Goal: Task Accomplishment & Management: Manage account settings

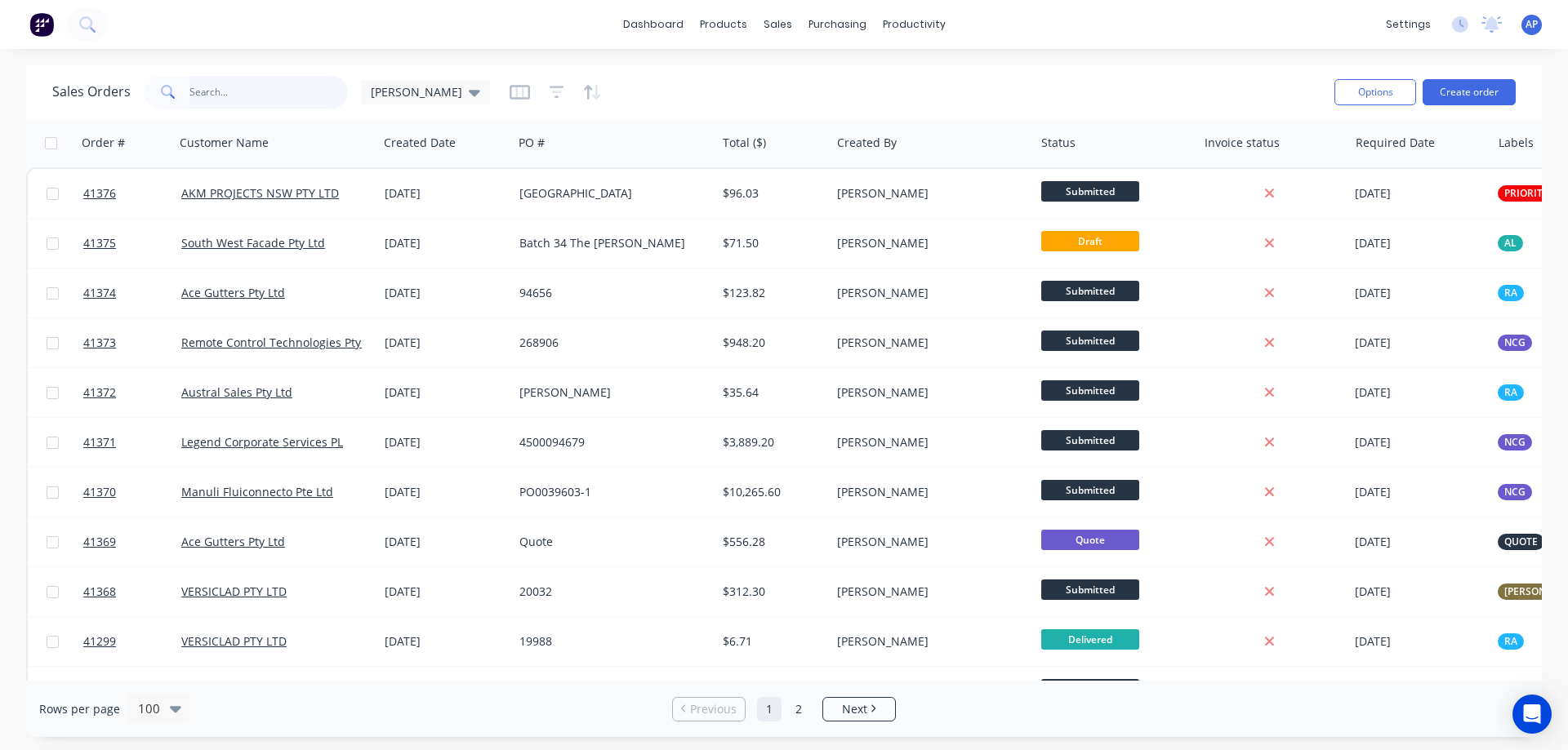
click at [208, 93] on input "text" at bounding box center [269, 92] width 159 height 33
type input "41375"
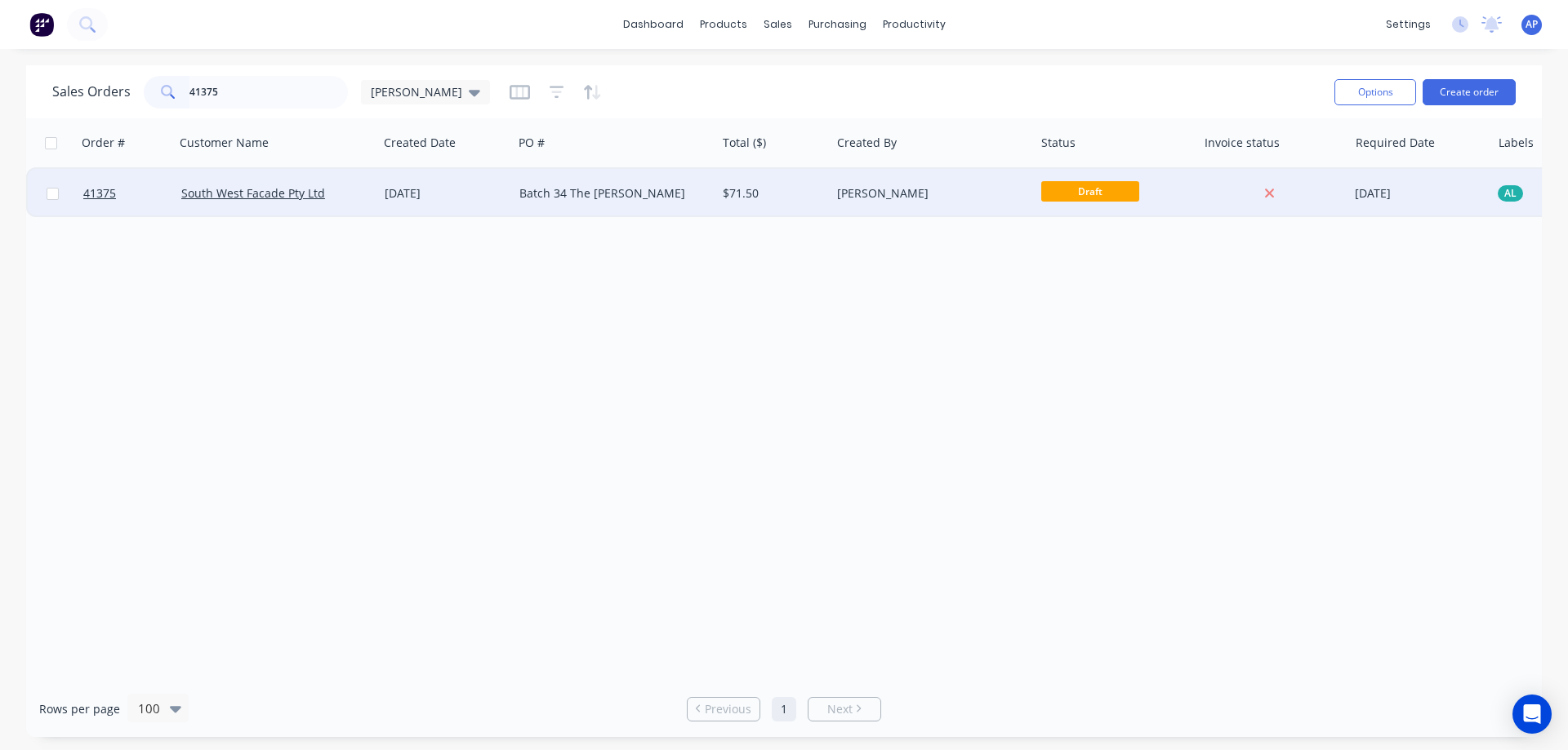
click at [587, 193] on div "Batch 34 The [PERSON_NAME]" at bounding box center [610, 193] width 182 height 16
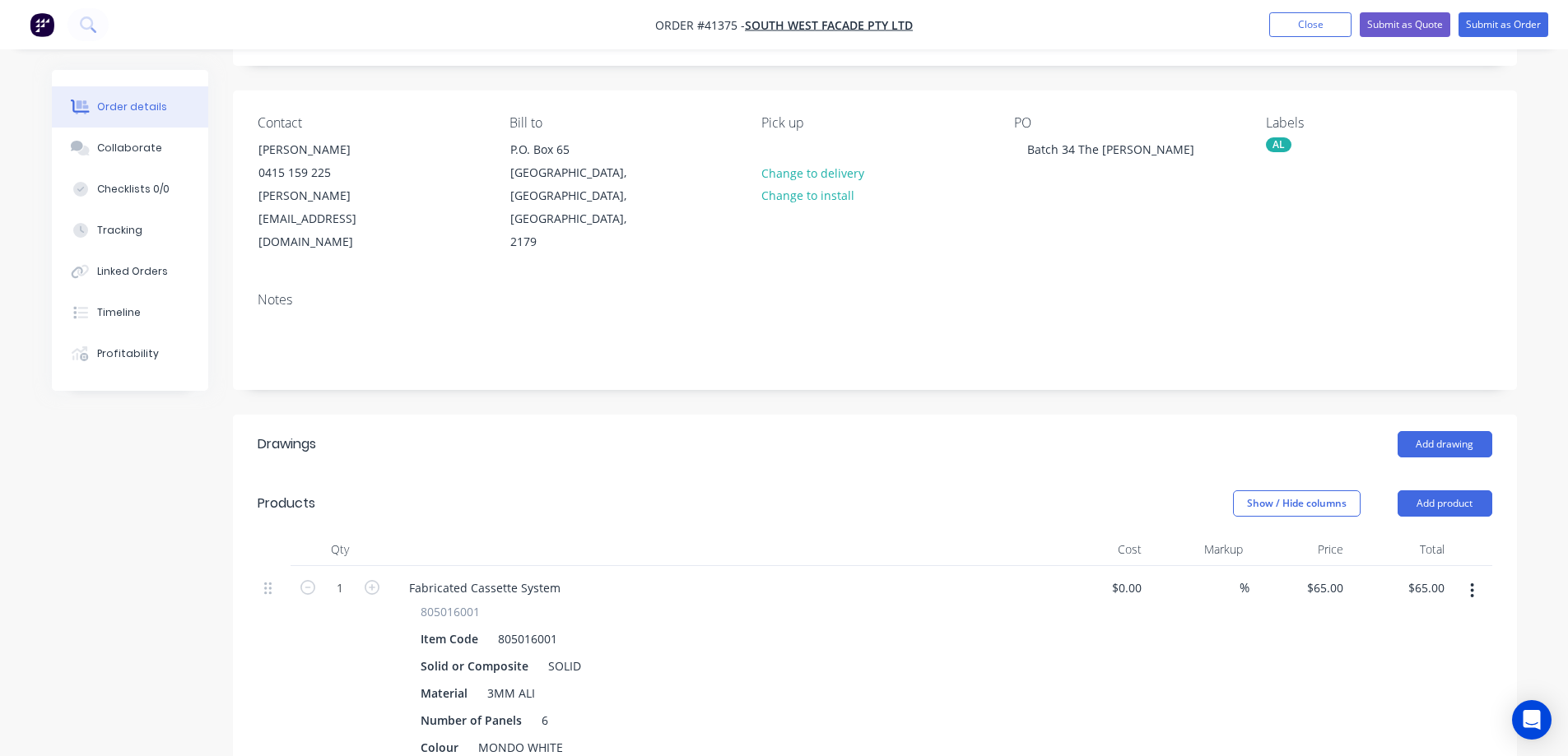
scroll to position [82, 0]
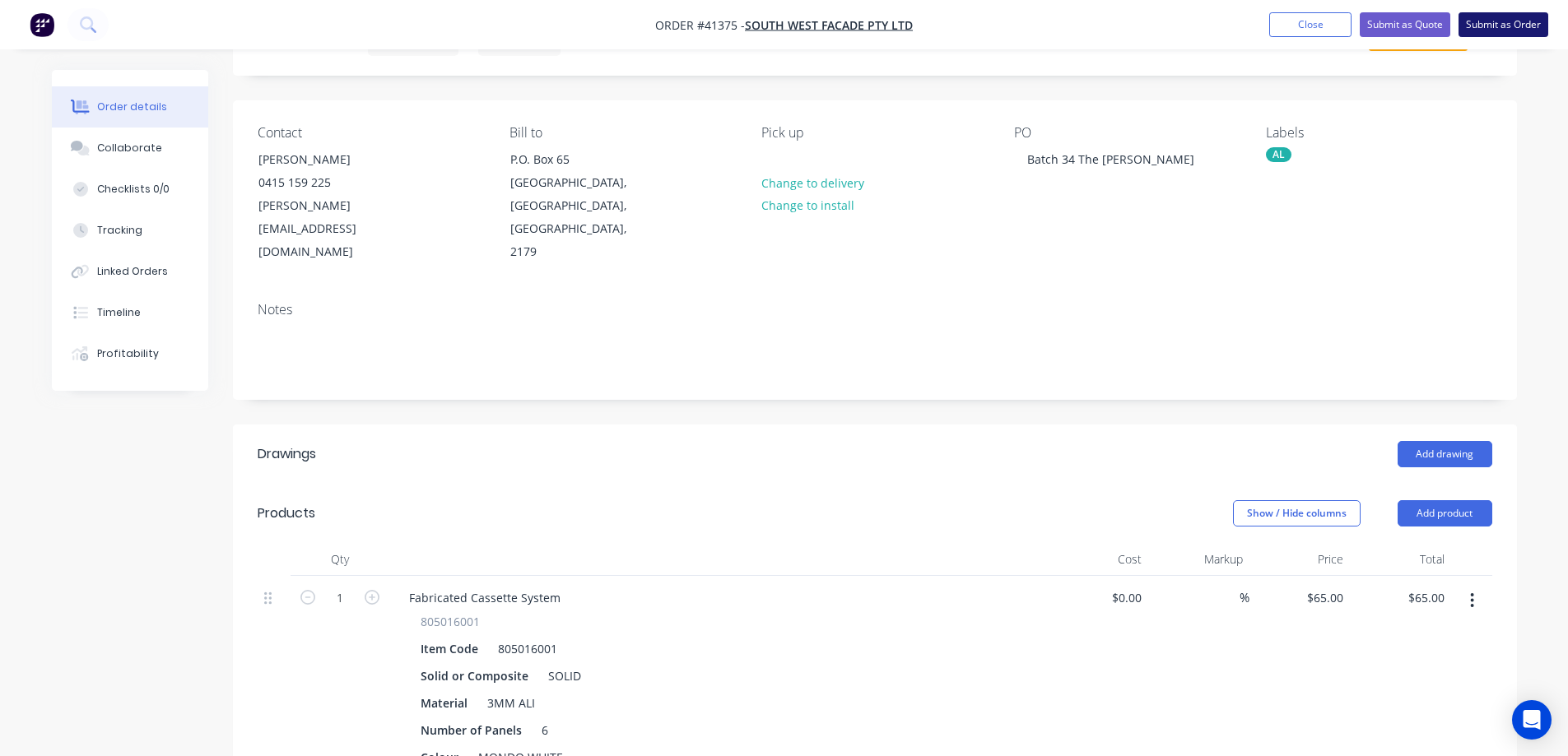
click at [1484, 25] on button "Submit as Order" at bounding box center [1504, 25] width 90 height 25
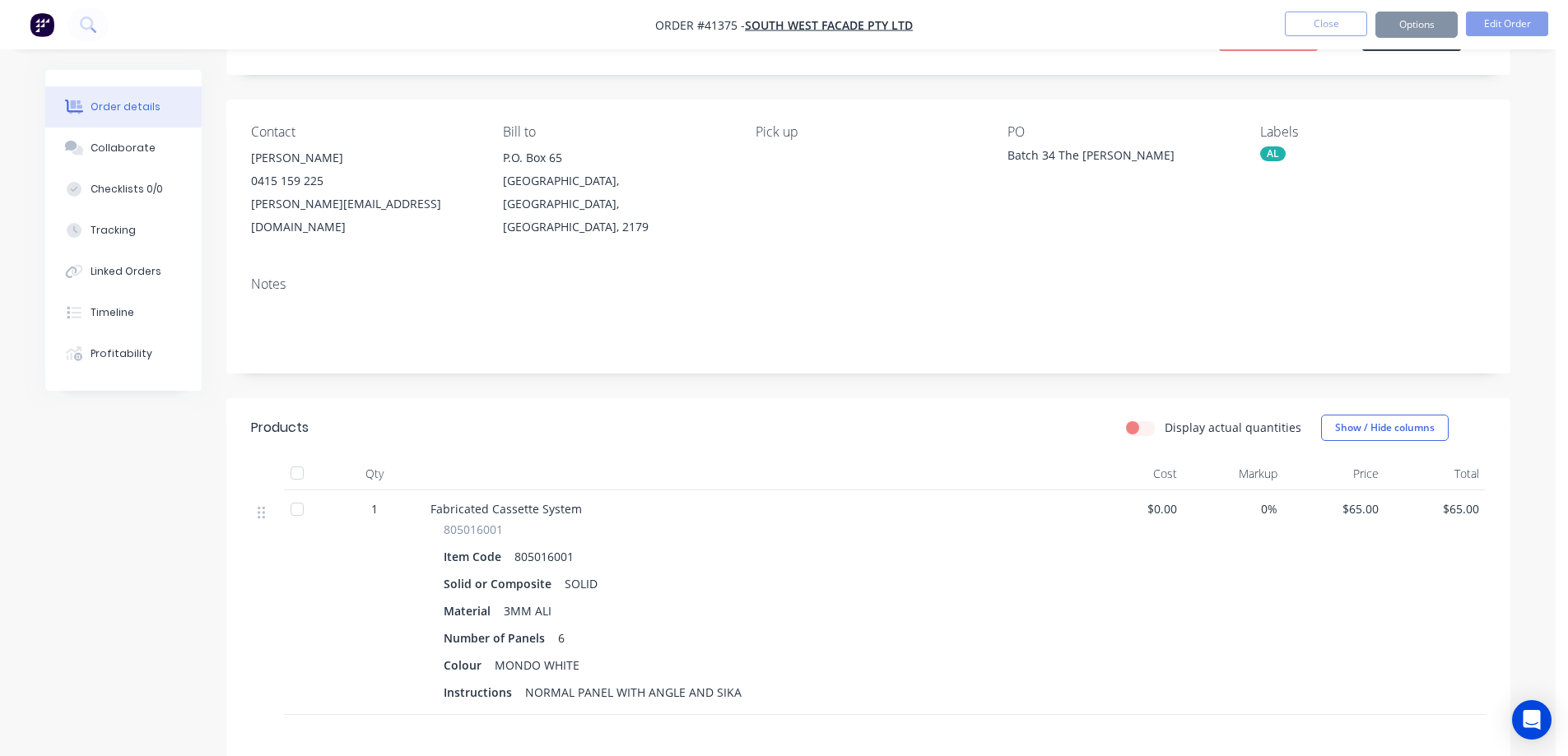
scroll to position [0, 0]
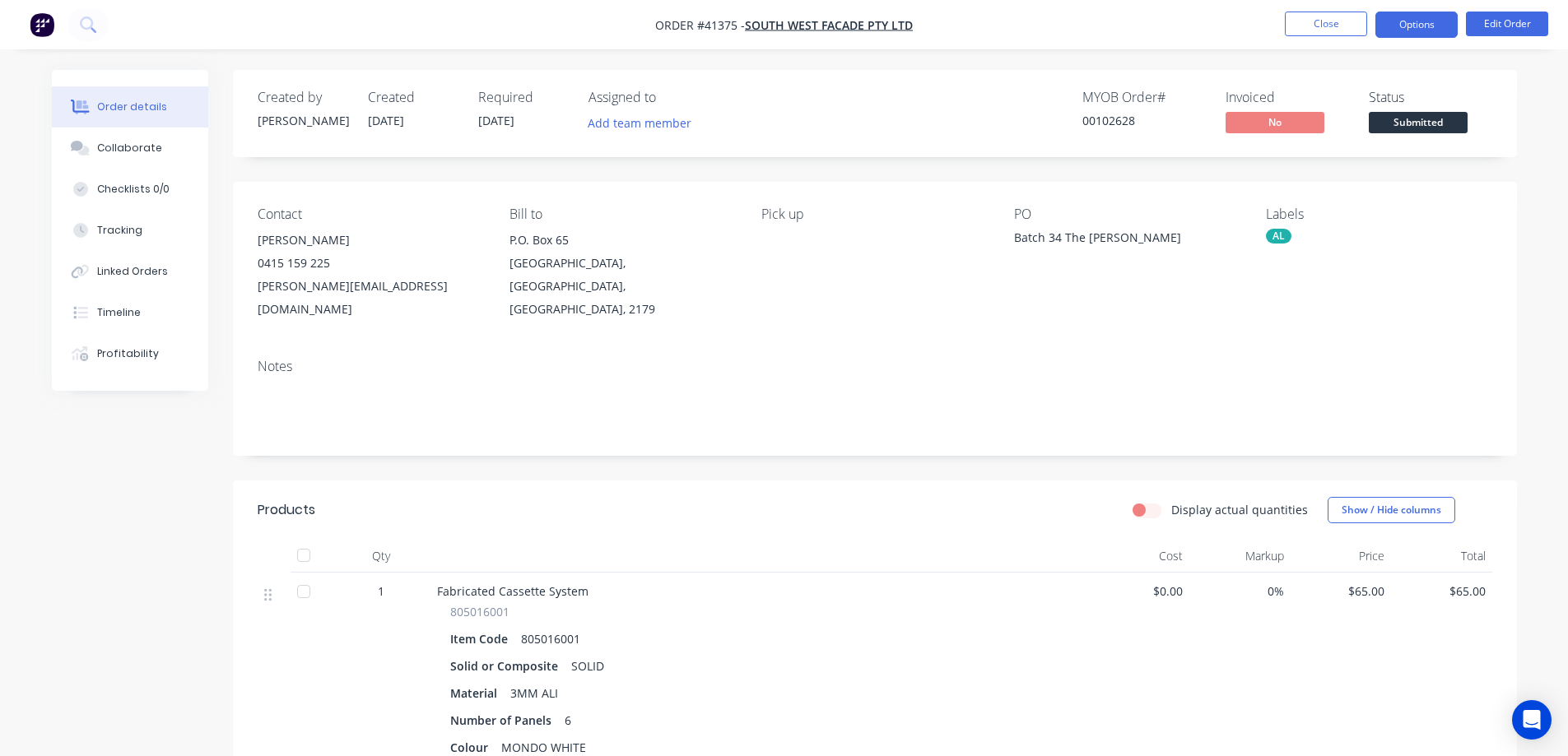
click at [1409, 18] on button "Options" at bounding box center [1416, 25] width 82 height 27
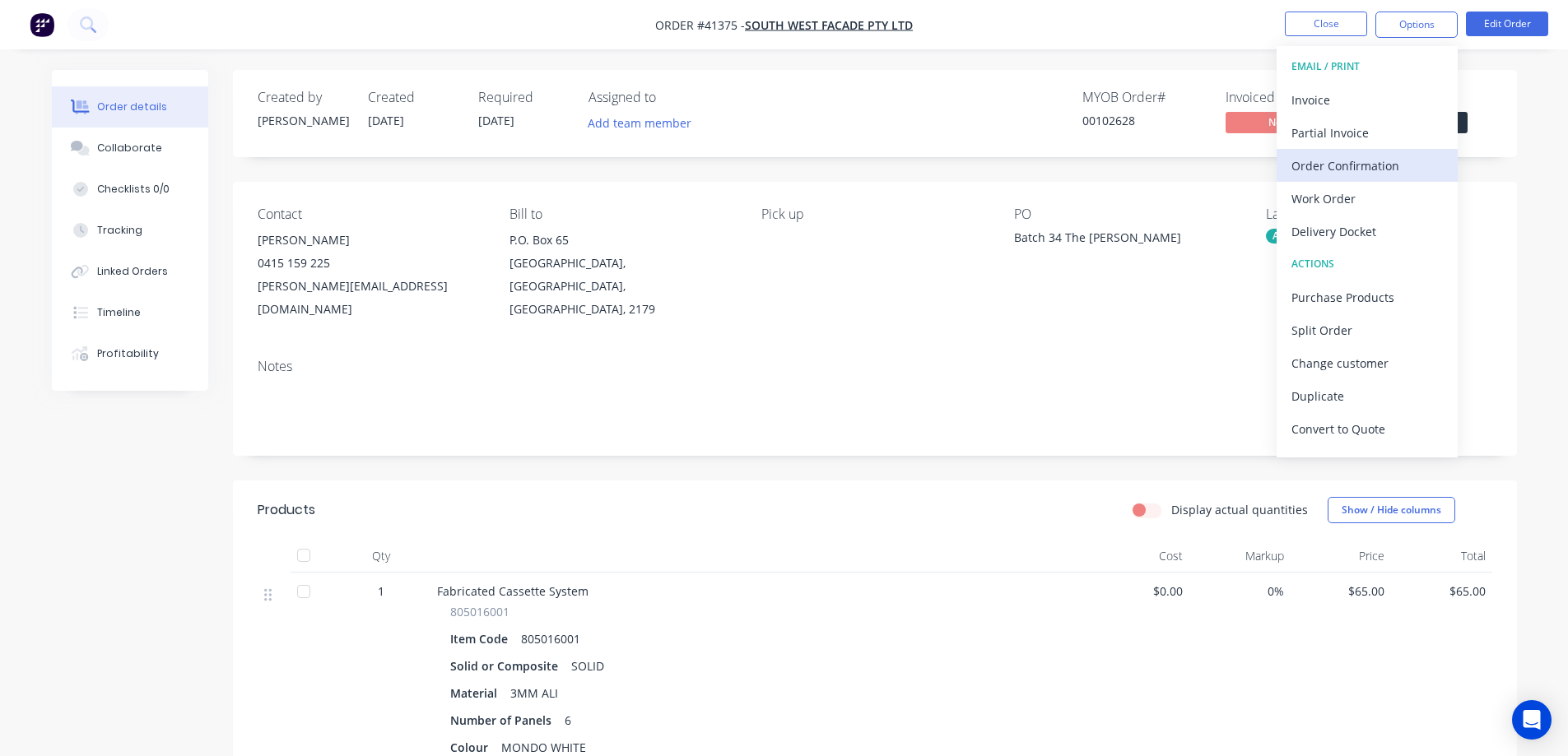
click at [1364, 159] on div "Order Confirmation" at bounding box center [1367, 165] width 152 height 24
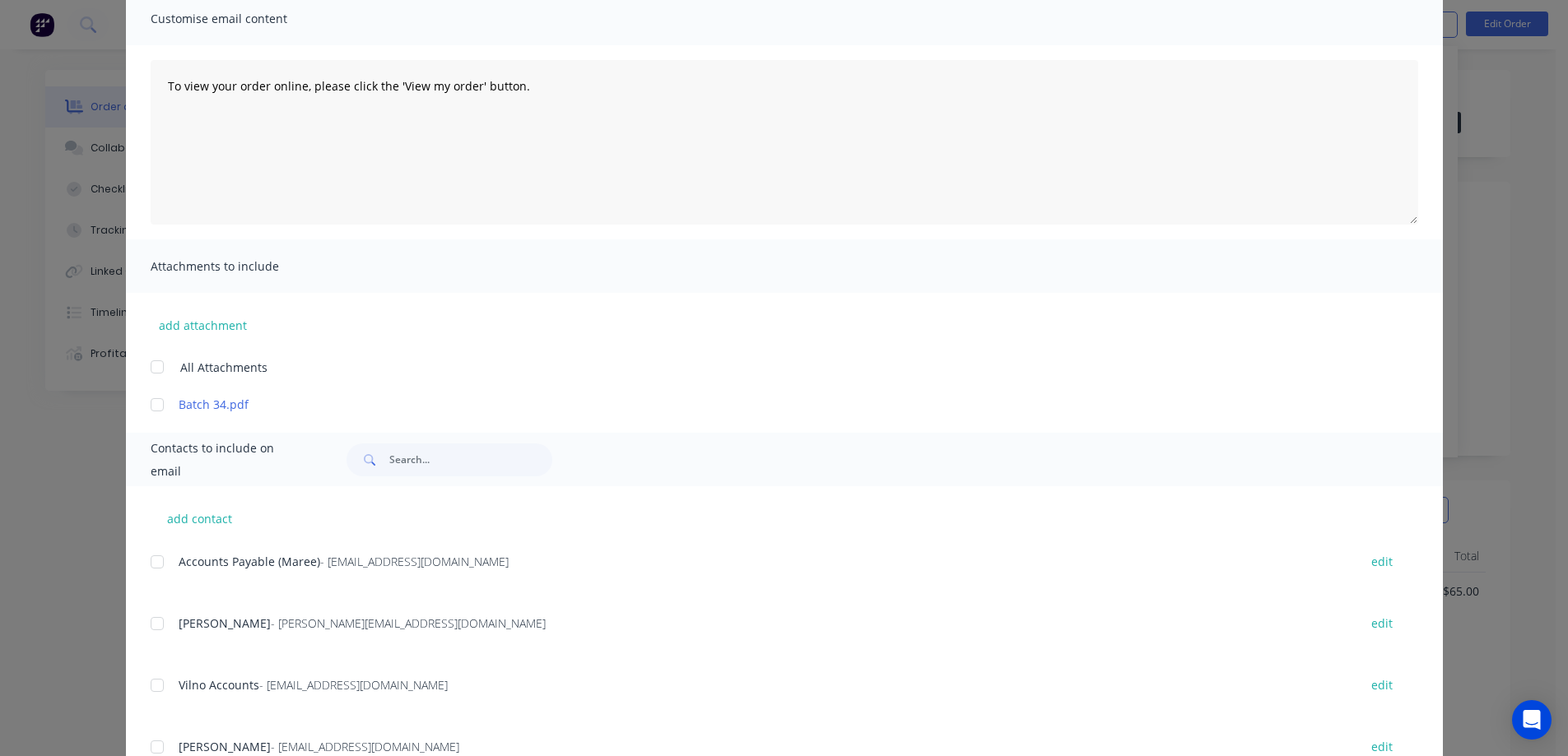
scroll to position [247, 0]
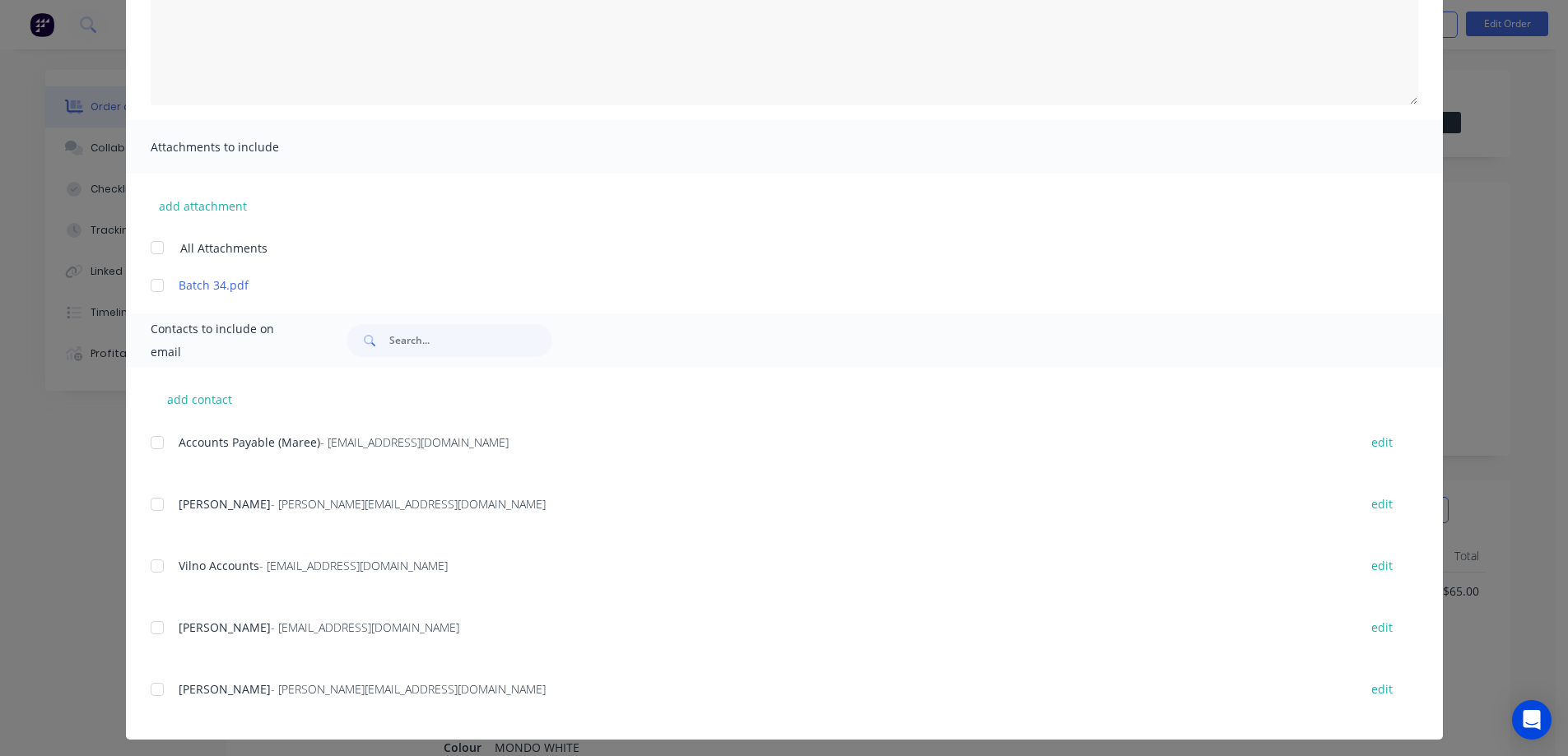
drag, startPoint x: 151, startPoint y: 505, endPoint x: 411, endPoint y: 482, distance: 261.0
click at [152, 502] on div at bounding box center [157, 504] width 33 height 33
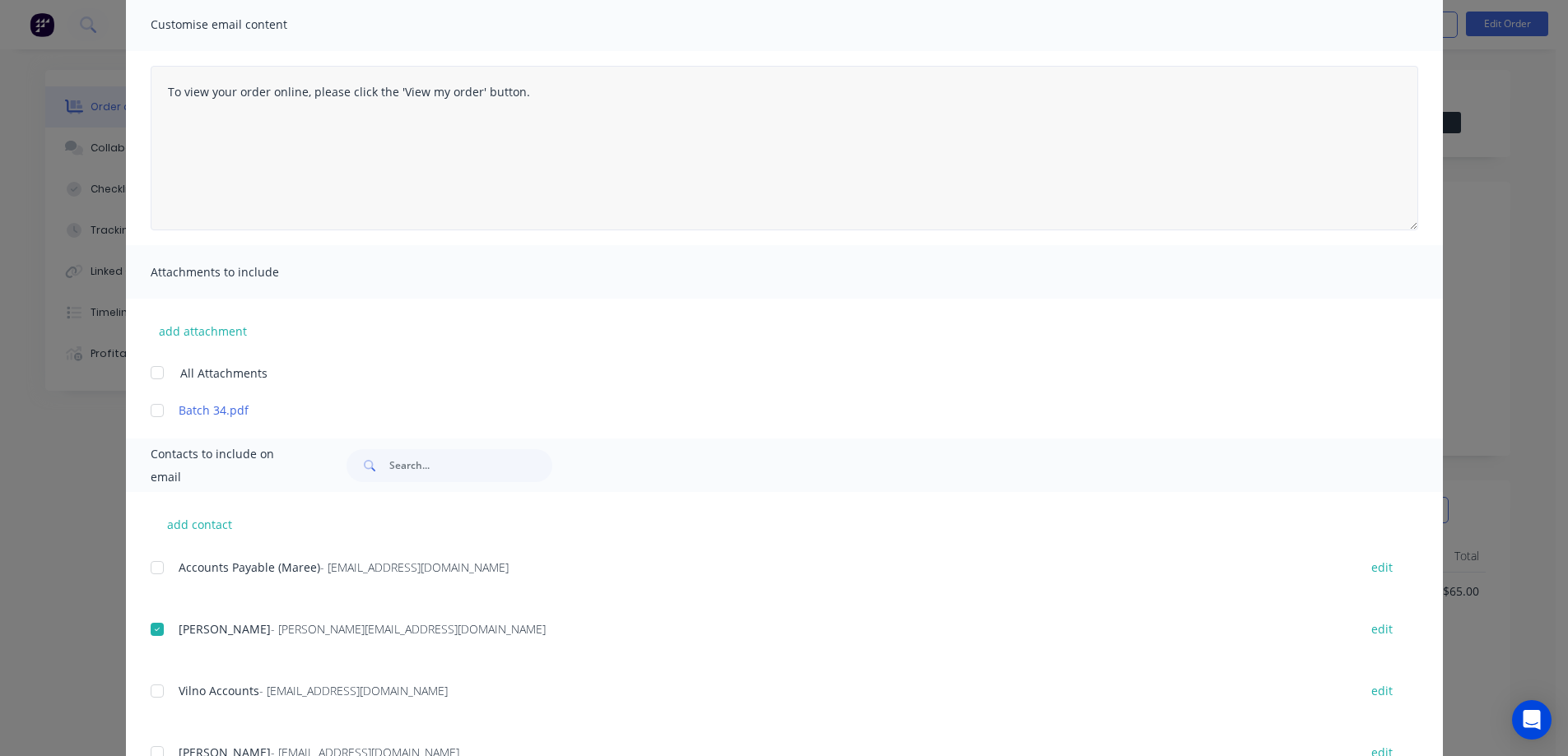
scroll to position [0, 0]
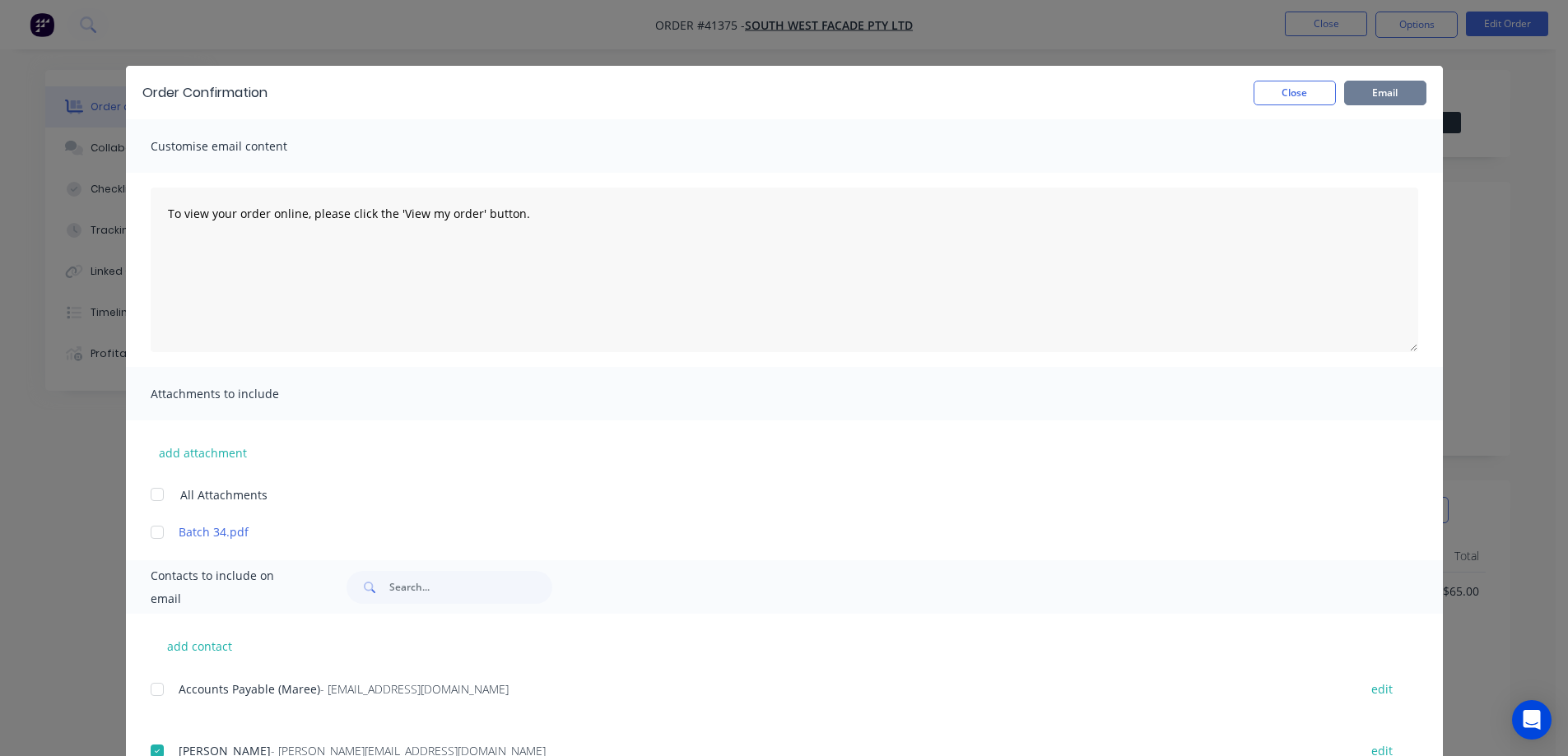
click at [1368, 99] on button "Email" at bounding box center [1386, 93] width 82 height 25
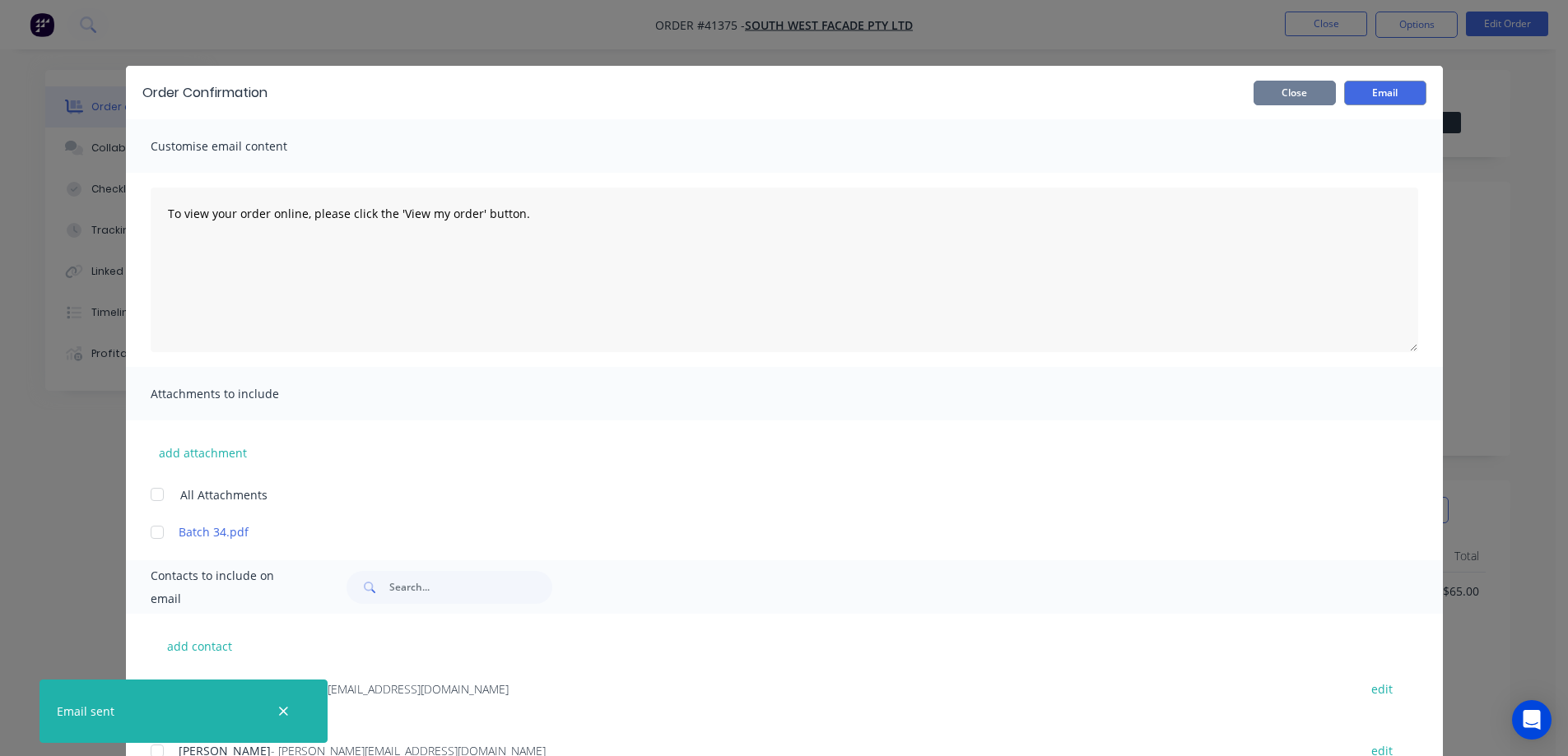
click at [1310, 97] on button "Close" at bounding box center [1295, 93] width 82 height 25
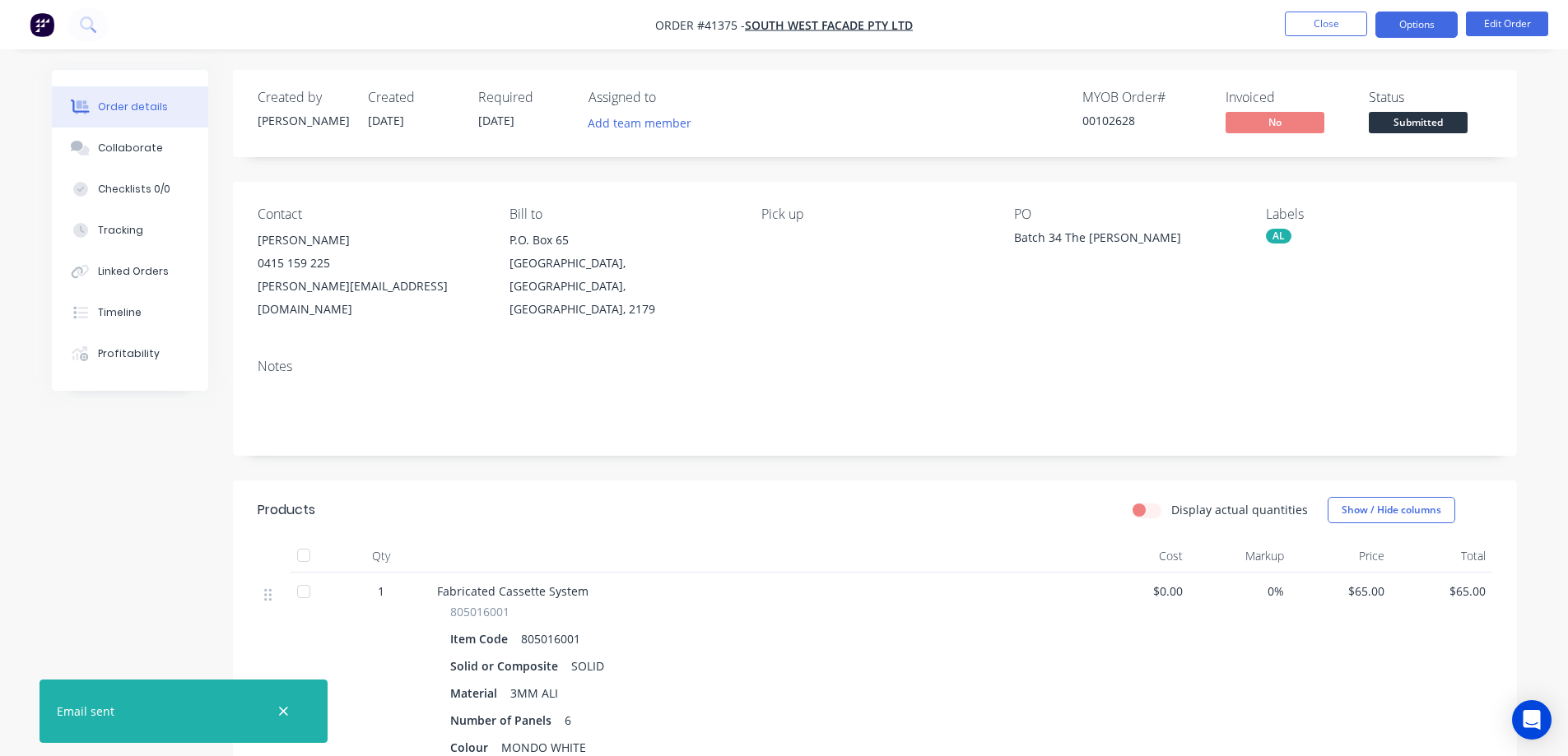
click at [1400, 21] on button "Options" at bounding box center [1416, 25] width 82 height 27
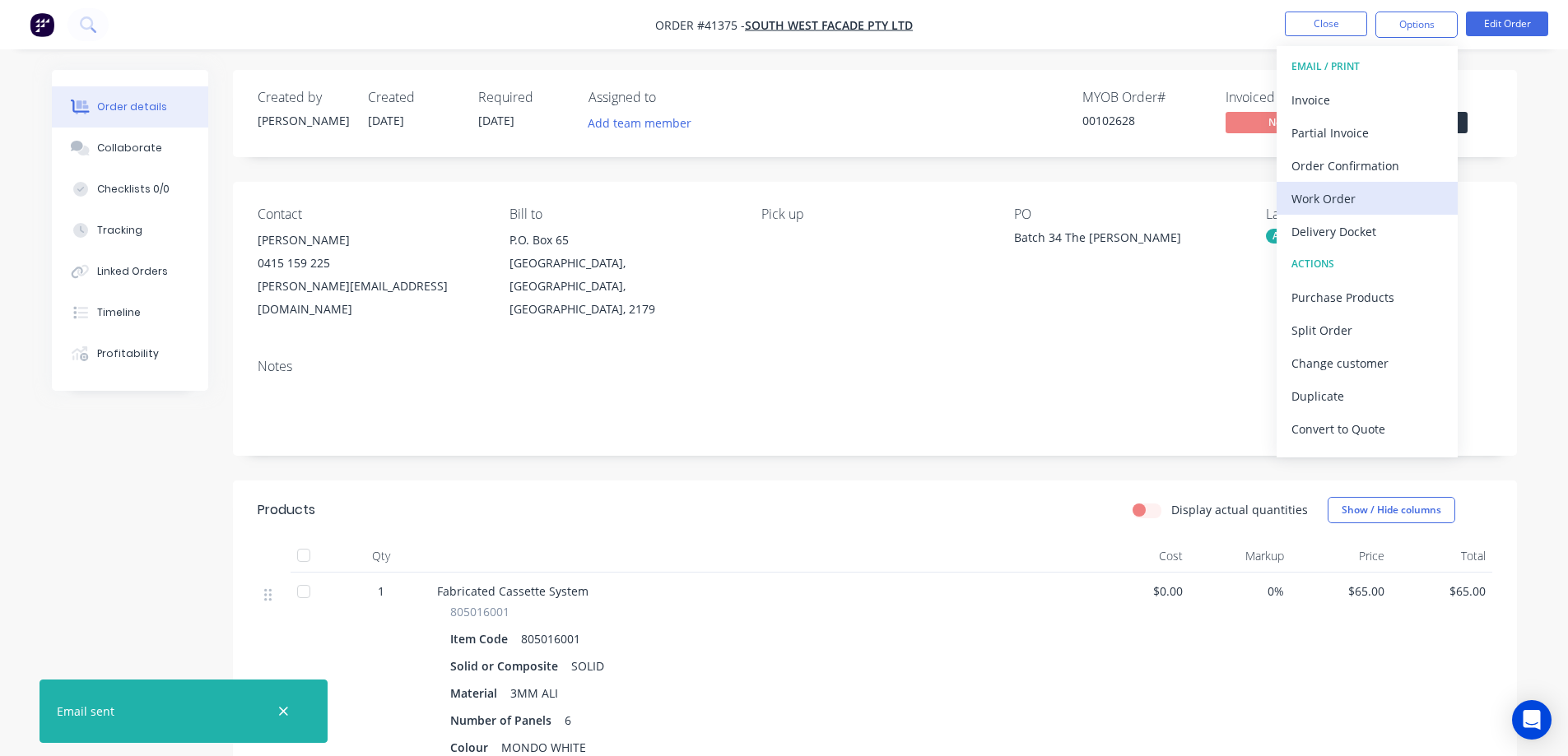
click at [1341, 196] on div "Work Order" at bounding box center [1367, 198] width 152 height 24
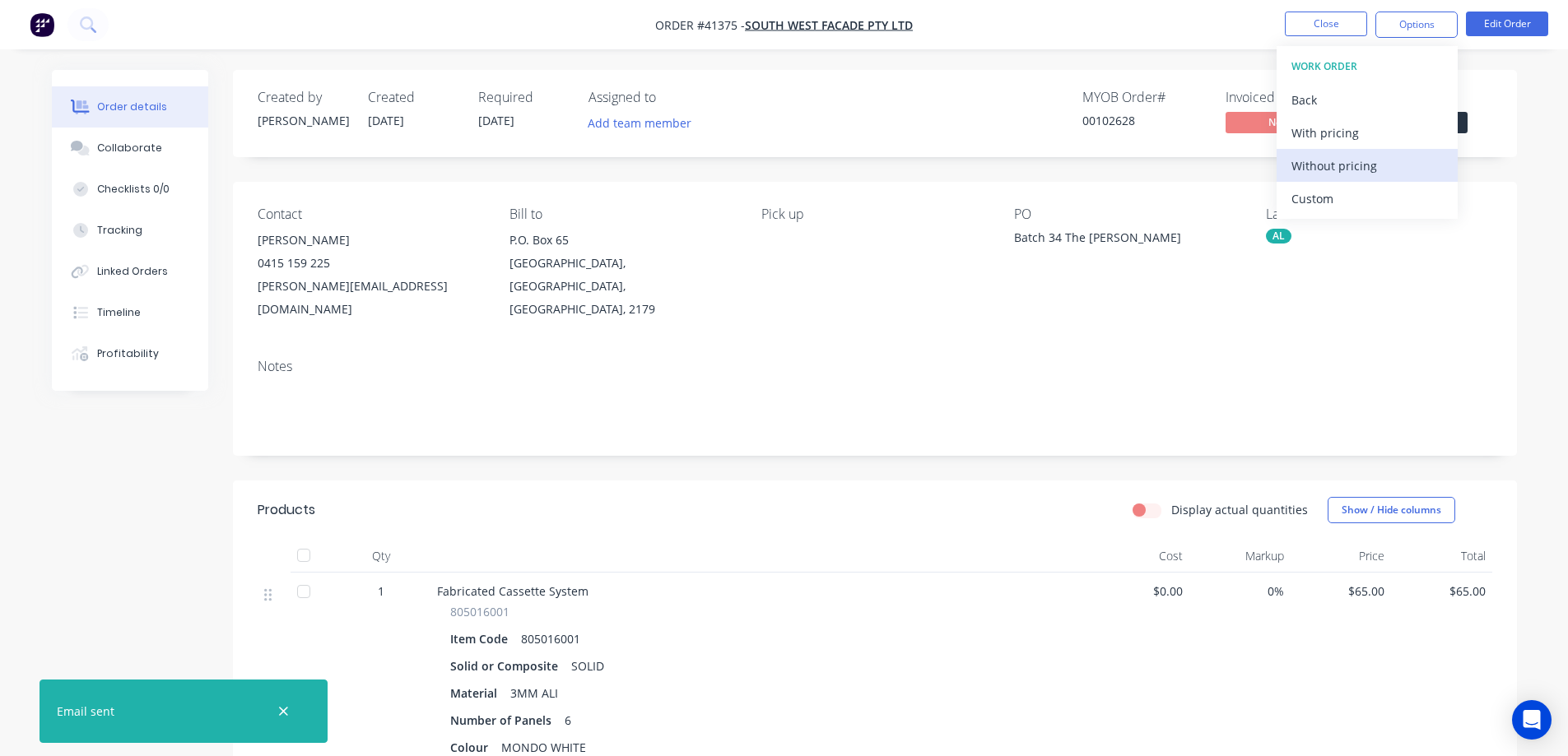
click at [1370, 167] on div "Without pricing" at bounding box center [1367, 165] width 152 height 24
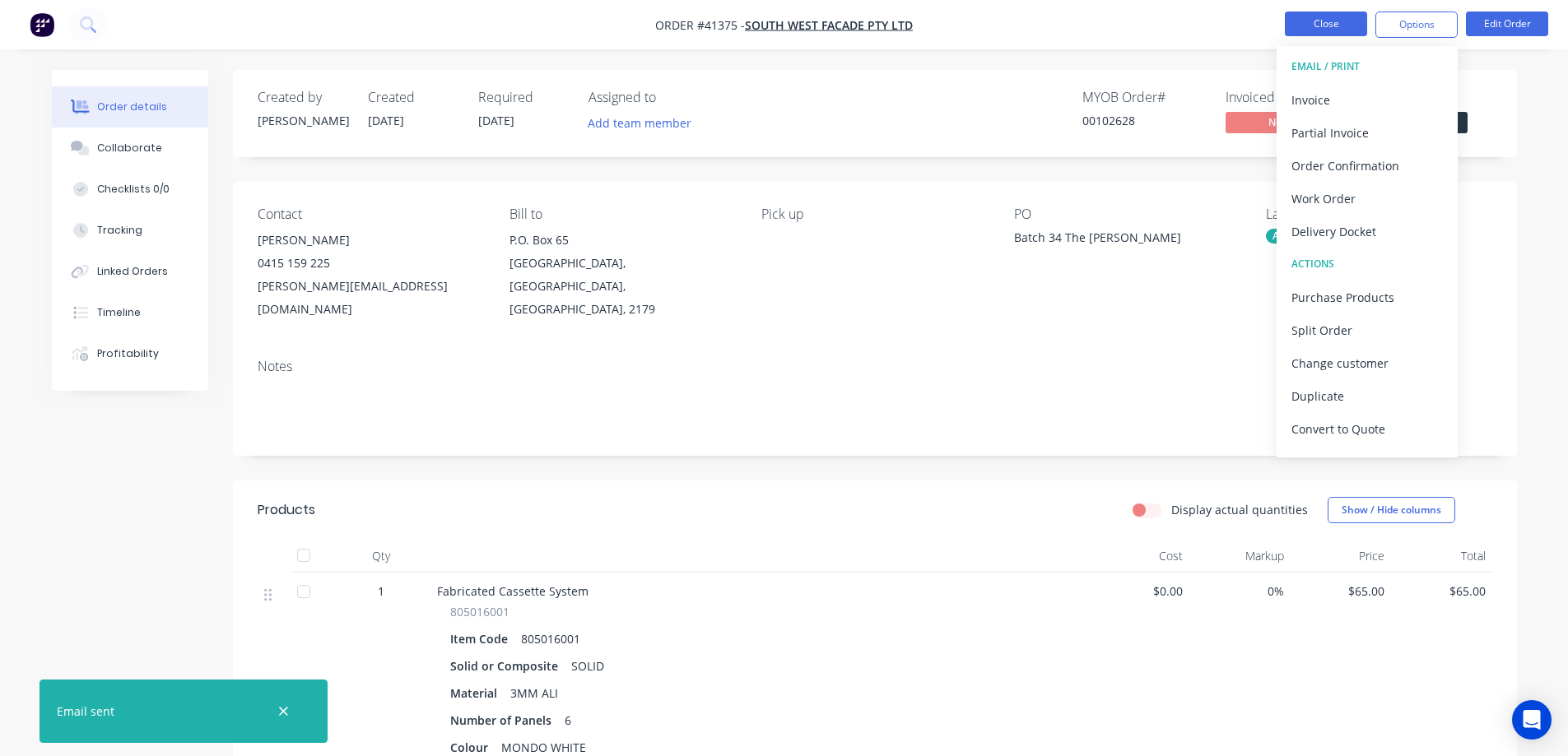
click at [1303, 20] on button "Close" at bounding box center [1327, 24] width 82 height 25
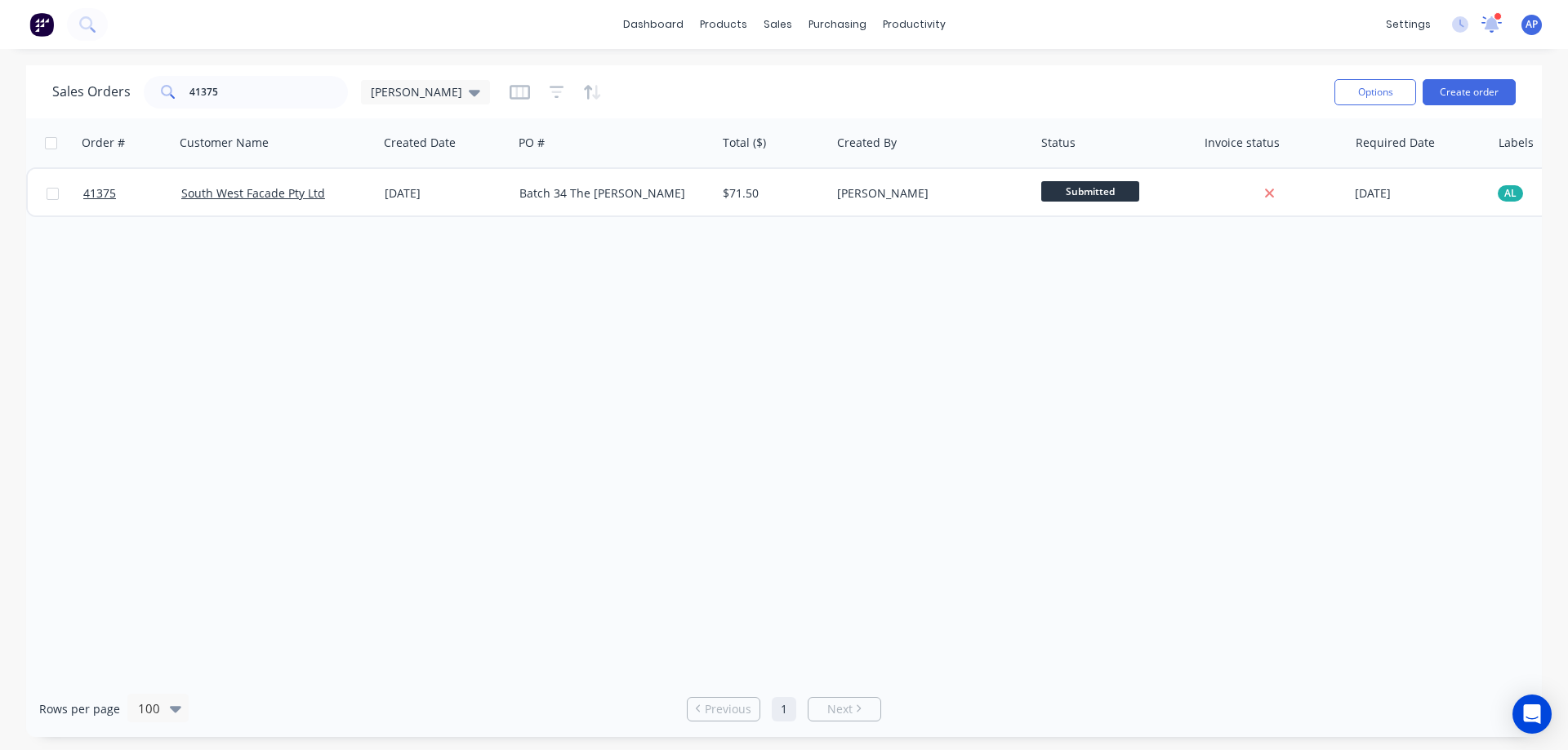
click at [1492, 25] on icon at bounding box center [1492, 22] width 15 height 14
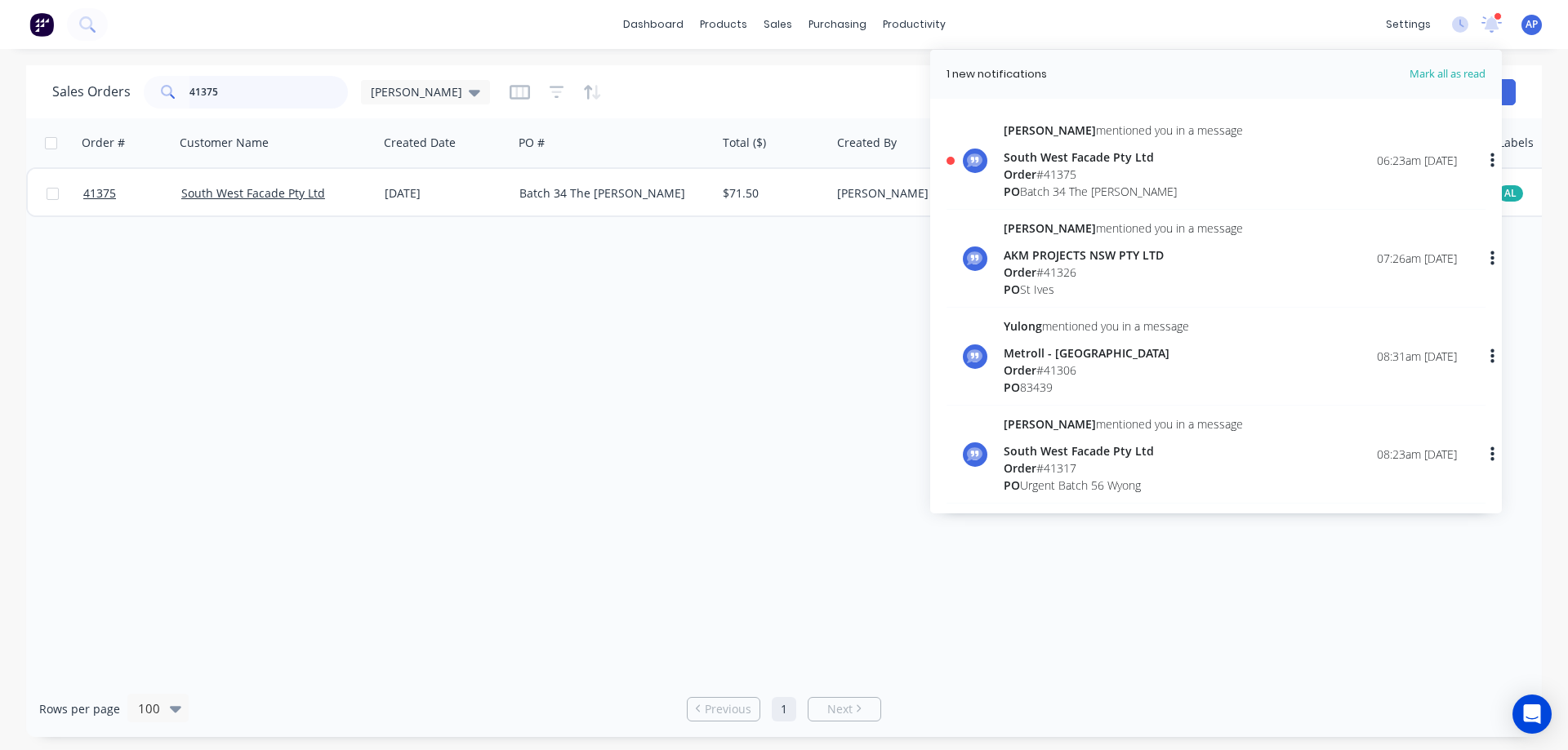
drag, startPoint x: 238, startPoint y: 96, endPoint x: 176, endPoint y: 109, distance: 63.3
click at [176, 109] on div "Sales Orders 41375 Angela" at bounding box center [686, 92] width 1269 height 40
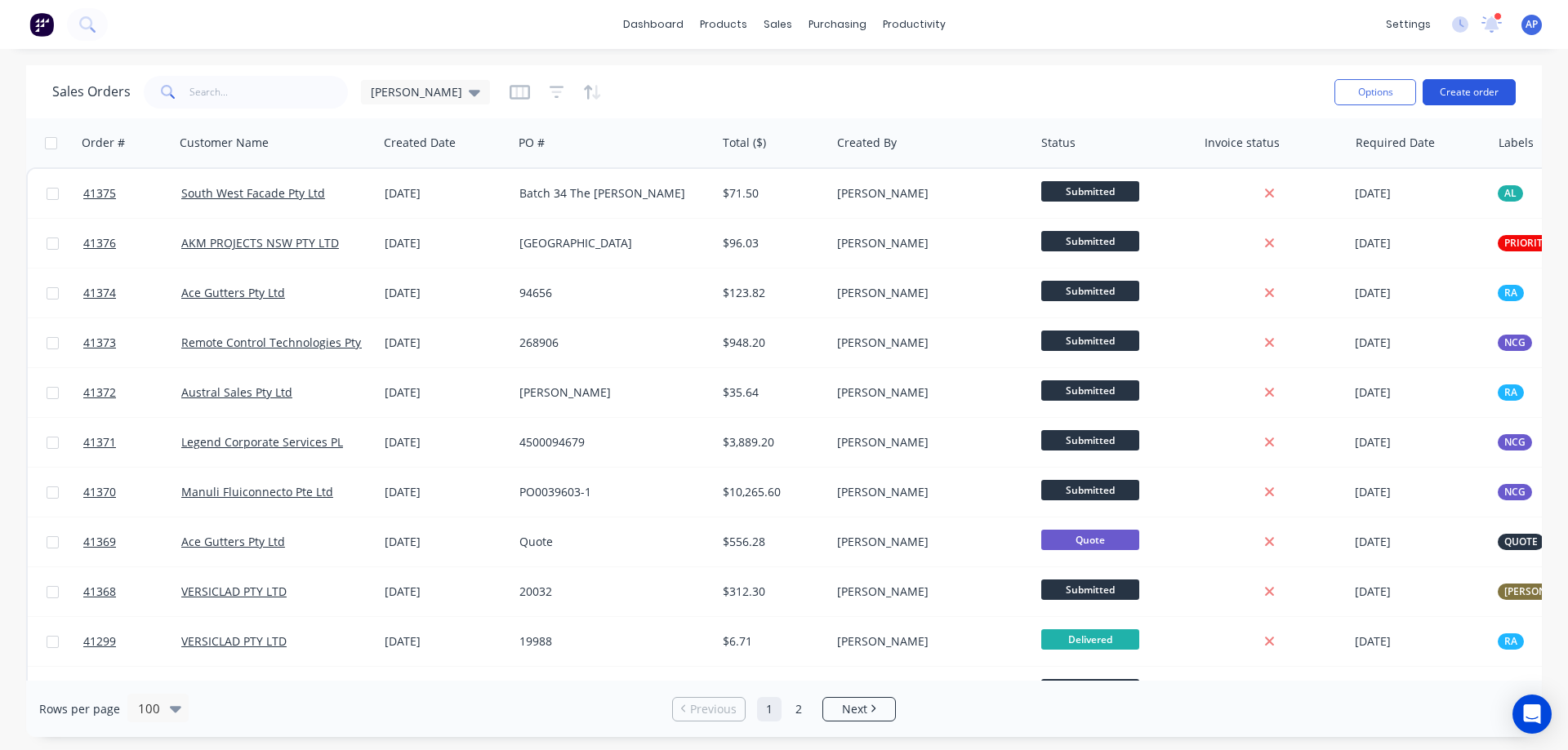
click at [1453, 93] on button "Create order" at bounding box center [1470, 93] width 93 height 26
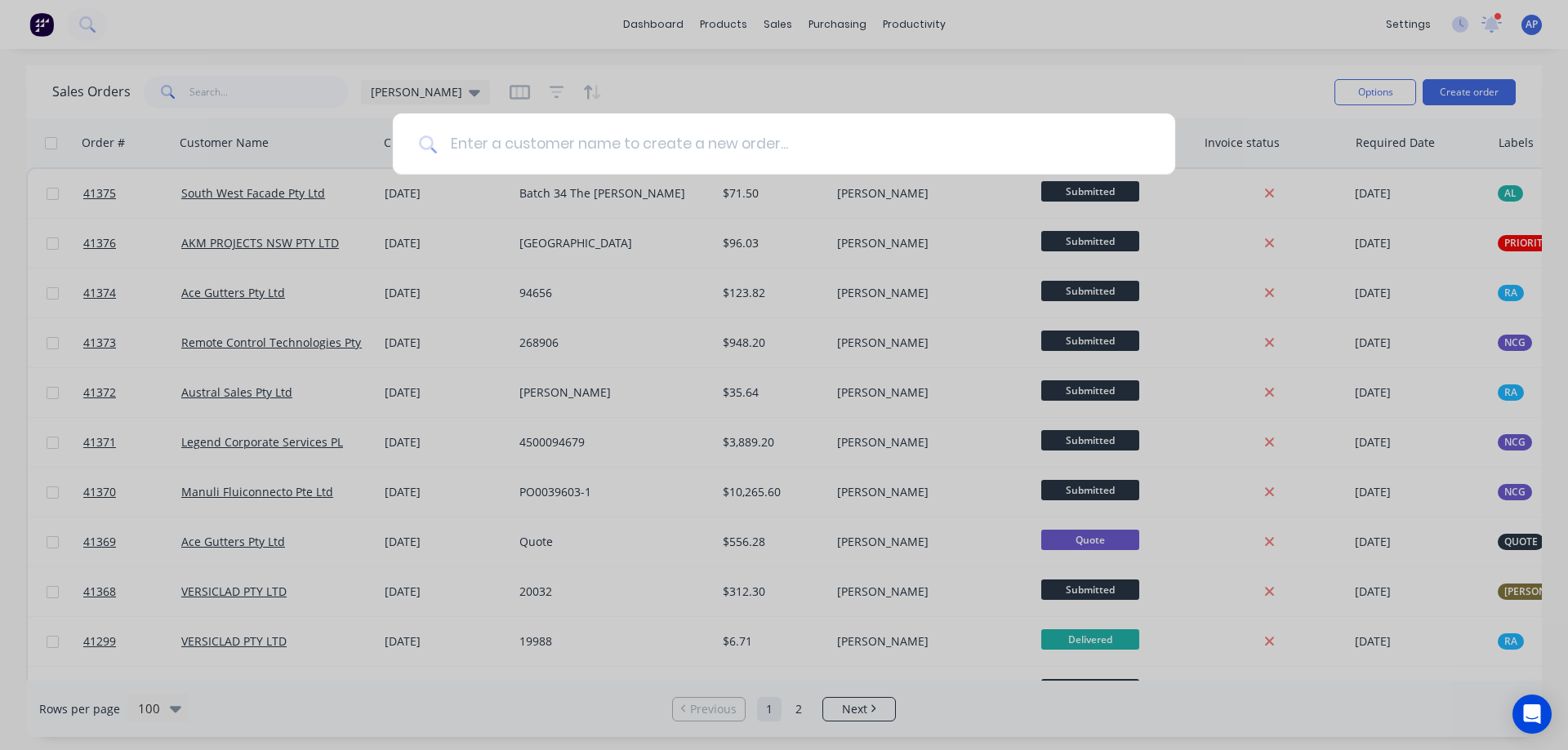
click at [600, 150] on input at bounding box center [793, 144] width 713 height 61
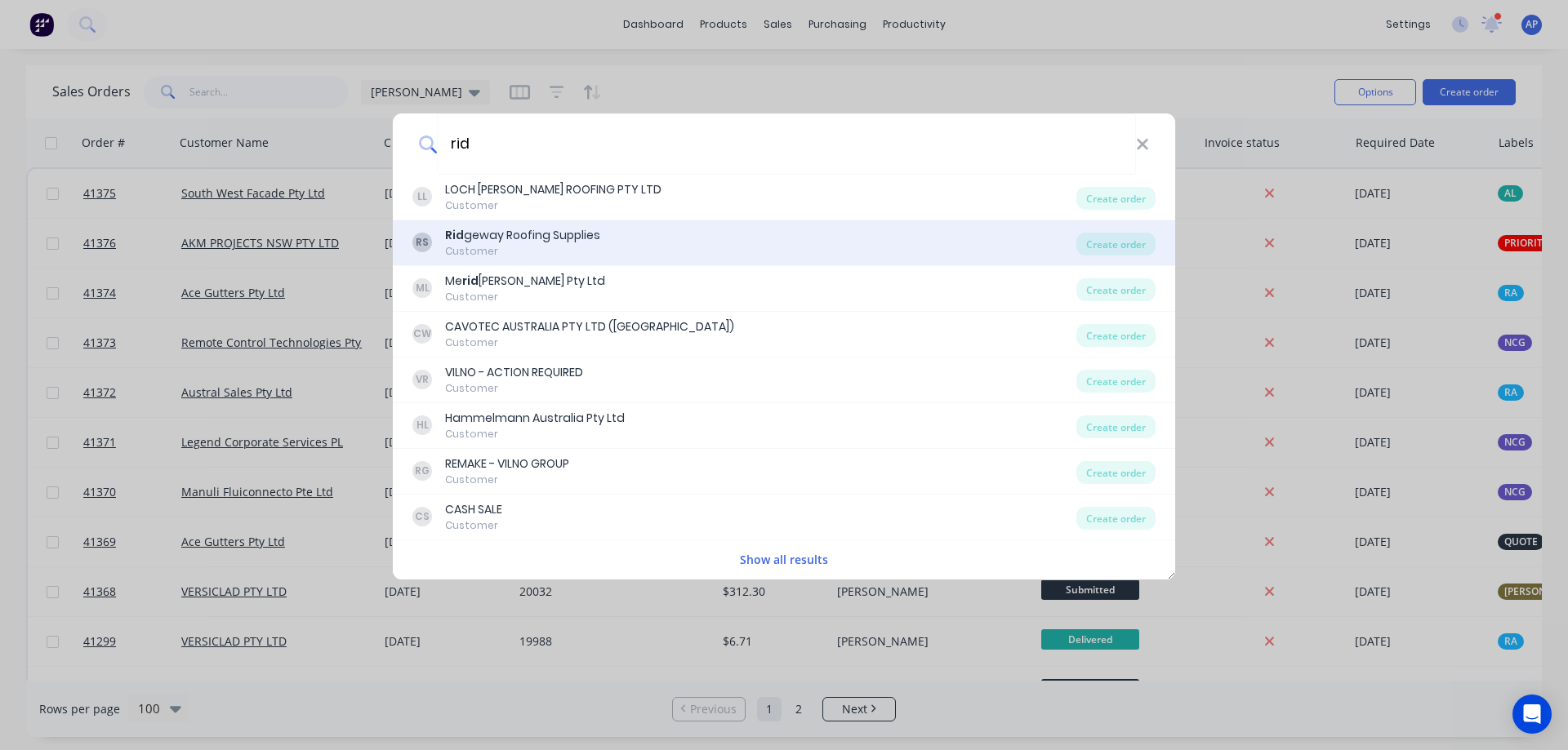
type input "rid"
click at [590, 230] on div "Rid geway Roofing Supplies" at bounding box center [522, 235] width 155 height 17
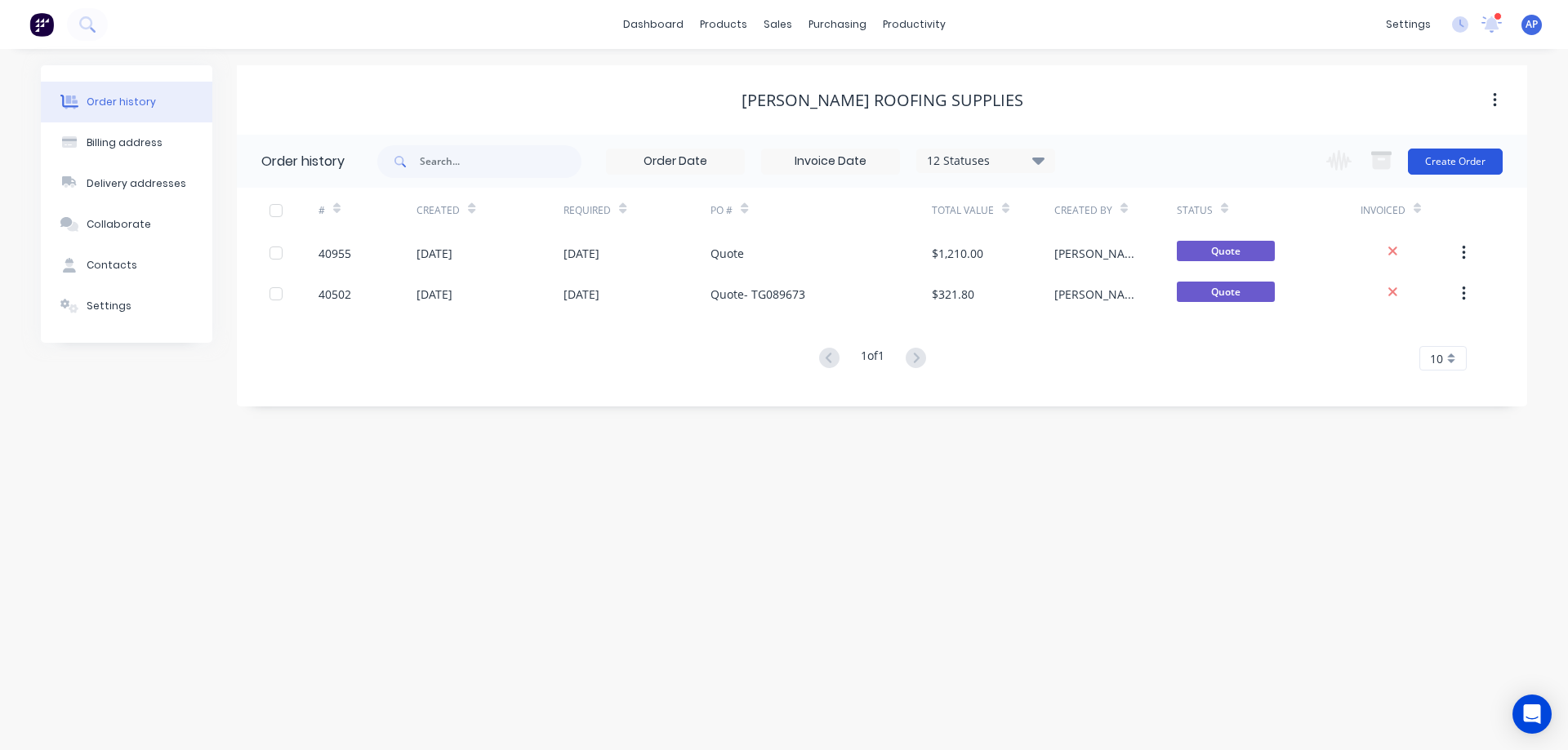
click at [1473, 158] on button "Create Order" at bounding box center [1455, 162] width 95 height 26
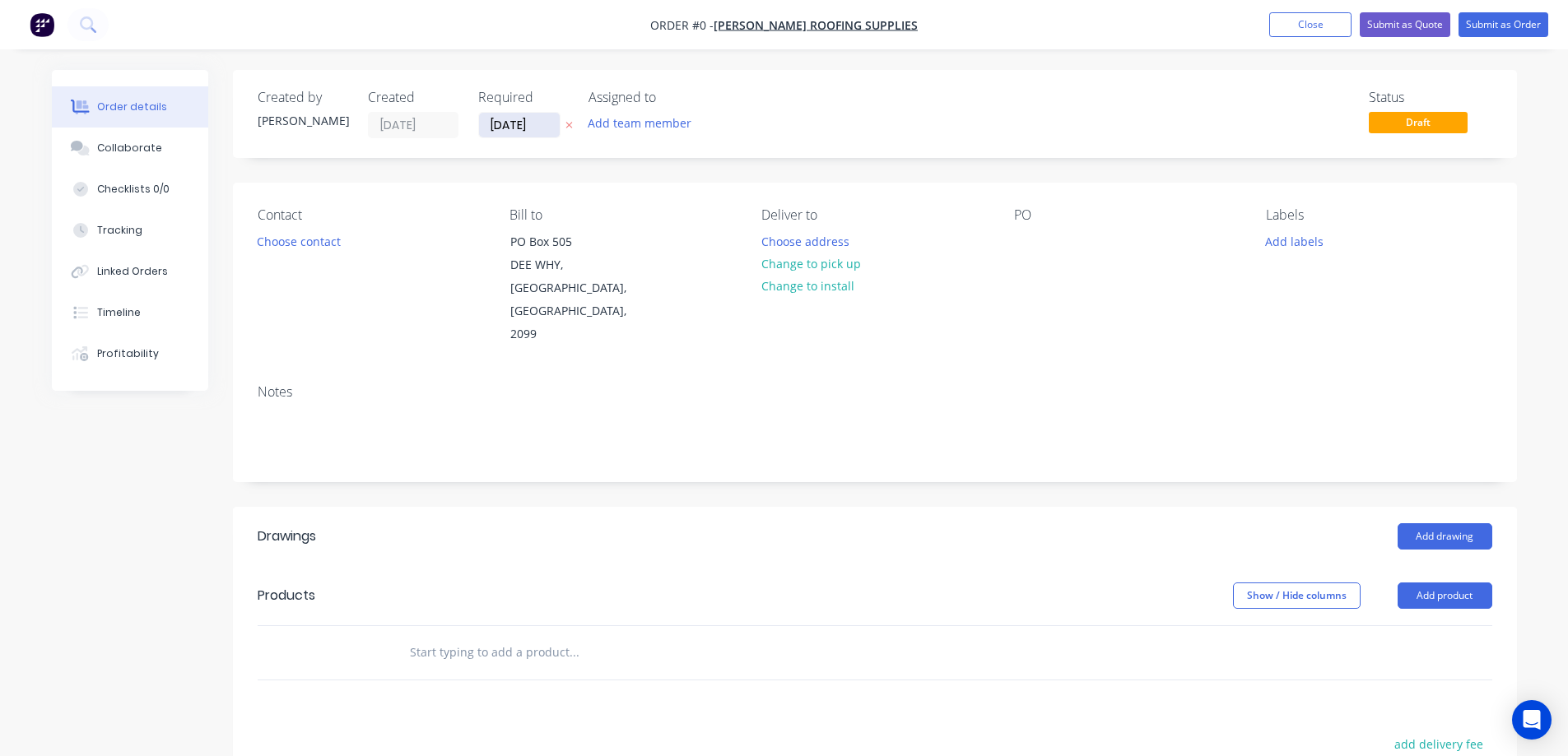
click at [517, 128] on input "[DATE]" at bounding box center [519, 125] width 81 height 25
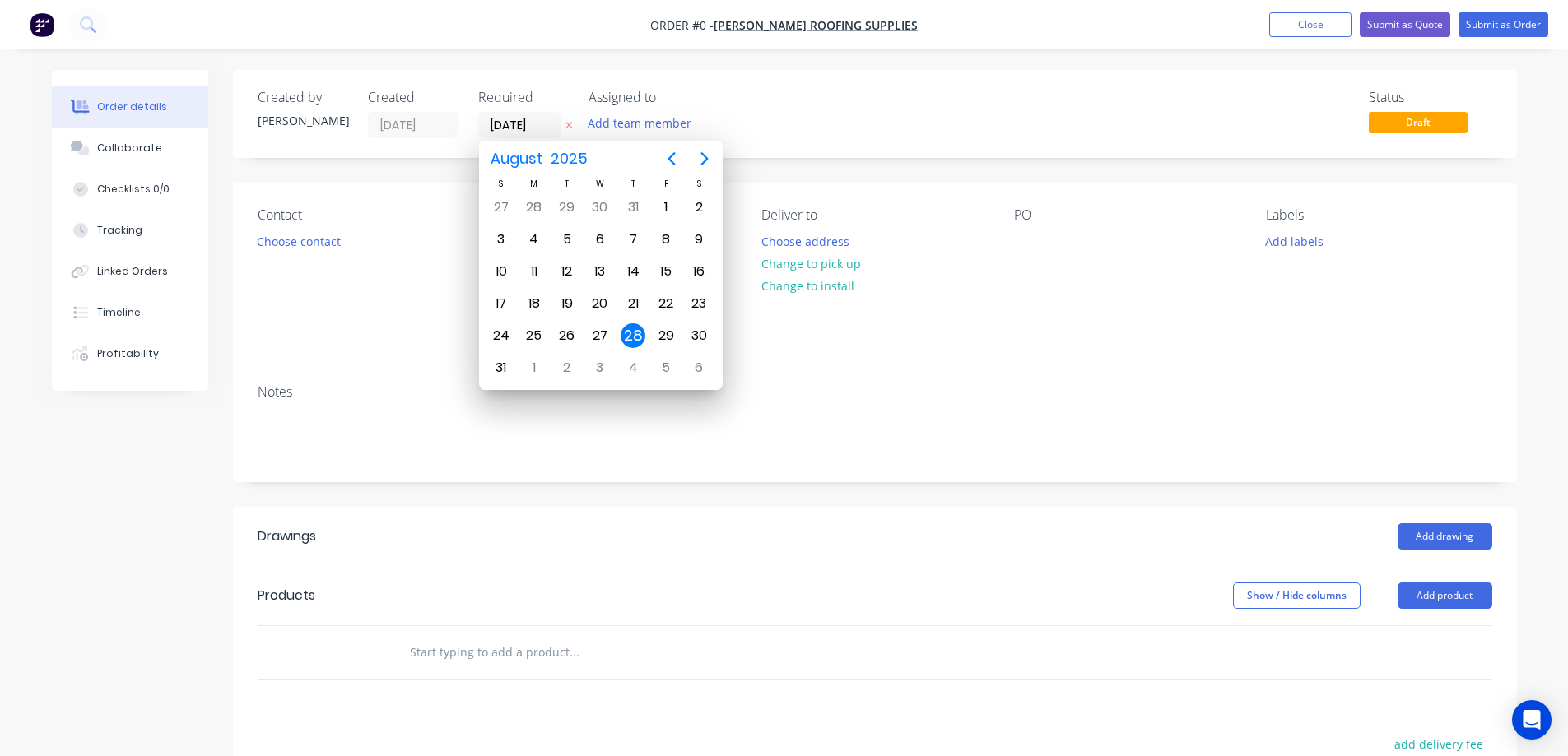
click at [629, 334] on div "28" at bounding box center [633, 336] width 25 height 25
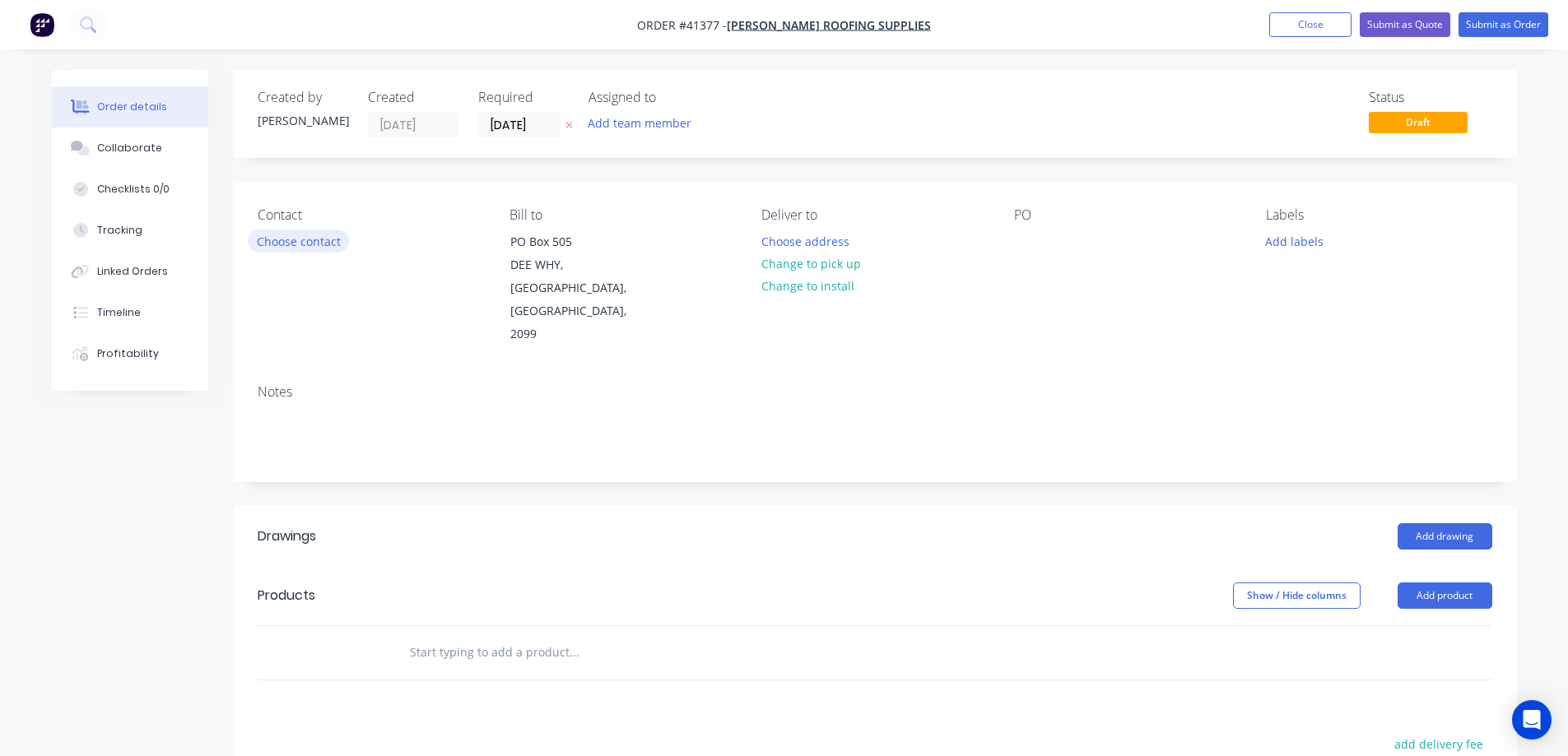
click at [317, 241] on button "Choose contact" at bounding box center [299, 240] width 101 height 22
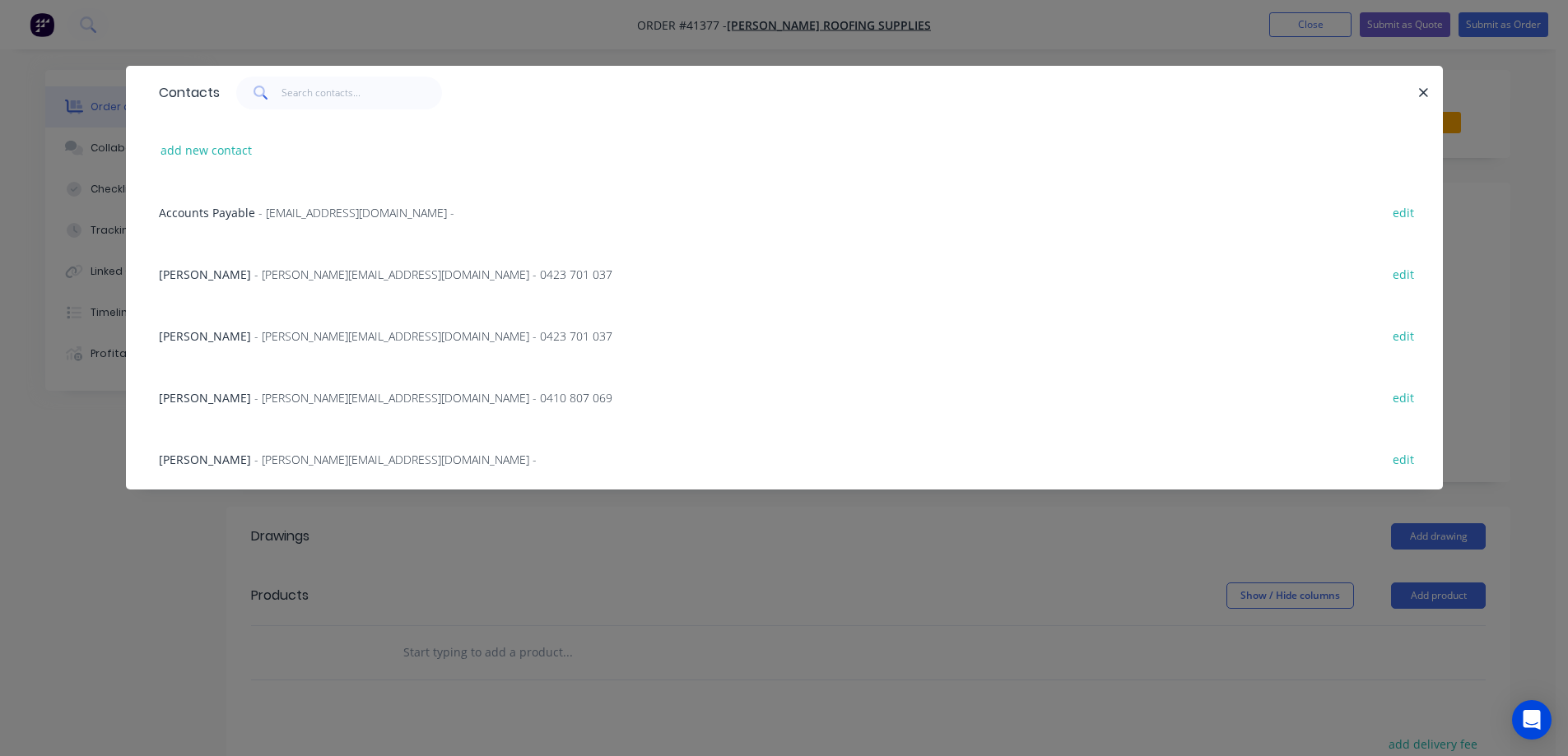
click at [324, 276] on span "- MATT@RIDGEWAYROOF.COM.AU - 0423 701 037" at bounding box center [434, 275] width 359 height 15
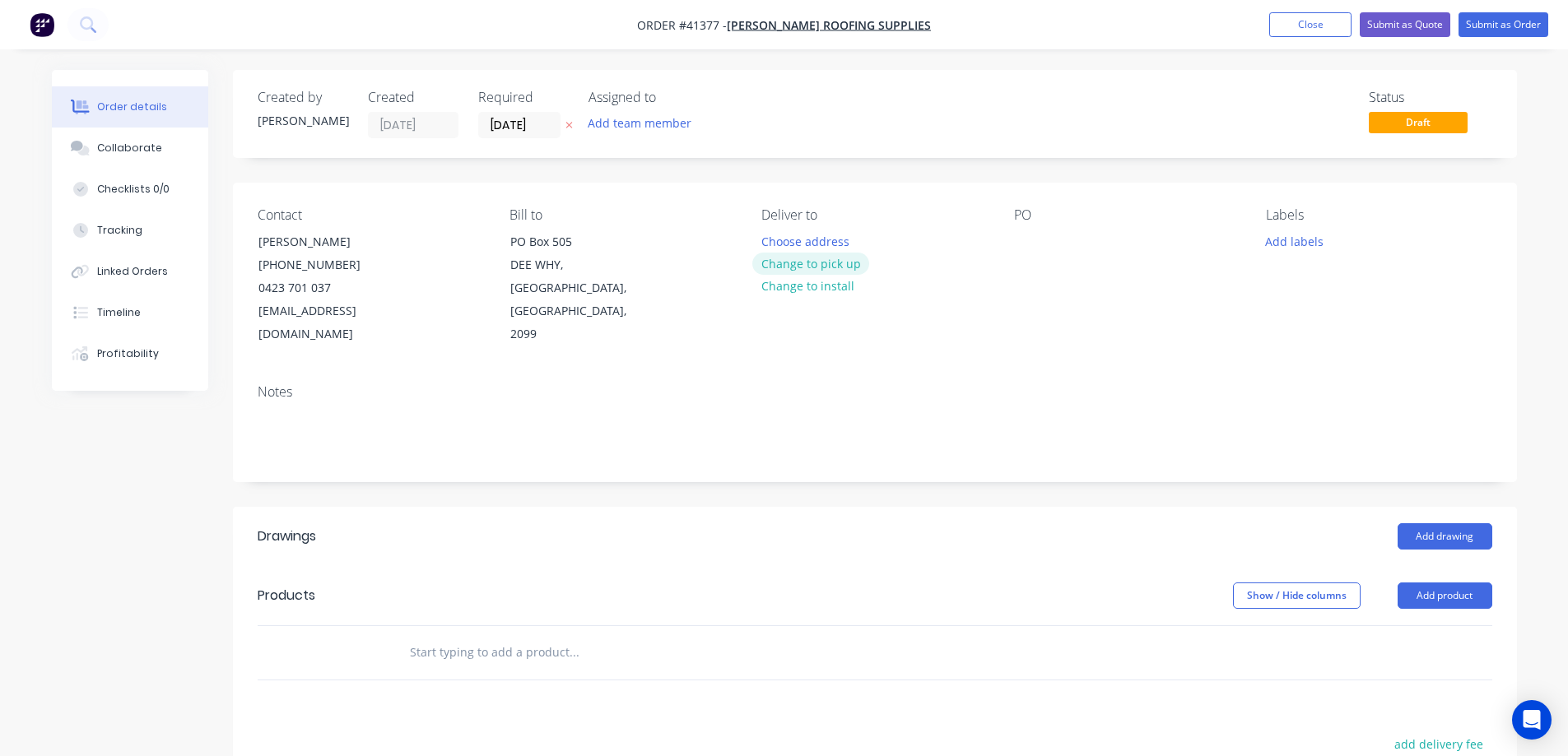
click at [769, 264] on button "Change to pick up" at bounding box center [811, 263] width 117 height 22
click at [1027, 238] on div at bounding box center [1028, 241] width 27 height 24
click at [1293, 244] on button "Add labels" at bounding box center [1294, 240] width 75 height 22
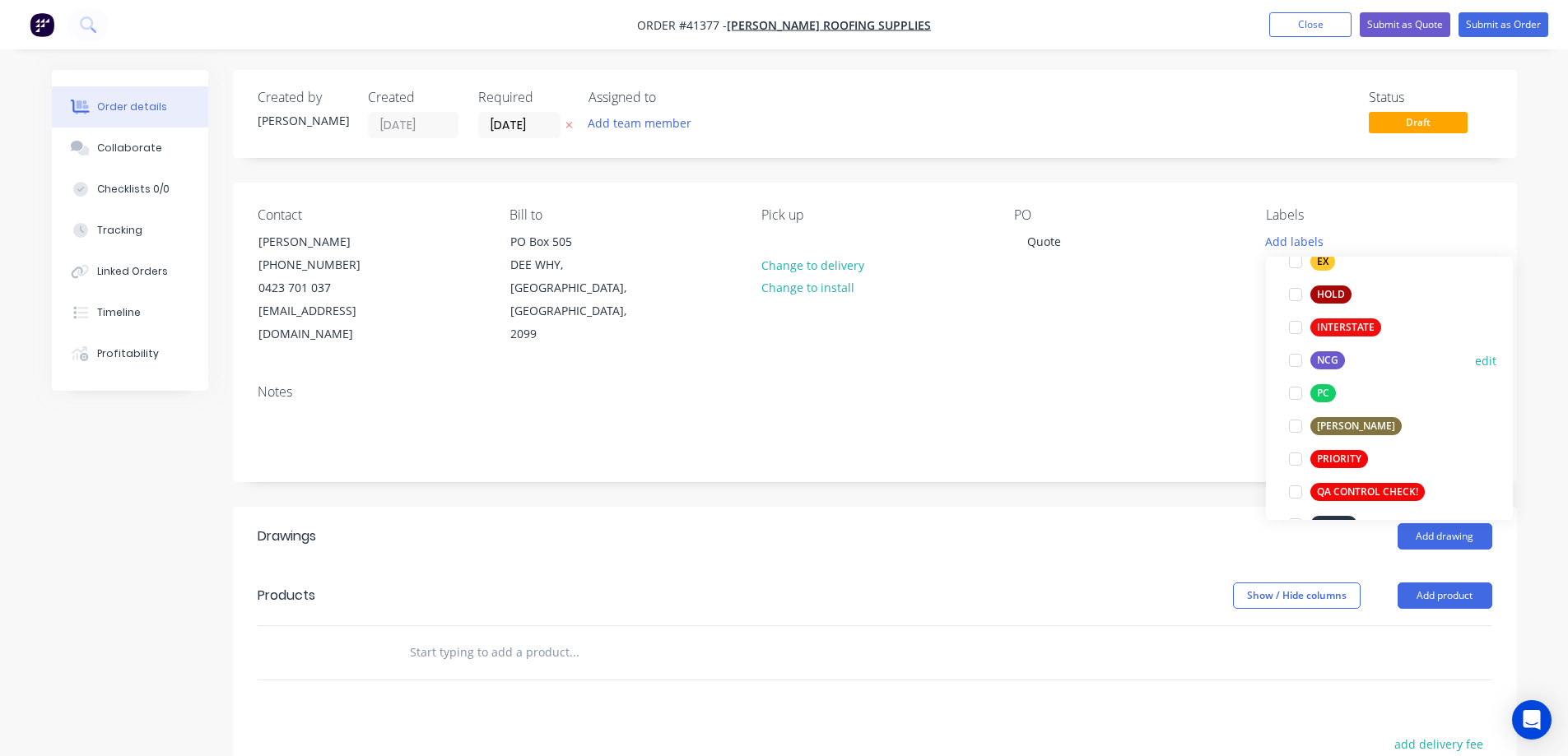
scroll to position [329, 0]
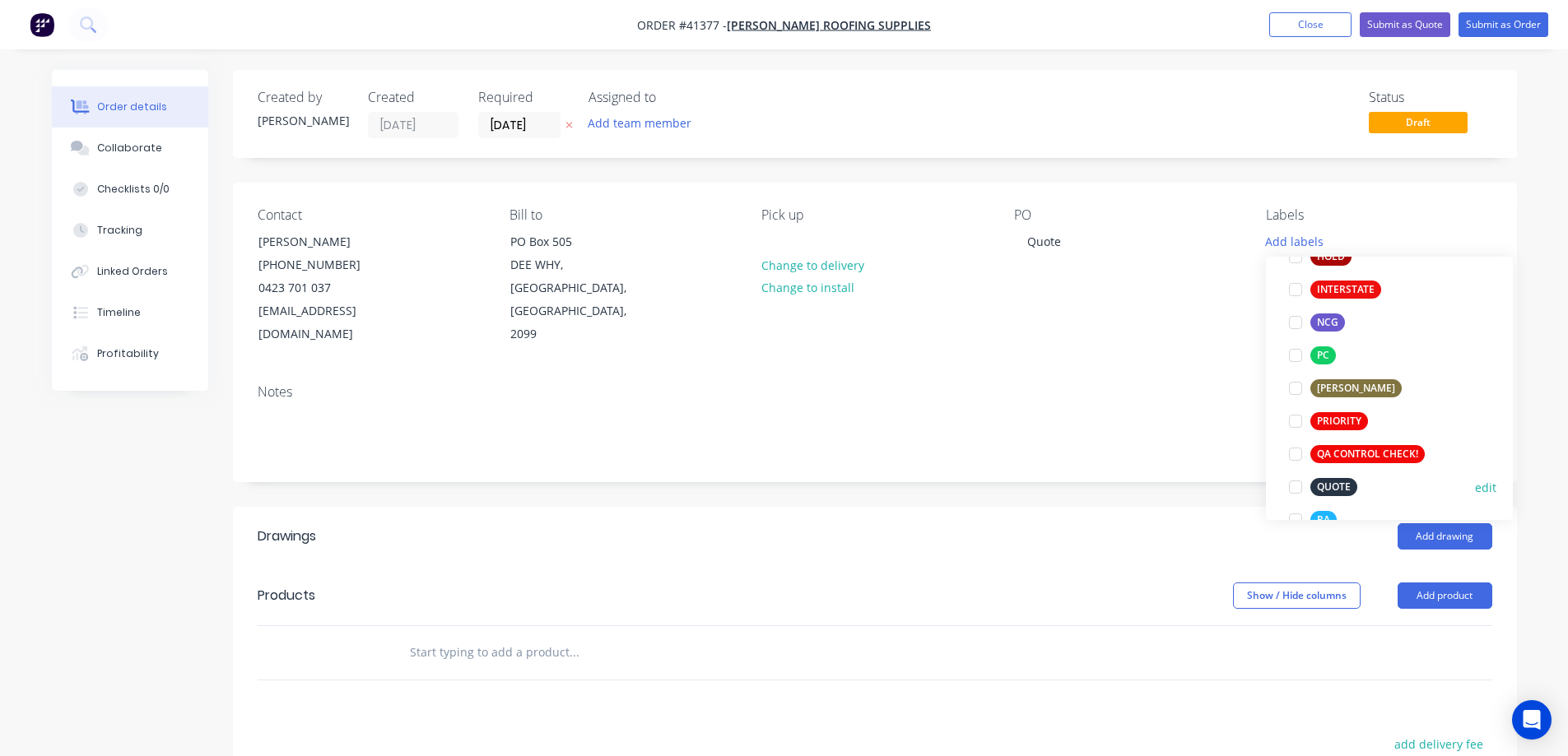
drag, startPoint x: 1298, startPoint y: 486, endPoint x: 1305, endPoint y: 469, distance: 18.4
click at [1298, 485] on div at bounding box center [1295, 487] width 33 height 33
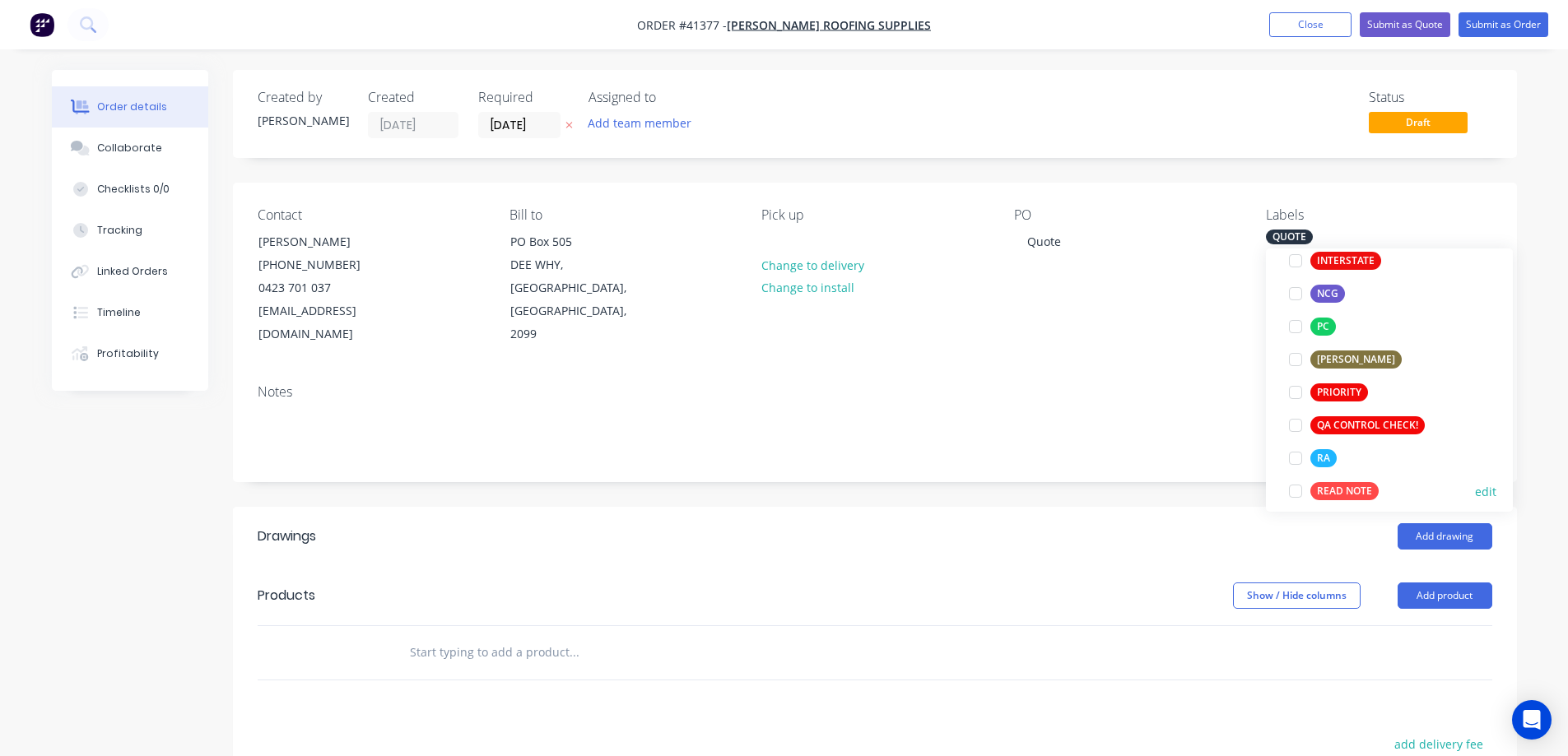
scroll to position [412, 0]
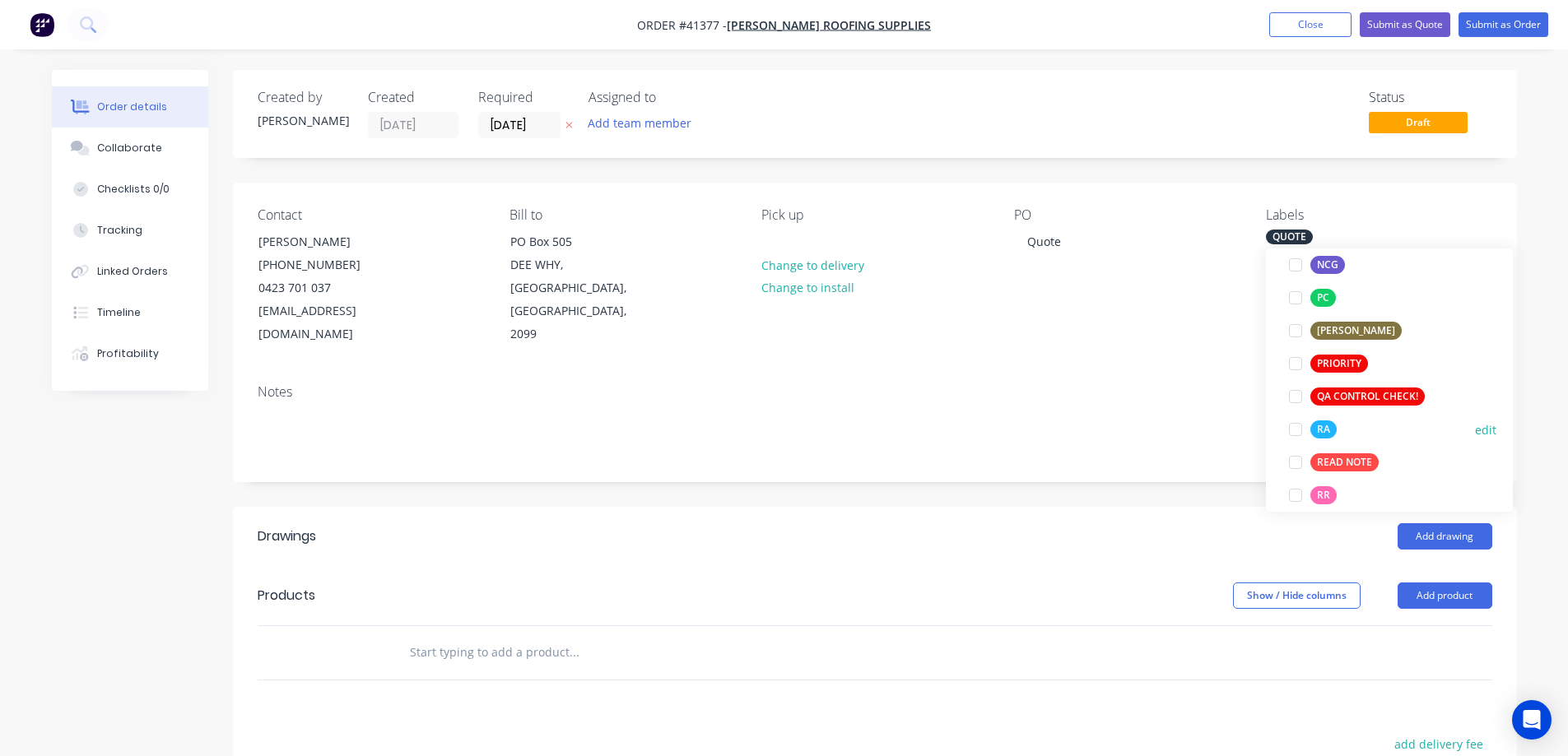
click at [1297, 428] on div at bounding box center [1295, 429] width 33 height 33
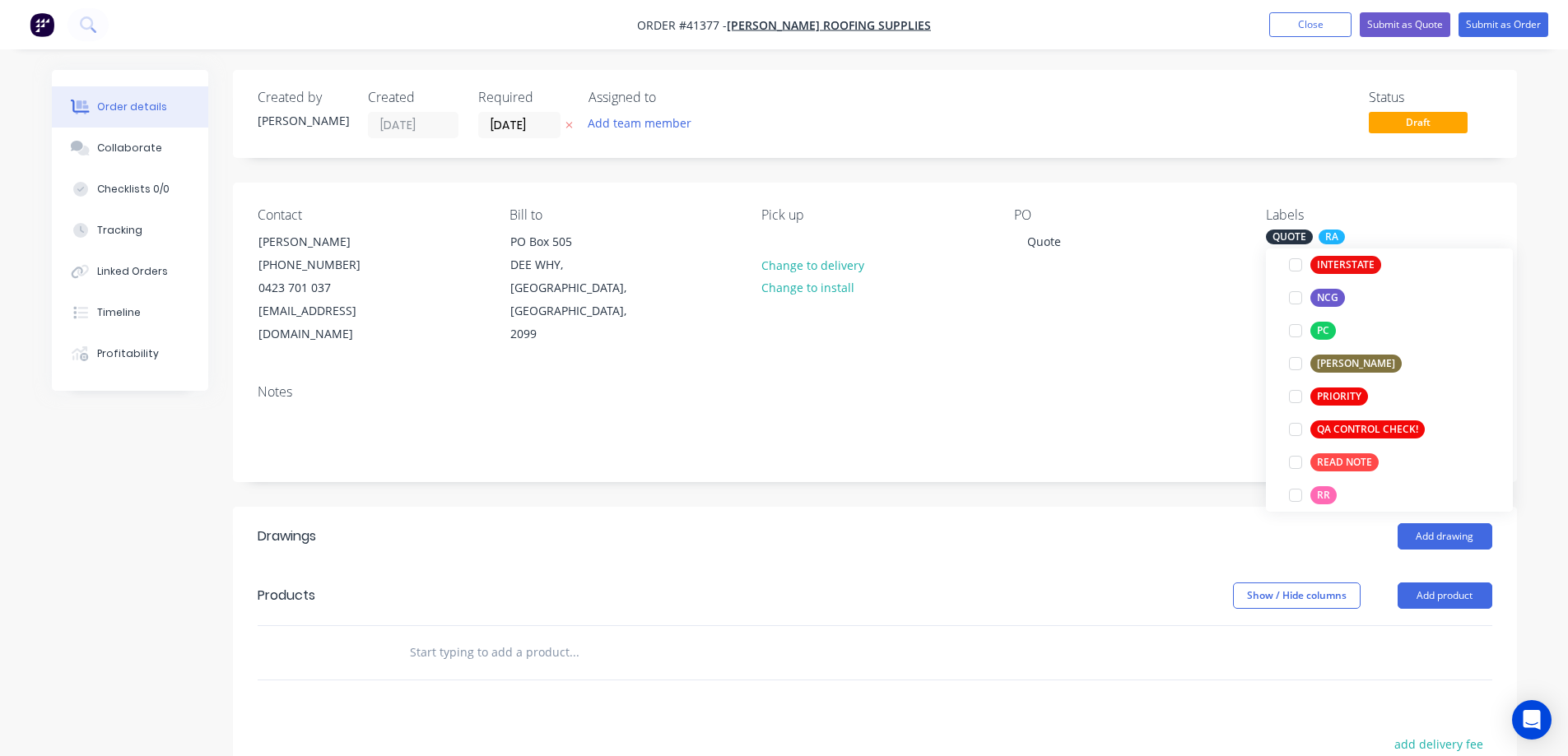
scroll to position [0, 0]
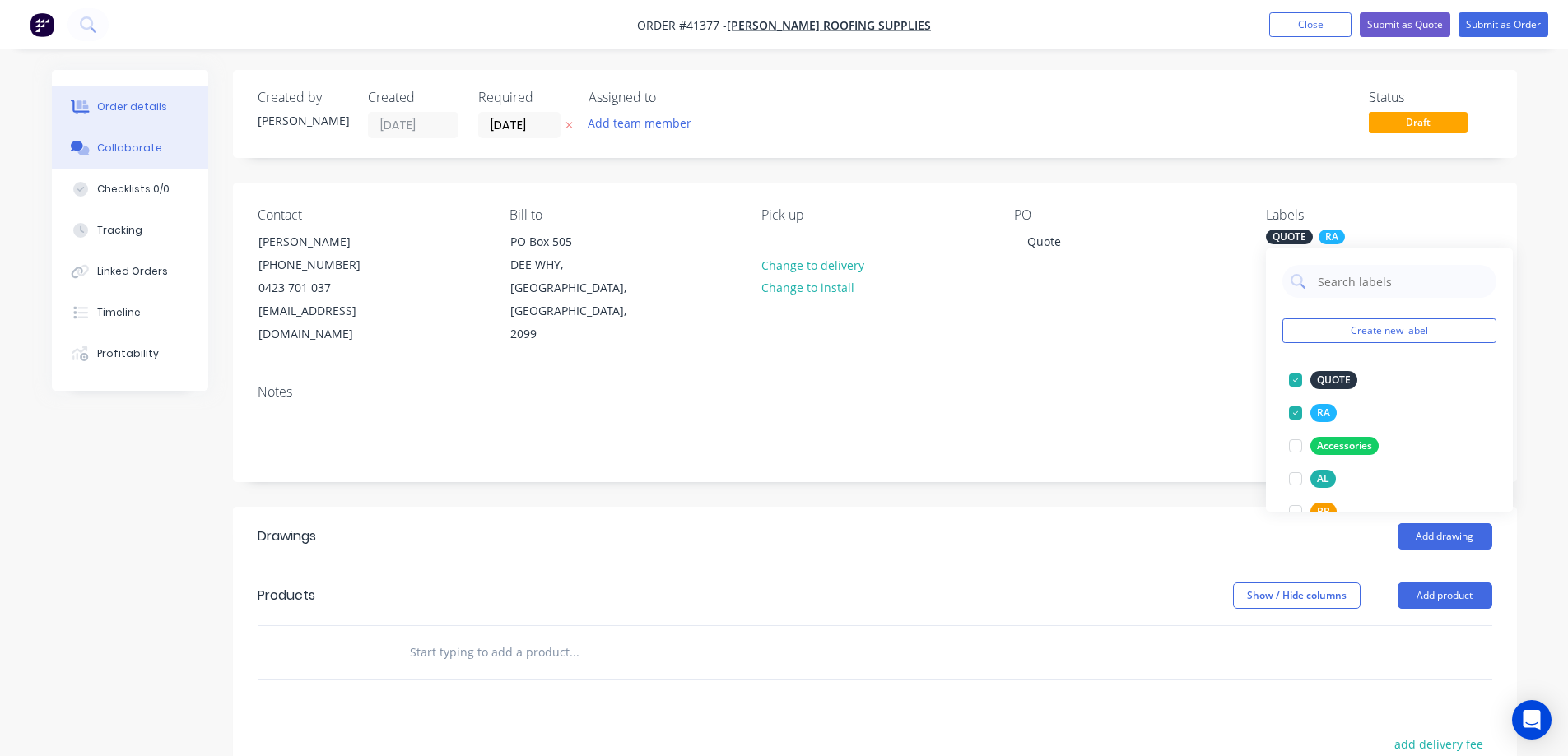
click at [121, 153] on div "Collaborate" at bounding box center [130, 149] width 65 height 15
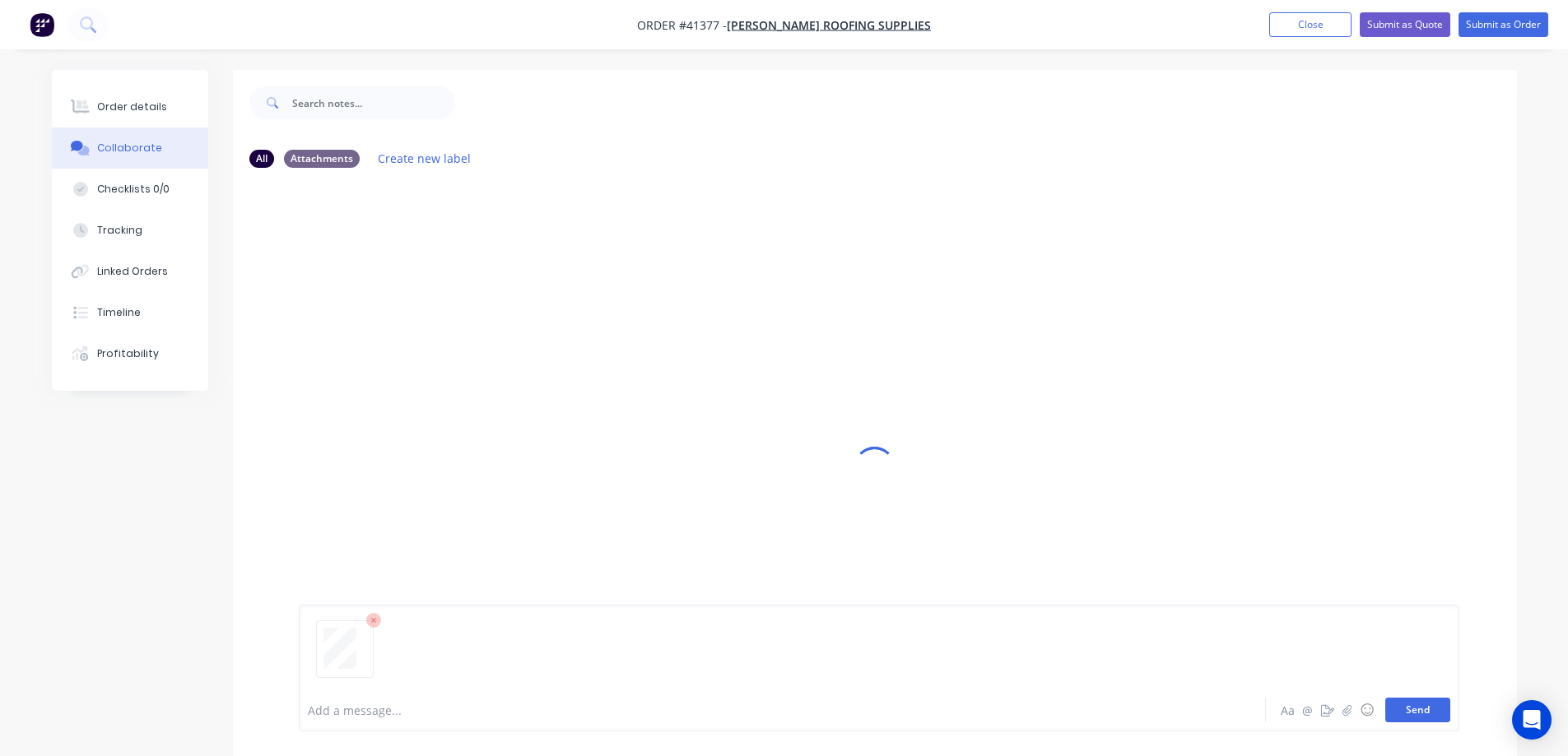
click at [1417, 709] on button "Send" at bounding box center [1418, 710] width 65 height 25
click at [154, 110] on div "Order details" at bounding box center [132, 107] width 70 height 15
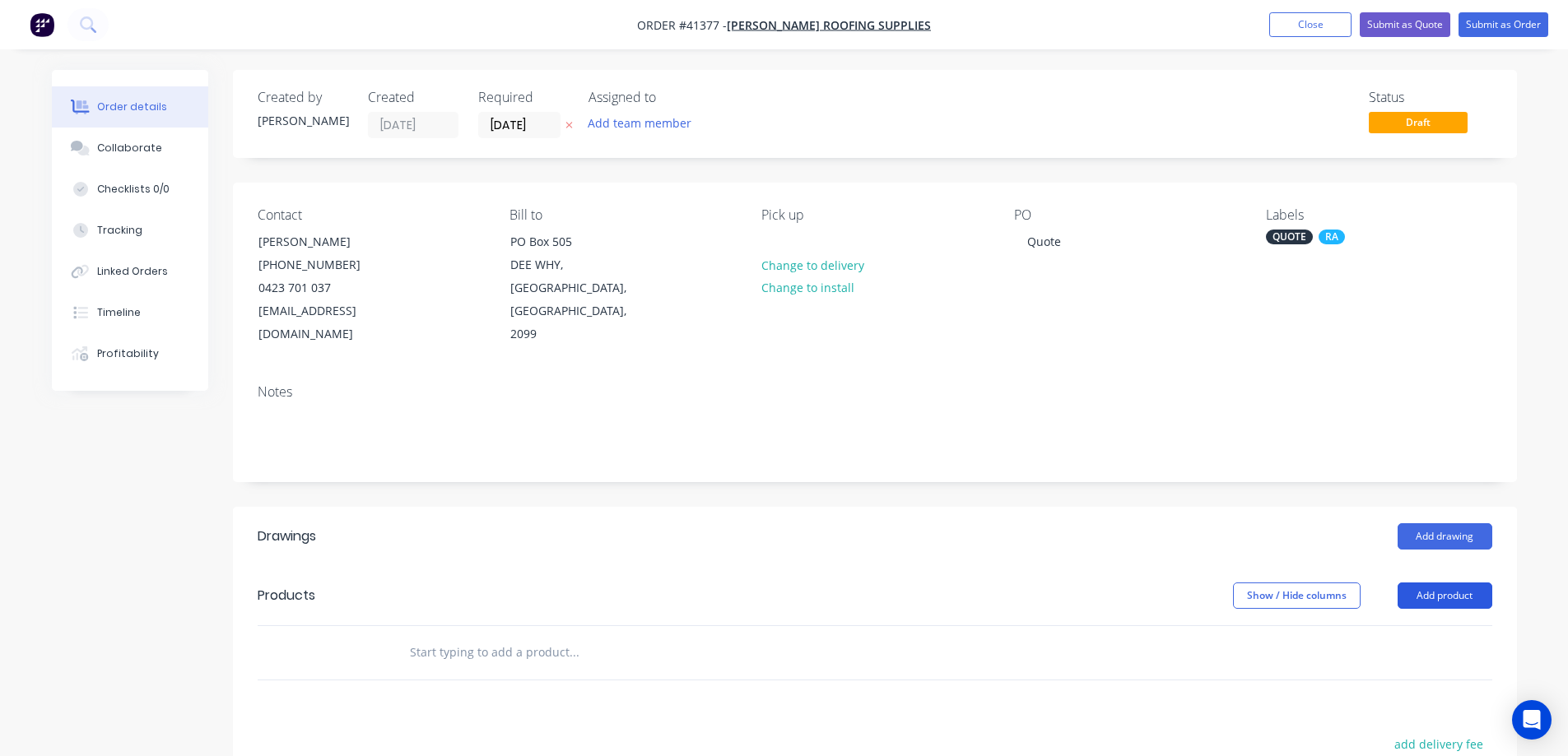
click at [1445, 582] on button "Add product" at bounding box center [1445, 596] width 94 height 27
click at [1442, 625] on div "Product catalogue" at bounding box center [1414, 637] width 127 height 24
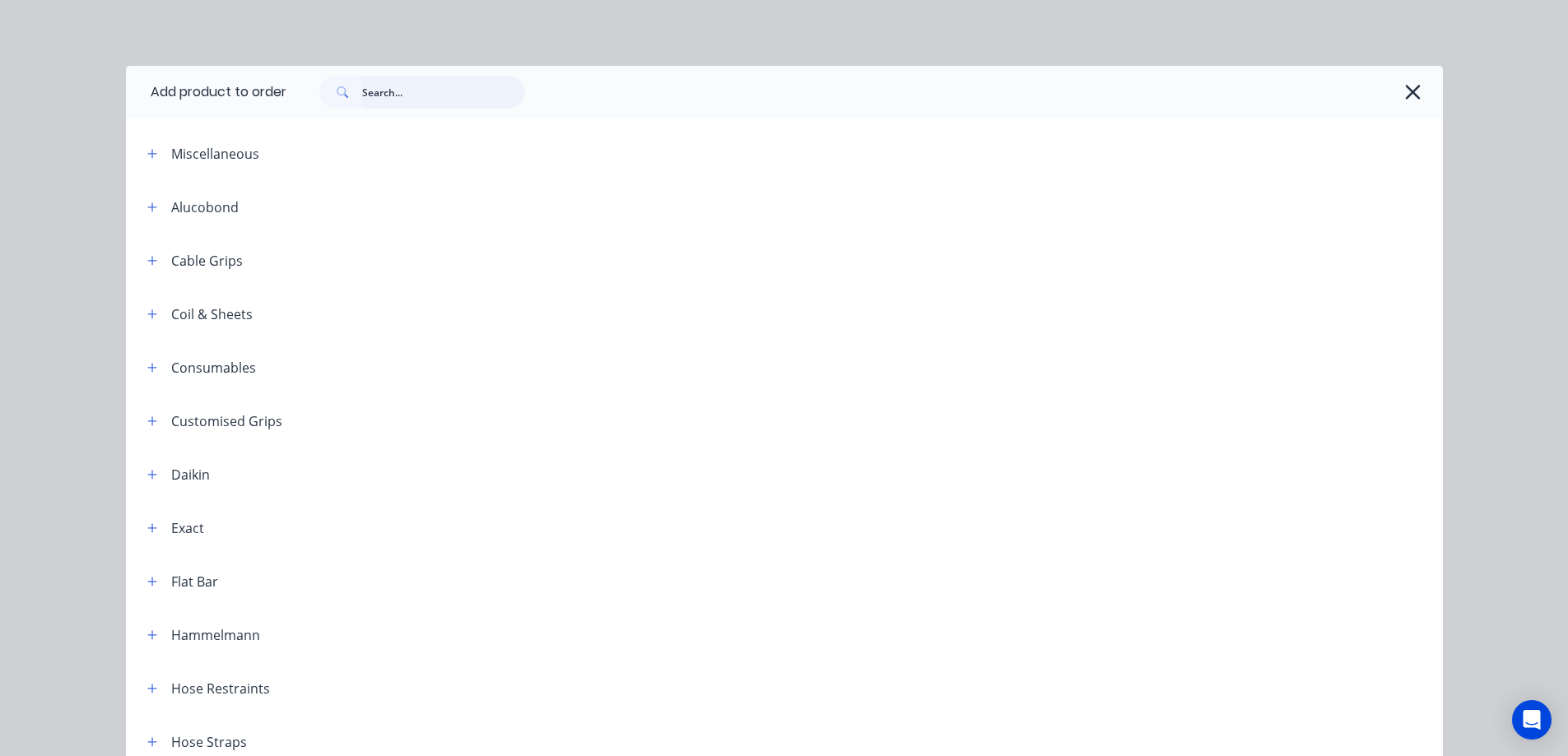
click at [418, 100] on input "text" at bounding box center [444, 92] width 163 height 33
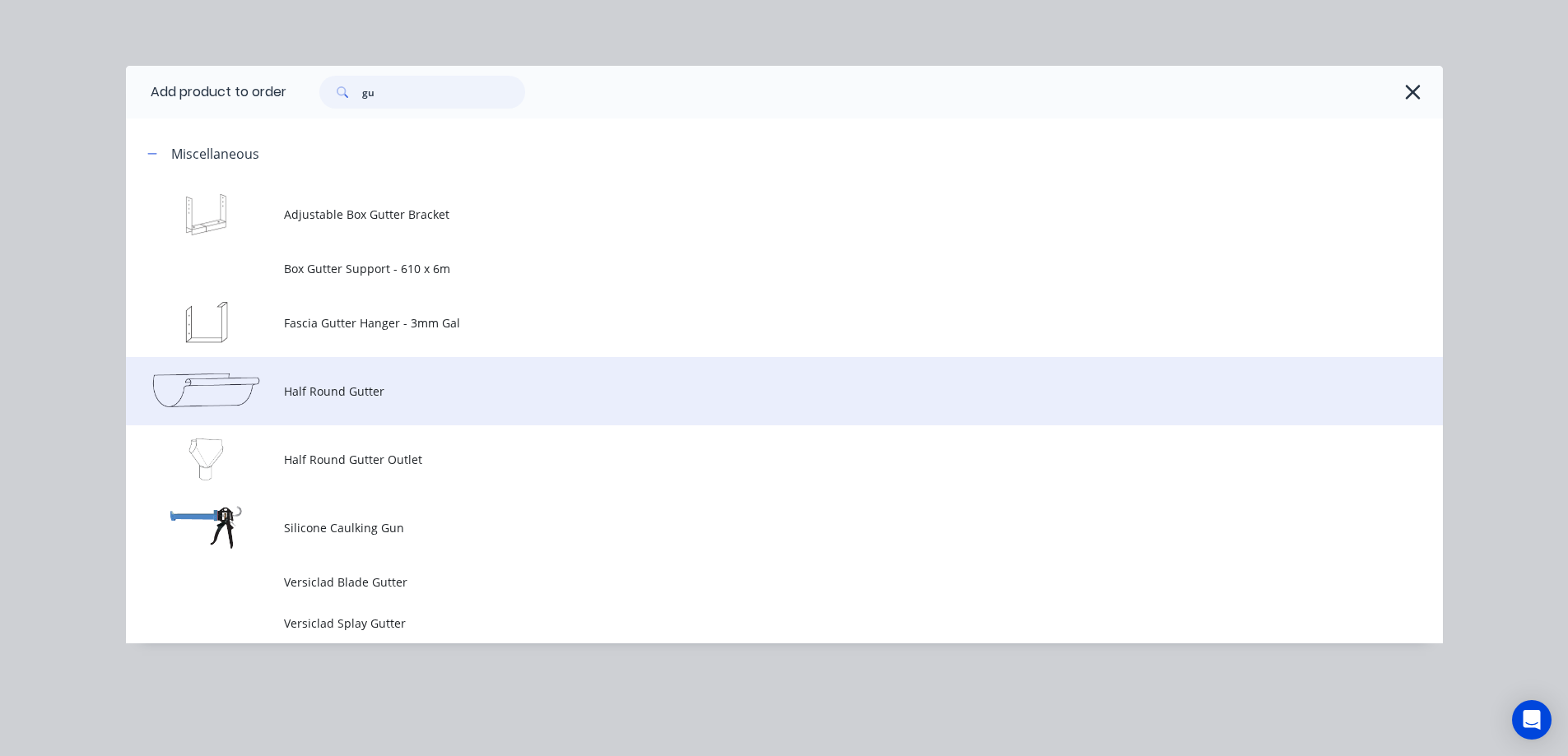
type input "gu"
click at [380, 387] on span "Half Round Gutter" at bounding box center [748, 391] width 927 height 17
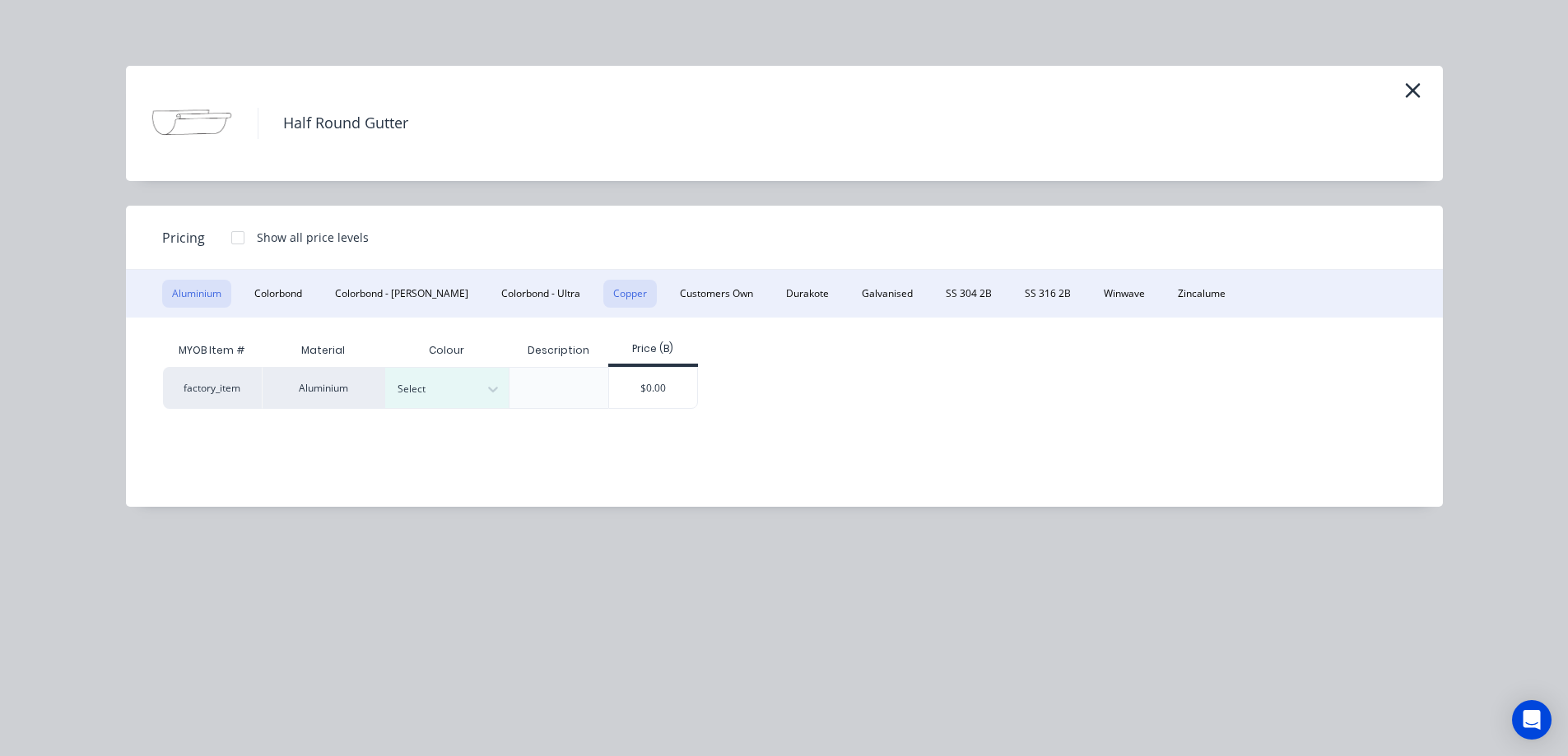
click at [604, 293] on button "Copper" at bounding box center [630, 294] width 53 height 28
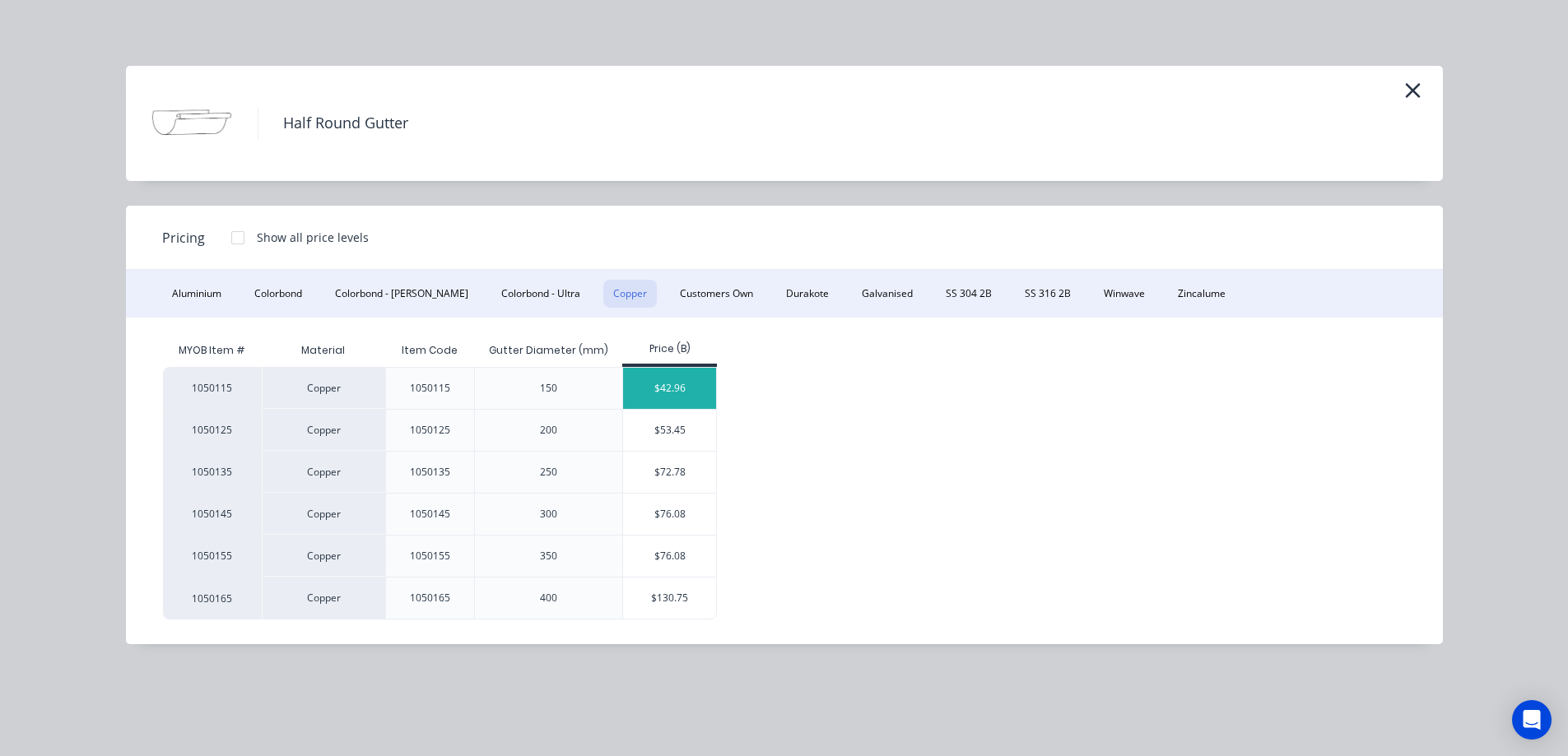
click at [660, 388] on div "$42.96" at bounding box center [670, 388] width 93 height 41
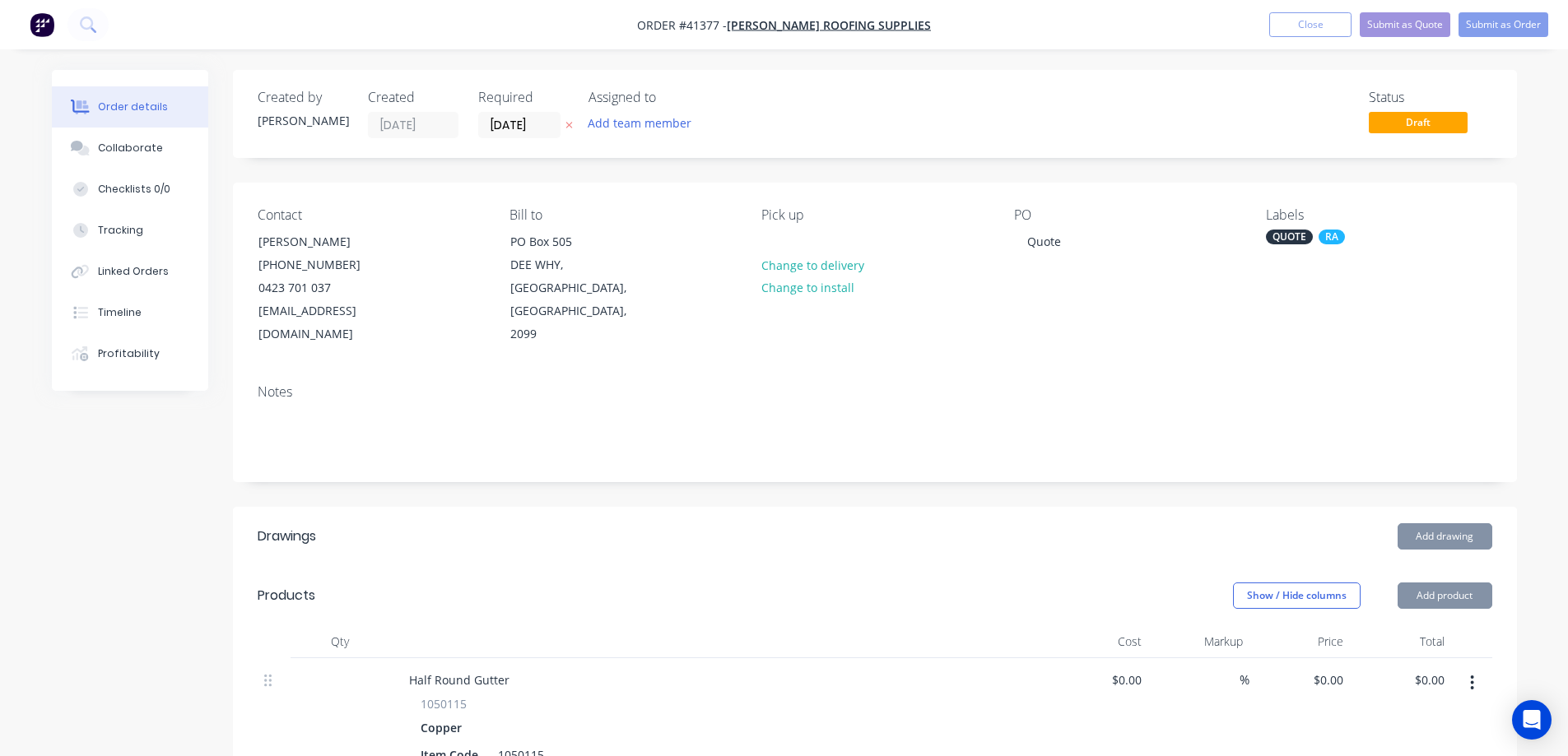
type input "$42.96"
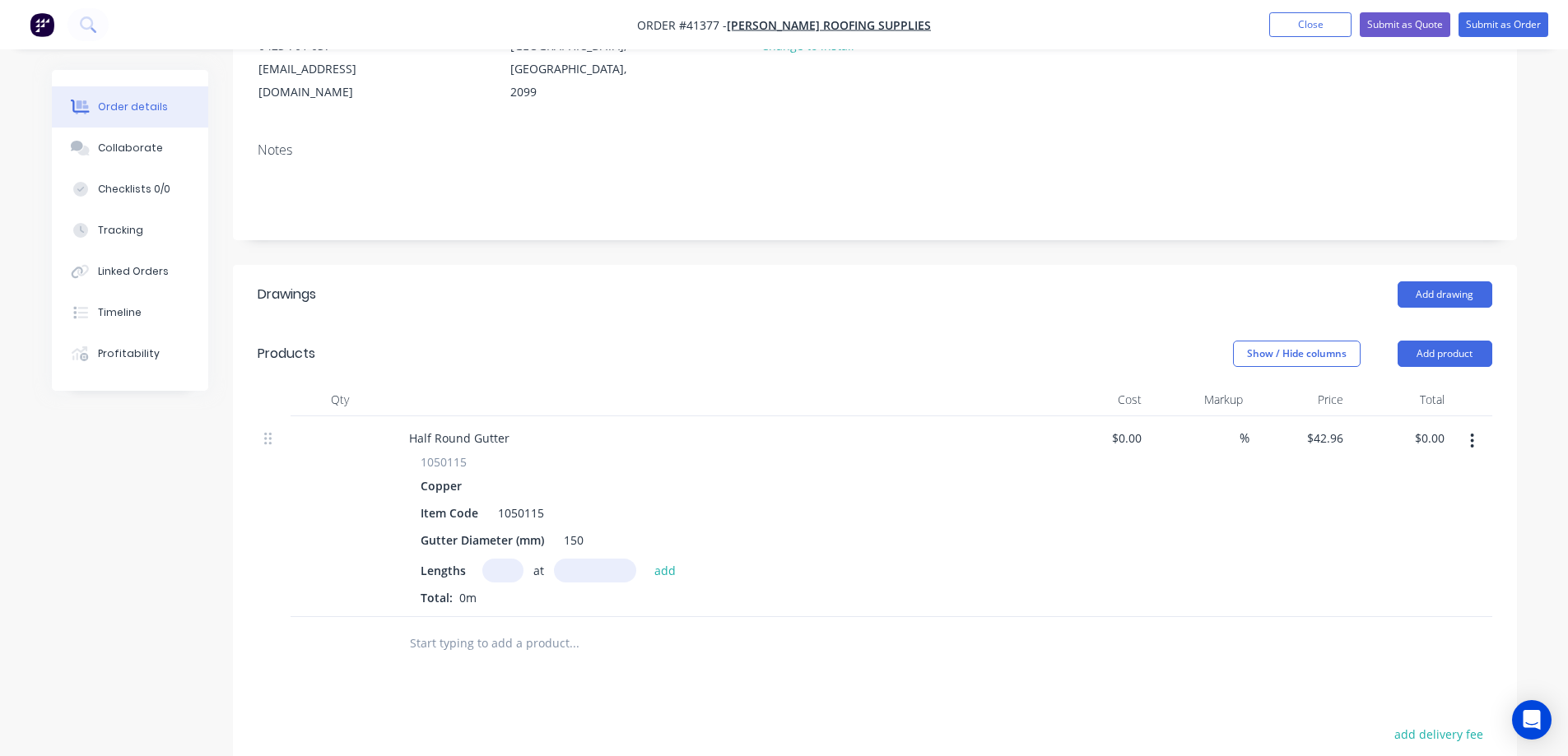
scroll to position [329, 0]
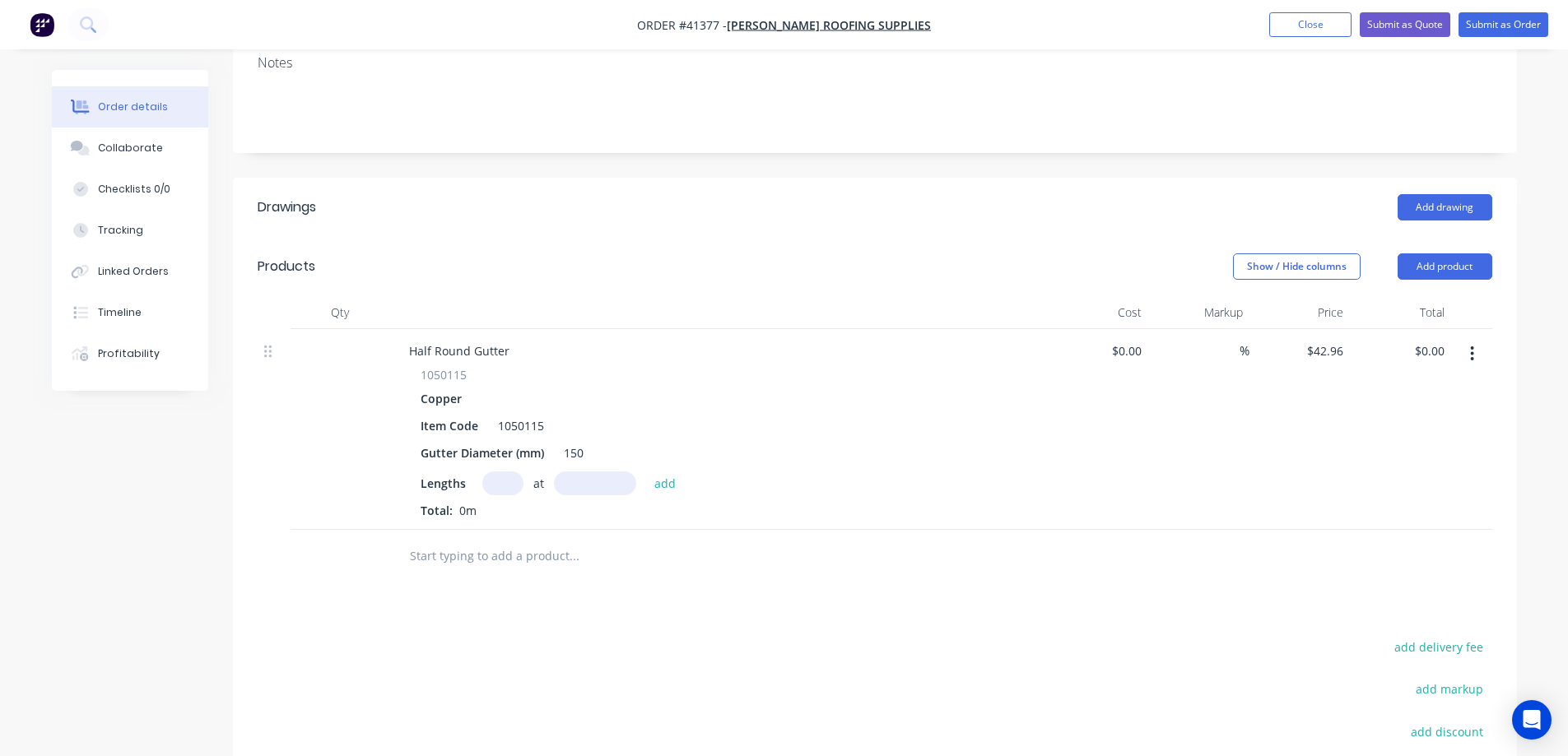
click at [497, 472] on input "text" at bounding box center [503, 483] width 41 height 24
type input "1"
click at [594, 472] on input "text" at bounding box center [595, 483] width 82 height 24
type input "20000"
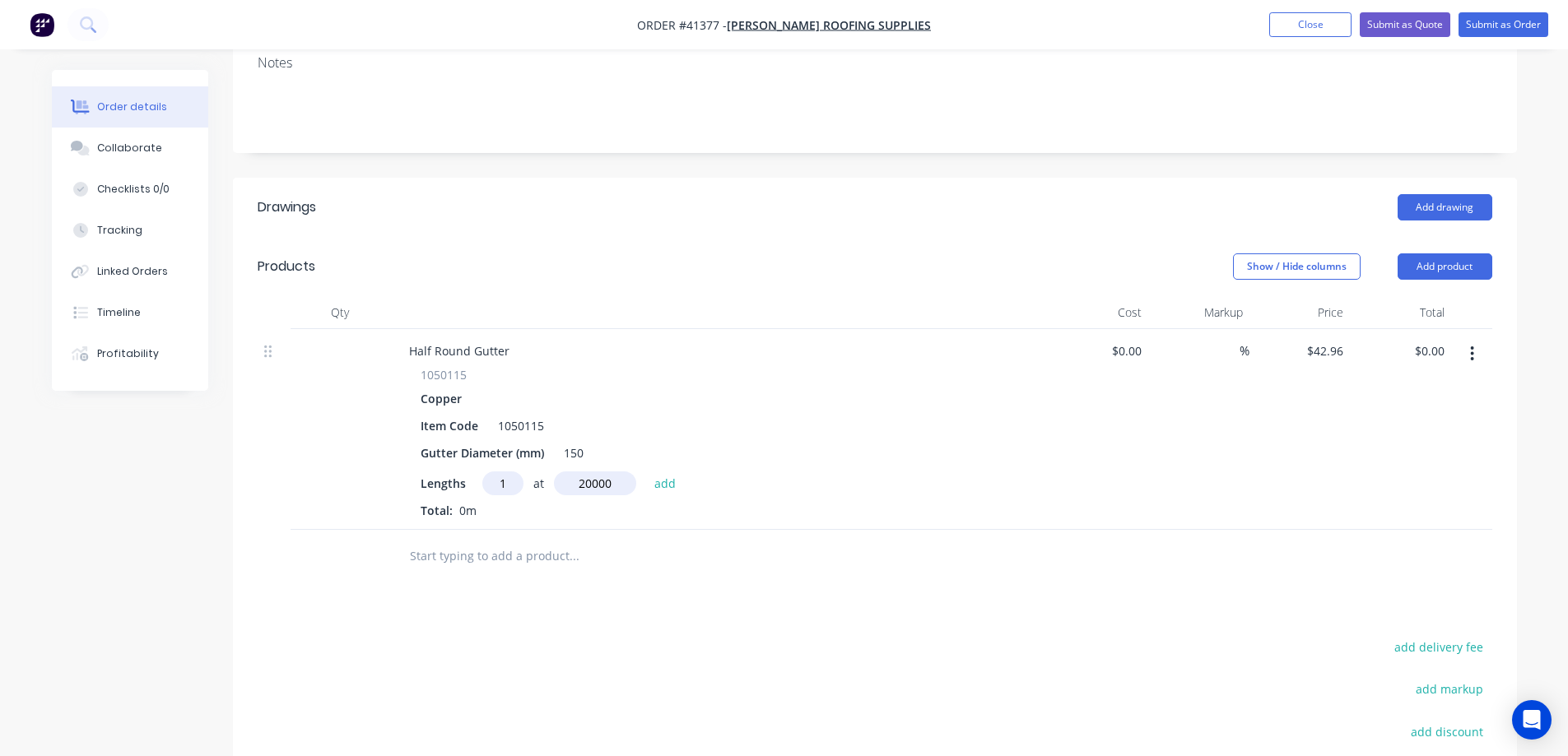
click at [647, 472] on button "add" at bounding box center [666, 482] width 39 height 22
type input "$859.20"
click at [1439, 254] on button "Add product" at bounding box center [1445, 267] width 94 height 27
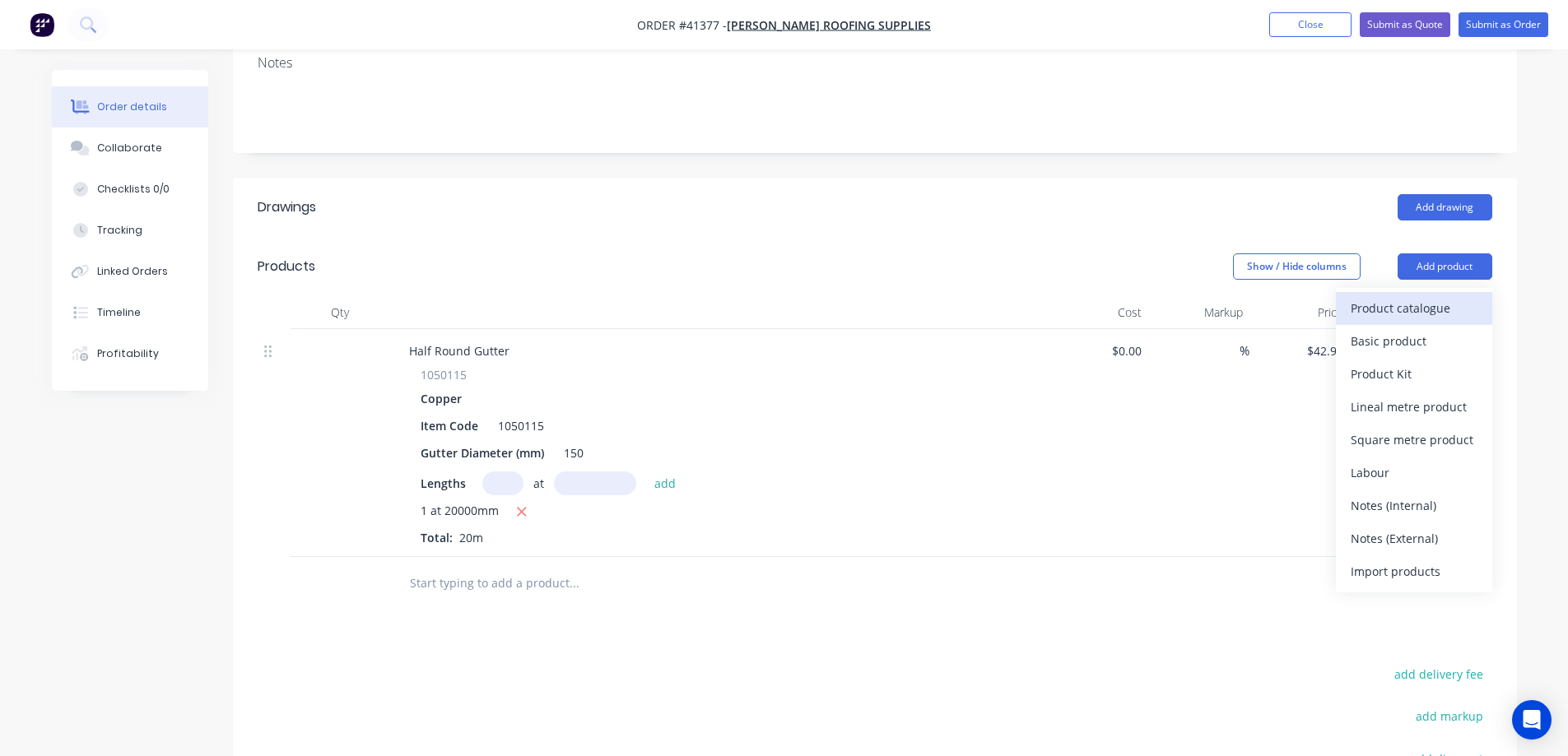
click at [1411, 296] on div "Product catalogue" at bounding box center [1414, 308] width 127 height 24
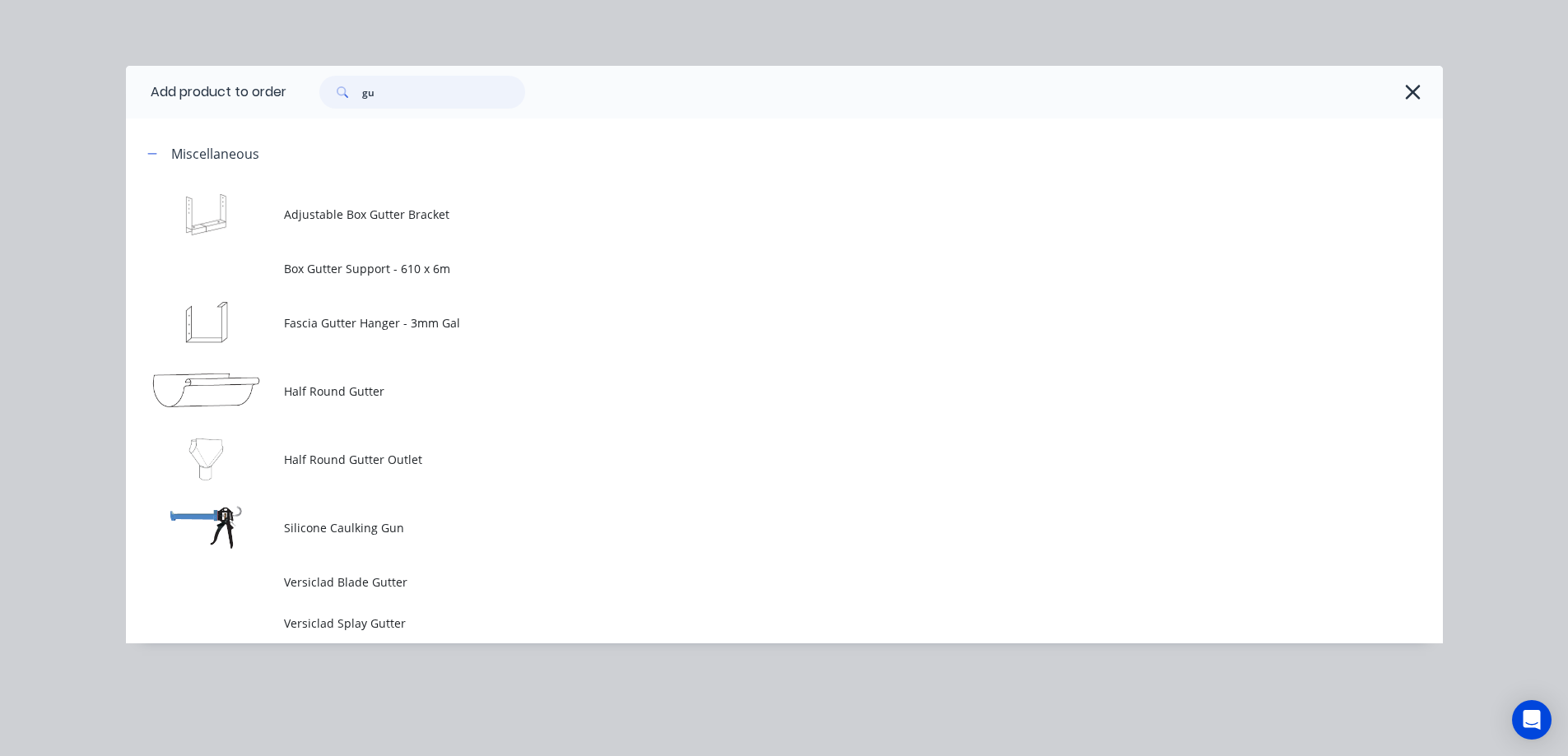
drag, startPoint x: 383, startPoint y: 86, endPoint x: 356, endPoint y: 95, distance: 28.5
click at [356, 95] on div "gu" at bounding box center [423, 92] width 206 height 33
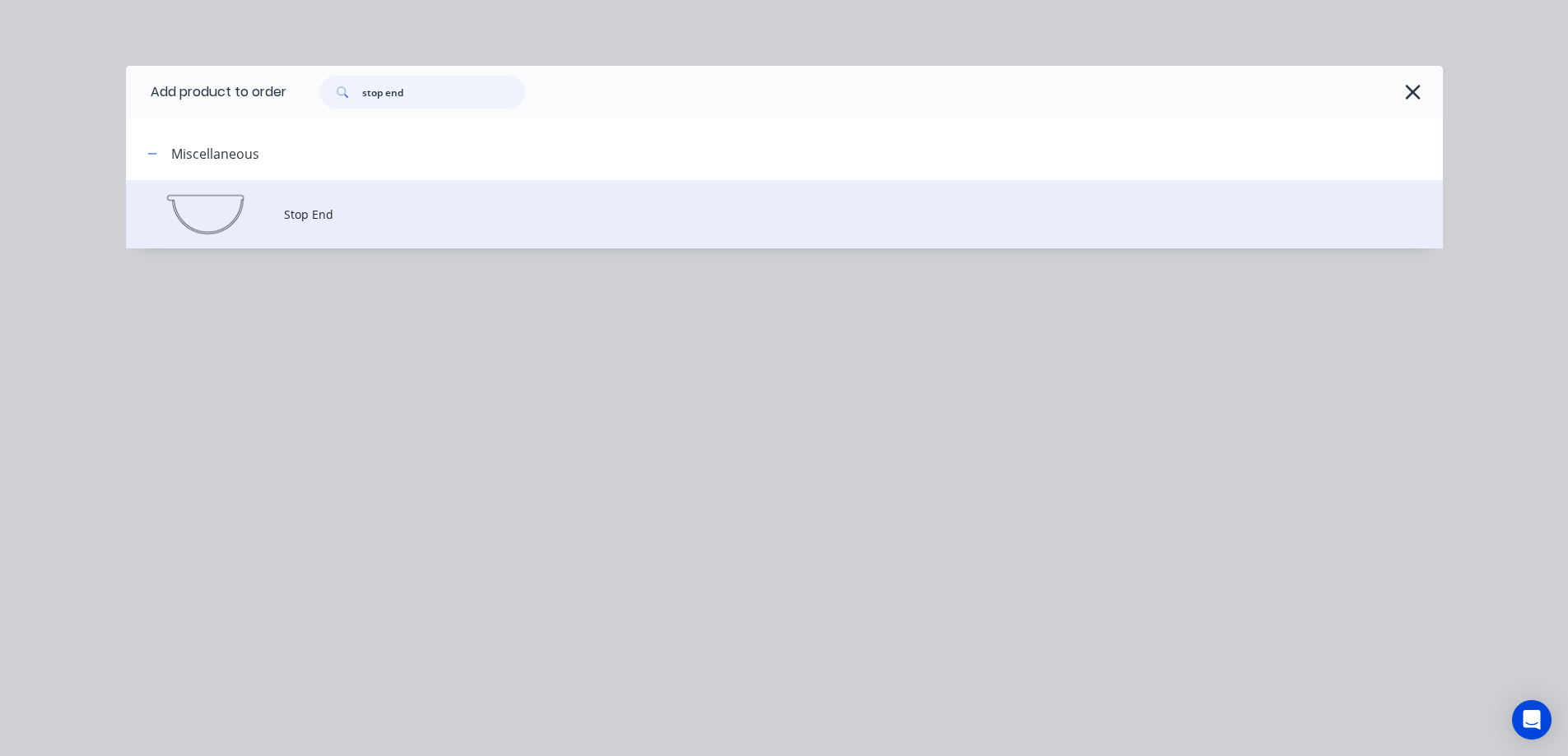
type input "stop end"
click at [323, 225] on td "Stop End" at bounding box center [863, 215] width 1159 height 69
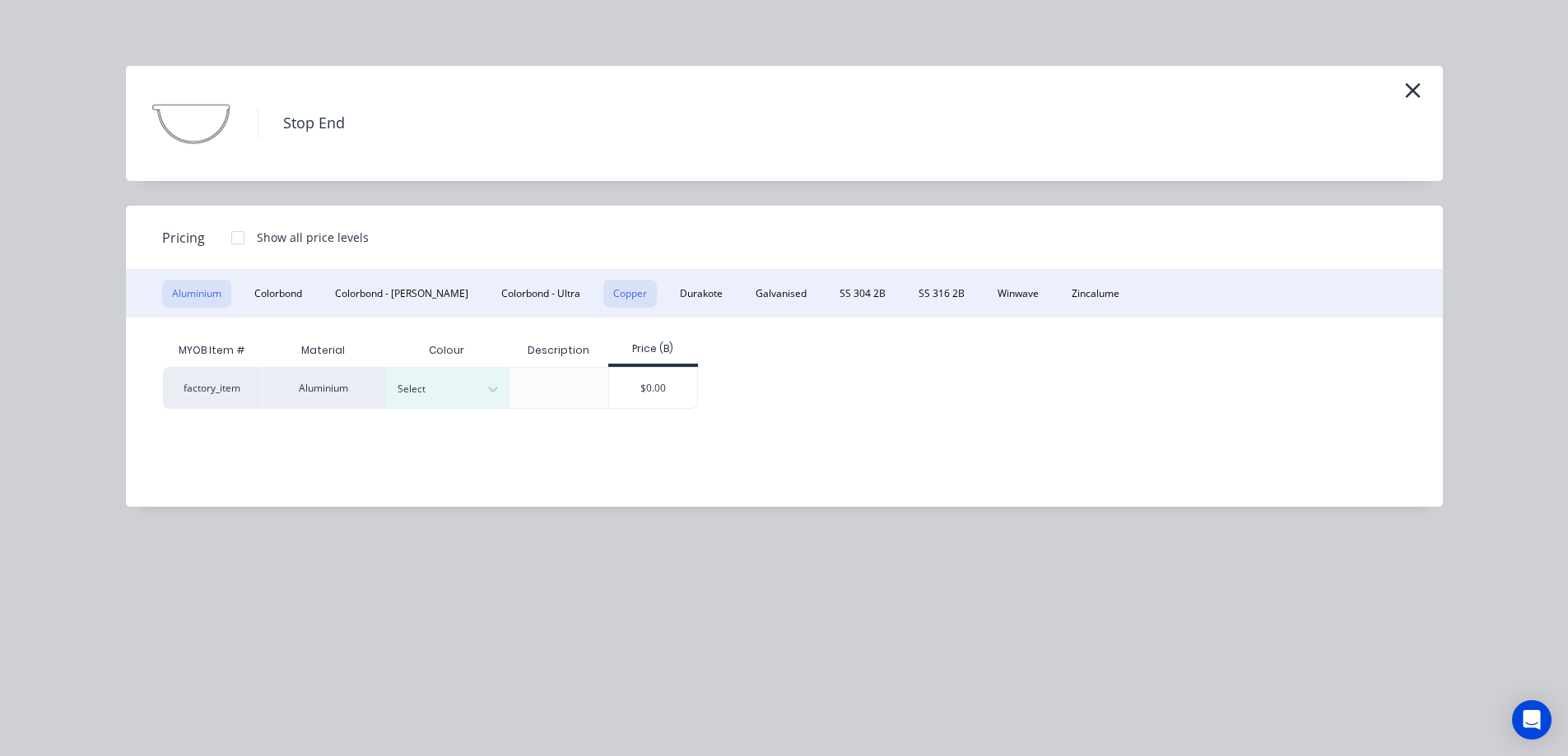
click at [604, 292] on button "Copper" at bounding box center [630, 294] width 53 height 28
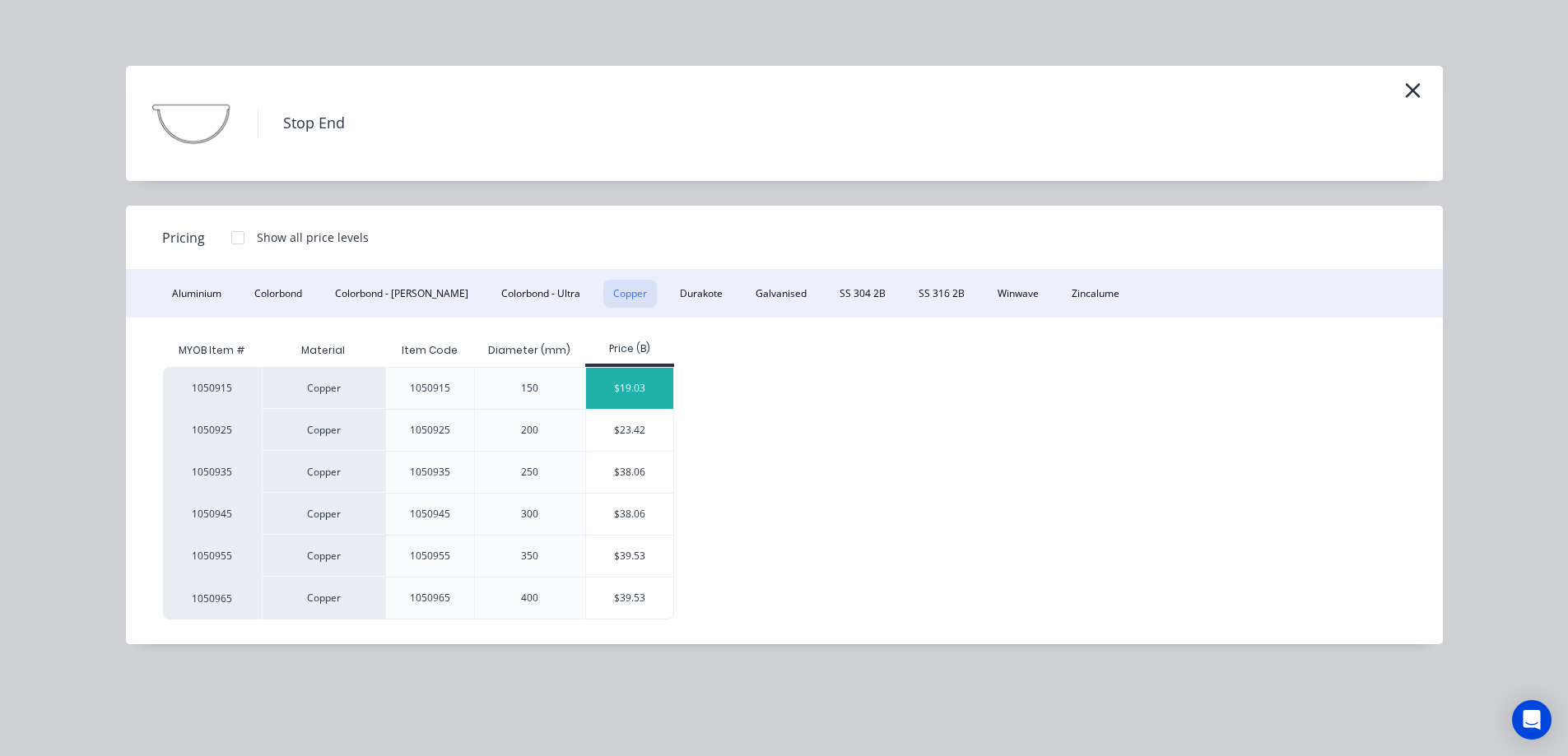
click at [615, 389] on div "$19.03" at bounding box center [630, 388] width 88 height 41
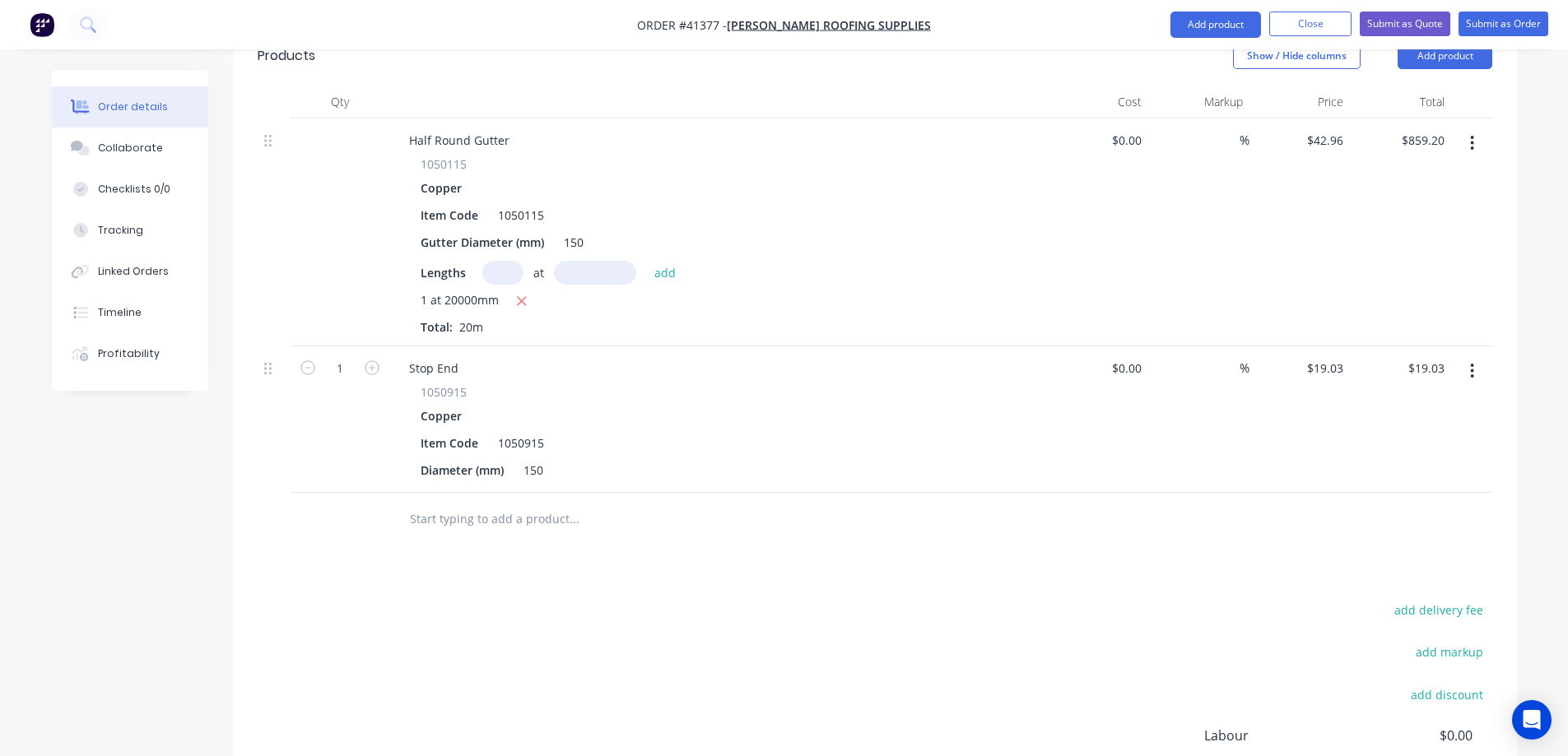
scroll to position [576, 0]
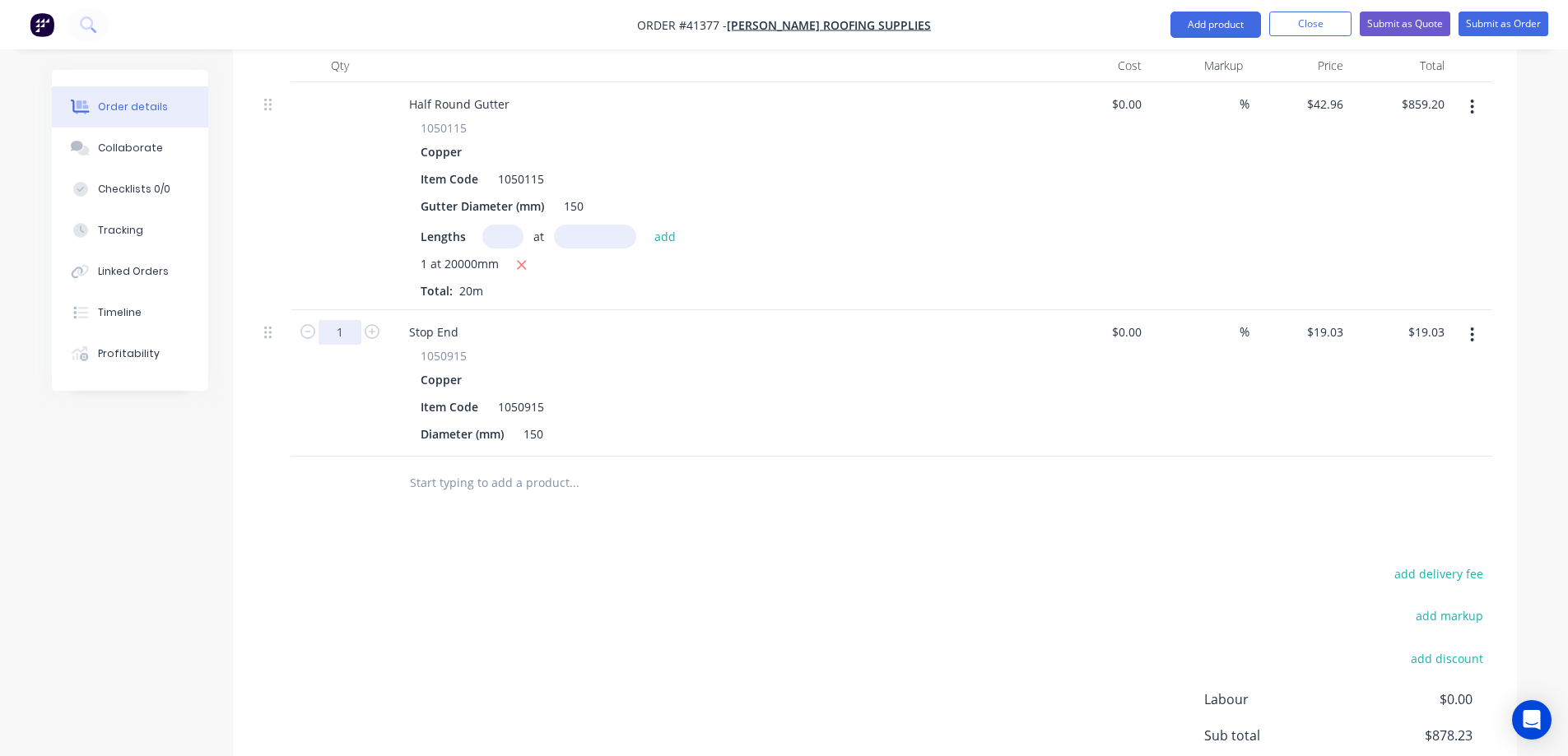
click at [342, 320] on input "1" at bounding box center [340, 333] width 43 height 25
type input "4"
type input "$76.12"
click at [767, 395] on div "Item Code 1050915" at bounding box center [715, 406] width 603 height 24
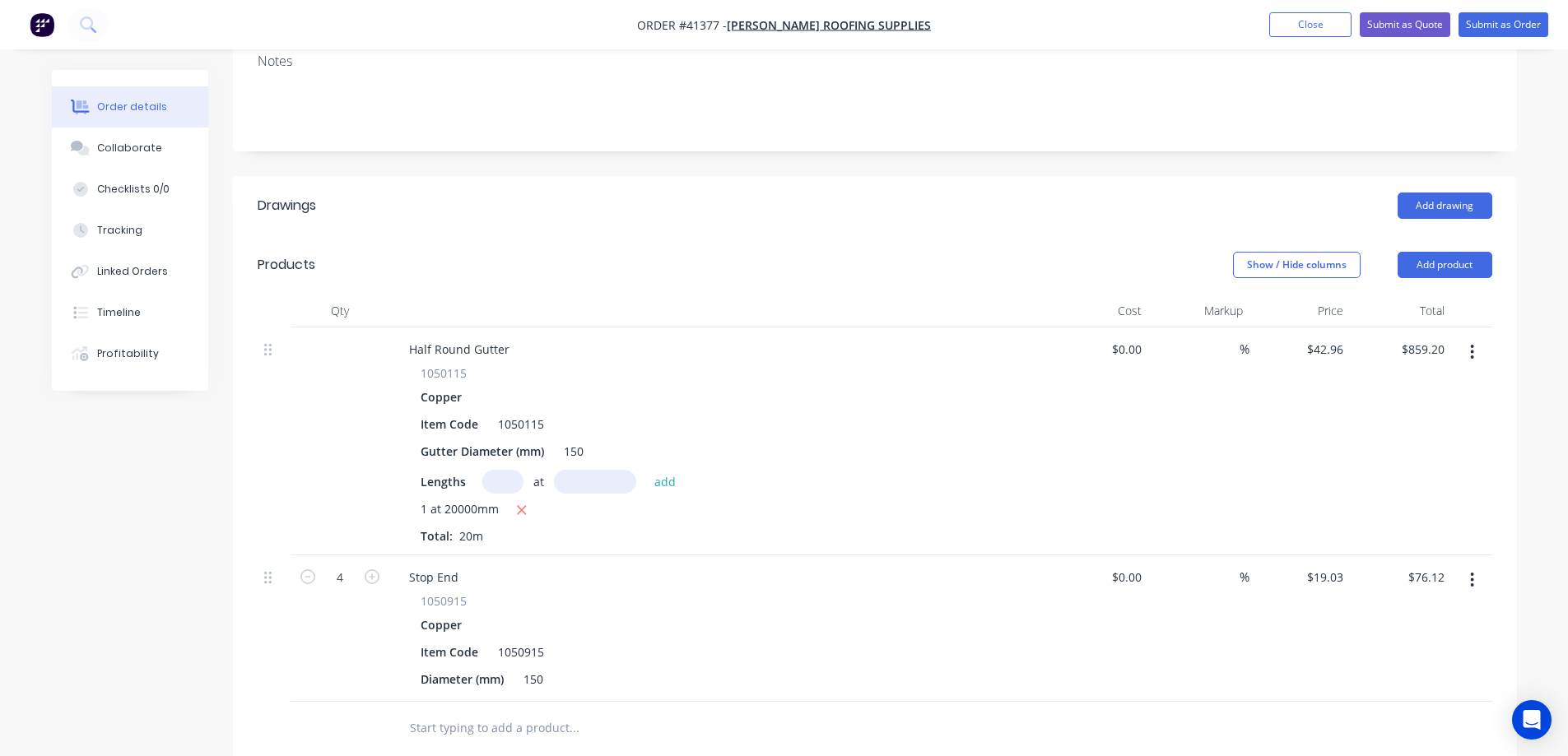
scroll to position [329, 0]
click at [1433, 254] on button "Add product" at bounding box center [1445, 267] width 94 height 27
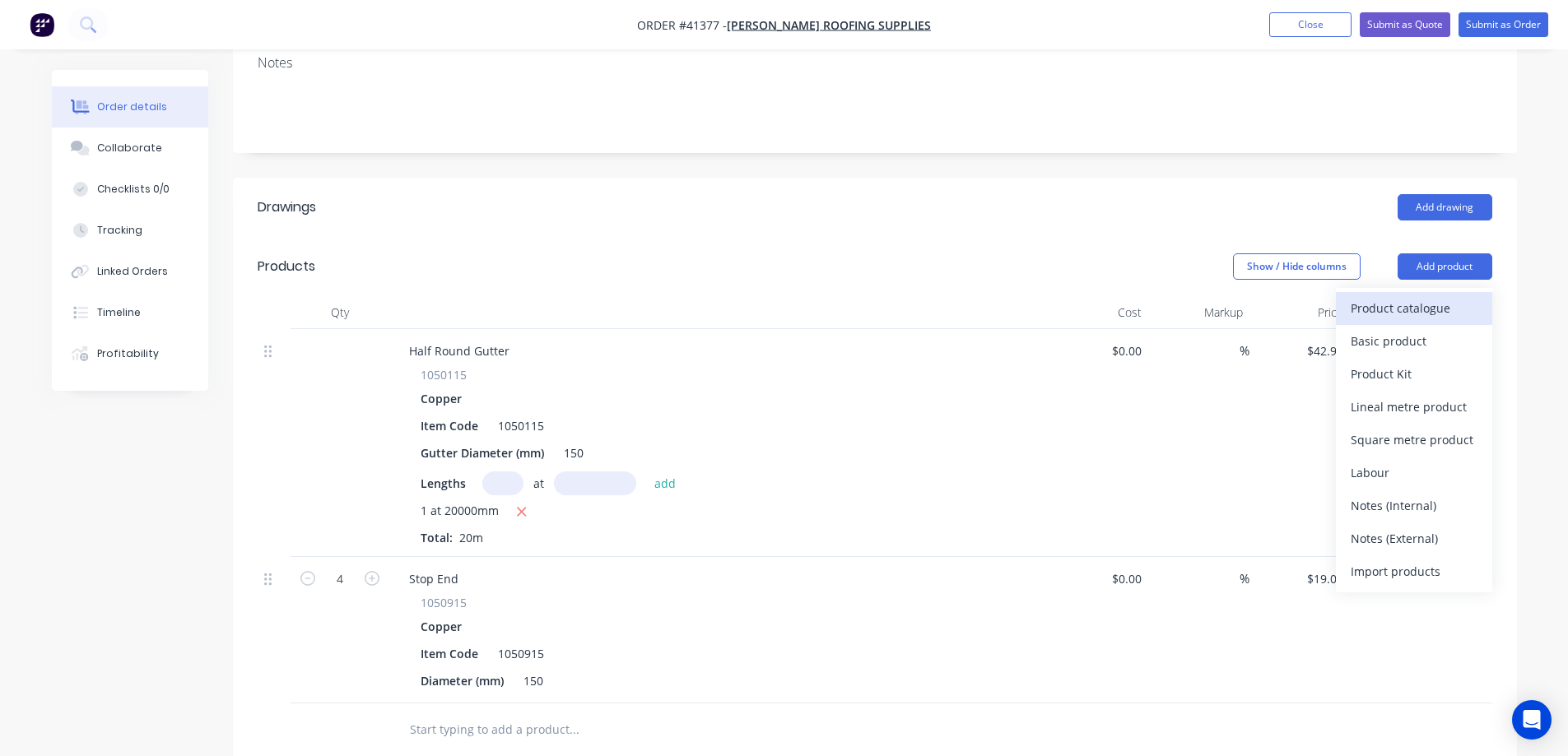
click at [1441, 296] on div "Product catalogue" at bounding box center [1414, 308] width 127 height 24
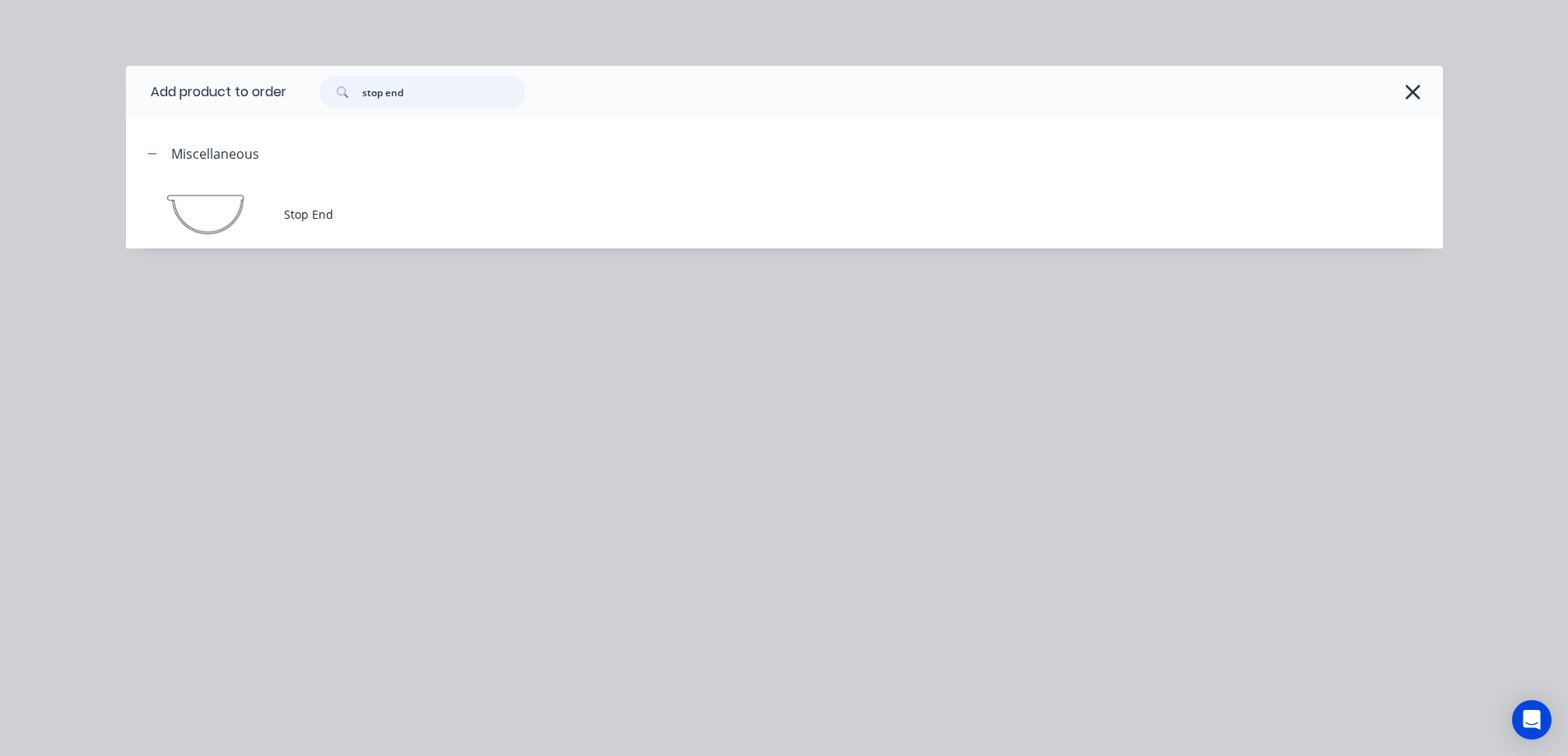
drag, startPoint x: 442, startPoint y: 92, endPoint x: 345, endPoint y: 102, distance: 97.5
click at [345, 102] on div "stop end" at bounding box center [423, 92] width 206 height 33
type input "a1"
click at [361, 213] on span "A1 Bracket" at bounding box center [748, 215] width 927 height 17
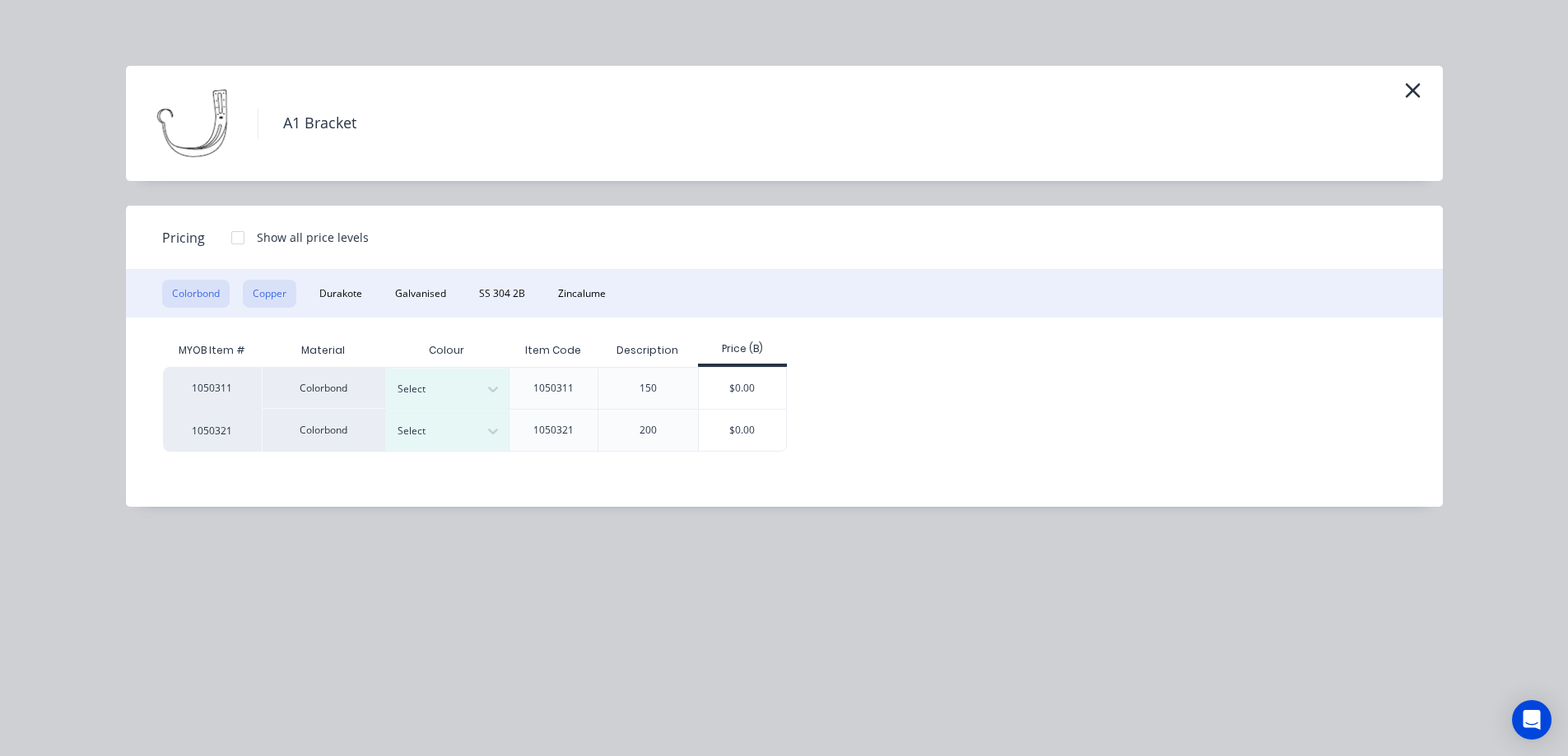
click at [280, 292] on button "Copper" at bounding box center [270, 294] width 53 height 28
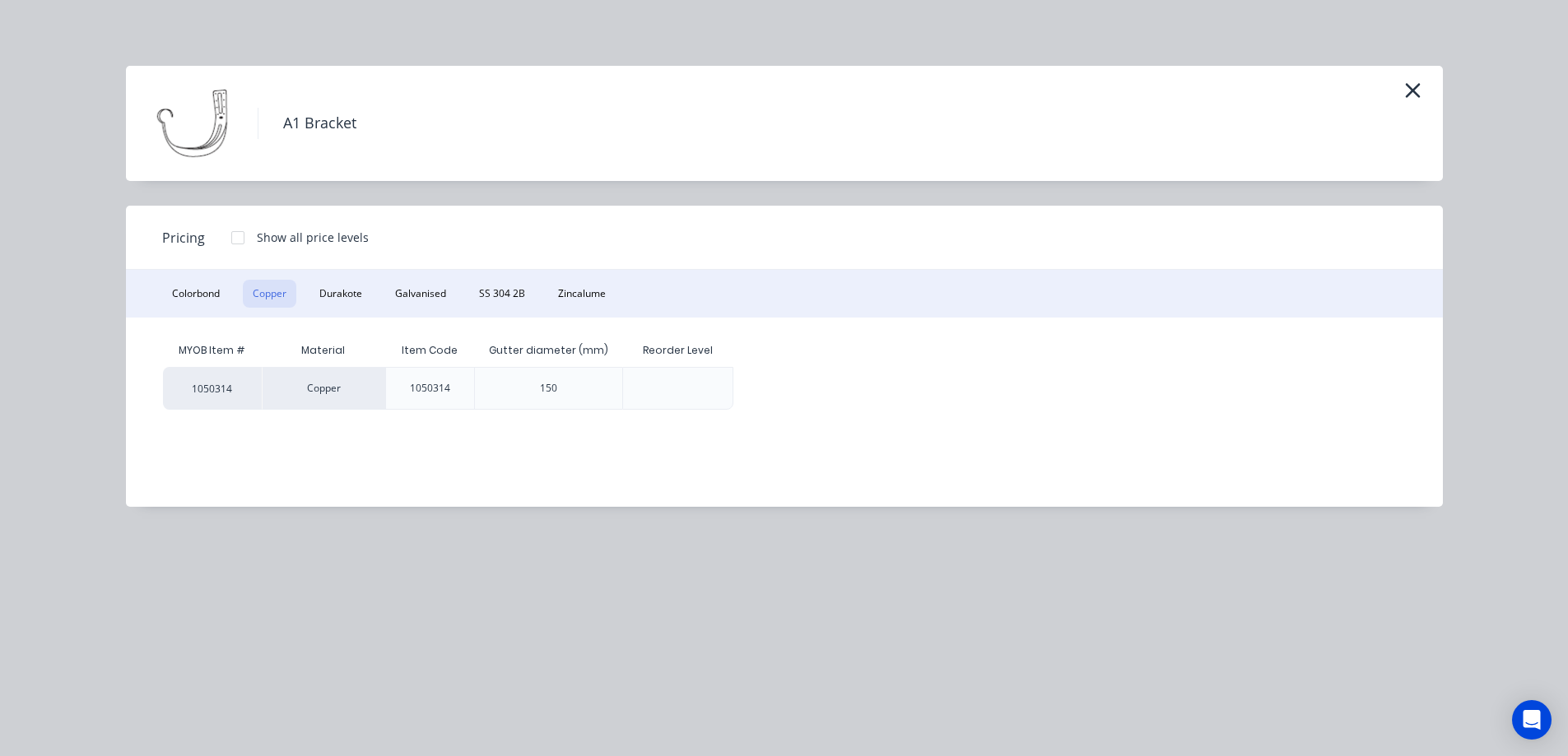
click at [235, 233] on div at bounding box center [237, 237] width 33 height 33
click at [779, 380] on div "$0.00" at bounding box center [778, 388] width 88 height 41
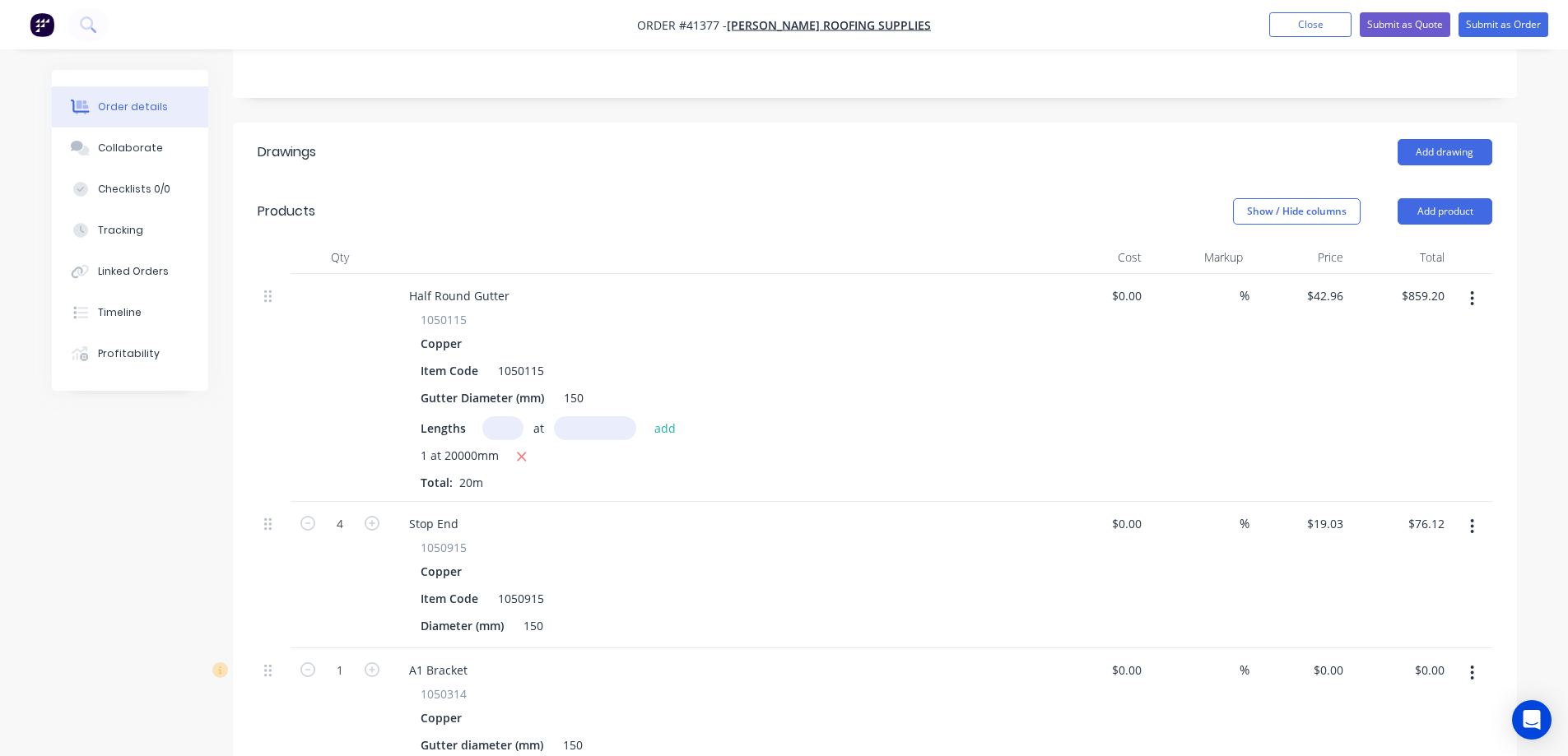
scroll to position [576, 0]
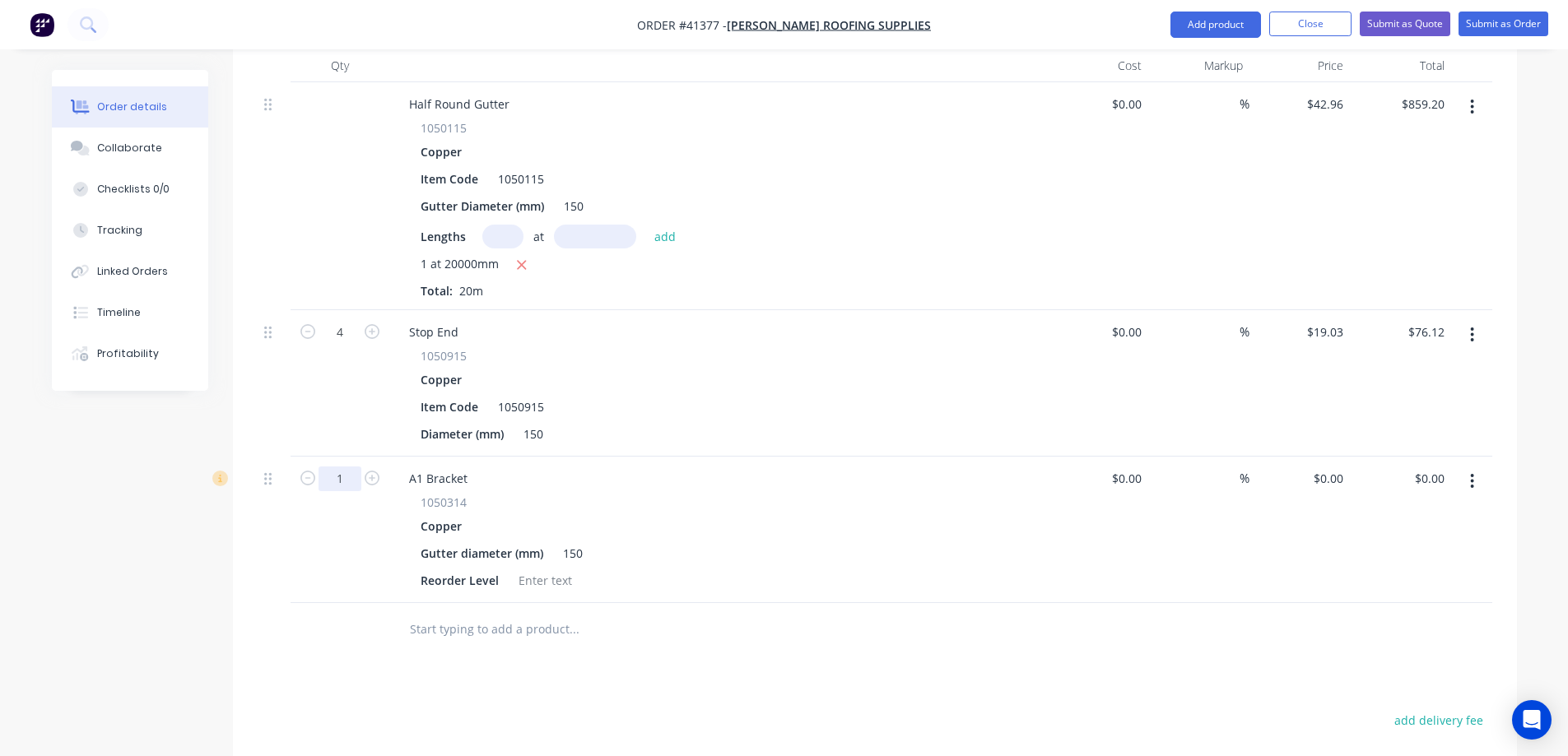
click at [345, 345] on input "1" at bounding box center [340, 333] width 43 height 25
type input "22"
click at [567, 515] on div "Copper" at bounding box center [718, 526] width 596 height 24
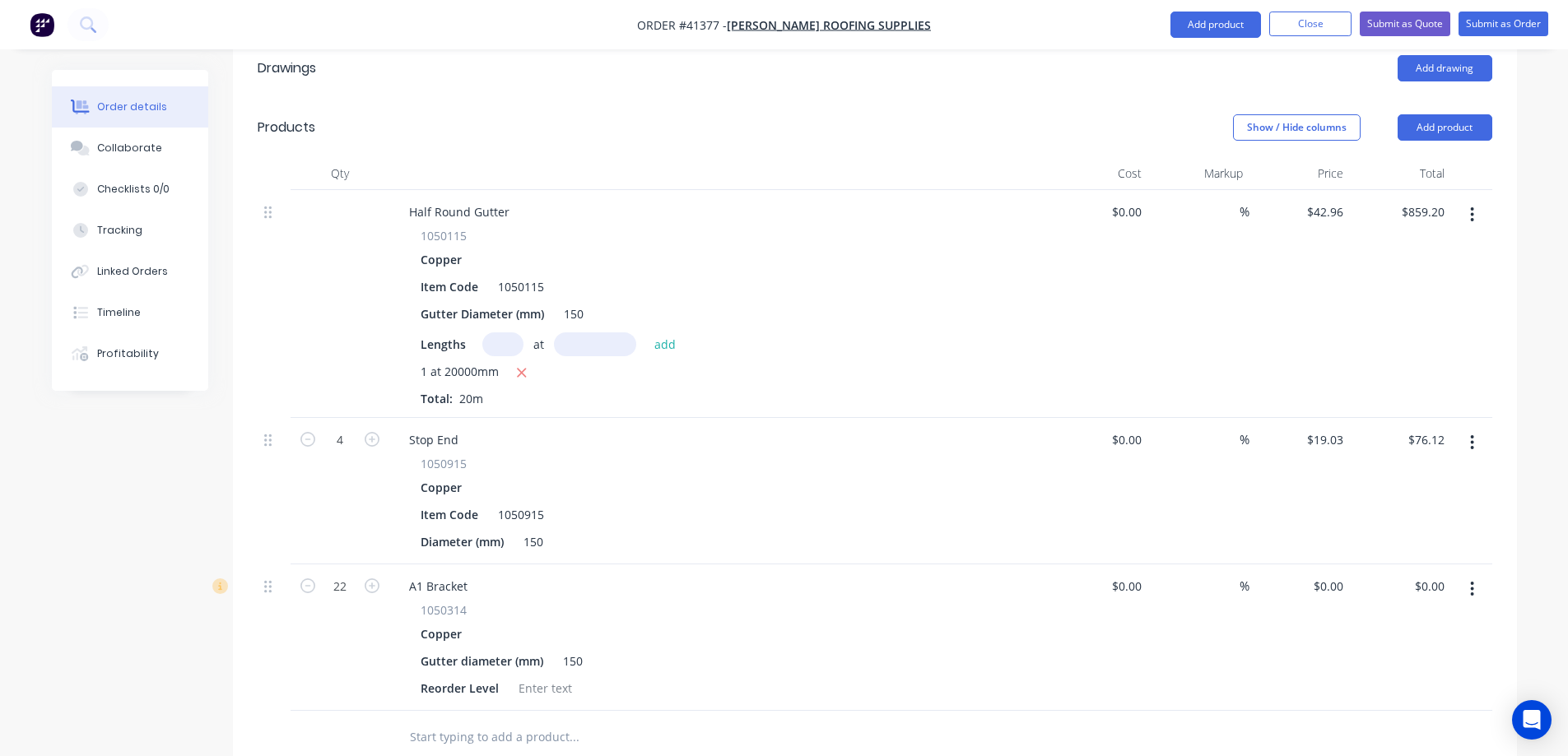
scroll to position [412, 0]
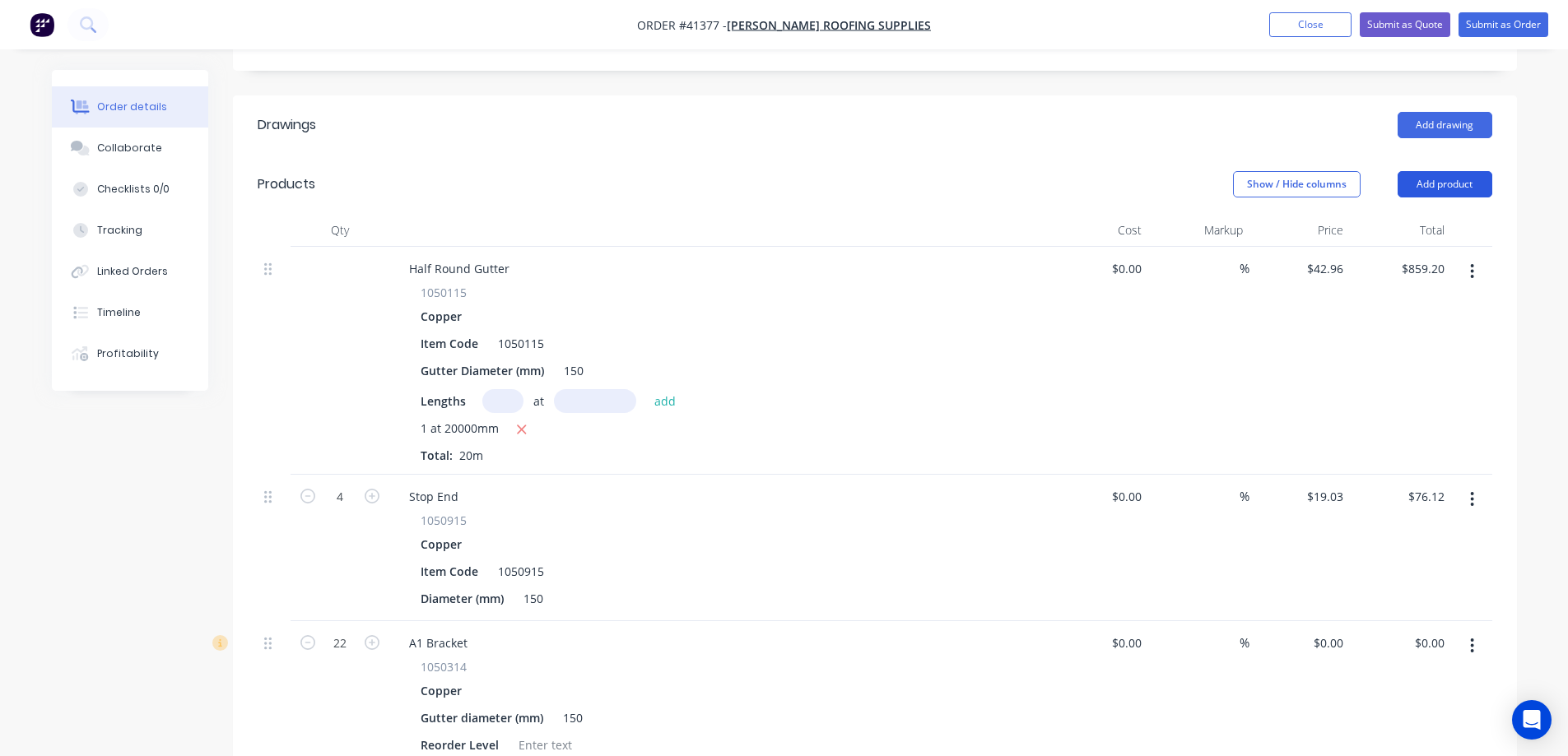
click at [1454, 172] on button "Add product" at bounding box center [1445, 185] width 94 height 27
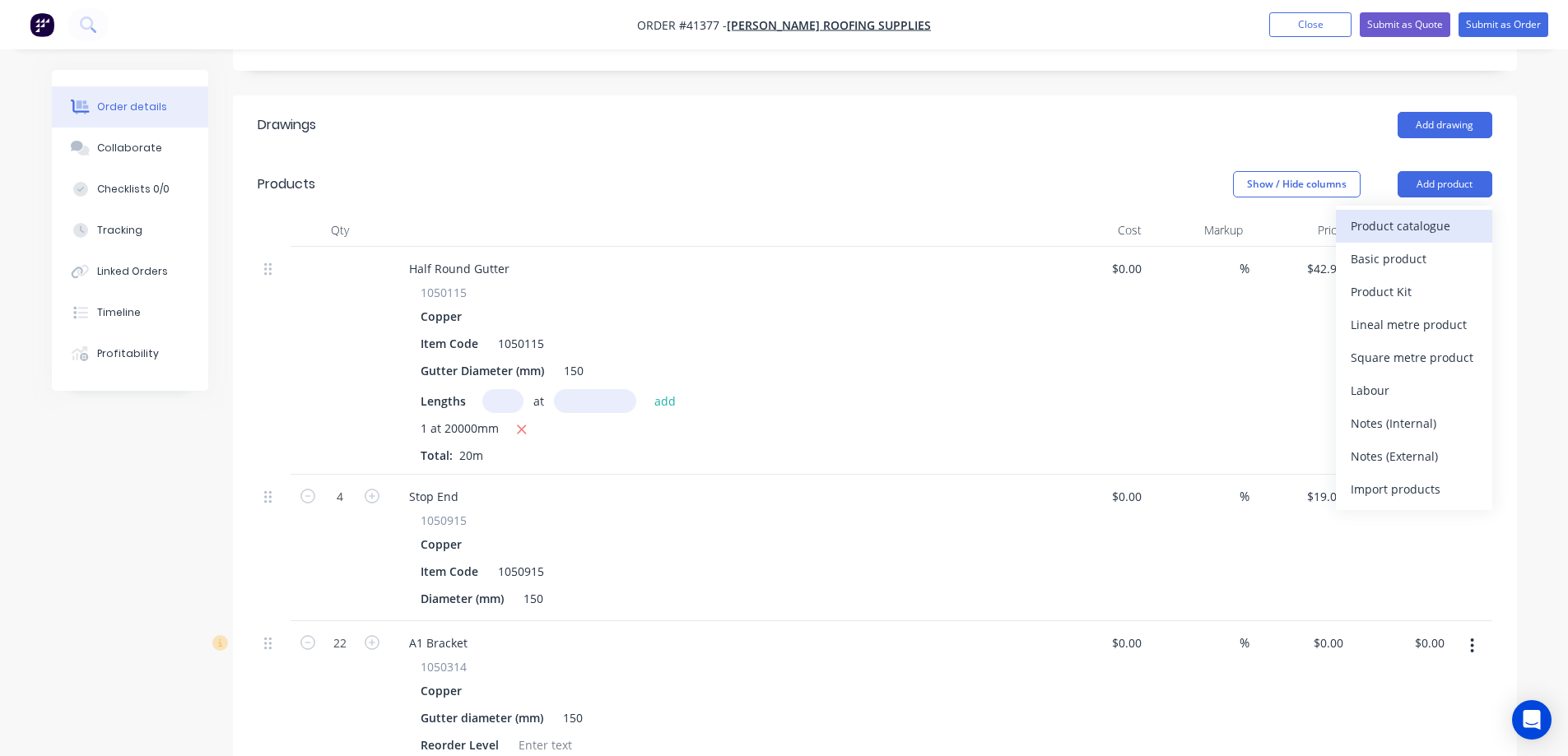
click at [1446, 214] on div "Product catalogue" at bounding box center [1414, 225] width 127 height 24
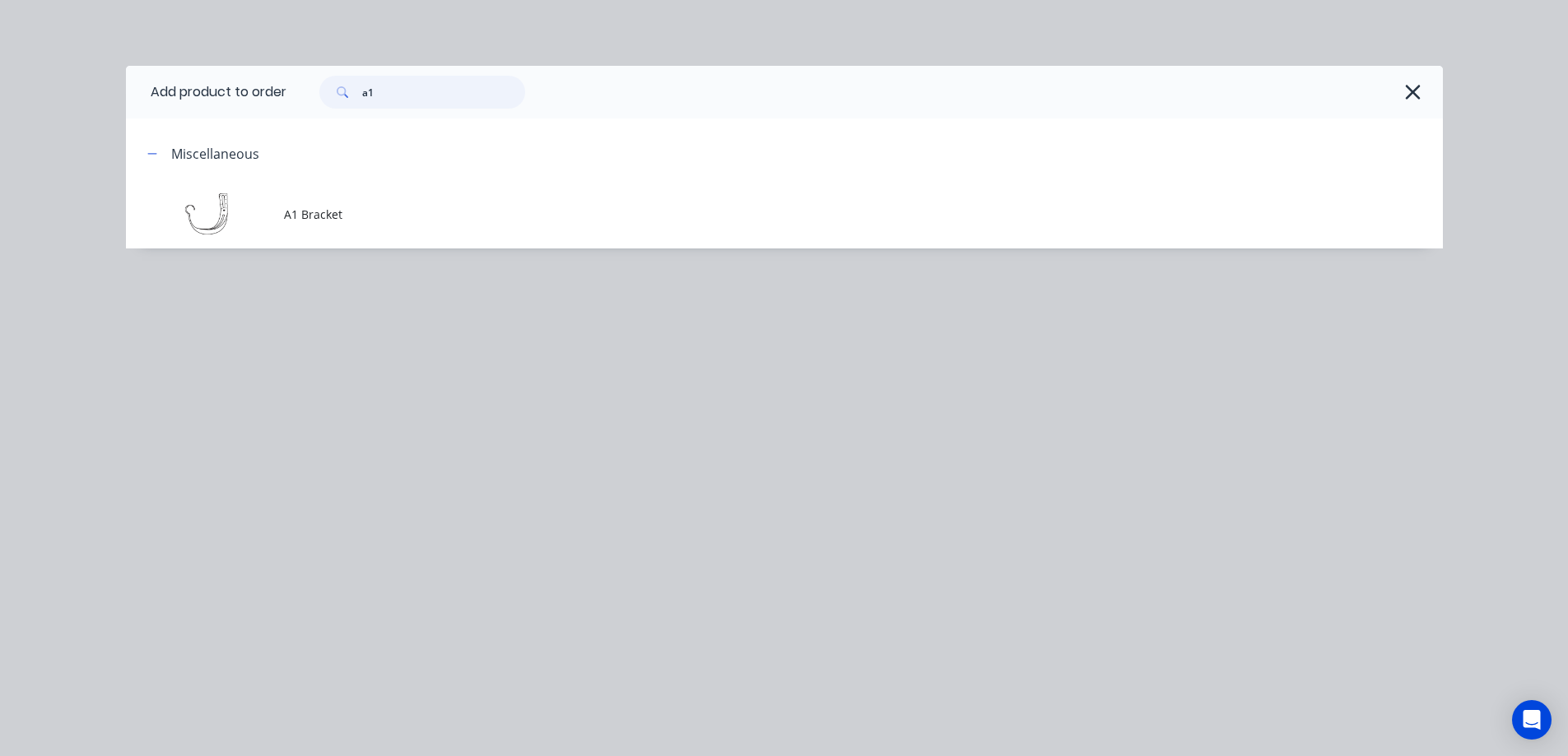
drag, startPoint x: 387, startPoint y: 92, endPoint x: 353, endPoint y: 96, distance: 34.2
click at [353, 96] on div "a1" at bounding box center [423, 92] width 206 height 33
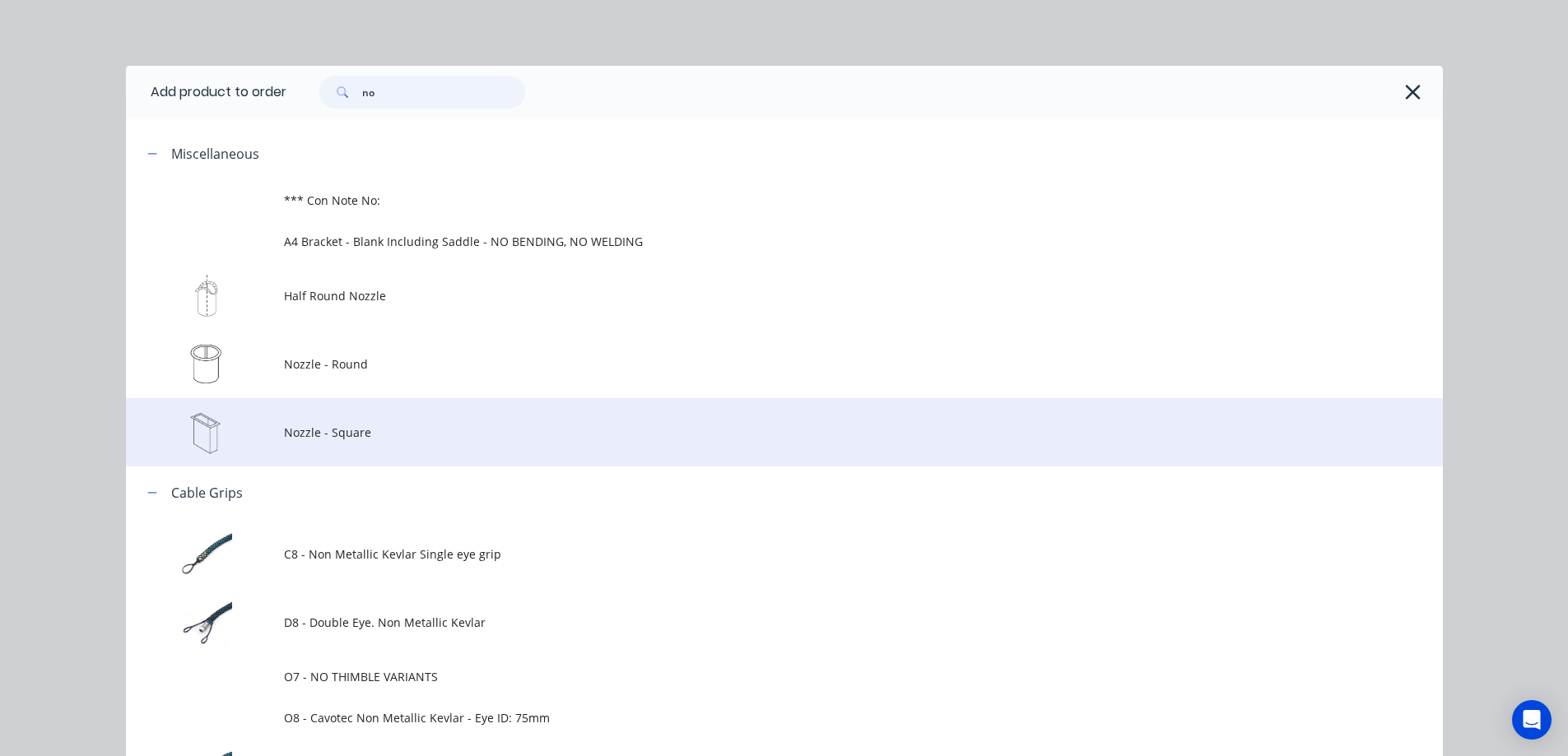
type input "no"
click at [341, 430] on span "Nozzle - Square" at bounding box center [748, 433] width 927 height 17
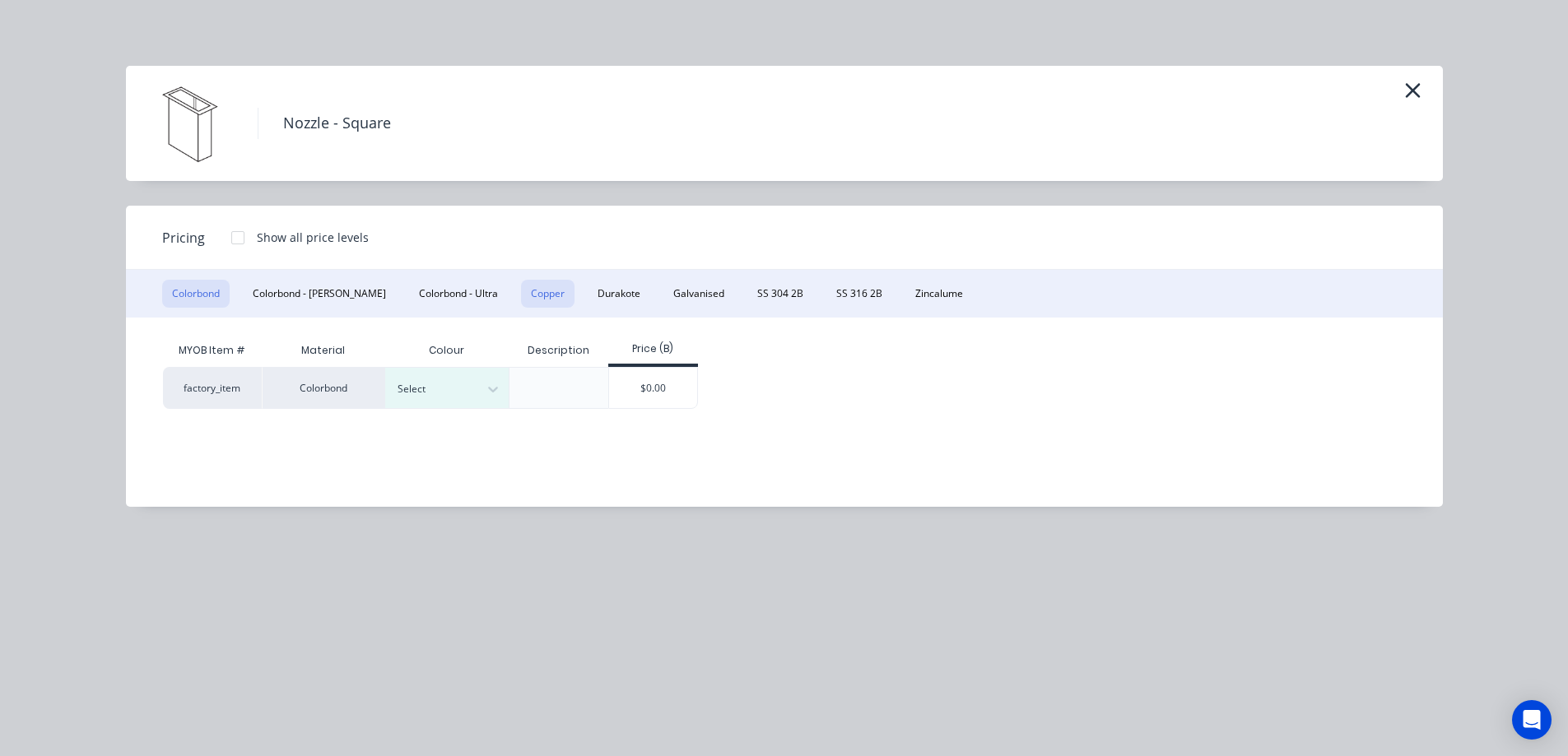
click at [521, 292] on button "Copper" at bounding box center [547, 294] width 53 height 28
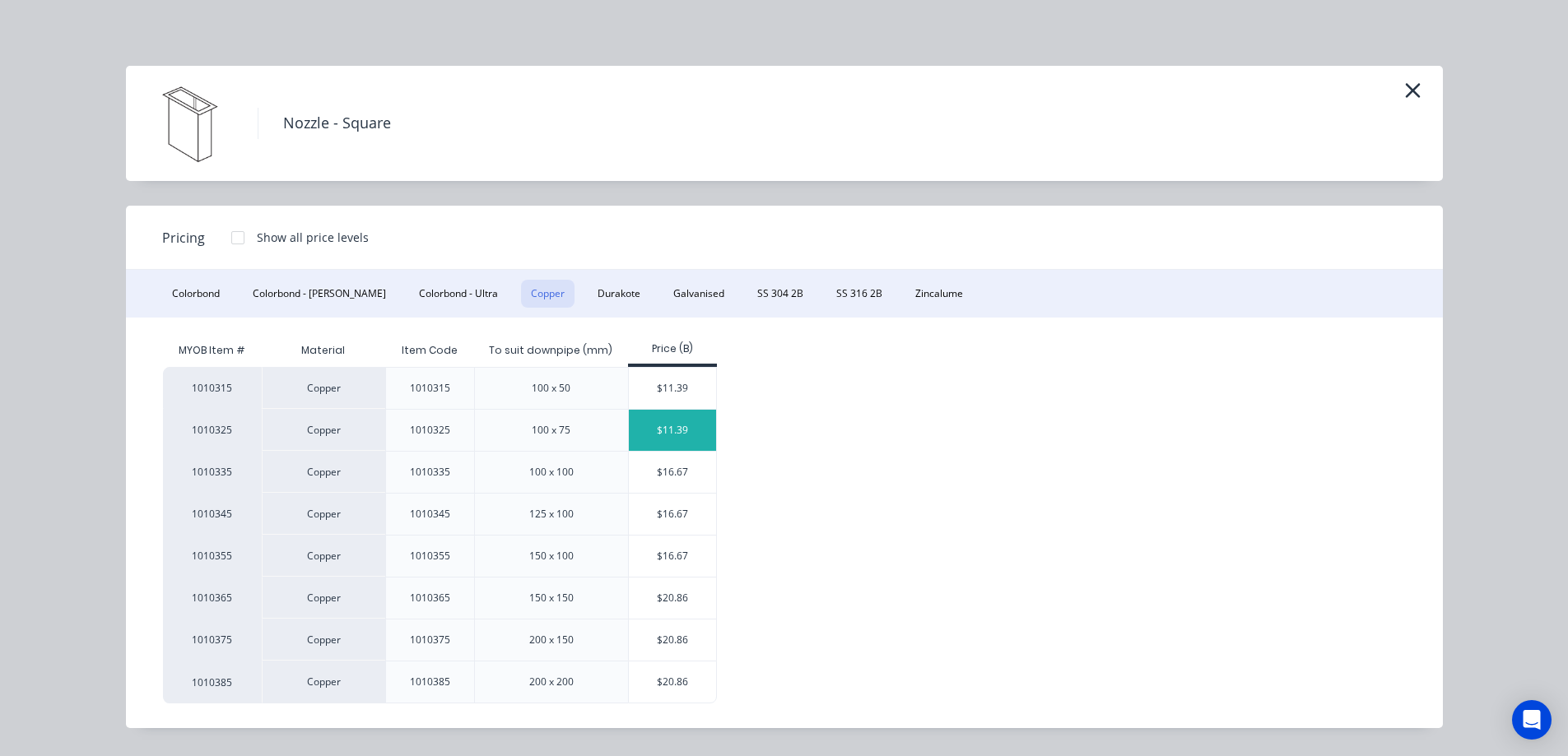
click at [657, 431] on div "$11.39" at bounding box center [673, 430] width 88 height 41
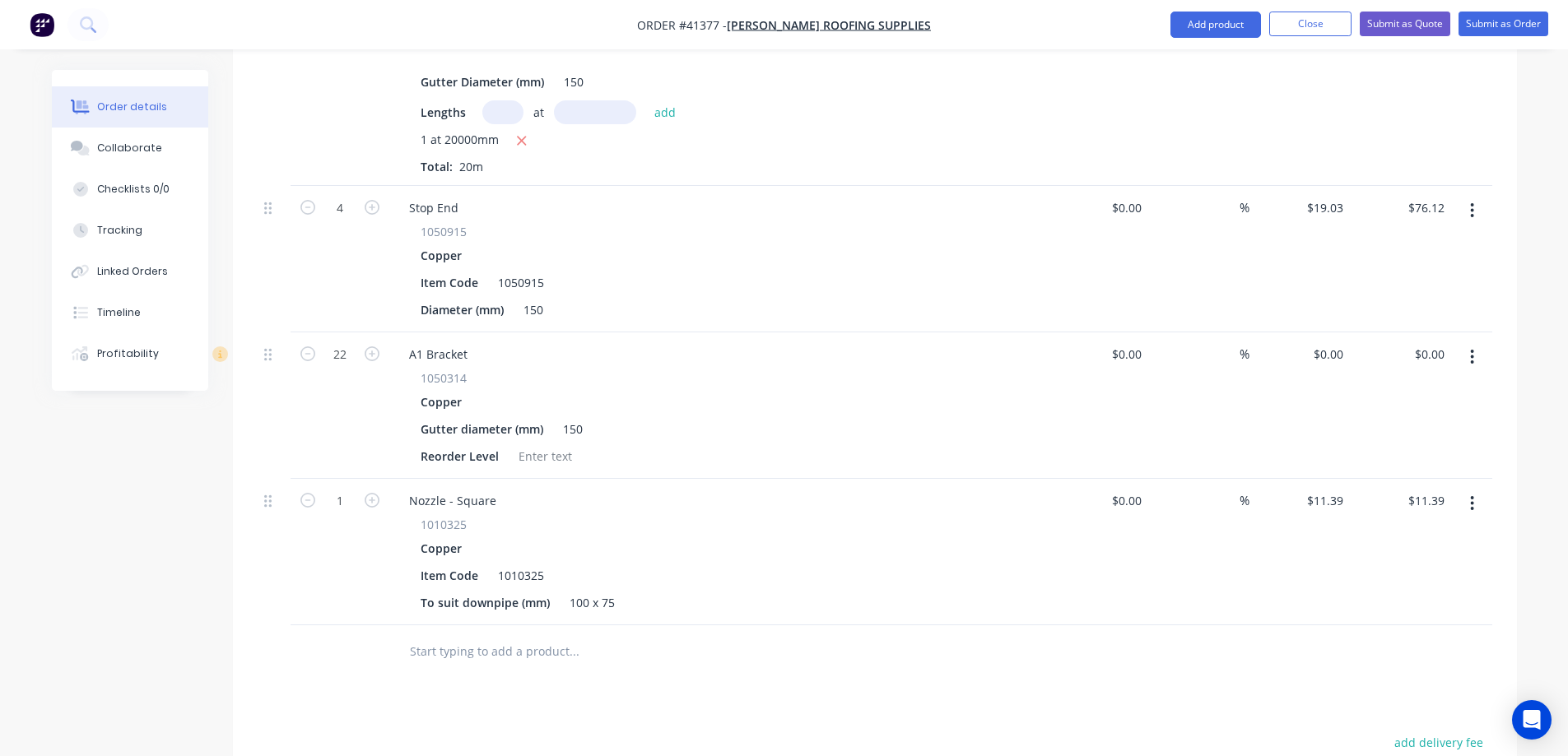
scroll to position [741, 0]
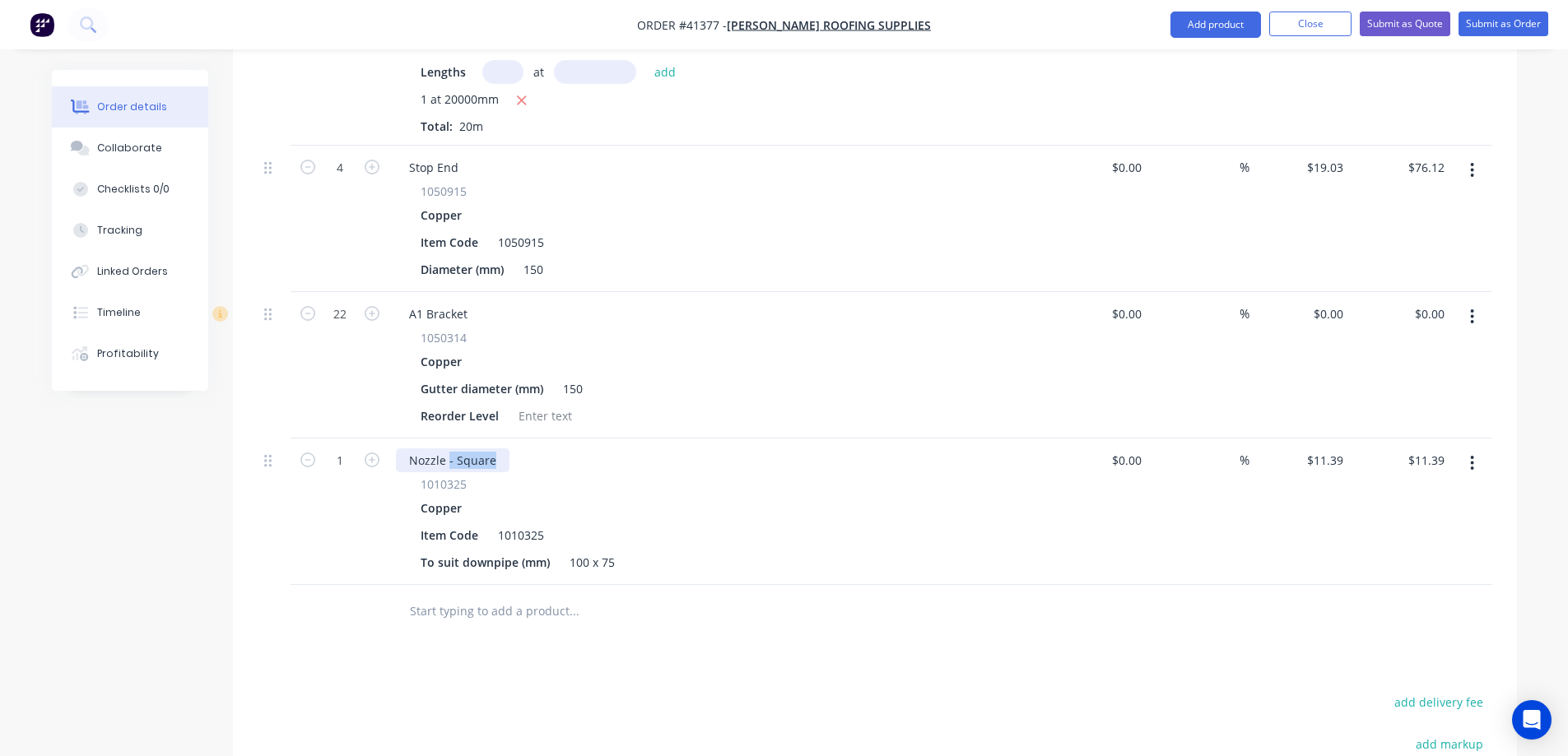
drag, startPoint x: 498, startPoint y: 438, endPoint x: 448, endPoint y: 442, distance: 50.2
click at [448, 448] on div "Nozzle - Square" at bounding box center [452, 460] width 113 height 24
drag, startPoint x: 476, startPoint y: 513, endPoint x: 415, endPoint y: 516, distance: 61.1
click at [415, 523] on div "Item Code" at bounding box center [449, 535] width 71 height 24
click at [489, 476] on div "1010325" at bounding box center [718, 484] width 596 height 17
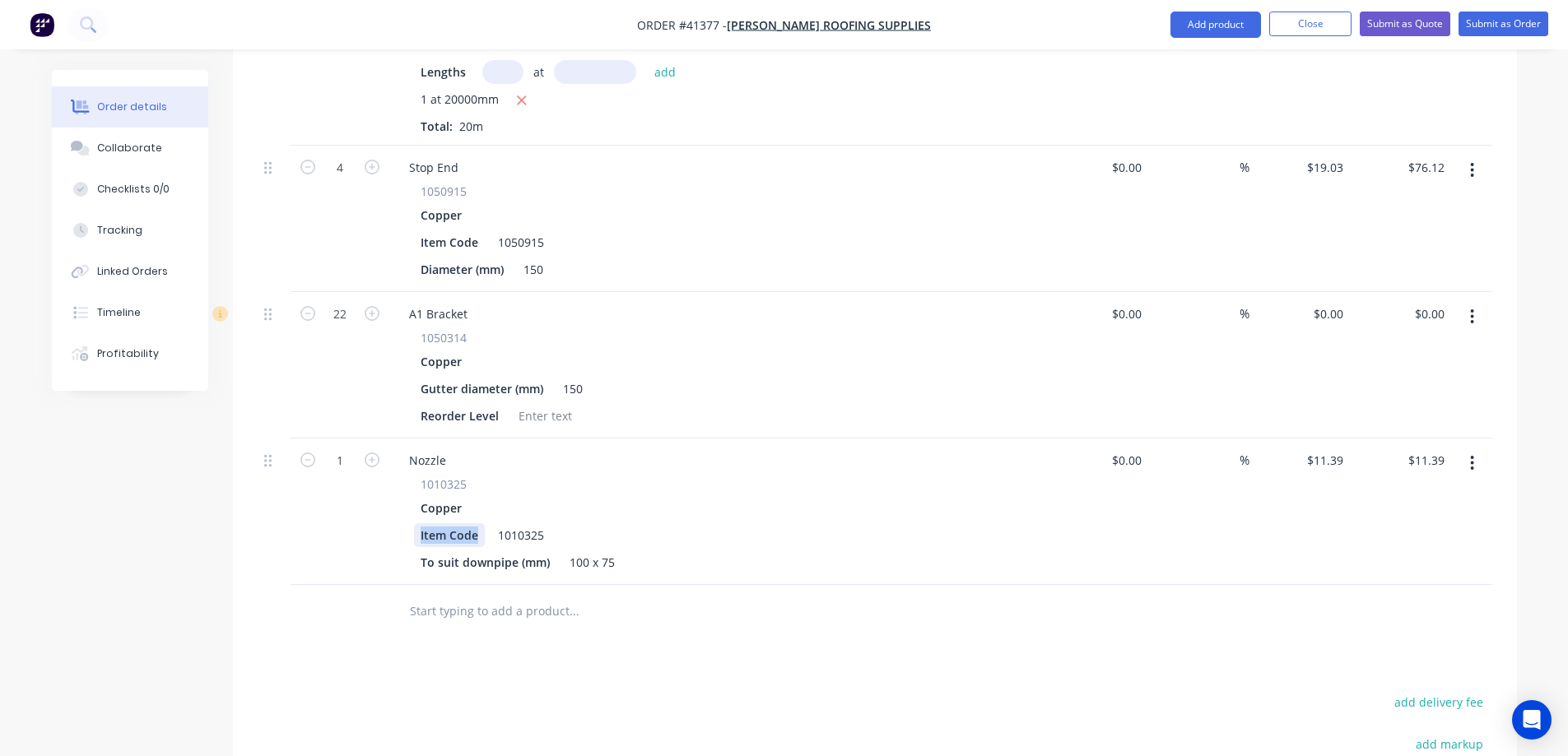
drag, startPoint x: 479, startPoint y: 516, endPoint x: 408, endPoint y: 516, distance: 71.0
click at [408, 516] on div "1010325 Copper Item Code 1010325 To suit downpipe (mm) 100 x 75" at bounding box center [718, 525] width 646 height 99
click at [682, 497] on div "Copper" at bounding box center [718, 508] width 596 height 24
click at [344, 180] on input "1" at bounding box center [340, 168] width 43 height 25
type input "3"
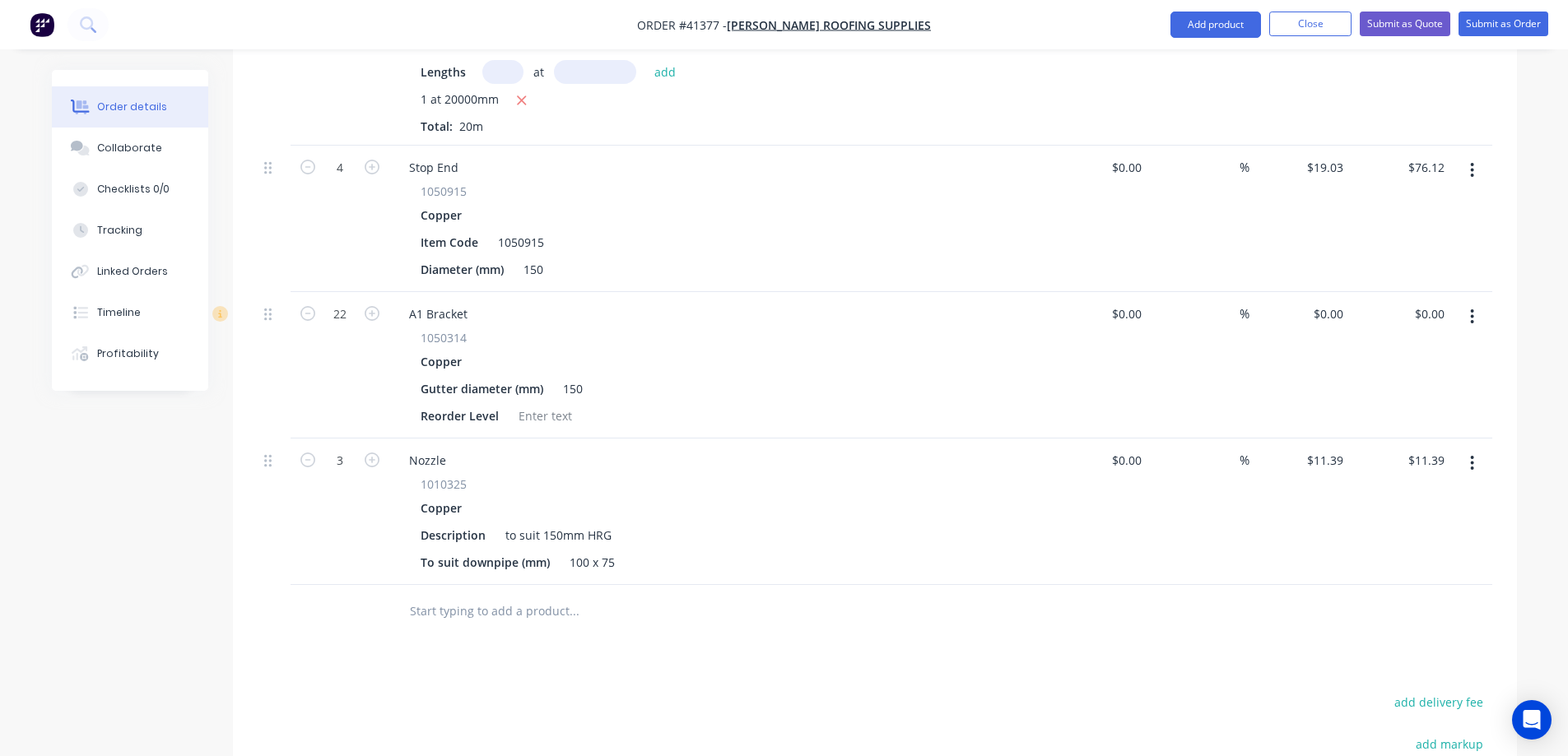
type input "$34.17"
click at [474, 450] on div "Nozzle 1010325 Copper Description to suit 150mm HRG To suit downpipe (mm) 100 x…" at bounding box center [718, 512] width 659 height 147
click at [1329, 302] on div "0 $0.00" at bounding box center [1328, 314] width 45 height 24
type input "$24.85"
type input "$546.70"
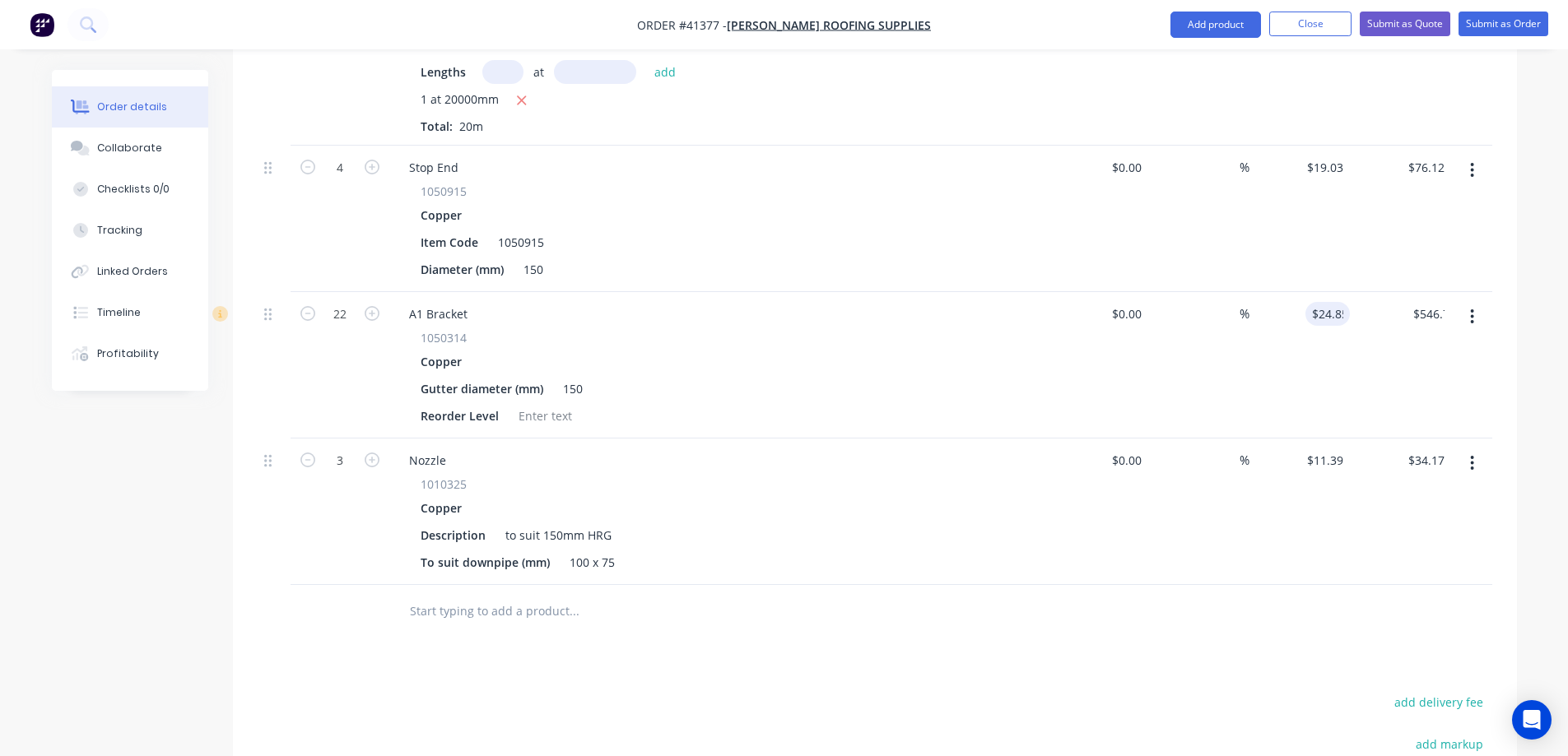
click at [1293, 340] on div "$24.85 24.85" at bounding box center [1300, 365] width 101 height 147
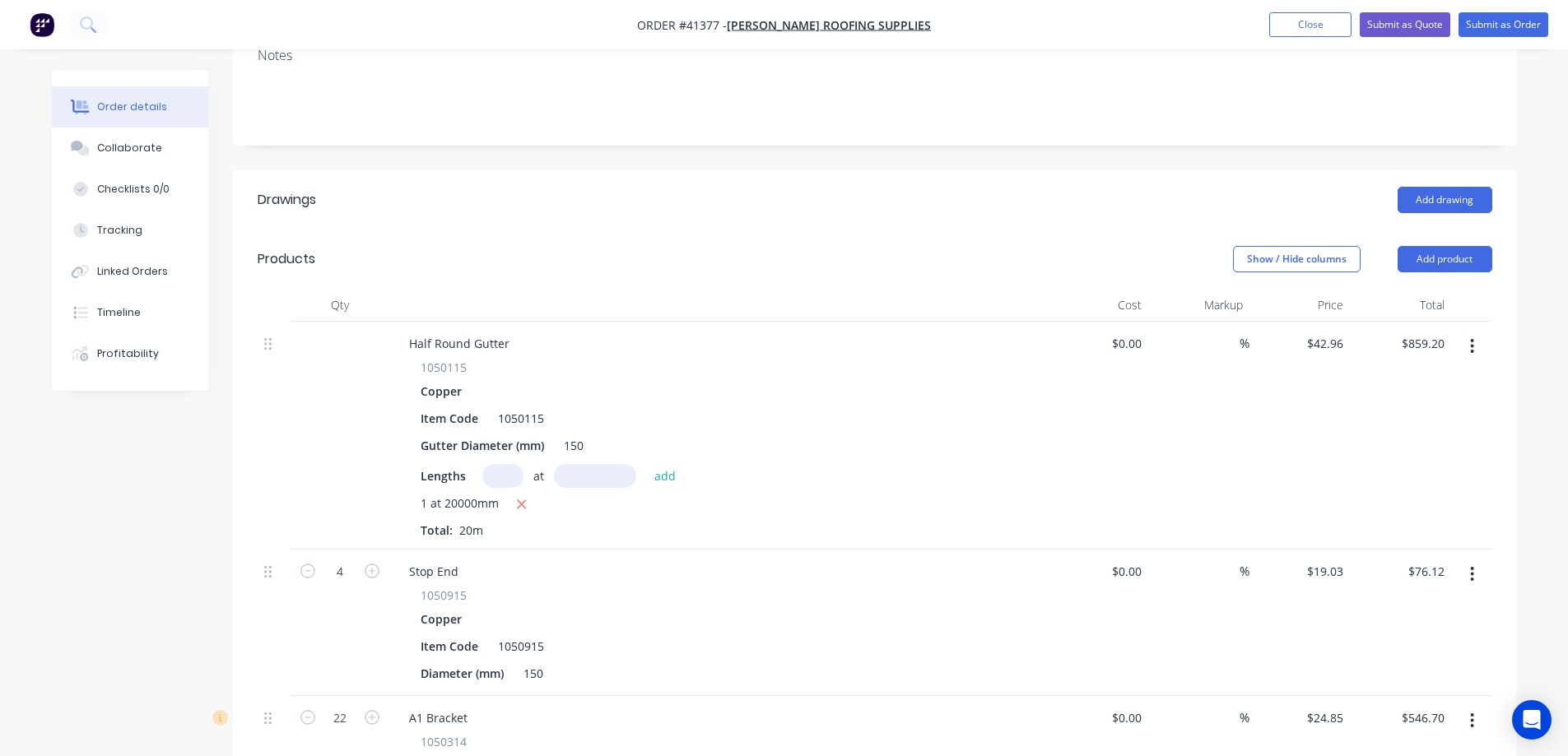
scroll to position [329, 0]
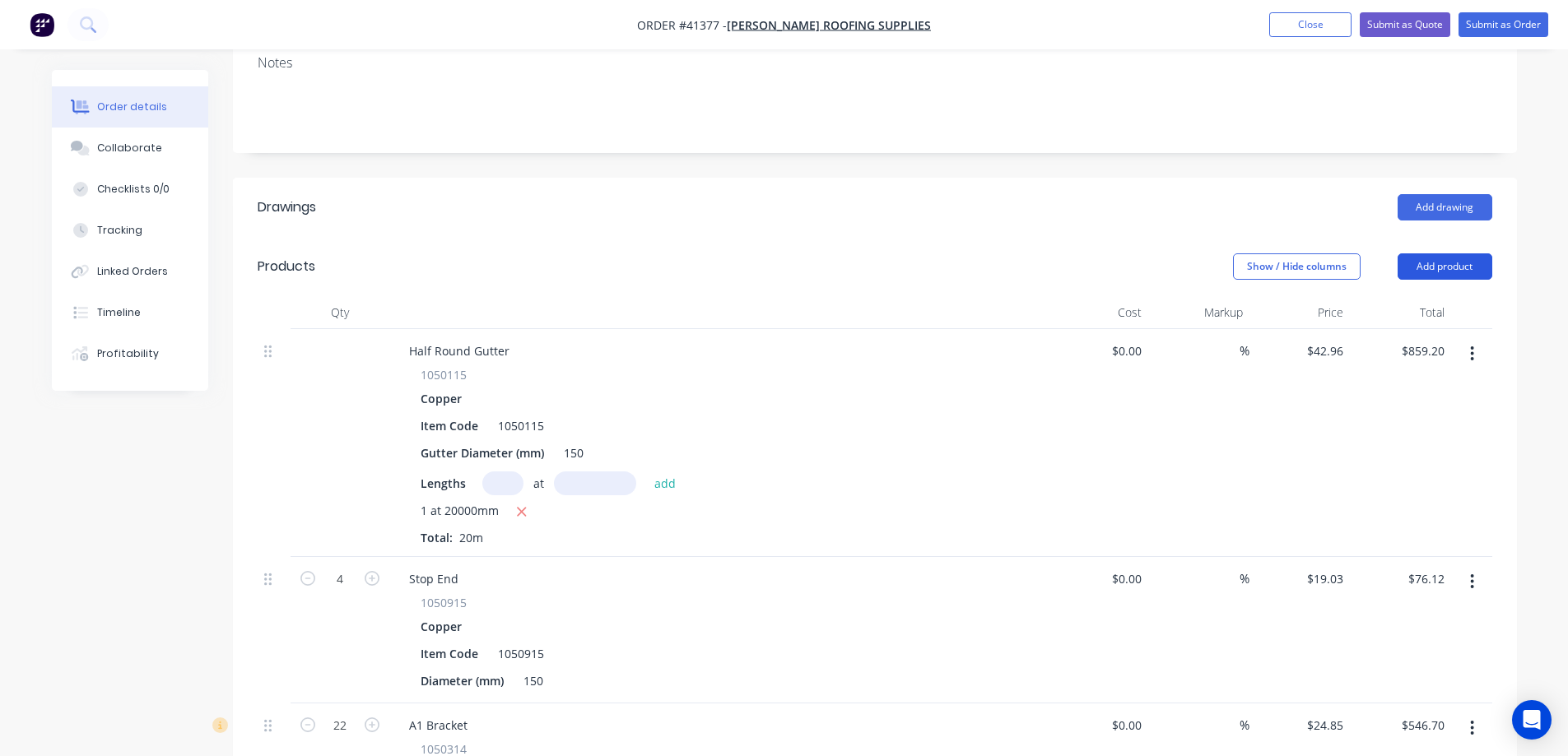
click at [1457, 254] on button "Add product" at bounding box center [1445, 267] width 94 height 27
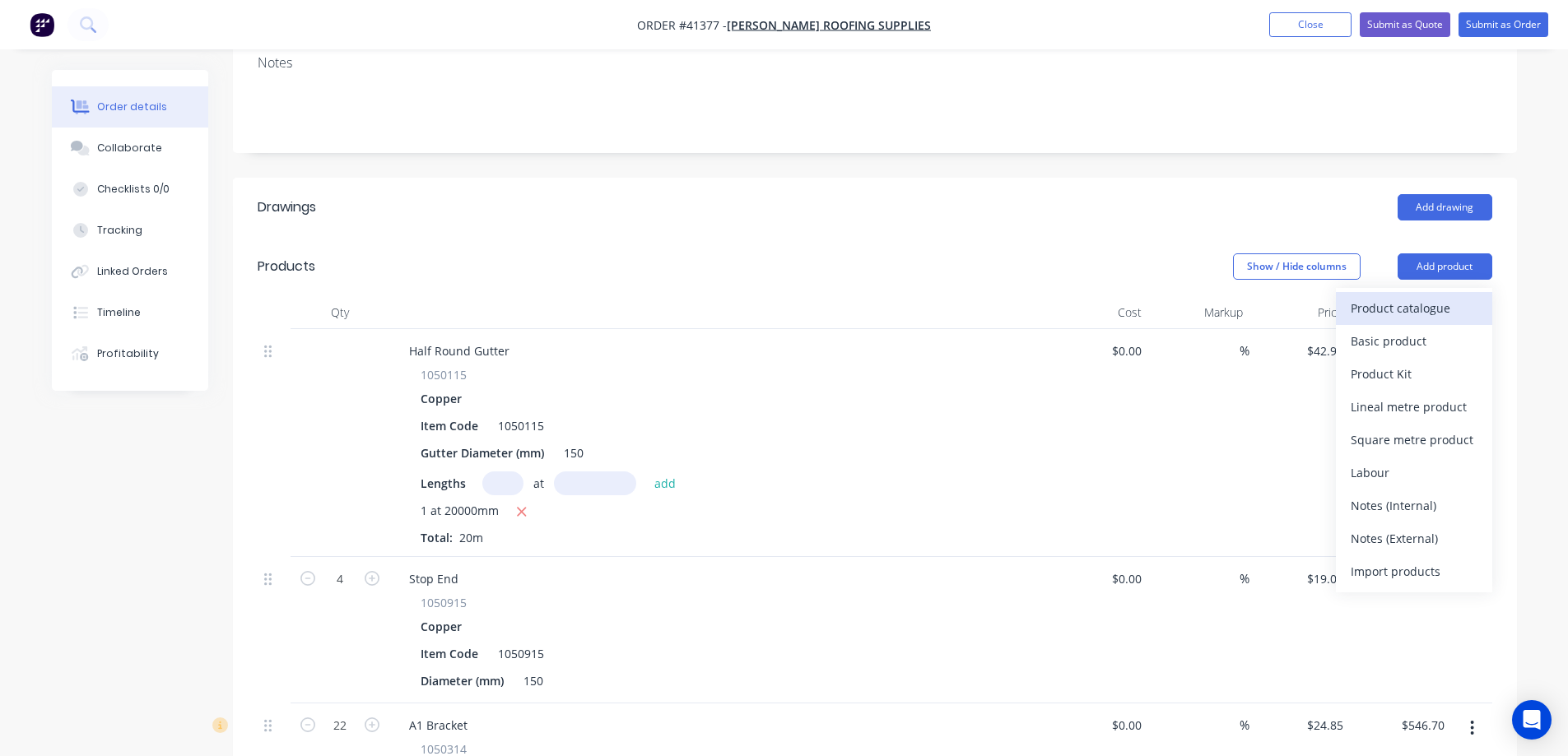
click at [1442, 296] on div "Product catalogue" at bounding box center [1414, 308] width 127 height 24
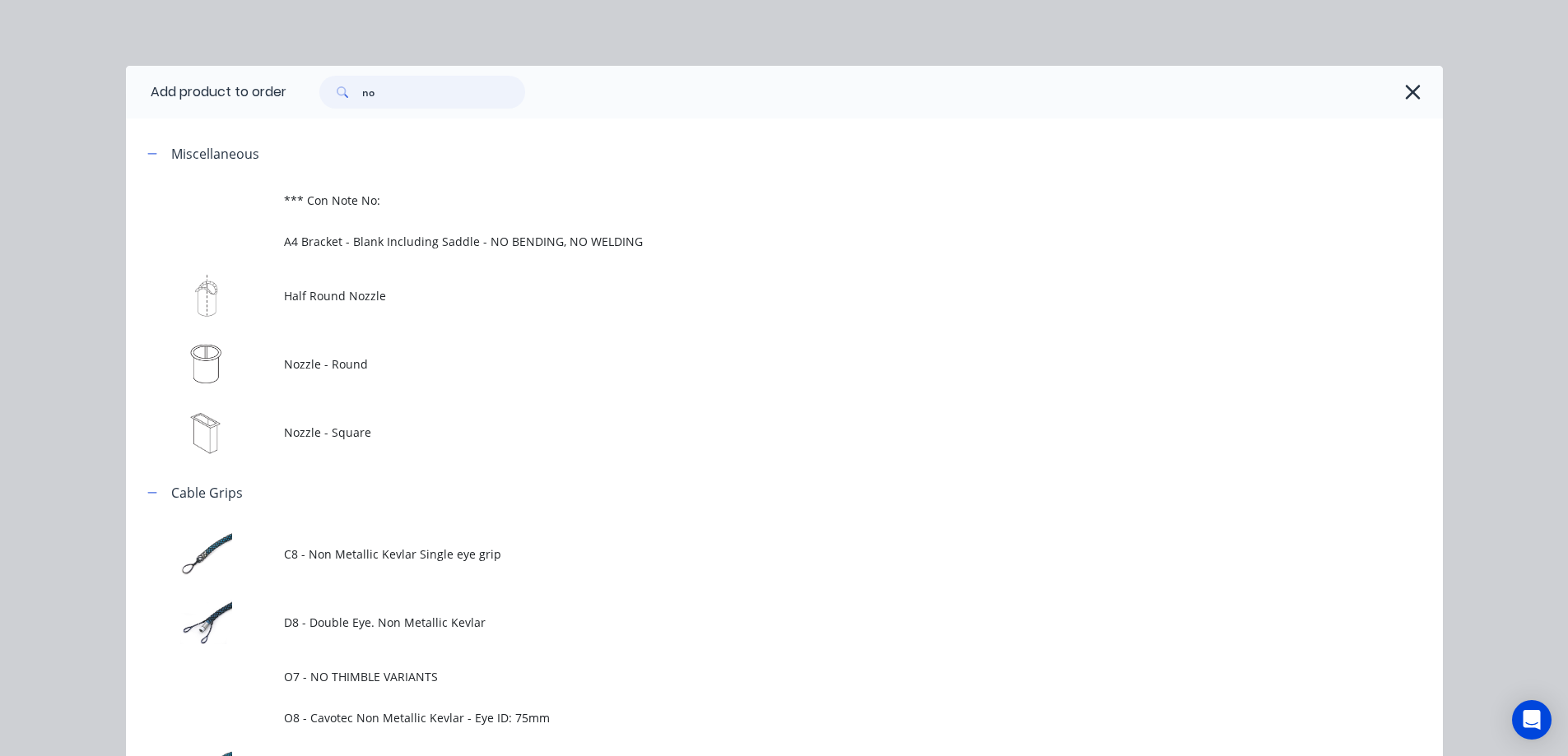
drag, startPoint x: 414, startPoint y: 104, endPoint x: 352, endPoint y: 99, distance: 62.2
click at [352, 99] on div "no" at bounding box center [423, 92] width 206 height 33
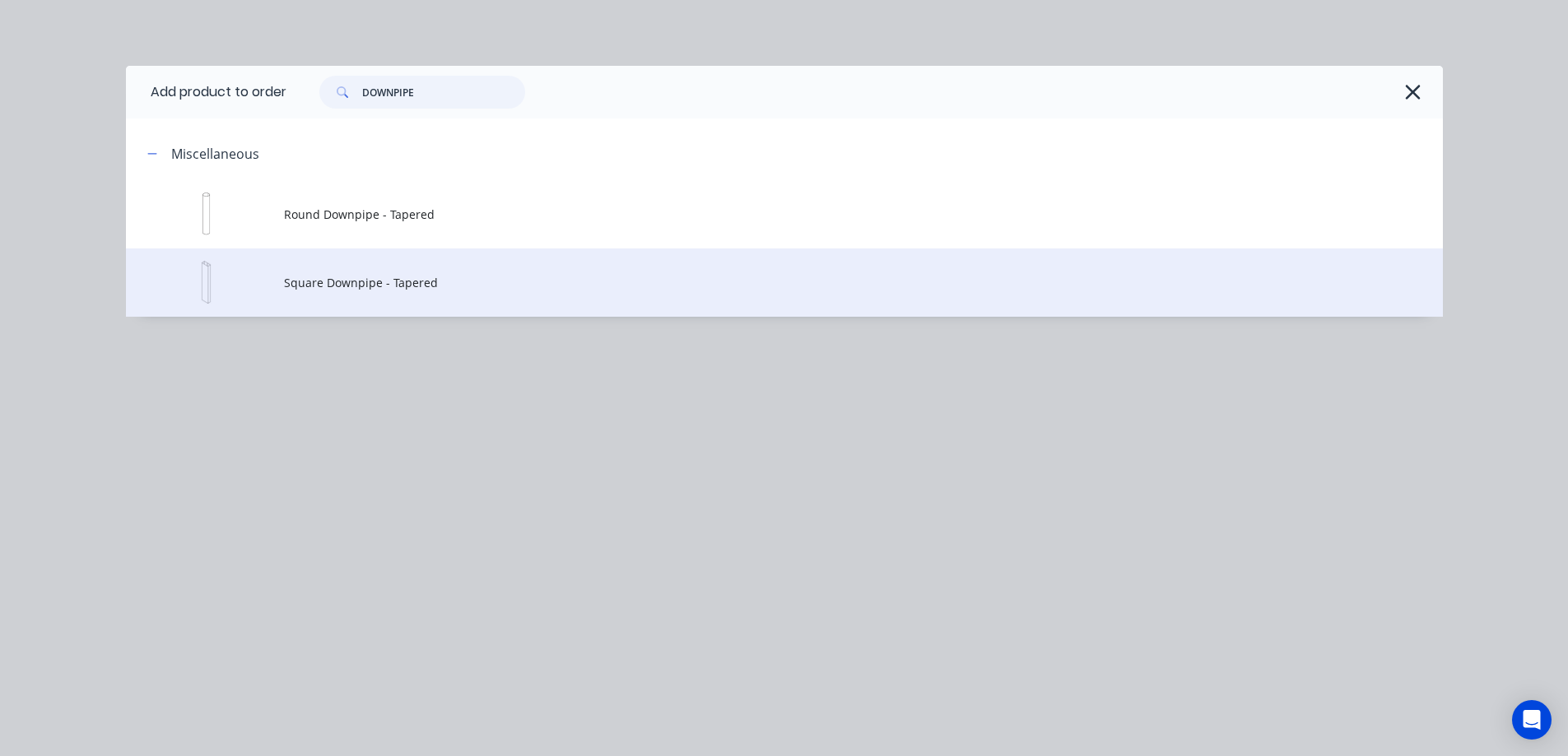
type input "DOWNPIPE"
click at [394, 282] on span "Square Downpipe - Tapered" at bounding box center [748, 282] width 927 height 17
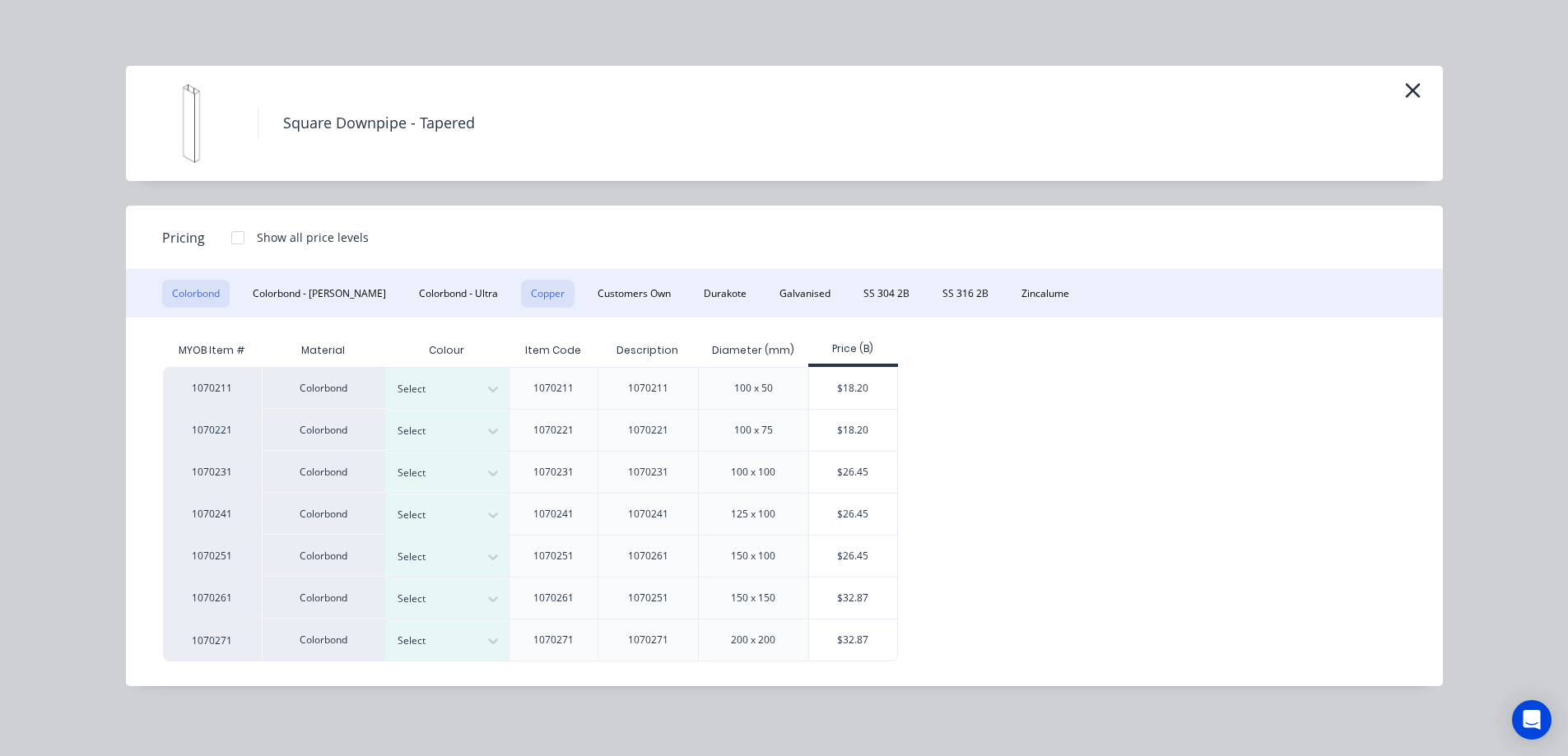
click at [521, 294] on button "Copper" at bounding box center [547, 294] width 53 height 28
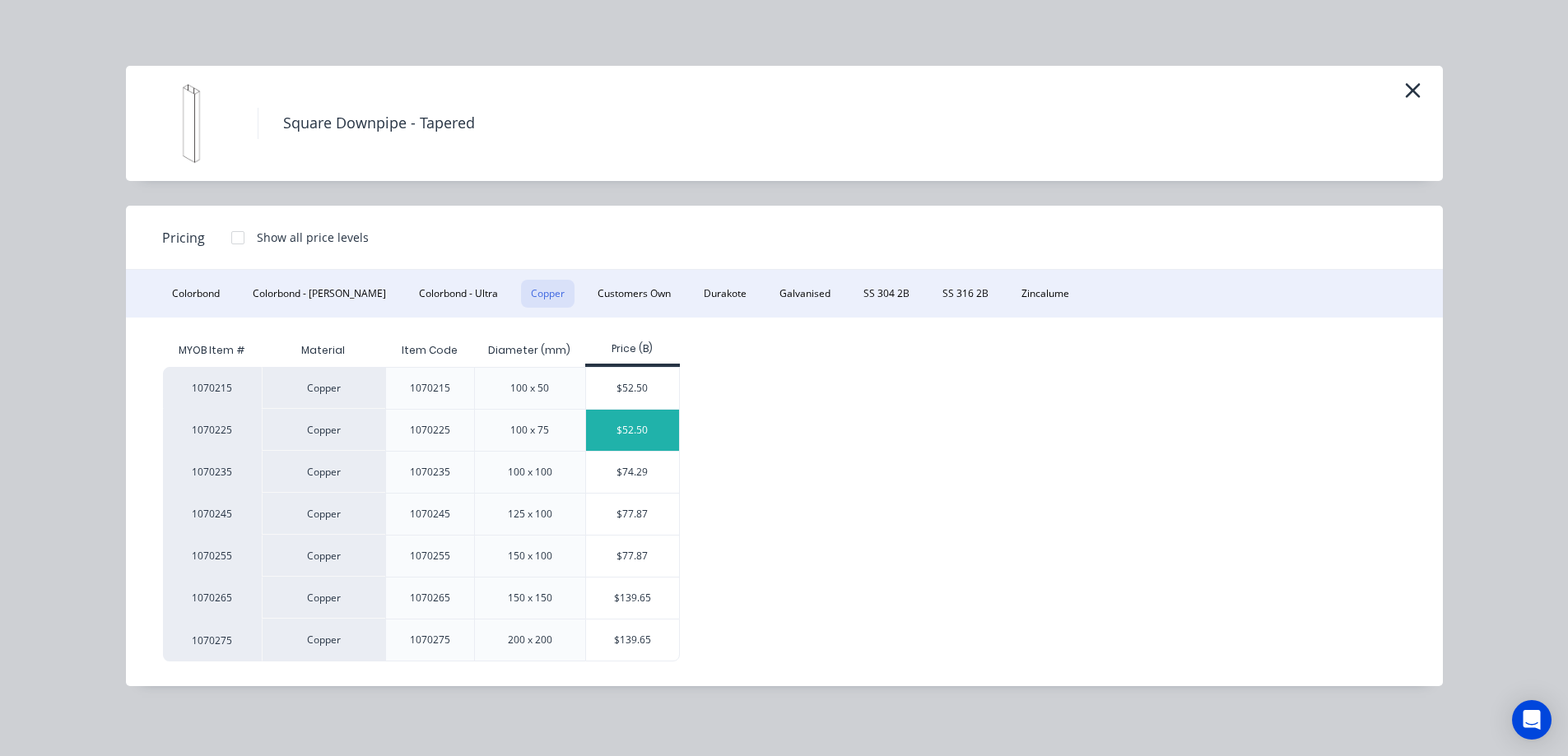
click at [648, 437] on div "$52.50" at bounding box center [633, 430] width 93 height 41
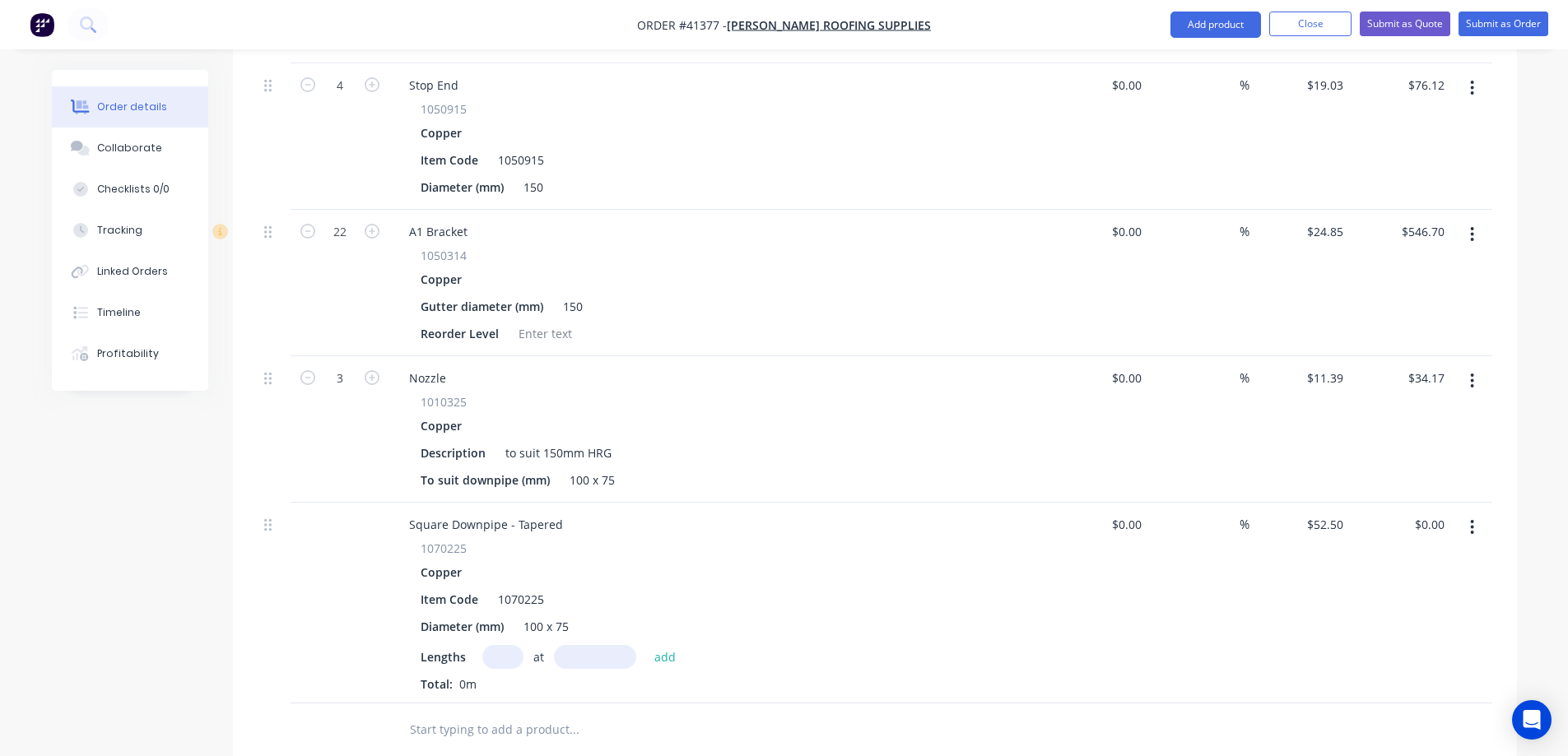
scroll to position [906, 0]
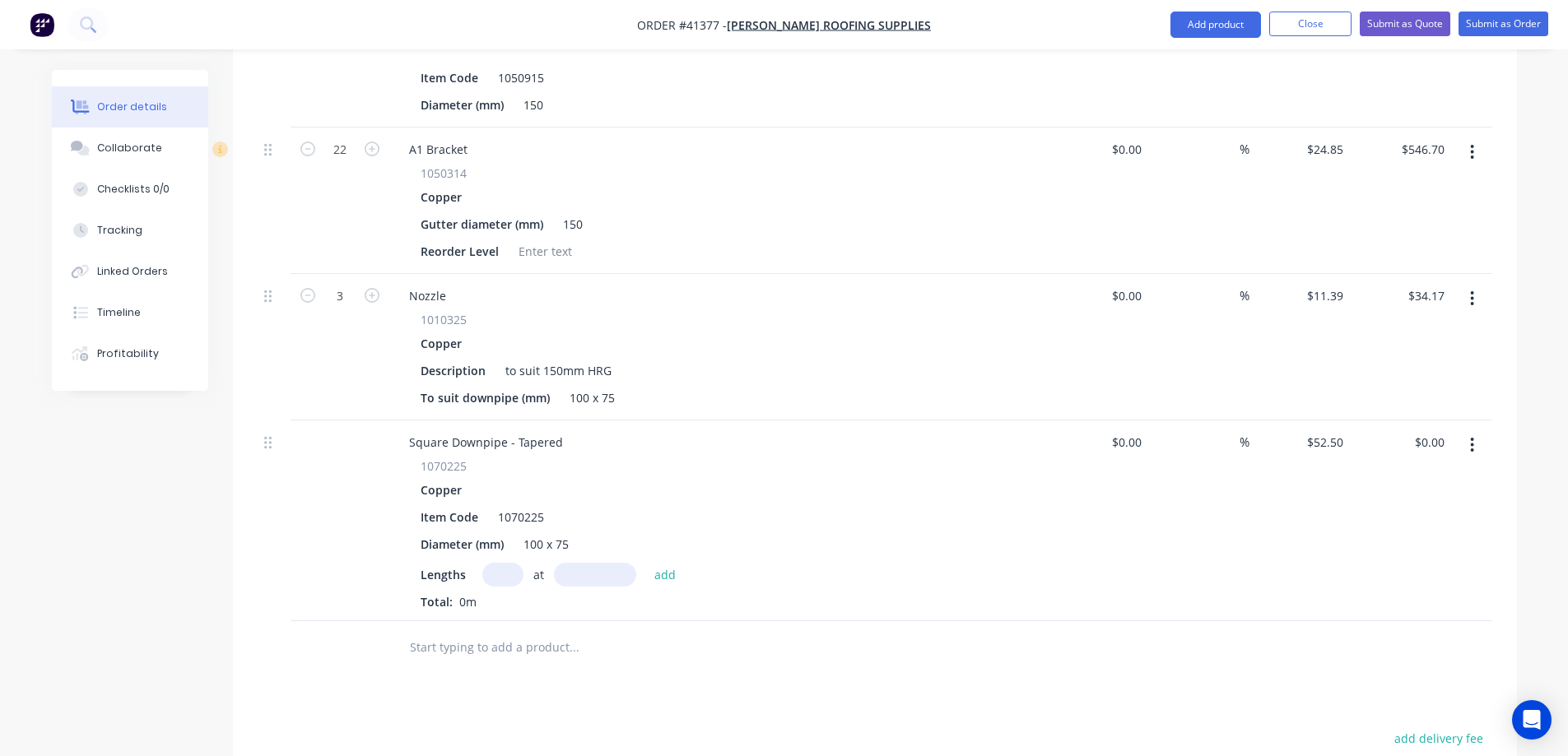
click at [501, 562] on input "text" at bounding box center [503, 574] width 41 height 24
type input "3"
type input "2400"
click at [647, 562] on button "add" at bounding box center [666, 573] width 39 height 22
type input "$378.00"
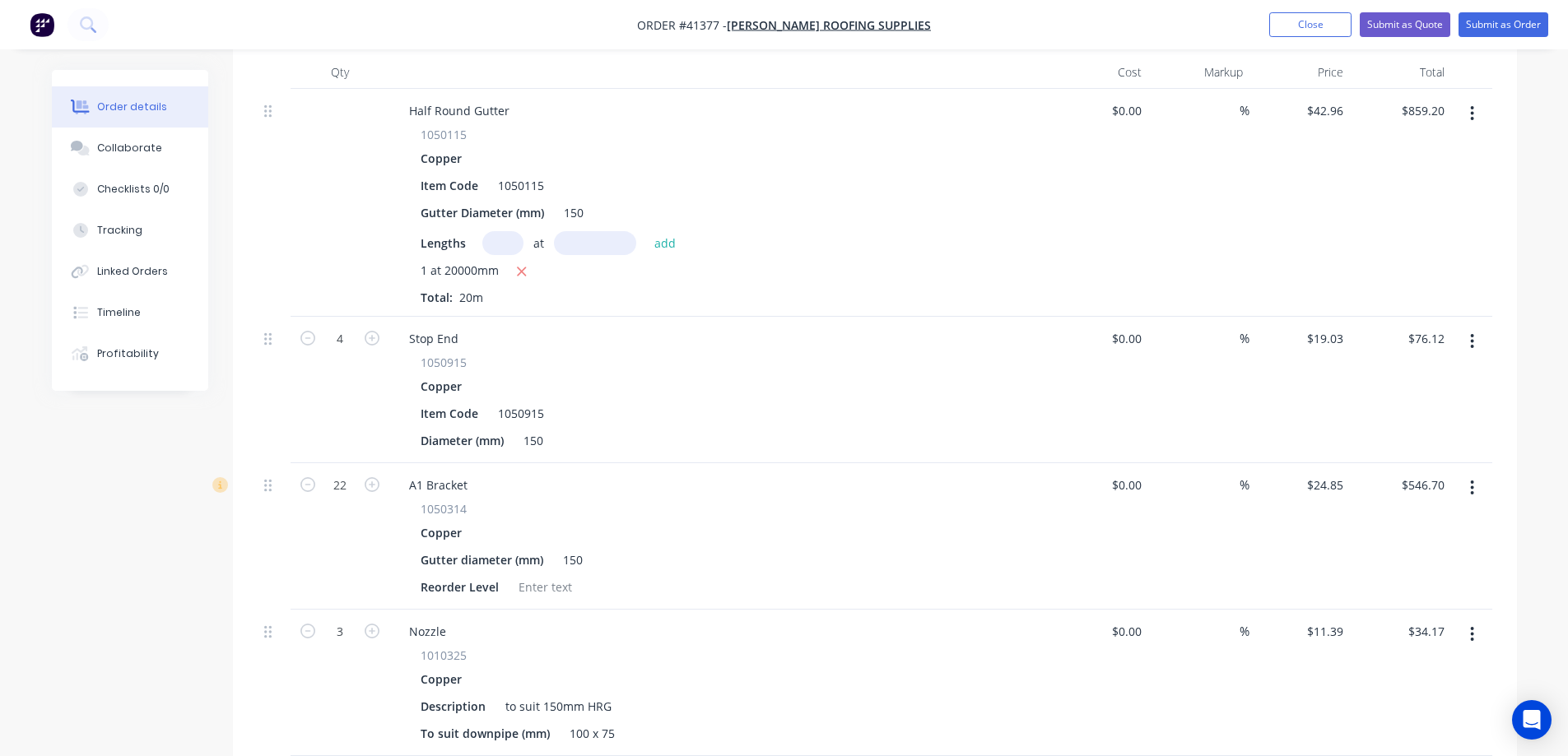
scroll to position [412, 0]
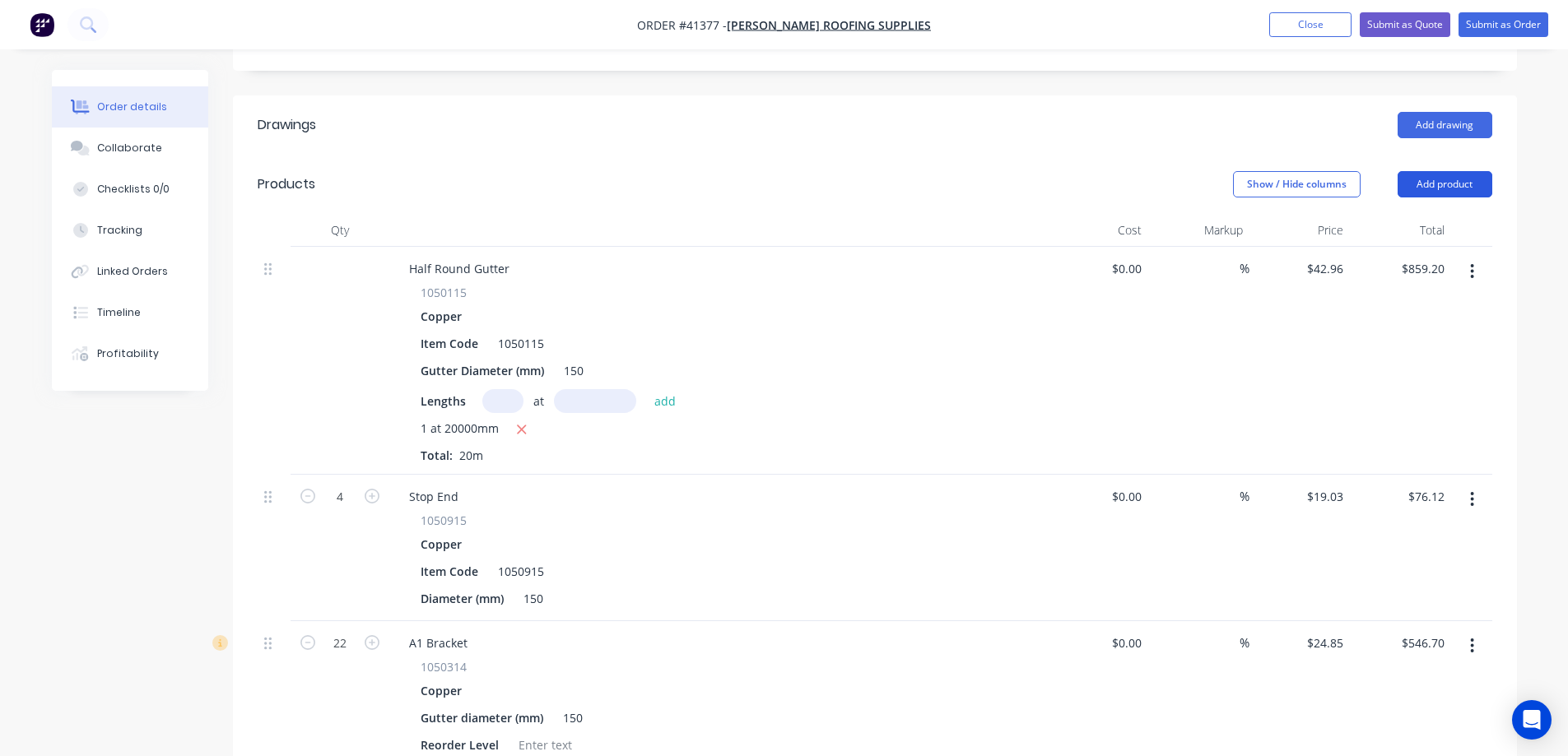
click at [1468, 172] on button "Add product" at bounding box center [1445, 185] width 94 height 27
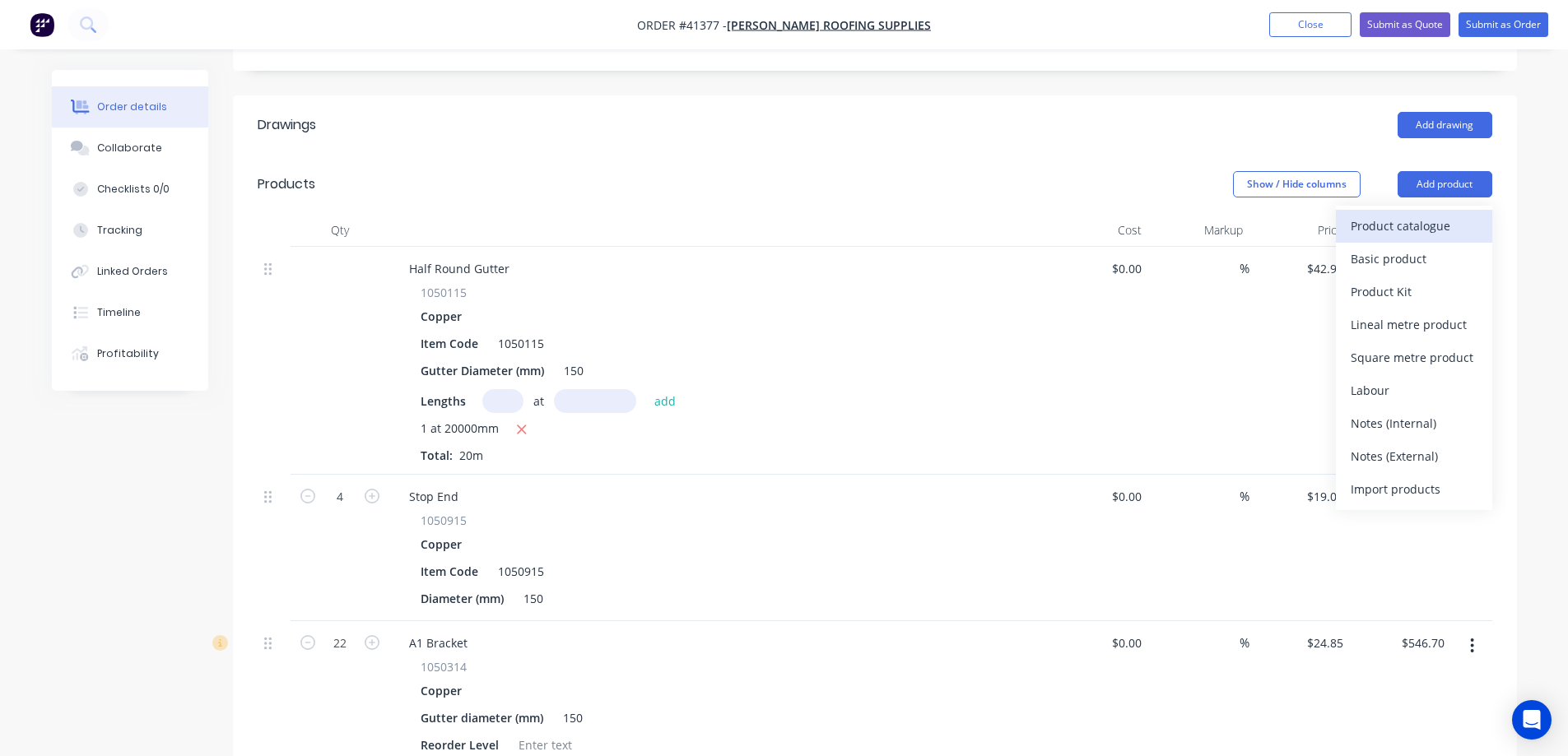
click at [1451, 214] on div "Product catalogue" at bounding box center [1414, 225] width 127 height 24
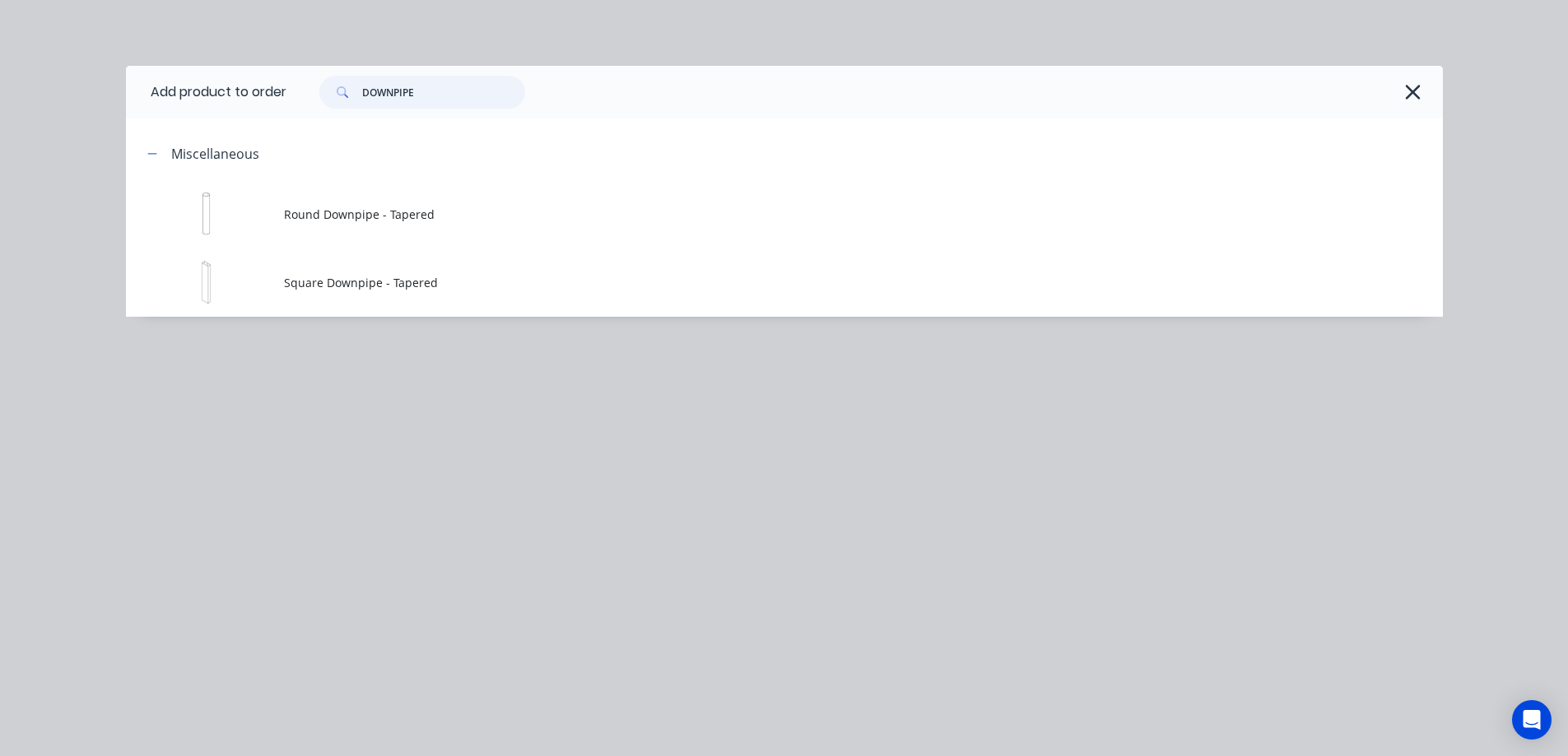
drag, startPoint x: 440, startPoint y: 96, endPoint x: 357, endPoint y: 103, distance: 83.3
click at [357, 103] on div "DOWNPIPE" at bounding box center [423, 92] width 206 height 33
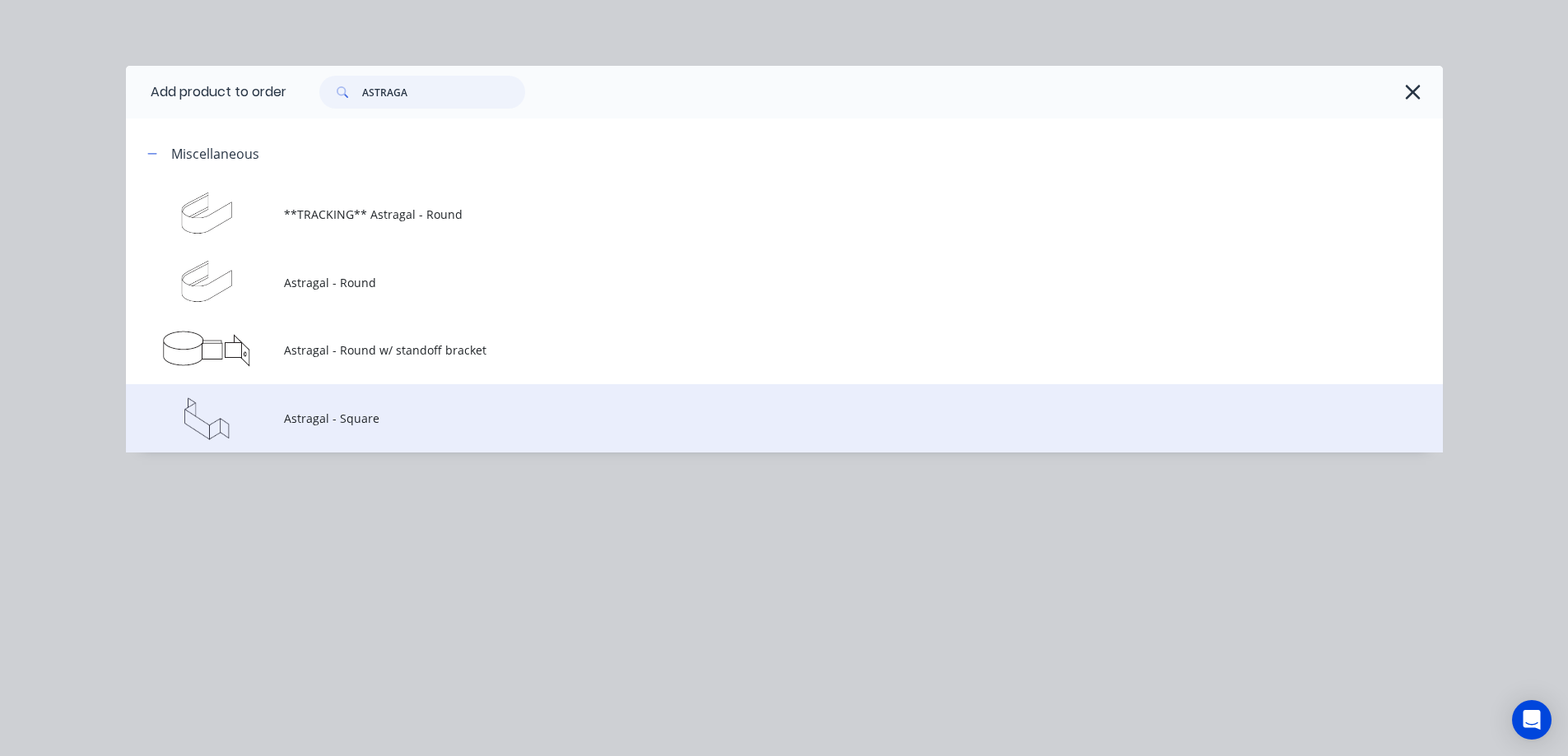
type input "ASTRAGA"
click at [391, 423] on span "Astragal - Square" at bounding box center [748, 419] width 927 height 17
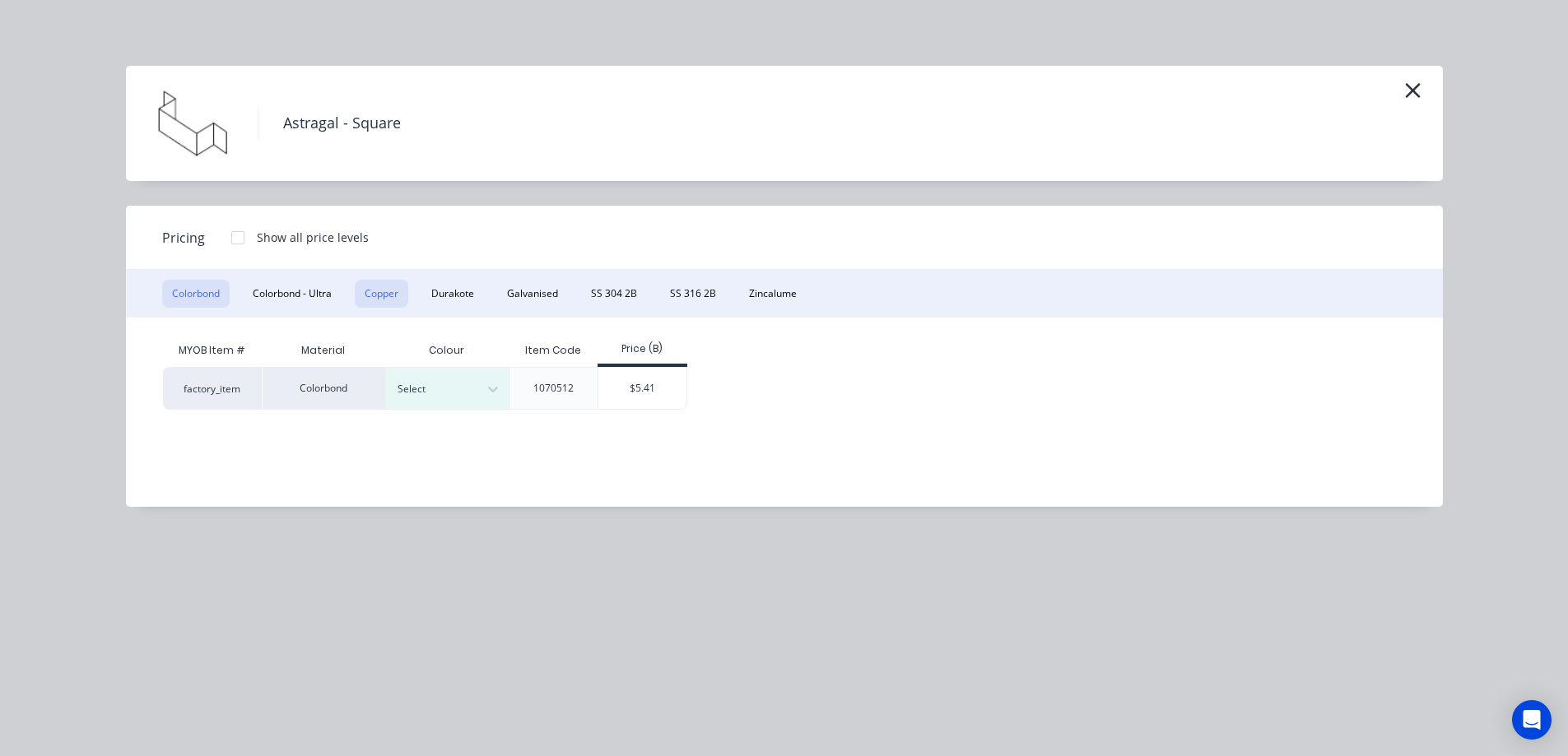
click at [382, 294] on button "Copper" at bounding box center [382, 294] width 53 height 28
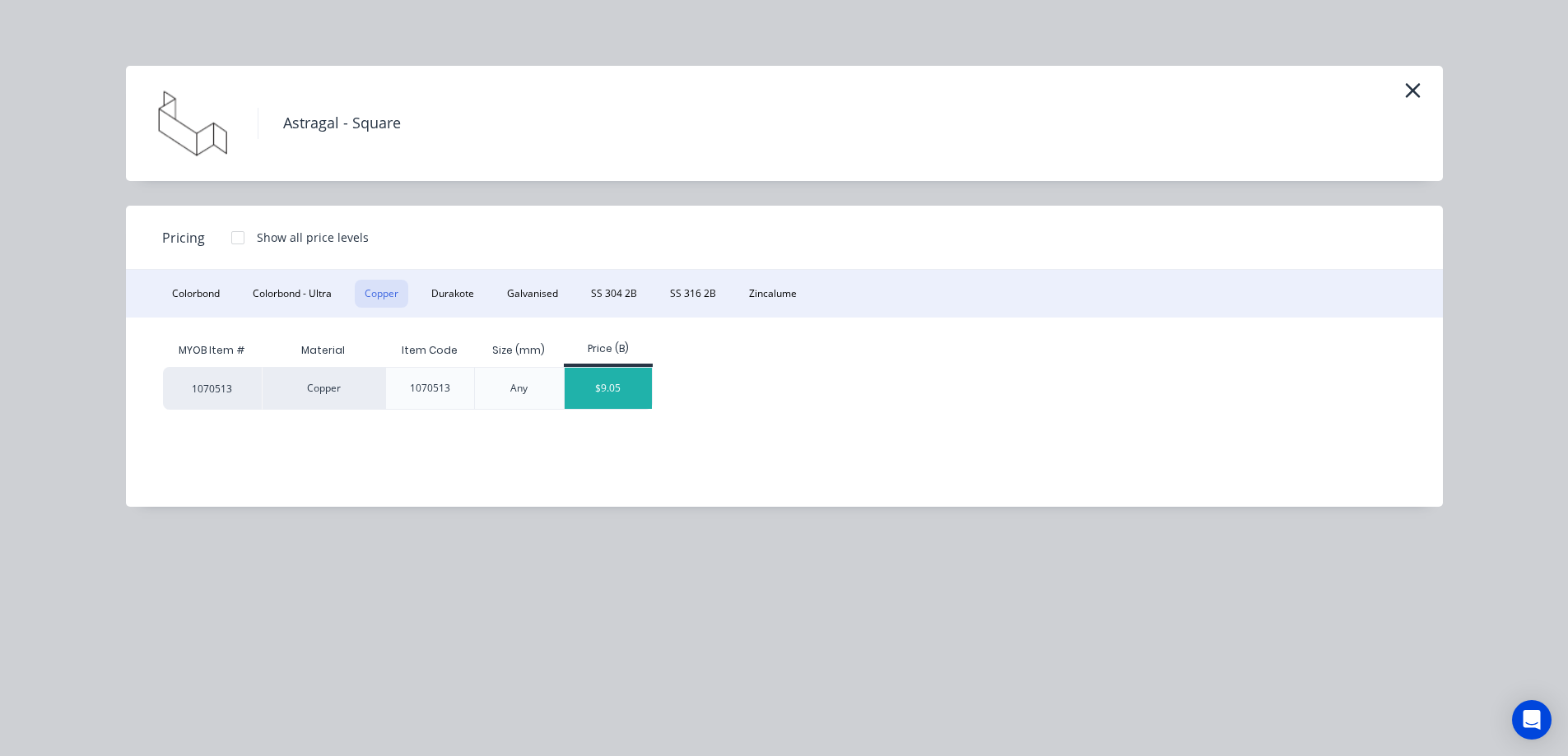
click at [596, 390] on div "$9.05" at bounding box center [609, 388] width 88 height 41
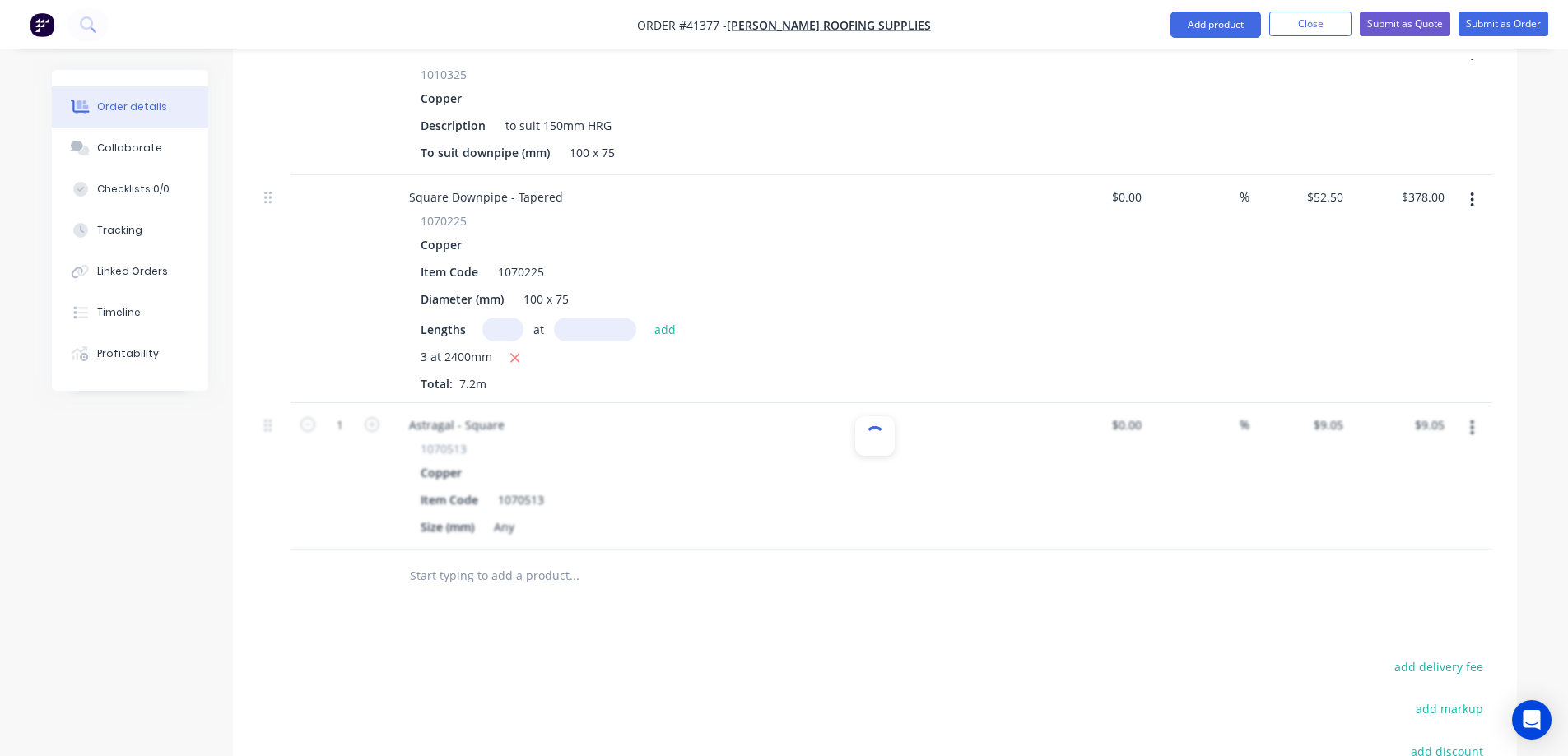
scroll to position [1153, 0]
drag, startPoint x: 515, startPoint y: 502, endPoint x: 489, endPoint y: 510, distance: 27.2
click at [489, 514] on div "Any" at bounding box center [504, 525] width 33 height 24
type input "4"
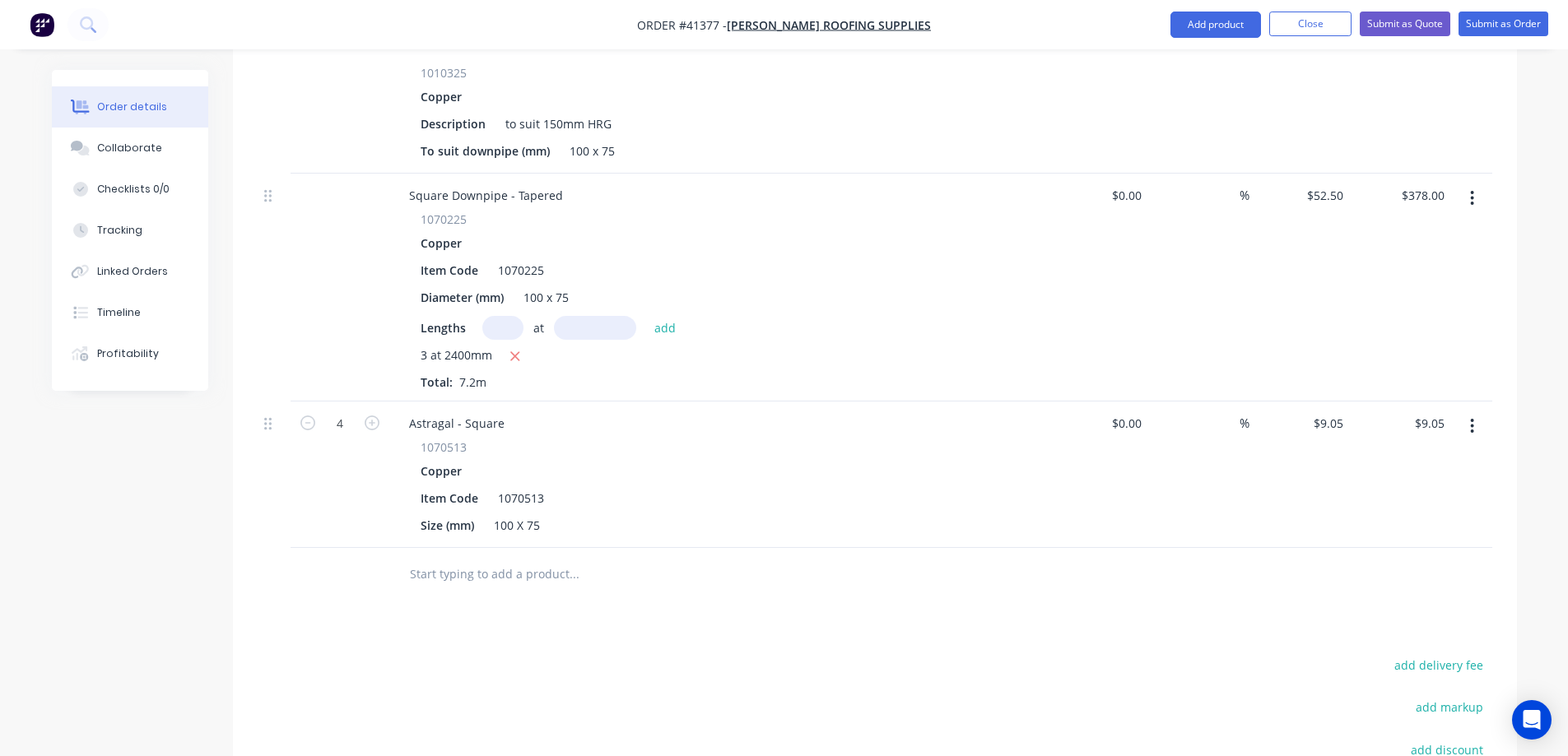
type input "$36.20"
click at [632, 460] on div "Copper" at bounding box center [718, 471] width 596 height 24
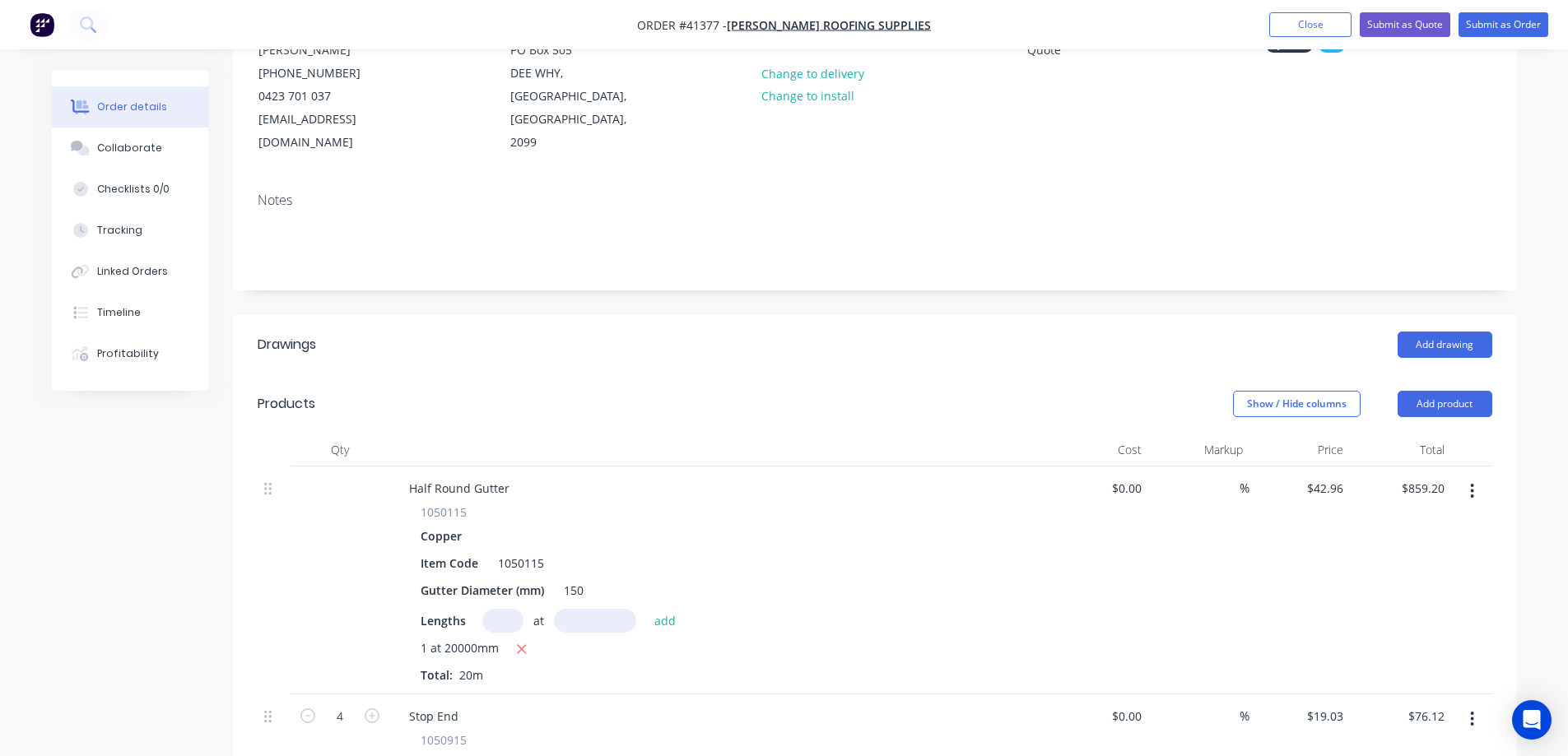
scroll to position [0, 0]
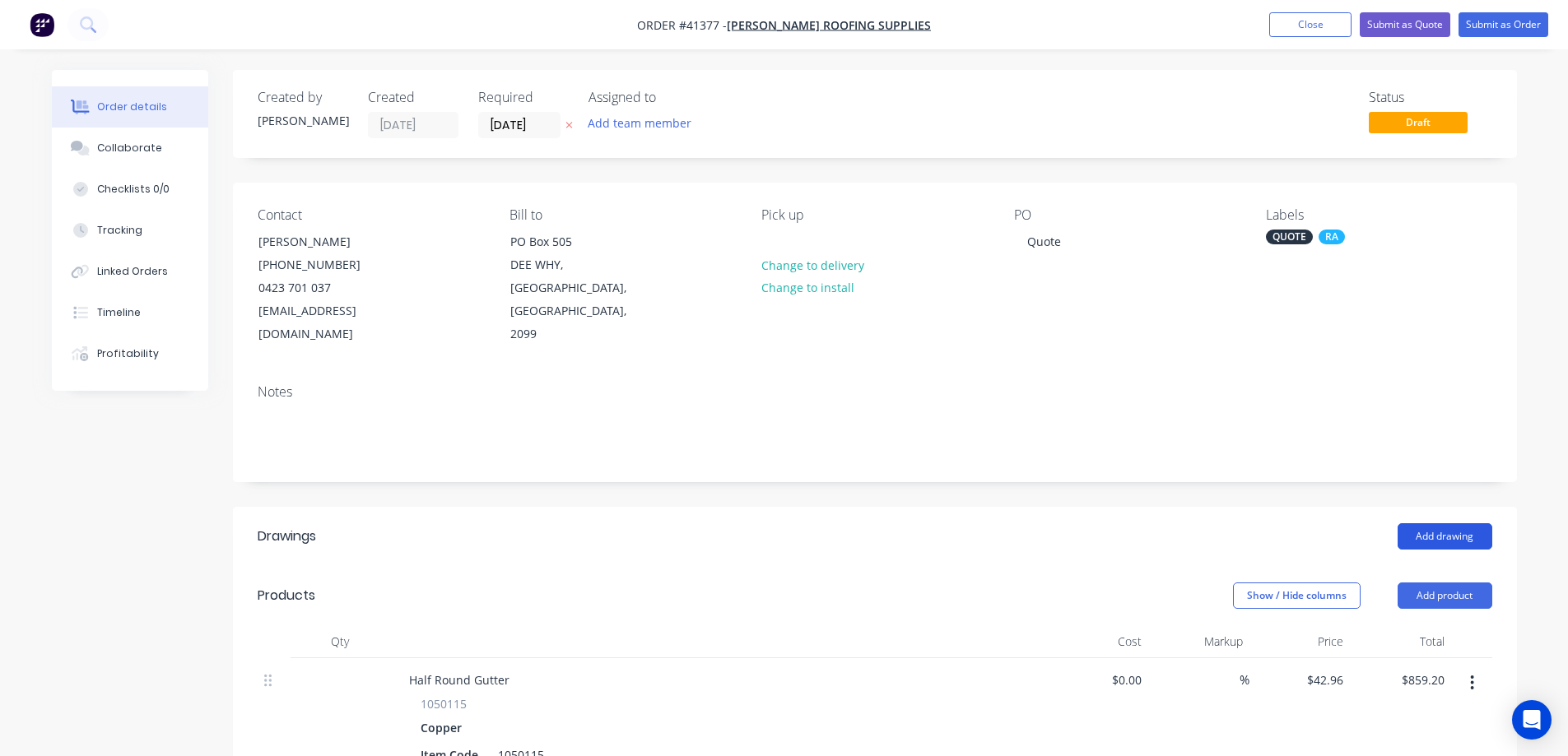
click at [1429, 523] on button "Add drawing" at bounding box center [1445, 537] width 94 height 27
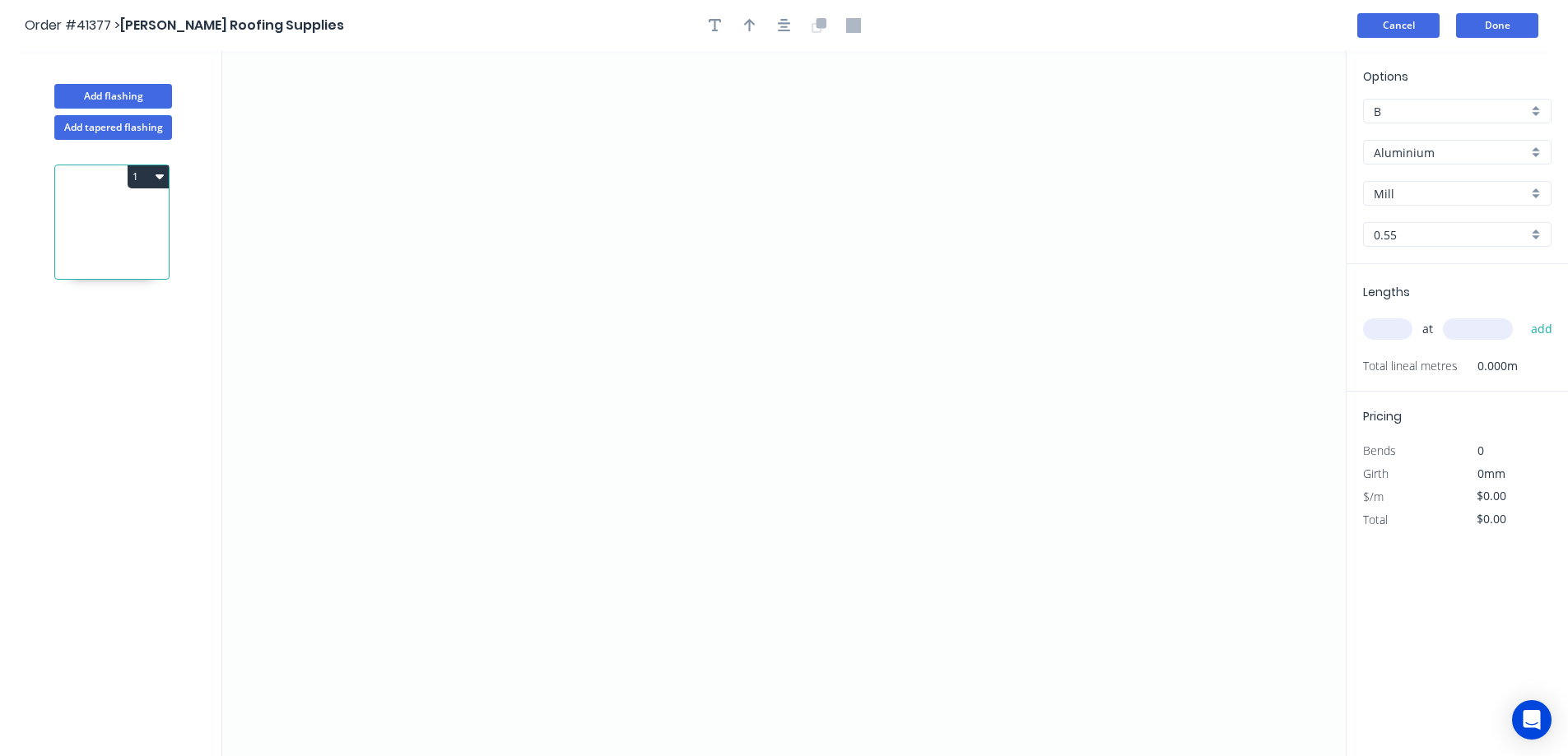
click at [1422, 28] on button "Cancel" at bounding box center [1398, 26] width 82 height 25
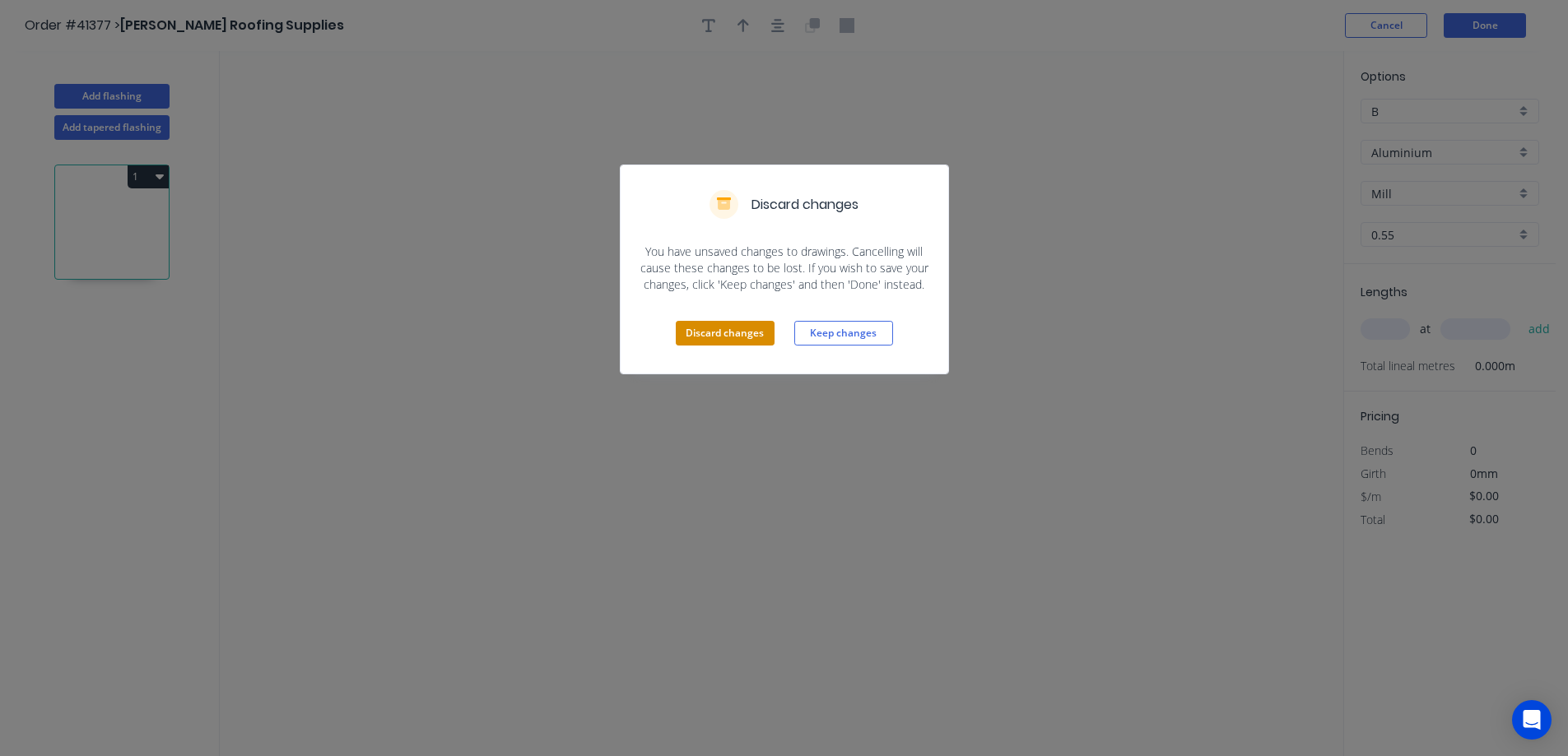
click at [757, 335] on button "Discard changes" at bounding box center [726, 334] width 99 height 25
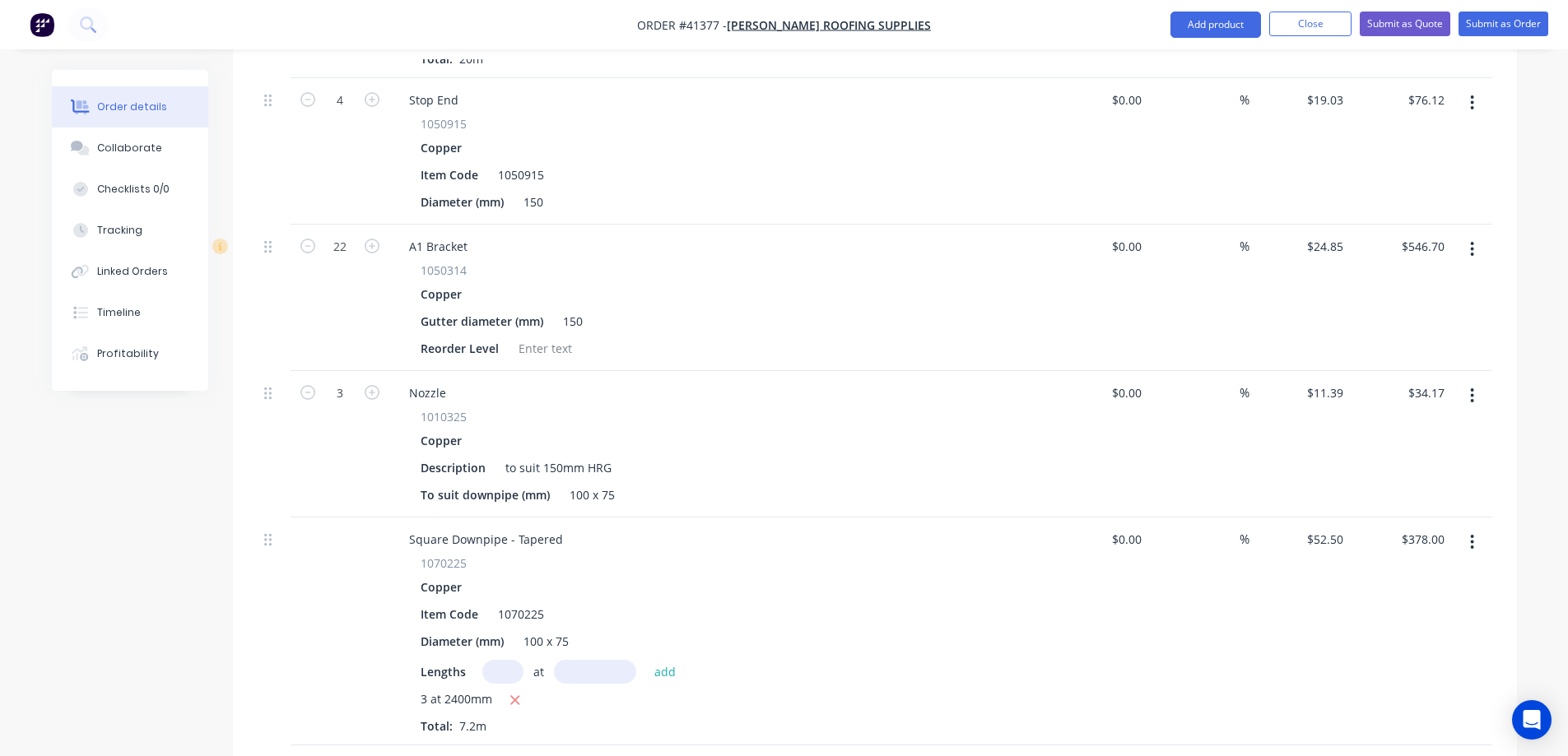
scroll to position [823, 0]
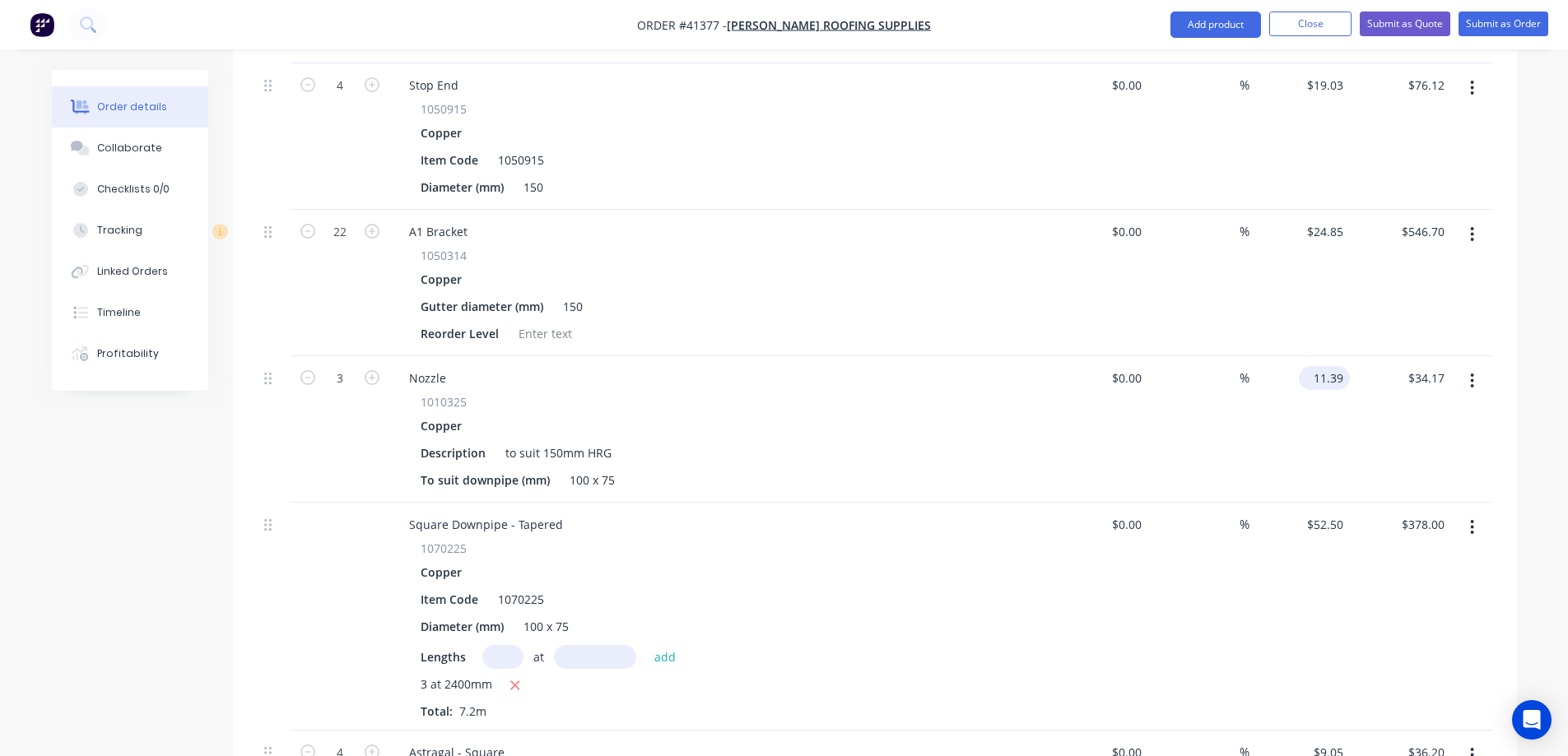
click at [1328, 366] on input "11.39" at bounding box center [1328, 378] width 45 height 24
type input "$37.20"
type input "$111.60"
click at [1333, 424] on div "$37.20 37.20" at bounding box center [1300, 430] width 101 height 147
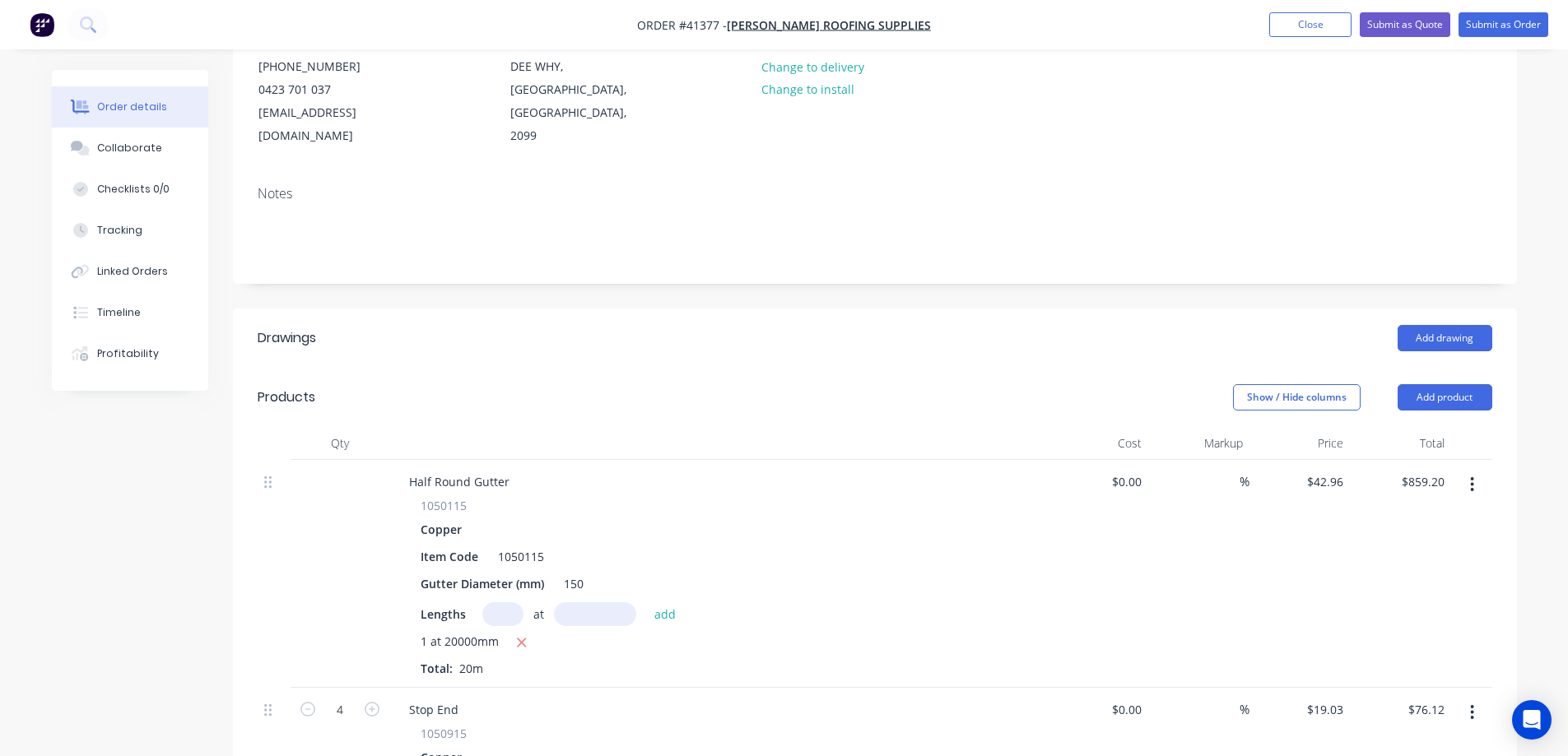
scroll to position [159, 0]
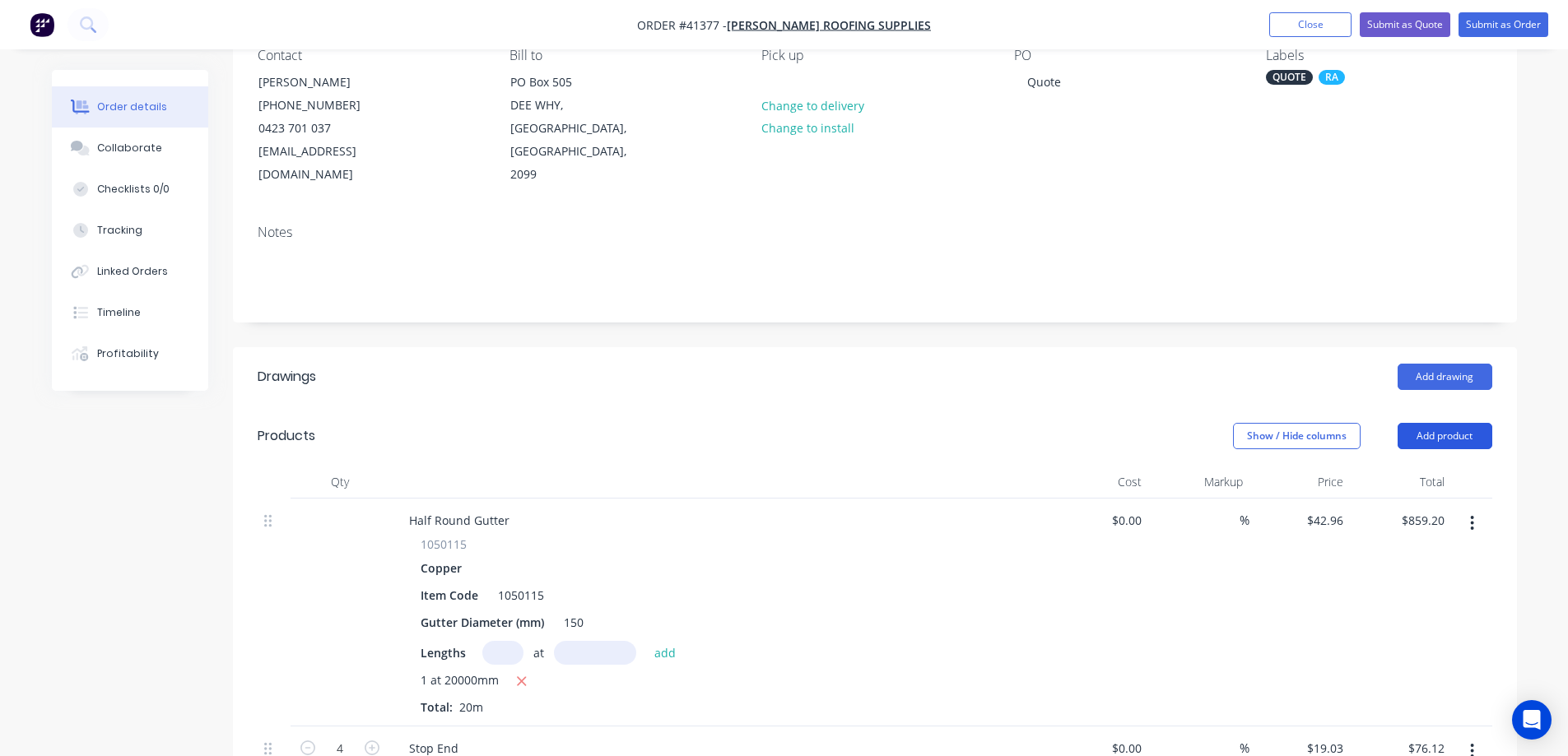
click at [1439, 423] on button "Add product" at bounding box center [1445, 437] width 94 height 27
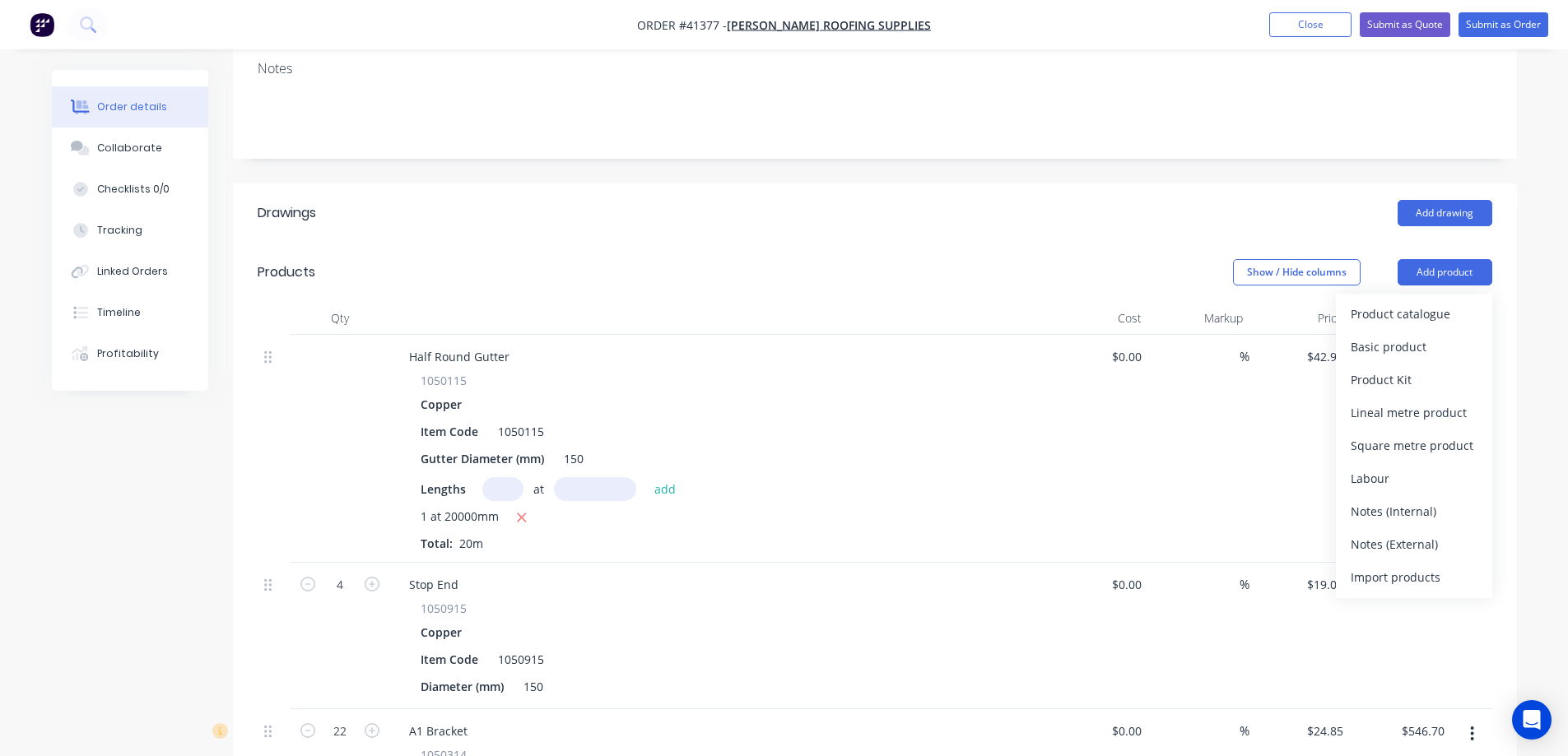
scroll to position [324, 0]
click at [1411, 532] on div "Notes (External)" at bounding box center [1414, 543] width 127 height 24
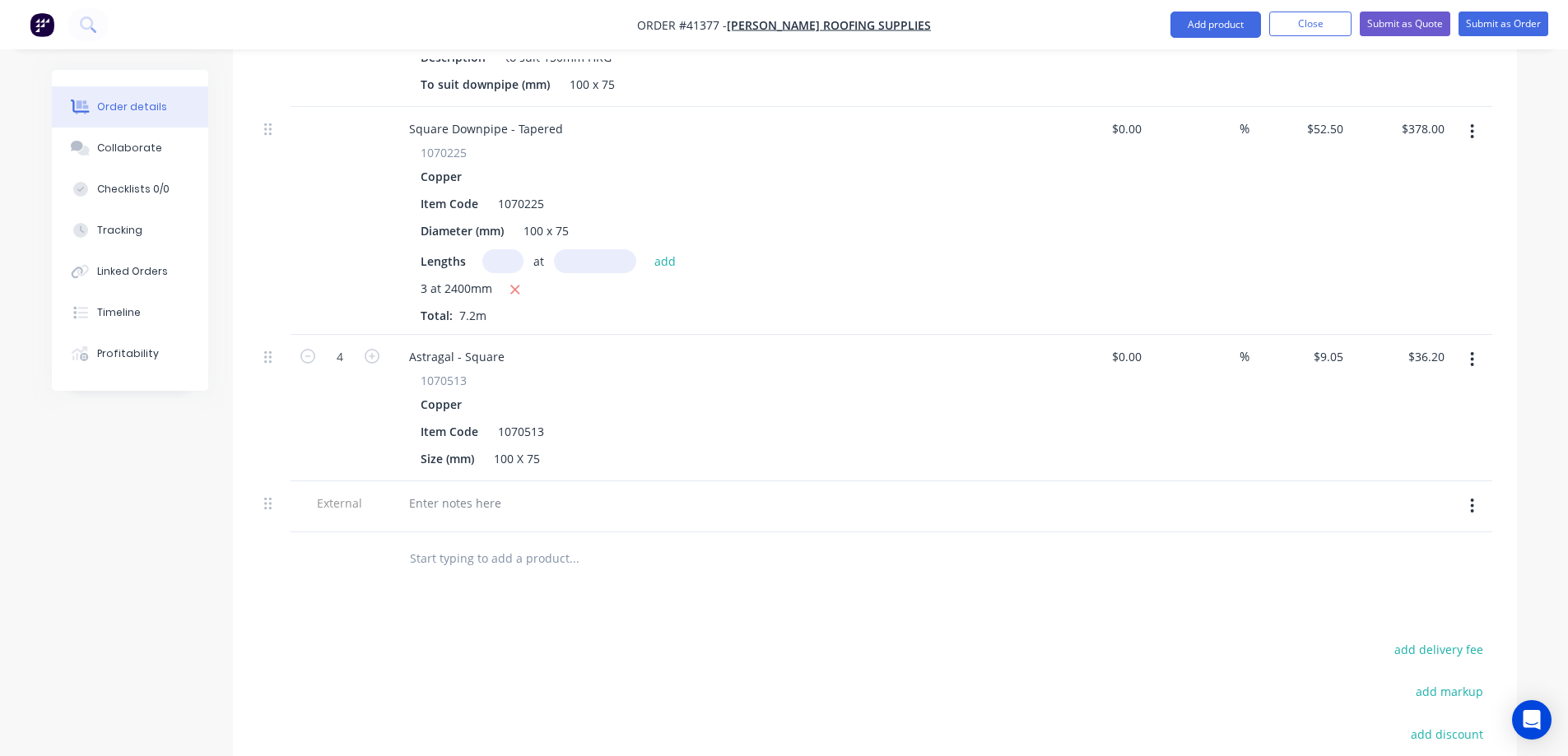
scroll to position [1312, 0]
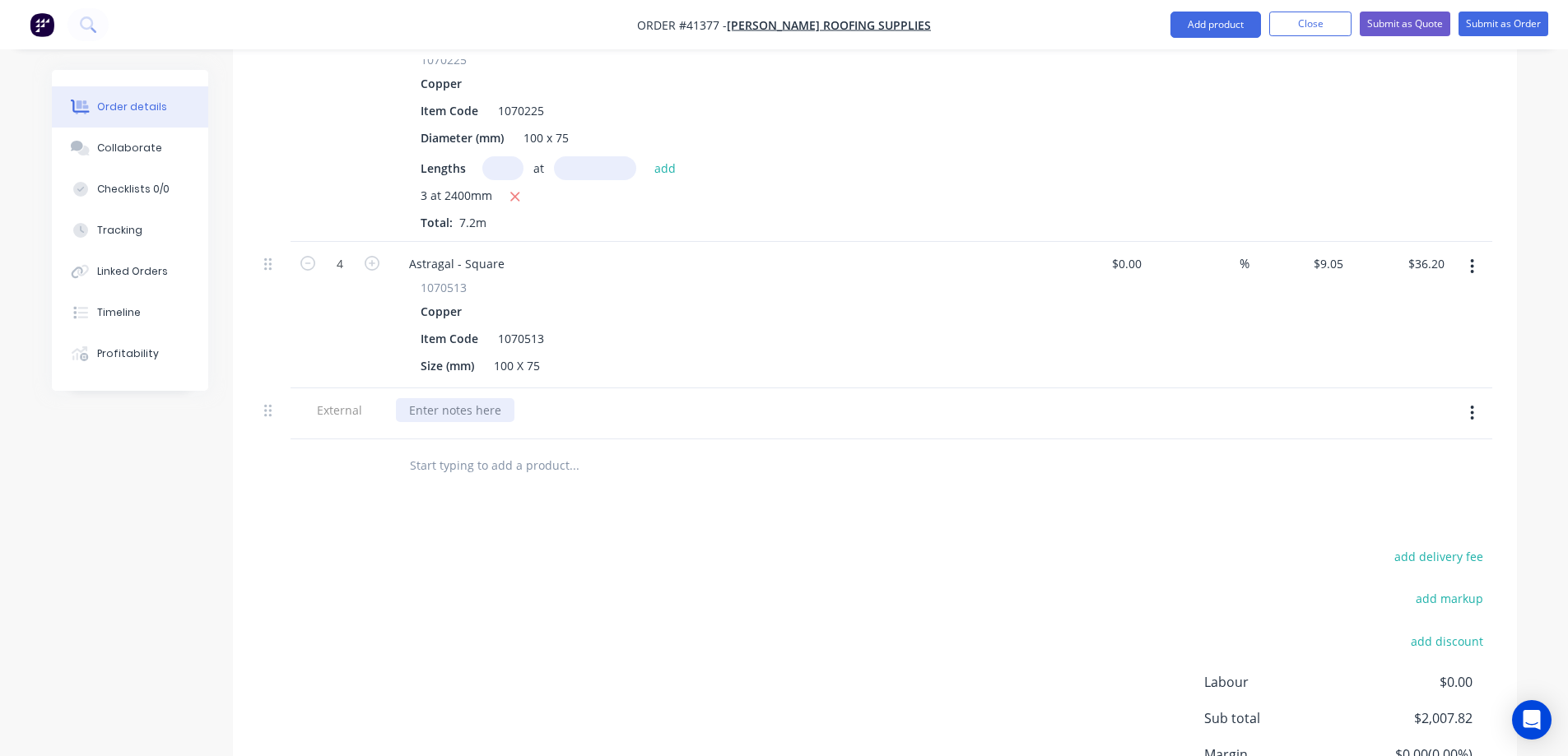
click at [430, 398] on div at bounding box center [455, 410] width 118 height 24
drag, startPoint x: 557, startPoint y: 388, endPoint x: 404, endPoint y: 409, distance: 154.4
click at [404, 409] on div "Please note Vilno do not d" at bounding box center [718, 414] width 659 height 51
click at [421, 398] on div at bounding box center [455, 410] width 118 height 24
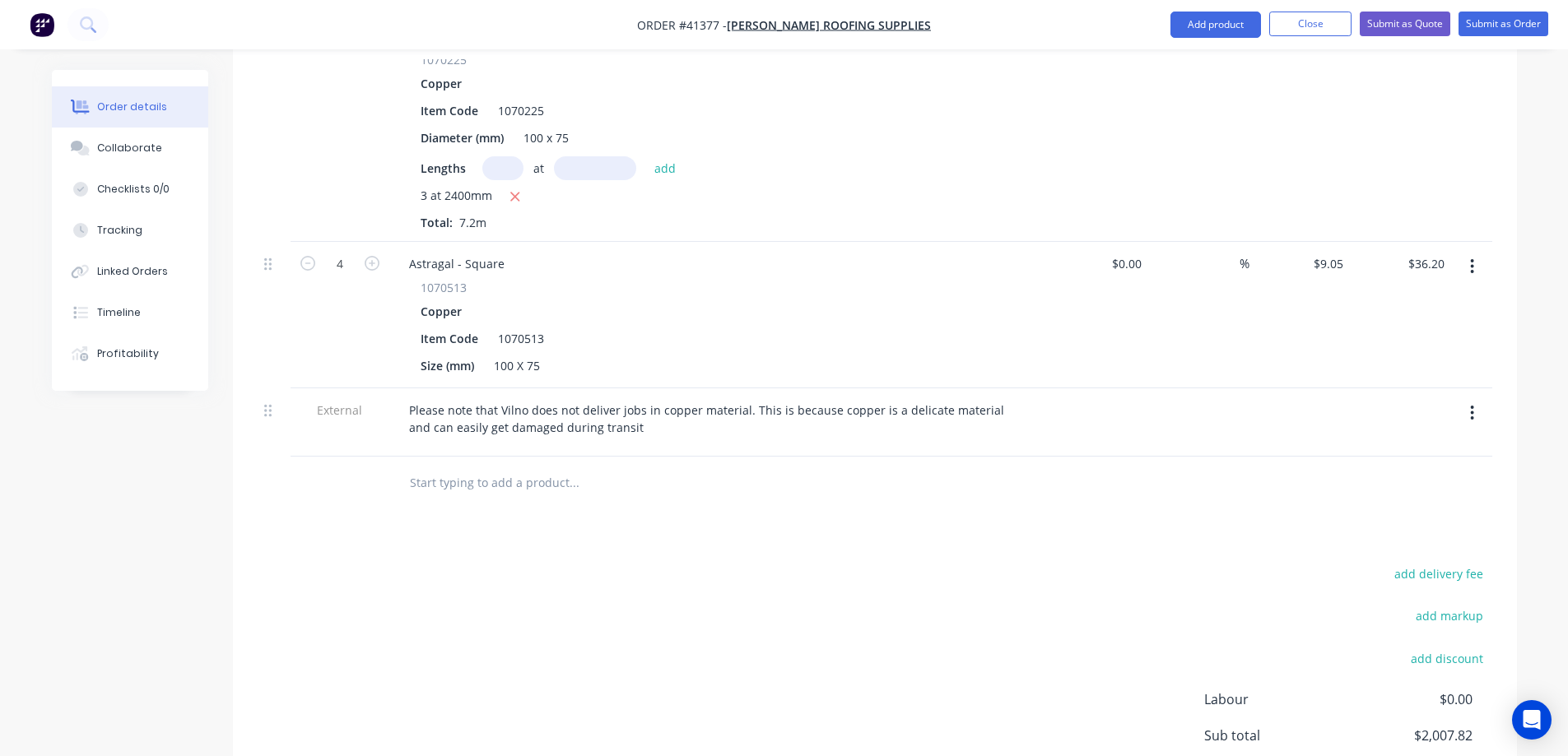
click at [586, 586] on div "add delivery fee add markup add discount Labour $0.00 Sub total $2,007.82 Margi…" at bounding box center [875, 721] width 1235 height 317
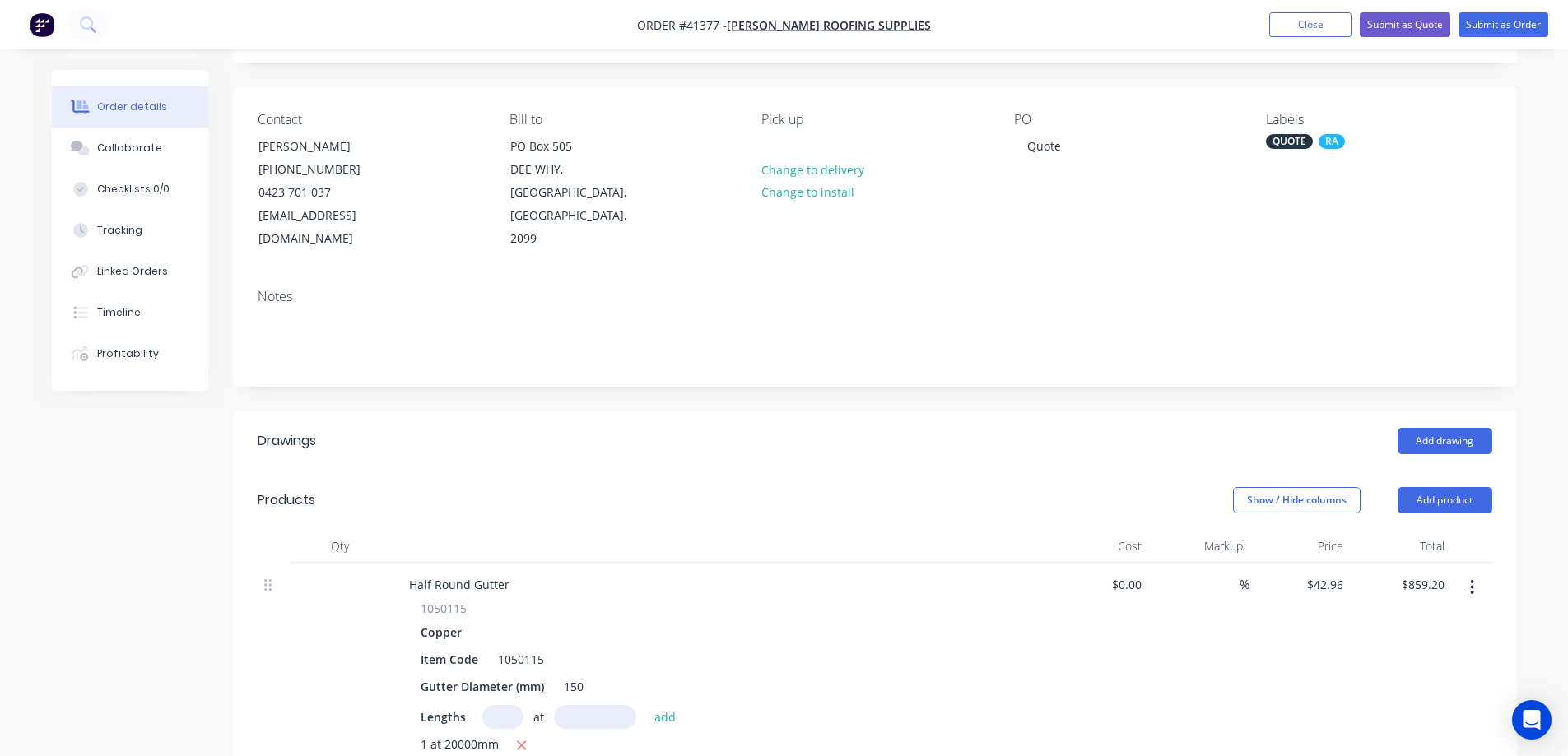
scroll to position [0, 0]
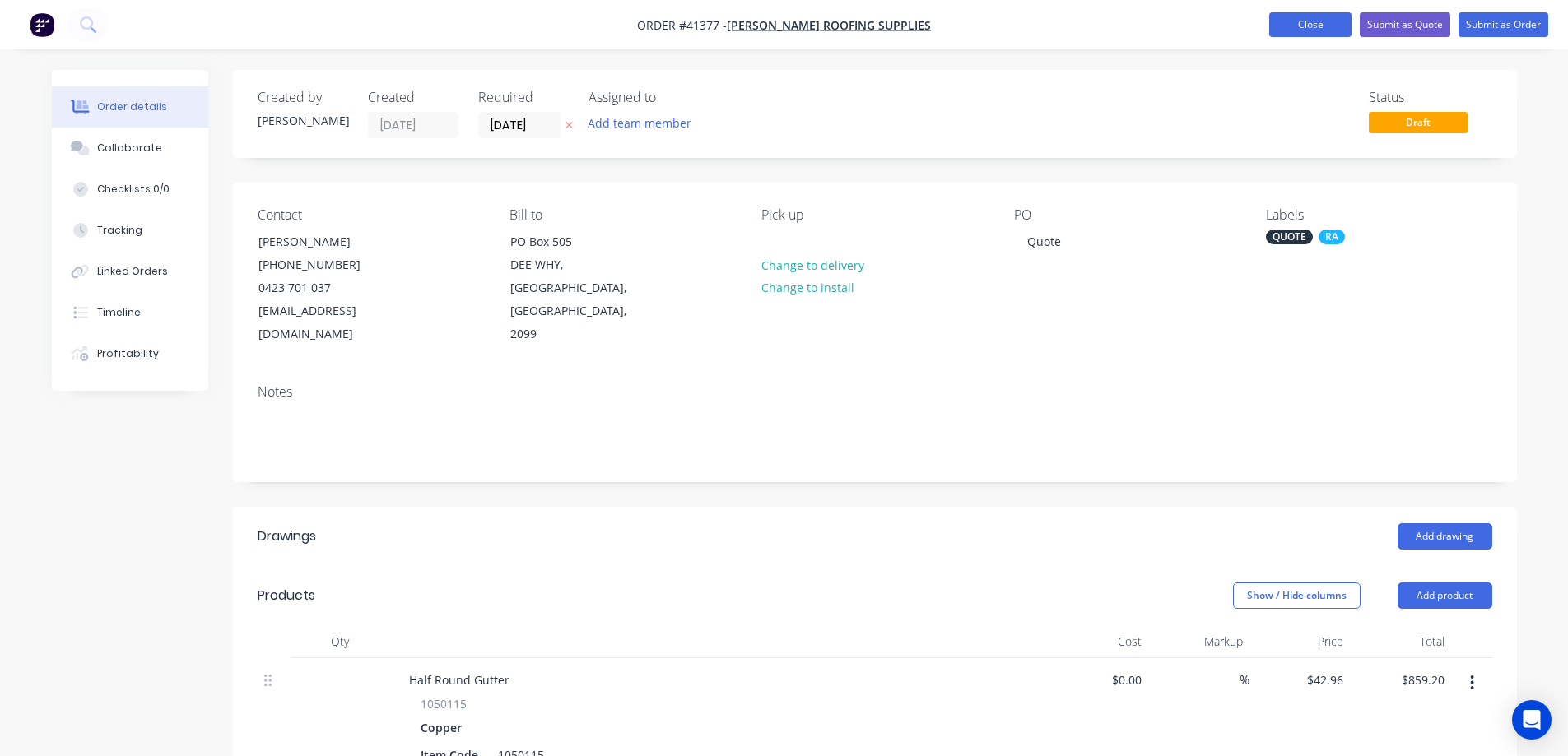
click at [1286, 28] on button "Close" at bounding box center [1310, 25] width 82 height 25
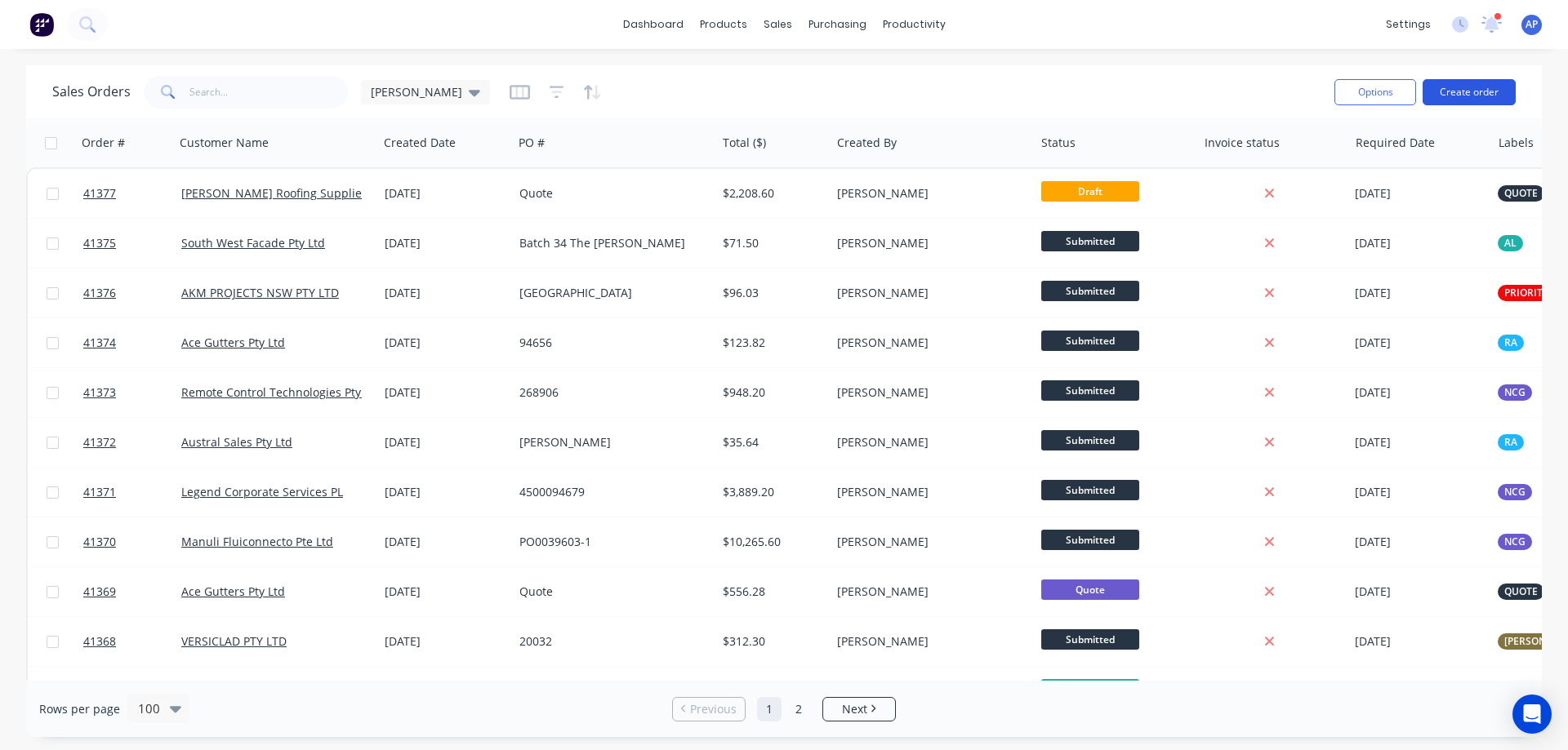
click at [1489, 87] on button "Create order" at bounding box center [1470, 93] width 93 height 26
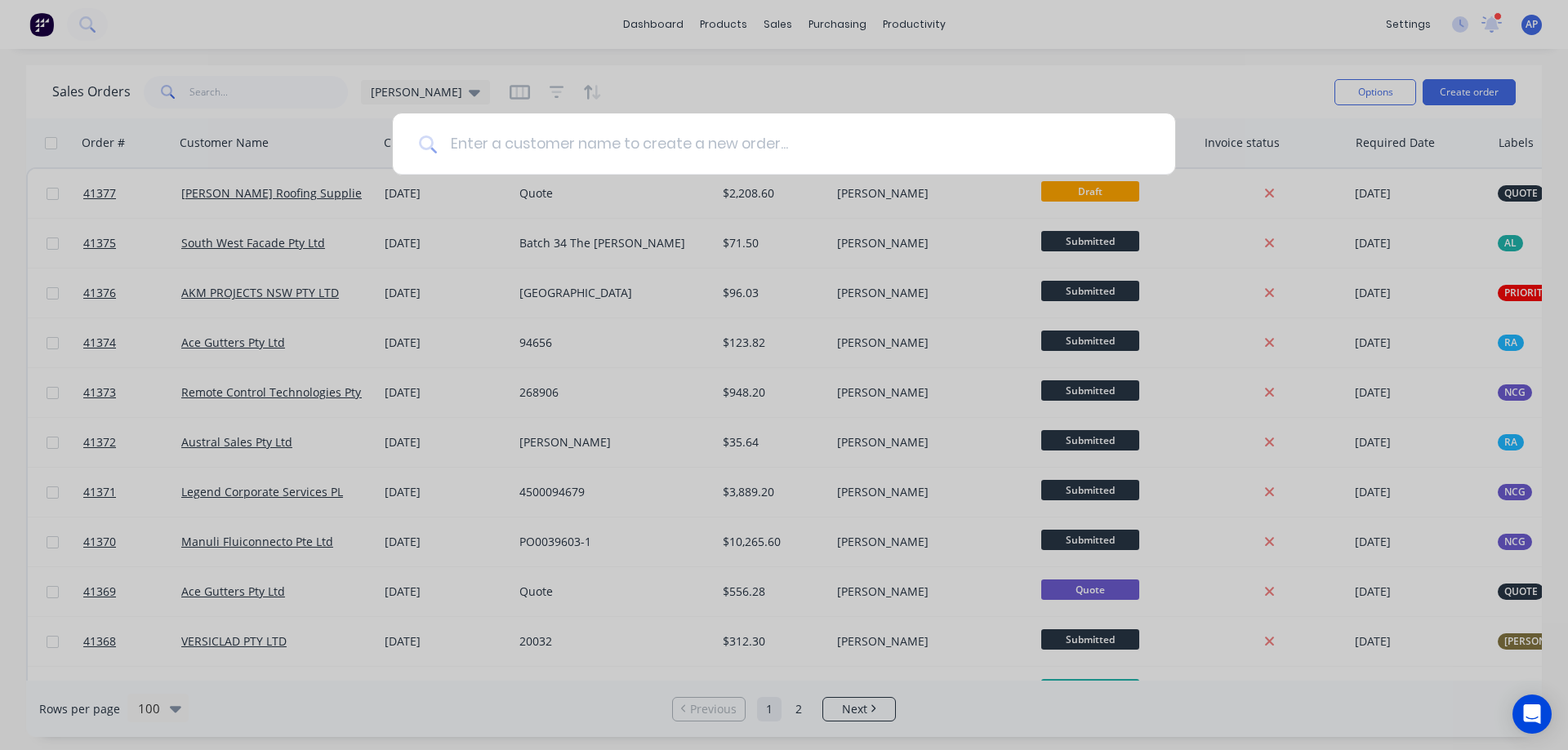
click at [481, 150] on input at bounding box center [793, 144] width 713 height 61
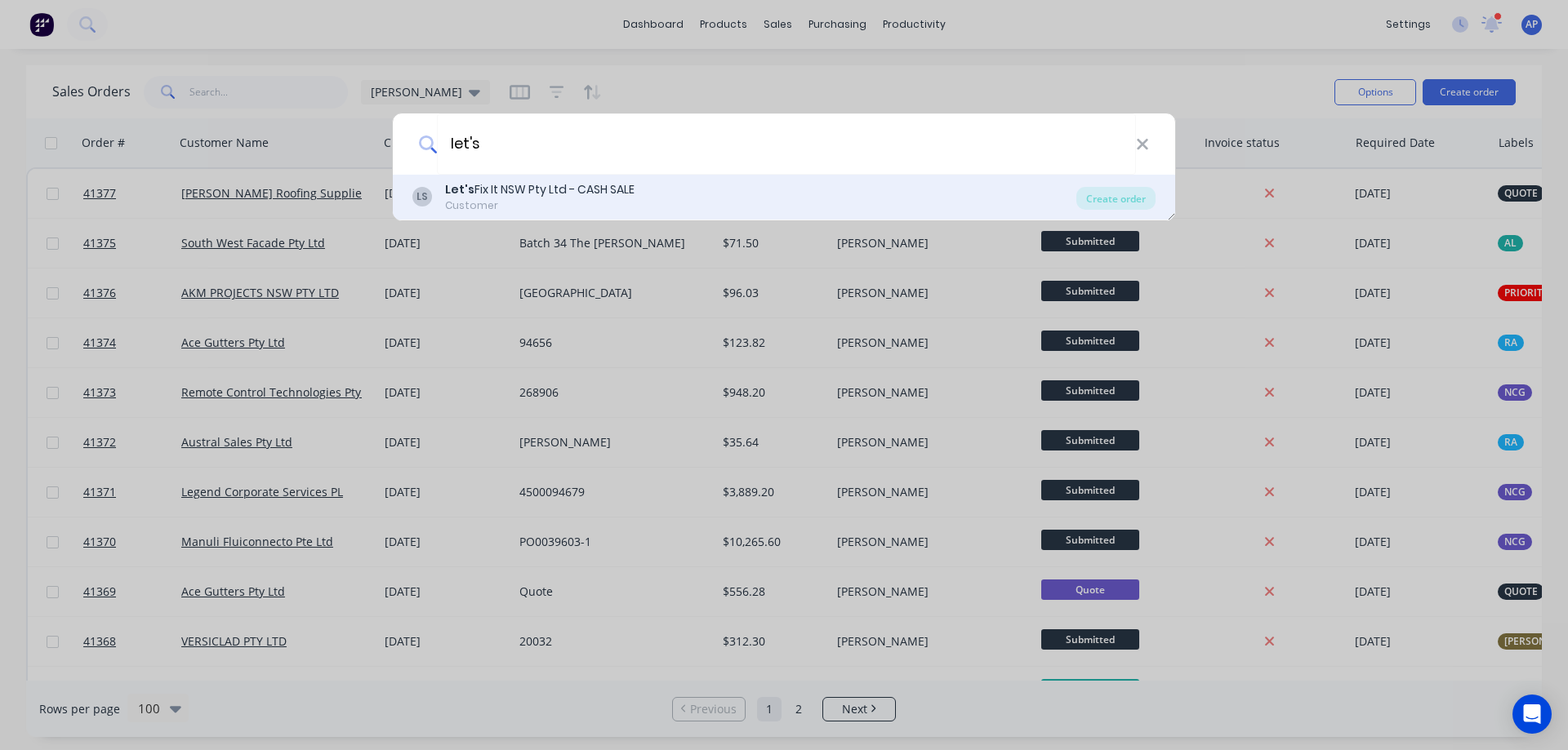
type input "let's"
click at [484, 191] on div "Let's Fix It NSW Pty Ltd - CASH SALE" at bounding box center [539, 190] width 189 height 17
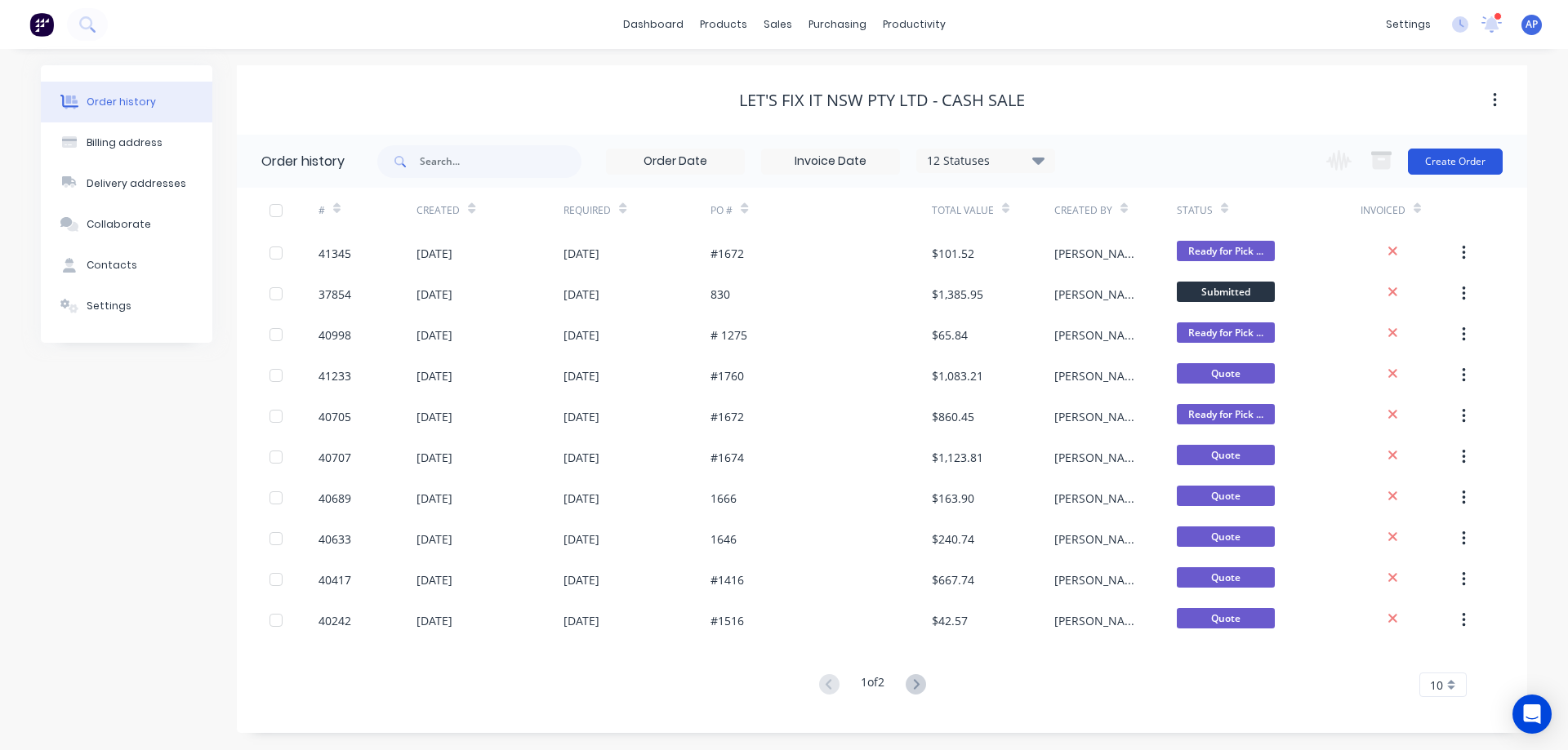
click at [1467, 159] on button "Create Order" at bounding box center [1455, 162] width 95 height 26
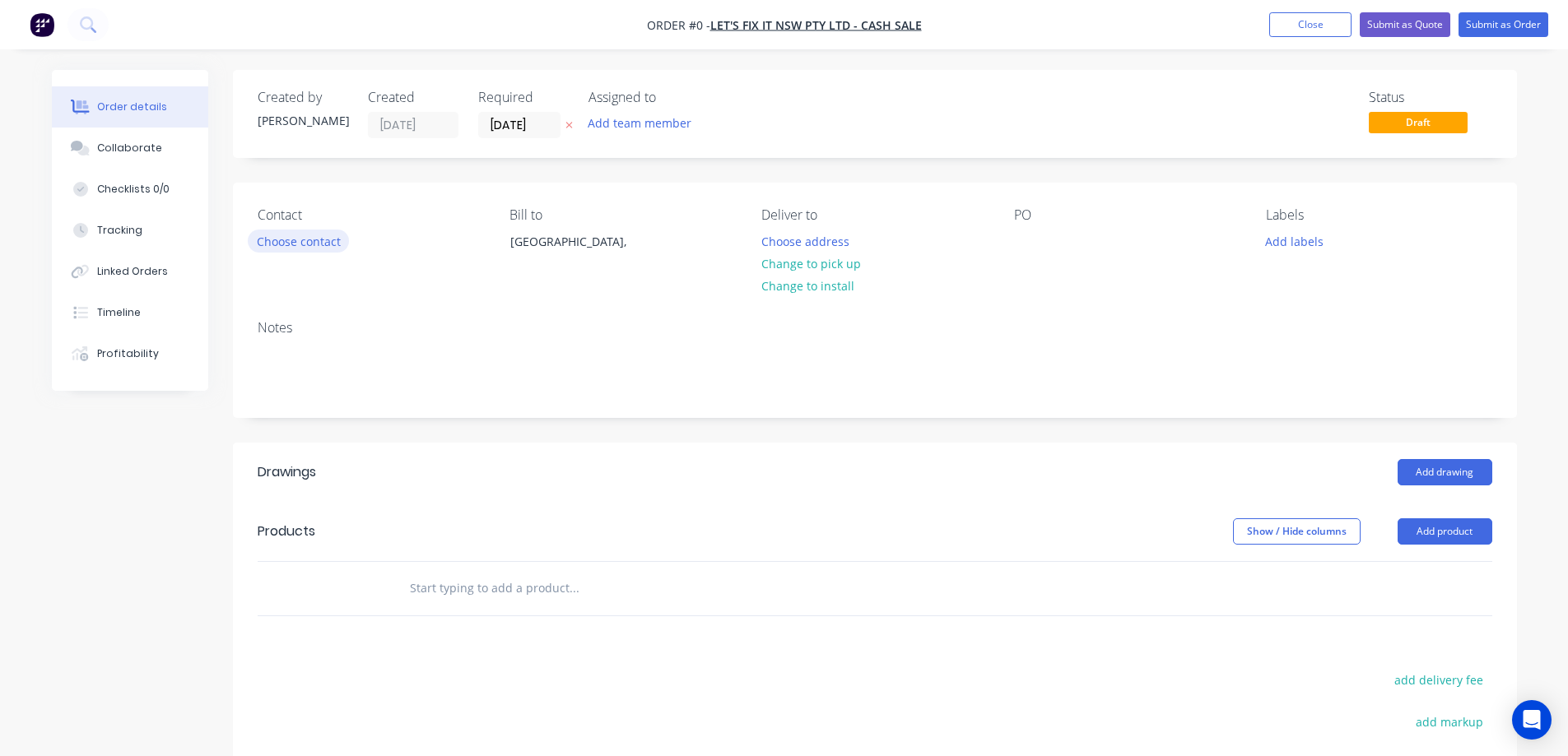
click at [323, 248] on button "Choose contact" at bounding box center [299, 240] width 101 height 22
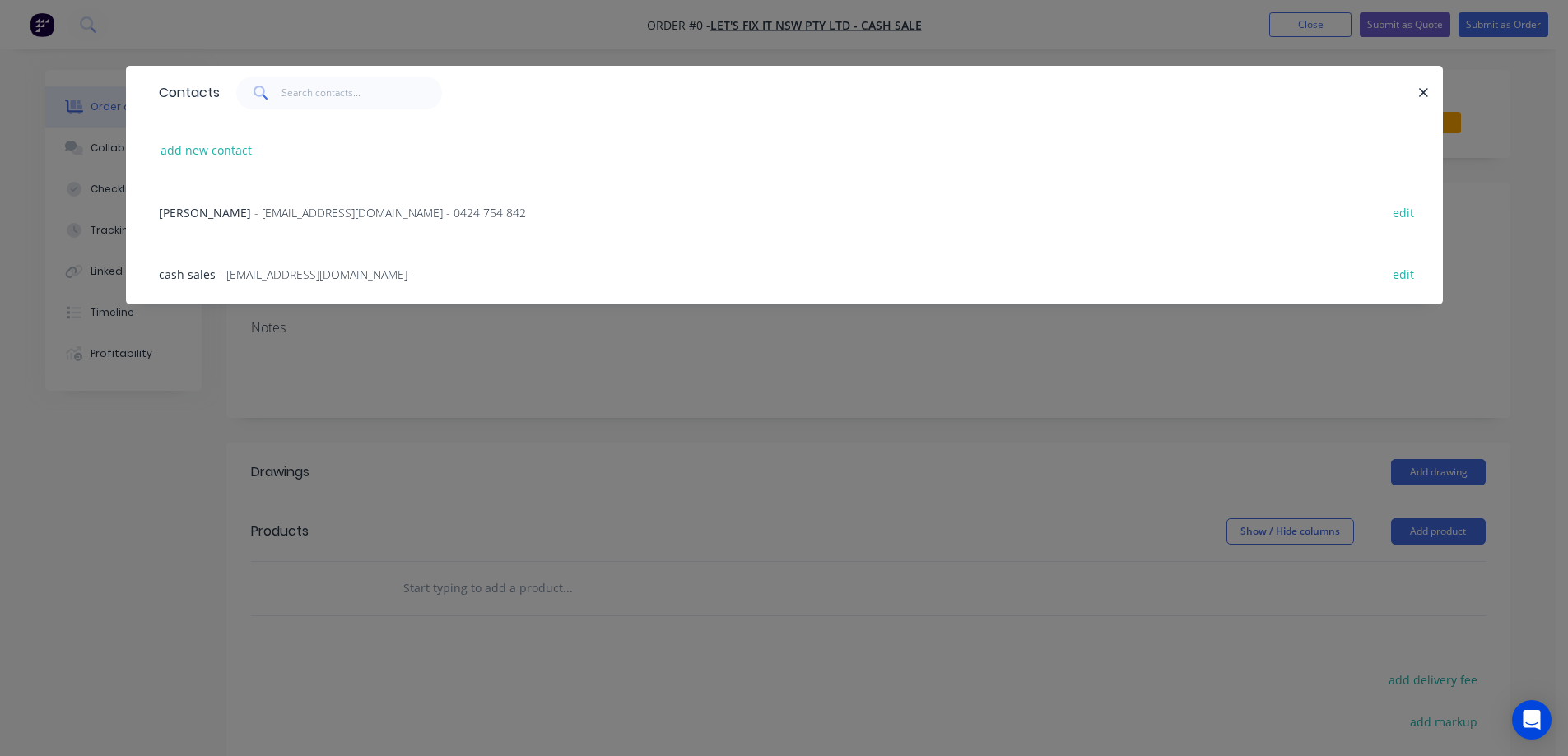
click at [313, 212] on span "- info@letsfixit4u.com.au - 0424 754 842" at bounding box center [390, 213] width 272 height 15
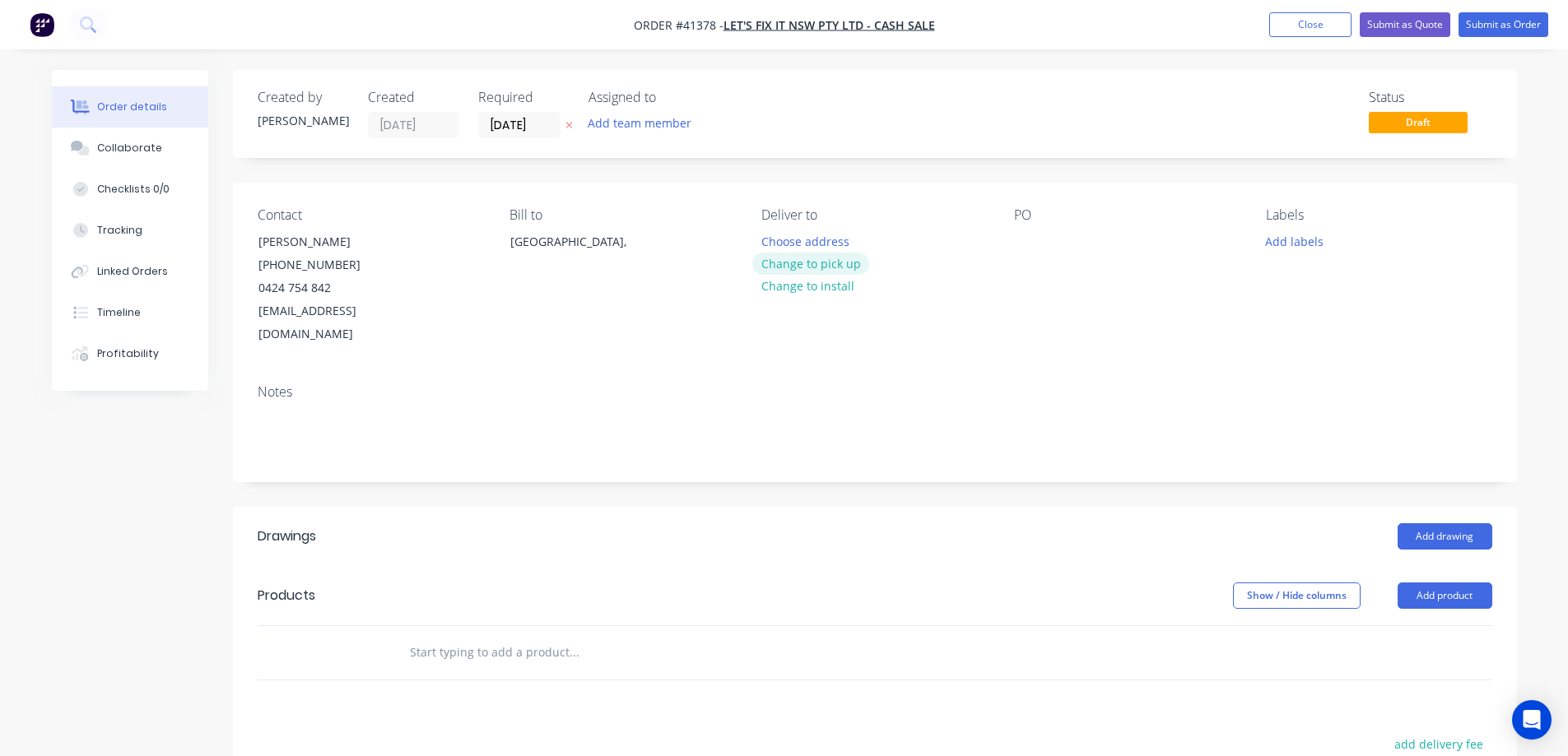
click at [849, 260] on button "Change to pick up" at bounding box center [811, 263] width 117 height 22
drag, startPoint x: 1269, startPoint y: 237, endPoint x: 1291, endPoint y: 250, distance: 25.6
click at [1271, 237] on button "Add labels" at bounding box center [1294, 240] width 75 height 22
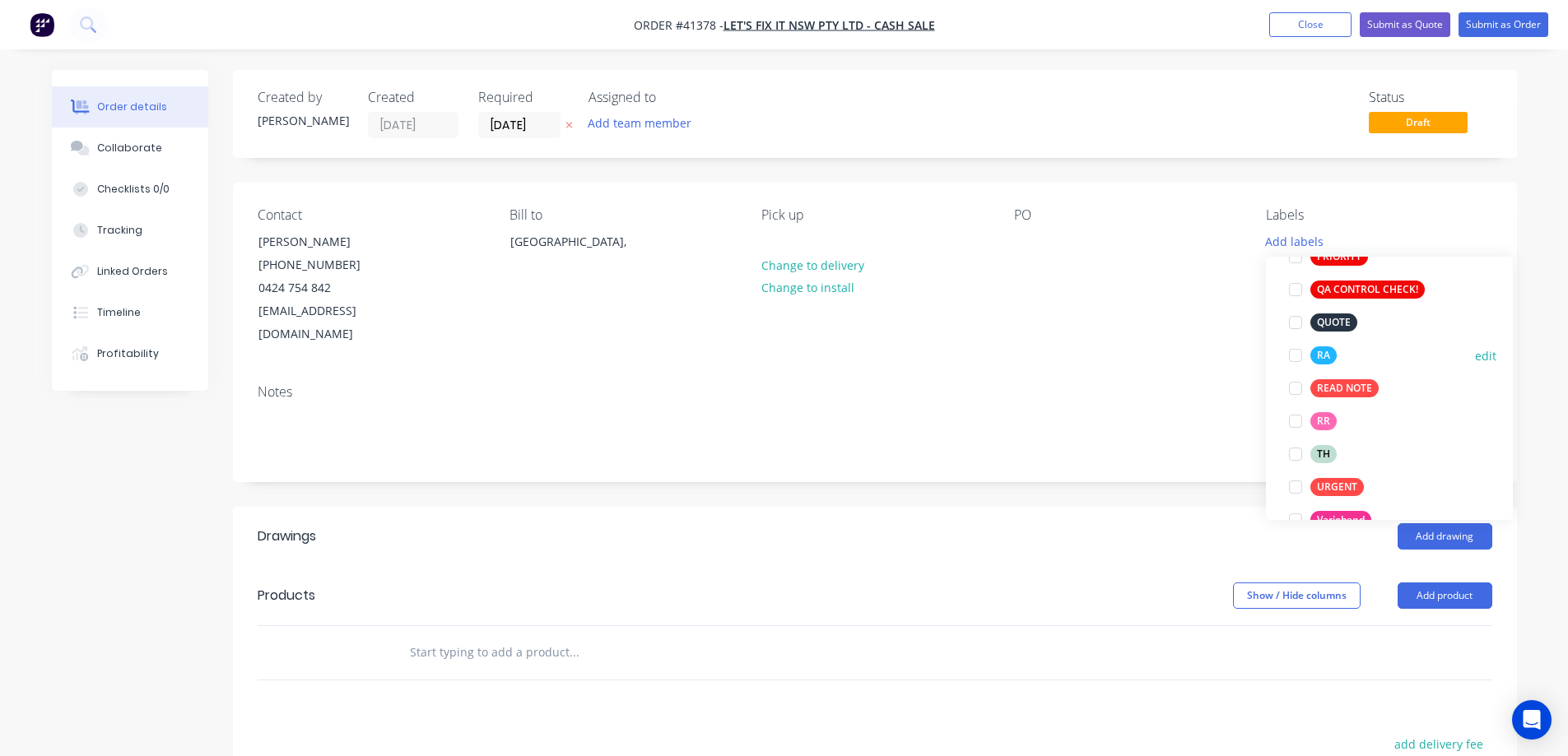
click at [1297, 357] on div at bounding box center [1295, 356] width 33 height 33
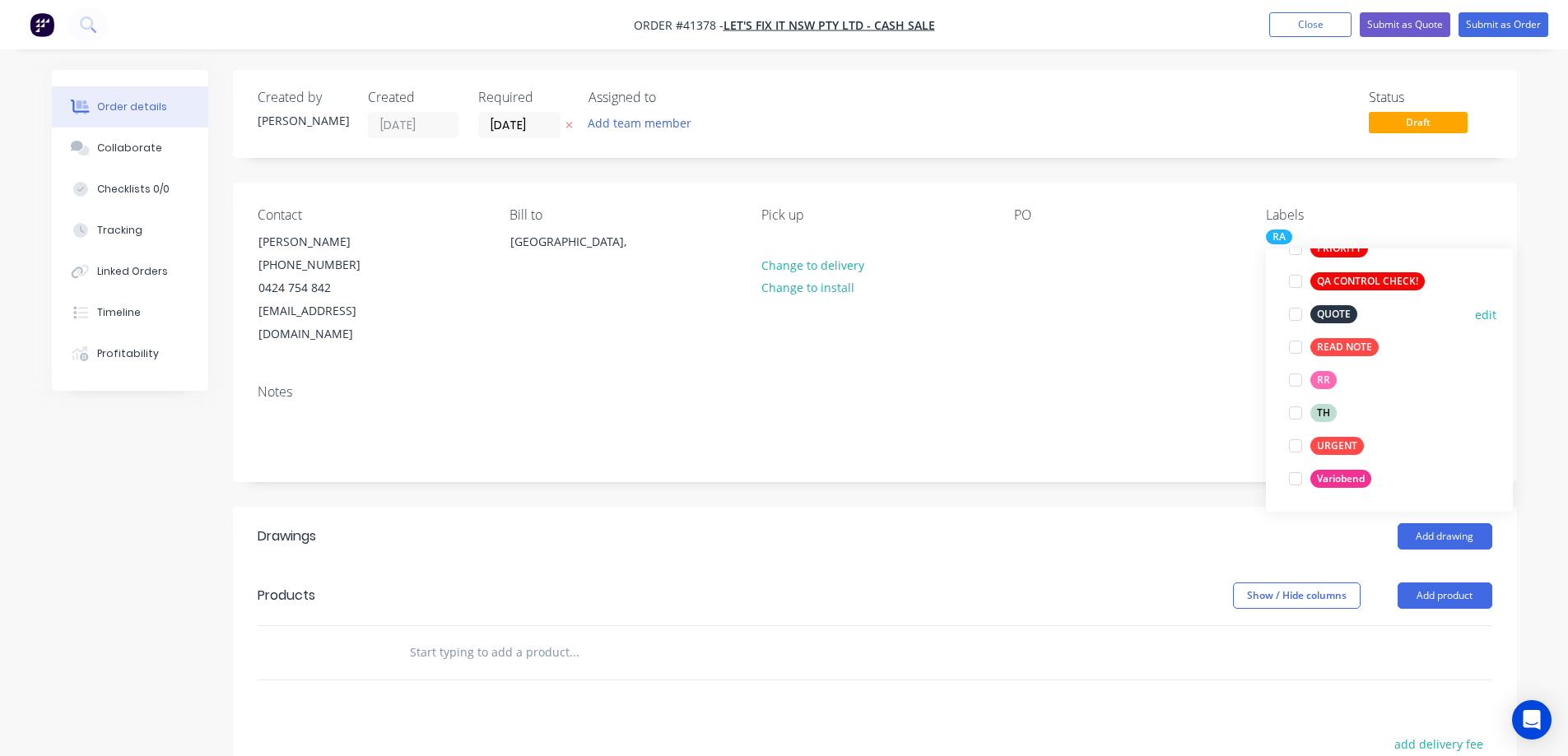
click at [1298, 315] on div at bounding box center [1295, 314] width 33 height 33
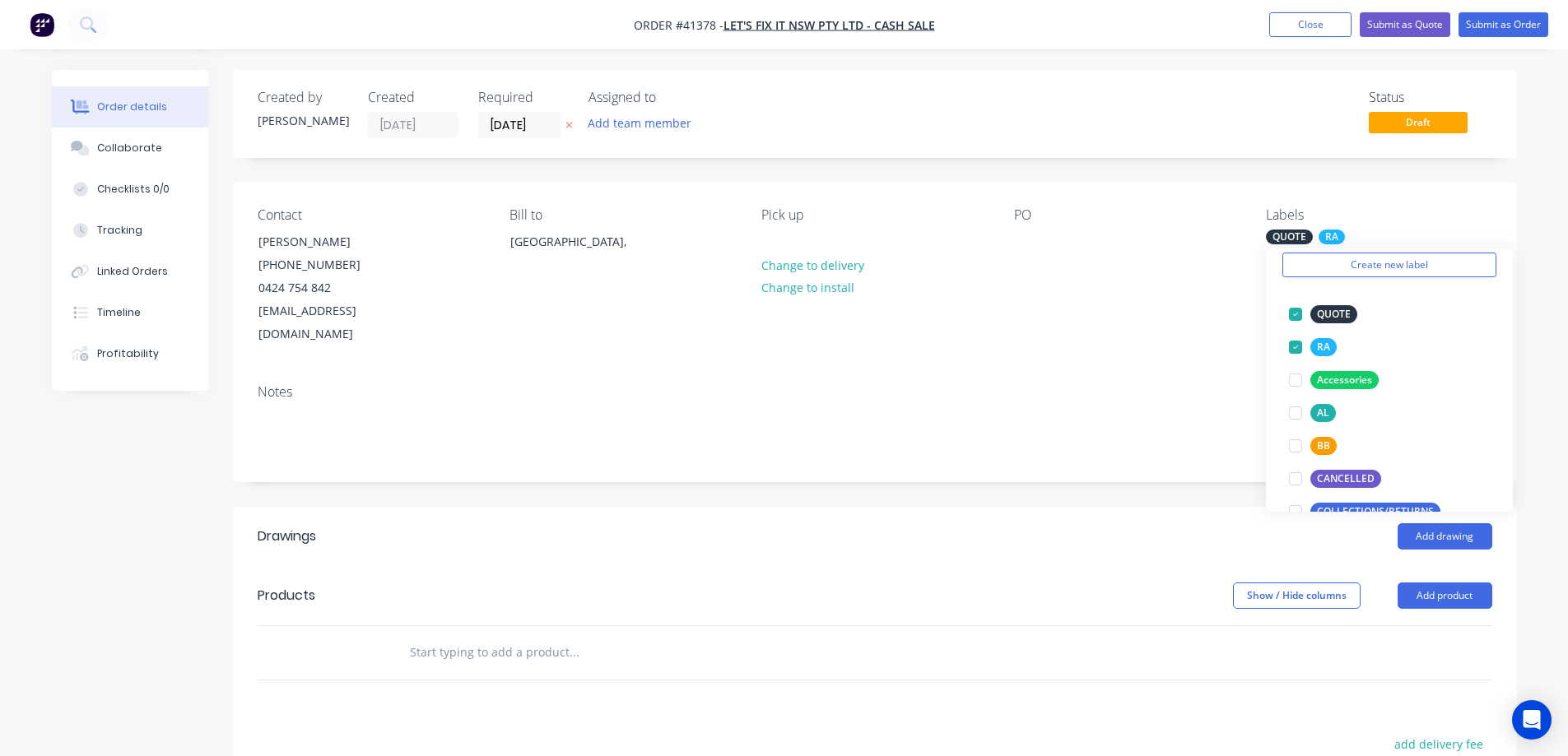
click at [1187, 339] on div "Contact Jason Pisani (02) 4404 4722 0424 754 842 info@letsfixit4u.com.au Bill t…" at bounding box center [875, 277] width 1285 height 189
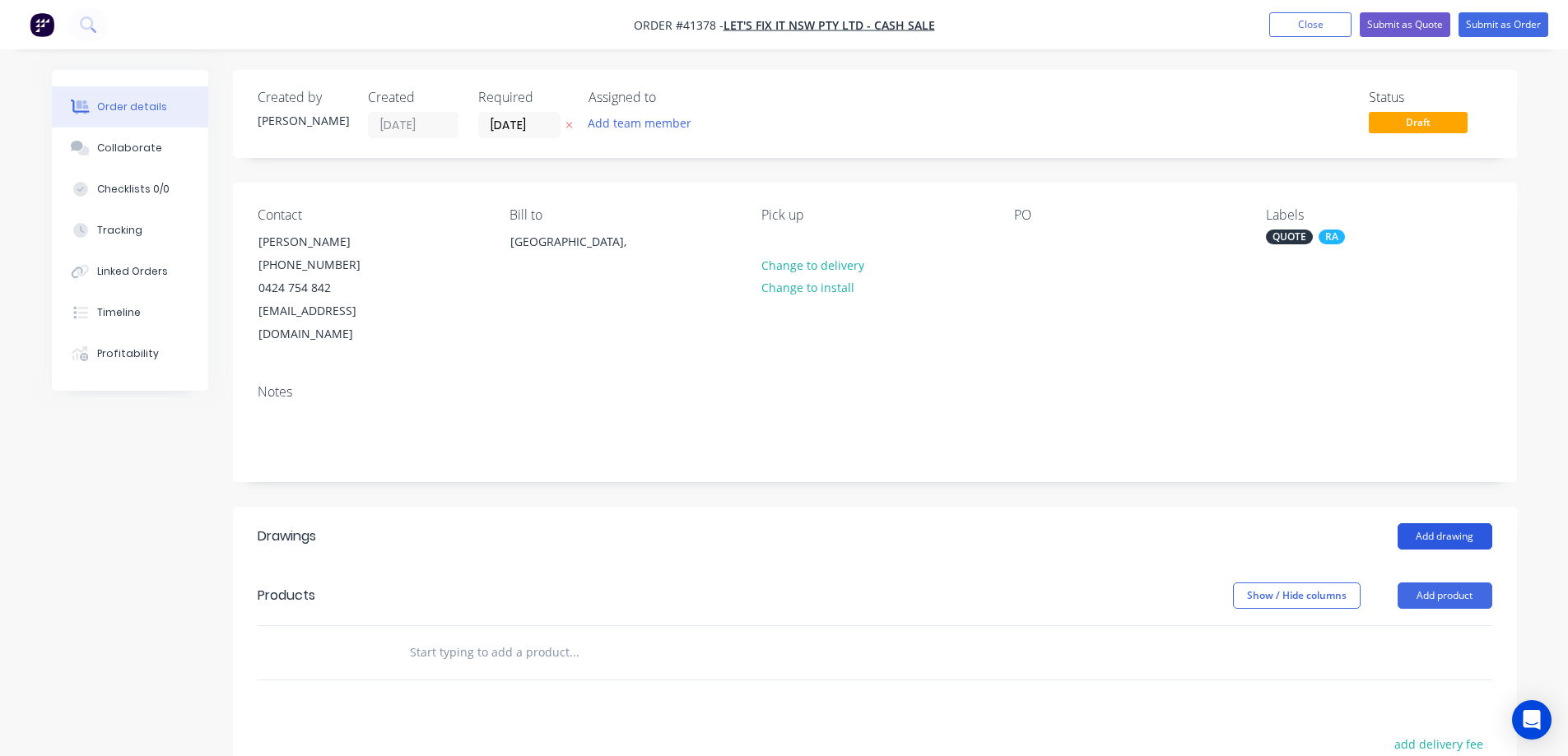
click at [1452, 523] on button "Add drawing" at bounding box center [1445, 537] width 94 height 27
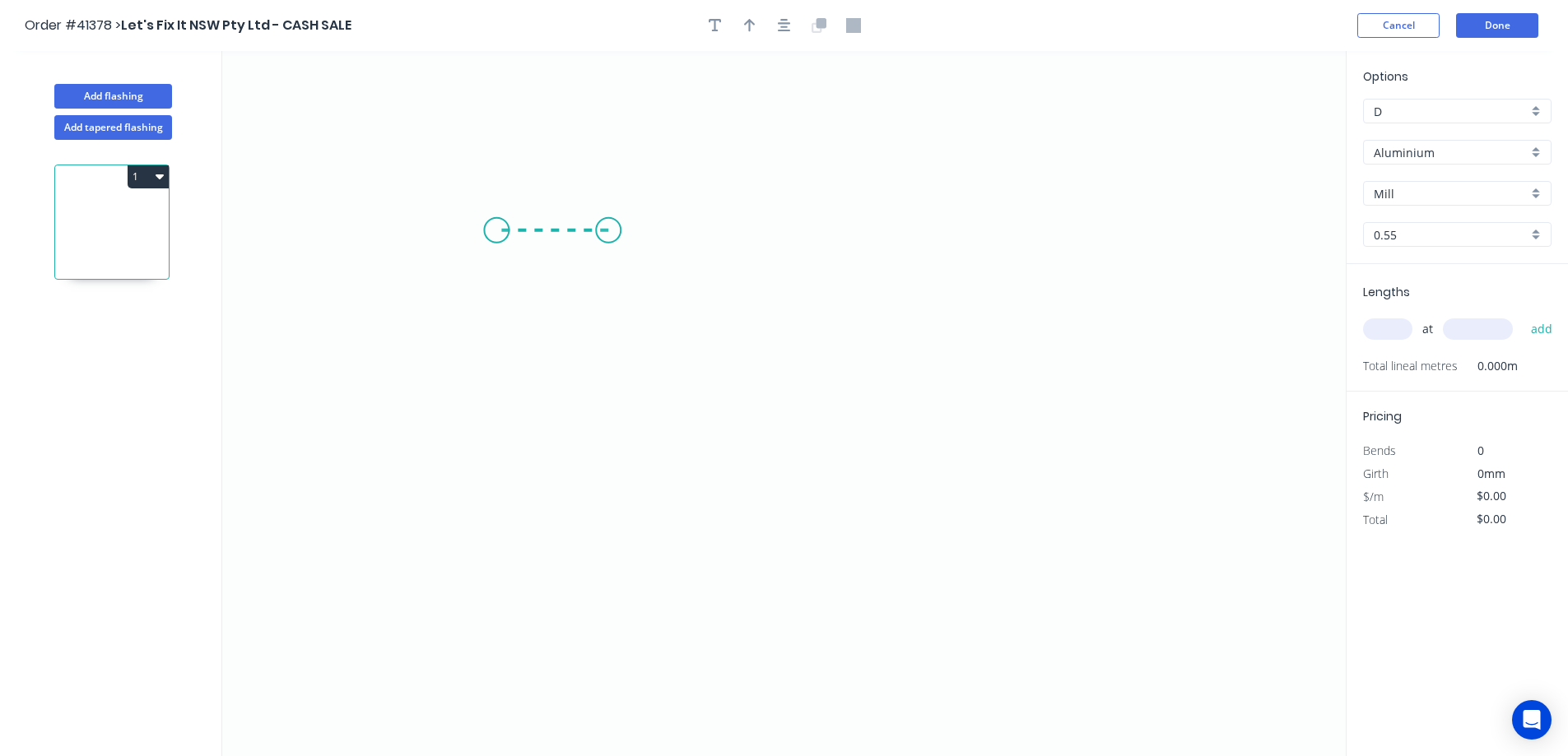
drag, startPoint x: 609, startPoint y: 231, endPoint x: 485, endPoint y: 231, distance: 124.0
click at [485, 231] on icon "0" at bounding box center [784, 404] width 1124 height 705
drag, startPoint x: 462, startPoint y: 322, endPoint x: 497, endPoint y: 419, distance: 103.1
click at [497, 419] on icon "0 ?" at bounding box center [784, 404] width 1124 height 705
drag, startPoint x: 497, startPoint y: 419, endPoint x: 785, endPoint y: 412, distance: 288.1
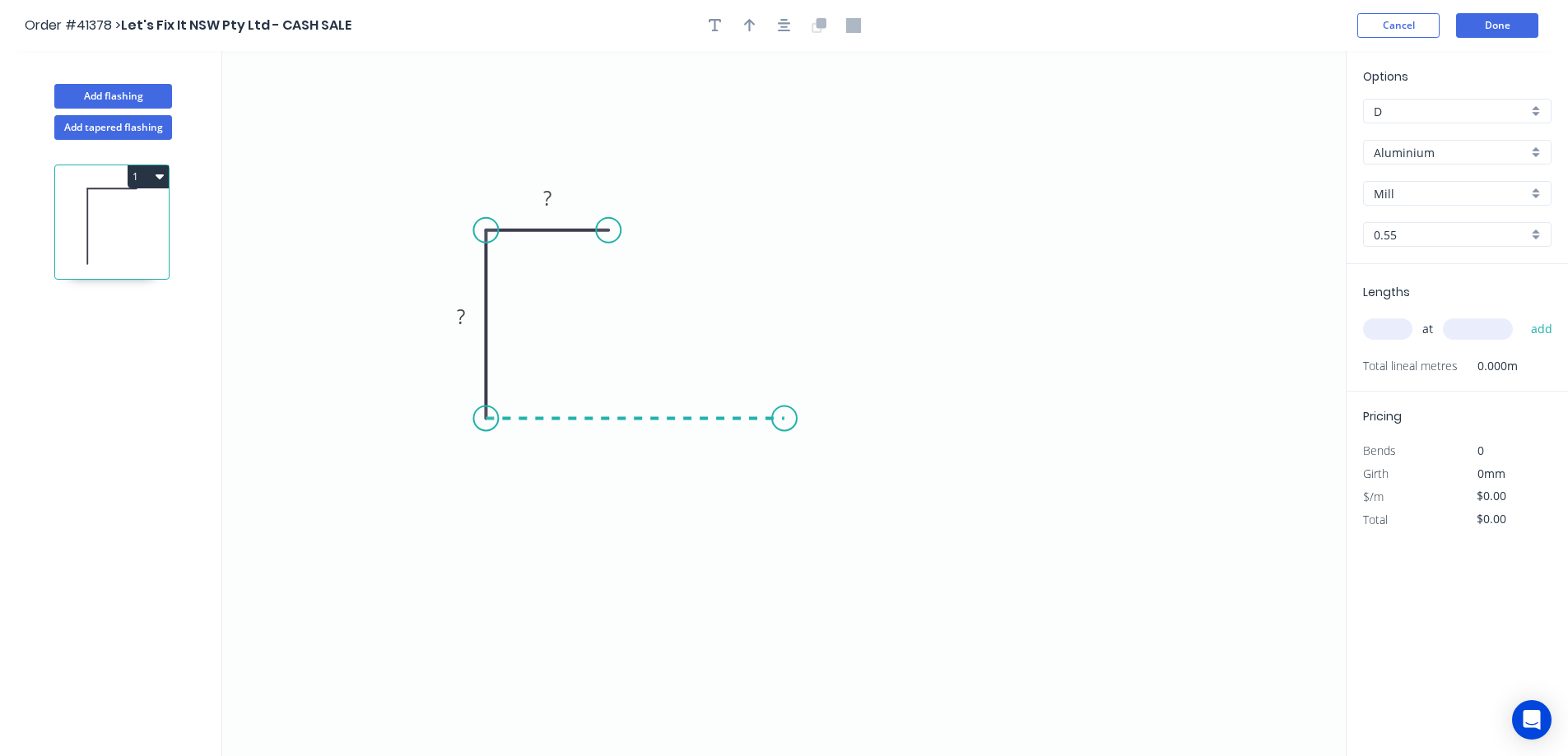
click at [785, 412] on icon "0 ? ?" at bounding box center [784, 404] width 1124 height 705
drag, startPoint x: 781, startPoint y: 392, endPoint x: 786, endPoint y: 342, distance: 50.2
click at [786, 342] on icon "0 ? ? ?" at bounding box center [784, 404] width 1124 height 705
click at [786, 342] on circle at bounding box center [785, 342] width 25 height 25
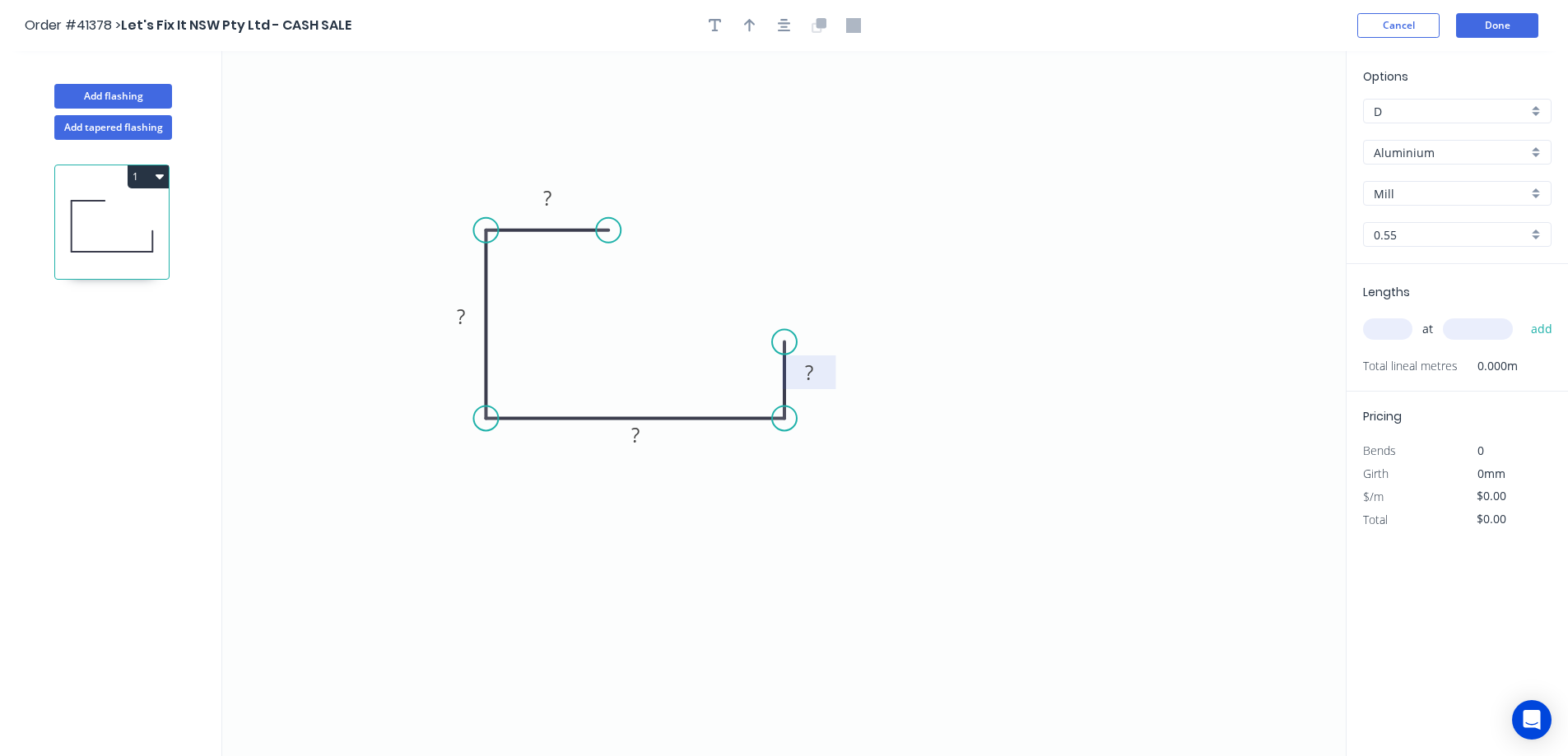
click at [811, 370] on tspan "?" at bounding box center [809, 372] width 9 height 27
click at [901, 297] on icon "0 ? ? ? 100" at bounding box center [784, 404] width 1124 height 705
click at [1537, 154] on div "Aluminium" at bounding box center [1458, 153] width 189 height 25
click at [1424, 324] on div "Zincalume" at bounding box center [1457, 324] width 187 height 29
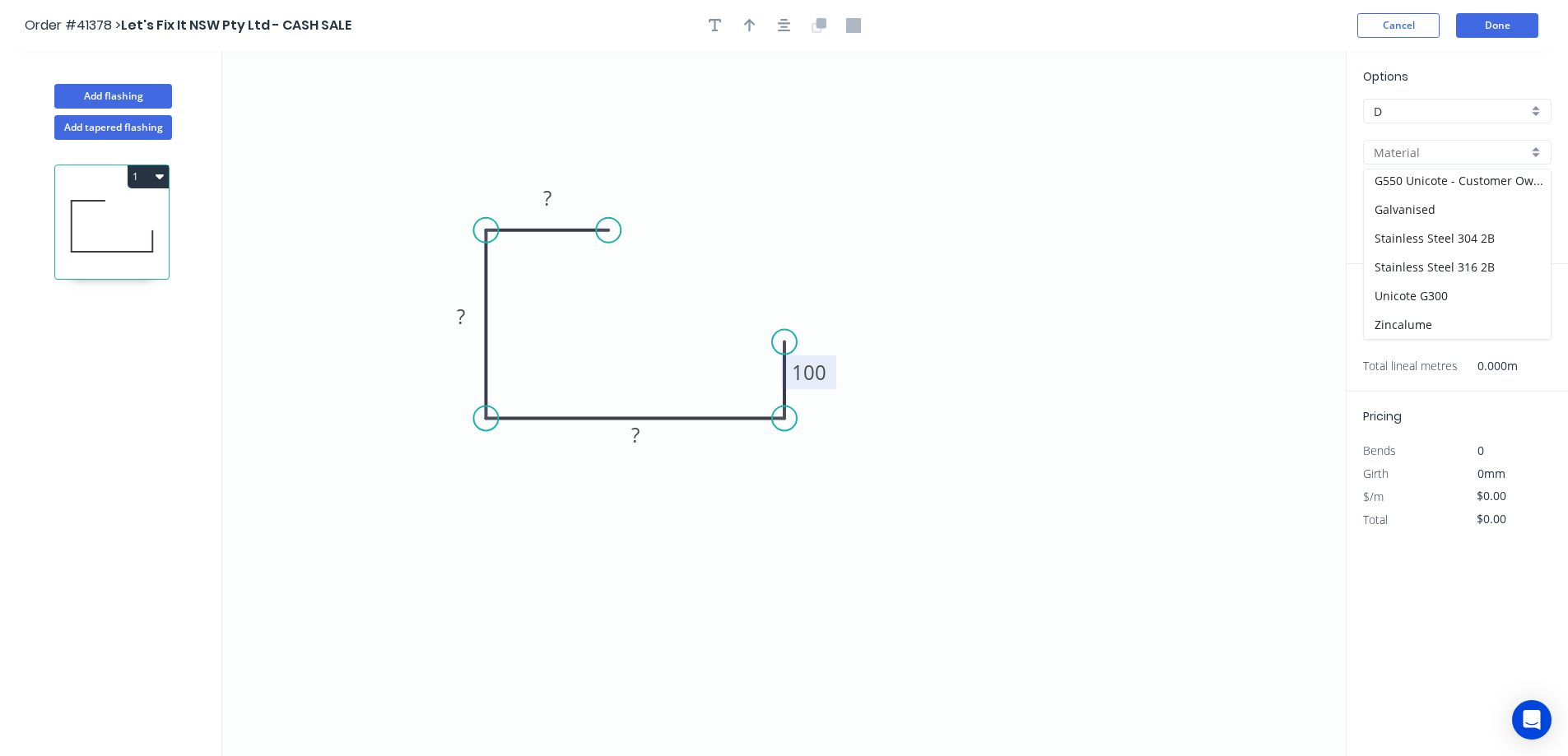
type input "Zincalume"
type input "Standard"
click at [1387, 328] on input "text" at bounding box center [1389, 329] width 50 height 21
type input "3"
type input "5000"
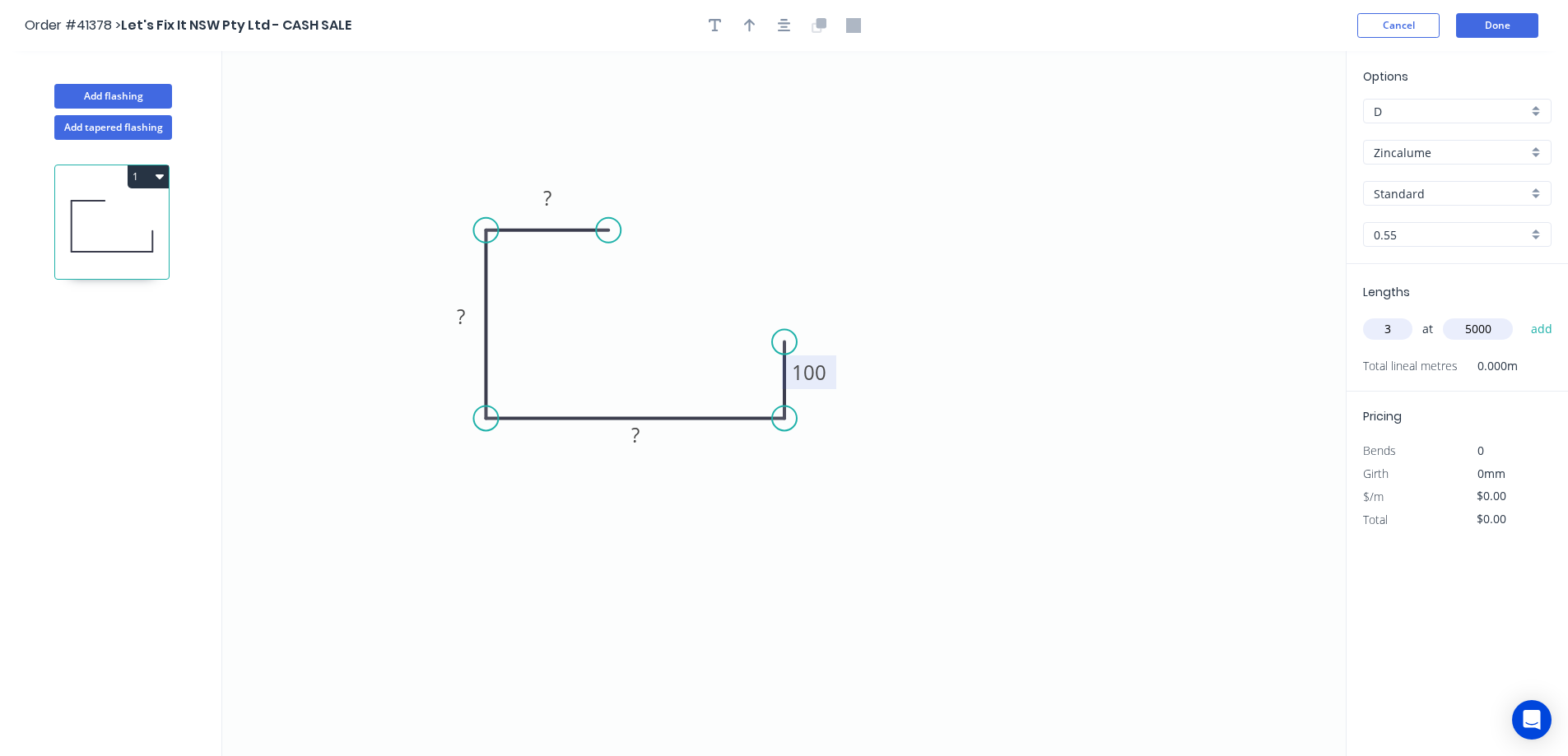
click at [1523, 316] on button "add" at bounding box center [1542, 329] width 39 height 28
click at [712, 22] on icon "button" at bounding box center [715, 26] width 13 height 15
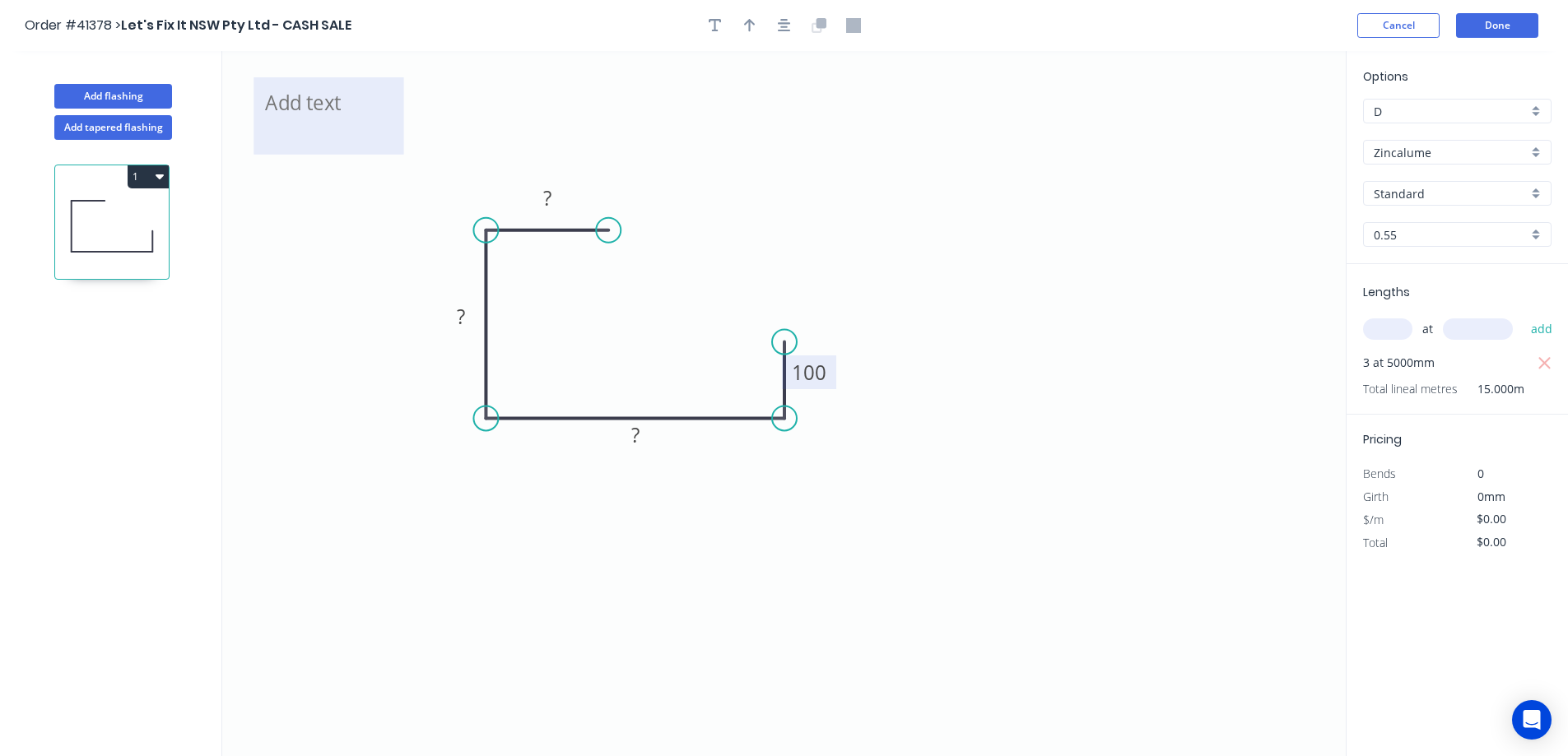
click at [336, 107] on textarea at bounding box center [329, 116] width 134 height 61
click at [769, 140] on icon "2 stop ends to suit ? ? ? 100" at bounding box center [784, 404] width 1124 height 705
type textarea "2 stop ends to suit"
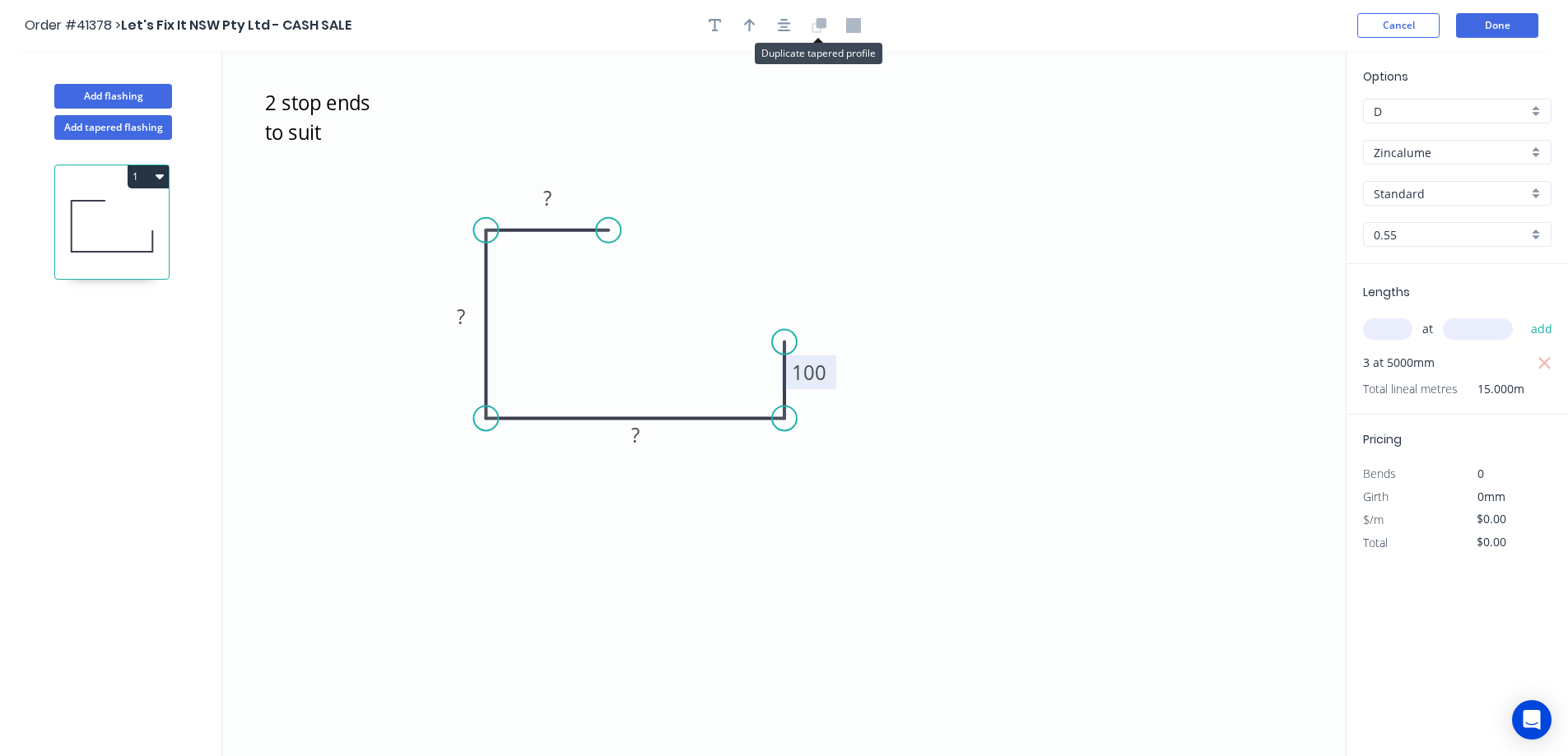
click at [826, 27] on icon at bounding box center [820, 23] width 10 height 10
click at [815, 24] on icon at bounding box center [816, 27] width 10 height 10
click at [784, 20] on icon "button" at bounding box center [785, 26] width 13 height 13
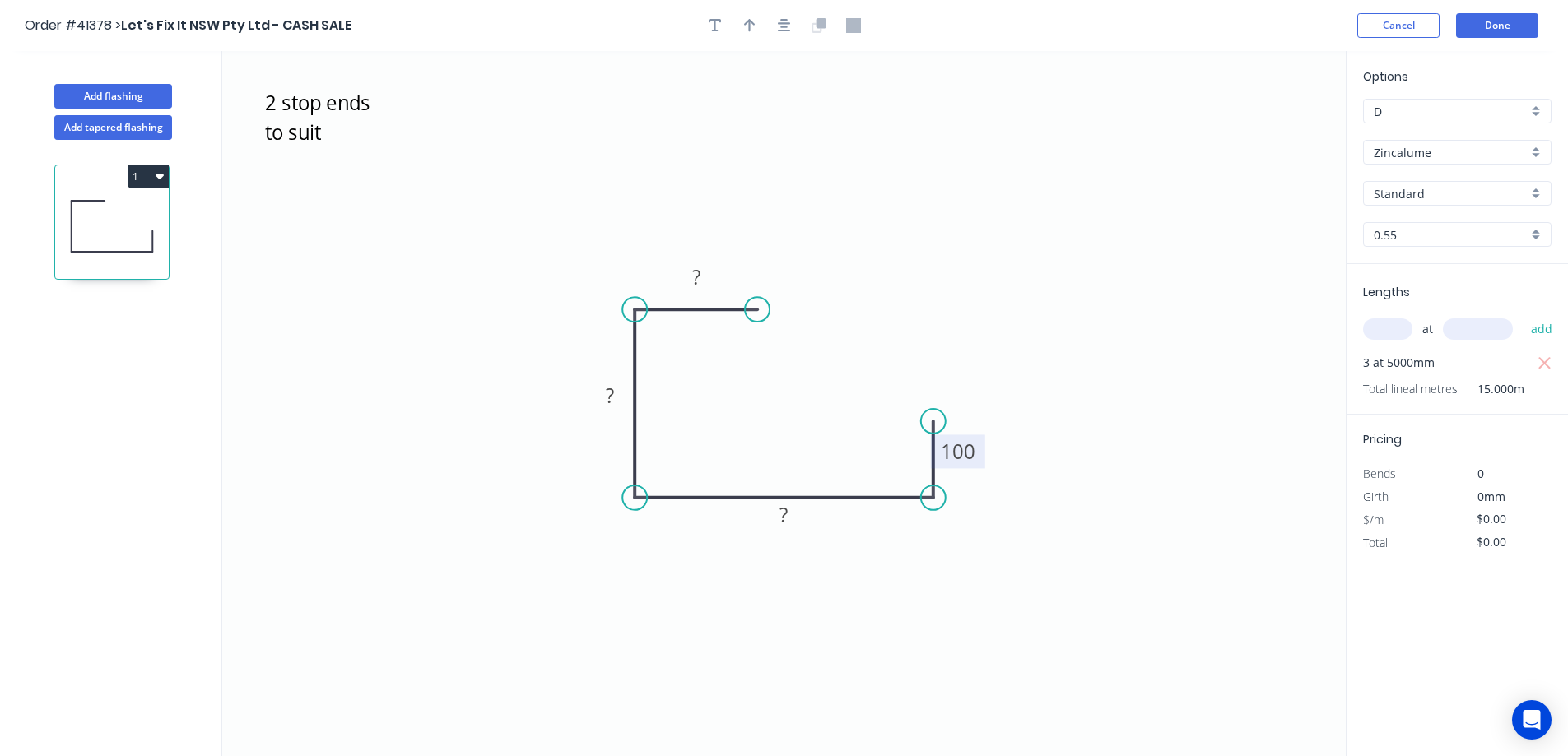
click at [1033, 146] on icon "2 stop ends to suit ? ? ? 100" at bounding box center [784, 404] width 1124 height 705
click at [1479, 21] on button "Done" at bounding box center [1497, 26] width 82 height 25
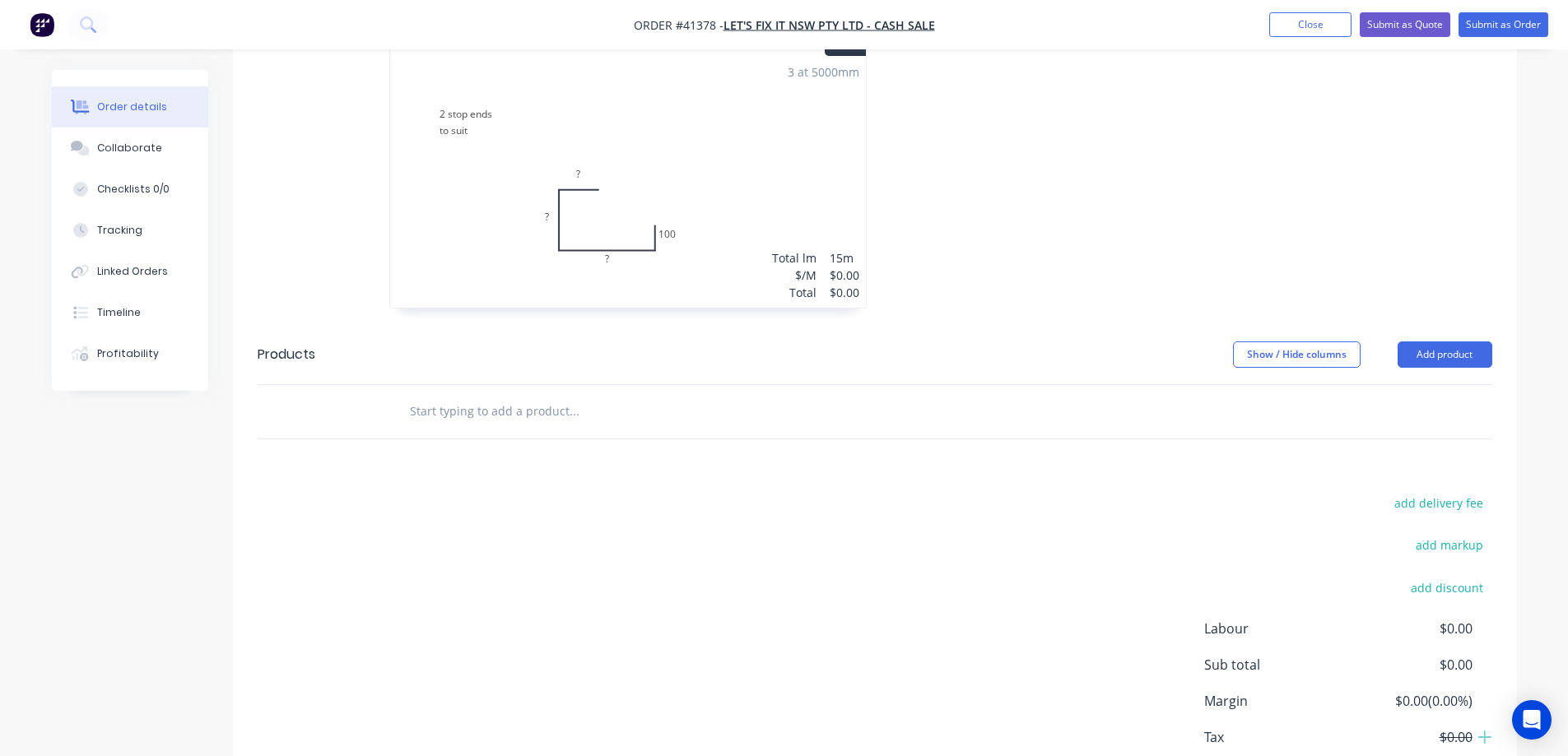
scroll to position [614, 0]
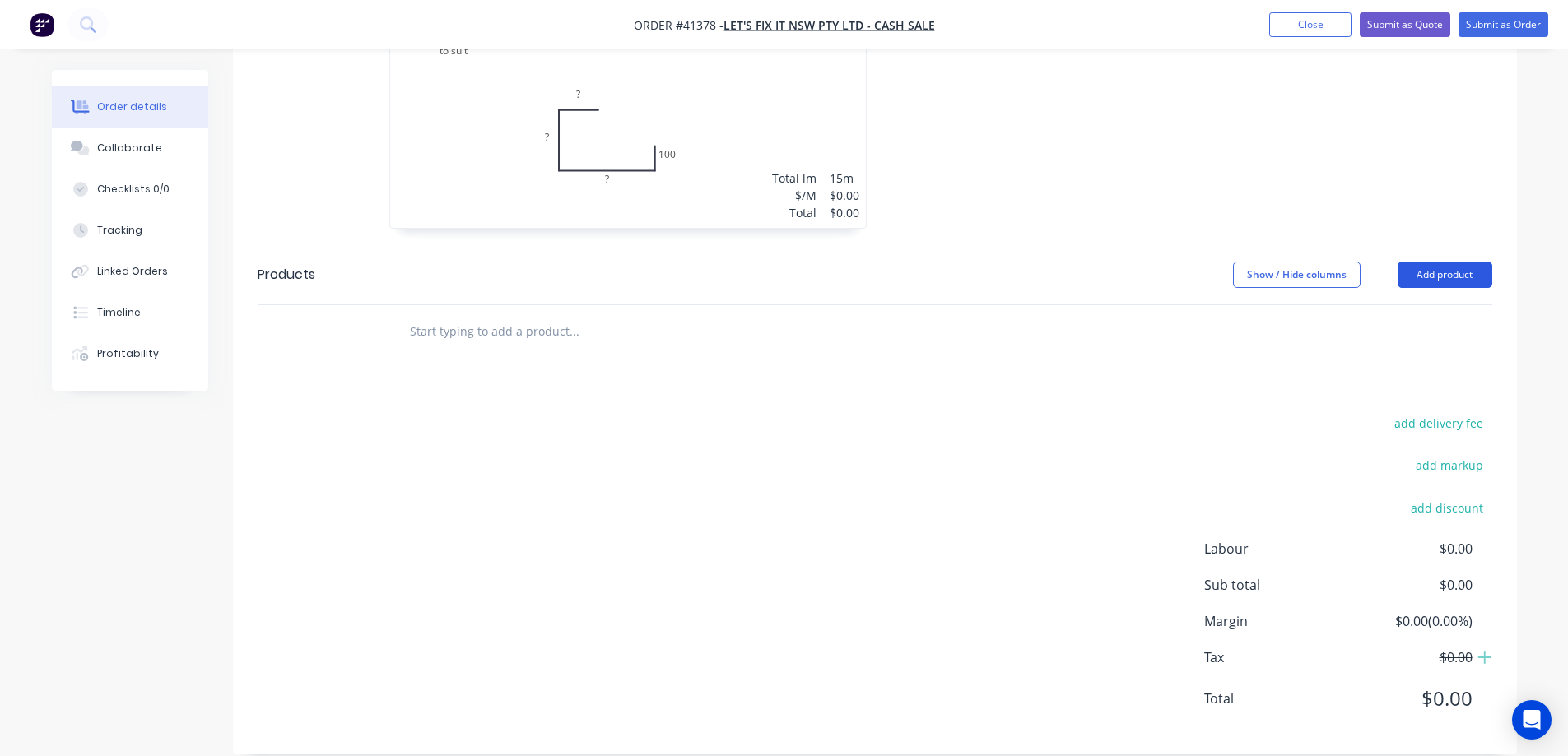
click at [1434, 262] on button "Add product" at bounding box center [1445, 276] width 94 height 27
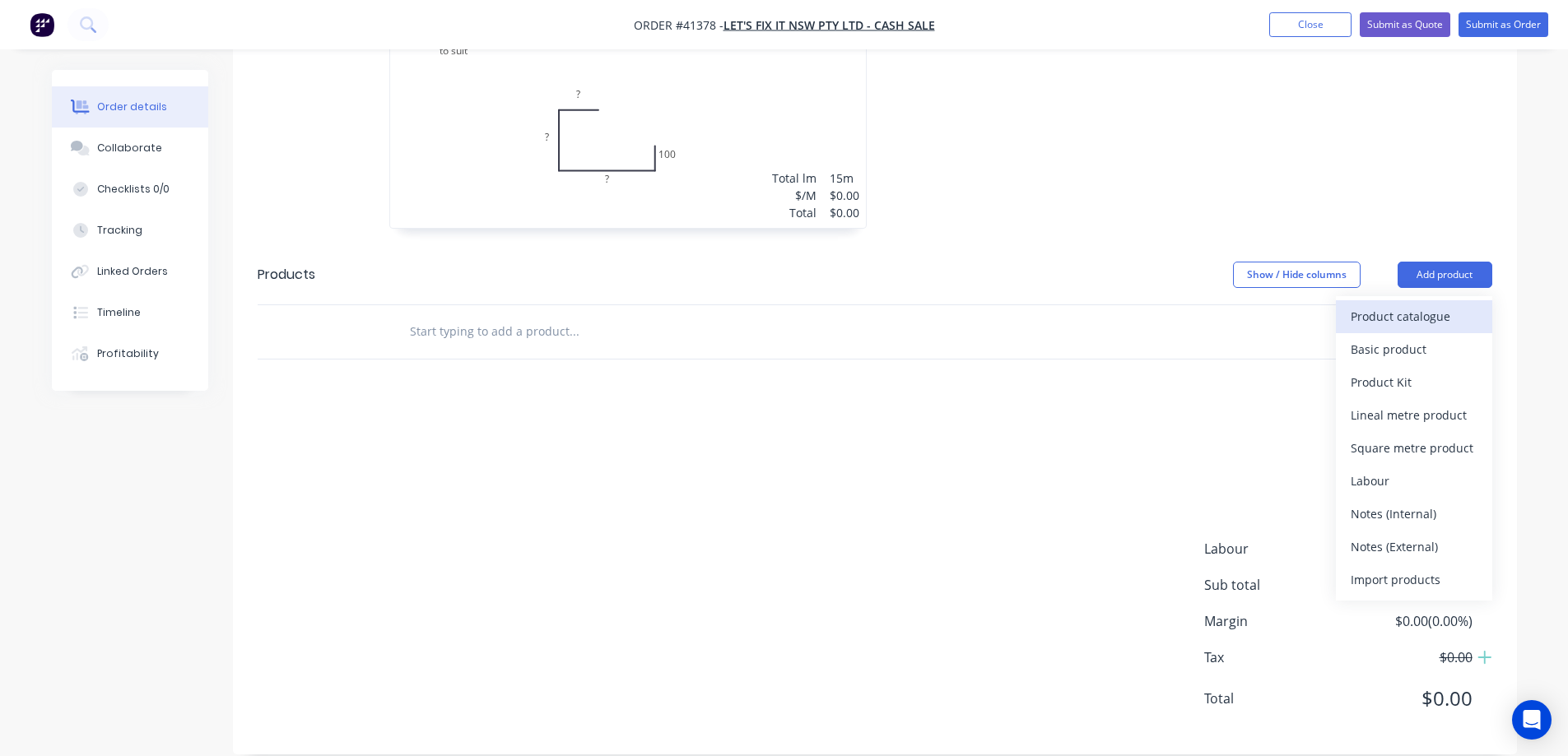
click at [1434, 304] on div "Product catalogue" at bounding box center [1414, 316] width 127 height 24
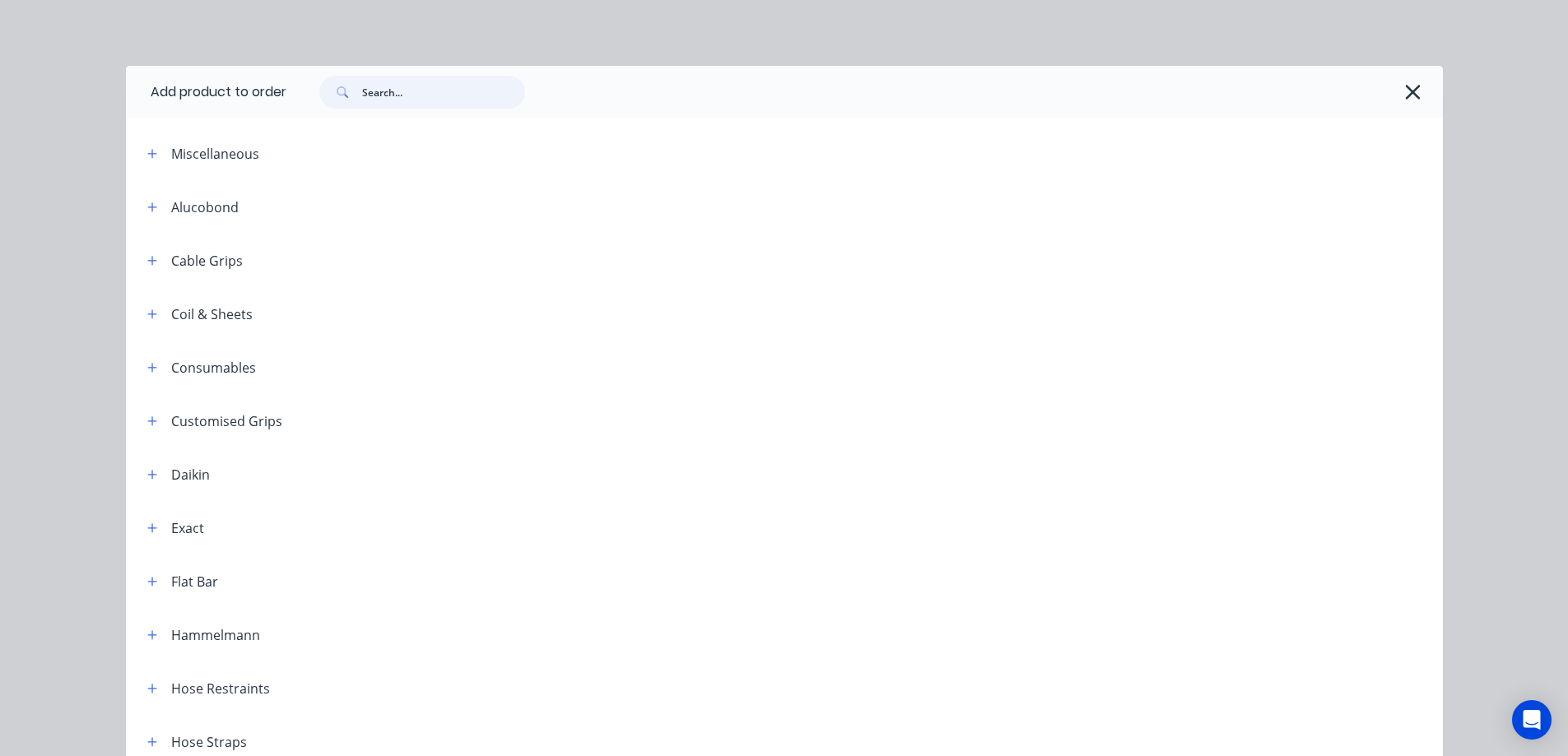
click at [406, 99] on input "text" at bounding box center [444, 92] width 163 height 33
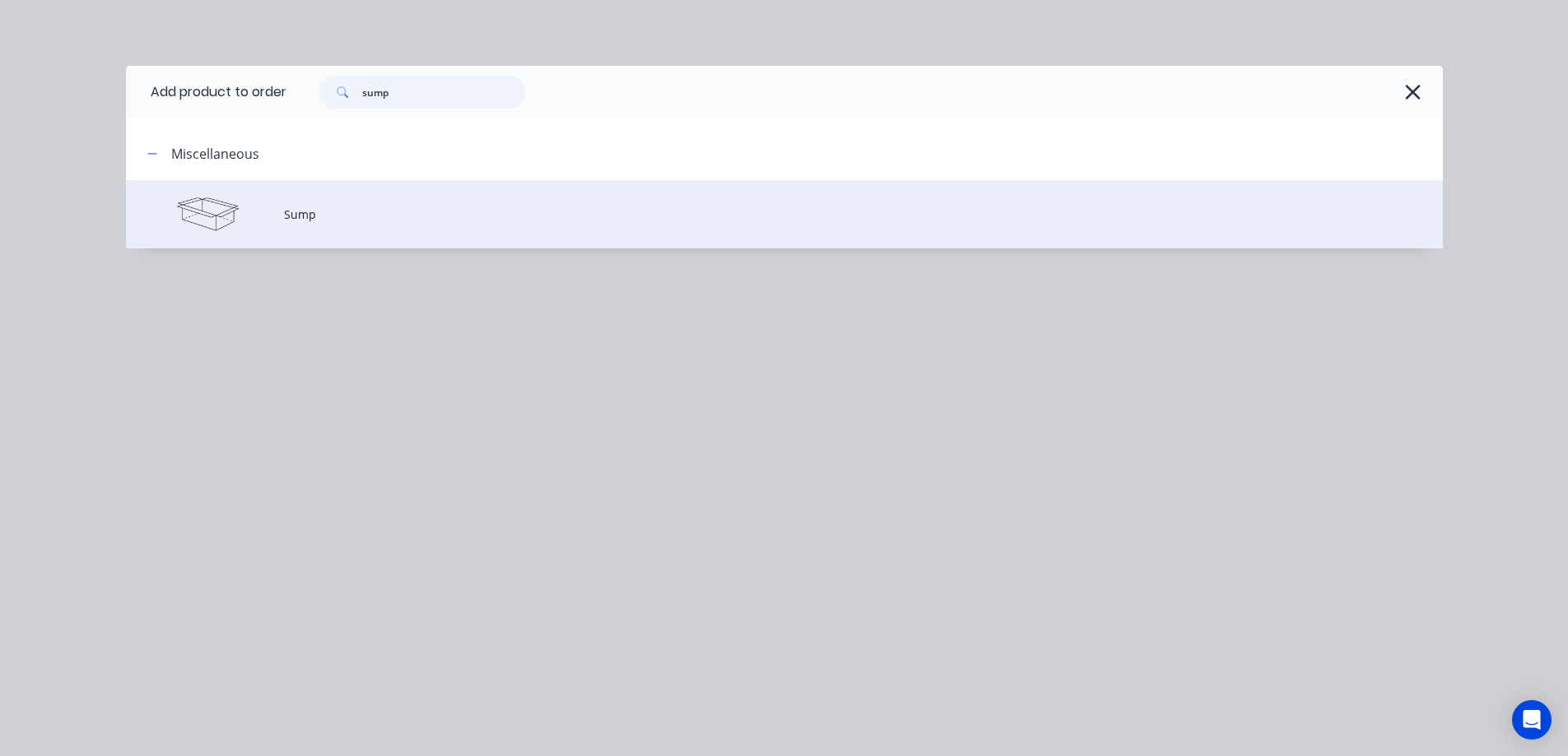
type input "sump"
click at [353, 213] on span "Sump" at bounding box center [748, 215] width 927 height 17
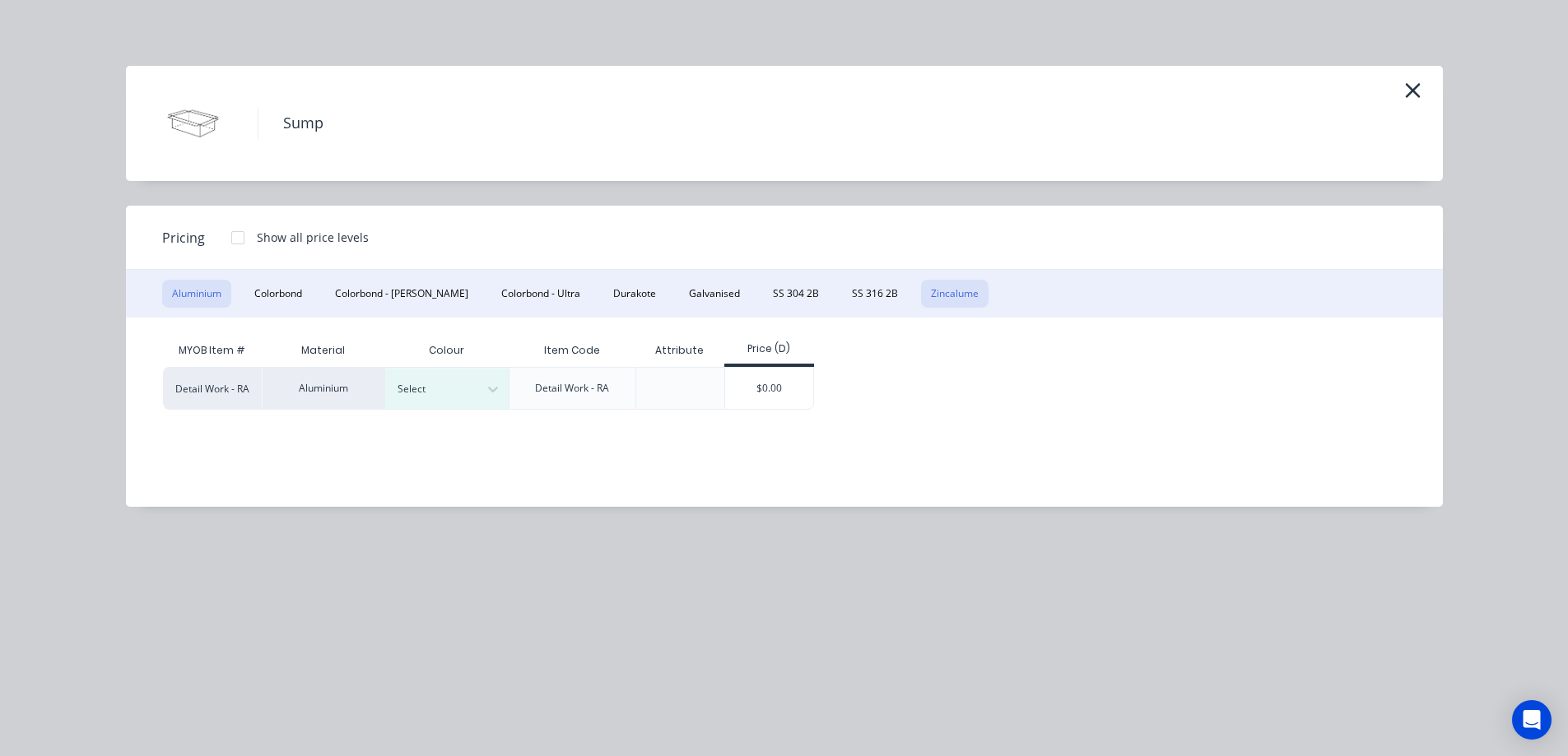
click at [921, 297] on button "Zincalume" at bounding box center [955, 294] width 68 height 28
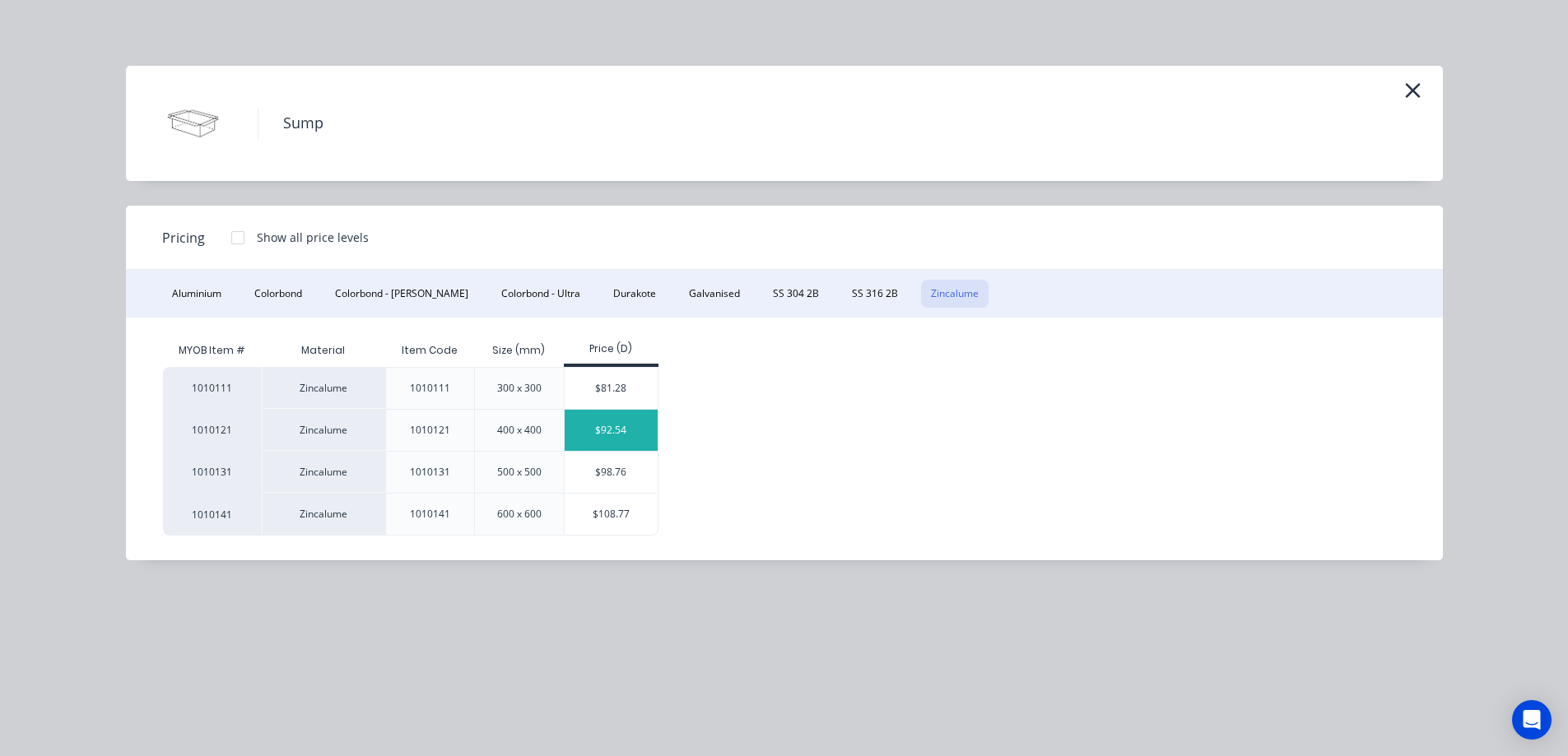
click at [601, 435] on div "$92.54" at bounding box center [611, 430] width 93 height 41
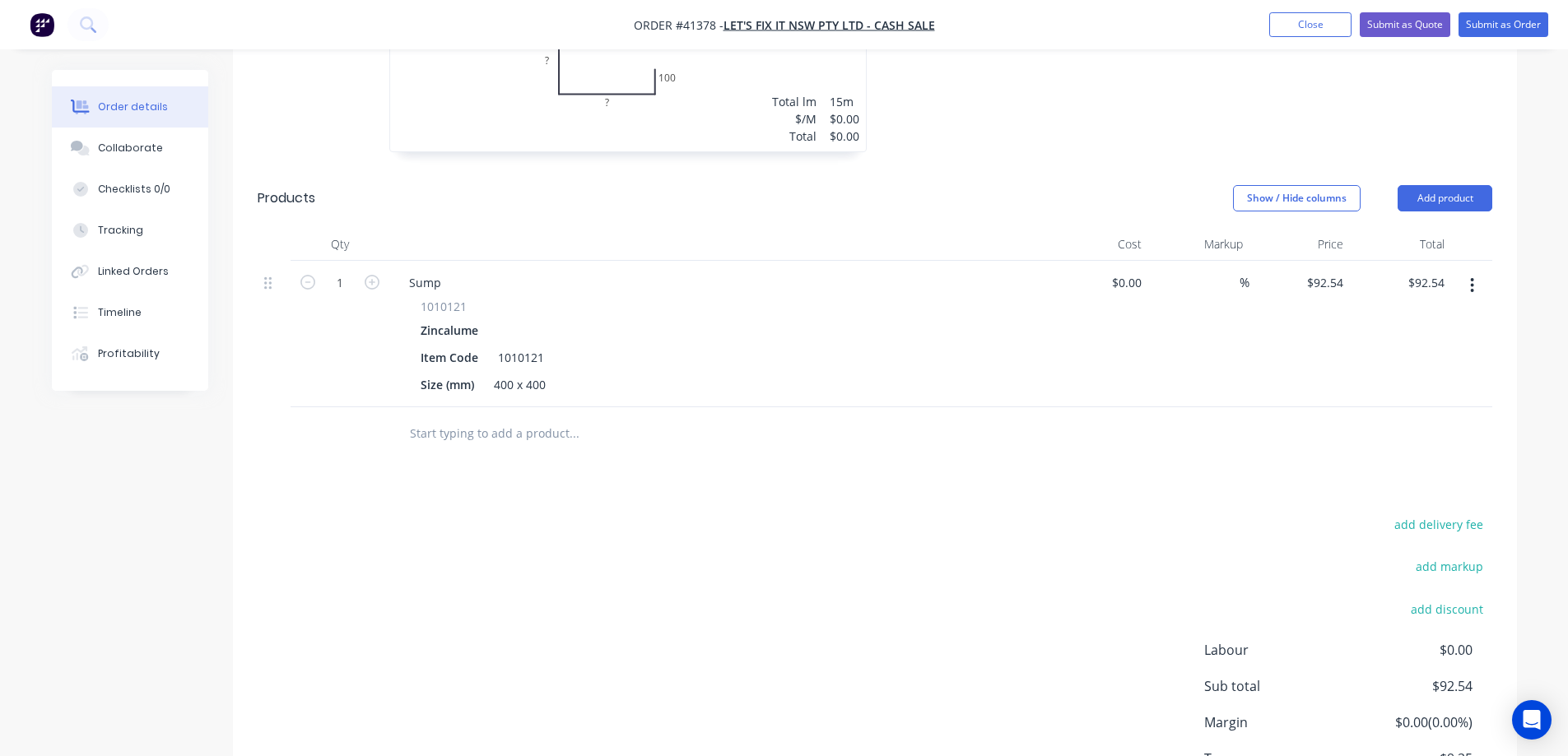
scroll to position [779, 0]
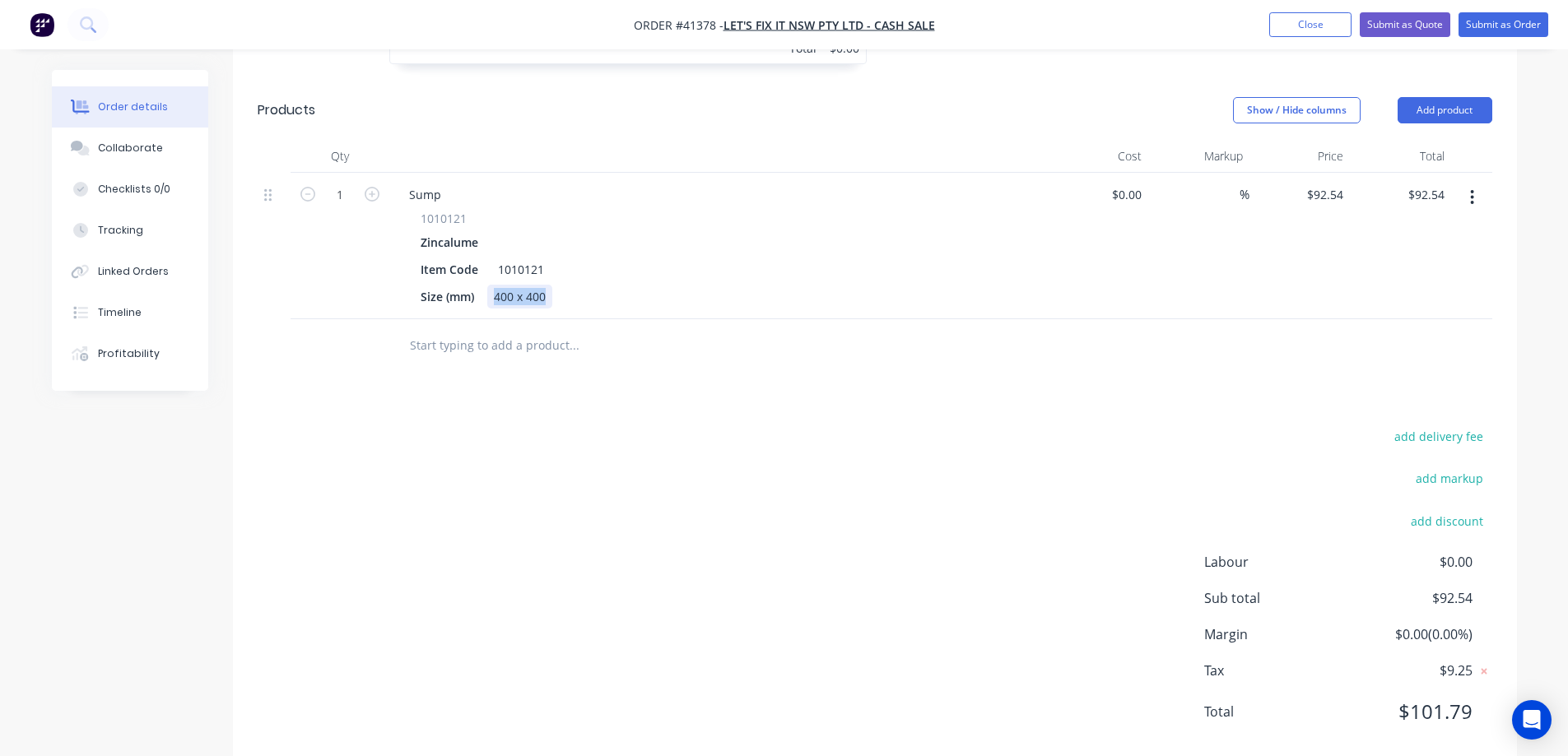
drag, startPoint x: 548, startPoint y: 274, endPoint x: 492, endPoint y: 276, distance: 56.0
click at [492, 285] on div "400 x 400" at bounding box center [520, 296] width 65 height 24
click at [825, 502] on div "add delivery fee add markup add discount Labour $0.00 Sub total $92.54 Margin $…" at bounding box center [875, 583] width 1235 height 317
click at [1452, 97] on button "Add product" at bounding box center [1445, 111] width 94 height 27
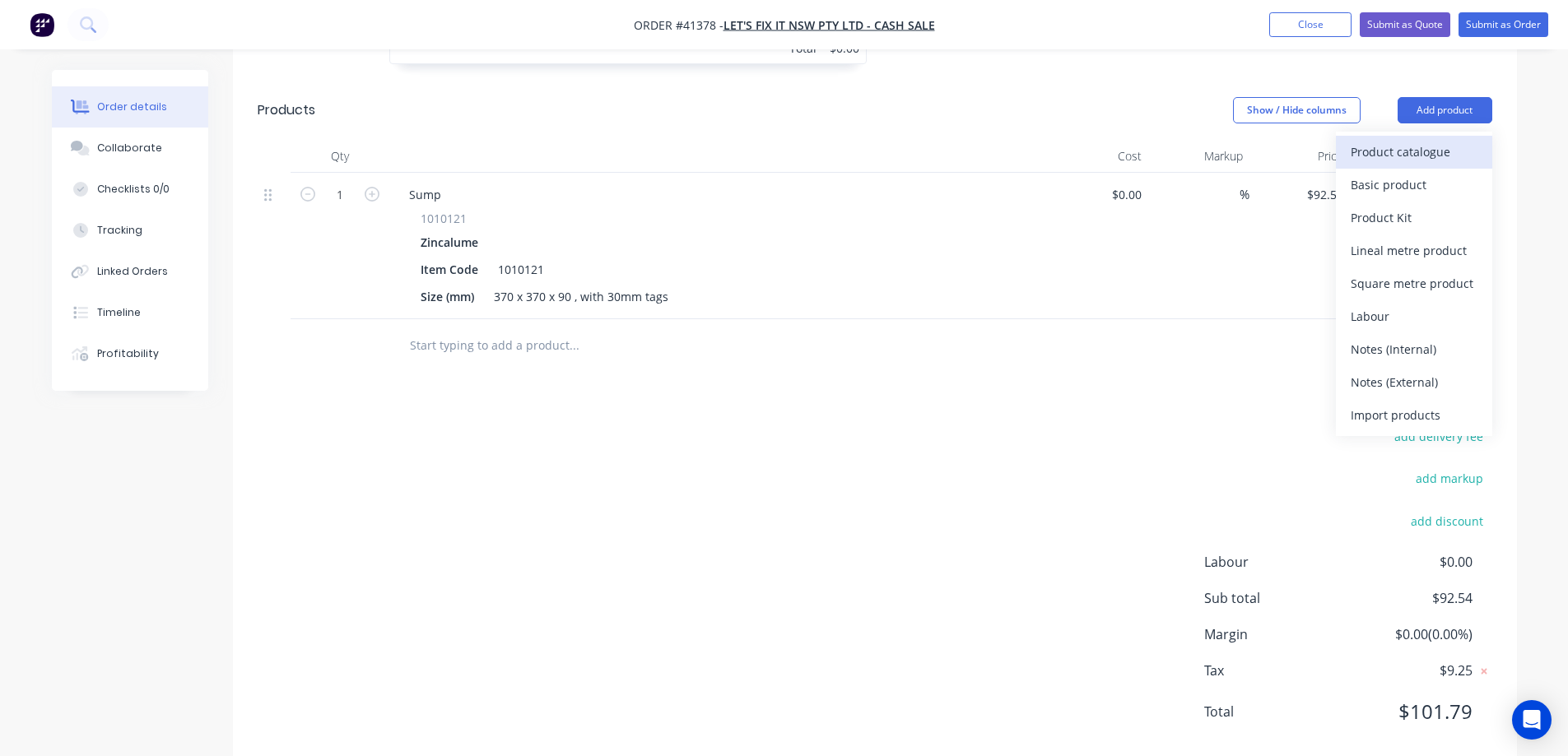
click at [1442, 140] on div "Product catalogue" at bounding box center [1414, 152] width 127 height 24
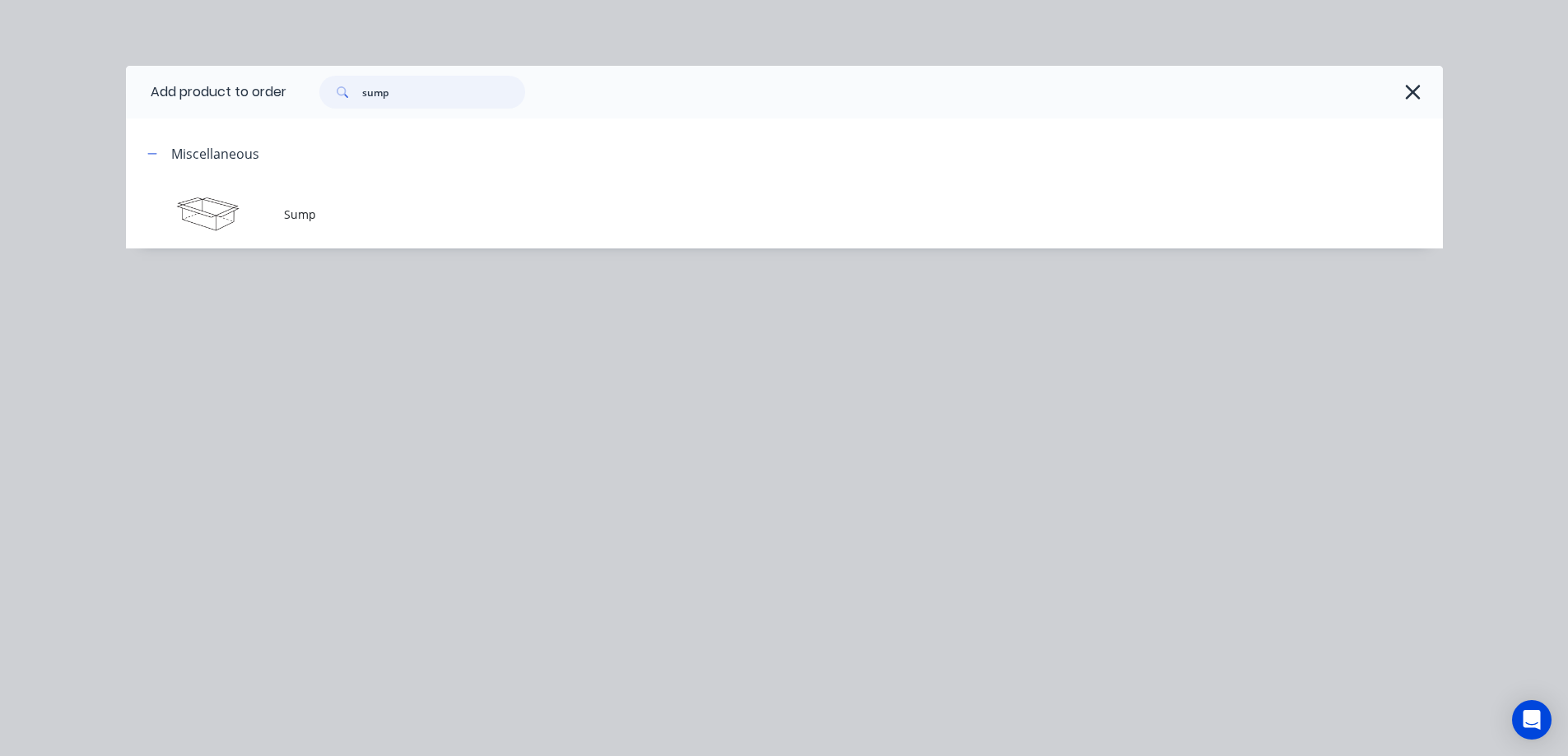
drag, startPoint x: 379, startPoint y: 102, endPoint x: 360, endPoint y: 102, distance: 19.0
click at [360, 102] on div "sump" at bounding box center [423, 92] width 206 height 33
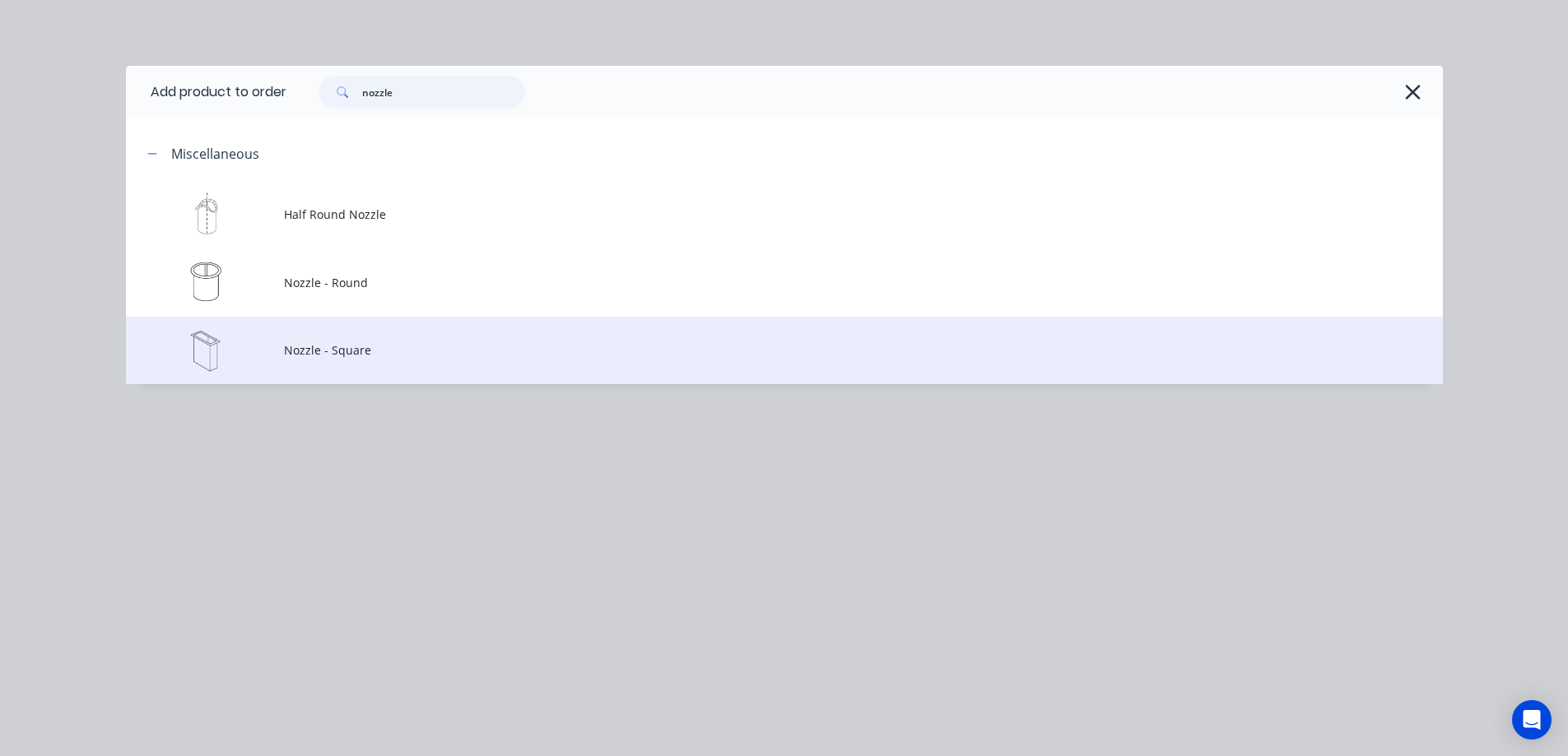
type input "nozzle"
click at [352, 348] on span "Nozzle - Square" at bounding box center [748, 350] width 927 height 17
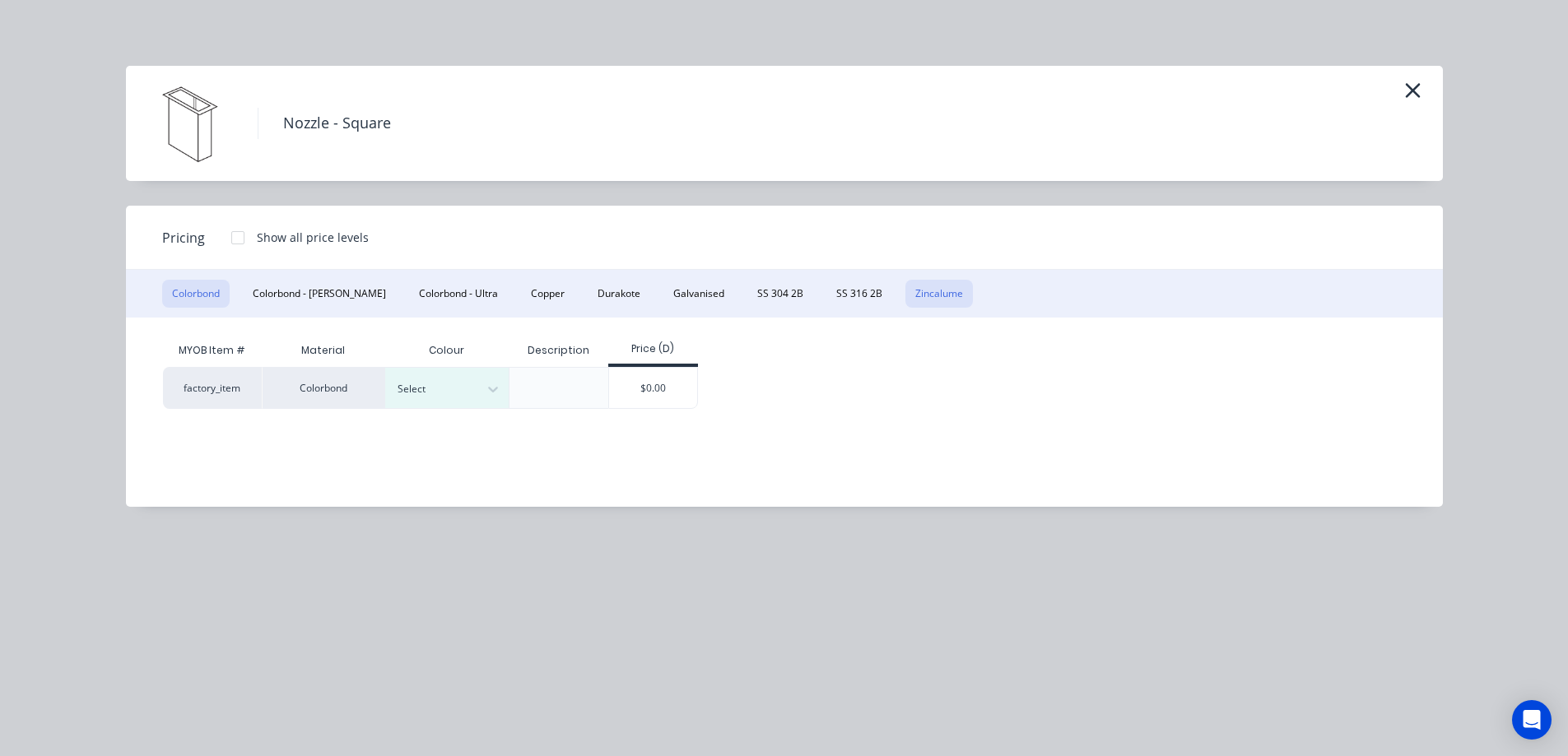
click at [906, 292] on button "Zincalume" at bounding box center [939, 294] width 68 height 28
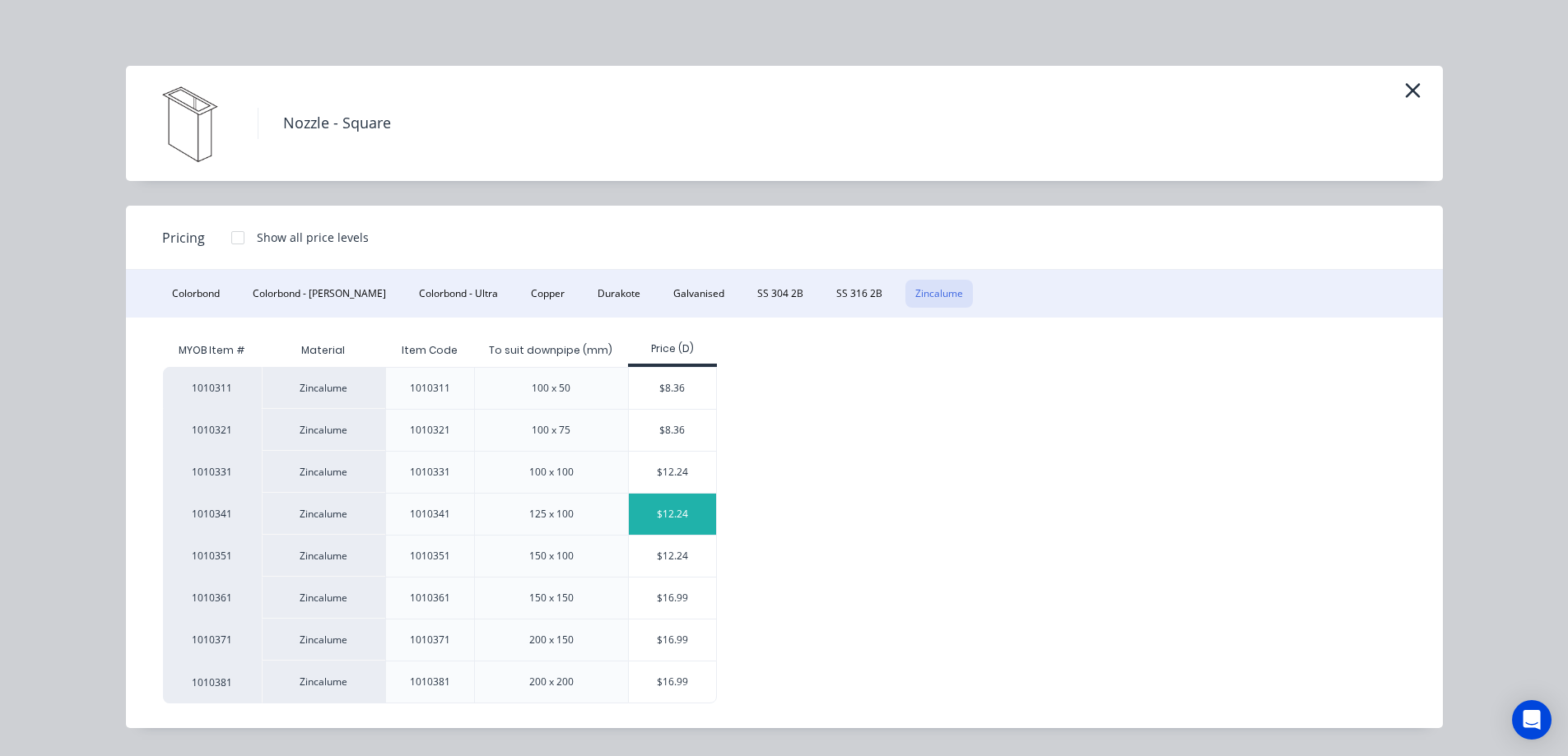
click at [656, 513] on div "$12.24" at bounding box center [673, 514] width 88 height 41
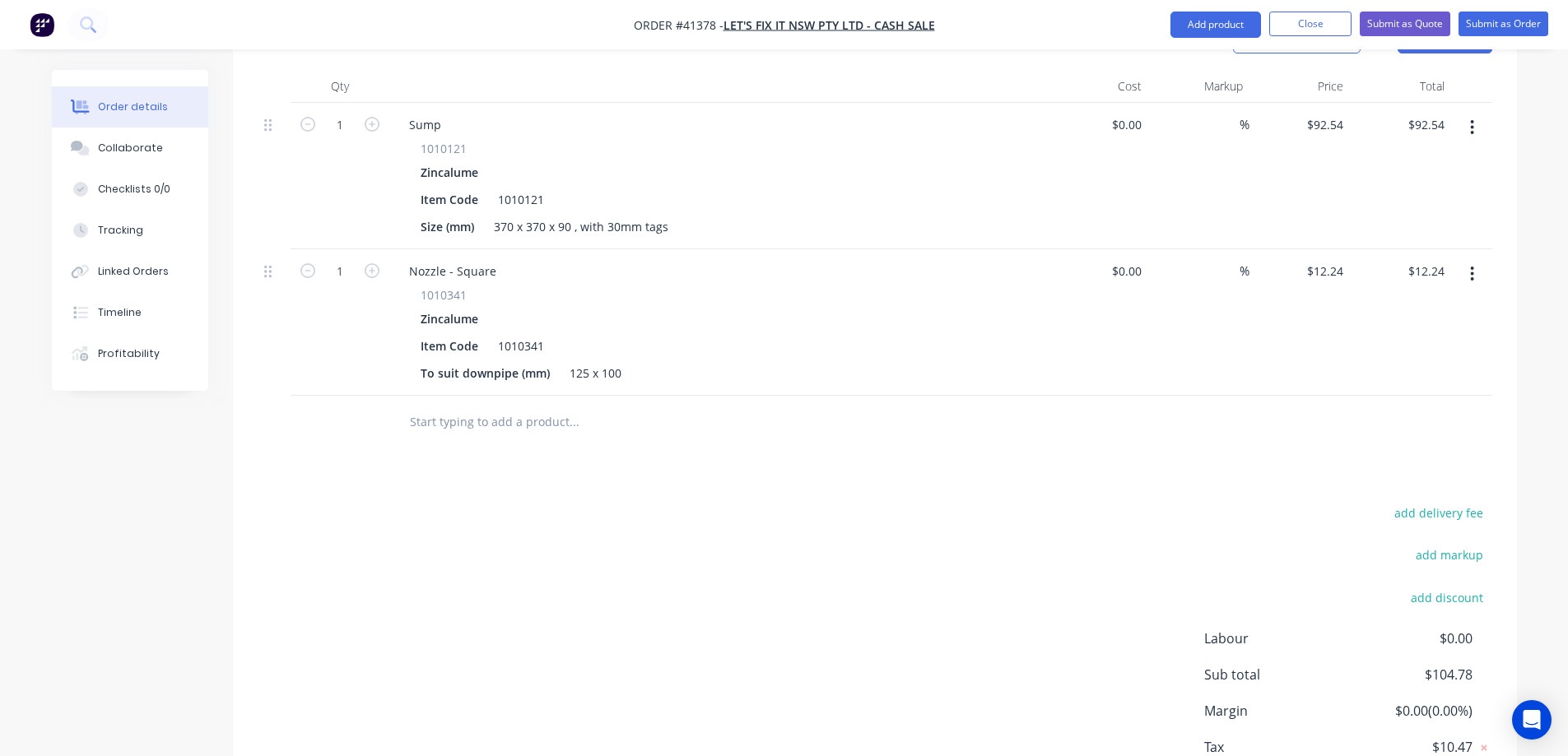
scroll to position [938, 0]
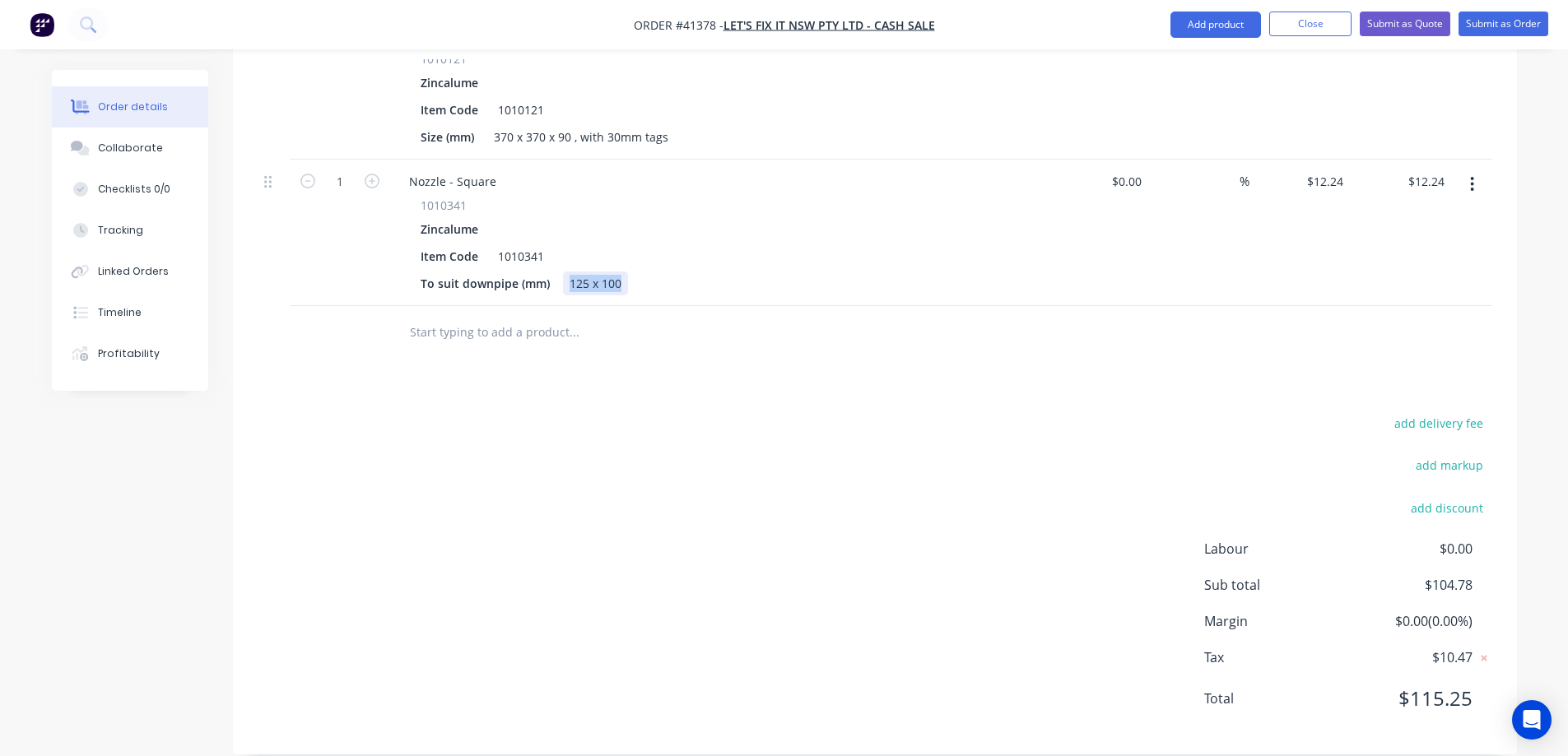
drag, startPoint x: 623, startPoint y: 258, endPoint x: 564, endPoint y: 262, distance: 59.1
click at [564, 272] on div "125 x 100" at bounding box center [595, 283] width 65 height 24
click at [609, 412] on div "add delivery fee add markup add discount Labour $0.00 Sub total $104.78 Margin …" at bounding box center [875, 570] width 1235 height 317
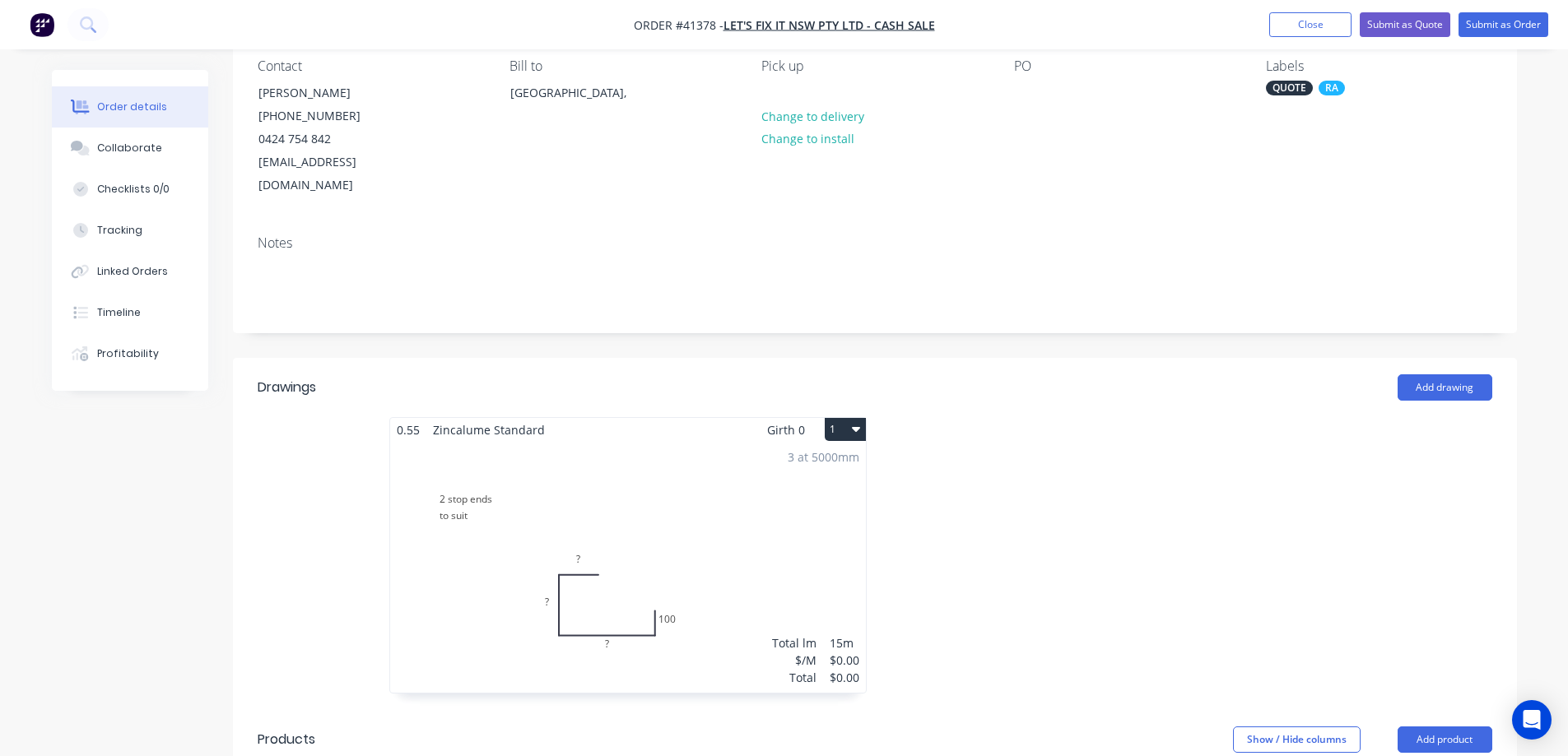
scroll to position [0, 0]
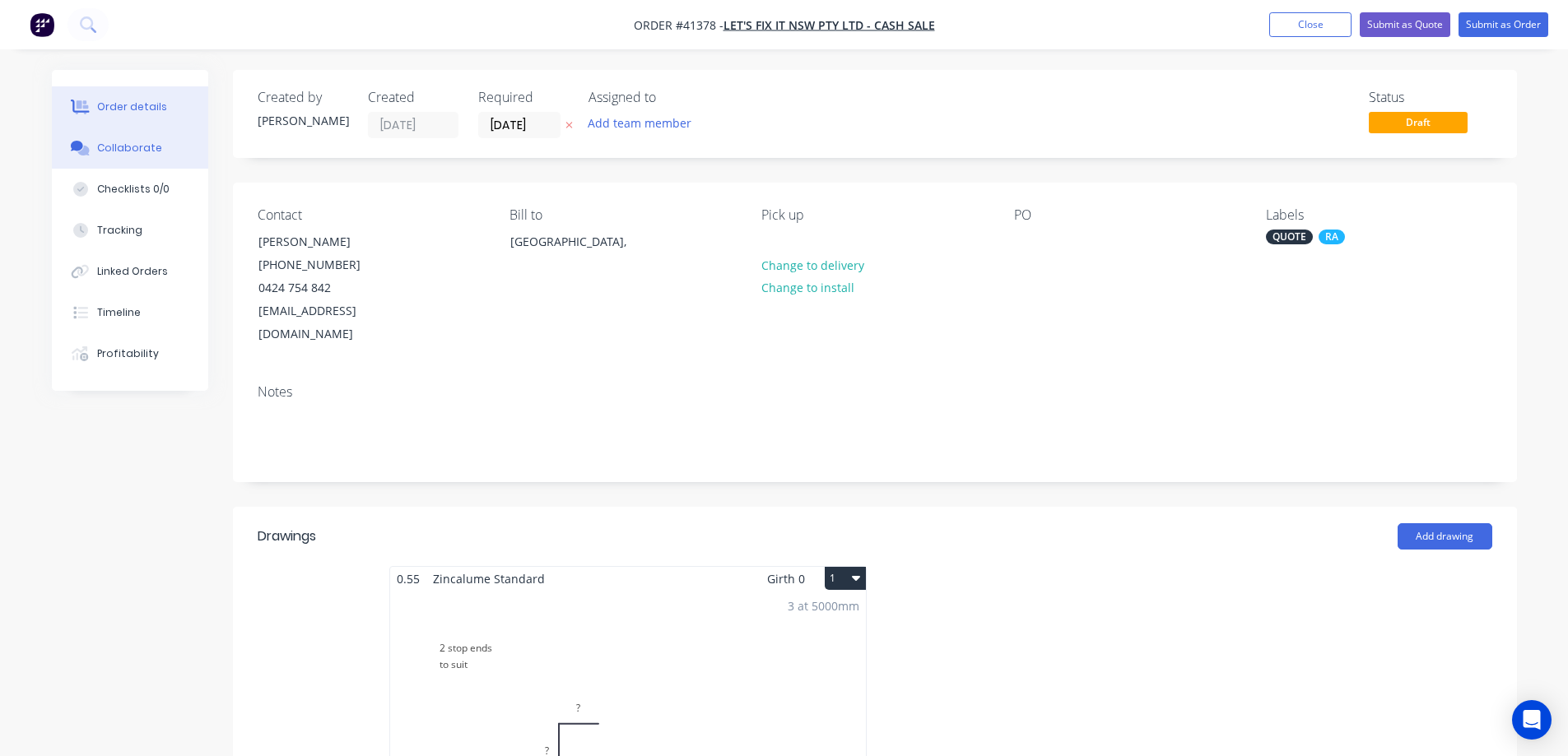
click at [152, 148] on div "Collaborate" at bounding box center [130, 149] width 65 height 15
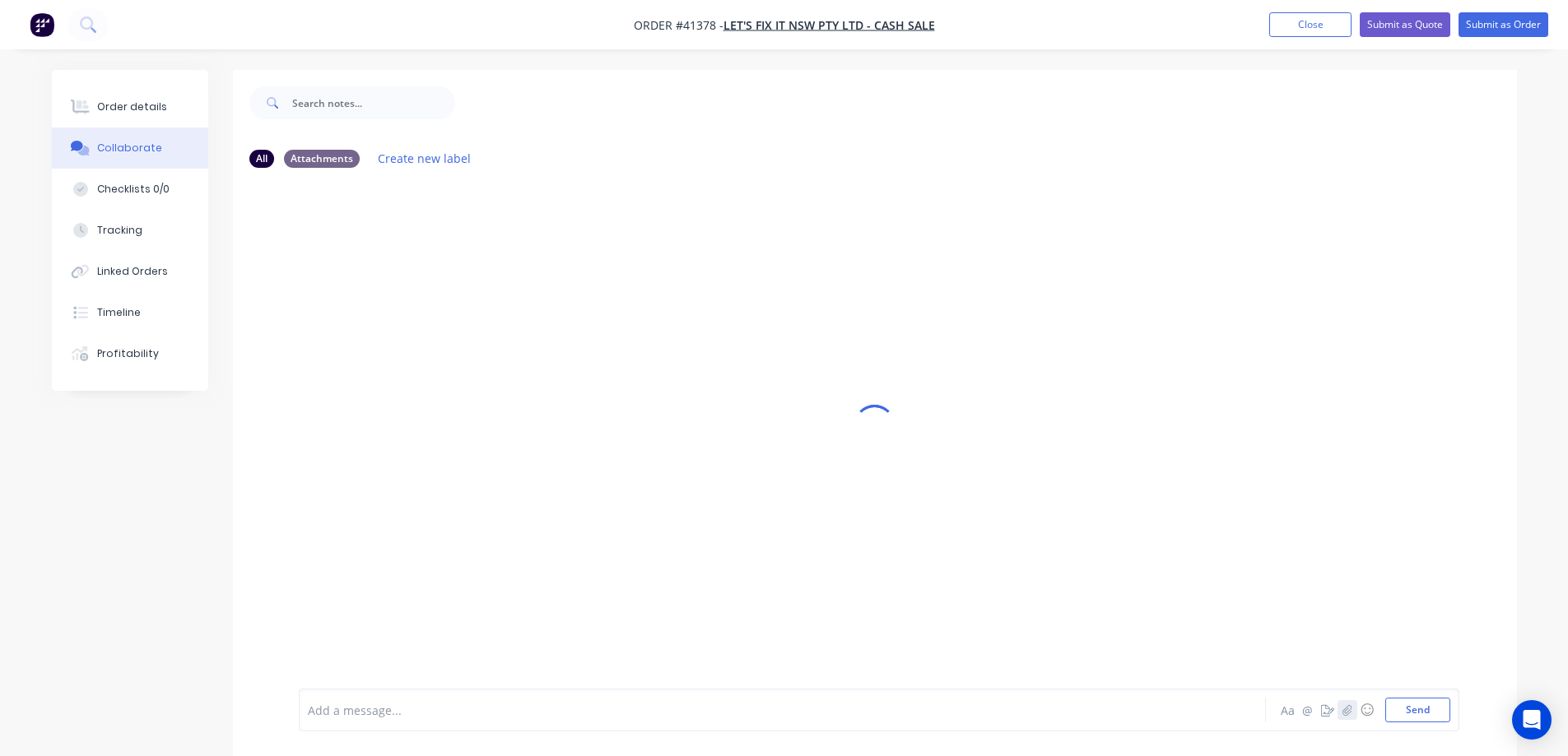
click at [1347, 709] on icon "button" at bounding box center [1347, 709] width 9 height 10
click at [1344, 709] on icon "button" at bounding box center [1347, 710] width 10 height 11
click at [1428, 714] on button "Send" at bounding box center [1418, 710] width 65 height 25
click at [1347, 706] on icon "button" at bounding box center [1347, 710] width 10 height 11
click at [1348, 715] on icon "button" at bounding box center [1347, 710] width 10 height 11
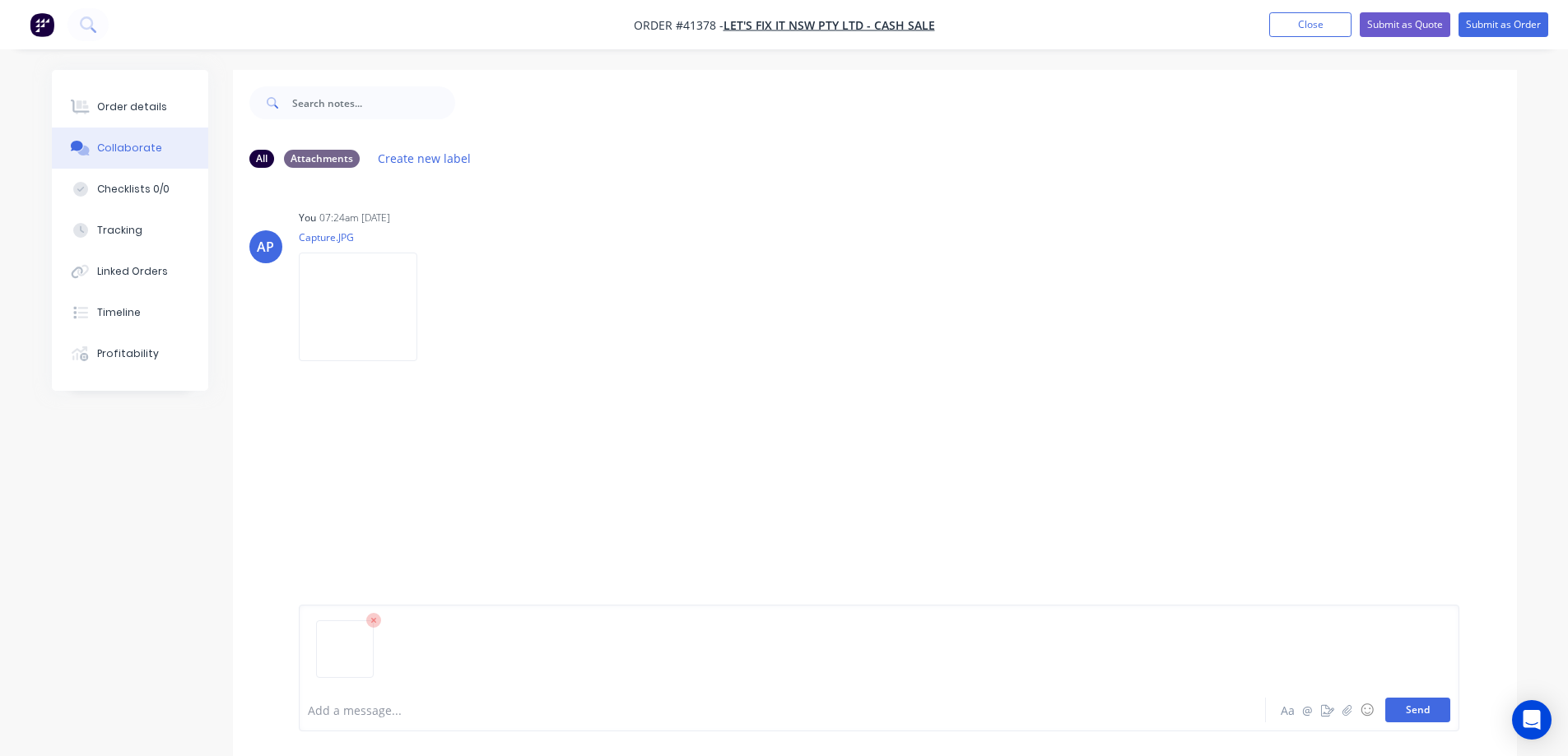
click at [1399, 708] on button "Send" at bounding box center [1418, 710] width 65 height 25
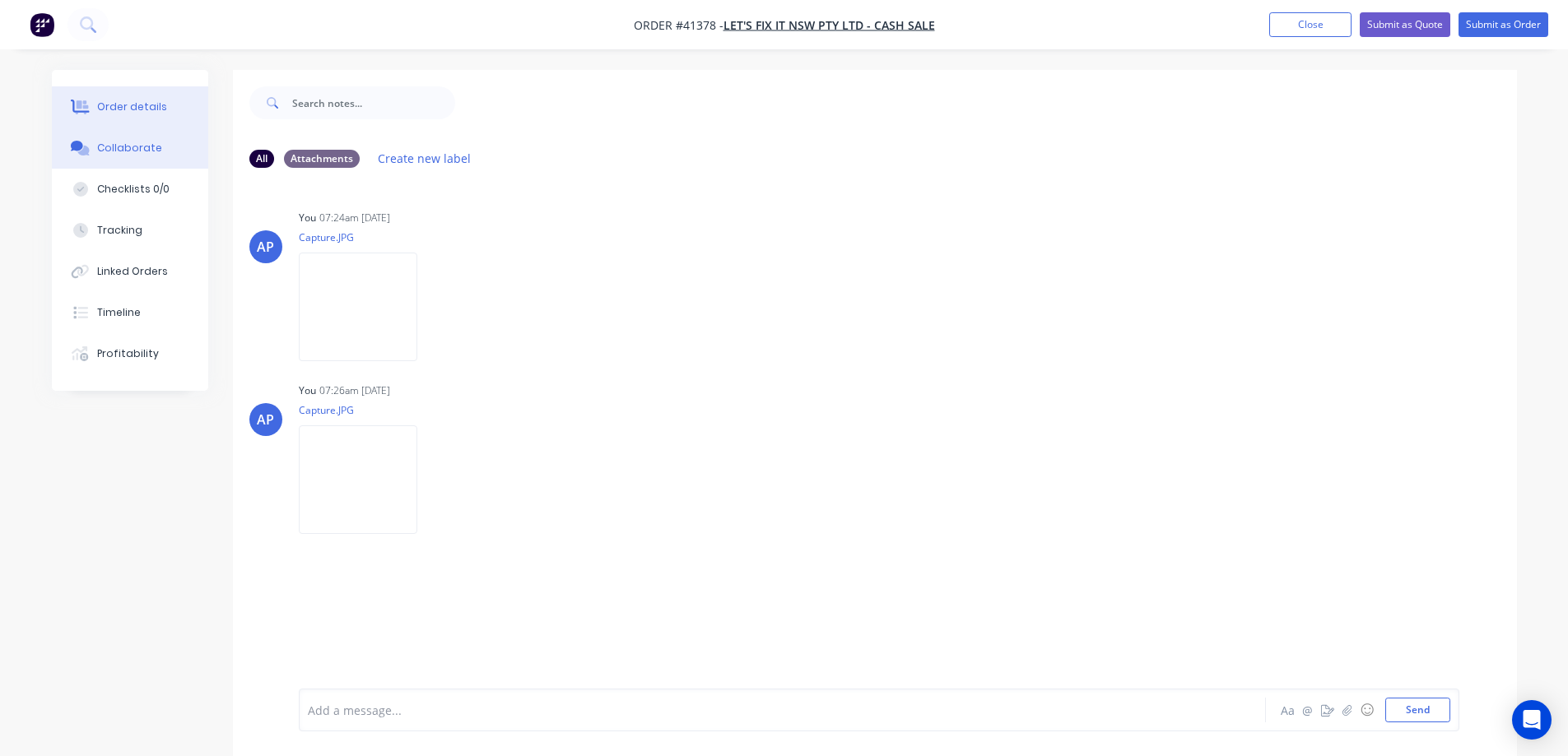
click at [165, 103] on button "Order details" at bounding box center [130, 107] width 156 height 41
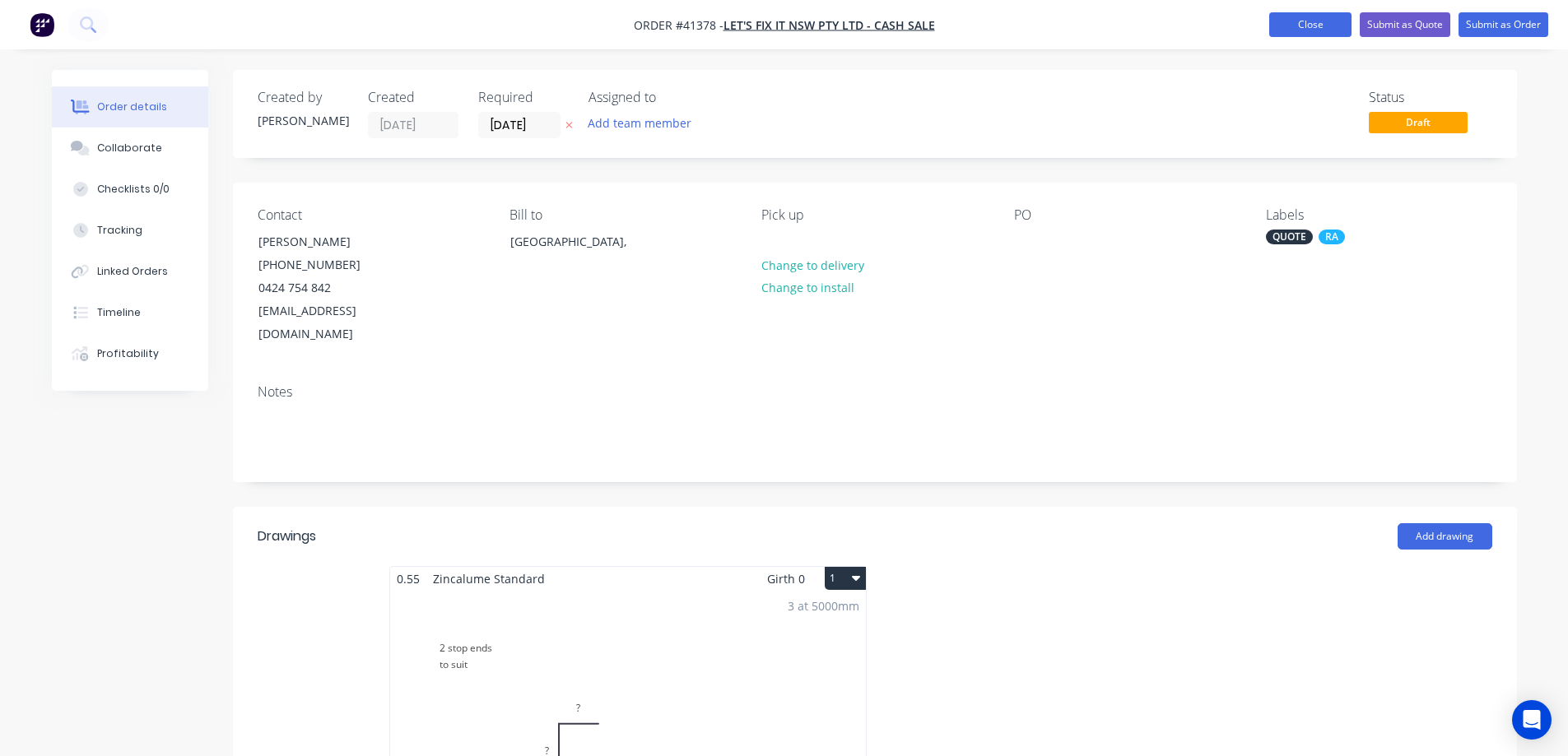
click at [1286, 25] on button "Close" at bounding box center [1310, 25] width 82 height 25
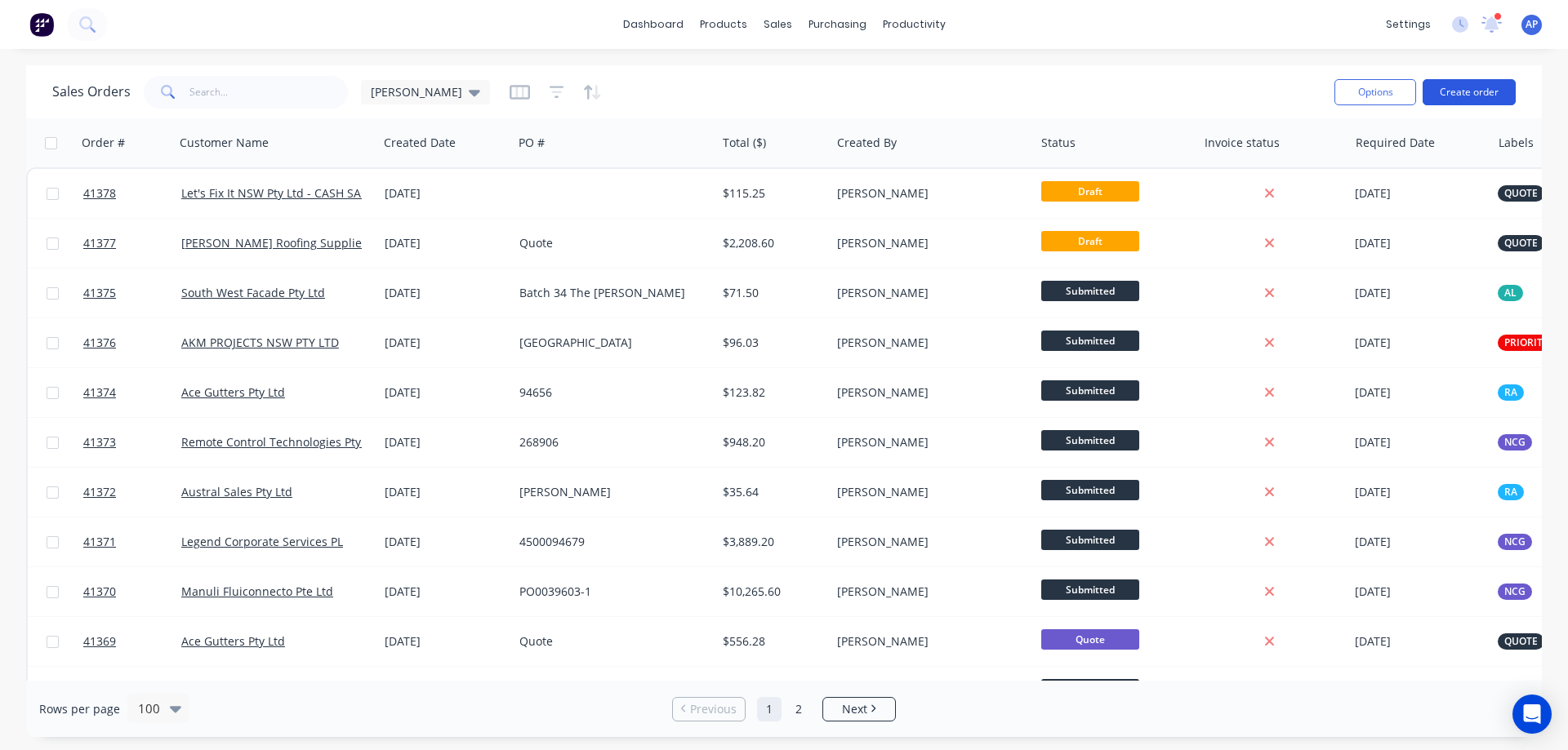
click at [1485, 87] on button "Create order" at bounding box center [1470, 93] width 93 height 26
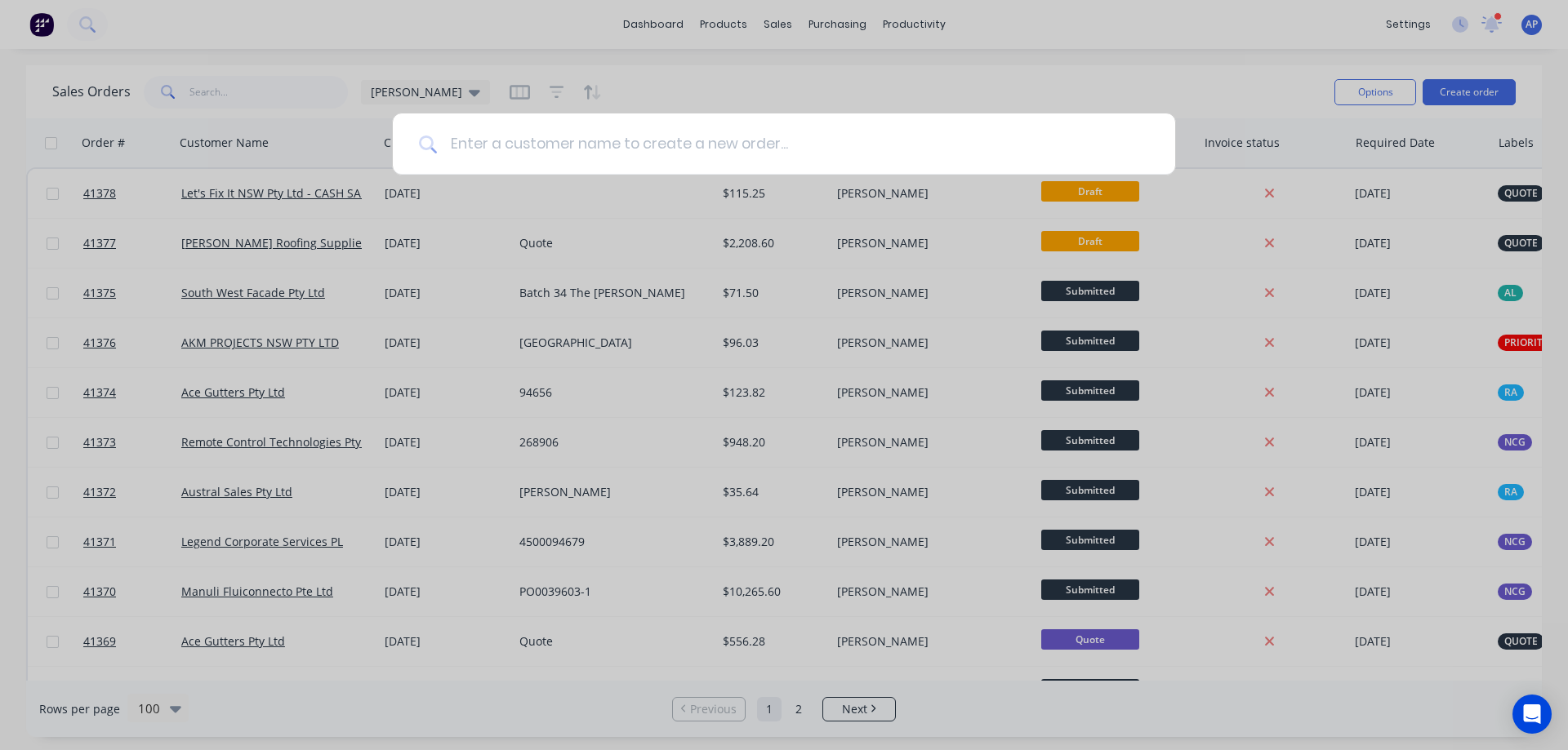
click at [510, 138] on input at bounding box center [793, 144] width 713 height 61
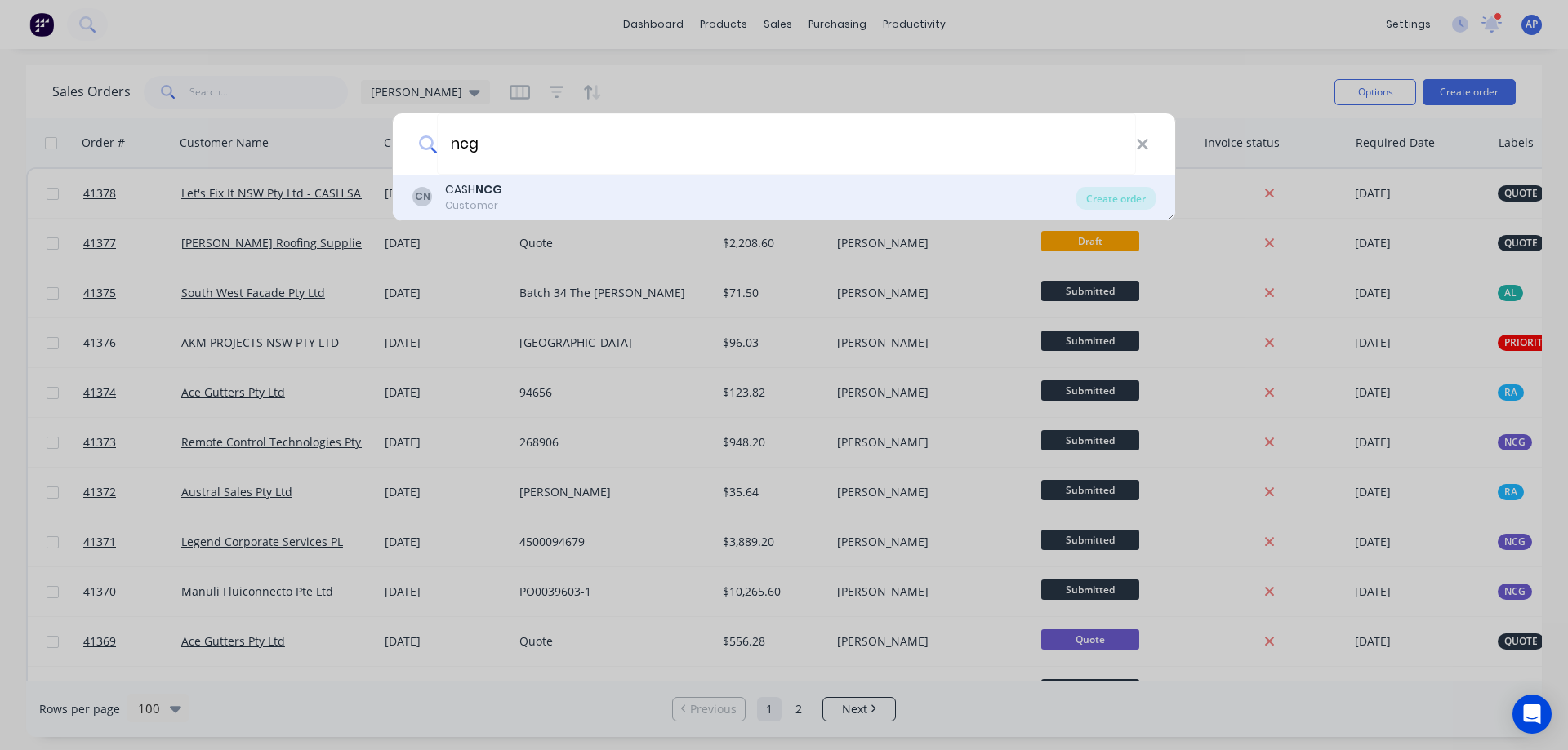
type input "ncg"
click at [490, 184] on b "NCG" at bounding box center [488, 189] width 26 height 16
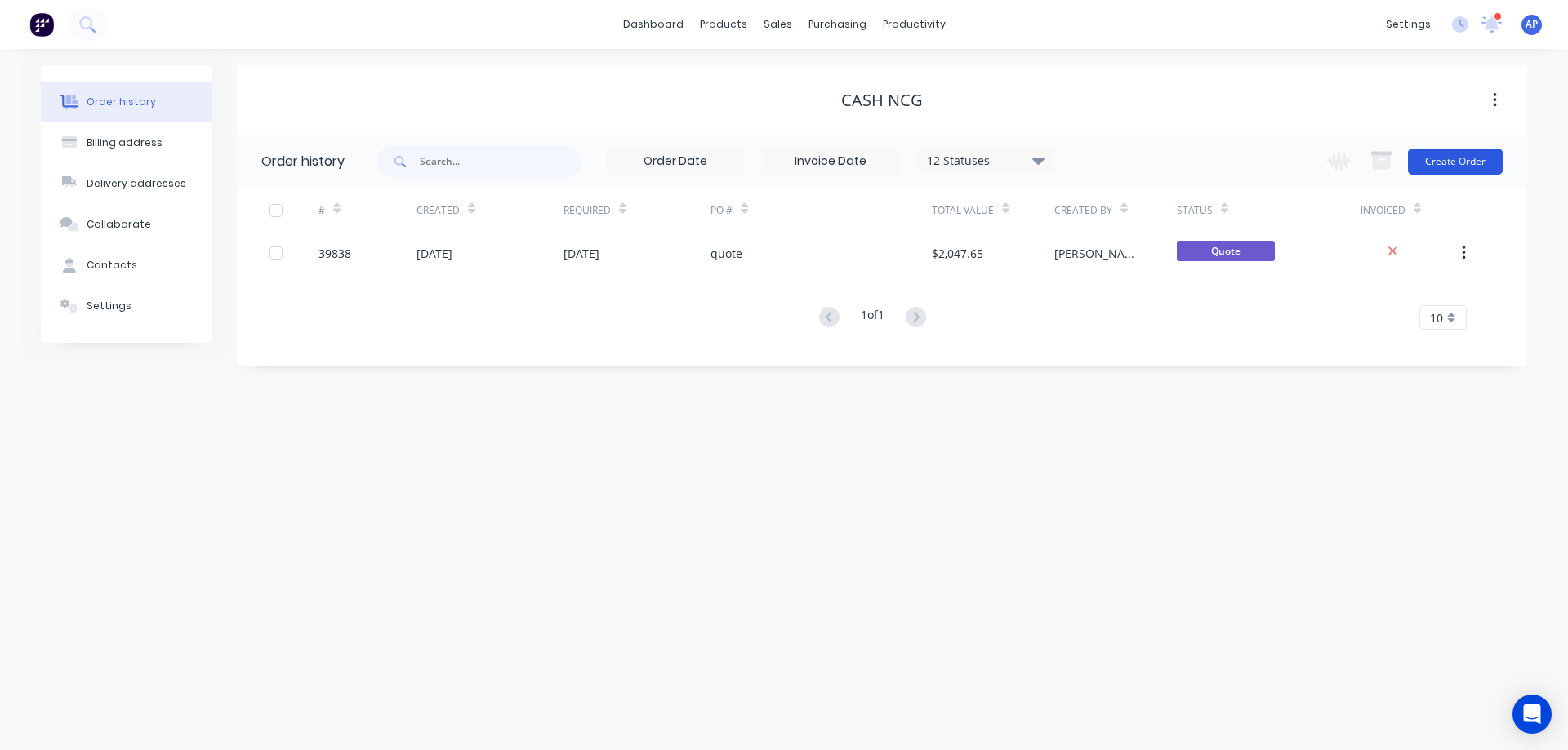
click at [1447, 160] on button "Create Order" at bounding box center [1455, 162] width 95 height 26
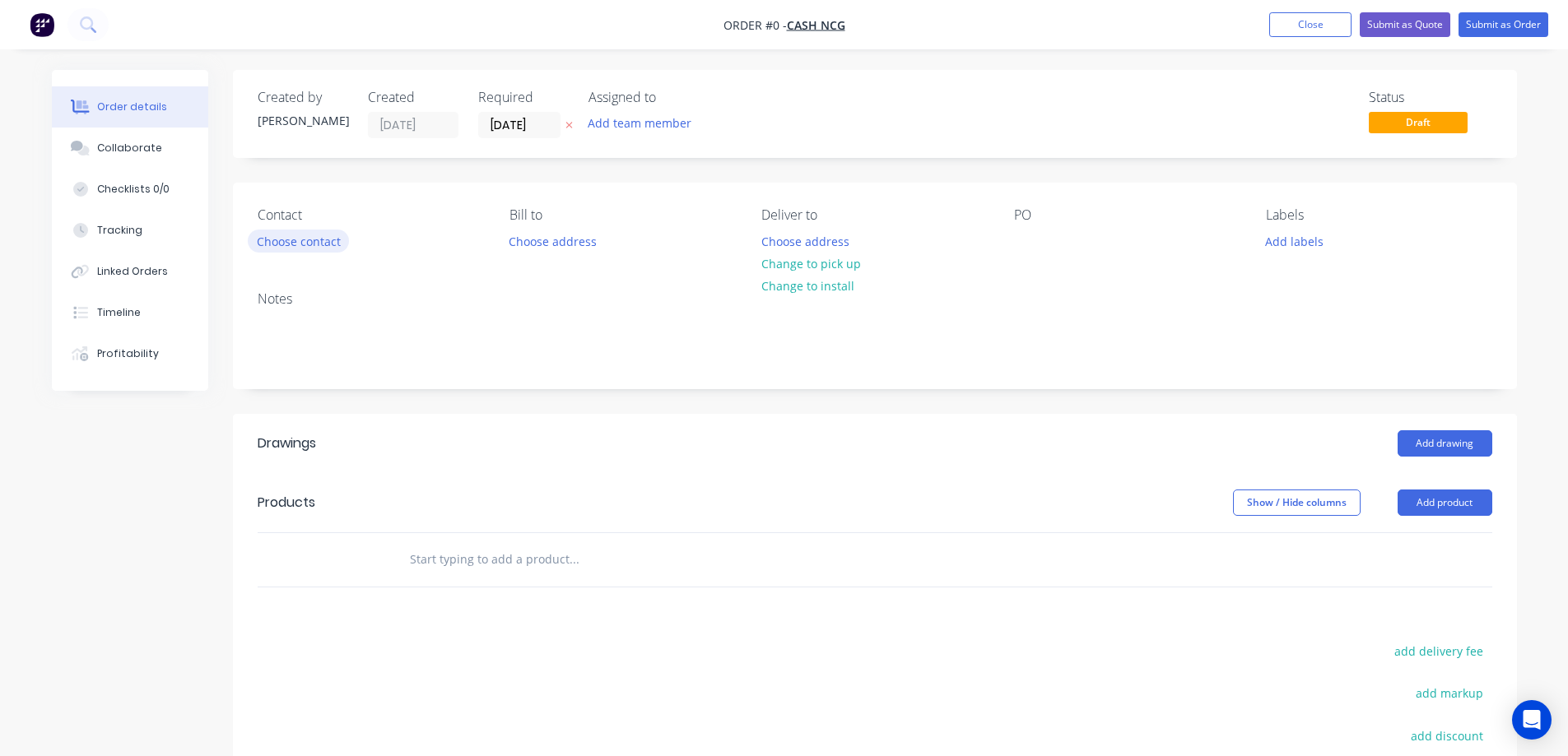
click at [334, 239] on button "Choose contact" at bounding box center [299, 240] width 101 height 22
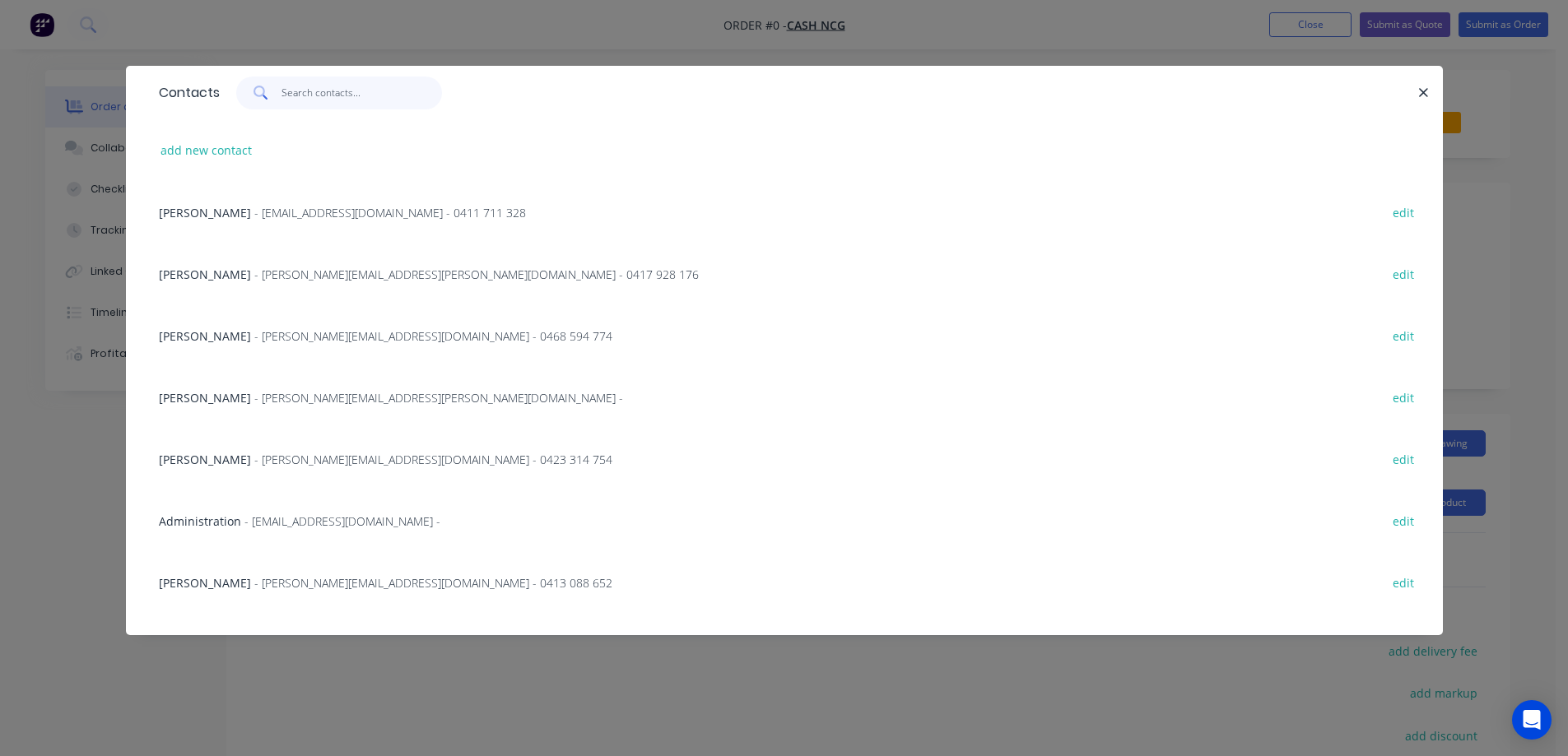
click at [369, 91] on input "text" at bounding box center [361, 92] width 160 height 33
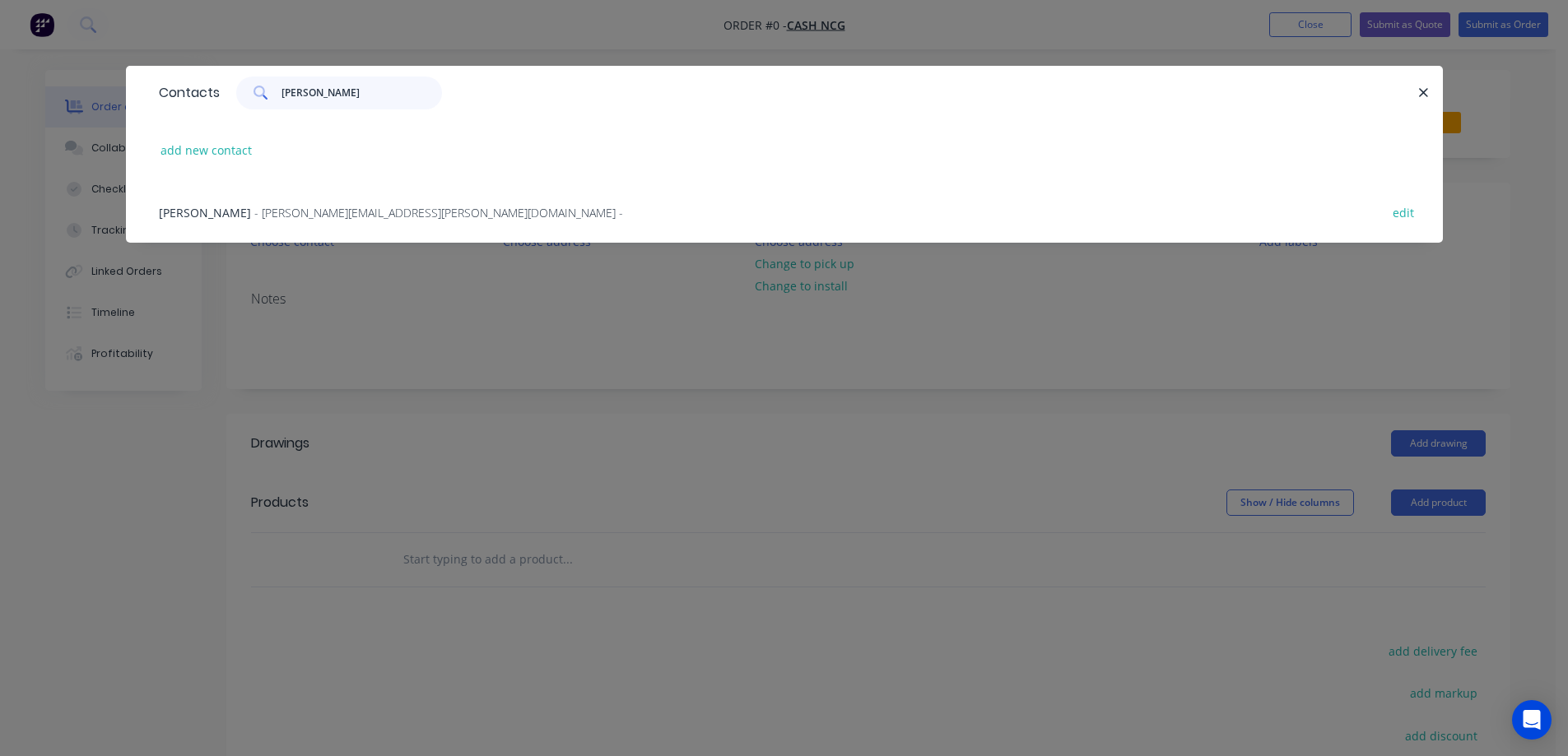
type input "jason"
click at [372, 214] on span "- jason.farrow@bhagwanmarine.com -" at bounding box center [439, 213] width 369 height 15
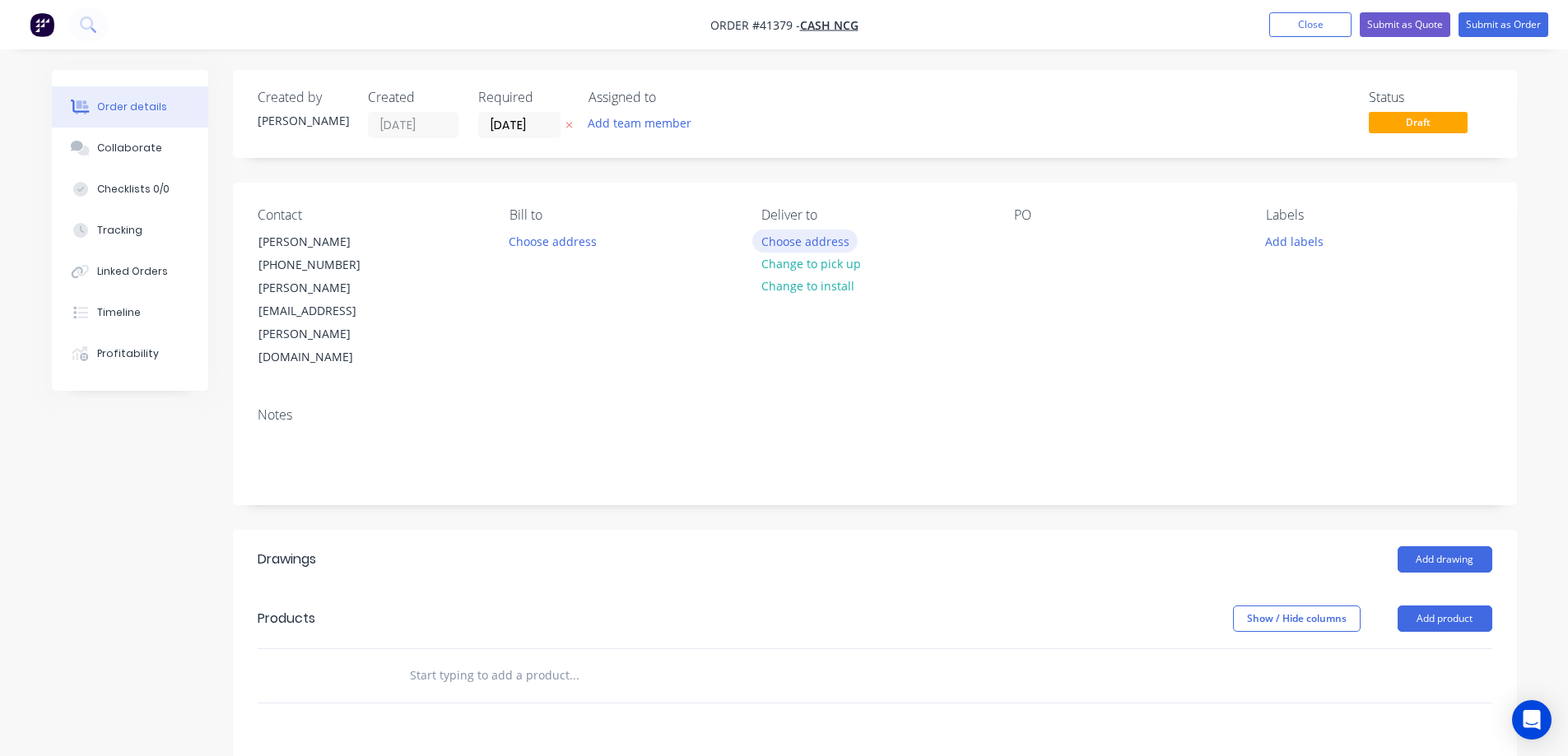
click at [822, 244] on button "Choose address" at bounding box center [805, 240] width 105 height 22
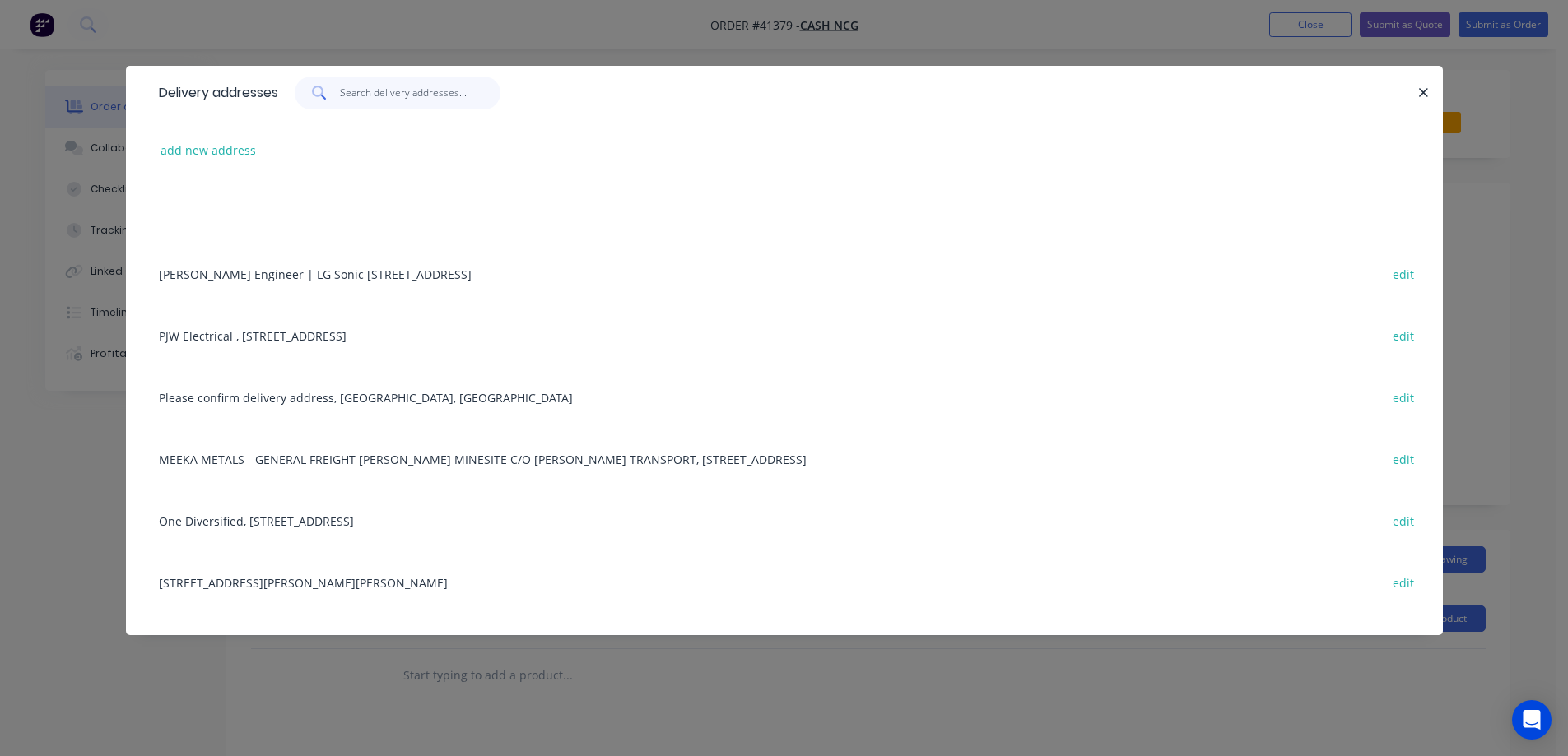
click at [466, 92] on input "text" at bounding box center [421, 92] width 160 height 33
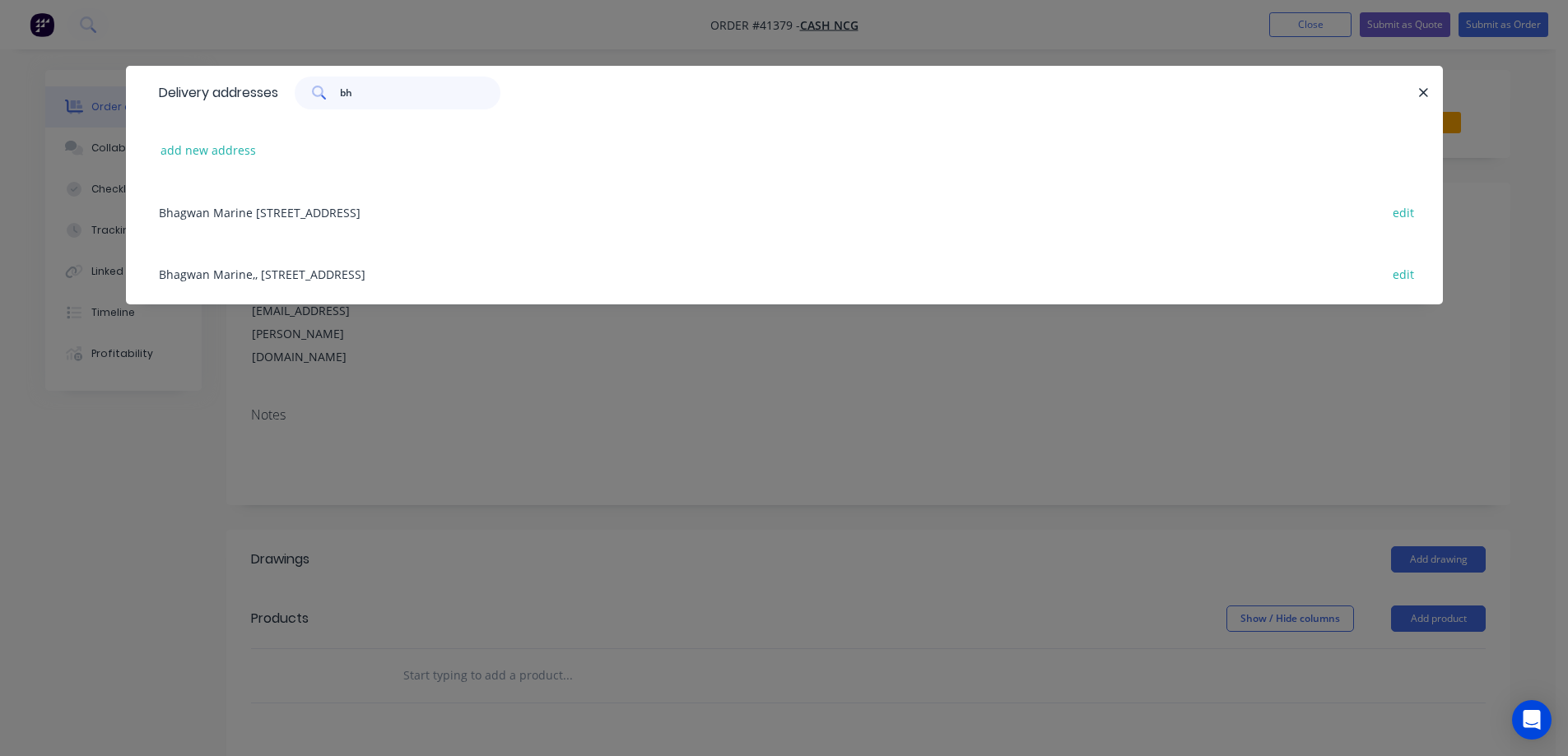
type input "bh"
click at [493, 212] on div "Bhagwan Marine 101 Kooringa Way, Port Melbourne, Victoria, Australia, 3207 edit" at bounding box center [784, 212] width 1268 height 62
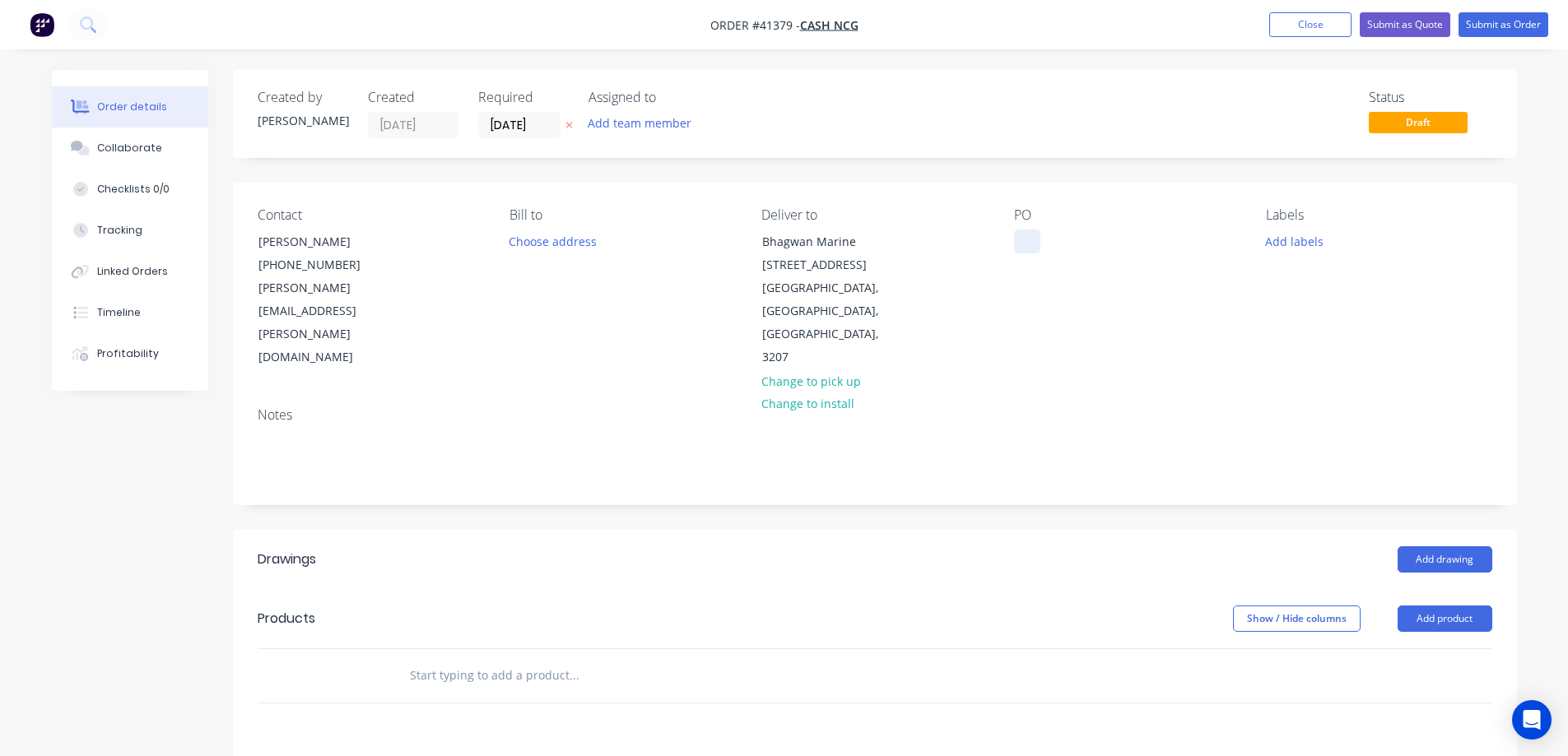
click at [1021, 243] on div at bounding box center [1028, 241] width 27 height 24
click at [1026, 232] on div at bounding box center [1028, 241] width 27 height 24
paste div
click at [1159, 286] on div "PO Bhagwan Marine" at bounding box center [1127, 289] width 226 height 162
click at [1309, 239] on button "Add labels" at bounding box center [1294, 240] width 75 height 22
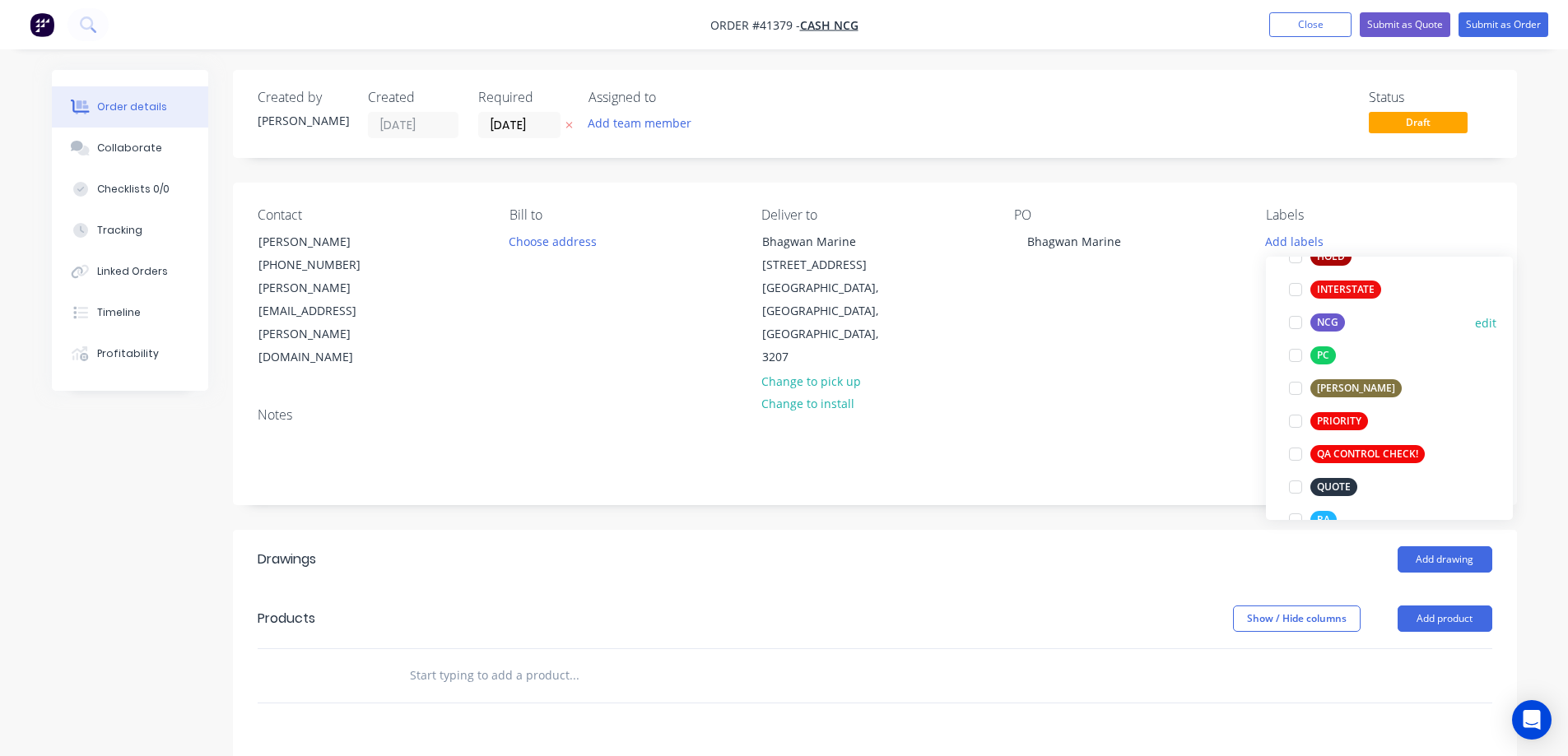
click at [1298, 319] on div at bounding box center [1295, 322] width 33 height 33
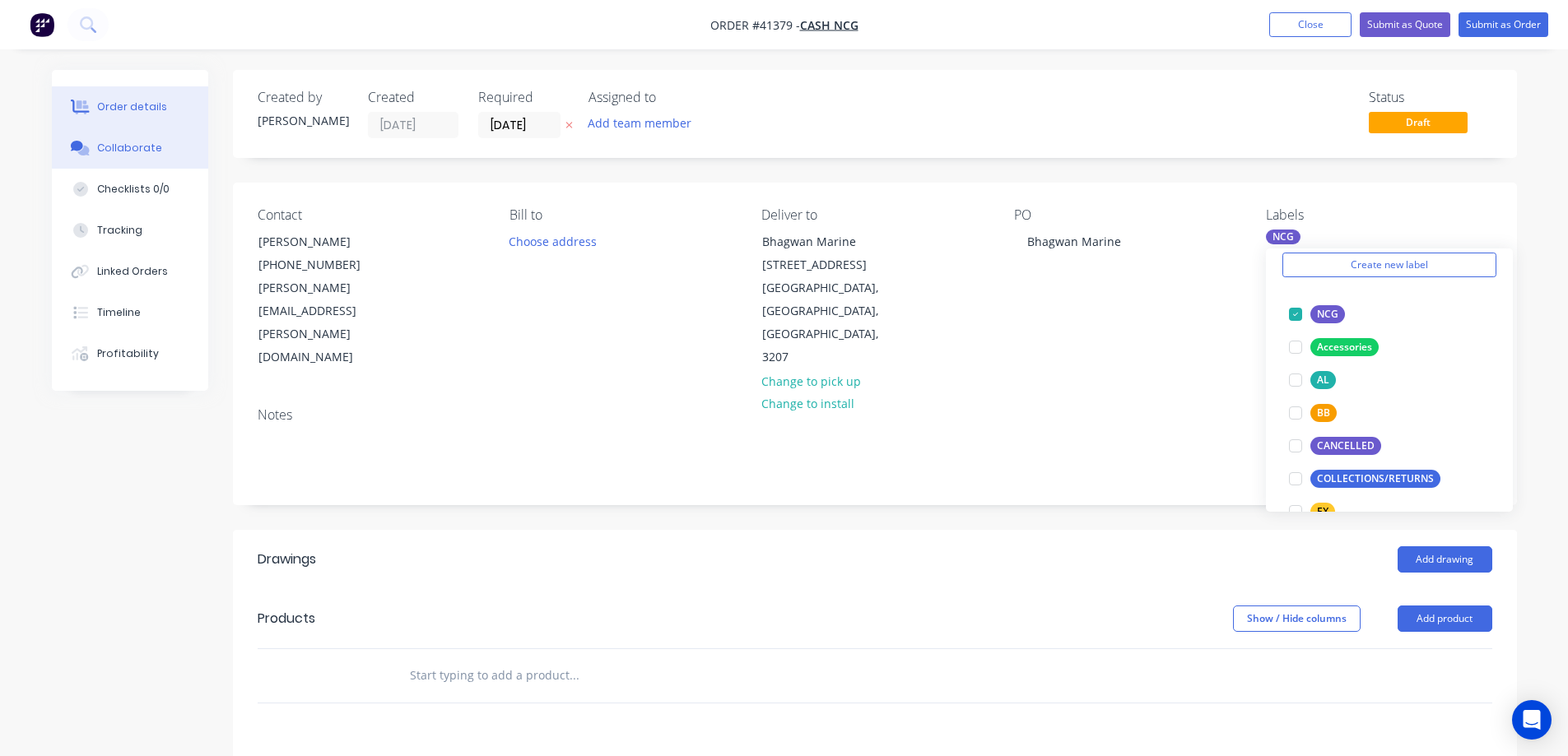
click at [122, 145] on div "Collaborate" at bounding box center [130, 149] width 65 height 15
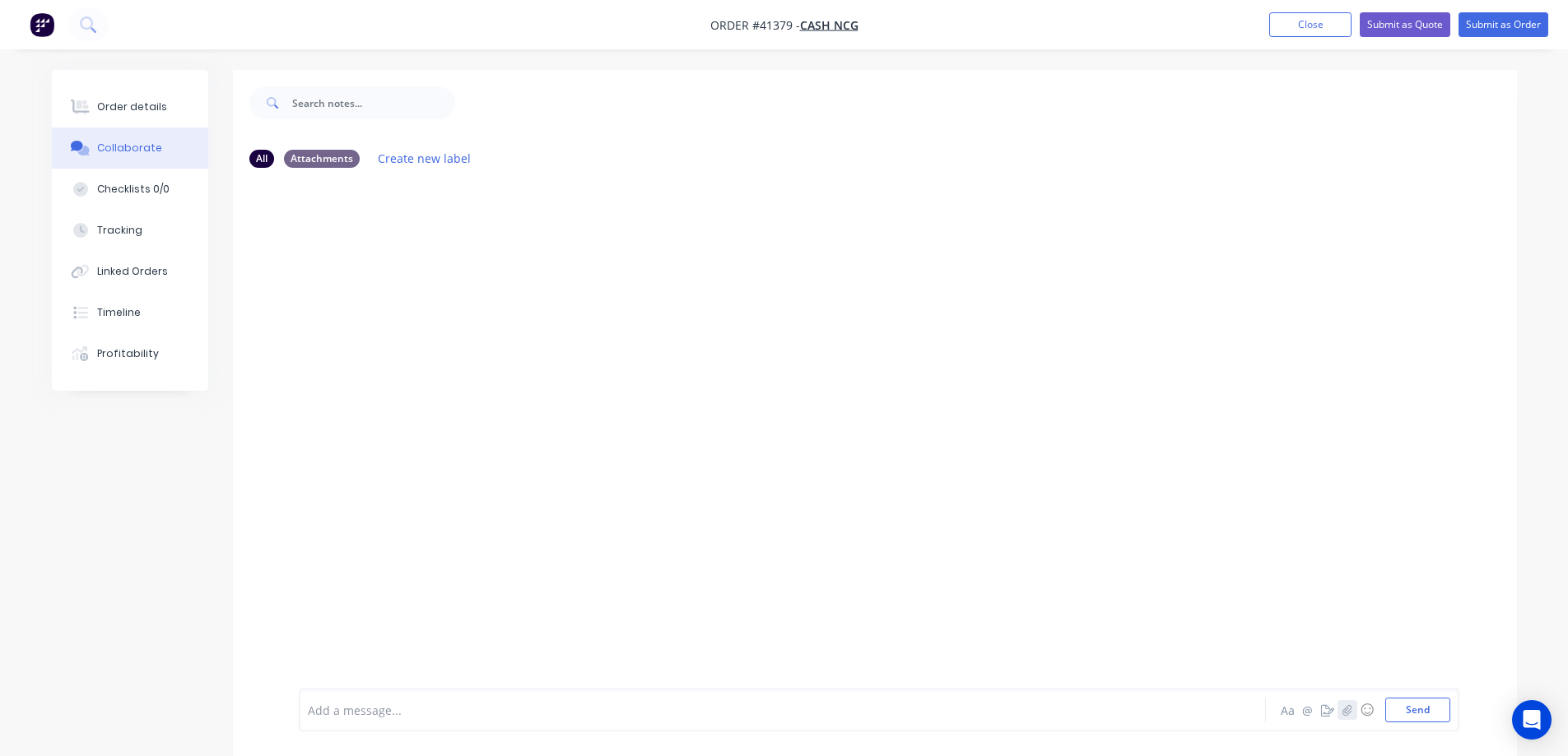
click at [1346, 712] on icon "button" at bounding box center [1347, 709] width 9 height 10
click at [1407, 708] on button "Send" at bounding box center [1418, 710] width 65 height 25
click at [1345, 707] on icon "button" at bounding box center [1347, 710] width 10 height 11
click at [1432, 706] on button "Send" at bounding box center [1418, 710] width 65 height 25
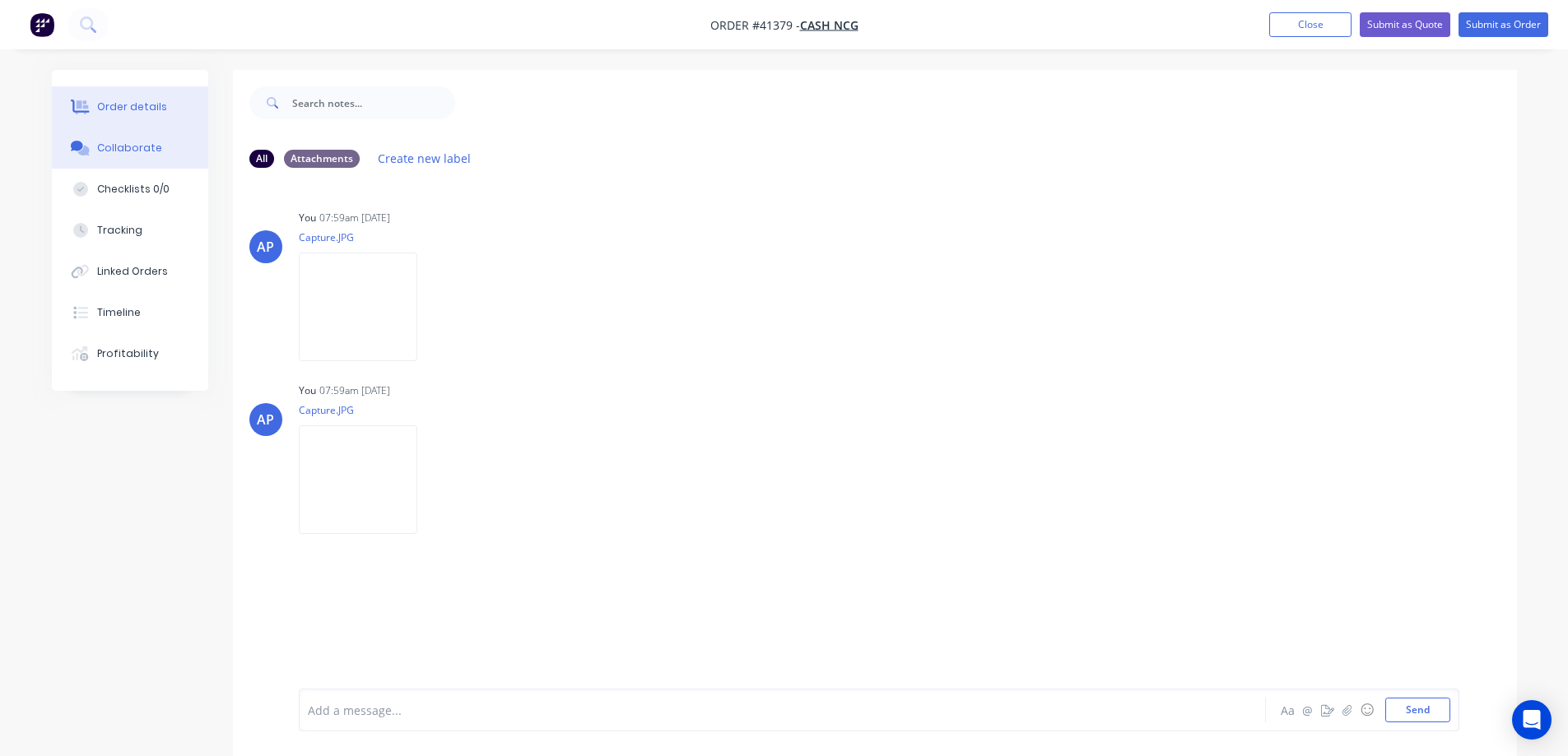
click at [177, 106] on button "Order details" at bounding box center [130, 107] width 156 height 41
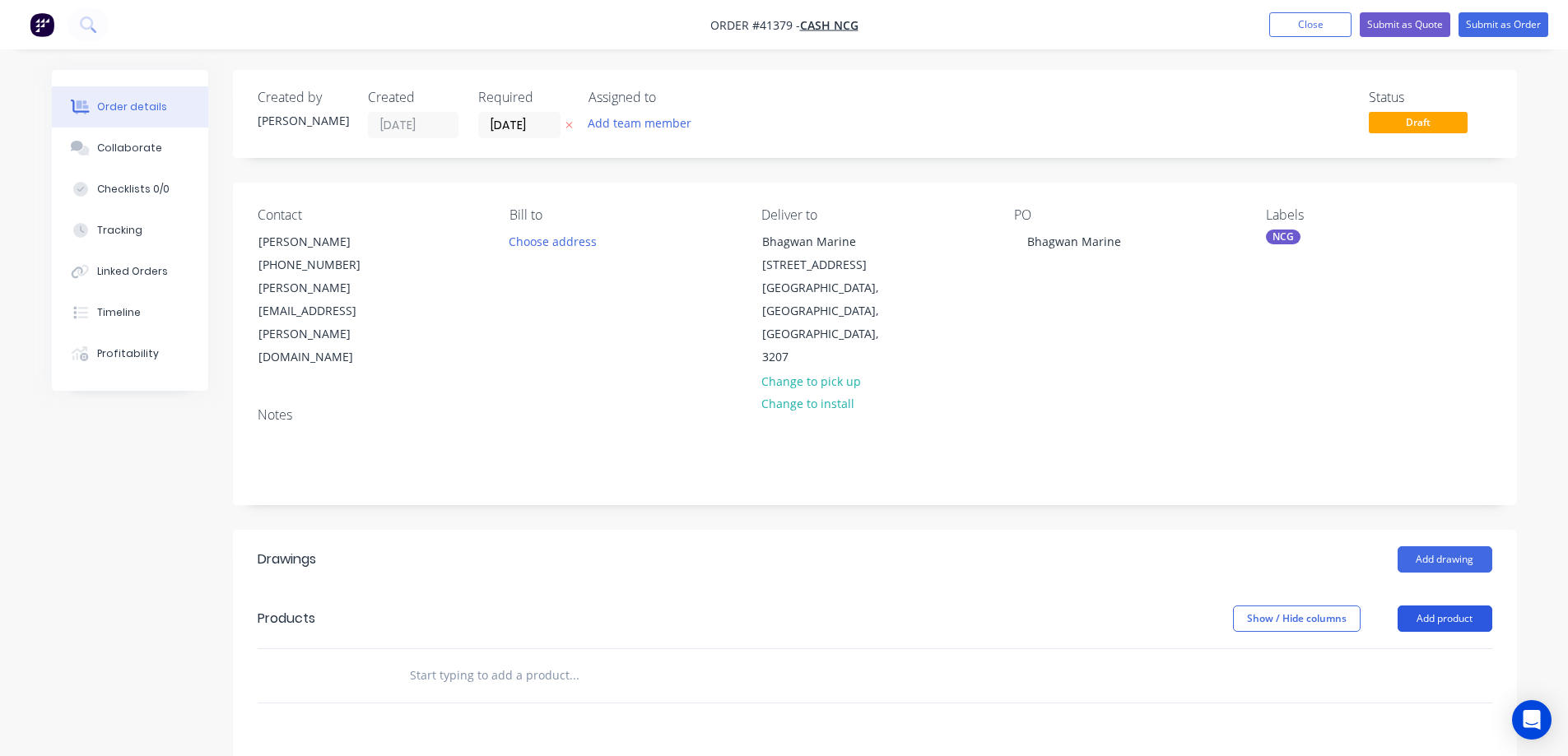
click at [1437, 605] on button "Add product" at bounding box center [1445, 619] width 94 height 27
click at [1436, 648] on div "Product catalogue" at bounding box center [1414, 660] width 127 height 24
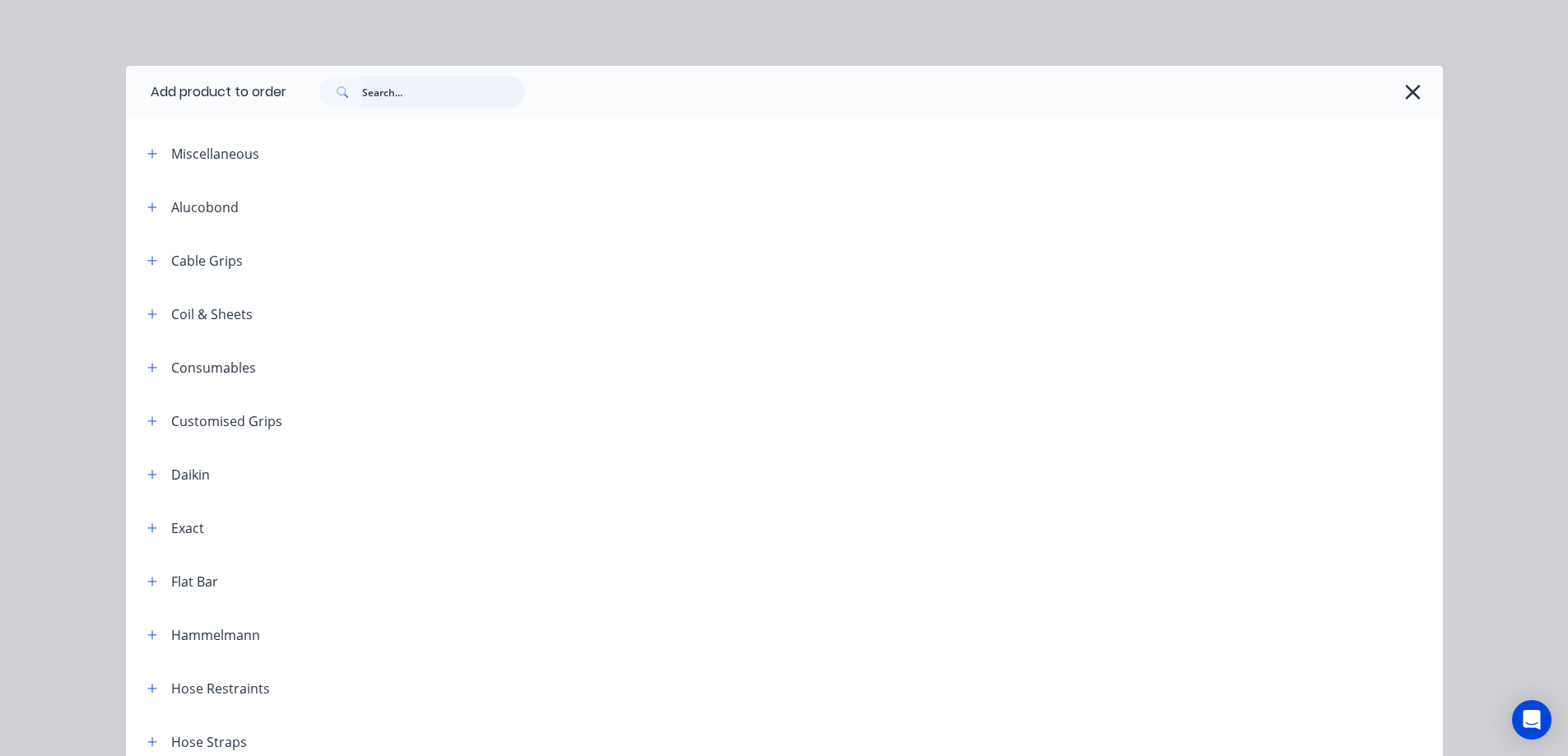
click at [443, 97] on input "text" at bounding box center [444, 92] width 163 height 33
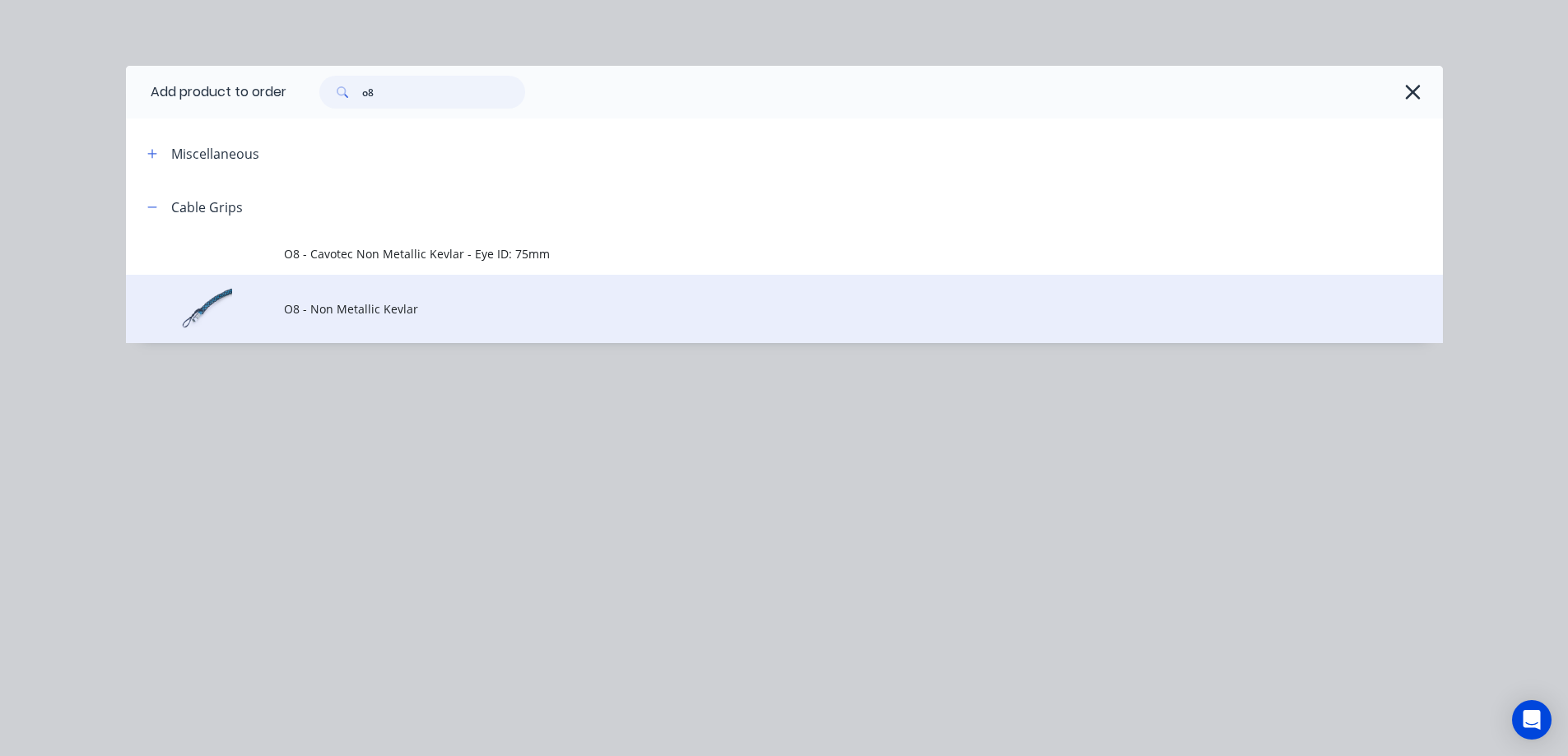
type input "o8"
click at [406, 315] on span "O8 - Non Metallic Kevlar" at bounding box center [748, 309] width 927 height 17
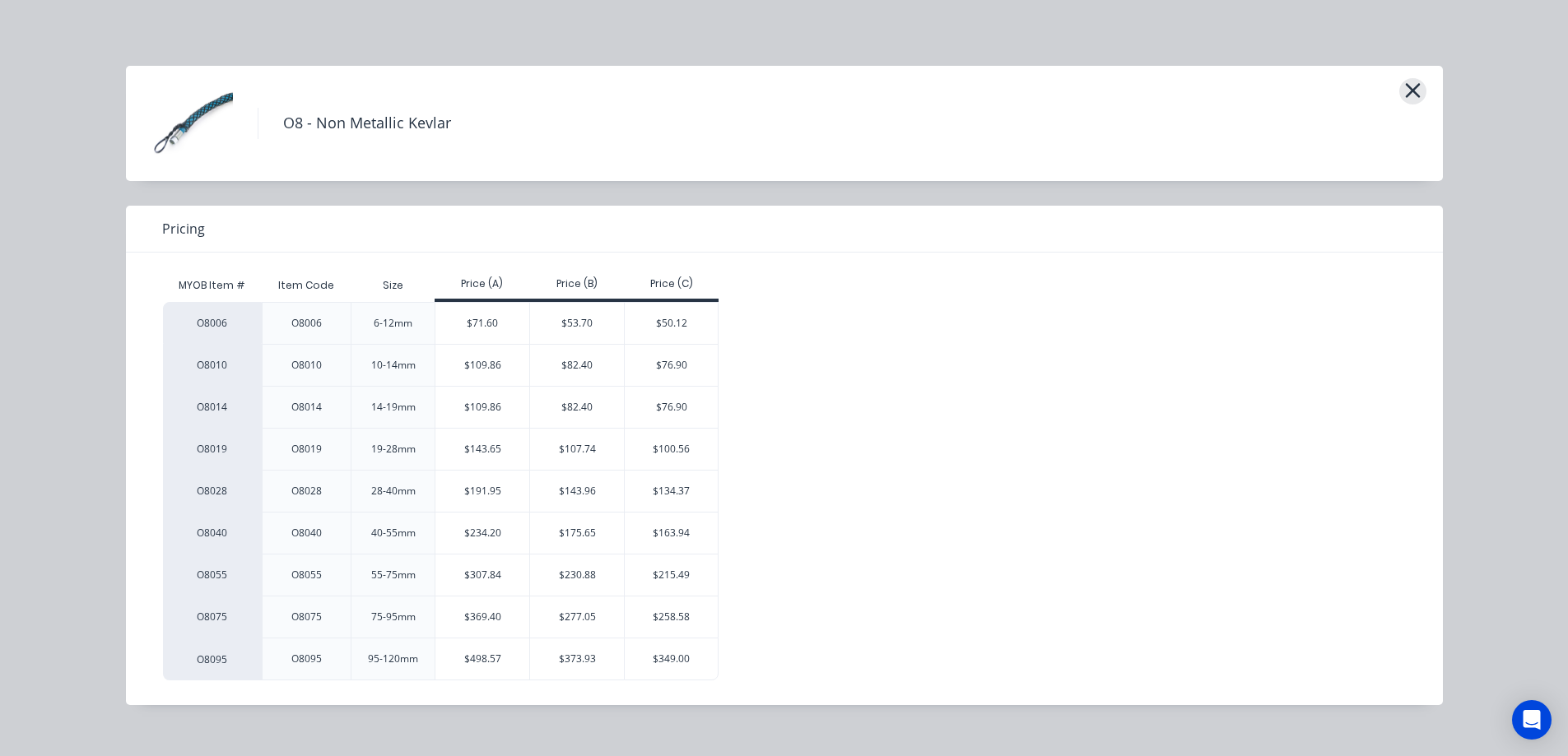
click at [1417, 87] on icon "button" at bounding box center [1413, 91] width 15 height 15
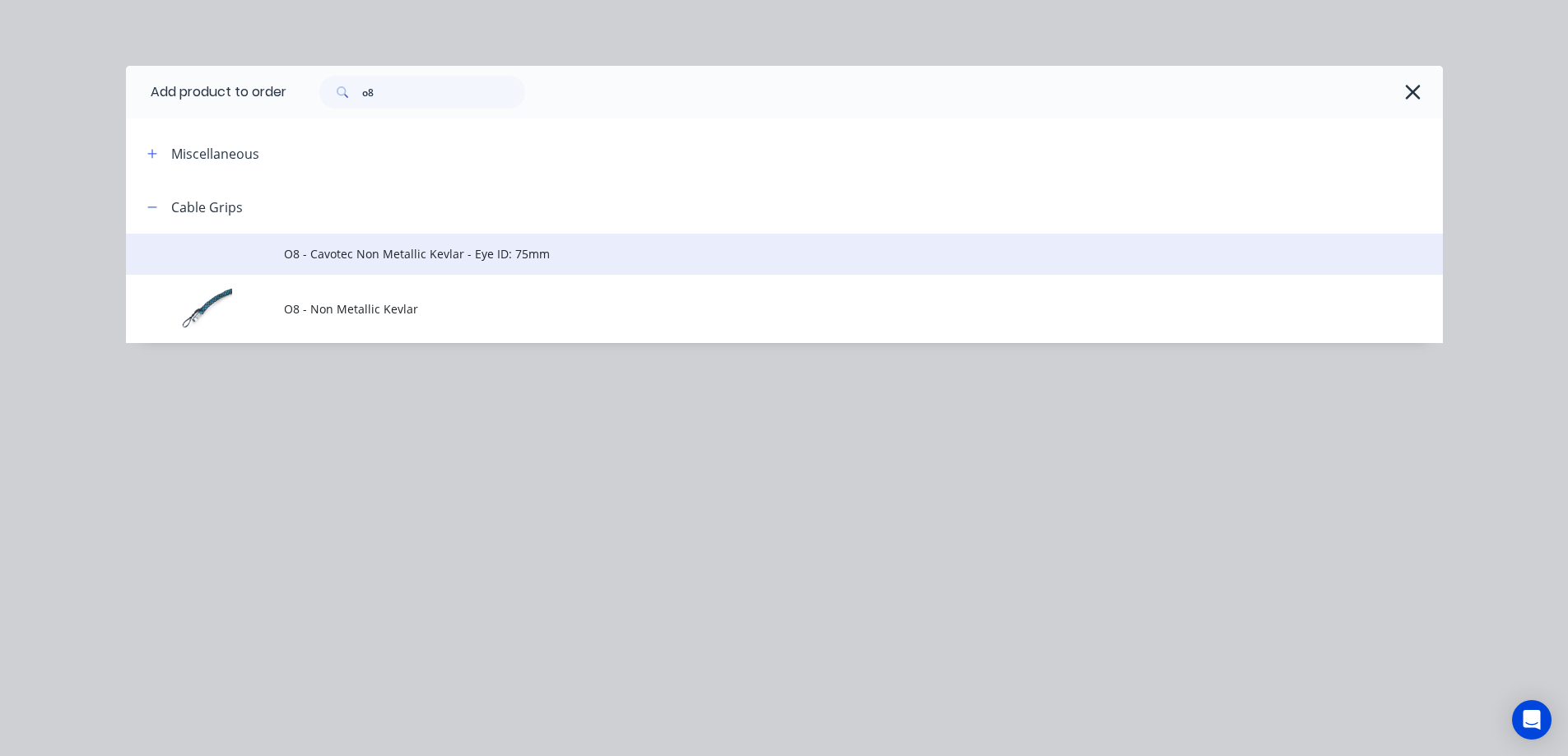
click at [379, 255] on span "O8 - Cavotec Non Metallic Kevlar - Eye ID: 75mm" at bounding box center [748, 254] width 927 height 17
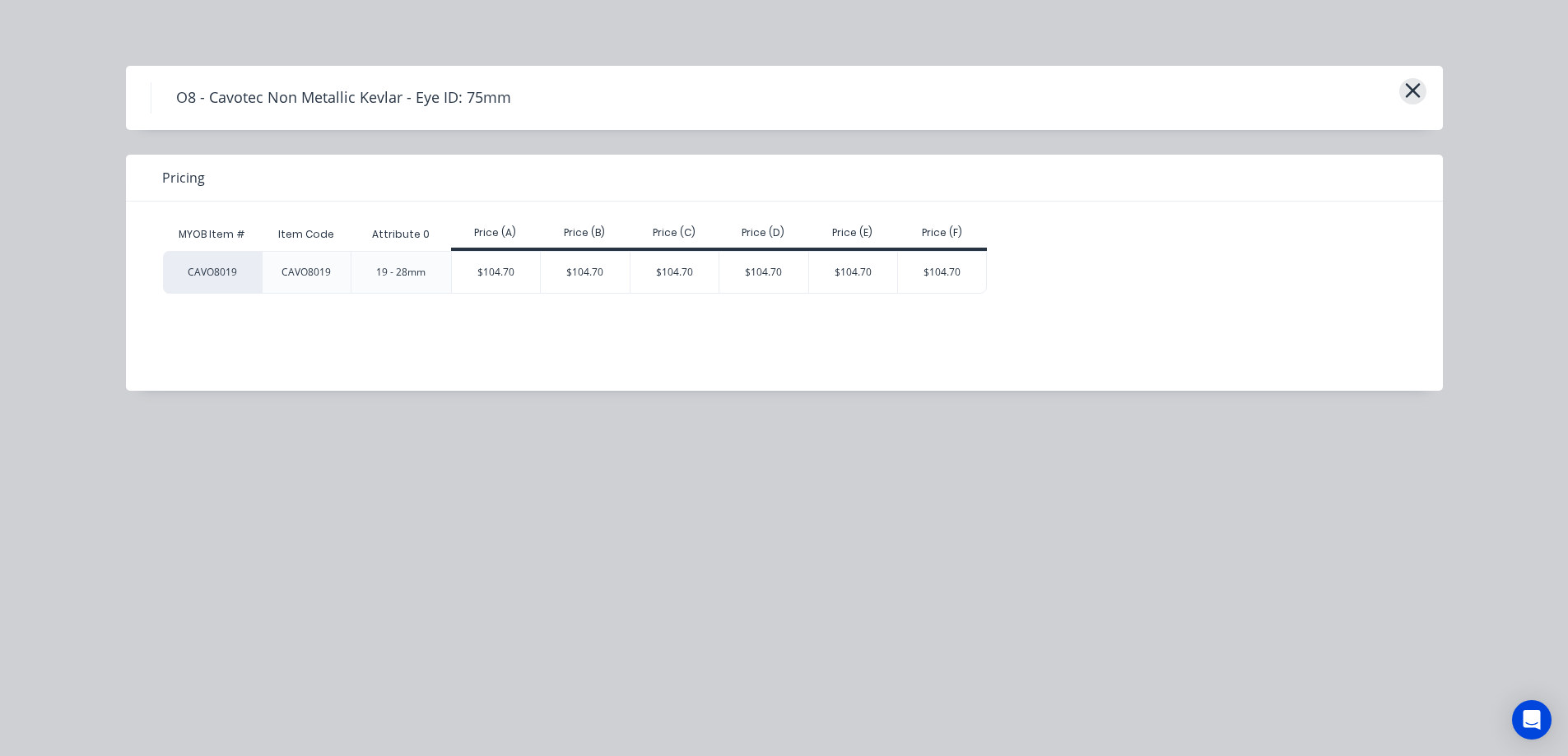
click at [1413, 92] on icon "button" at bounding box center [1413, 91] width 15 height 15
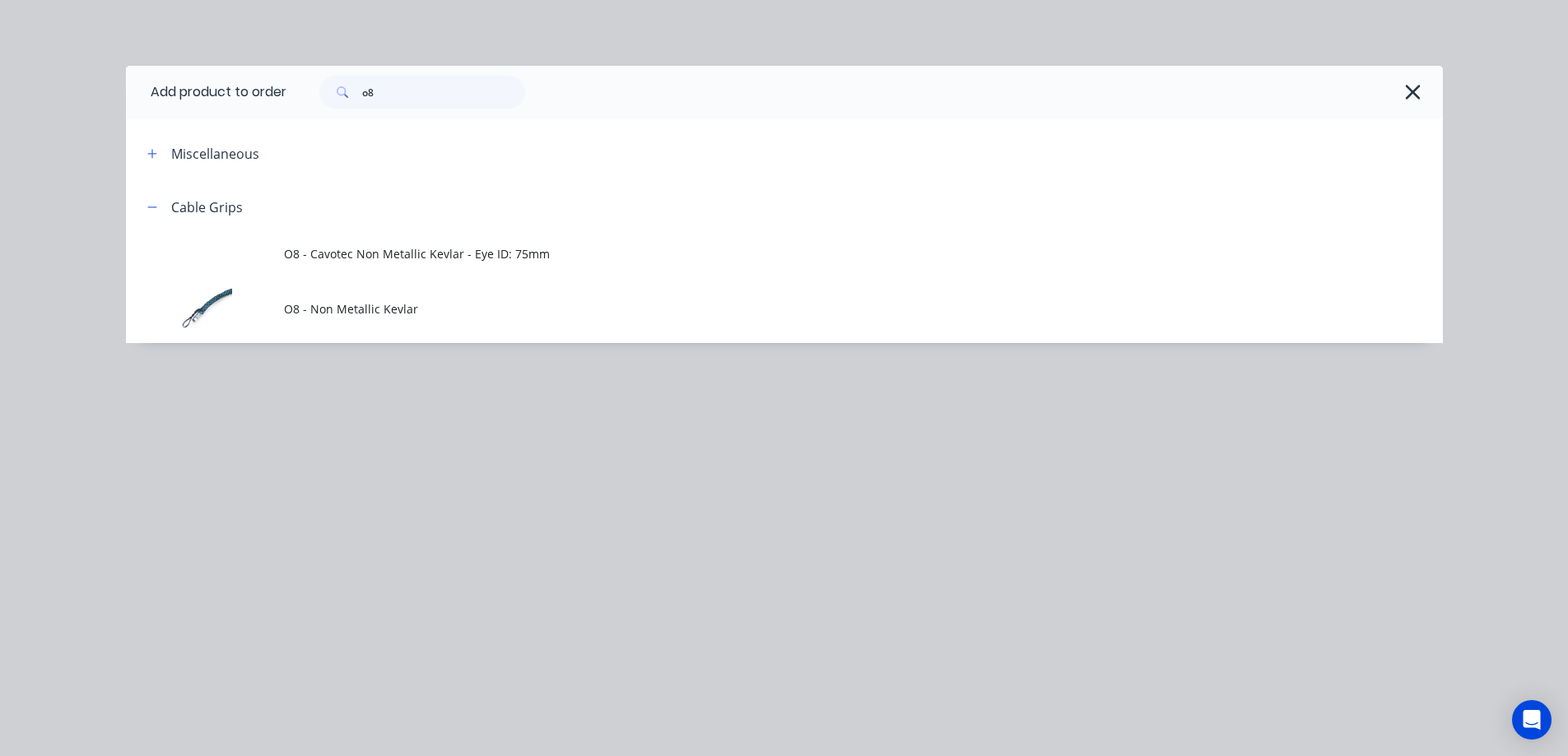
click at [398, 316] on span "O8 - Non Metallic Kevlar" at bounding box center [748, 309] width 927 height 17
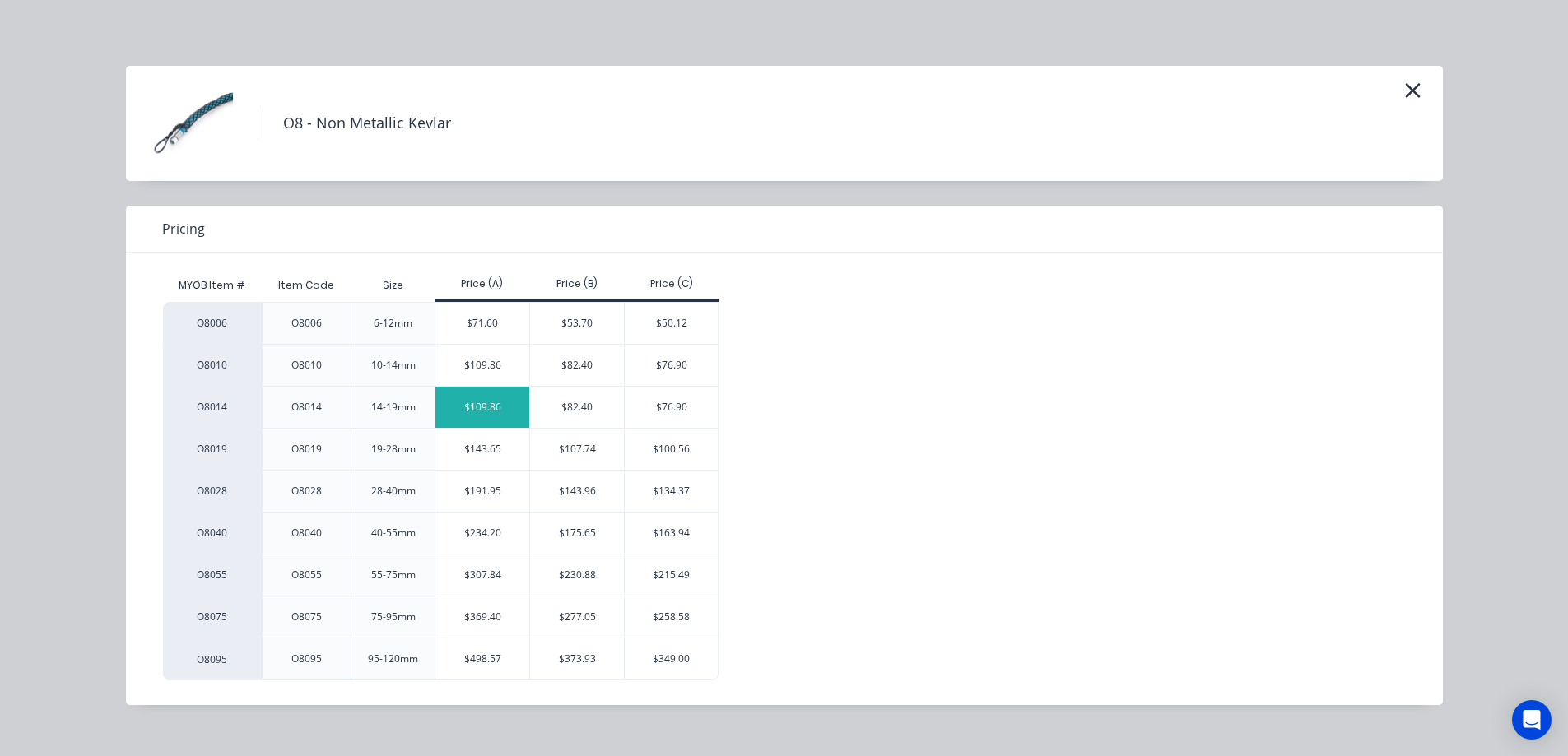
click at [476, 406] on div "$109.86" at bounding box center [483, 407] width 93 height 41
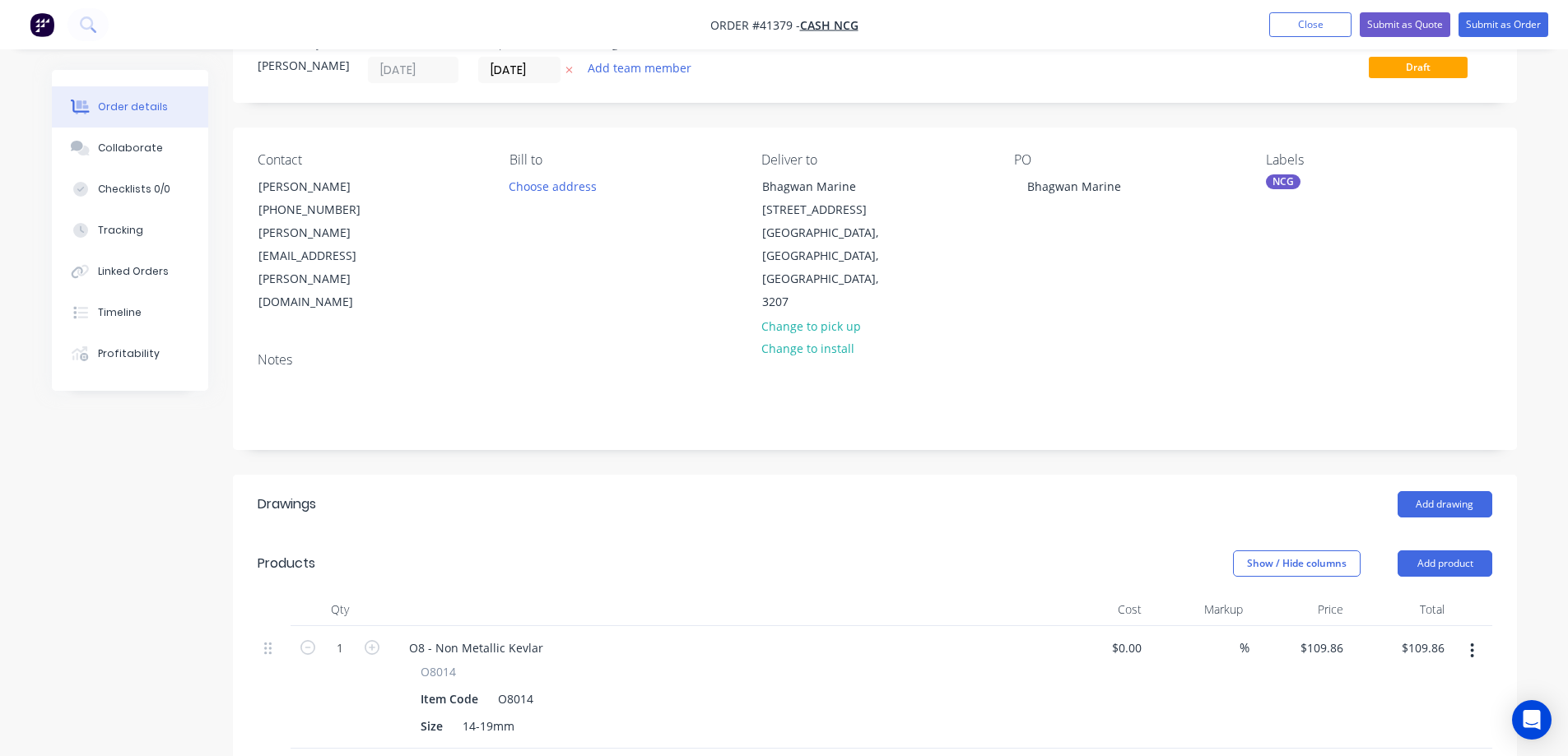
scroll to position [329, 0]
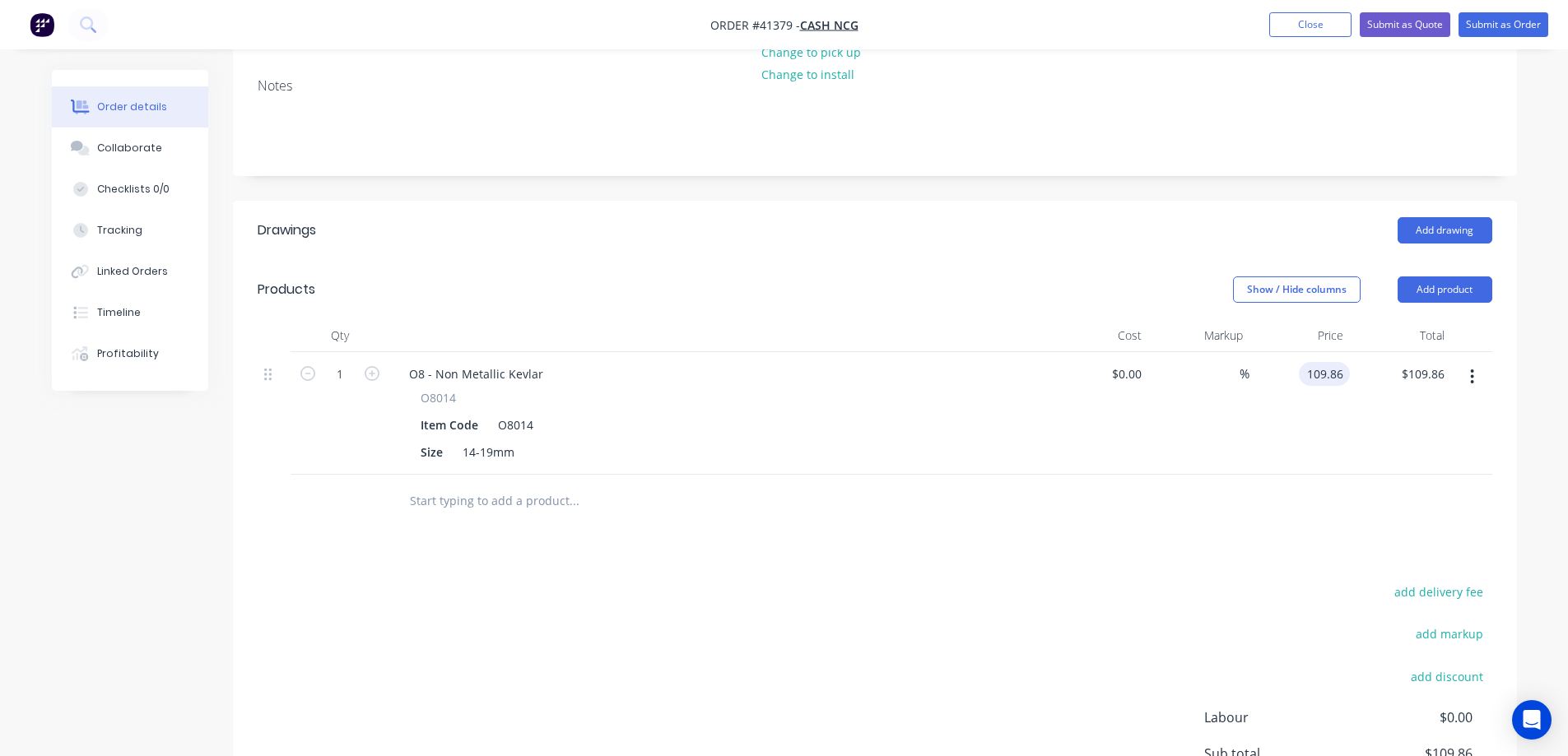
click at [1322, 362] on input "109.86" at bounding box center [1328, 374] width 45 height 24
type input "$107.77"
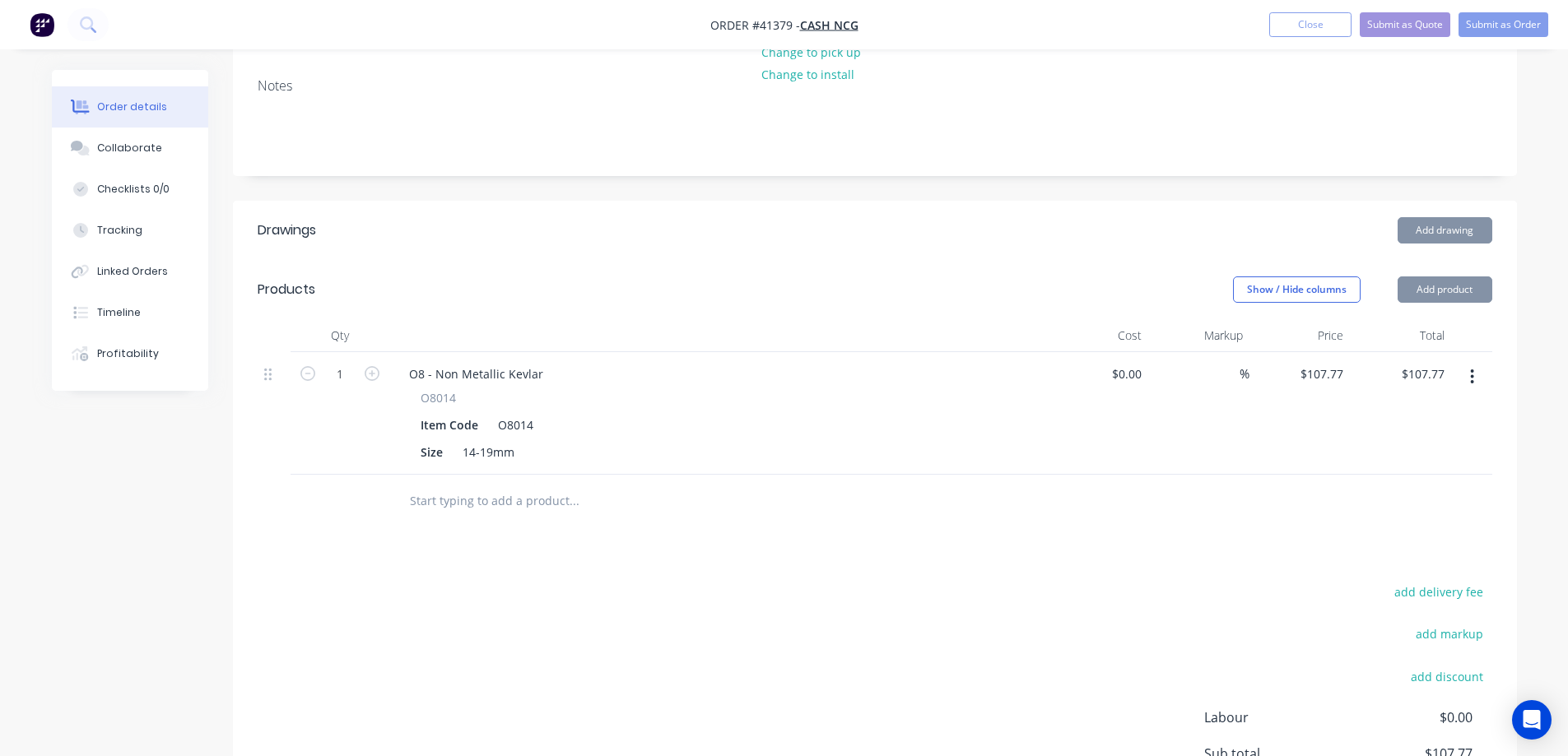
click at [1316, 371] on div "$107.77 $107.77" at bounding box center [1300, 413] width 101 height 123
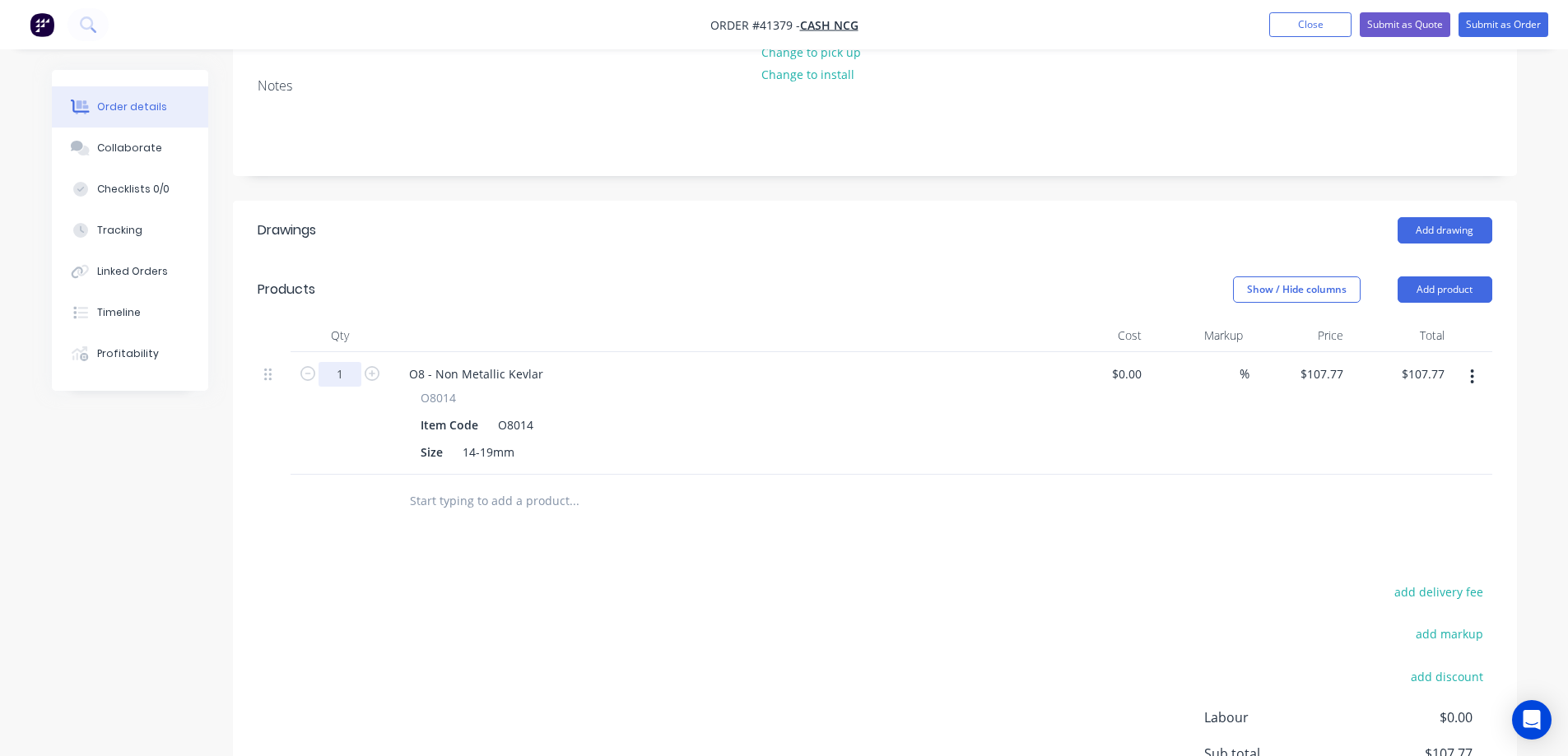
click at [341, 362] on input "1" at bounding box center [340, 375] width 43 height 25
type input "10"
type input "$1,077.70"
click at [1099, 388] on div "$0.00 $0.00" at bounding box center [1099, 413] width 101 height 123
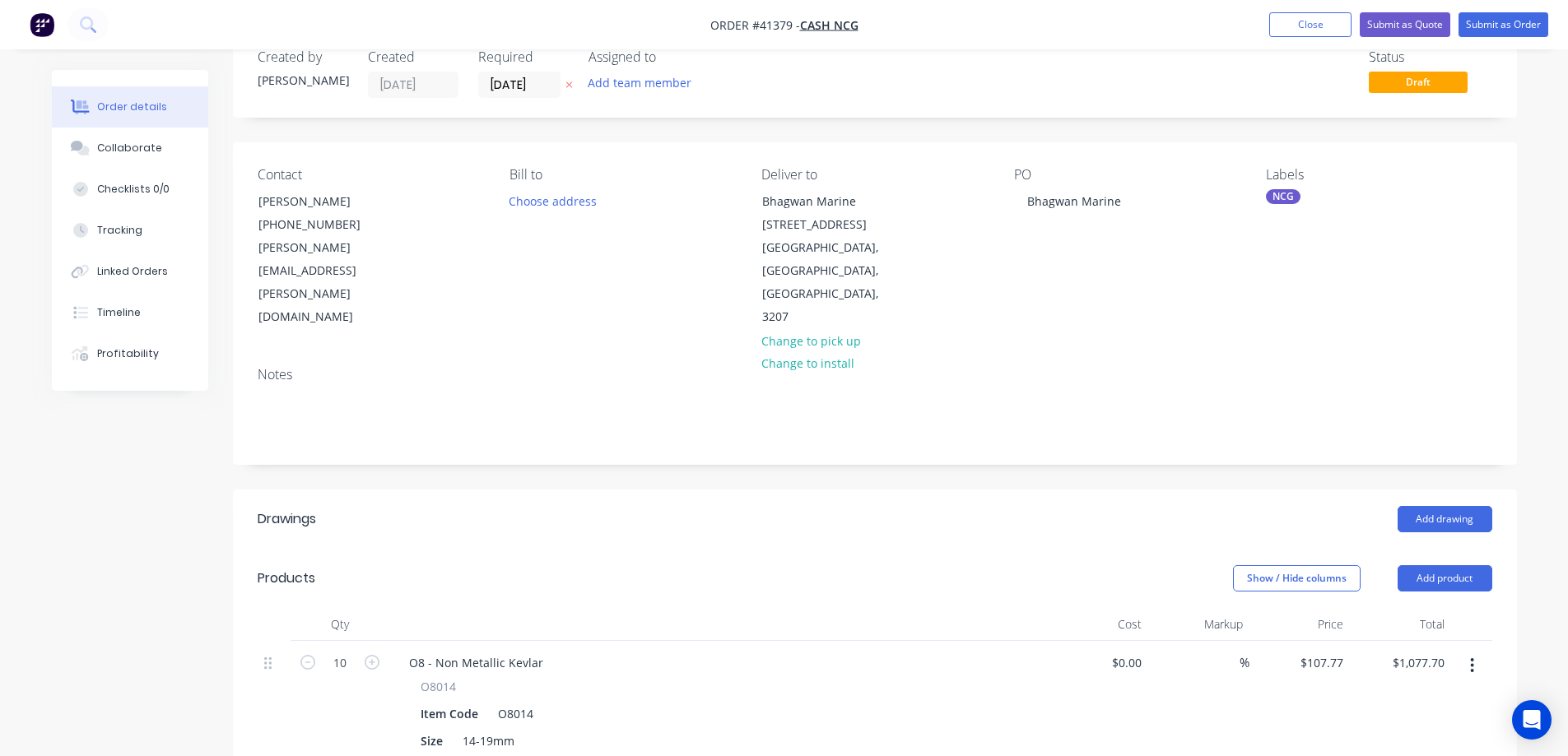
scroll to position [0, 0]
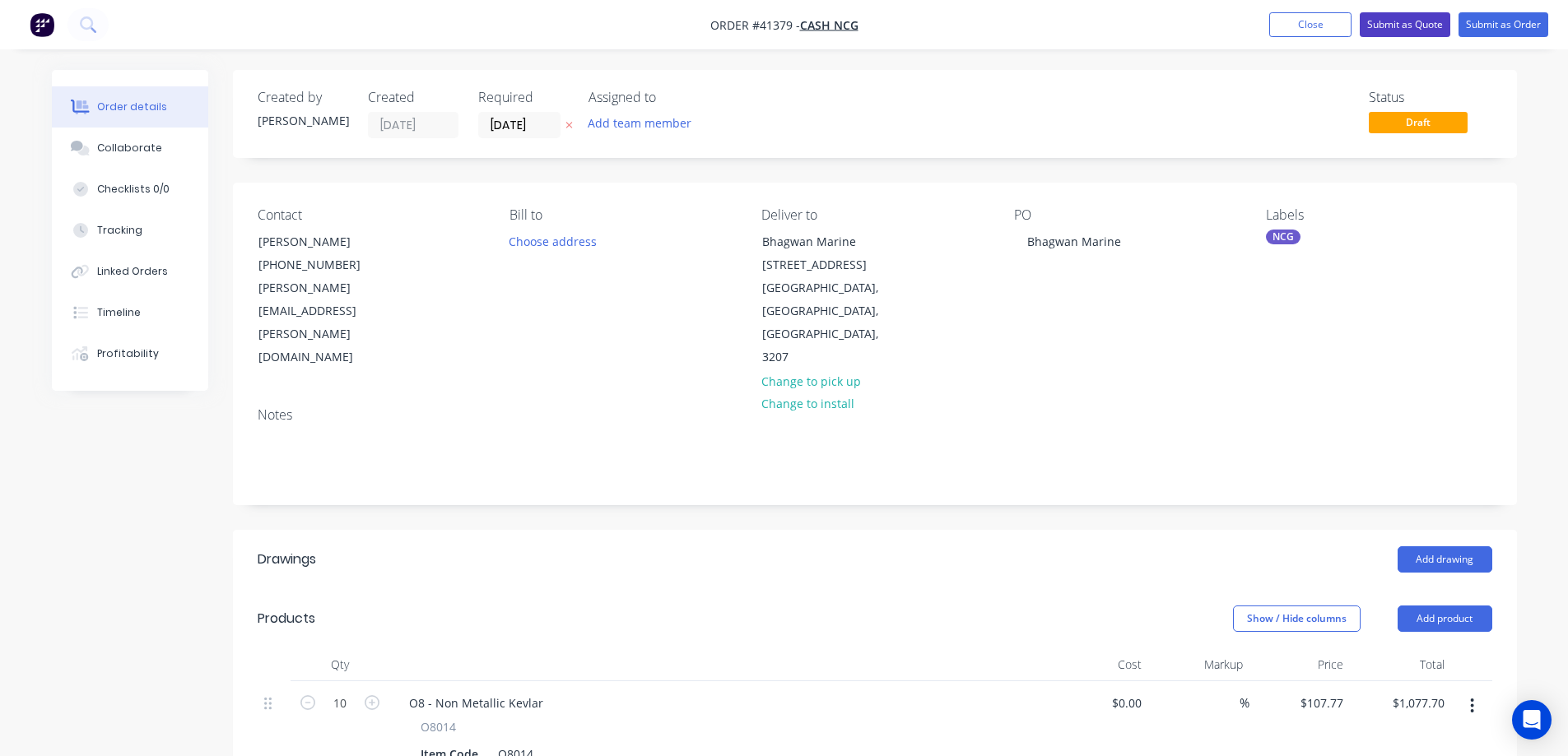
click at [1397, 21] on button "Submit as Quote" at bounding box center [1405, 25] width 91 height 25
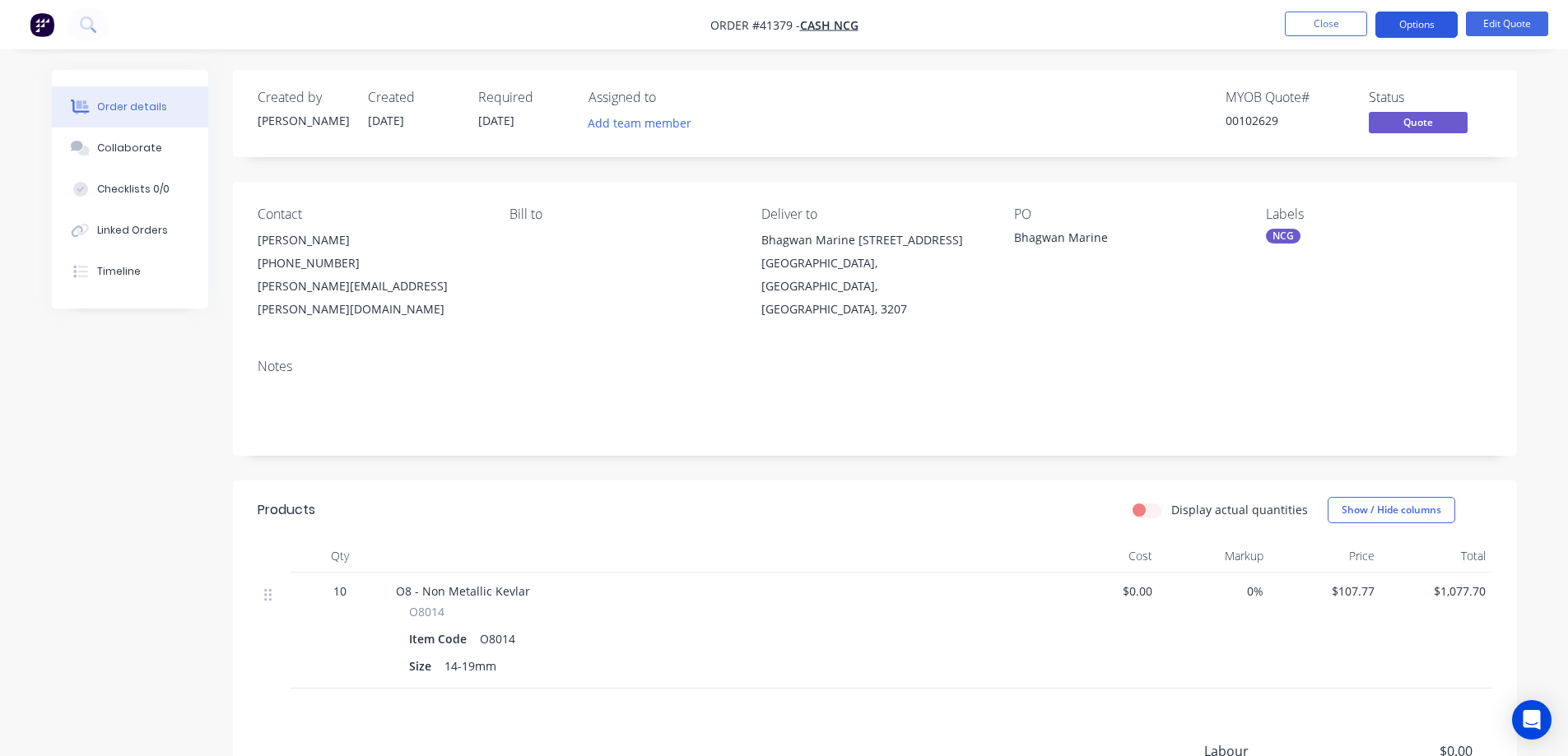
click at [1418, 24] on button "Options" at bounding box center [1416, 25] width 82 height 27
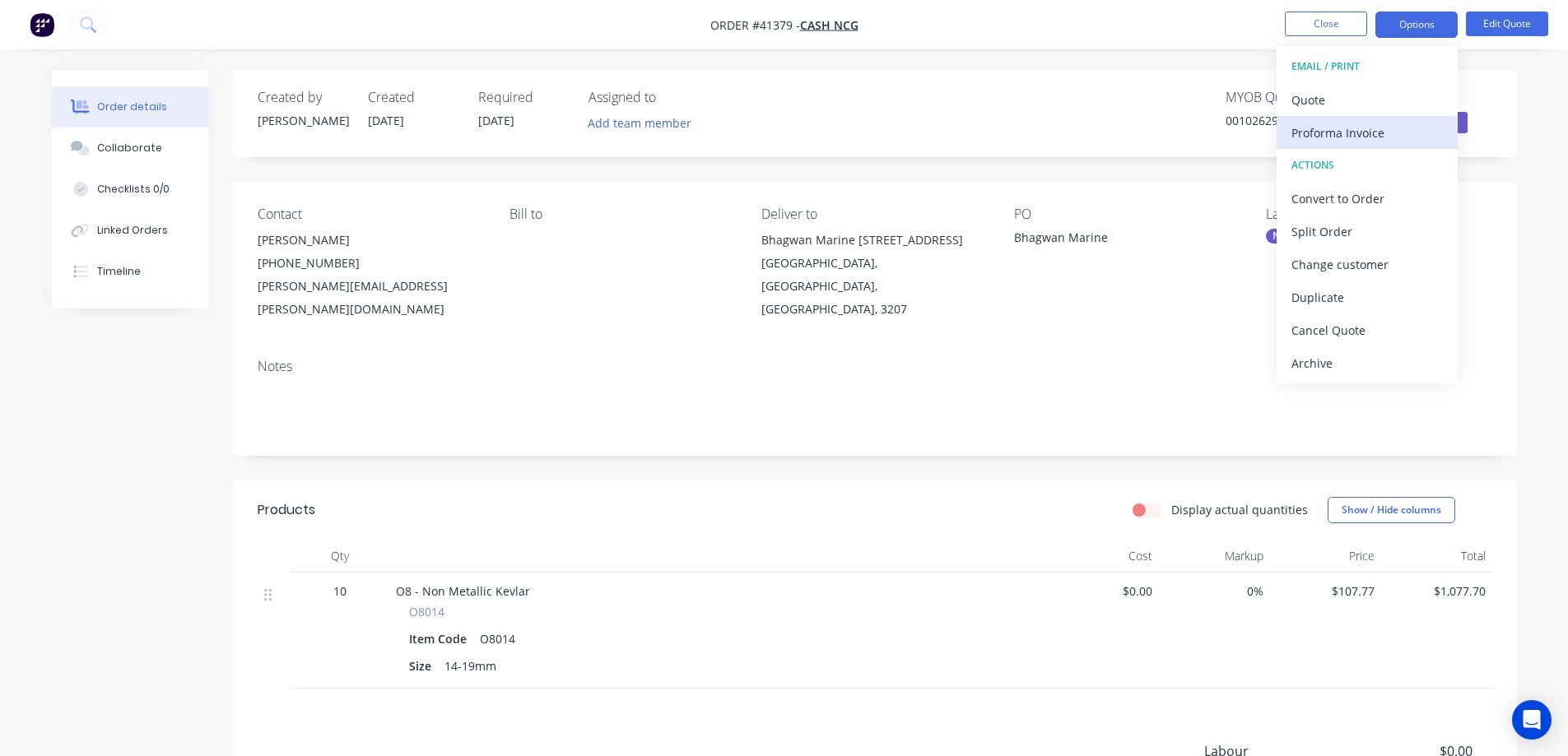
click at [1340, 128] on div "Proforma Invoice" at bounding box center [1367, 133] width 152 height 24
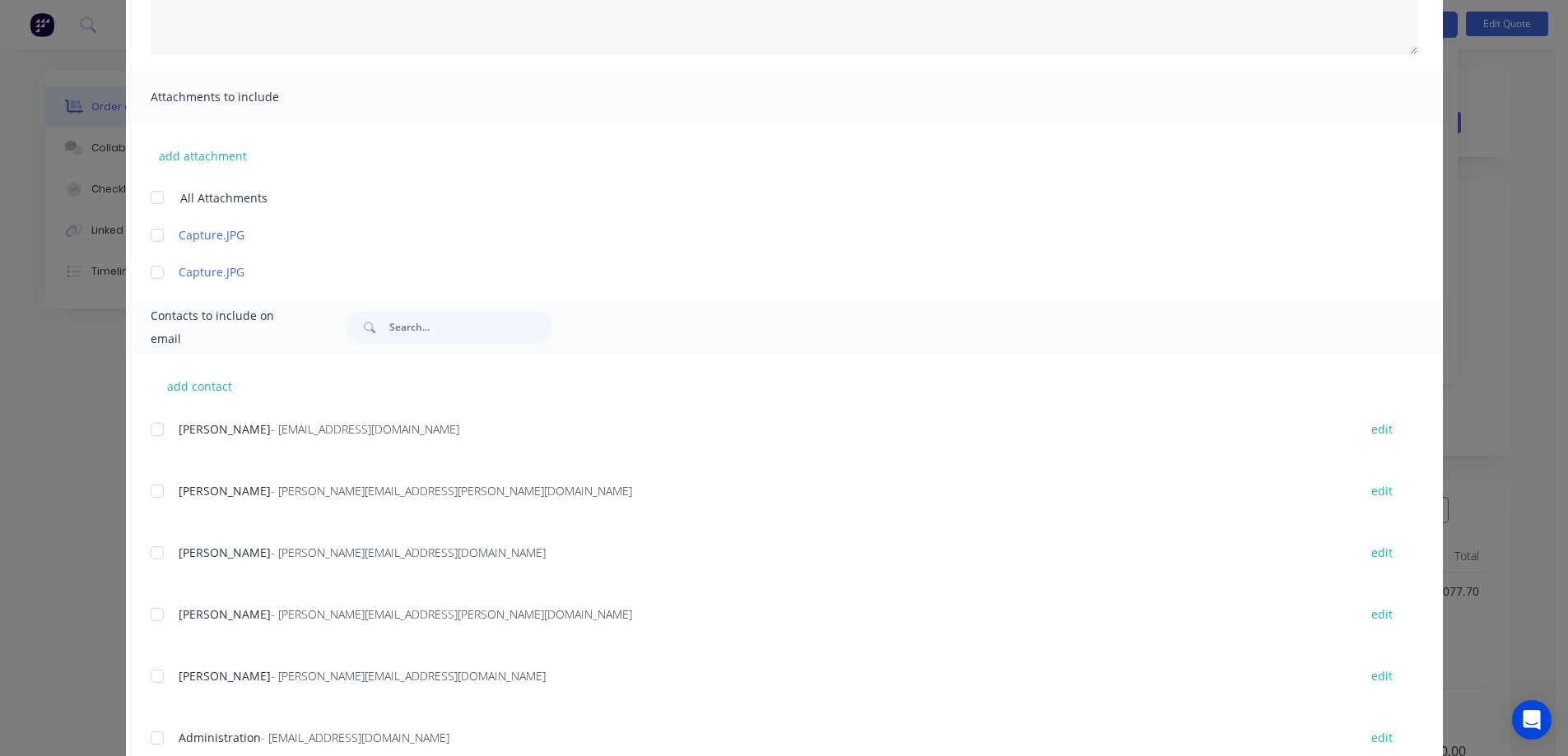
scroll to position [329, 0]
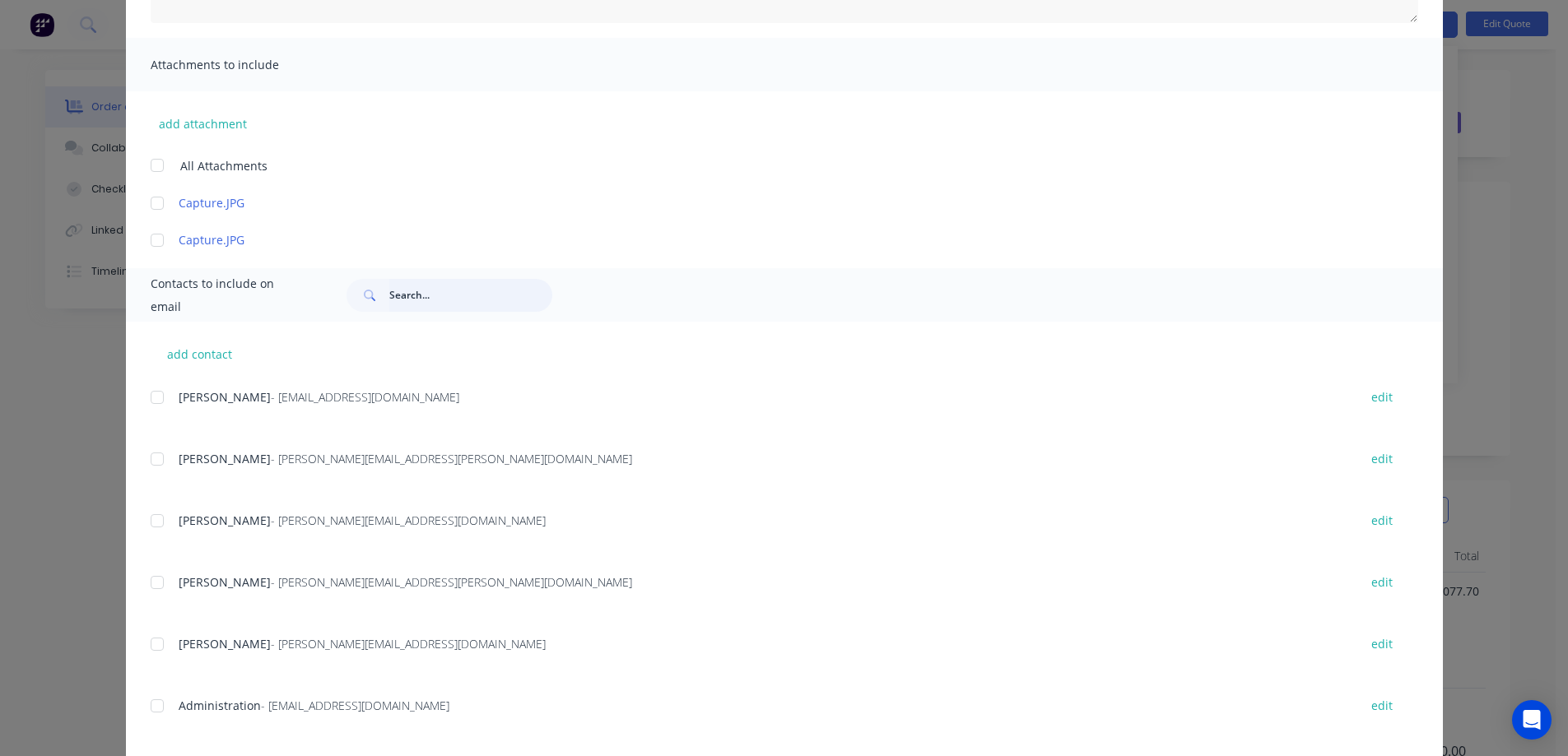
click at [407, 300] on input "text" at bounding box center [470, 296] width 163 height 33
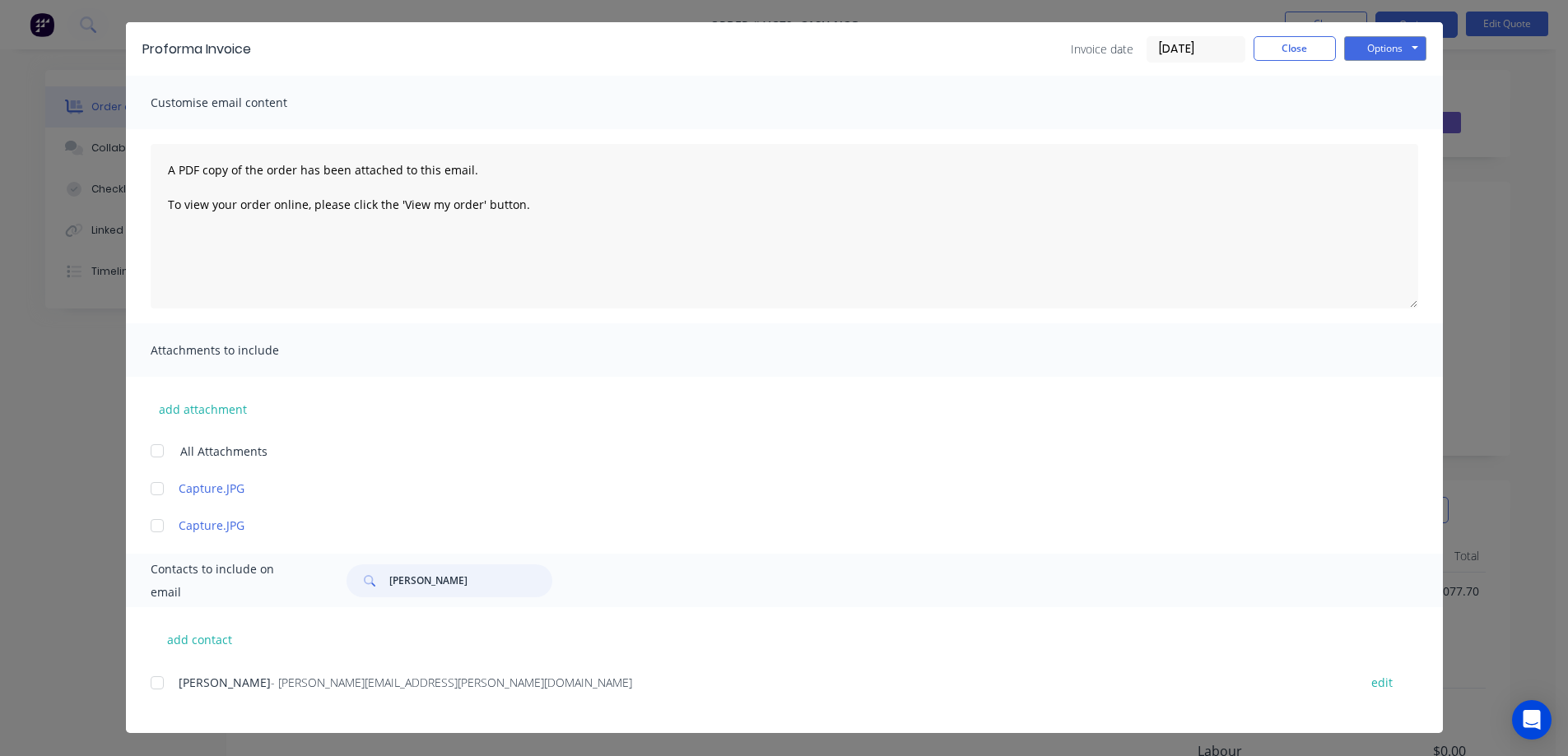
drag, startPoint x: 151, startPoint y: 683, endPoint x: 455, endPoint y: 501, distance: 354.3
click at [153, 683] on div at bounding box center [157, 683] width 33 height 33
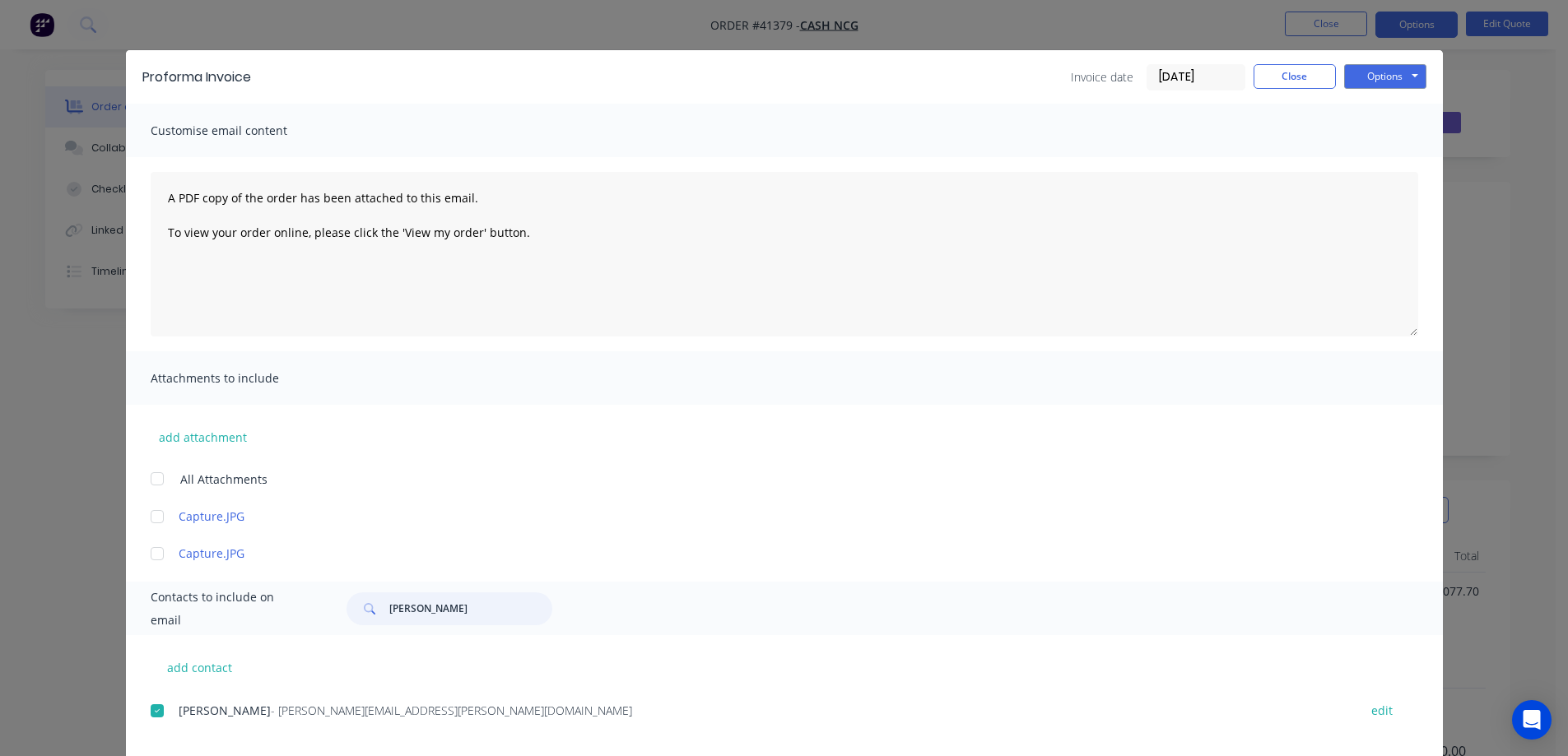
scroll to position [0, 0]
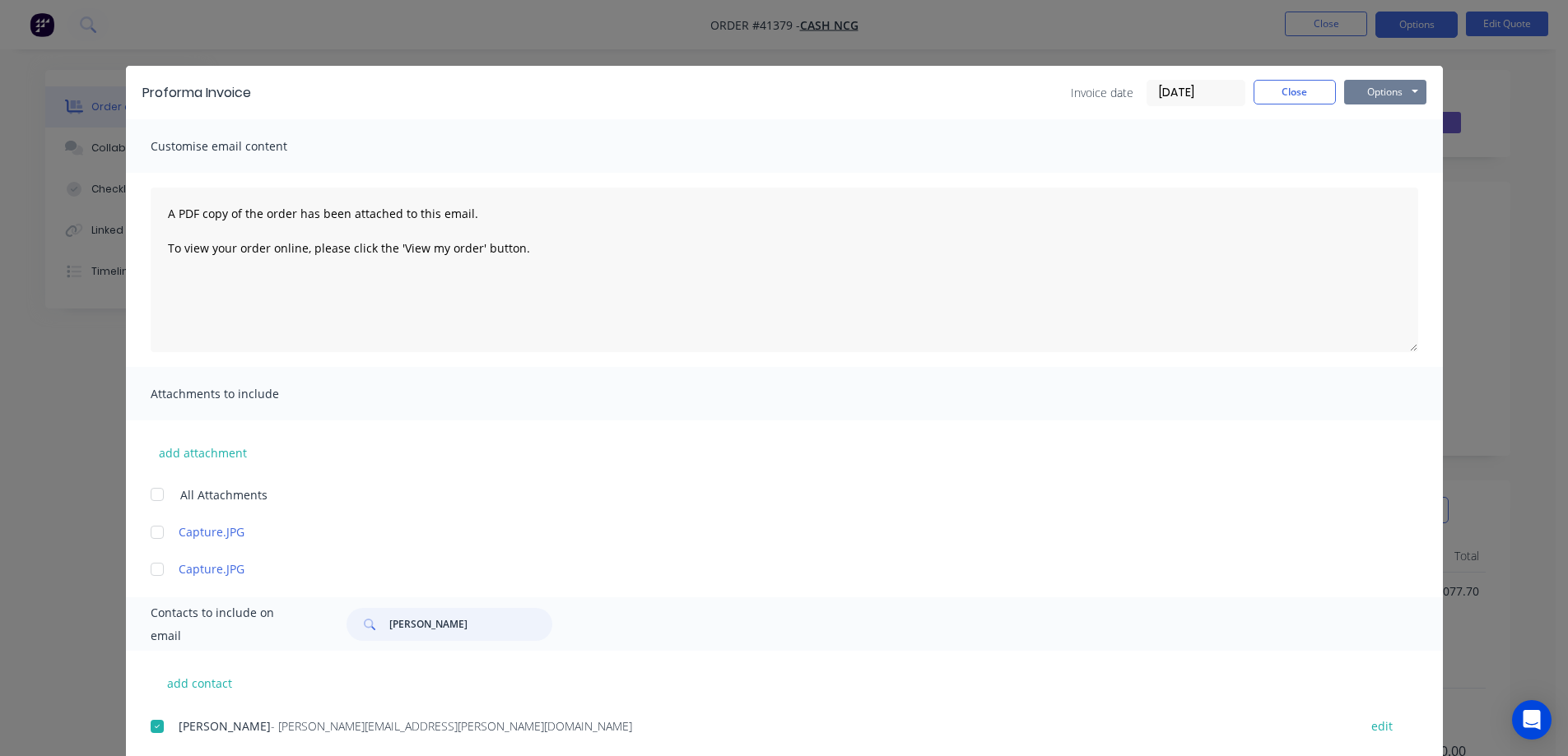
type input "jason"
click at [1389, 87] on button "Options" at bounding box center [1386, 92] width 82 height 25
click at [1390, 170] on button "Email" at bounding box center [1397, 175] width 105 height 27
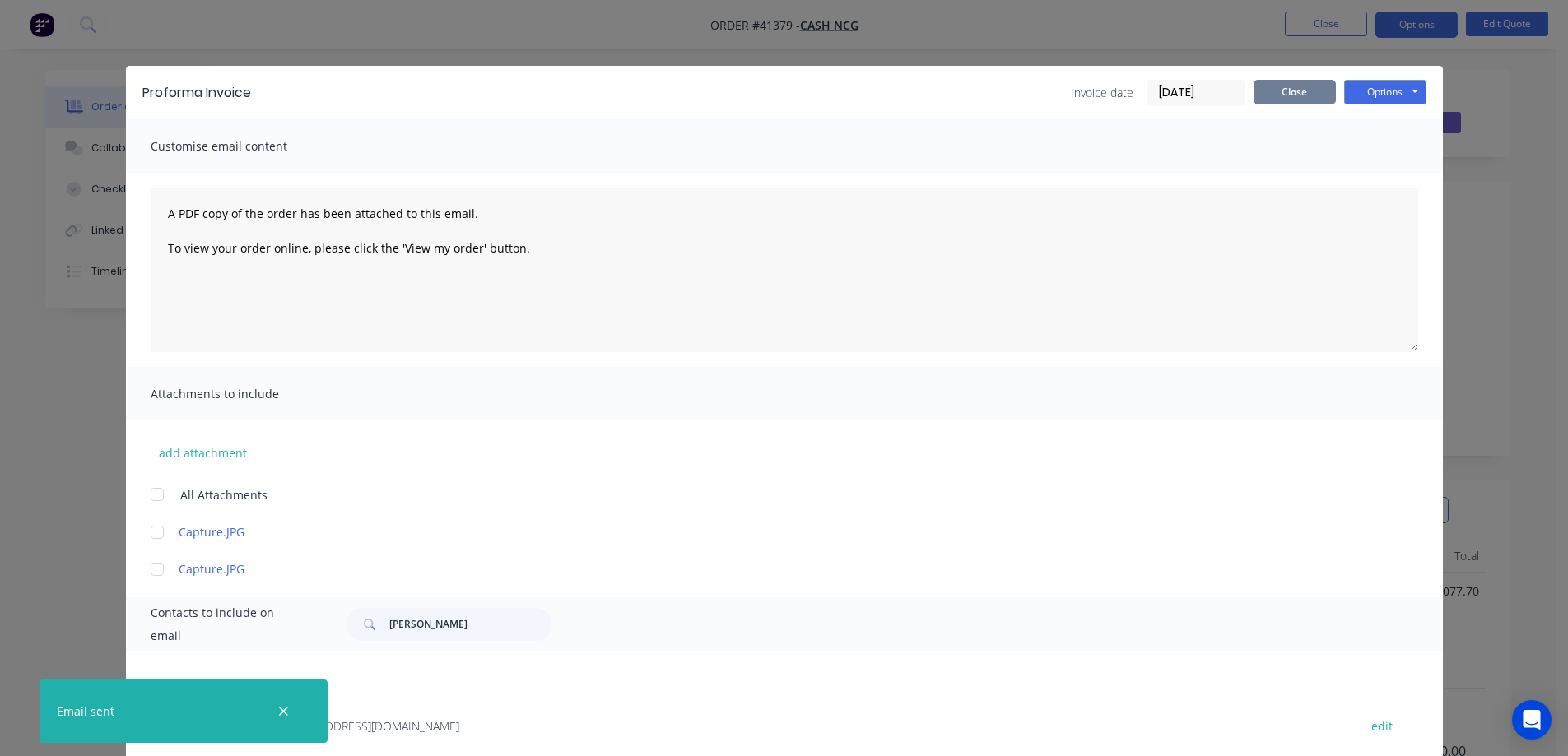
click at [1273, 93] on button "Close" at bounding box center [1295, 92] width 82 height 25
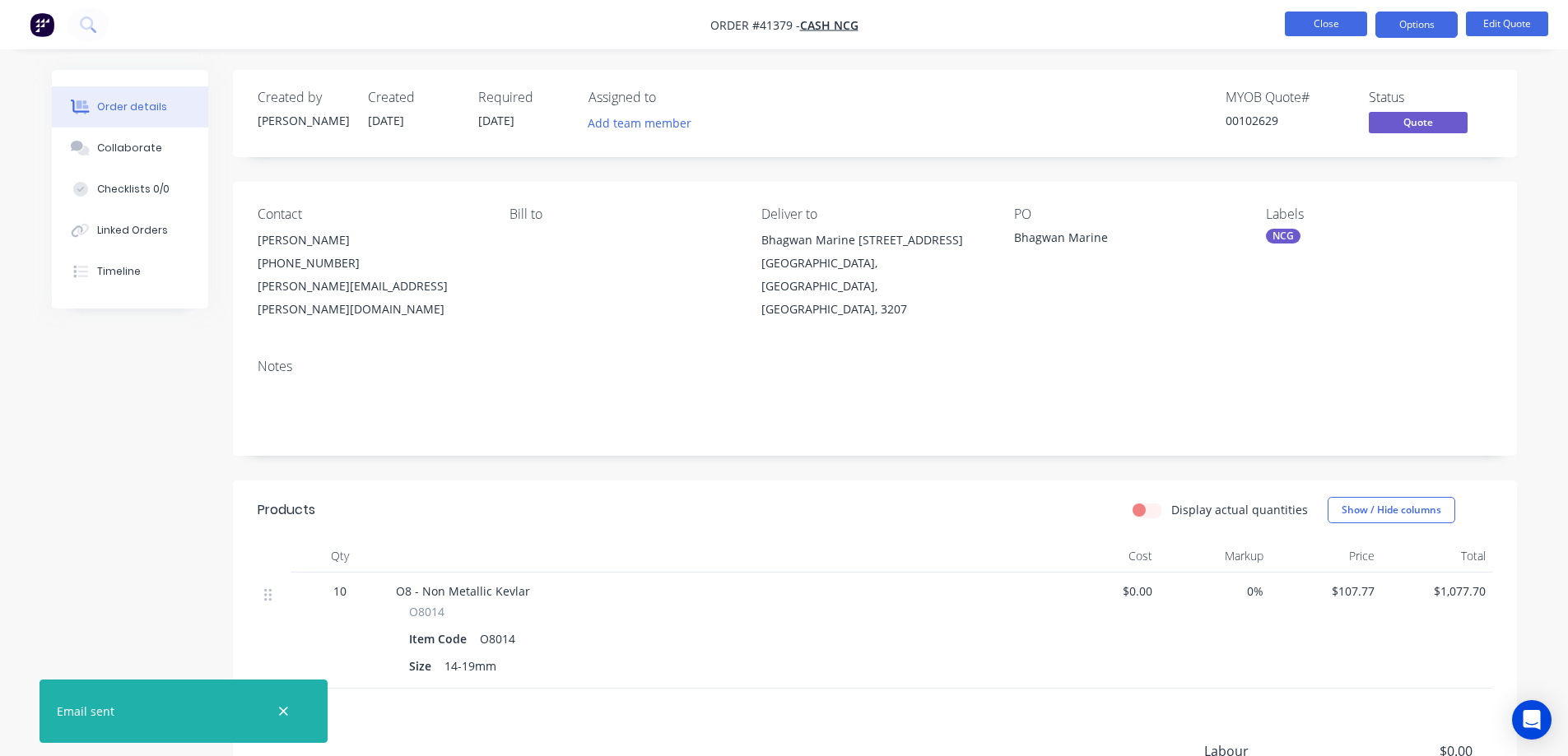
click at [1310, 21] on button "Close" at bounding box center [1327, 24] width 82 height 25
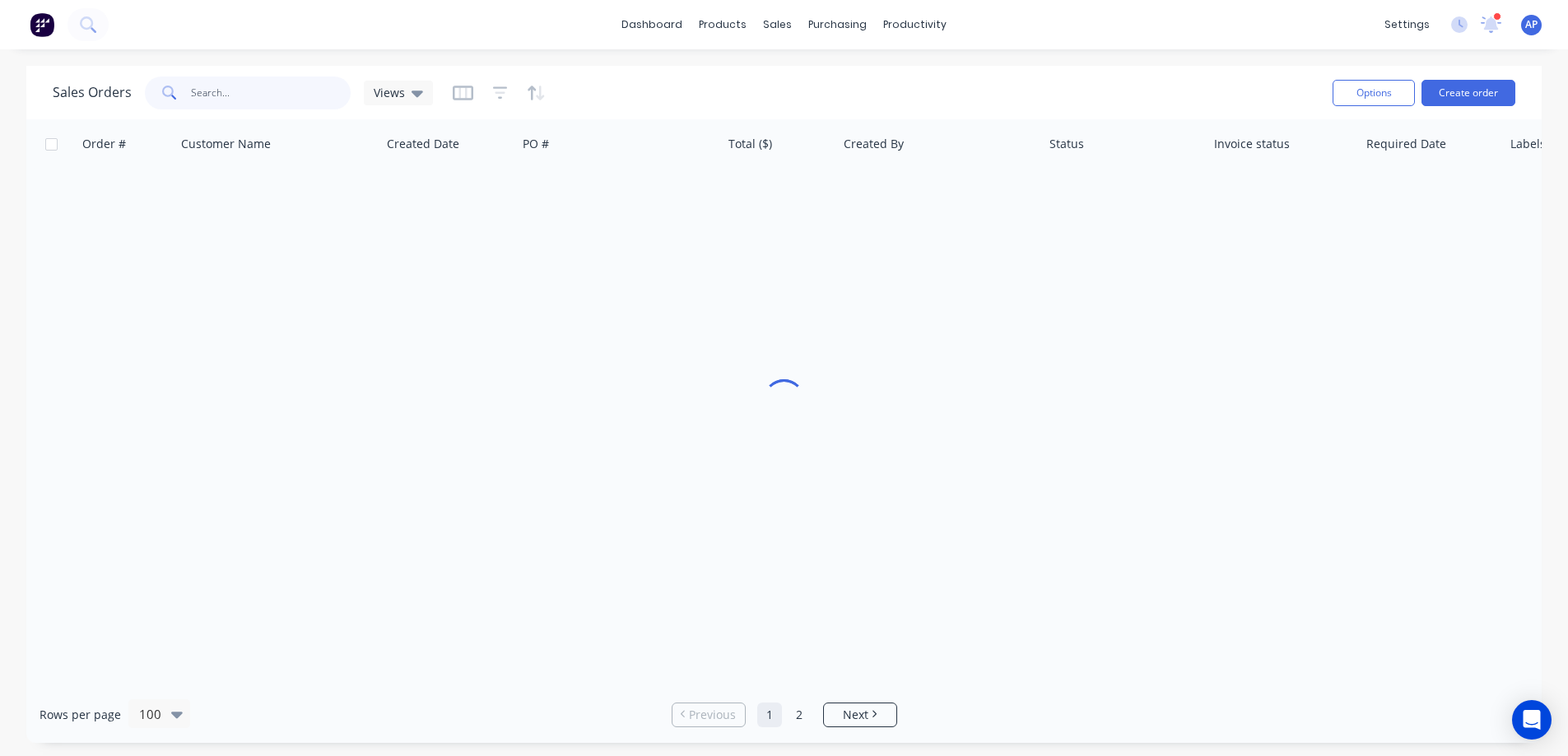
click at [284, 93] on input "text" at bounding box center [271, 92] width 160 height 33
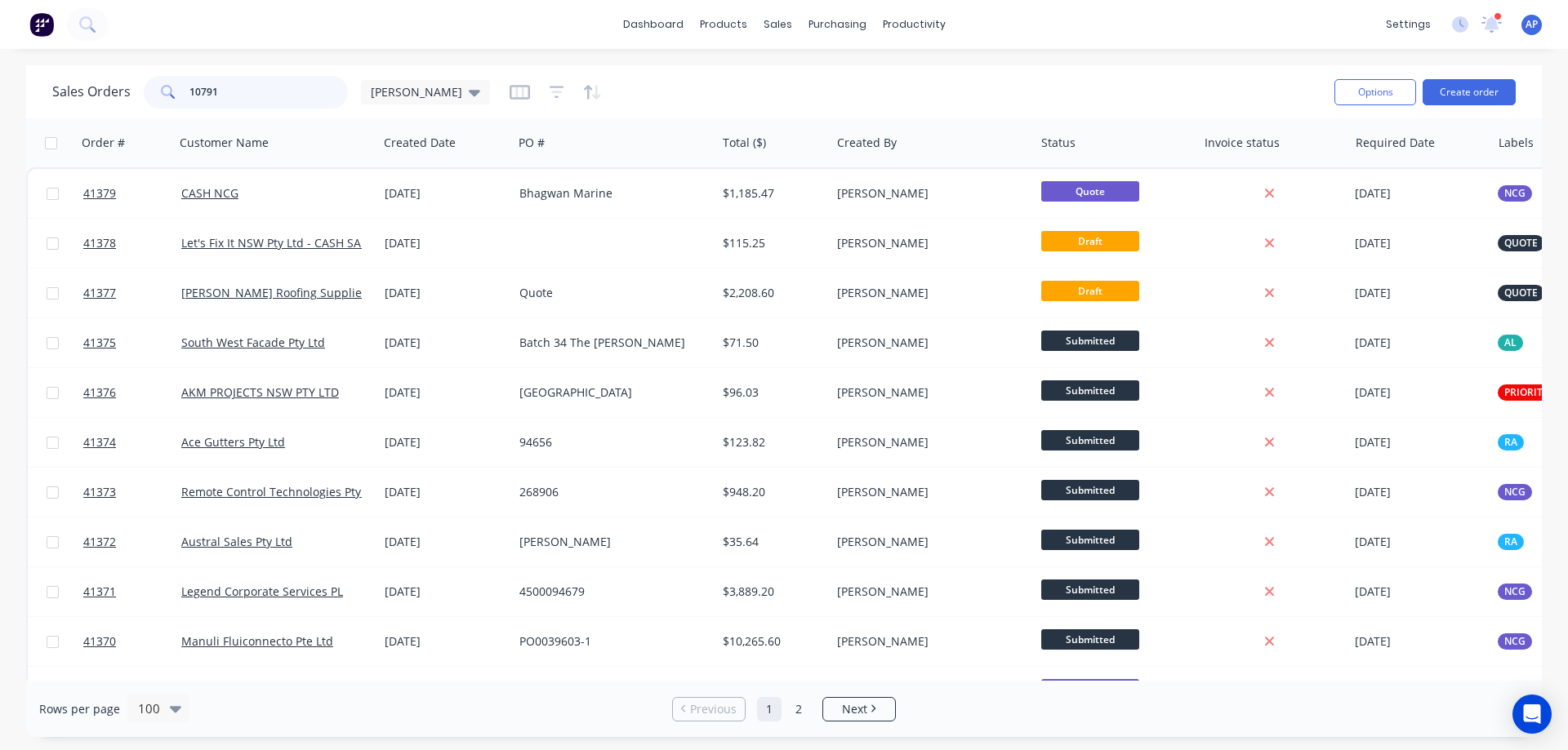
type input "10791"
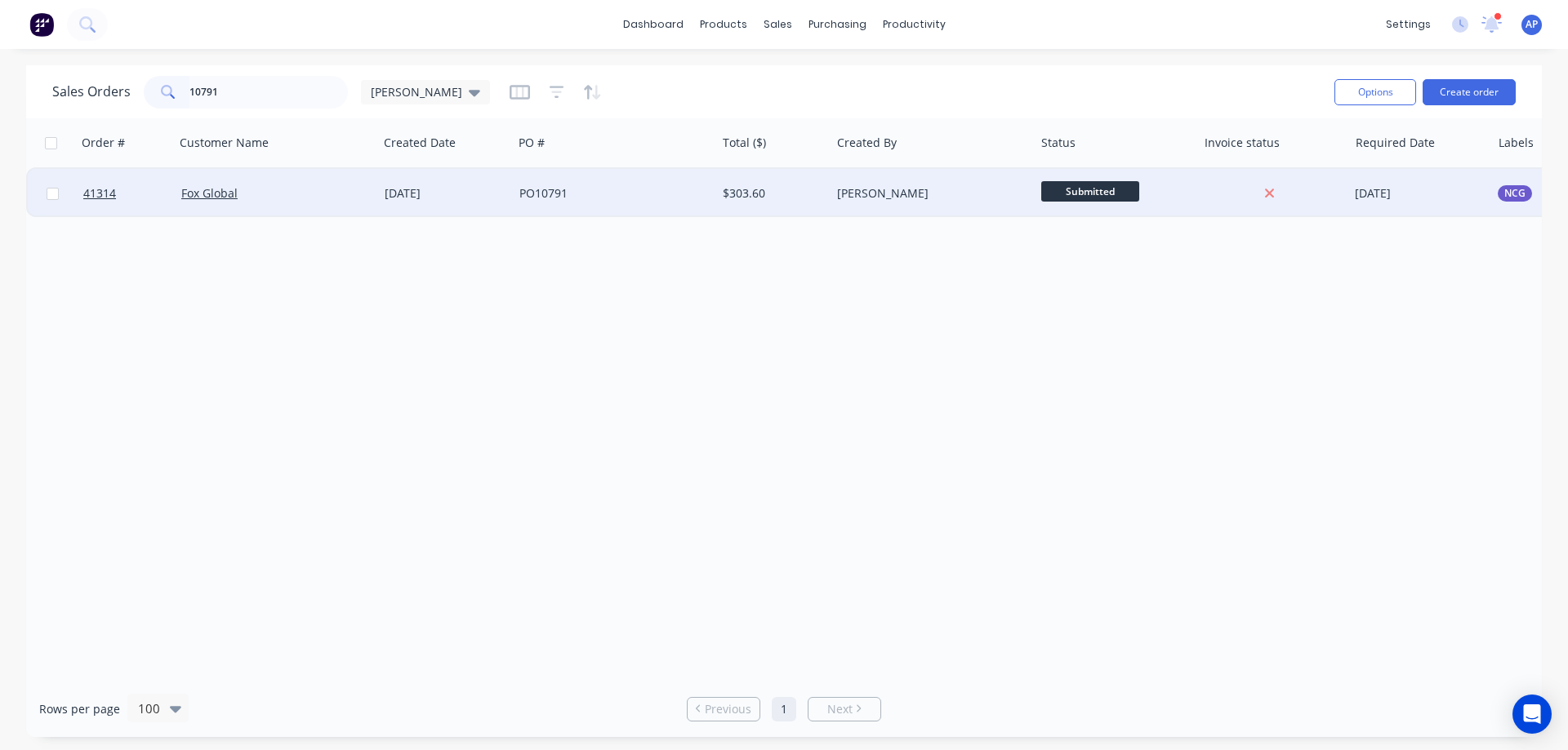
click at [589, 199] on div "PO10791" at bounding box center [610, 193] width 182 height 16
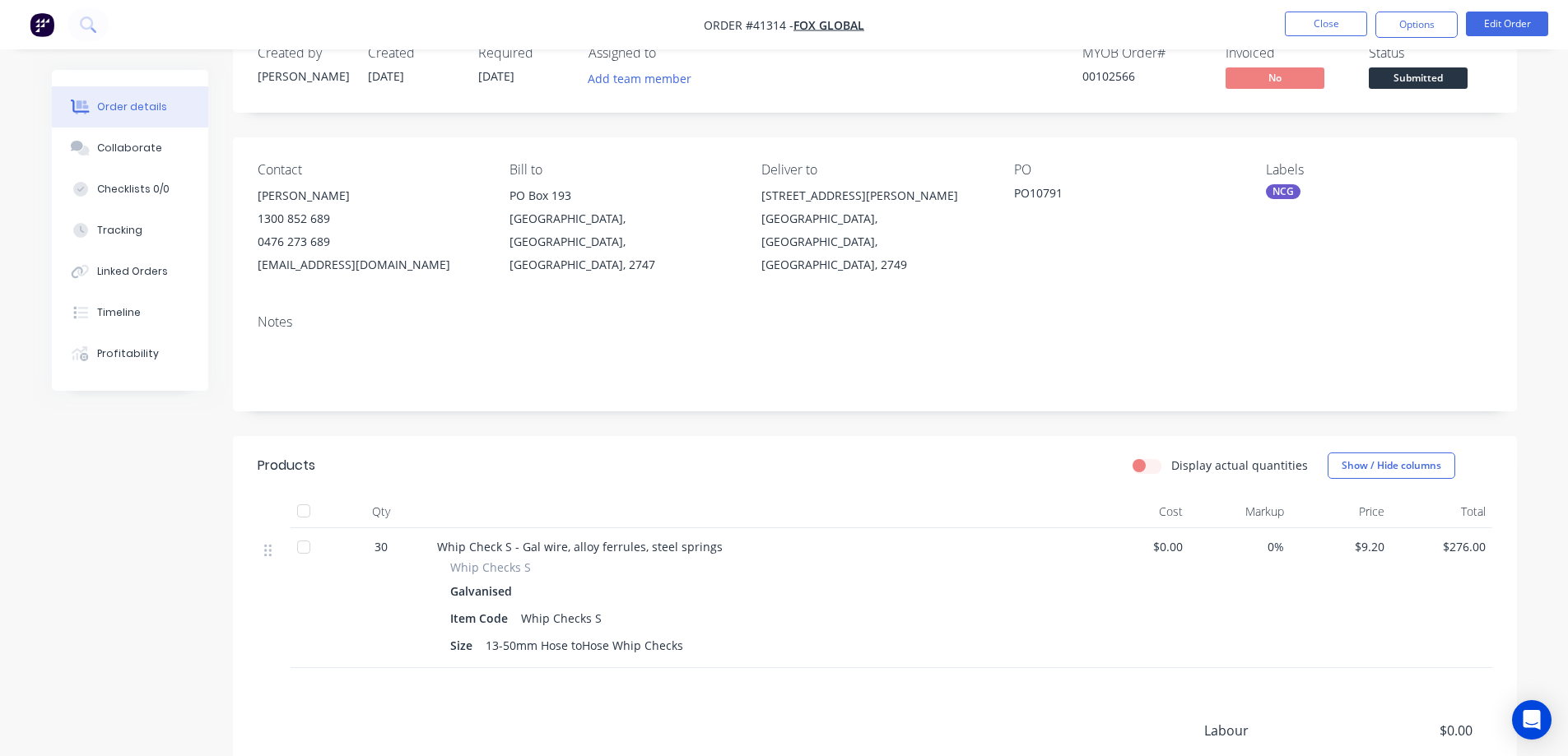
scroll to position [82, 0]
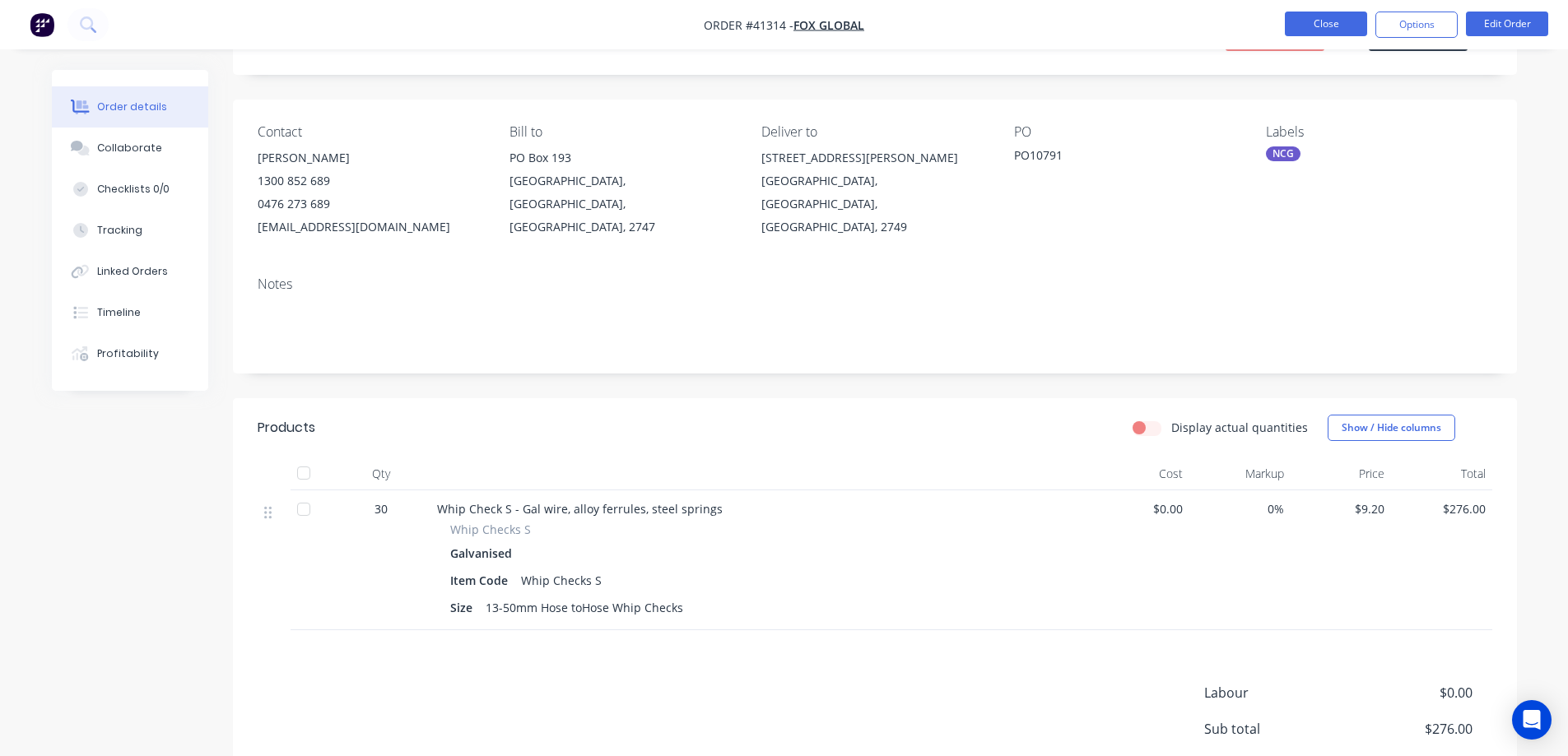
click at [1309, 24] on button "Close" at bounding box center [1327, 24] width 82 height 25
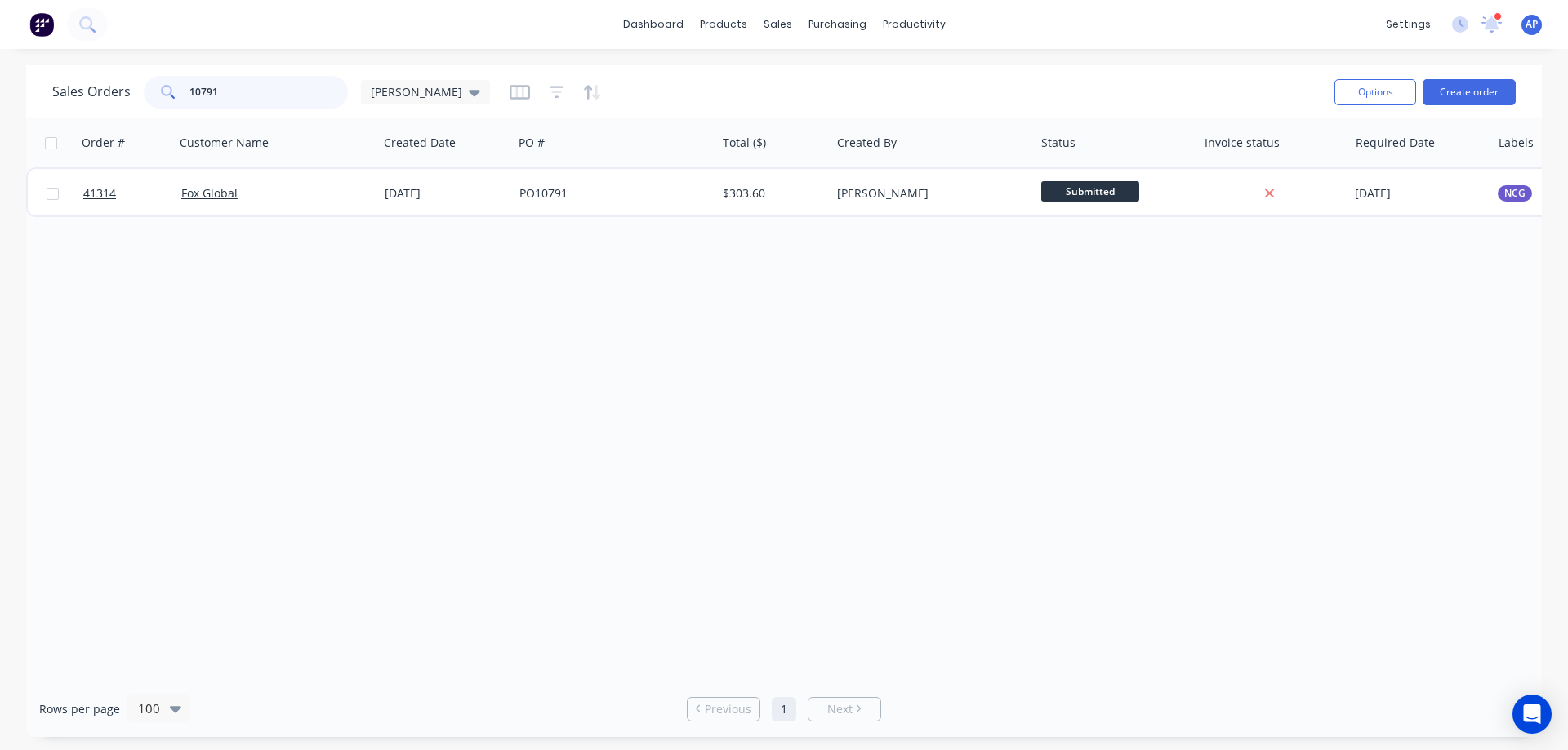
drag, startPoint x: 203, startPoint y: 100, endPoint x: 178, endPoint y: 106, distance: 25.7
click at [178, 106] on div "10791" at bounding box center [246, 92] width 204 height 33
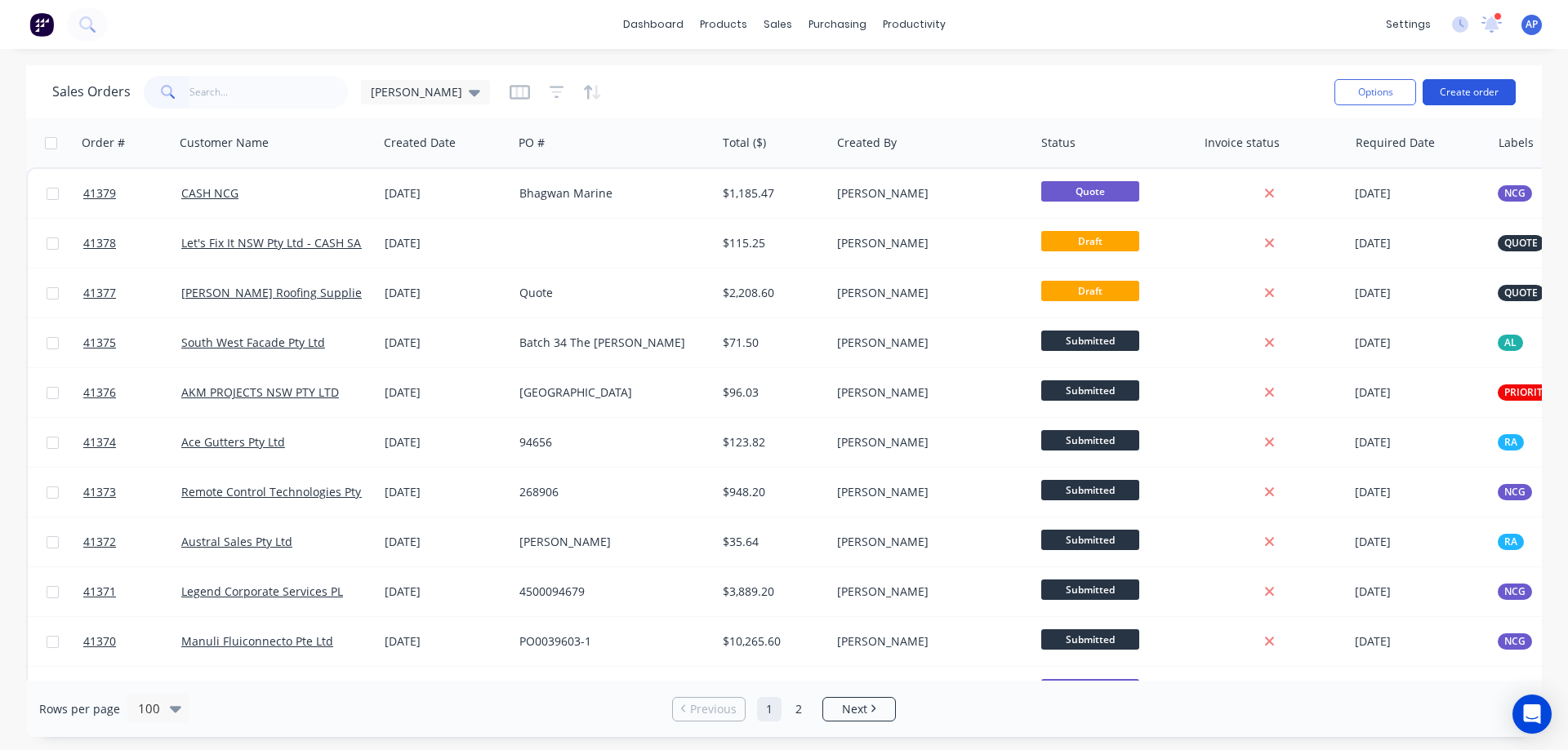
click at [1478, 93] on button "Create order" at bounding box center [1470, 93] width 93 height 26
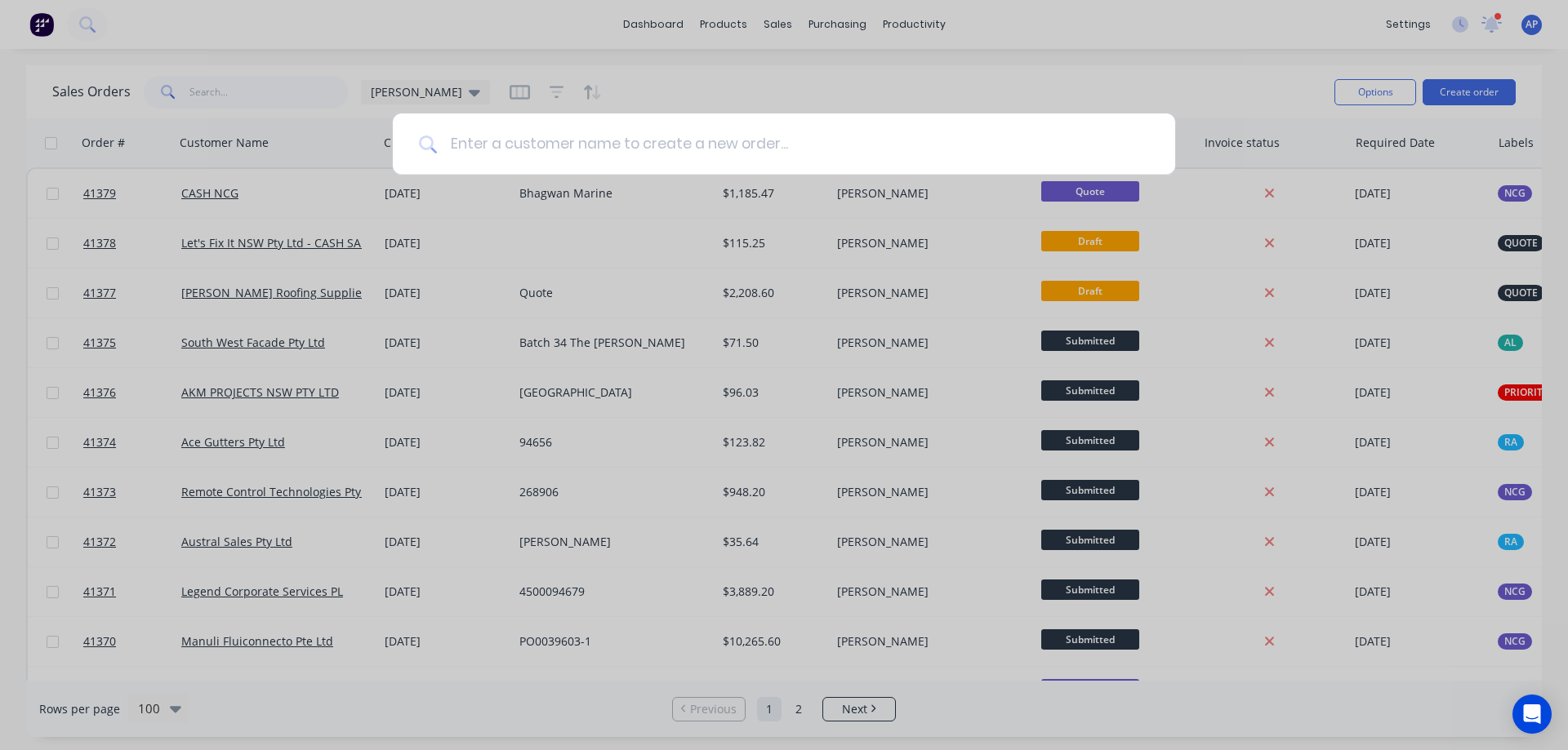
click at [530, 142] on input at bounding box center [793, 144] width 713 height 61
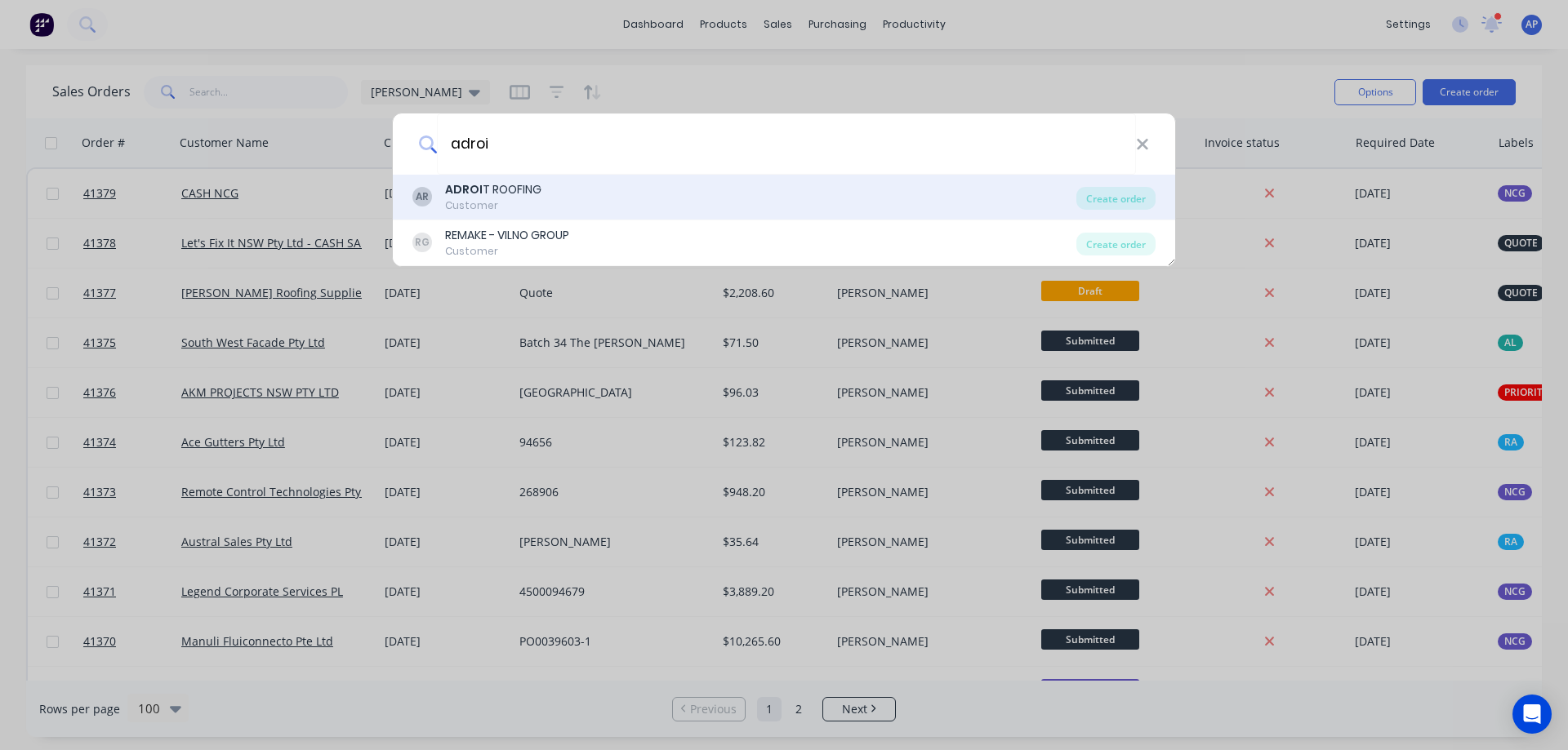
type input "adroi"
click at [522, 192] on div "ADROI T ROOFING" at bounding box center [493, 190] width 97 height 17
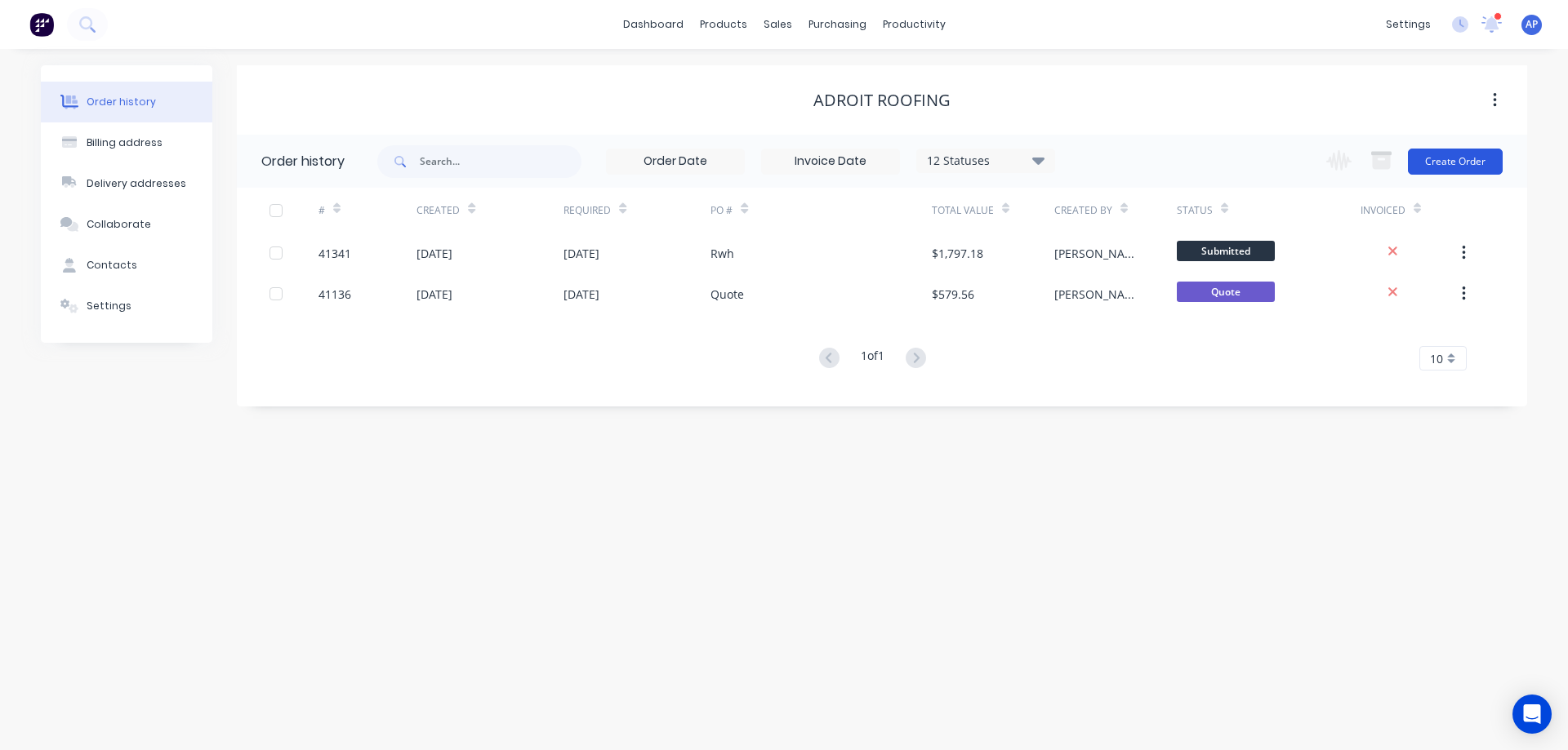
click at [1455, 156] on button "Create Order" at bounding box center [1455, 162] width 95 height 26
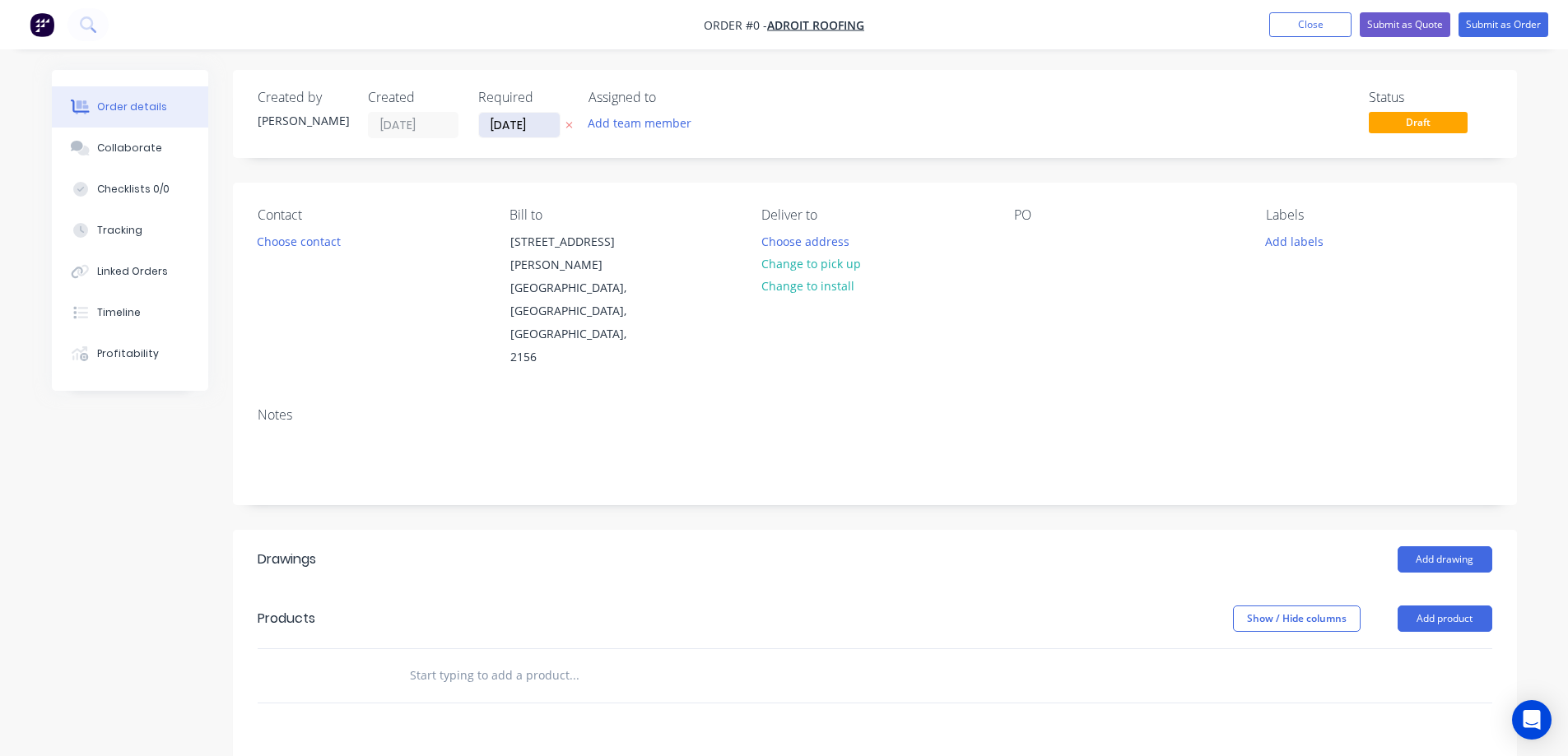
click at [517, 124] on input "[DATE]" at bounding box center [519, 125] width 81 height 25
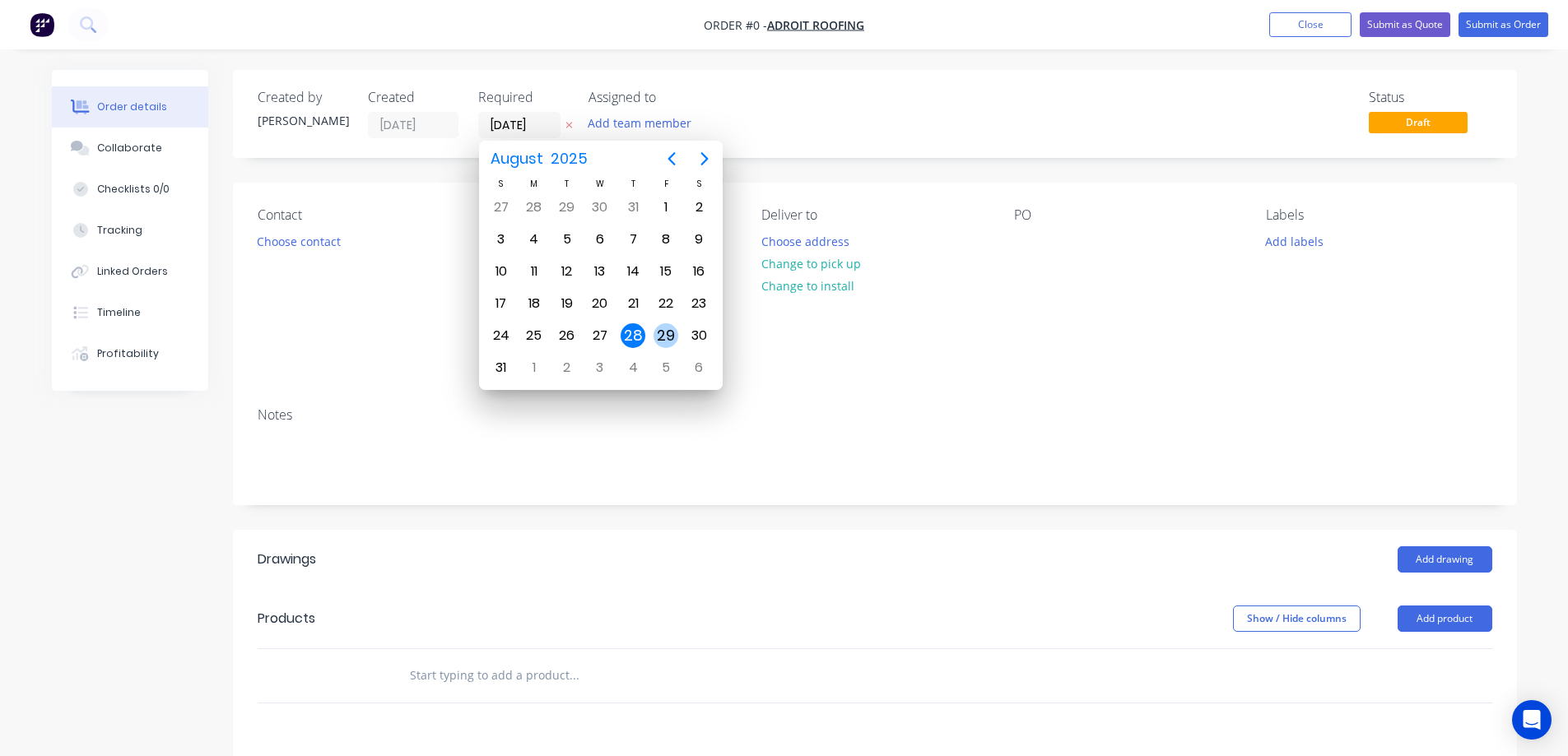
click at [671, 337] on div "29" at bounding box center [666, 336] width 25 height 25
type input "29/08/25"
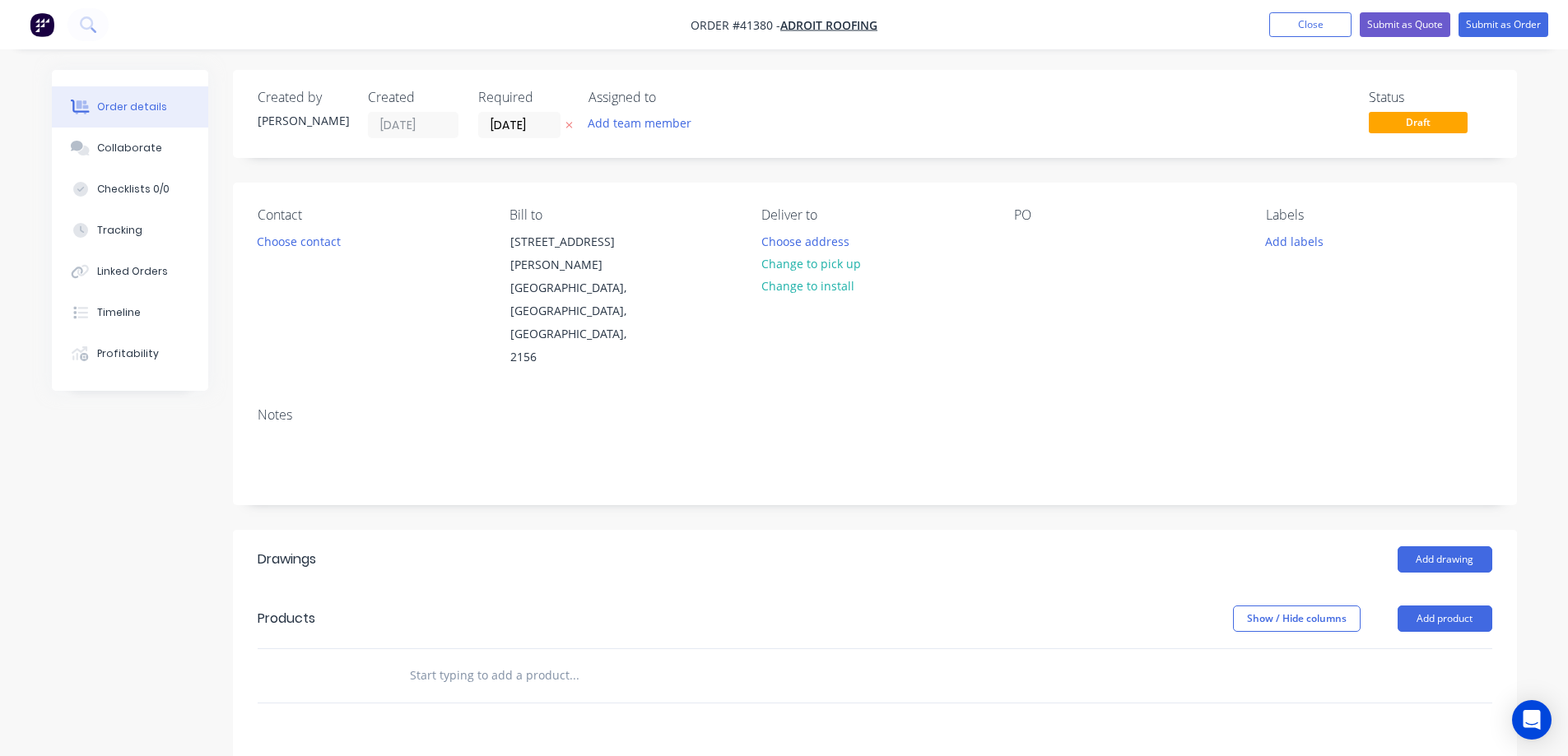
click at [321, 244] on button "Choose contact" at bounding box center [299, 240] width 101 height 22
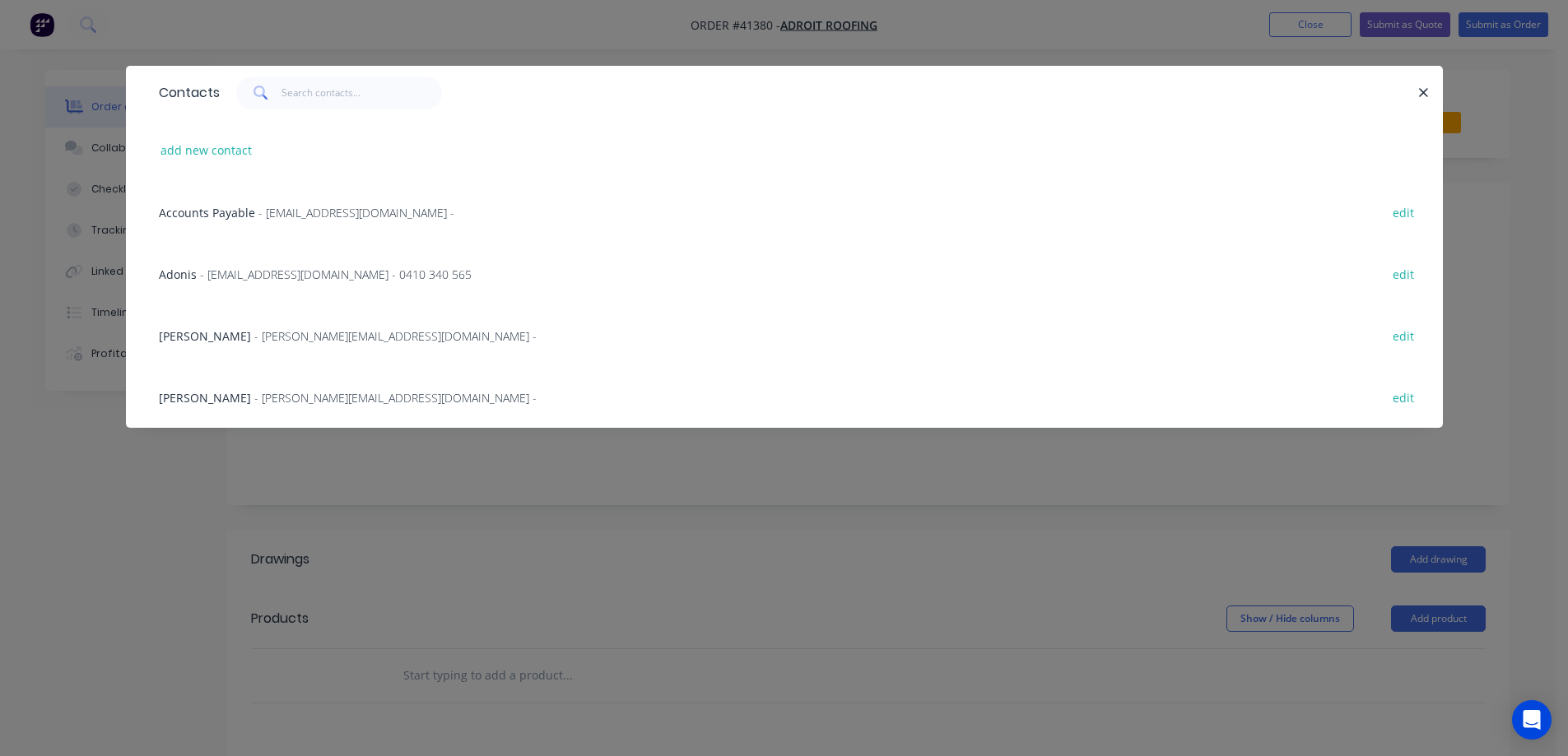
click at [303, 274] on span "- adroit.roofing@gmail.com - 0410 340 565" at bounding box center [336, 275] width 272 height 15
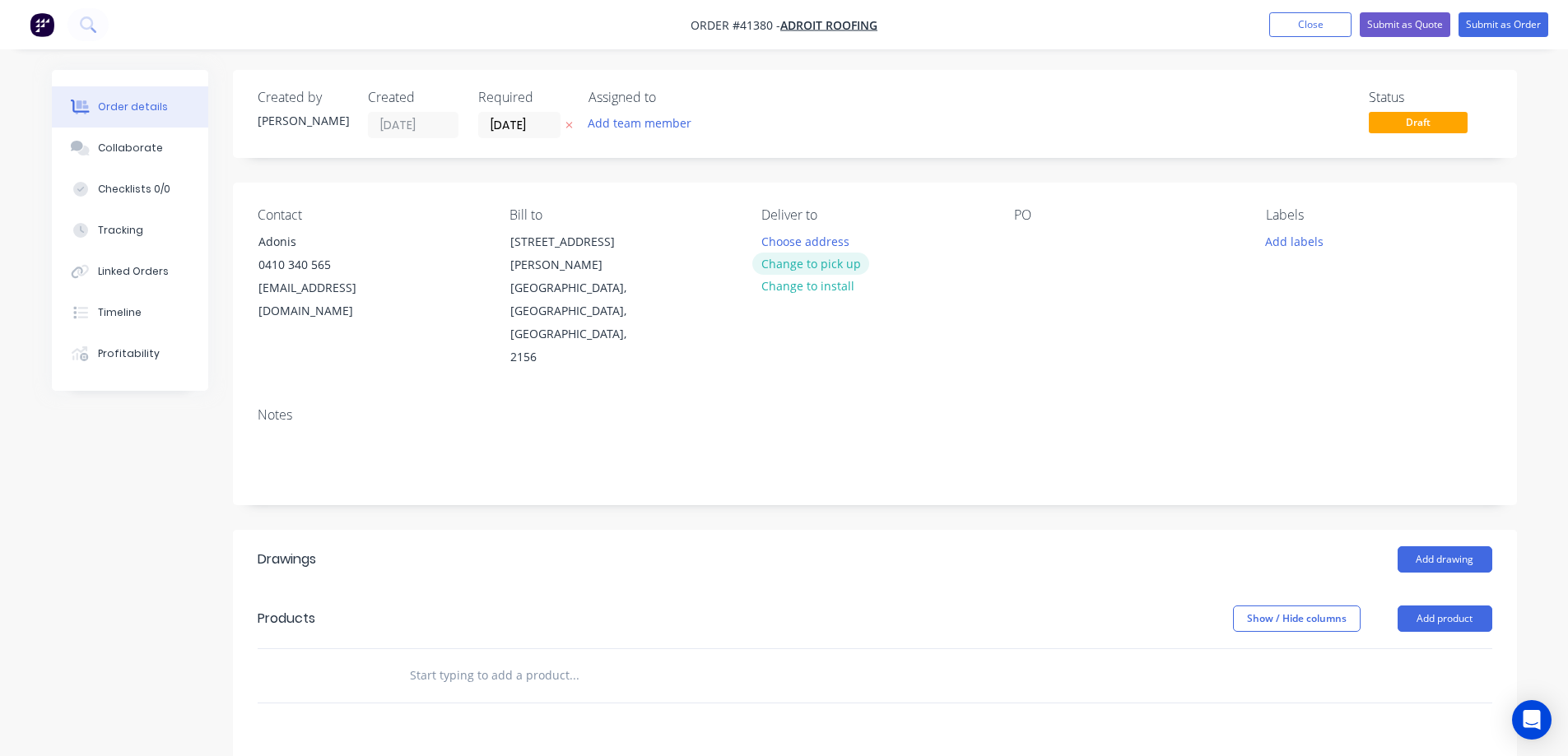
click at [789, 262] on button "Change to pick up" at bounding box center [811, 263] width 117 height 22
click at [1021, 245] on div at bounding box center [1028, 241] width 27 height 24
click at [1279, 242] on button "Add labels" at bounding box center [1294, 240] width 75 height 22
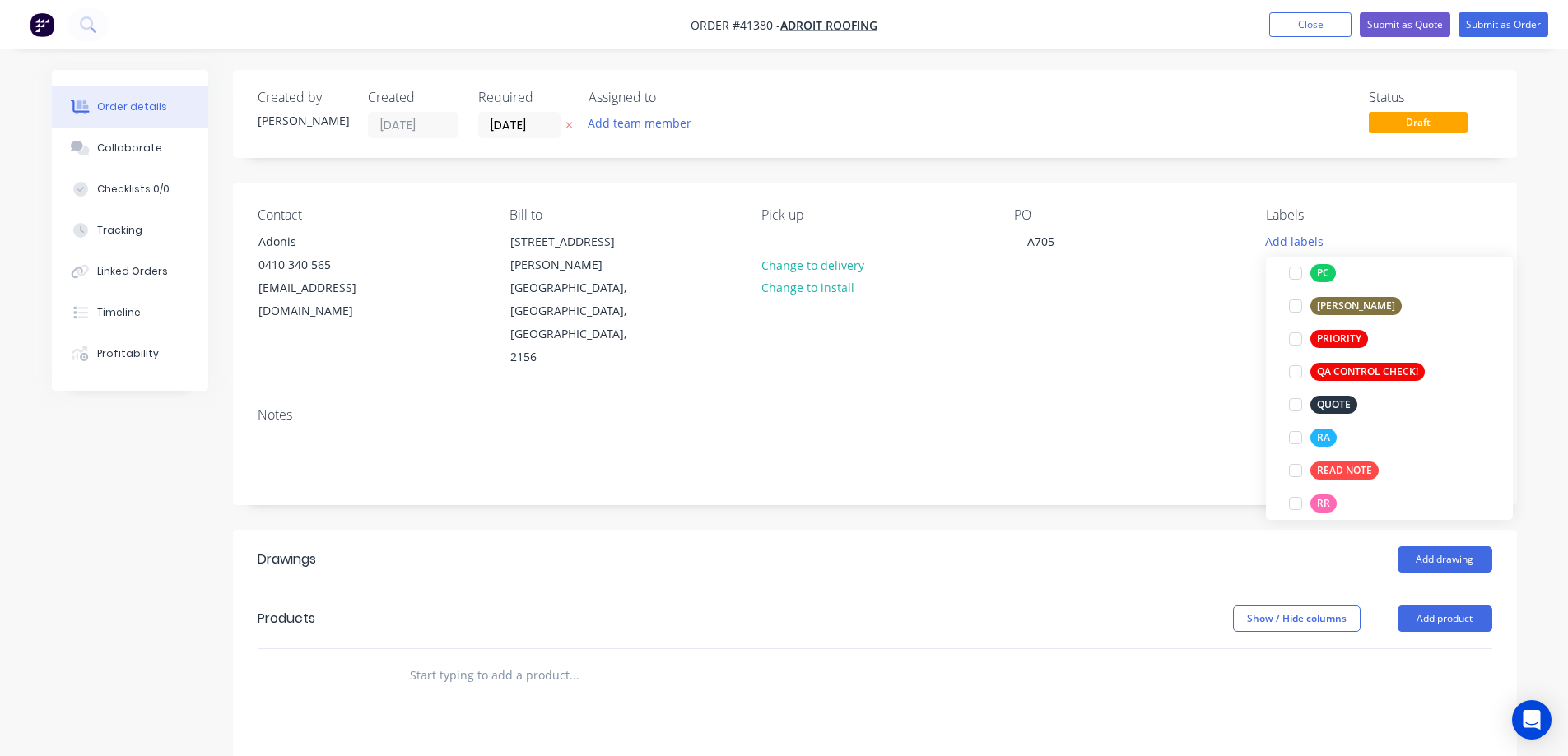
scroll to position [494, 0]
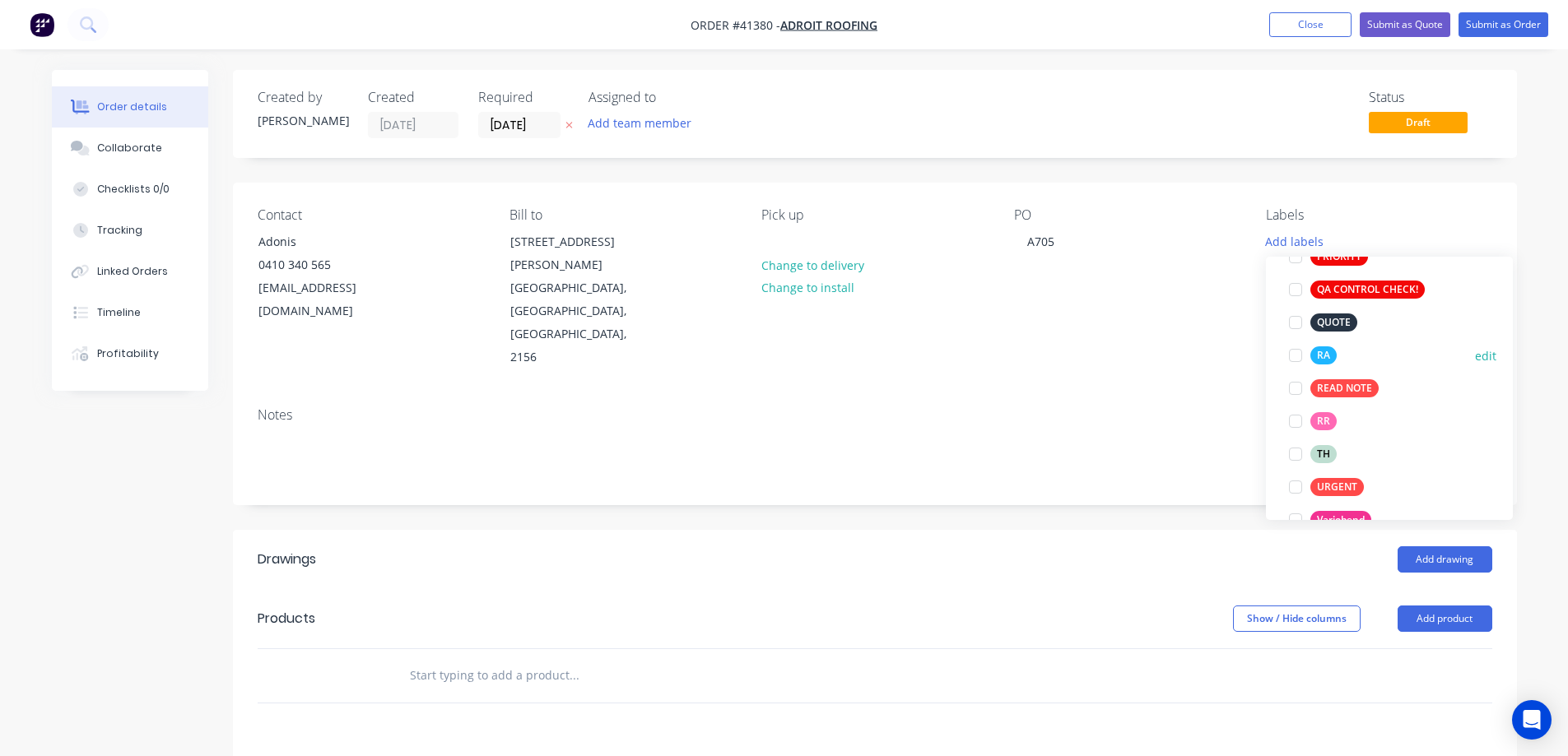
click at [1297, 357] on div at bounding box center [1295, 356] width 33 height 33
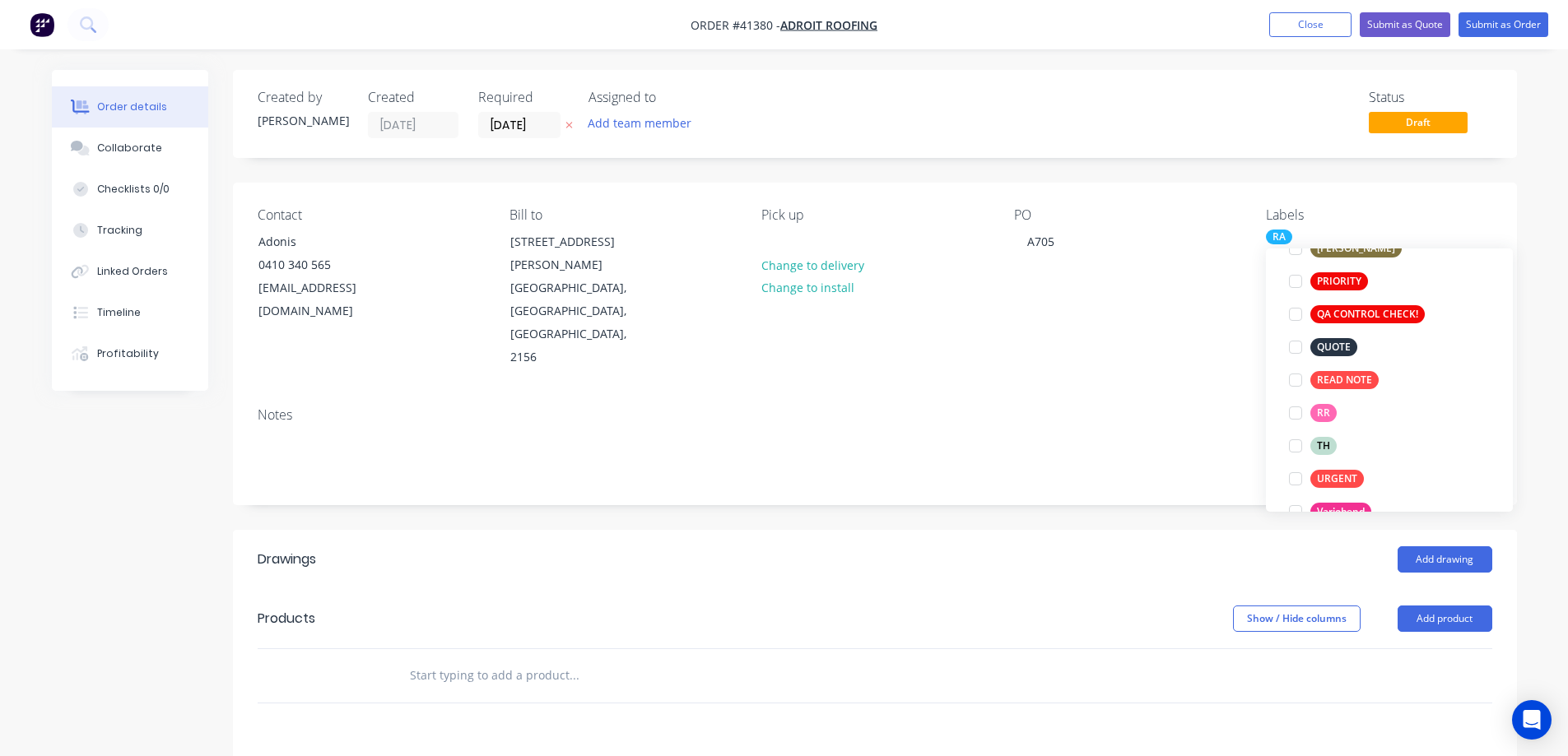
scroll to position [33, 0]
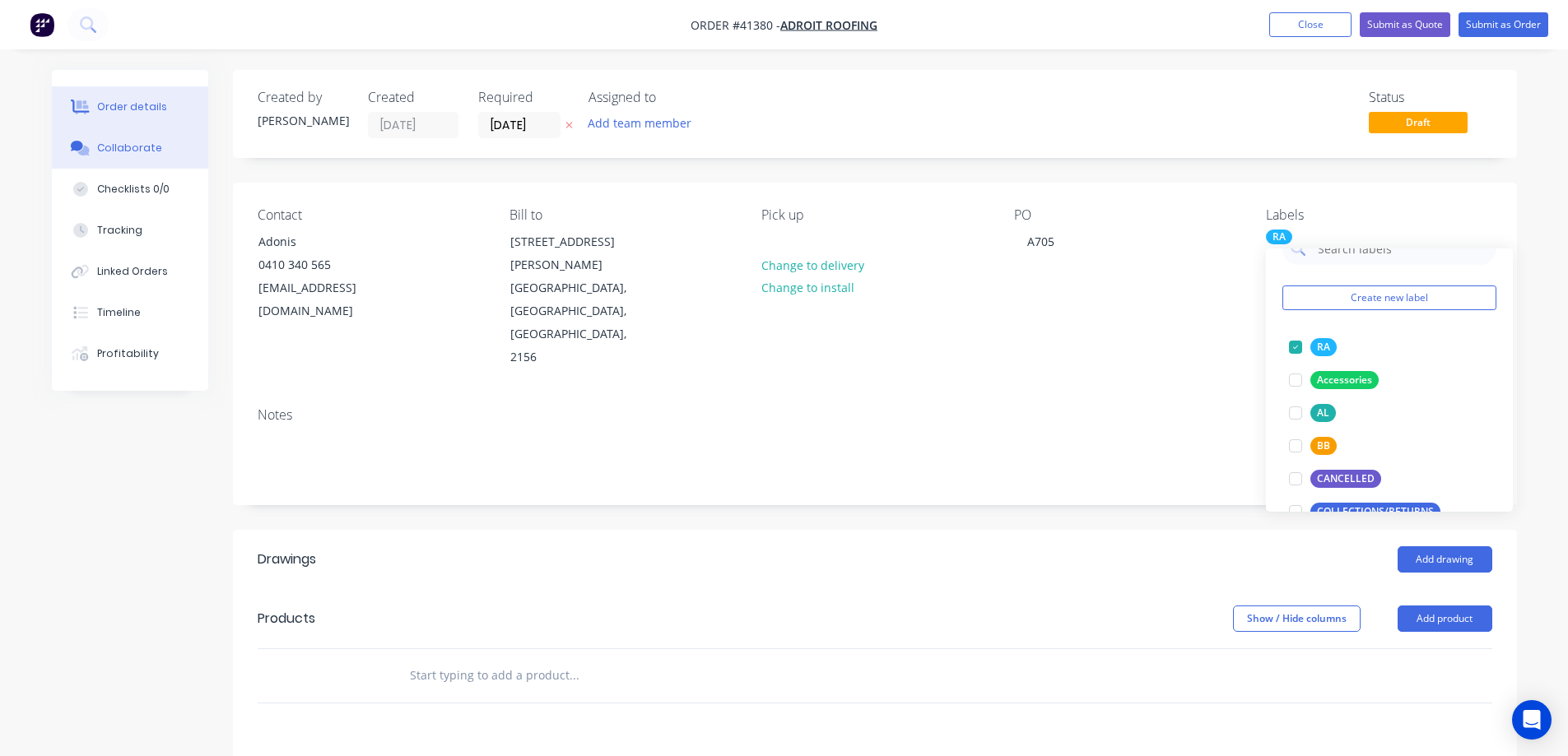
click at [159, 148] on button "Collaborate" at bounding box center [130, 148] width 156 height 41
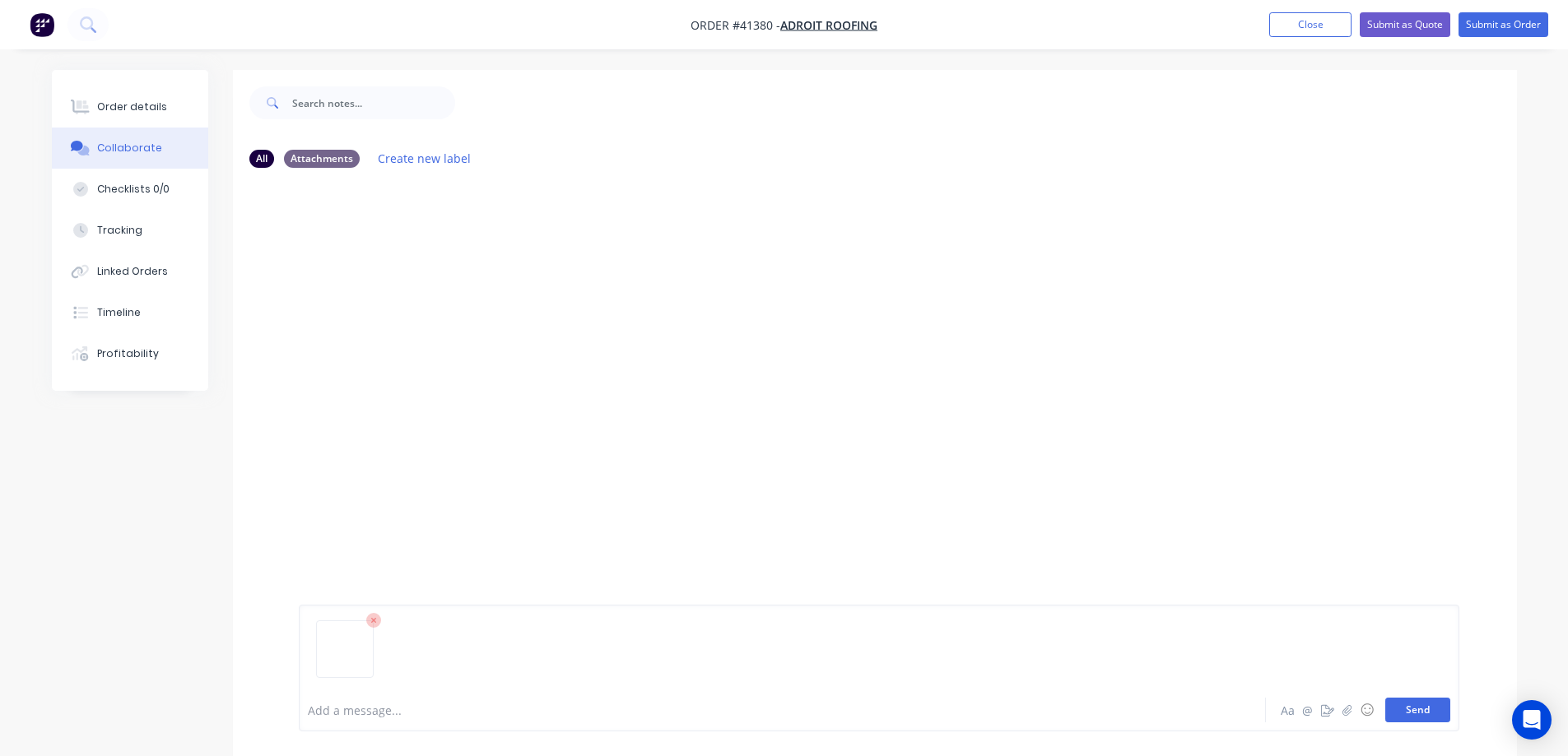
click at [1402, 711] on button "Send" at bounding box center [1418, 710] width 65 height 25
click at [165, 104] on button "Order details" at bounding box center [130, 107] width 156 height 41
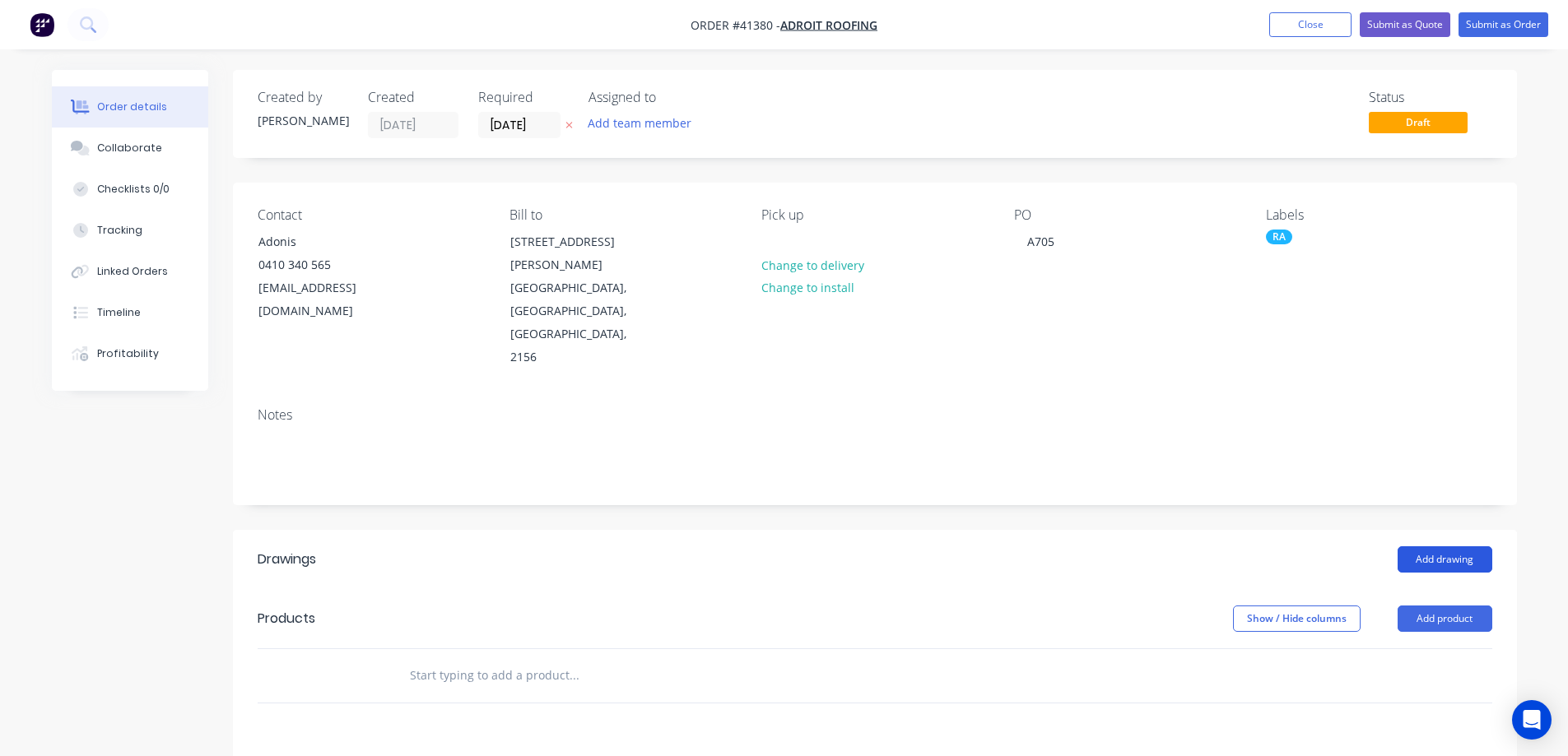
click at [1430, 546] on button "Add drawing" at bounding box center [1445, 560] width 94 height 27
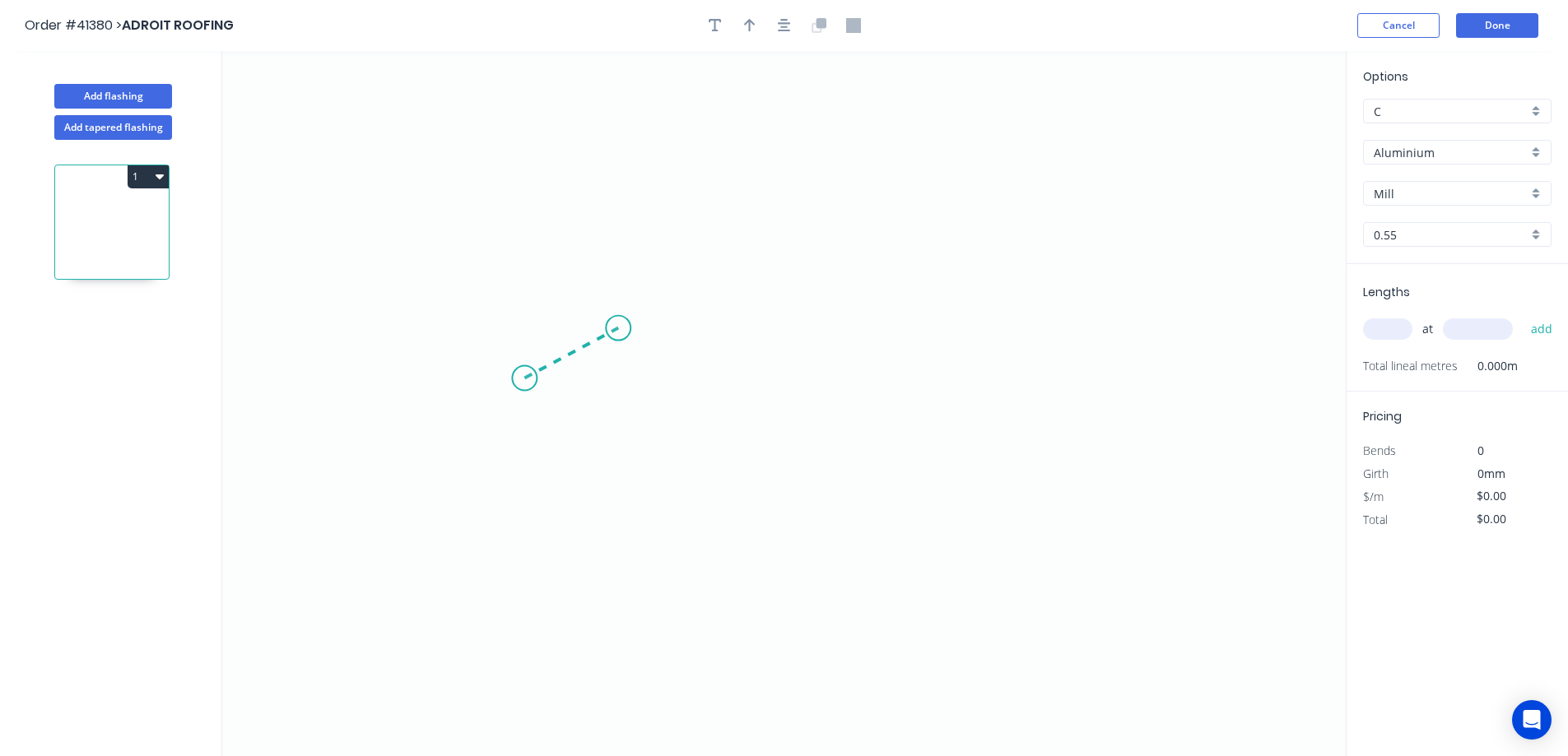
drag, startPoint x: 525, startPoint y: 378, endPoint x: 618, endPoint y: 328, distance: 105.6
click at [618, 328] on icon "0" at bounding box center [784, 404] width 1124 height 705
click at [976, 332] on icon "0 ?" at bounding box center [784, 404] width 1124 height 705
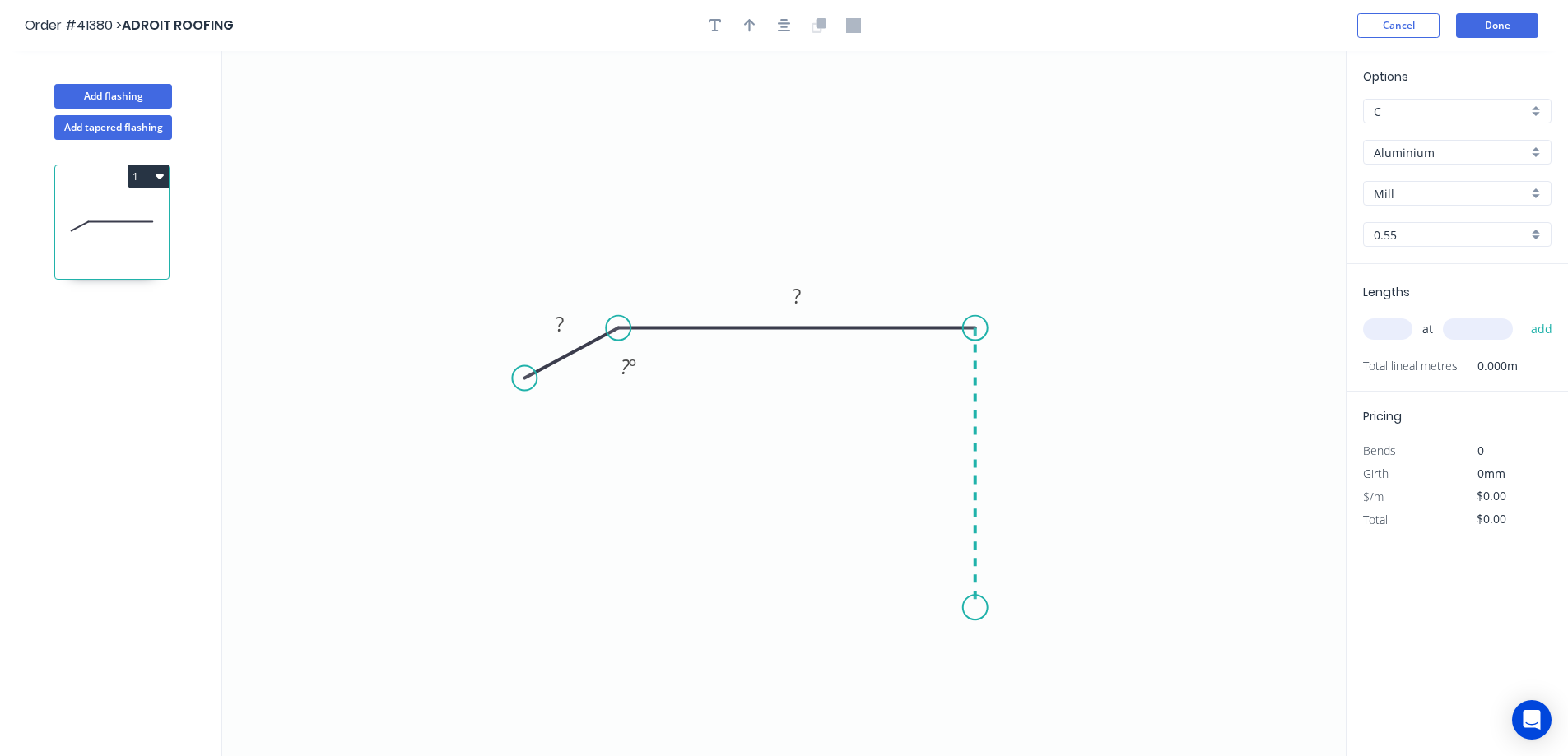
drag, startPoint x: 976, startPoint y: 332, endPoint x: 972, endPoint y: 632, distance: 300.0
click at [972, 632] on icon "0 ? ? ? º" at bounding box center [784, 404] width 1124 height 705
drag, startPoint x: 1012, startPoint y: 641, endPoint x: 990, endPoint y: 641, distance: 22.0
click at [1011, 641] on div "Crush & Fold" at bounding box center [1055, 643] width 166 height 33
click at [1007, 674] on div "Flip bend" at bounding box center [1058, 676] width 166 height 33
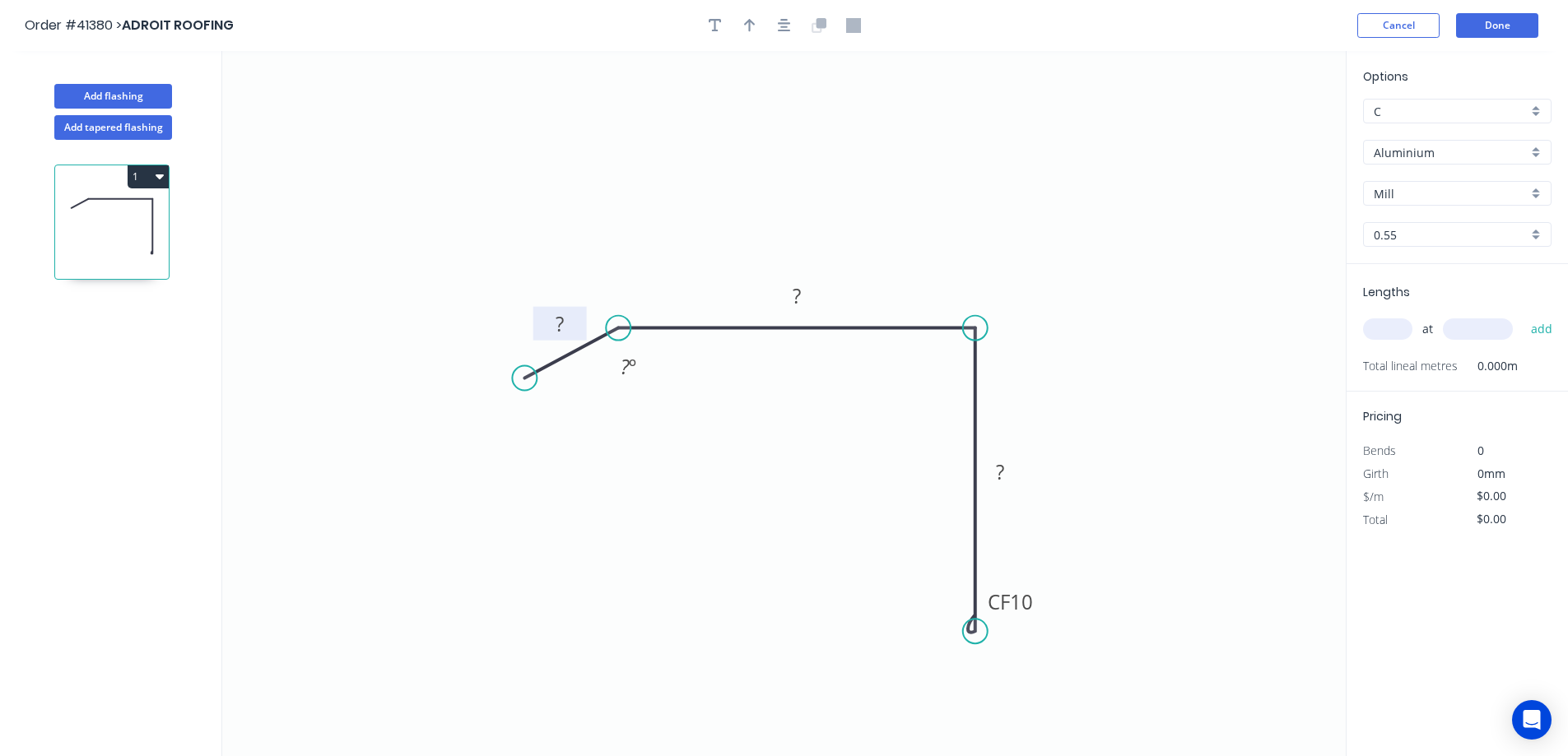
click at [571, 324] on rect at bounding box center [560, 325] width 33 height 23
type input "$13.91"
click at [743, 21] on button "button" at bounding box center [750, 26] width 25 height 25
drag, startPoint x: 1260, startPoint y: 128, endPoint x: 1047, endPoint y: 266, distance: 253.8
click at [1062, 262] on icon at bounding box center [1069, 235] width 15 height 52
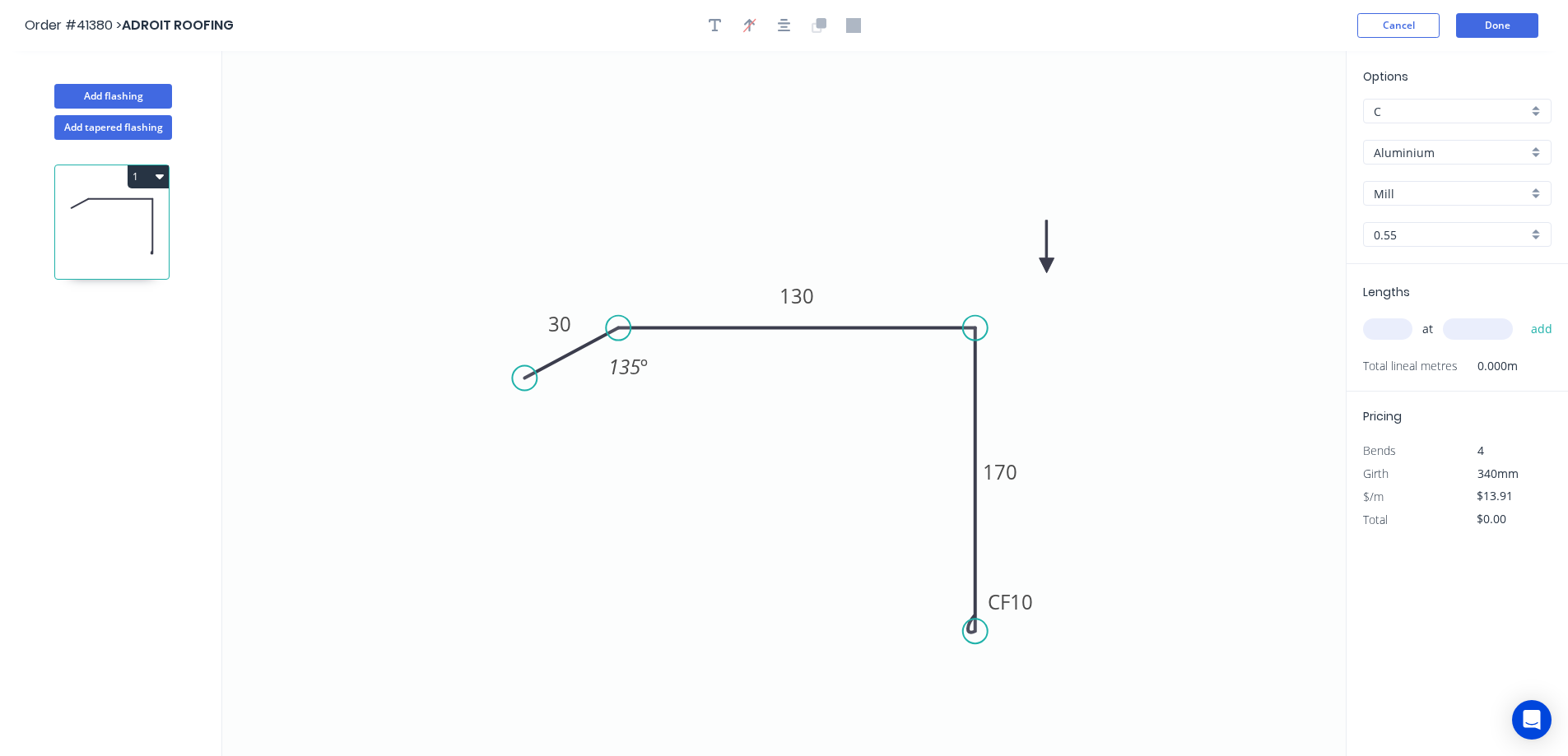
click at [1047, 266] on icon at bounding box center [1047, 246] width 15 height 52
click at [1539, 149] on div "Aluminium" at bounding box center [1458, 153] width 189 height 25
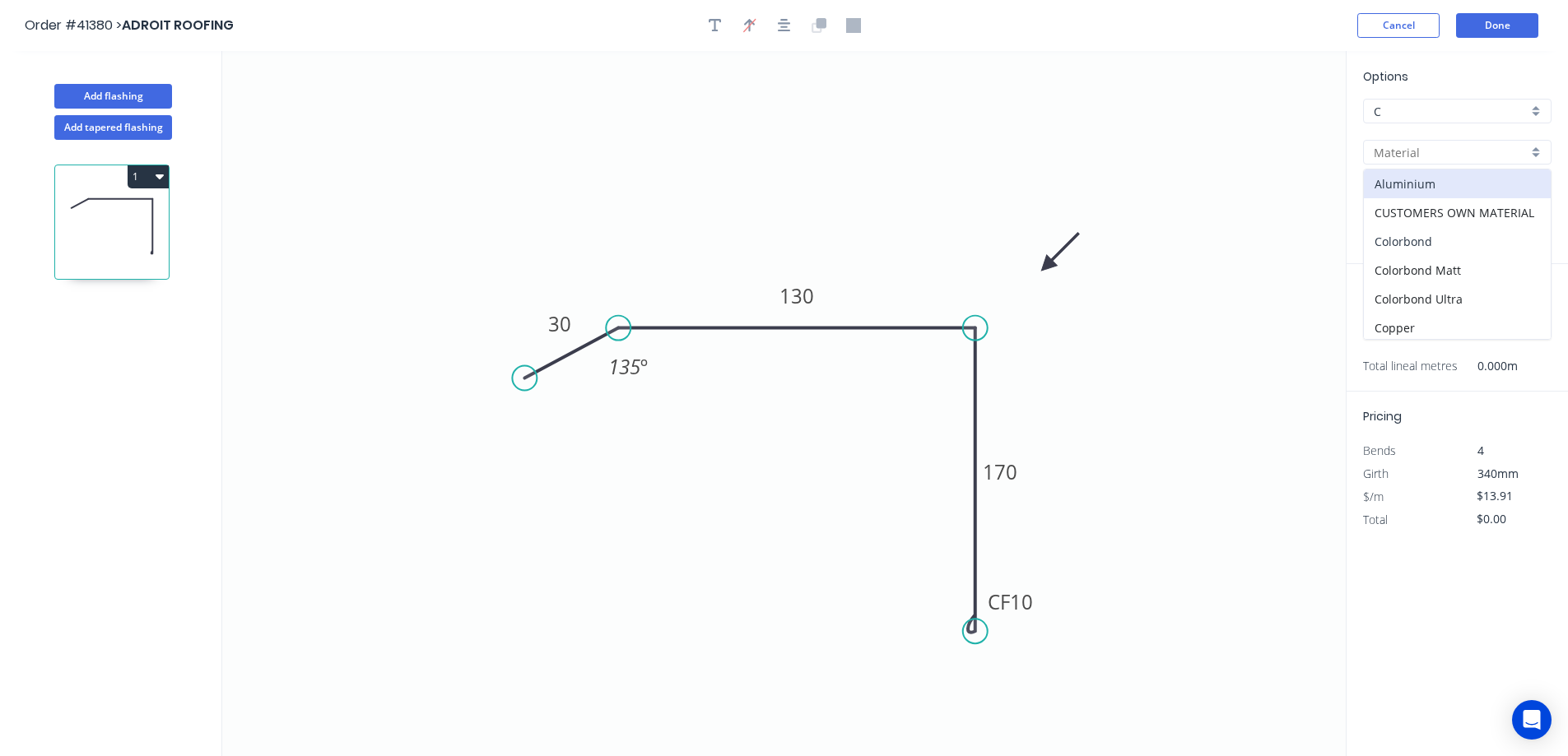
click at [1456, 237] on div "Colorbond" at bounding box center [1457, 241] width 187 height 29
type input "Colorbond"
type input "Basalt"
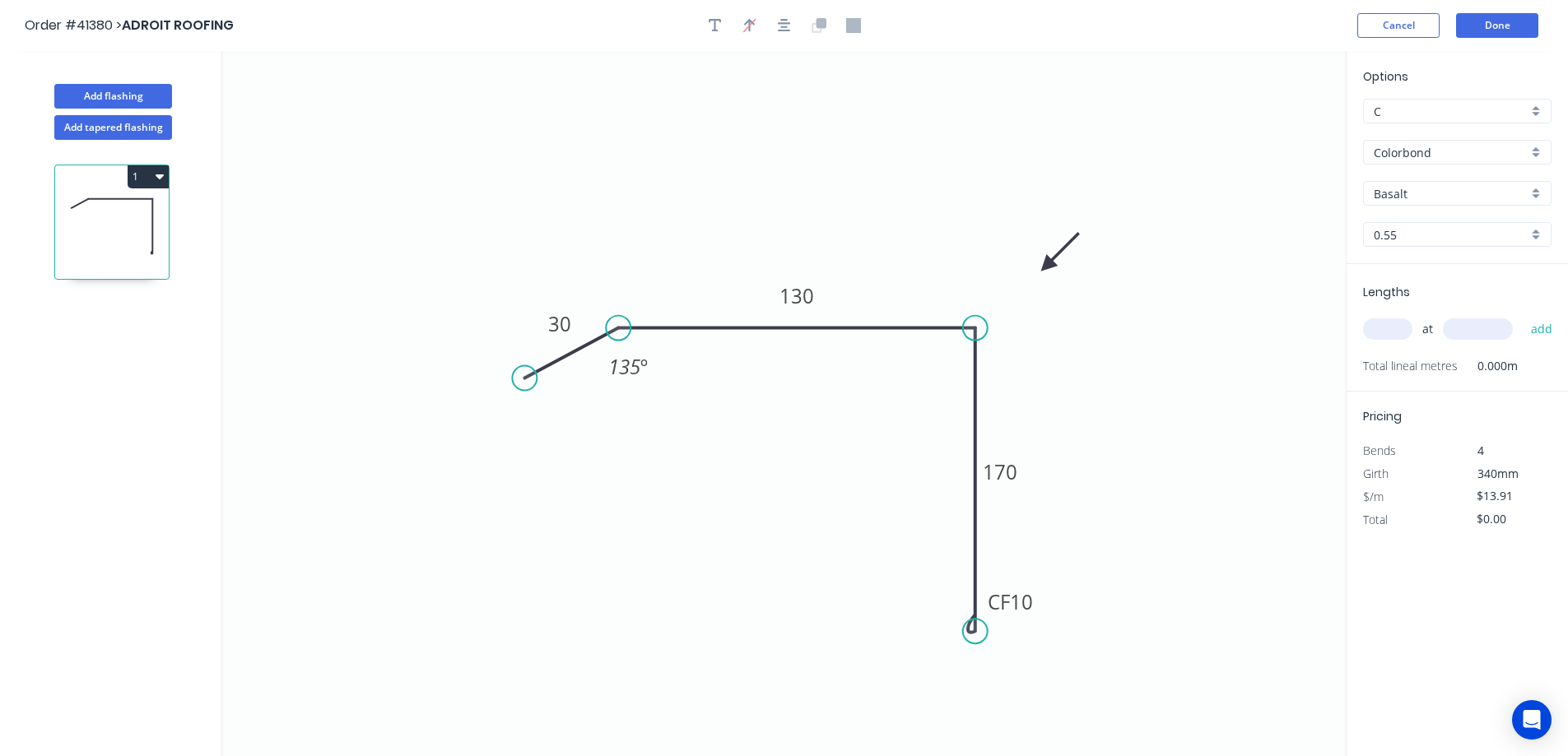
type input "$11.78"
click at [1535, 195] on div "Basalt" at bounding box center [1458, 194] width 189 height 25
click at [1419, 236] on div "Monument" at bounding box center [1457, 241] width 187 height 29
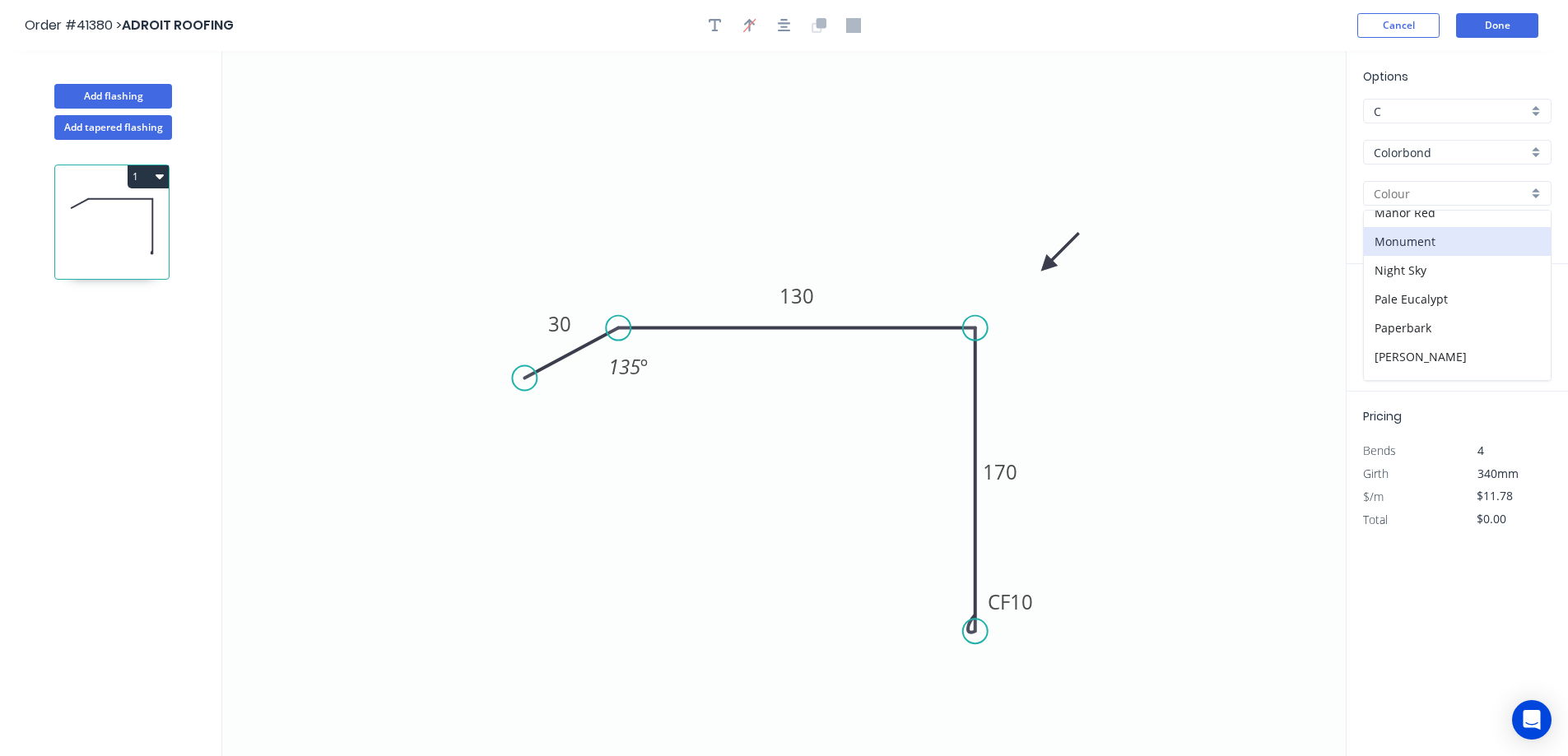
type input "Monument"
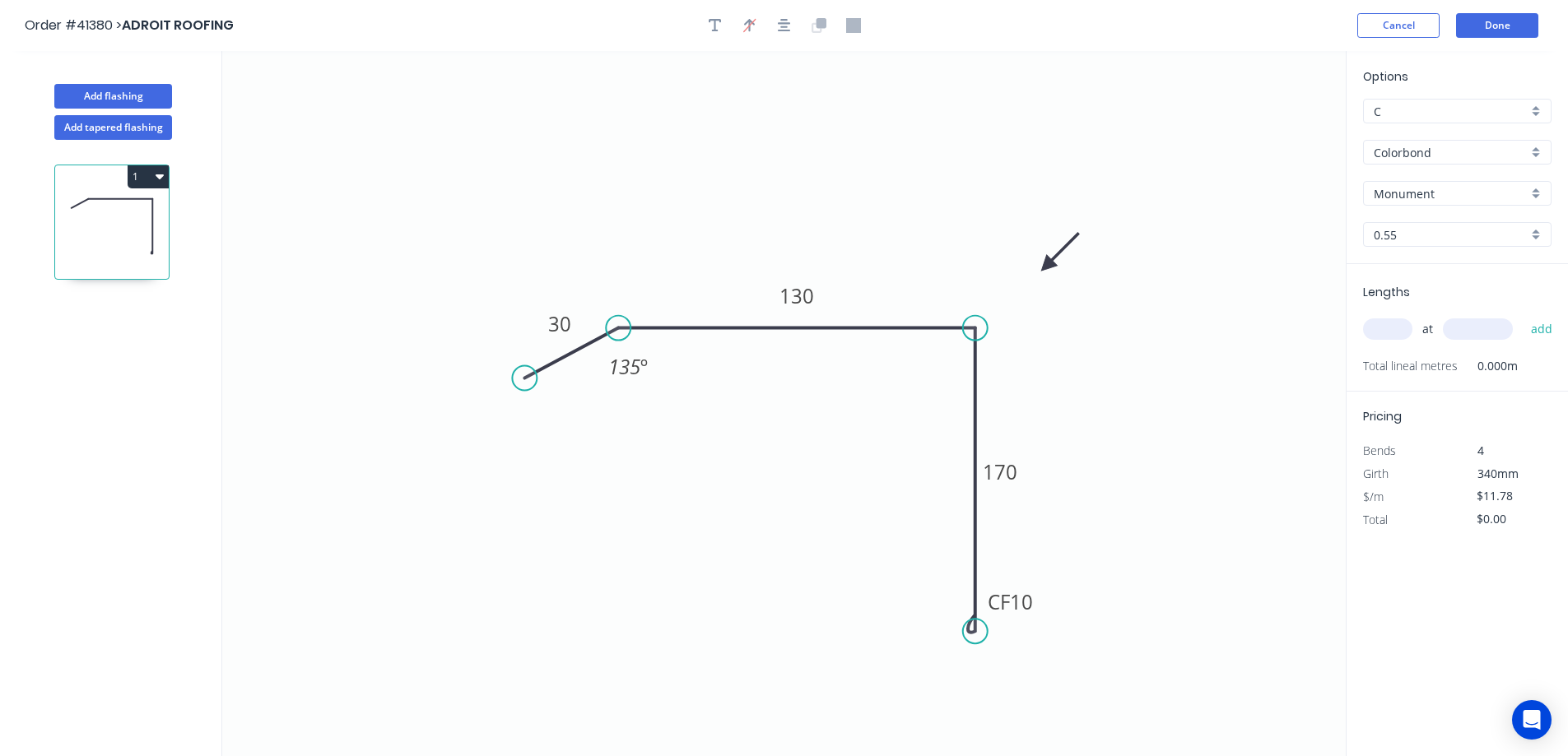
click at [1399, 334] on input "text" at bounding box center [1389, 329] width 50 height 21
type input "2"
type input "1700"
click at [1523, 316] on button "add" at bounding box center [1542, 329] width 39 height 28
type input "$40.05"
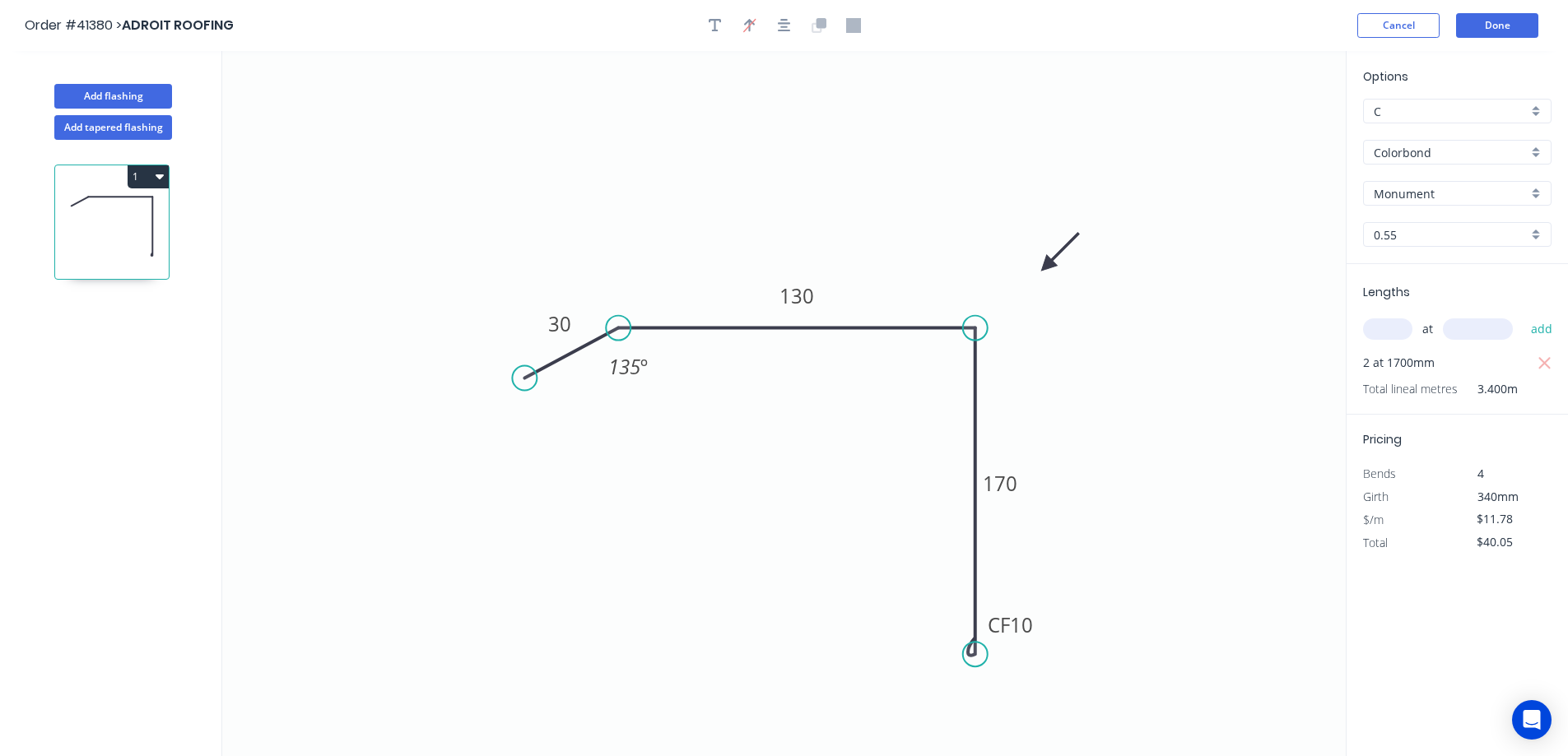
drag, startPoint x: 978, startPoint y: 627, endPoint x: 1007, endPoint y: 645, distance: 34.1
click at [973, 653] on circle at bounding box center [976, 654] width 25 height 25
click at [1027, 625] on tspan "10" at bounding box center [1021, 623] width 23 height 27
click at [1494, 28] on button "Done" at bounding box center [1497, 26] width 82 height 25
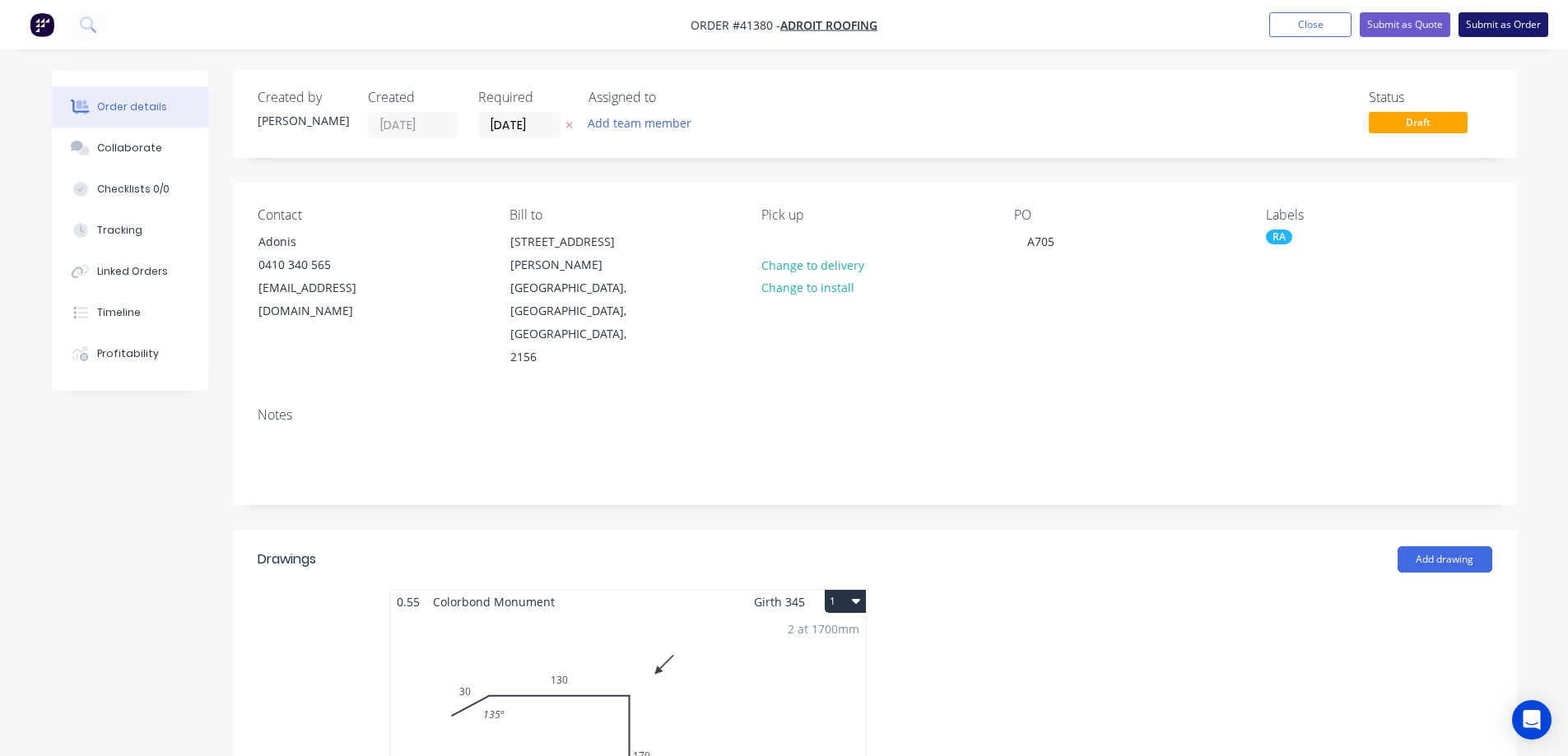
click at [1492, 25] on button "Submit as Order" at bounding box center [1504, 25] width 90 height 25
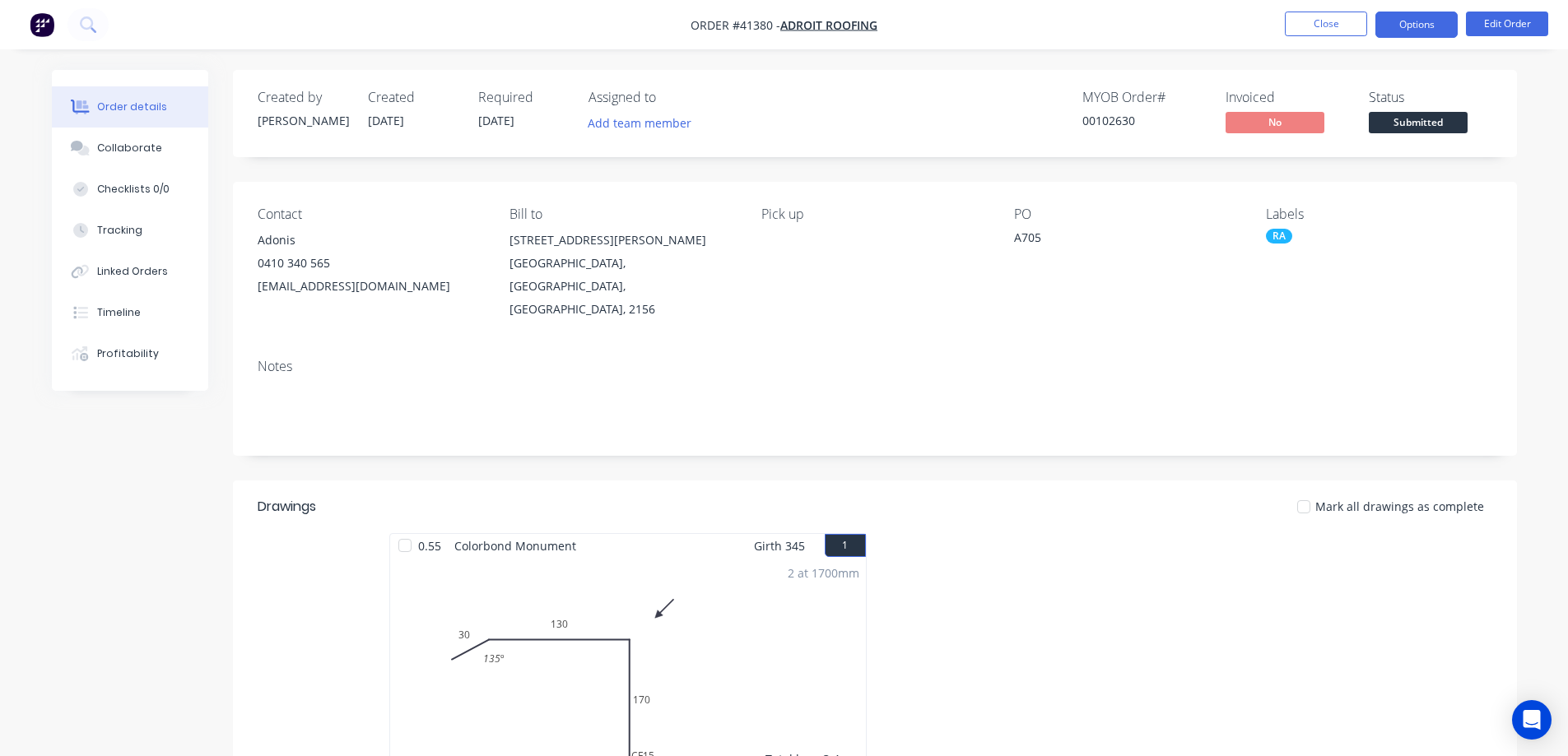
click at [1403, 27] on button "Options" at bounding box center [1416, 25] width 82 height 27
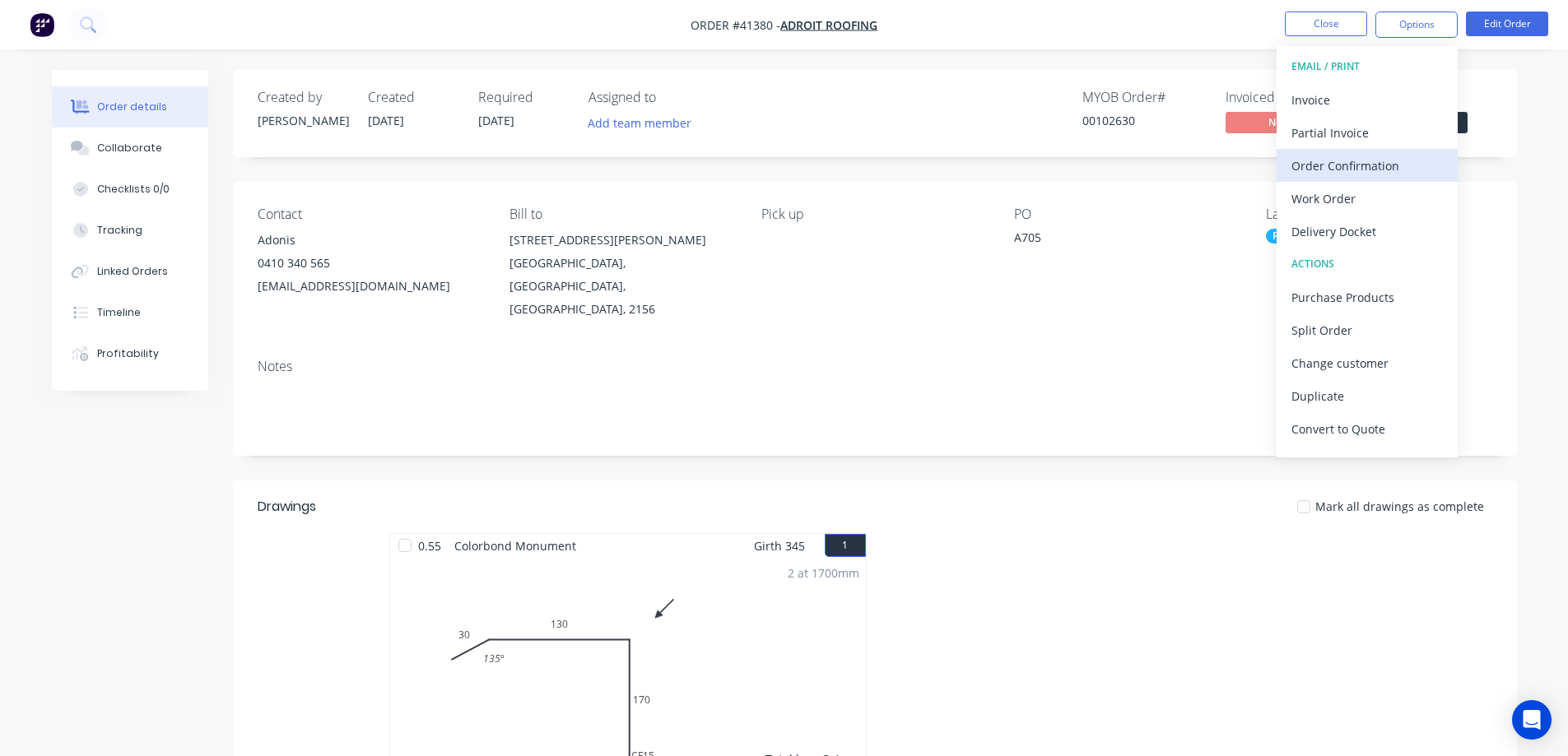
click at [1389, 163] on div "Order Confirmation" at bounding box center [1367, 165] width 152 height 24
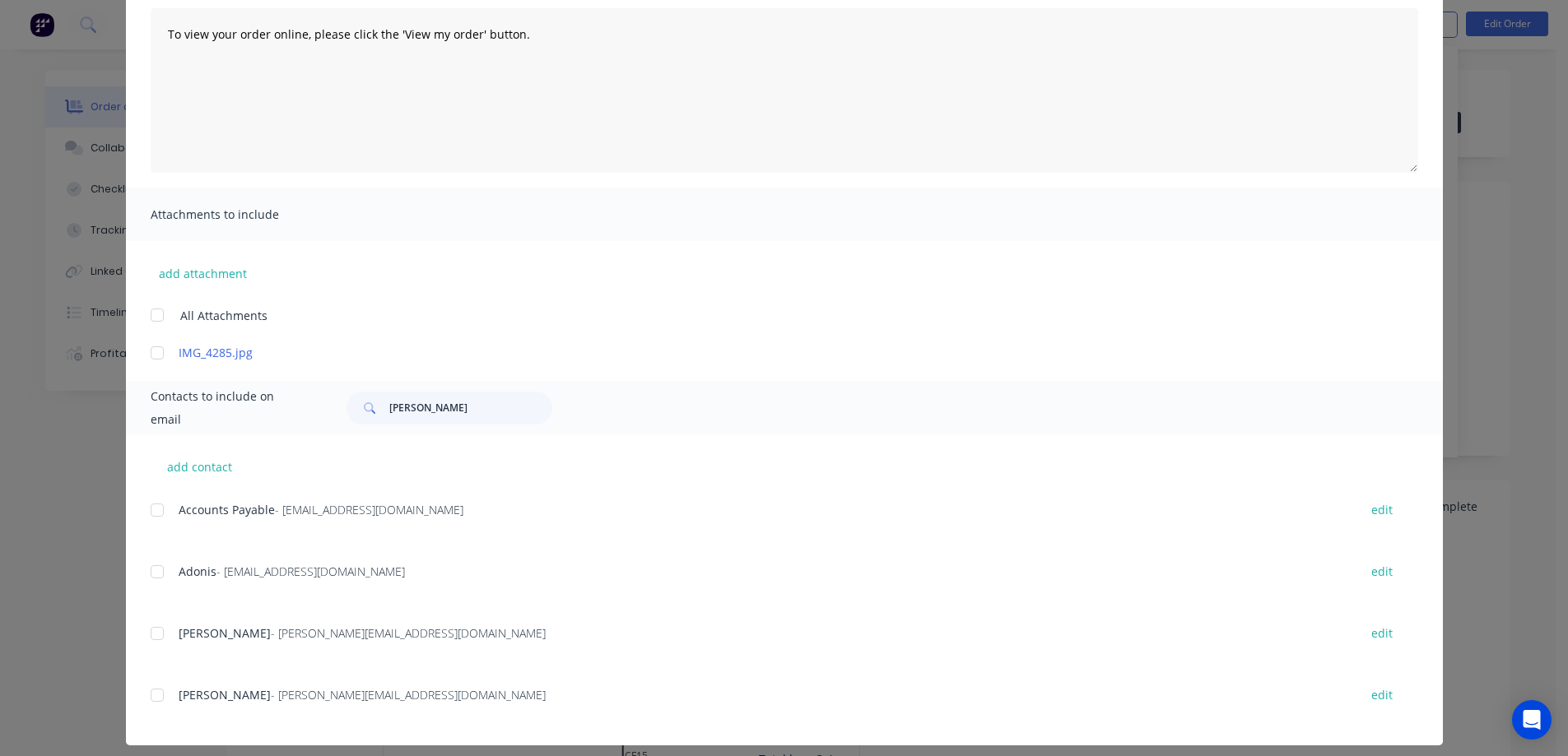
scroll to position [192, 0]
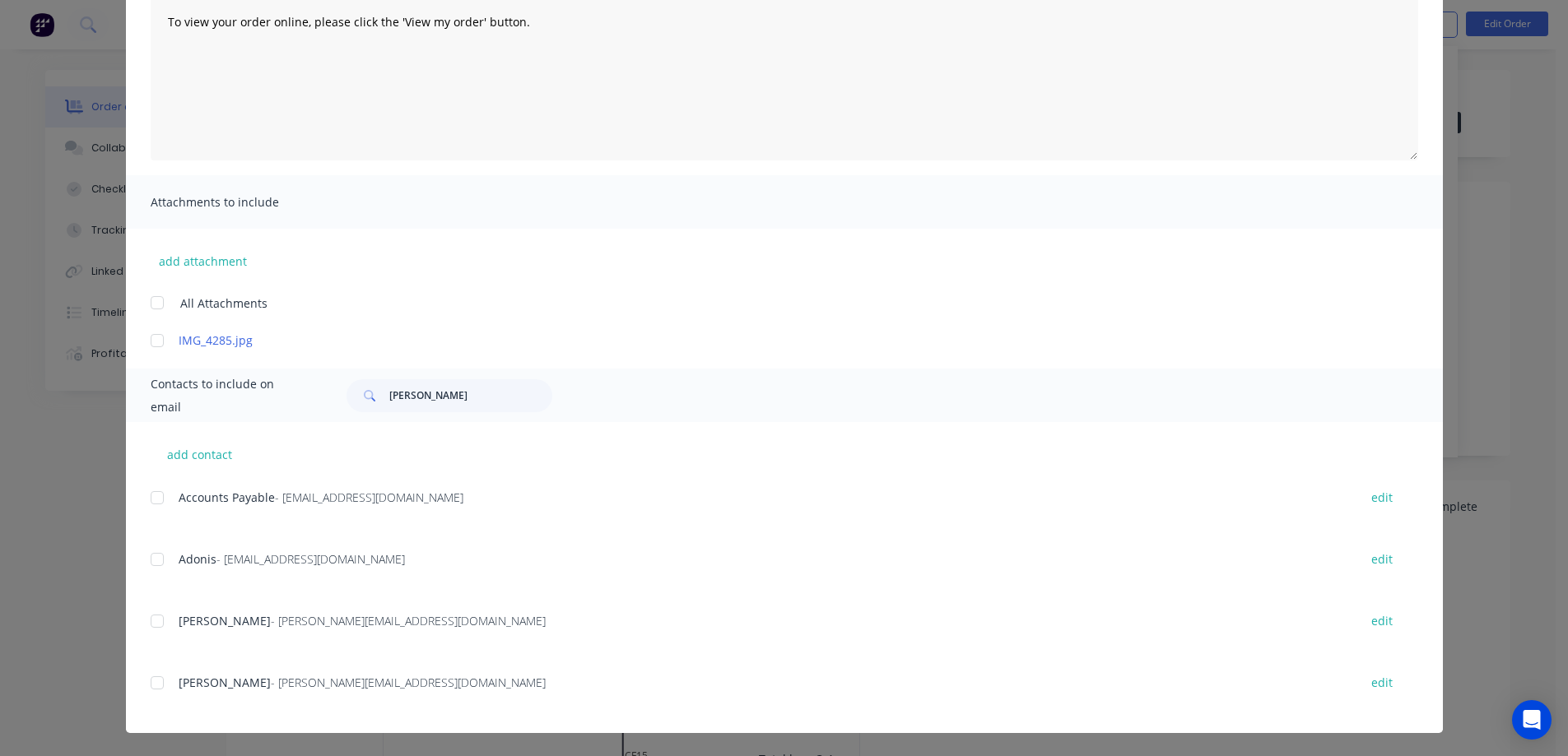
click at [154, 562] on div at bounding box center [157, 560] width 33 height 33
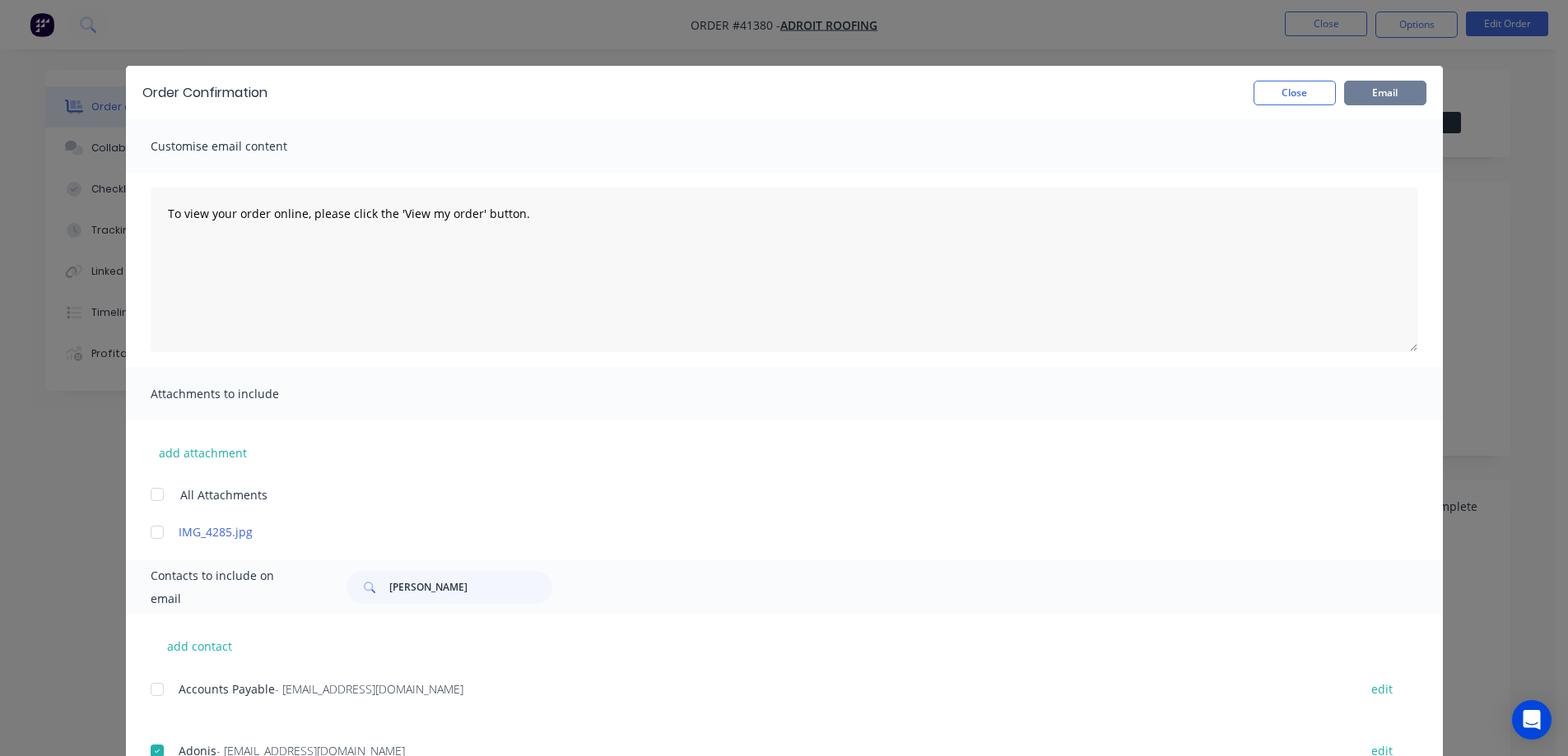
click at [1371, 94] on button "Email" at bounding box center [1386, 93] width 82 height 25
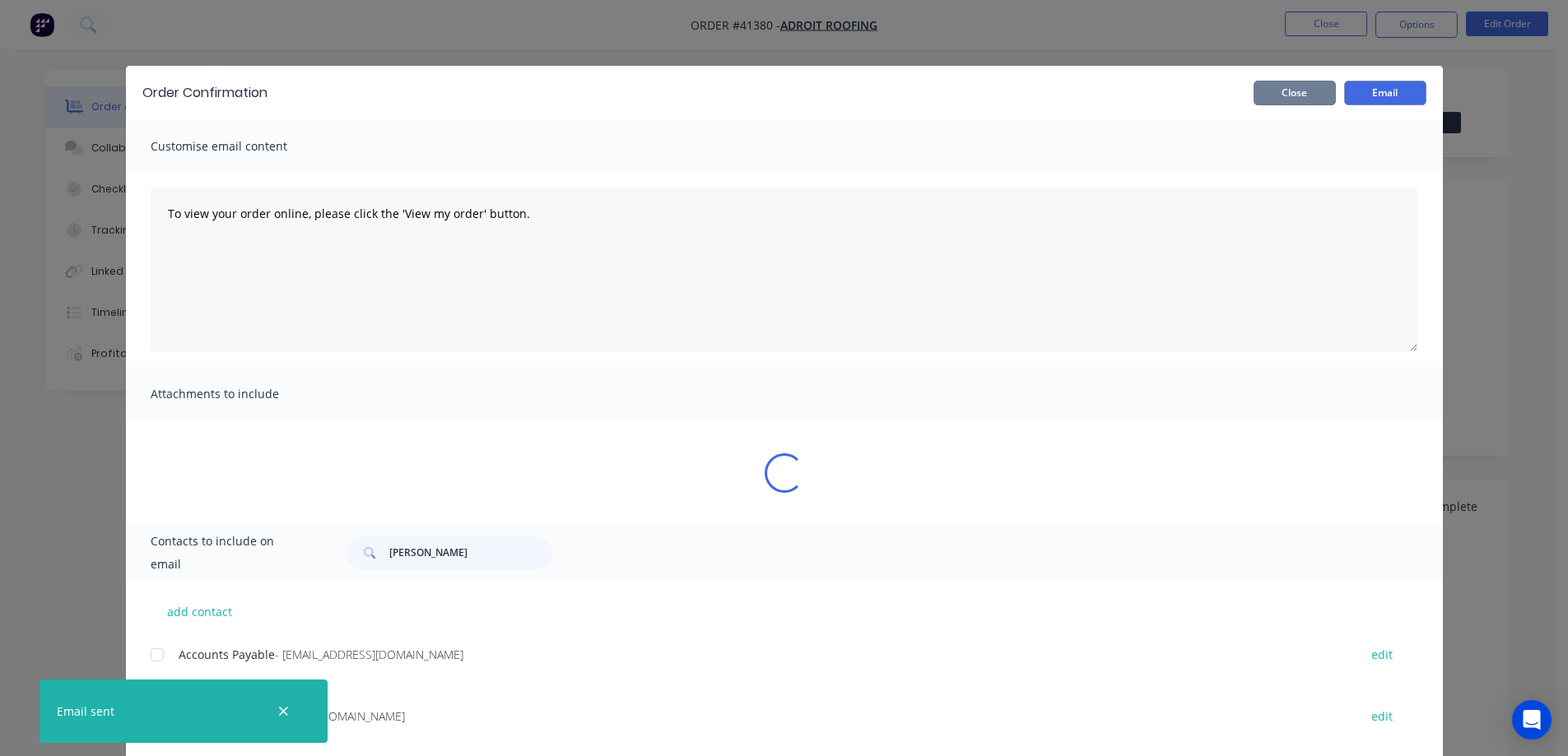
click at [1318, 93] on button "Close" at bounding box center [1295, 93] width 82 height 25
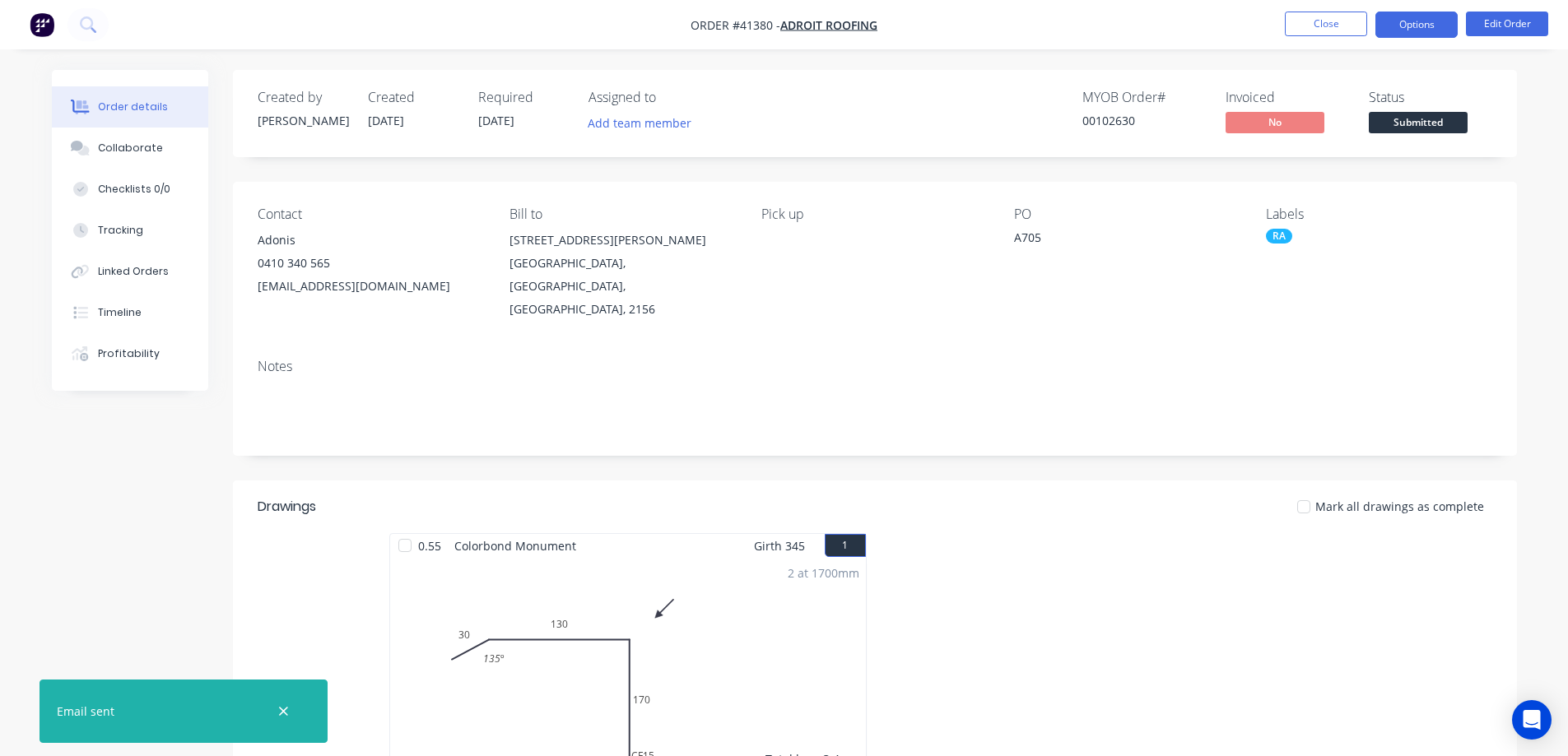
click at [1390, 27] on button "Options" at bounding box center [1416, 25] width 82 height 27
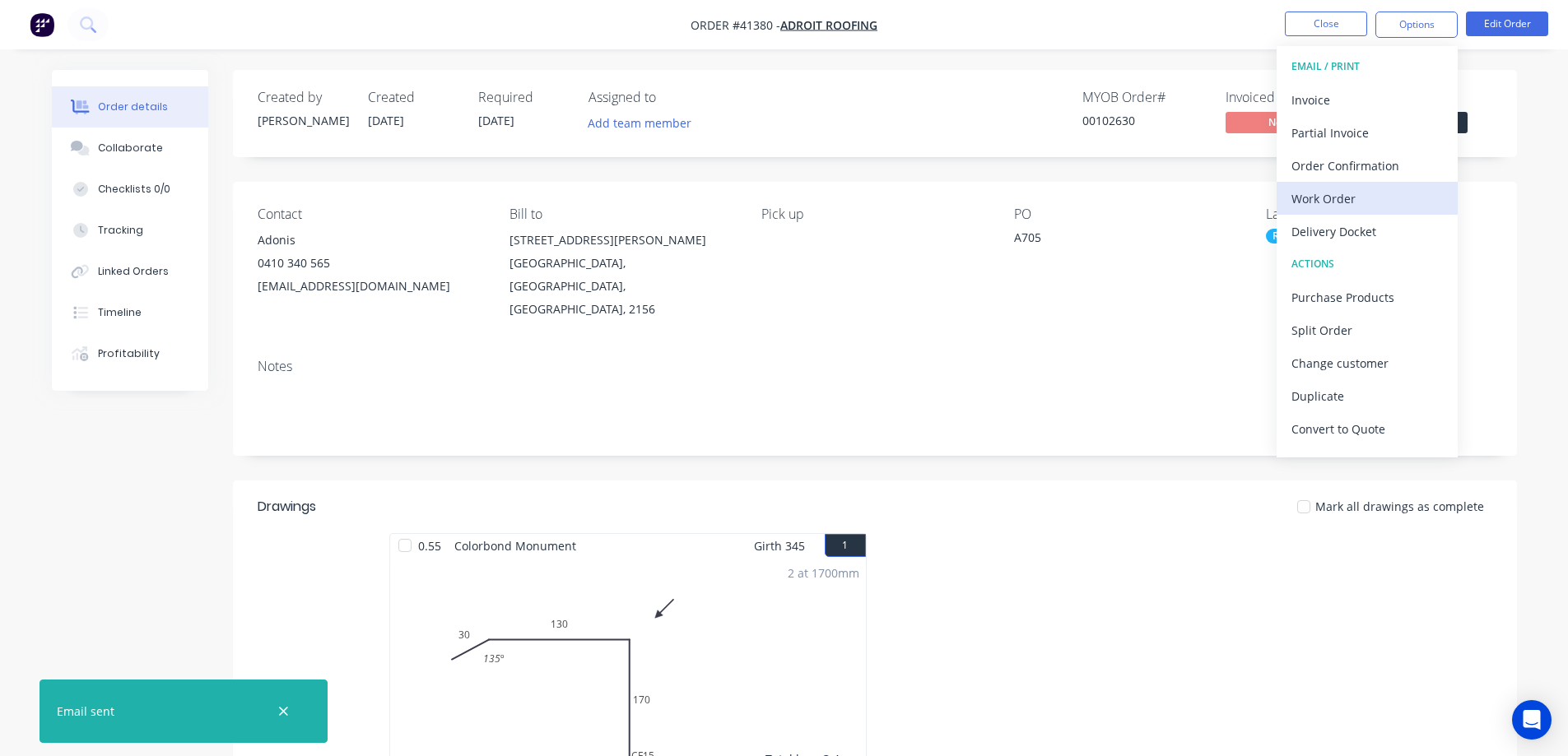
click at [1356, 197] on div "Work Order" at bounding box center [1367, 198] width 152 height 24
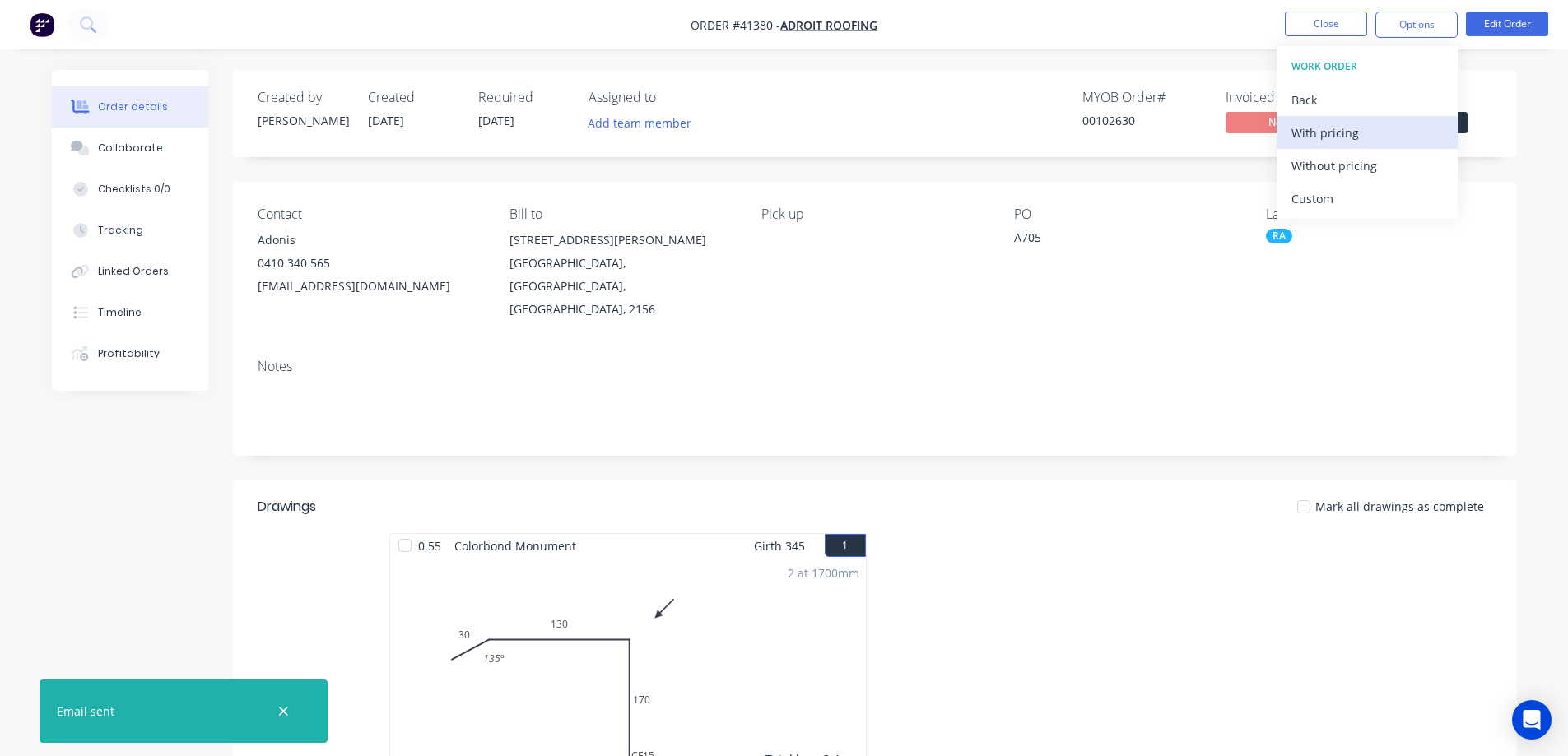
click at [1378, 138] on div "With pricing" at bounding box center [1367, 133] width 152 height 24
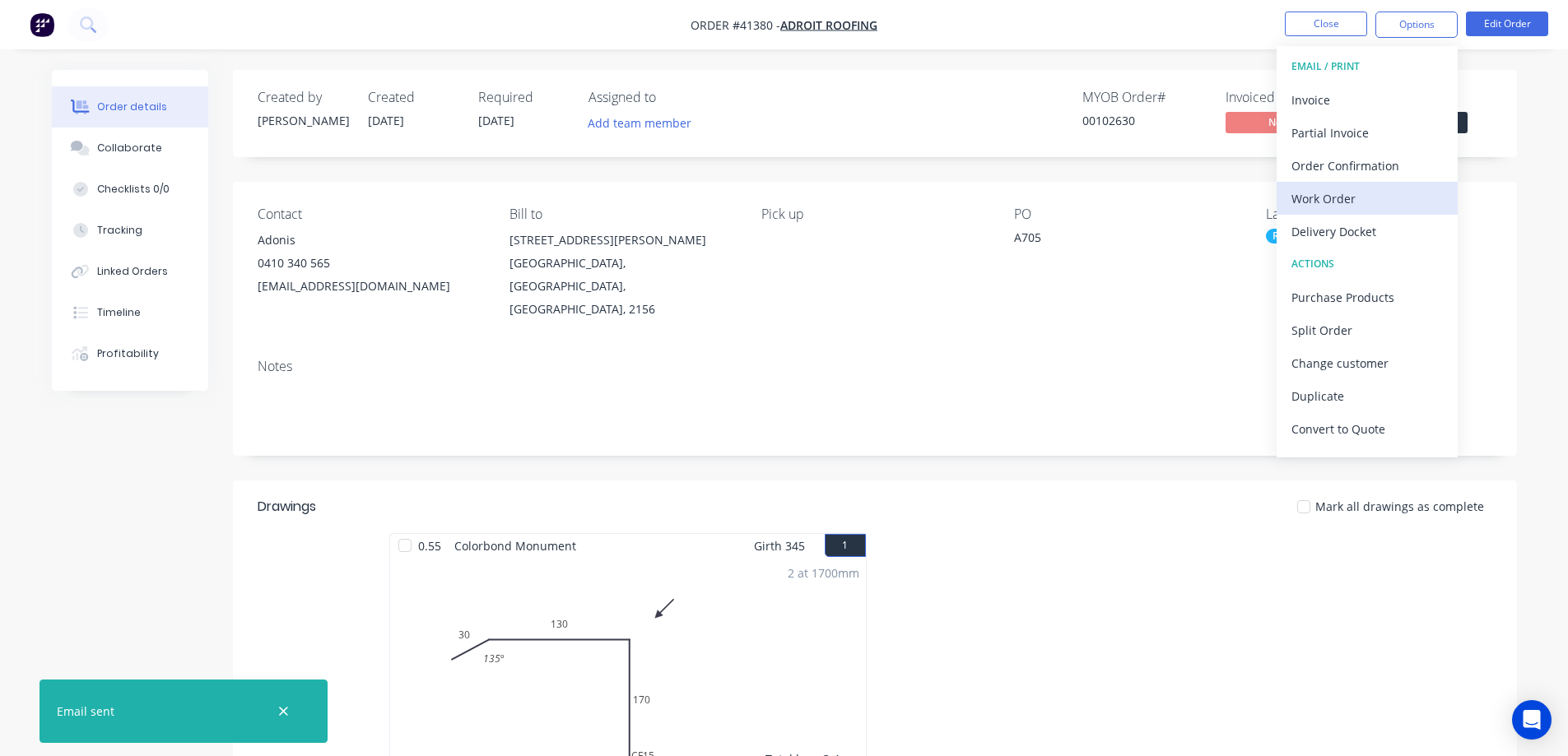
click at [1302, 201] on div "Work Order" at bounding box center [1367, 198] width 152 height 24
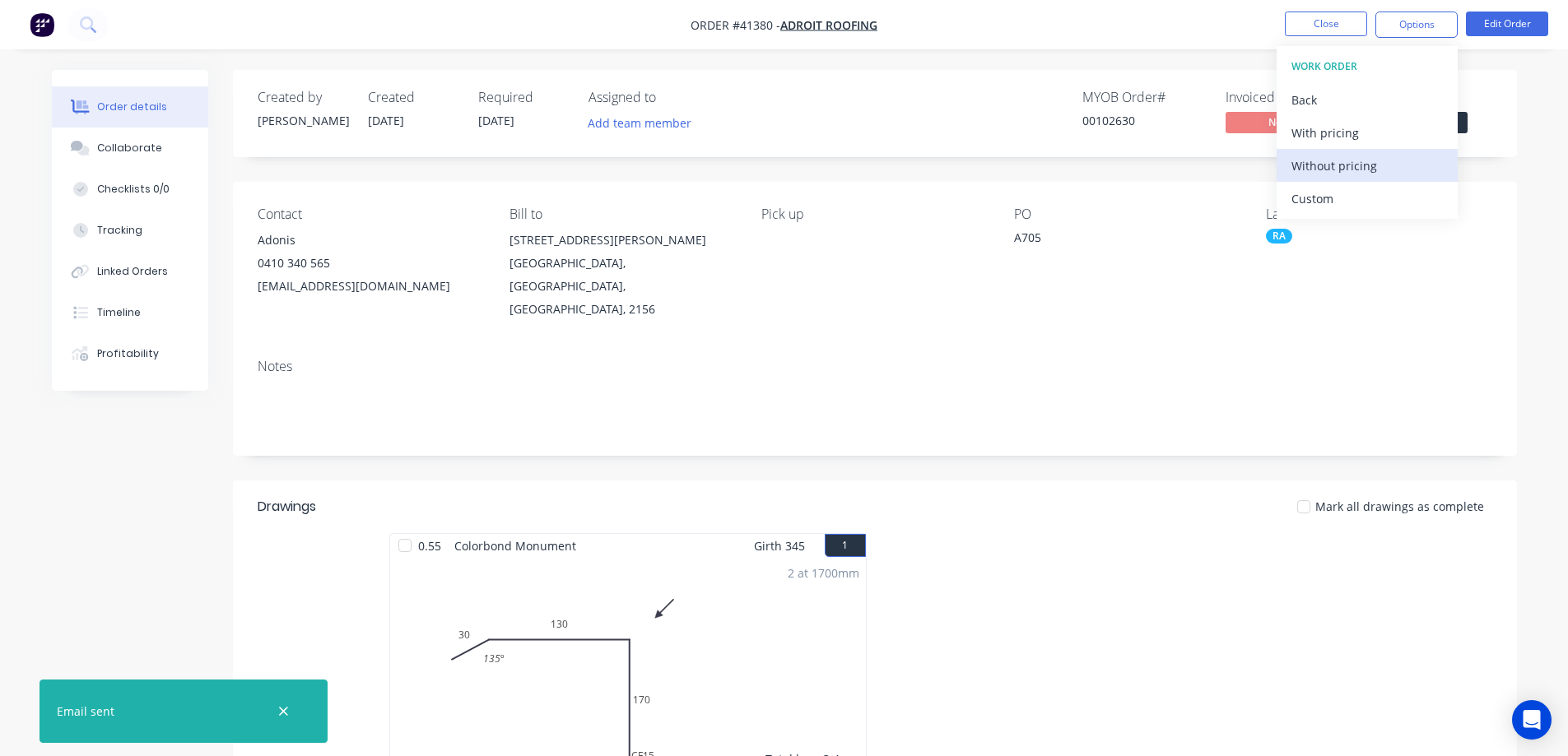
click at [1329, 166] on div "Without pricing" at bounding box center [1367, 165] width 152 height 24
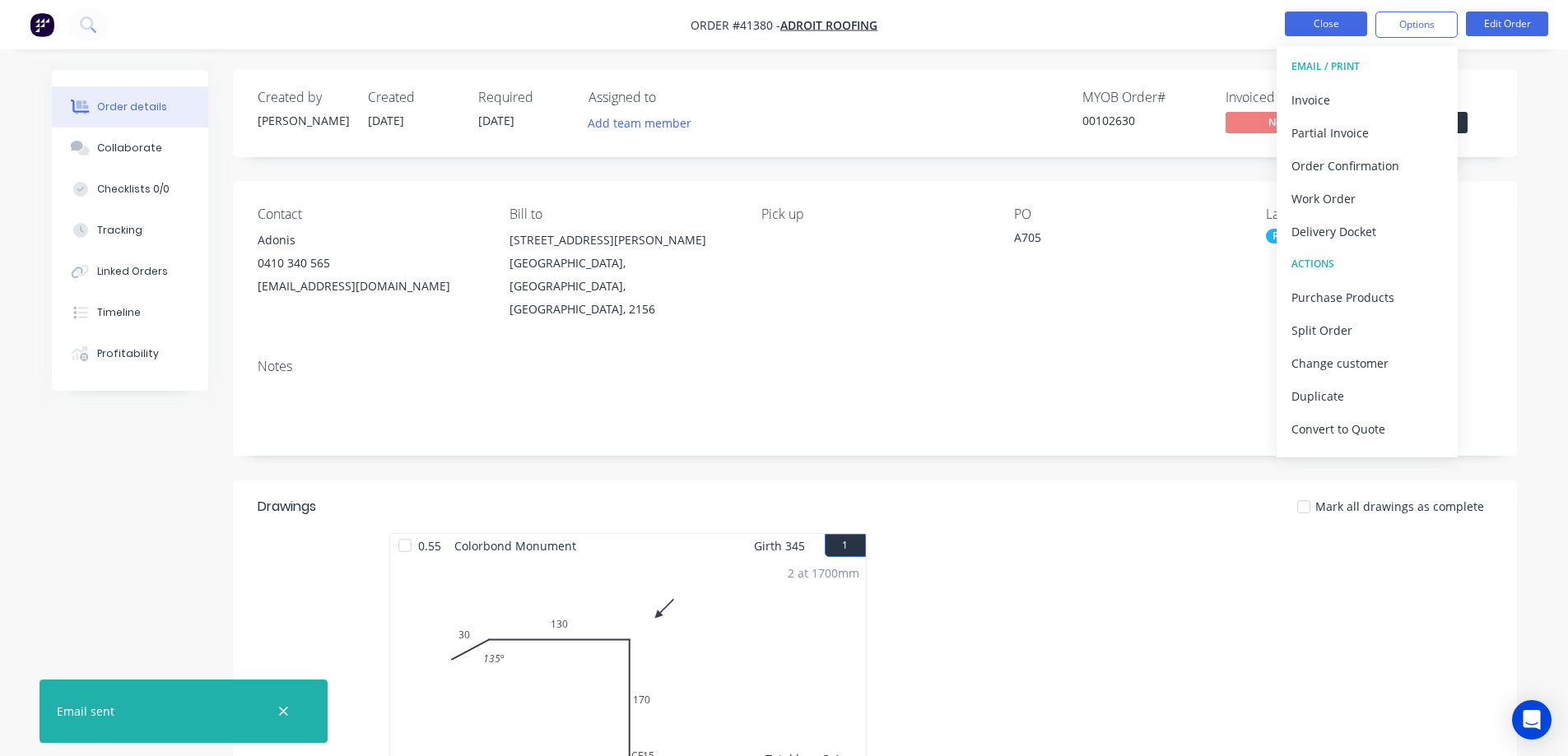
click at [1325, 22] on button "Close" at bounding box center [1327, 24] width 82 height 25
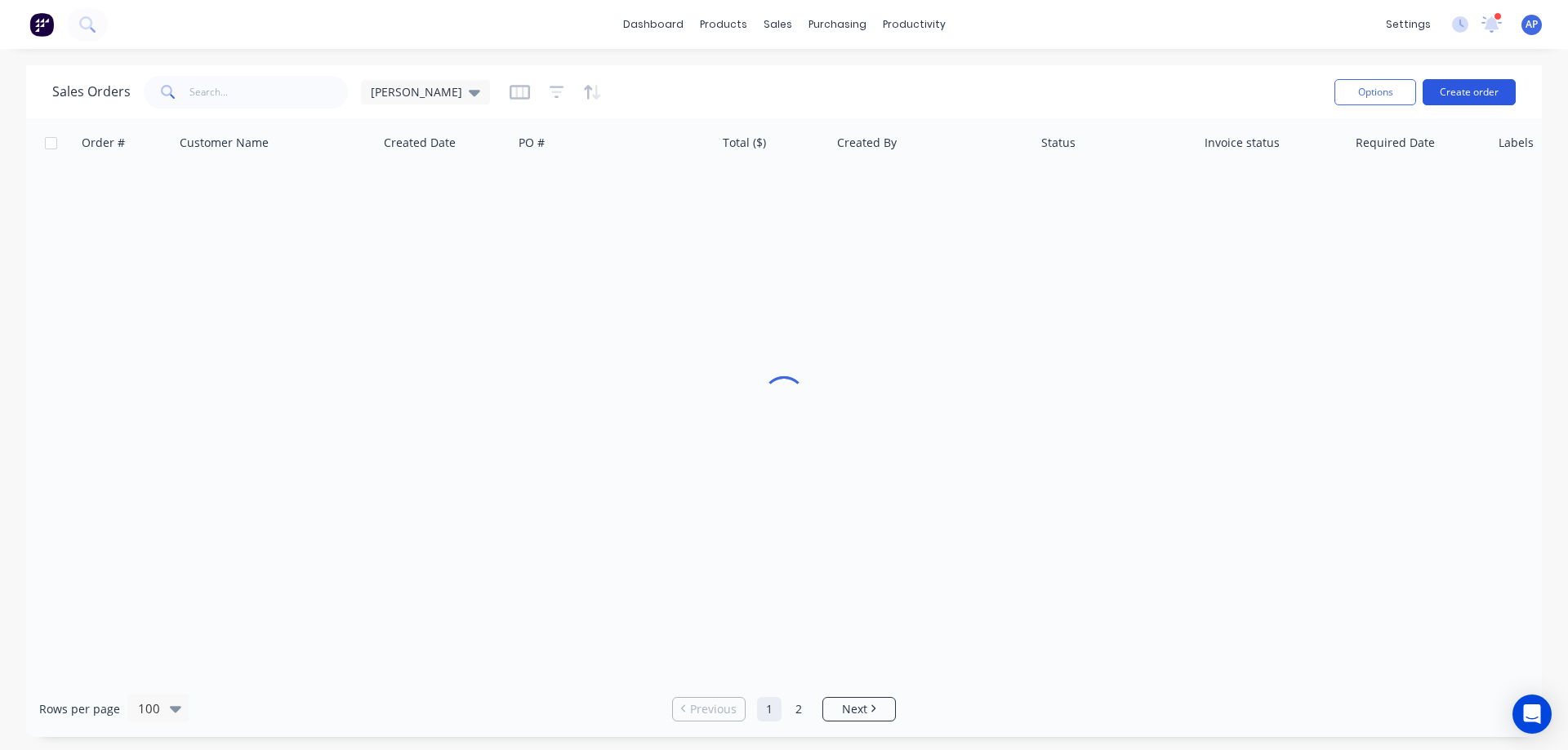
click at [1454, 92] on button "Create order" at bounding box center [1470, 93] width 93 height 26
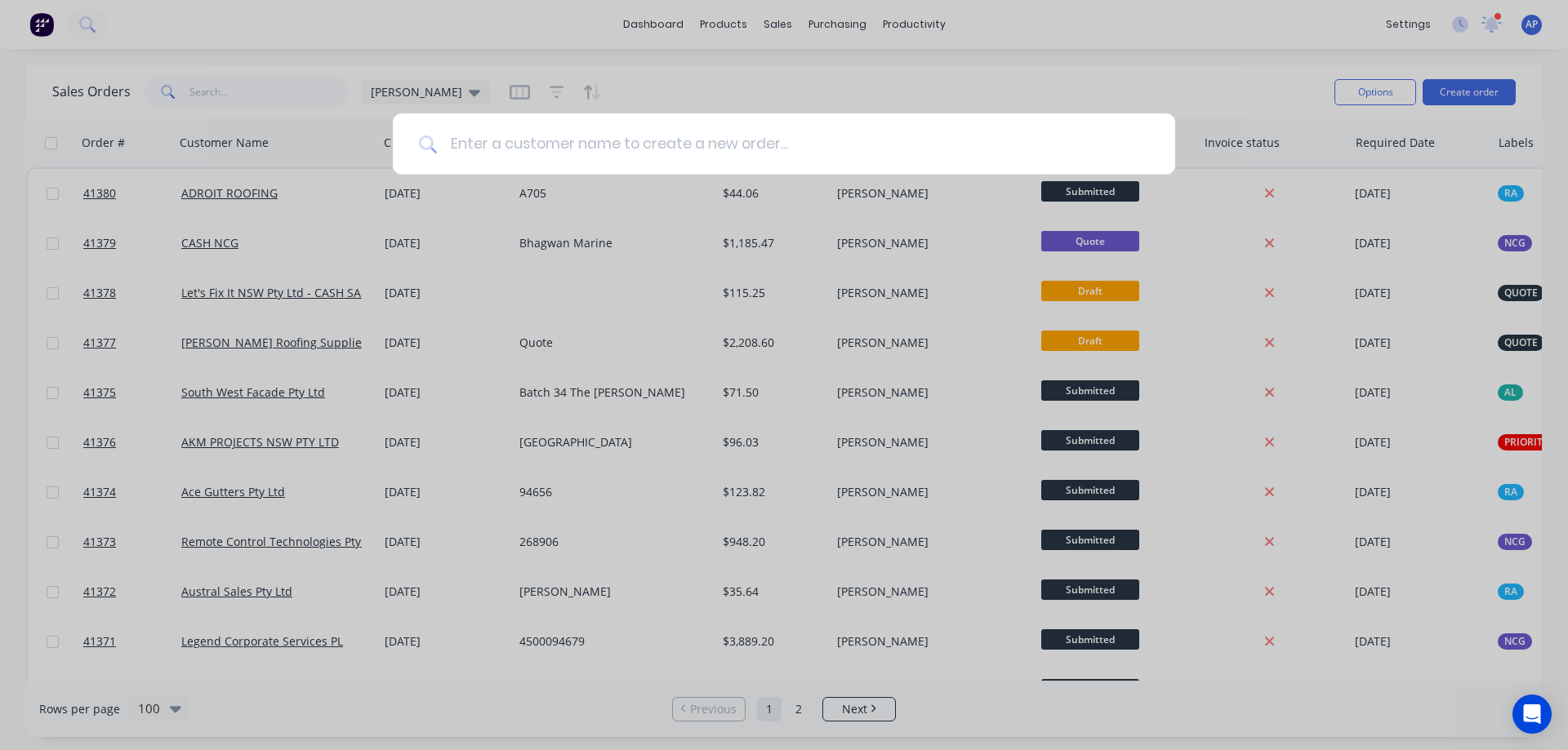
click at [666, 150] on input at bounding box center [793, 144] width 713 height 61
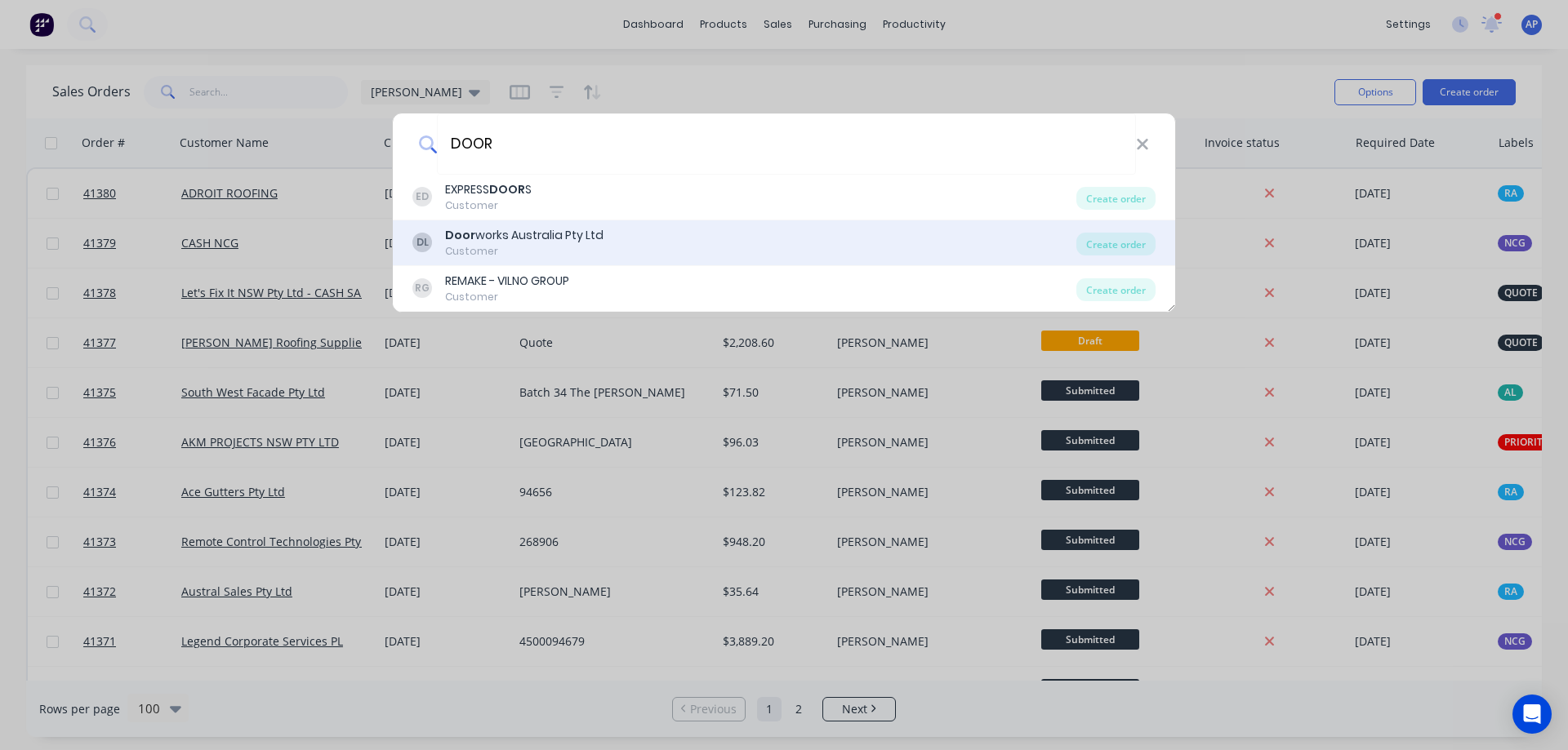
type input "DOOR"
click at [557, 242] on div "Door works Australia Pty Ltd" at bounding box center [523, 235] width 158 height 17
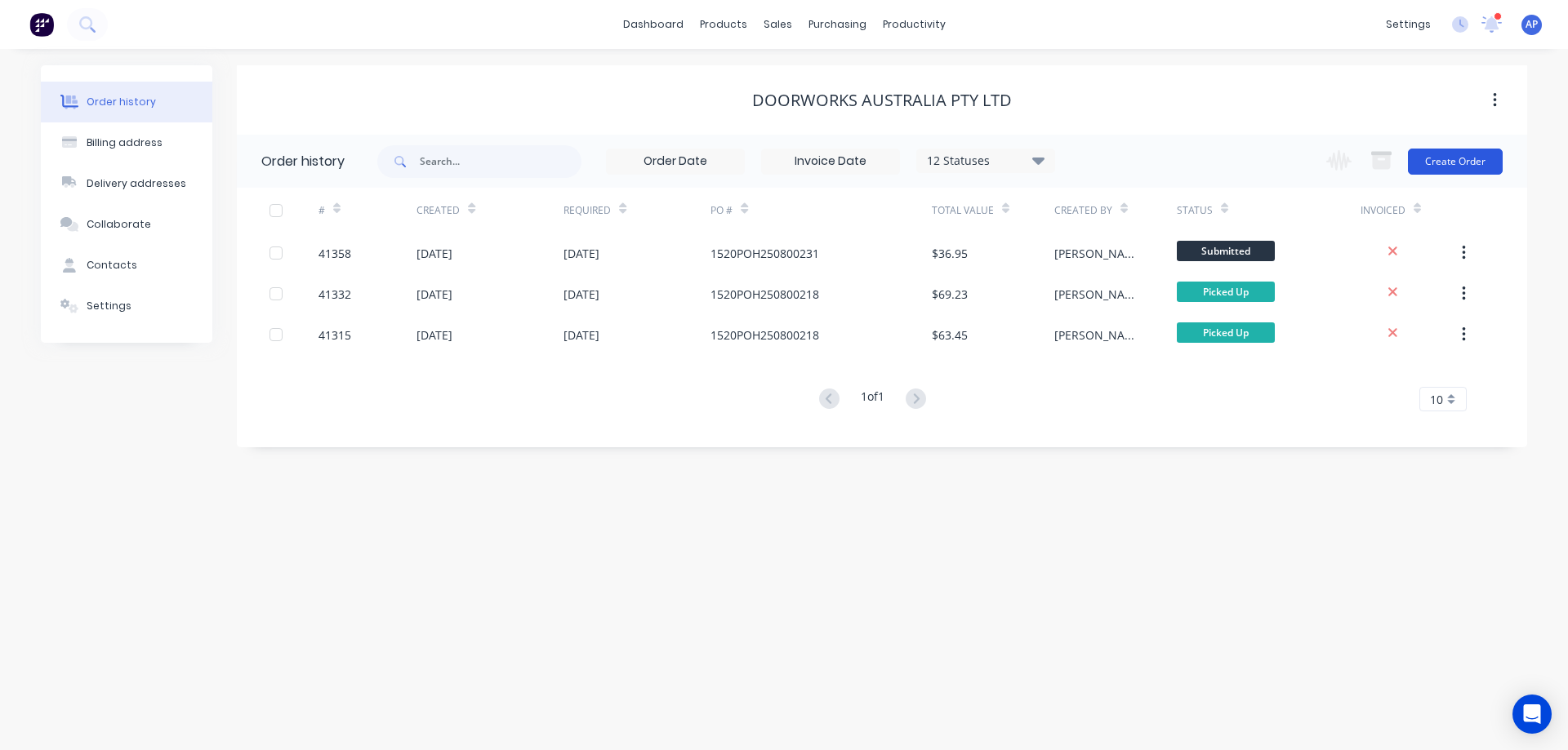
click at [1472, 156] on button "Create Order" at bounding box center [1455, 162] width 95 height 26
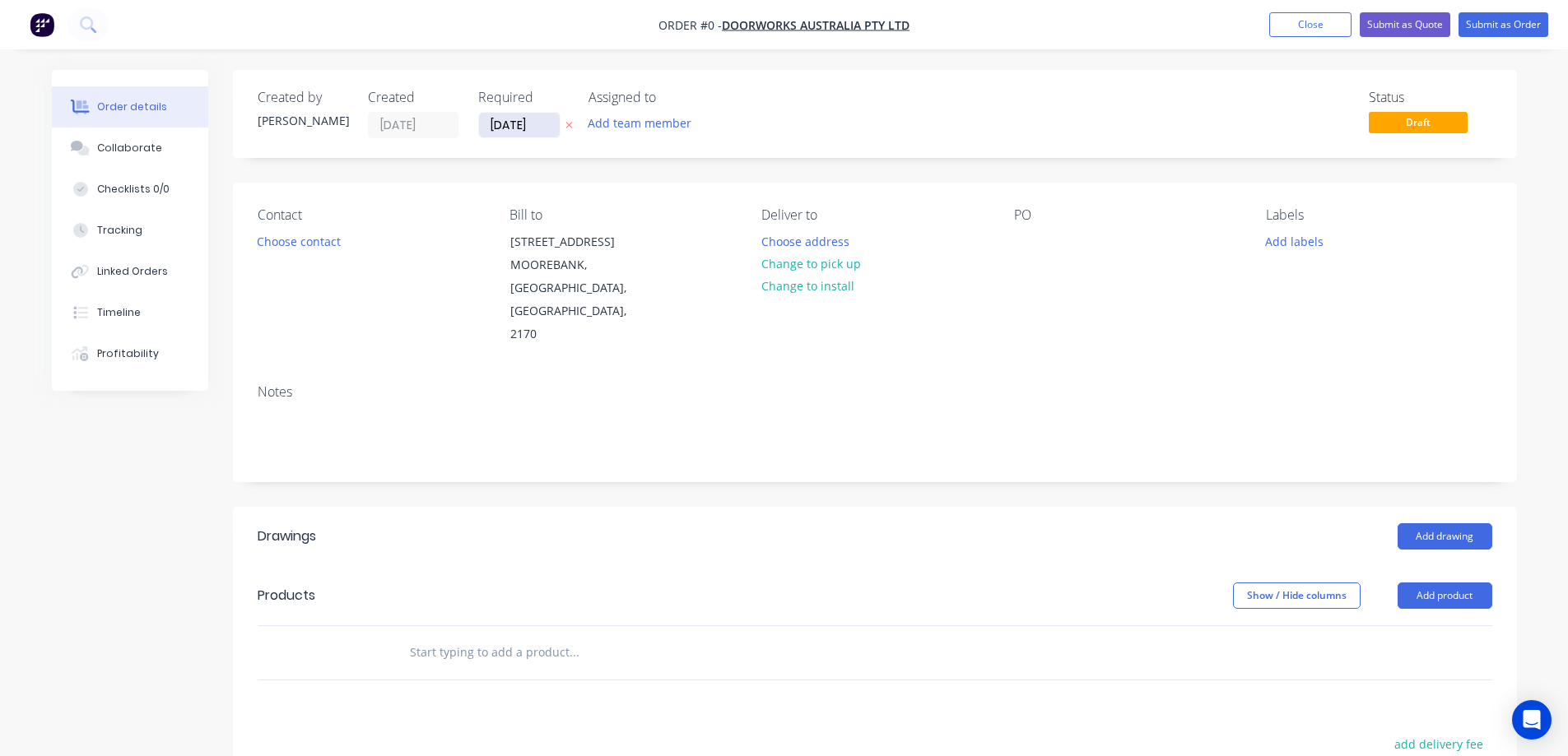
click at [516, 117] on input "[DATE]" at bounding box center [519, 125] width 81 height 25
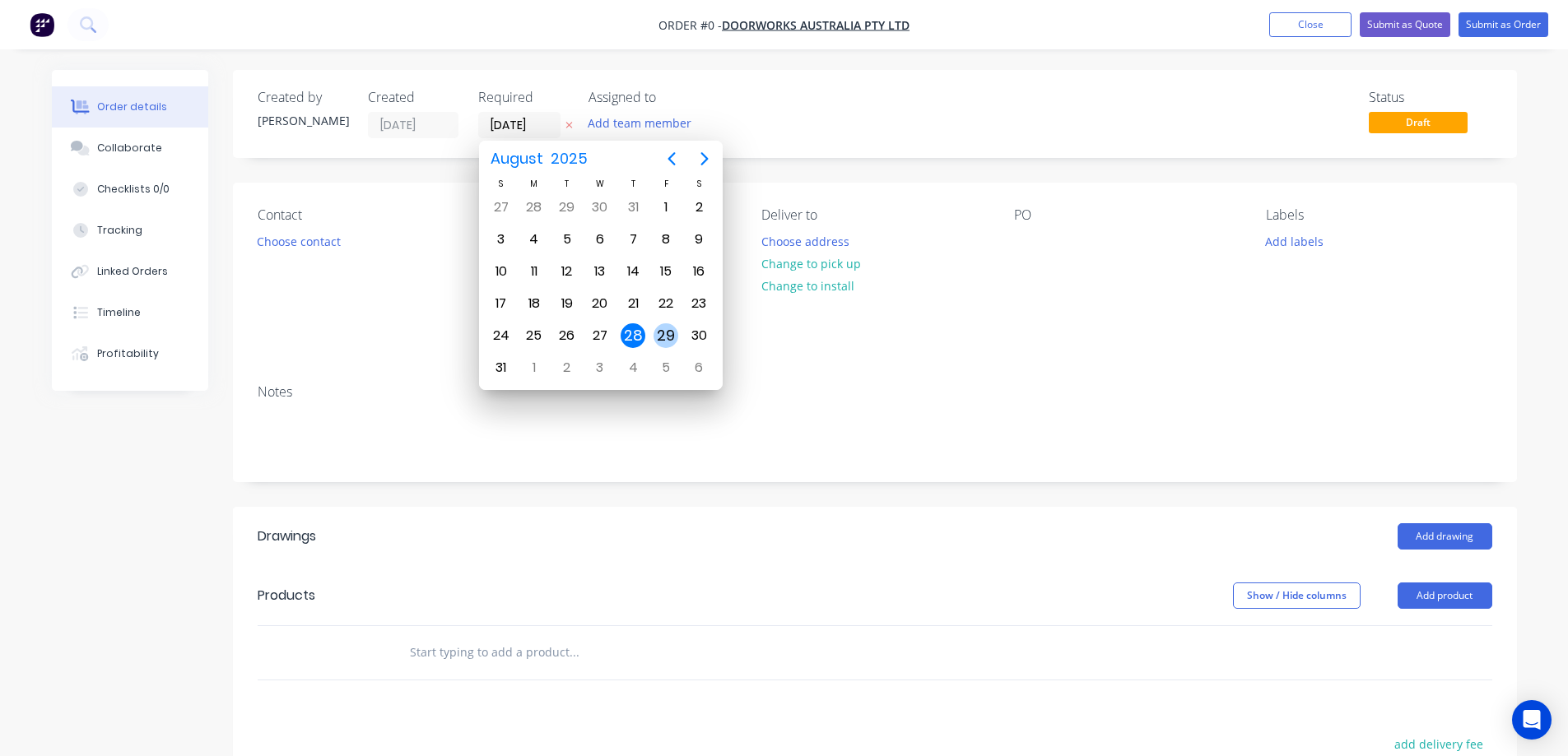
drag, startPoint x: 668, startPoint y: 329, endPoint x: 654, endPoint y: 332, distance: 14.3
click at [668, 329] on div "29" at bounding box center [666, 336] width 25 height 25
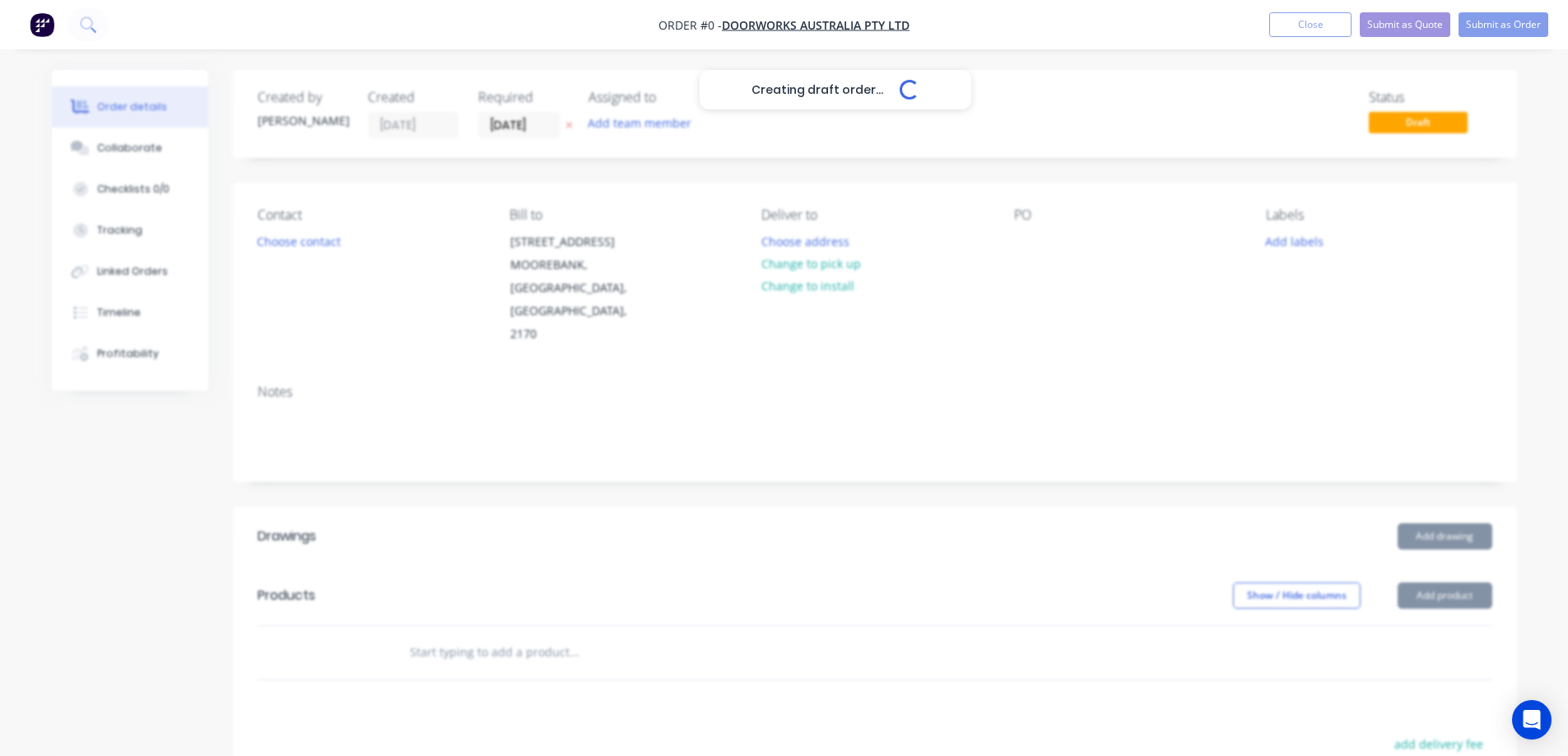
type input "29/08/25"
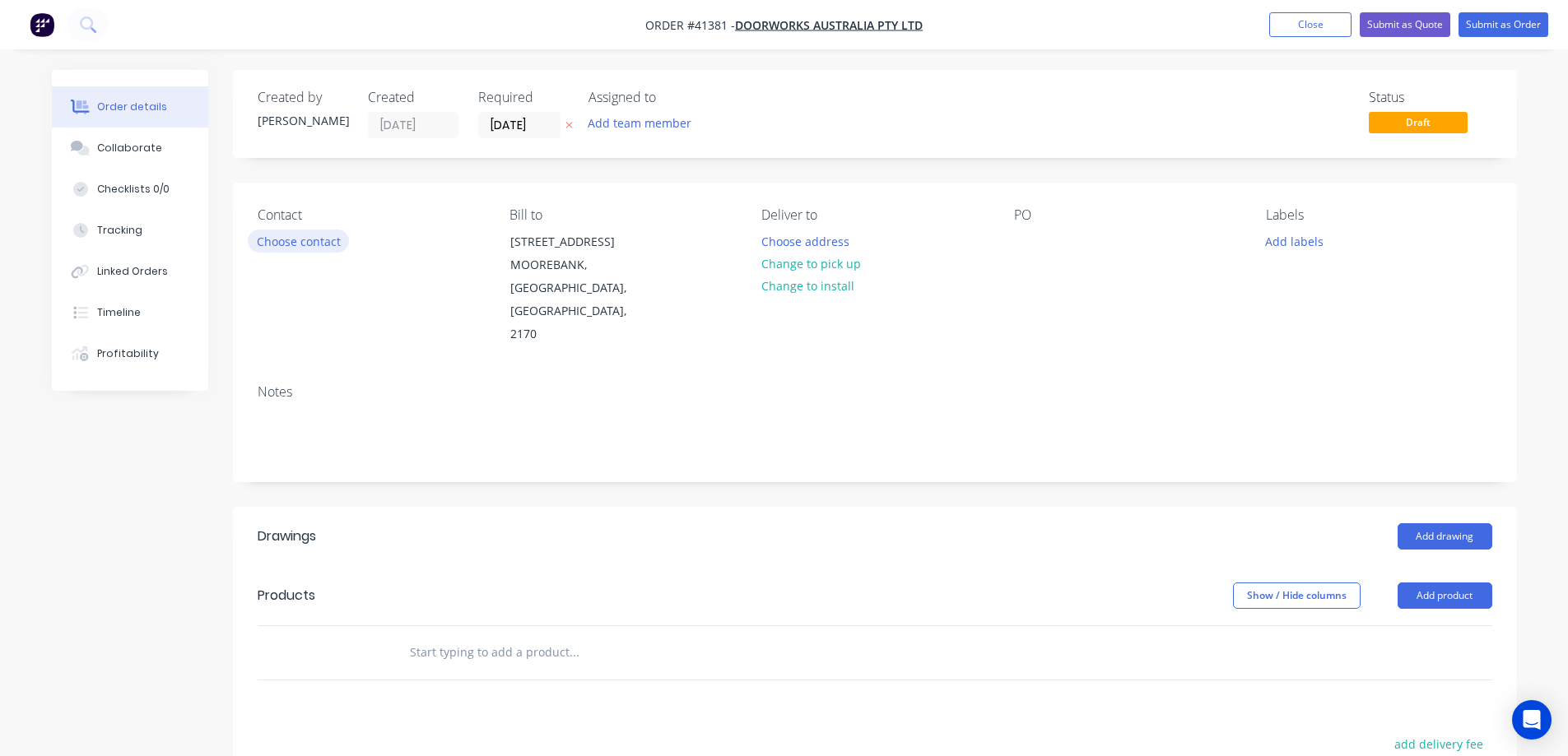
click at [310, 239] on button "Choose contact" at bounding box center [299, 240] width 101 height 22
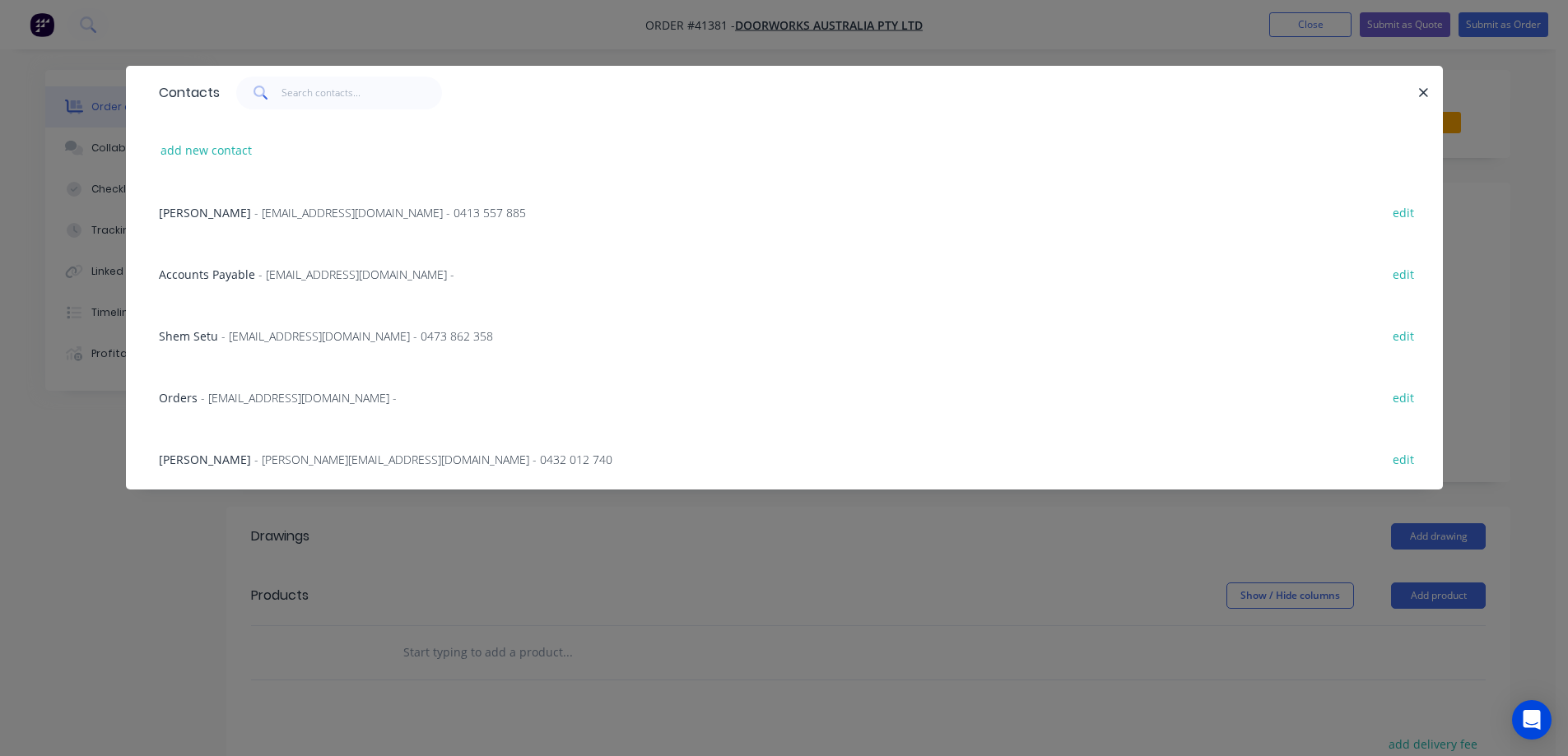
click at [318, 459] on span "- Lyn.Kayess@doorworks.com.au - 0432 012 740" at bounding box center [434, 460] width 359 height 15
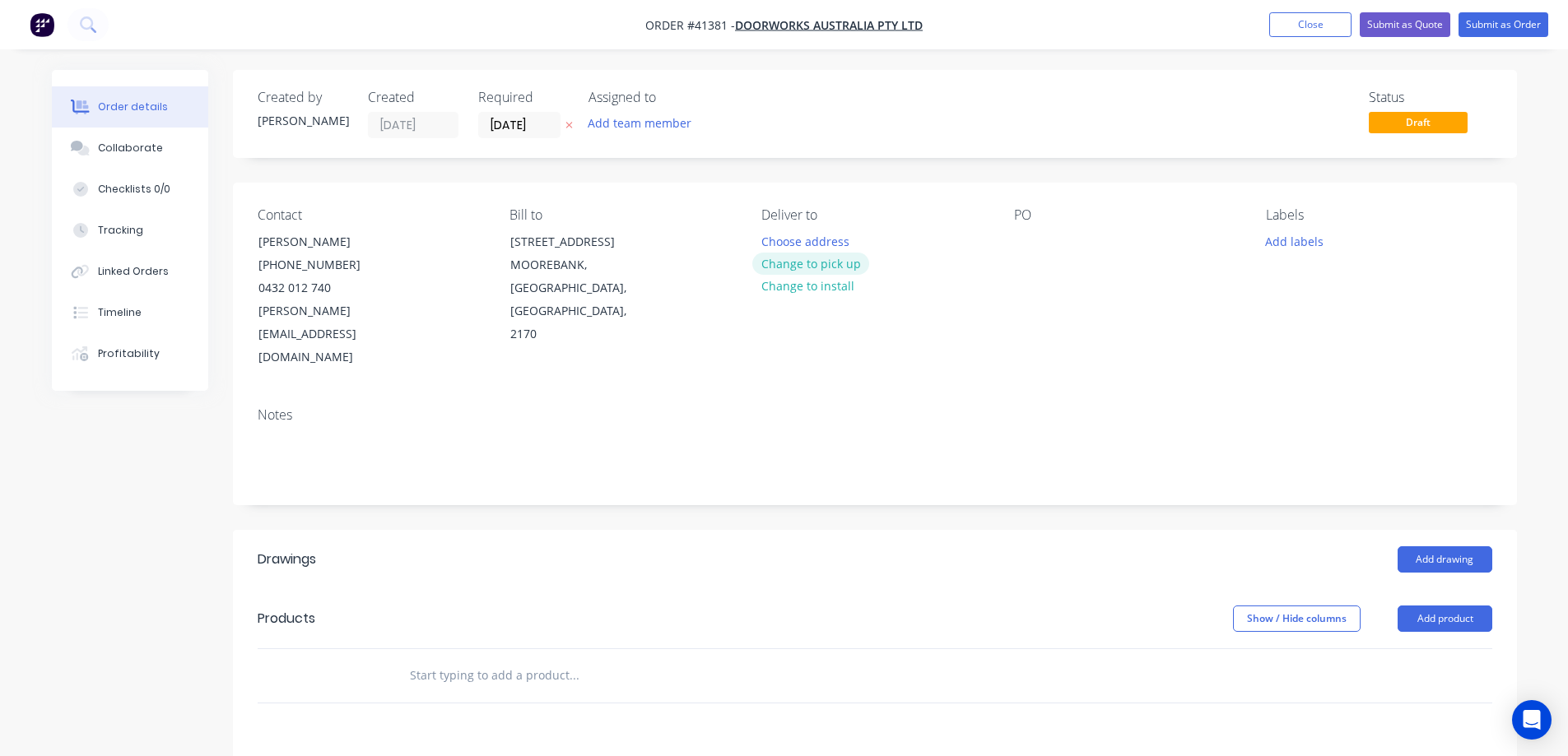
click at [830, 266] on button "Change to pick up" at bounding box center [811, 263] width 117 height 22
click at [1019, 235] on div at bounding box center [1028, 241] width 27 height 24
paste div
click at [1280, 240] on button "Add labels" at bounding box center [1294, 240] width 75 height 22
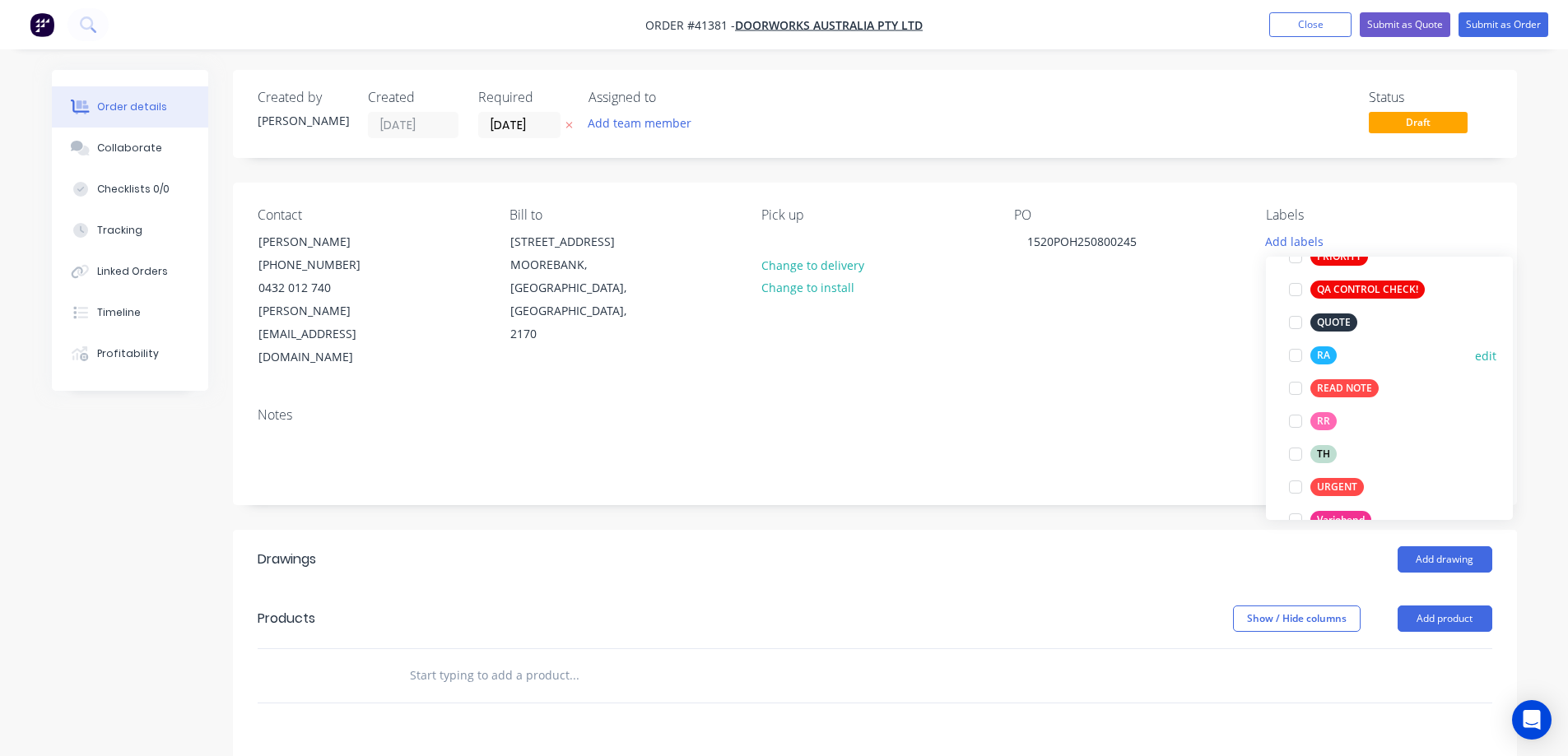
click at [1294, 357] on div at bounding box center [1295, 356] width 33 height 33
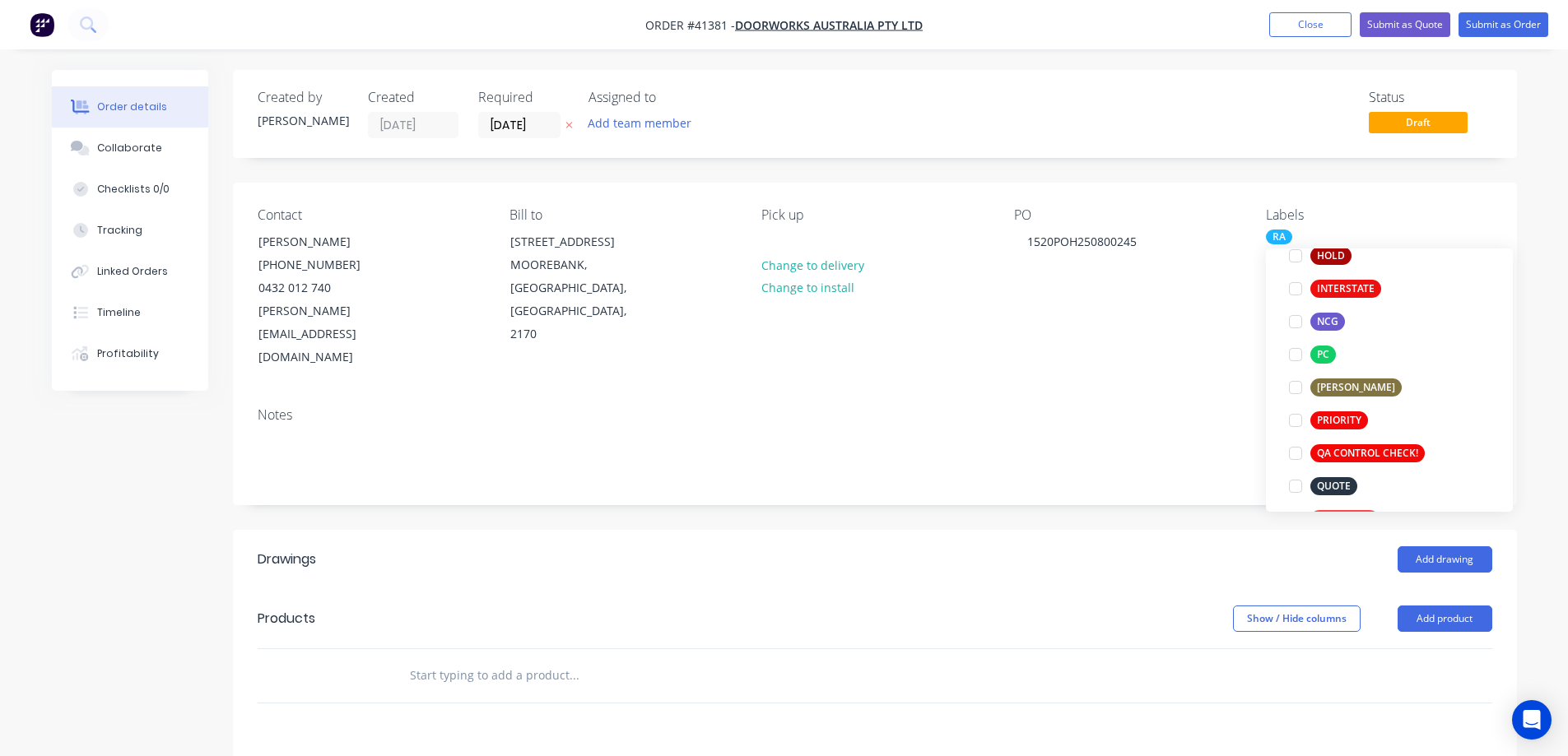
scroll to position [362, 0]
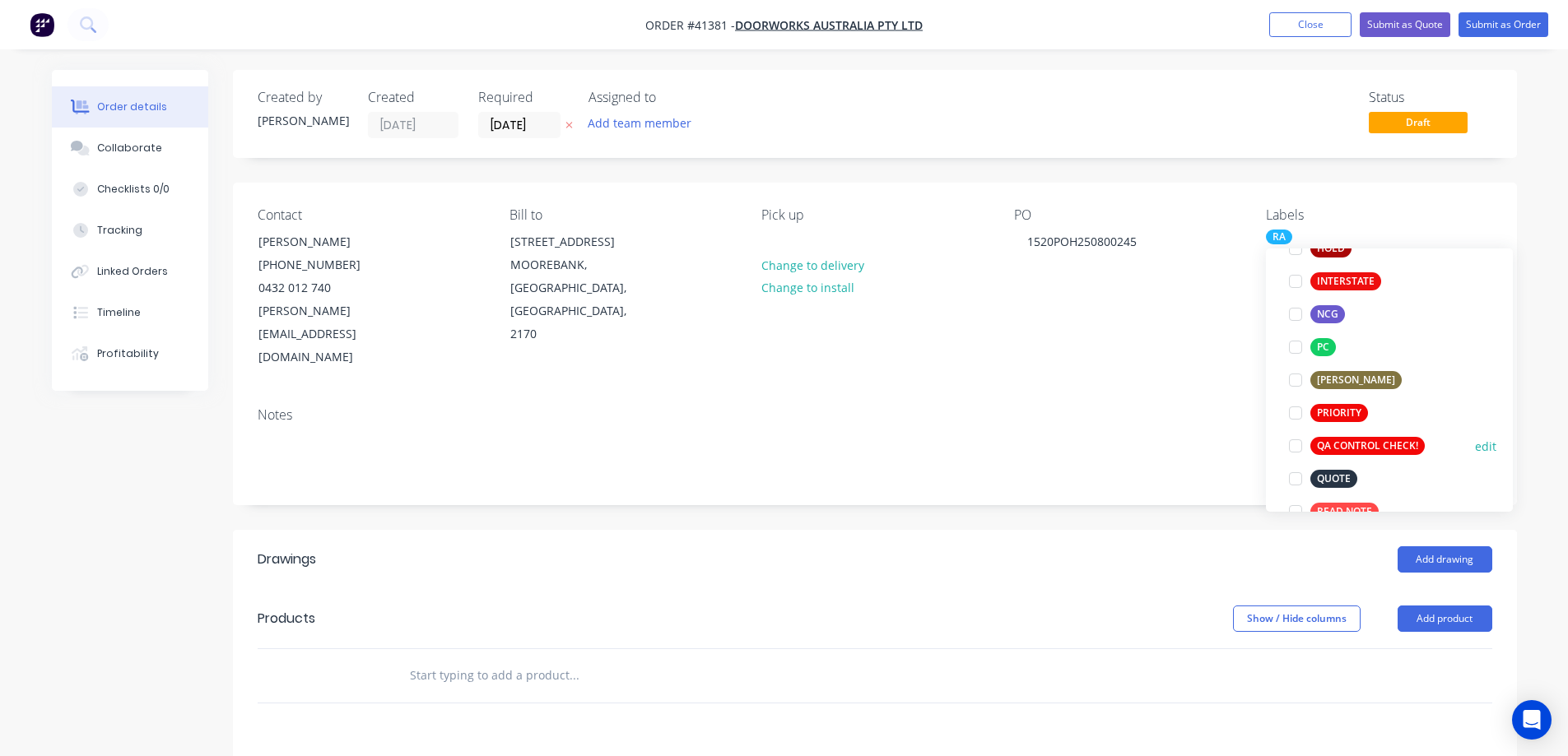
click at [1296, 445] on div at bounding box center [1295, 446] width 33 height 33
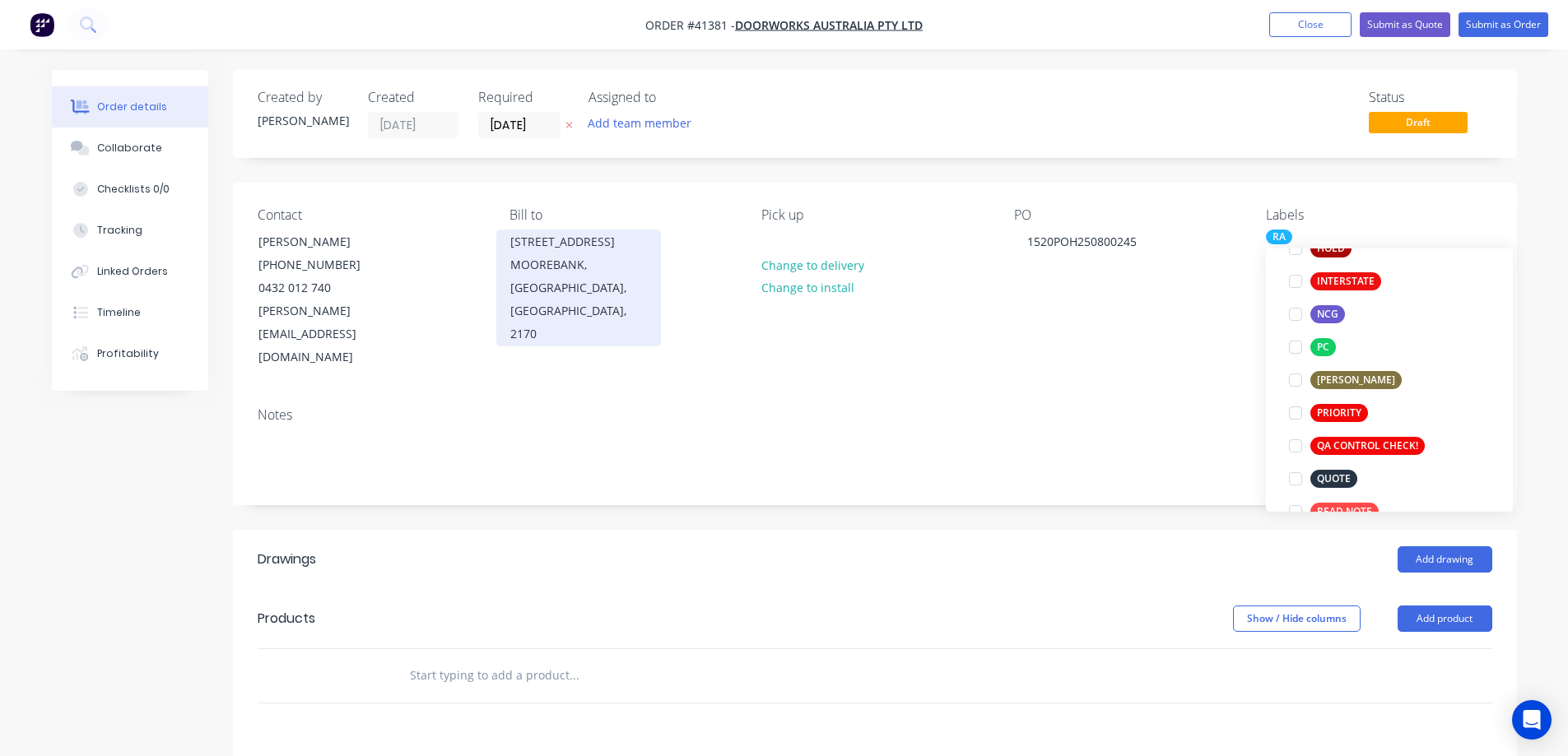
scroll to position [0, 0]
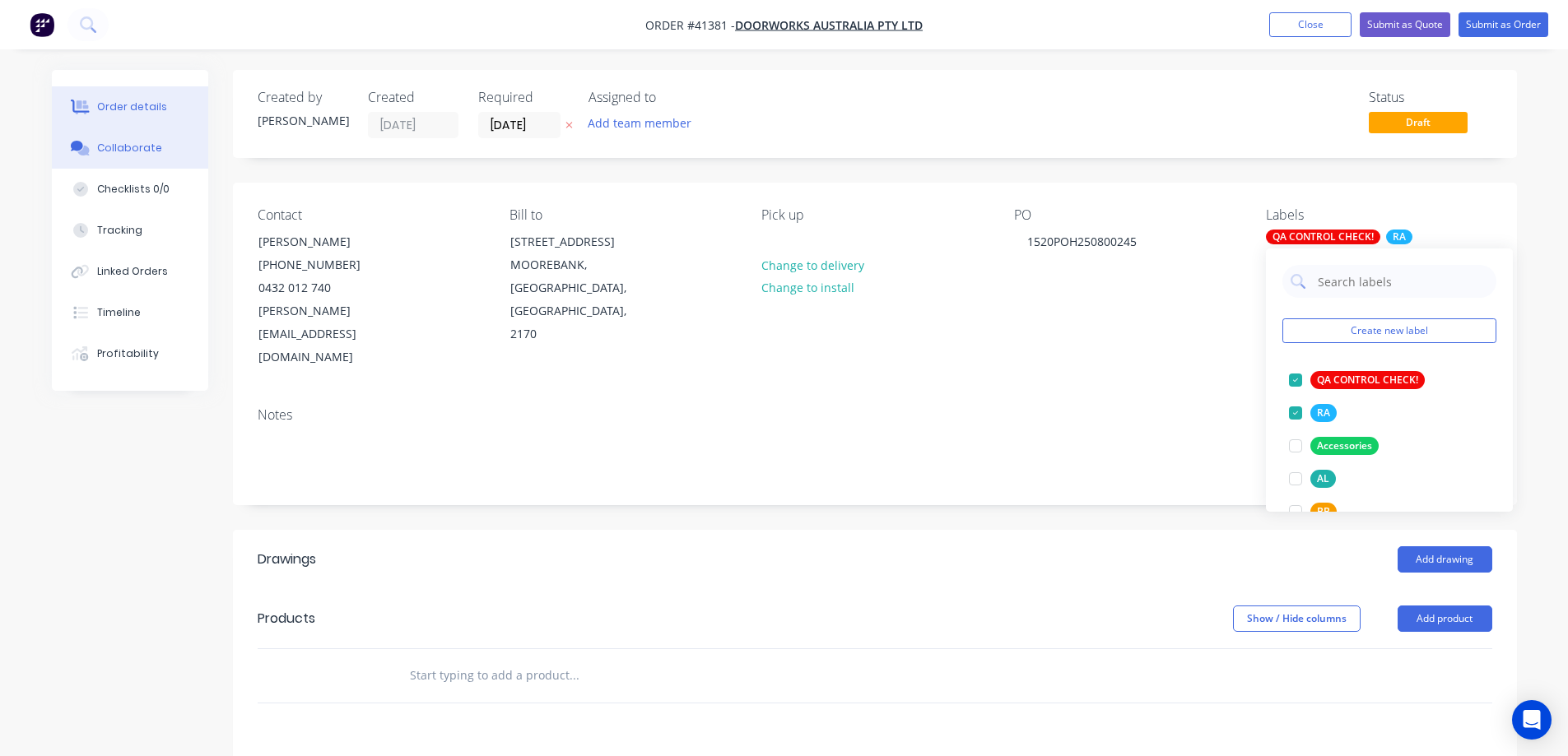
click at [122, 143] on div "Collaborate" at bounding box center [130, 149] width 65 height 15
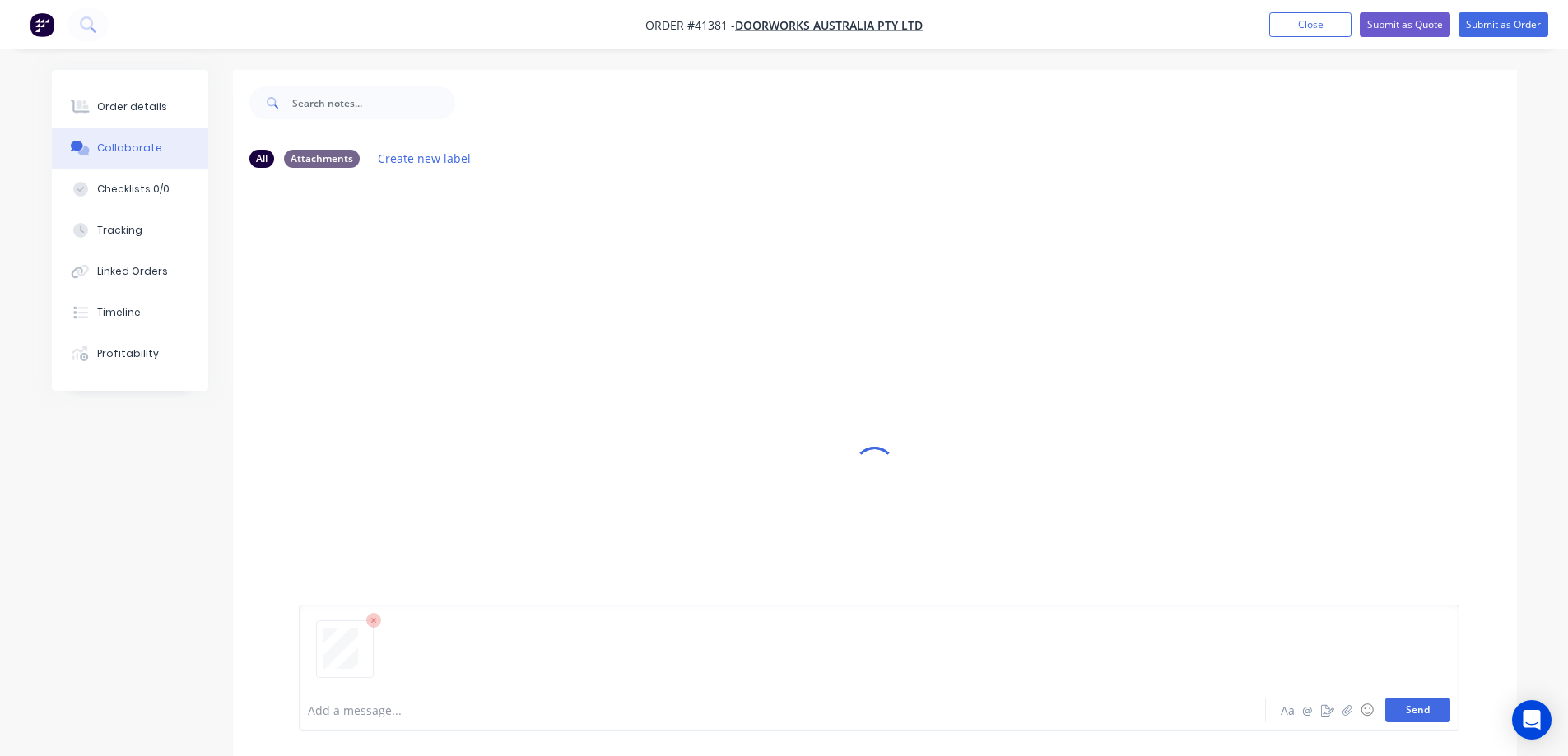
click at [1407, 705] on button "Send" at bounding box center [1418, 710] width 65 height 25
click at [372, 622] on g at bounding box center [374, 621] width 15 height 15
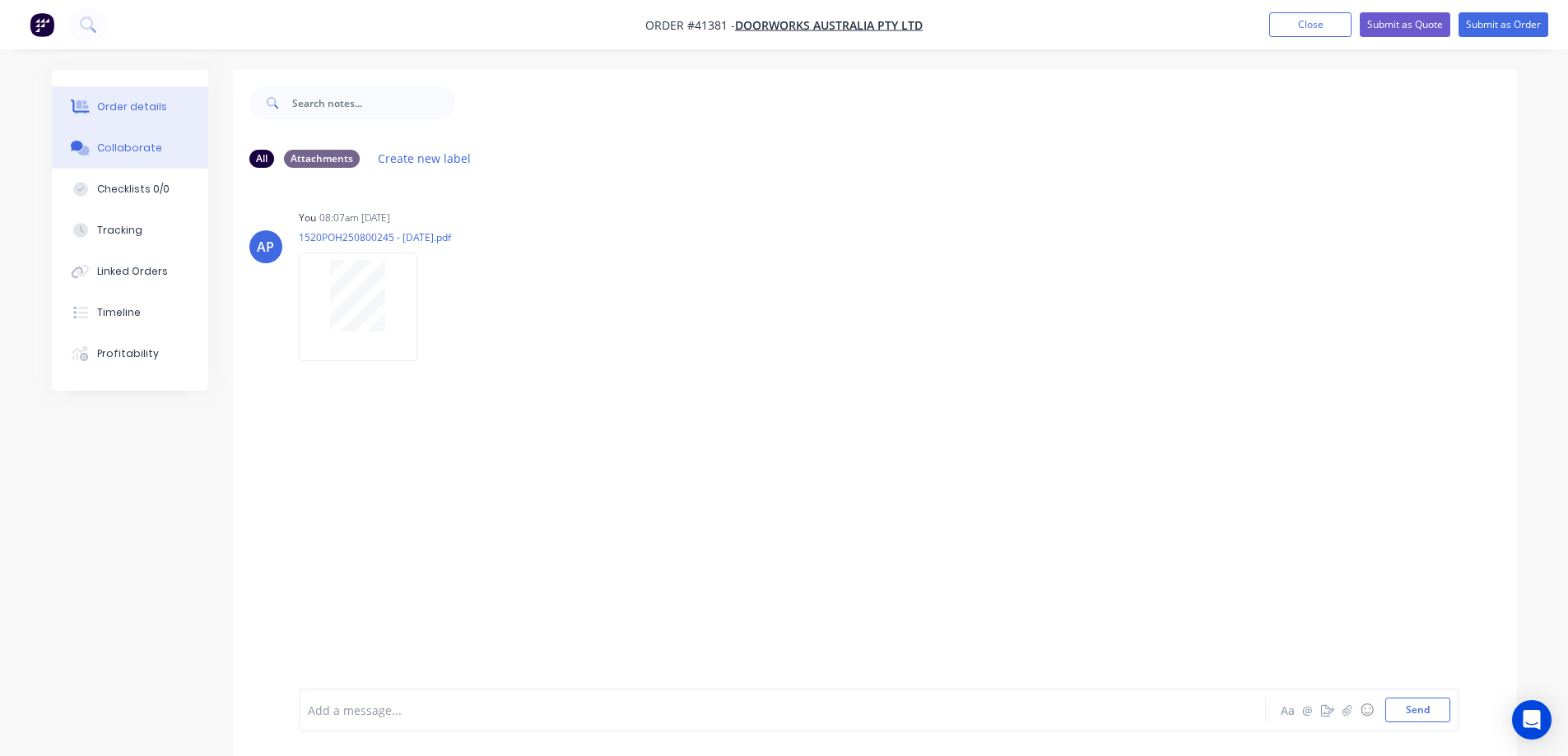
click at [149, 112] on div "Order details" at bounding box center [132, 107] width 70 height 15
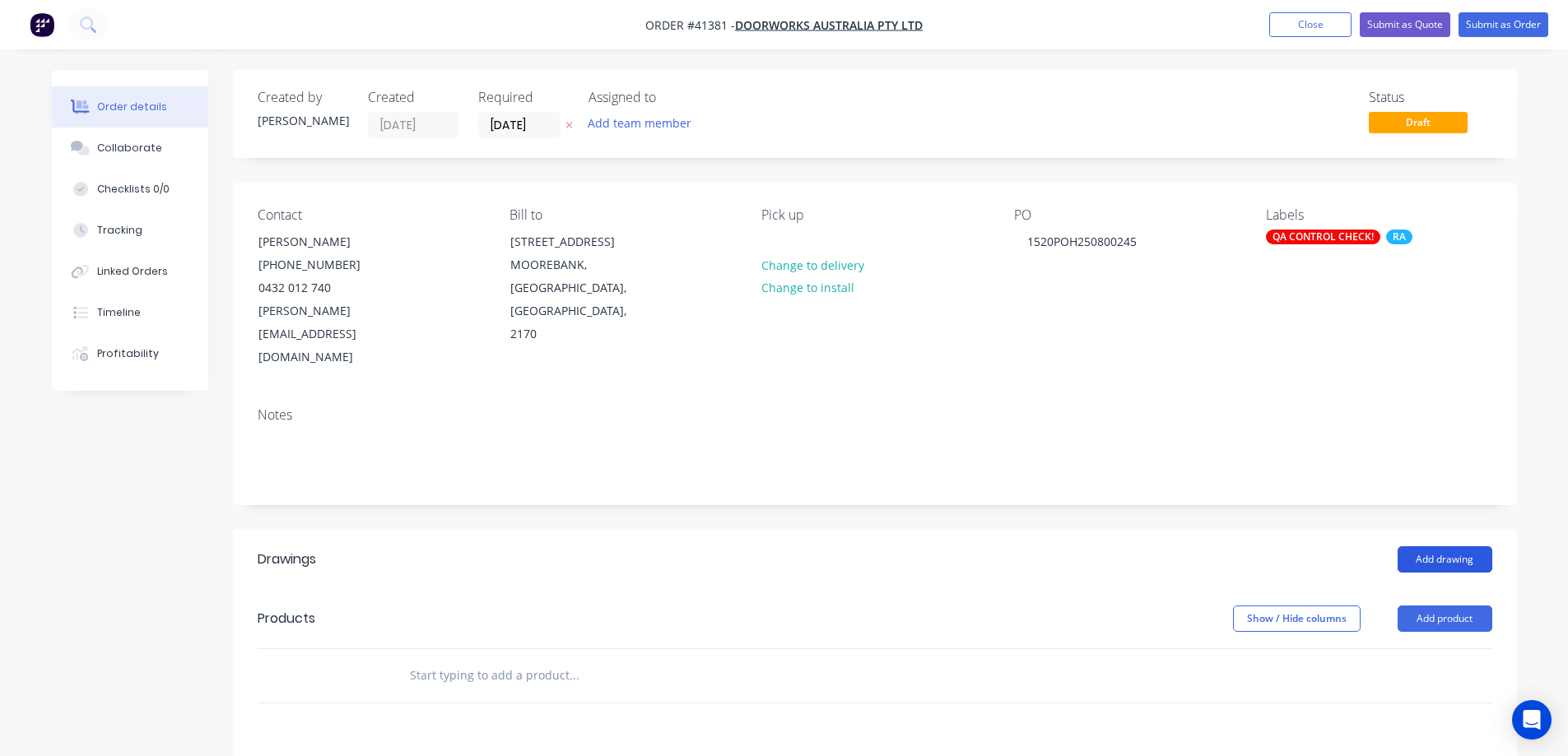
click at [1418, 546] on button "Add drawing" at bounding box center [1445, 560] width 94 height 27
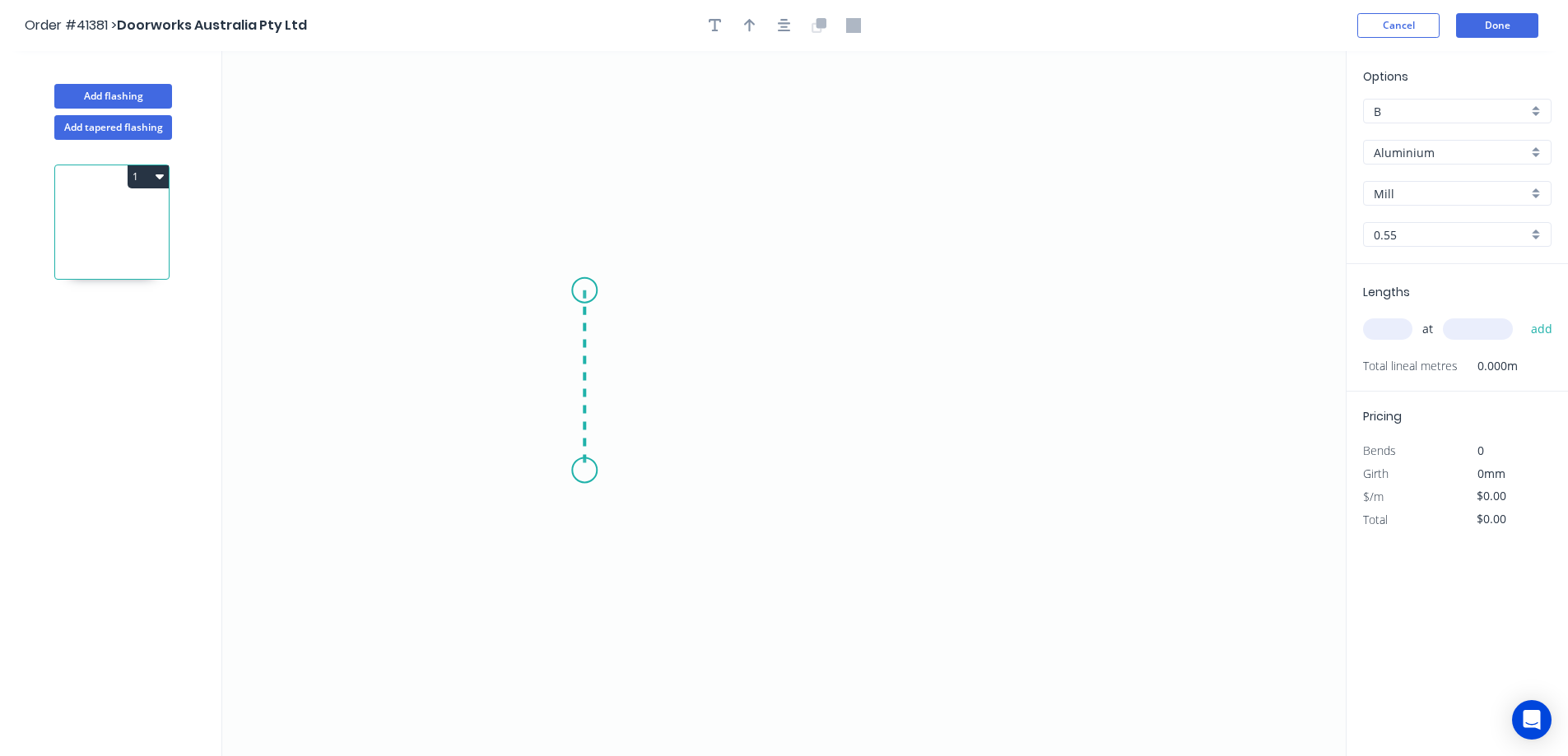
drag, startPoint x: 585, startPoint y: 291, endPoint x: 587, endPoint y: 477, distance: 186.0
click at [587, 477] on icon "0" at bounding box center [784, 404] width 1124 height 705
drag, startPoint x: 587, startPoint y: 477, endPoint x: 861, endPoint y: 473, distance: 274.0
click at [861, 473] on icon "0 ?" at bounding box center [784, 404] width 1124 height 705
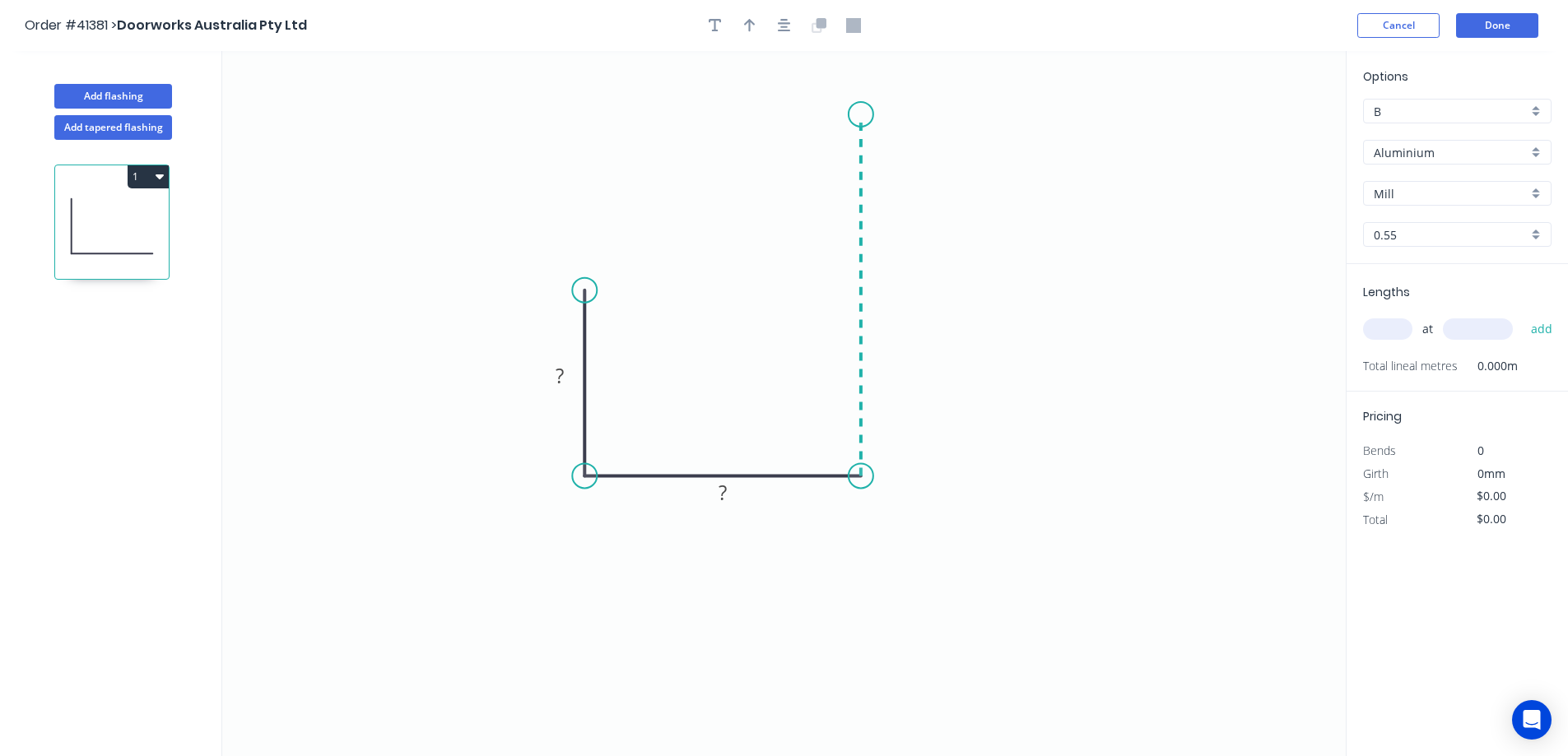
drag, startPoint x: 861, startPoint y: 473, endPoint x: 858, endPoint y: 114, distance: 359.0
click at [858, 114] on icon "0 ? ?" at bounding box center [784, 404] width 1124 height 705
click at [858, 114] on circle at bounding box center [861, 114] width 25 height 25
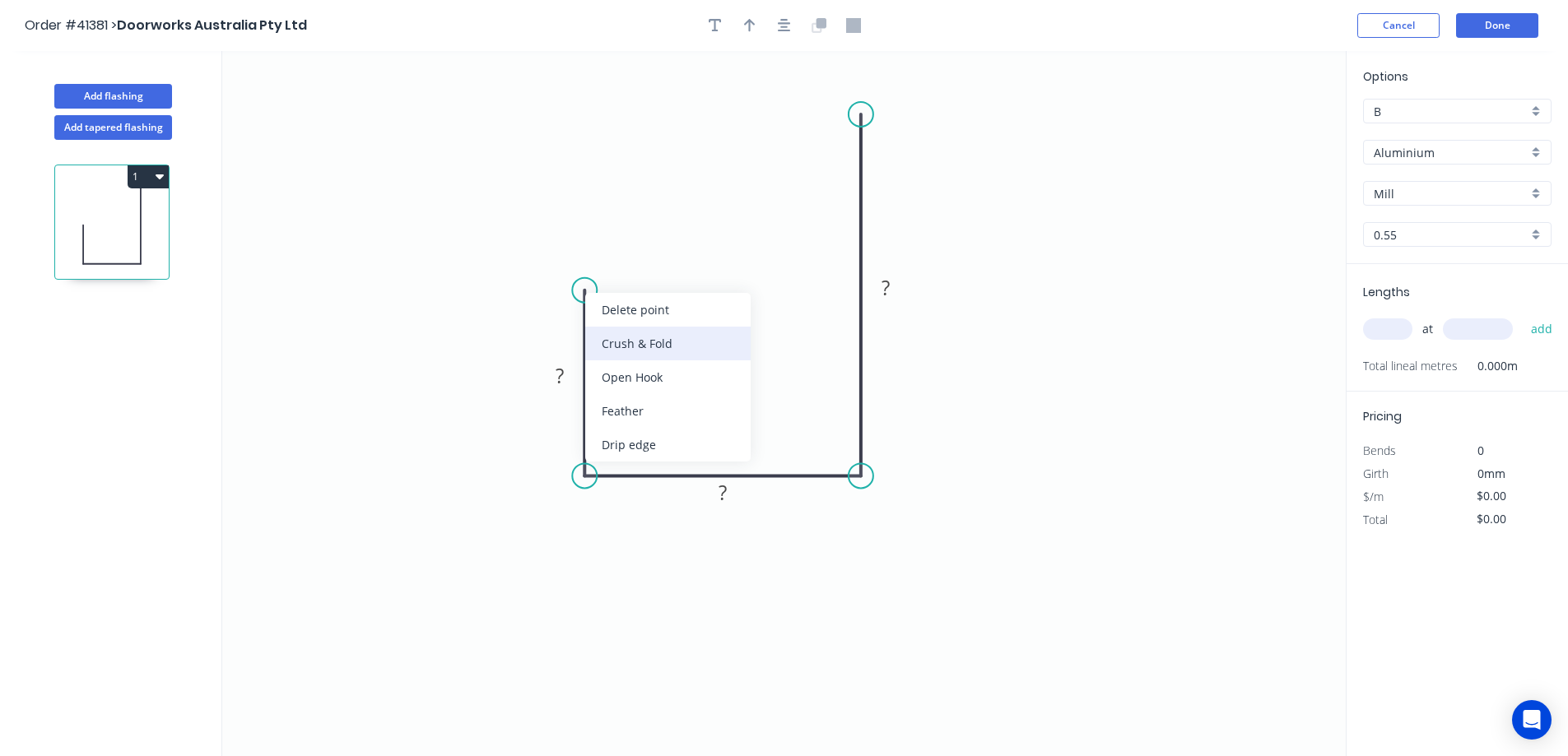
click at [627, 342] on div "Crush & Fold" at bounding box center [669, 343] width 166 height 33
click at [618, 347] on div "Flip bend" at bounding box center [667, 350] width 166 height 33
click at [570, 305] on tspan "10" at bounding box center [561, 304] width 23 height 27
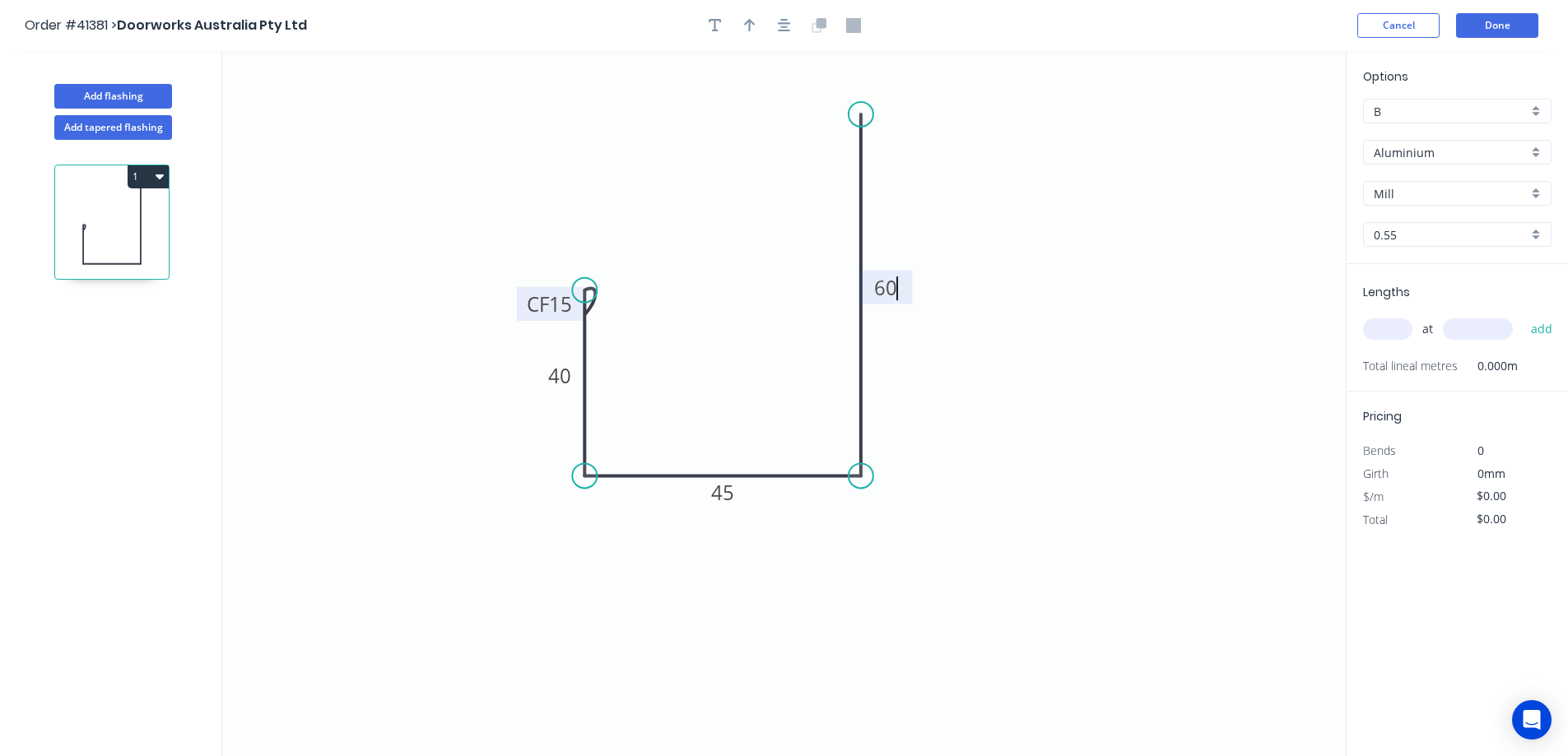
type input "$9.21"
drag, startPoint x: 753, startPoint y: 29, endPoint x: 1171, endPoint y: 117, distance: 427.2
click at [753, 28] on icon "button" at bounding box center [750, 26] width 11 height 15
drag, startPoint x: 1266, startPoint y: 135, endPoint x: 1106, endPoint y: 272, distance: 210.6
click at [1106, 272] on icon at bounding box center [1106, 252] width 15 height 52
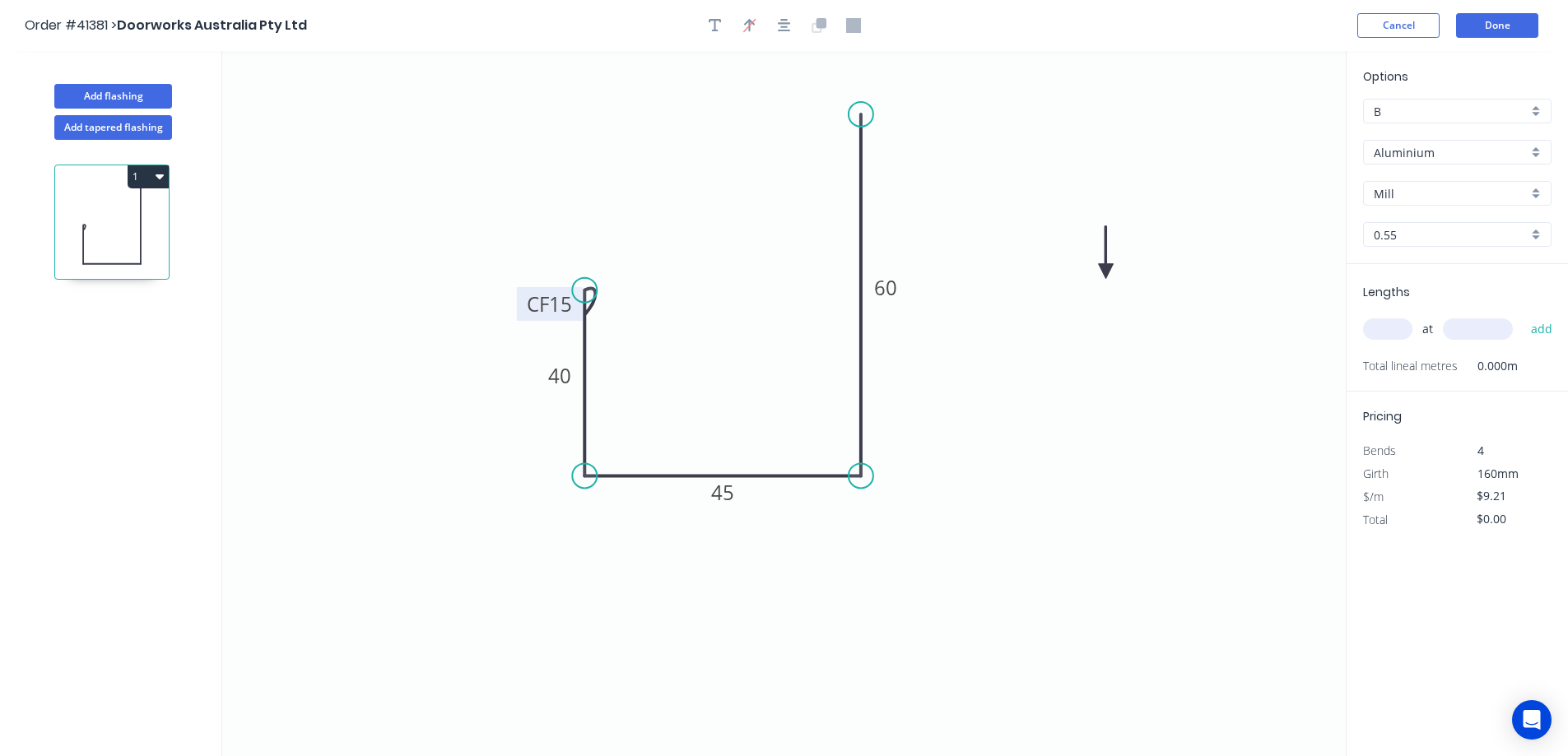
click at [1104, 273] on icon at bounding box center [1106, 252] width 15 height 52
drag, startPoint x: 1104, startPoint y: 273, endPoint x: 1076, endPoint y: 302, distance: 40.3
click at [1062, 308] on icon at bounding box center [1082, 307] width 52 height 15
click at [1528, 148] on div "Aluminium" at bounding box center [1458, 153] width 189 height 25
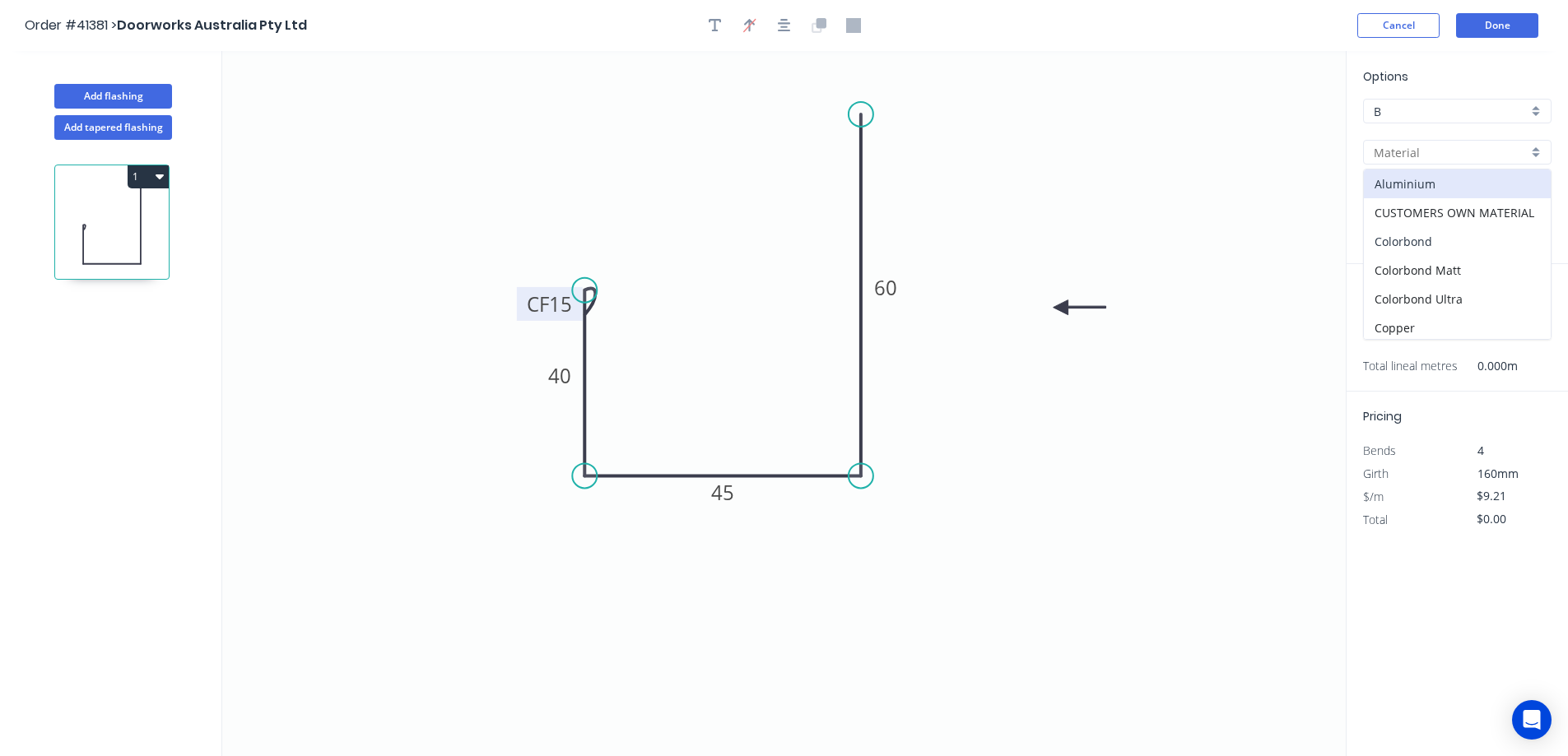
click at [1459, 237] on div "Colorbond" at bounding box center [1457, 241] width 187 height 29
type input "Colorbond"
type input "Basalt"
type input "$7.77"
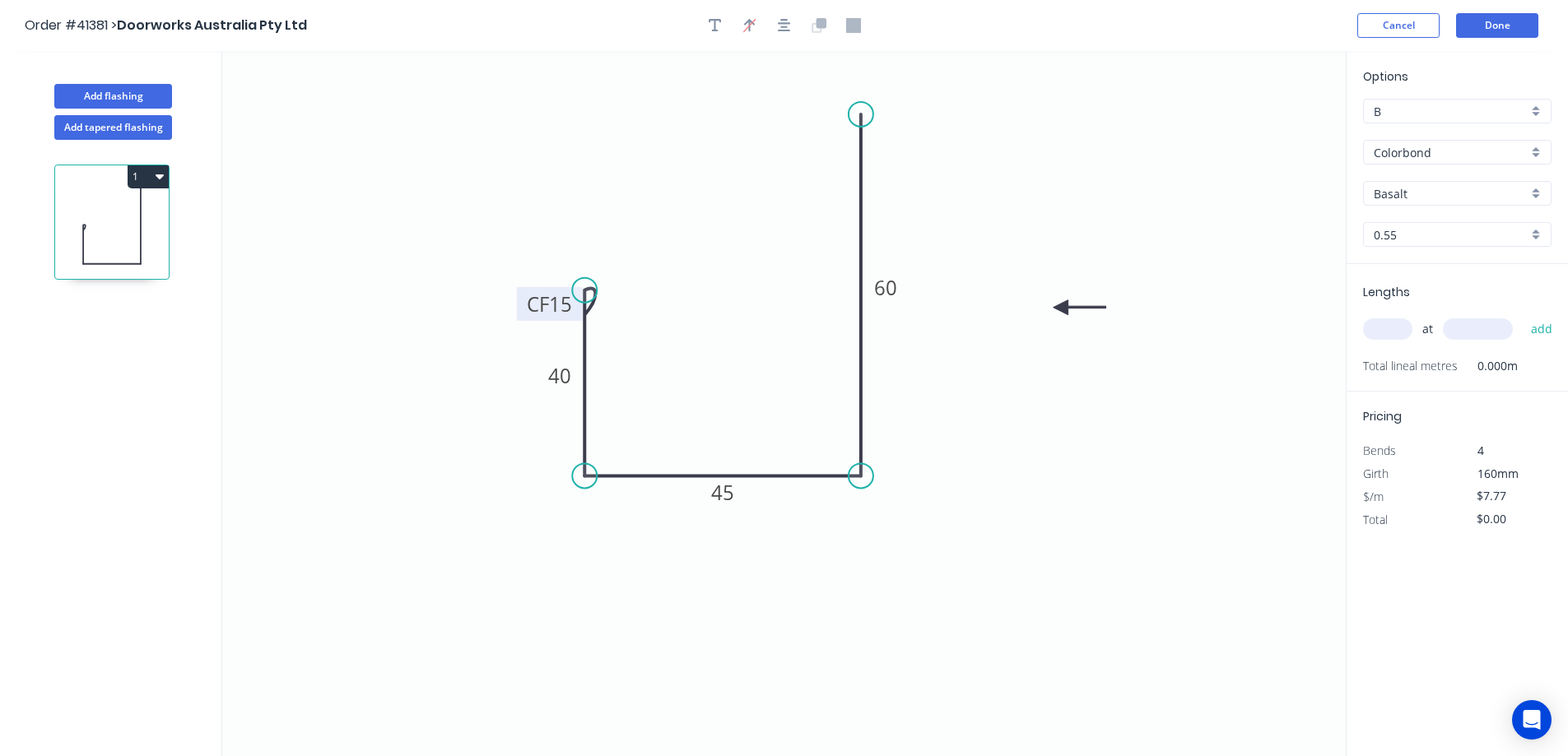
click at [1541, 195] on div "Basalt" at bounding box center [1458, 194] width 189 height 25
click at [1448, 255] on div "Evening Haze" at bounding box center [1457, 262] width 187 height 29
type input "Evening Haze"
click at [1404, 333] on input "text" at bounding box center [1389, 329] width 50 height 21
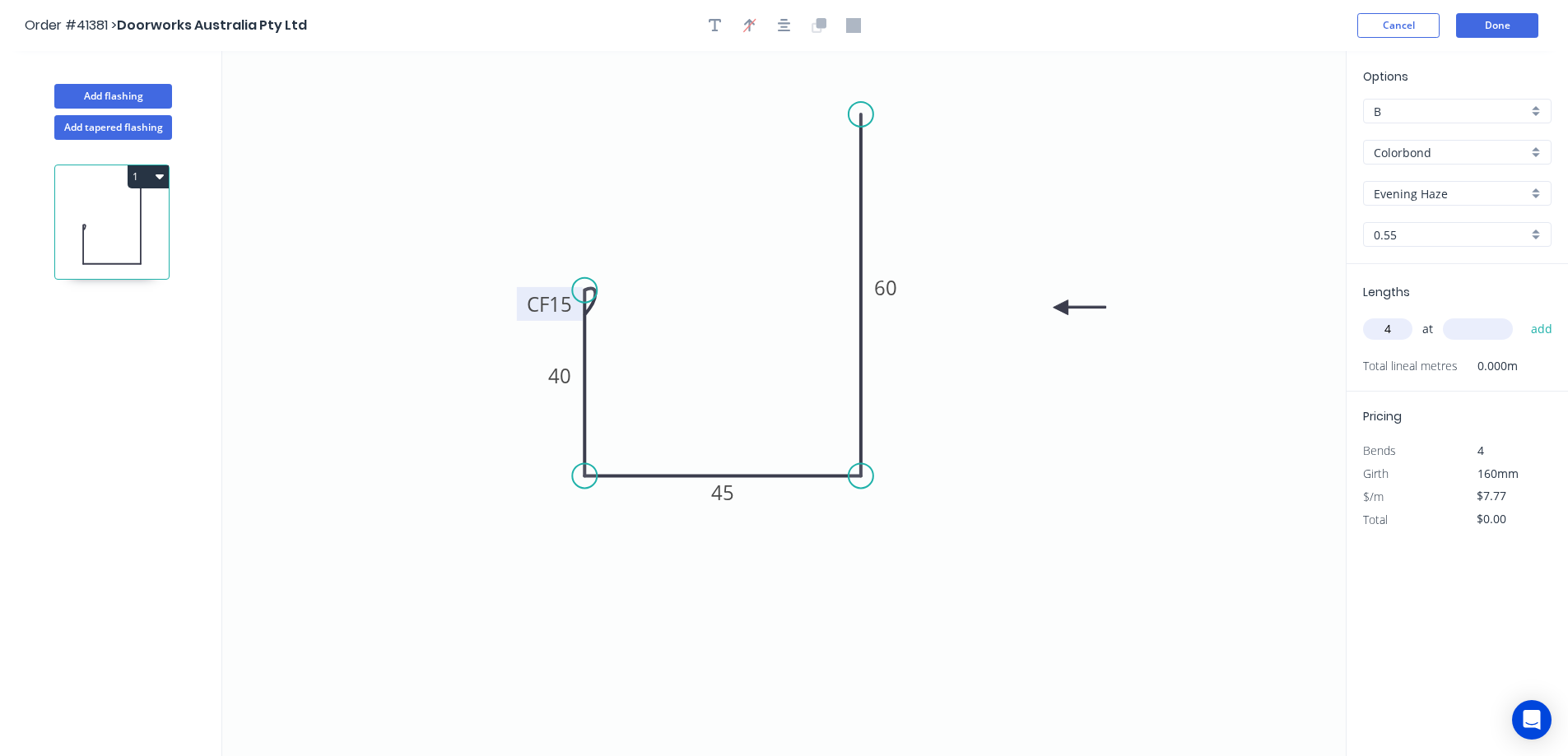
type input "4"
type input "2040"
click at [1523, 316] on button "add" at bounding box center [1542, 329] width 39 height 28
type input "$63.40"
click at [1479, 24] on button "Done" at bounding box center [1497, 26] width 82 height 25
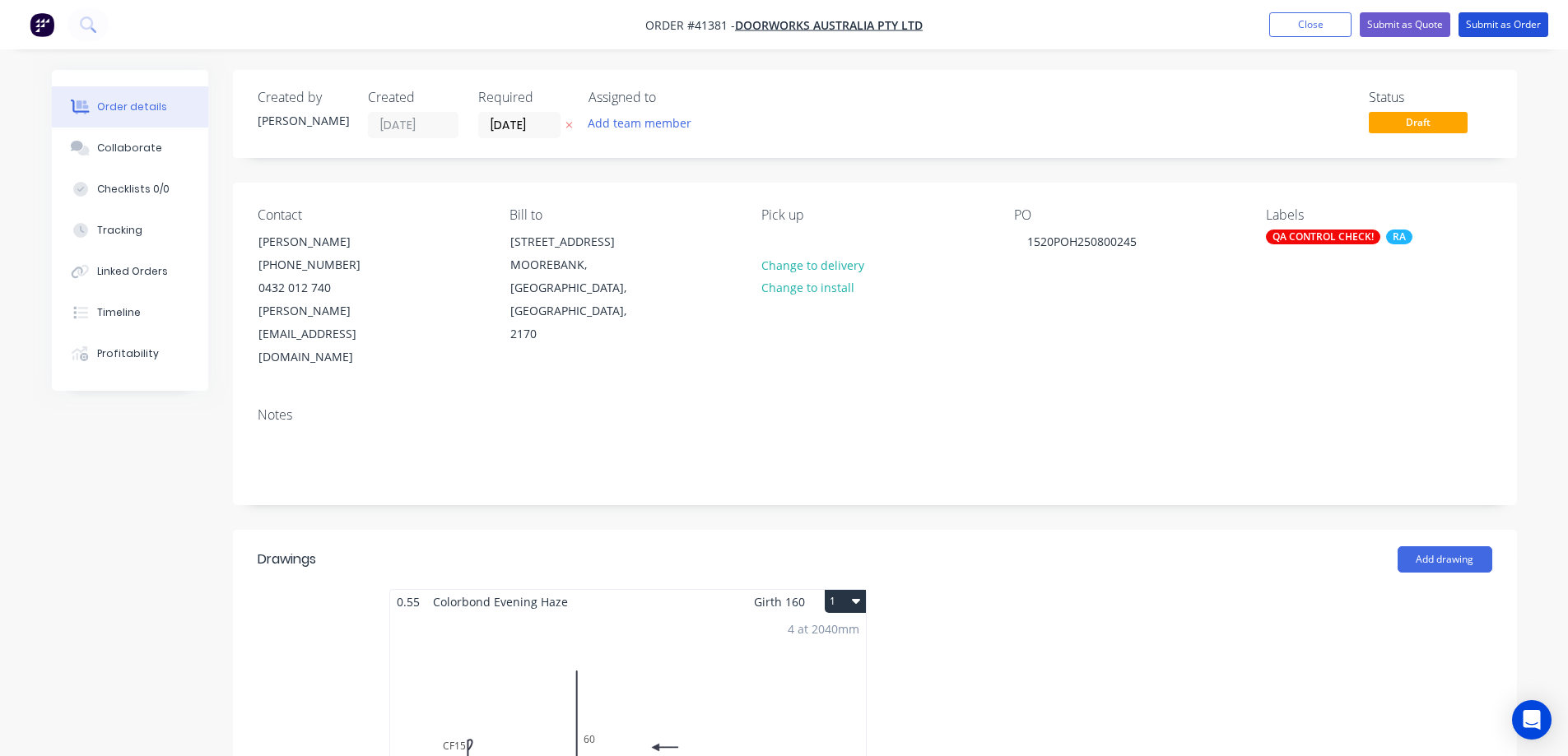
click at [1482, 27] on button "Submit as Order" at bounding box center [1504, 25] width 90 height 25
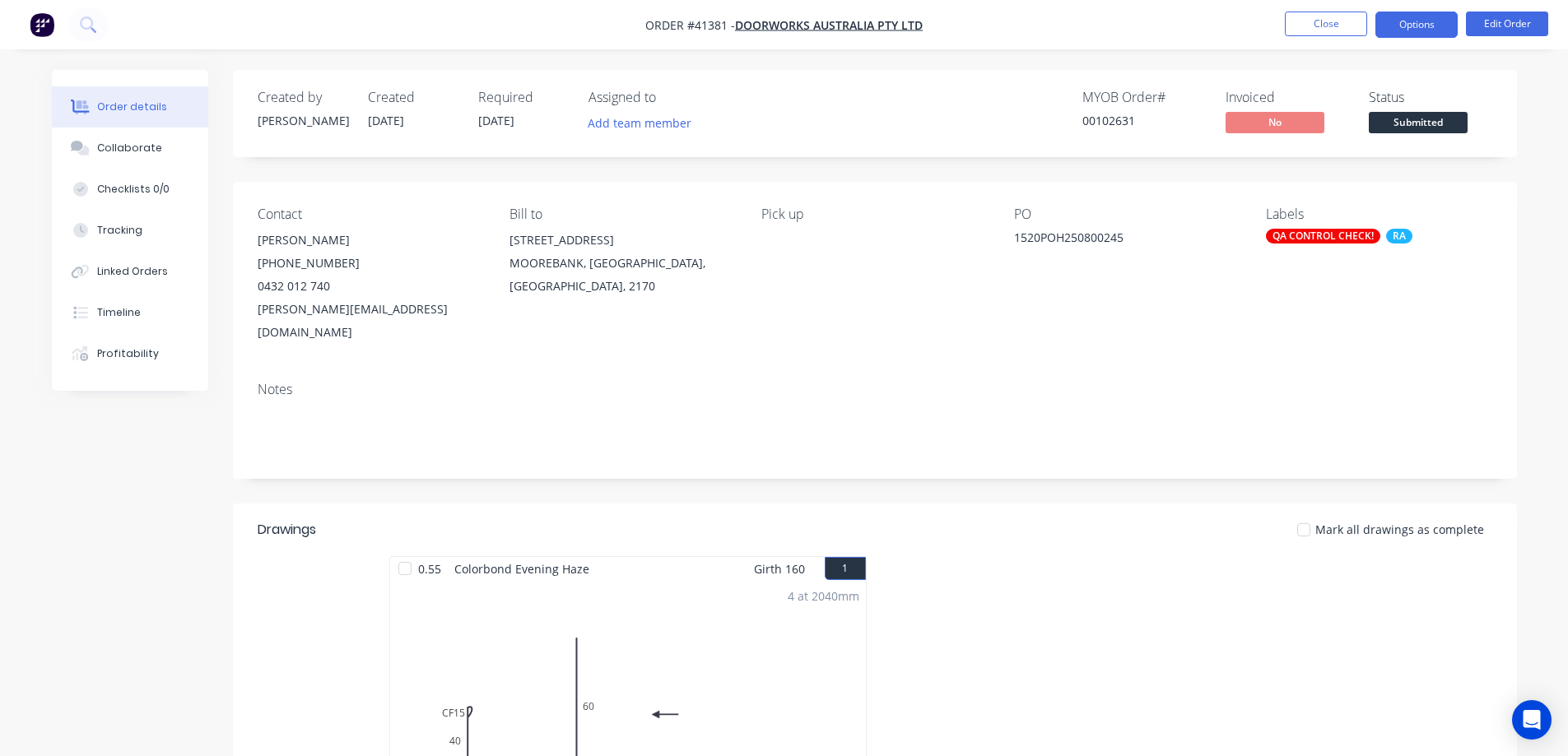
click at [1405, 25] on button "Options" at bounding box center [1416, 25] width 82 height 27
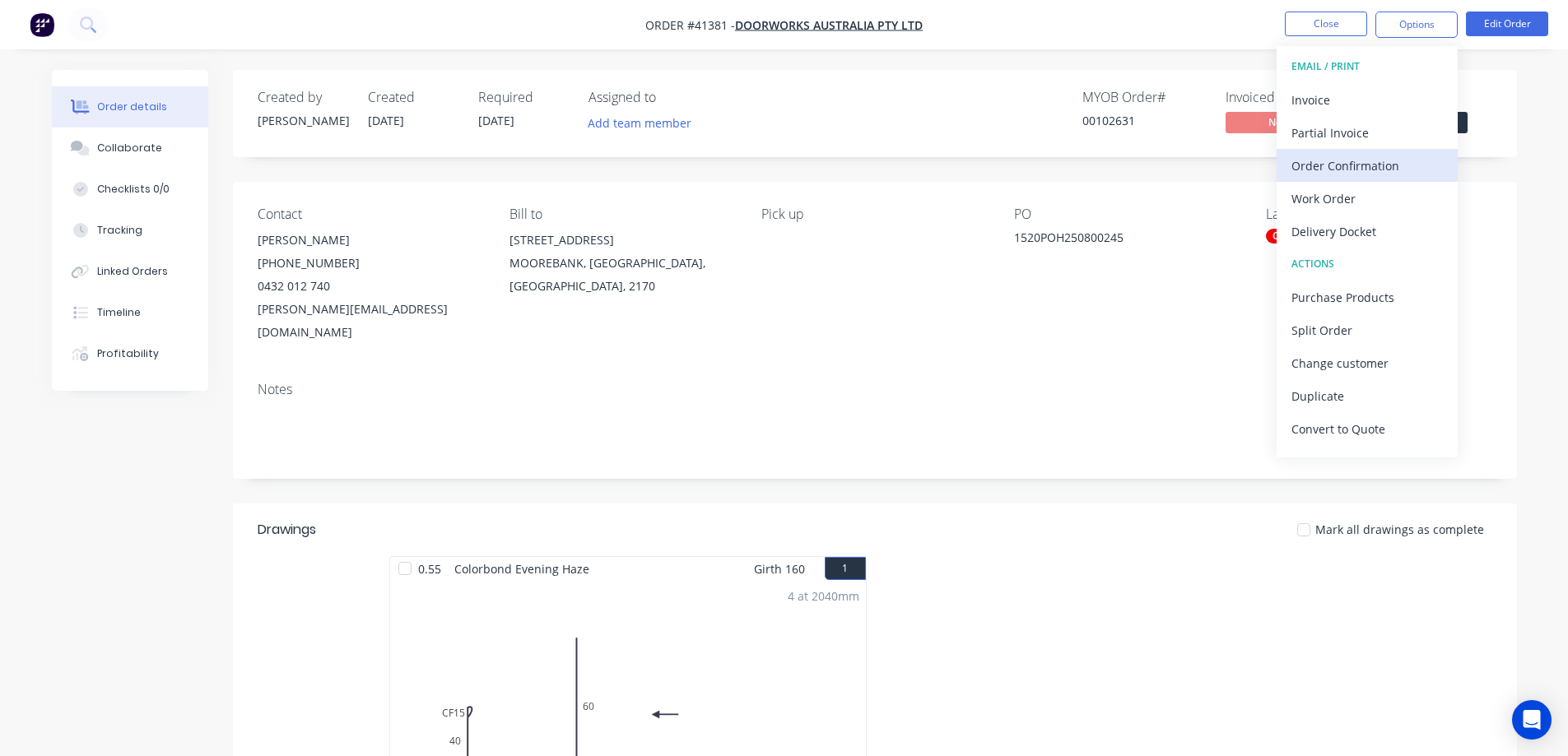
click at [1381, 164] on div "Order Confirmation" at bounding box center [1367, 165] width 152 height 24
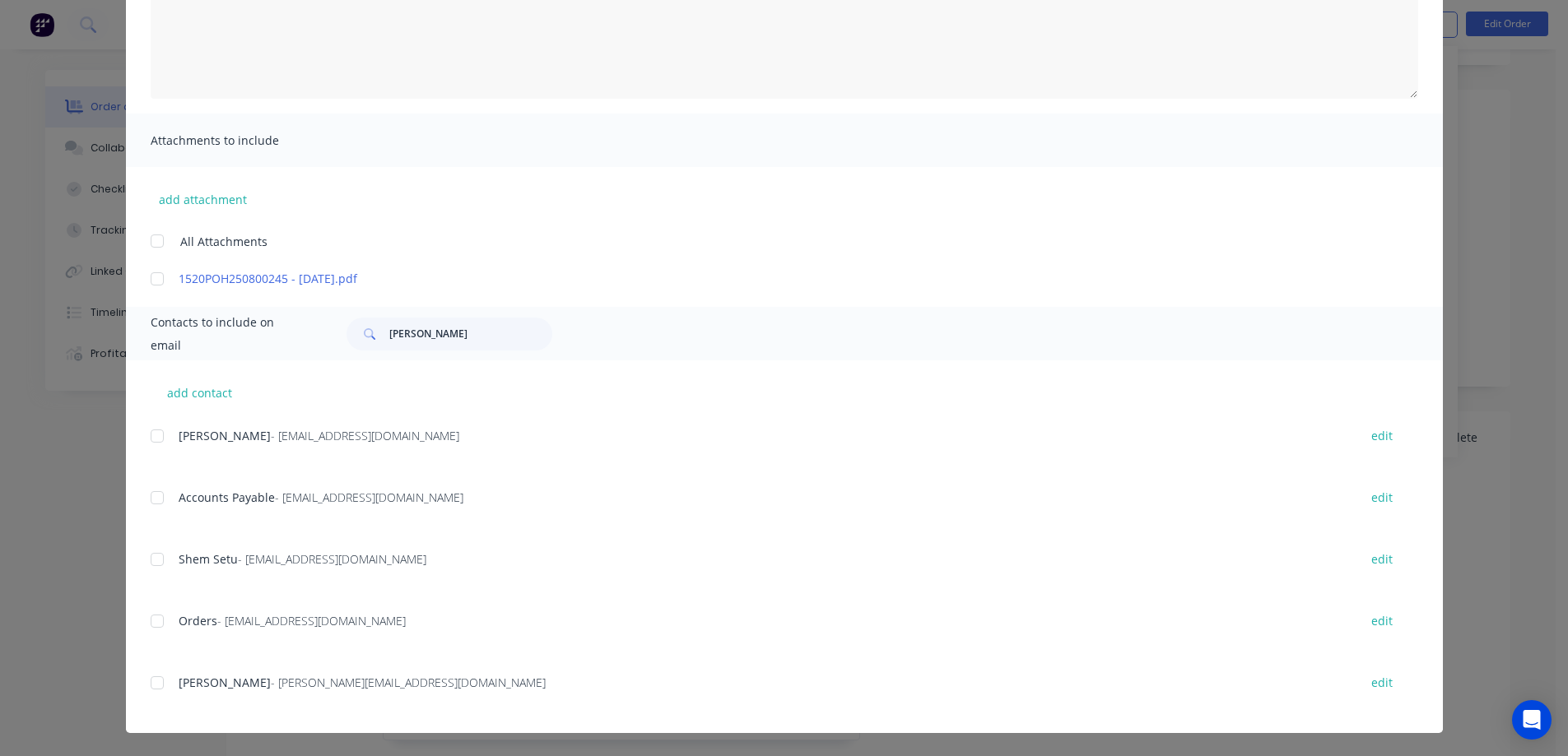
scroll to position [247, 0]
drag, startPoint x: 154, startPoint y: 687, endPoint x: 563, endPoint y: 525, distance: 439.9
click at [154, 687] on div at bounding box center [157, 683] width 33 height 33
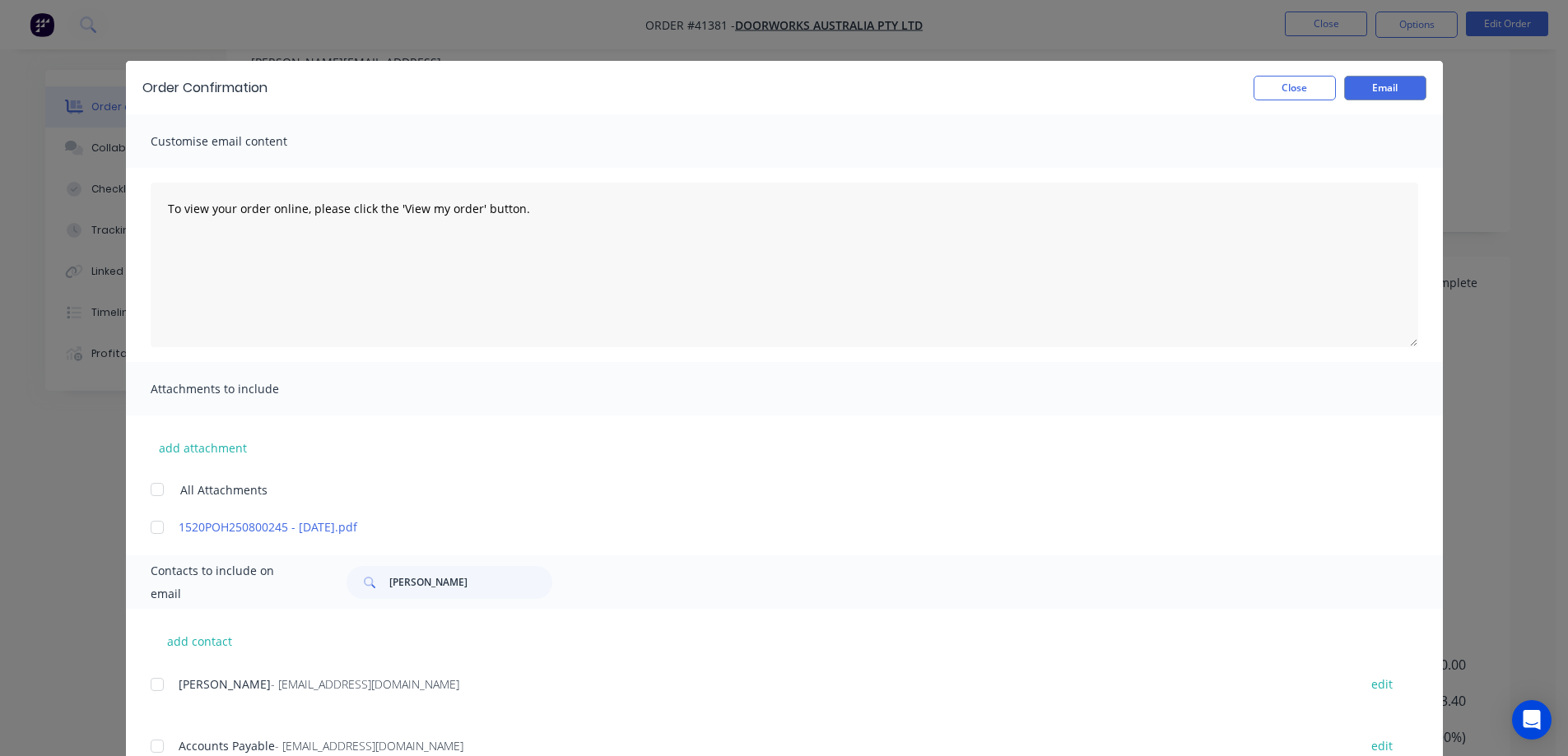
scroll to position [0, 0]
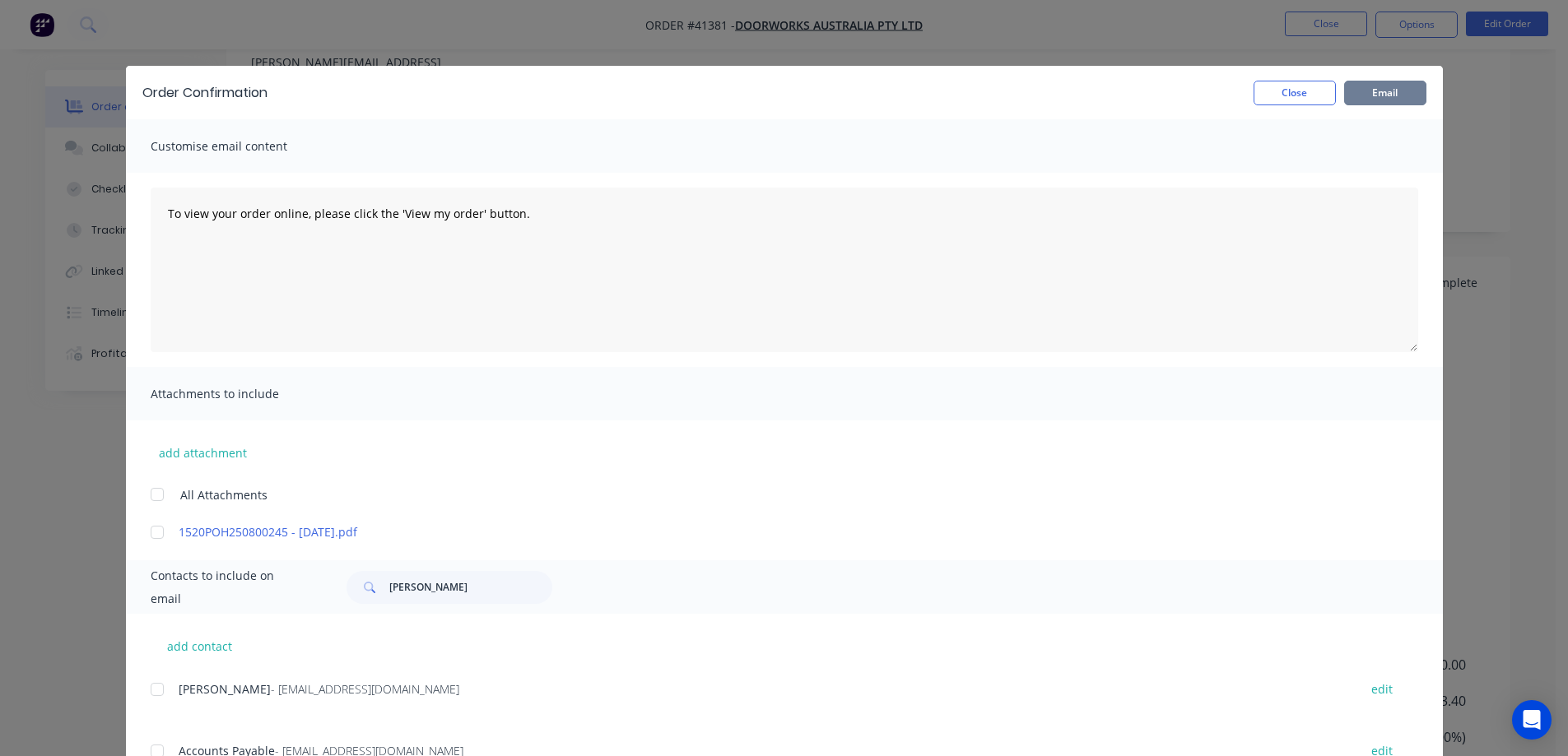
click at [1383, 90] on button "Email" at bounding box center [1386, 93] width 82 height 25
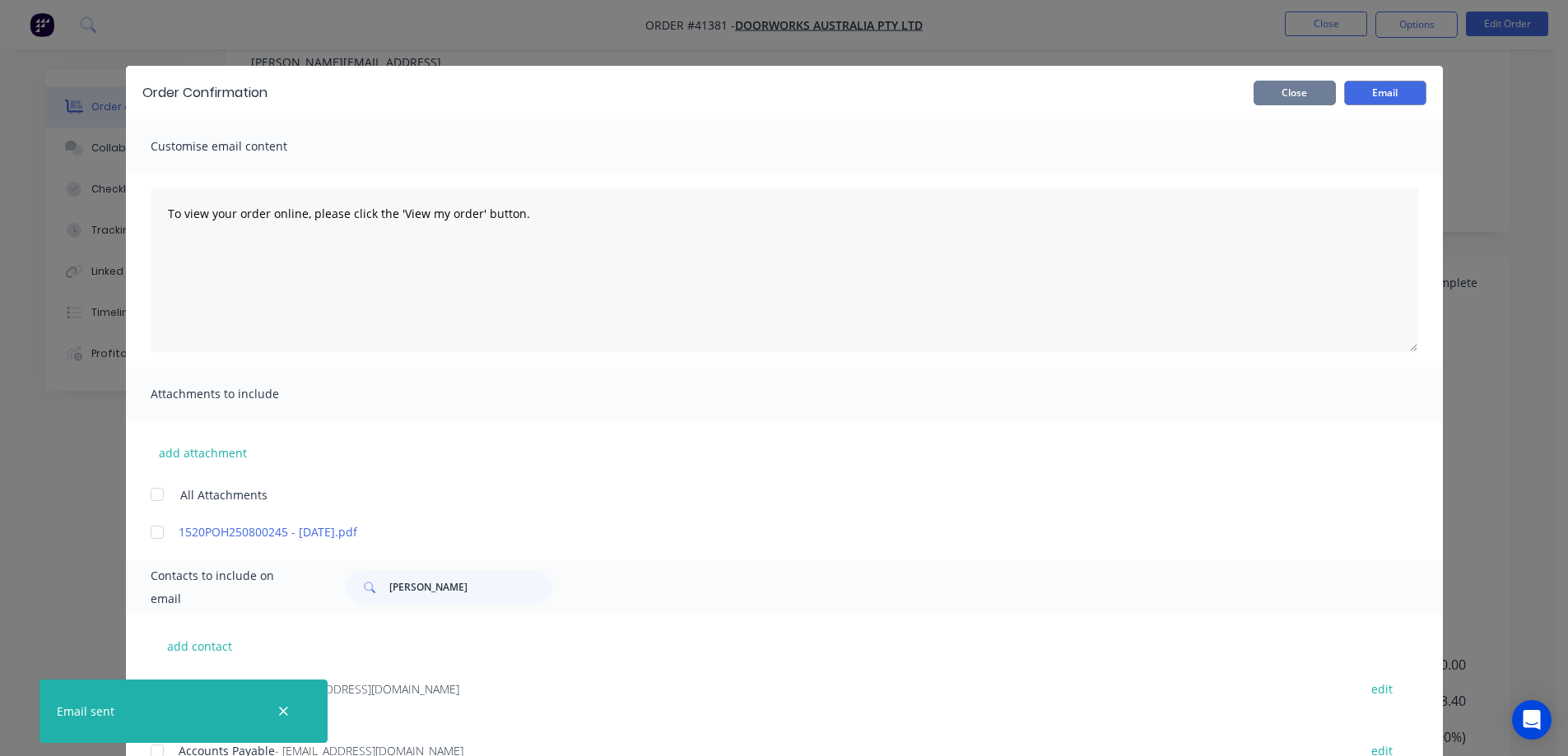
click at [1321, 91] on button "Close" at bounding box center [1295, 93] width 82 height 25
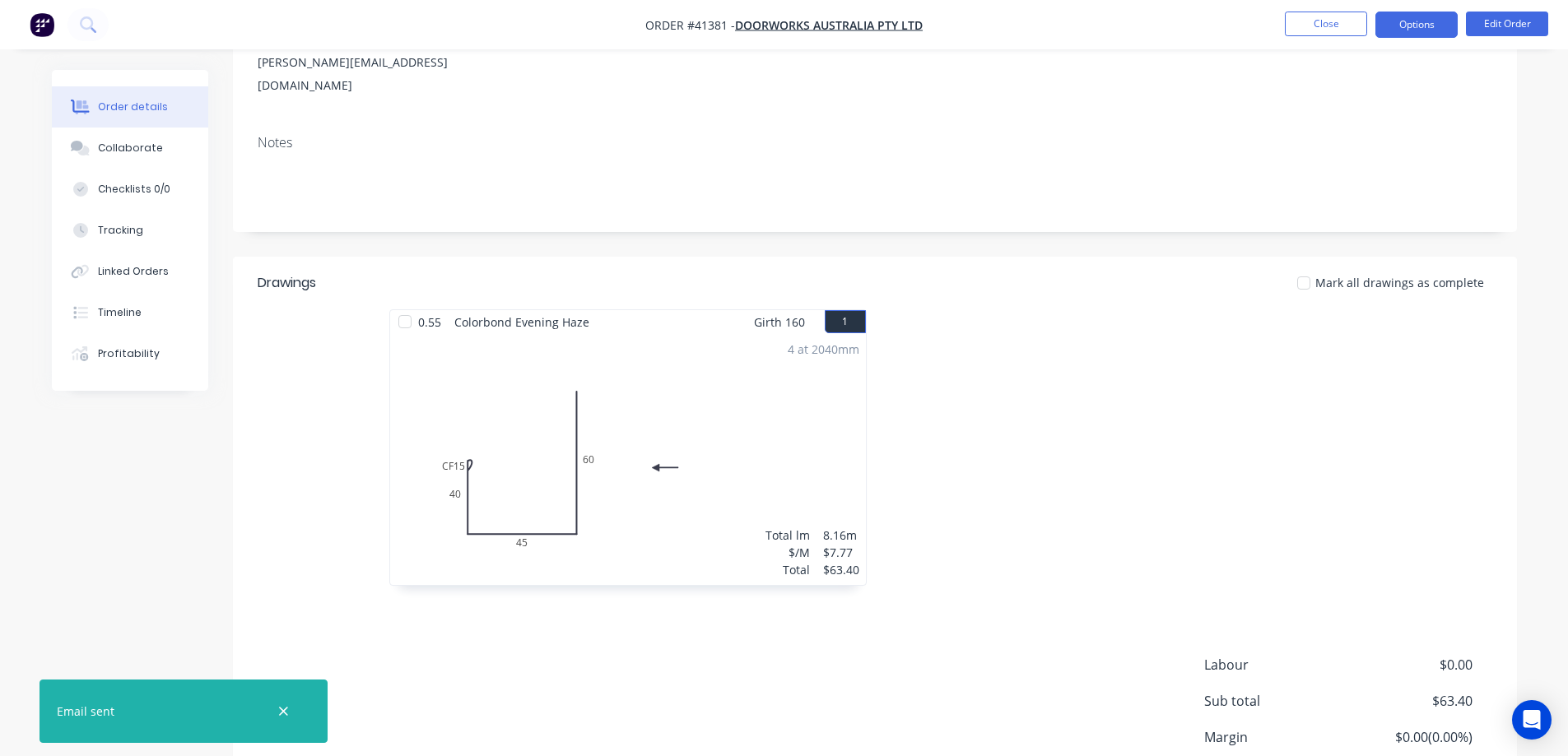
click at [1406, 23] on button "Options" at bounding box center [1416, 25] width 82 height 27
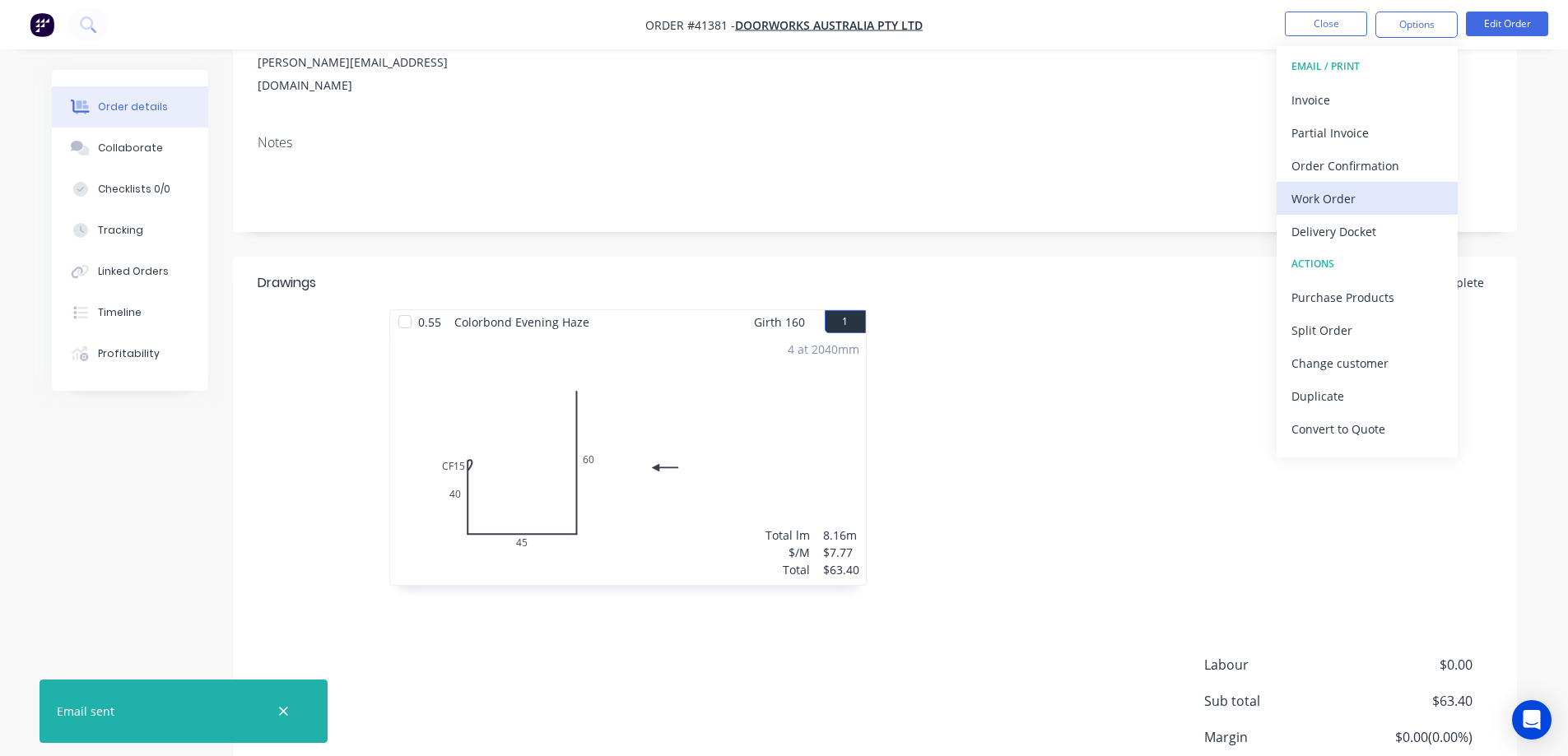
click at [1351, 194] on div "Work Order" at bounding box center [1367, 198] width 152 height 24
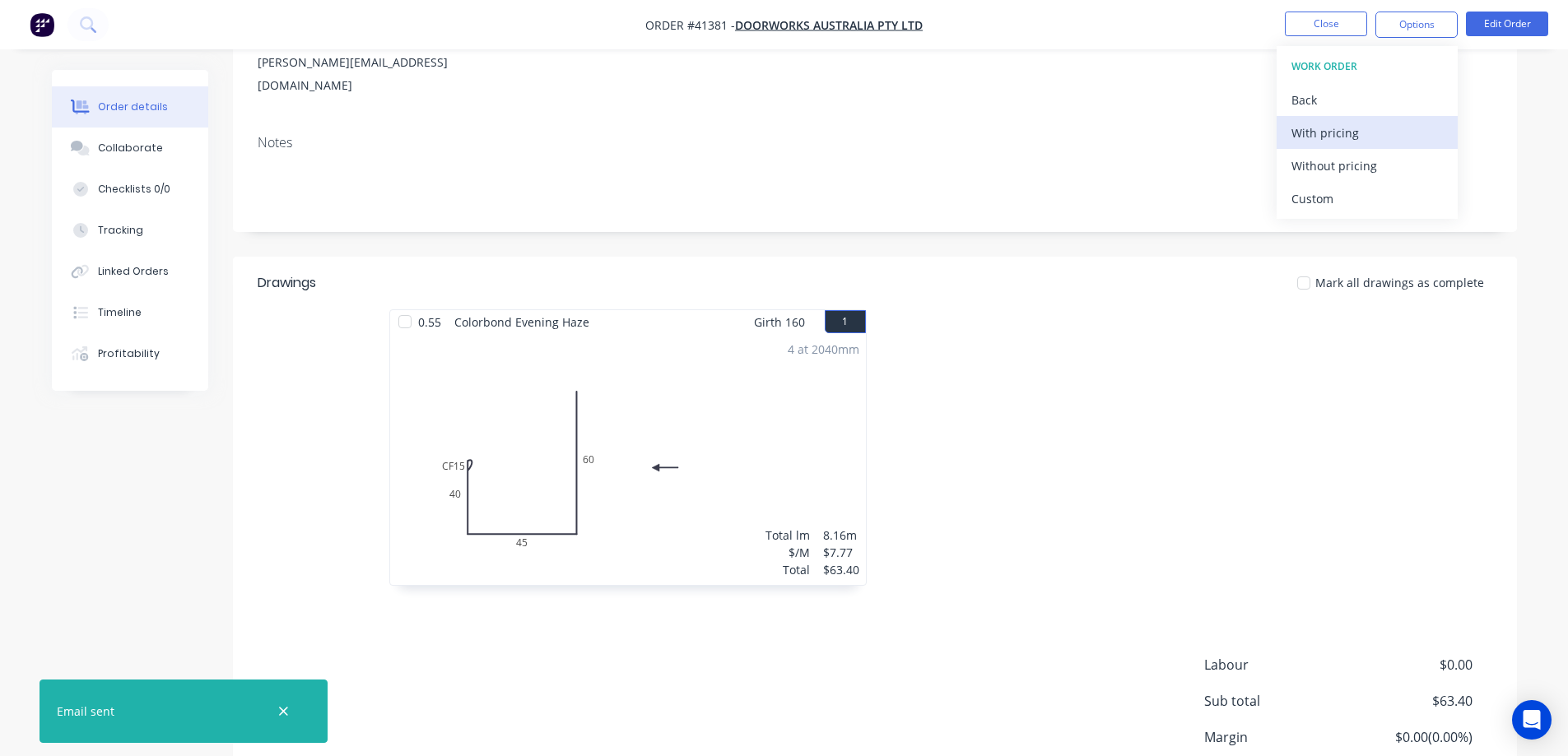
click at [1379, 133] on div "With pricing" at bounding box center [1367, 133] width 152 height 24
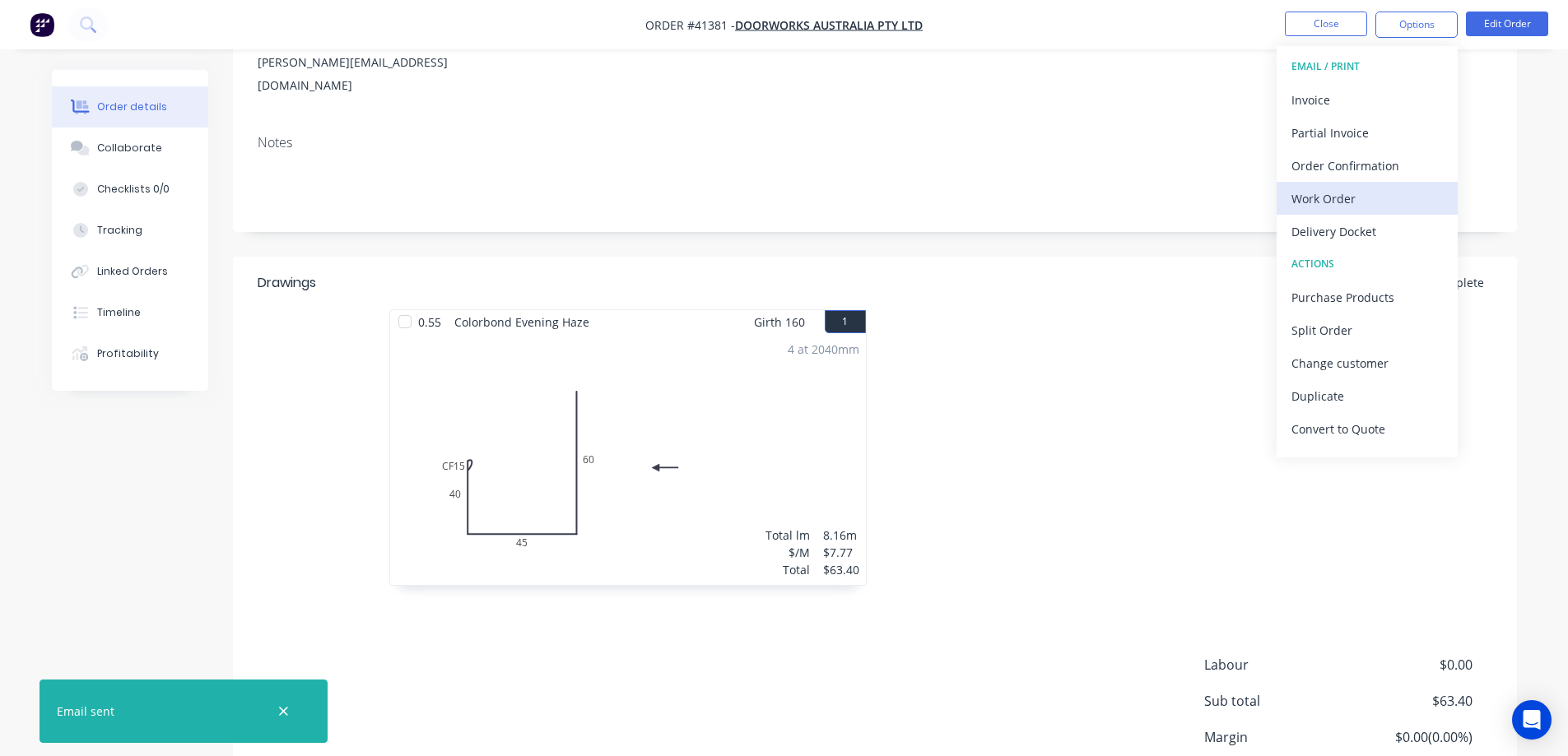
click at [1316, 201] on div "Work Order" at bounding box center [1367, 198] width 152 height 24
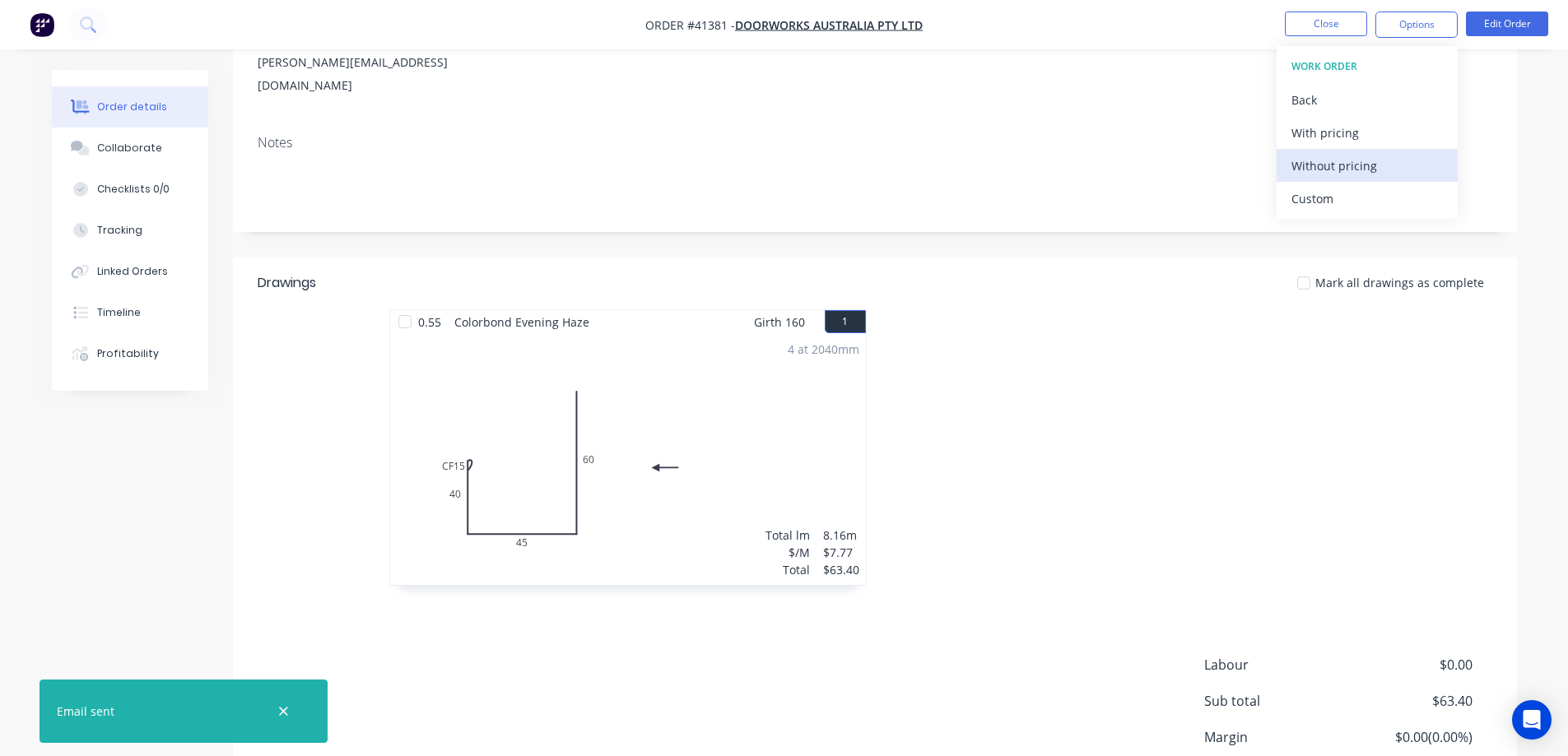
click at [1359, 168] on div "Without pricing" at bounding box center [1367, 165] width 152 height 24
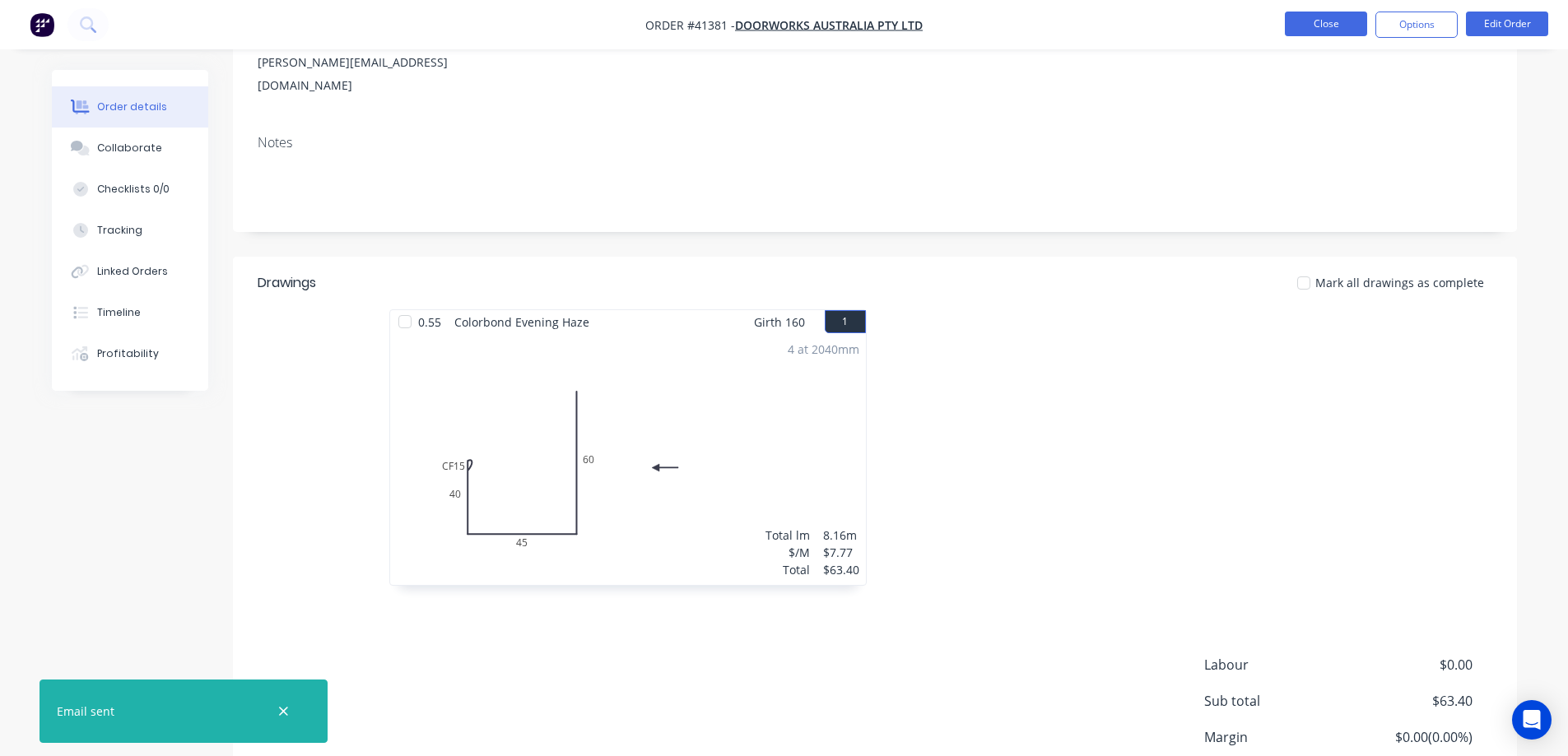
click at [1299, 22] on button "Close" at bounding box center [1327, 24] width 82 height 25
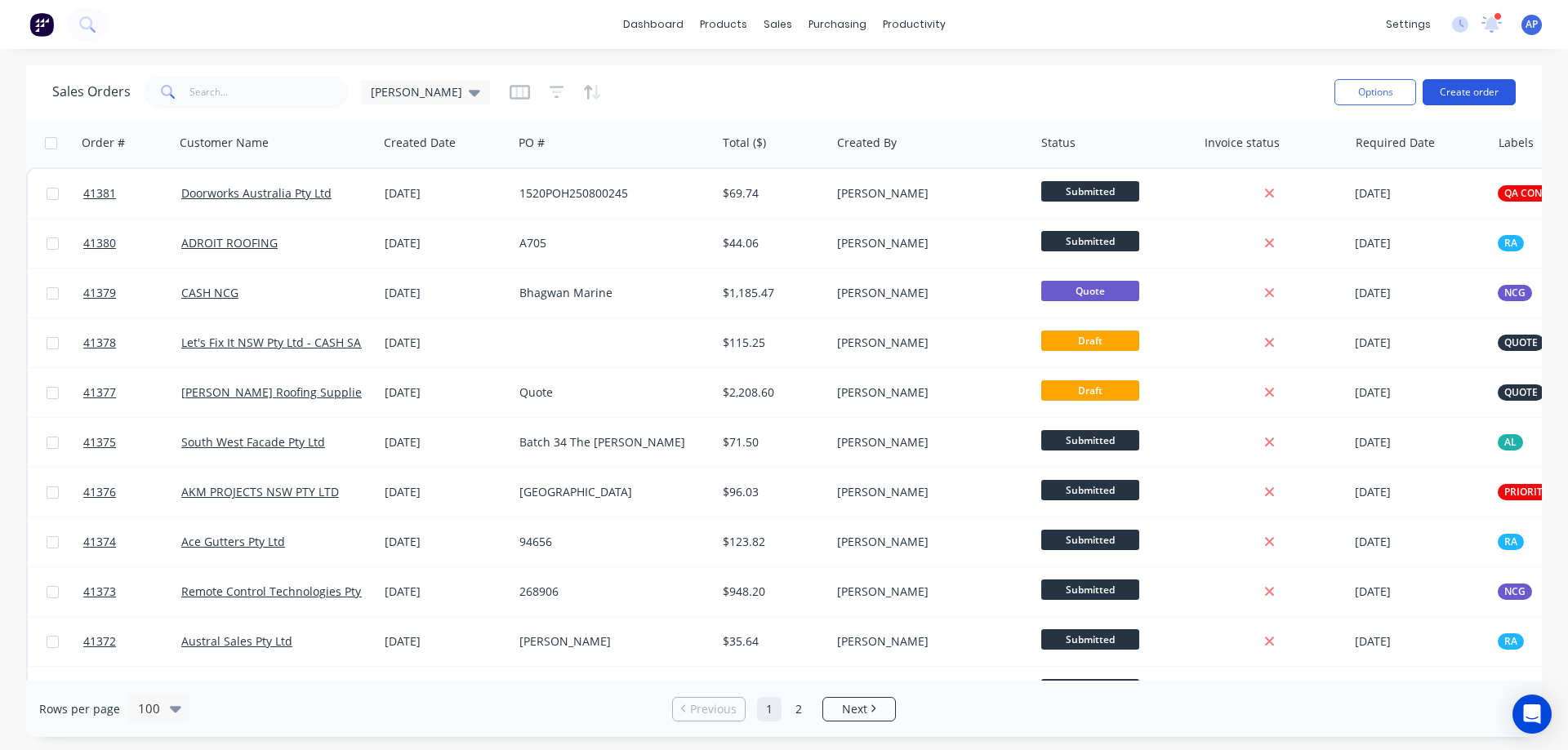
click at [1467, 88] on button "Create order" at bounding box center [1470, 93] width 93 height 26
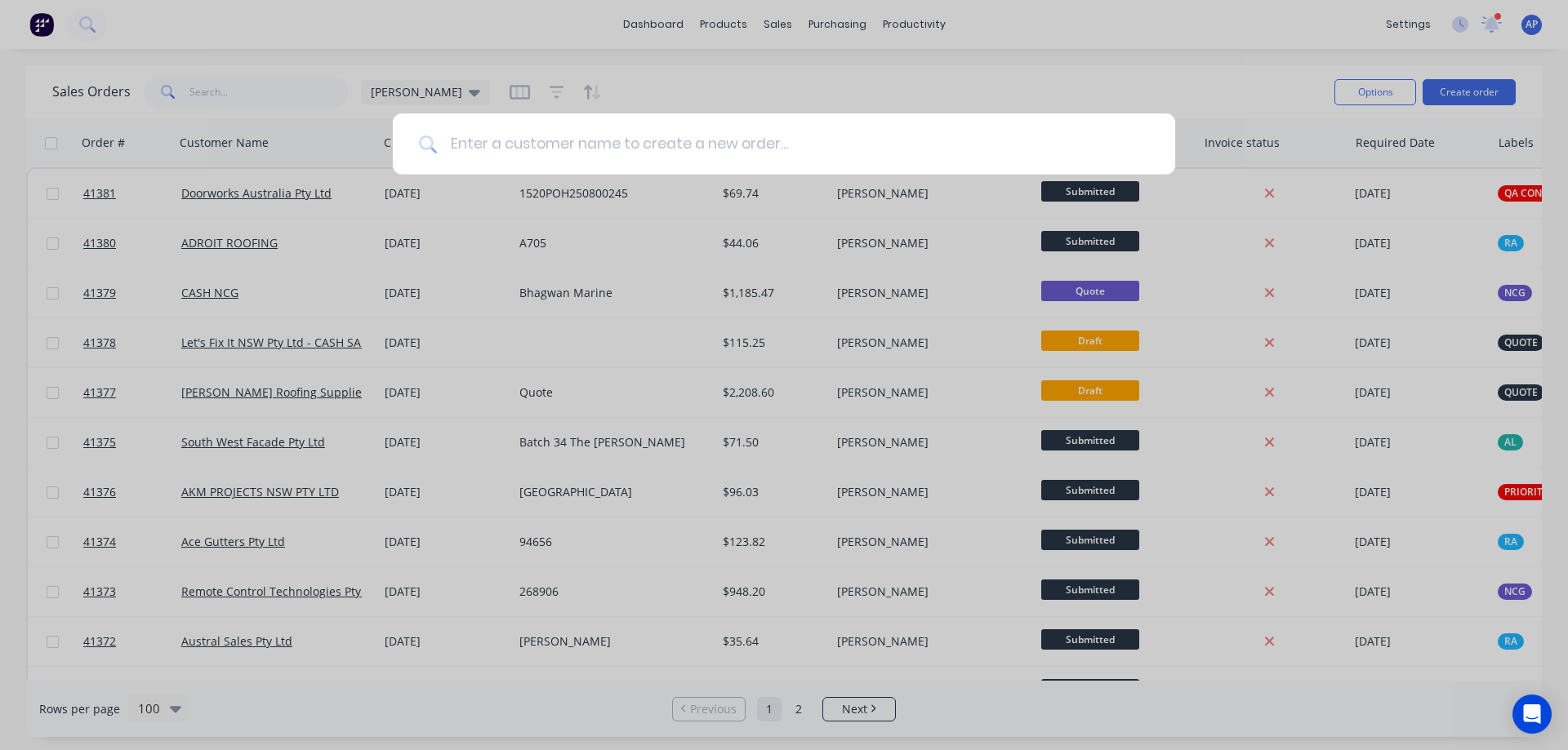
click at [605, 133] on input at bounding box center [793, 144] width 713 height 61
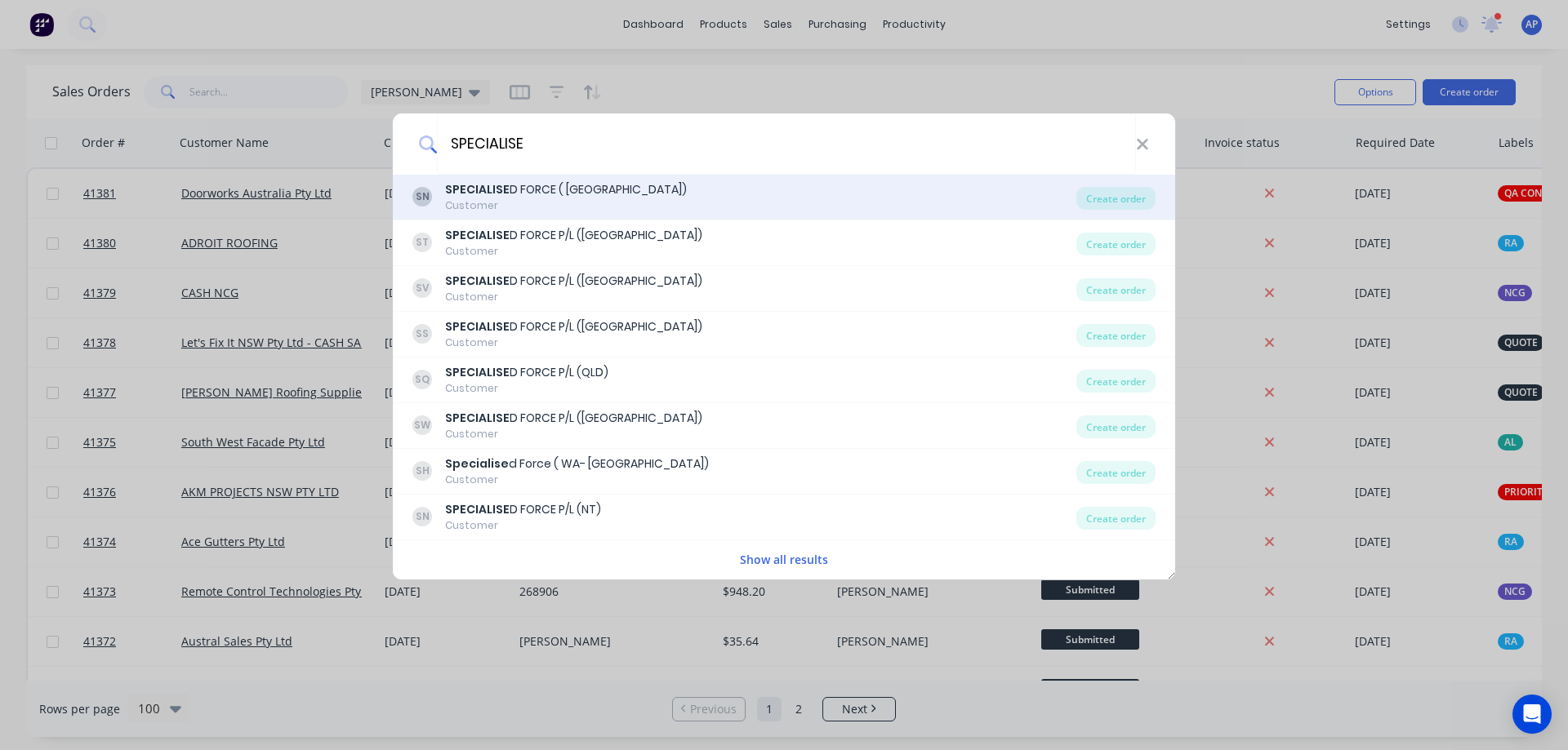
type input "SPECIALISE"
click at [596, 182] on div "SN SPECIALISE D FORCE ( NSW) Customer" at bounding box center [745, 198] width 664 height 32
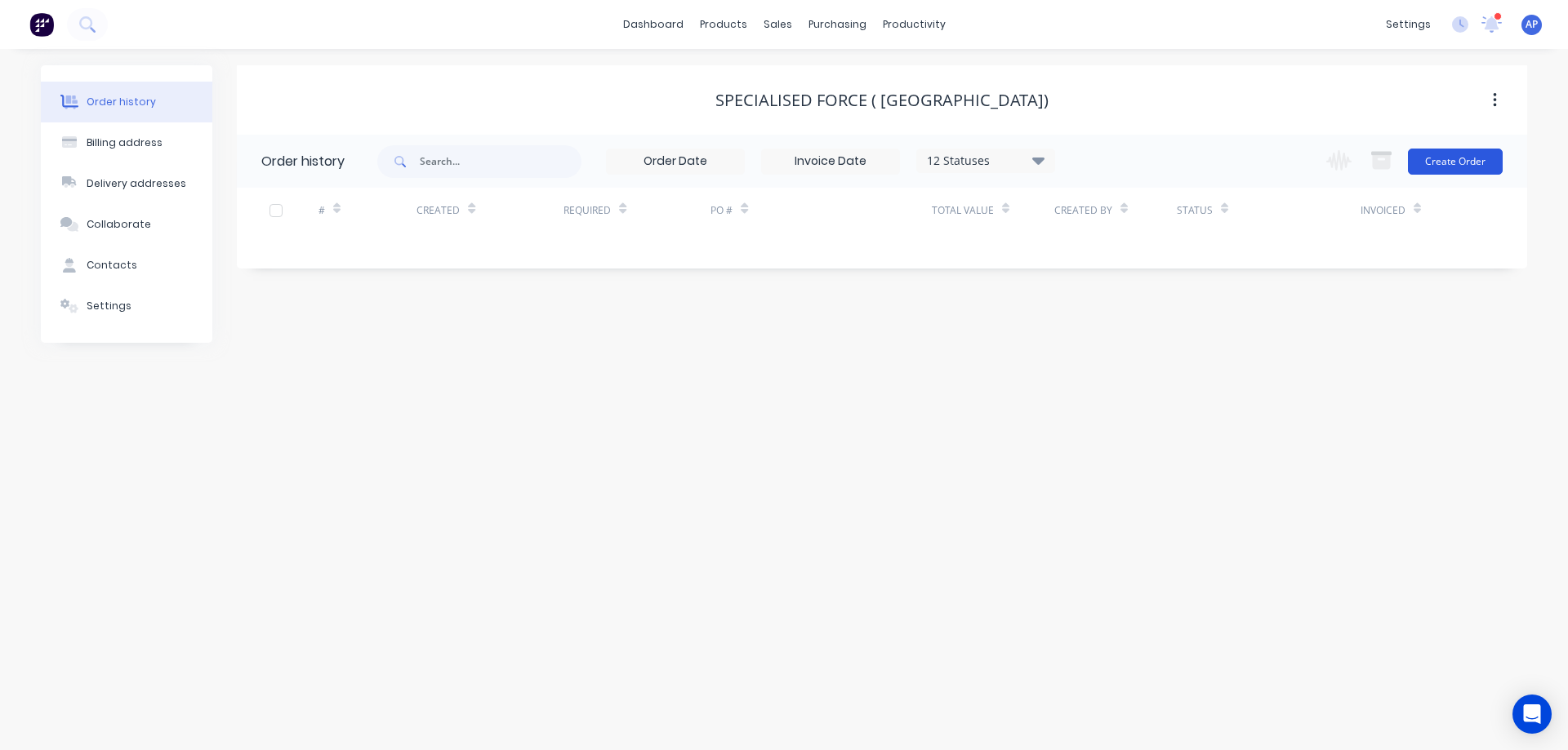
click at [1427, 157] on button "Create Order" at bounding box center [1455, 162] width 95 height 26
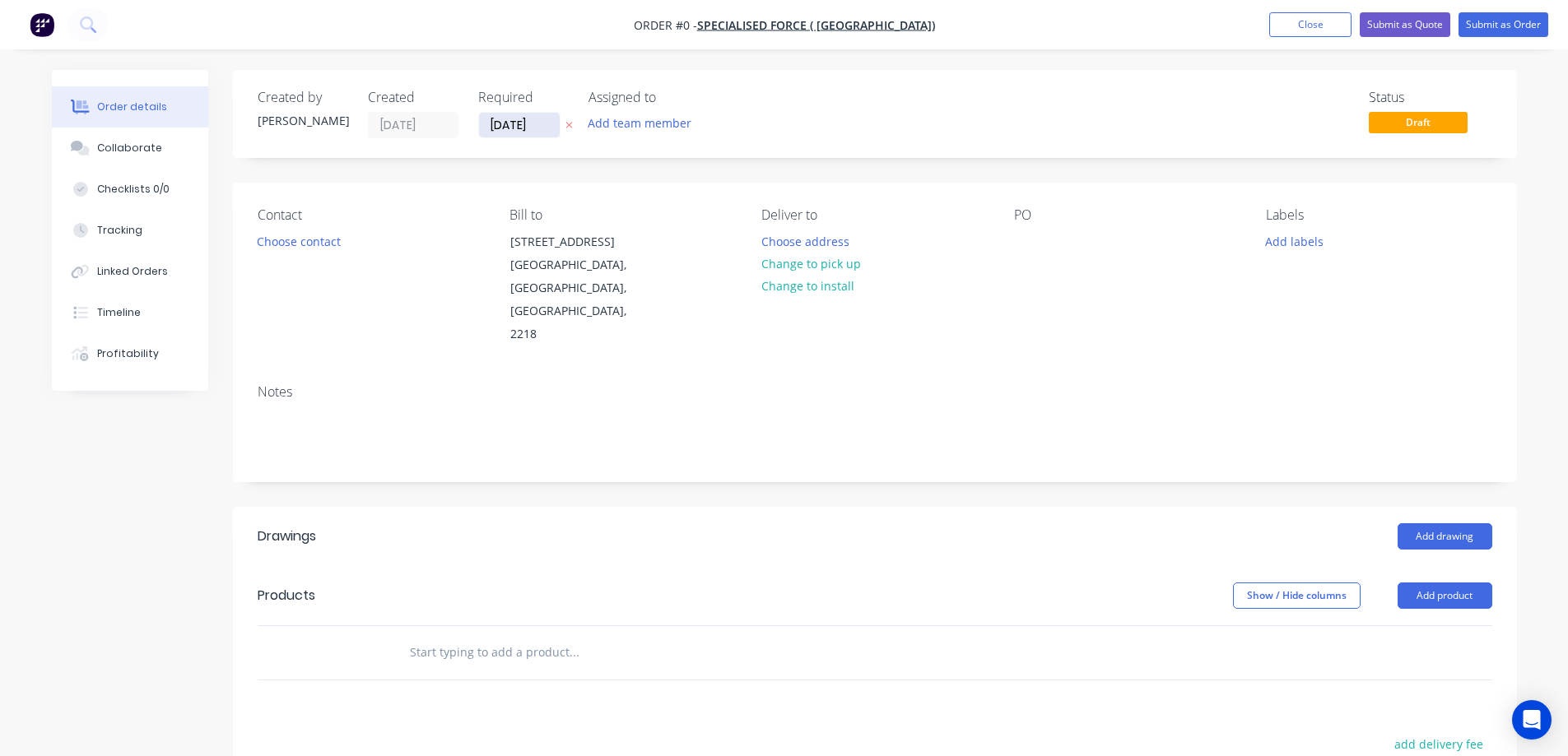
click at [497, 127] on input "[DATE]" at bounding box center [519, 125] width 81 height 25
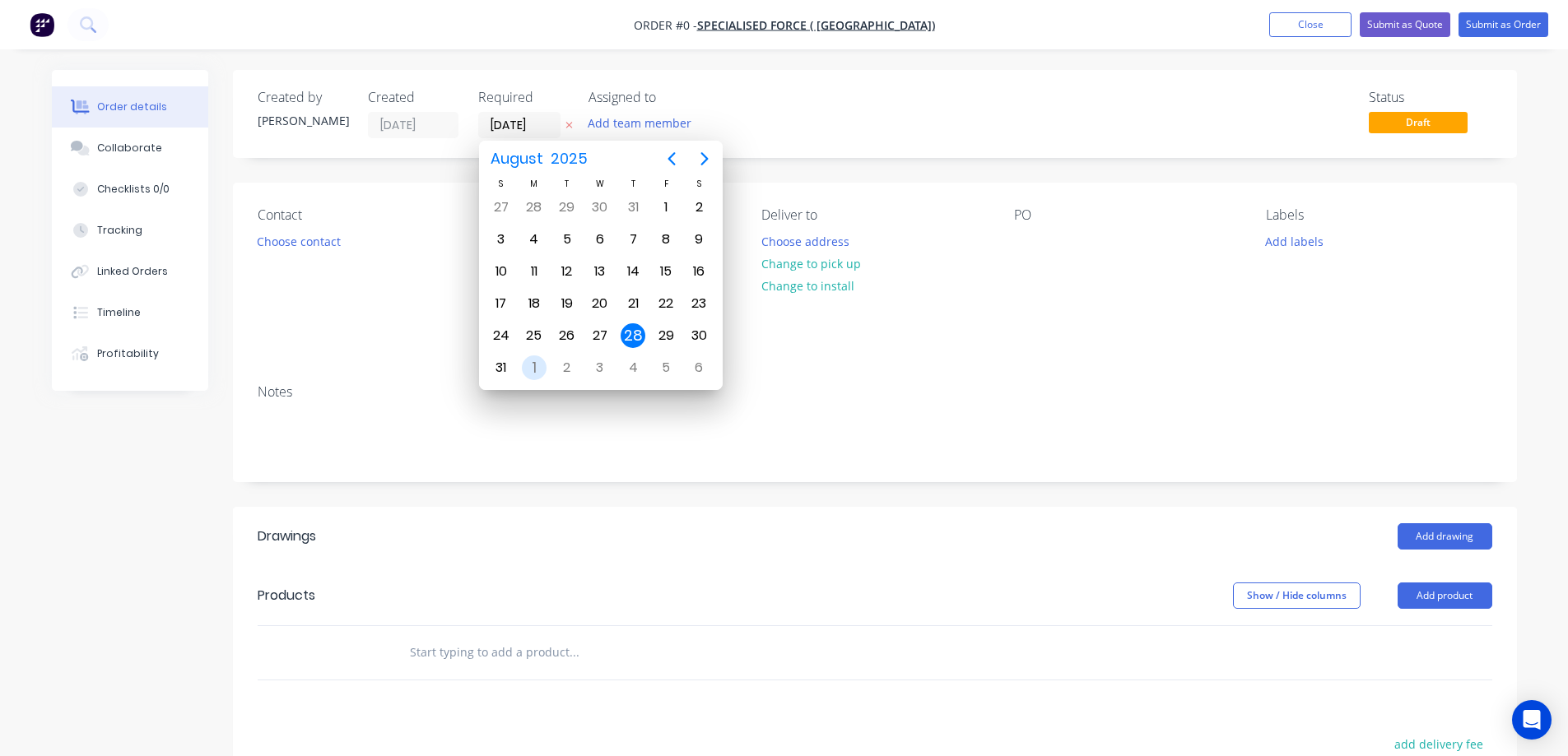
click at [533, 367] on div "1" at bounding box center [534, 368] width 25 height 25
type input "01/09/25"
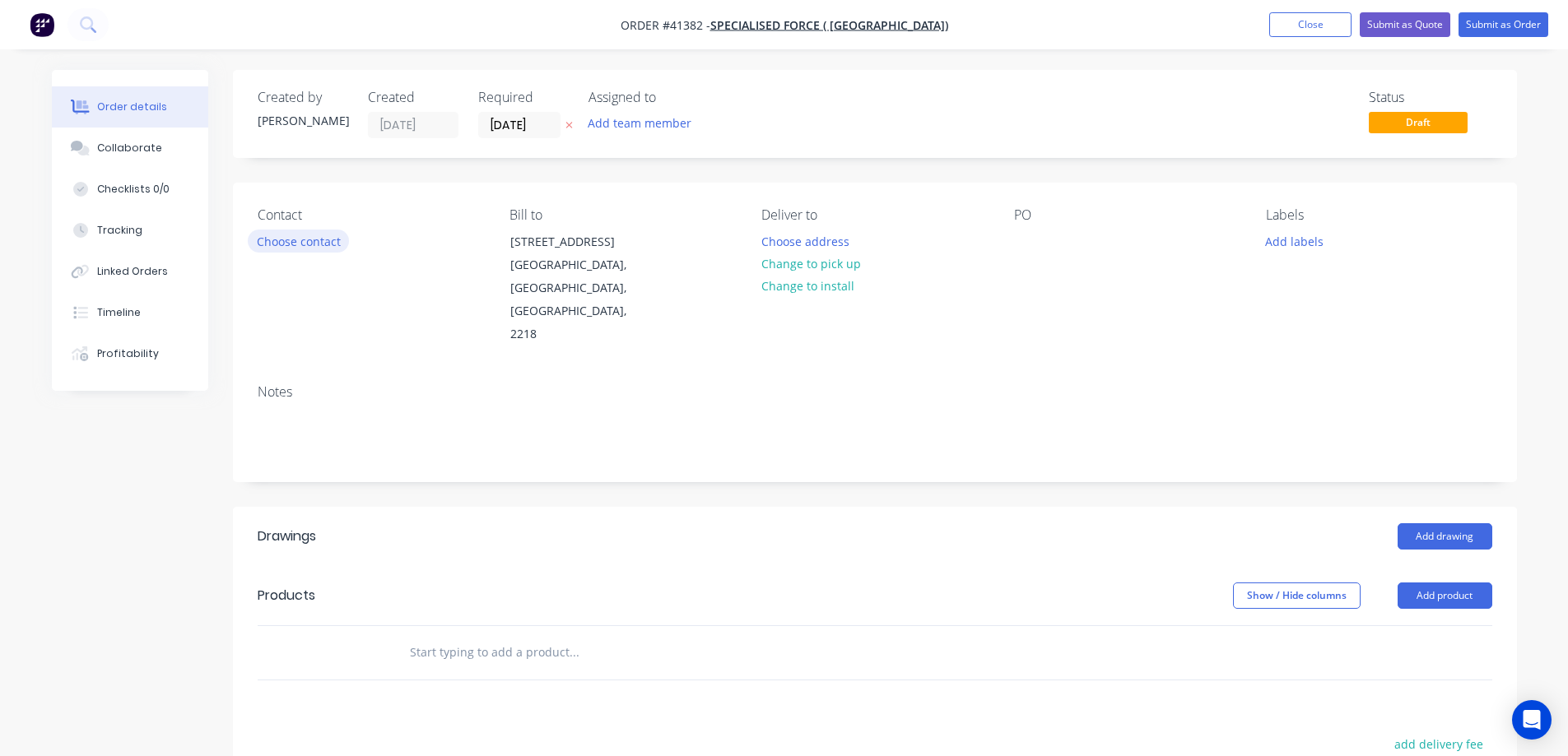
click at [324, 244] on button "Choose contact" at bounding box center [299, 240] width 101 height 22
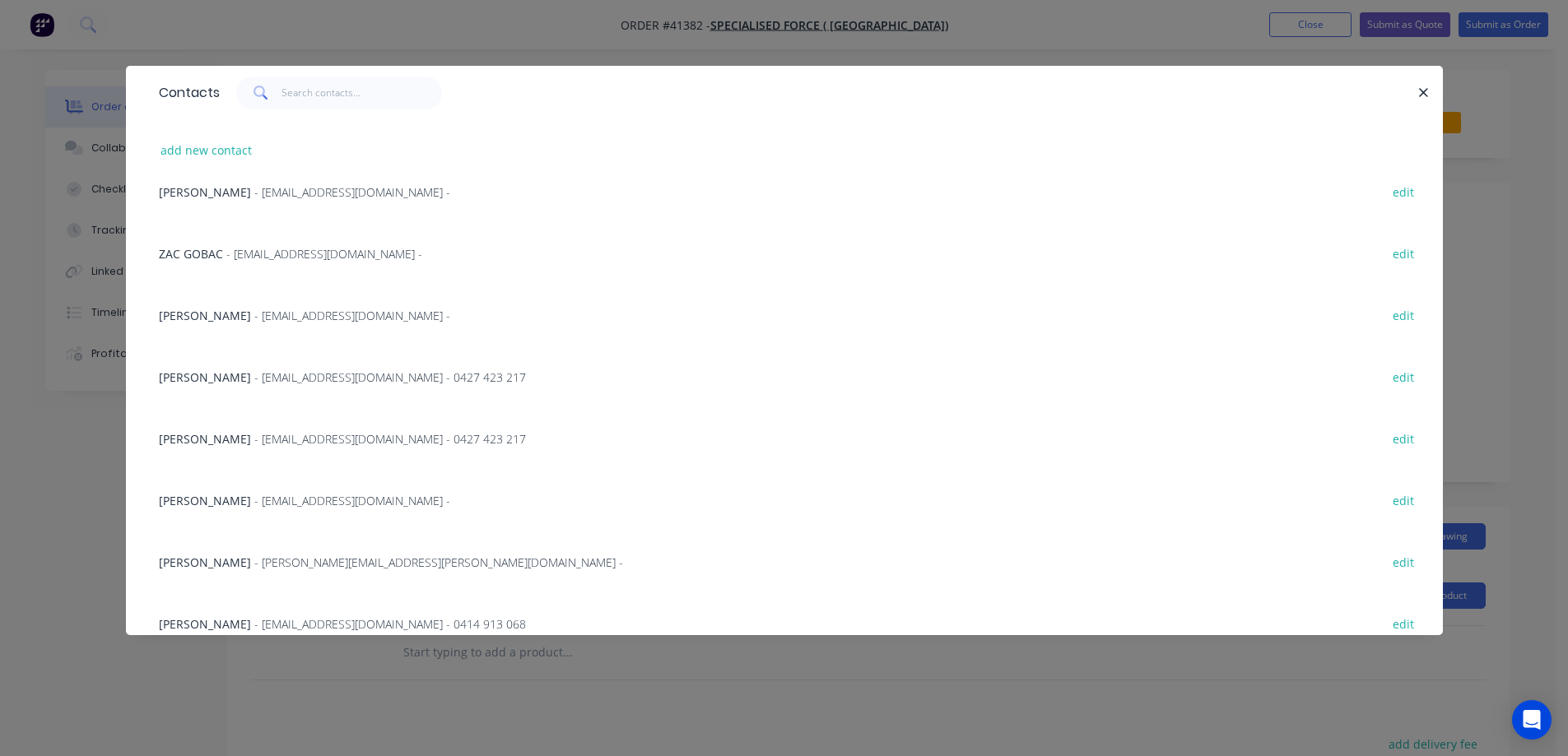
scroll to position [596, 0]
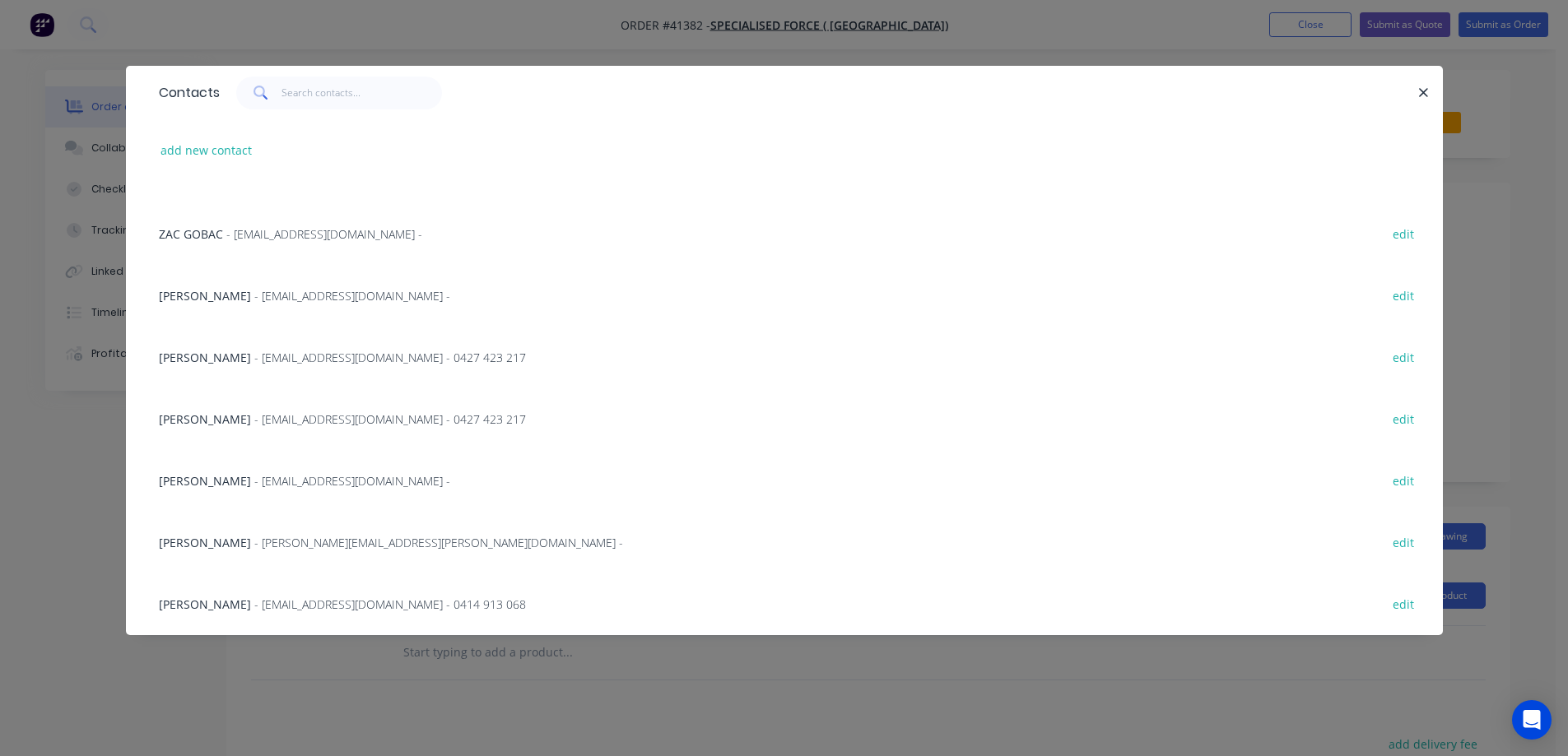
click at [284, 489] on div "Christina Joseph - cjoseph@specialisedforce.com.au -" at bounding box center [305, 481] width 292 height 17
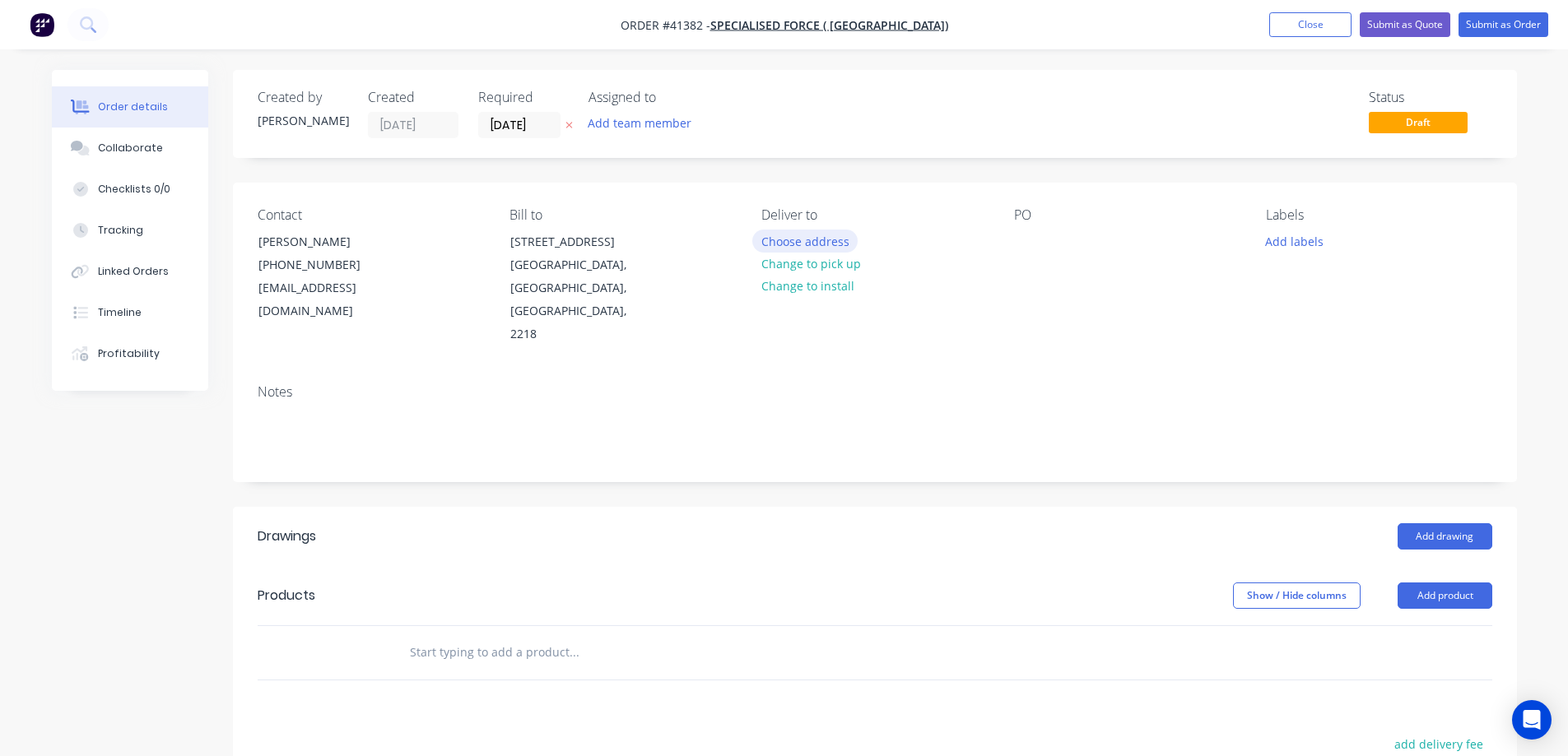
click at [774, 238] on button "Choose address" at bounding box center [805, 240] width 105 height 22
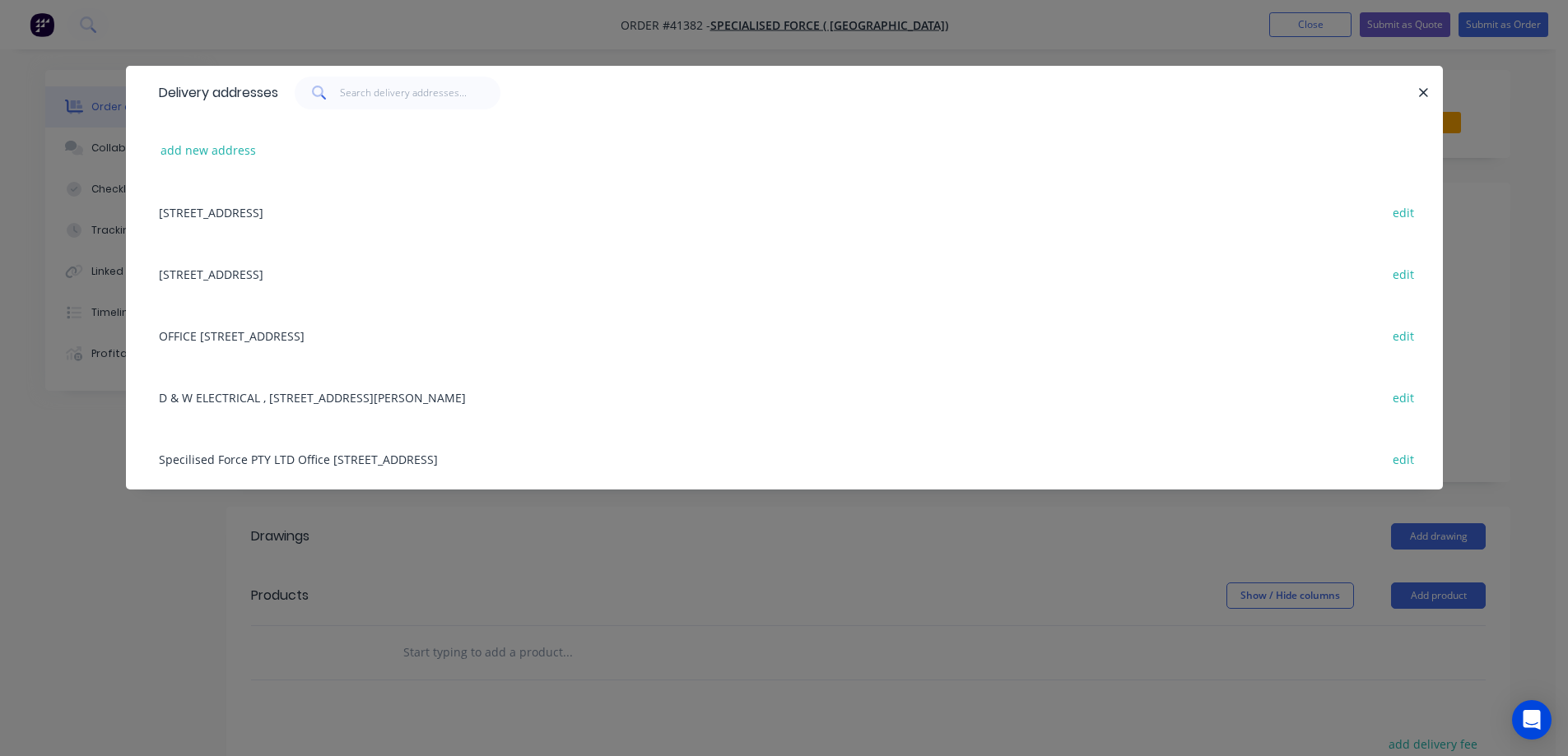
click at [430, 276] on div "131 WOIDS AVENUE, CARLTON, New South Wales, Australia, 2218 edit" at bounding box center [784, 274] width 1268 height 62
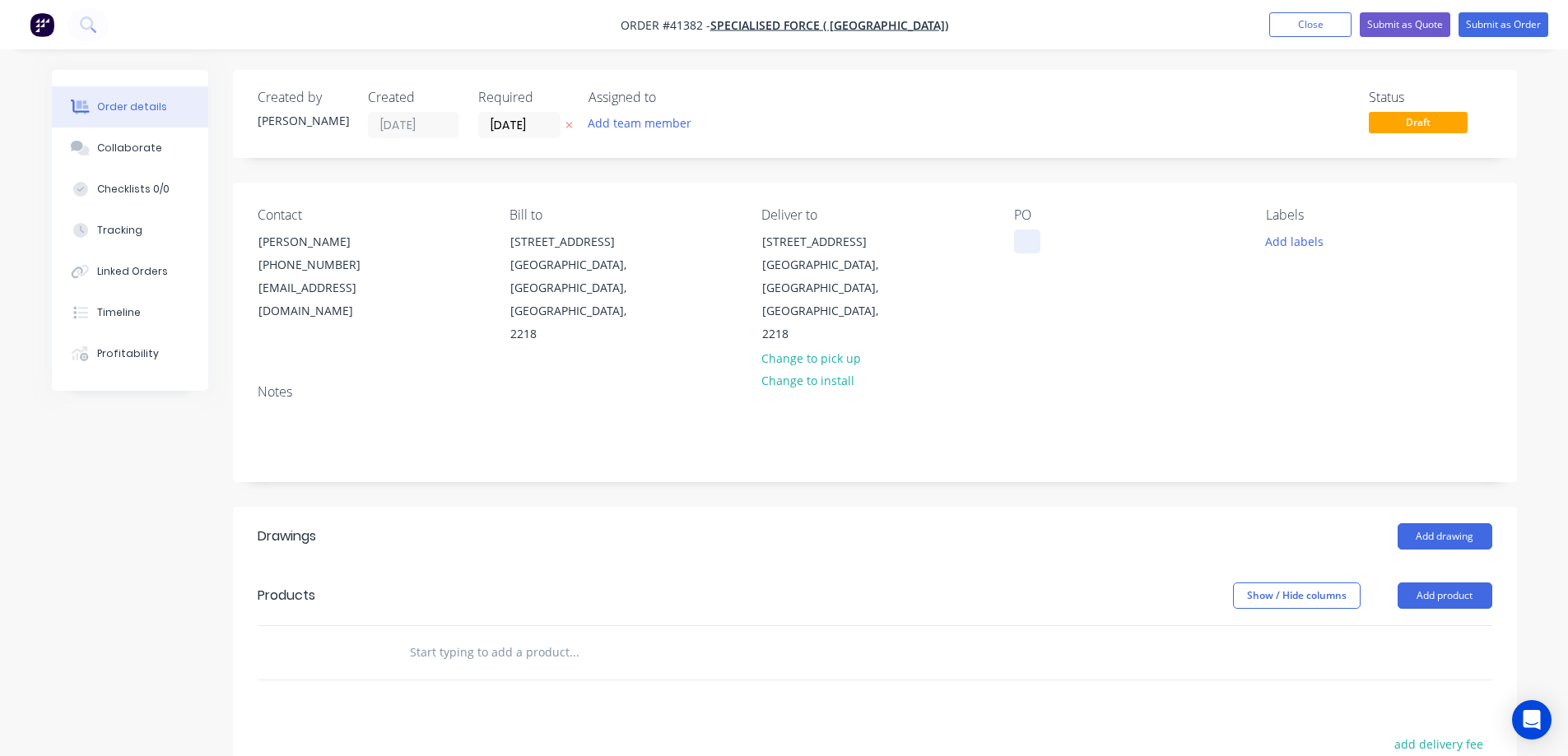
click at [1025, 243] on div at bounding box center [1028, 241] width 27 height 24
click at [1304, 242] on button "Add labels" at bounding box center [1294, 240] width 75 height 22
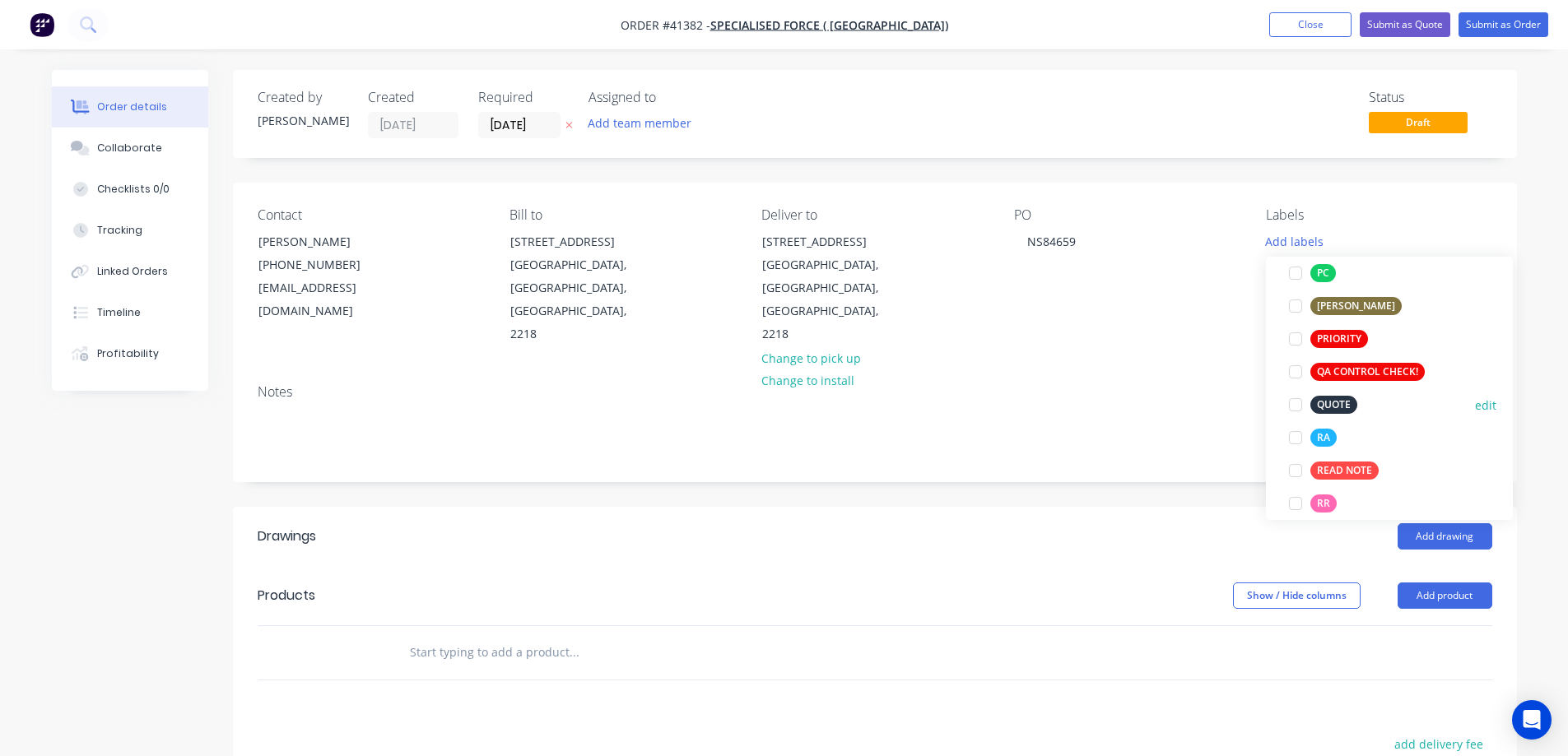
scroll to position [494, 0]
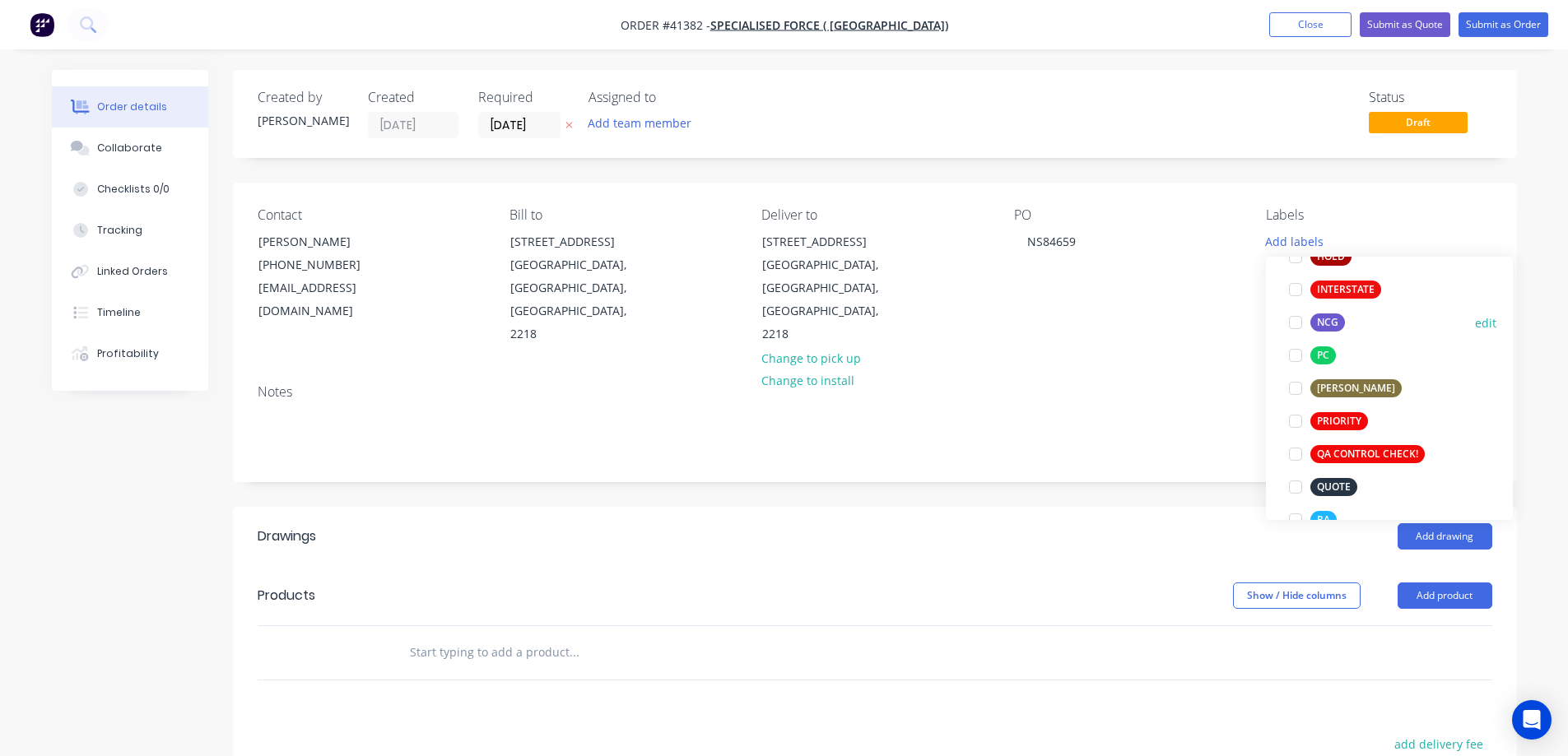
click at [1296, 322] on div at bounding box center [1295, 322] width 33 height 33
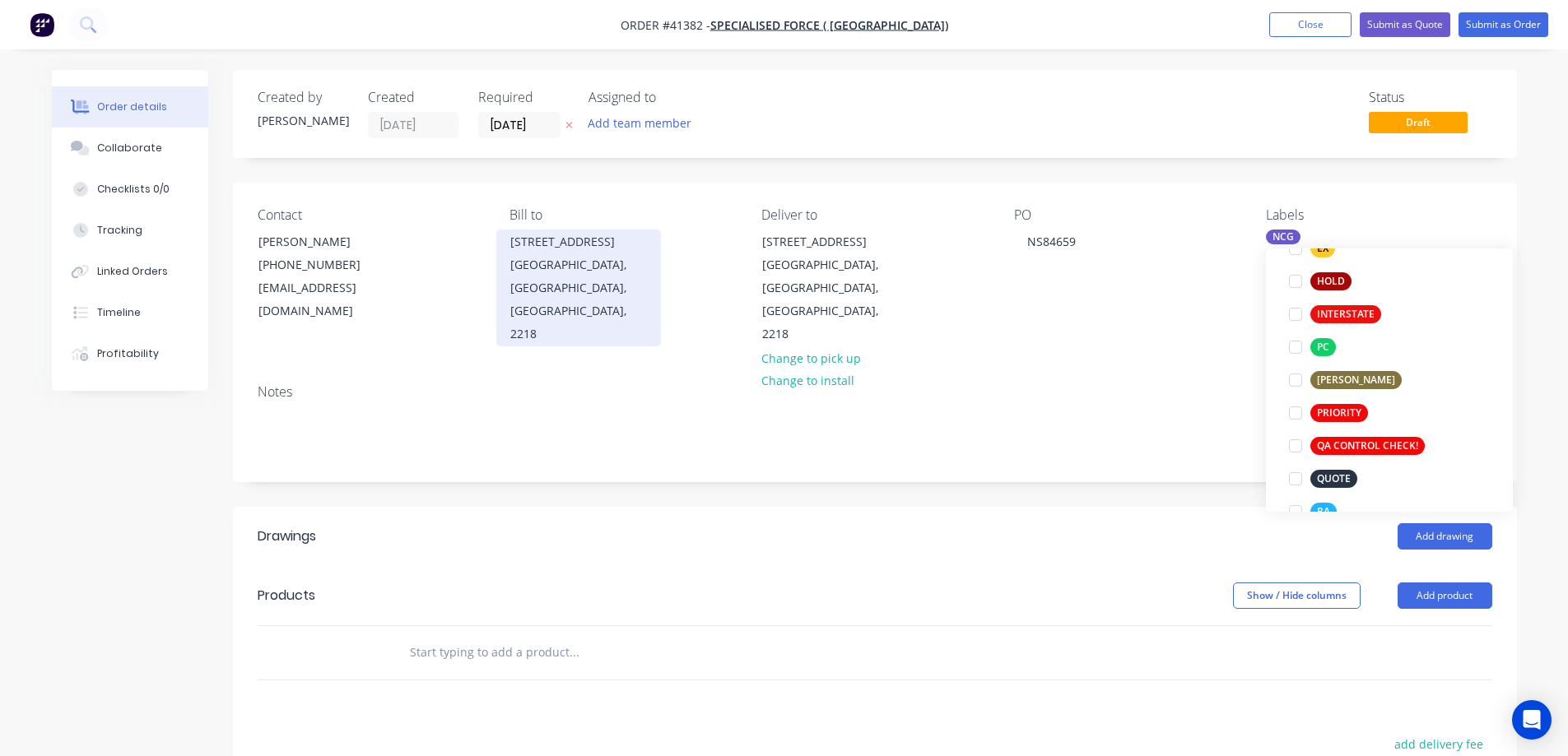
scroll to position [66, 0]
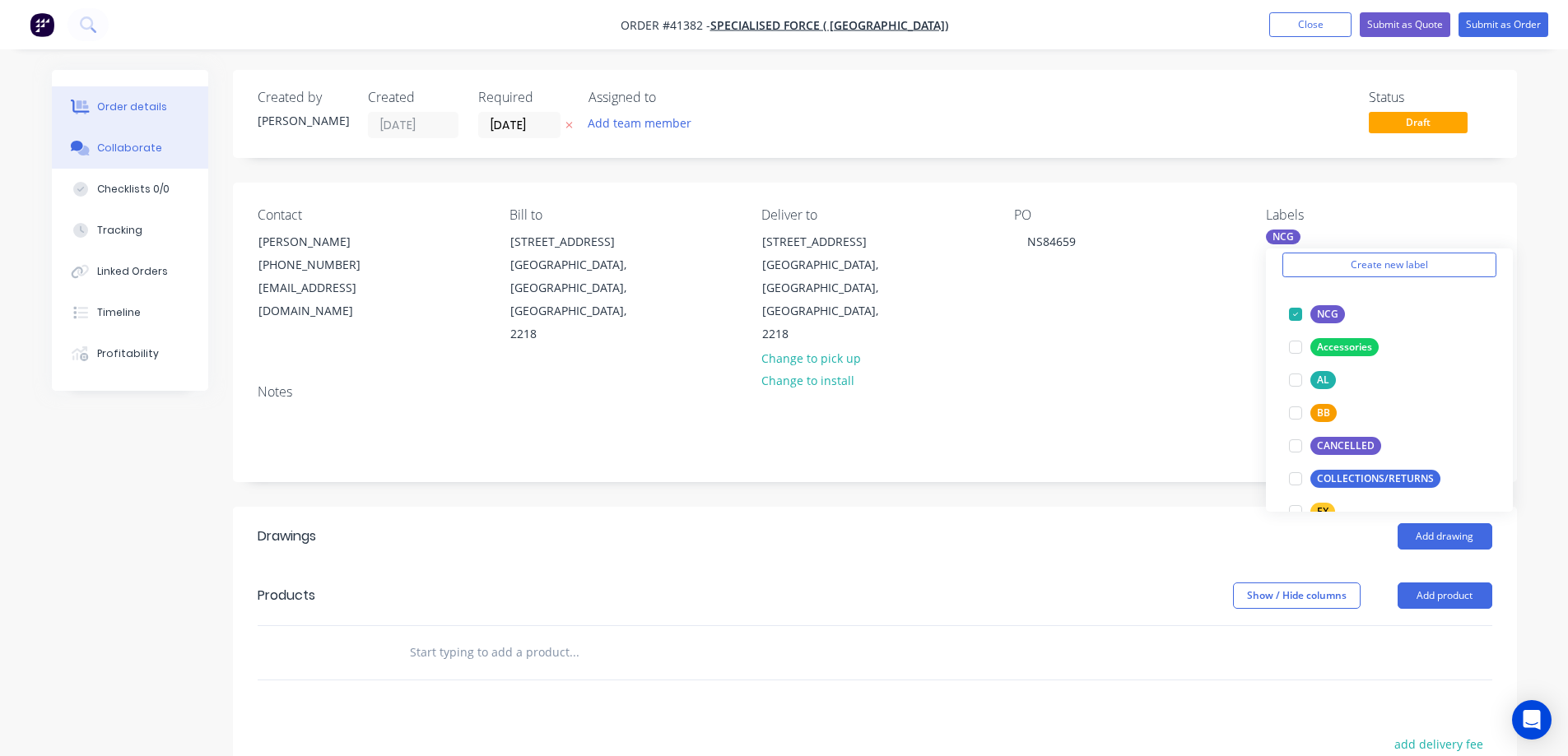
click at [158, 155] on button "Collaborate" at bounding box center [130, 148] width 156 height 41
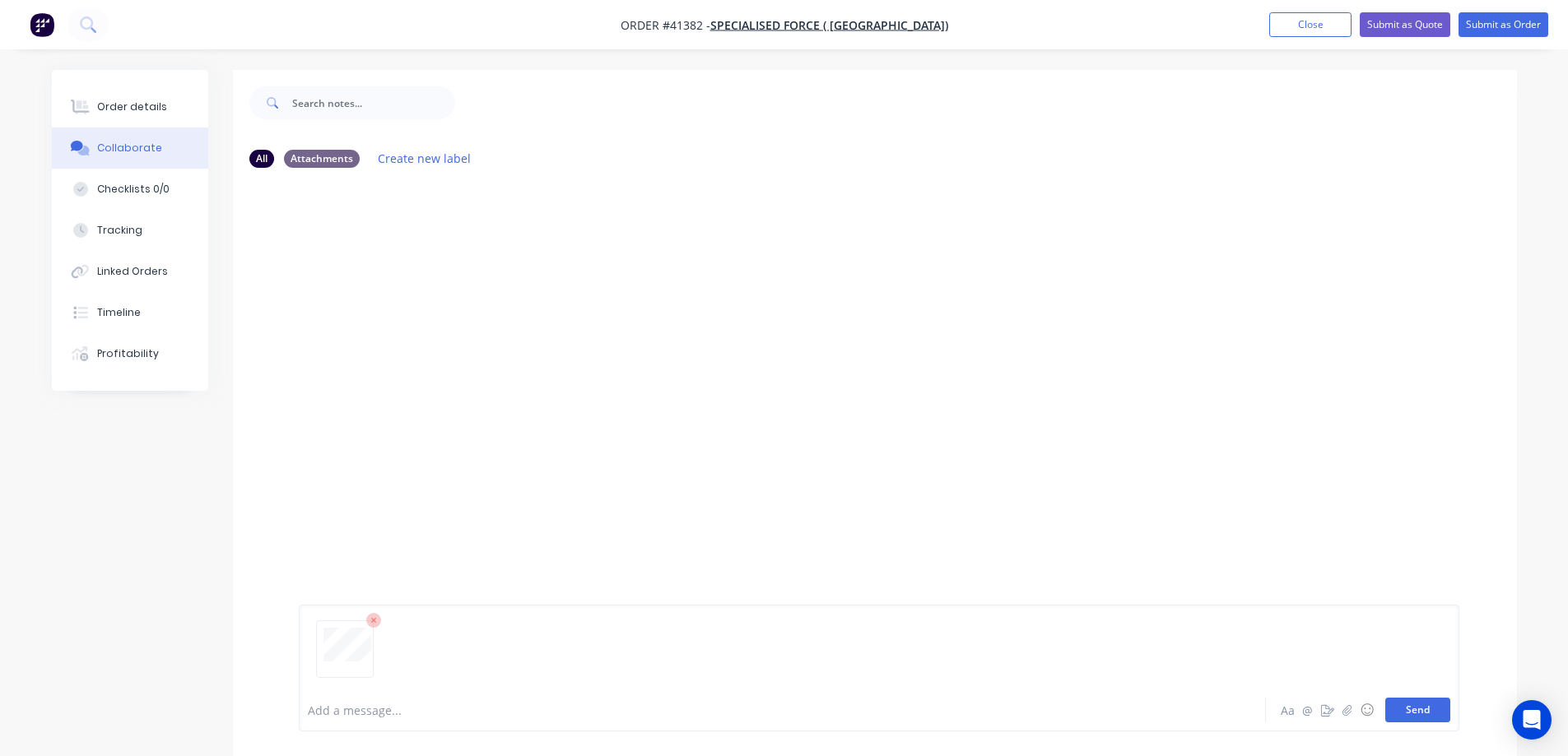
click at [1412, 709] on button "Send" at bounding box center [1418, 710] width 65 height 25
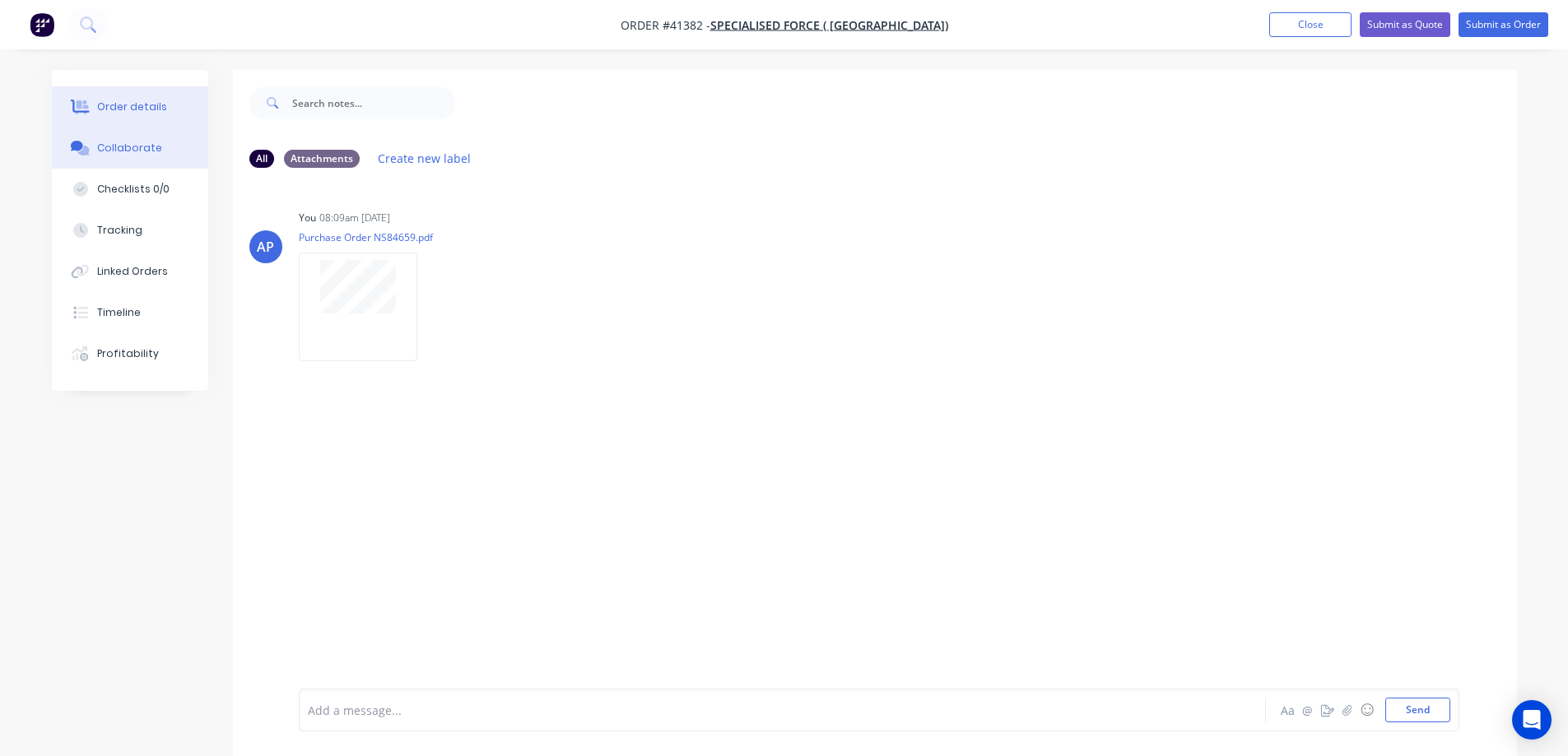
click at [149, 105] on div "Order details" at bounding box center [132, 107] width 70 height 15
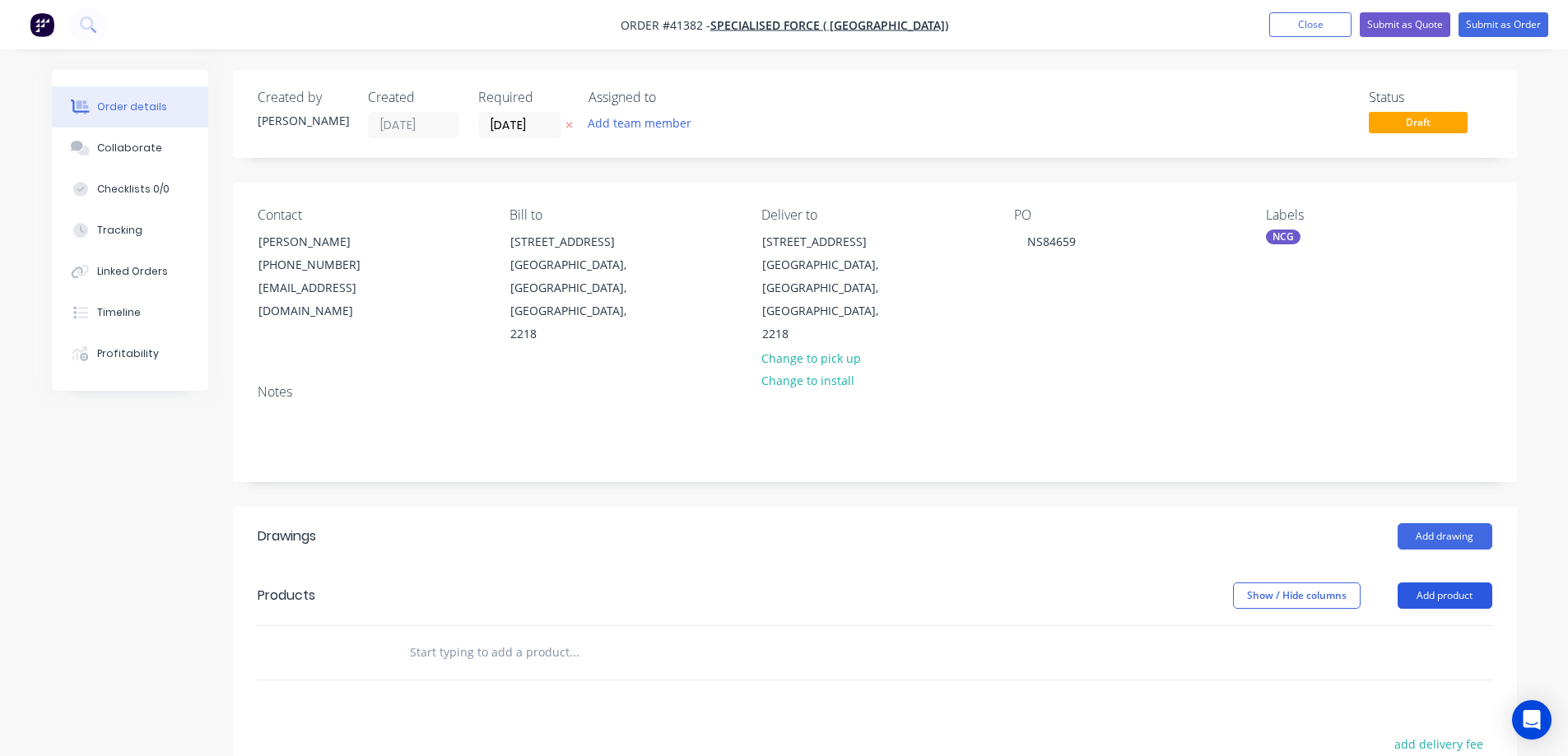
click at [1430, 582] on button "Add product" at bounding box center [1445, 596] width 94 height 27
click at [1427, 625] on div "Product catalogue" at bounding box center [1414, 637] width 127 height 24
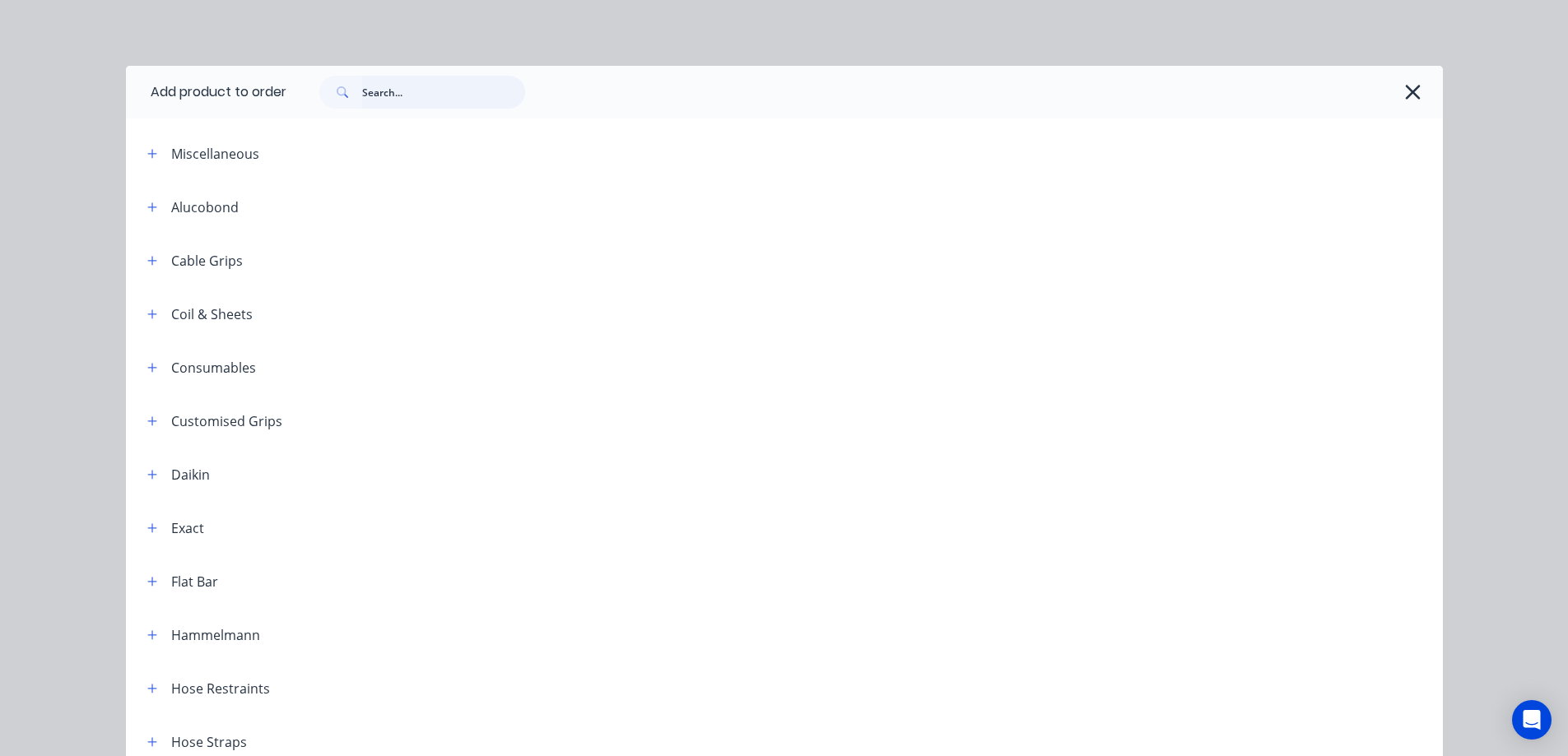
click at [420, 94] on input "text" at bounding box center [444, 92] width 163 height 33
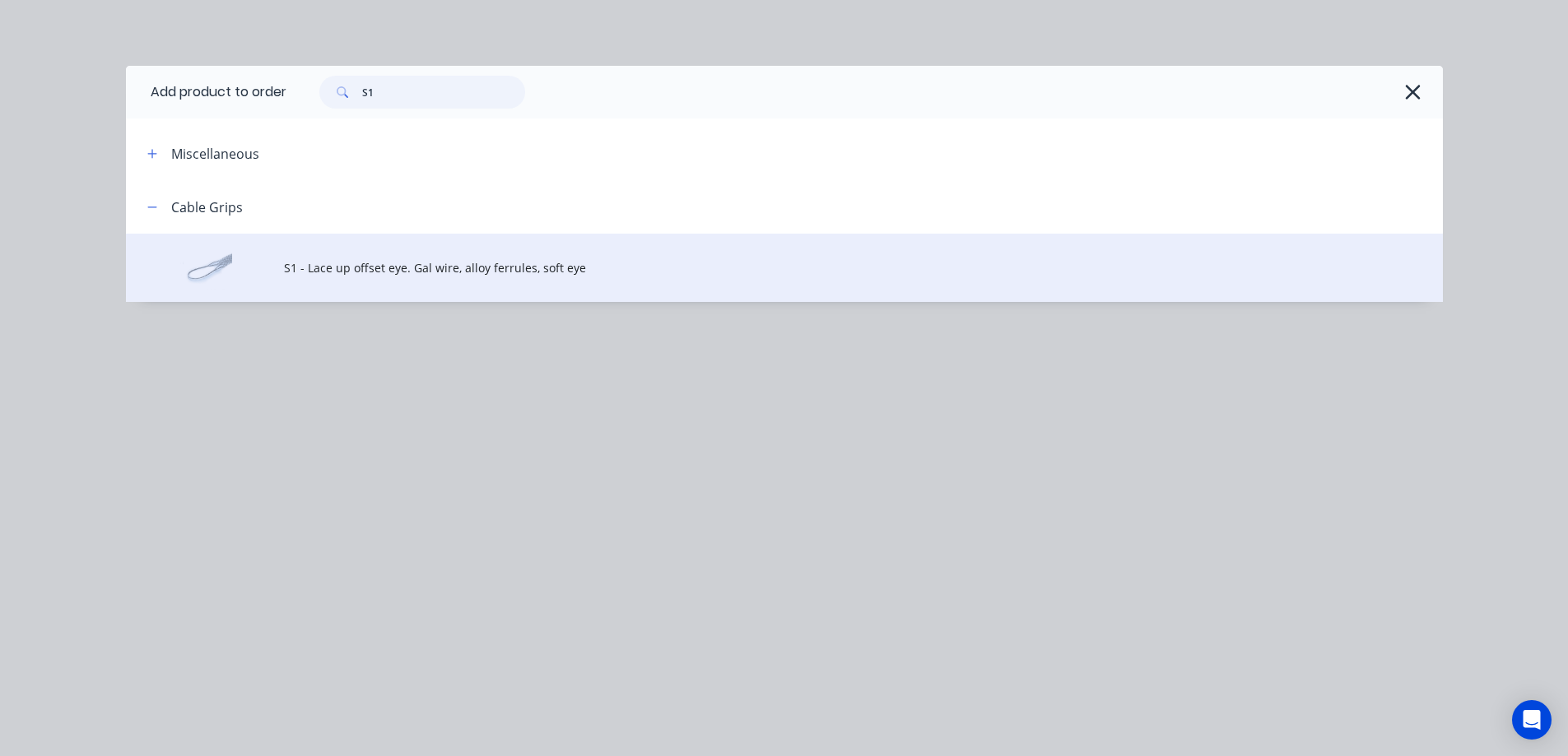
type input "S1"
click at [454, 263] on span "S1 - Lace up offset eye. Gal wire, alloy ferrules, soft eye" at bounding box center [748, 268] width 927 height 17
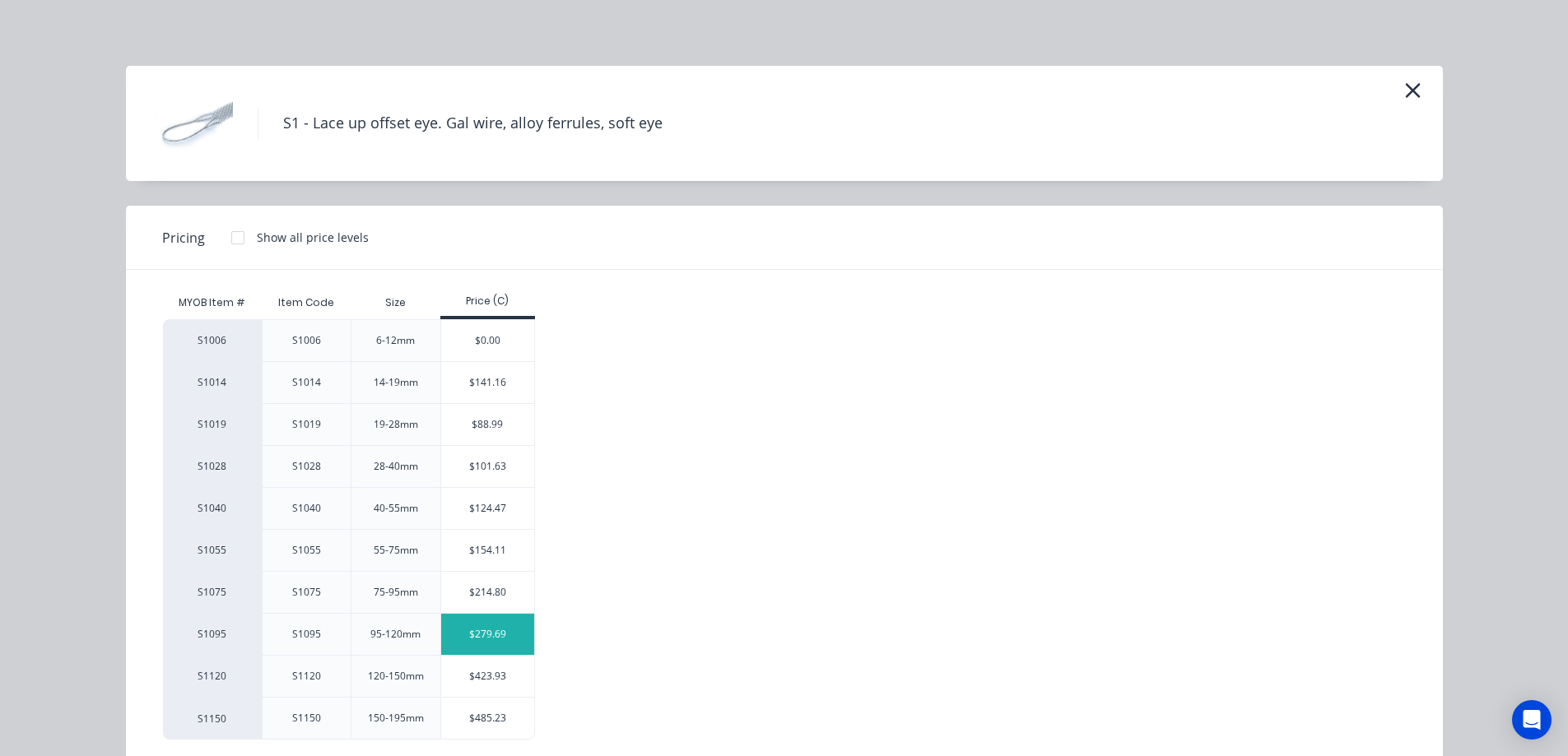
click at [473, 639] on div "$279.69" at bounding box center [488, 634] width 93 height 41
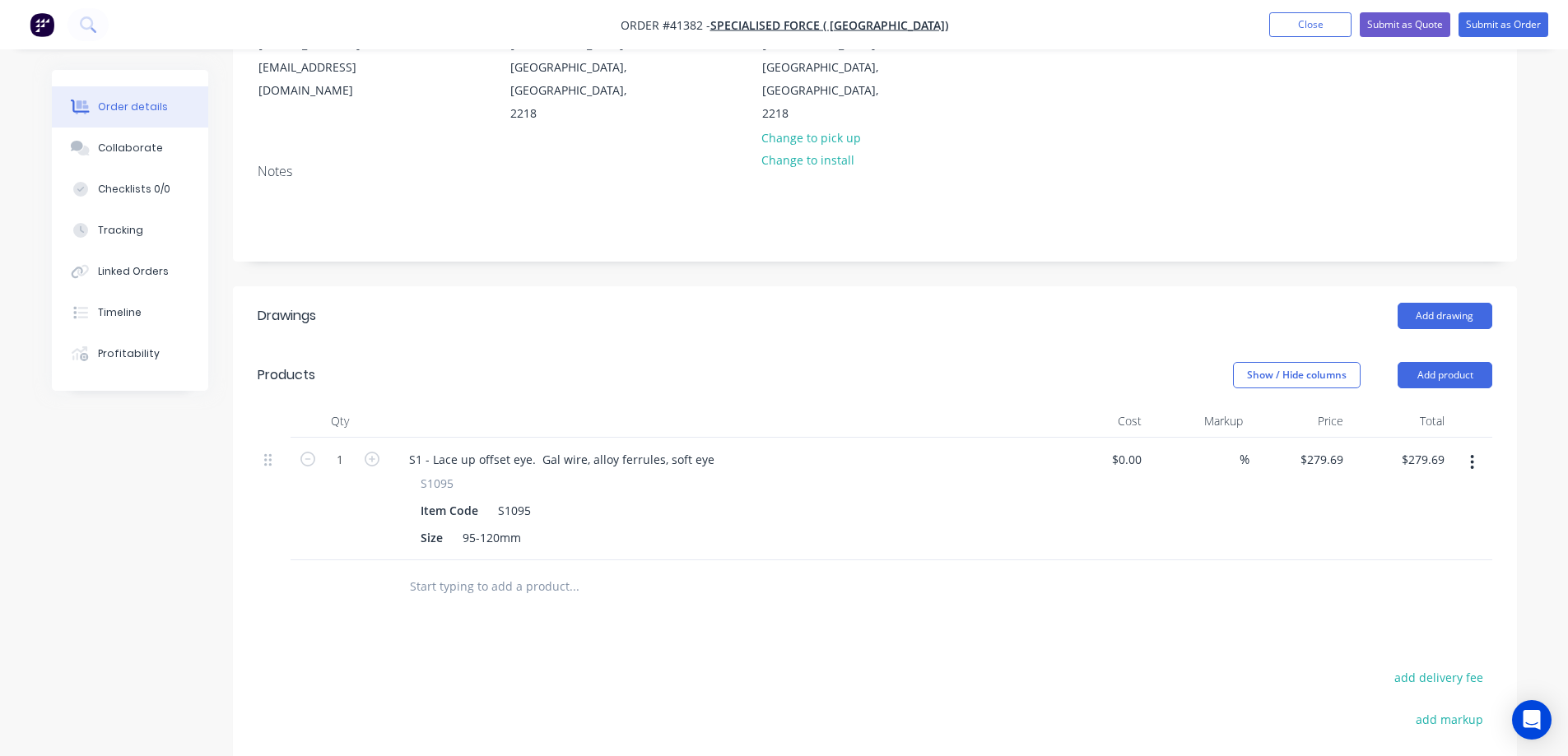
scroll to position [247, 0]
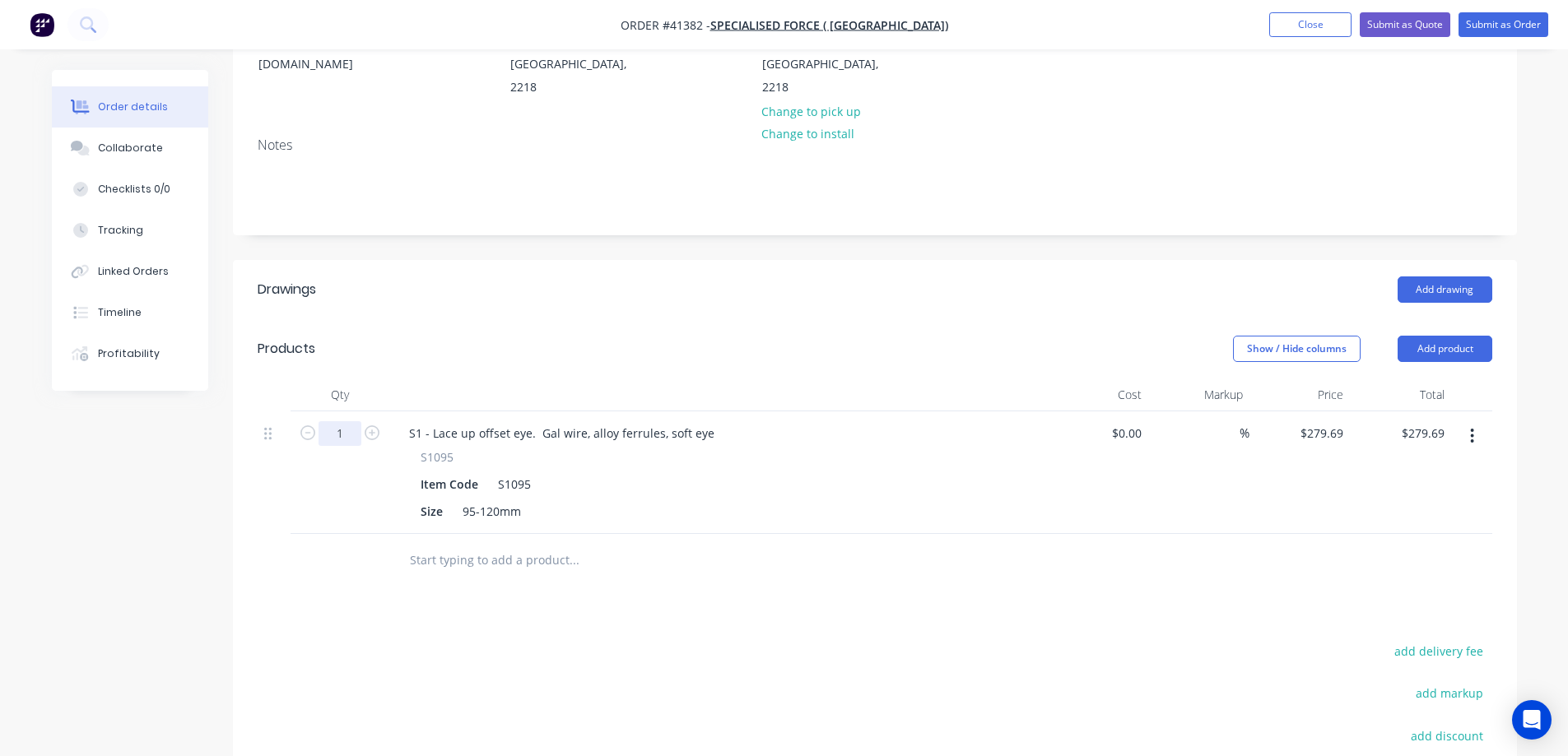
click at [346, 421] on input "1" at bounding box center [340, 434] width 43 height 25
type input "2"
type input "$559.38"
click at [707, 500] on div "Size 95-120mm" at bounding box center [715, 511] width 603 height 24
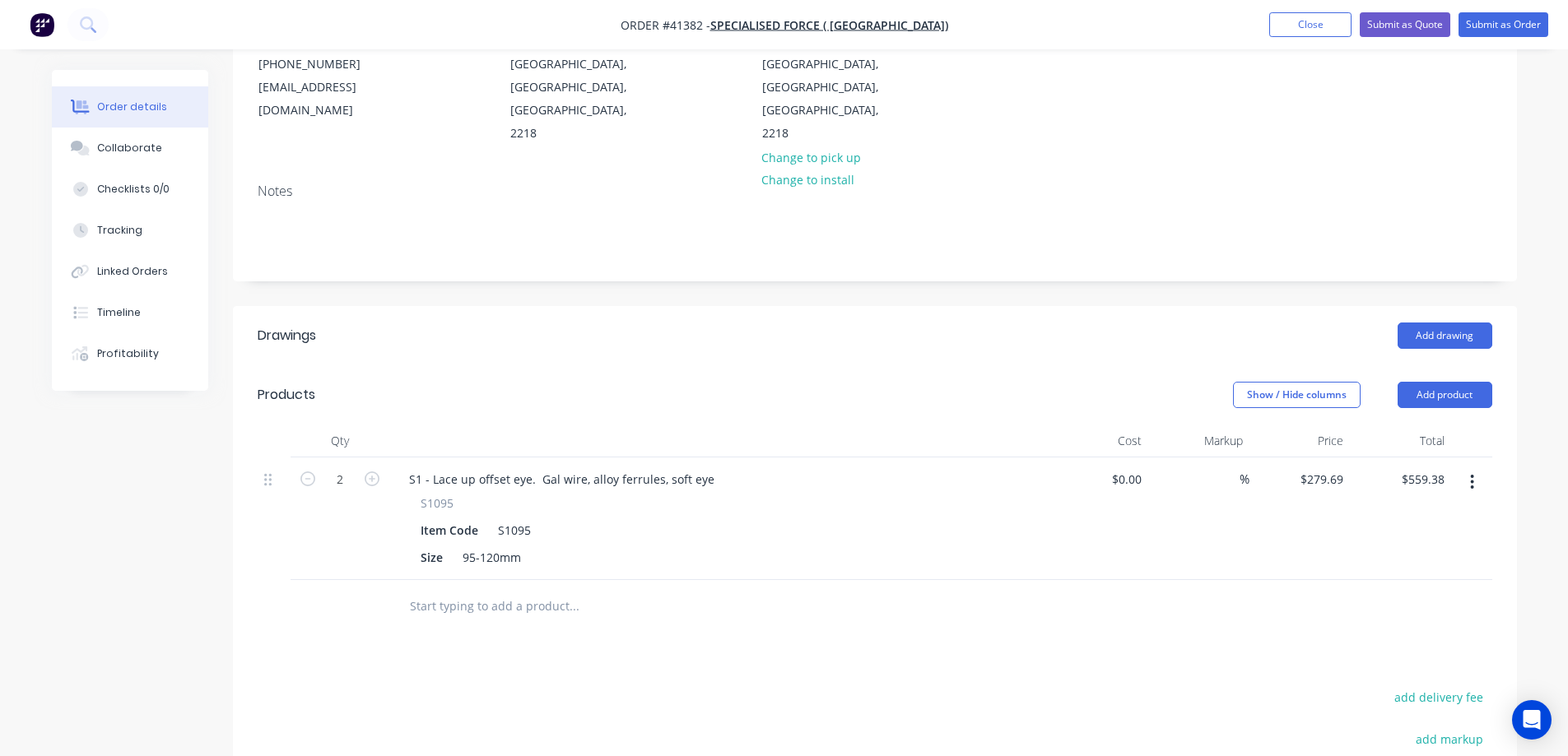
scroll to position [165, 0]
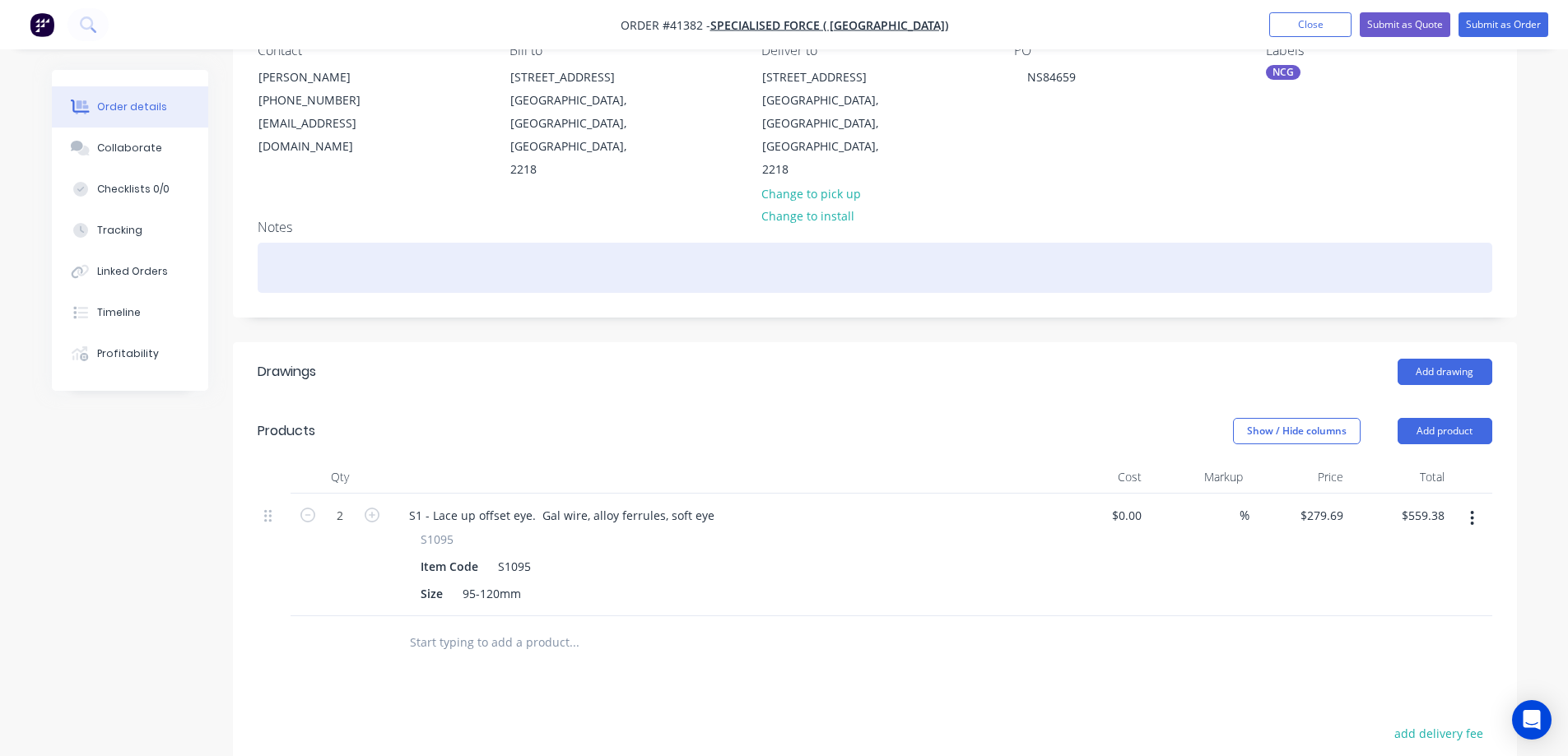
click at [359, 243] on div at bounding box center [875, 268] width 1235 height 51
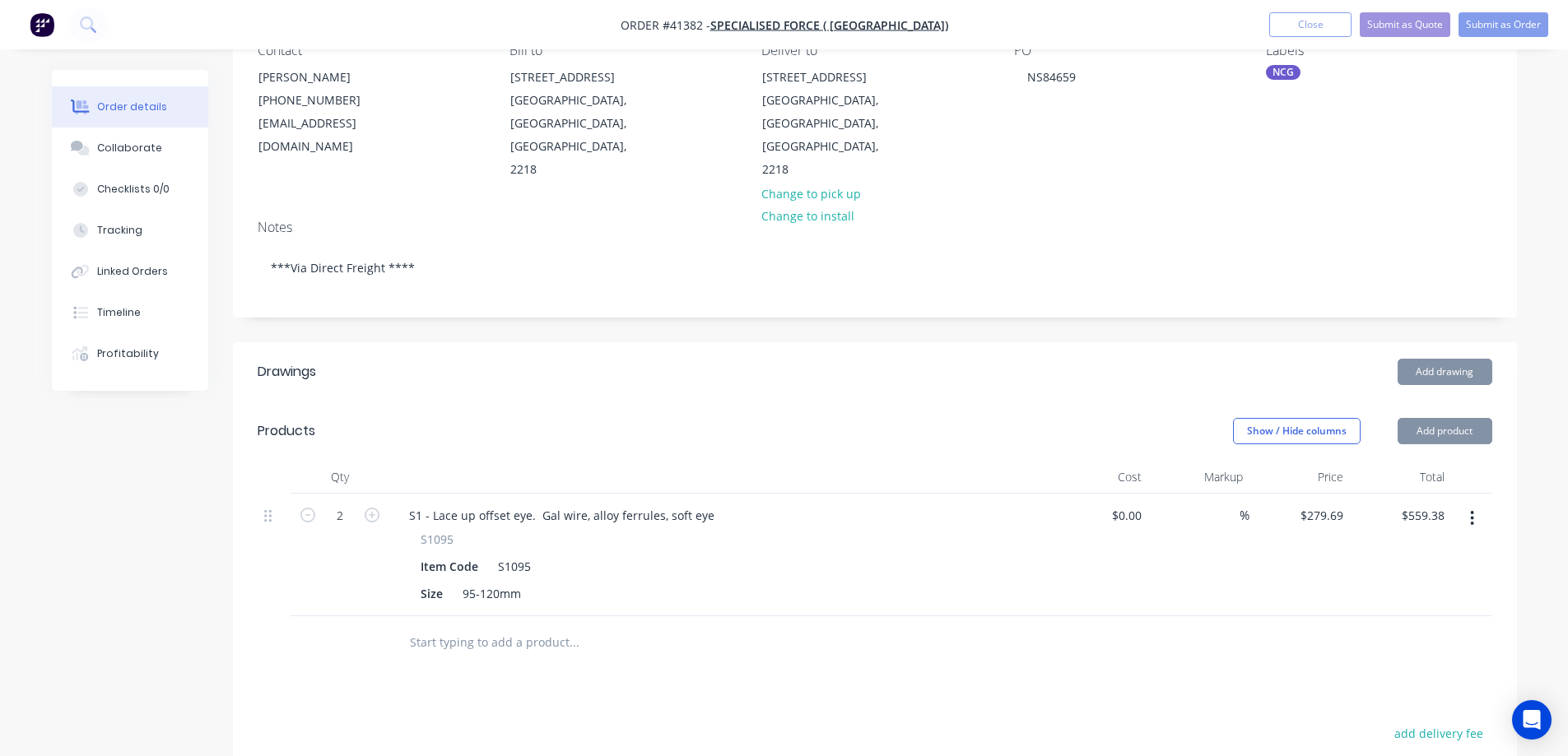
click at [533, 342] on header "Drawings Add drawing" at bounding box center [875, 372] width 1285 height 59
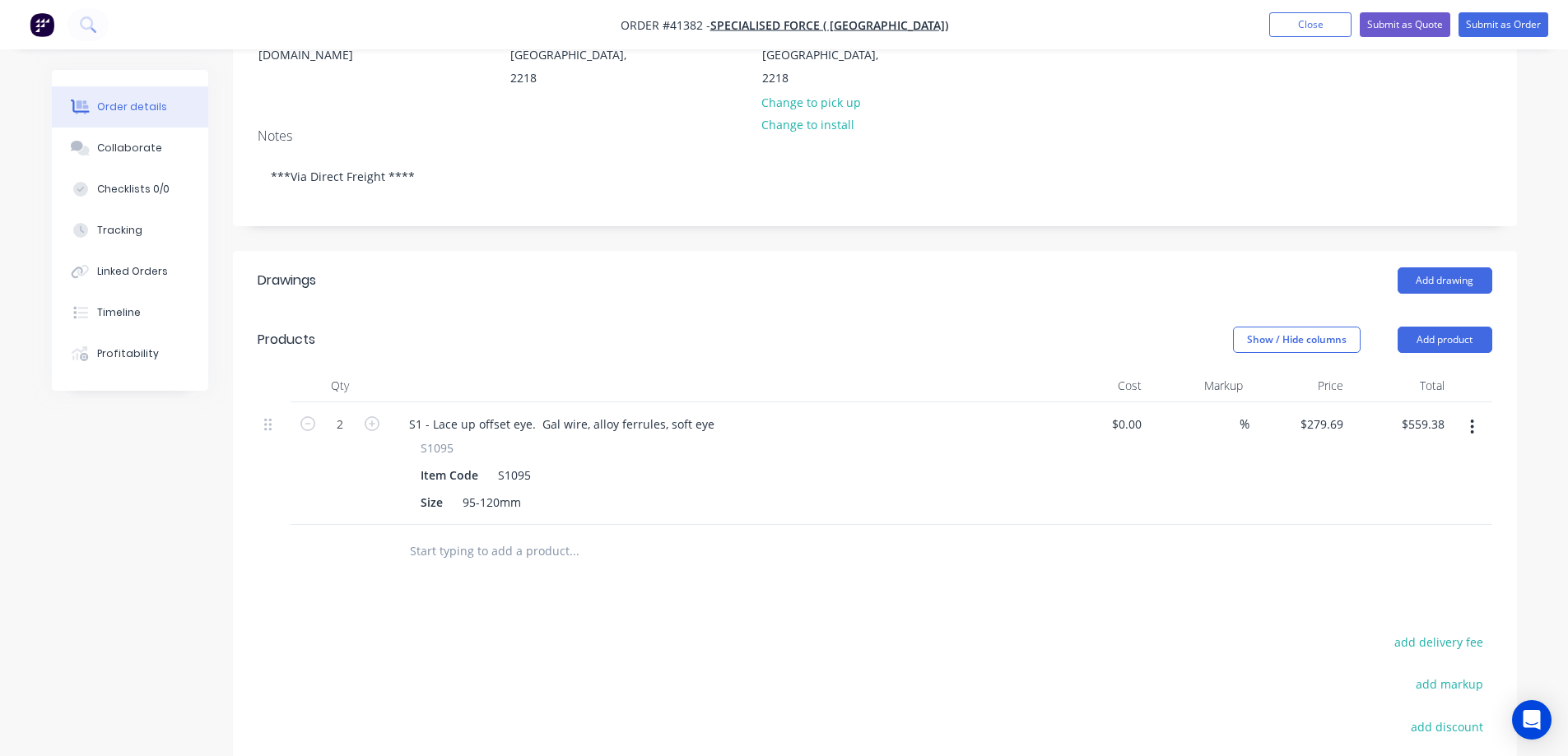
scroll to position [0, 0]
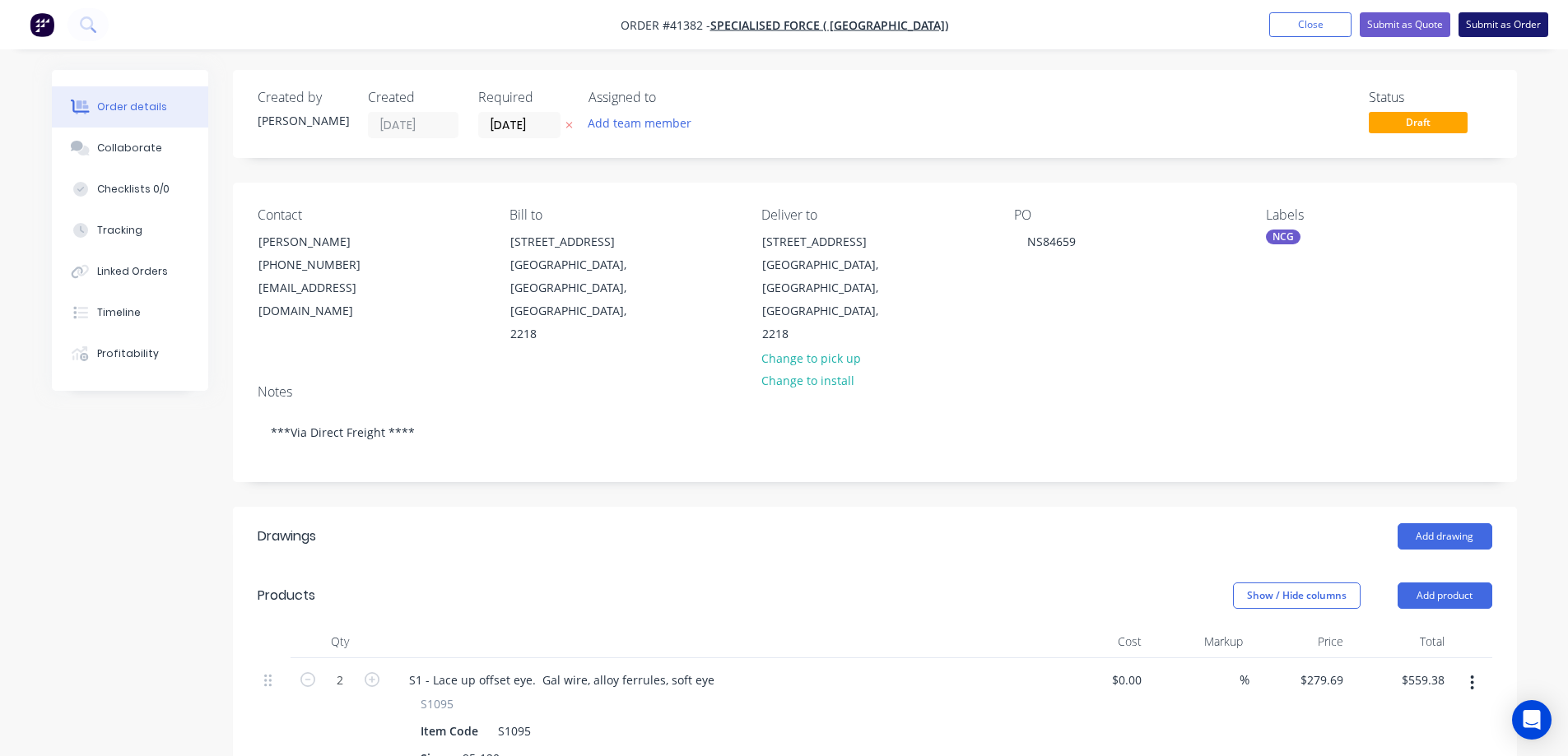
click at [1480, 22] on button "Submit as Order" at bounding box center [1504, 25] width 90 height 25
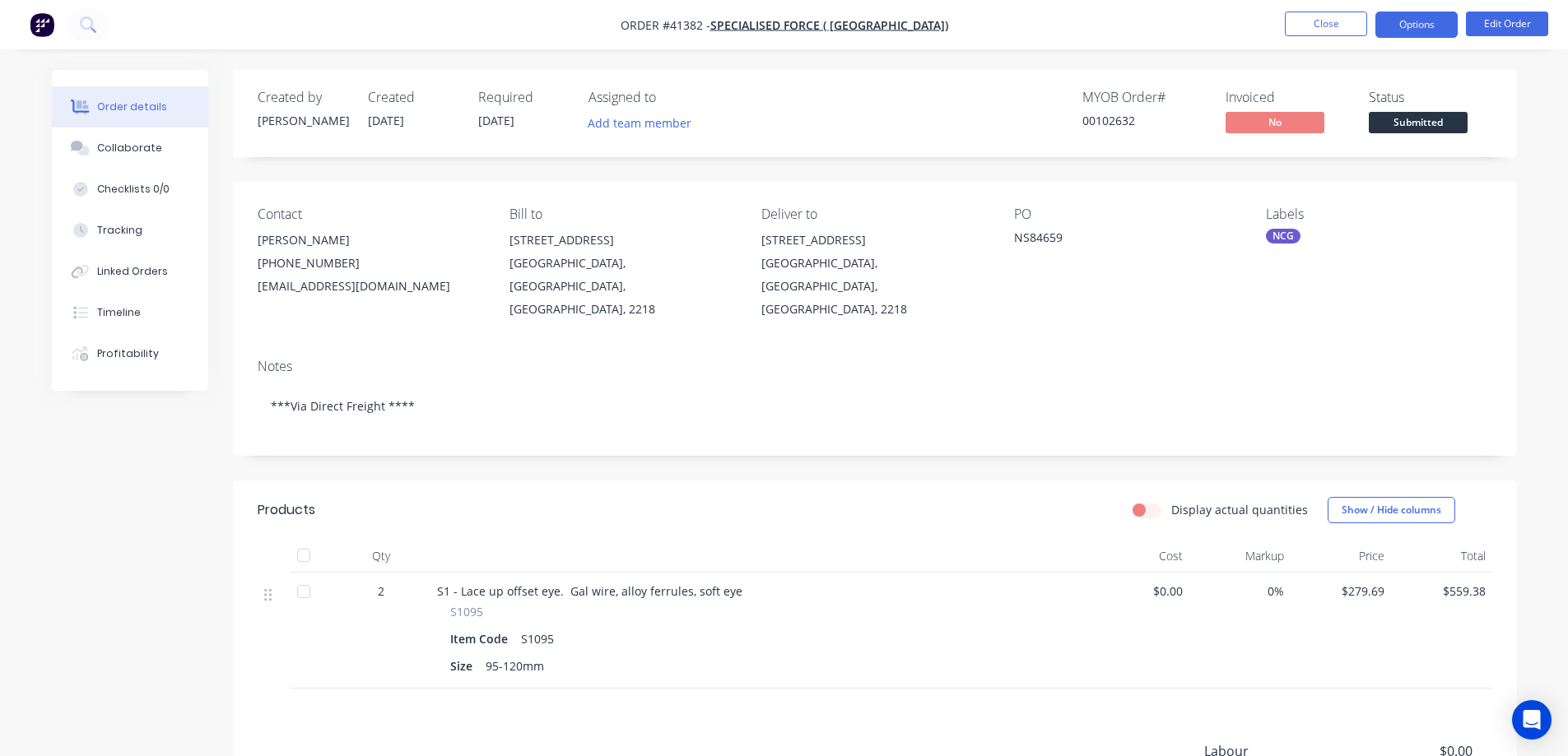
click at [1434, 27] on button "Options" at bounding box center [1416, 25] width 82 height 27
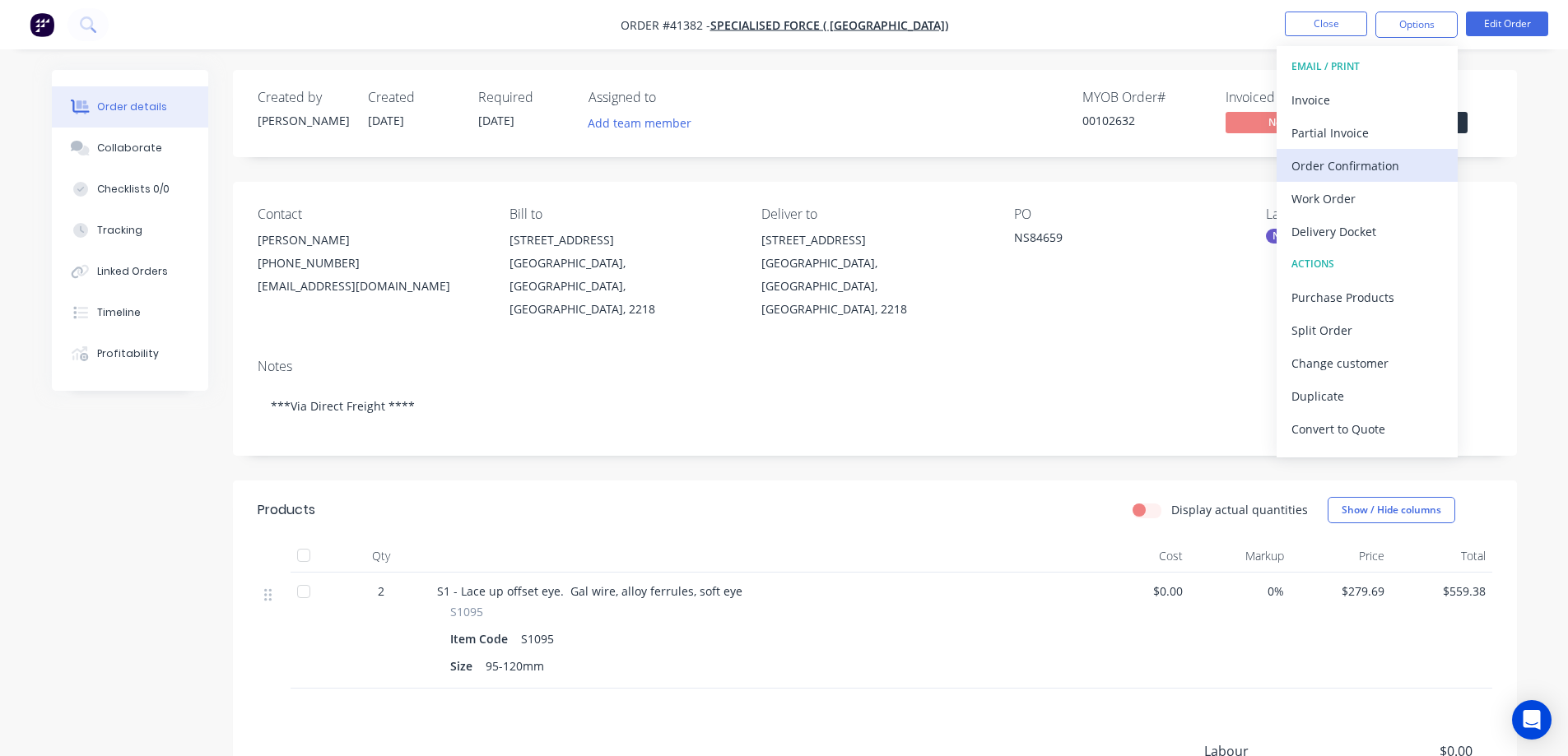
click at [1408, 162] on div "Order Confirmation" at bounding box center [1367, 165] width 152 height 24
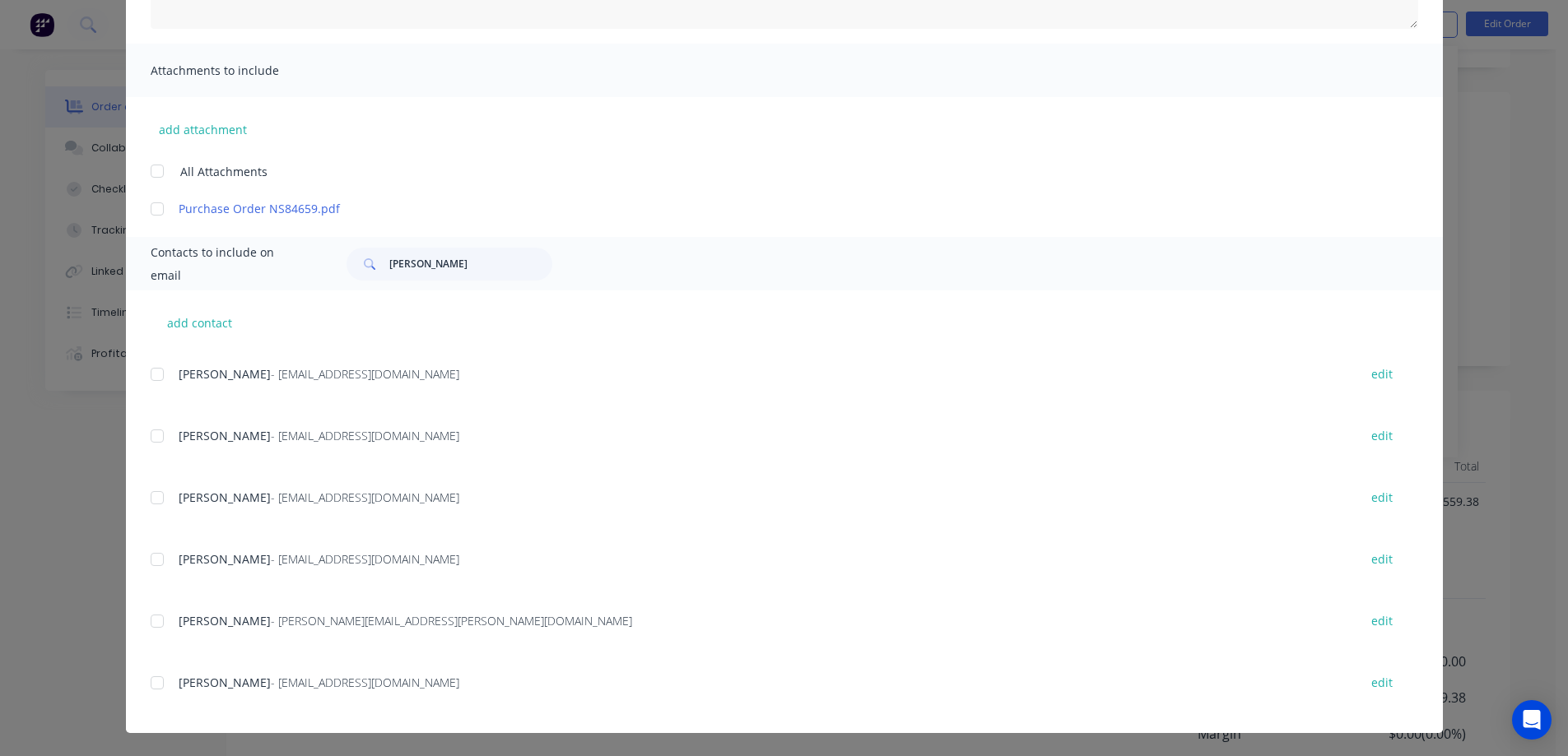
scroll to position [202, 0]
click at [156, 557] on div at bounding box center [157, 560] width 33 height 33
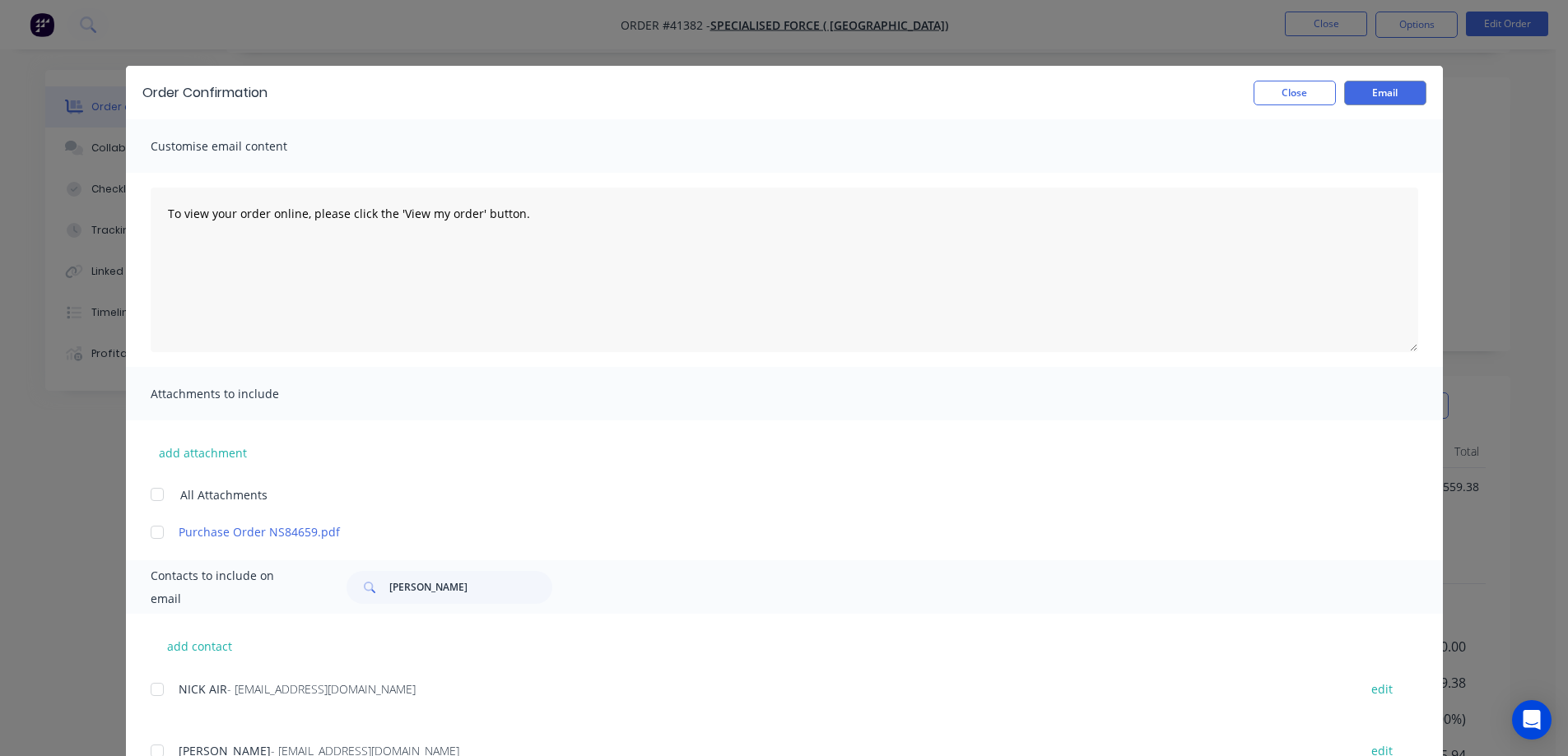
scroll to position [0, 0]
click at [1393, 95] on button "Email" at bounding box center [1386, 93] width 82 height 25
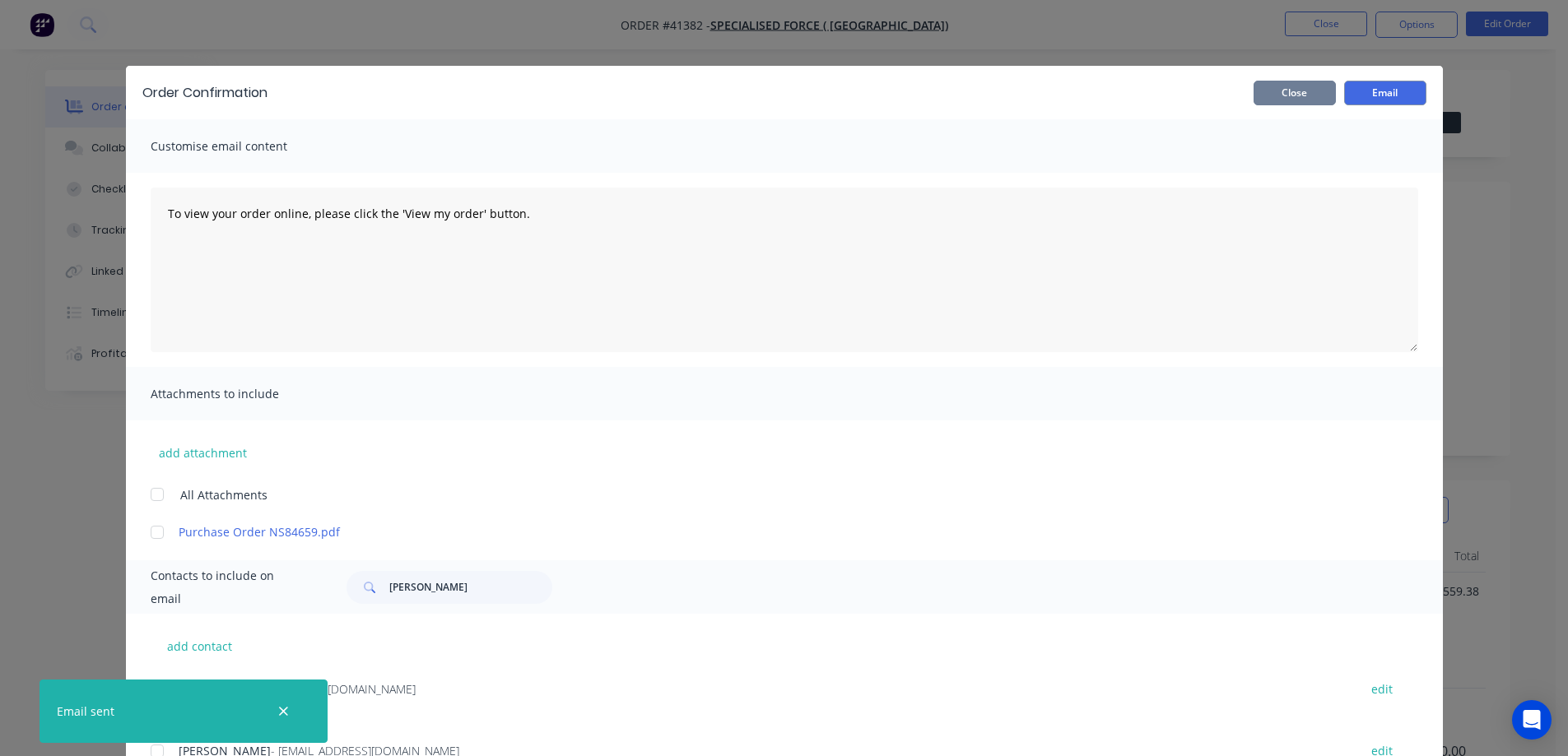
click at [1318, 96] on button "Close" at bounding box center [1295, 93] width 82 height 25
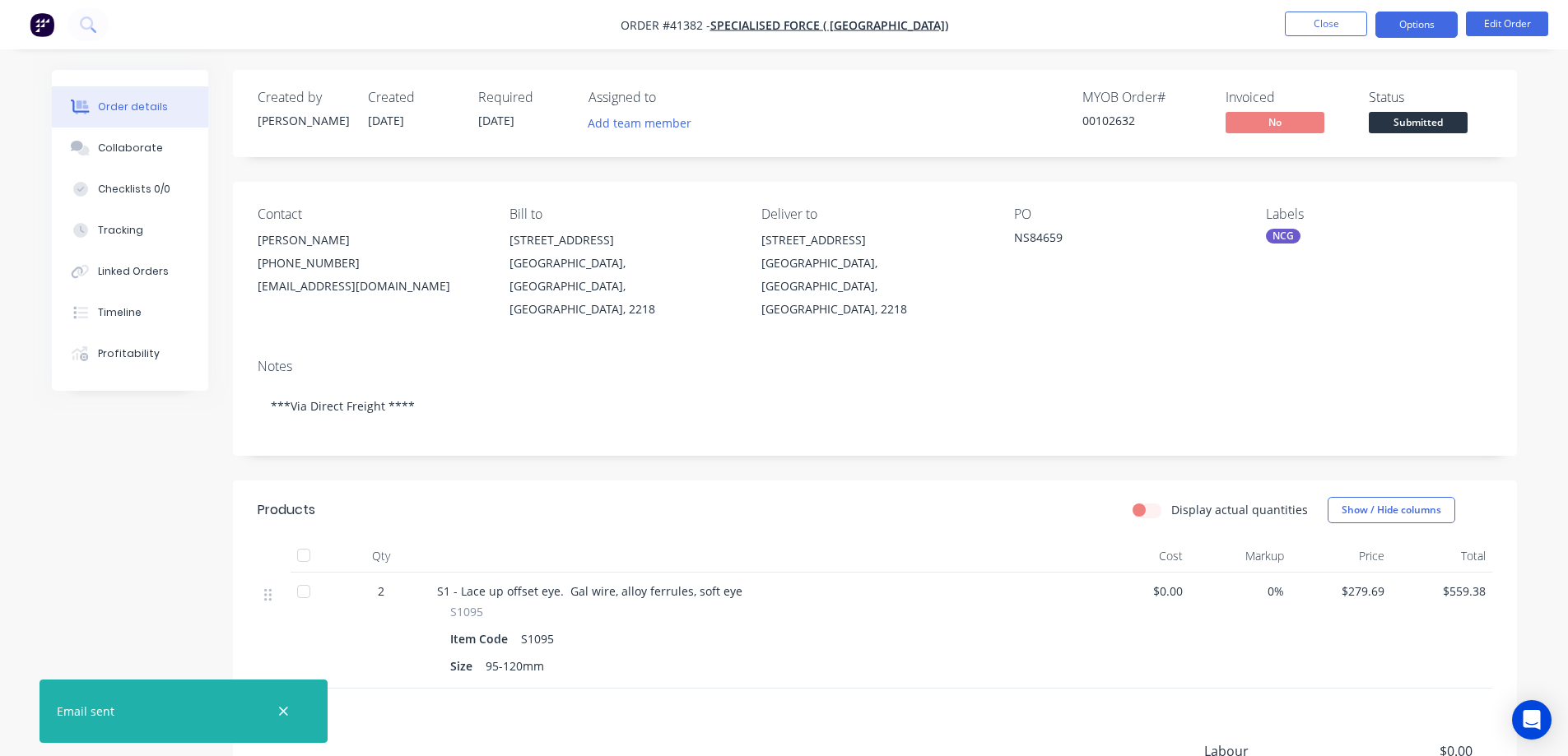
click at [1393, 17] on button "Options" at bounding box center [1416, 25] width 82 height 27
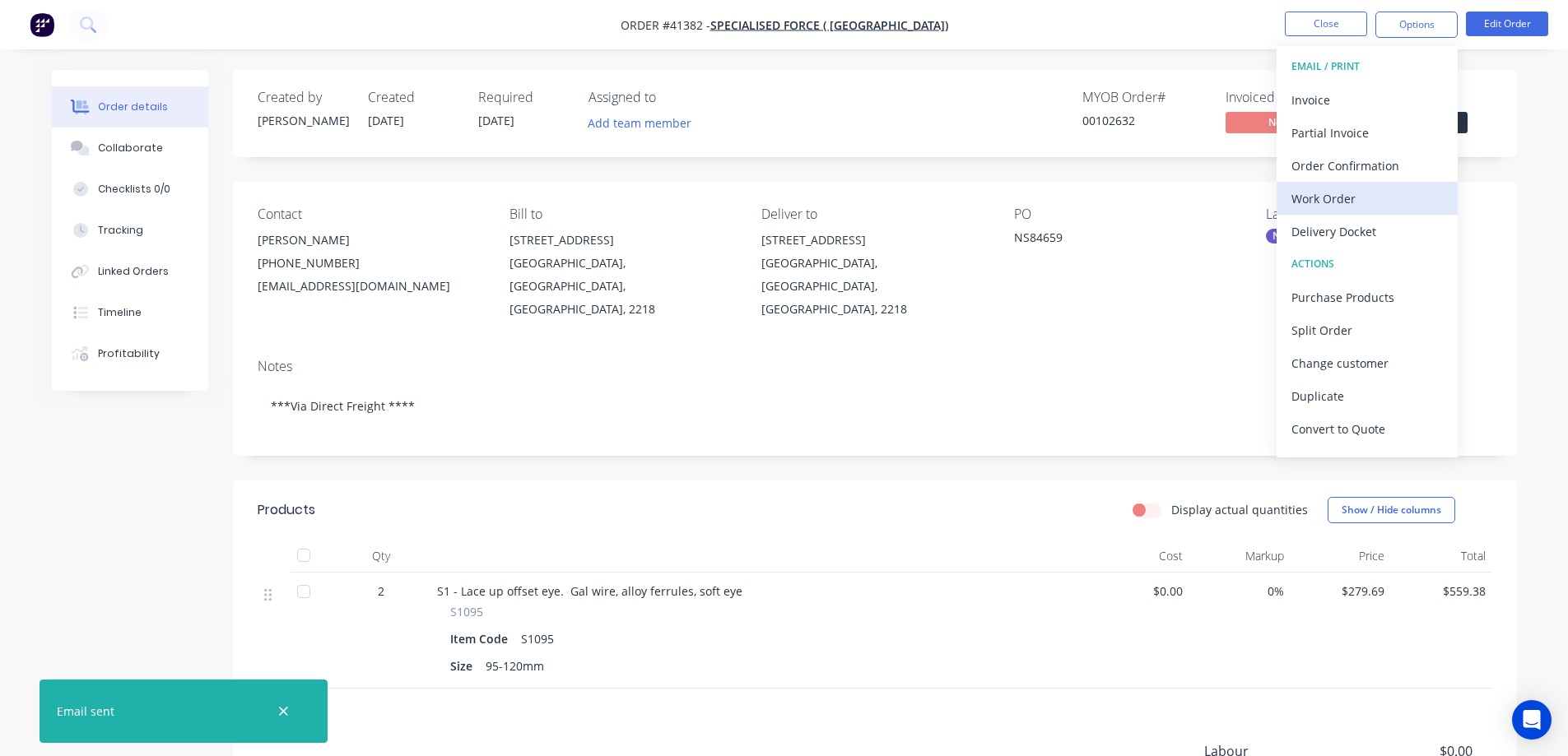
click at [1341, 198] on div "Work Order" at bounding box center [1367, 198] width 152 height 24
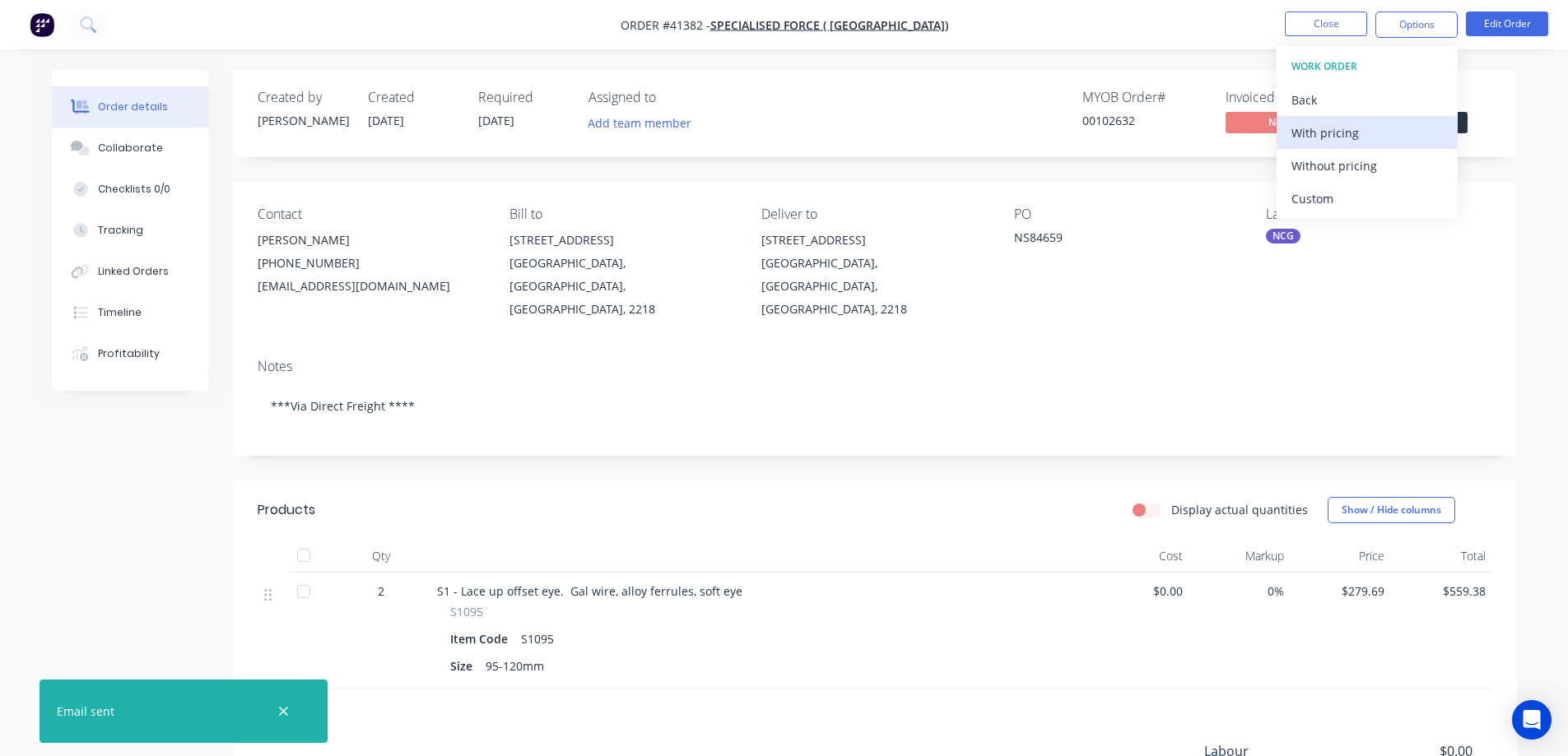
click at [1358, 128] on div "With pricing" at bounding box center [1367, 133] width 152 height 24
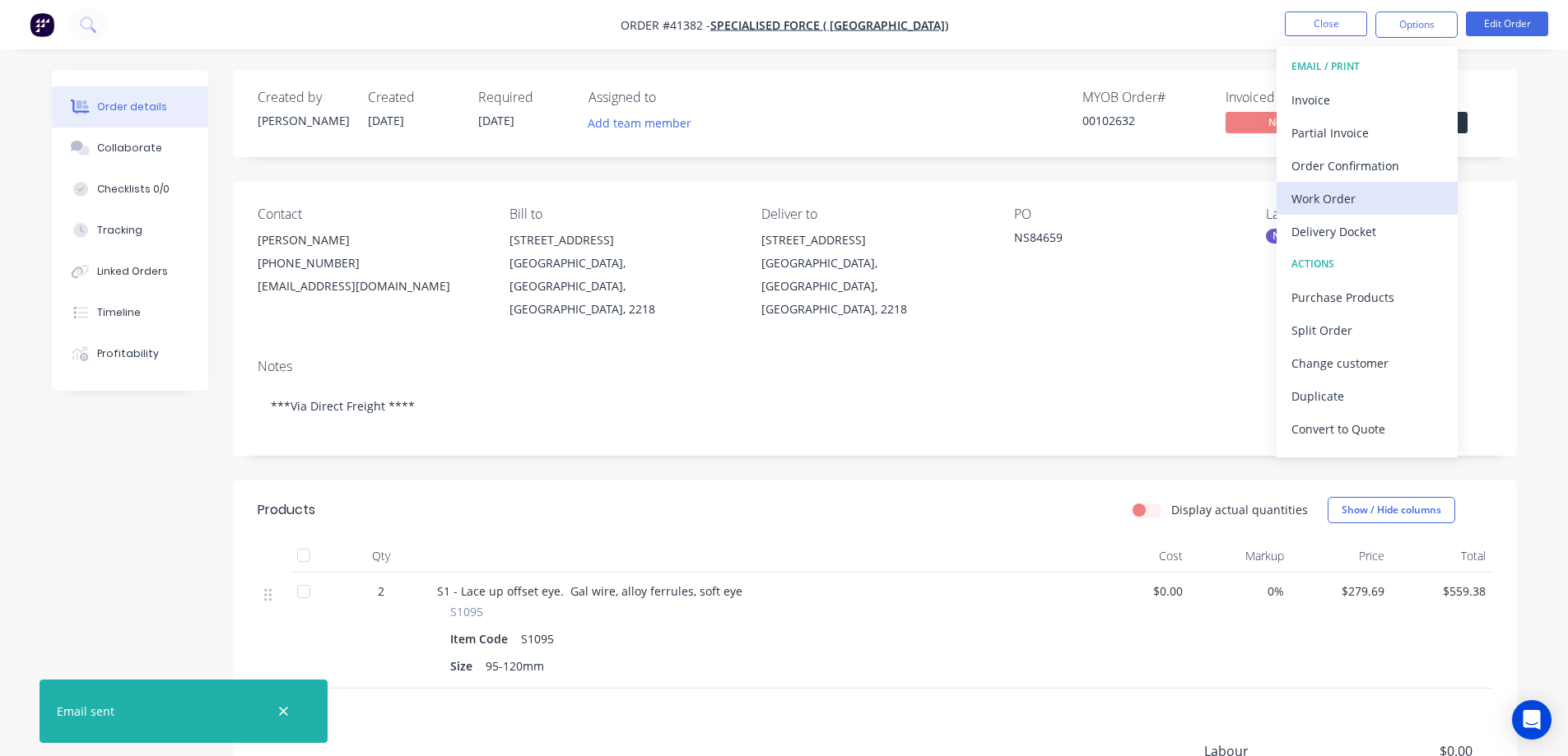
click at [1319, 199] on div "Work Order" at bounding box center [1367, 198] width 152 height 24
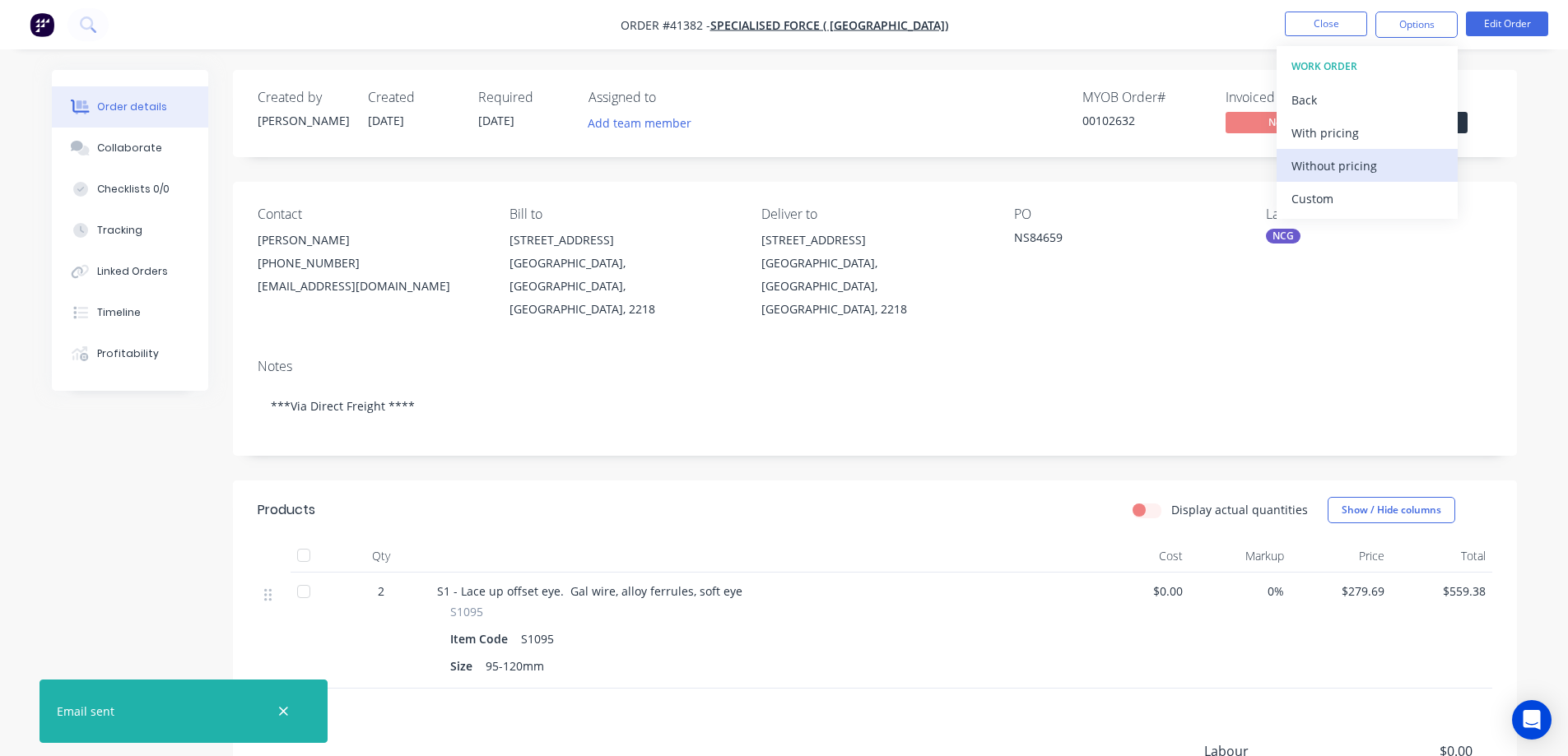
click at [1351, 167] on div "Without pricing" at bounding box center [1367, 165] width 152 height 24
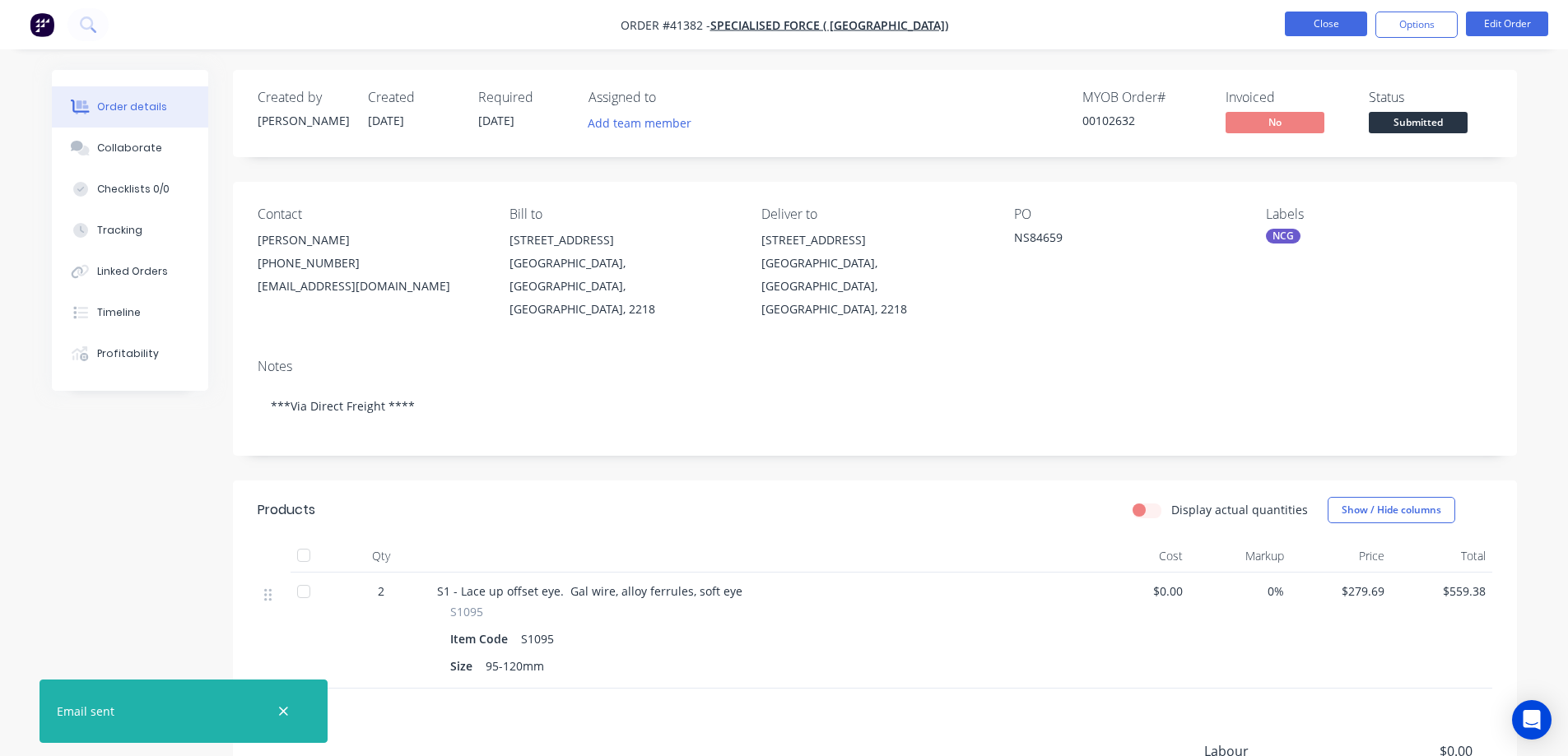
click at [1306, 27] on button "Close" at bounding box center [1327, 24] width 82 height 25
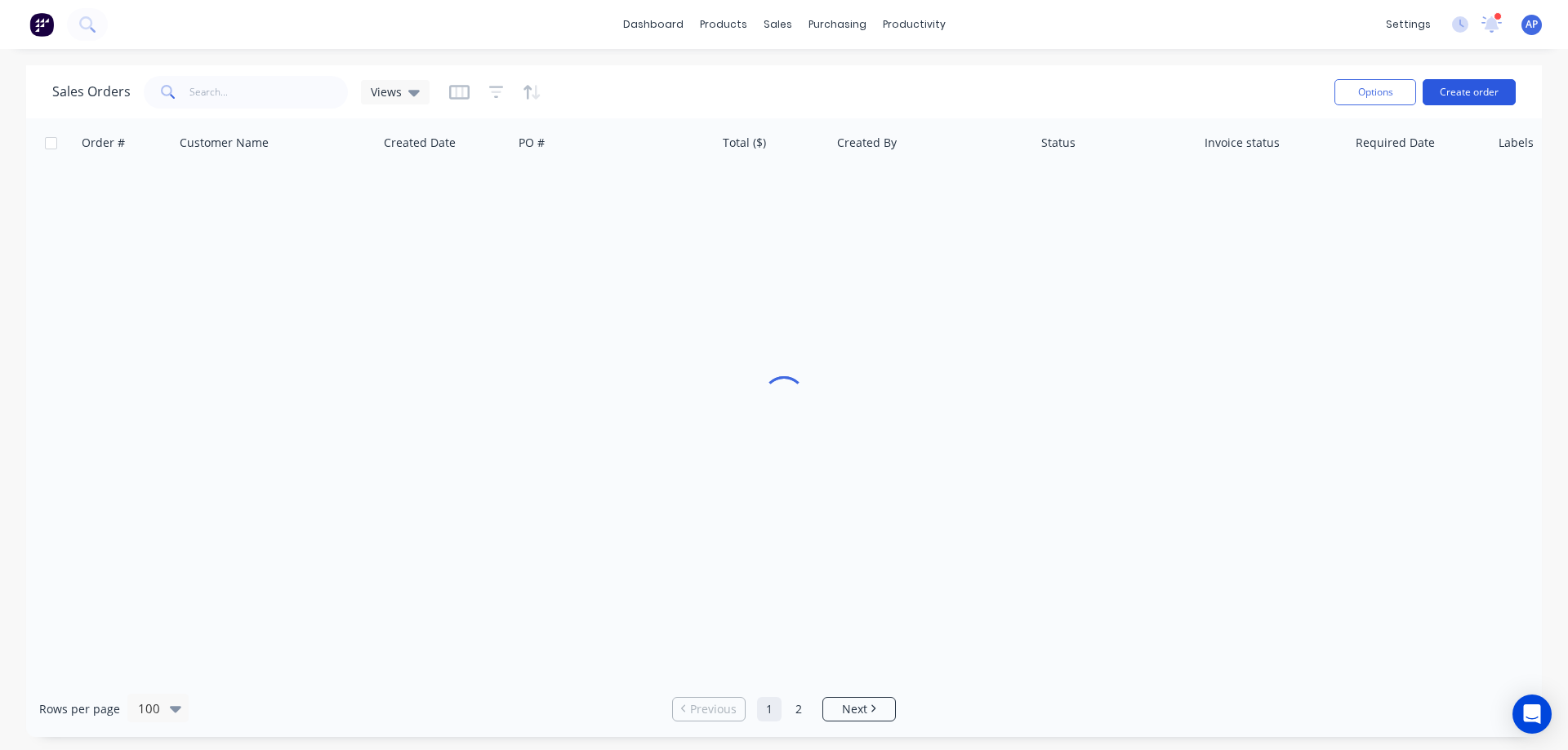
click at [1458, 84] on button "Create order" at bounding box center [1470, 93] width 93 height 26
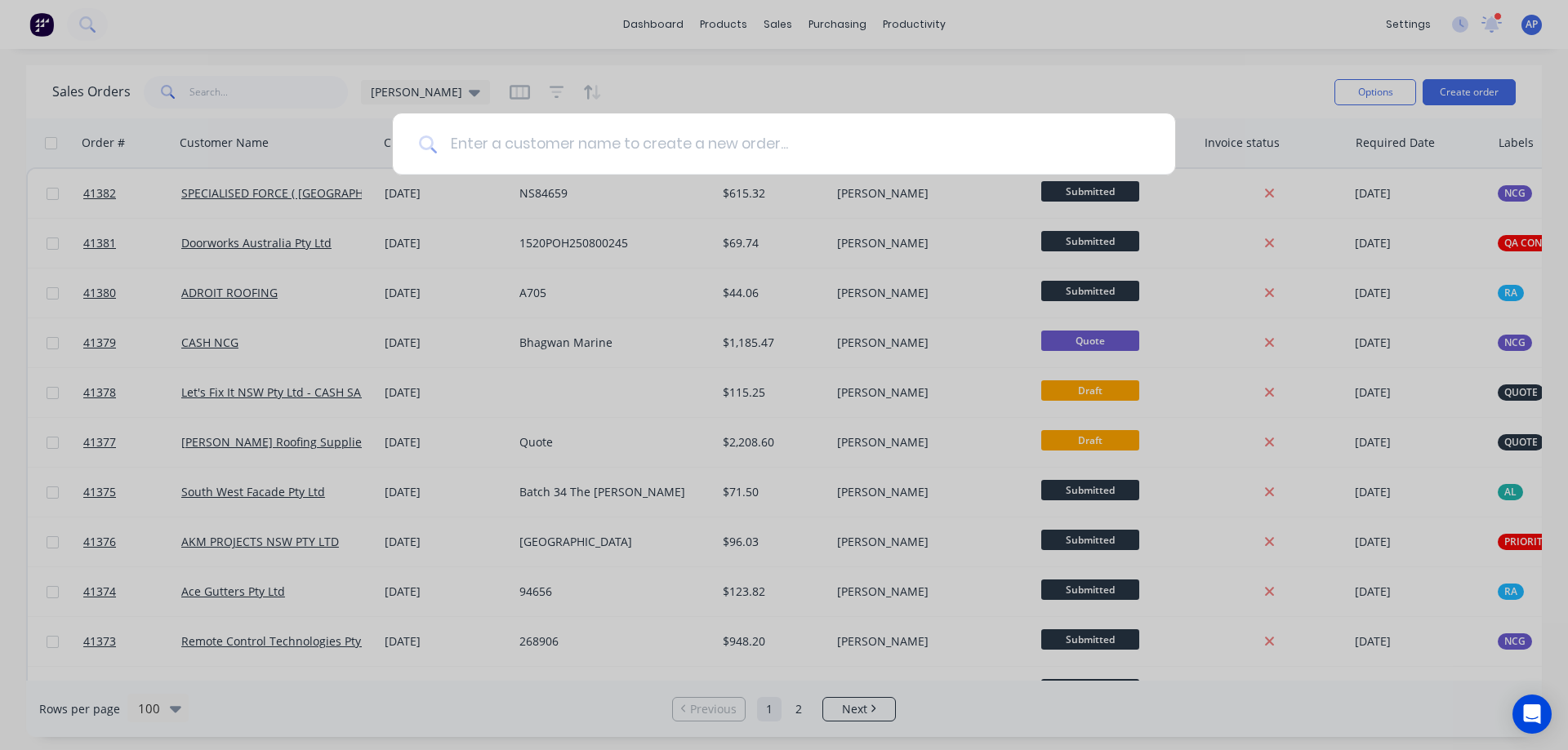
click at [691, 145] on input at bounding box center [793, 144] width 713 height 61
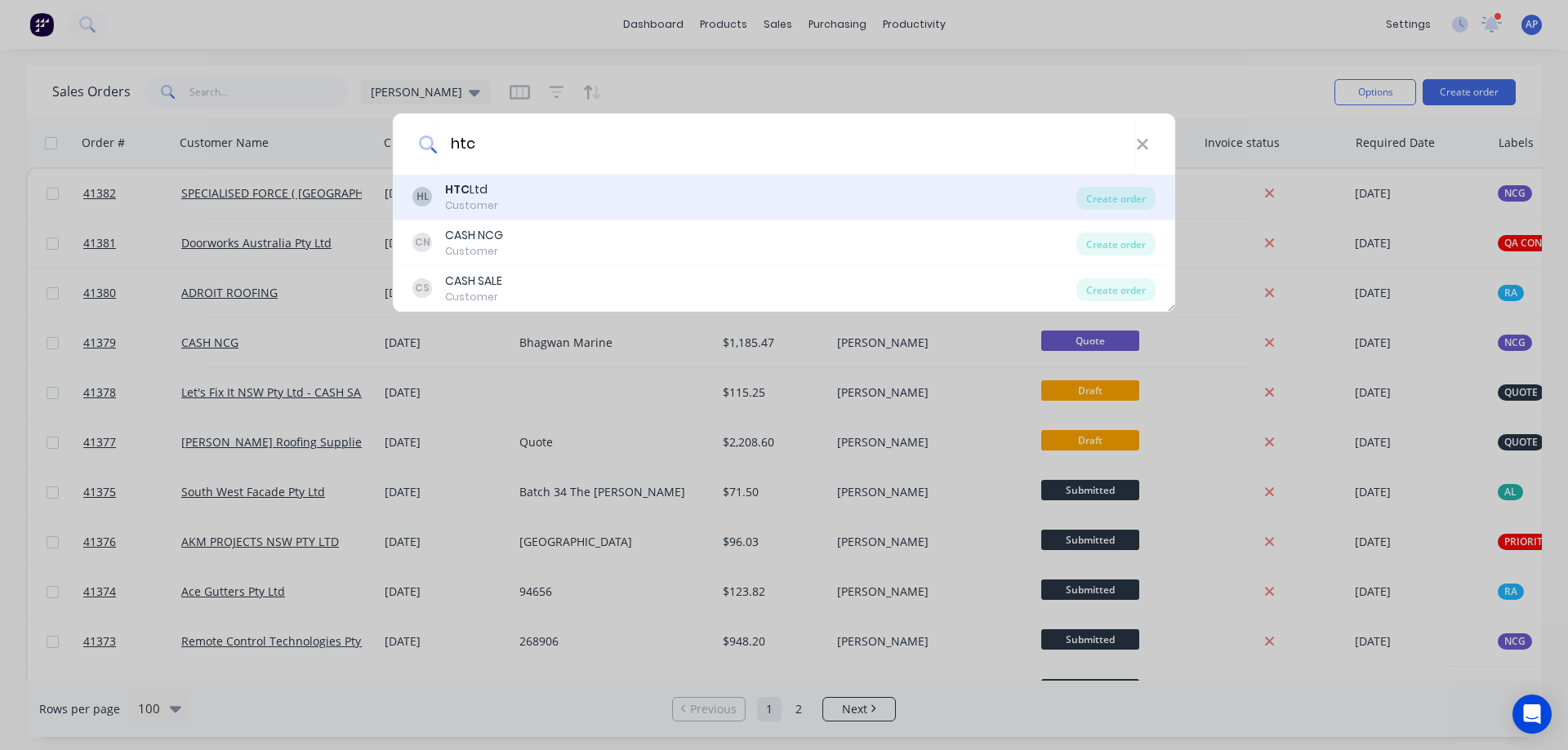
type input "htc"
click at [529, 193] on div "HL HTC Ltd Customer" at bounding box center [745, 198] width 664 height 32
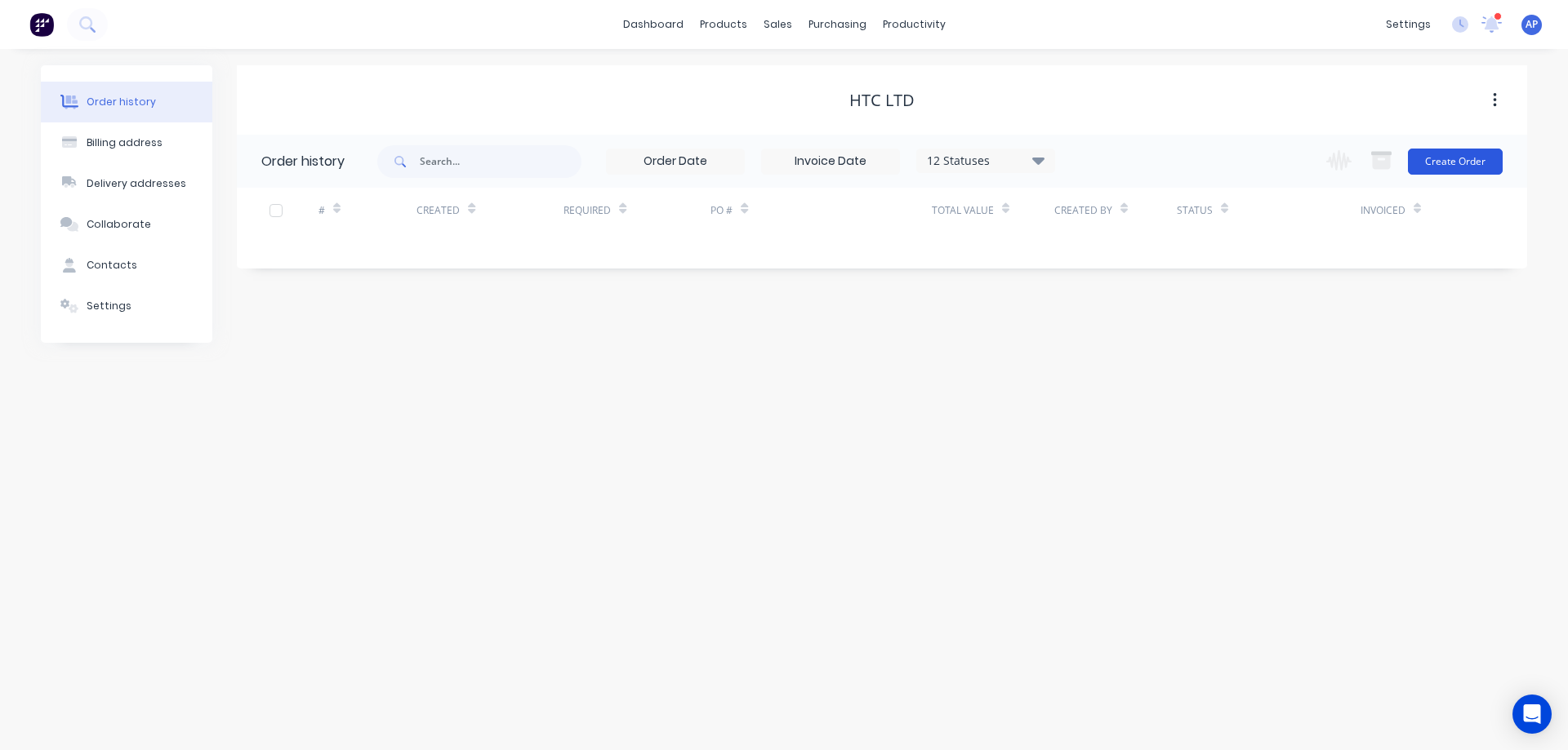
click at [1426, 167] on button "Create Order" at bounding box center [1455, 162] width 95 height 26
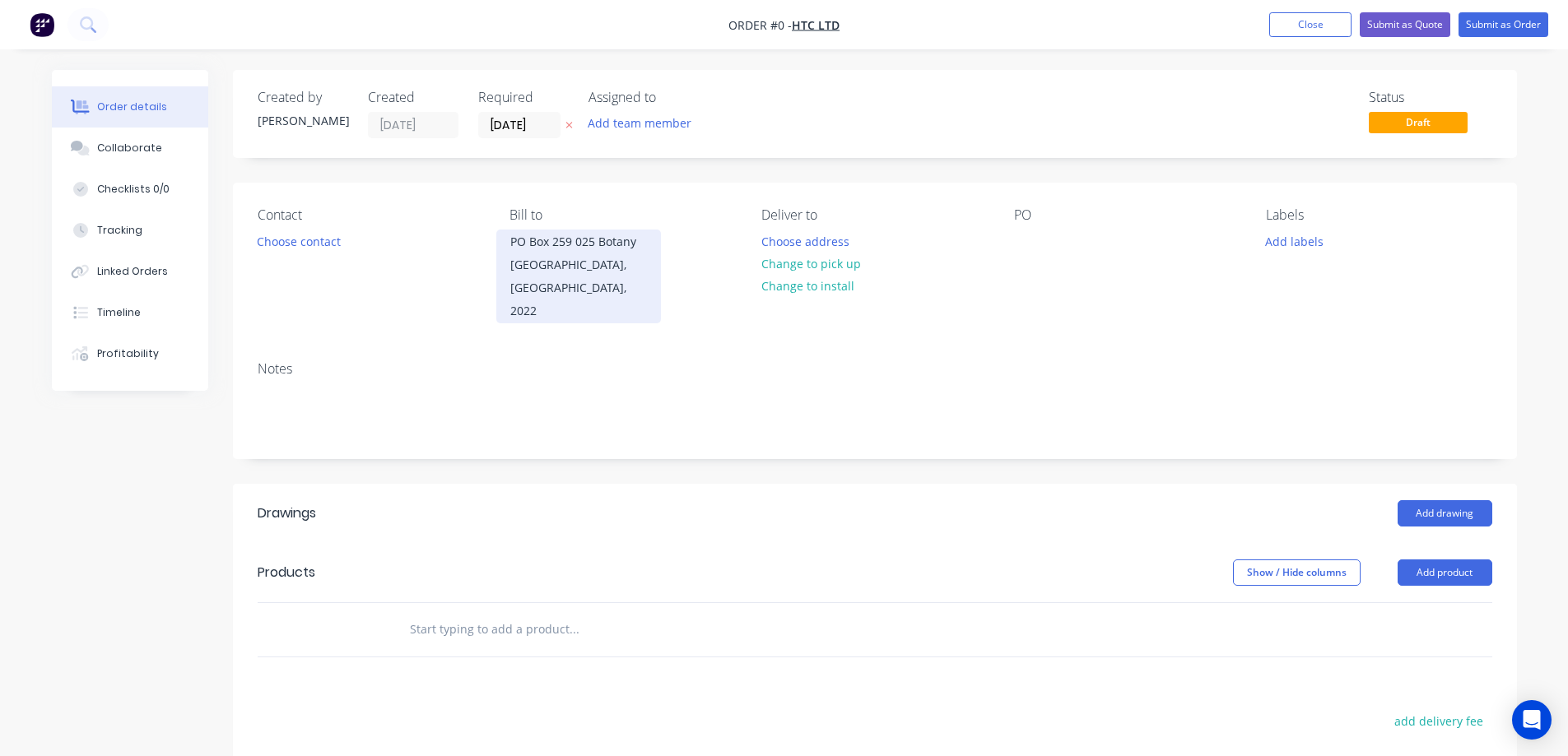
click at [518, 123] on input "[DATE]" at bounding box center [519, 125] width 81 height 25
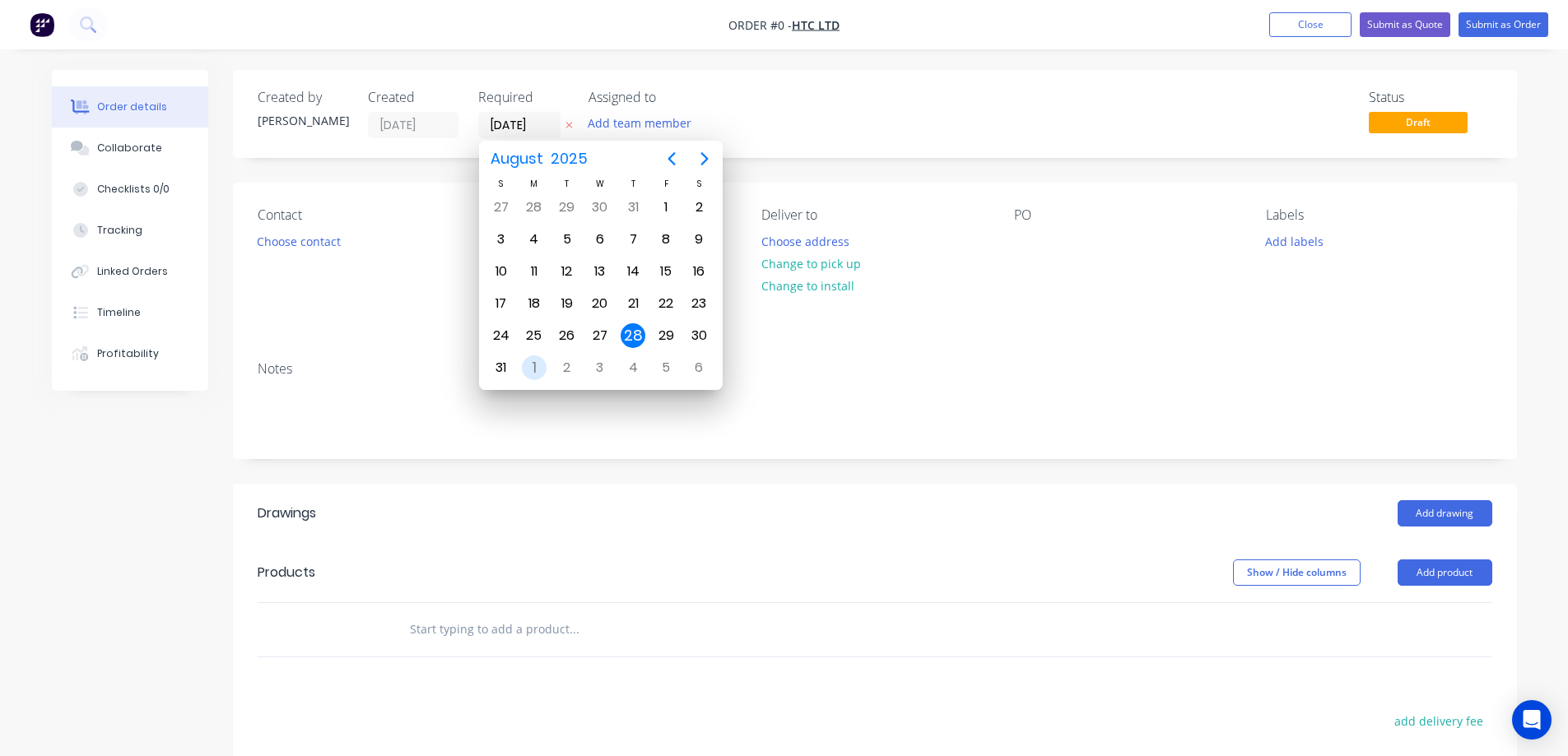
drag, startPoint x: 542, startPoint y: 369, endPoint x: 503, endPoint y: 361, distance: 39.8
click at [541, 368] on div "1" at bounding box center [534, 368] width 25 height 25
type input "01/09/25"
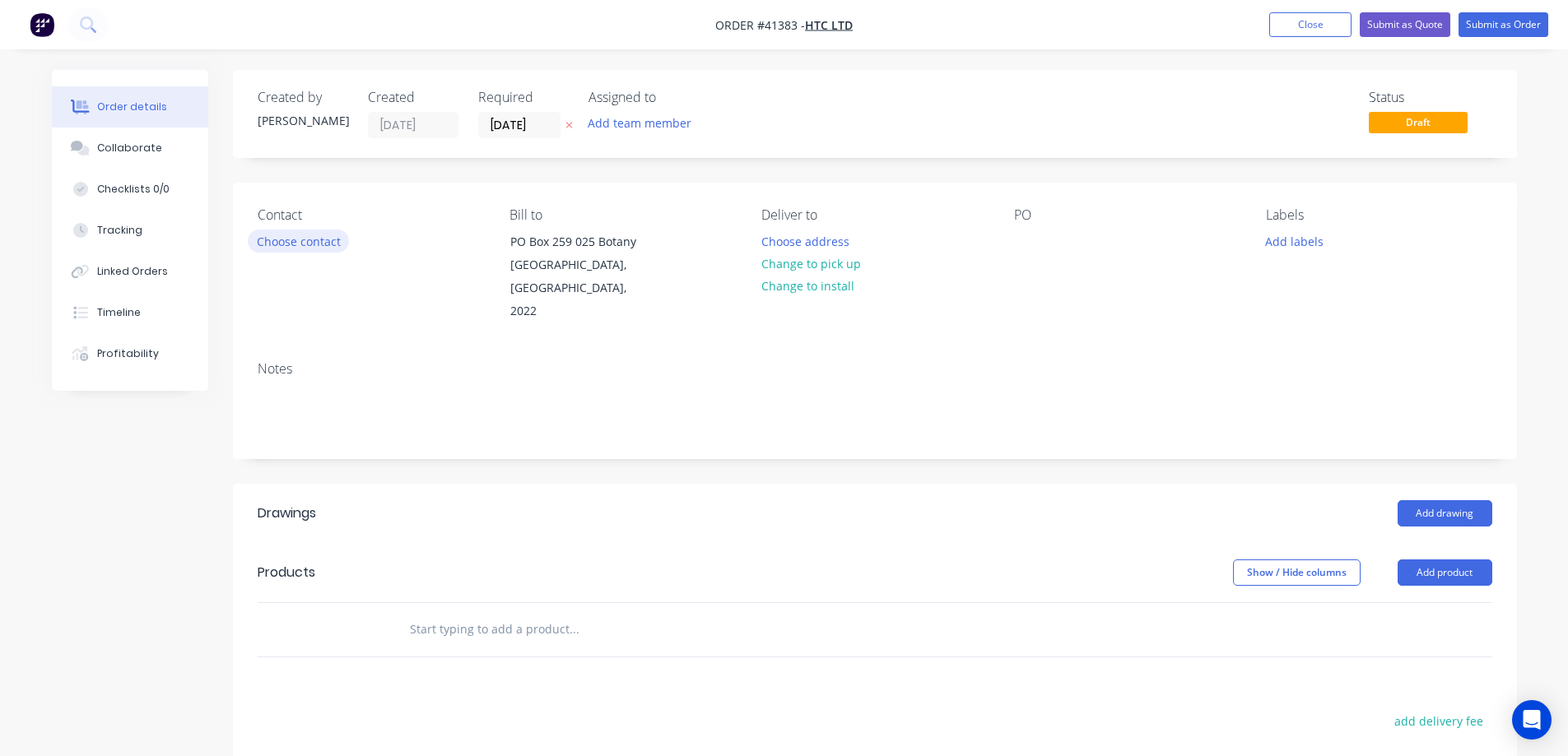
click at [333, 249] on button "Choose contact" at bounding box center [299, 240] width 101 height 22
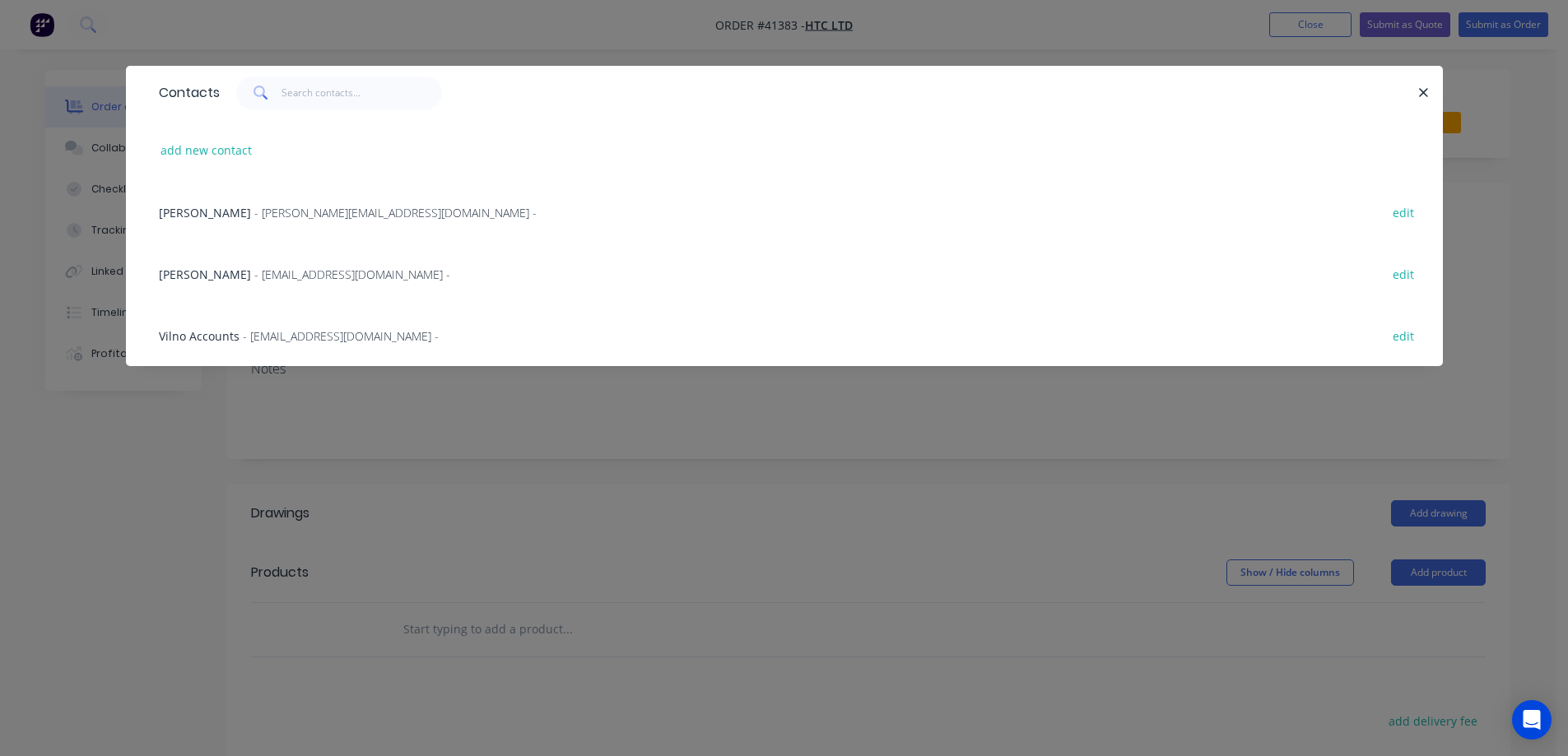
click at [298, 210] on span "- craig@htc.co.nz -" at bounding box center [396, 213] width 282 height 15
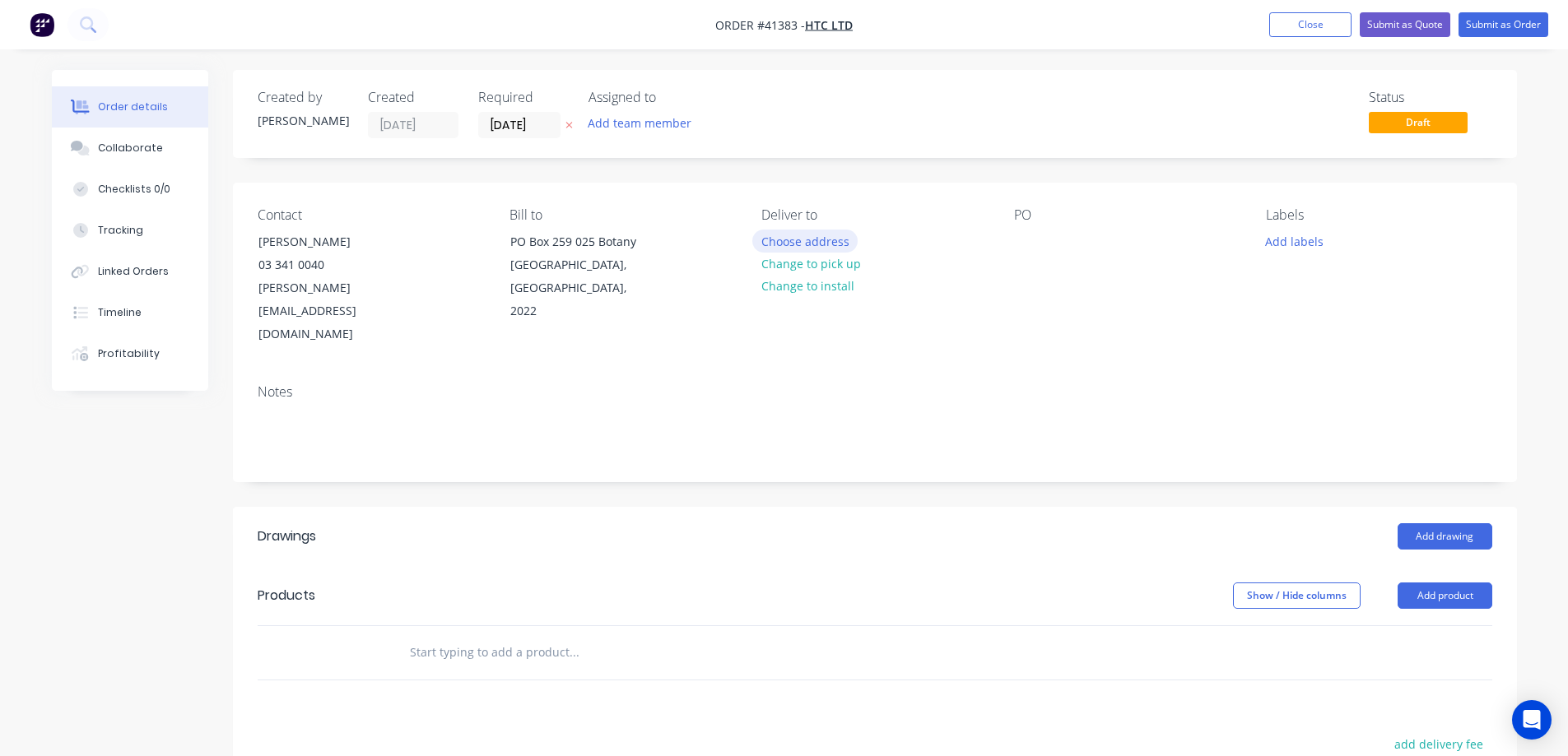
click at [779, 236] on button "Choose address" at bounding box center [805, 240] width 105 height 22
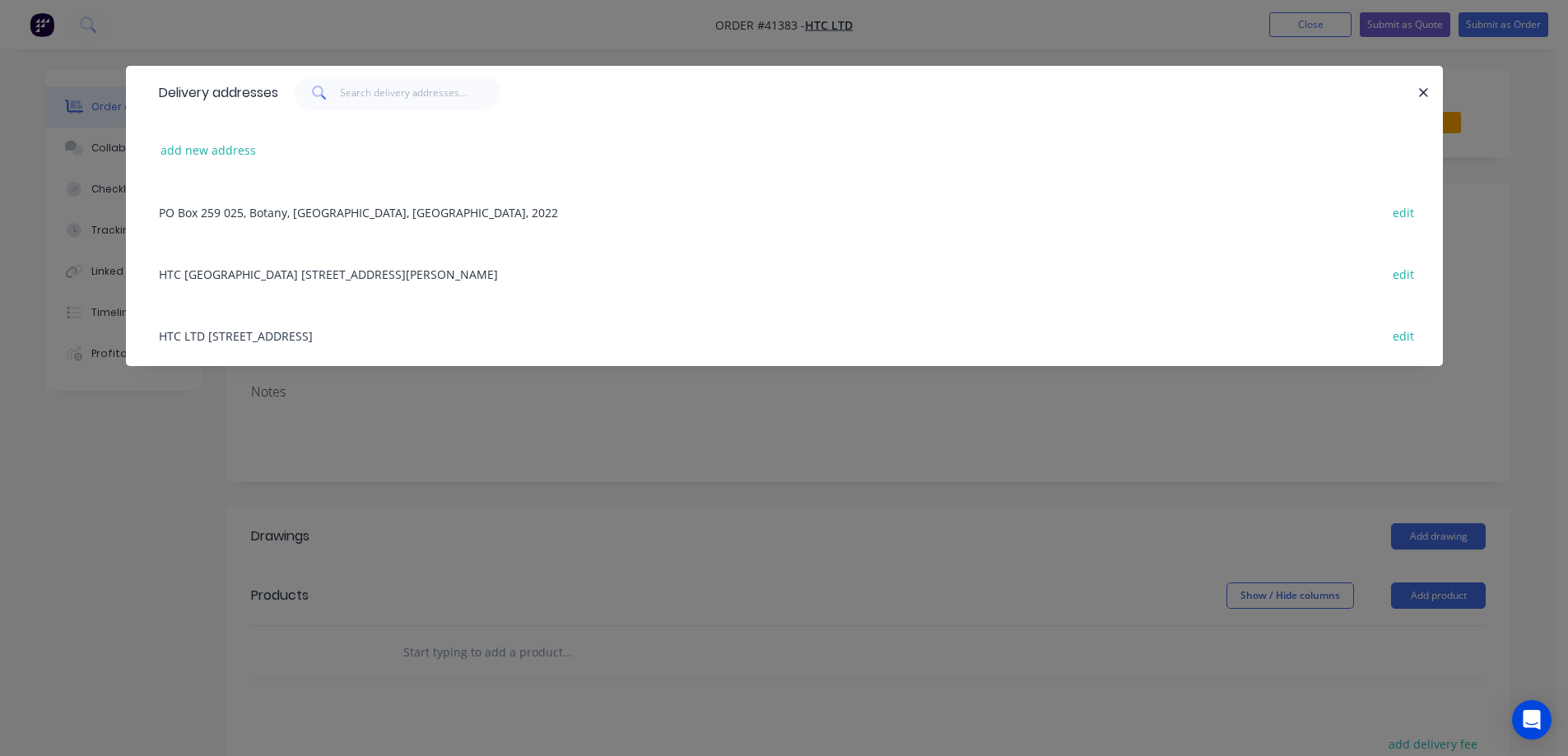
click at [382, 276] on div "HTC Auckland 31 Andrew Baxter Drive, Mangere Auckland, New Zealand edit" at bounding box center [784, 274] width 1268 height 62
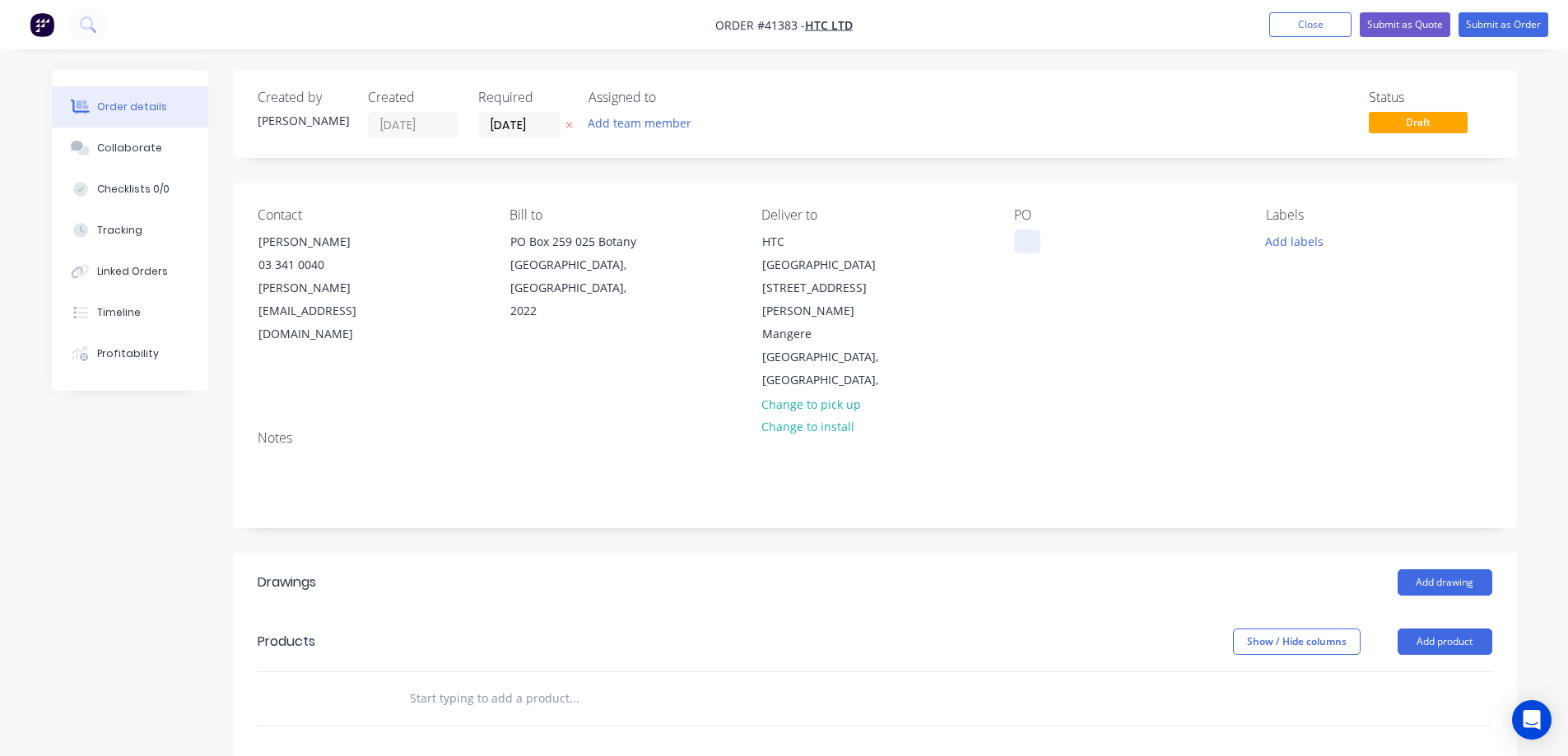
click at [1022, 245] on div at bounding box center [1028, 241] width 27 height 24
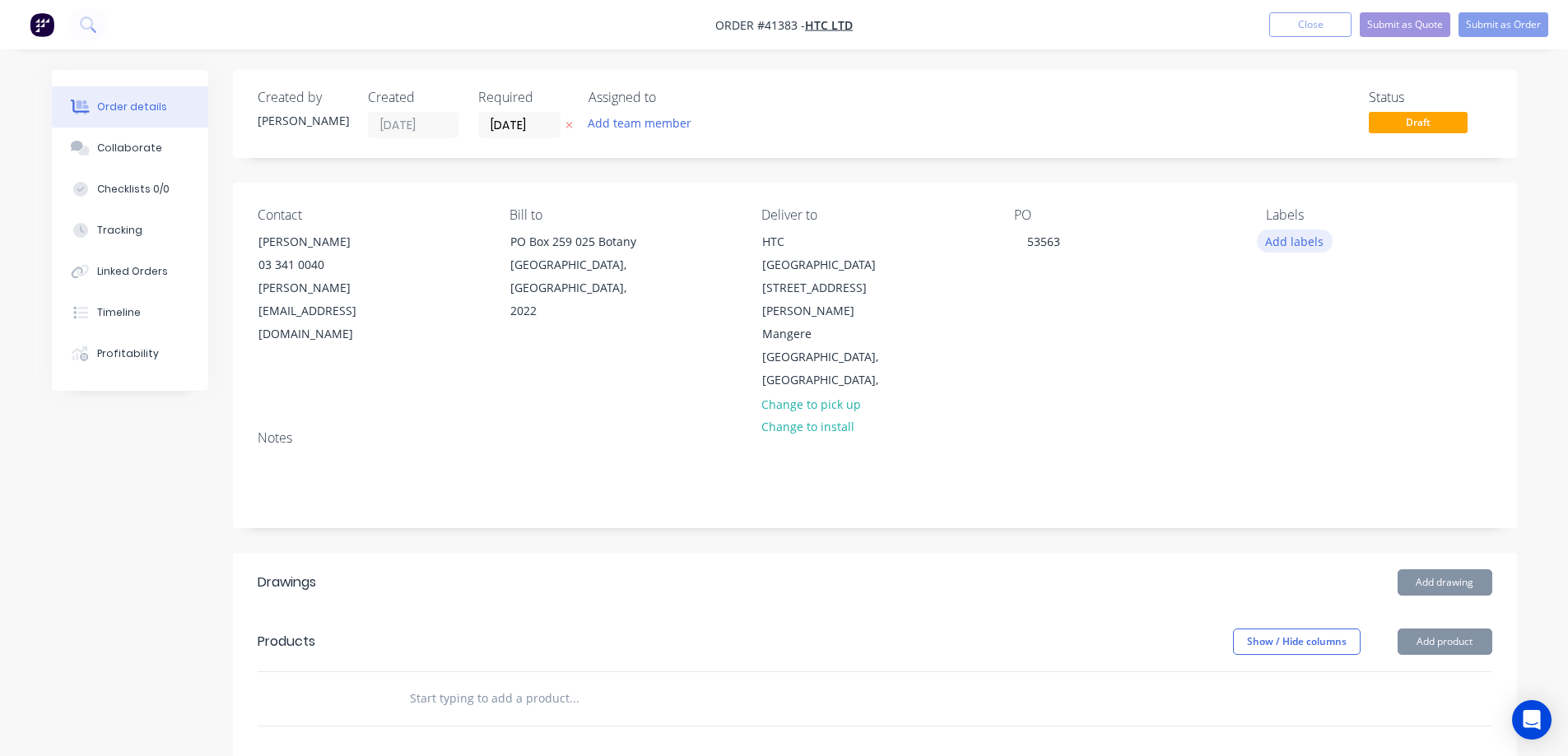
click at [1269, 240] on button "Add labels" at bounding box center [1294, 240] width 75 height 22
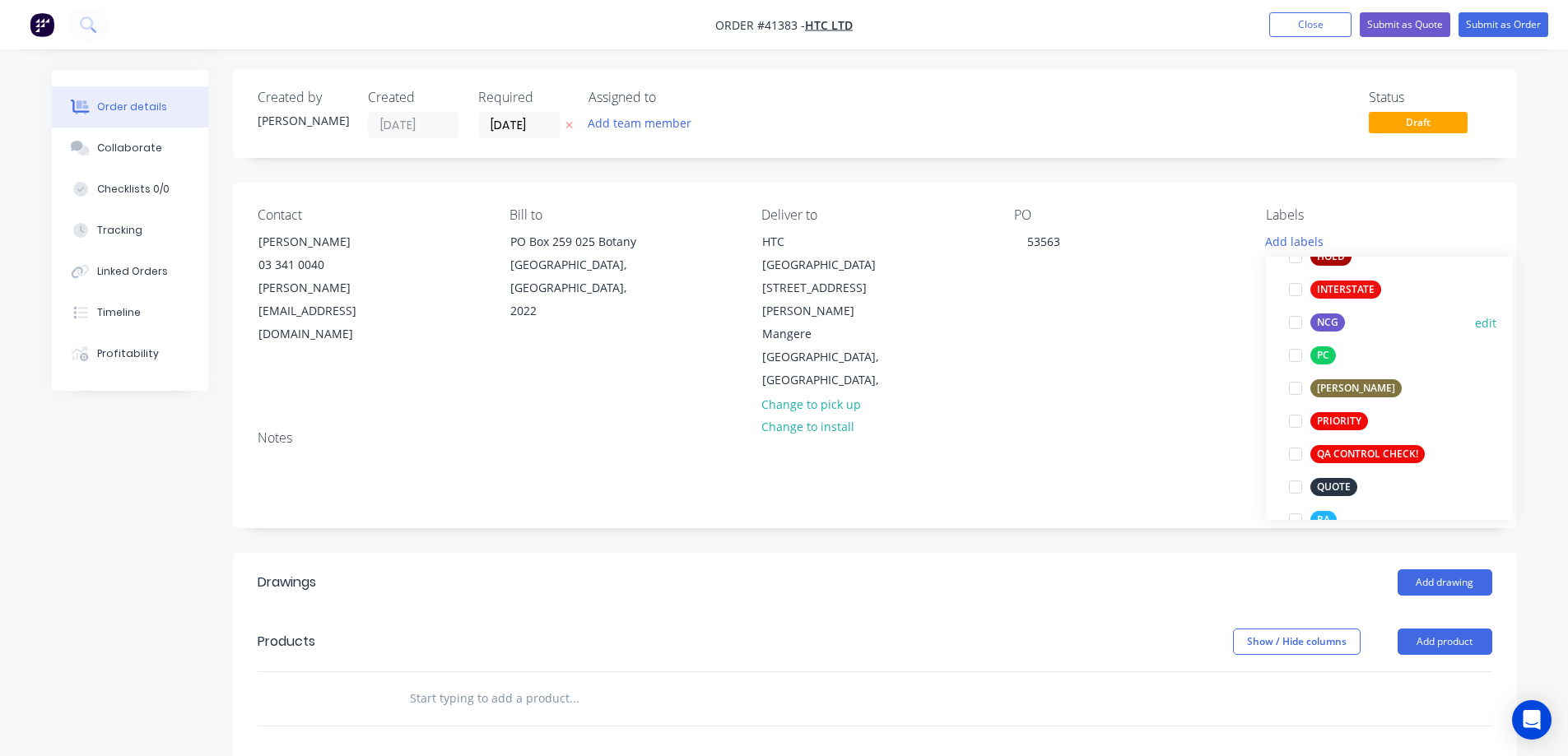
click at [1294, 319] on div at bounding box center [1295, 322] width 33 height 33
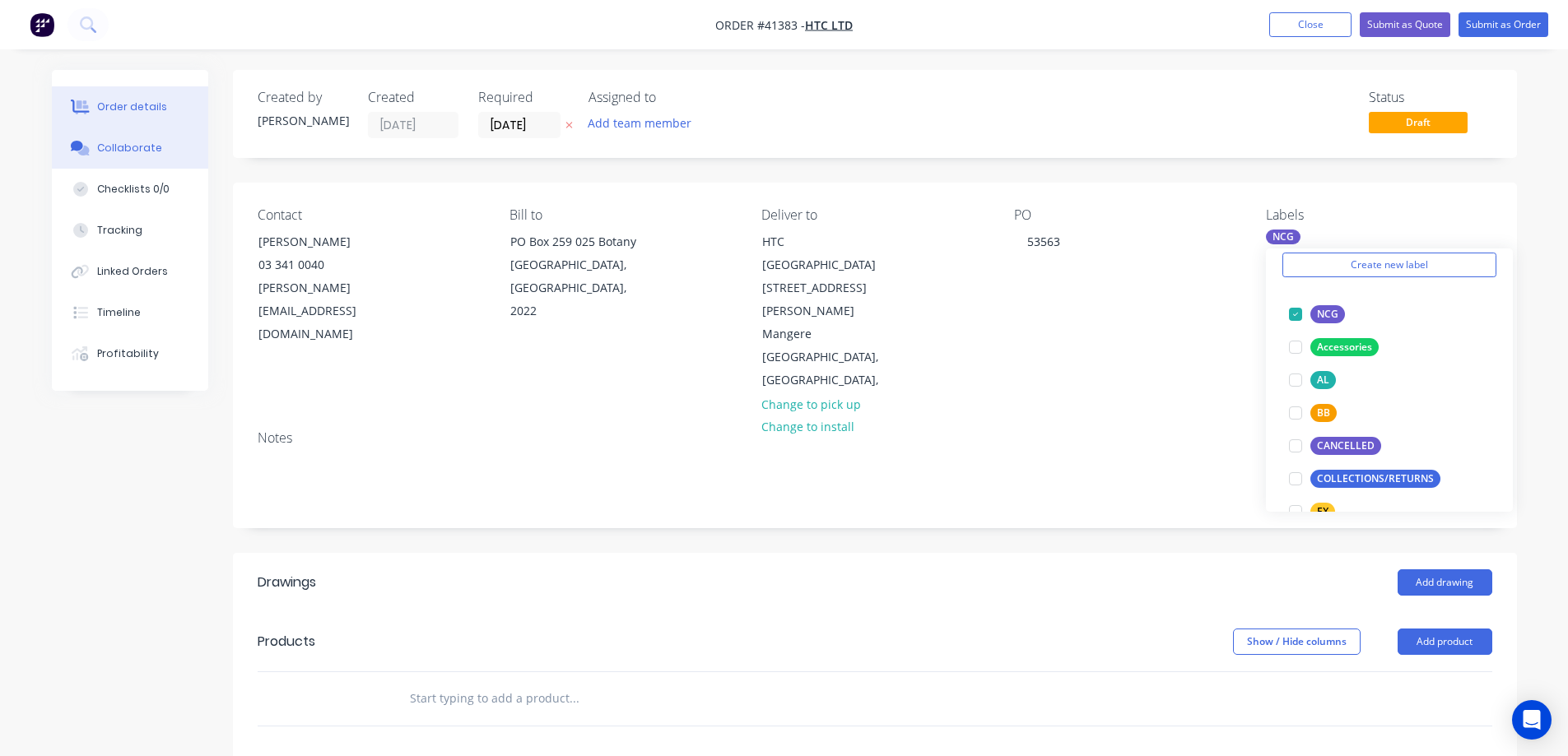
click at [170, 147] on button "Collaborate" at bounding box center [130, 148] width 156 height 41
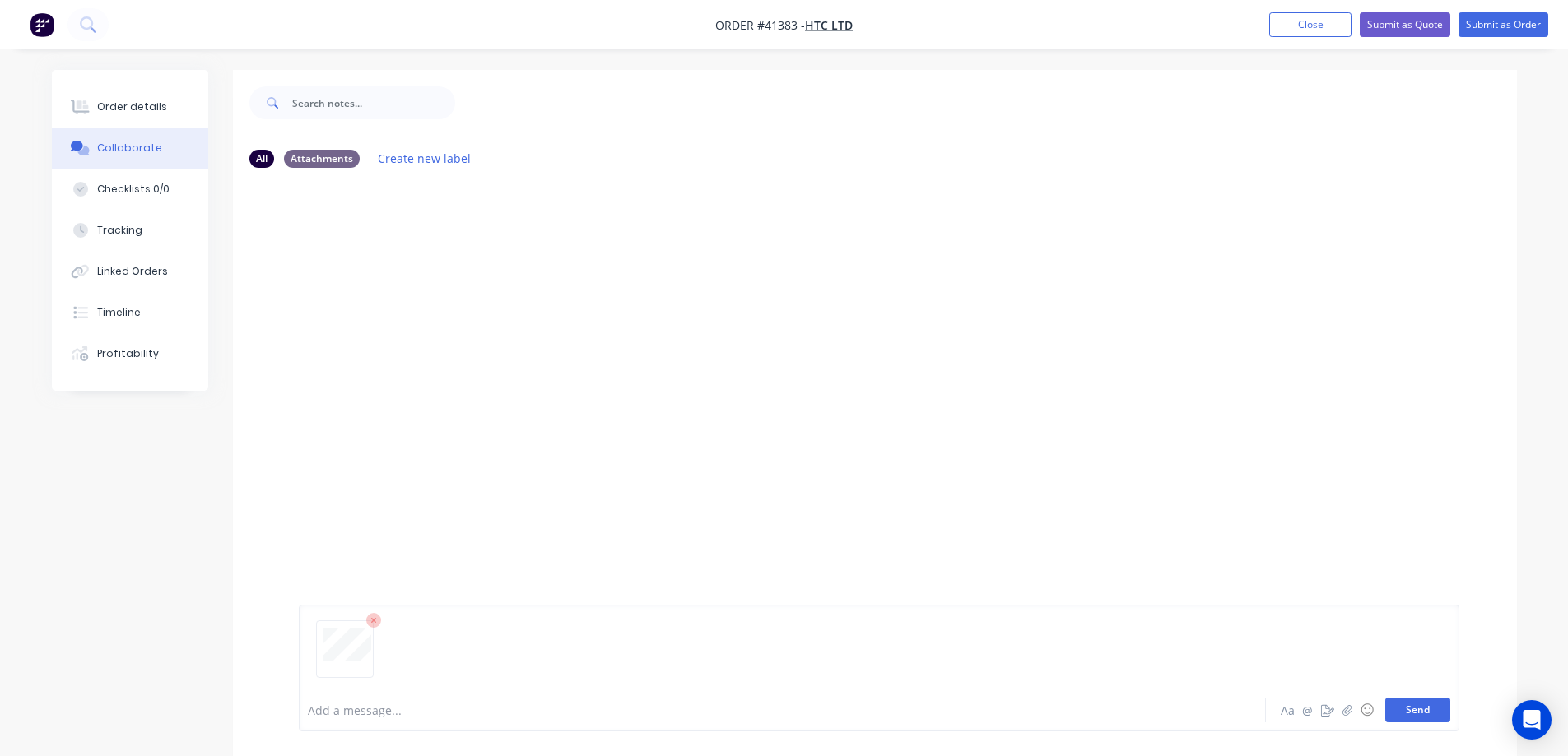
click at [1401, 707] on button "Send" at bounding box center [1418, 710] width 65 height 25
click at [154, 109] on div "Order details" at bounding box center [132, 107] width 70 height 15
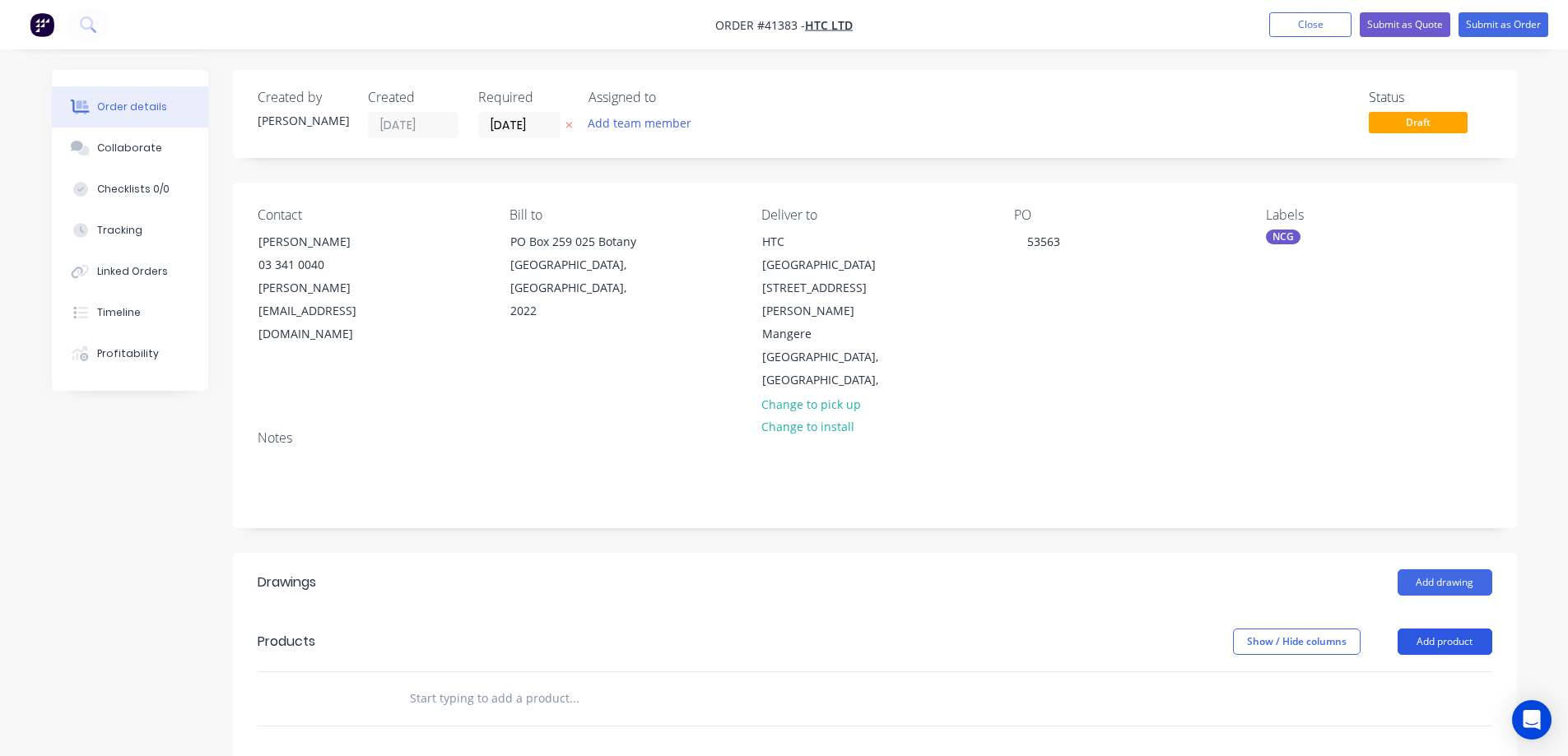
click at [1470, 629] on button "Add product" at bounding box center [1445, 643] width 94 height 27
drag, startPoint x: 1443, startPoint y: 610, endPoint x: 1424, endPoint y: 610, distance: 19.0
click at [1424, 671] on div "Product catalogue" at bounding box center [1414, 683] width 127 height 24
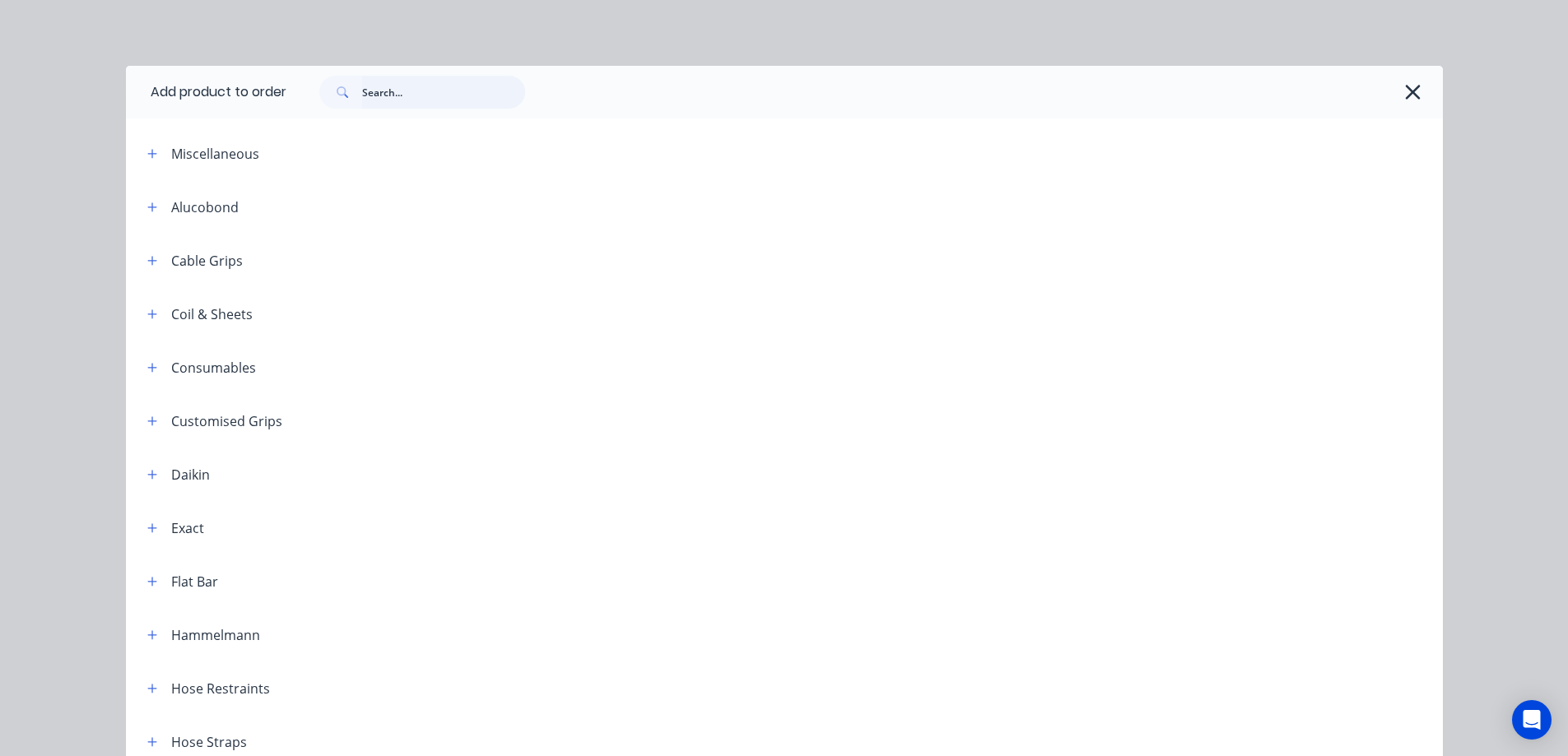
click at [432, 92] on input "text" at bounding box center [444, 92] width 163 height 33
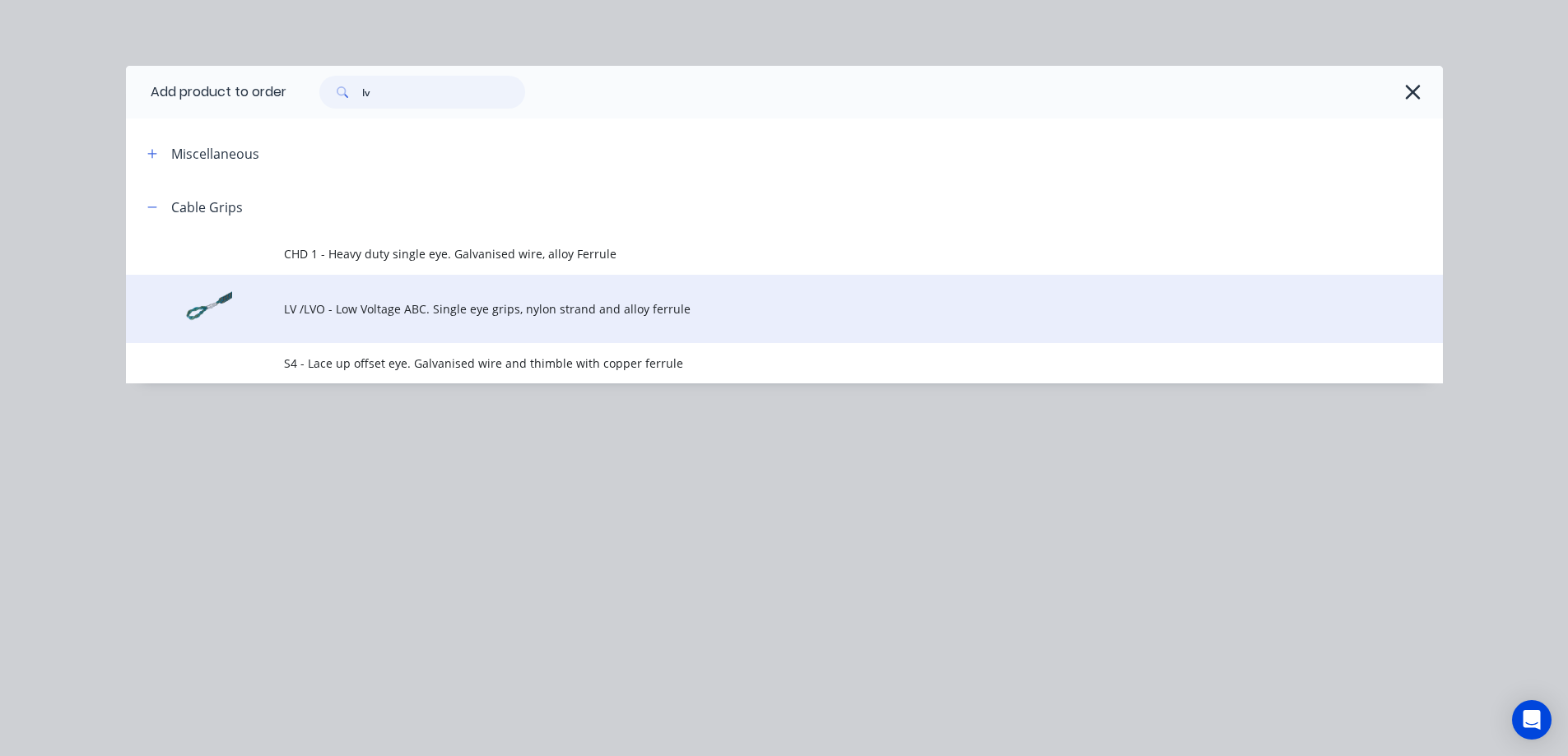
type input "lv"
click at [464, 304] on span "LV /LVO - Low Voltage ABC. Single eye grips, nylon strand and alloy ferrule" at bounding box center [748, 309] width 927 height 17
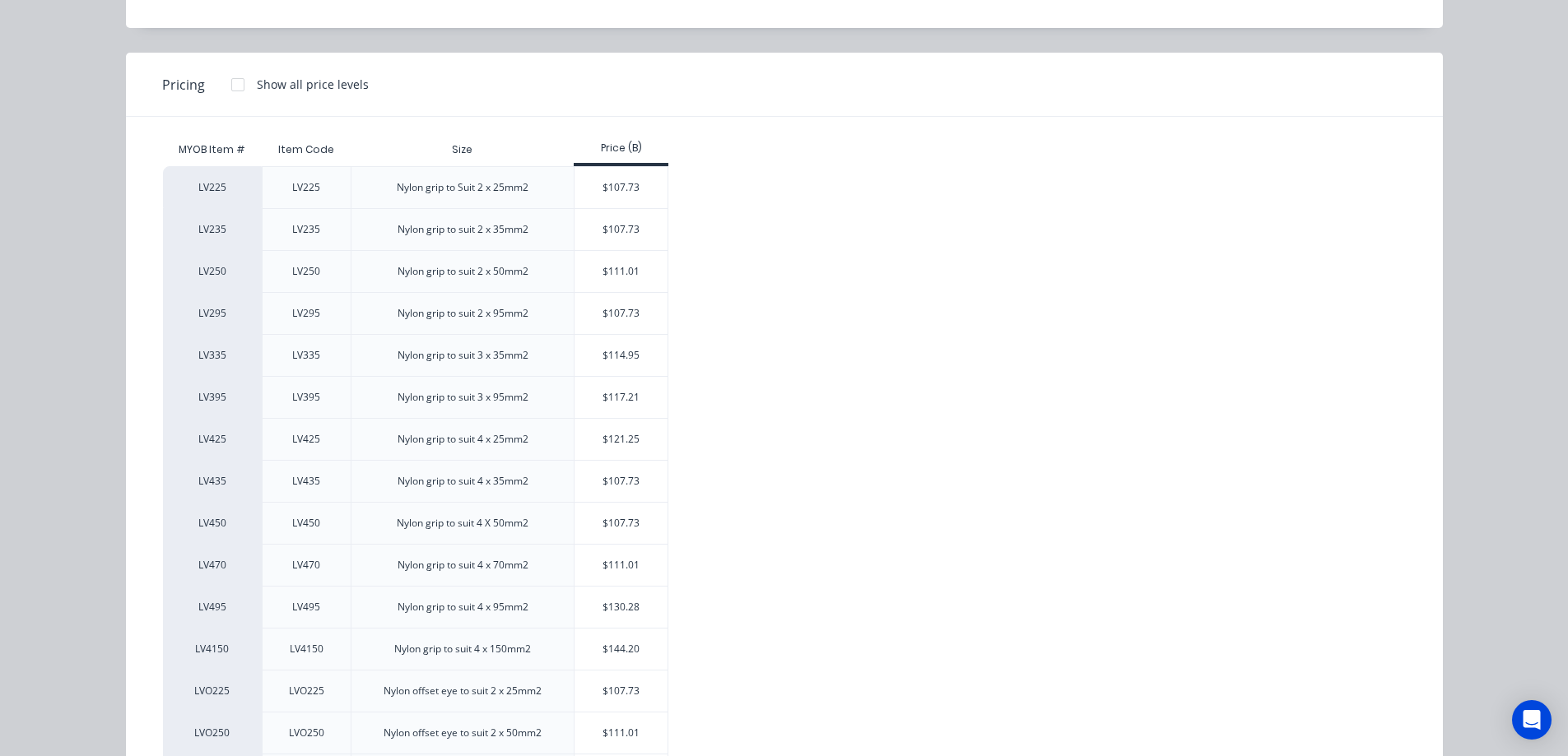
scroll to position [165, 0]
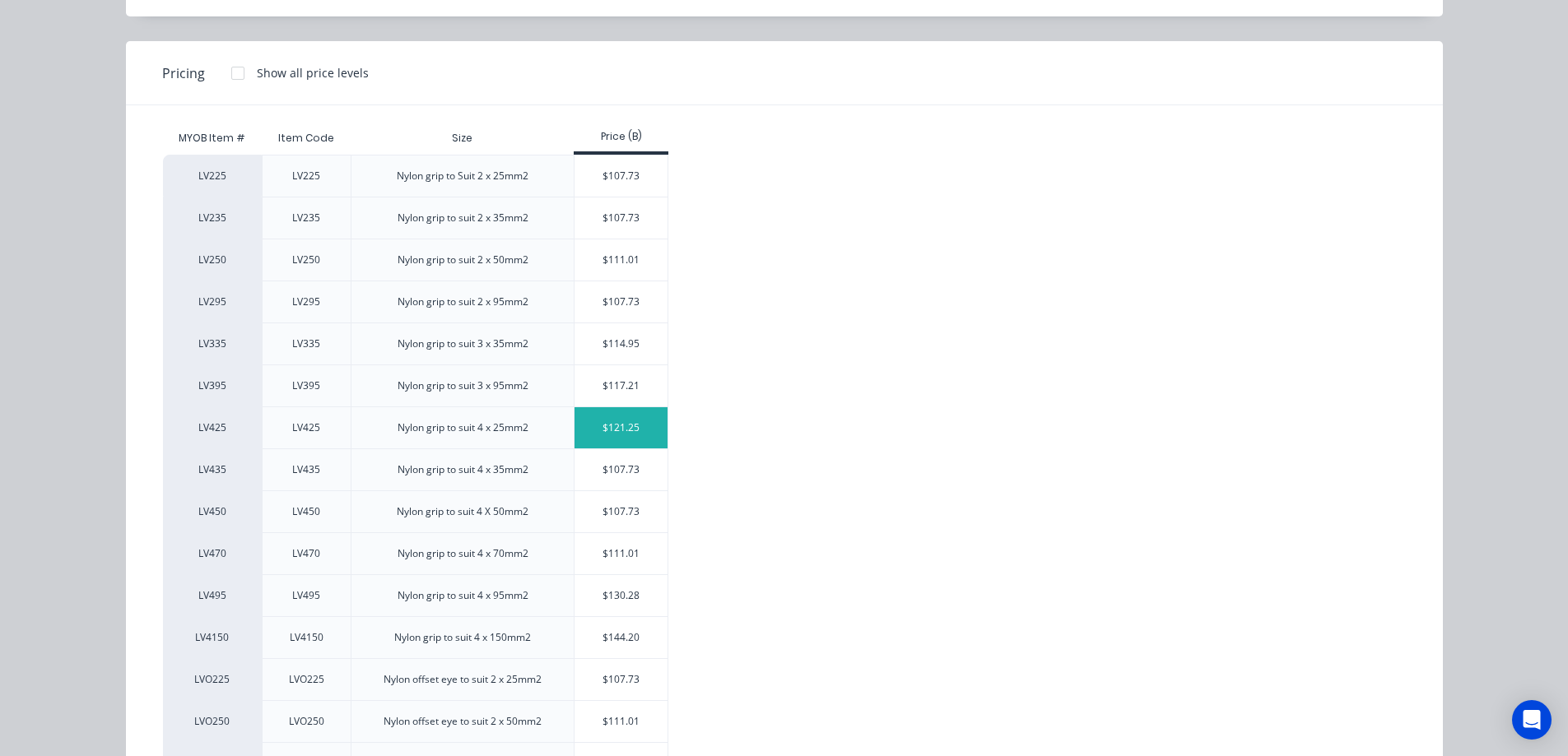
click at [591, 430] on div "$121.25" at bounding box center [622, 427] width 93 height 41
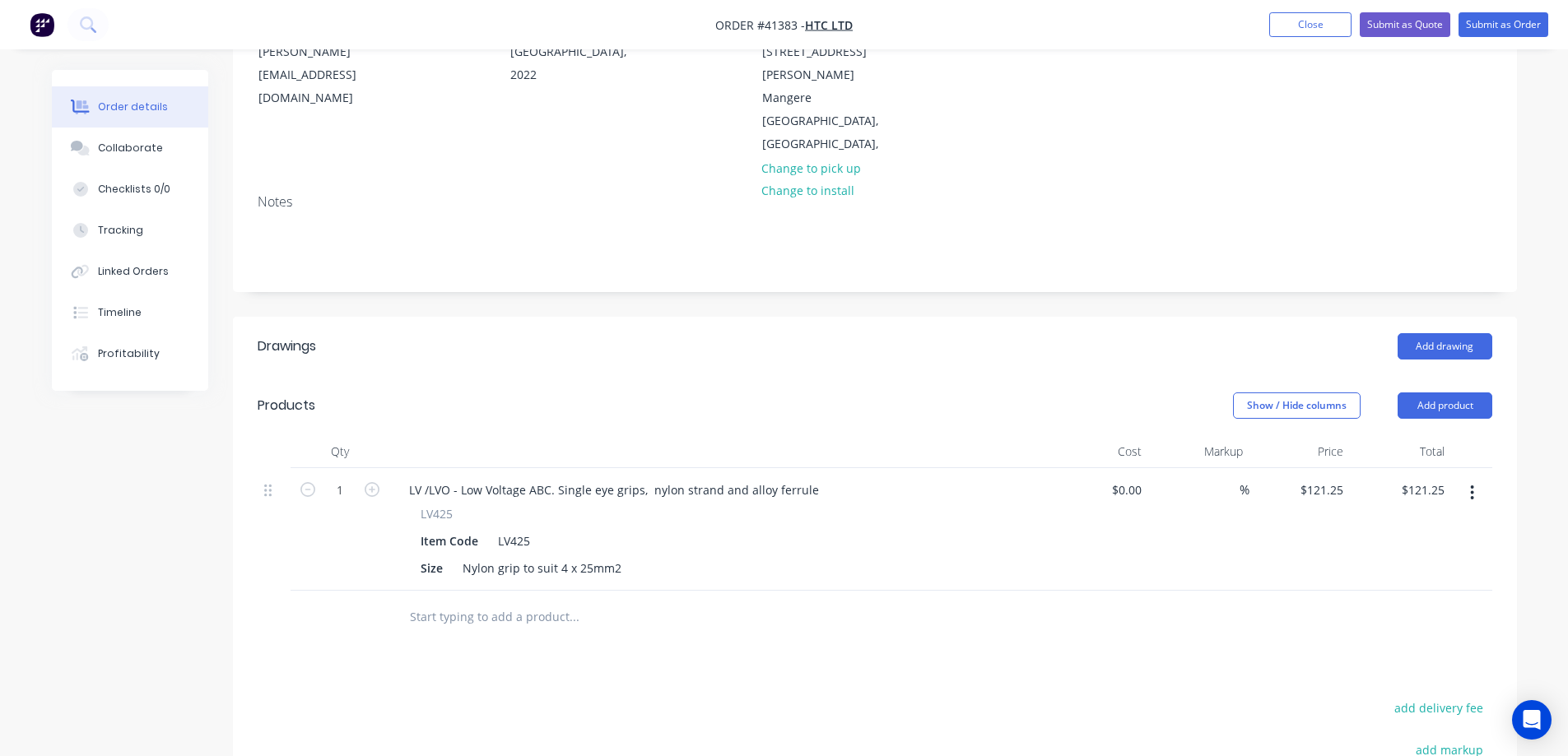
scroll to position [247, 0]
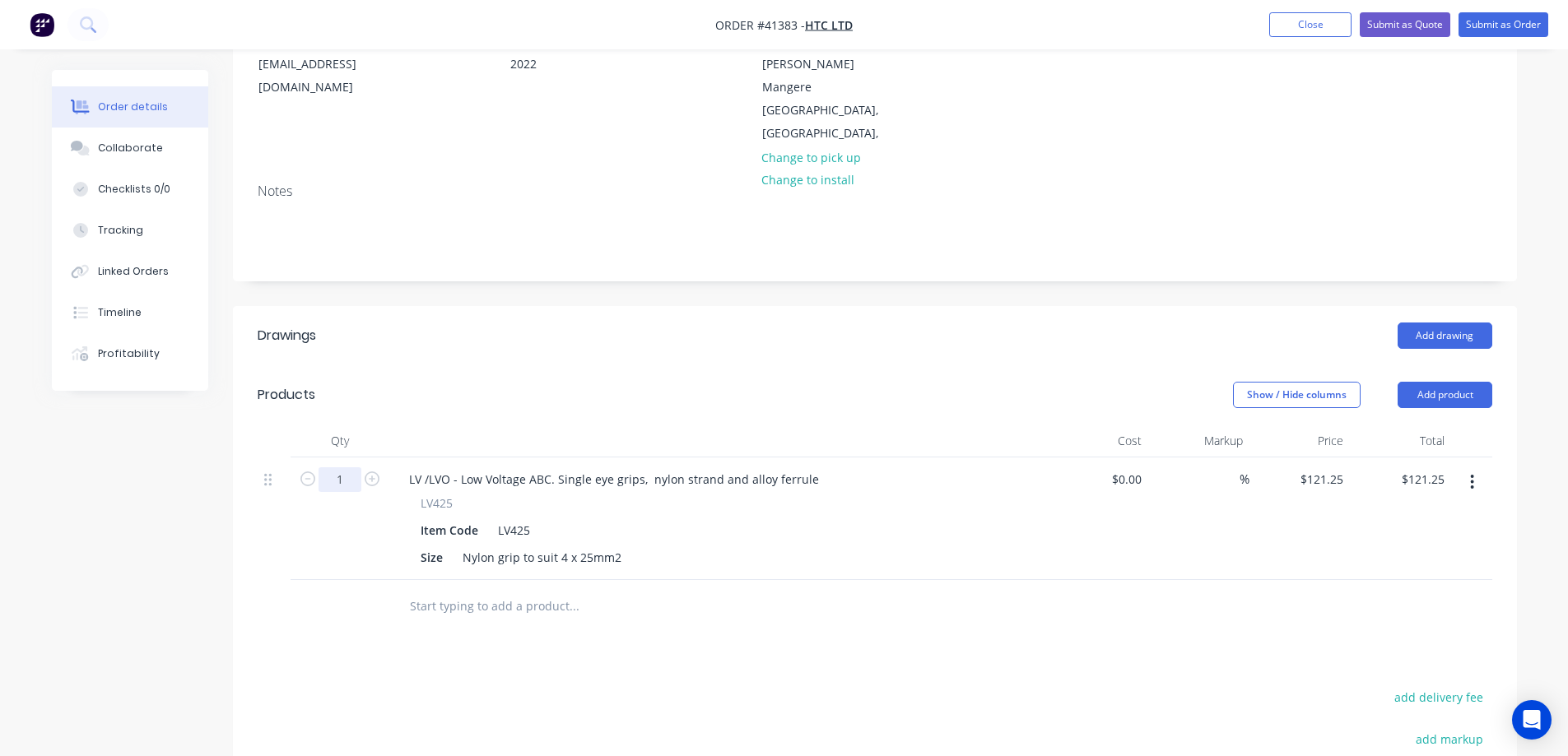
click at [343, 467] on input "1" at bounding box center [340, 480] width 43 height 25
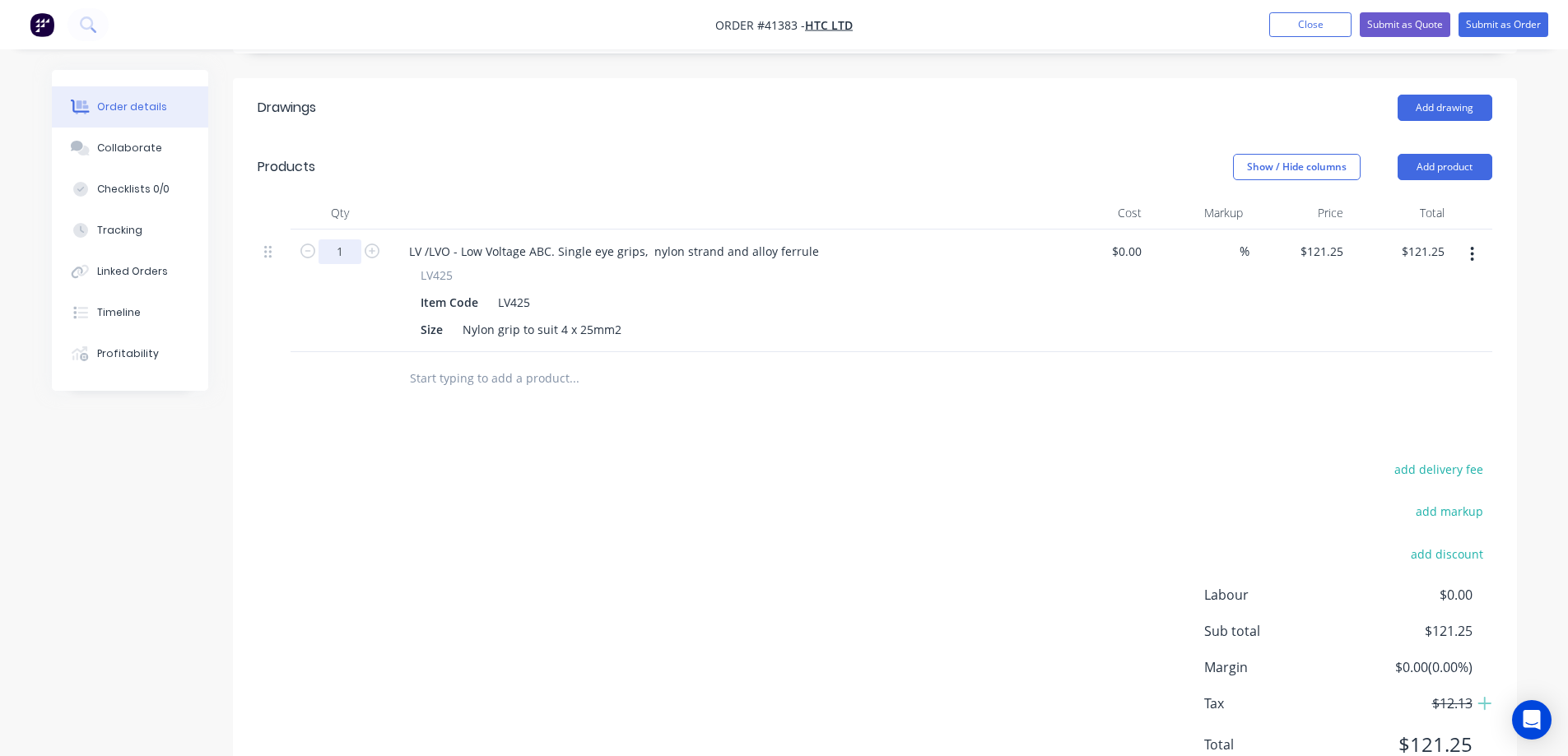
scroll to position [0, 0]
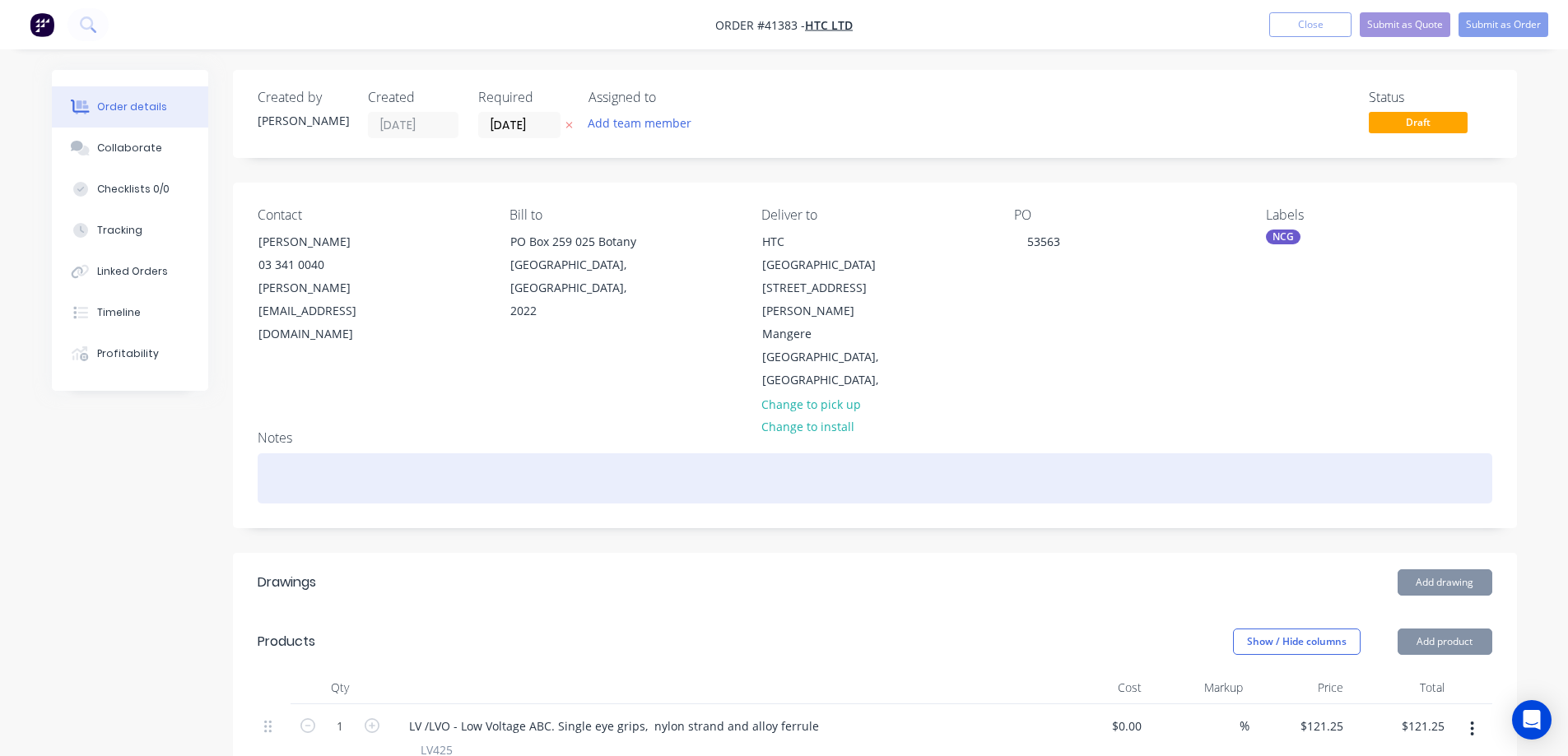
click at [304, 454] on div at bounding box center [875, 479] width 1235 height 51
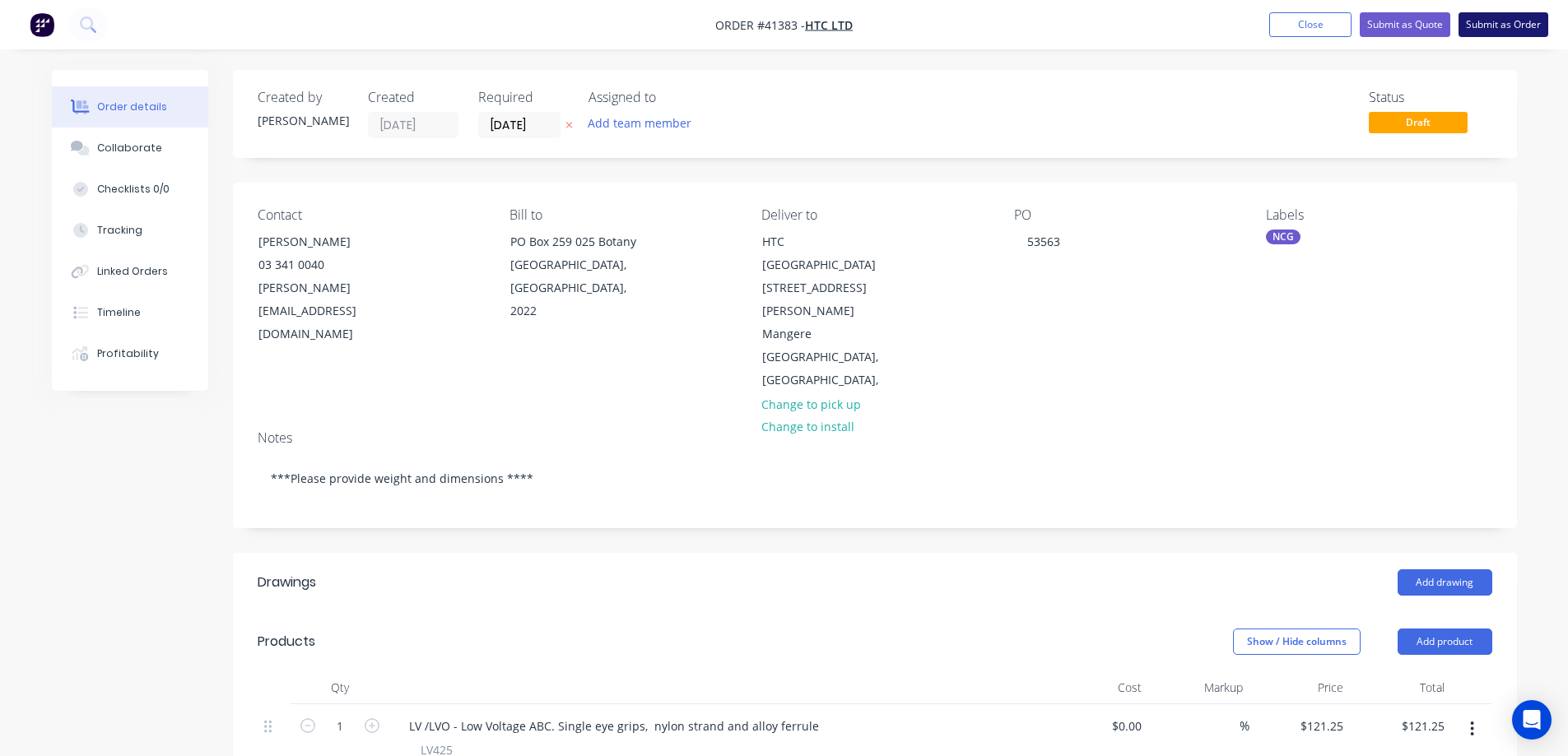
click at [1492, 19] on button "Submit as Order" at bounding box center [1504, 25] width 90 height 25
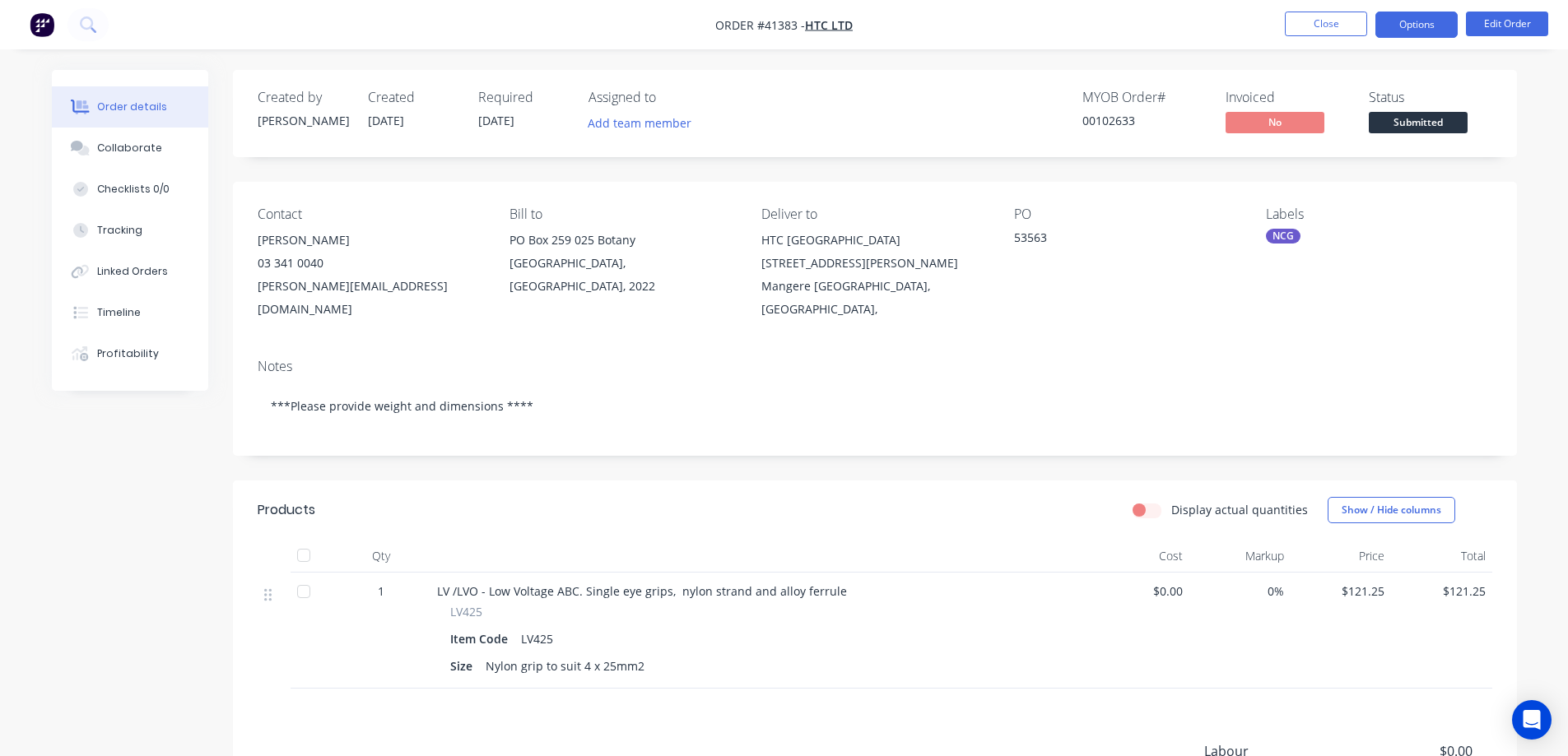
click at [1415, 21] on button "Options" at bounding box center [1416, 25] width 82 height 27
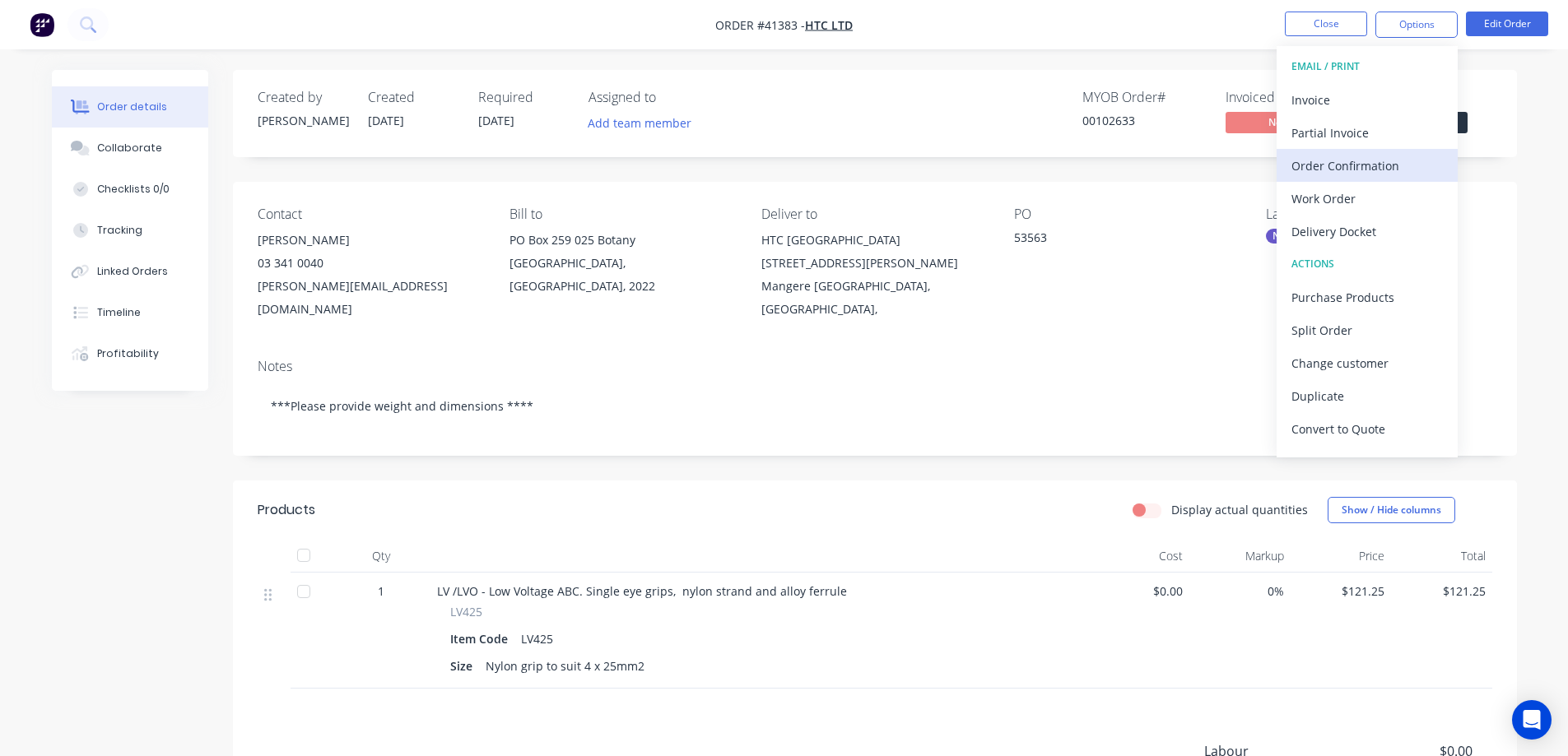
click at [1351, 166] on div "Order Confirmation" at bounding box center [1367, 165] width 152 height 24
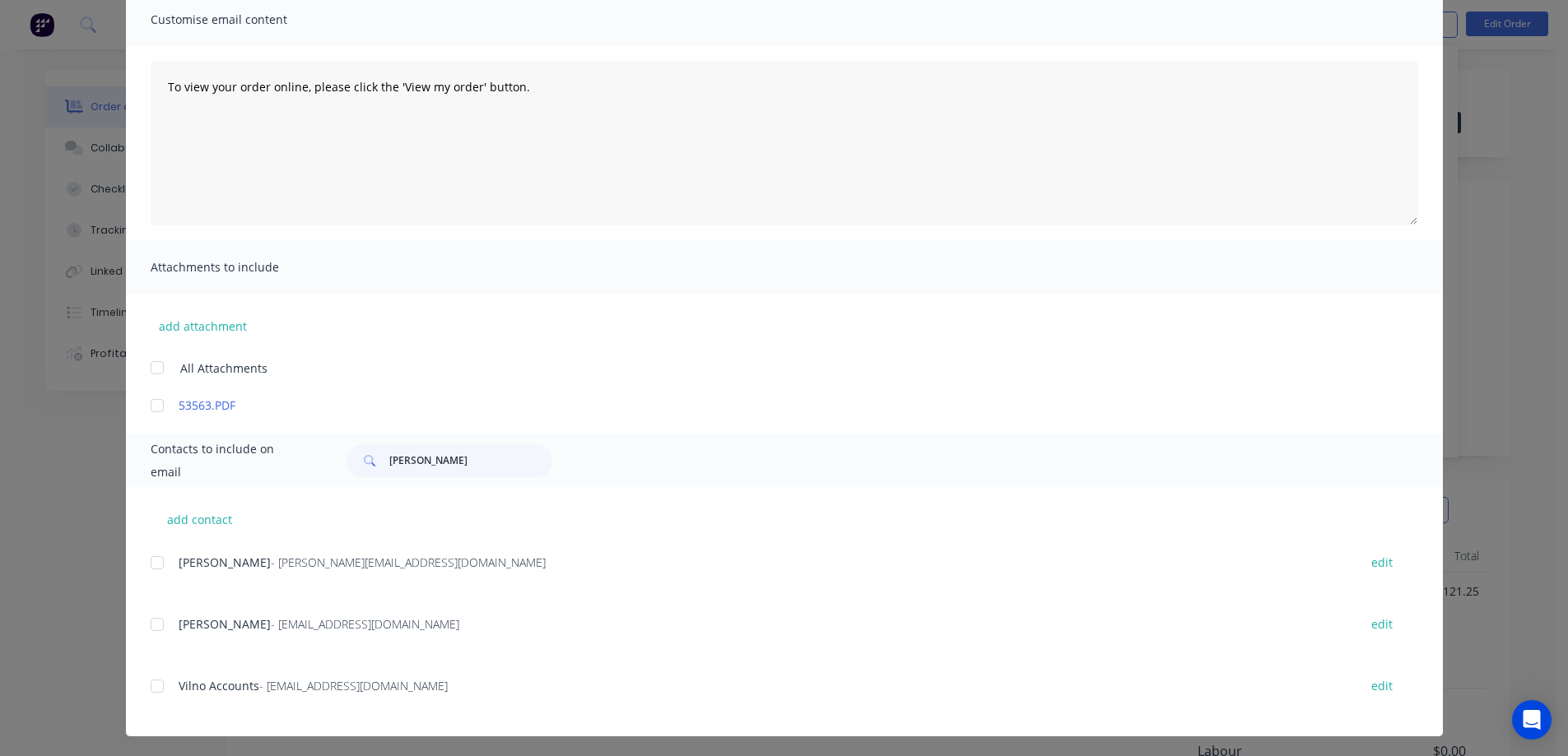
scroll to position [130, 0]
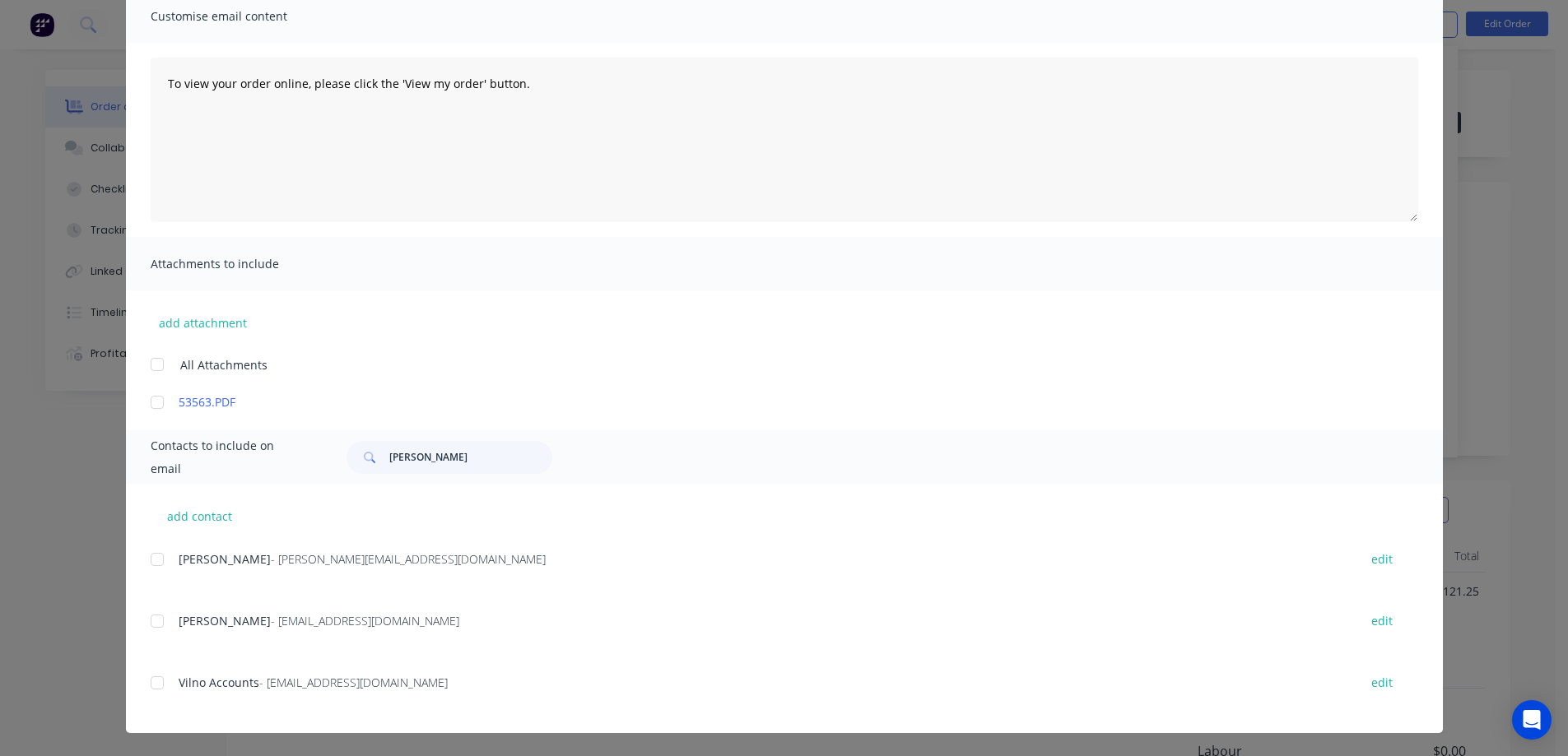
click at [155, 557] on div at bounding box center [157, 560] width 33 height 33
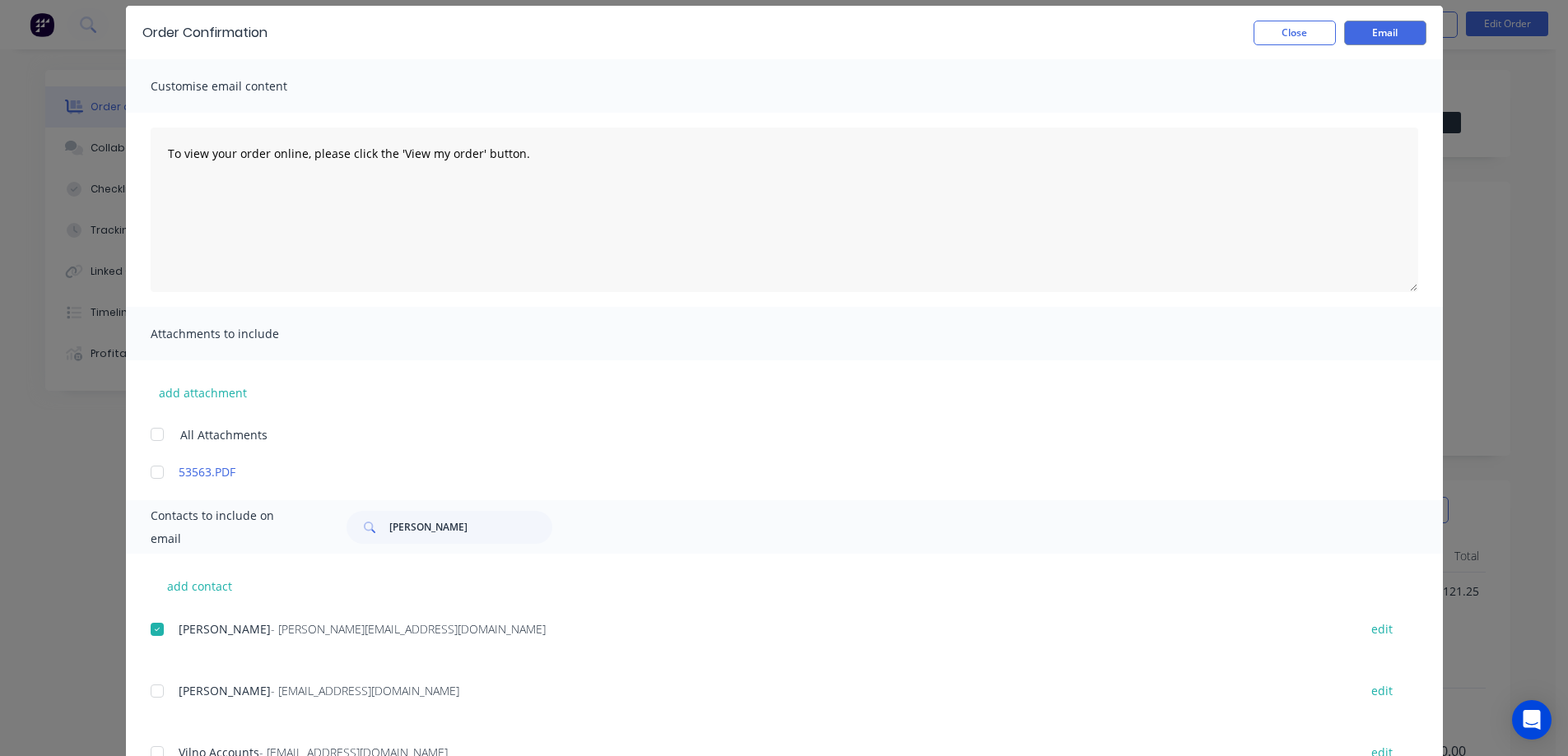
scroll to position [0, 0]
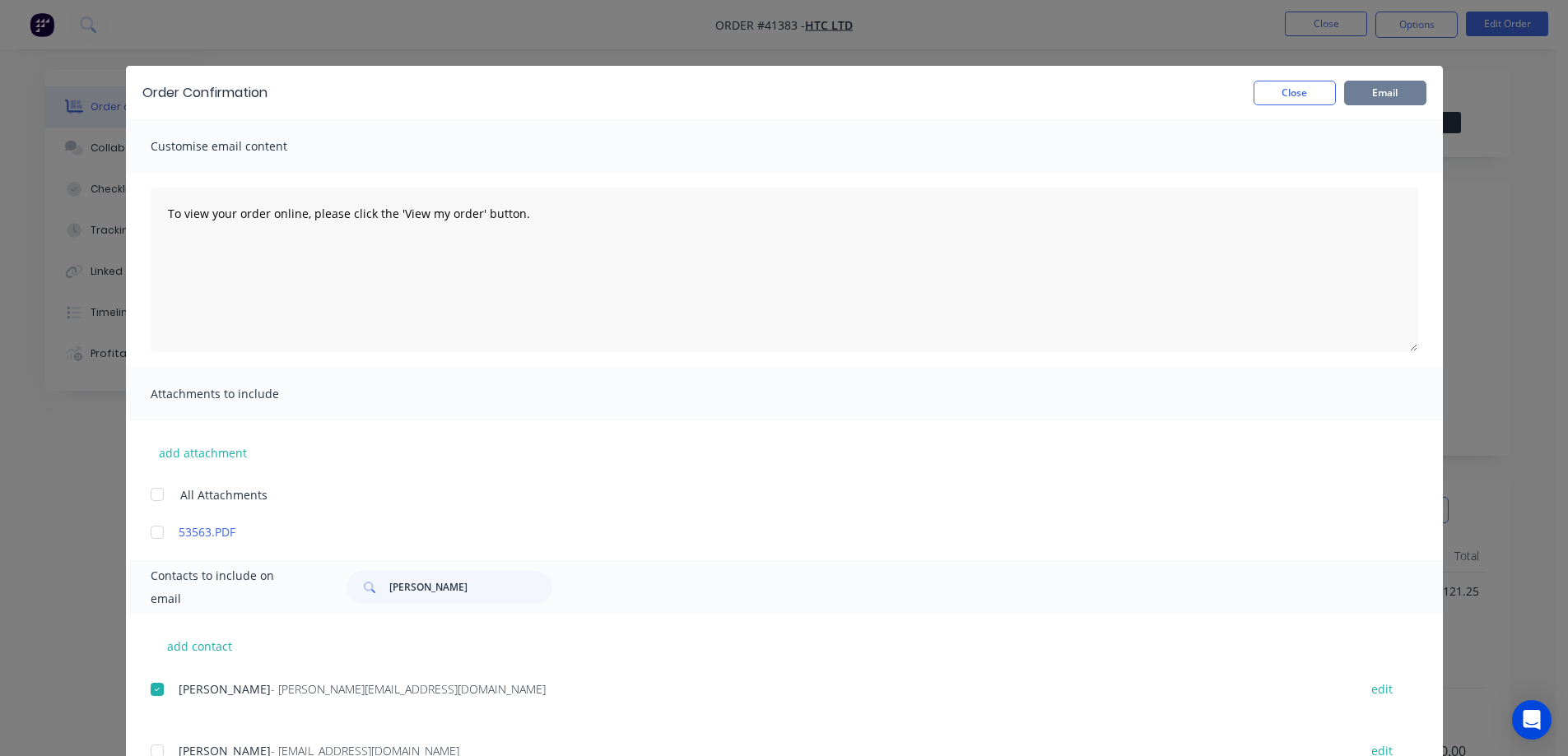
click at [1361, 92] on button "Email" at bounding box center [1386, 93] width 82 height 25
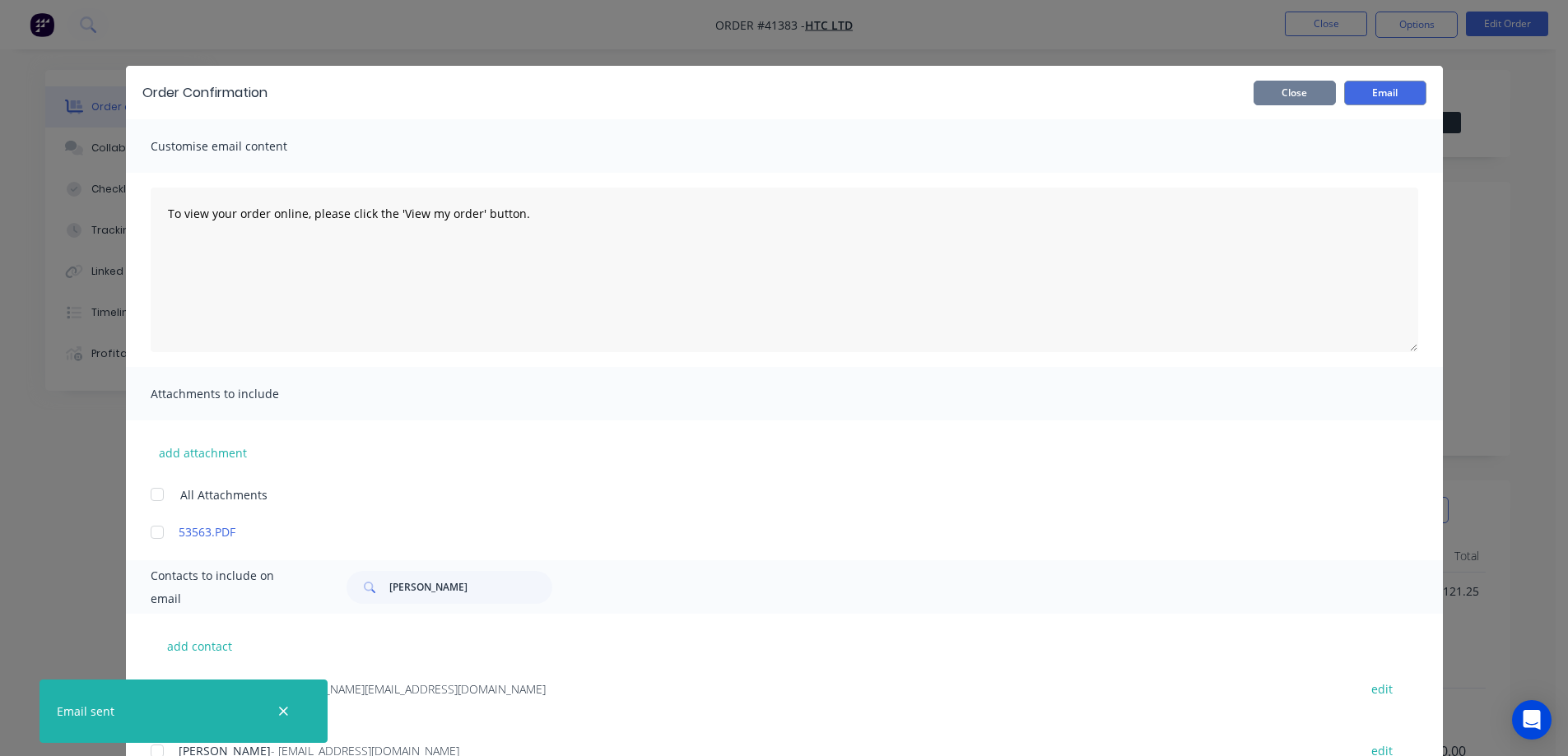
click at [1306, 94] on button "Close" at bounding box center [1295, 93] width 82 height 25
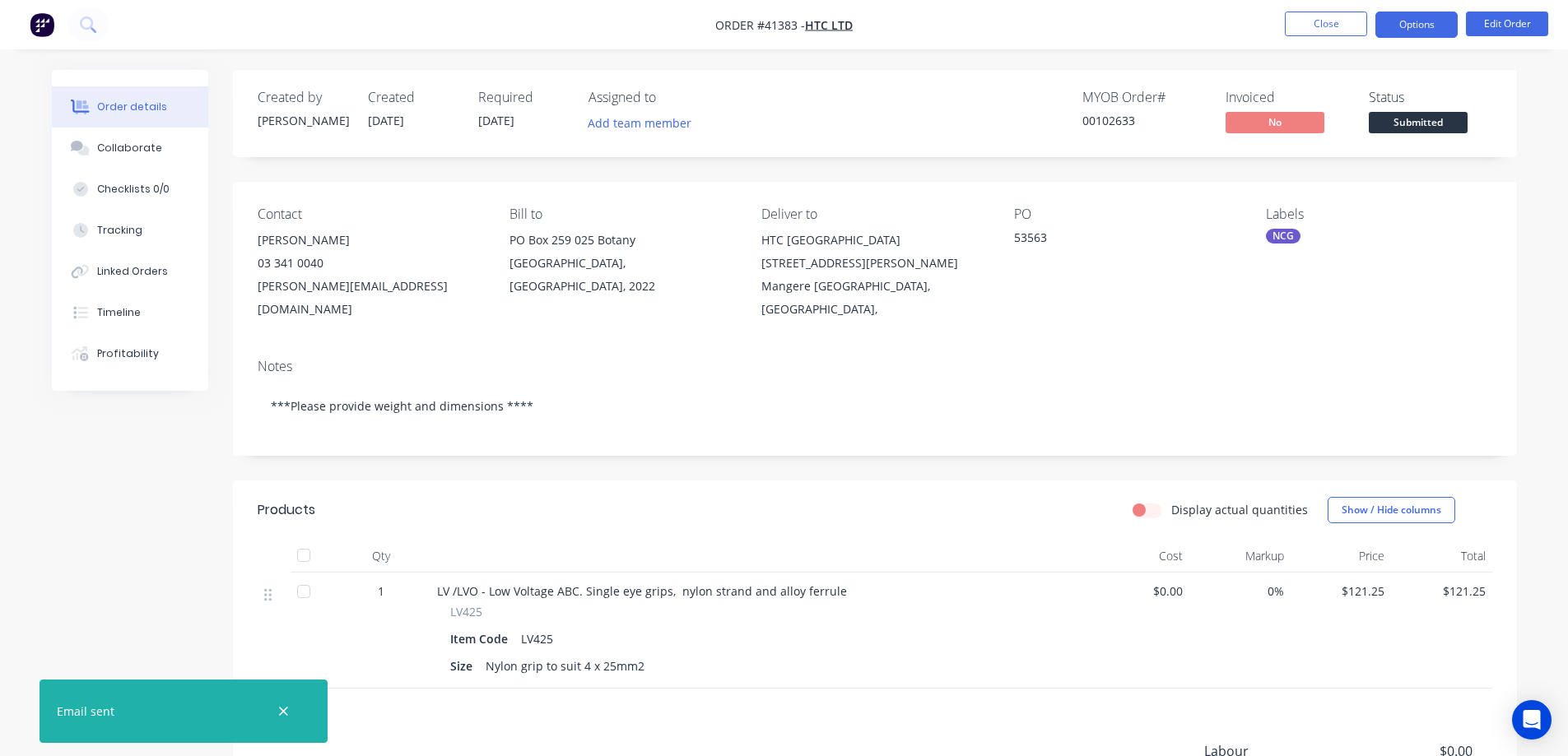
click at [1401, 21] on button "Options" at bounding box center [1416, 25] width 82 height 27
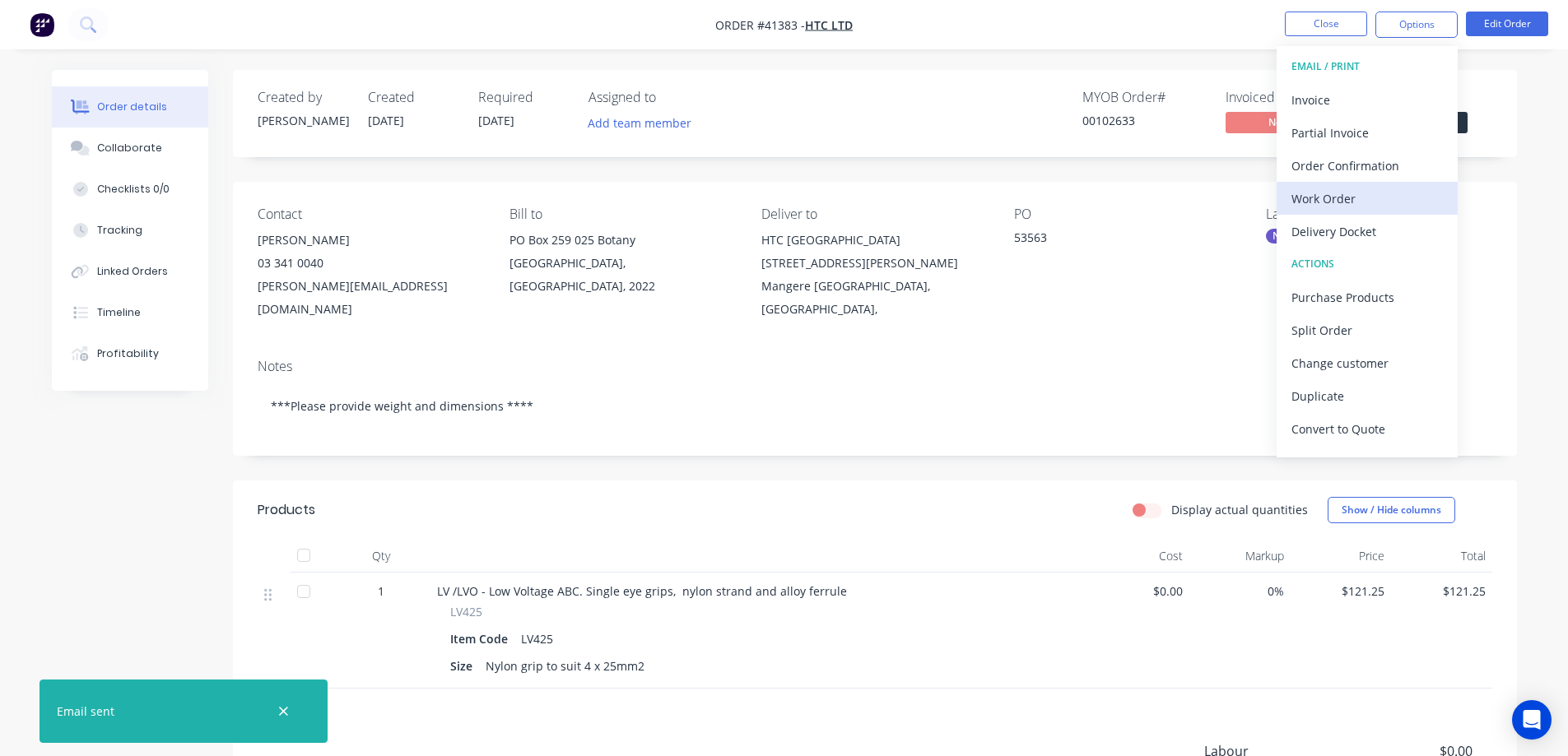
click at [1364, 193] on div "Work Order" at bounding box center [1367, 198] width 152 height 24
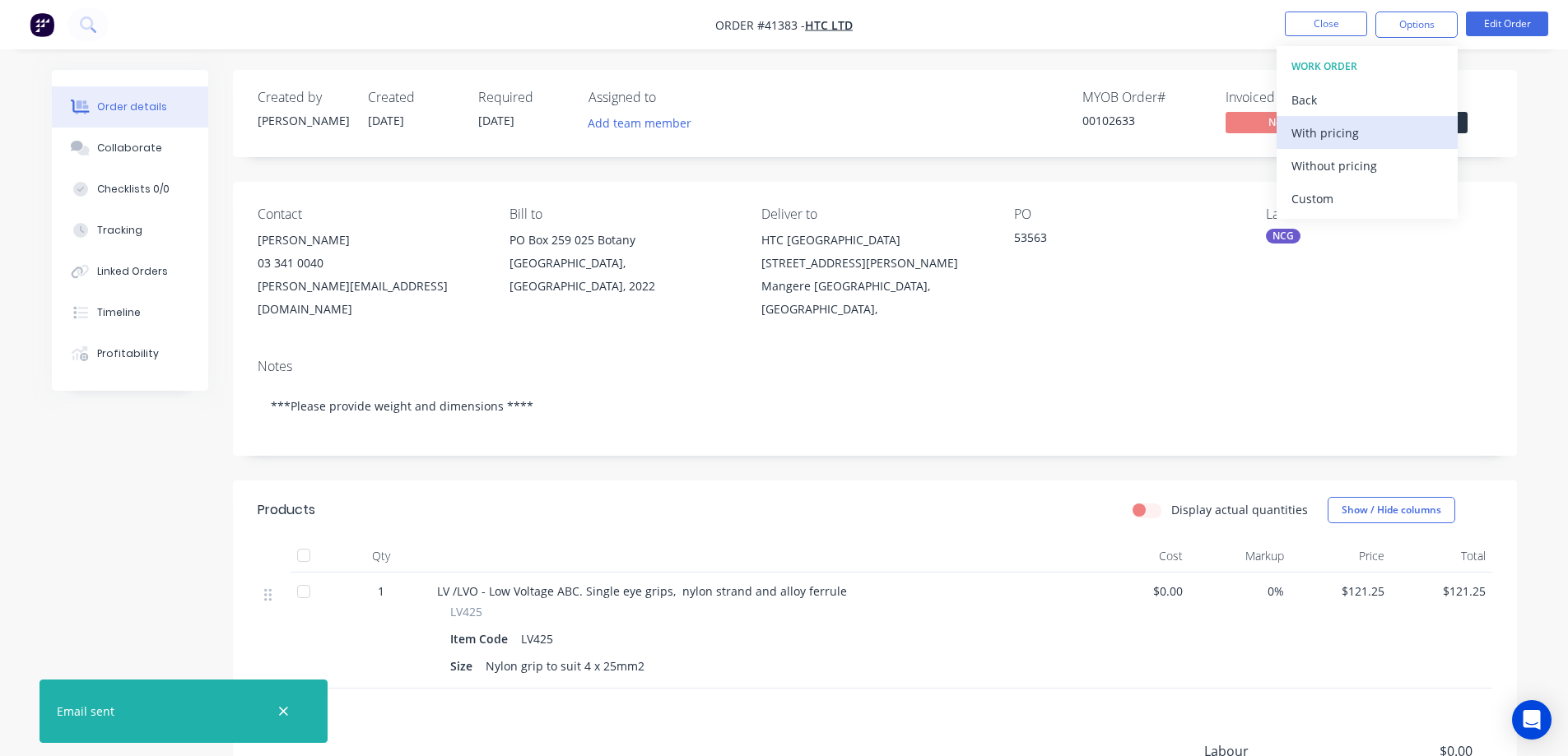
click at [1372, 132] on div "With pricing" at bounding box center [1367, 133] width 152 height 24
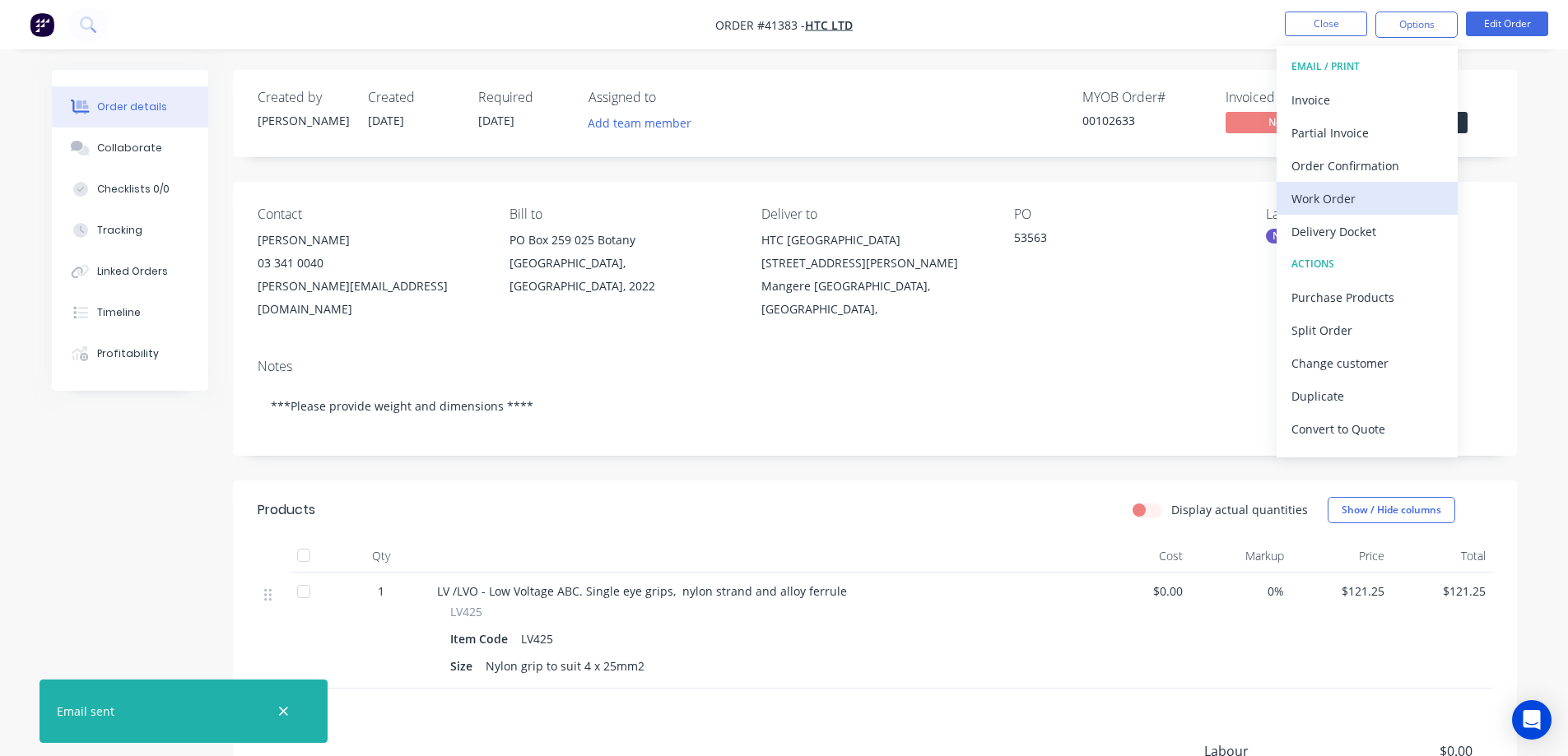
click at [1302, 197] on div "Work Order" at bounding box center [1367, 198] width 152 height 24
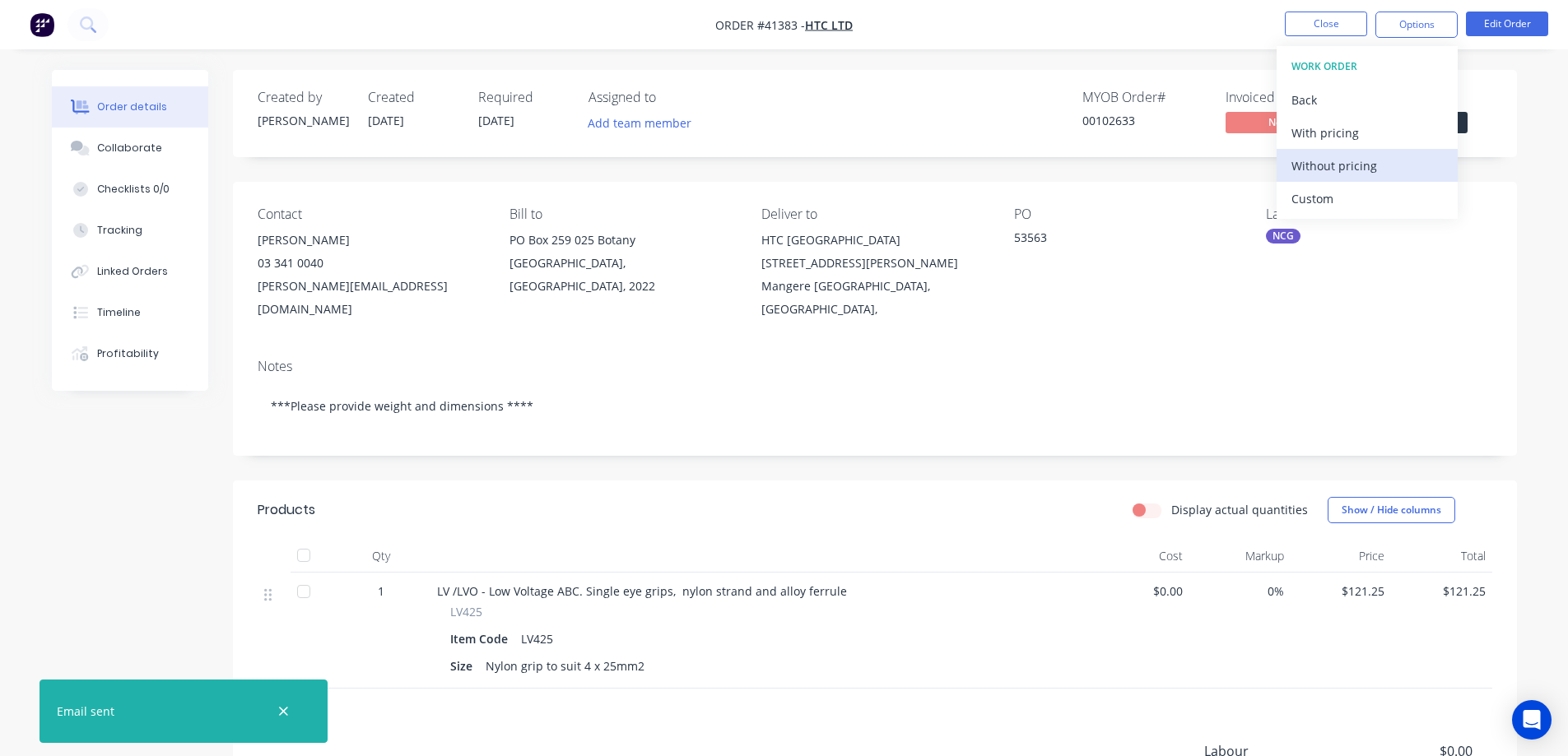
click at [1346, 168] on div "Without pricing" at bounding box center [1367, 165] width 152 height 24
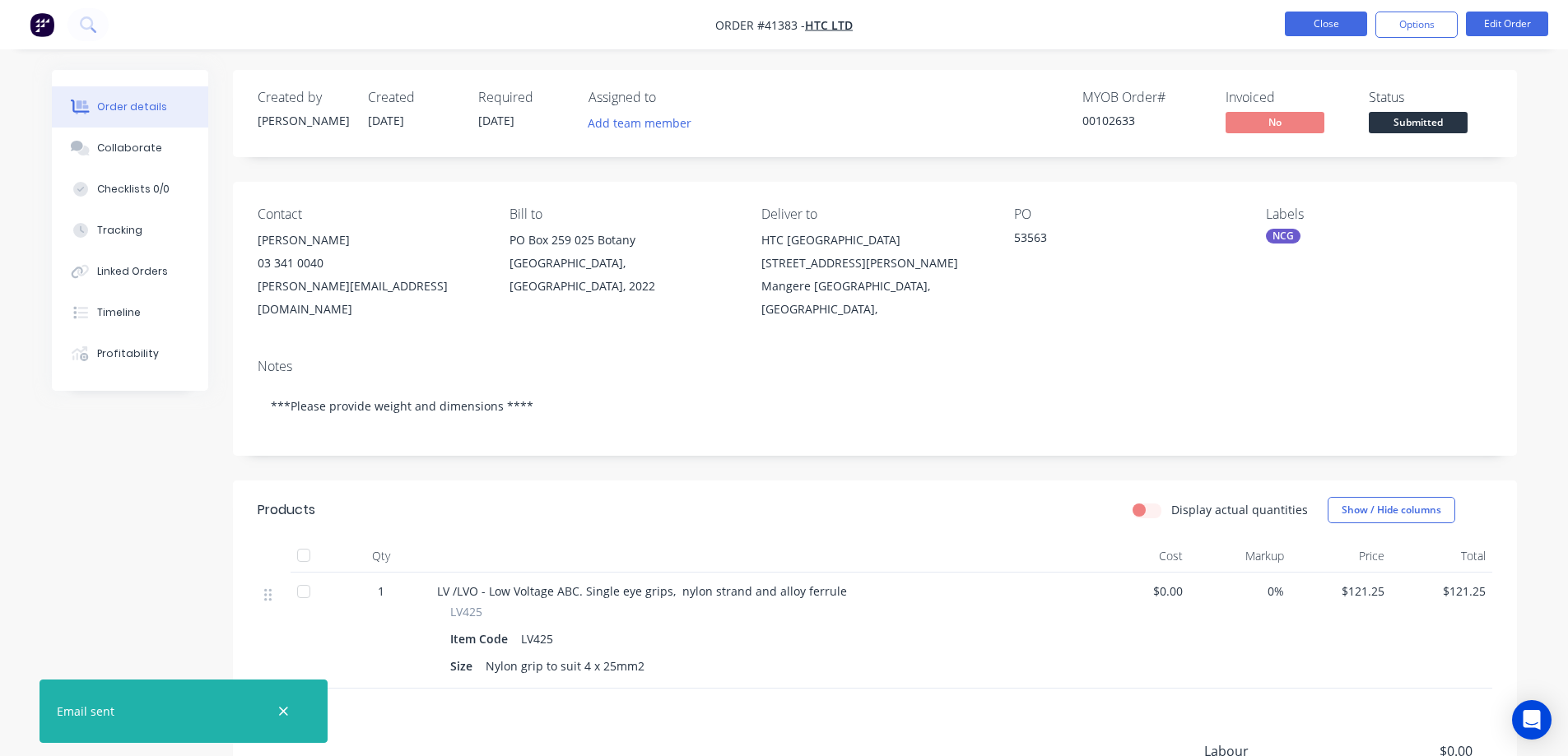
click at [1310, 19] on button "Close" at bounding box center [1327, 24] width 82 height 25
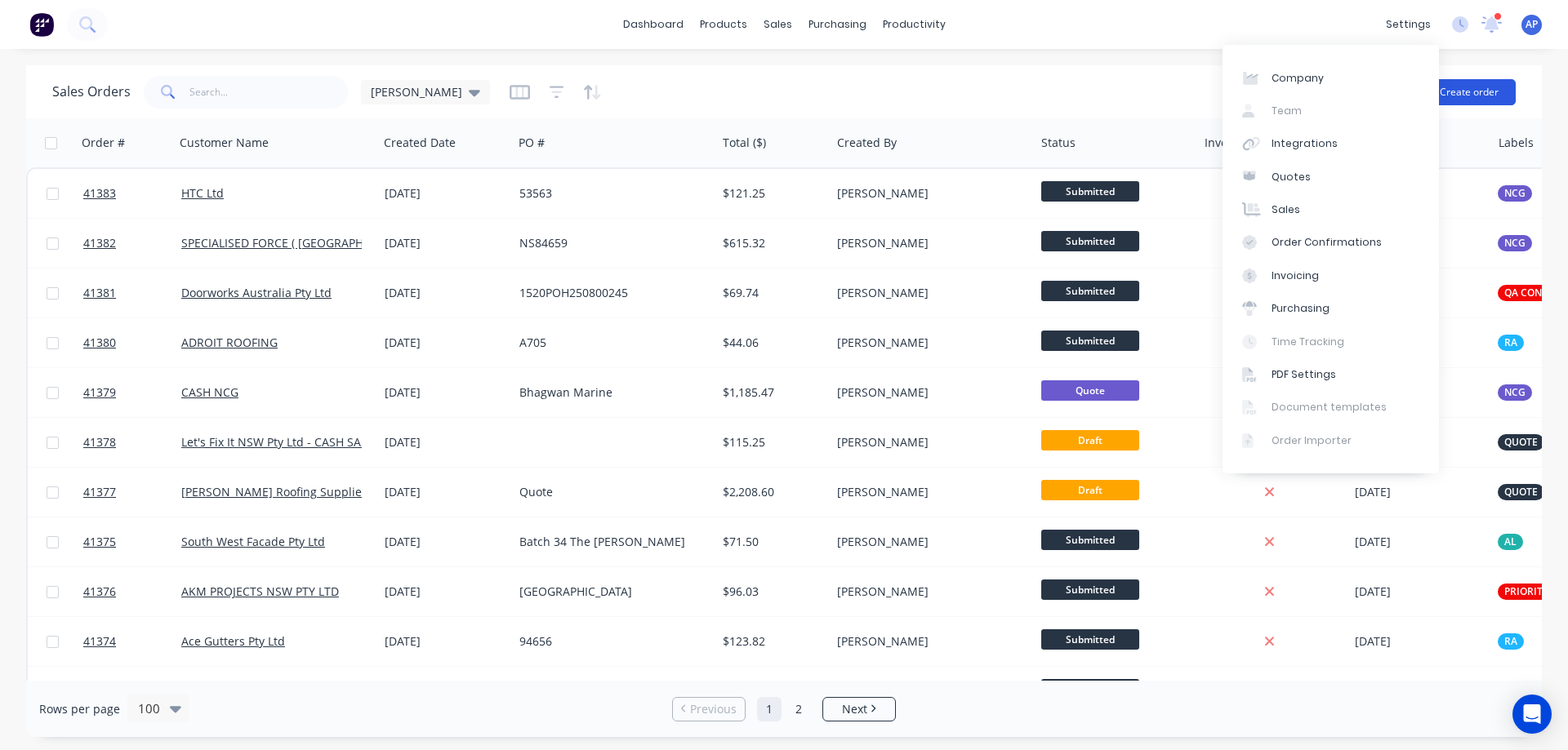
click at [1467, 87] on button "Create order" at bounding box center [1470, 93] width 93 height 26
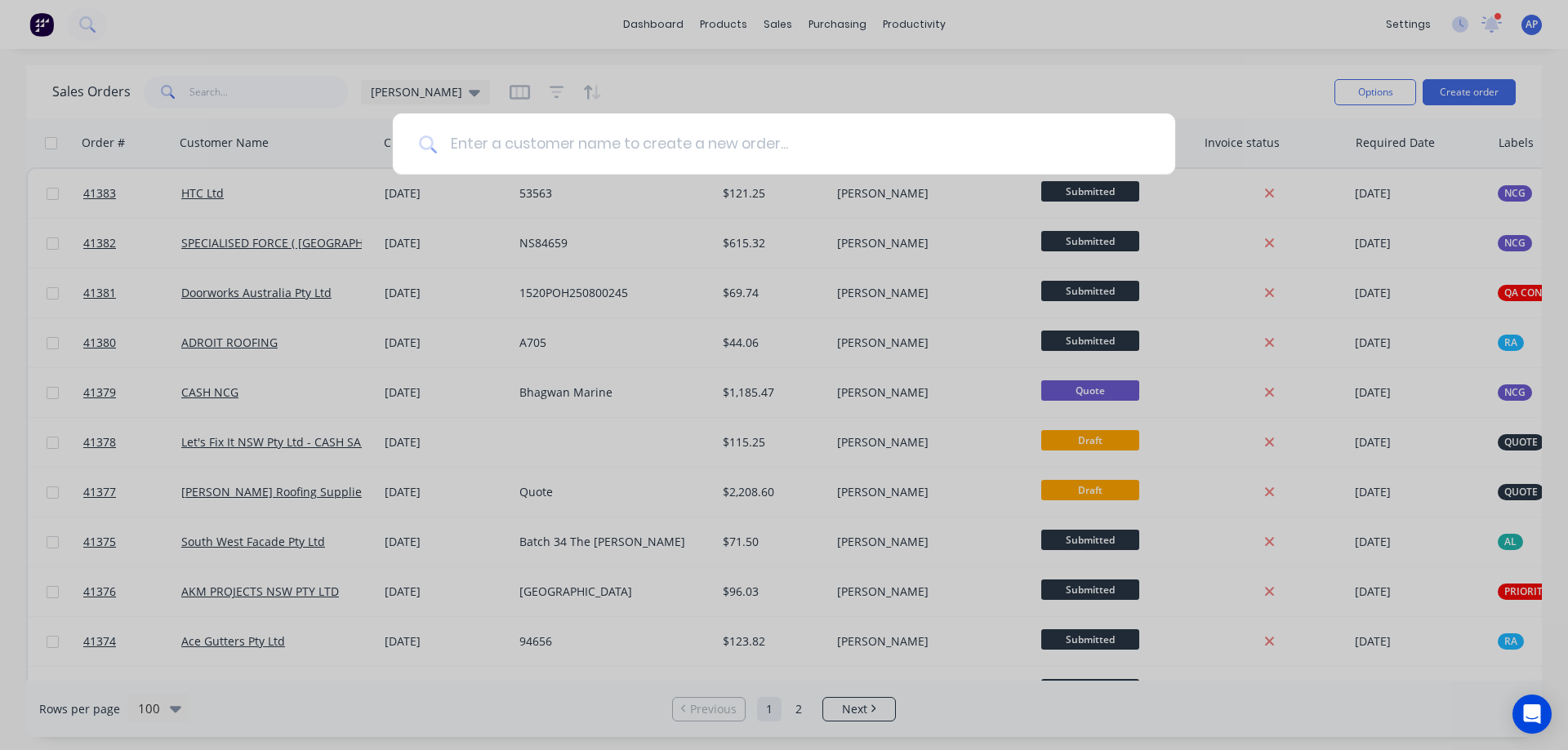
click at [542, 141] on input at bounding box center [793, 144] width 713 height 61
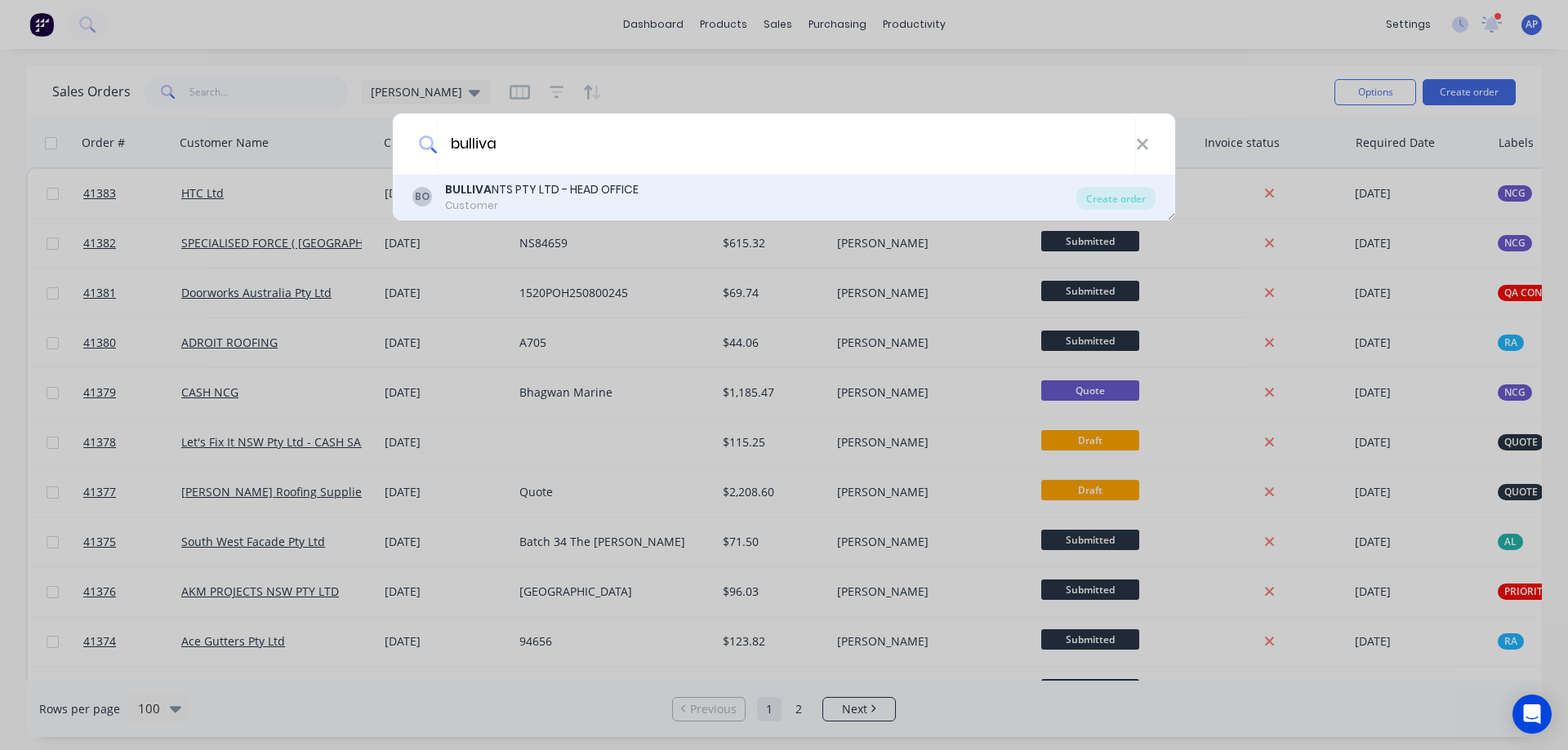
type input "bulliva"
click at [439, 202] on div "BO BULLIVA NTS PTY LTD - HEAD OFFICE Customer" at bounding box center [745, 198] width 664 height 32
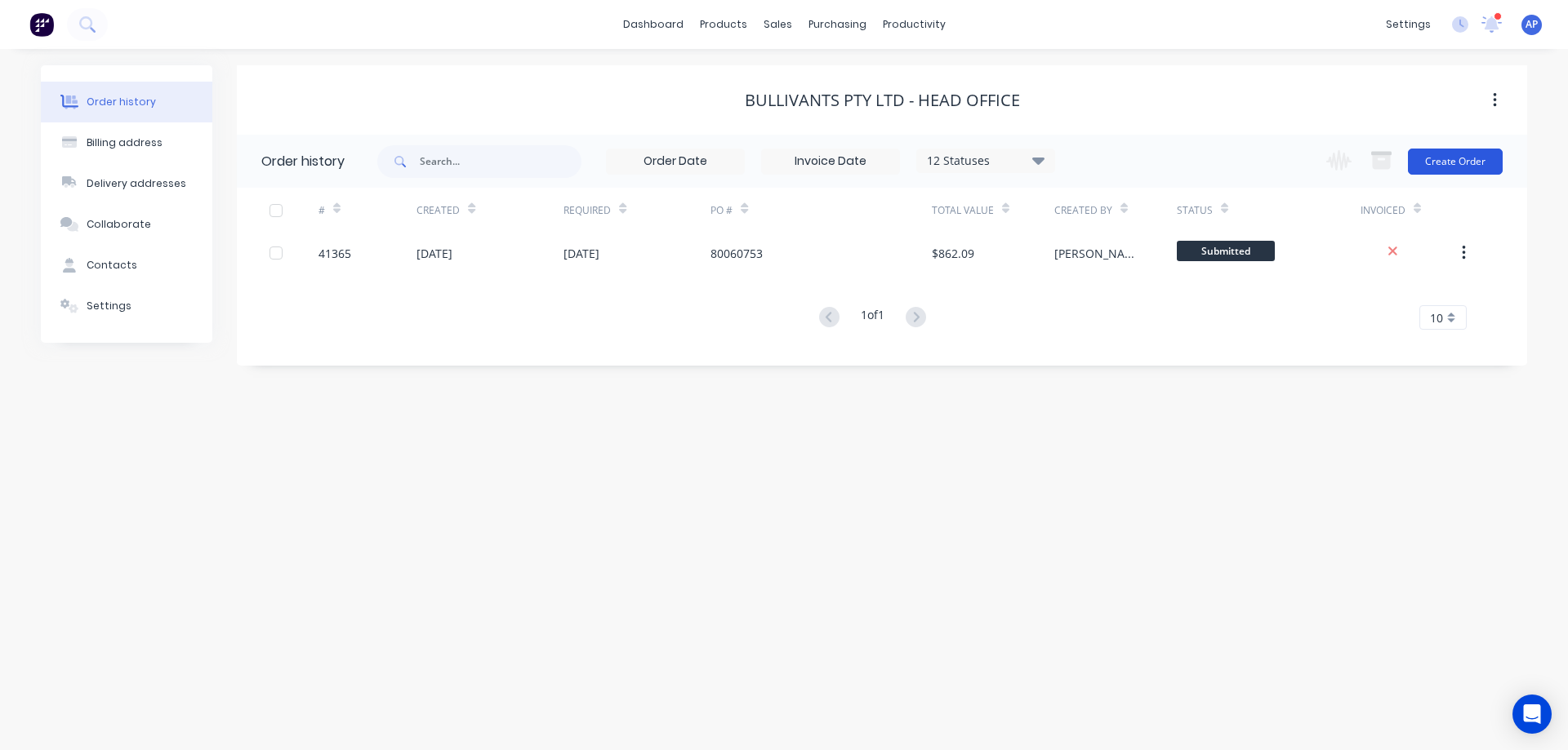
click at [1443, 162] on button "Create Order" at bounding box center [1455, 162] width 95 height 26
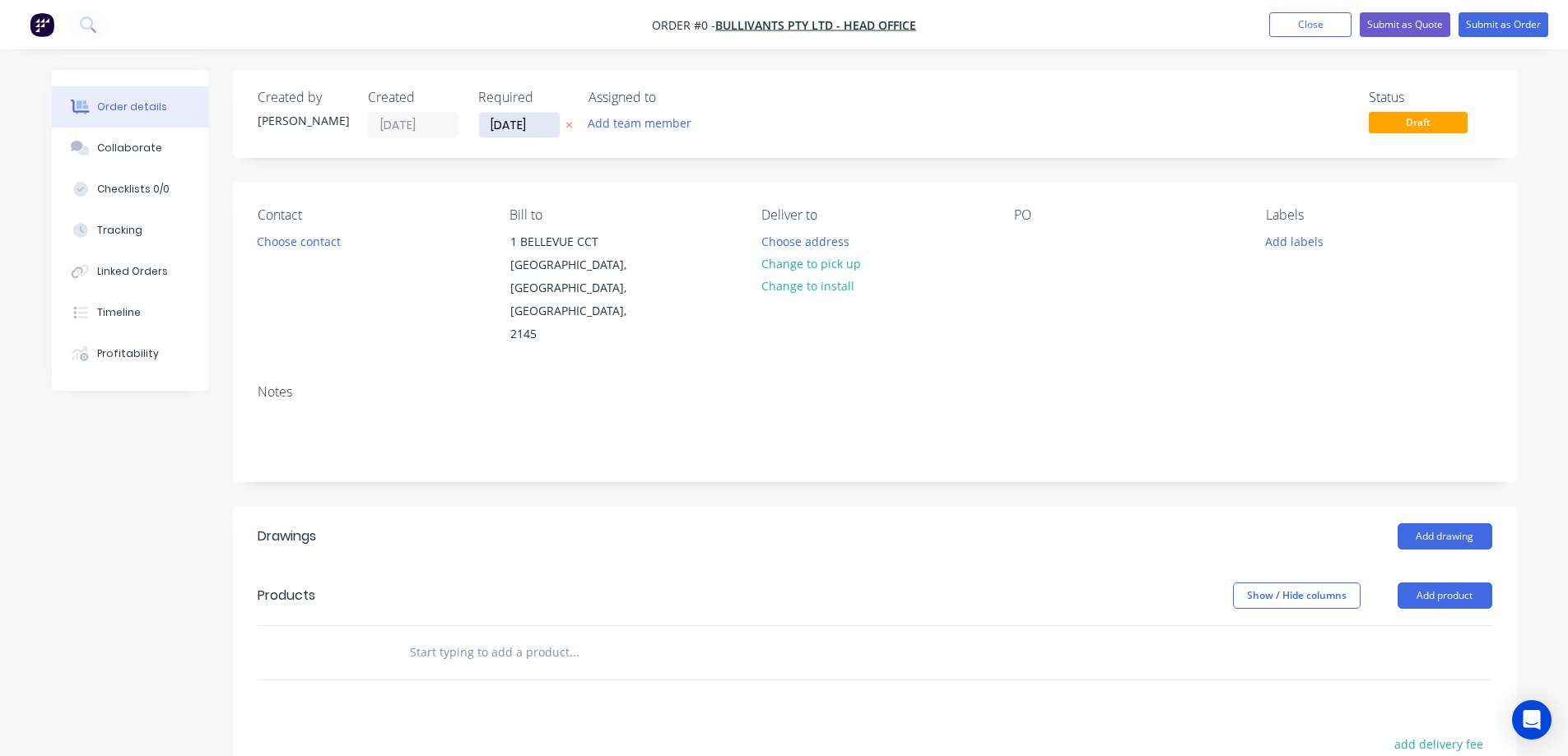
click at [508, 124] on input "[DATE]" at bounding box center [519, 125] width 81 height 25
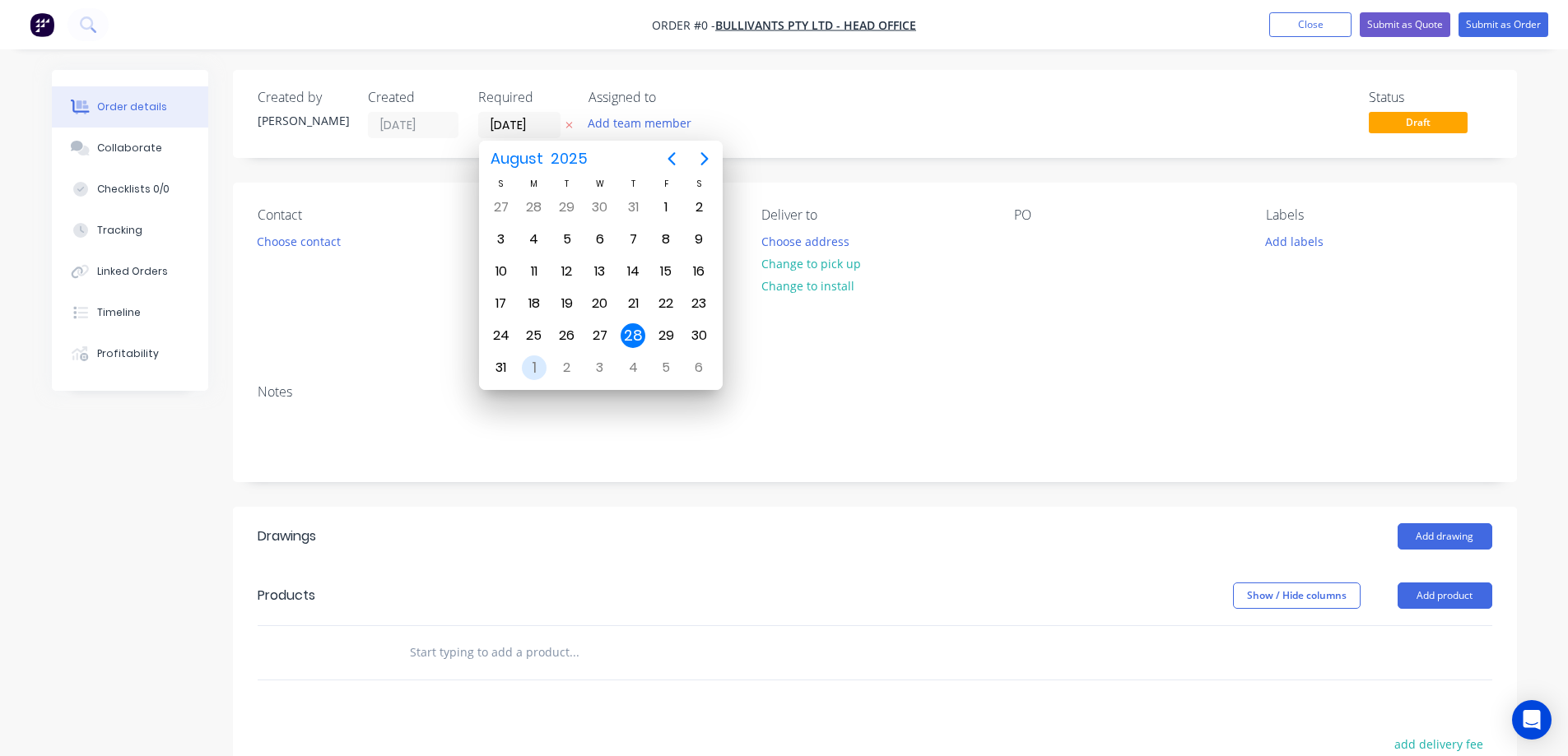
drag, startPoint x: 540, startPoint y: 372, endPoint x: 516, endPoint y: 364, distance: 25.3
click at [535, 370] on div "1" at bounding box center [534, 368] width 25 height 25
type input "01/09/25"
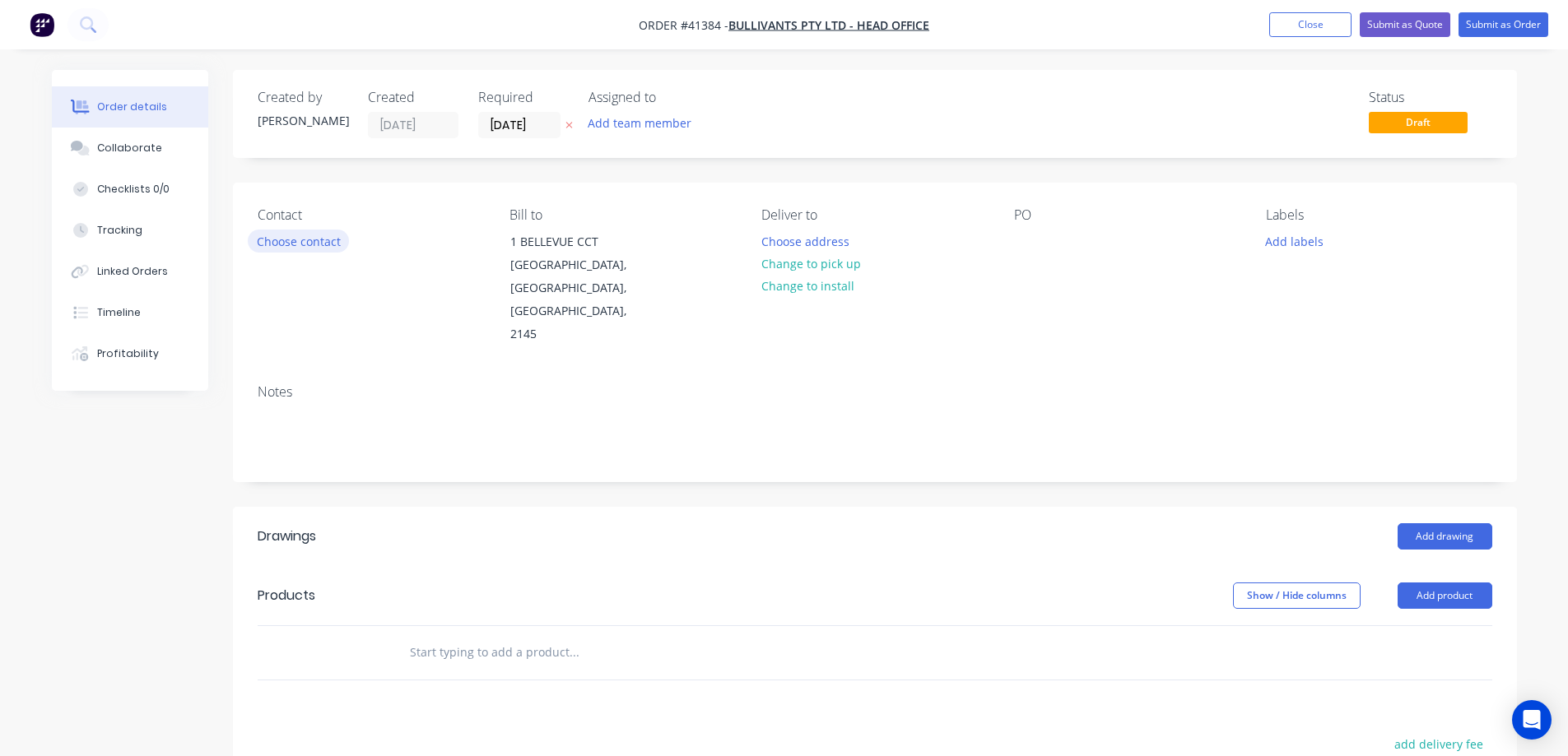
click at [331, 243] on button "Choose contact" at bounding box center [299, 240] width 101 height 22
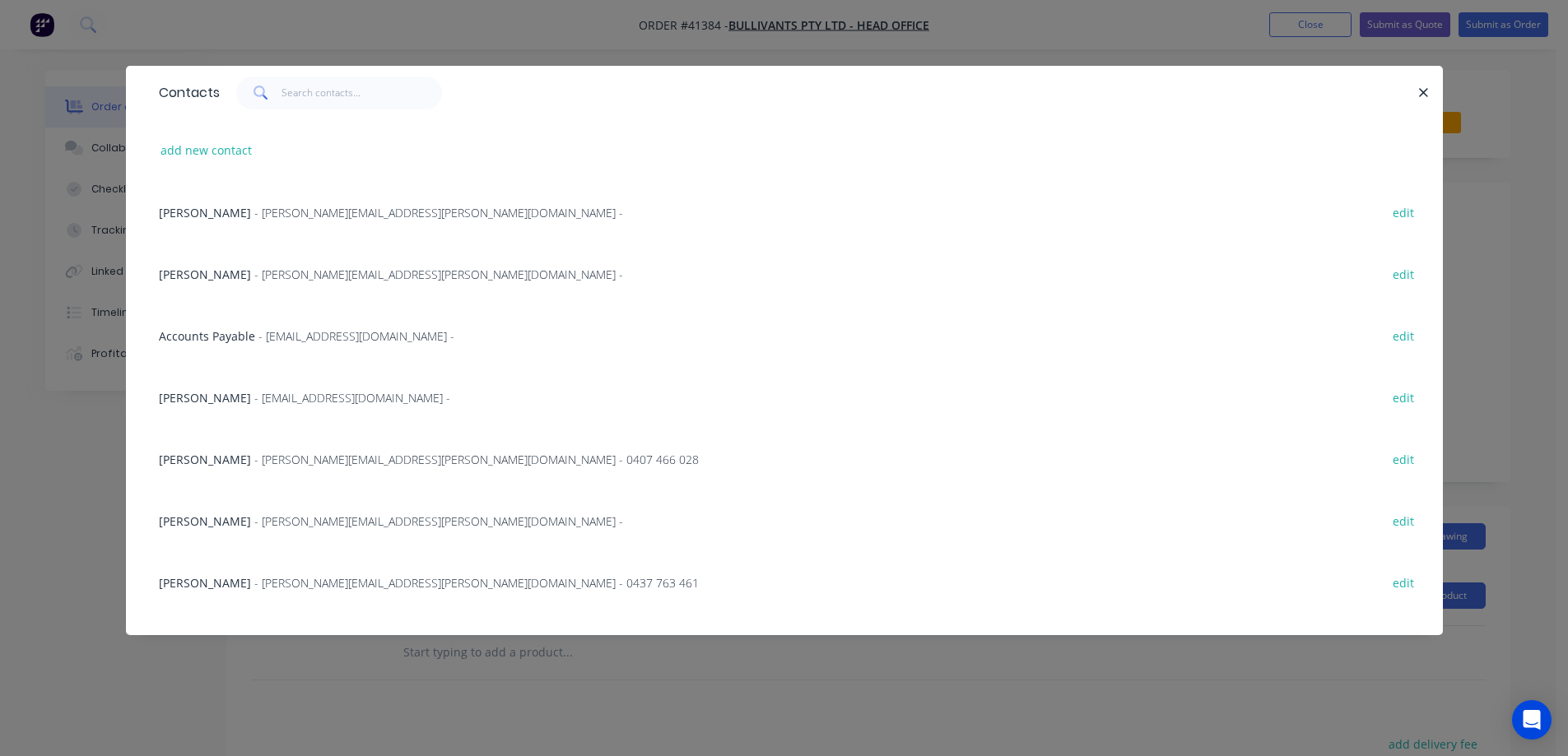
click at [309, 275] on span "- brenda.fitzpatrick@bullivants.com -" at bounding box center [439, 275] width 369 height 15
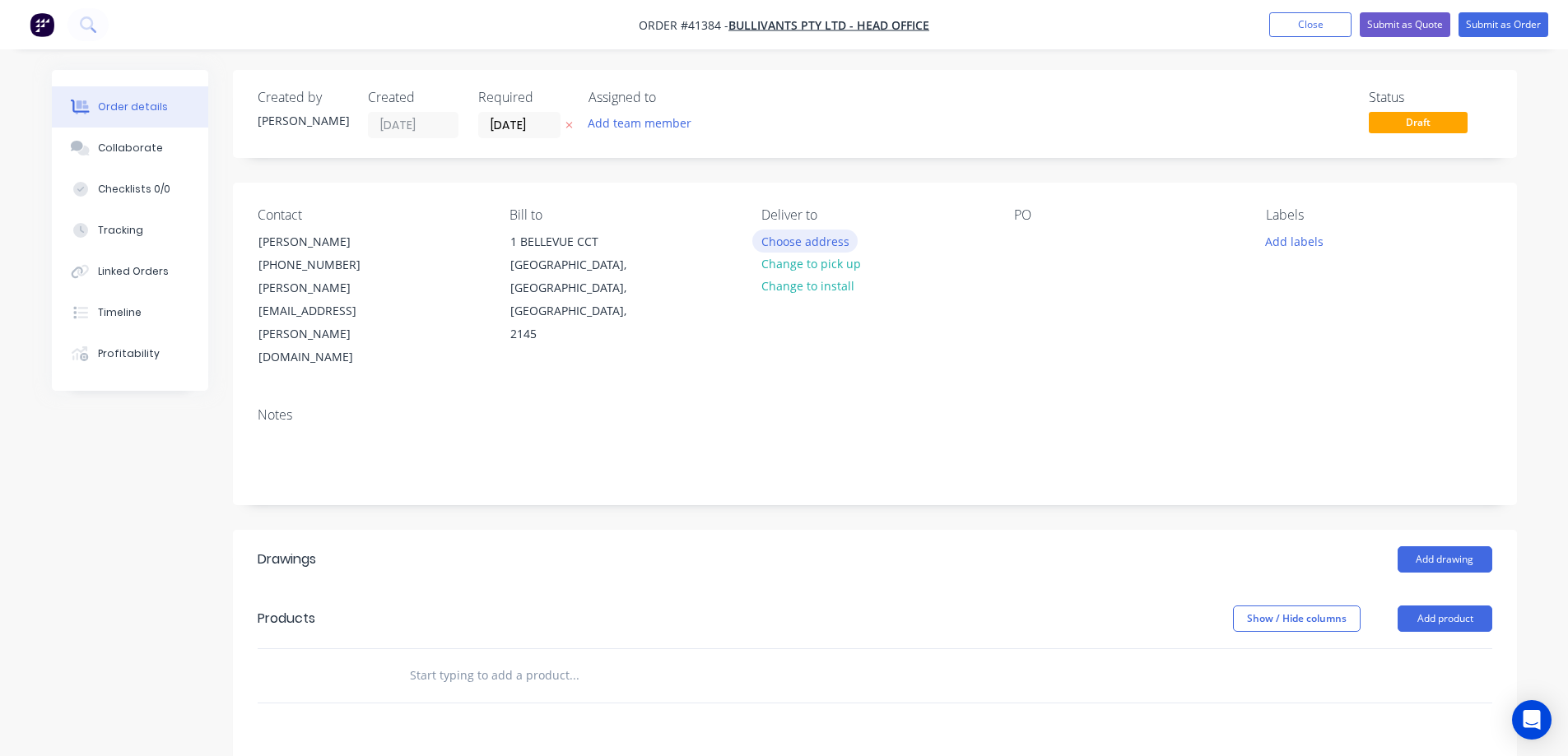
click at [829, 237] on button "Choose address" at bounding box center [805, 240] width 105 height 22
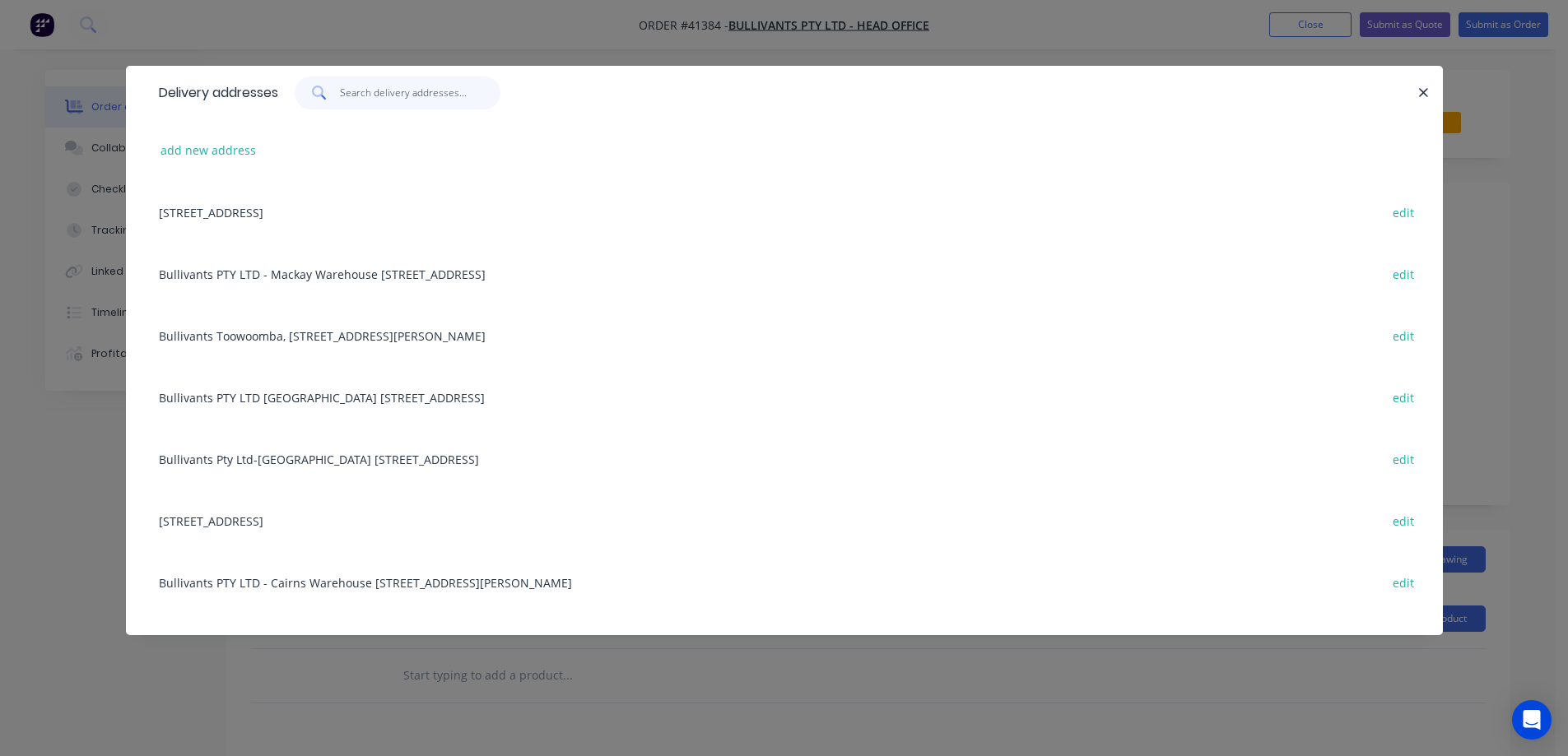
click at [414, 103] on input "text" at bounding box center [421, 92] width 160 height 33
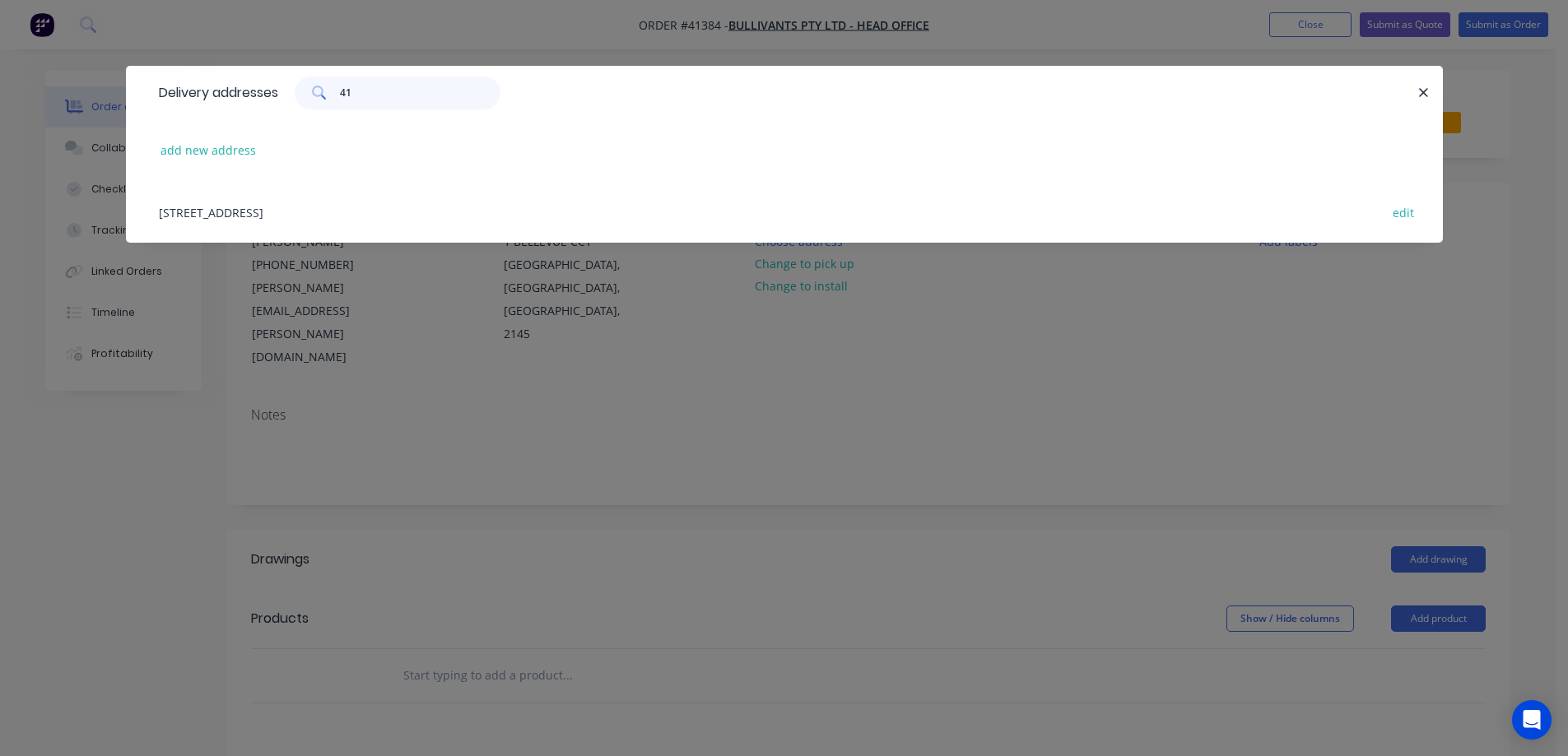
type input "41"
click at [446, 206] on div "41 EASTERN CREEK DRIVE , EASTERN CREEK , New South Wales, Australia, 2766 edit" at bounding box center [784, 212] width 1268 height 62
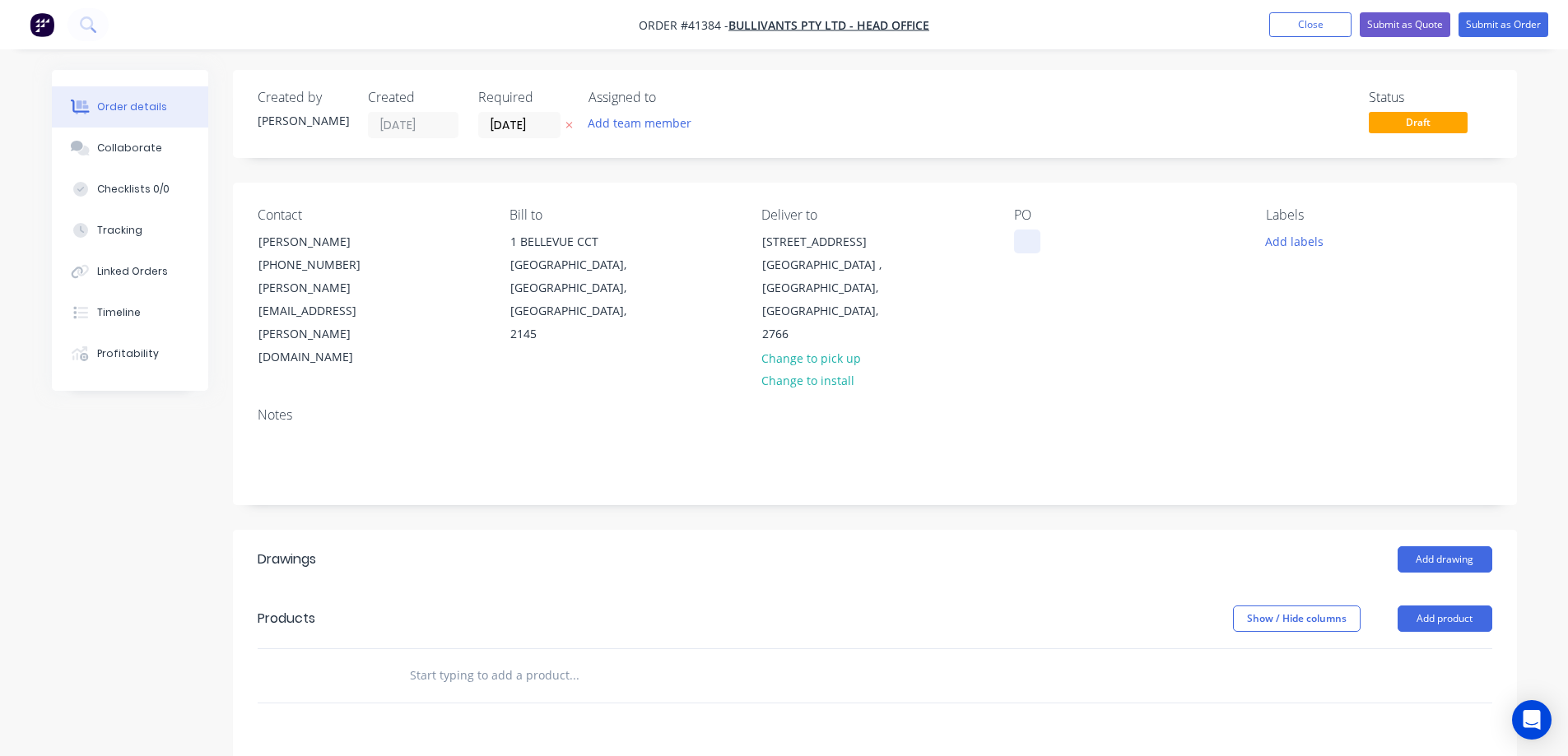
click at [1022, 243] on div at bounding box center [1028, 241] width 27 height 24
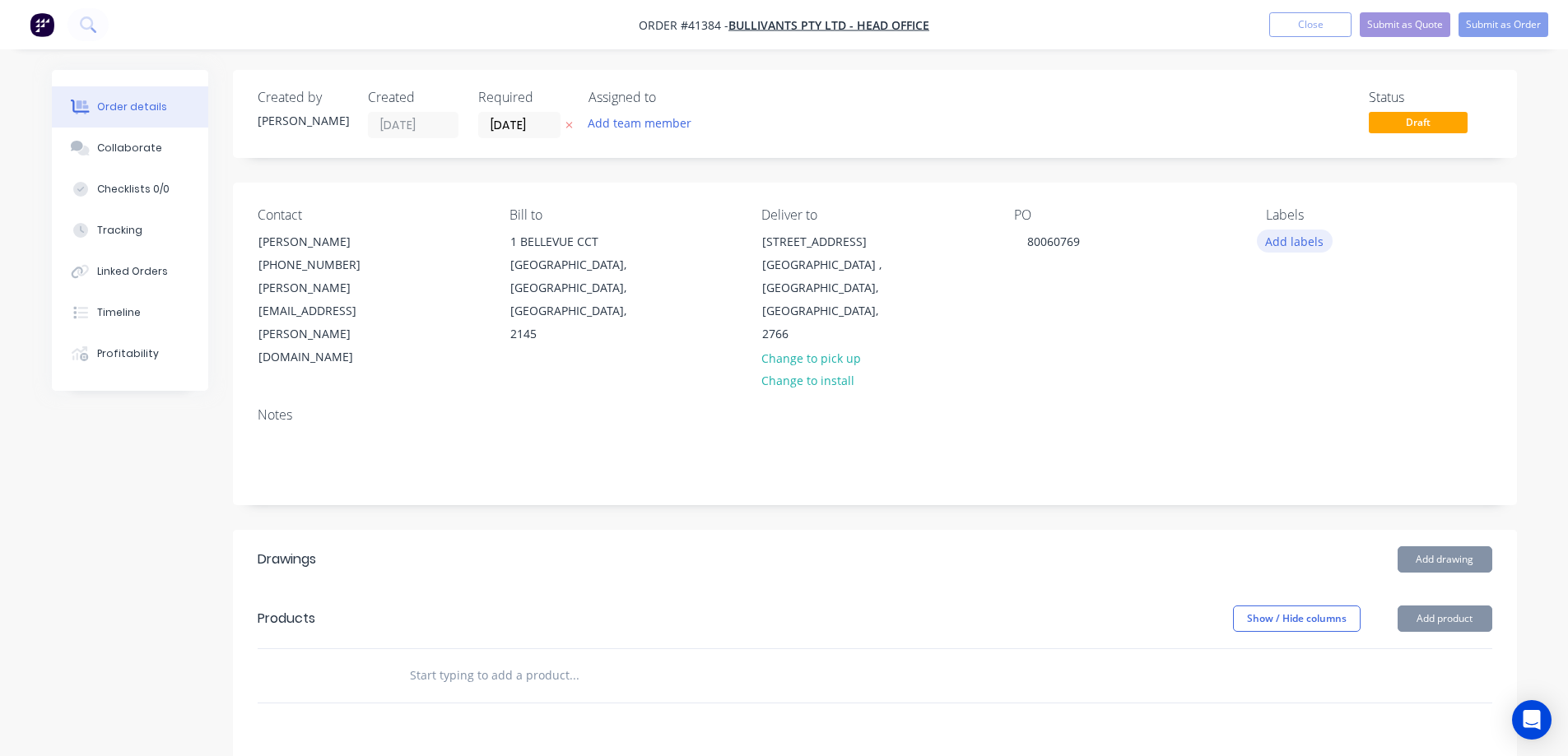
click at [1270, 240] on button "Add labels" at bounding box center [1294, 240] width 75 height 22
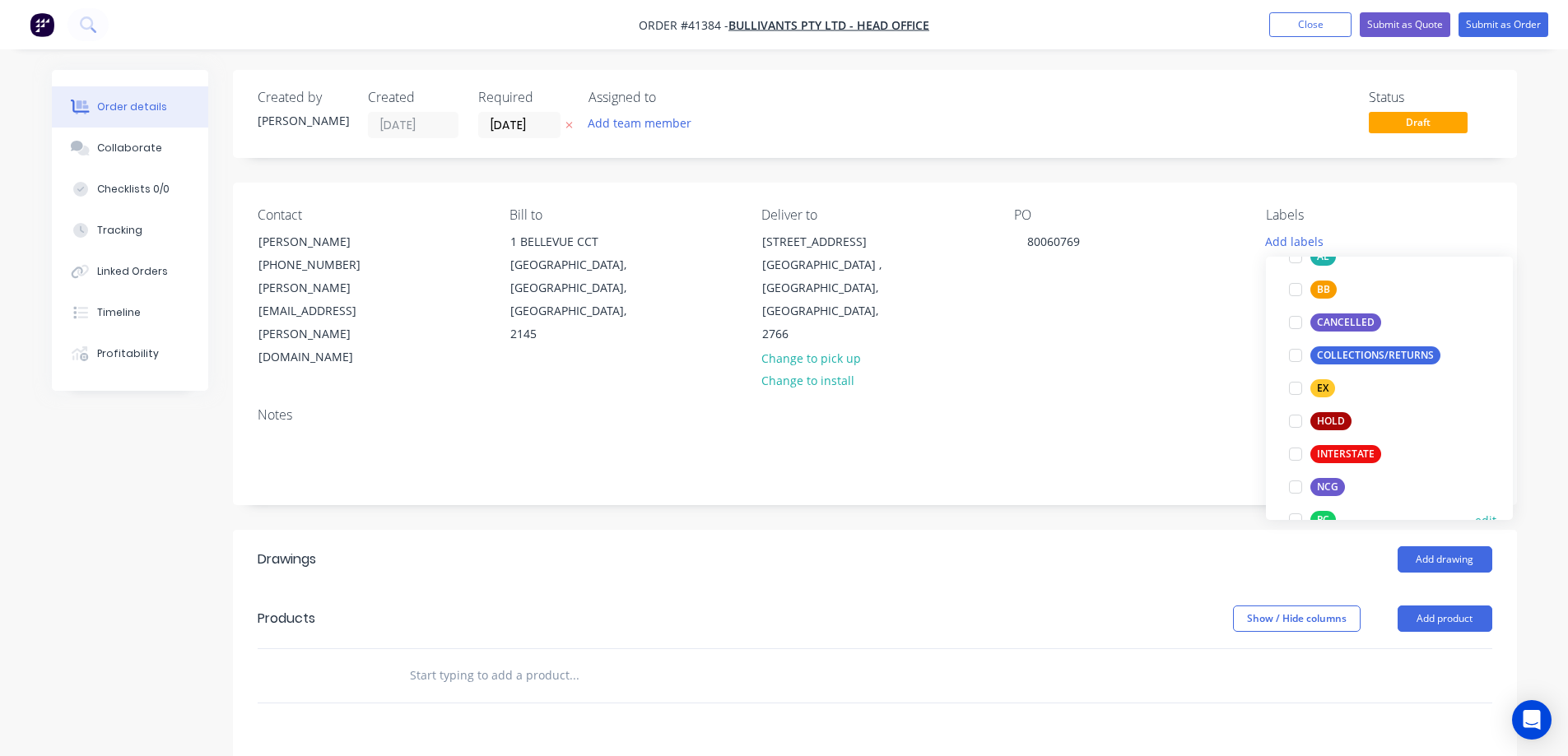
scroll to position [247, 0]
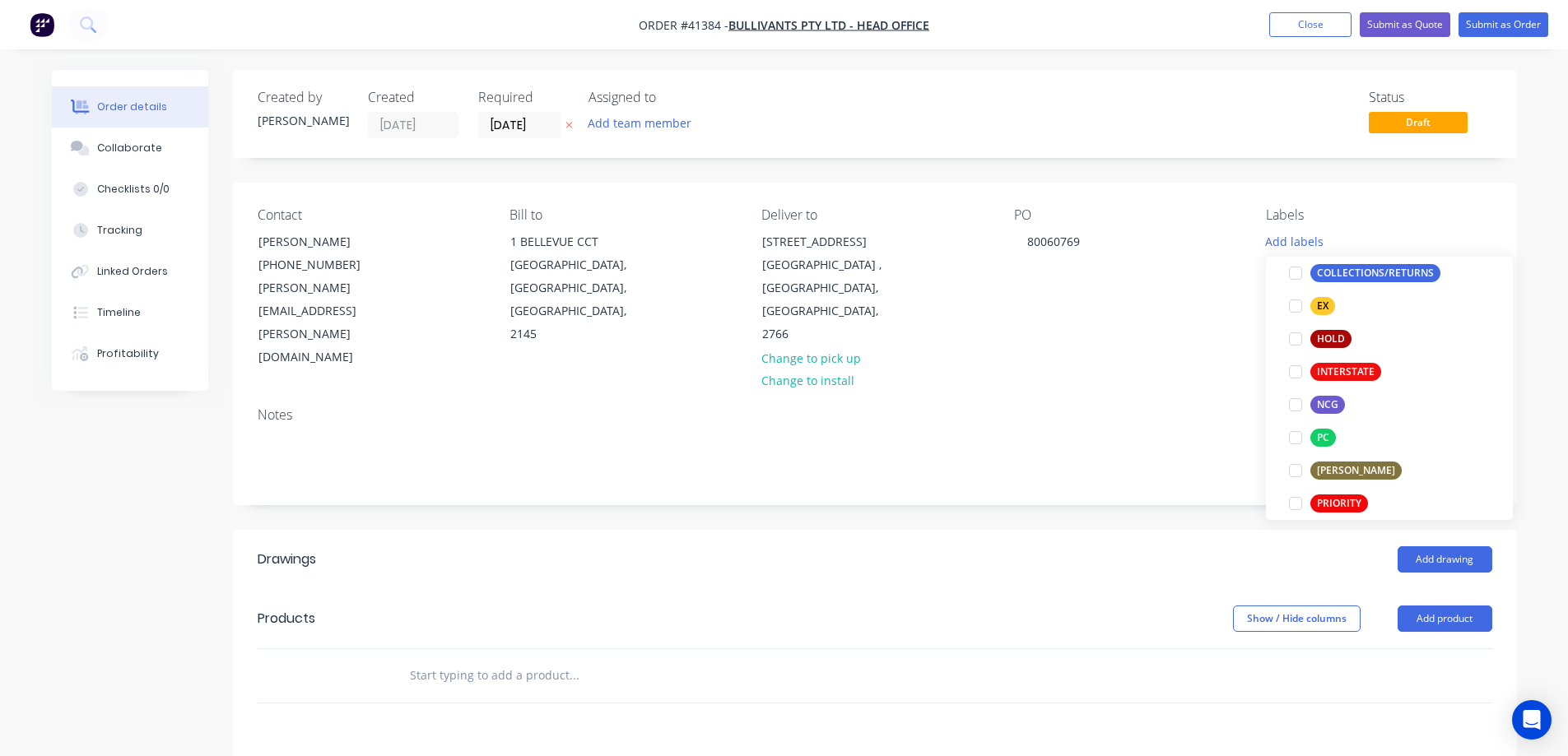
drag, startPoint x: 1297, startPoint y: 405, endPoint x: 1254, endPoint y: 401, distance: 43.2
click at [1297, 404] on div at bounding box center [1295, 404] width 33 height 33
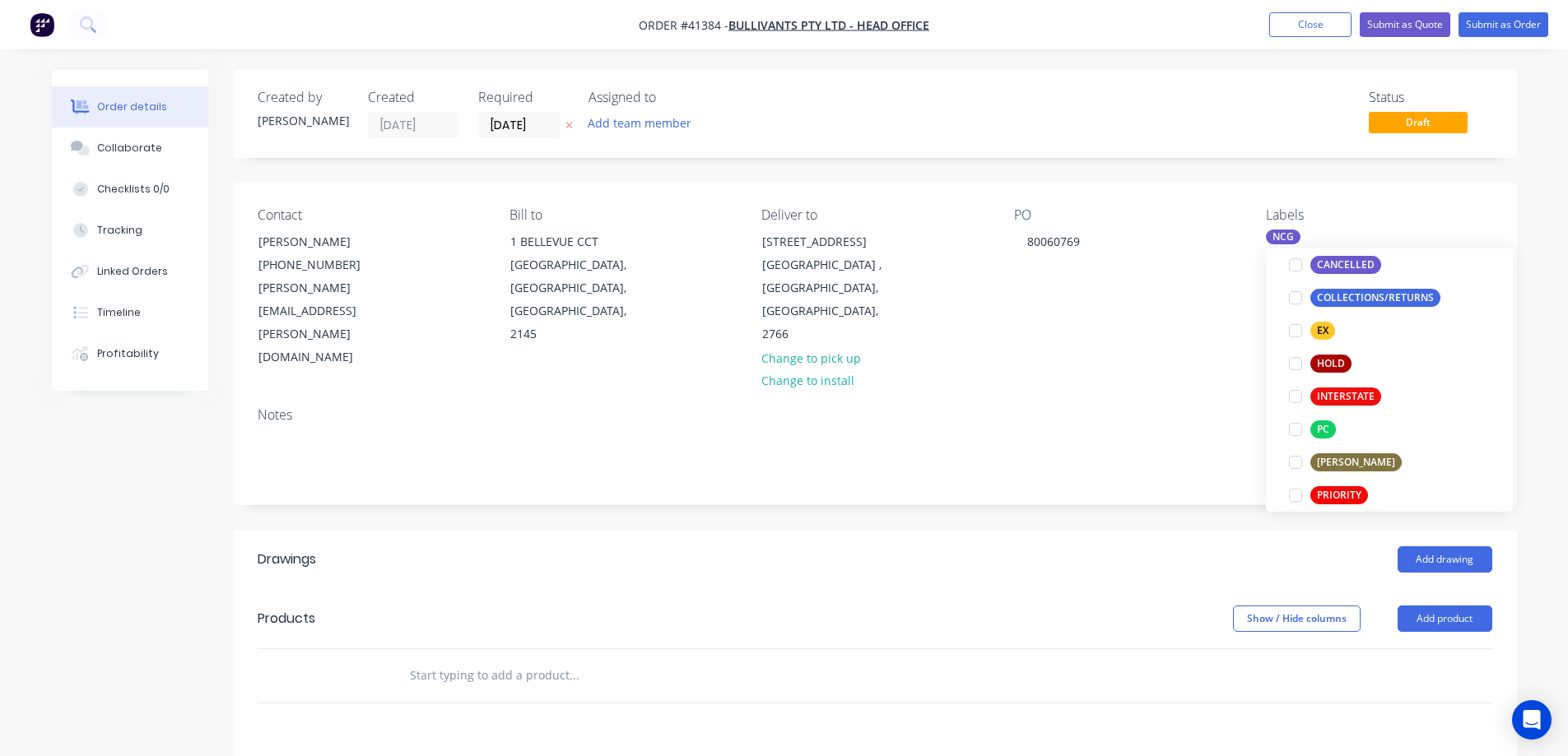
scroll to position [0, 0]
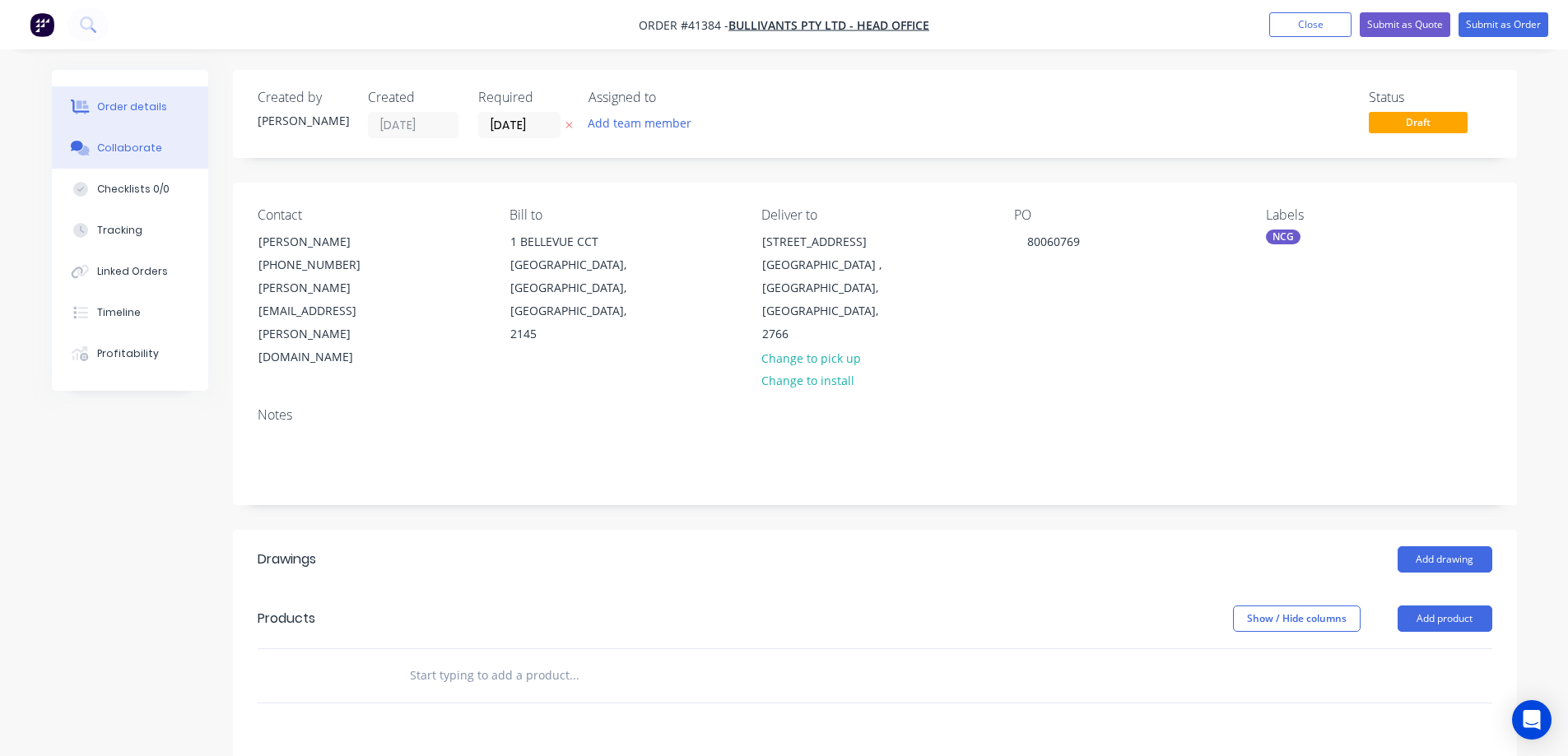
click at [153, 141] on div "Collaborate" at bounding box center [130, 149] width 65 height 15
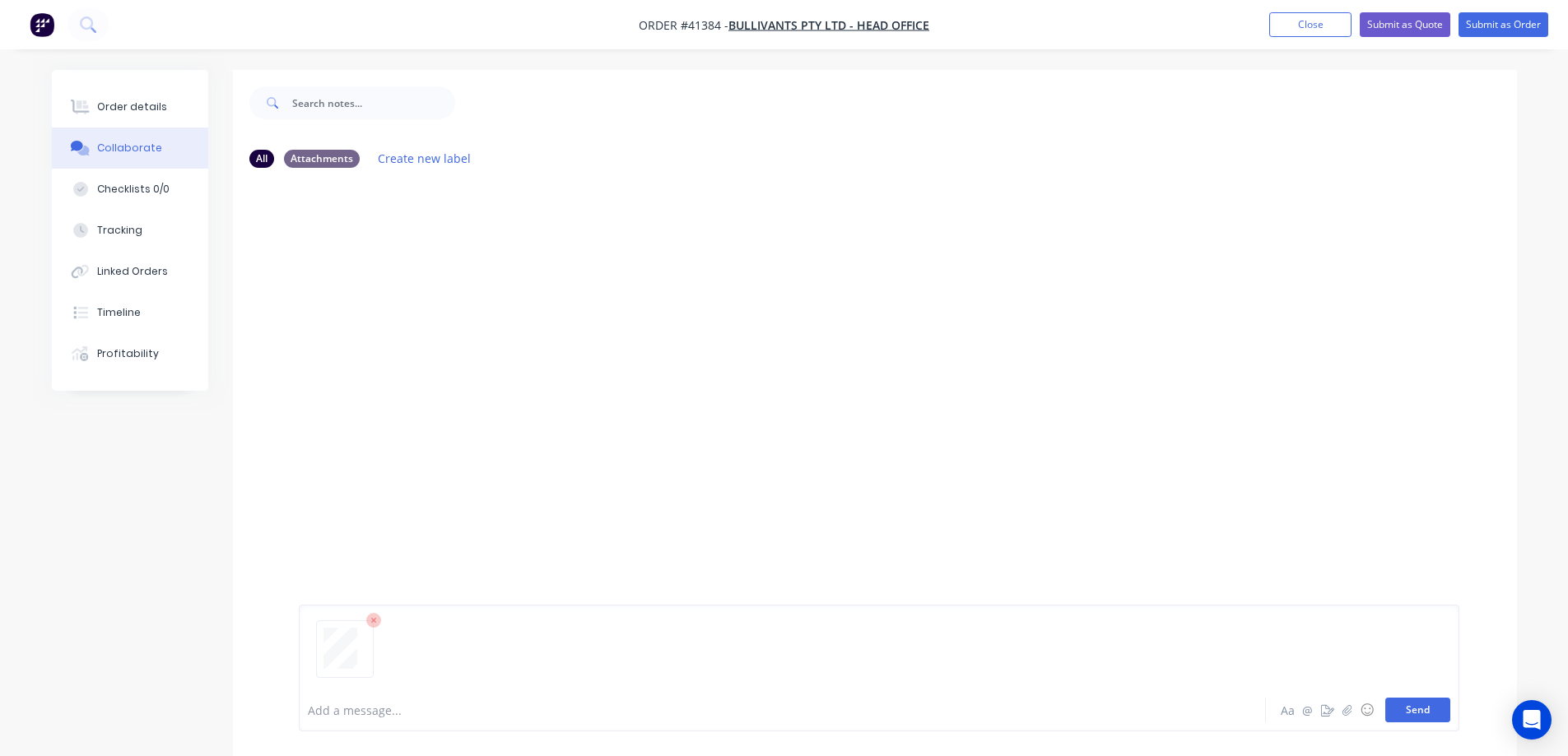
click at [1406, 710] on button "Send" at bounding box center [1418, 710] width 65 height 25
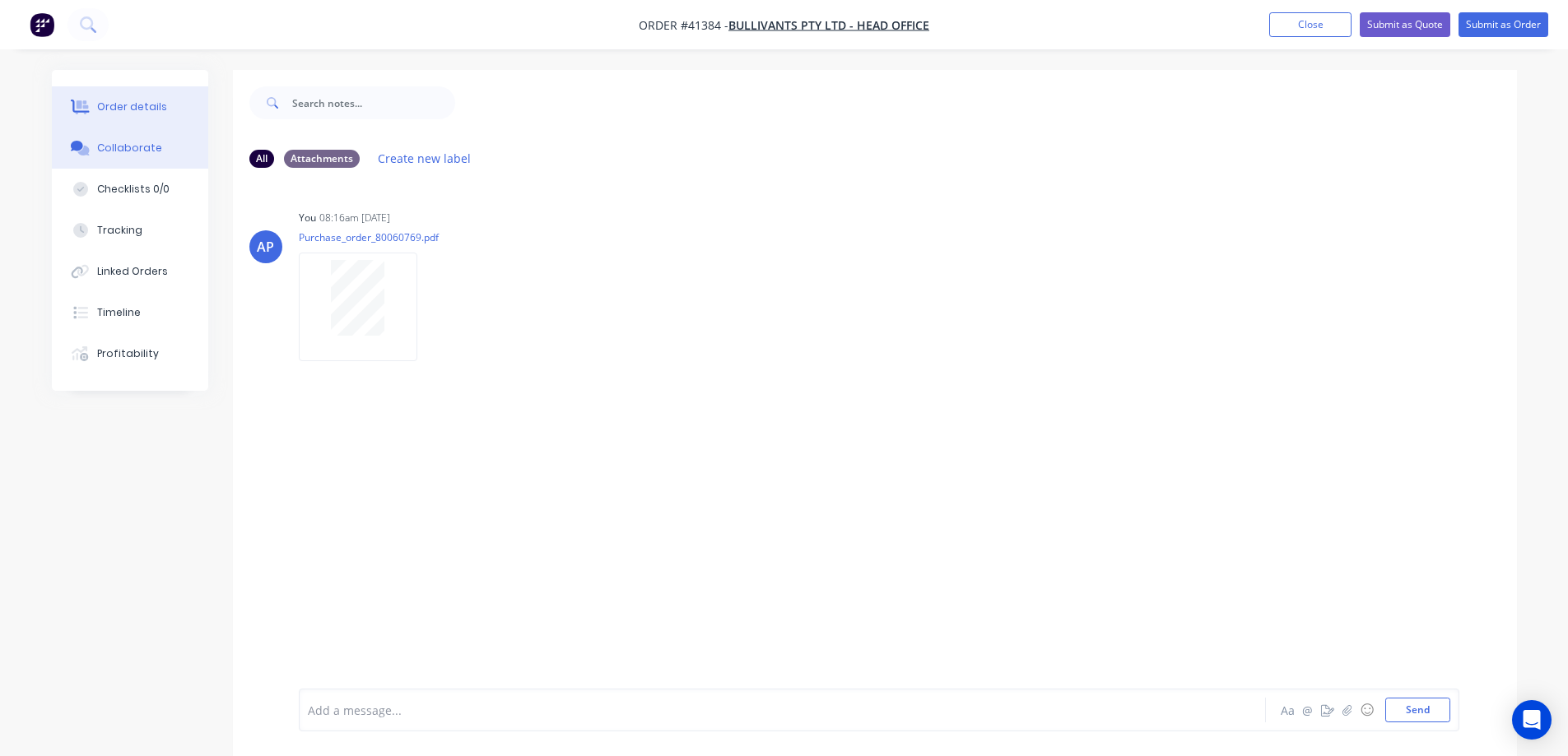
click at [160, 106] on div "Order details" at bounding box center [132, 107] width 70 height 15
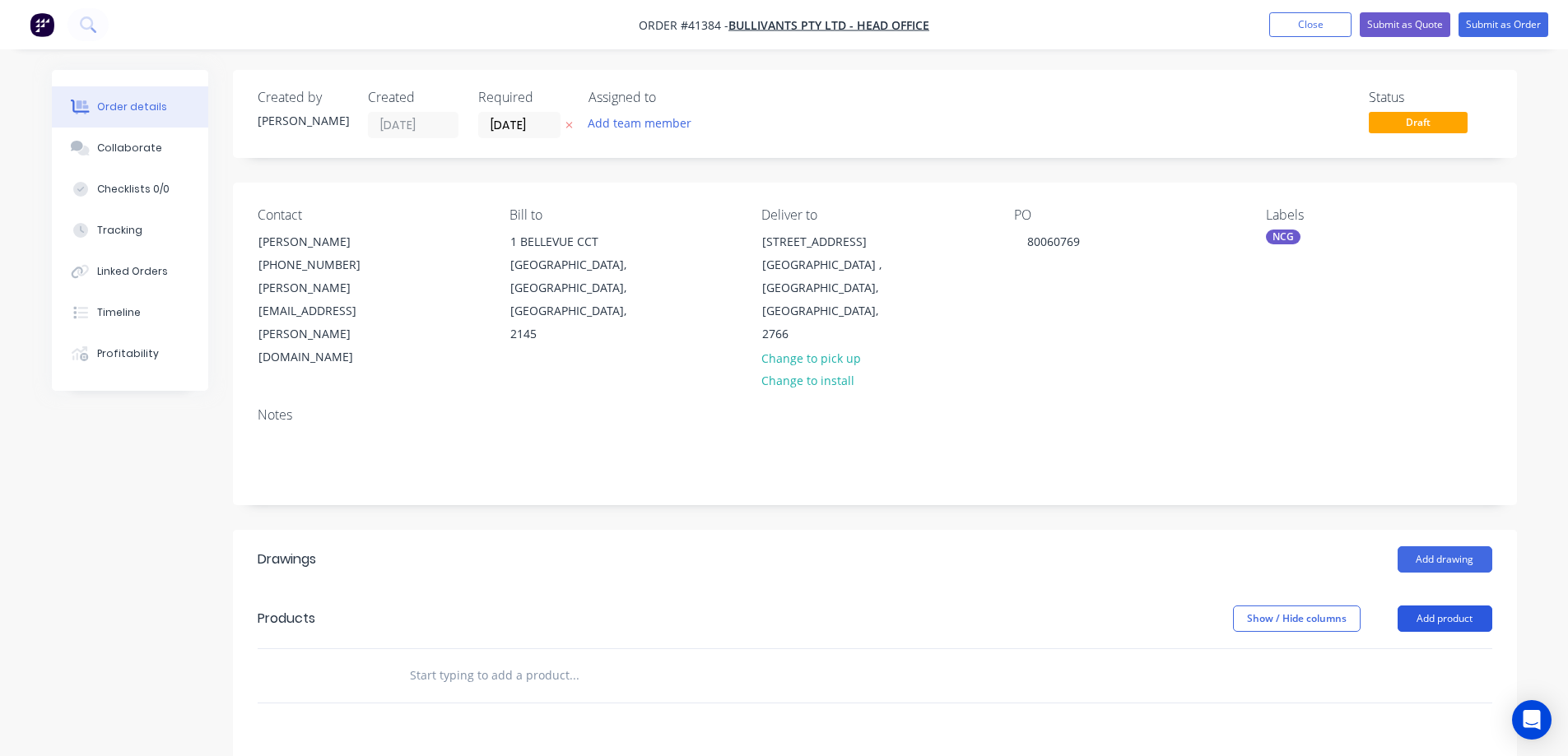
click at [1424, 605] on button "Add product" at bounding box center [1445, 619] width 94 height 27
click at [1424, 648] on div "Product catalogue" at bounding box center [1414, 660] width 127 height 24
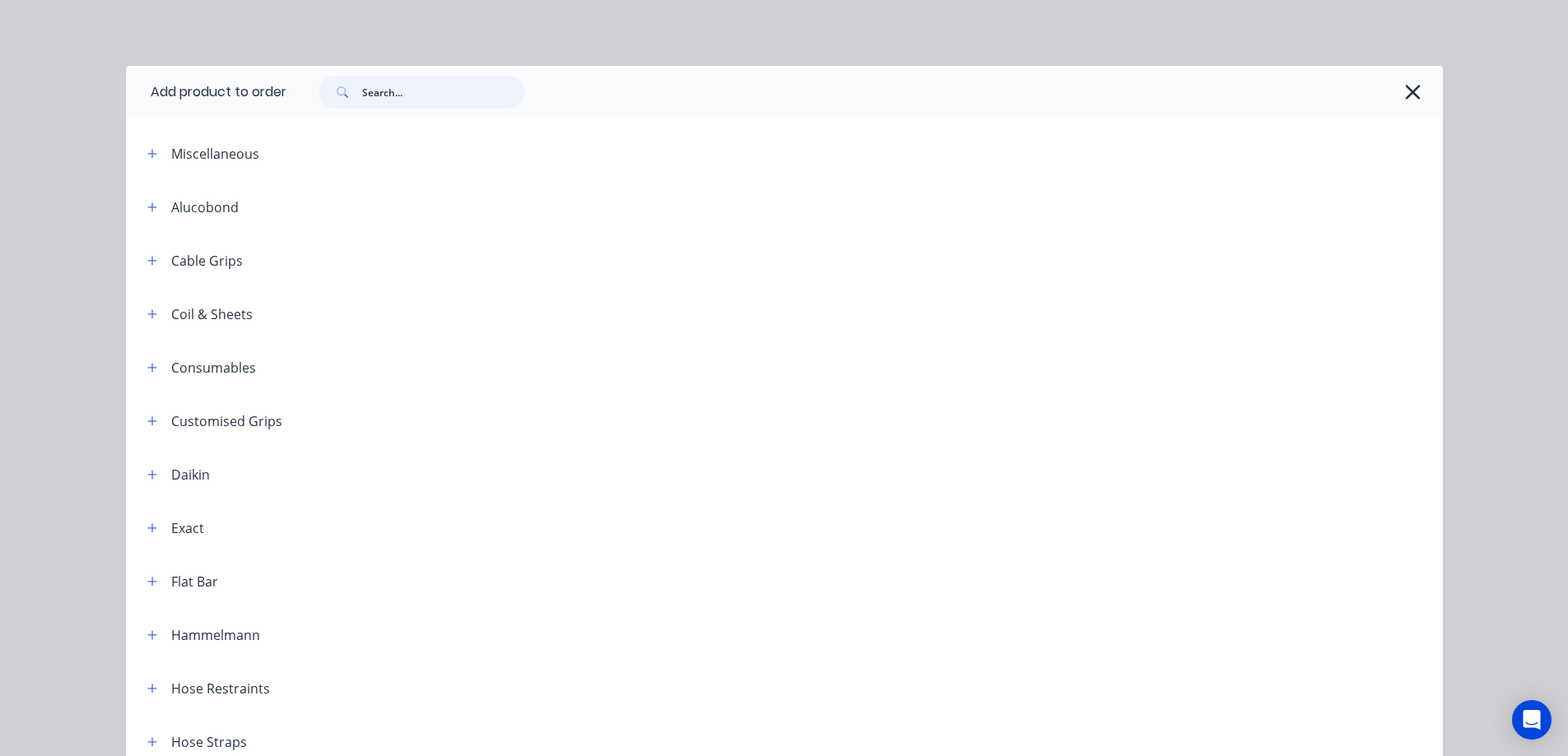
click at [425, 96] on input "text" at bounding box center [444, 92] width 163 height 33
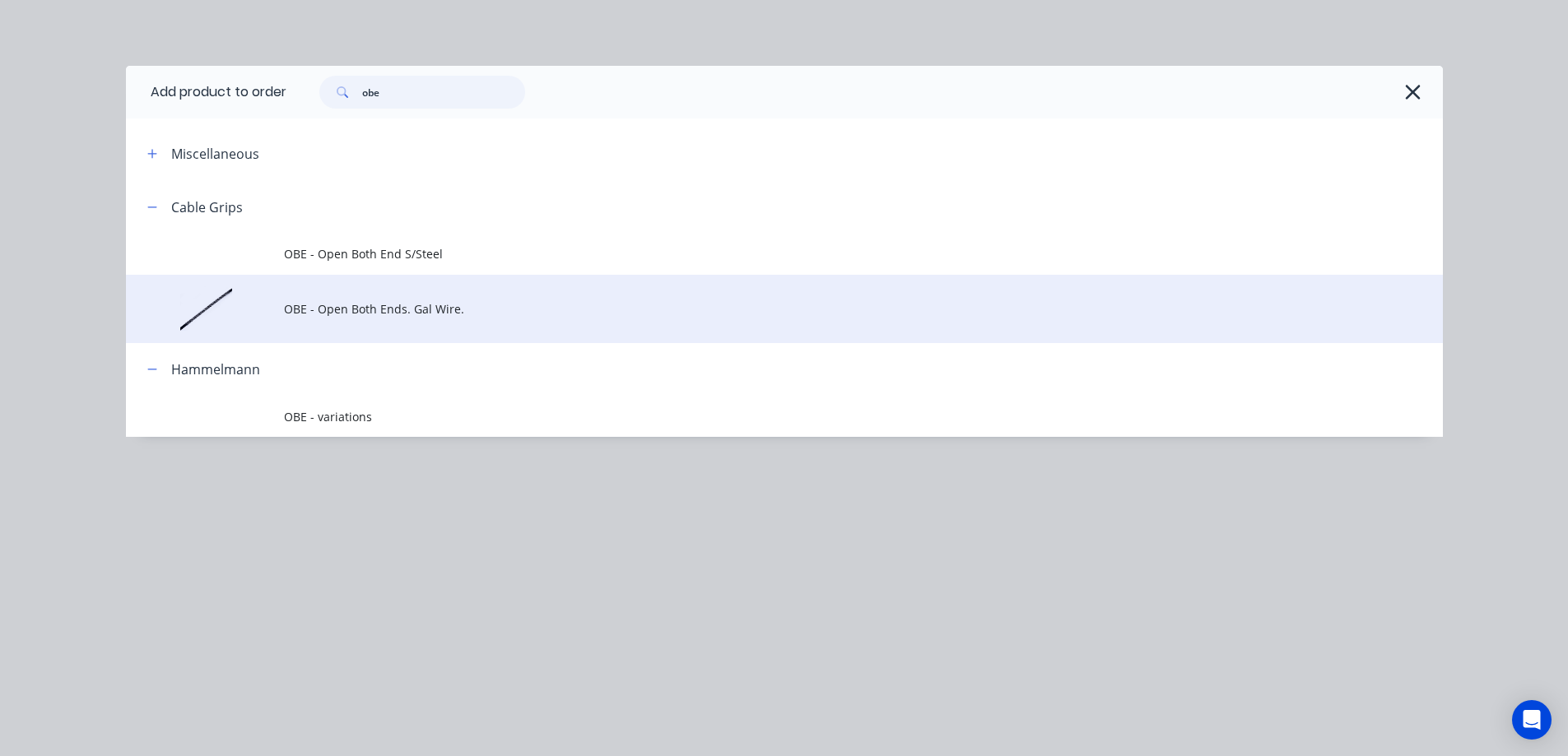
type input "obe"
click at [376, 310] on span "OBE - Open Both Ends. Gal Wire." at bounding box center [748, 309] width 927 height 17
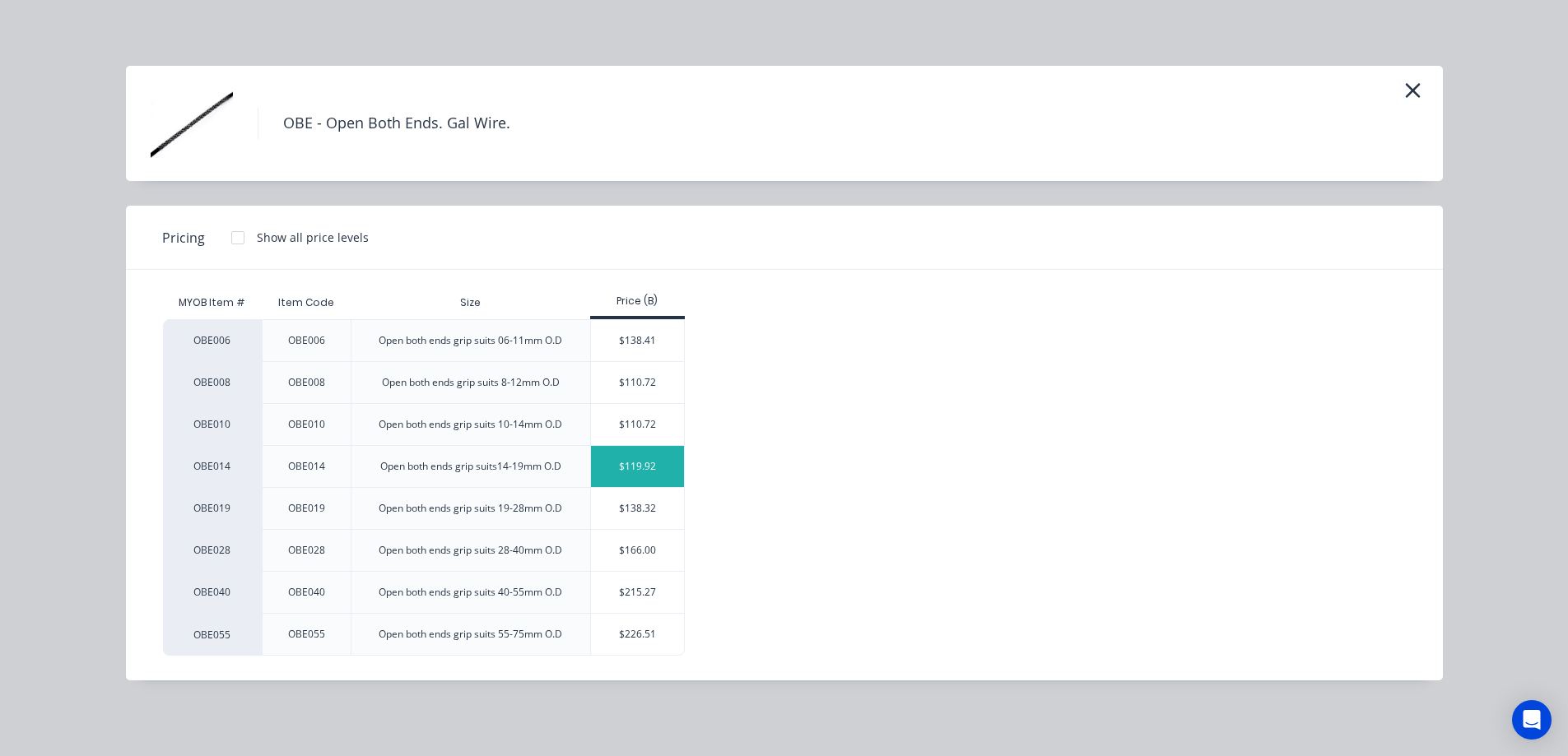
click at [629, 471] on div "$119.92" at bounding box center [638, 466] width 93 height 41
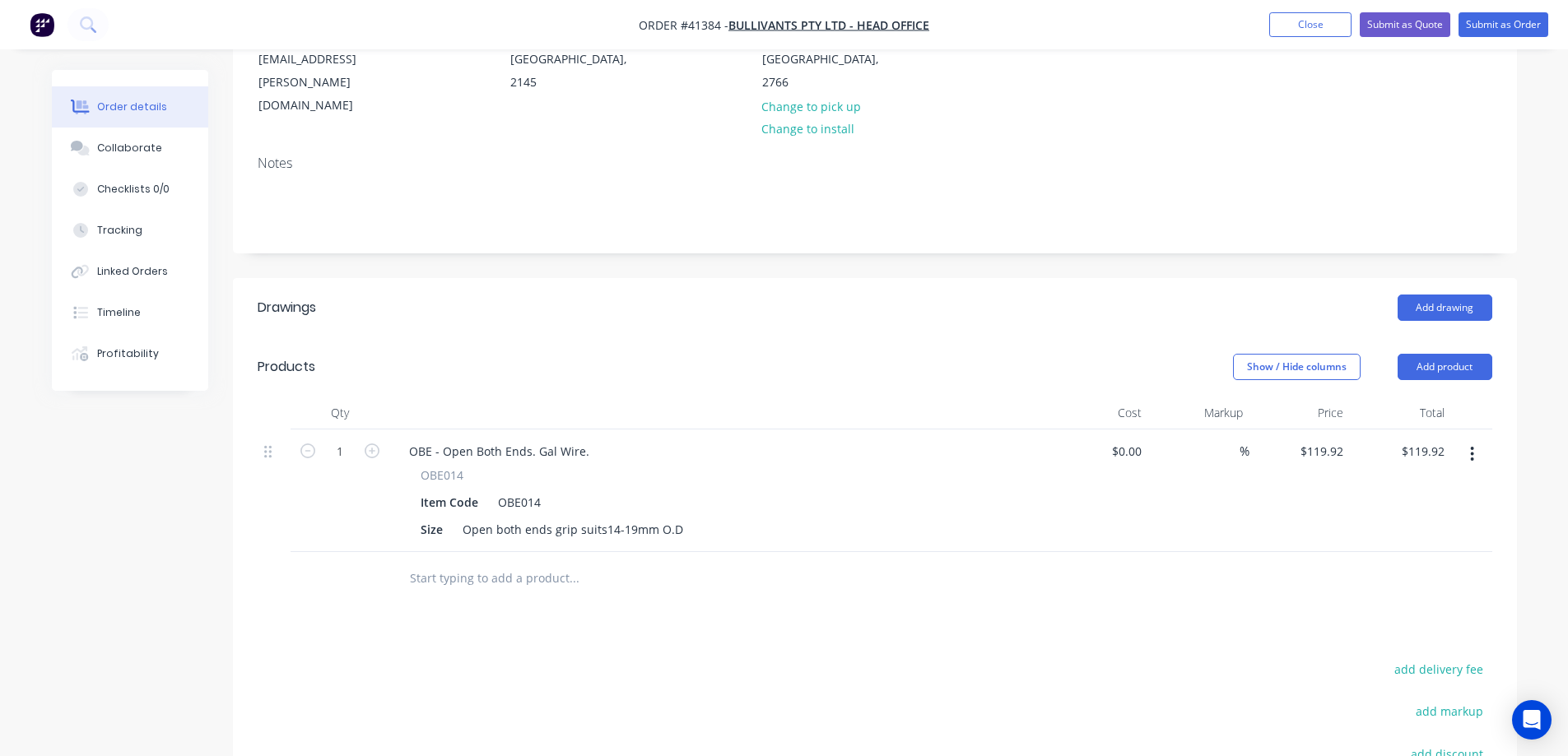
scroll to position [329, 0]
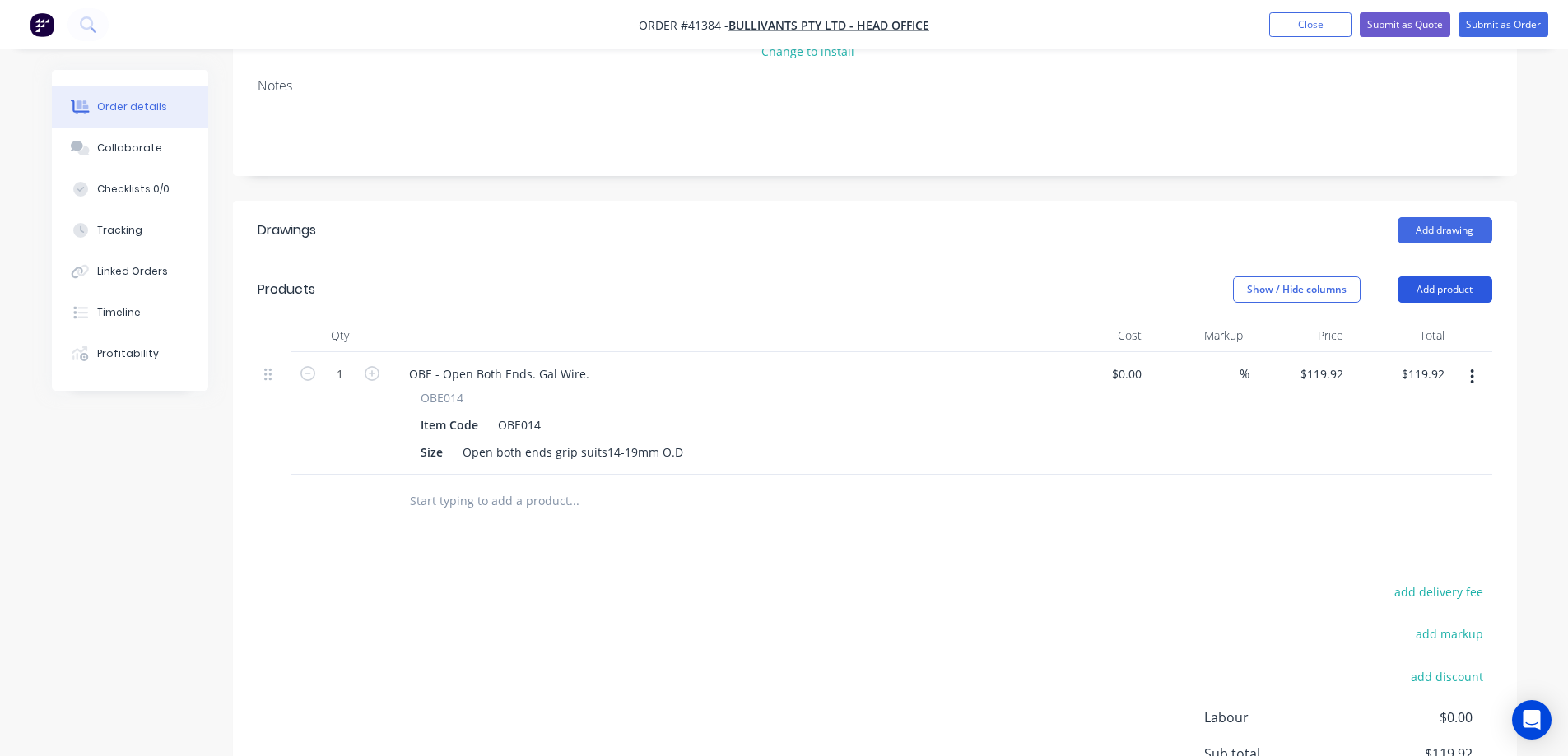
click at [1449, 276] on button "Add product" at bounding box center [1445, 290] width 94 height 27
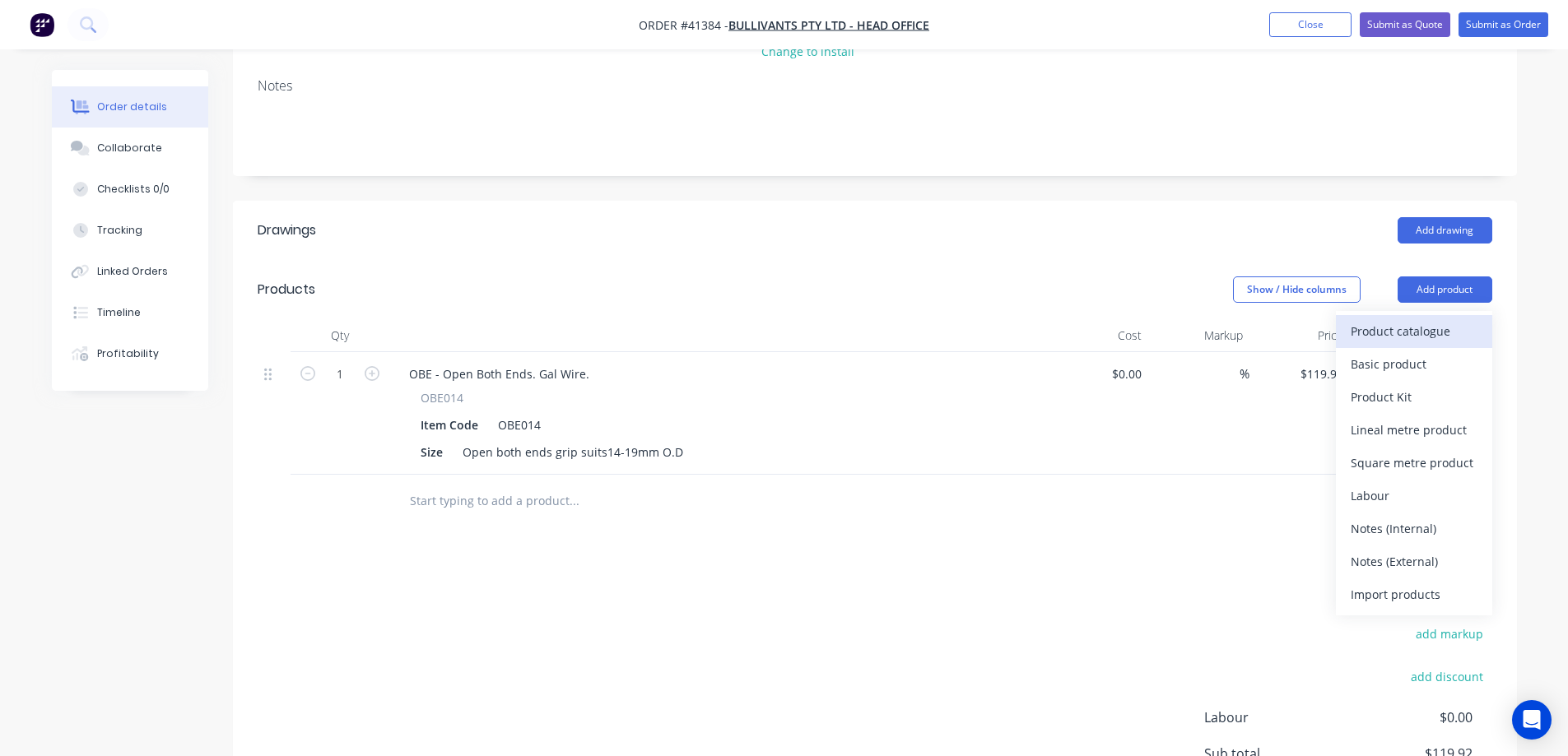
click at [1430, 319] on div "Product catalogue" at bounding box center [1414, 331] width 127 height 24
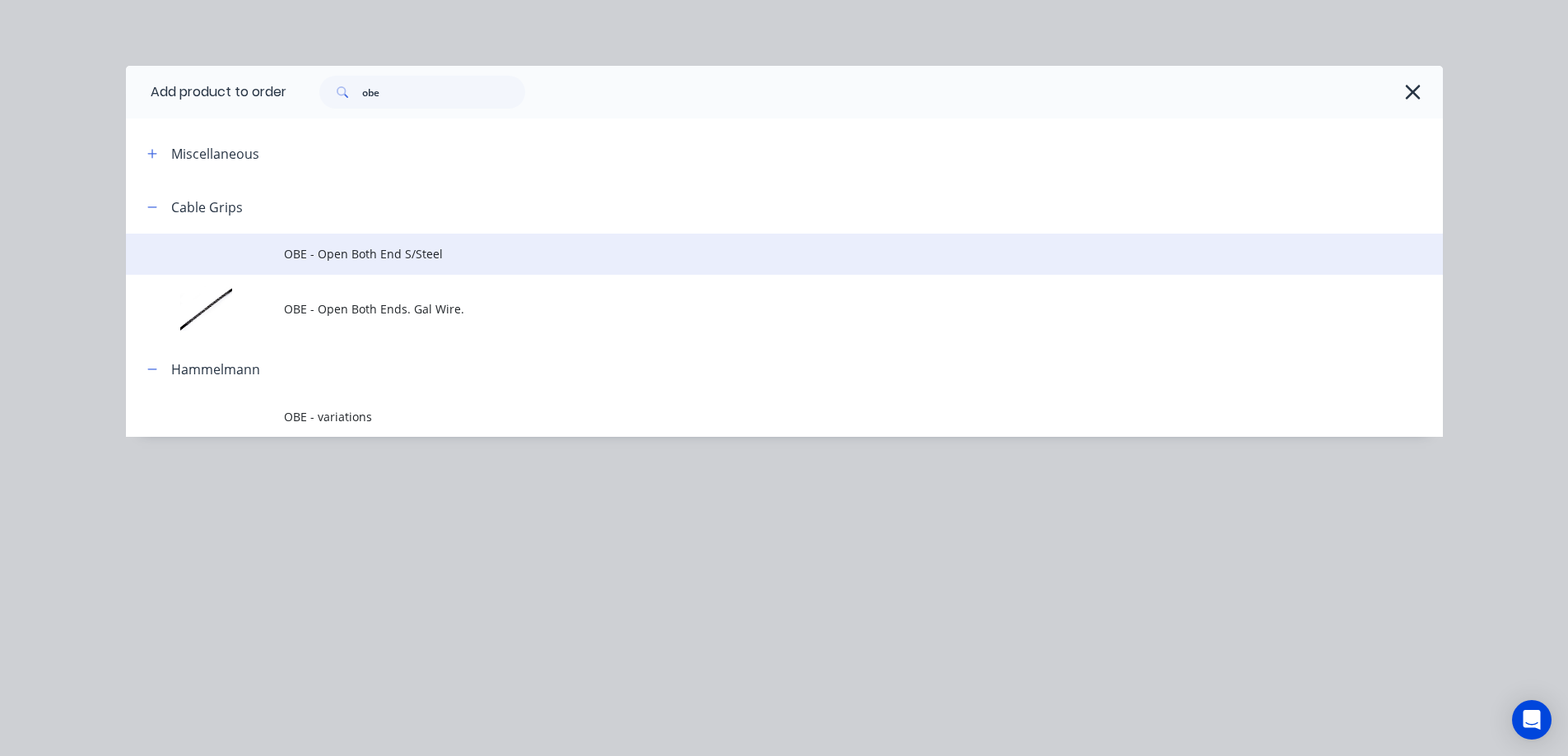
click at [388, 260] on span "OBE - Open Both End S/Steel" at bounding box center [748, 254] width 927 height 17
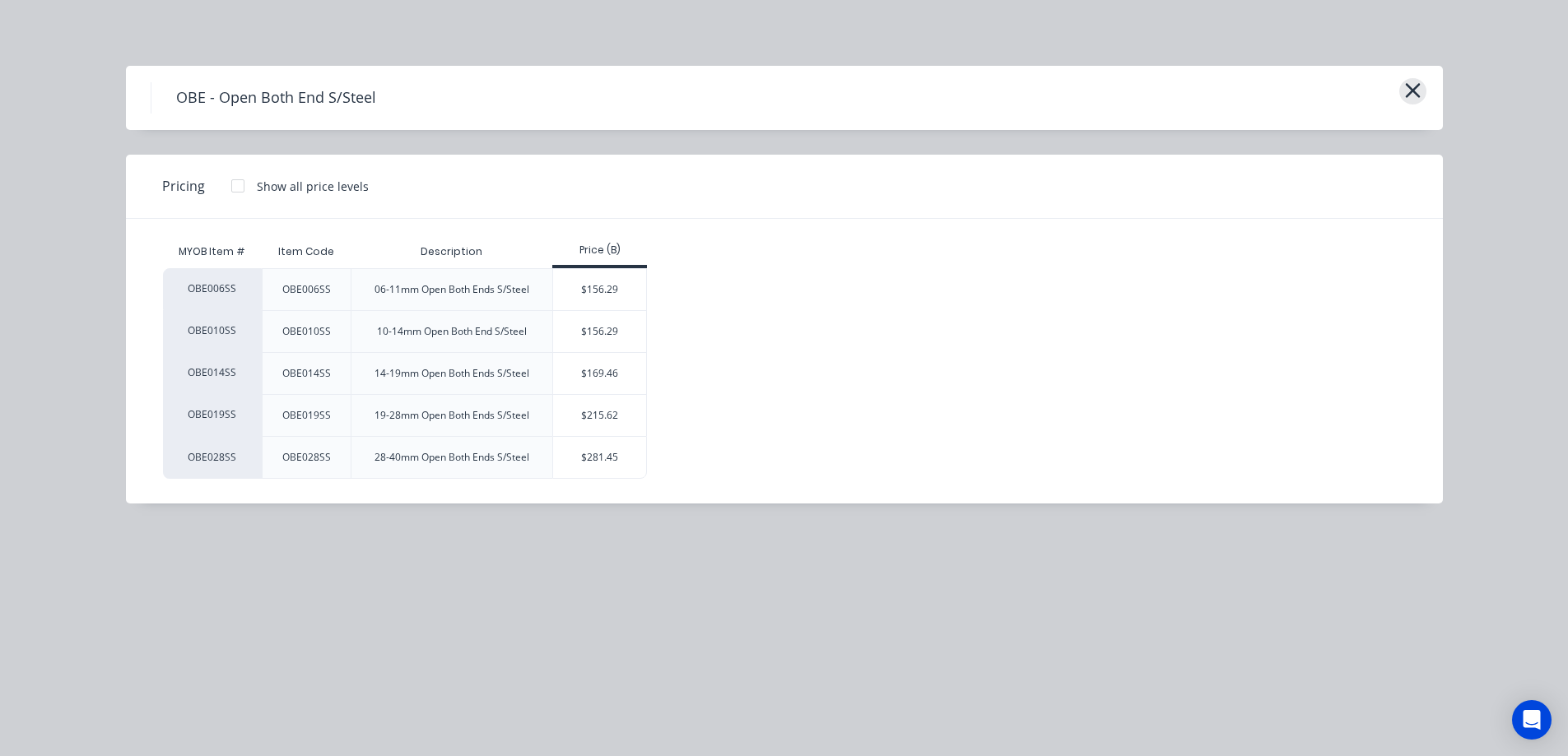
click at [1415, 87] on icon "button" at bounding box center [1413, 91] width 17 height 23
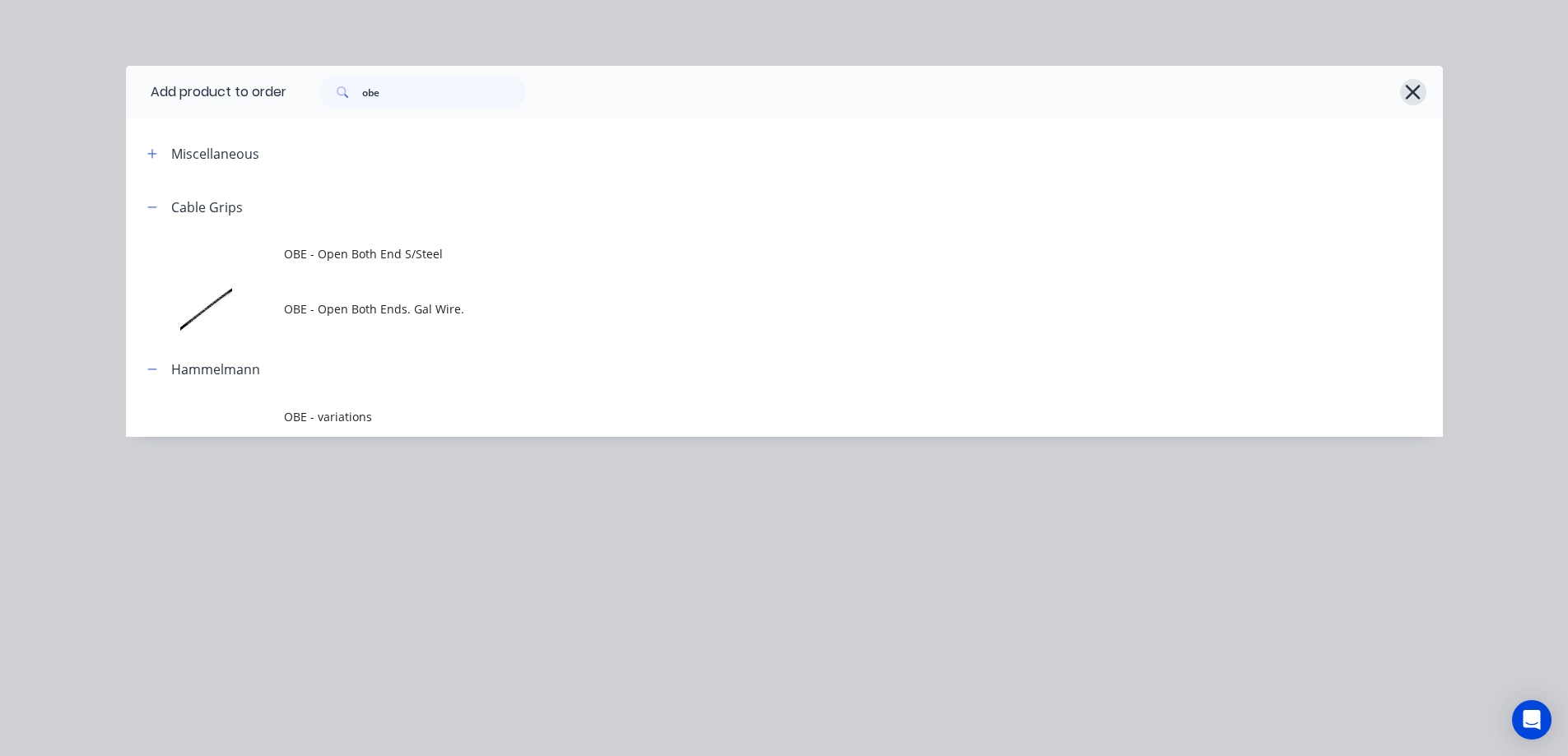
click at [1414, 90] on icon "button" at bounding box center [1413, 92] width 15 height 15
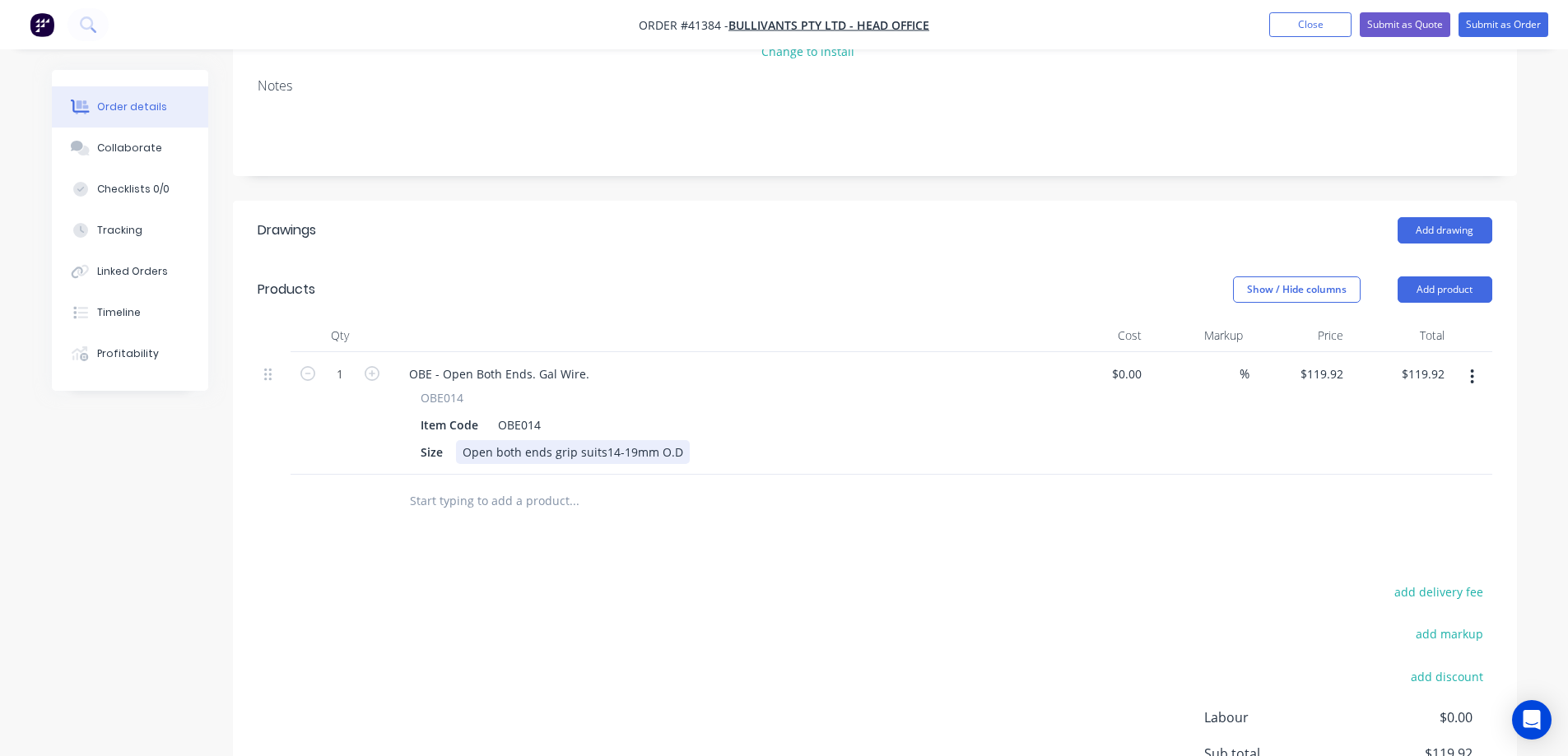
click at [693, 440] on div "Size Open both ends grip suits14-19mm O.D" at bounding box center [715, 452] width 603 height 24
click at [1039, 352] on div "OBE - Open Both Ends. Gal Wire. OBE014 Item Code OBE014 Size Open both ends gri…" at bounding box center [718, 413] width 659 height 123
click at [1311, 362] on input "119.92" at bounding box center [1325, 374] width 52 height 24
type input "$224.85"
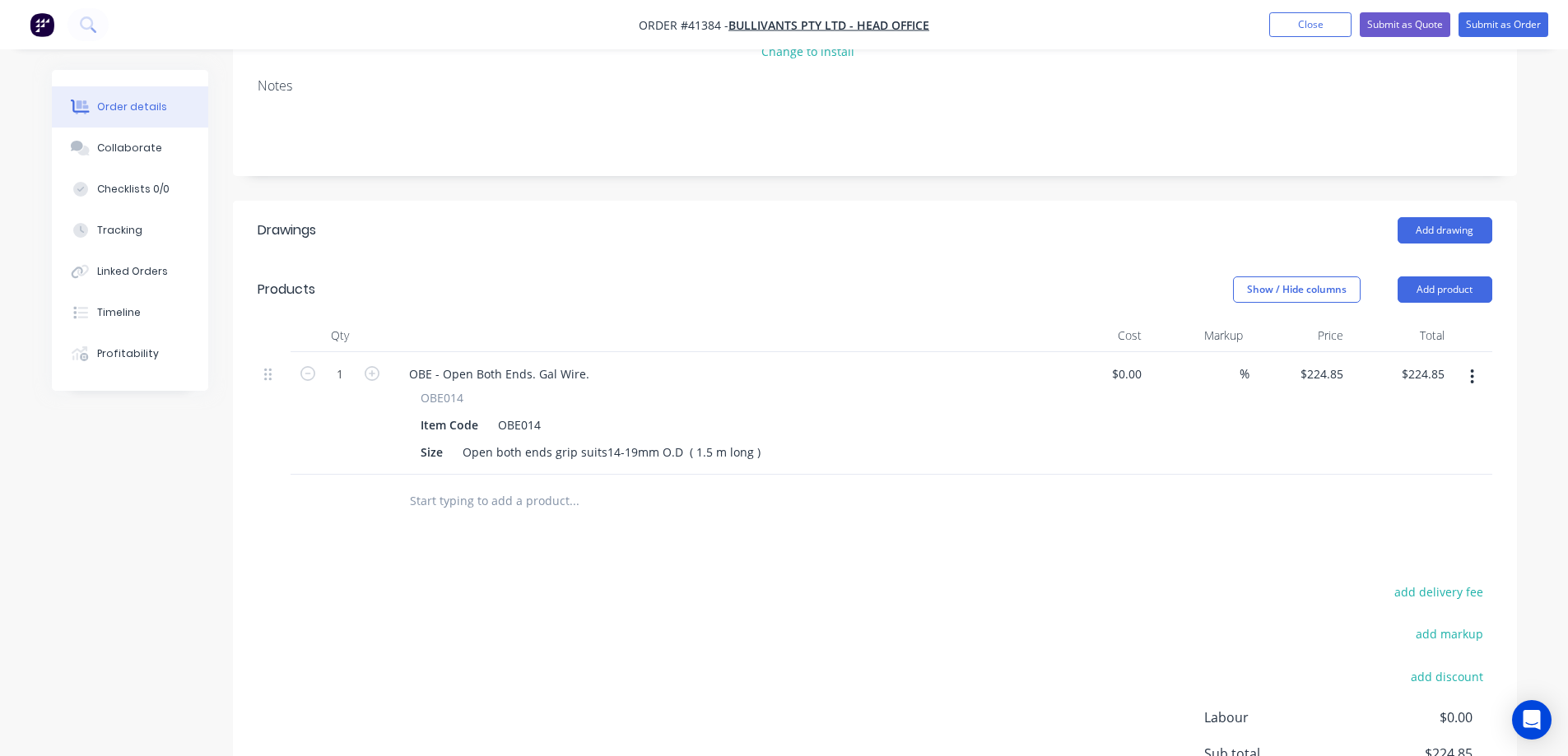
click at [1275, 391] on div "$224.85 $224.85" at bounding box center [1300, 413] width 101 height 123
drag, startPoint x: 1441, startPoint y: 270, endPoint x: 1434, endPoint y: 277, distance: 9.9
click at [1441, 276] on button "Add product" at bounding box center [1445, 290] width 94 height 27
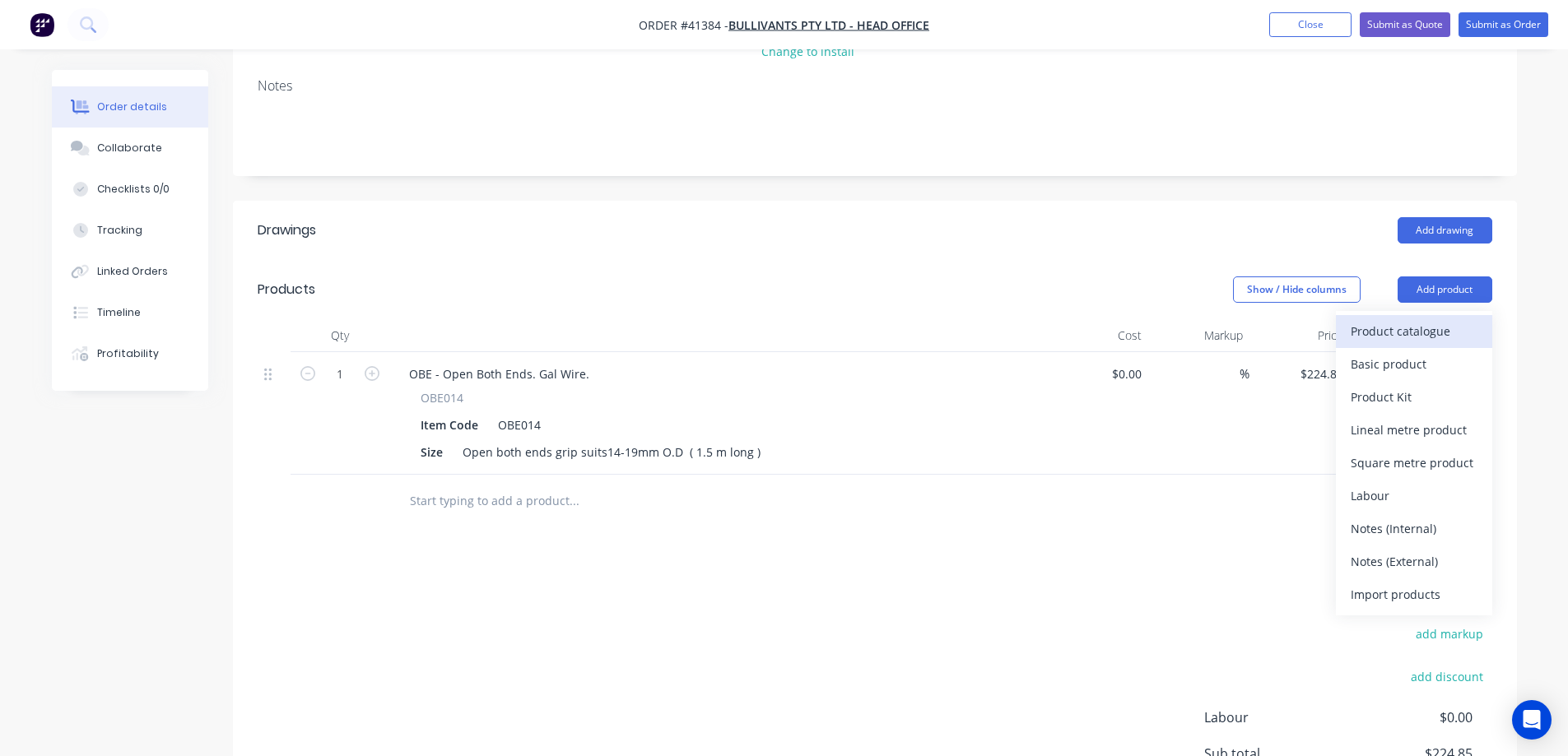
click at [1425, 319] on div "Product catalogue" at bounding box center [1414, 331] width 127 height 24
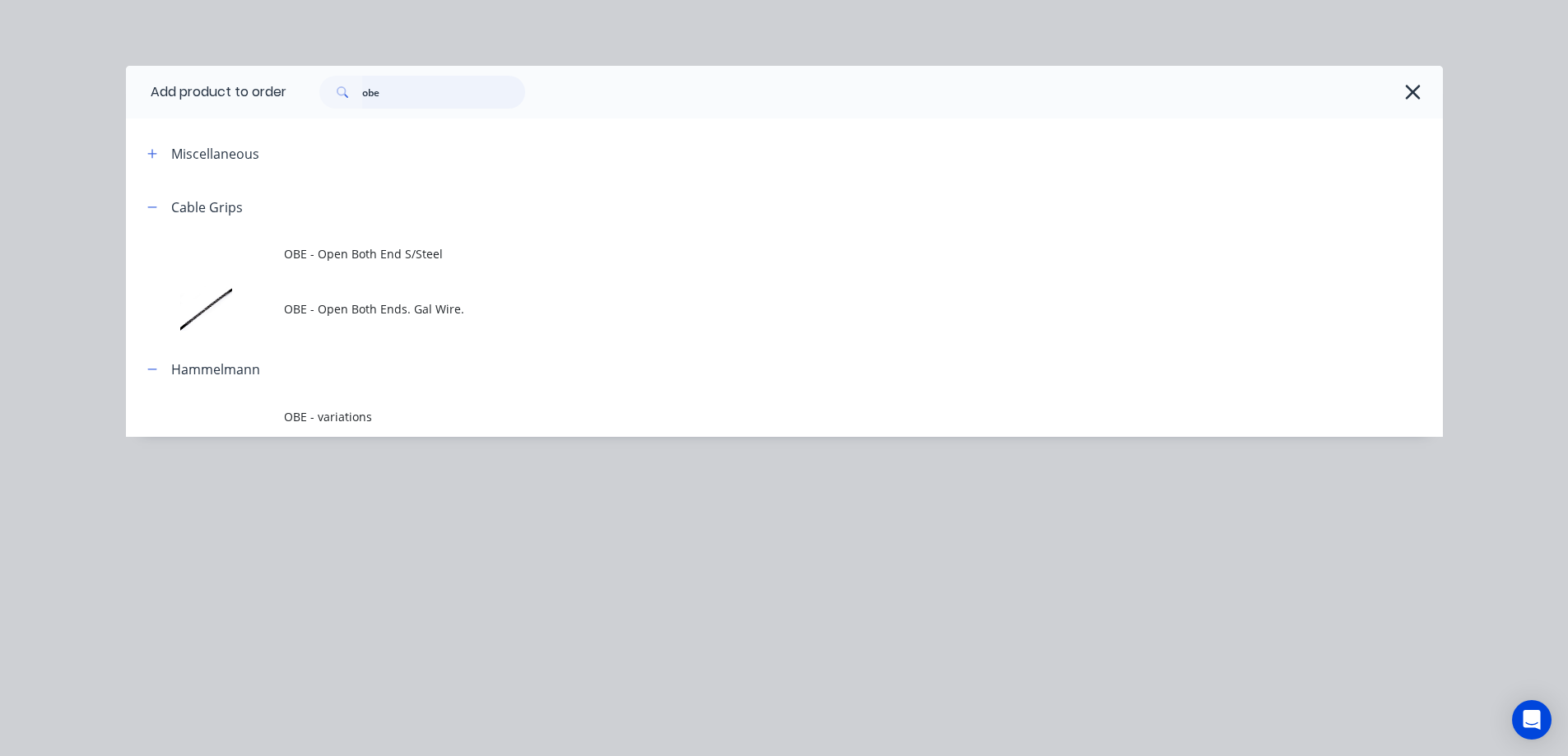
click at [412, 93] on input "obe" at bounding box center [444, 92] width 163 height 33
drag, startPoint x: 412, startPoint y: 93, endPoint x: 364, endPoint y: 93, distance: 48.0
click at [364, 93] on input "obe" at bounding box center [444, 92] width 163 height 33
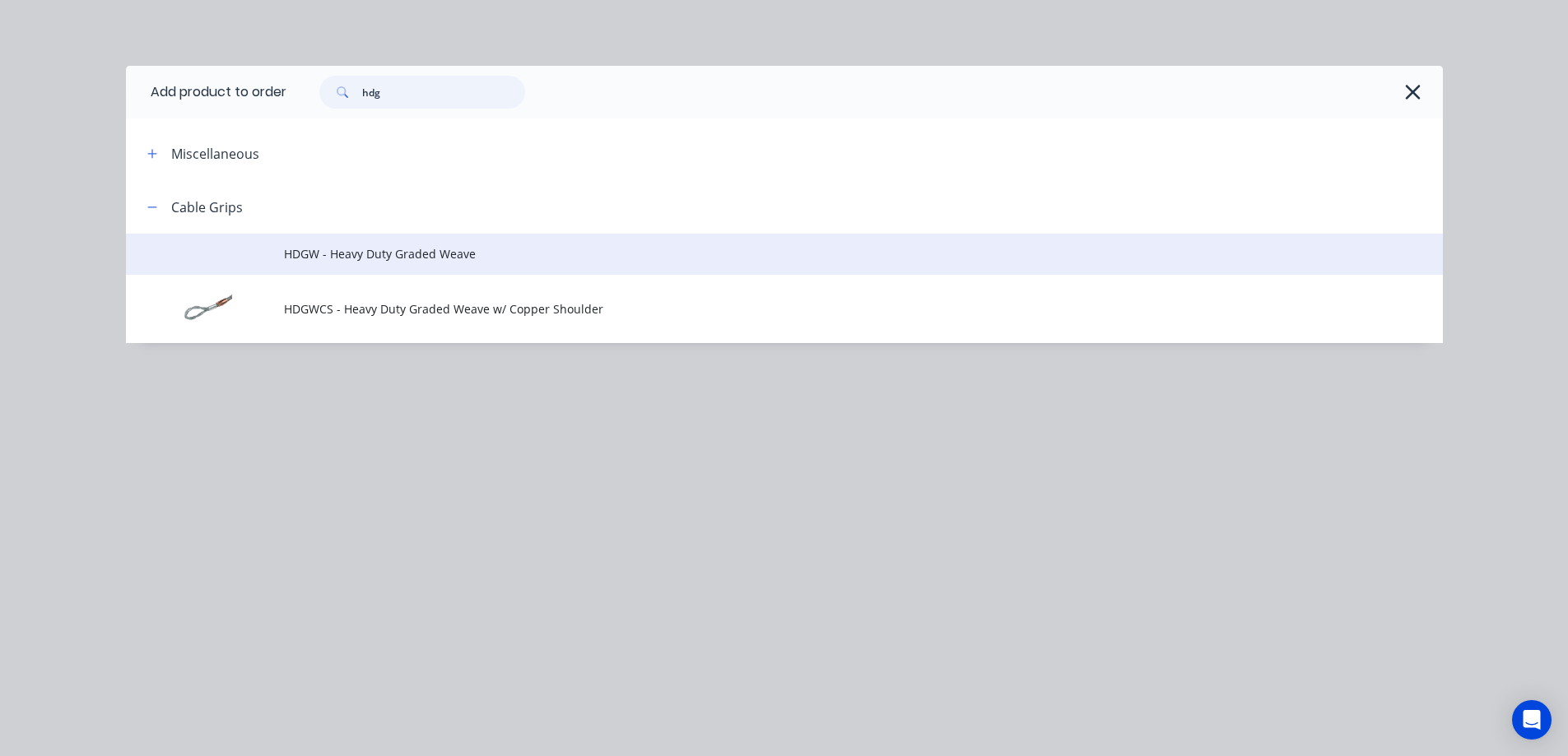
type input "hdg"
click at [442, 261] on span "HDGW - Heavy Duty Graded Weave" at bounding box center [748, 254] width 927 height 17
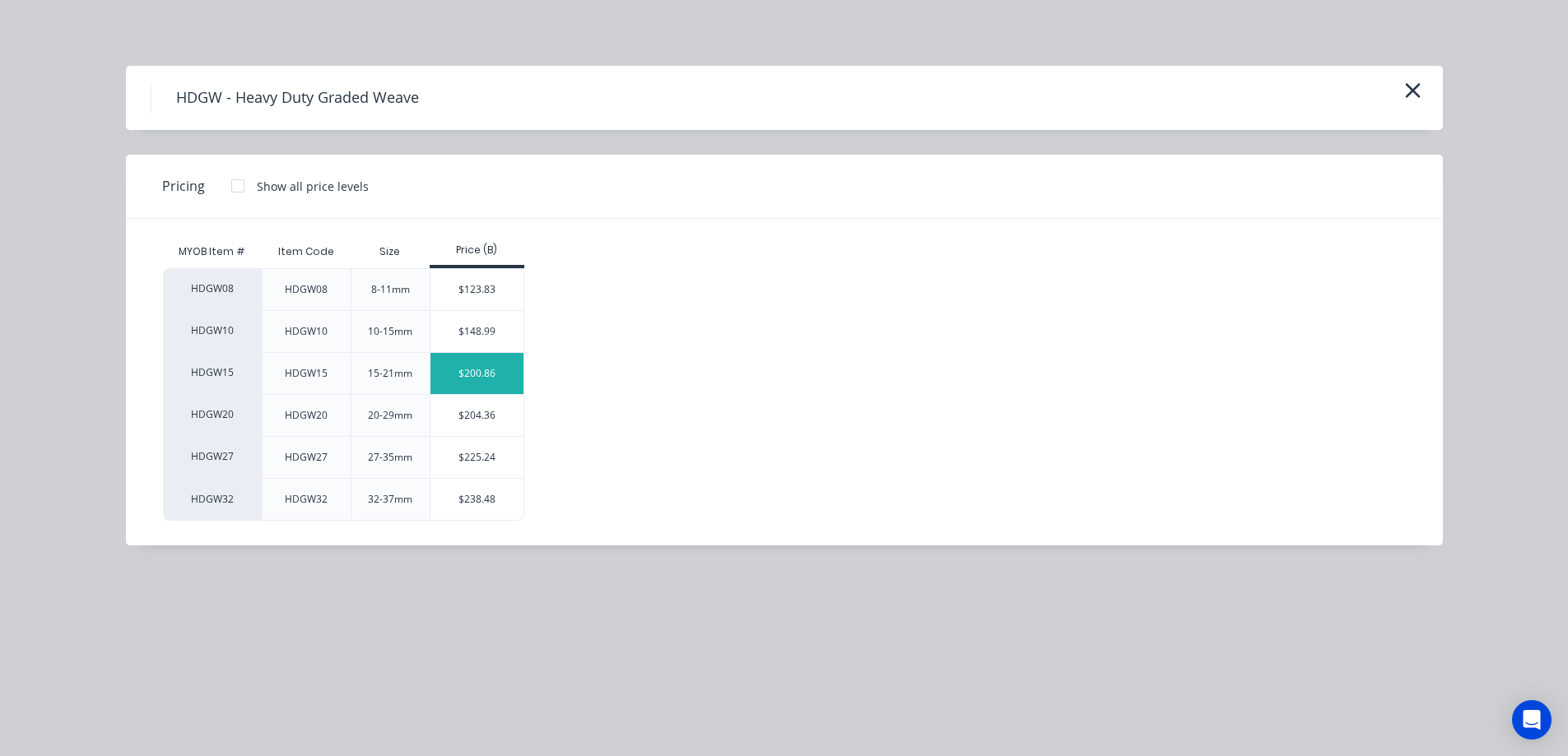
click at [494, 374] on div "$200.86" at bounding box center [477, 373] width 93 height 41
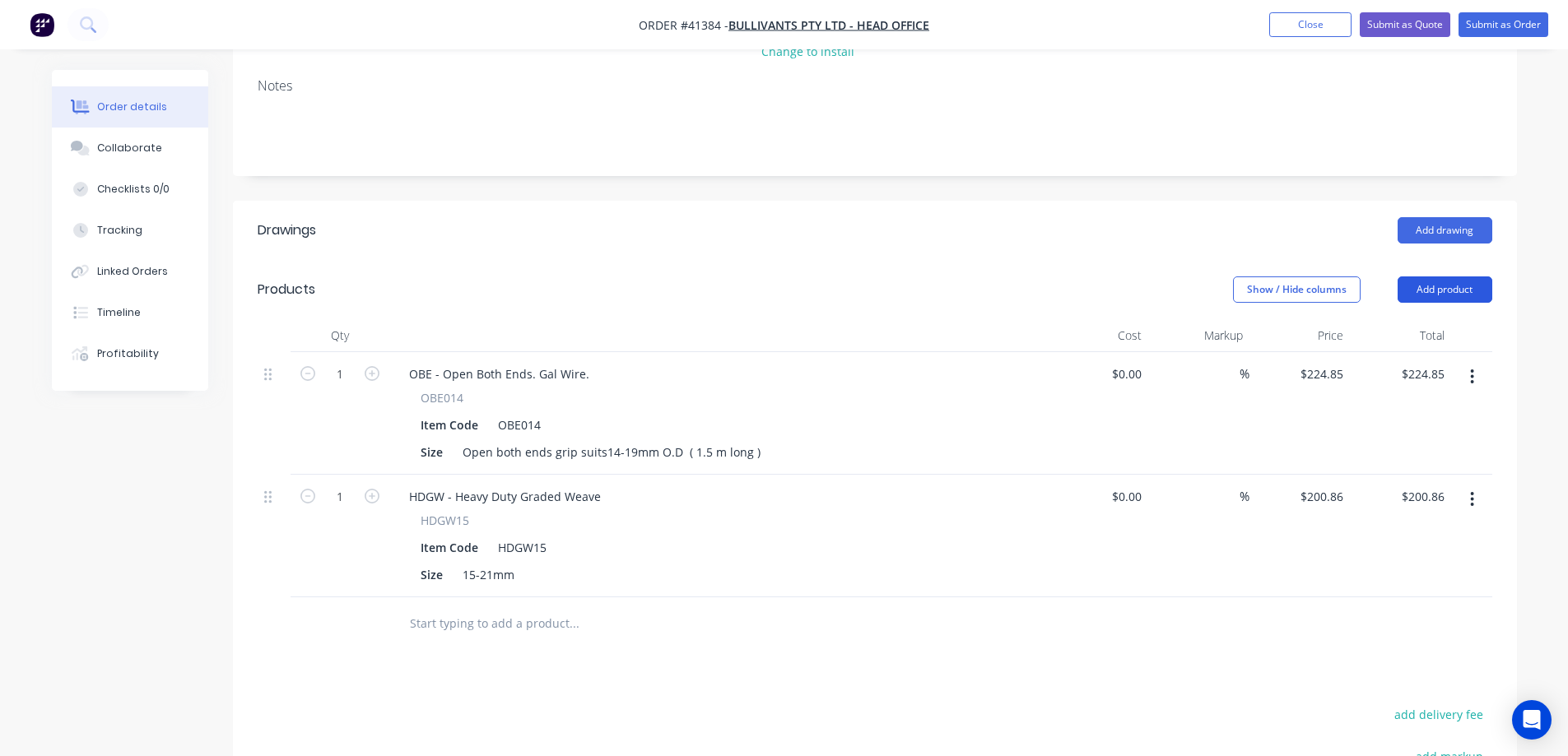
click at [1455, 276] on button "Add product" at bounding box center [1445, 290] width 94 height 27
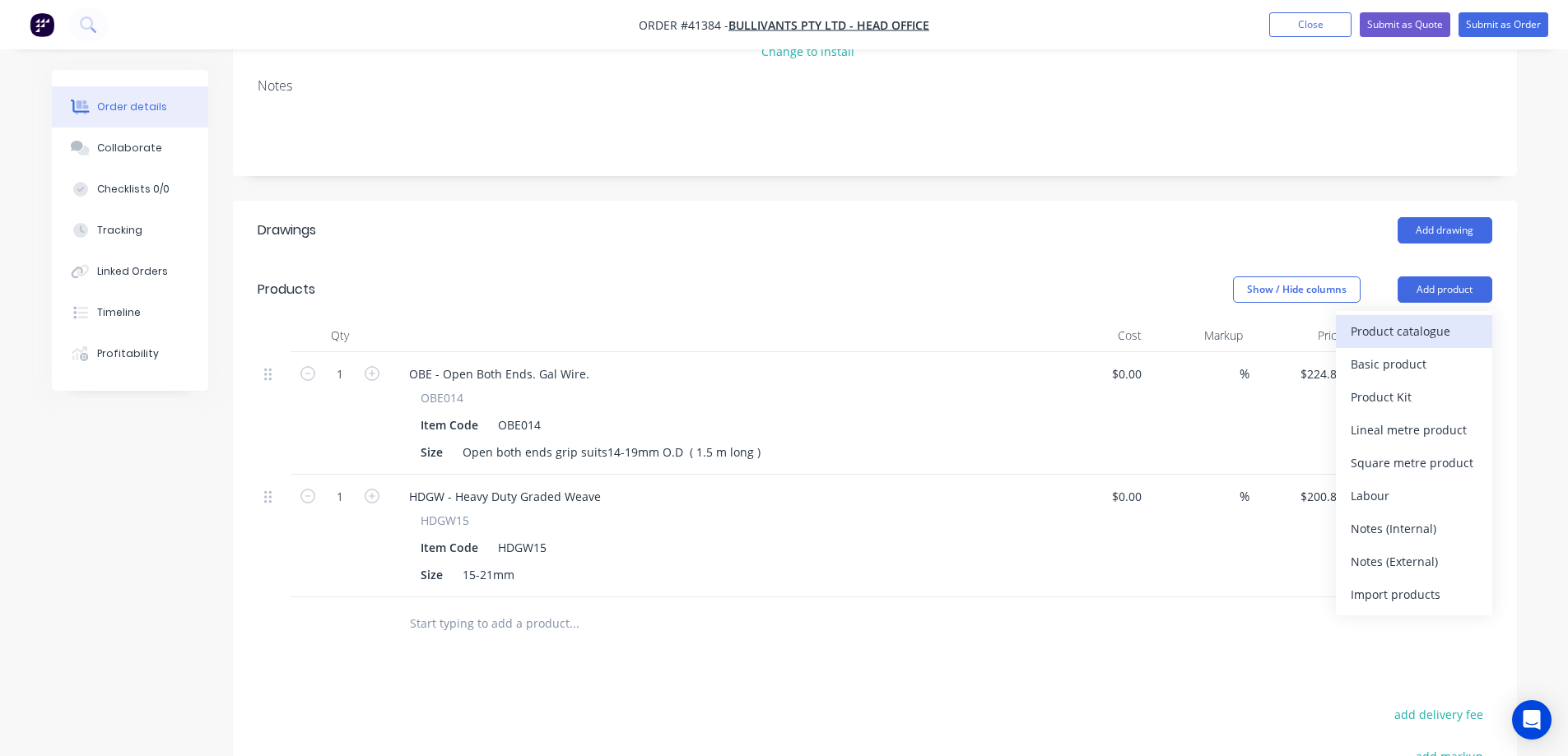
click at [1442, 319] on div "Product catalogue" at bounding box center [1414, 331] width 127 height 24
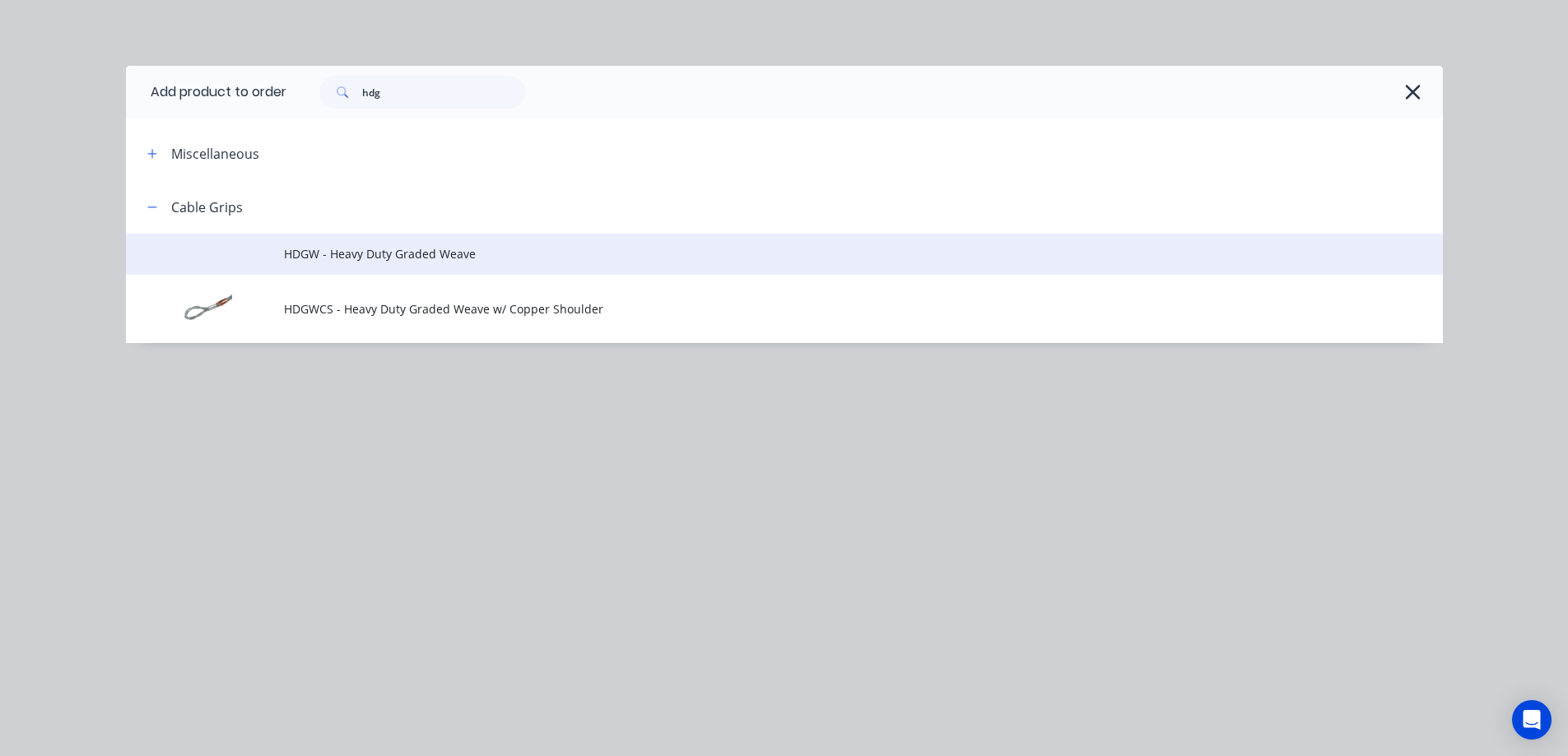
click at [403, 248] on span "HDGW - Heavy Duty Graded Weave" at bounding box center [748, 254] width 927 height 17
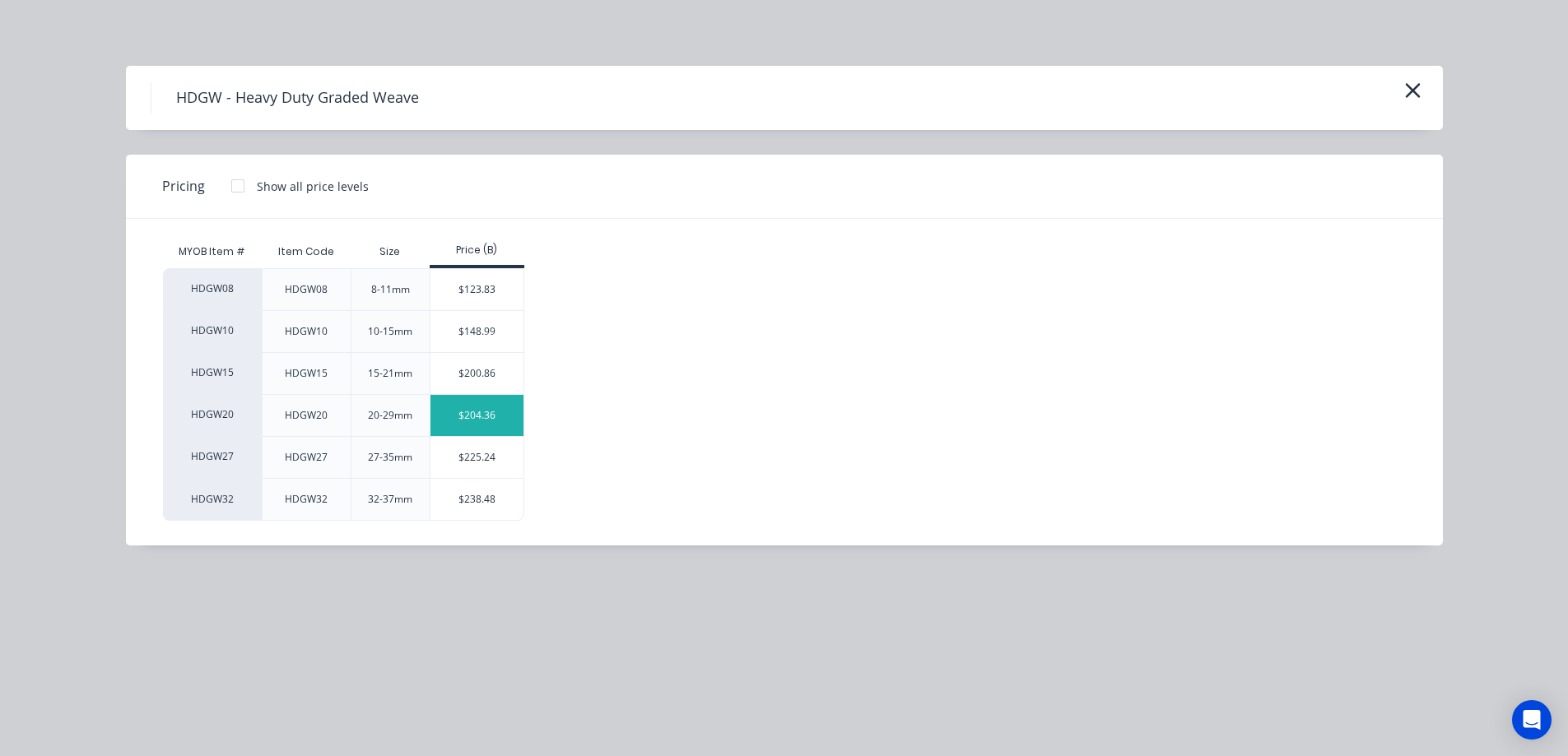
click at [472, 412] on div "$204.36" at bounding box center [477, 415] width 93 height 41
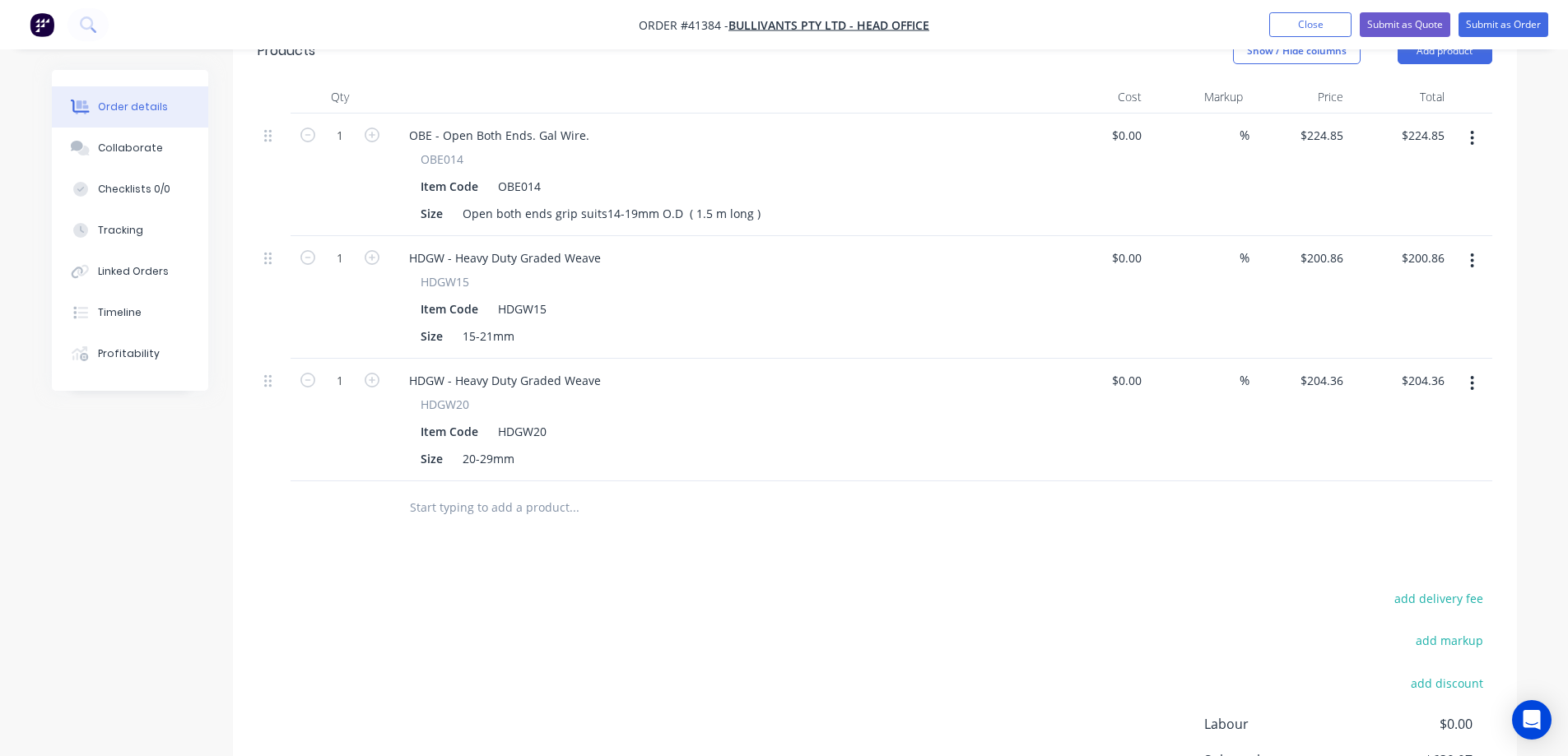
scroll to position [576, 0]
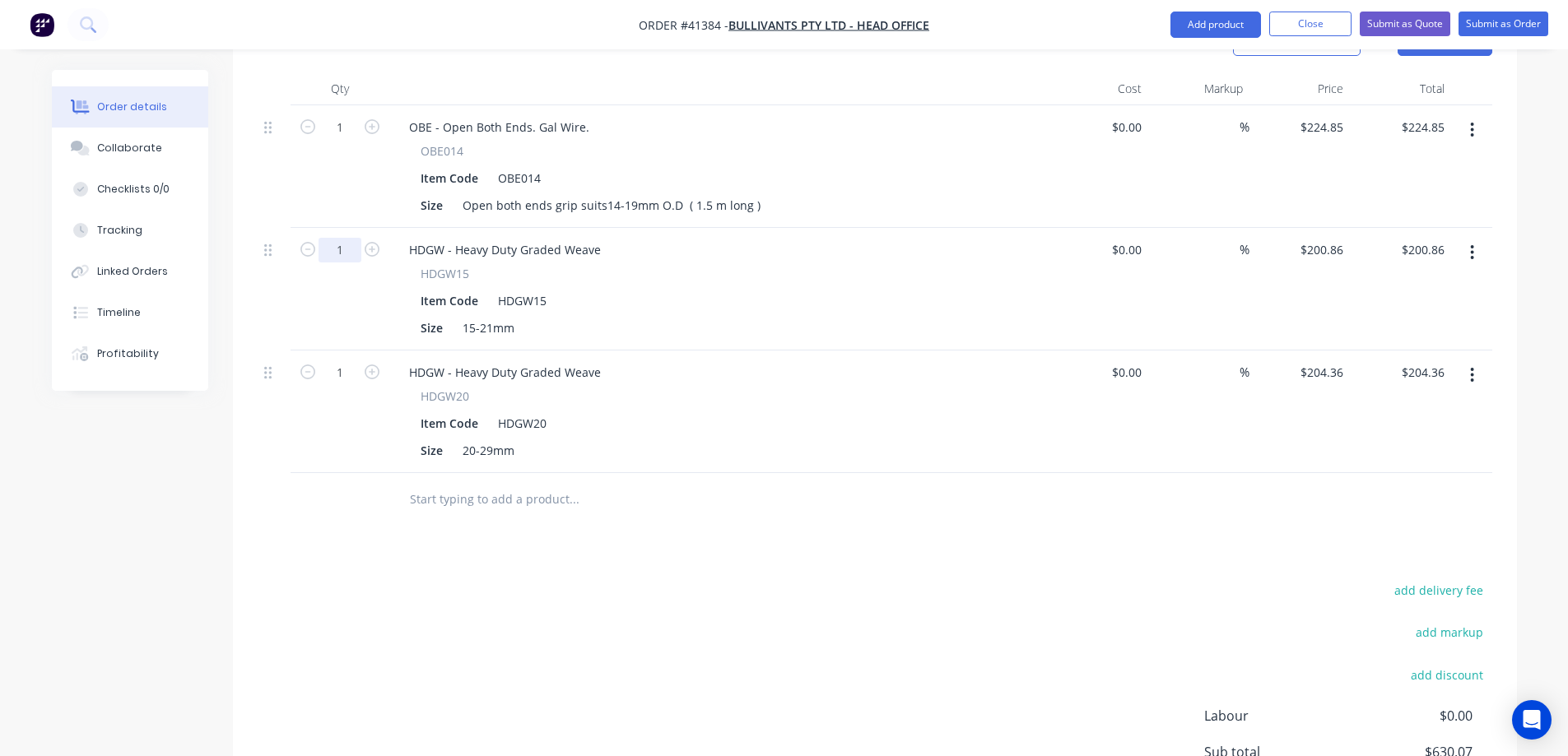
click at [346, 140] on input "1" at bounding box center [340, 128] width 43 height 25
type input "2"
type input "$401.72"
click at [724, 265] on div "HDGW15 Item Code HDGW15 Size 15-21mm" at bounding box center [718, 302] width 646 height 75
click at [350, 140] on input "1" at bounding box center [340, 128] width 43 height 25
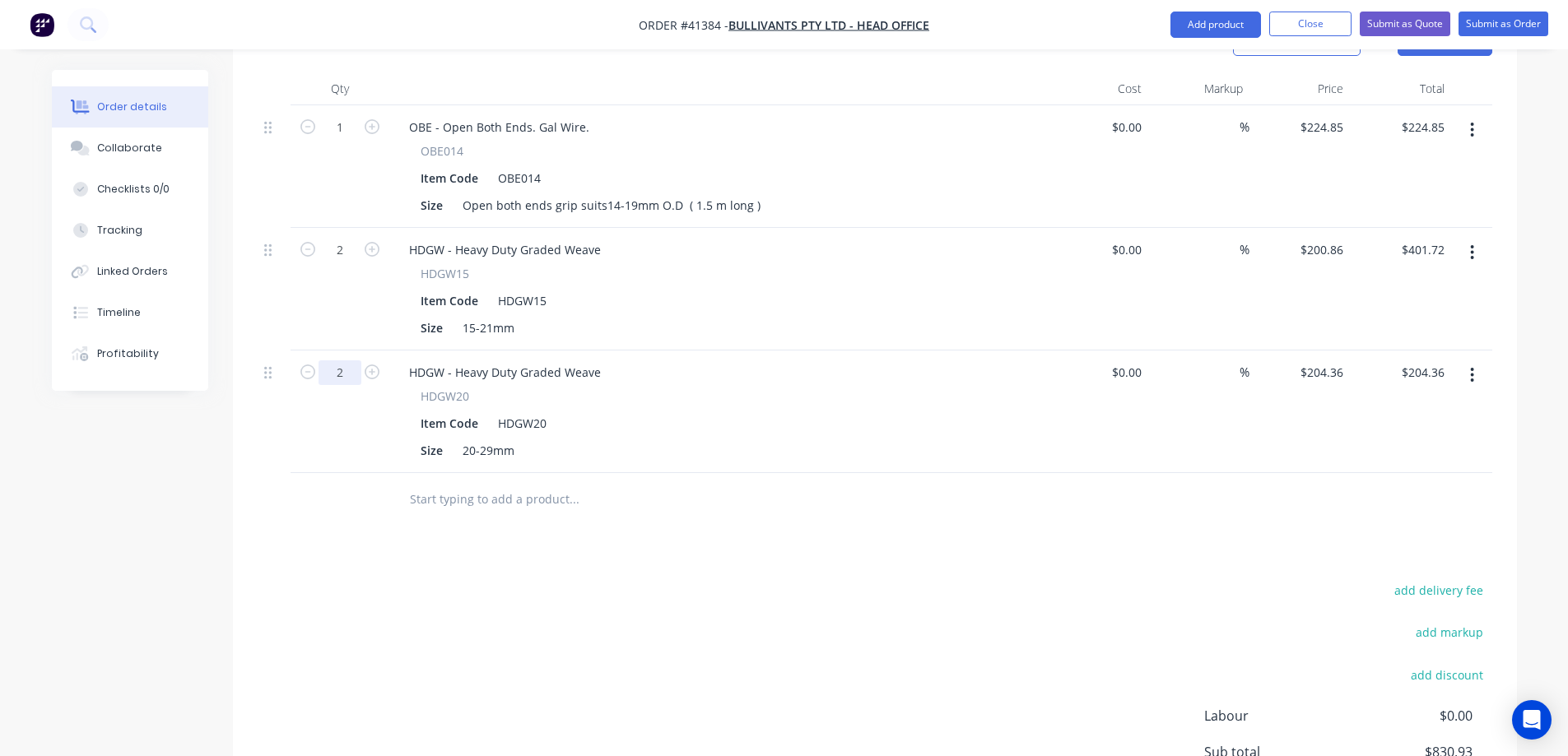
type input "2"
type input "$408.72"
click at [876, 439] on div "Size 20-29mm" at bounding box center [715, 450] width 603 height 24
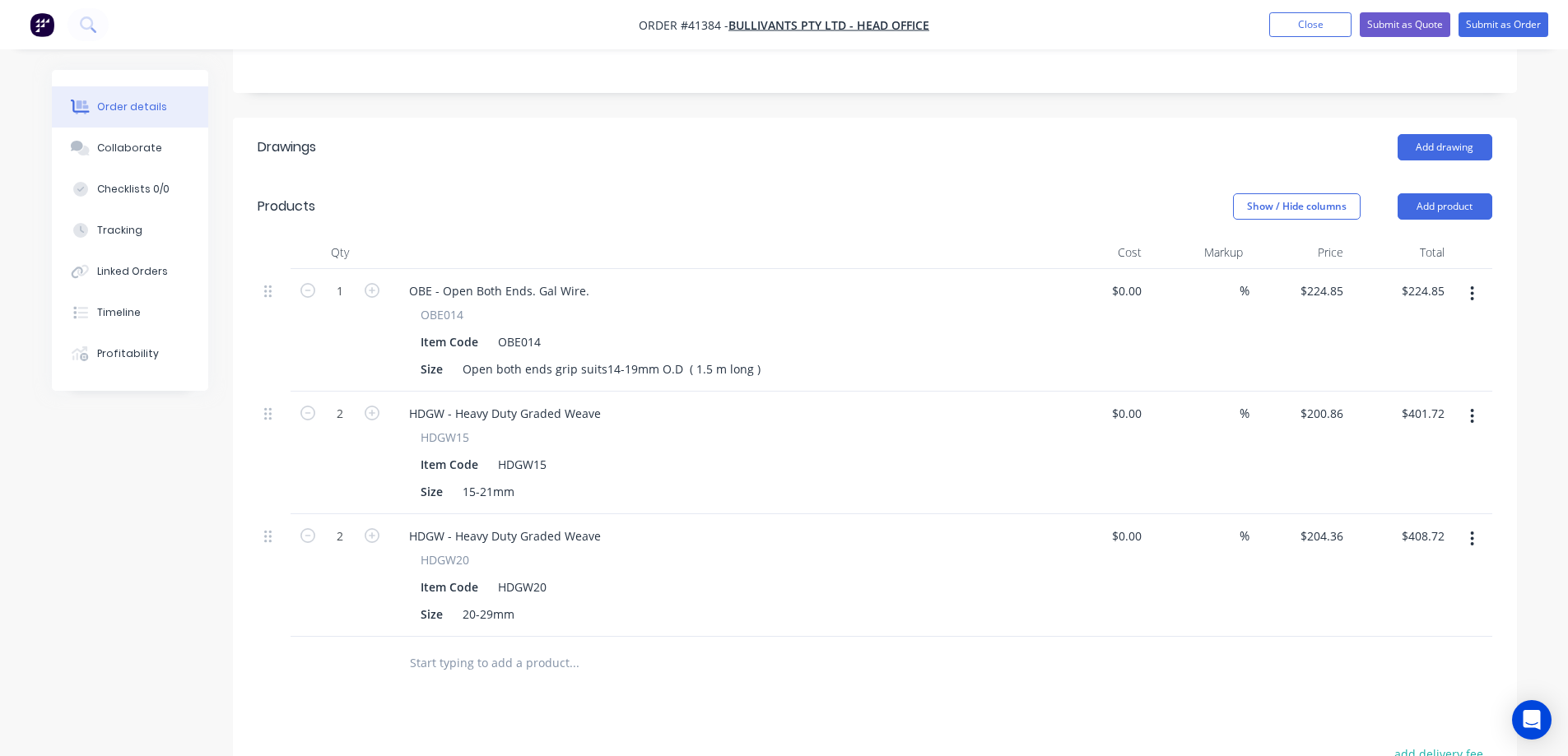
scroll to position [412, 0]
click at [551, 331] on div "Item Code OBE014" at bounding box center [715, 342] width 603 height 24
click at [567, 331] on div "Item Code OBE014 (" at bounding box center [715, 342] width 603 height 24
click at [557, 331] on div "OBE014 (" at bounding box center [524, 342] width 66 height 24
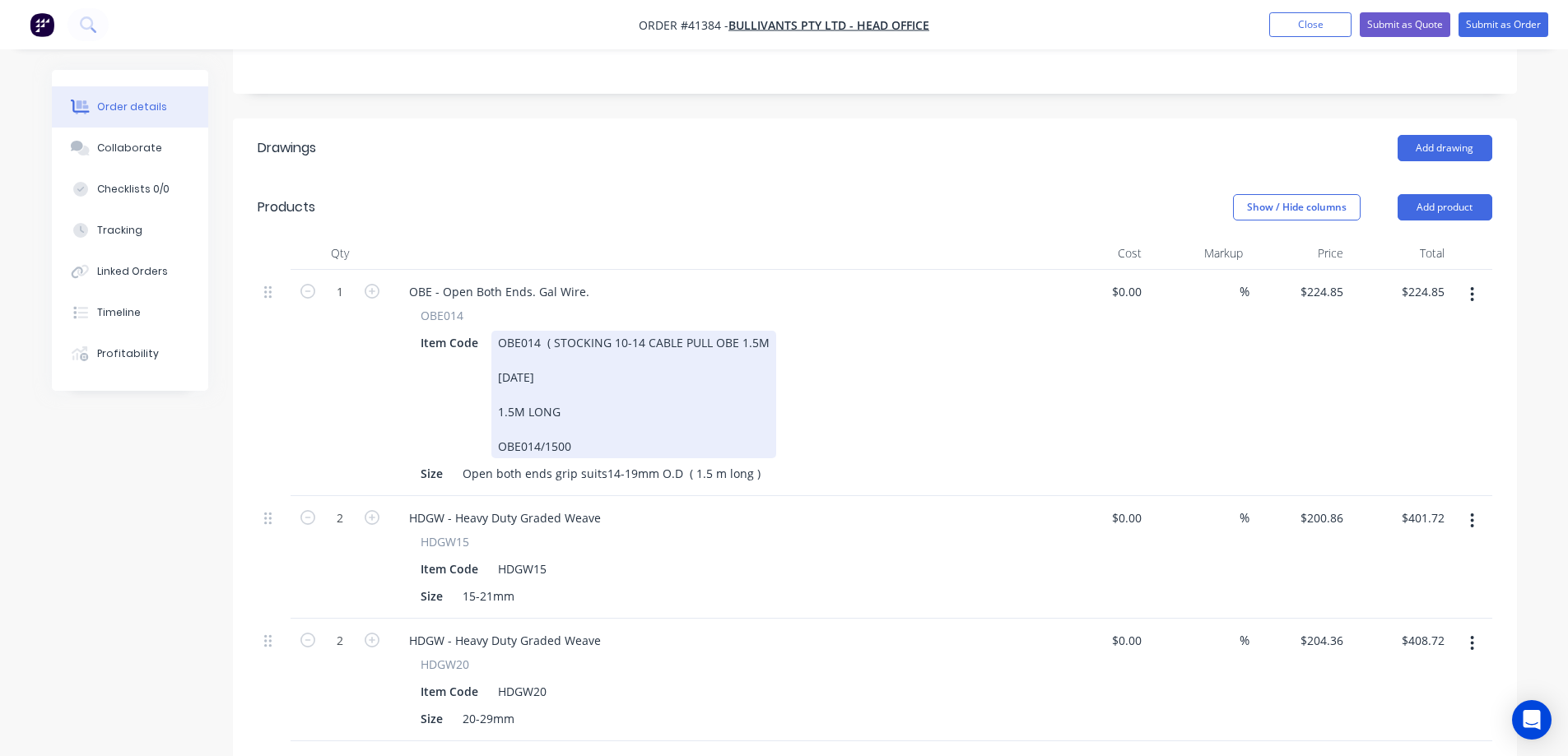
click at [498, 438] on div "OBE014/1500" at bounding box center [633, 446] width 272 height 17
drag, startPoint x: 548, startPoint y: 353, endPoint x: 481, endPoint y: 358, distance: 67.2
click at [481, 358] on div "Item Code OBE014 ( STOCKING 10-14 CABLE PULL OBE 1.5M 01/09/25 1.5M LONG OBE014…" at bounding box center [715, 395] width 603 height 128
click at [498, 403] on div "1.5M LONG" at bounding box center [633, 412] width 272 height 17
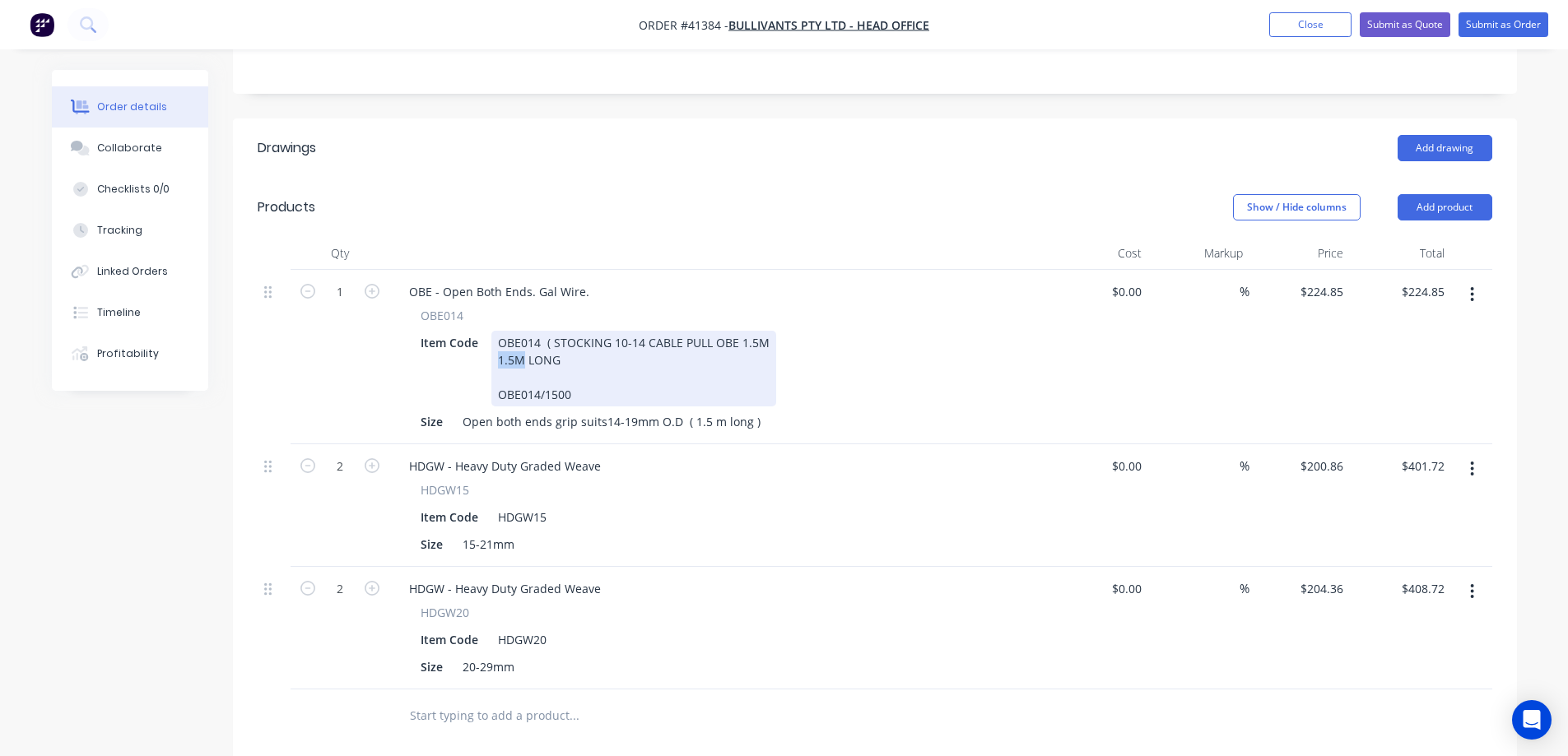
drag, startPoint x: 525, startPoint y: 341, endPoint x: 487, endPoint y: 345, distance: 38.2
click at [487, 345] on div "Item Code OBE014 ( STOCKING 10-14 CABLE PULL OBE 1.5M 1.5M LONG OBE014/1500" at bounding box center [715, 368] width 603 height 75
click at [499, 386] on div "OBE014/1500" at bounding box center [633, 395] width 272 height 17
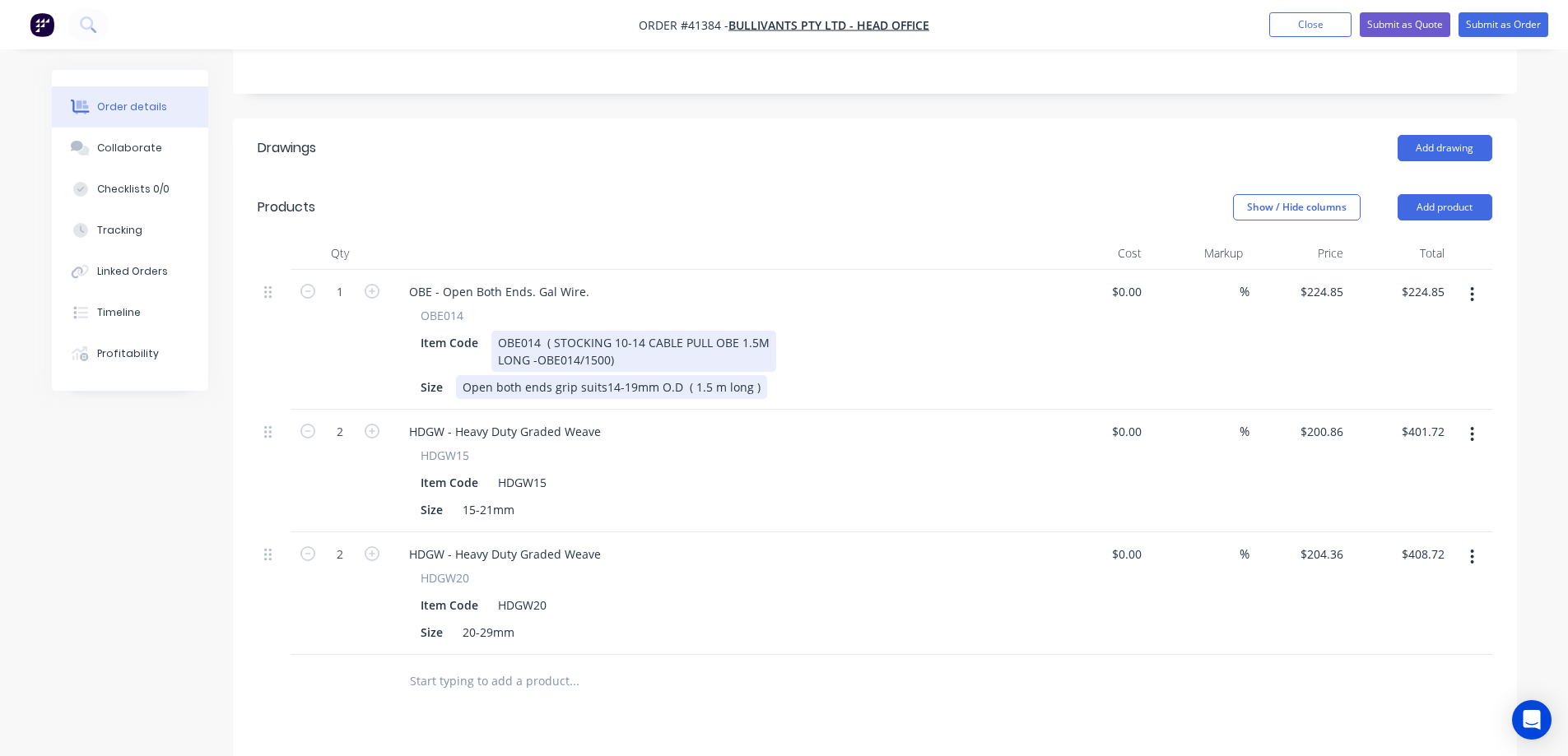
click at [759, 364] on div "OBE - Open Both Ends. Gal Wire. OBE014 Item Code OBE014 ( STOCKING 10-14 CABLE …" at bounding box center [718, 339] width 659 height 140
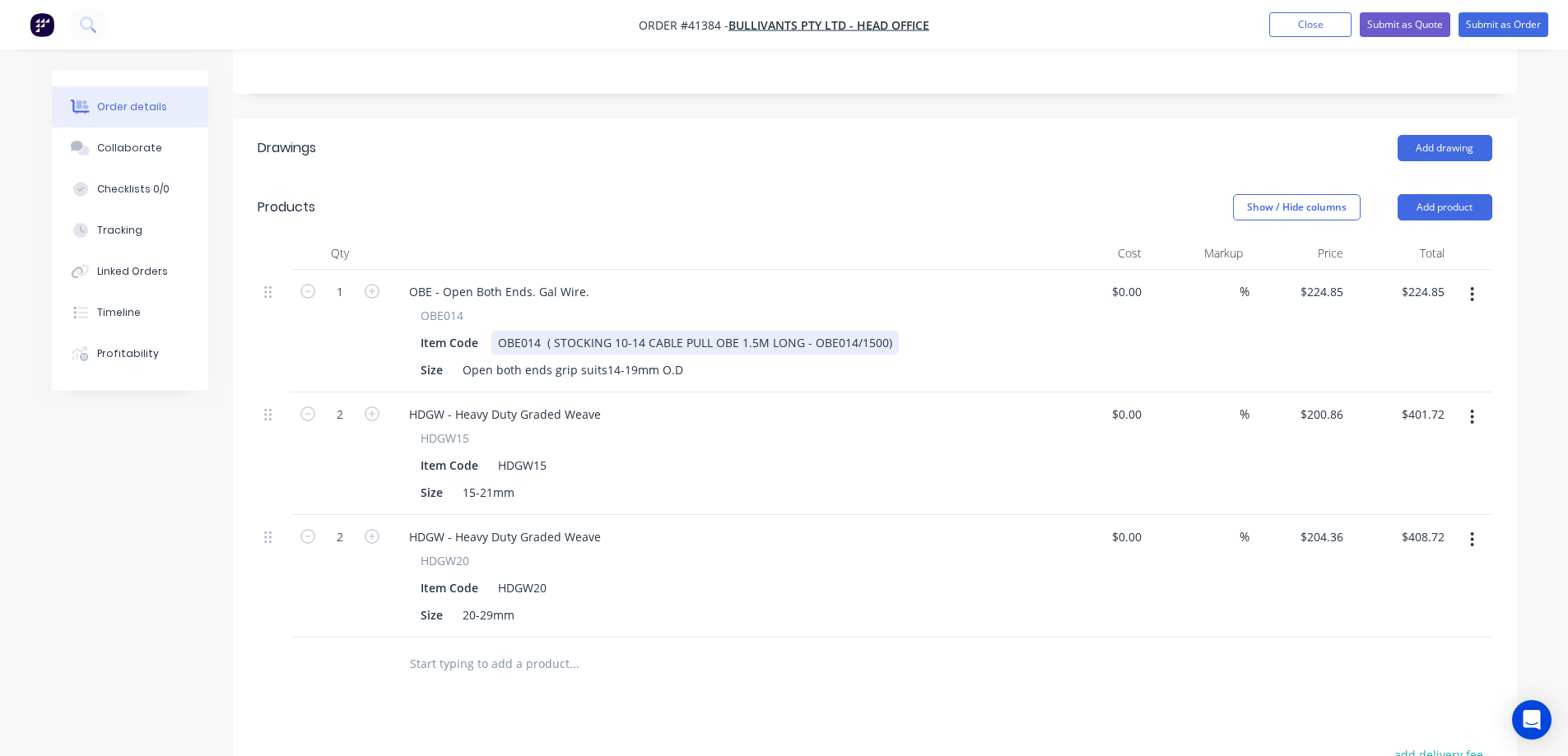
click at [774, 402] on div "HDGW - Heavy Duty Graded Weave" at bounding box center [718, 414] width 646 height 24
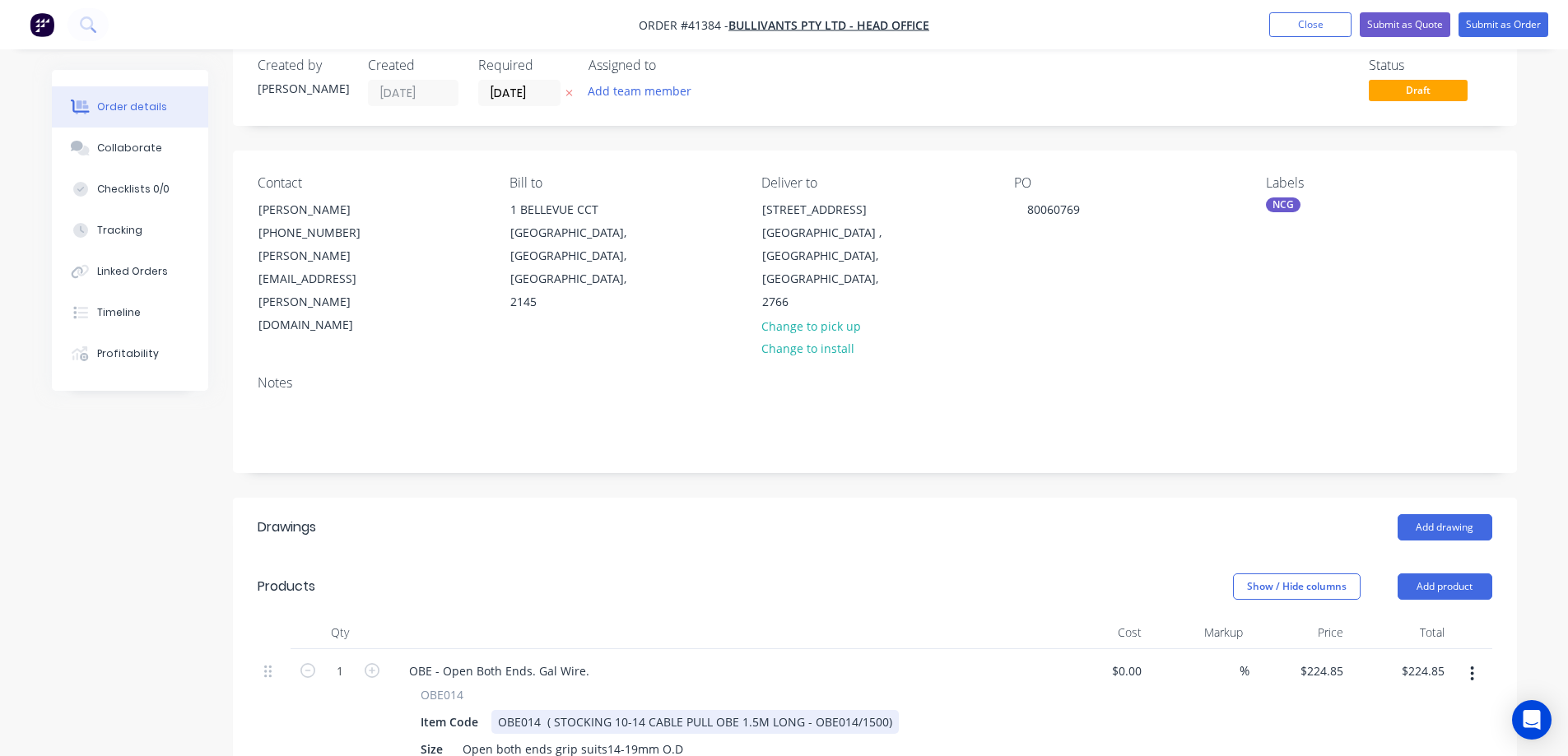
scroll to position [0, 0]
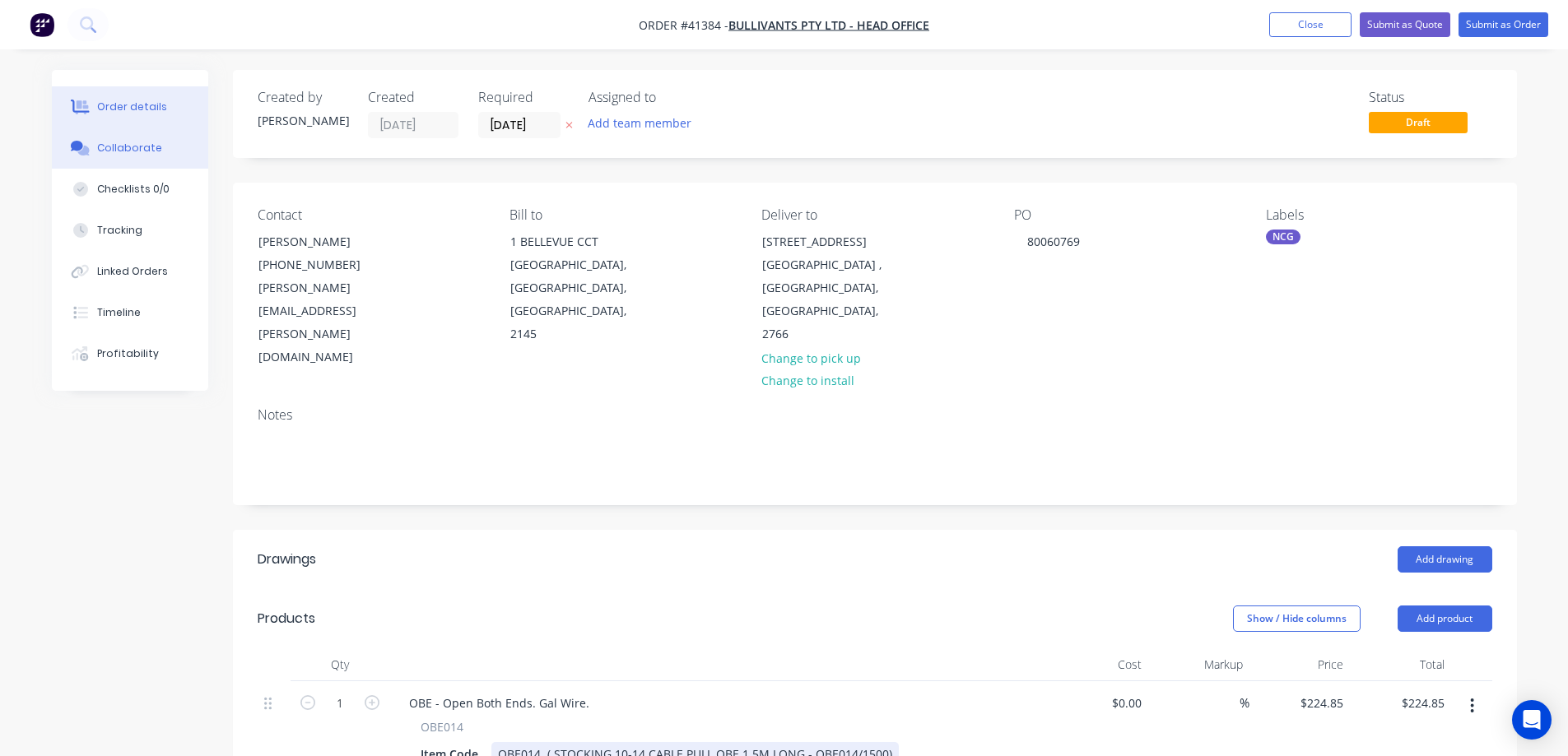
click at [150, 146] on div "Collaborate" at bounding box center [130, 149] width 65 height 15
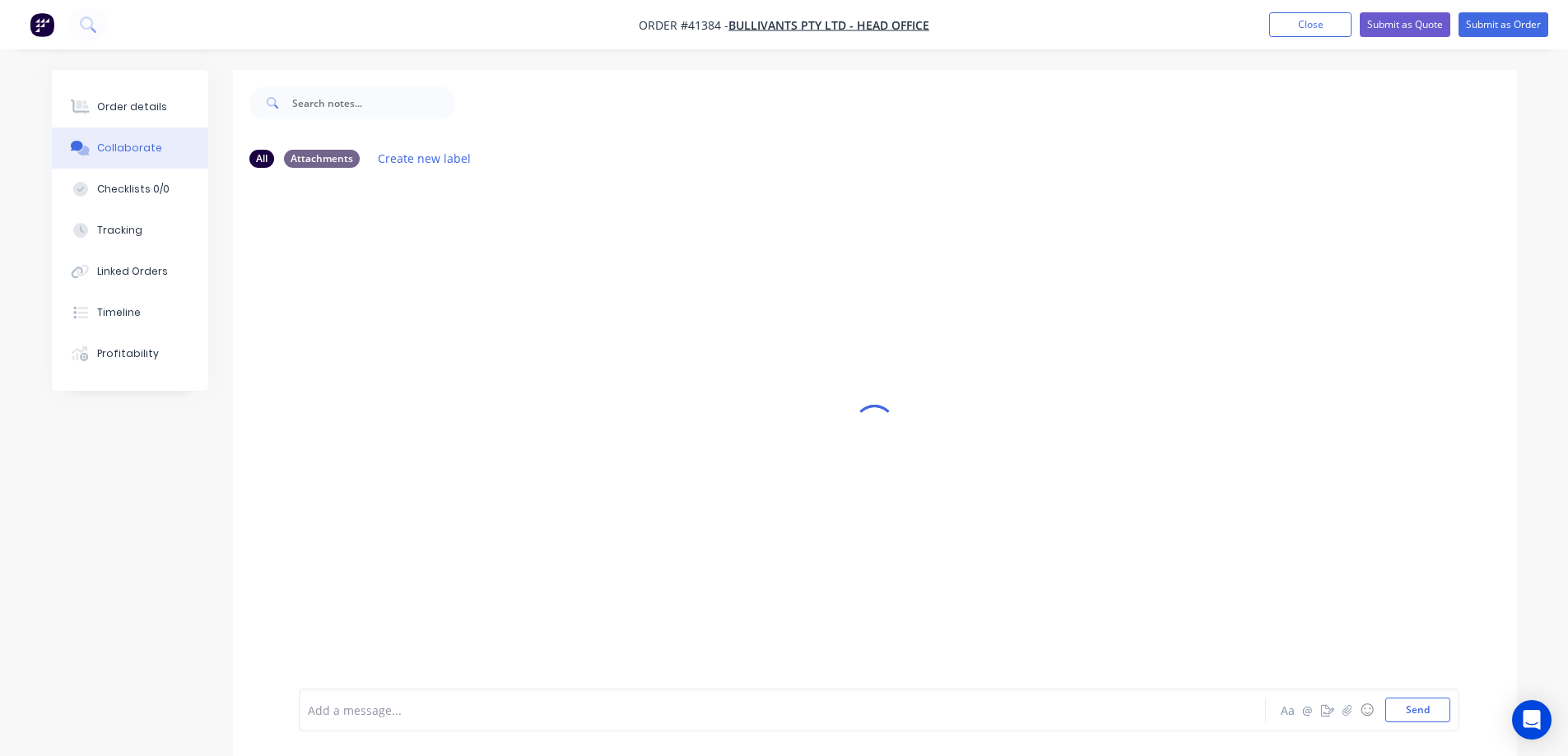
click at [431, 716] on div at bounding box center [737, 710] width 856 height 17
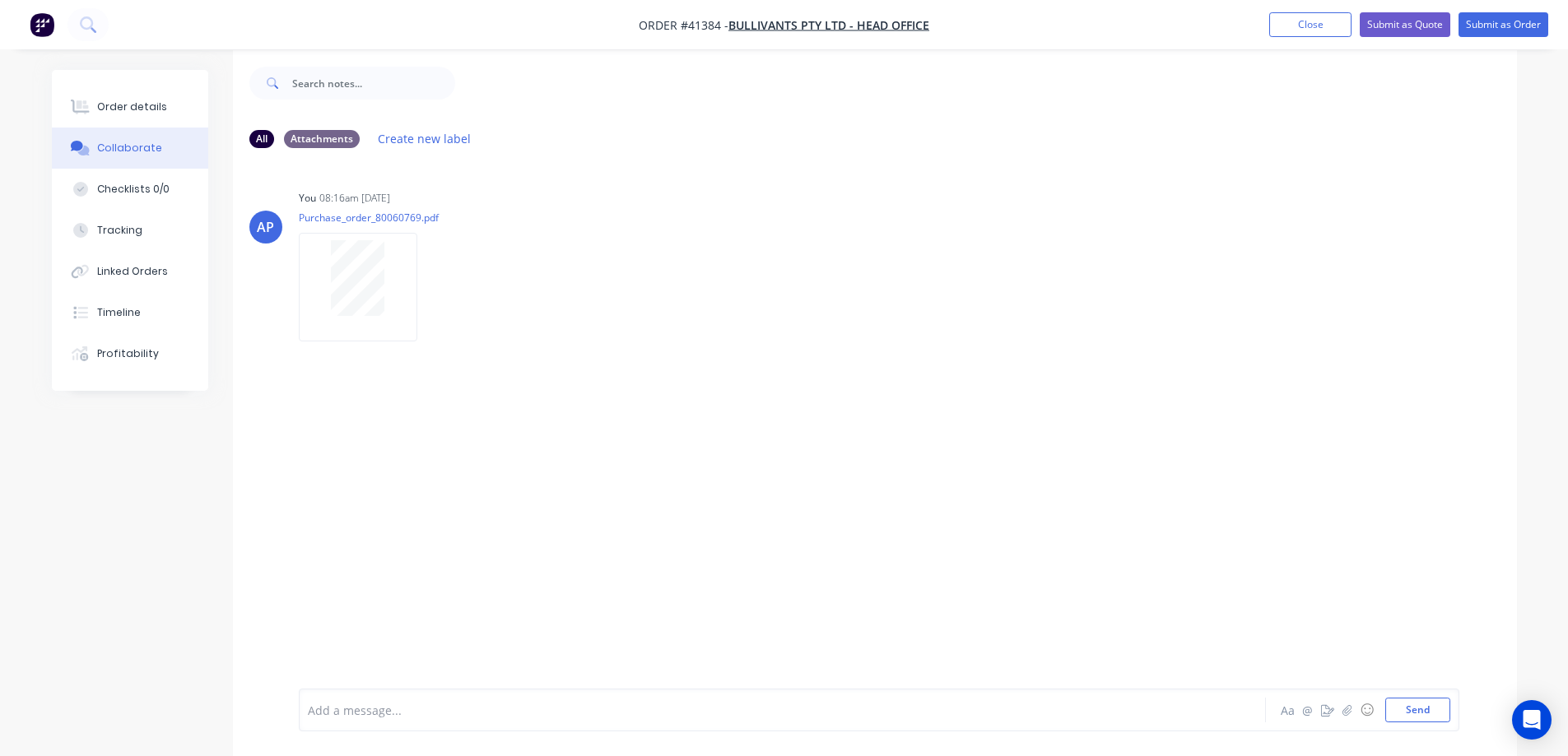
scroll to position [25, 0]
click at [431, 284] on icon "button" at bounding box center [430, 282] width 3 height 15
click at [0, 0] on button "Delete" at bounding box center [0, 0] width 0 height 0
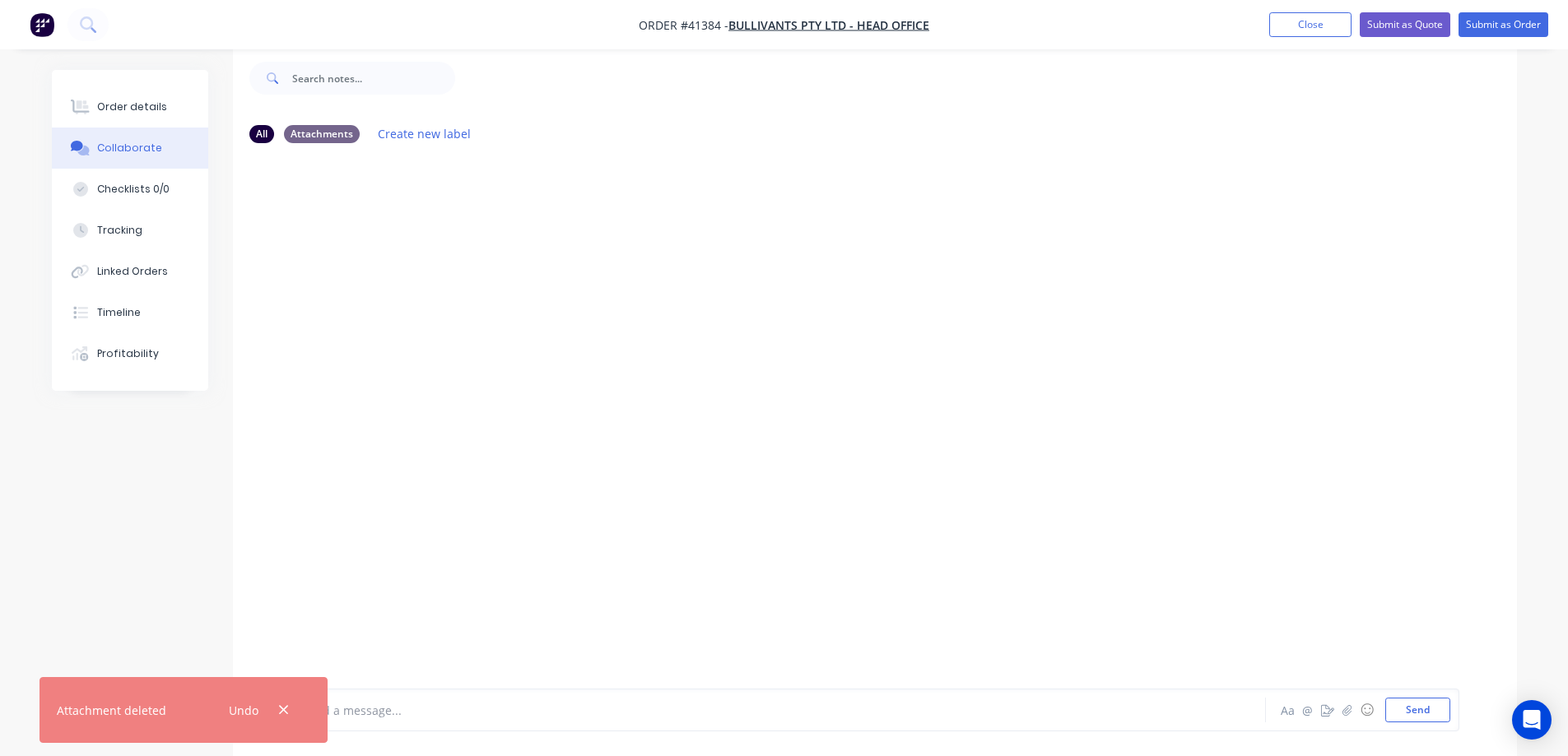
click at [361, 707] on div at bounding box center [737, 710] width 856 height 17
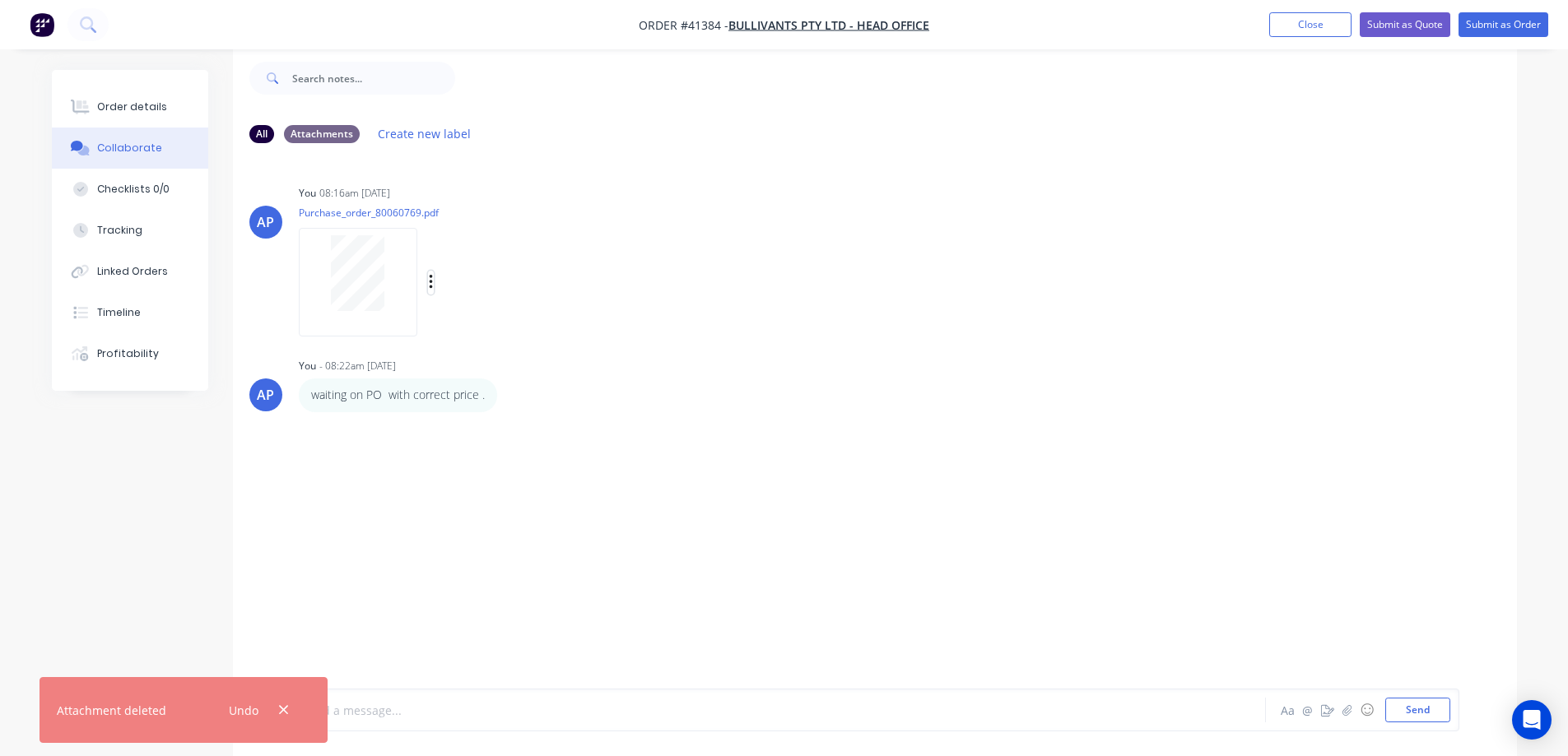
click at [430, 283] on icon "button" at bounding box center [430, 282] width 3 height 15
click at [471, 357] on button "Delete" at bounding box center [539, 363] width 185 height 37
drag, startPoint x: 286, startPoint y: 707, endPoint x: 310, endPoint y: 690, distance: 29.4
click at [287, 707] on icon "button" at bounding box center [283, 710] width 9 height 9
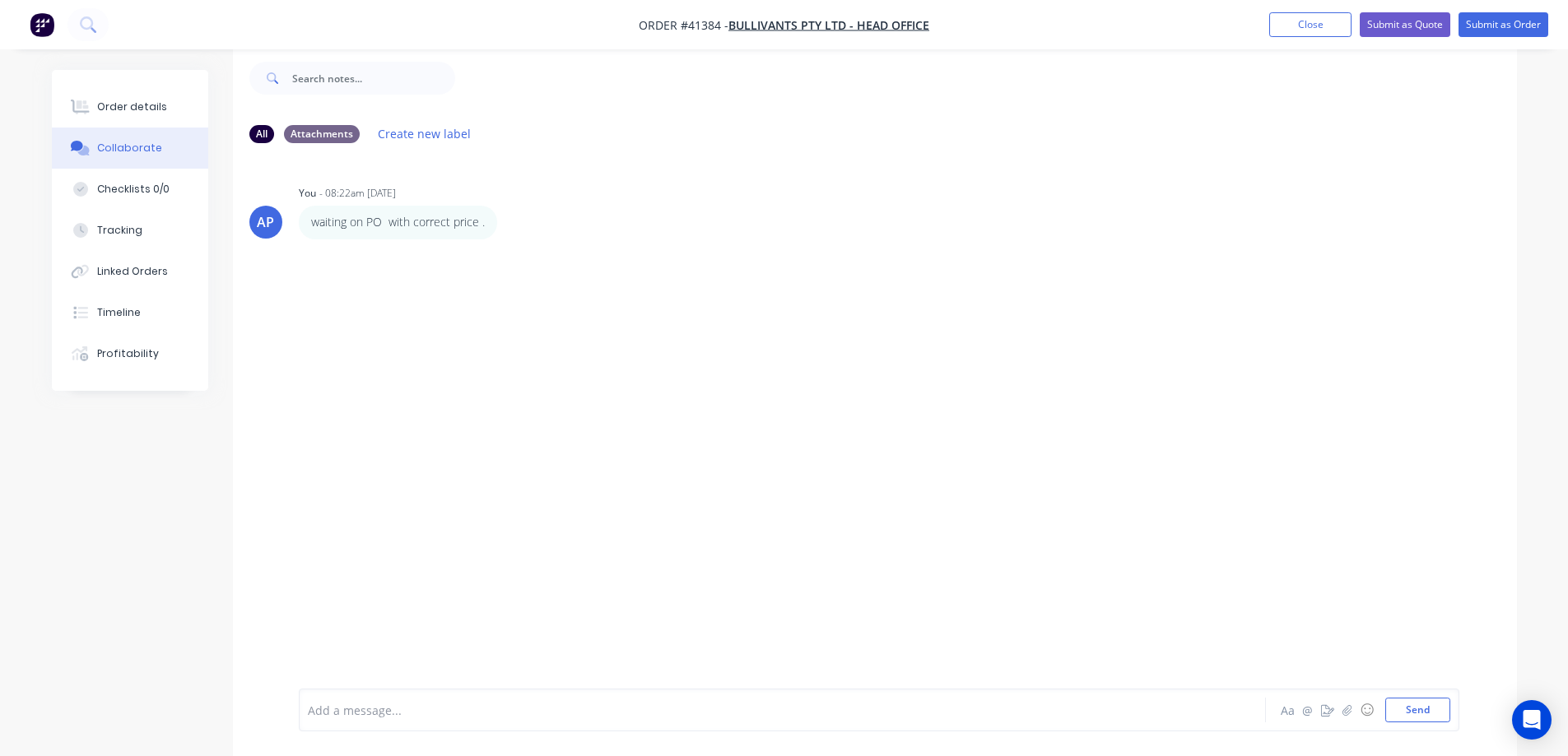
drag, startPoint x: 474, startPoint y: 529, endPoint x: 485, endPoint y: 496, distance: 34.8
click at [476, 526] on div "AP You - 08:22am 28/08/25 waiting on PO with correct price . Labels Edit Delete" at bounding box center [875, 410] width 1285 height 508
click at [171, 106] on button "Order details" at bounding box center [130, 107] width 156 height 41
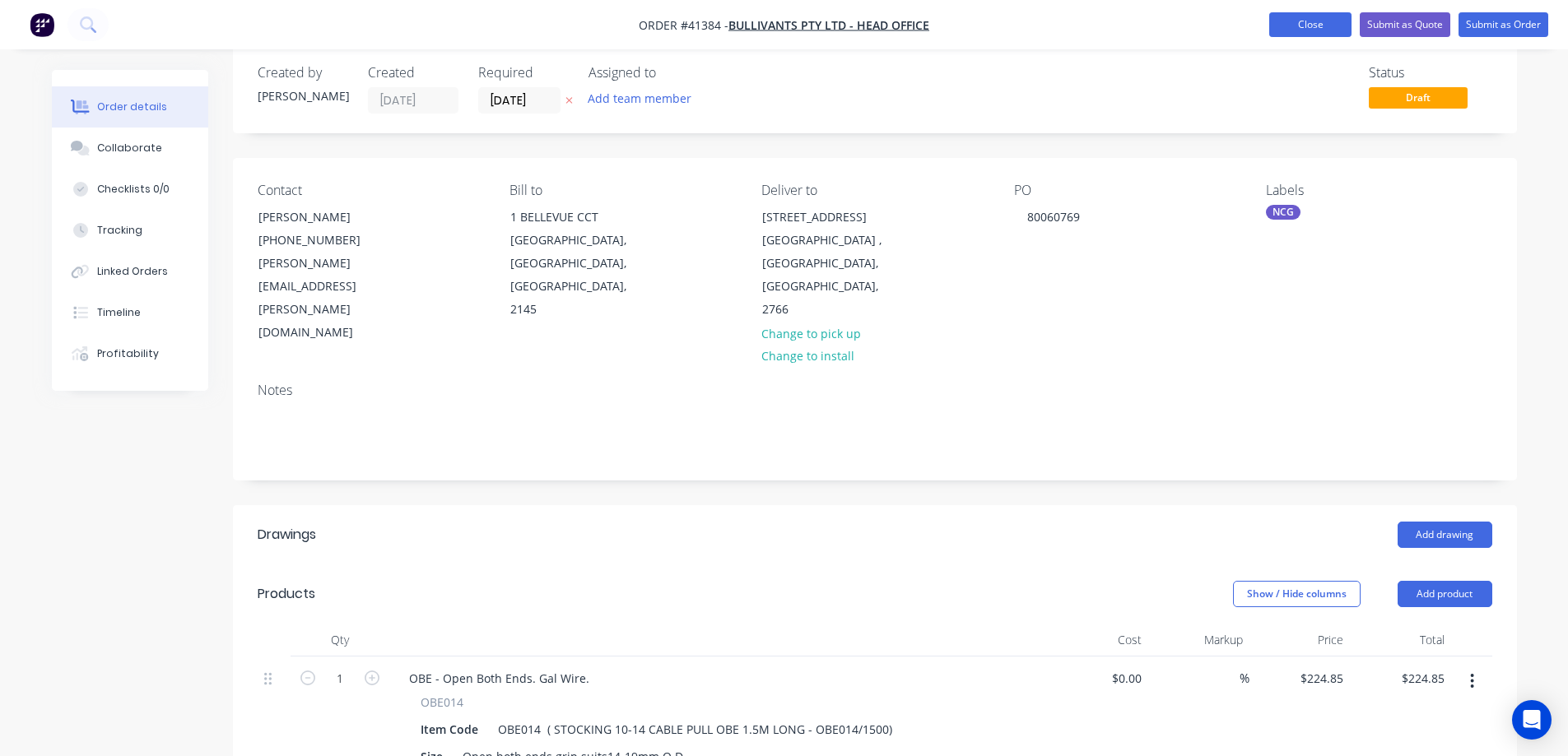
click at [1304, 21] on button "Close" at bounding box center [1310, 25] width 82 height 25
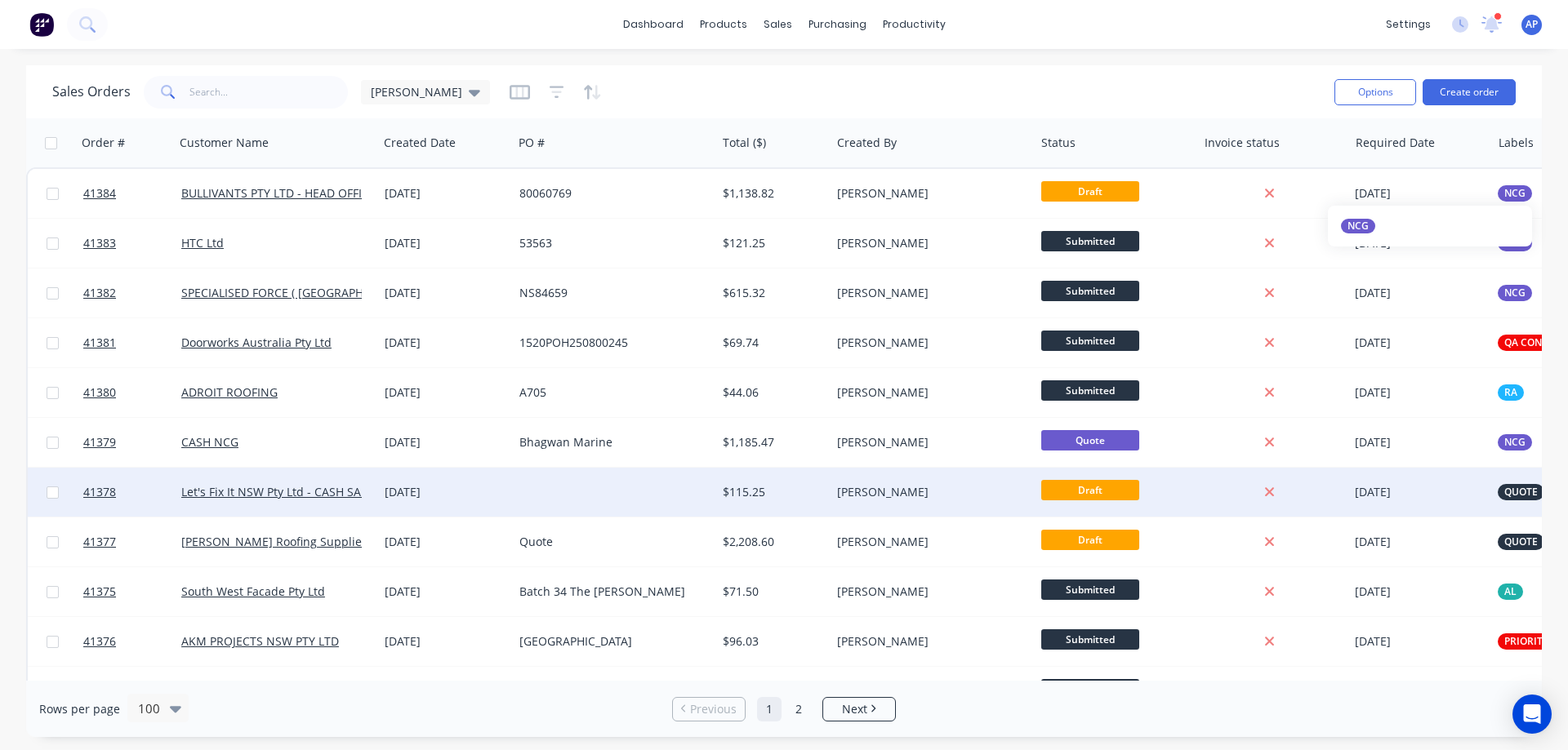
click at [523, 492] on div at bounding box center [614, 493] width 203 height 49
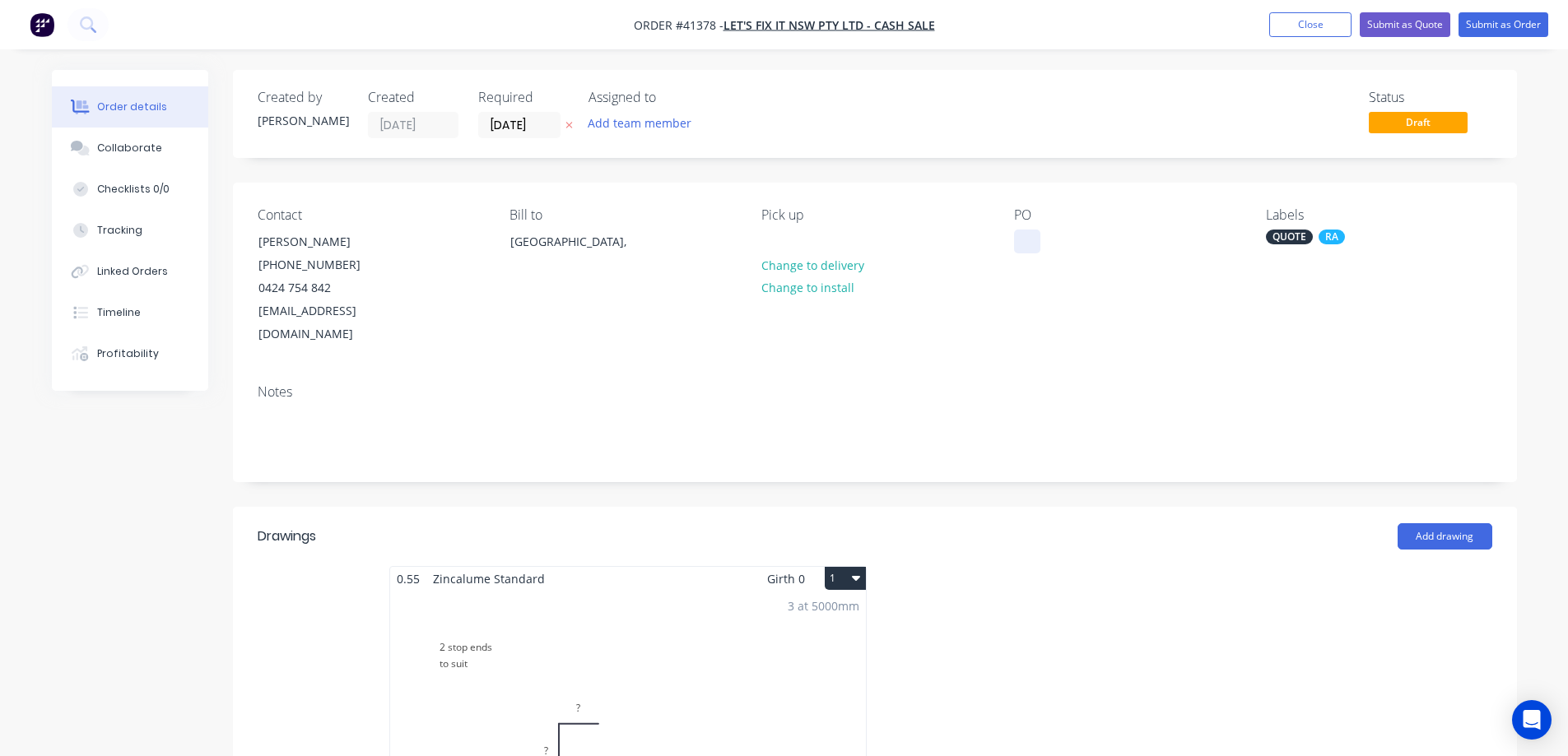
click at [1028, 240] on div at bounding box center [1028, 241] width 27 height 24
click at [1075, 343] on div "Contact Jason Pisani (02) 4404 4722 0424 754 842 info@letsfixit4u.com.au Bill t…" at bounding box center [875, 277] width 1285 height 189
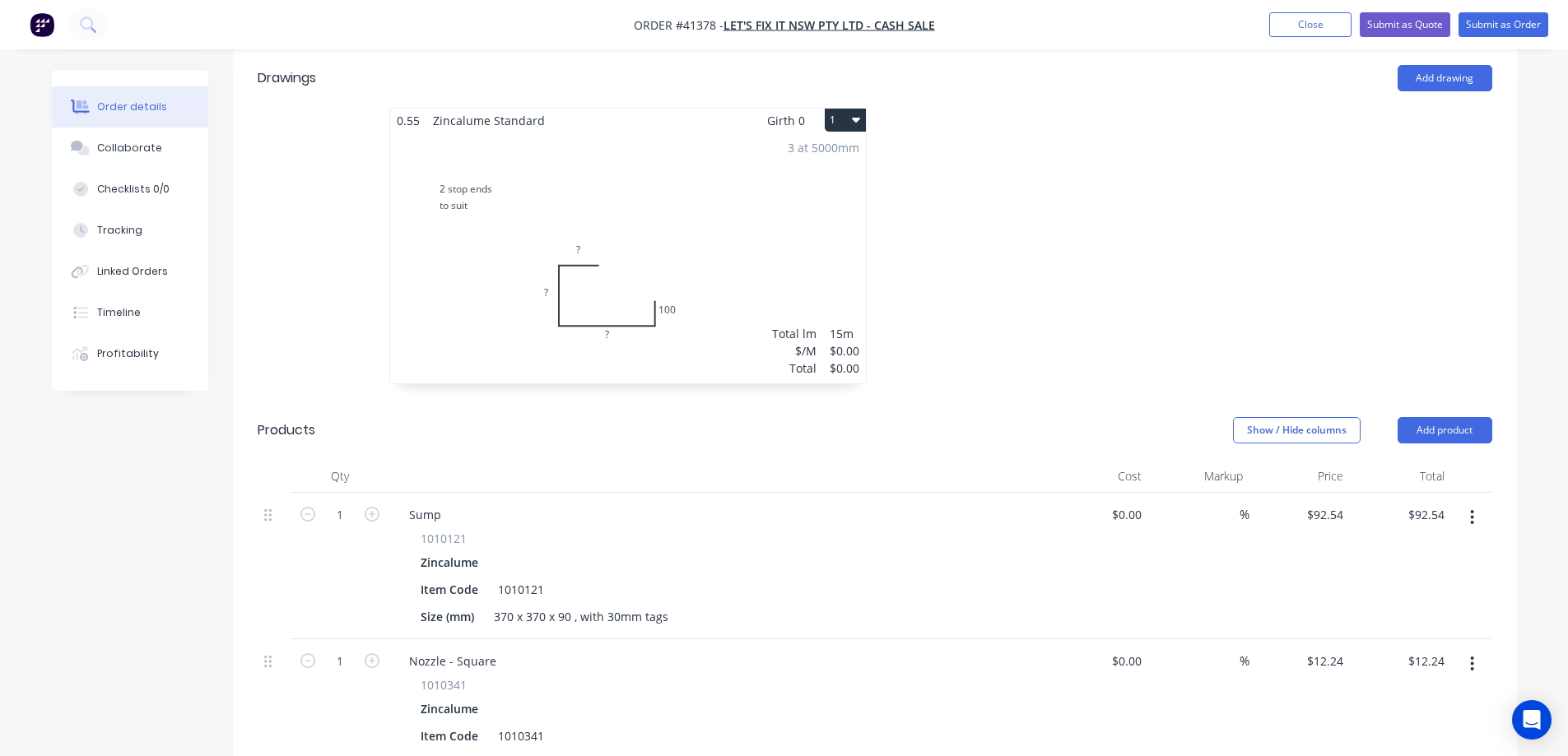
scroll to position [494, 0]
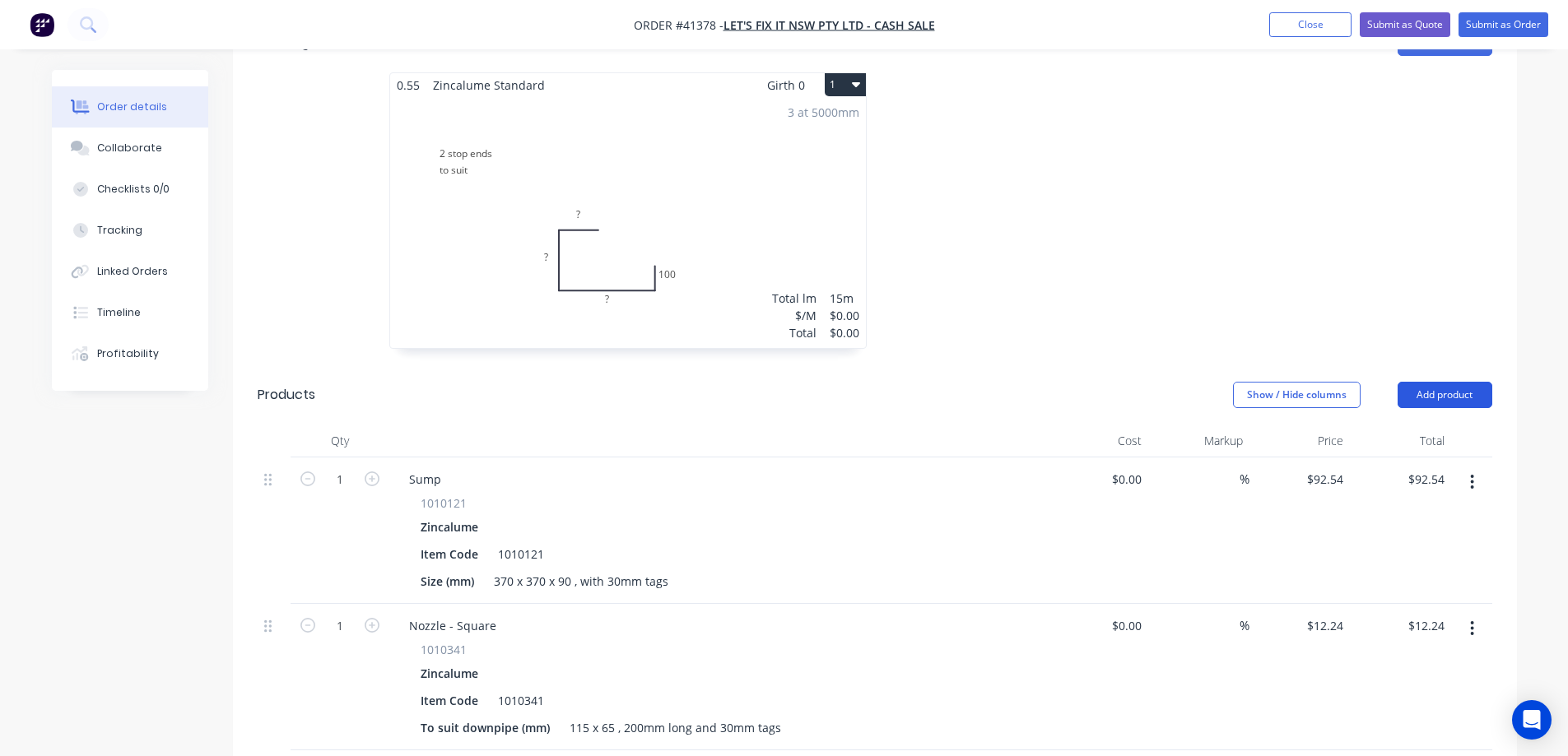
click at [1419, 382] on button "Add product" at bounding box center [1445, 396] width 94 height 27
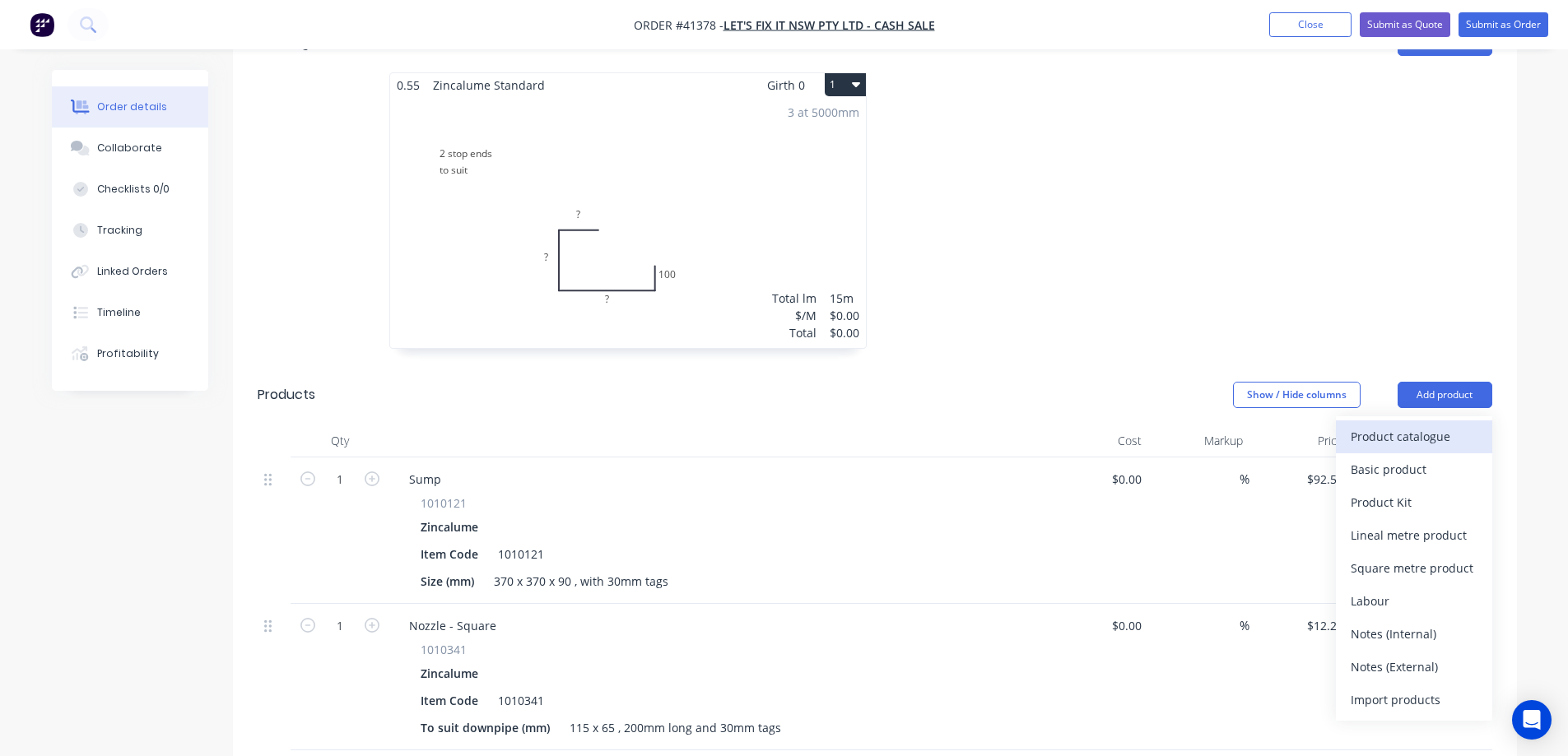
click at [1395, 424] on div "Product catalogue" at bounding box center [1414, 436] width 127 height 24
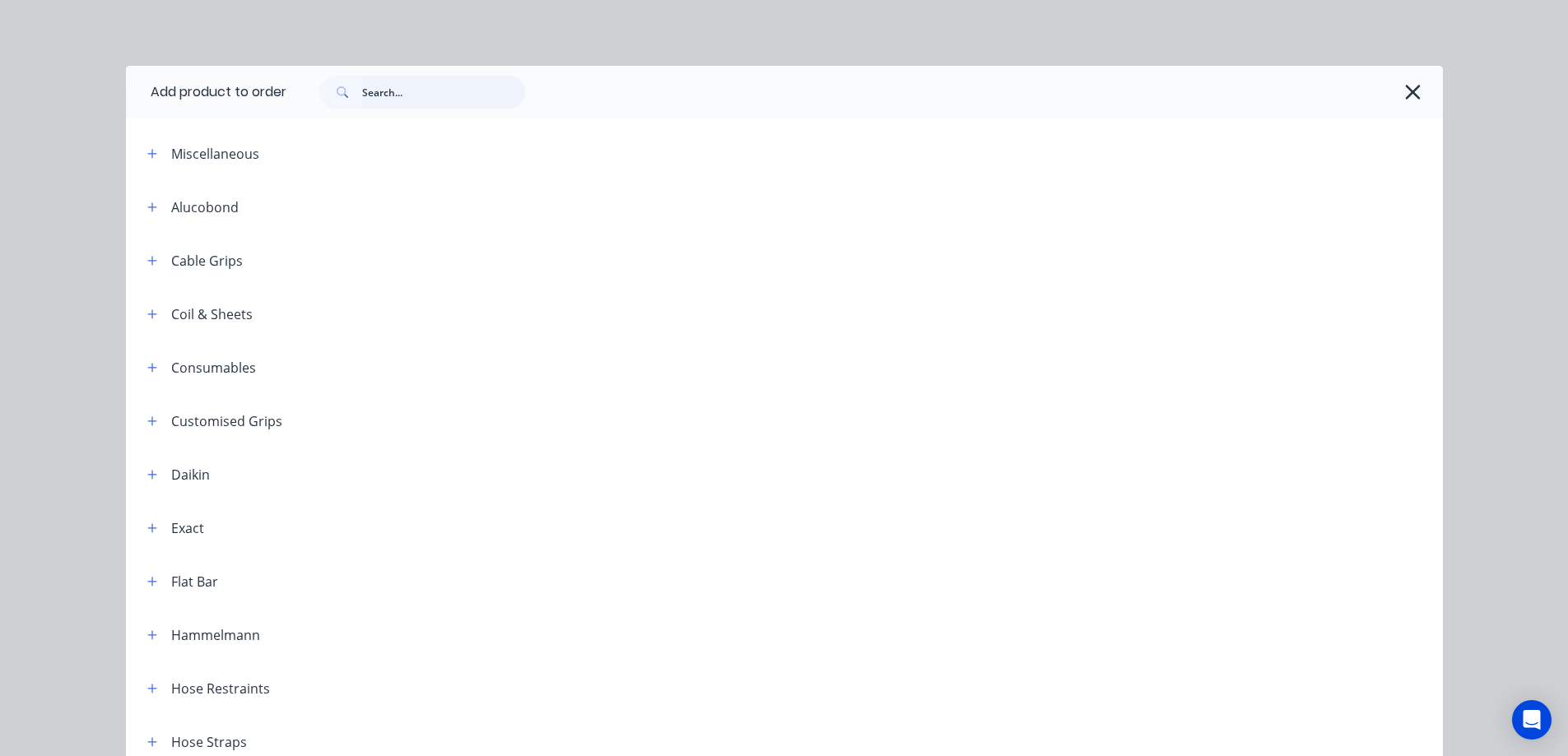
click at [372, 88] on input "text" at bounding box center [444, 92] width 163 height 33
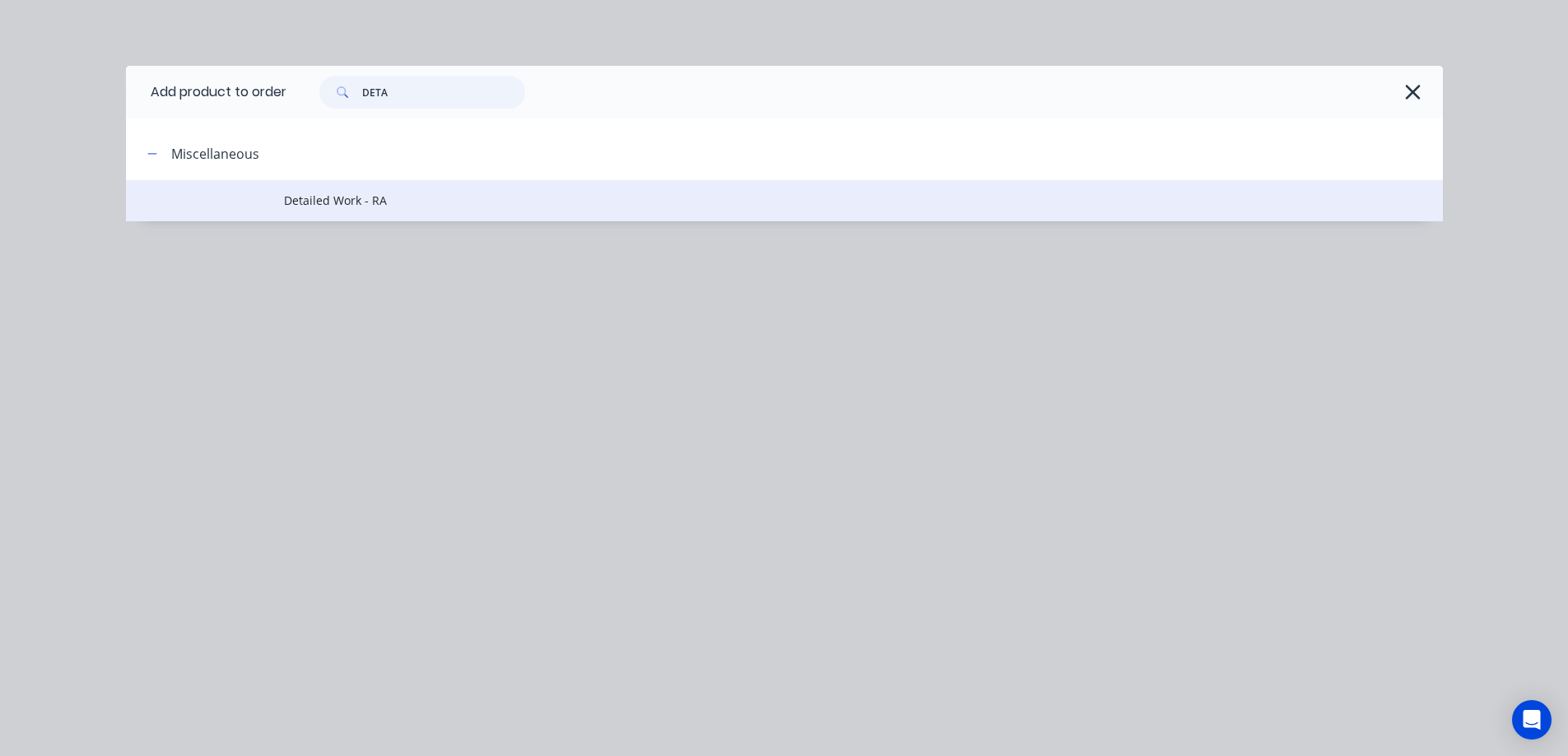
type input "DETA"
click at [352, 209] on span "Detailed Work - RA" at bounding box center [748, 200] width 927 height 17
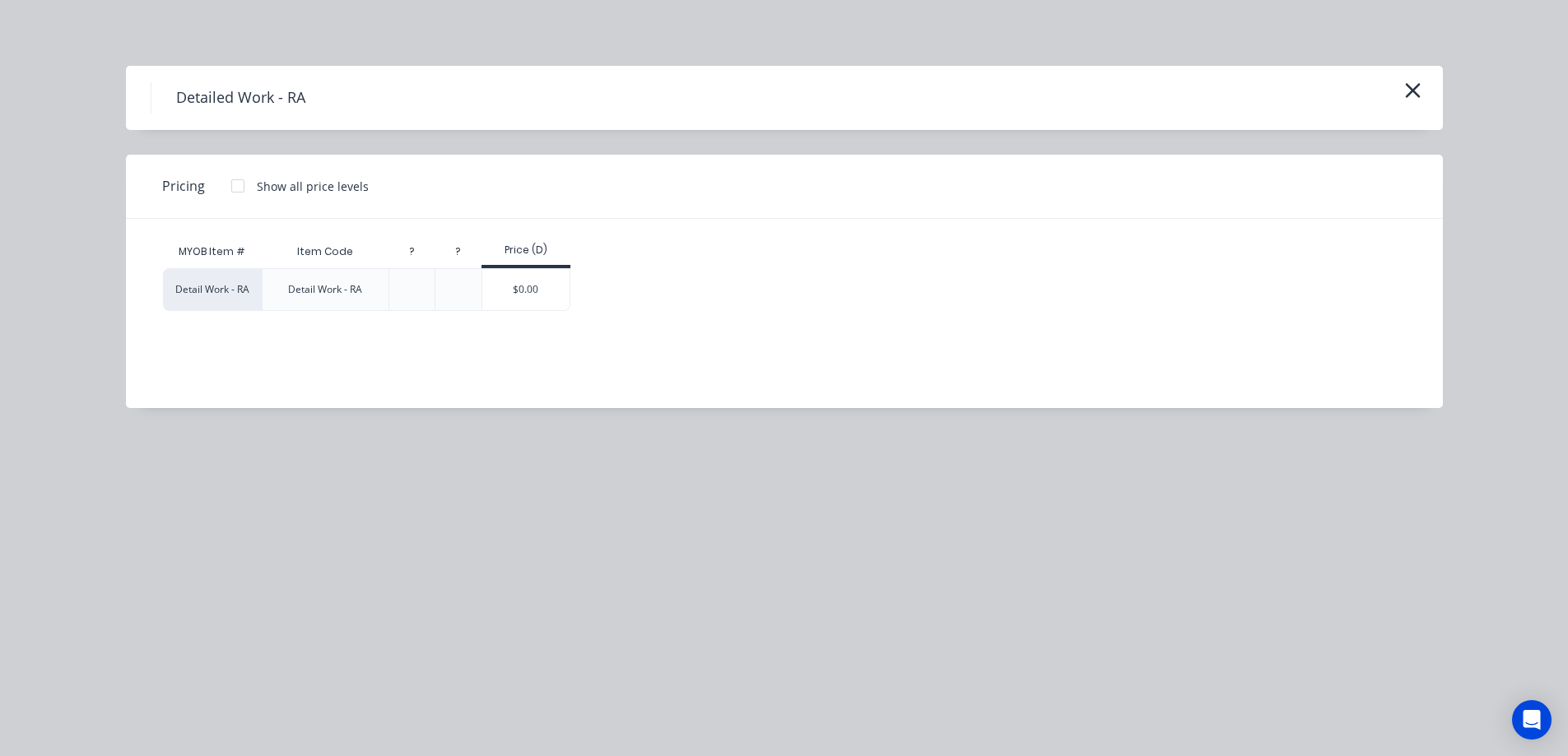
click at [490, 284] on div "$0.00" at bounding box center [526, 289] width 88 height 41
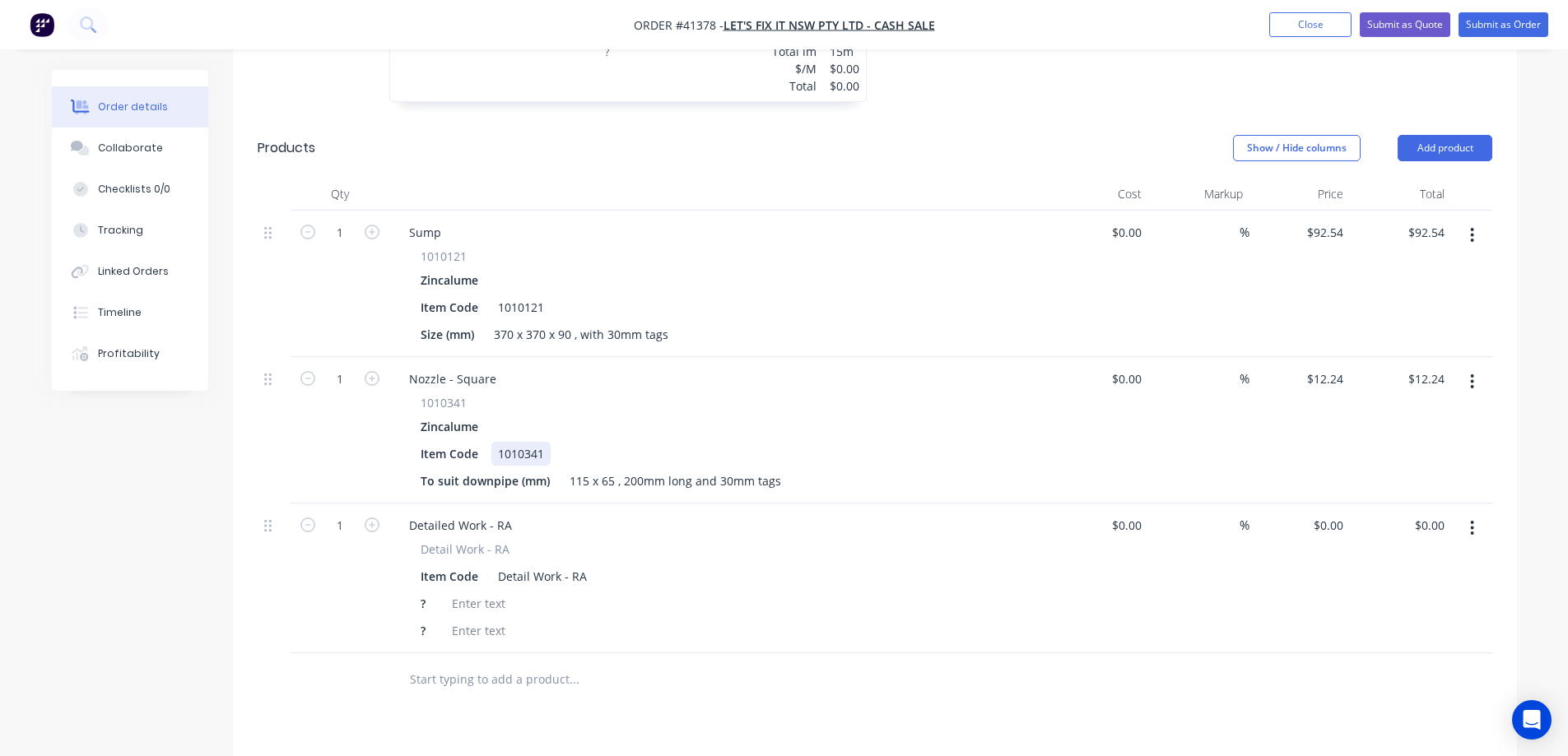
scroll to position [988, 0]
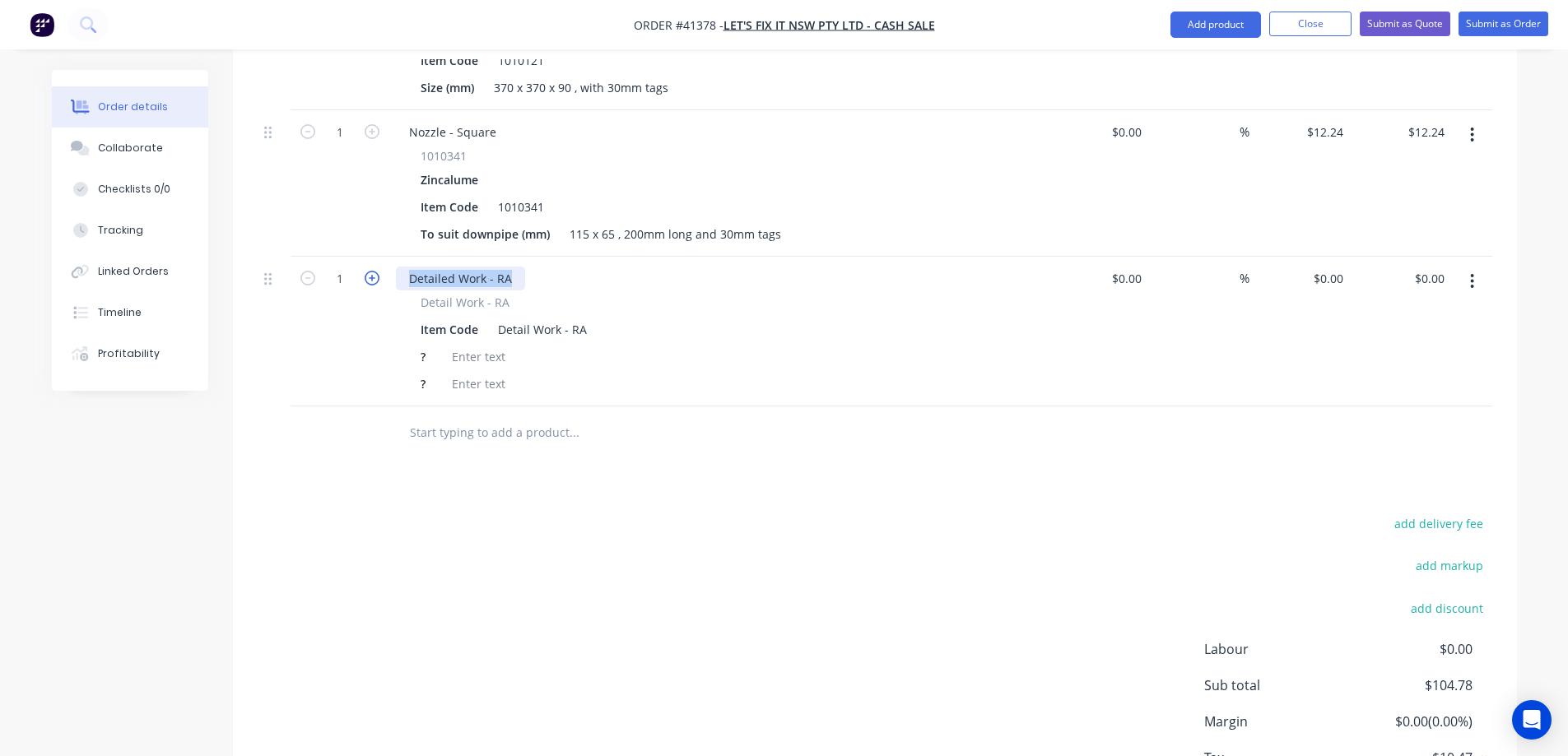
drag, startPoint x: 513, startPoint y: 257, endPoint x: 373, endPoint y: 255, distance: 140.0
click at [373, 256] on div "1 Detailed Work - RA Detail Work - RA Item Code Detail Work - RA ? ? $0.00 $0.0…" at bounding box center [875, 331] width 1235 height 150
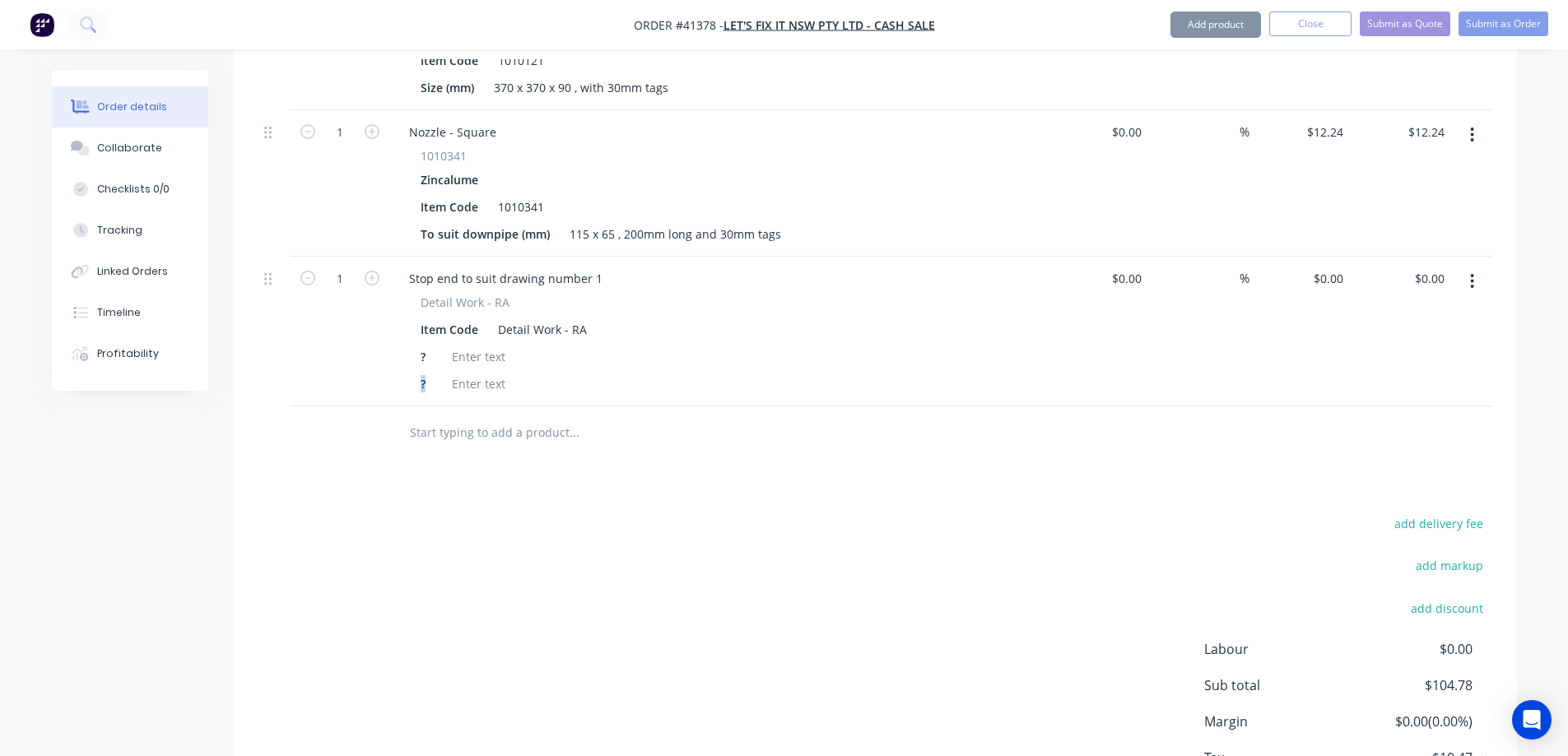
drag, startPoint x: 427, startPoint y: 363, endPoint x: 413, endPoint y: 365, distance: 14.1
click at [414, 372] on div "?" at bounding box center [426, 383] width 25 height 24
click at [424, 345] on div "?" at bounding box center [426, 357] width 25 height 24
click at [427, 372] on div "?" at bounding box center [426, 383] width 25 height 24
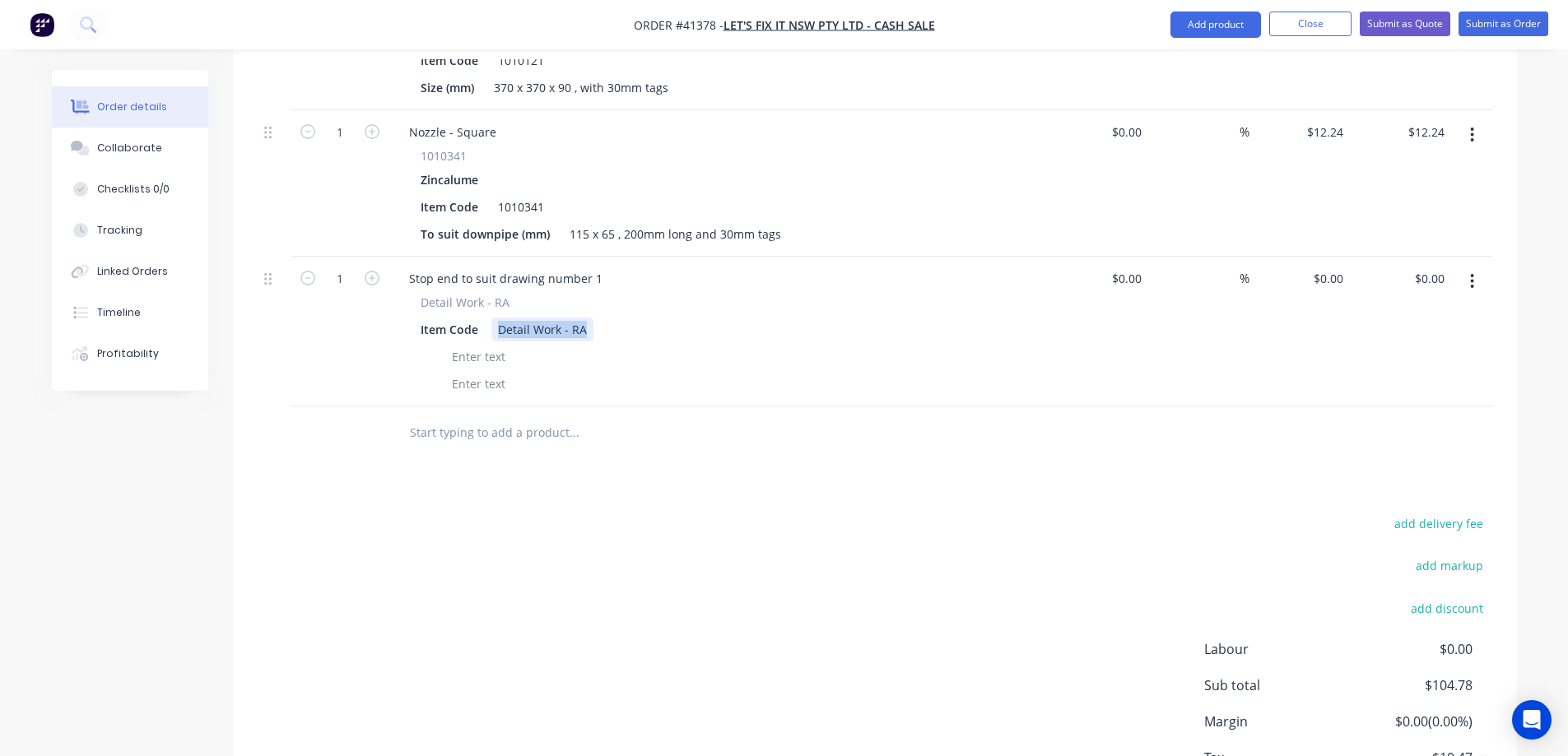
drag, startPoint x: 584, startPoint y: 310, endPoint x: 494, endPoint y: 305, distance: 90.1
click at [495, 317] on div "Detail Work - RA" at bounding box center [542, 329] width 102 height 24
drag, startPoint x: 473, startPoint y: 303, endPoint x: 407, endPoint y: 298, distance: 66.2
click at [411, 299] on div "Detail Work - RA Item Code" at bounding box center [718, 344] width 646 height 102
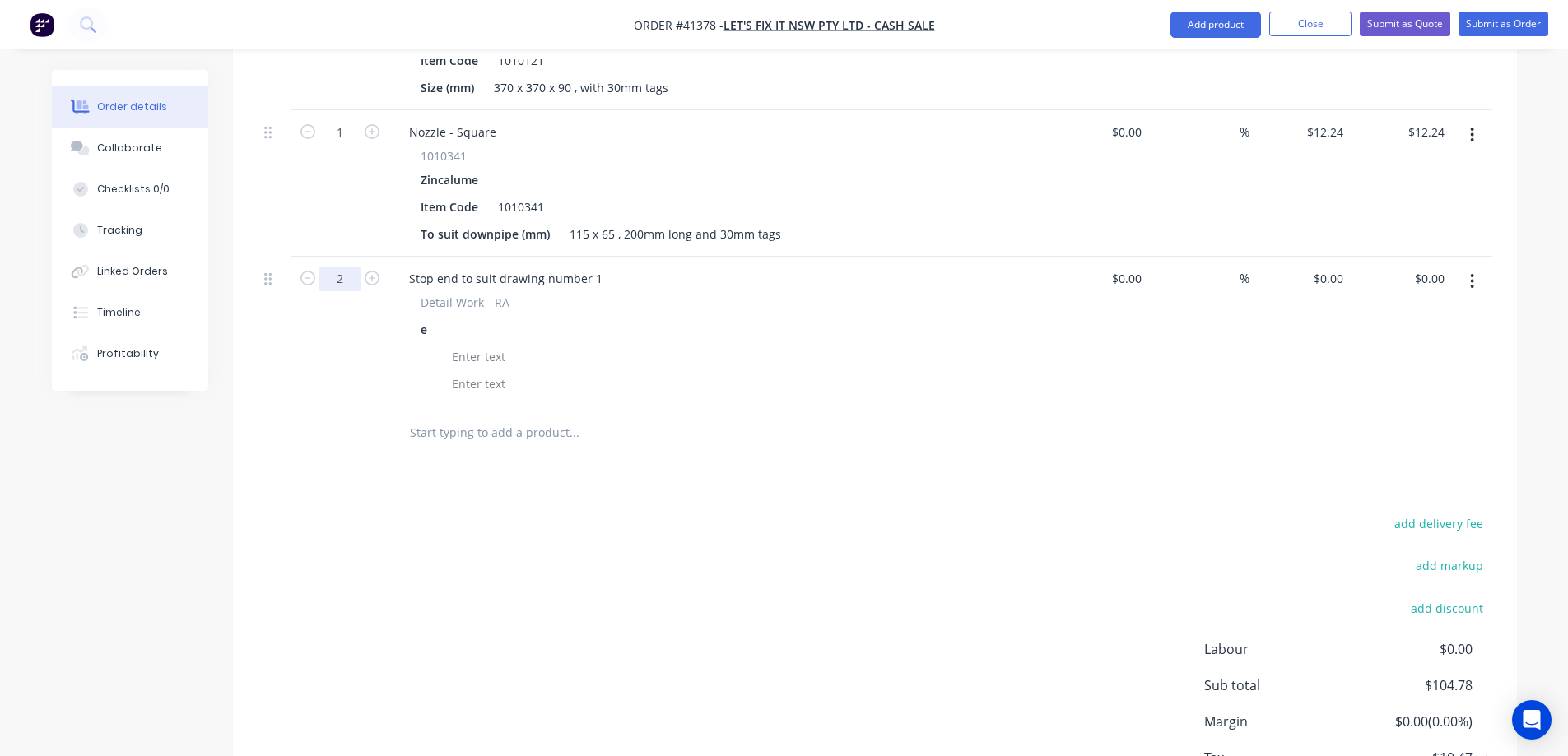
type input "2"
drag, startPoint x: 517, startPoint y: 337, endPoint x: 471, endPoint y: 307, distance: 54.9
click at [517, 345] on div at bounding box center [715, 357] width 603 height 24
drag, startPoint x: 434, startPoint y: 303, endPoint x: 413, endPoint y: 304, distance: 21.0
click at [414, 317] on div "e" at bounding box center [426, 329] width 25 height 24
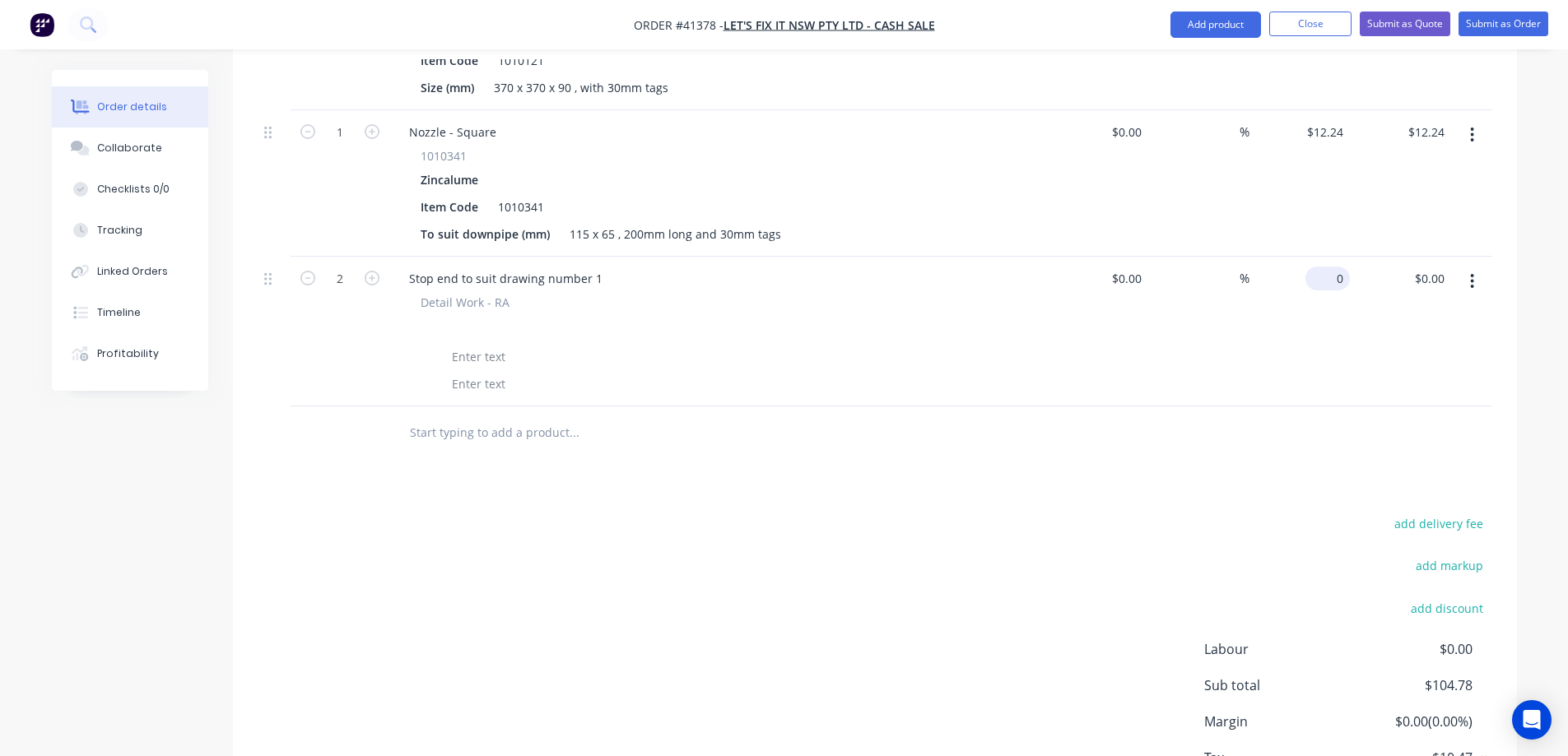
click at [1330, 267] on div "0 $0.00" at bounding box center [1328, 278] width 45 height 24
type input "$19.00"
type input "$38.00"
click at [1284, 340] on div "$19.00 19" at bounding box center [1300, 331] width 101 height 150
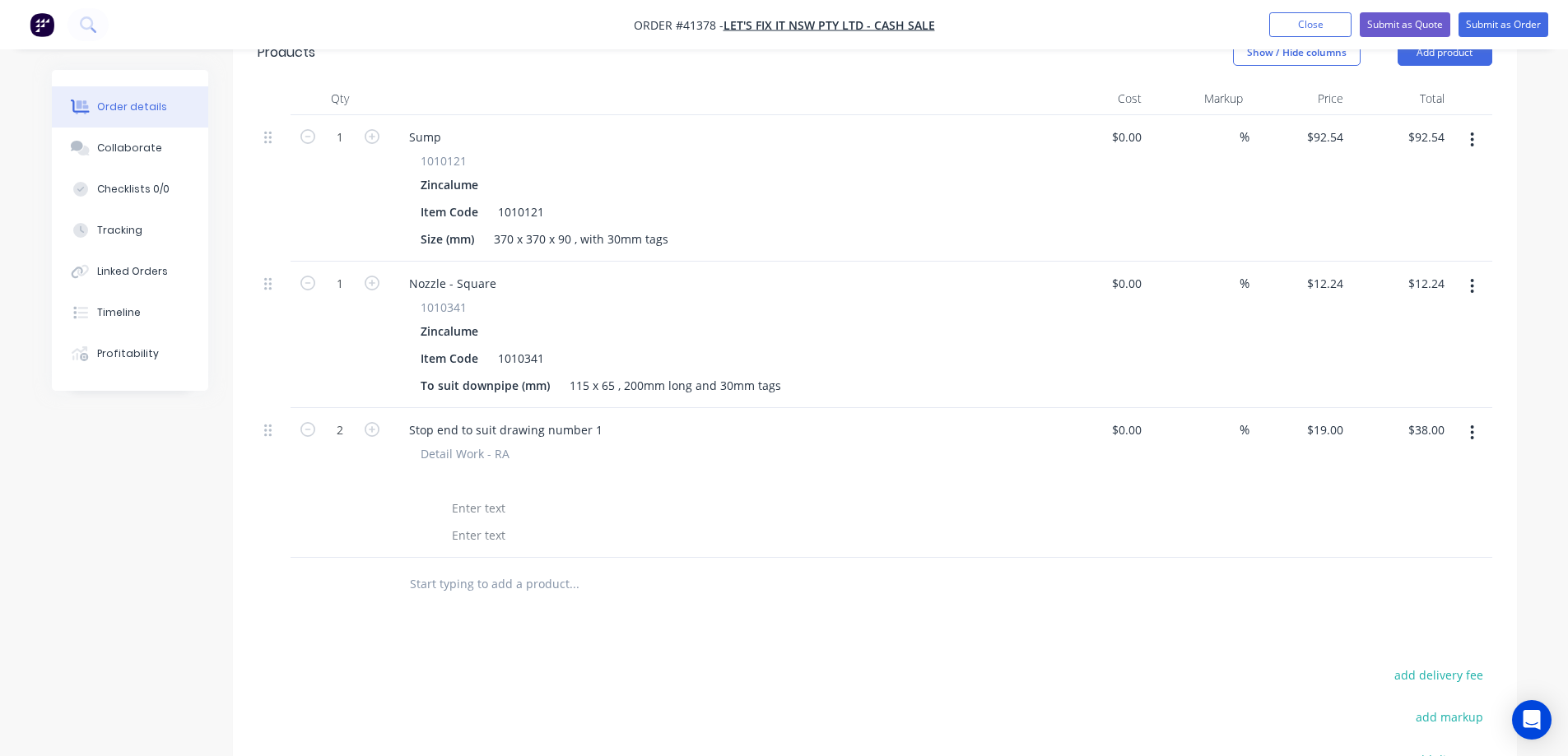
scroll to position [741, 0]
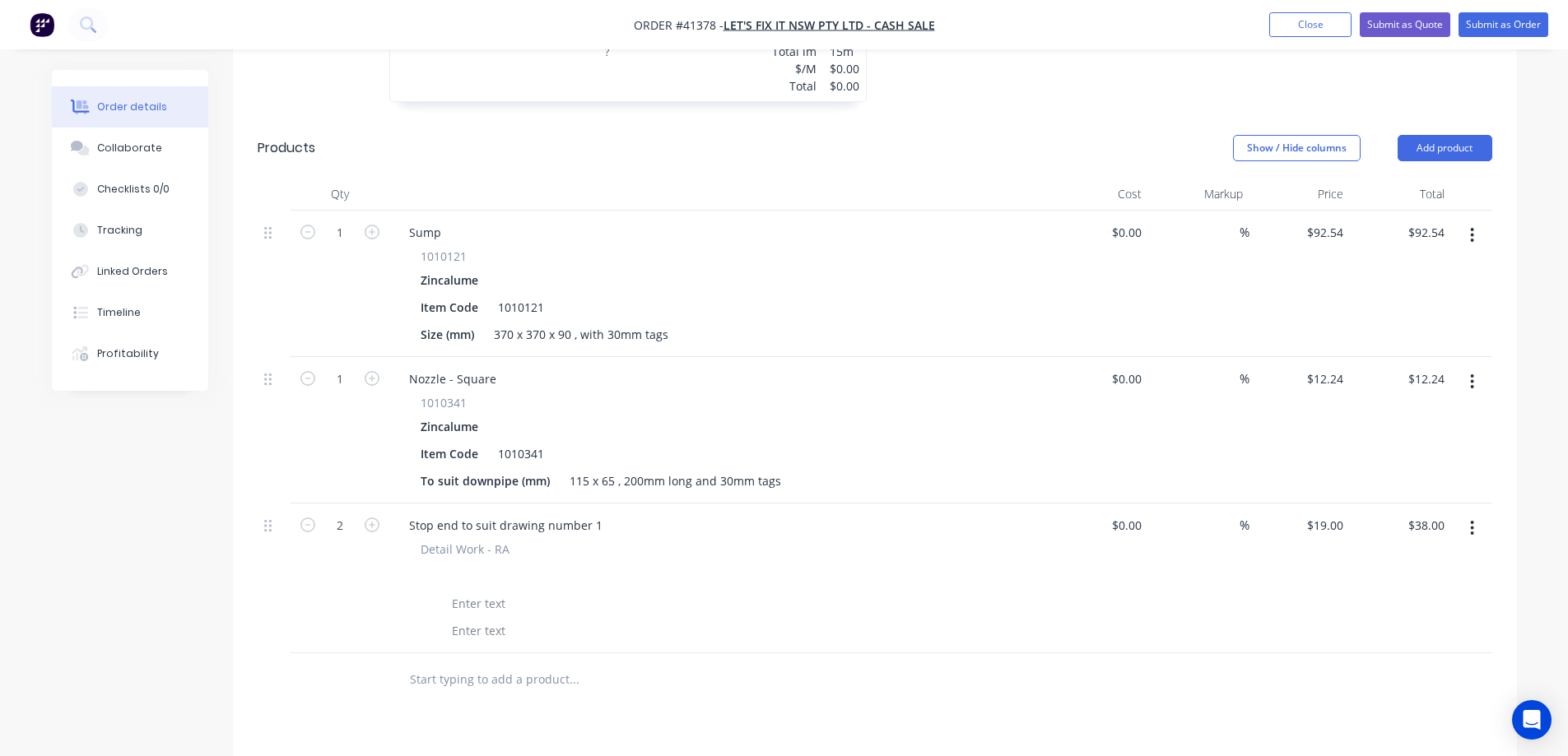
click at [1473, 228] on icon "button" at bounding box center [1473, 235] width 3 height 15
click at [1436, 299] on div "Duplicate" at bounding box center [1414, 311] width 127 height 24
click at [1474, 375] on icon "button" at bounding box center [1473, 382] width 3 height 15
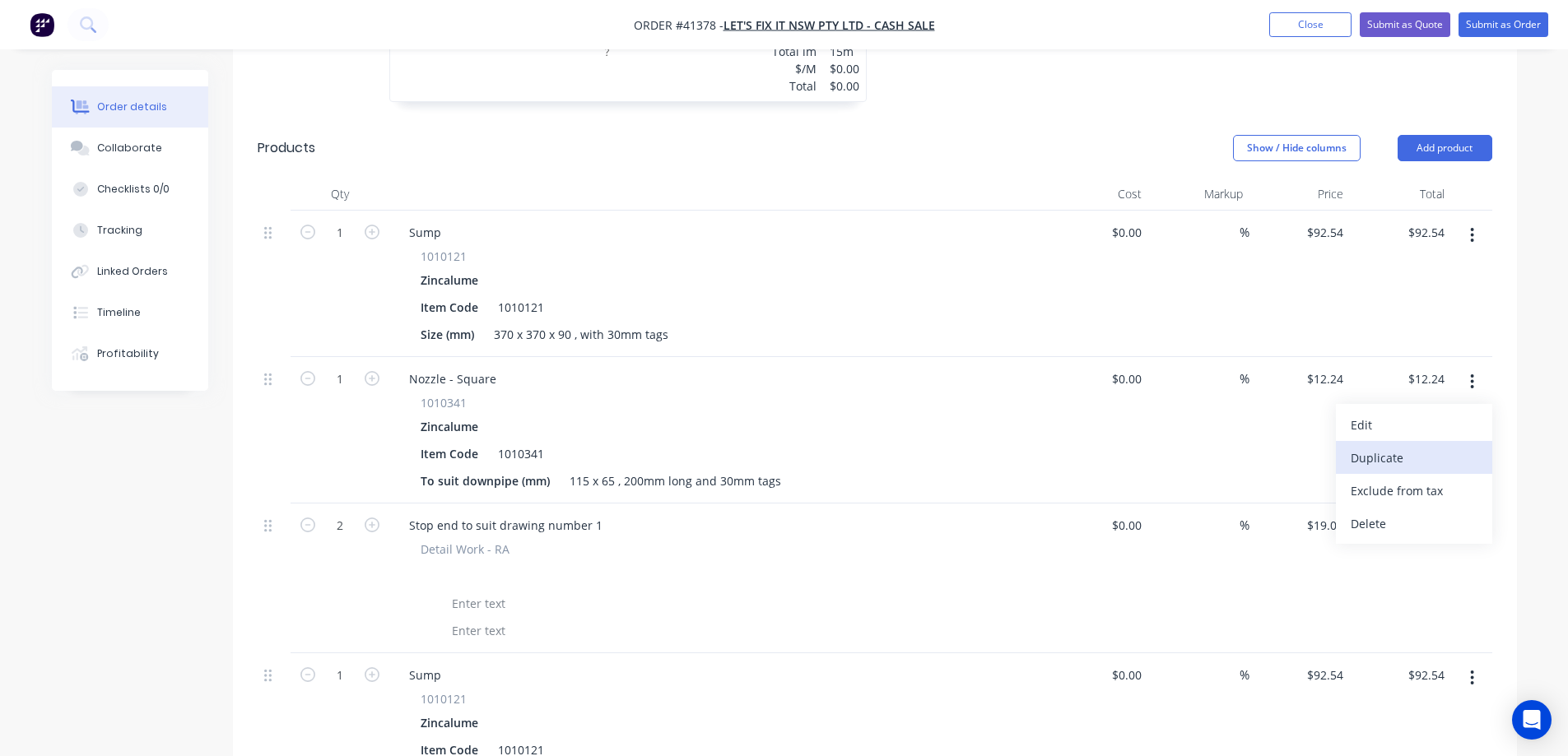
click at [1437, 446] on div "Duplicate" at bounding box center [1414, 458] width 127 height 24
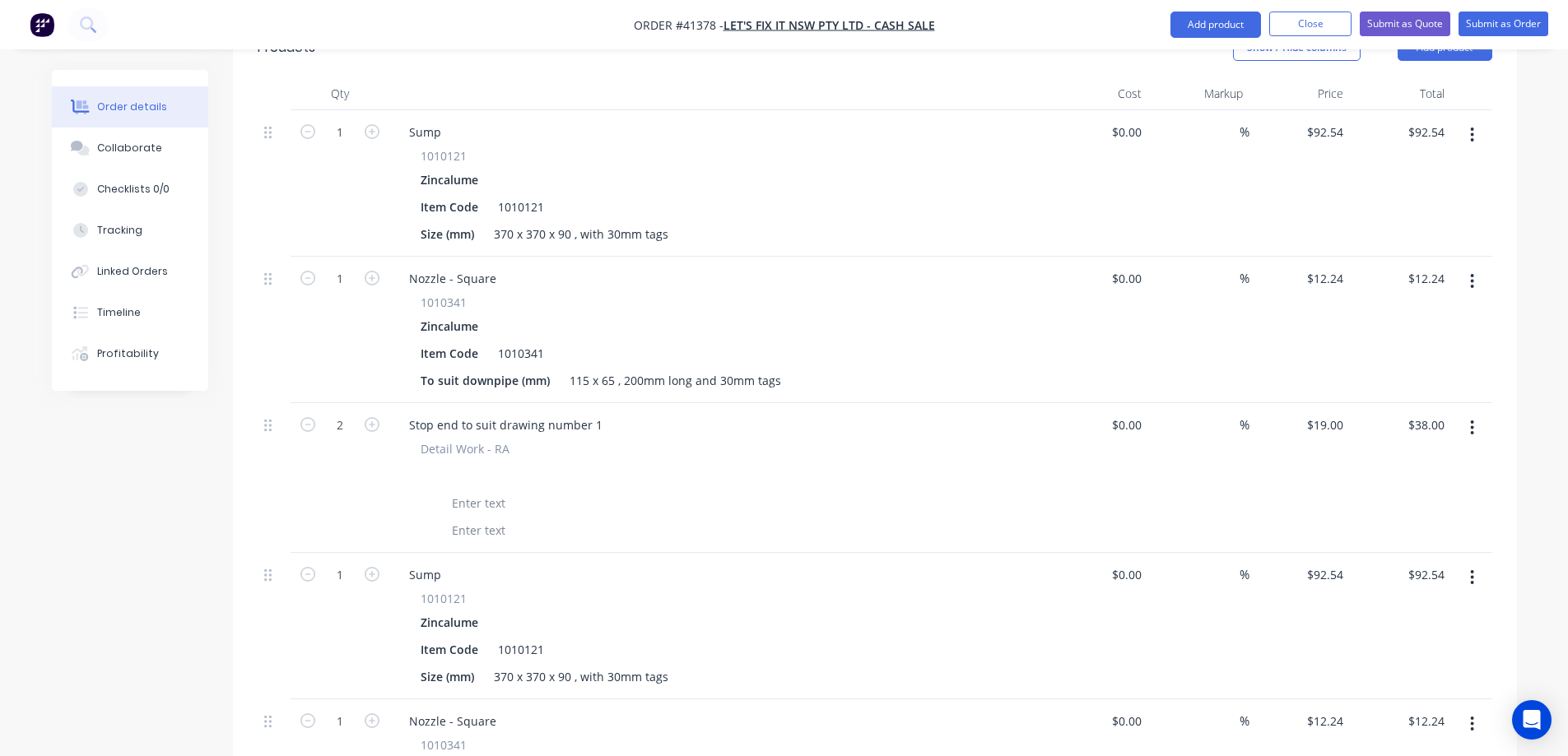
scroll to position [823, 0]
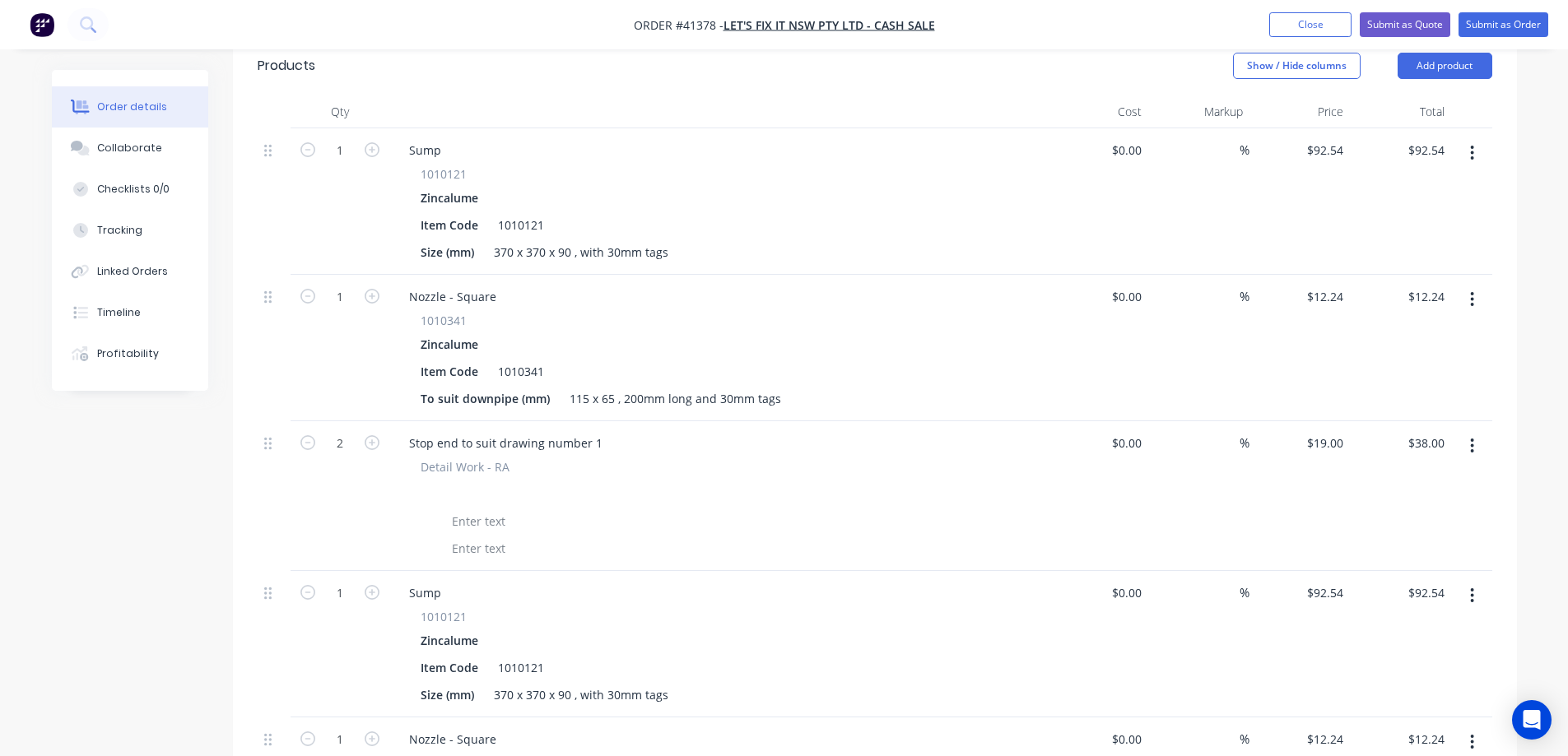
click at [1475, 144] on icon "button" at bounding box center [1473, 153] width 4 height 18
click at [1400, 283] on div "Delete" at bounding box center [1414, 295] width 127 height 24
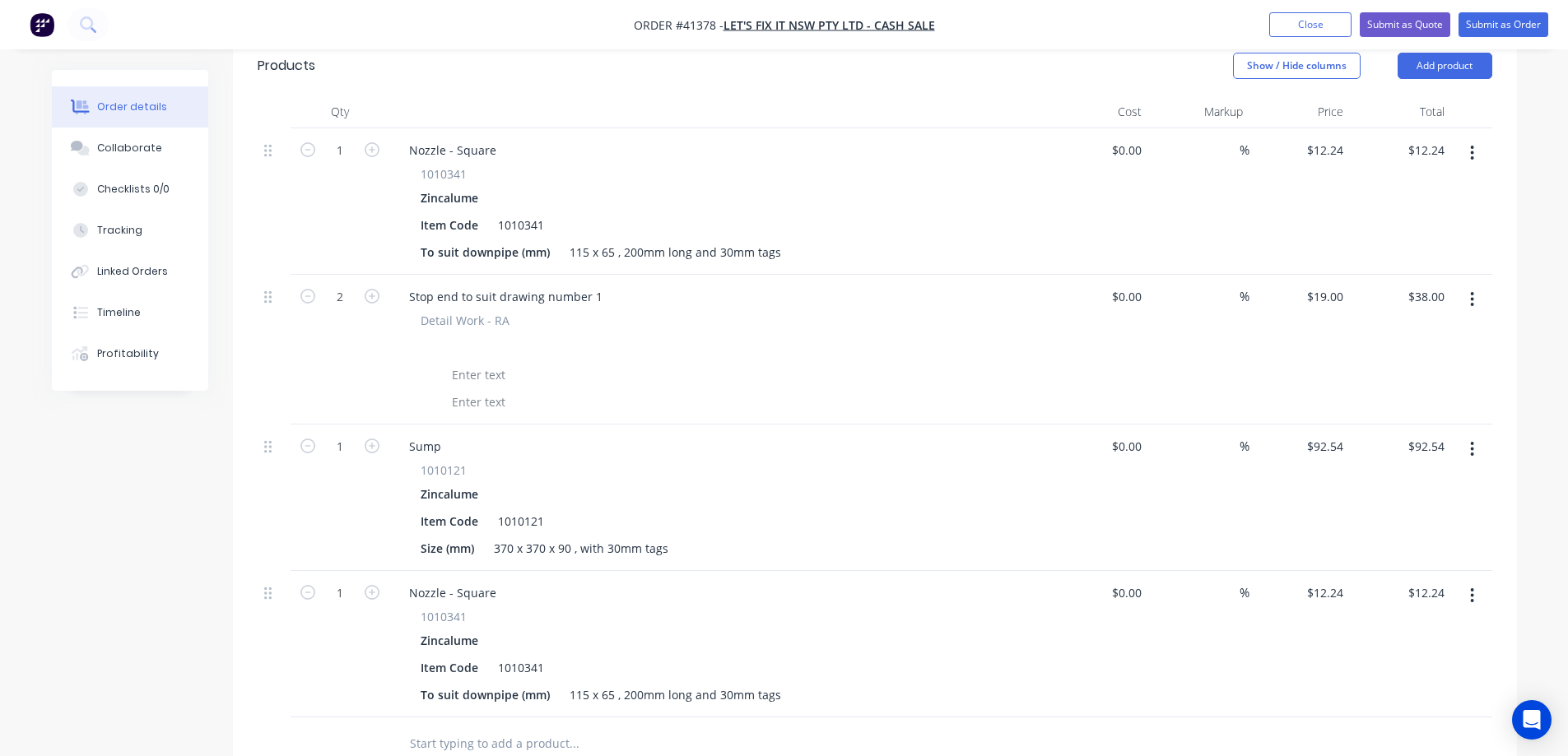
click at [1474, 146] on icon "button" at bounding box center [1473, 153] width 3 height 15
click at [1400, 283] on div "Delete" at bounding box center [1414, 295] width 127 height 24
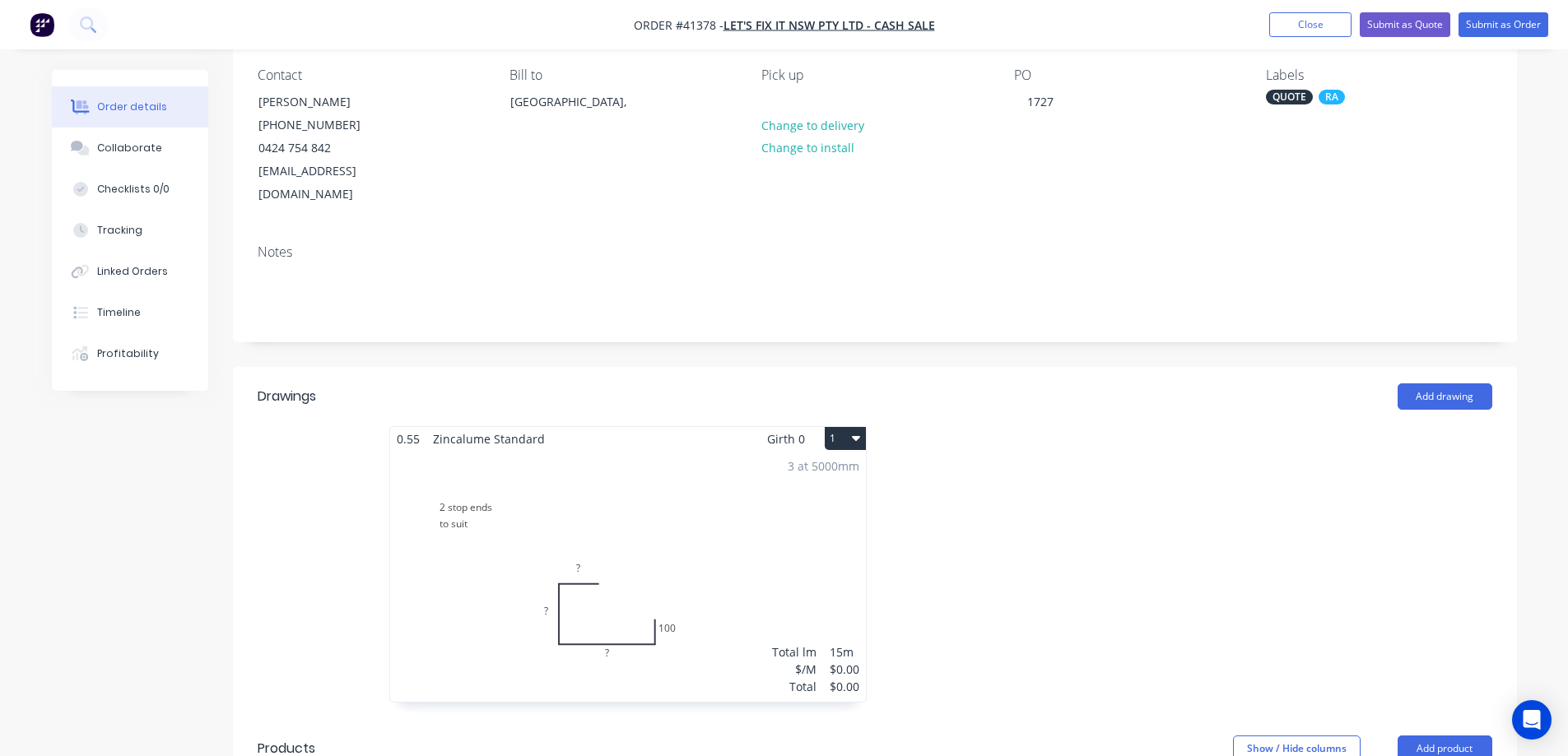
scroll to position [0, 0]
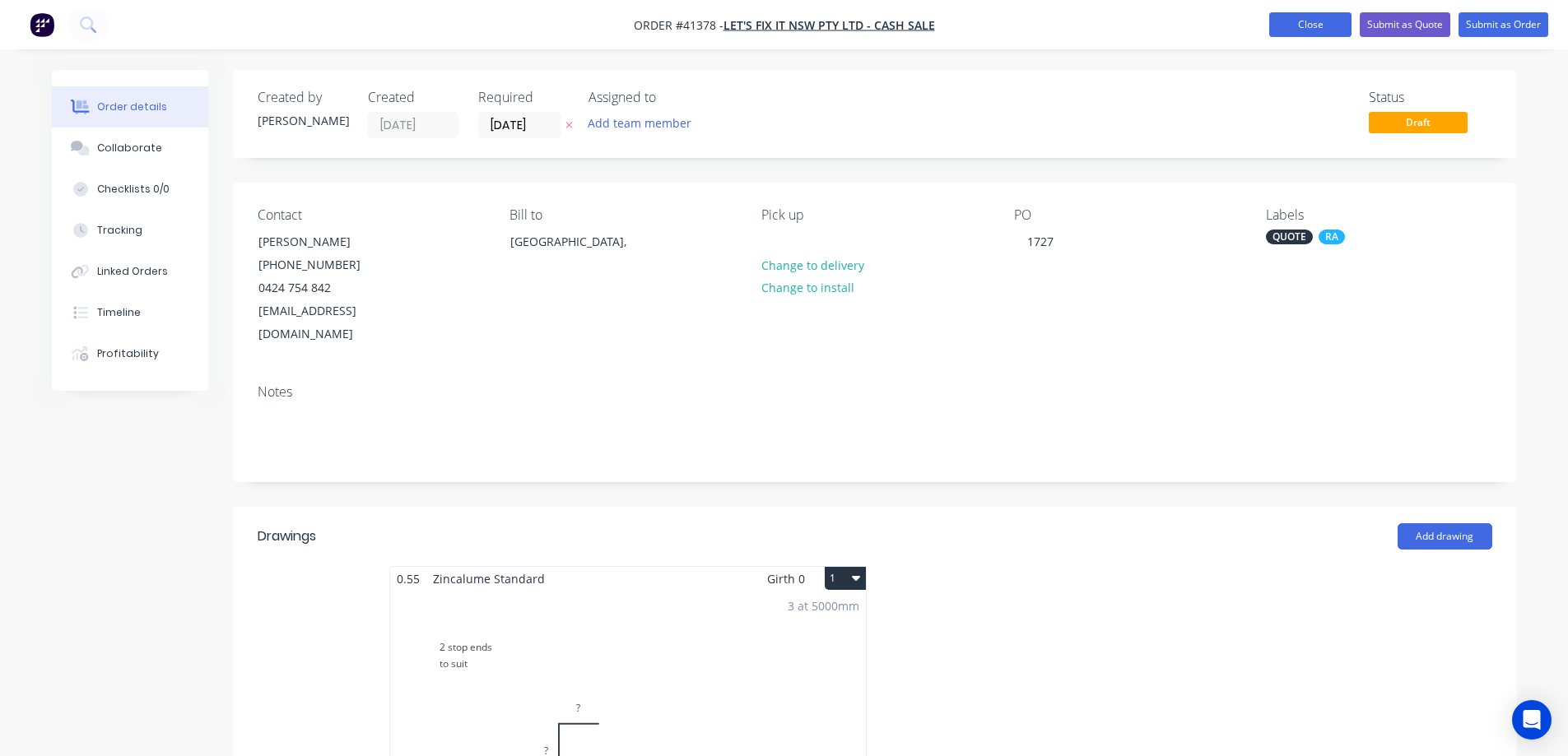
click at [1316, 27] on button "Close" at bounding box center [1310, 25] width 82 height 25
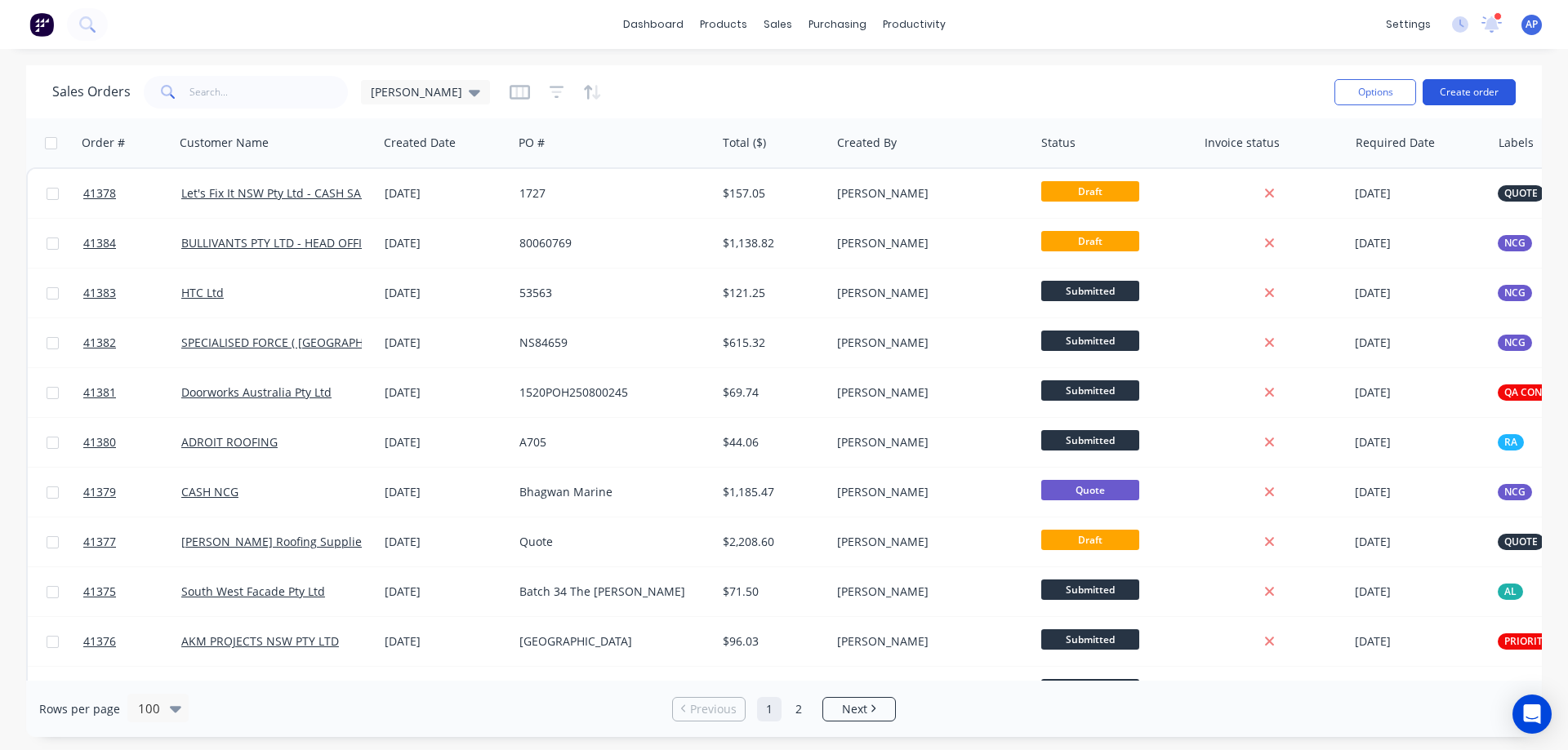
click at [1454, 91] on button "Create order" at bounding box center [1470, 93] width 93 height 26
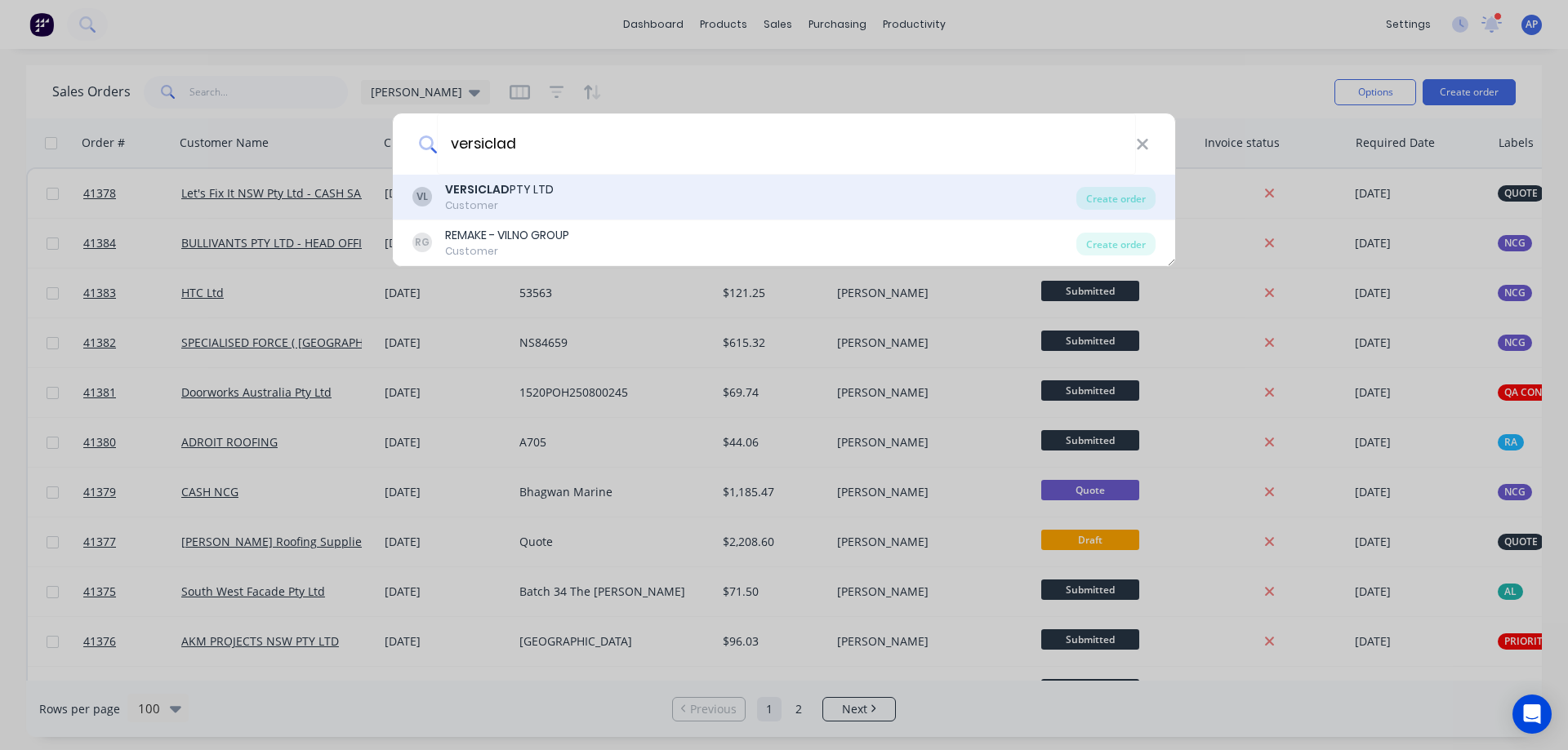
type input "versiclad"
click at [507, 194] on div "VERSICLAD PTY LTD" at bounding box center [499, 190] width 109 height 17
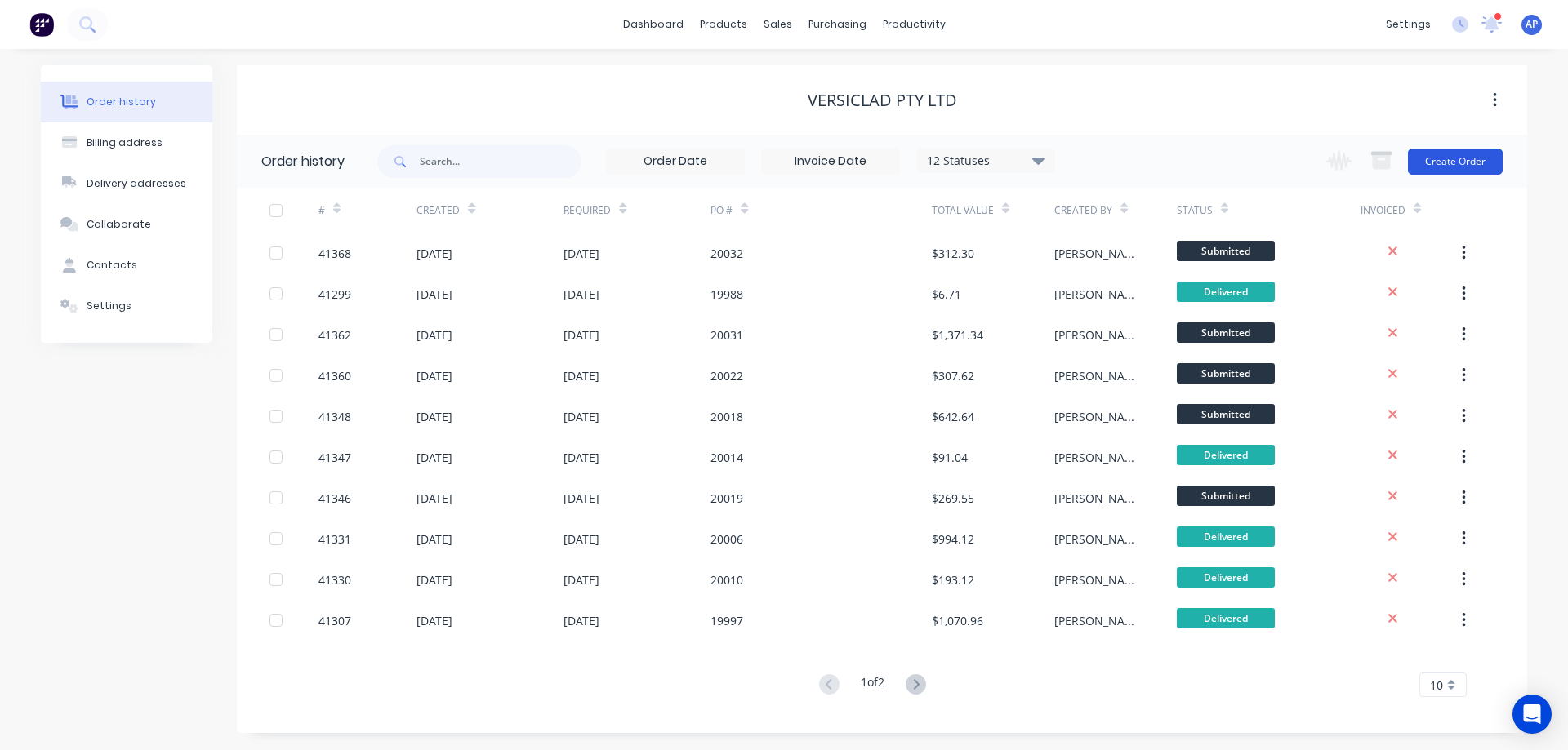
click at [1452, 158] on button "Create Order" at bounding box center [1455, 162] width 95 height 26
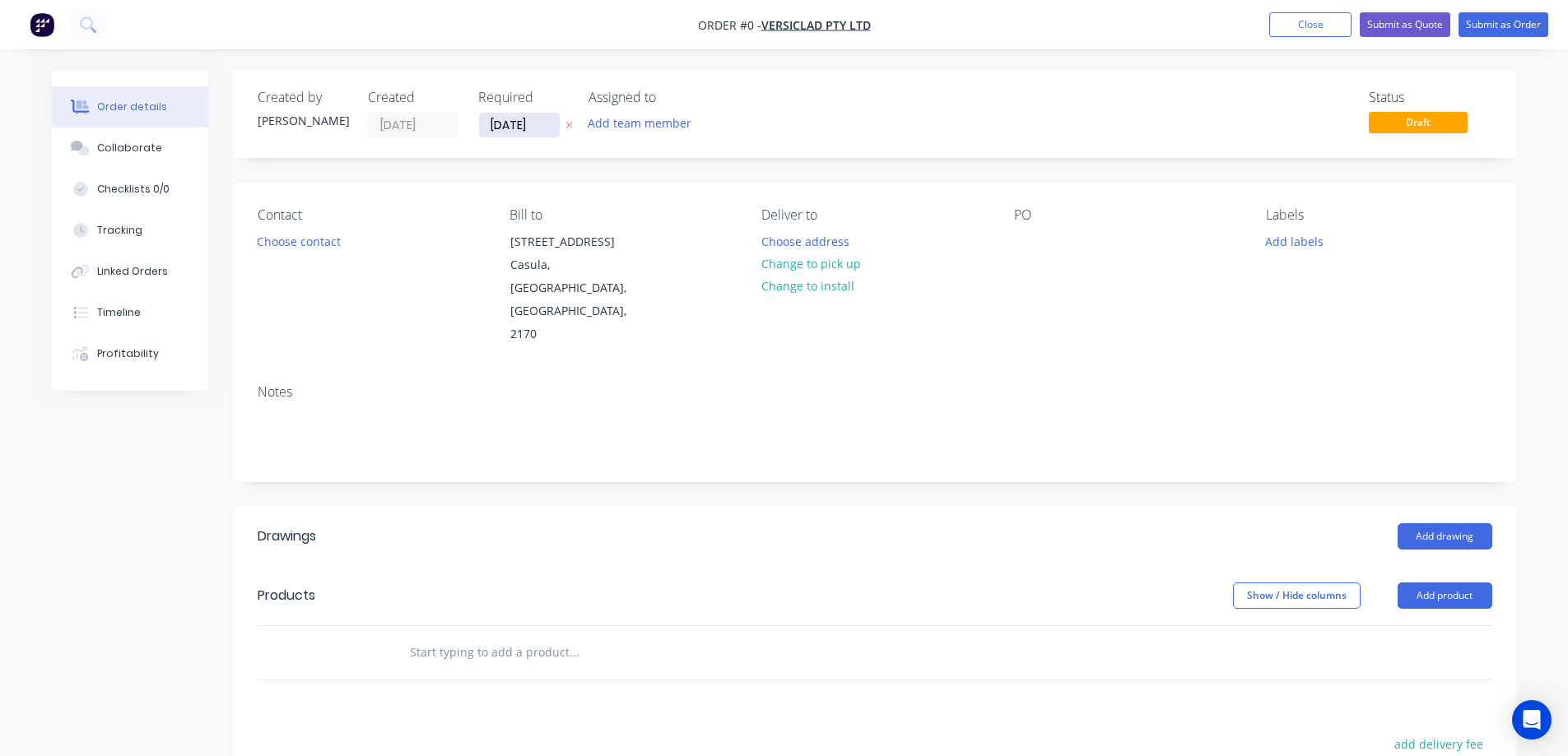
click at [504, 121] on input "[DATE]" at bounding box center [519, 125] width 81 height 25
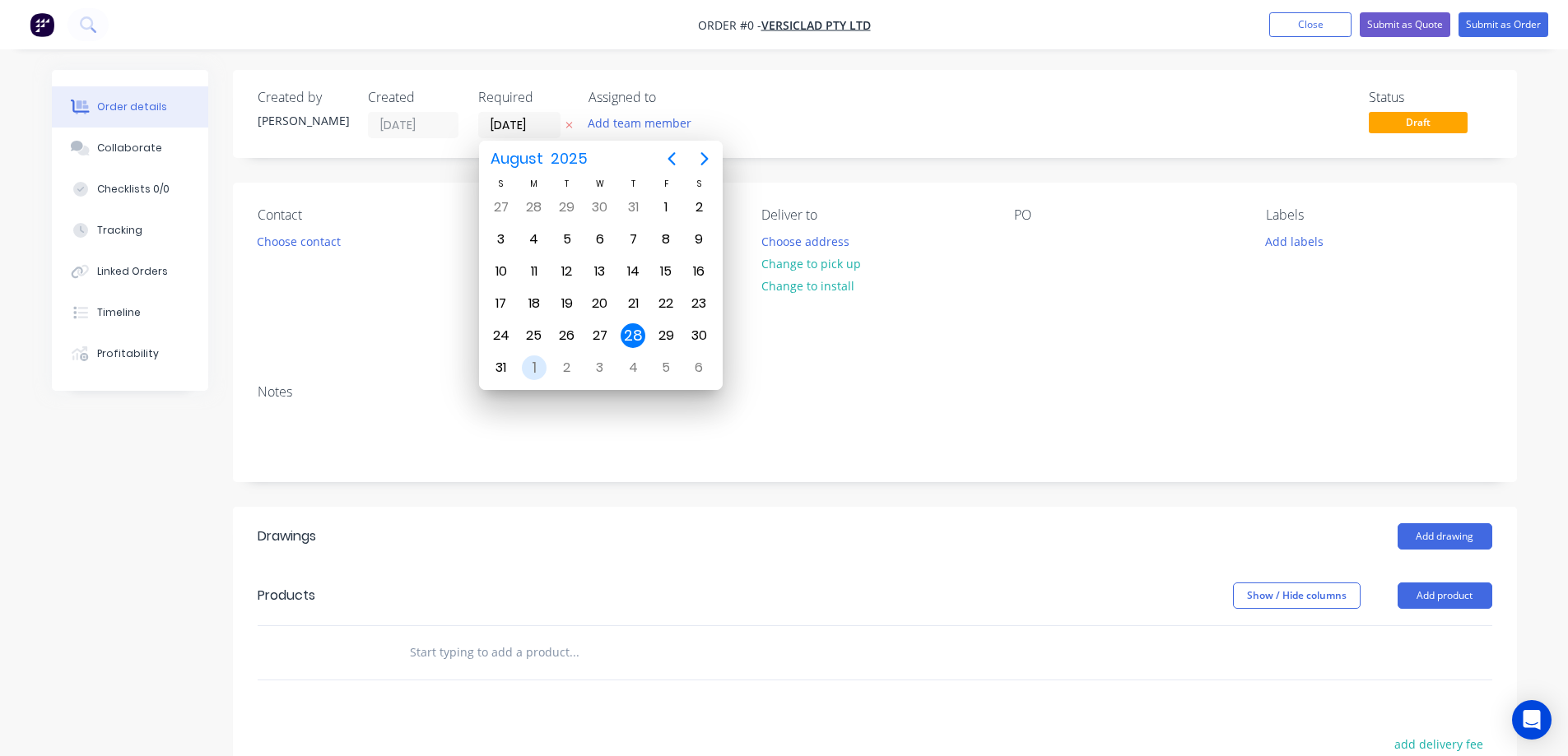
click at [539, 363] on div "1" at bounding box center [534, 368] width 25 height 25
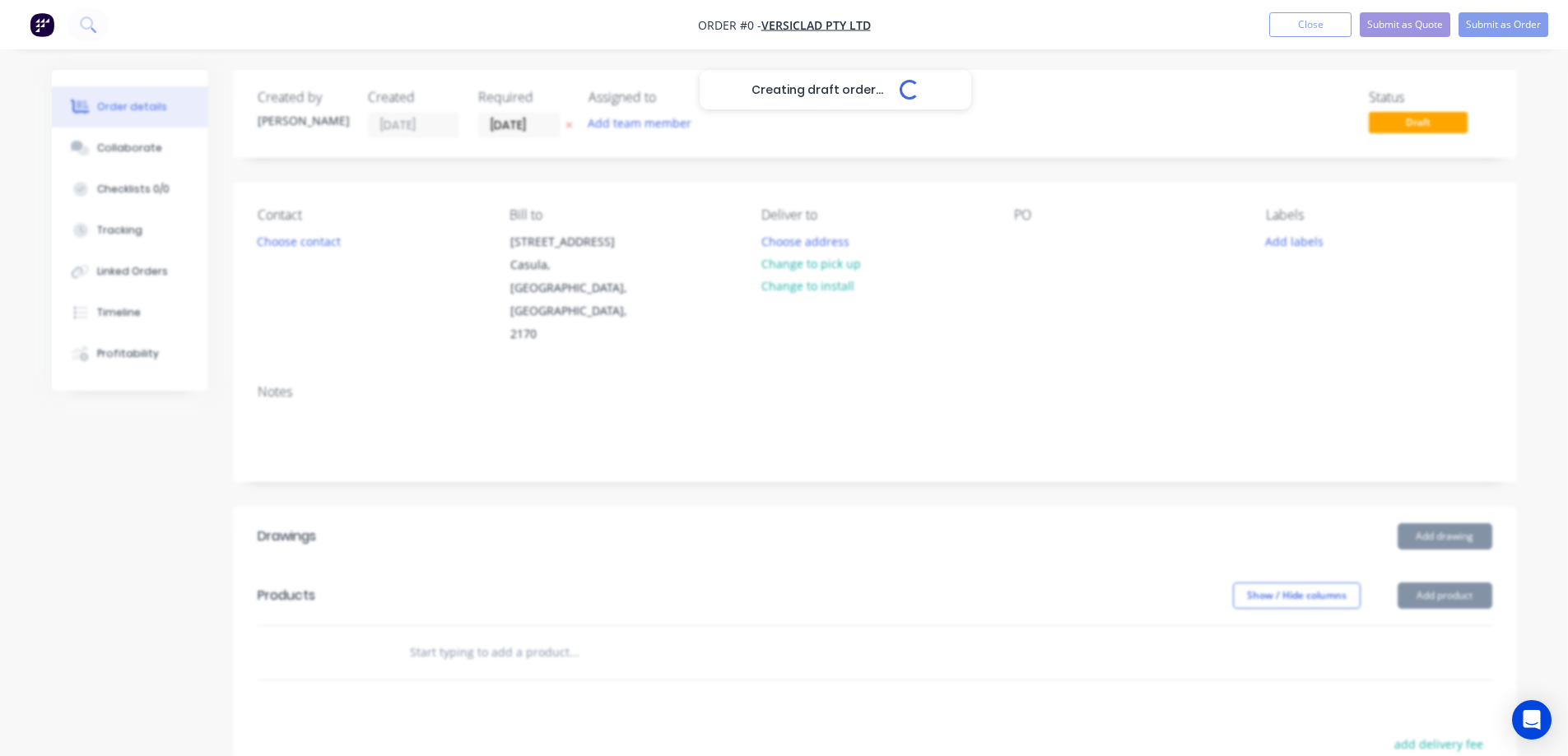
type input "01/09/25"
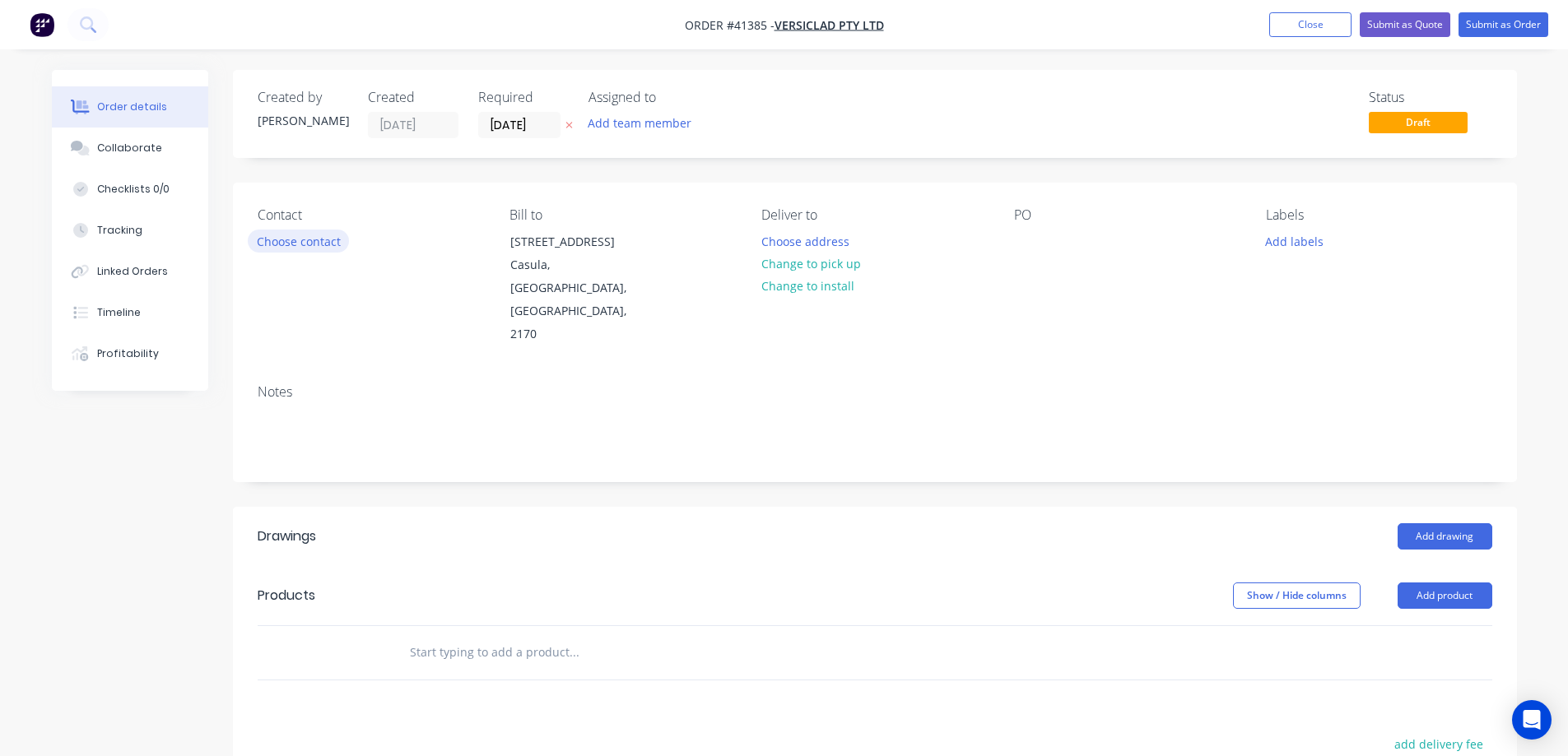
click at [314, 235] on button "Choose contact" at bounding box center [299, 240] width 101 height 22
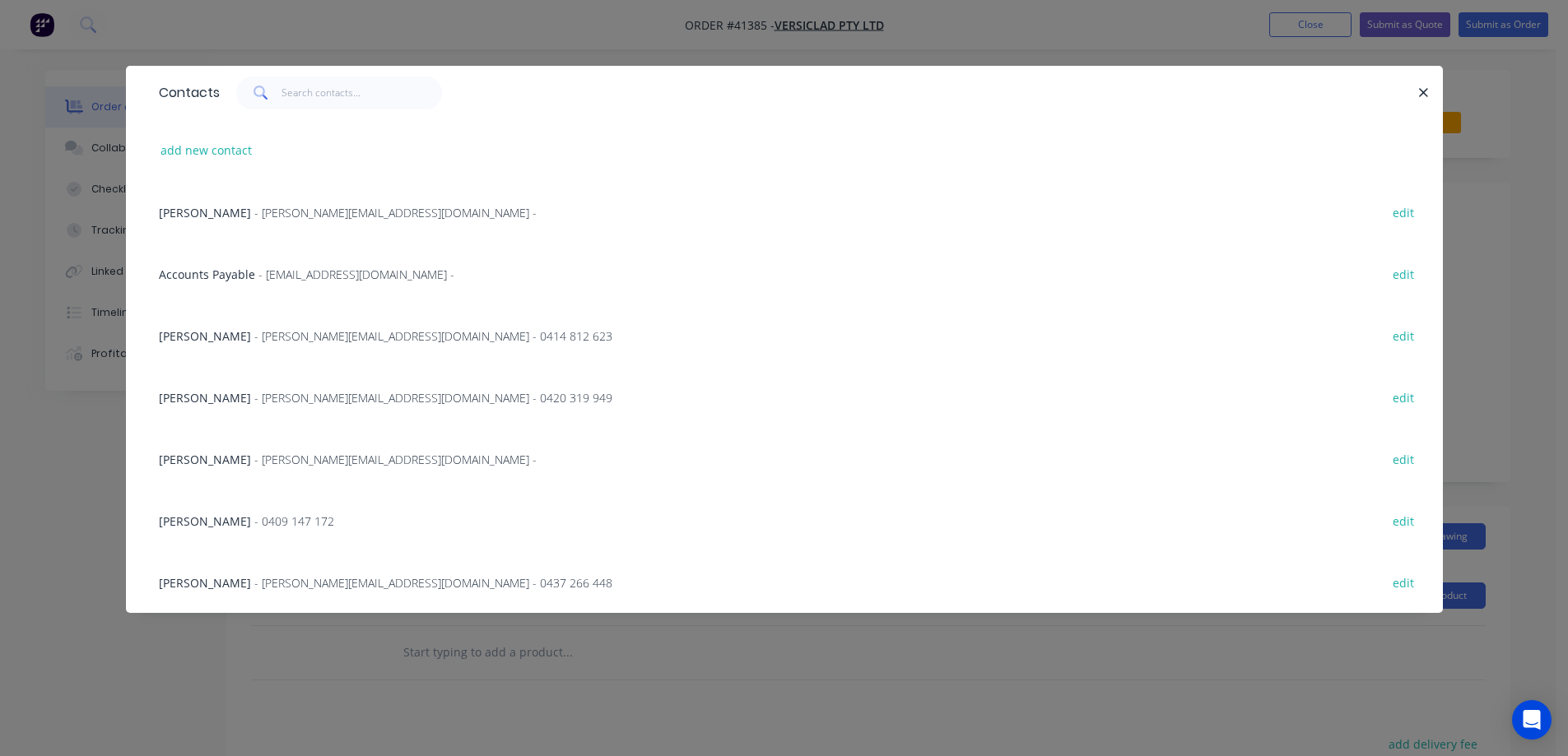
click at [288, 210] on span "- michele@versiclad.com.au -" at bounding box center [396, 213] width 282 height 15
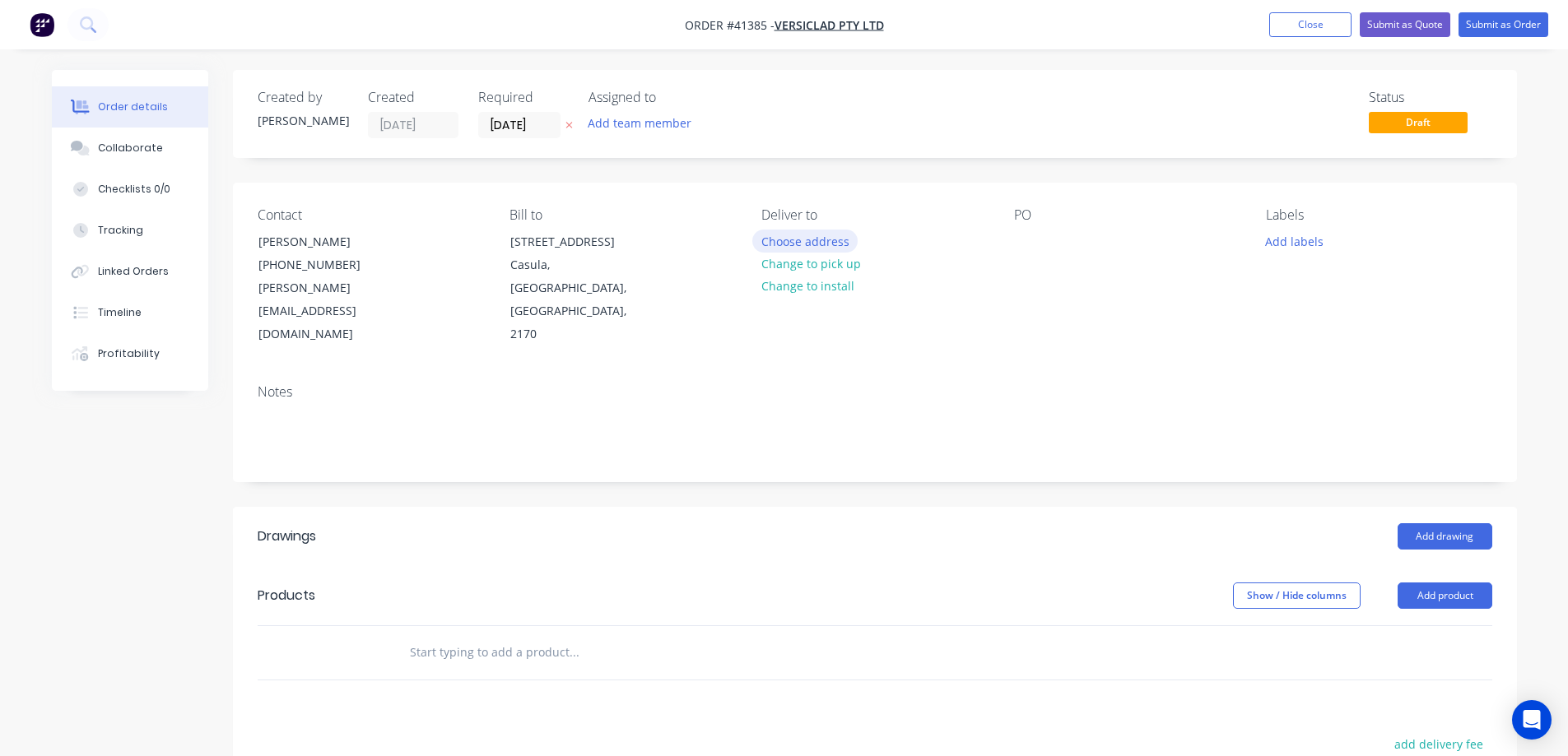
click at [780, 241] on button "Choose address" at bounding box center [805, 240] width 105 height 22
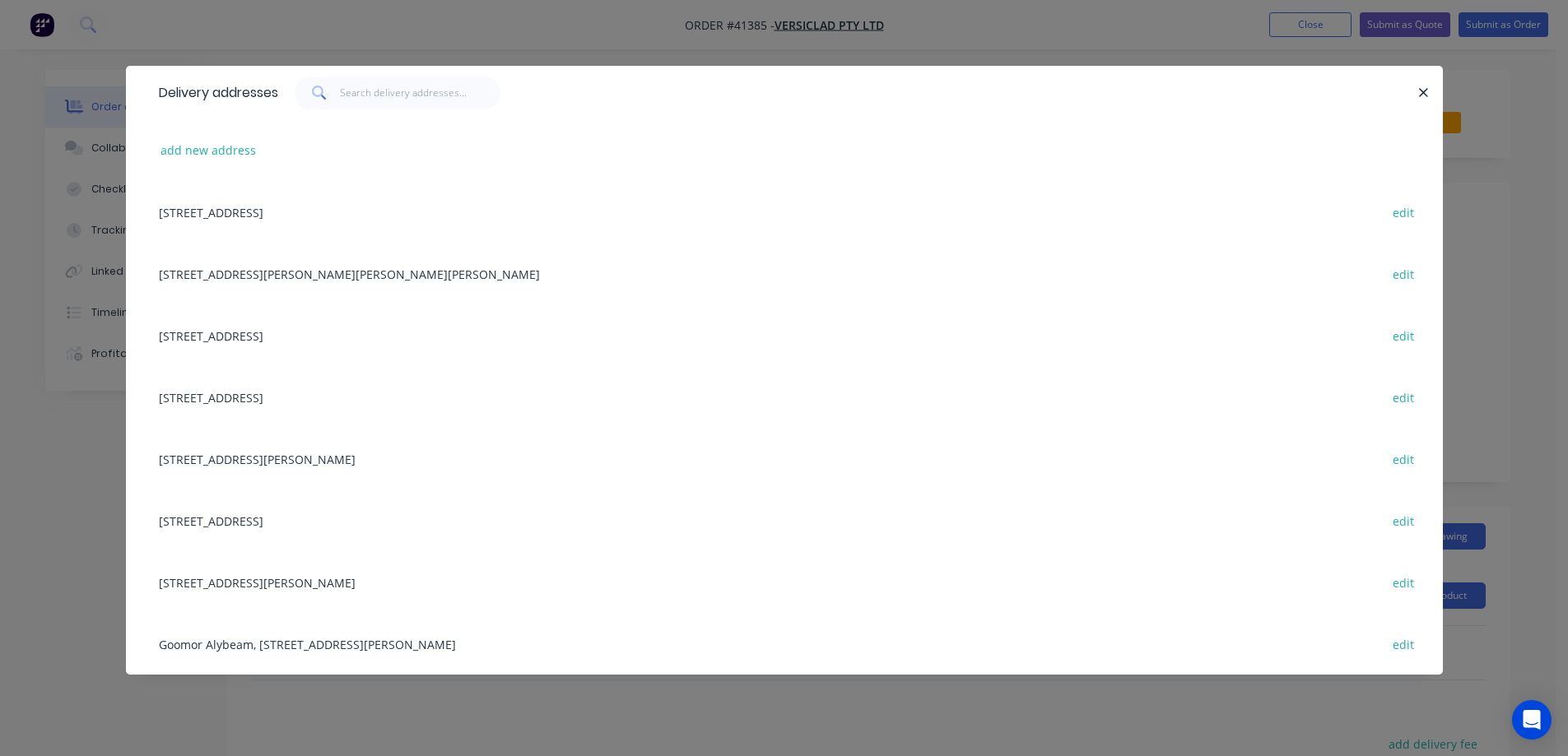
drag, startPoint x: 373, startPoint y: 215, endPoint x: 386, endPoint y: 214, distance: 13.0
click at [378, 214] on div "3 Berriwerri Place, Casula, New South Wales, Australia, 2170 edit" at bounding box center [784, 212] width 1268 height 62
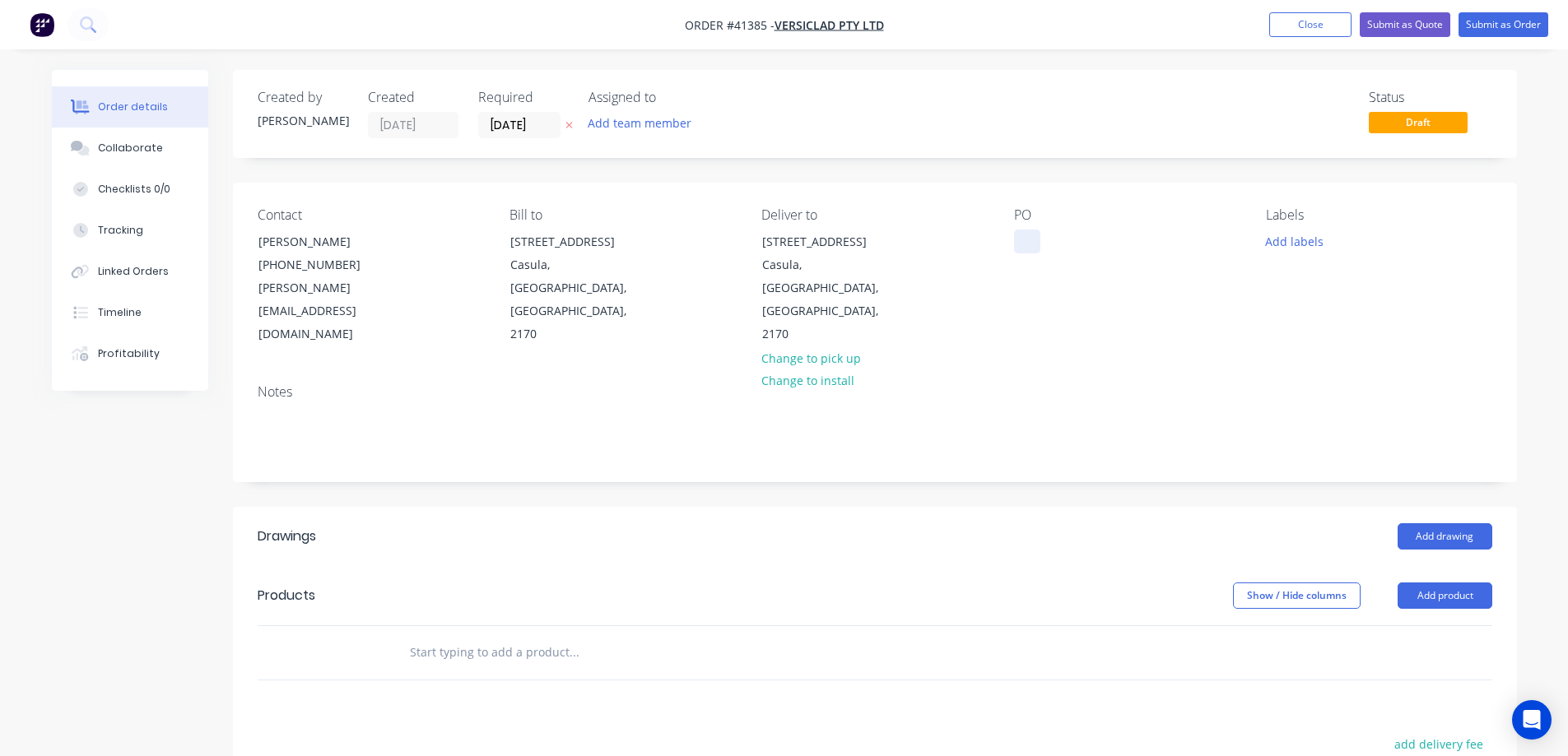
click at [1026, 244] on div at bounding box center [1028, 241] width 27 height 24
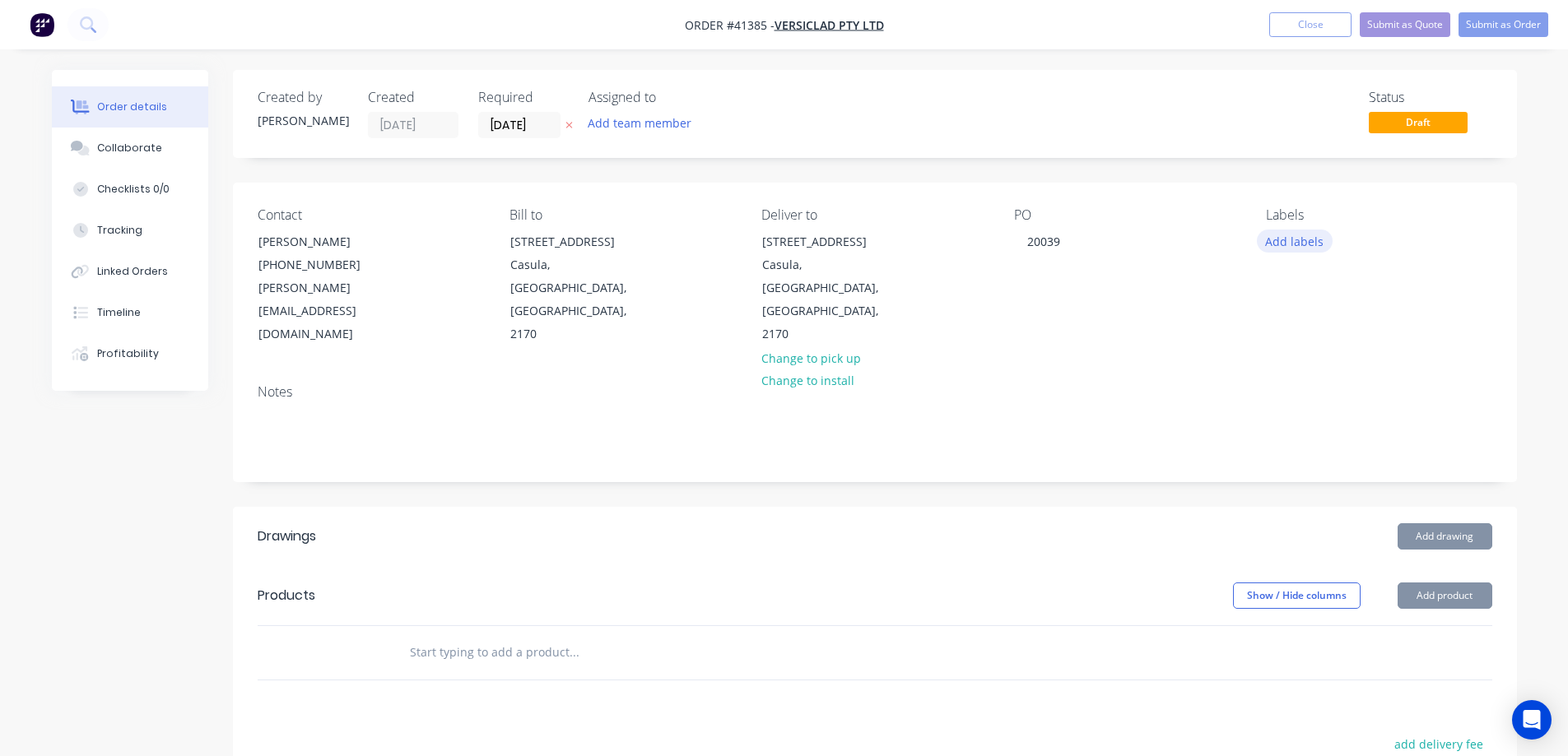
click at [1296, 237] on button "Add labels" at bounding box center [1294, 240] width 75 height 22
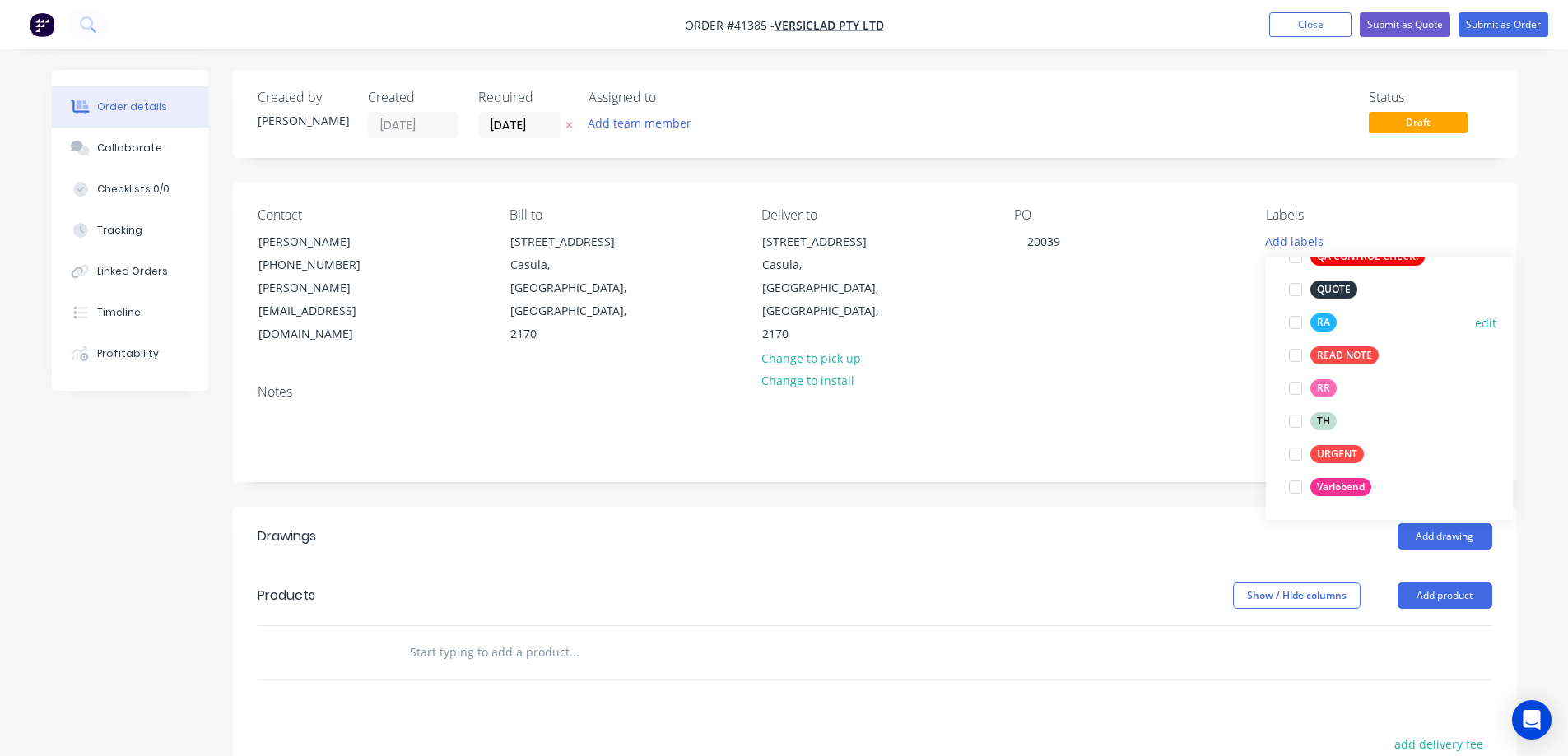
click at [1295, 317] on div at bounding box center [1295, 322] width 33 height 33
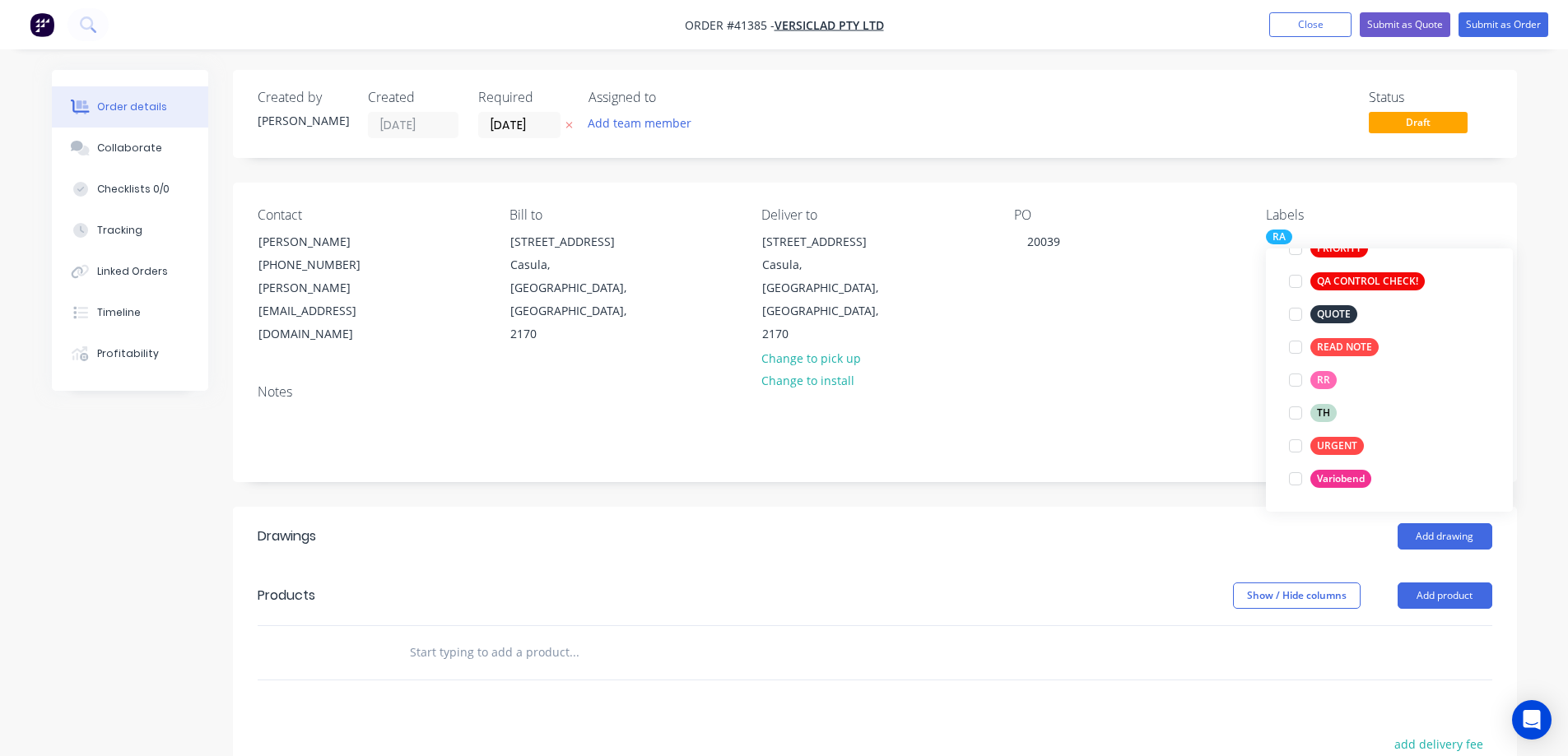
scroll to position [66, 0]
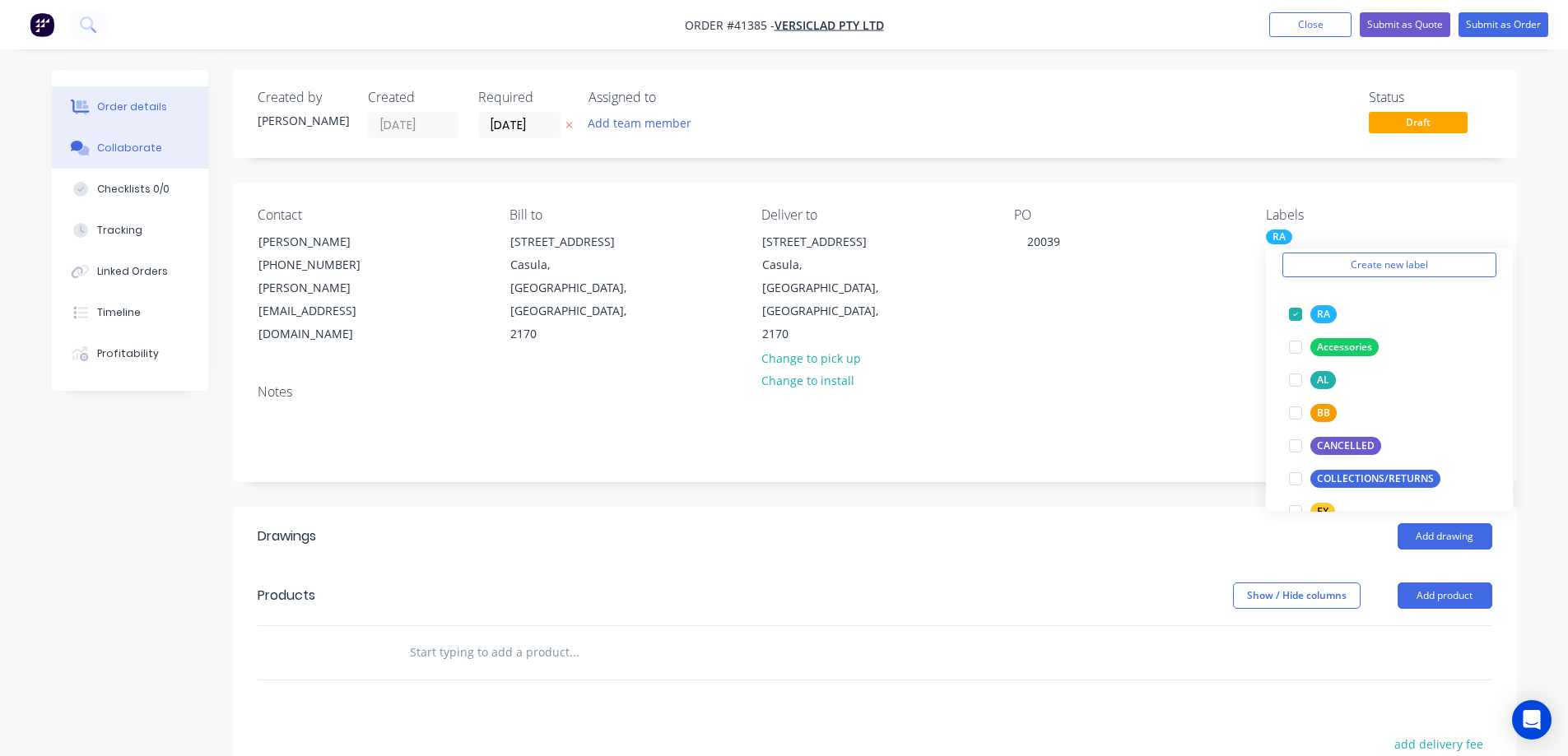
click at [119, 145] on div "Collaborate" at bounding box center [130, 149] width 65 height 15
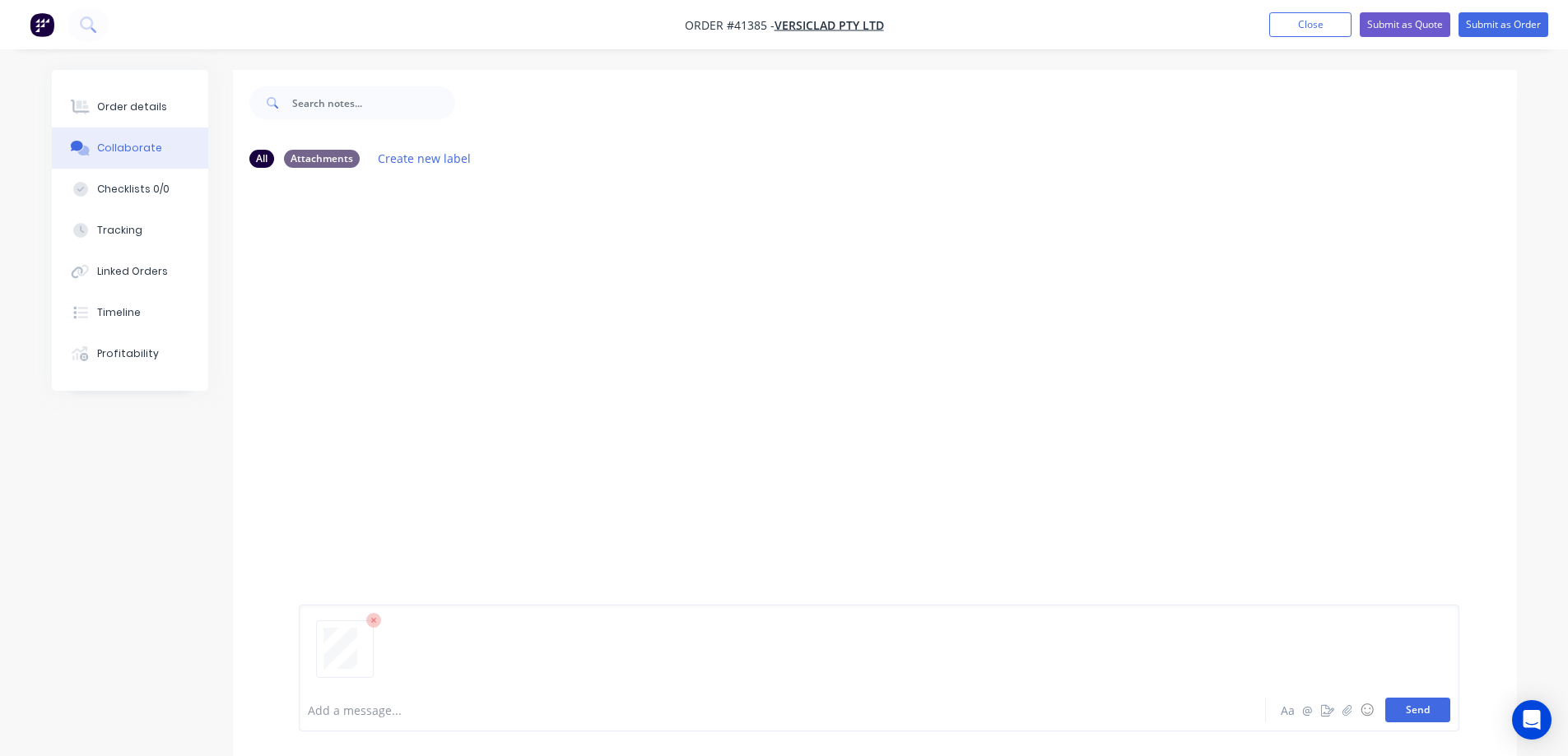
click at [1411, 709] on button "Send" at bounding box center [1418, 710] width 65 height 25
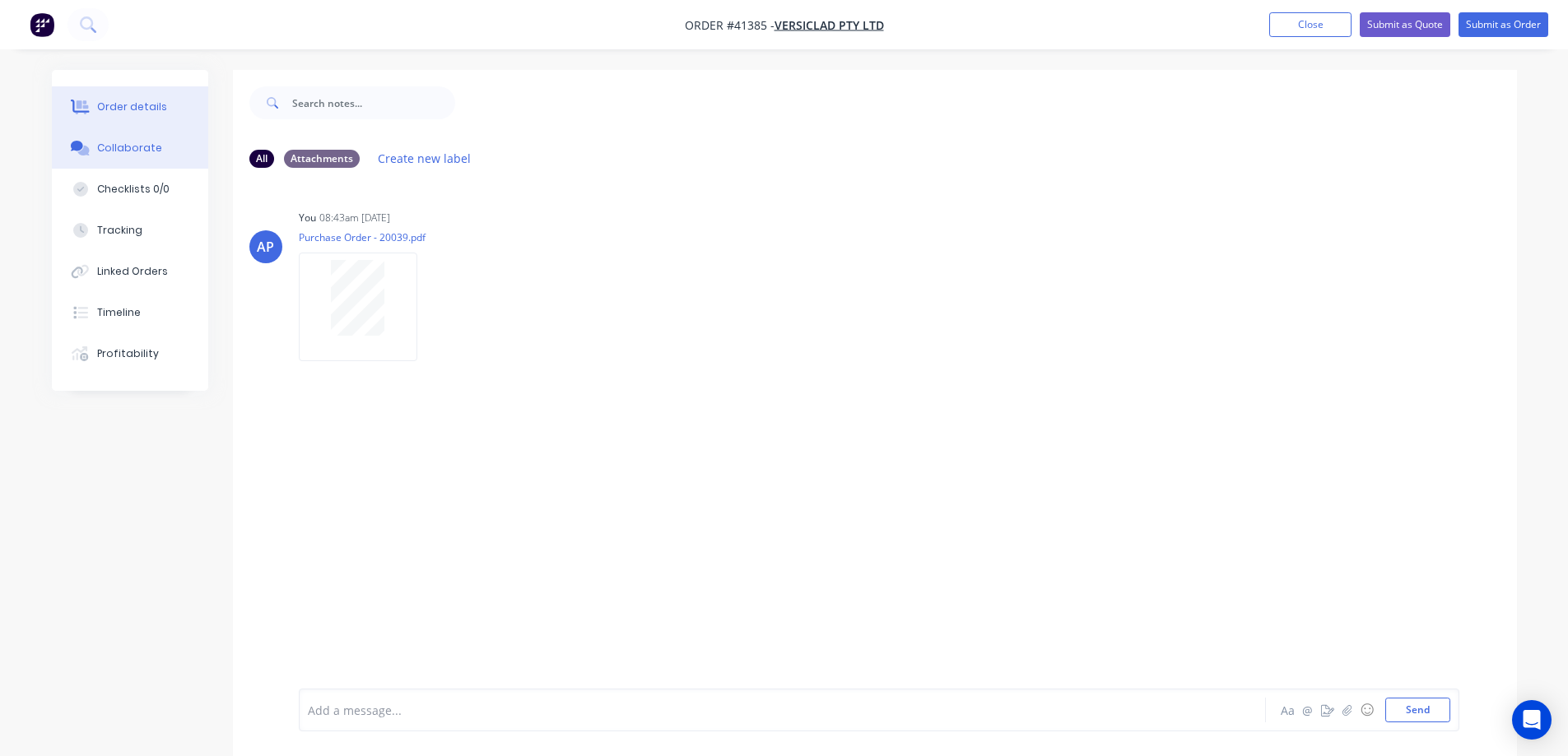
click at [145, 108] on div "Order details" at bounding box center [132, 107] width 70 height 15
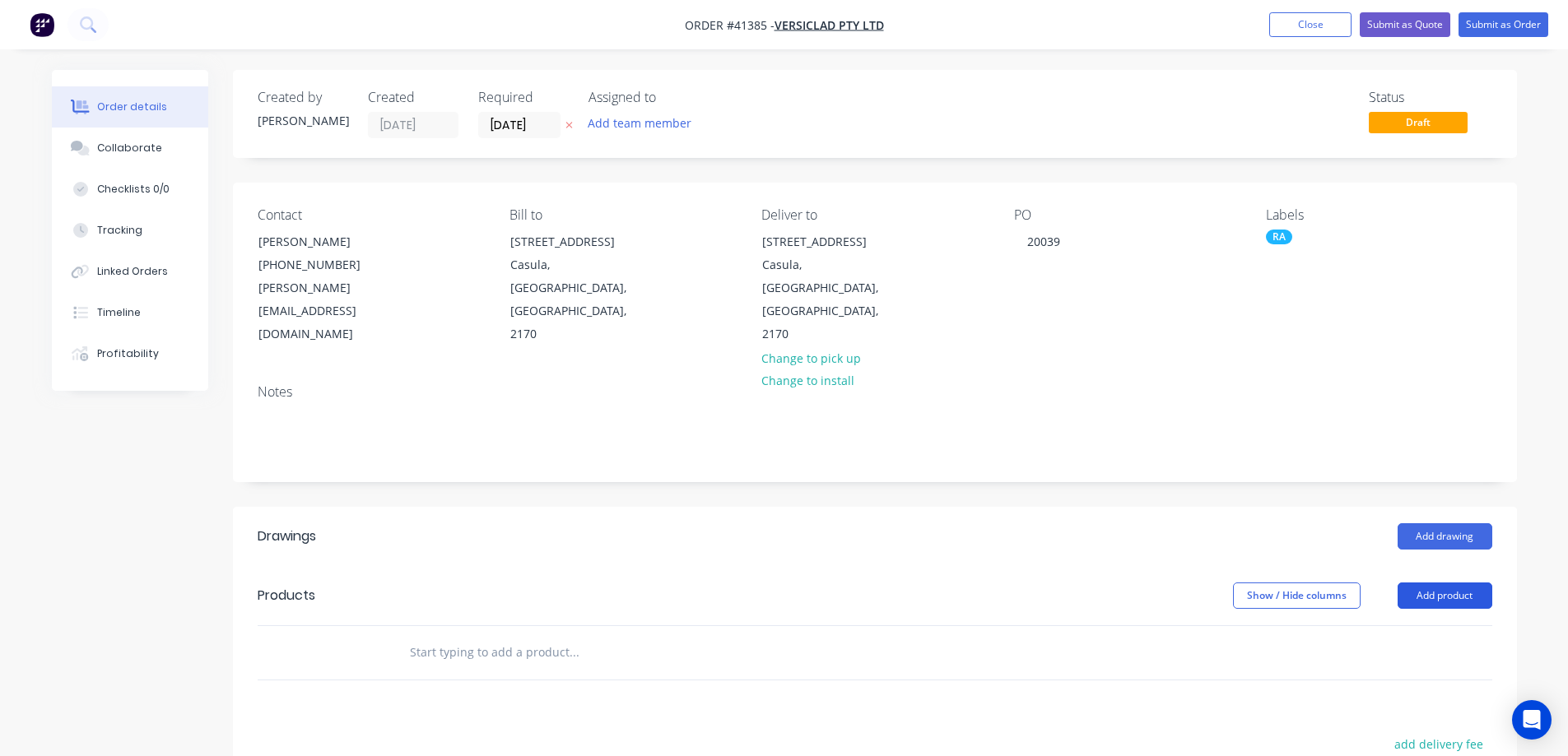
click at [1410, 582] on button "Add product" at bounding box center [1445, 596] width 94 height 27
click at [1426, 625] on div "Product catalogue" at bounding box center [1414, 637] width 127 height 24
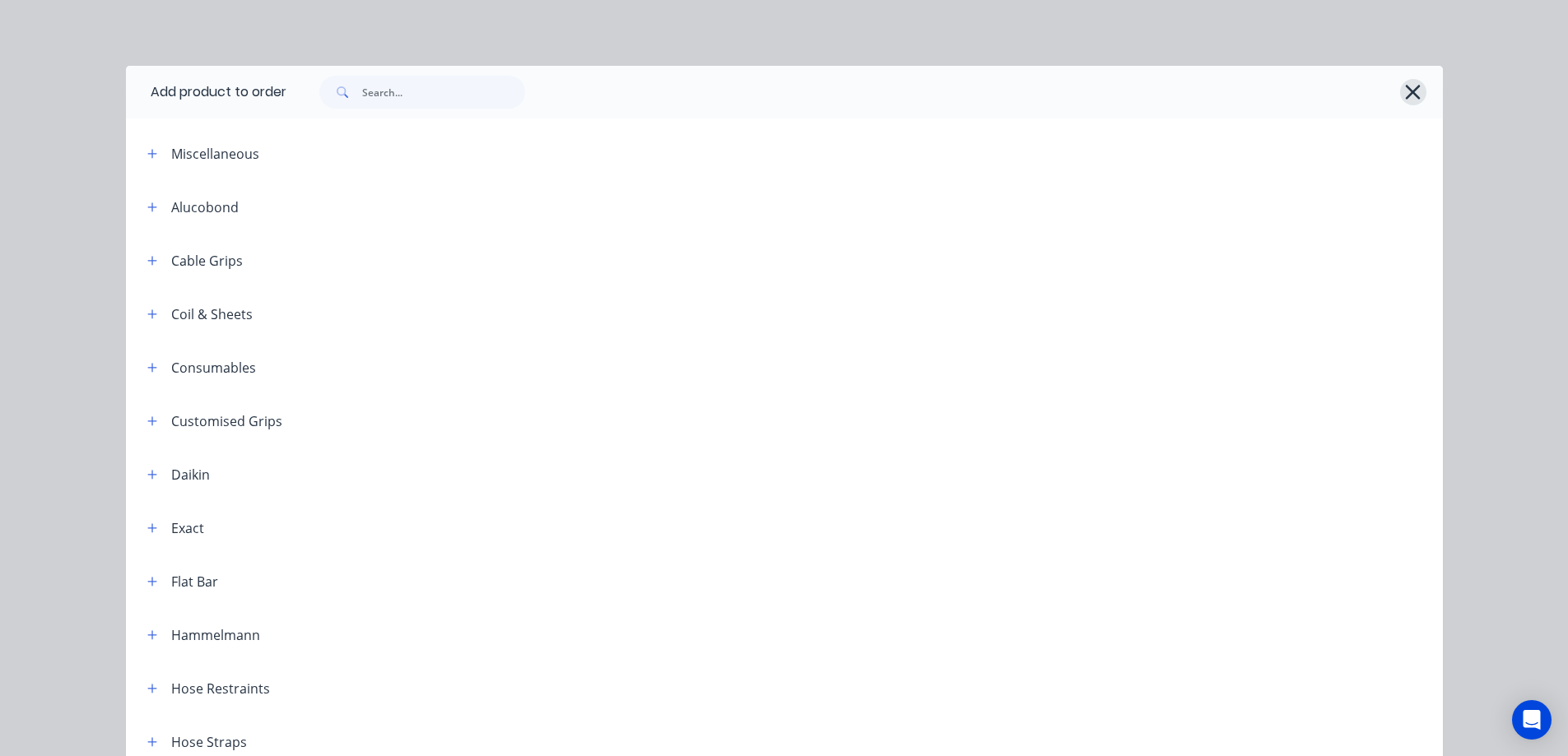
click at [1405, 86] on icon "button" at bounding box center [1413, 92] width 17 height 23
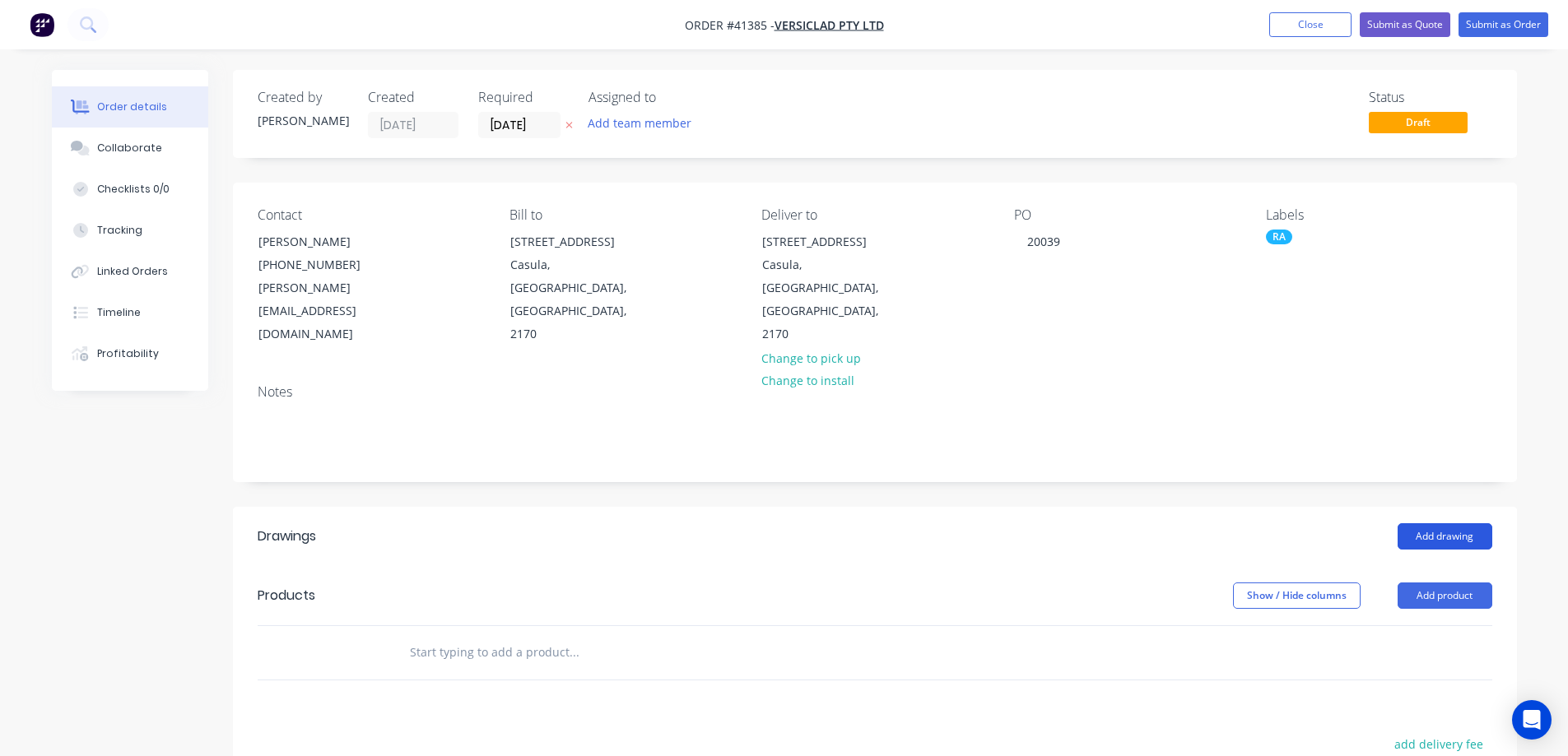
click at [1478, 523] on button "Add drawing" at bounding box center [1445, 537] width 94 height 27
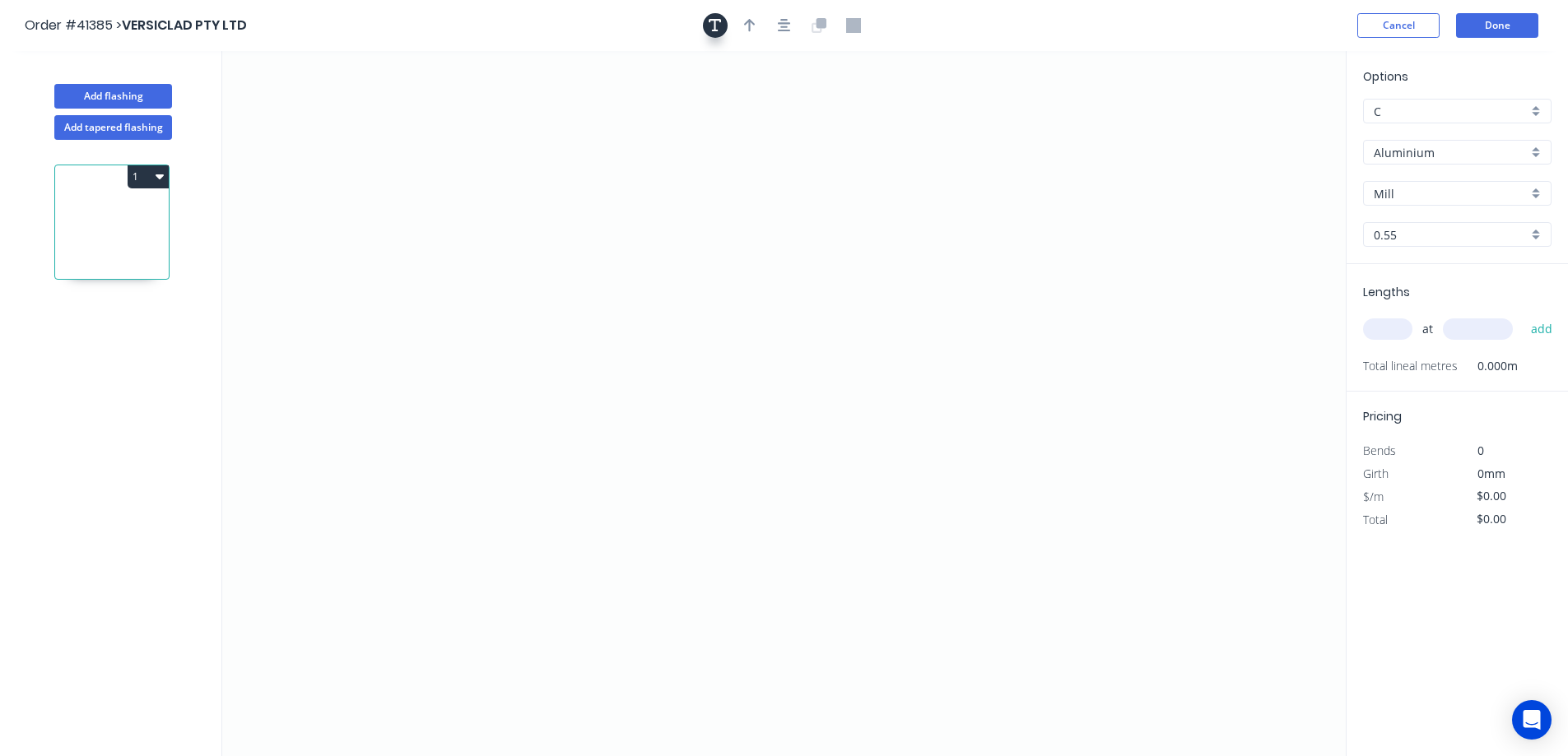
drag, startPoint x: 718, startPoint y: 31, endPoint x: 710, endPoint y: 27, distance: 8.9
click at [714, 28] on icon "button" at bounding box center [715, 26] width 13 height 13
click at [351, 104] on textarea at bounding box center [329, 116] width 134 height 61
type textarea "b"
type textarea "BCS50, 2 DEG GOOMOR"
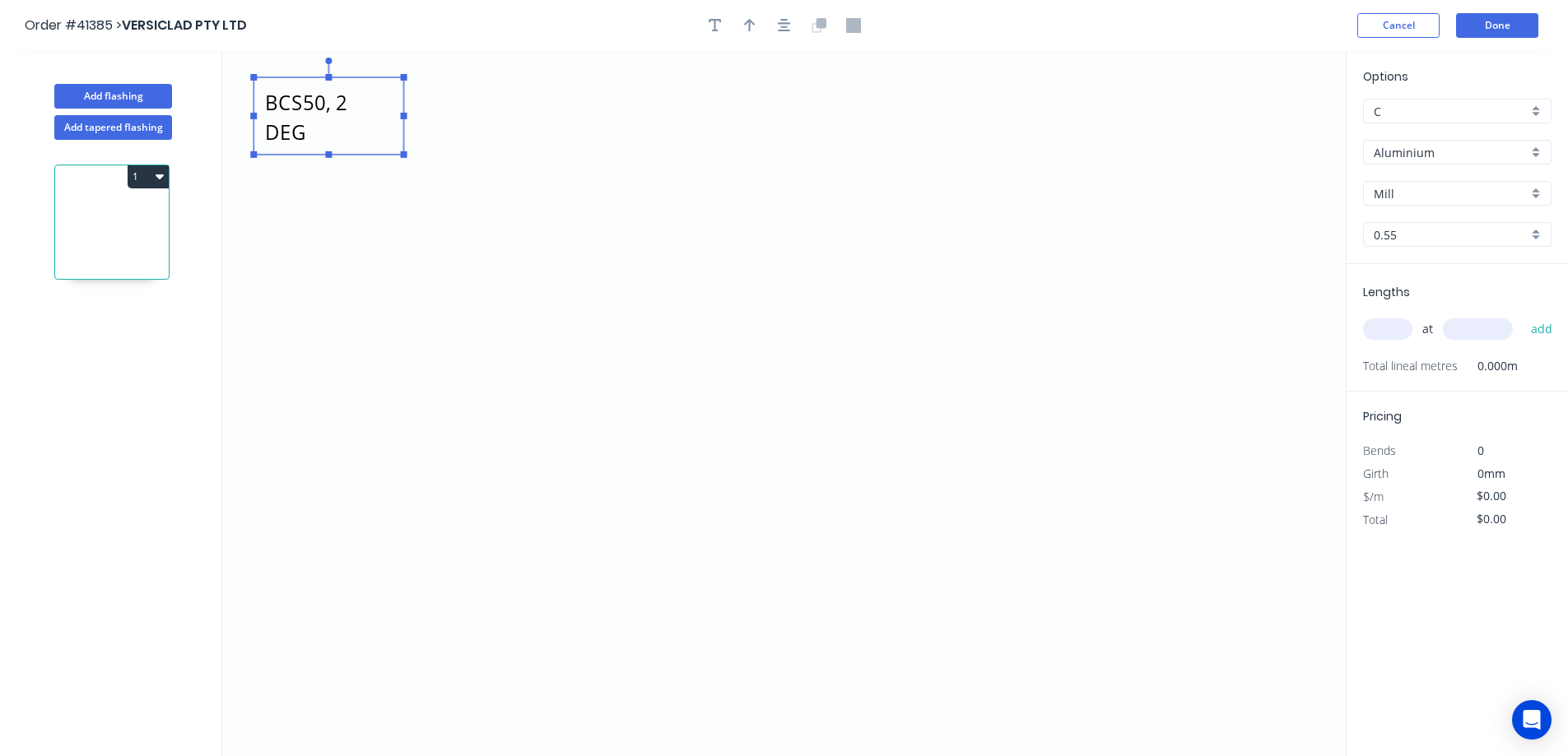
click at [1534, 150] on div "Aluminium" at bounding box center [1458, 153] width 189 height 25
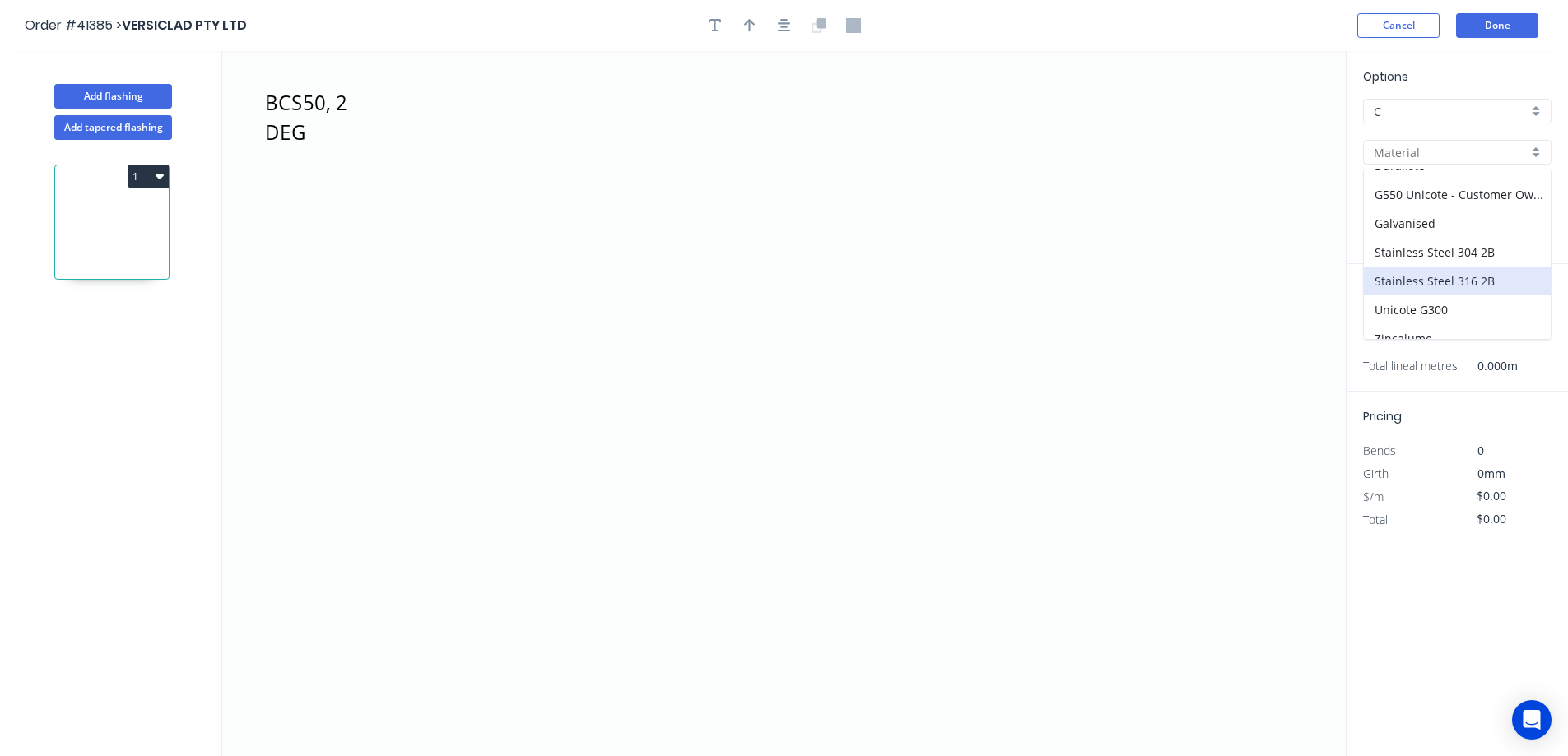
scroll to position [205, 0]
click at [1448, 292] on div "Unicote G300" at bounding box center [1457, 296] width 187 height 29
type input "Unicote G300"
type input "Pearl White"
type input "1.0"
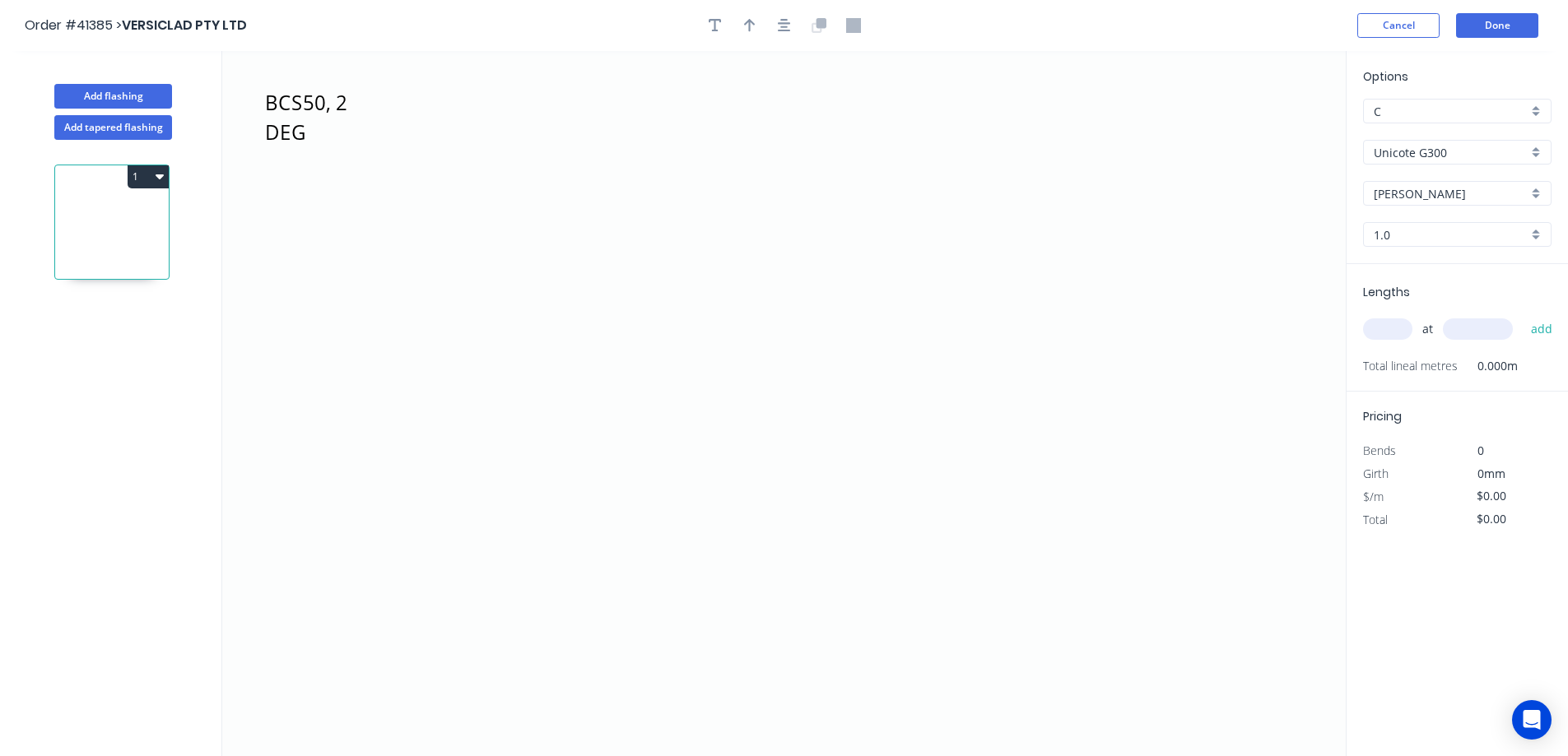
click at [1537, 235] on div "1.0" at bounding box center [1458, 235] width 189 height 25
click at [1429, 287] on div "1.2" at bounding box center [1457, 295] width 187 height 29
type input "1.2"
click at [1393, 331] on input "text" at bounding box center [1389, 329] width 50 height 21
type input "1"
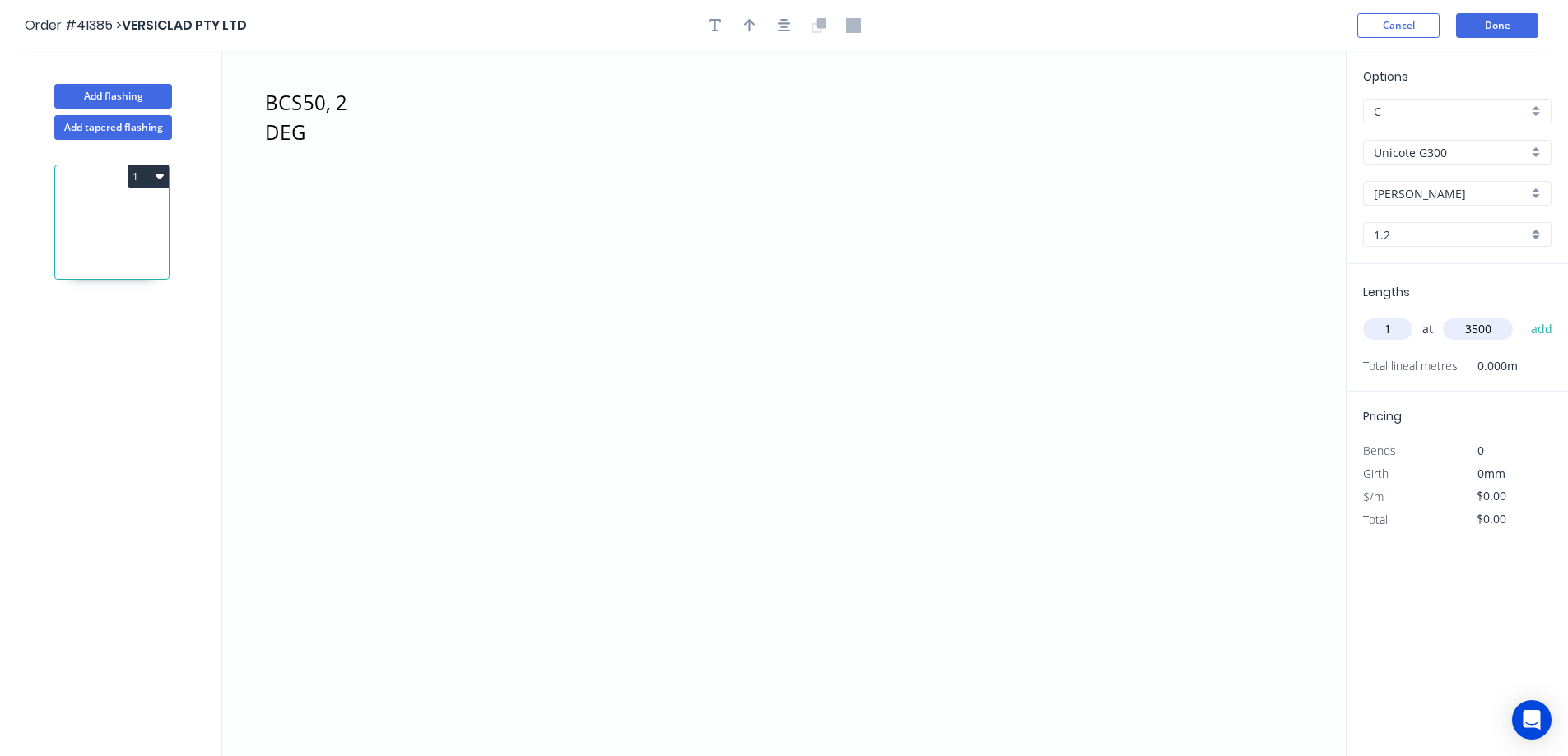
type input "3500"
click at [1523, 316] on button "add" at bounding box center [1542, 329] width 39 height 28
type input "1"
type input "3200"
click at [1523, 316] on button "add" at bounding box center [1542, 329] width 39 height 28
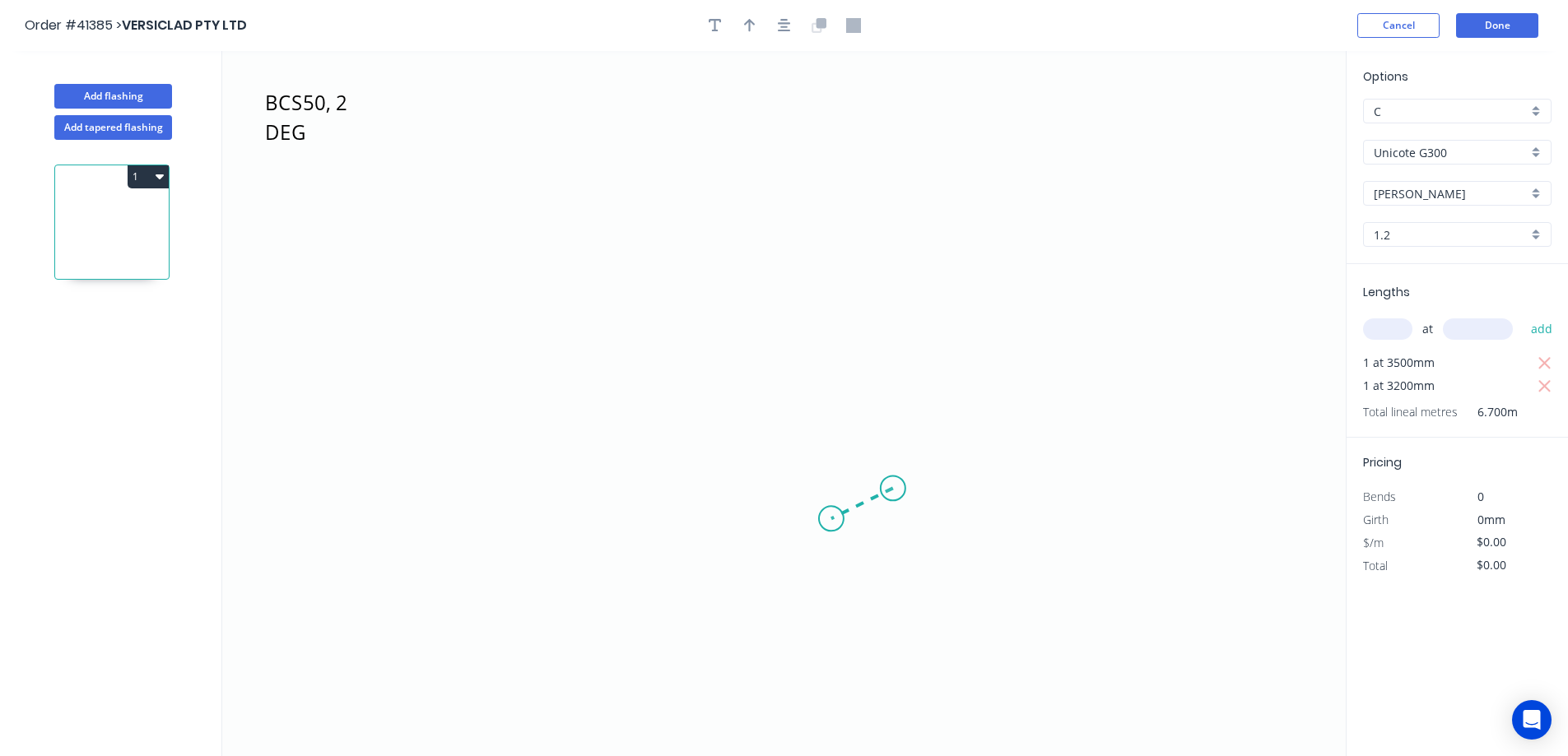
drag, startPoint x: 894, startPoint y: 489, endPoint x: 832, endPoint y: 520, distance: 69.3
click at [832, 520] on icon "BCS50, 2 DEG GOOMOR" at bounding box center [784, 404] width 1124 height 705
drag, startPoint x: 803, startPoint y: 521, endPoint x: 650, endPoint y: 521, distance: 153.0
click at [650, 521] on icon "BCS50, 2 DEG GOOMOR ?" at bounding box center [784, 404] width 1124 height 705
drag, startPoint x: 567, startPoint y: 394, endPoint x: 554, endPoint y: 239, distance: 155.5
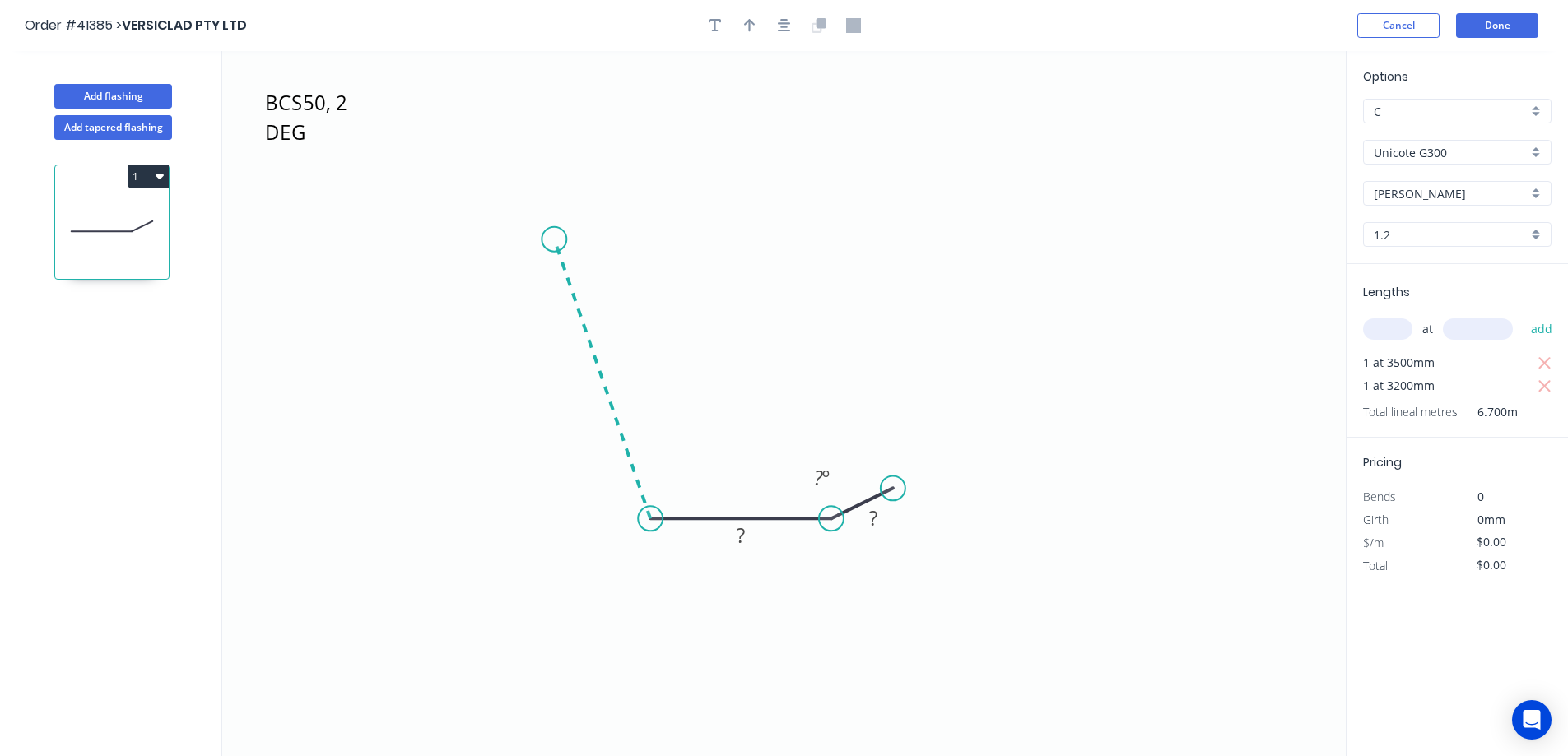
click at [554, 239] on icon "BCS50, 2 DEG GOOMOR ? ? ? º" at bounding box center [784, 404] width 1124 height 705
drag, startPoint x: 600, startPoint y: 238, endPoint x: 991, endPoint y: 237, distance: 391.0
click at [991, 237] on icon "BCS50, 2 DEG GOOMOR ? ? ? ? º ? º" at bounding box center [784, 404] width 1124 height 705
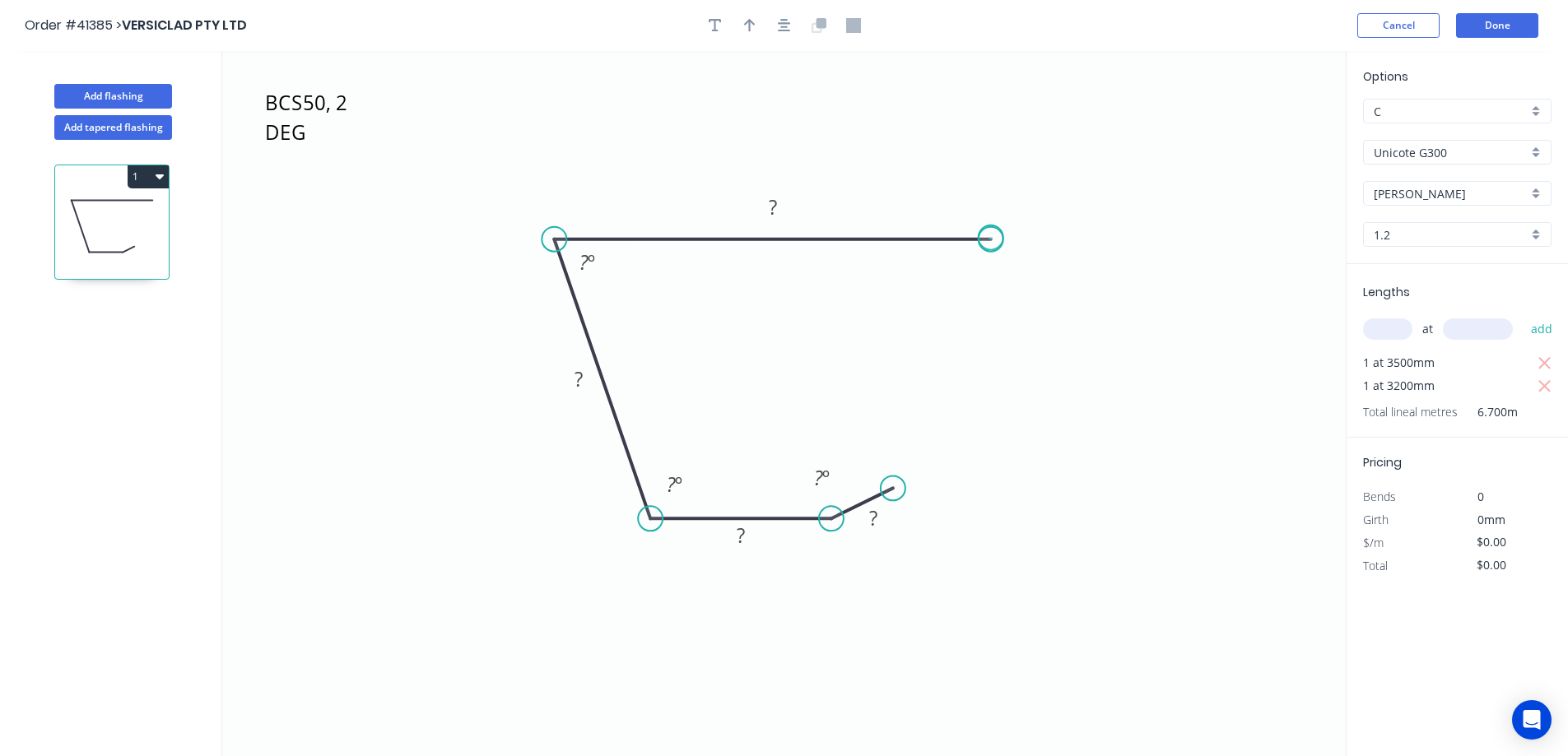
click at [991, 237] on circle at bounding box center [991, 239] width 25 height 25
click at [876, 509] on tspan "?" at bounding box center [874, 518] width 9 height 27
type input "$12.54"
type input "$84.02"
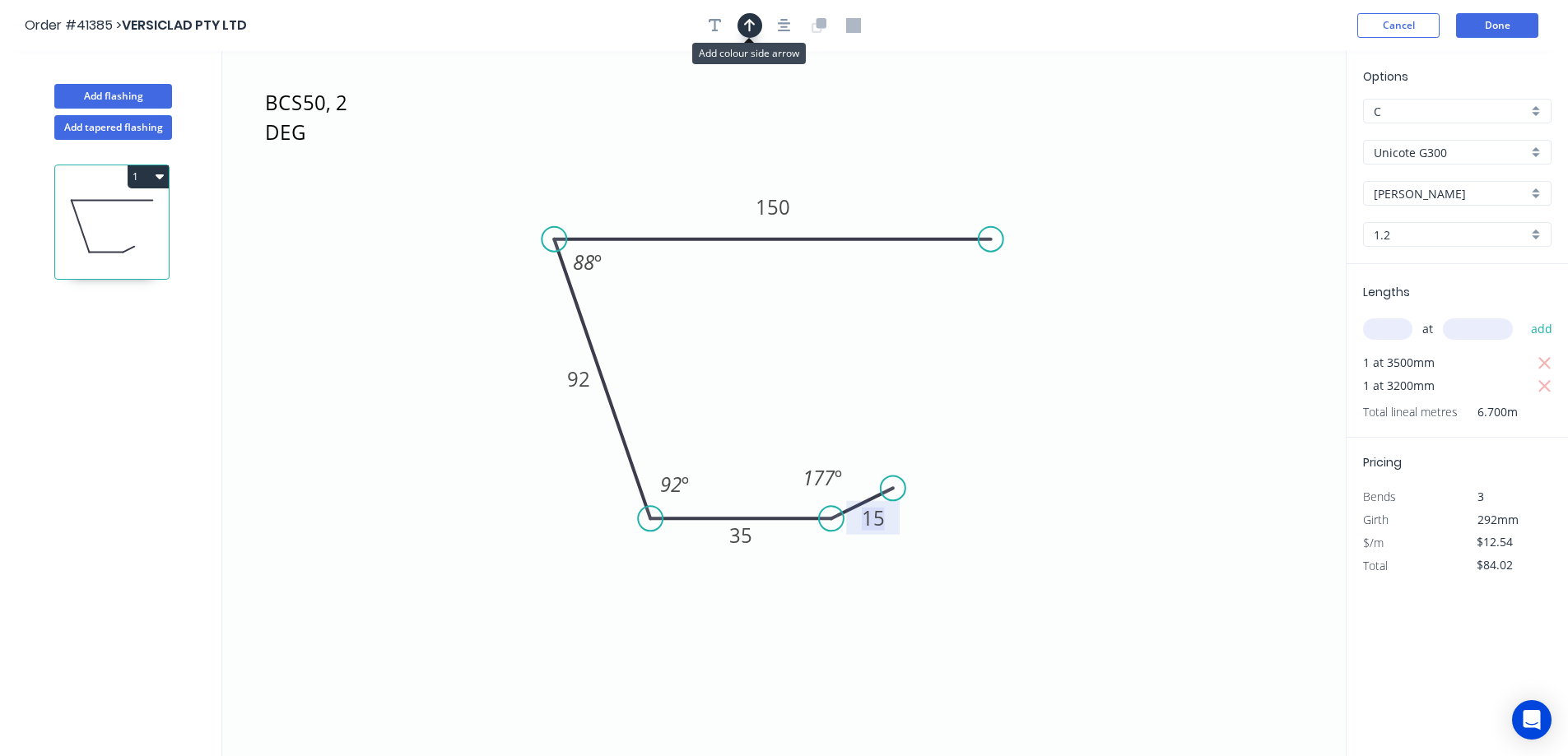
click at [748, 23] on icon "button" at bounding box center [750, 26] width 11 height 15
drag, startPoint x: 1265, startPoint y: 130, endPoint x: 872, endPoint y: 428, distance: 493.2
click at [683, 184] on icon at bounding box center [685, 164] width 15 height 52
click at [1477, 23] on button "Done" at bounding box center [1497, 26] width 82 height 25
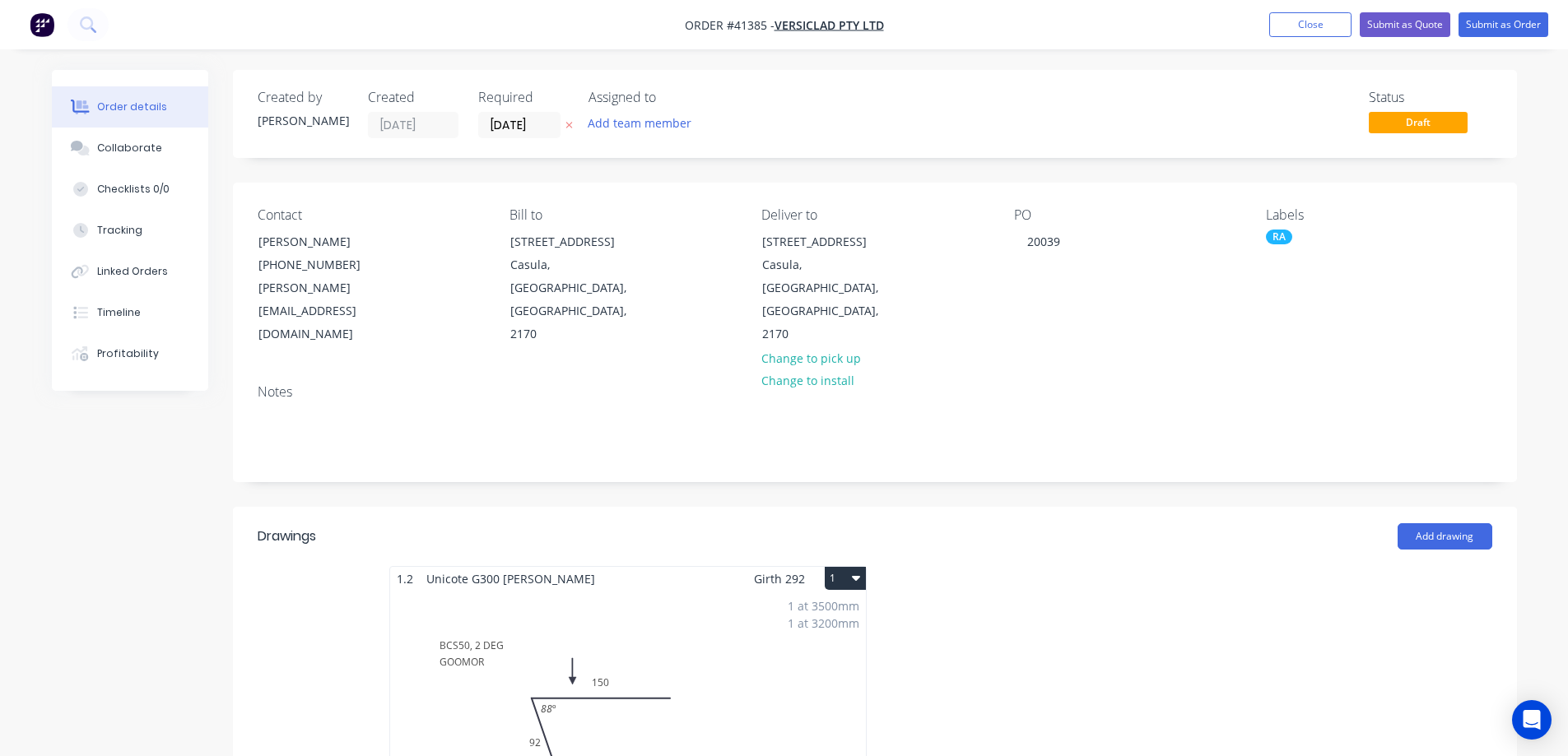
click at [1286, 237] on div "RA" at bounding box center [1280, 237] width 27 height 15
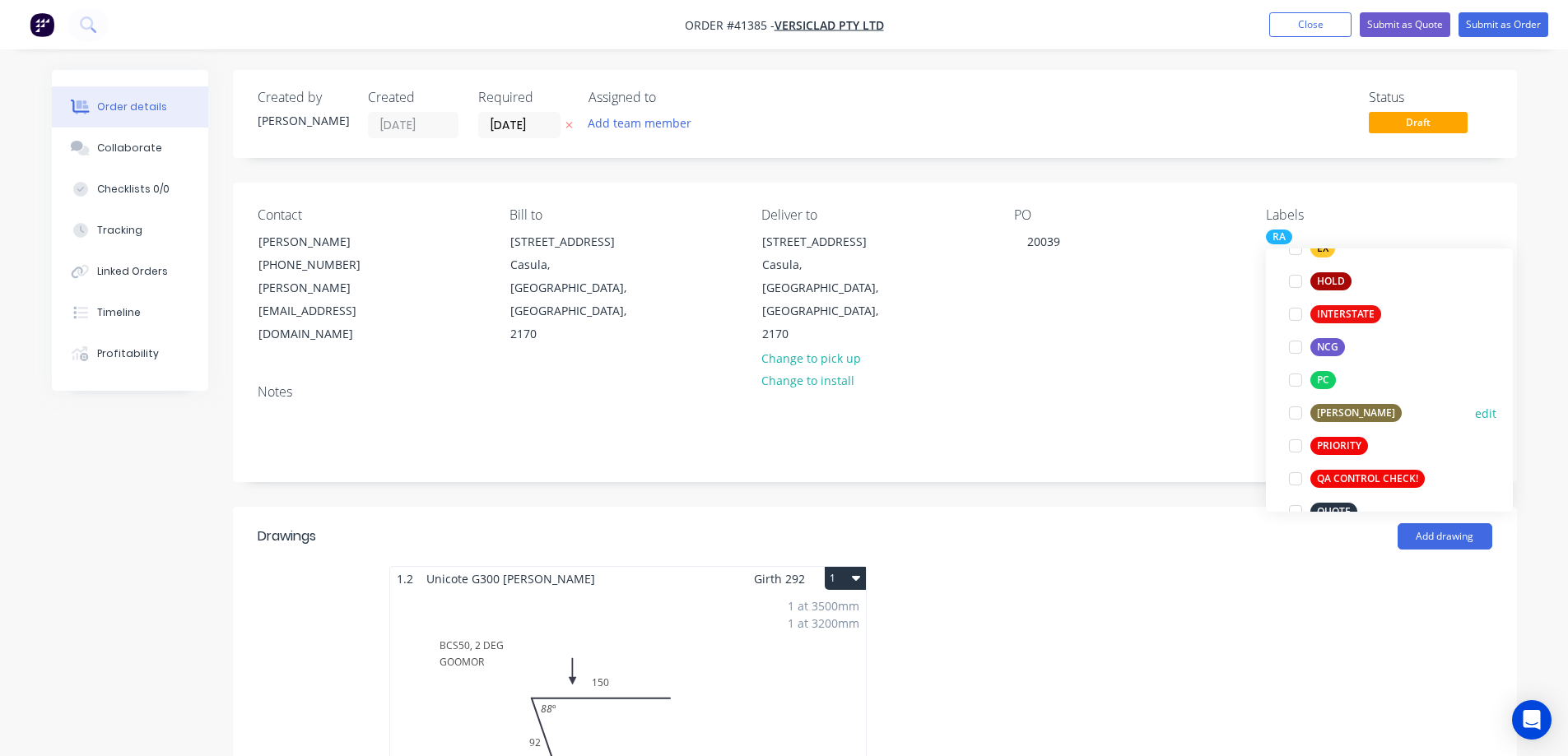
scroll to position [412, 0]
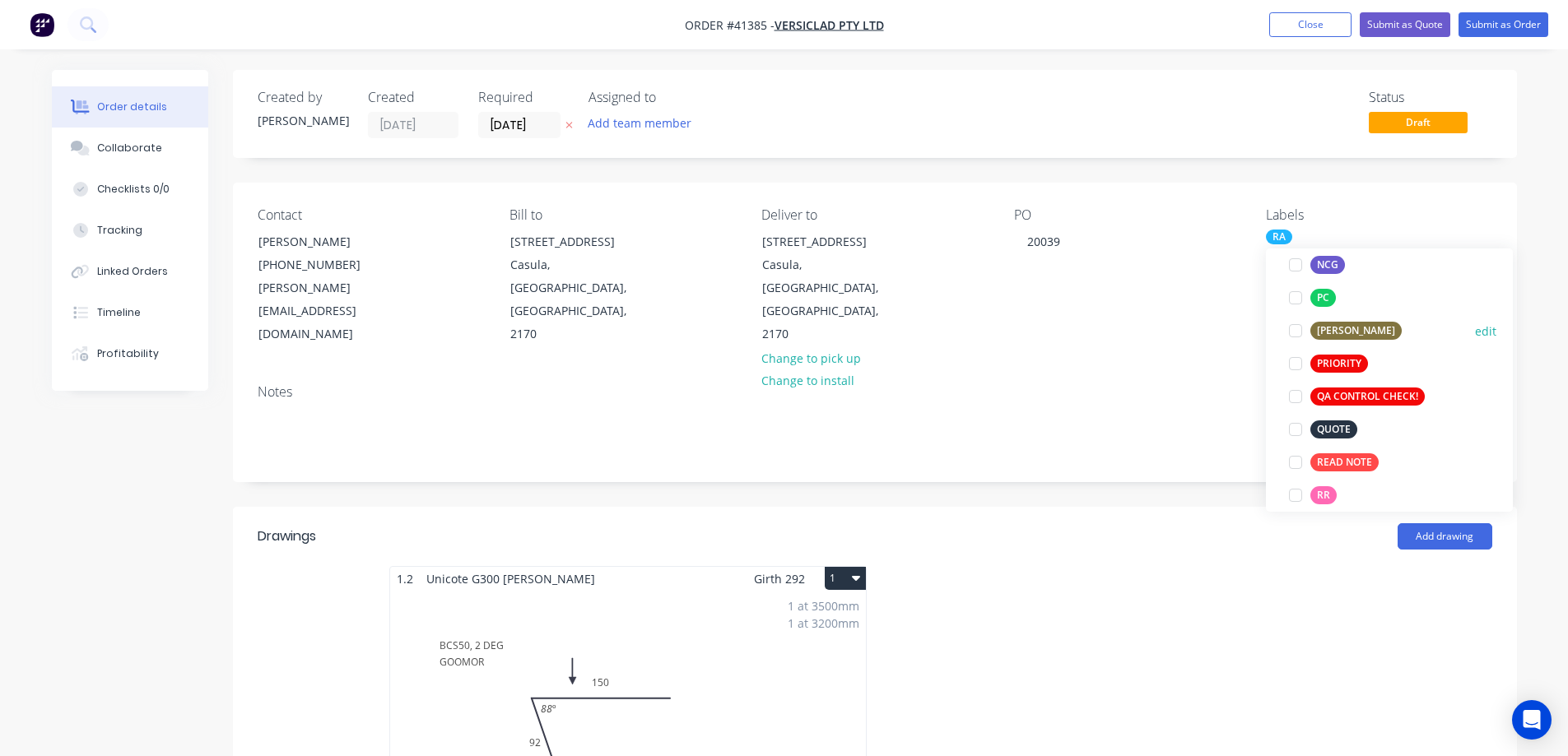
click at [1298, 332] on div at bounding box center [1295, 331] width 33 height 33
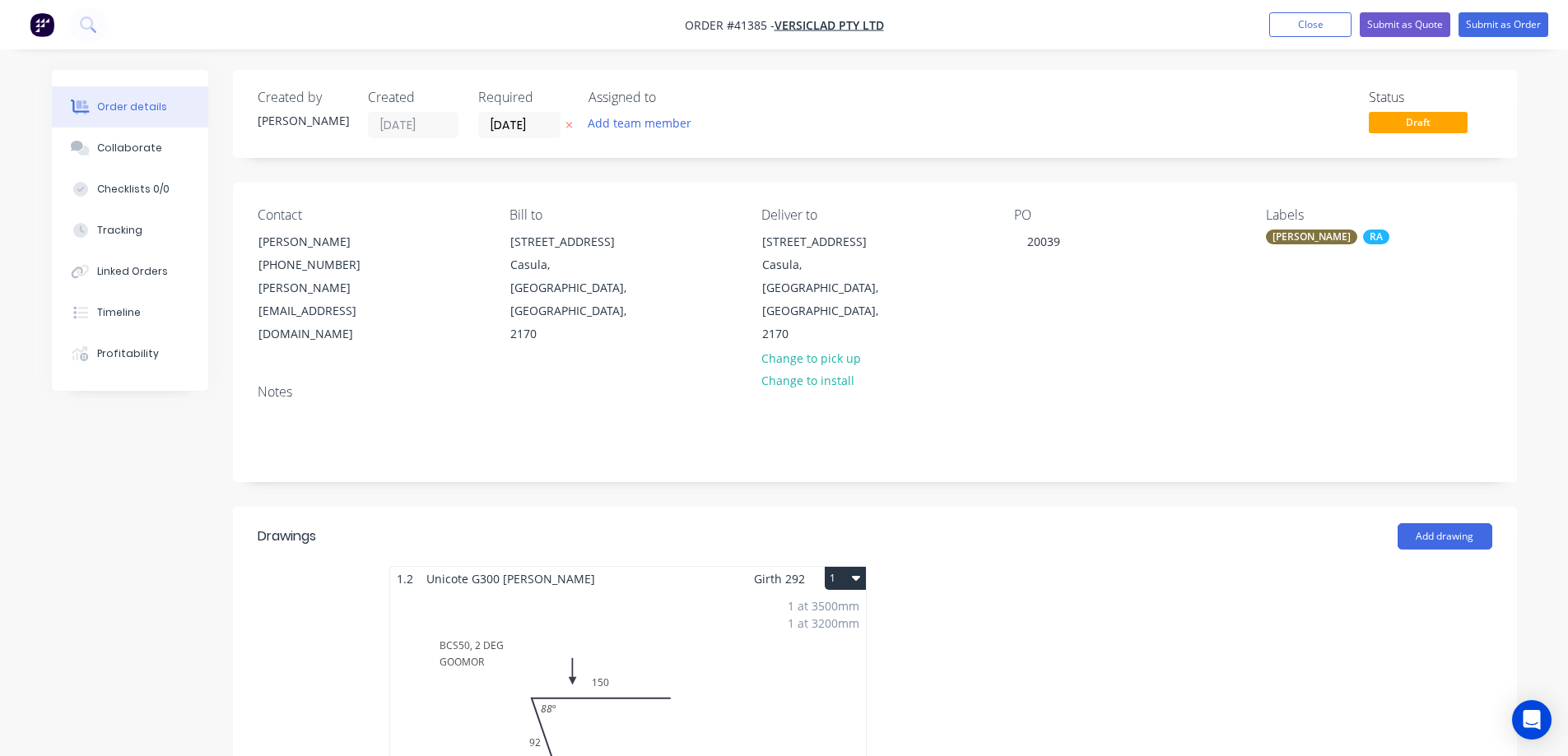
click at [1226, 371] on div "Notes" at bounding box center [875, 426] width 1285 height 111
click at [1486, 29] on button "Submit as Order" at bounding box center [1504, 25] width 90 height 25
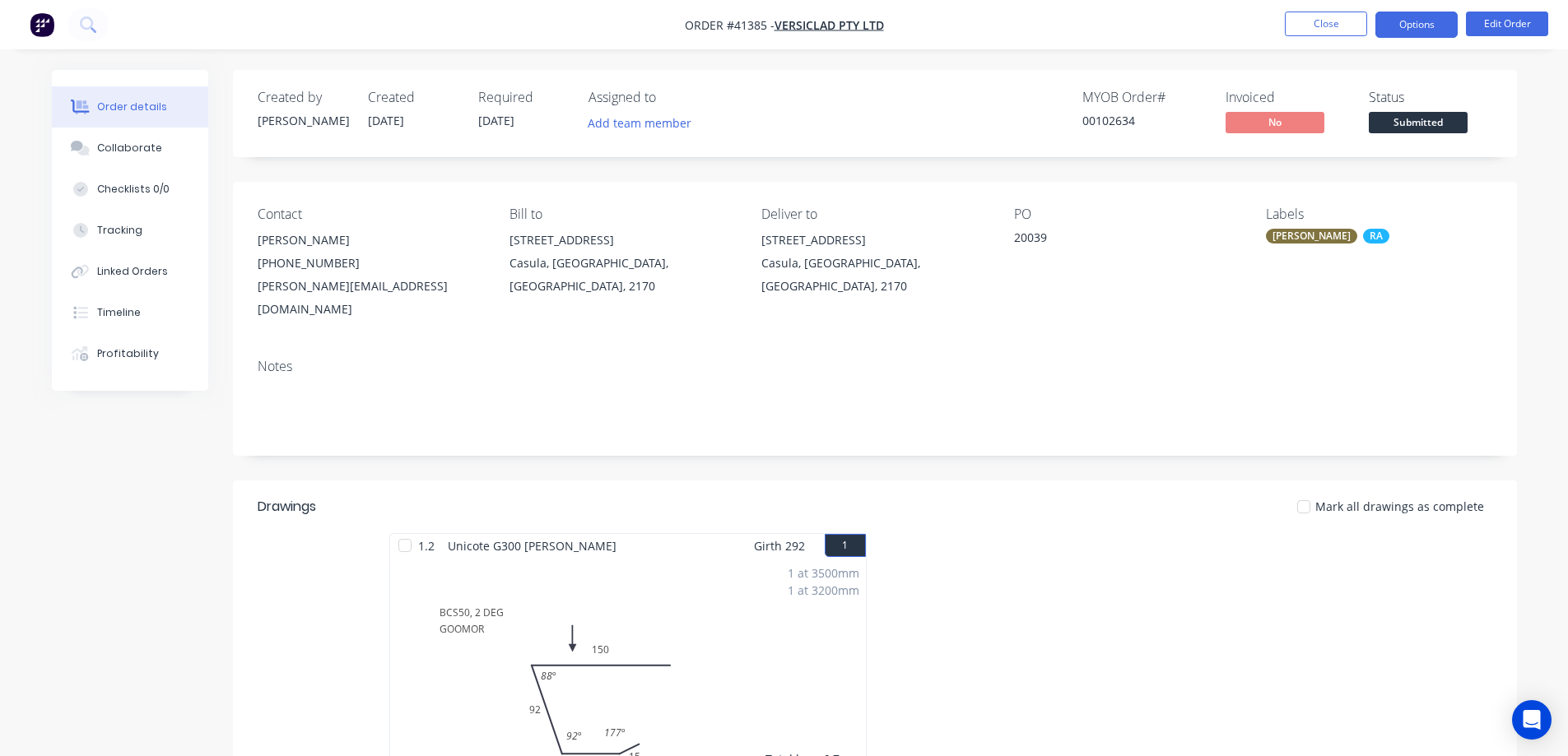
click at [1424, 21] on button "Options" at bounding box center [1416, 25] width 82 height 27
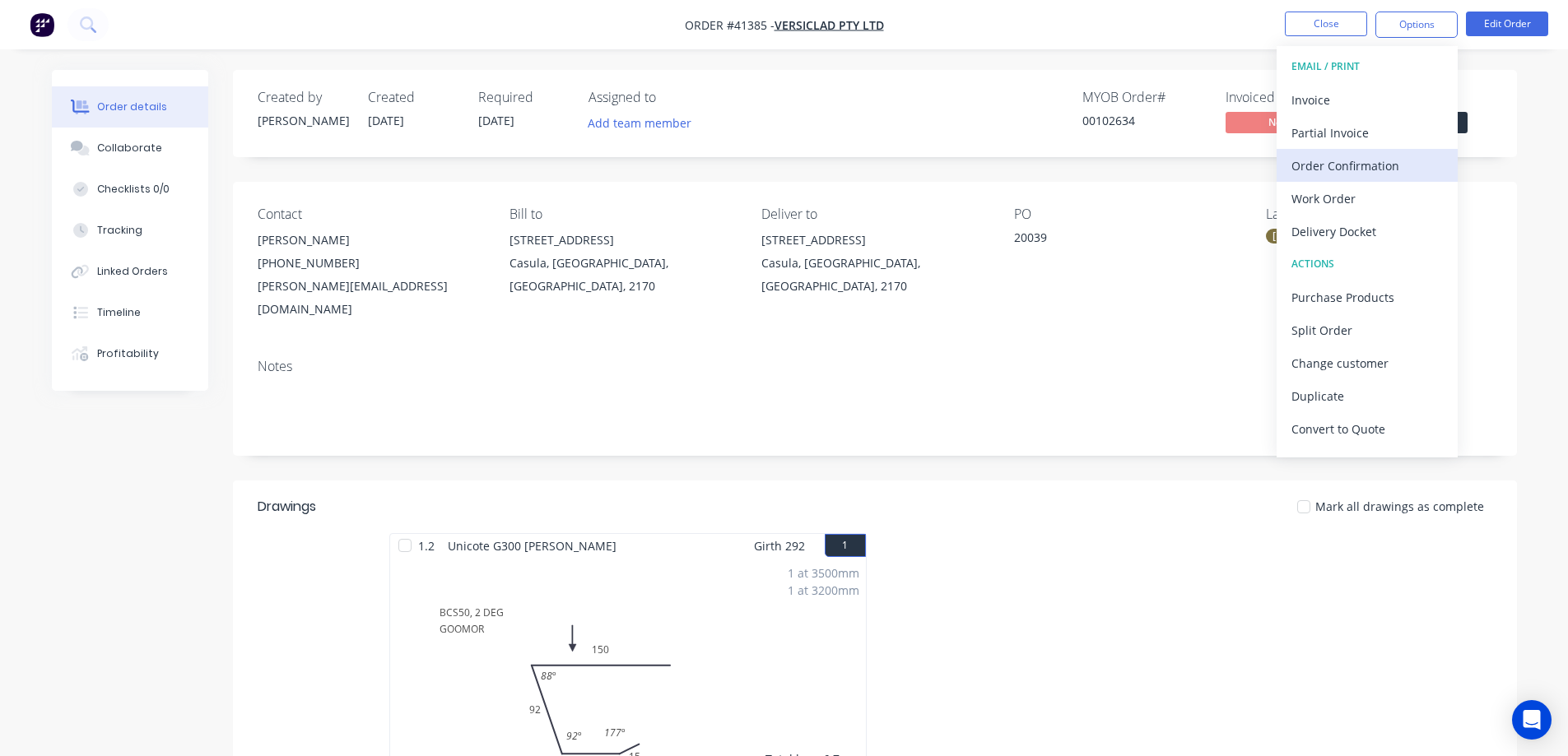
click at [1364, 167] on div "Order Confirmation" at bounding box center [1367, 165] width 152 height 24
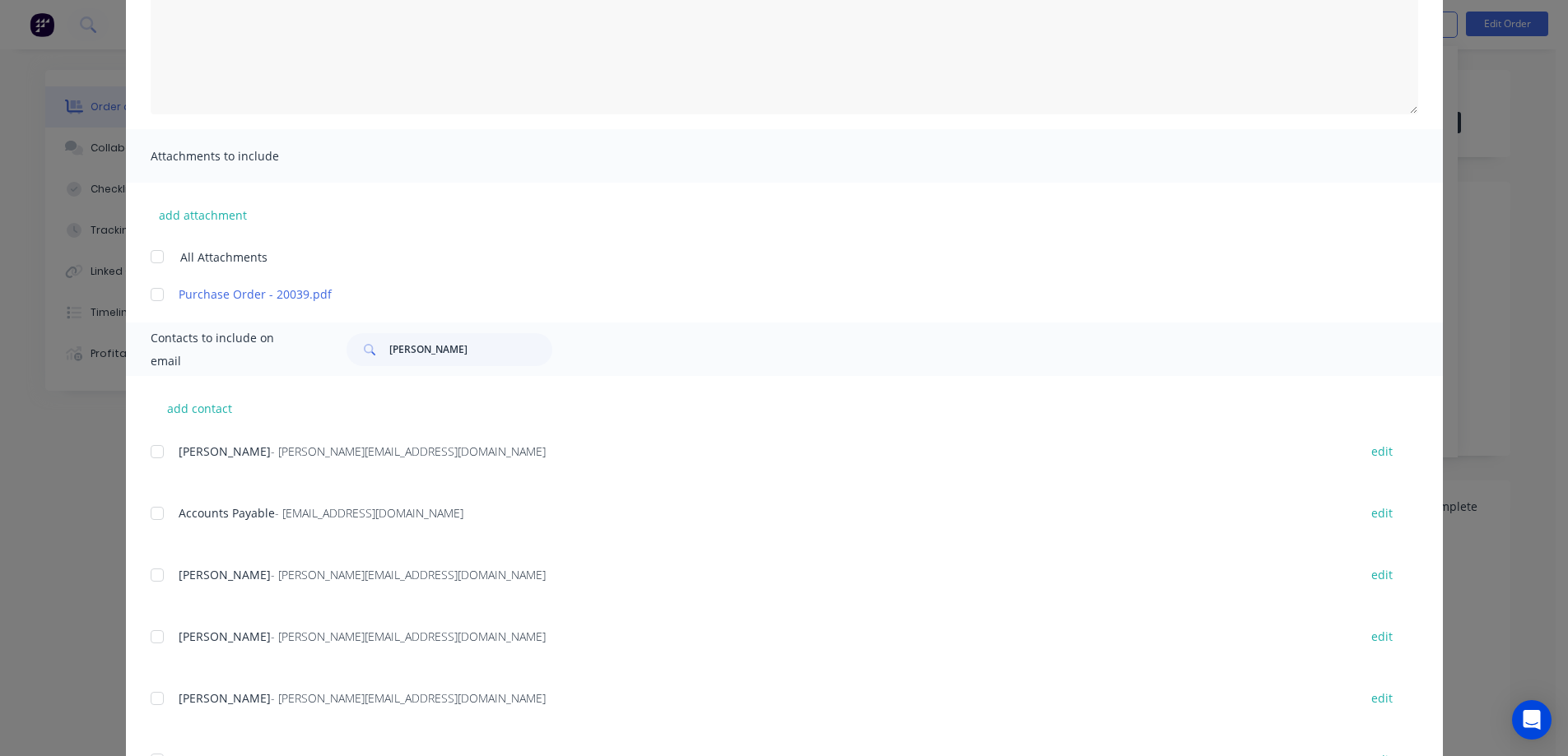
scroll to position [247, 0]
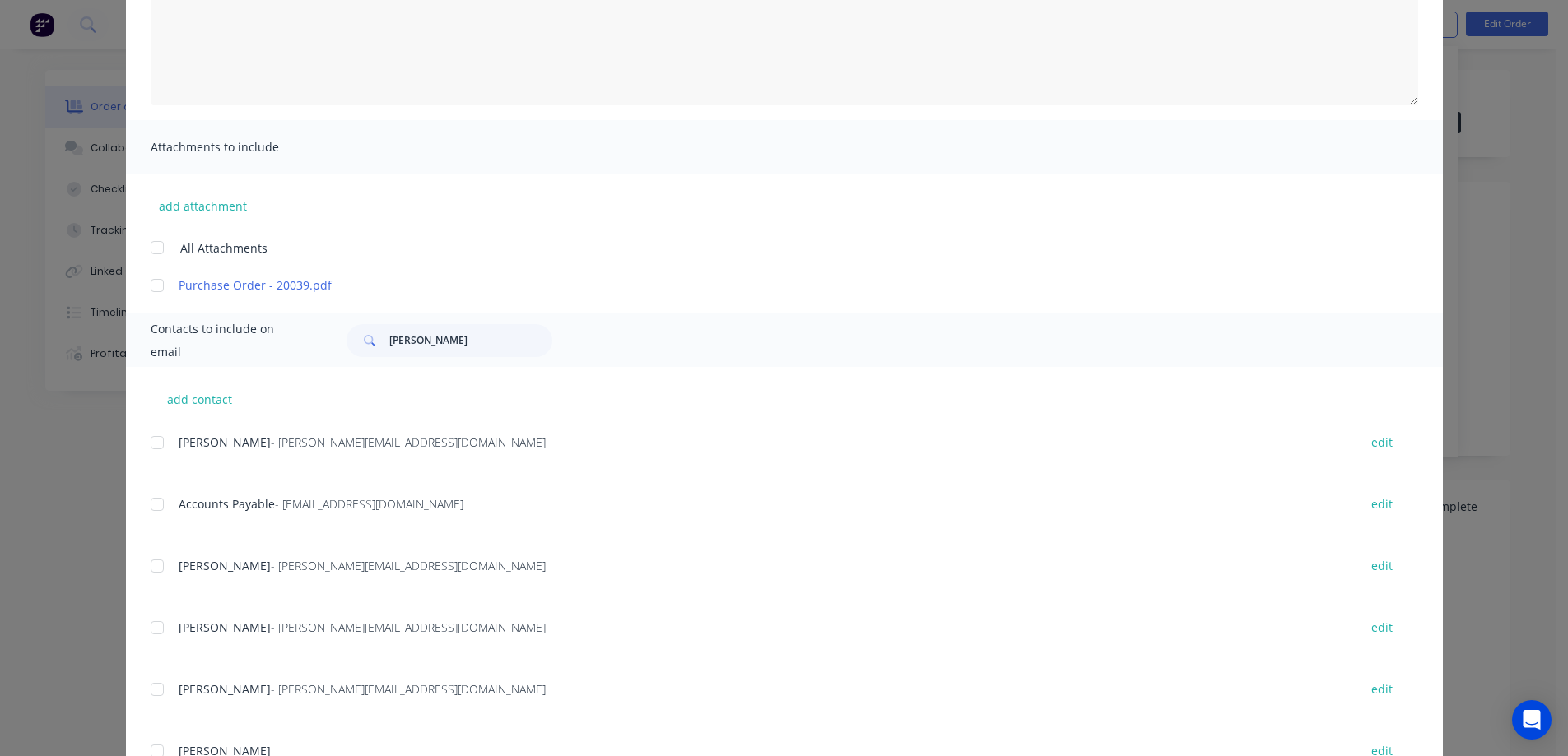
click at [154, 439] on div at bounding box center [157, 442] width 33 height 33
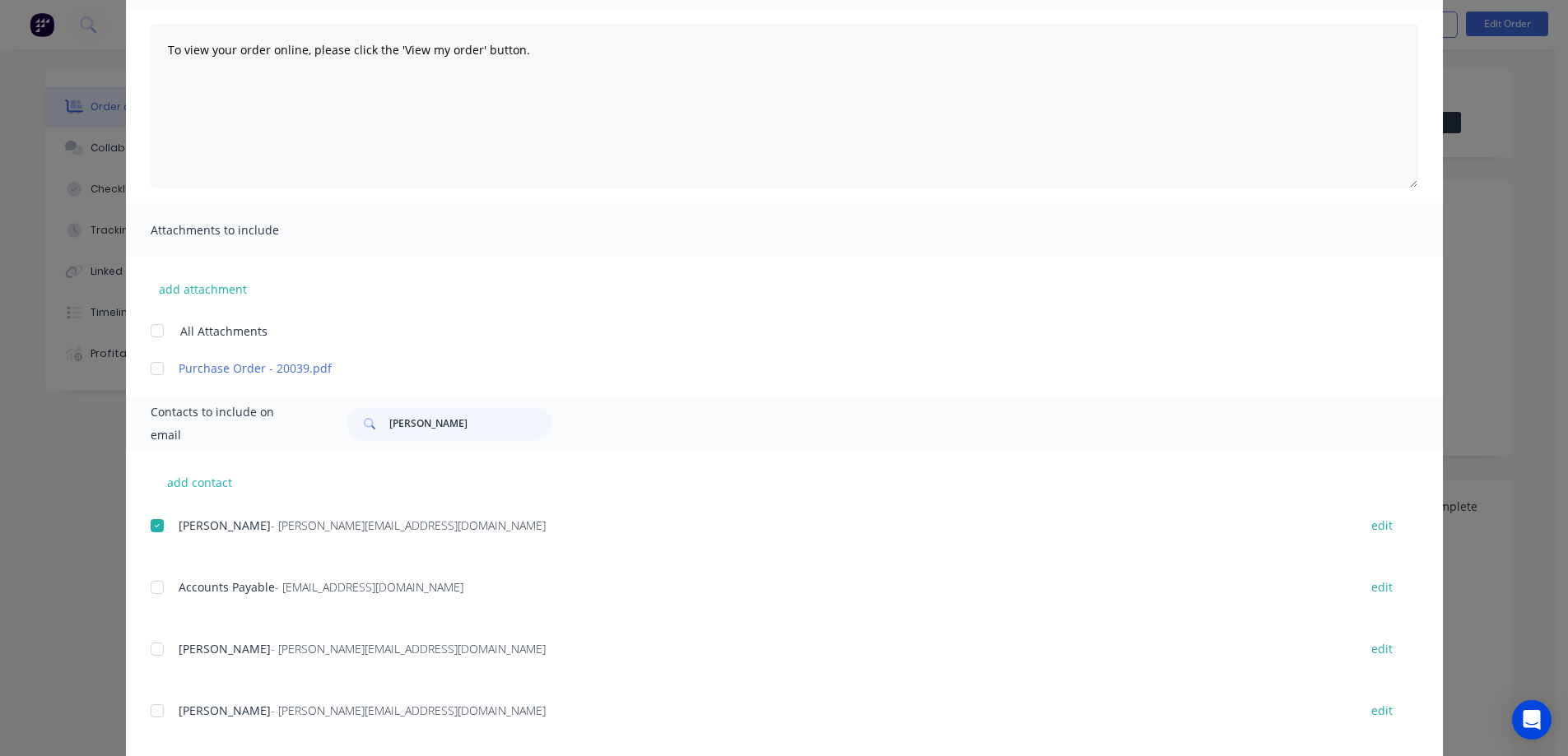
scroll to position [0, 0]
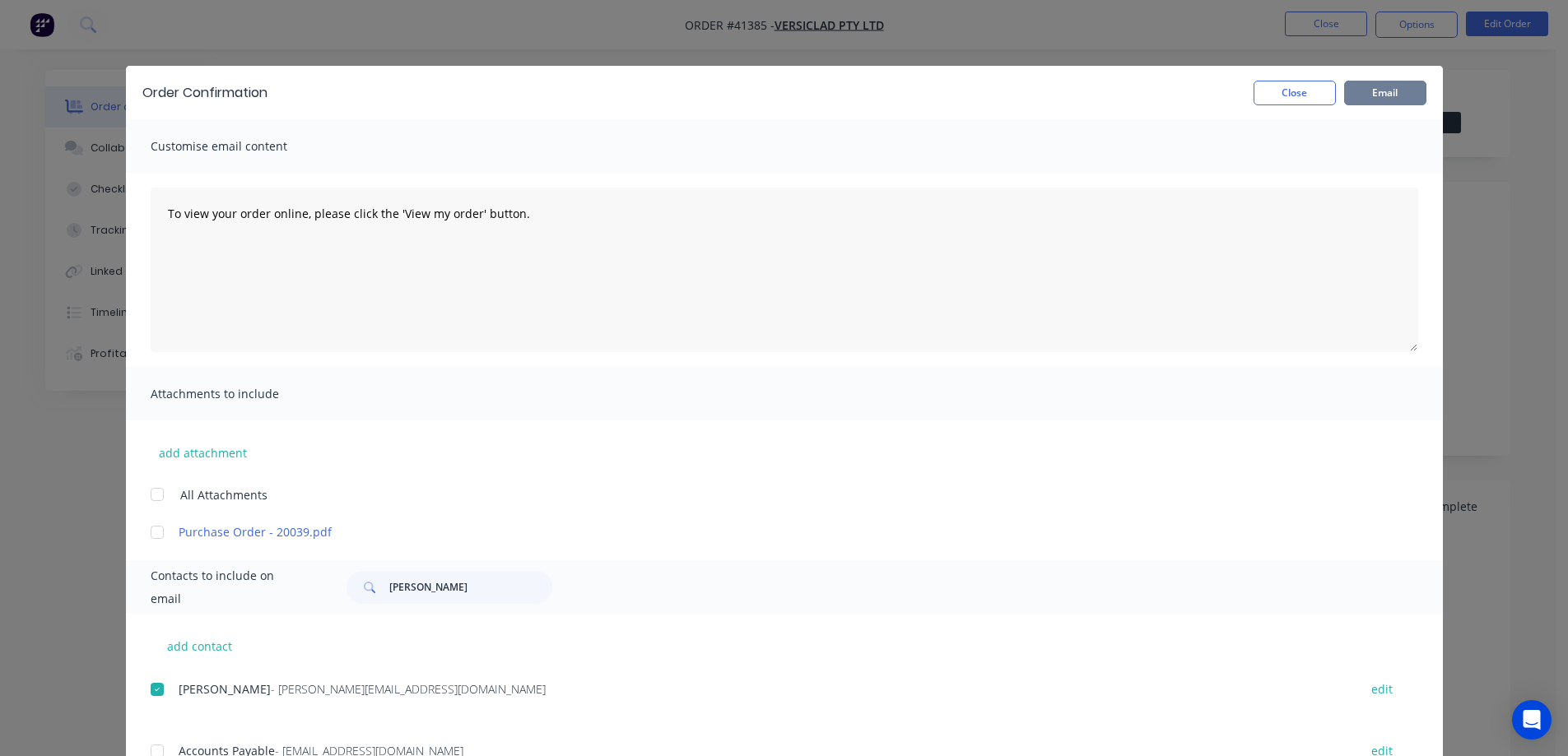
click at [1359, 92] on button "Email" at bounding box center [1386, 93] width 82 height 25
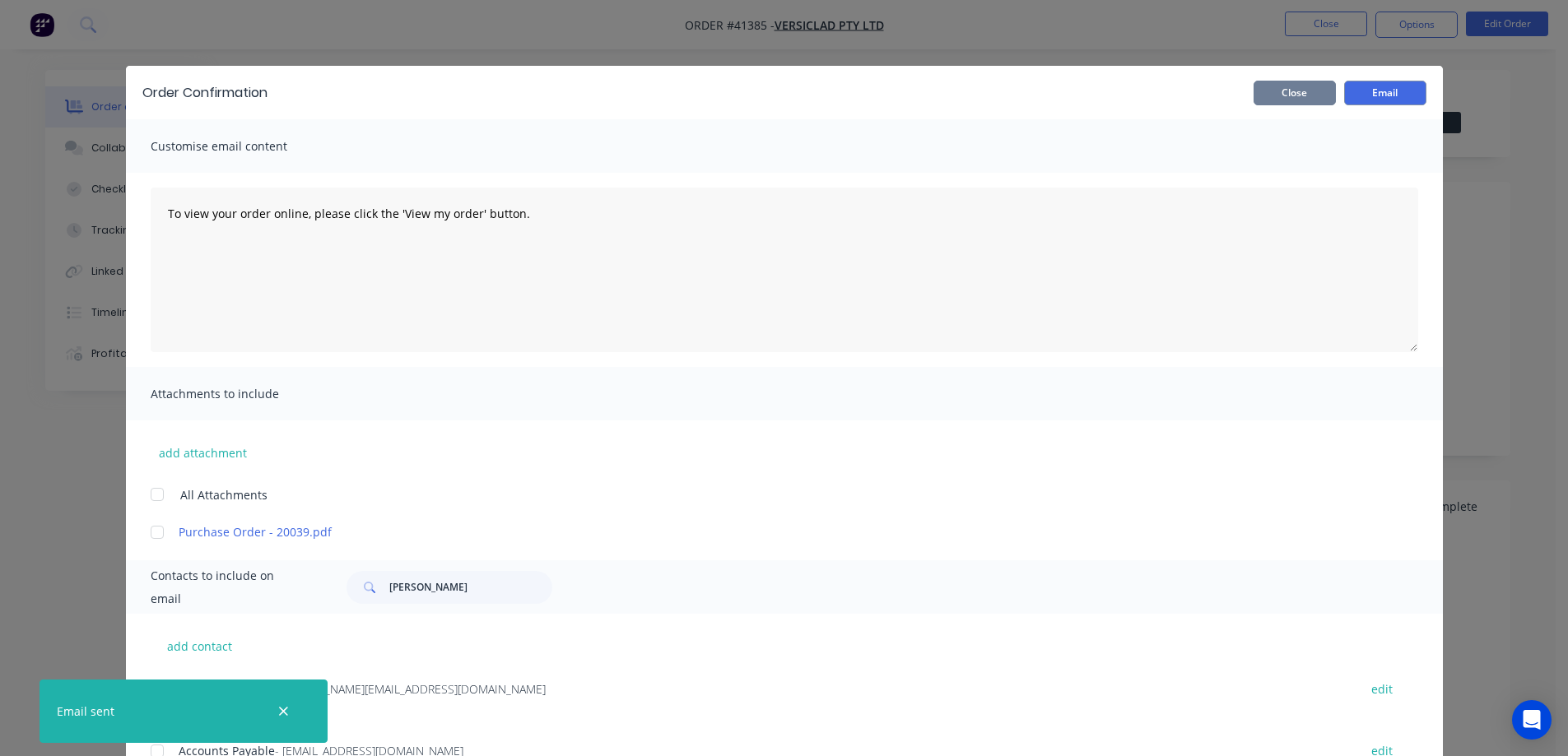
click at [1315, 93] on button "Close" at bounding box center [1295, 93] width 82 height 25
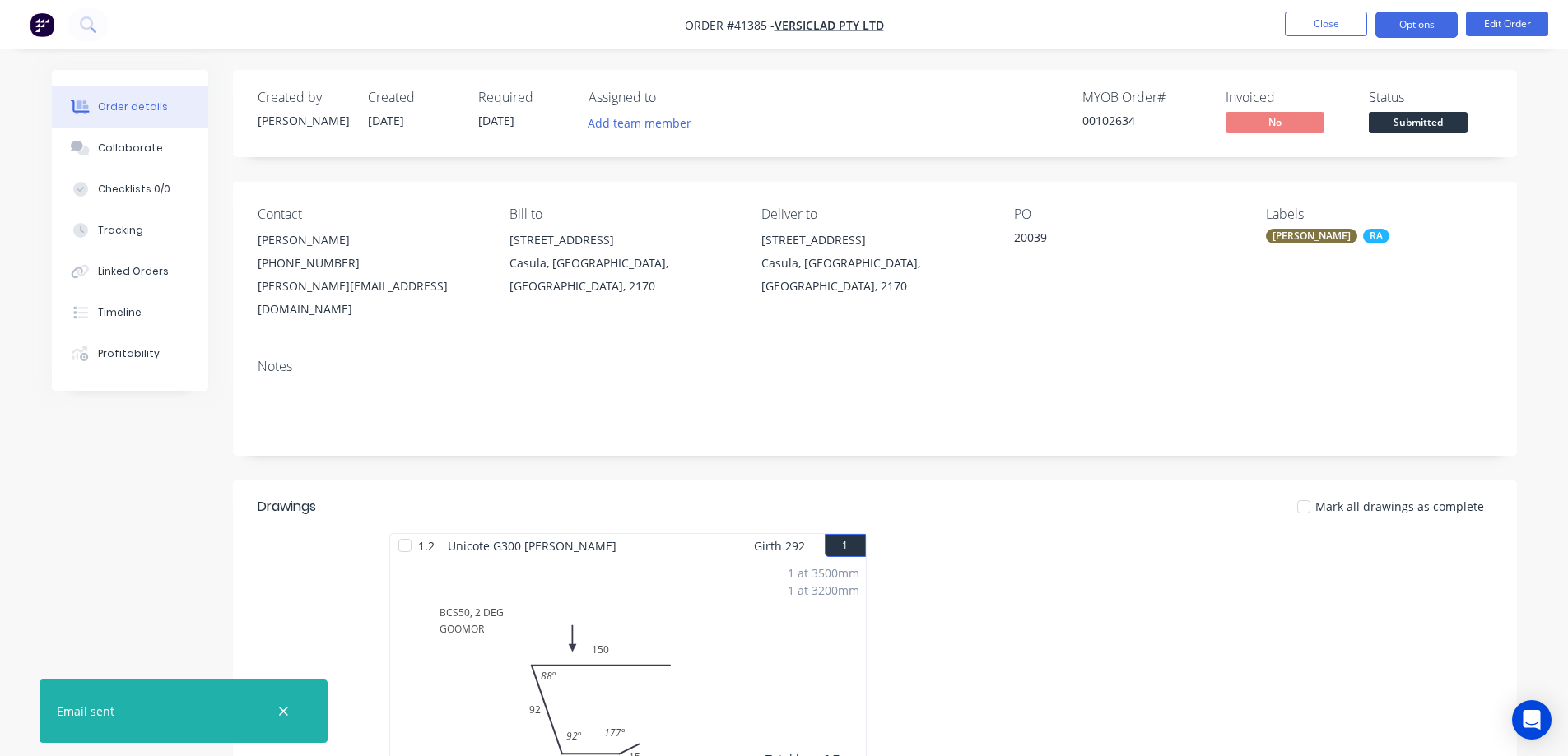
click at [1410, 23] on button "Options" at bounding box center [1416, 25] width 82 height 27
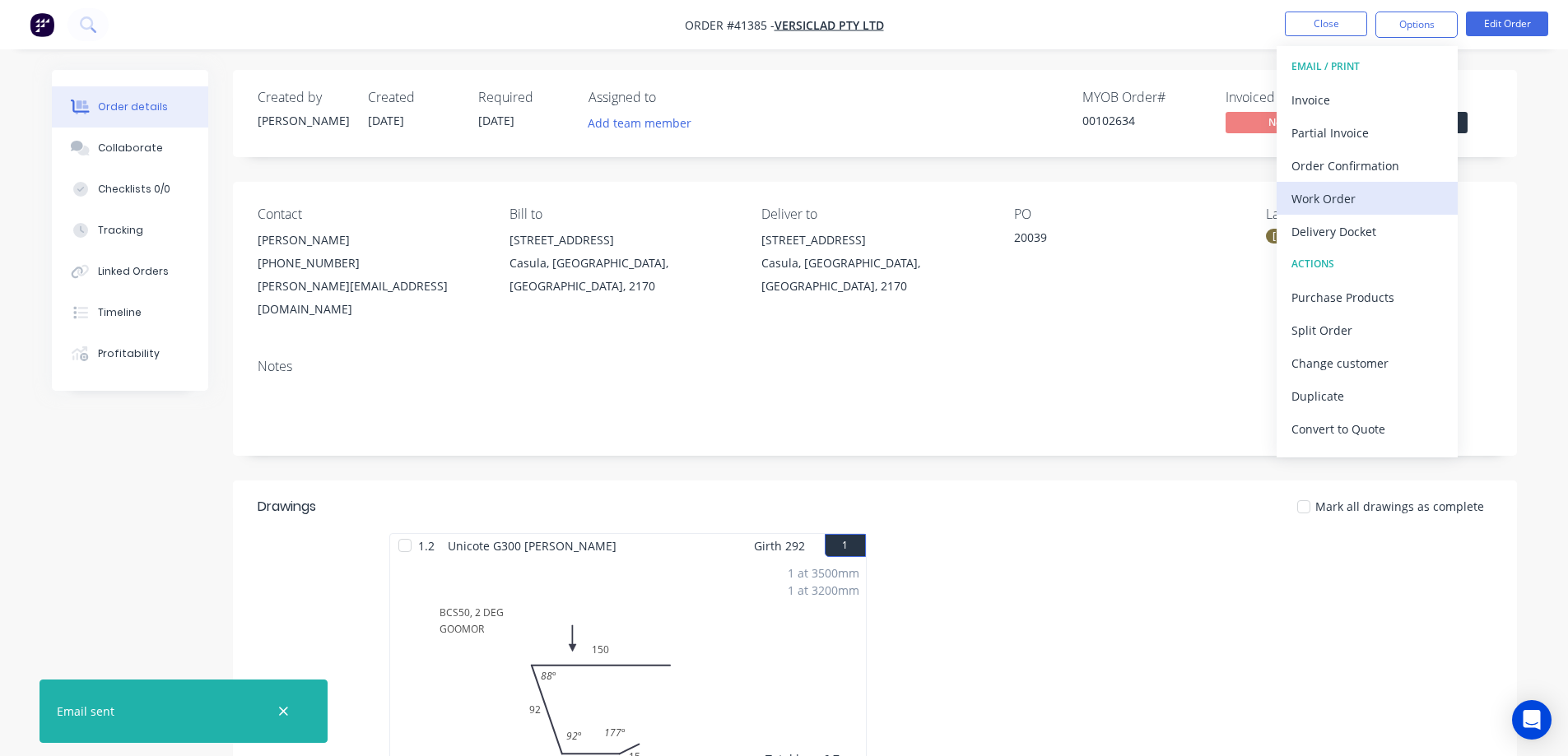
click at [1357, 200] on div "Work Order" at bounding box center [1367, 198] width 152 height 24
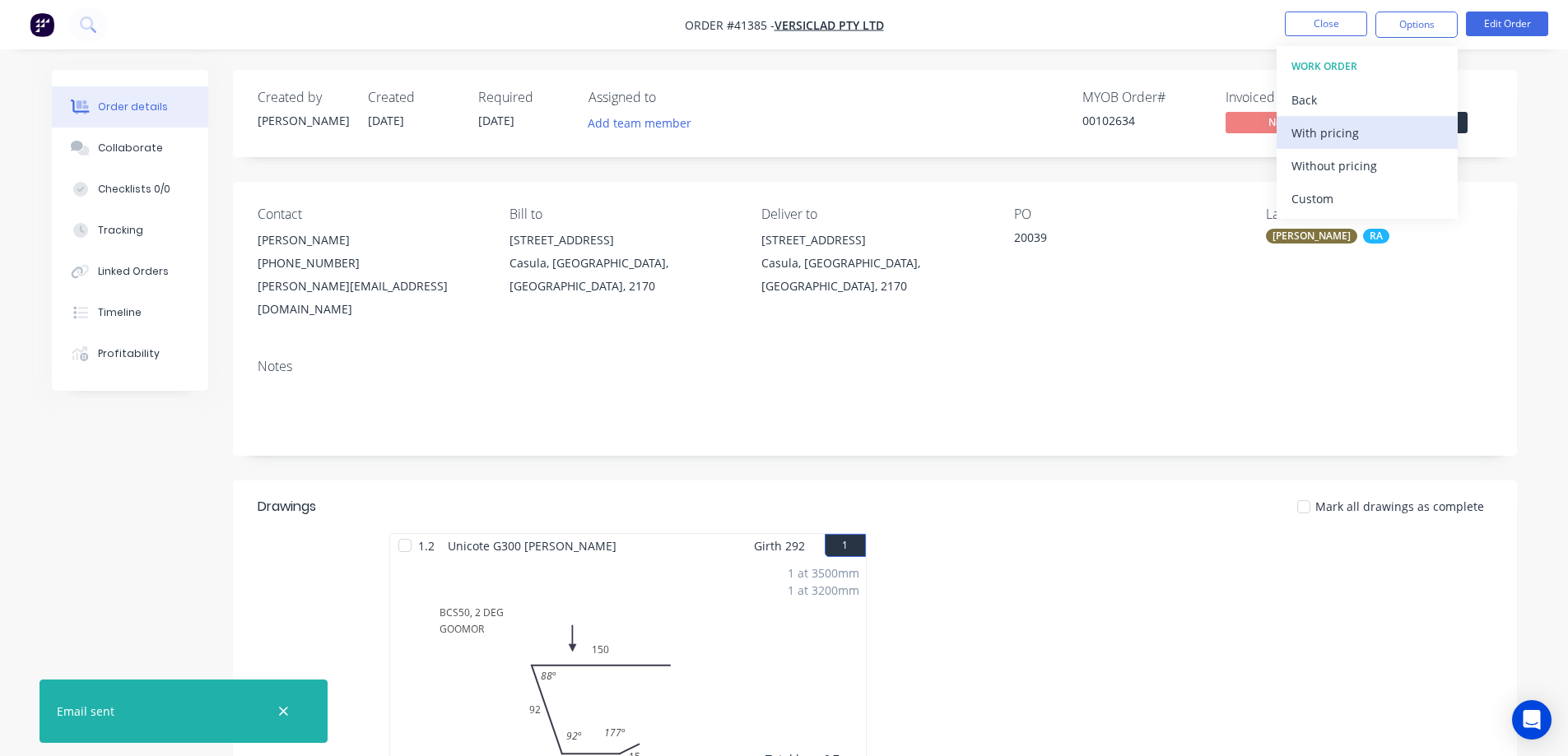
click at [1383, 135] on div "With pricing" at bounding box center [1367, 133] width 152 height 24
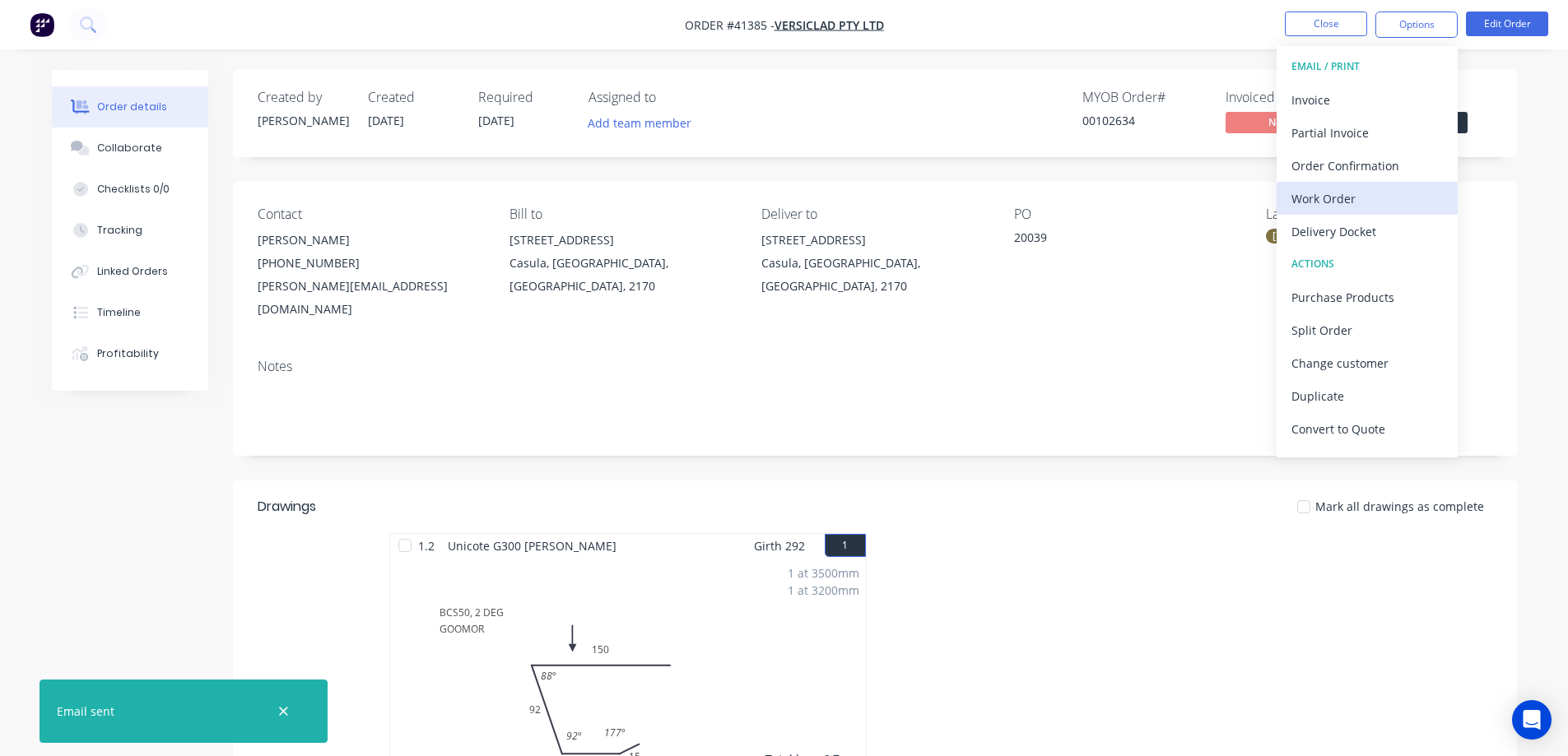
click at [1333, 201] on div "Work Order" at bounding box center [1367, 198] width 152 height 24
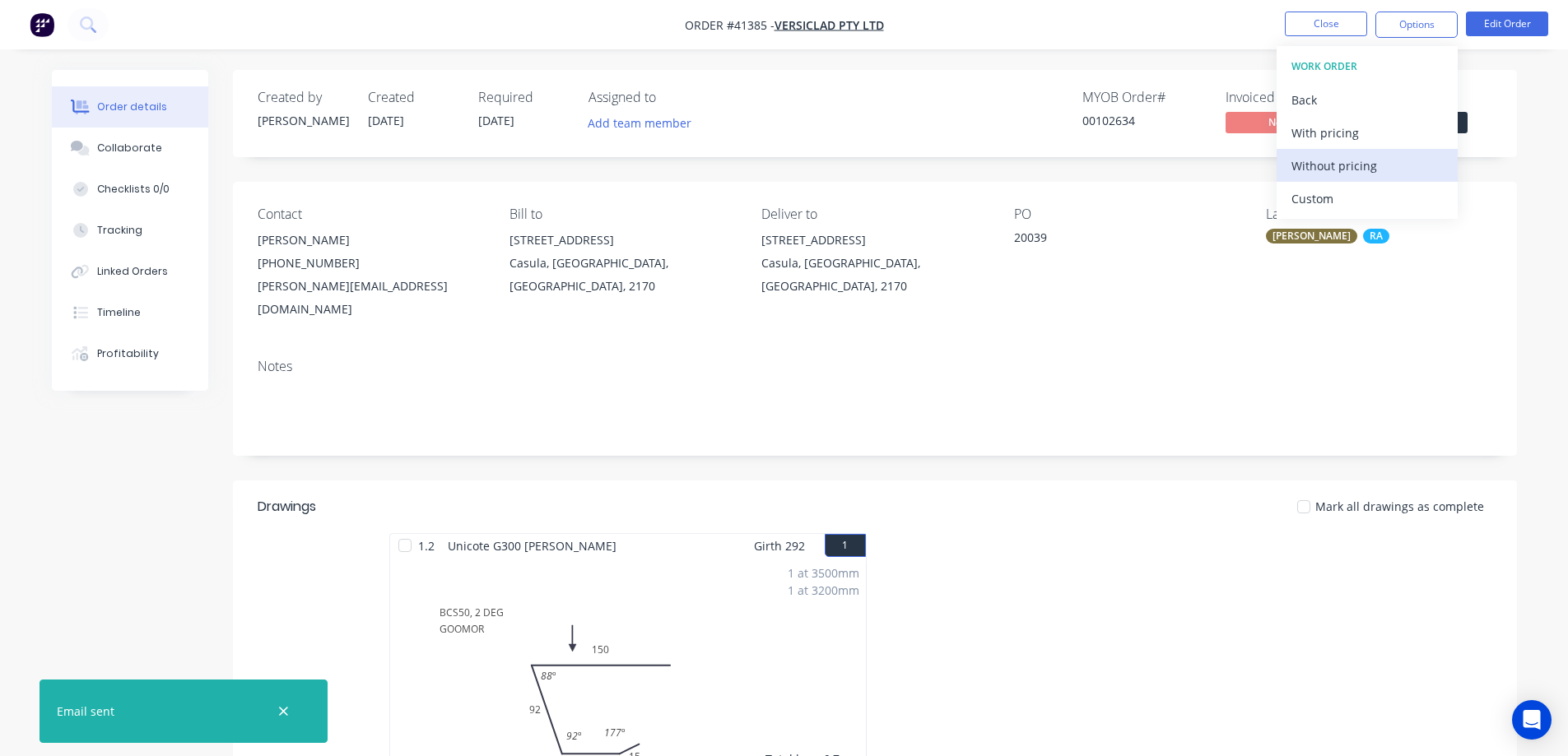
click at [1358, 166] on div "Without pricing" at bounding box center [1367, 165] width 152 height 24
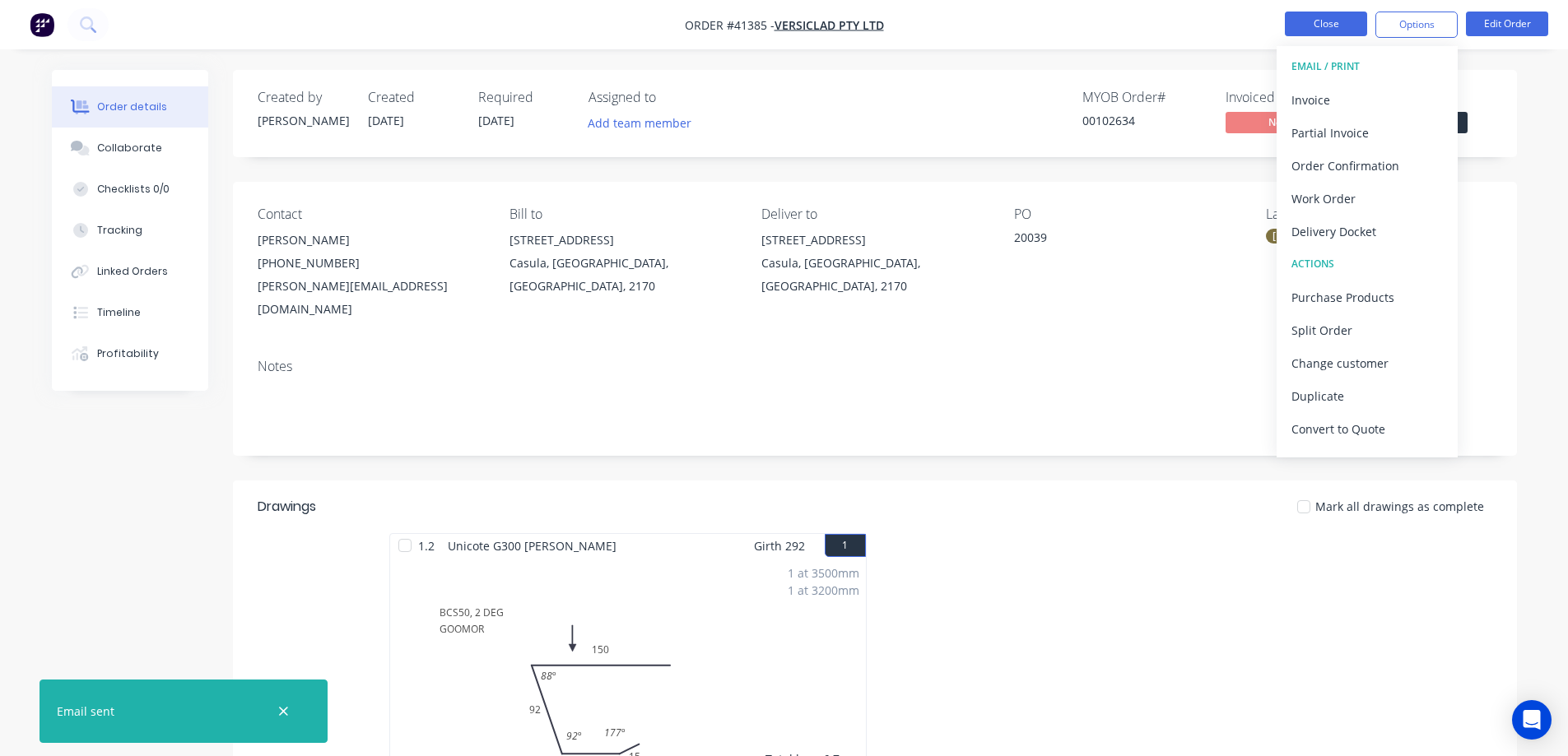
click at [1306, 25] on button "Close" at bounding box center [1327, 24] width 82 height 25
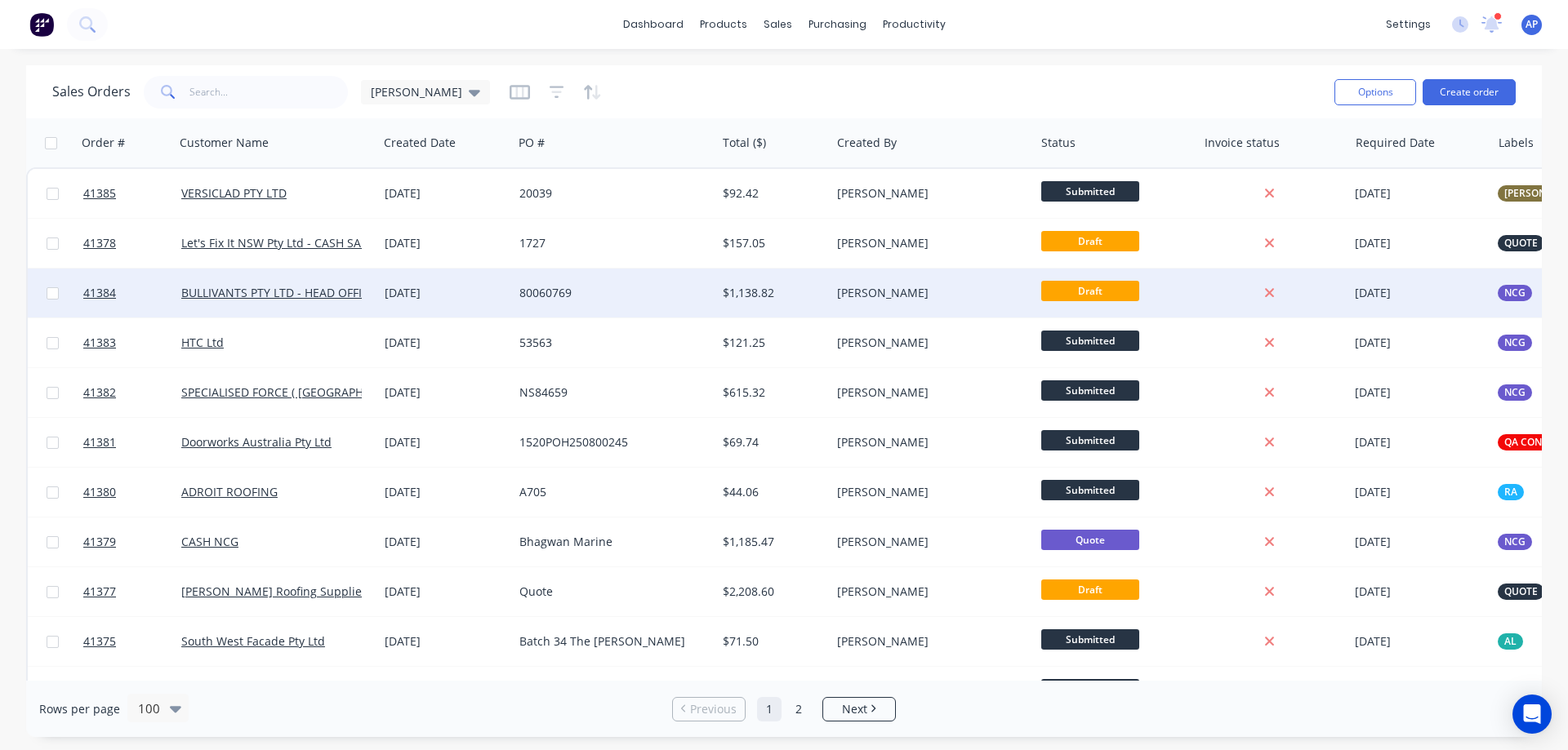
click at [589, 299] on div "80060769" at bounding box center [610, 292] width 182 height 16
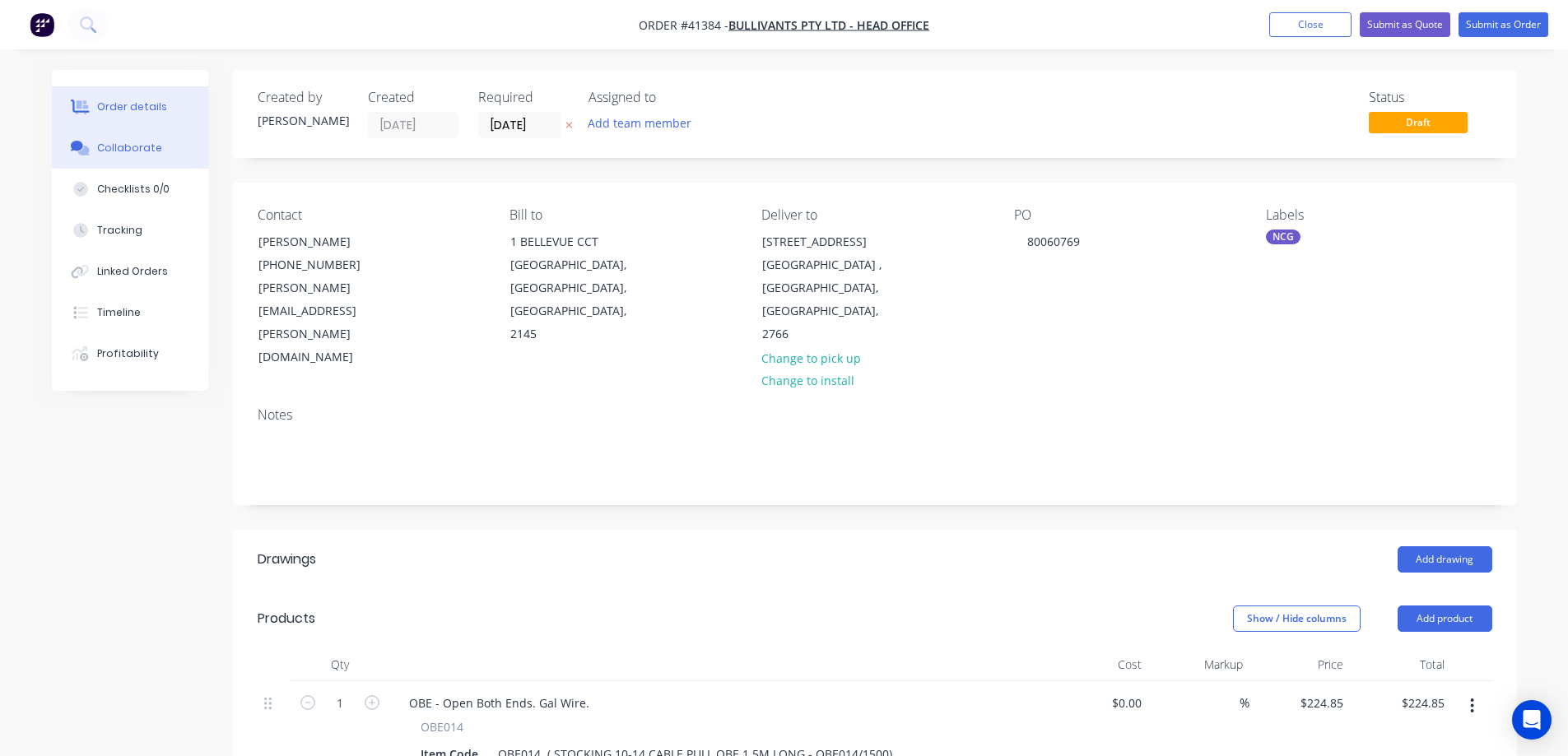
click at [118, 141] on div "Collaborate" at bounding box center [130, 149] width 65 height 15
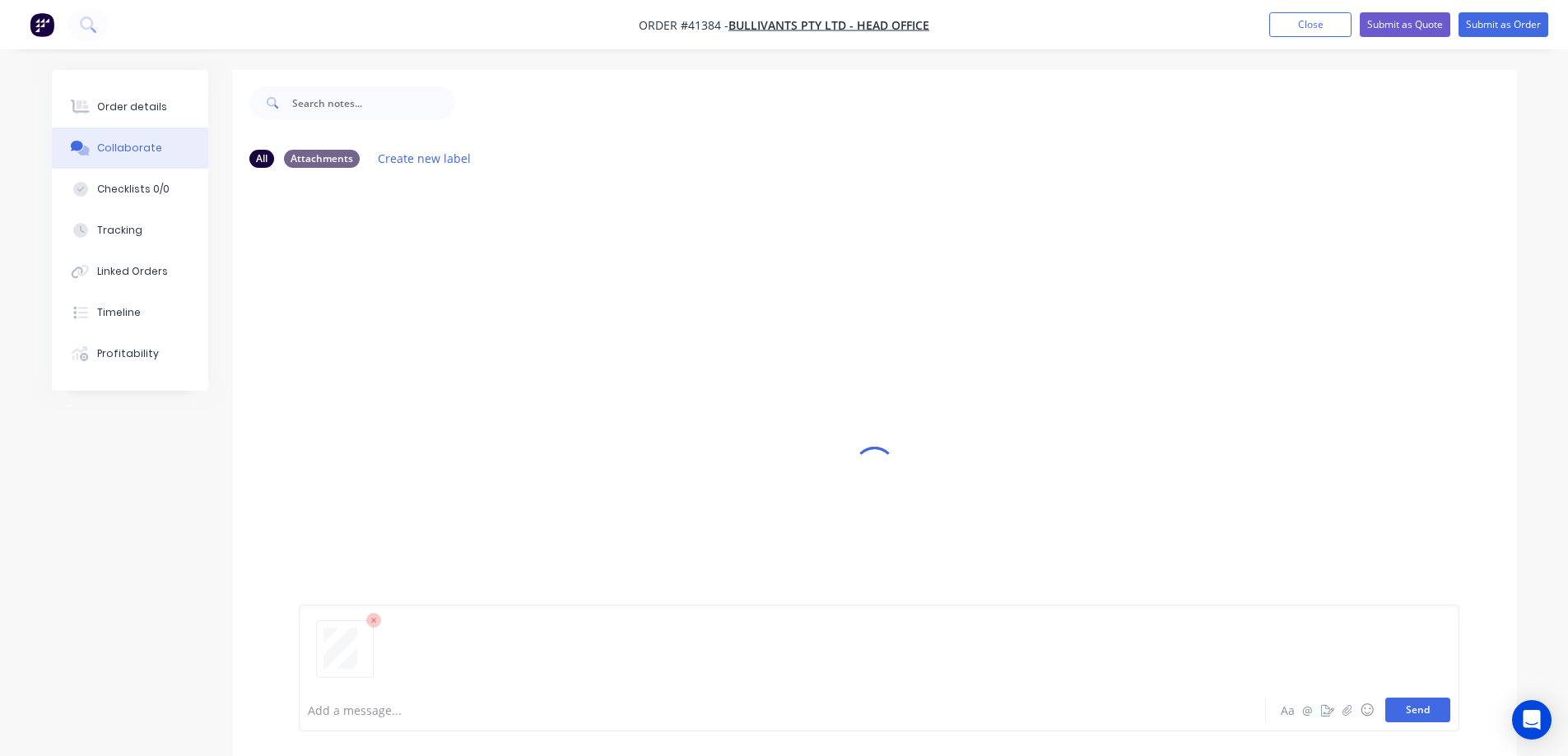
click at [1402, 705] on button "Send" at bounding box center [1418, 710] width 65 height 25
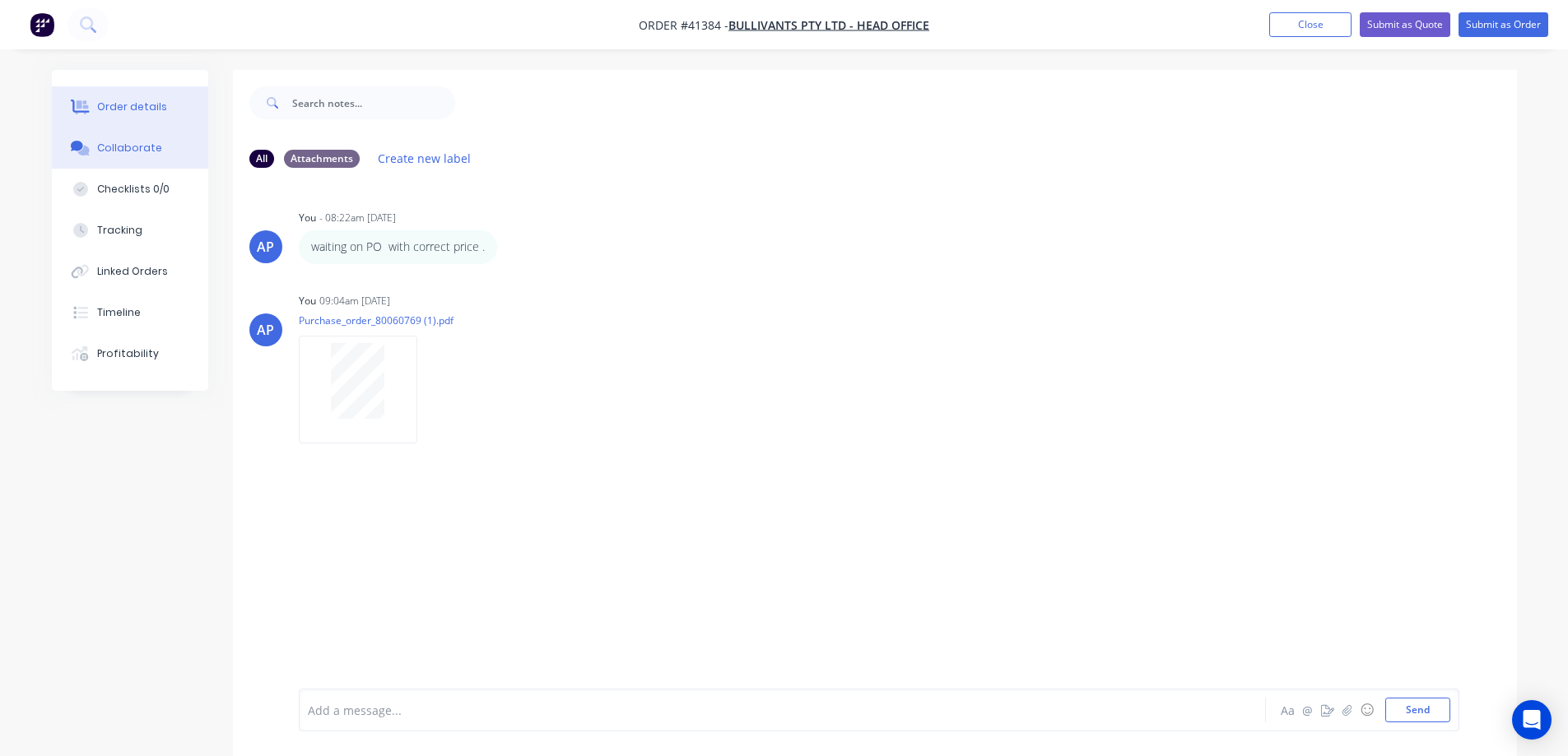
click at [121, 105] on div "Order details" at bounding box center [132, 107] width 70 height 15
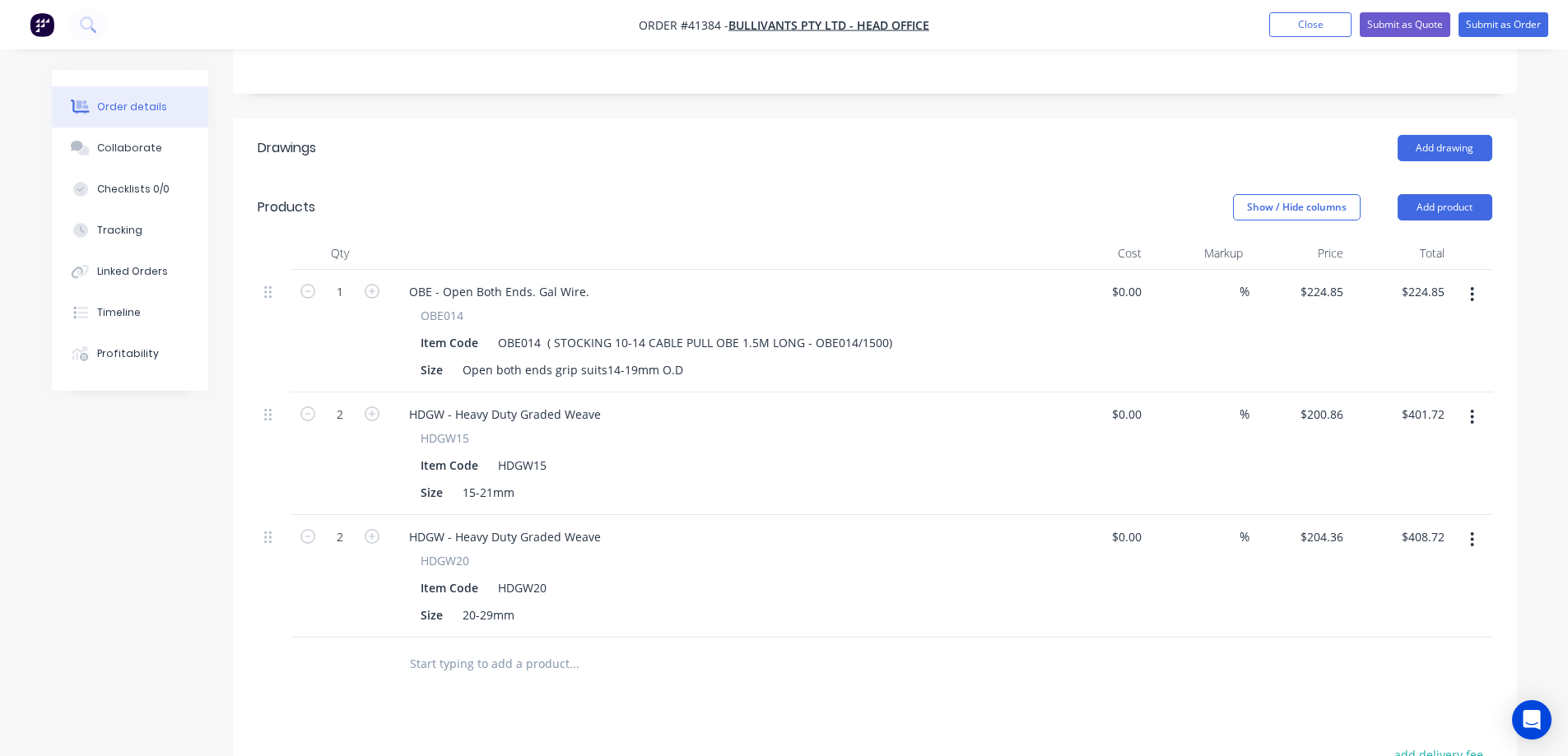
scroll to position [414, 0]
click at [144, 149] on div "Collaborate" at bounding box center [130, 149] width 65 height 15
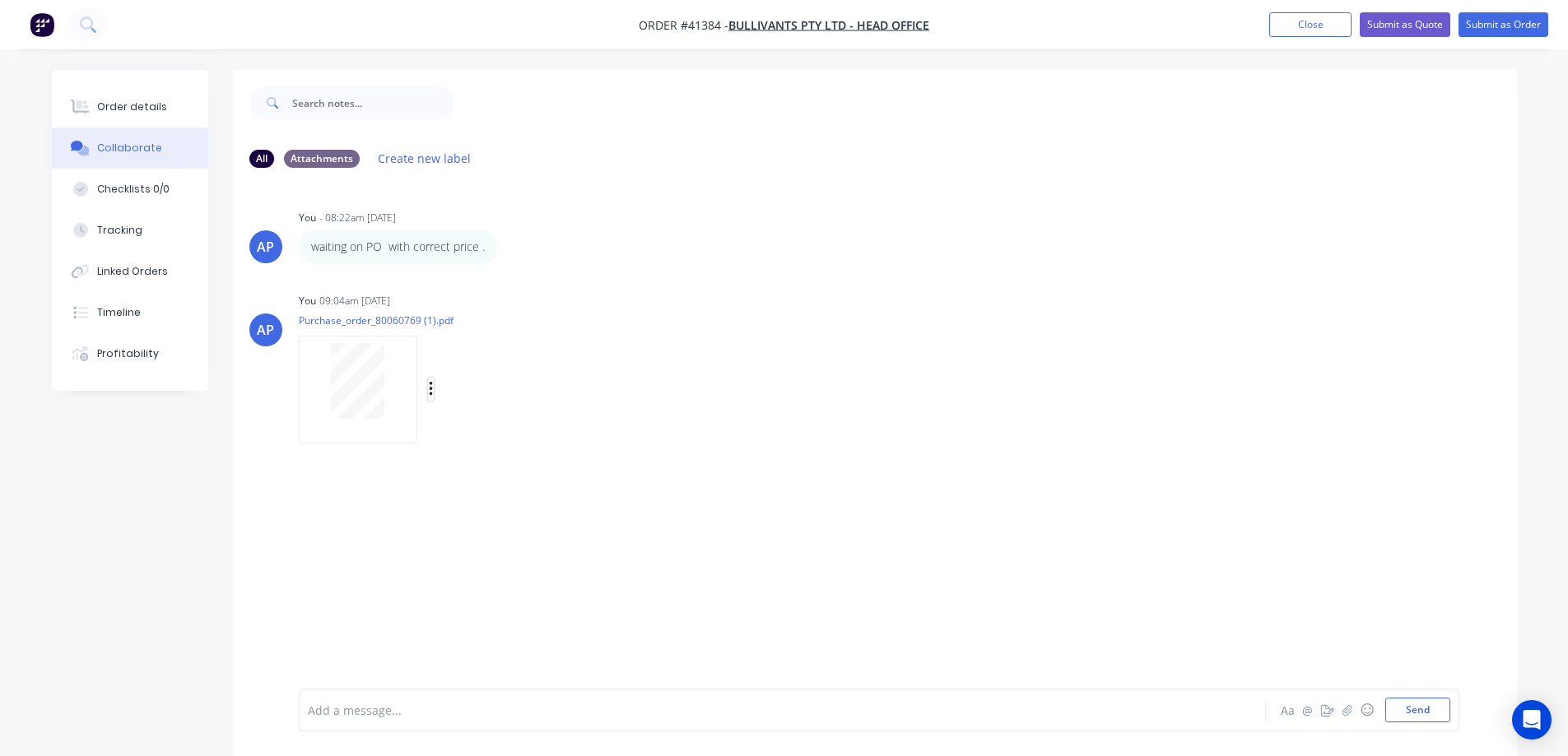
click at [430, 390] on icon "button" at bounding box center [430, 390] width 3 height 15
click at [470, 469] on button "Delete" at bounding box center [539, 470] width 185 height 37
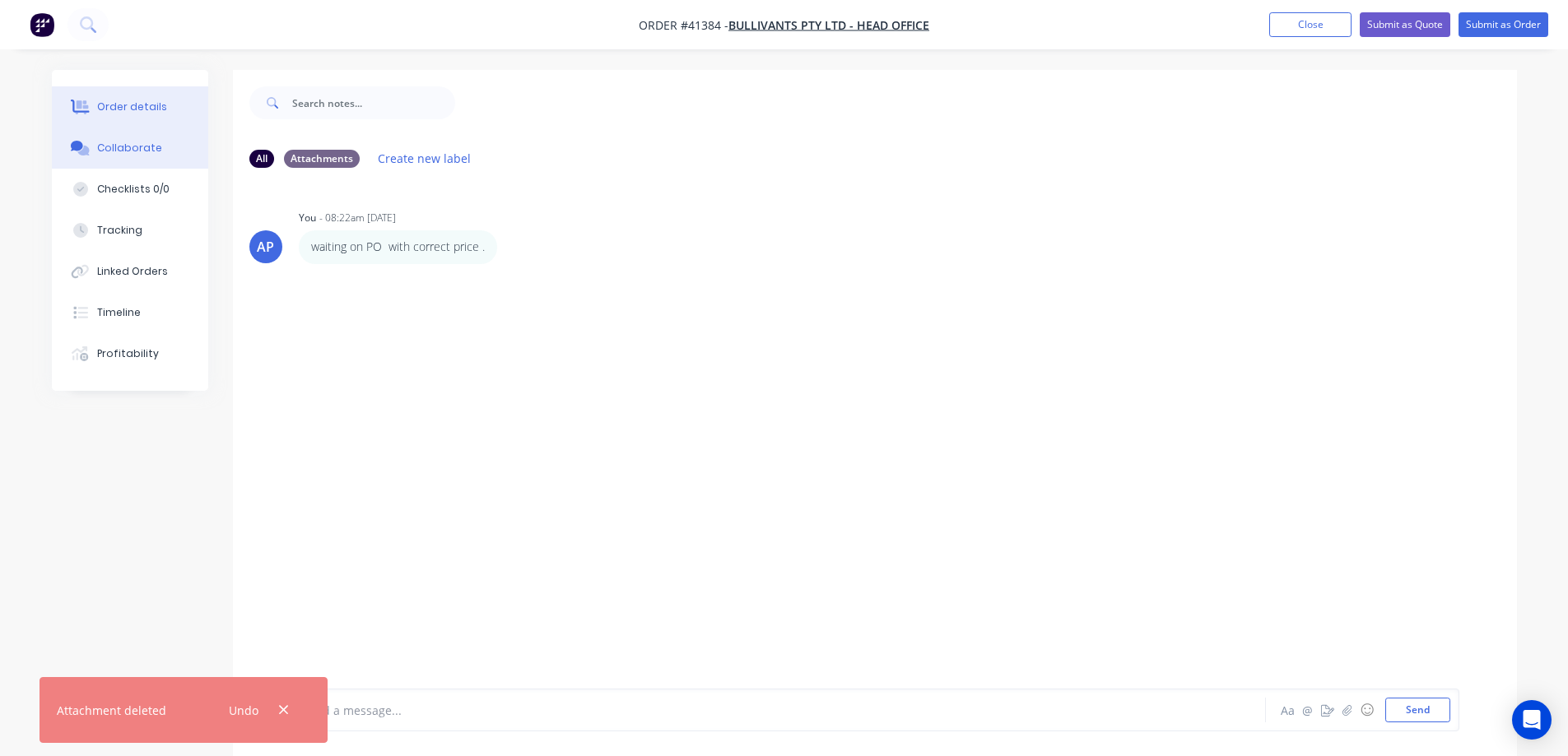
click at [166, 94] on button "Order details" at bounding box center [130, 107] width 156 height 41
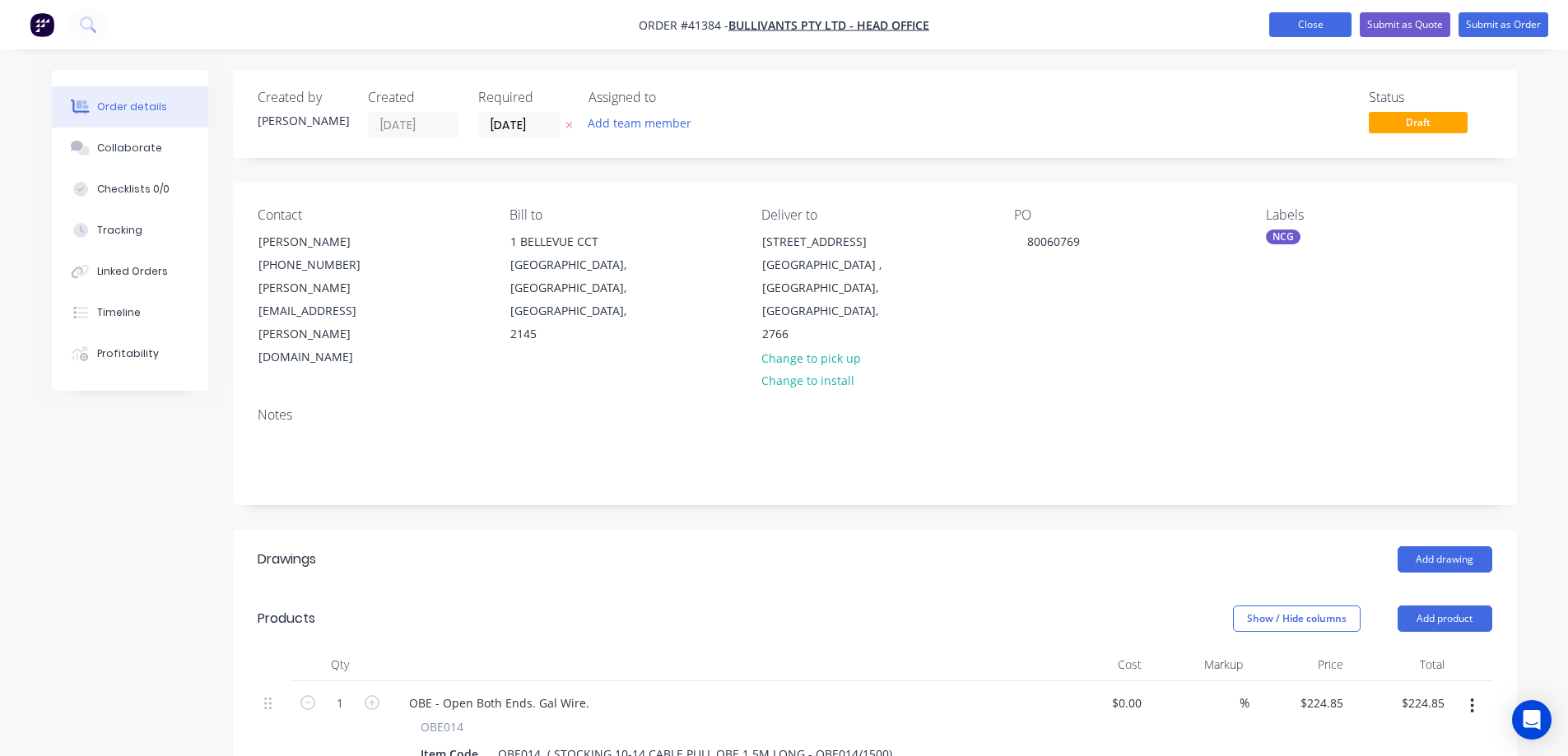
click at [1294, 27] on button "Close" at bounding box center [1310, 25] width 82 height 25
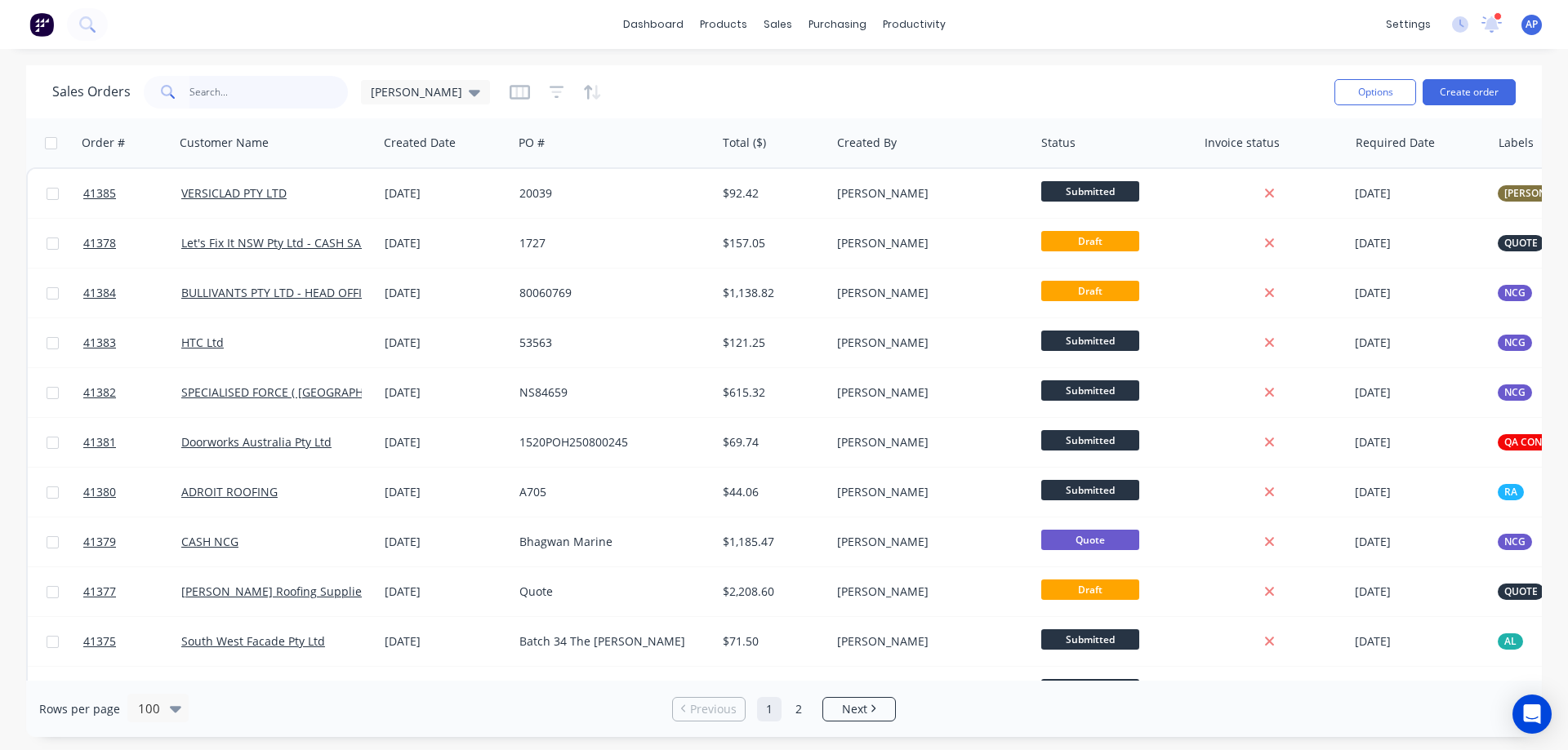
click at [311, 95] on input "text" at bounding box center [269, 92] width 159 height 33
type input "41362"
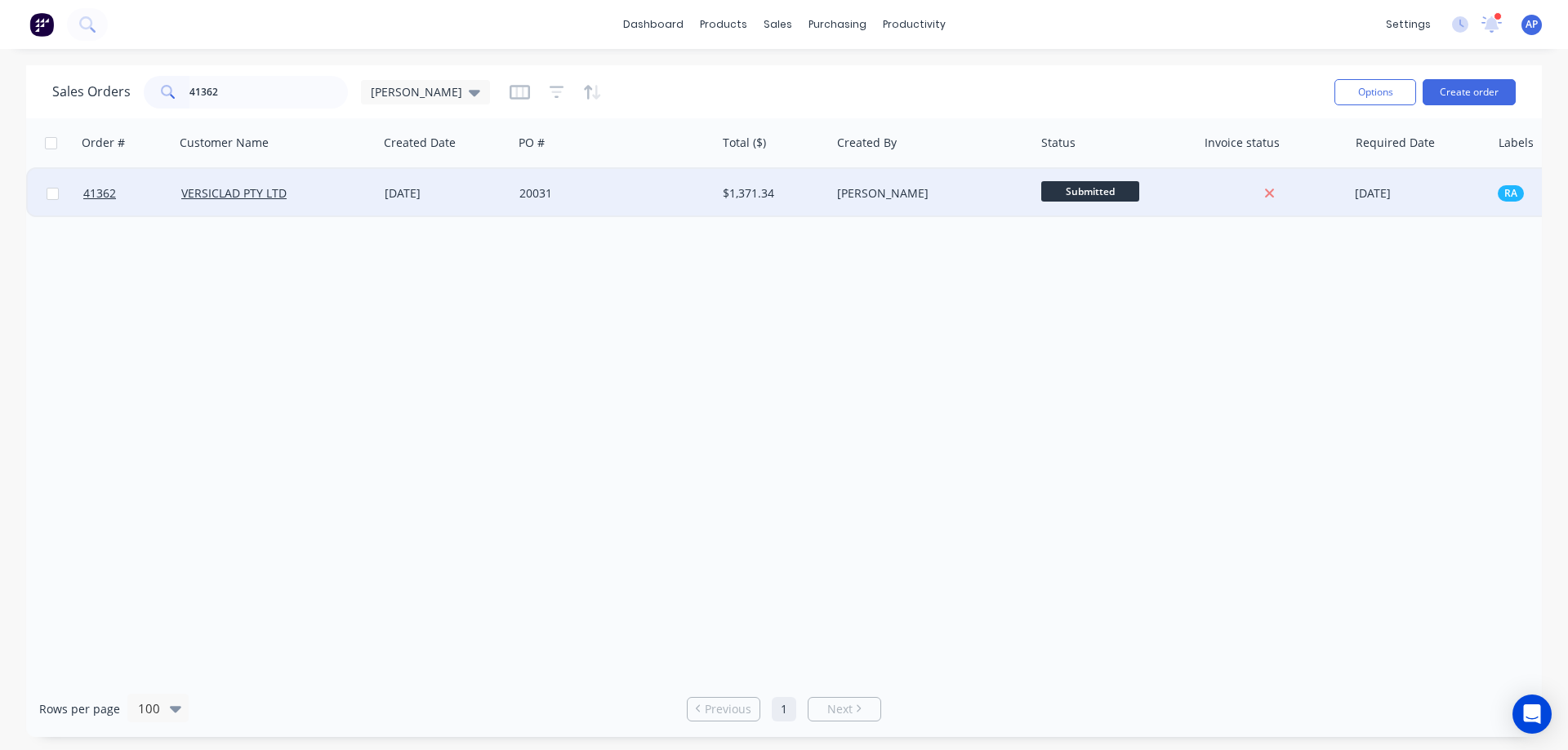
click at [338, 199] on div "VERSICLAD PTY LTD" at bounding box center [273, 193] width 182 height 16
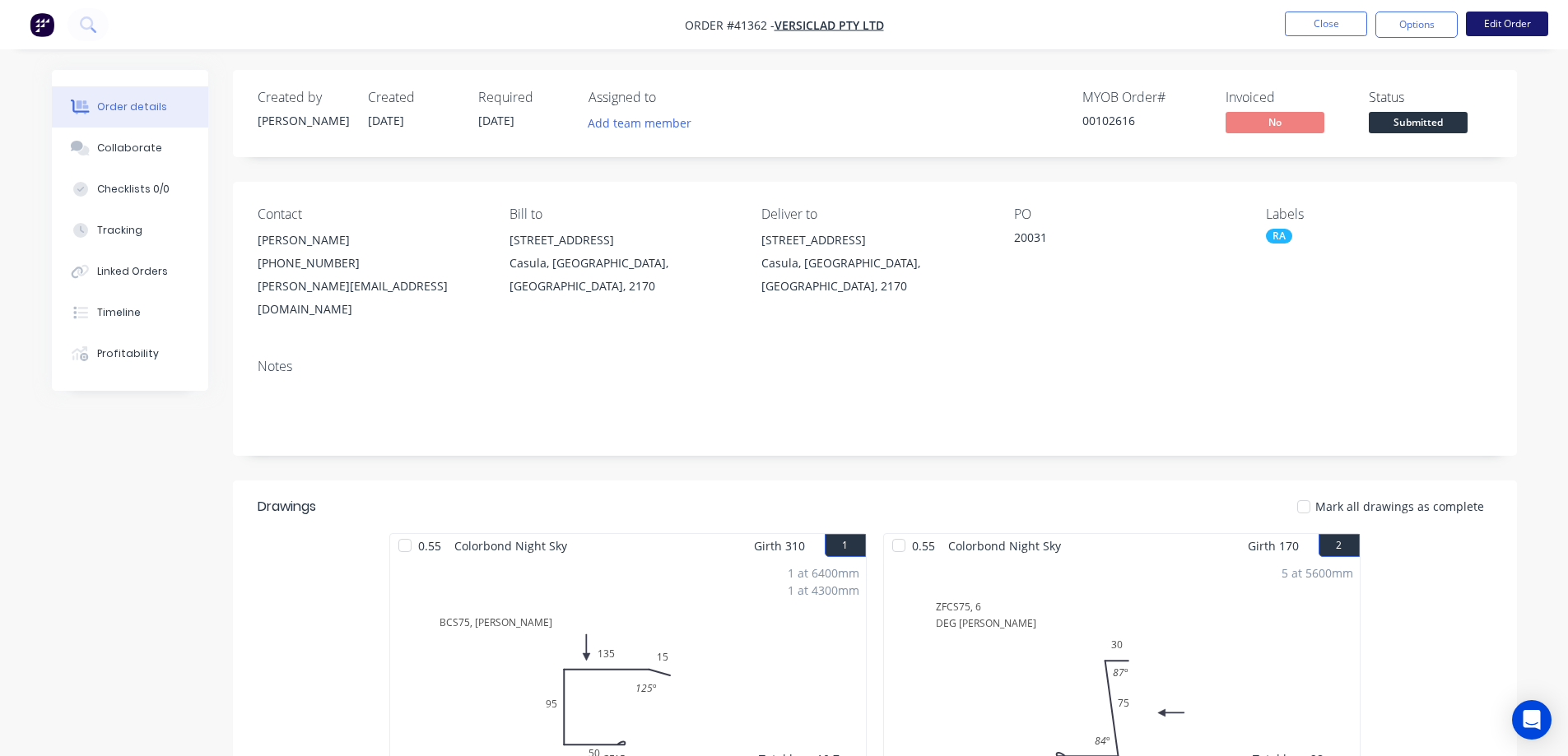
click at [1516, 23] on button "Edit Order" at bounding box center [1507, 24] width 82 height 25
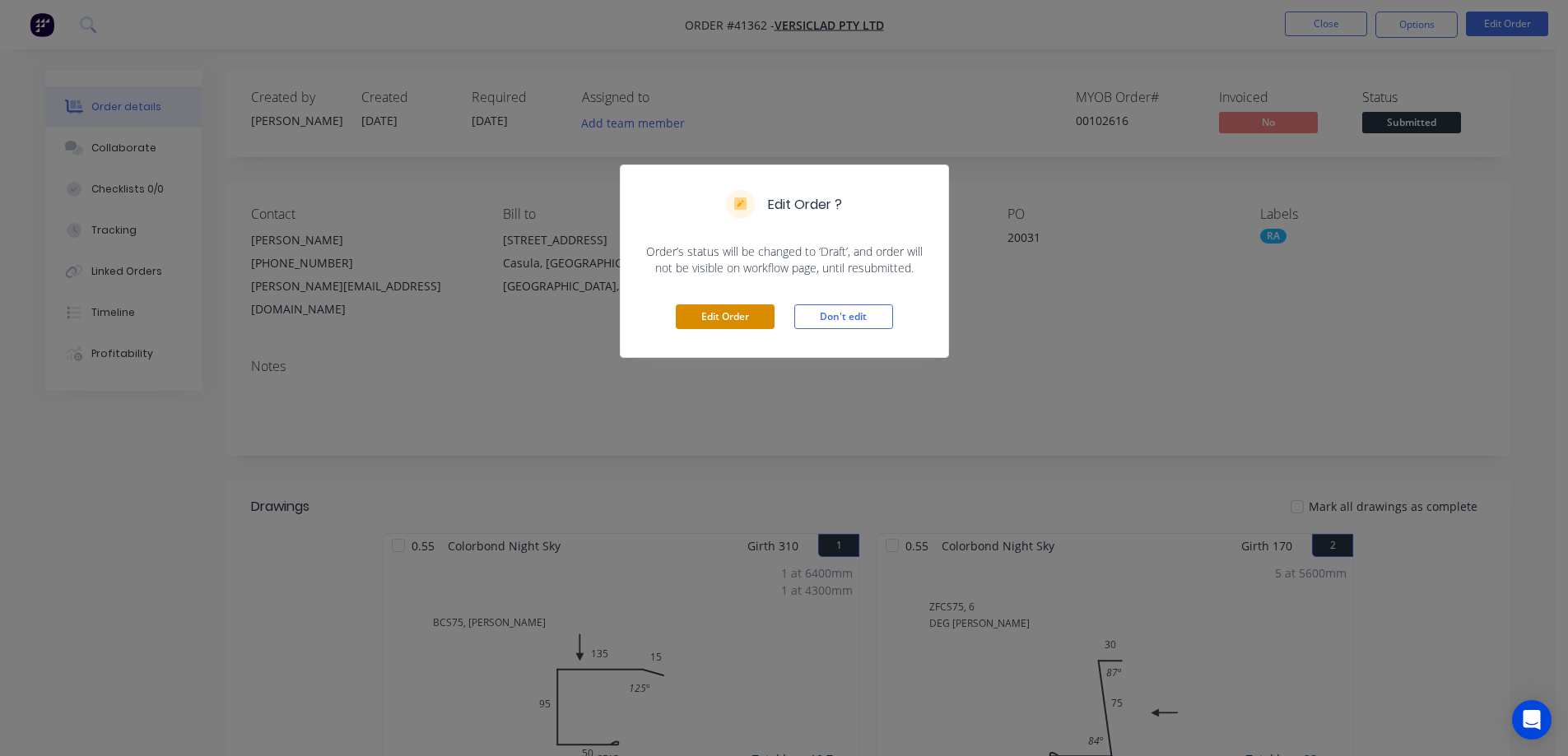
click at [745, 316] on button "Edit Order" at bounding box center [726, 317] width 99 height 25
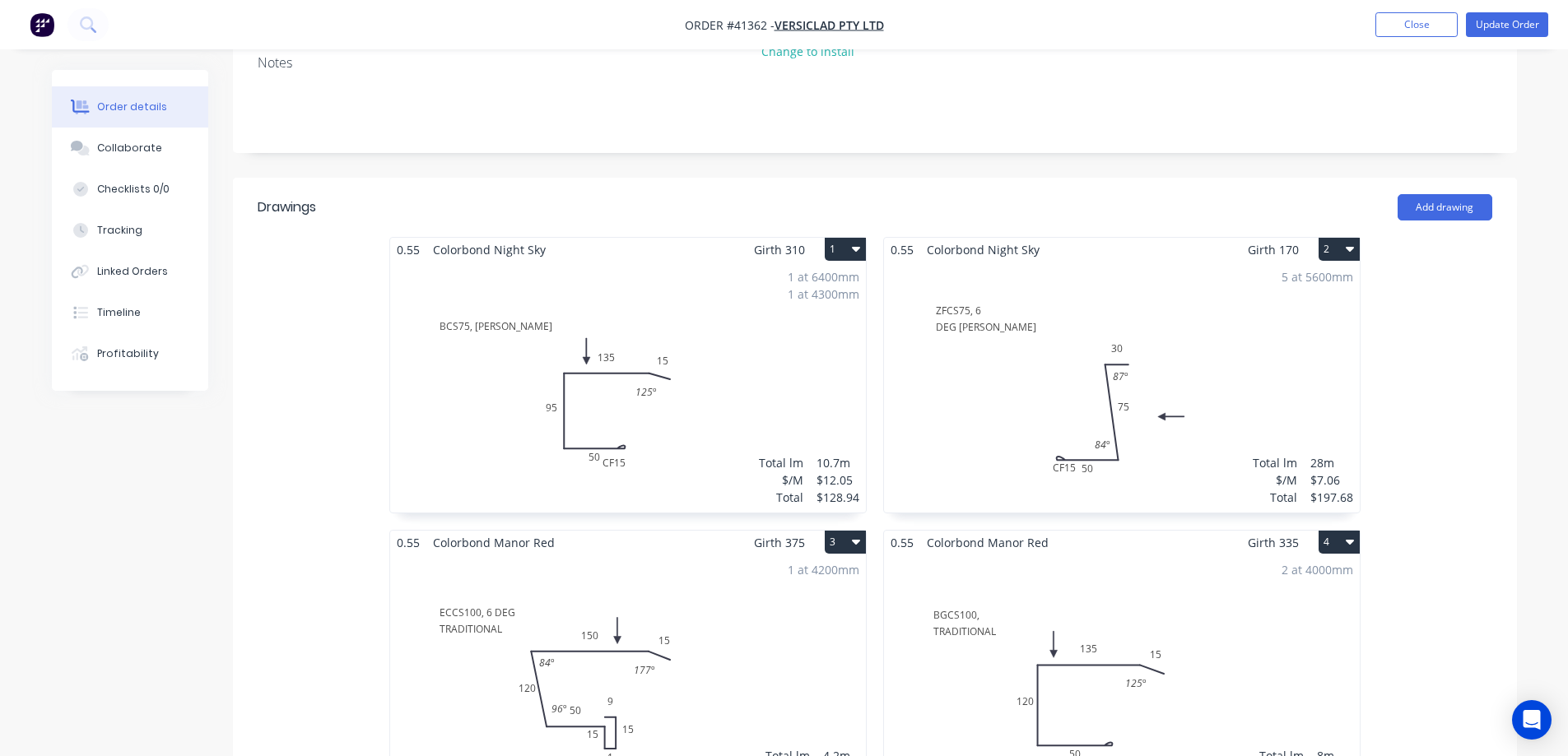
click at [457, 289] on div "1 at 6400mm 1 at 4300mm Total lm $/M Total 10.7m $12.05 $128.94" at bounding box center [628, 387] width 476 height 251
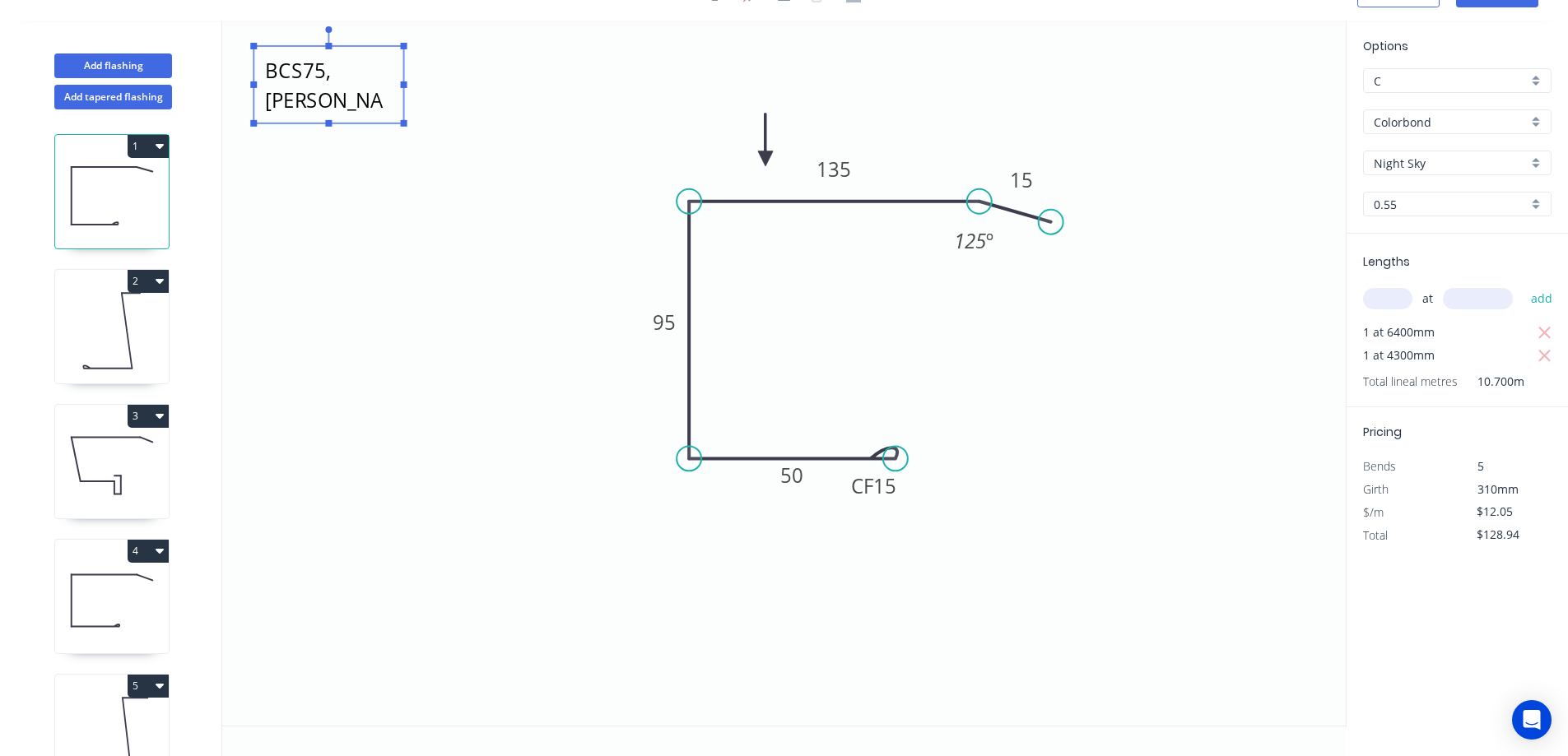
click at [294, 74] on textarea "BCS75, REECE" at bounding box center [329, 85] width 134 height 61
click at [279, 70] on textarea "BCS75, REECE" at bounding box center [329, 85] width 134 height 61
click at [340, 216] on icon "BGCS75, REECE CF 15 50 95 135 15 125 º" at bounding box center [784, 374] width 1124 height 705
type textarea "BGCS75, REECE"
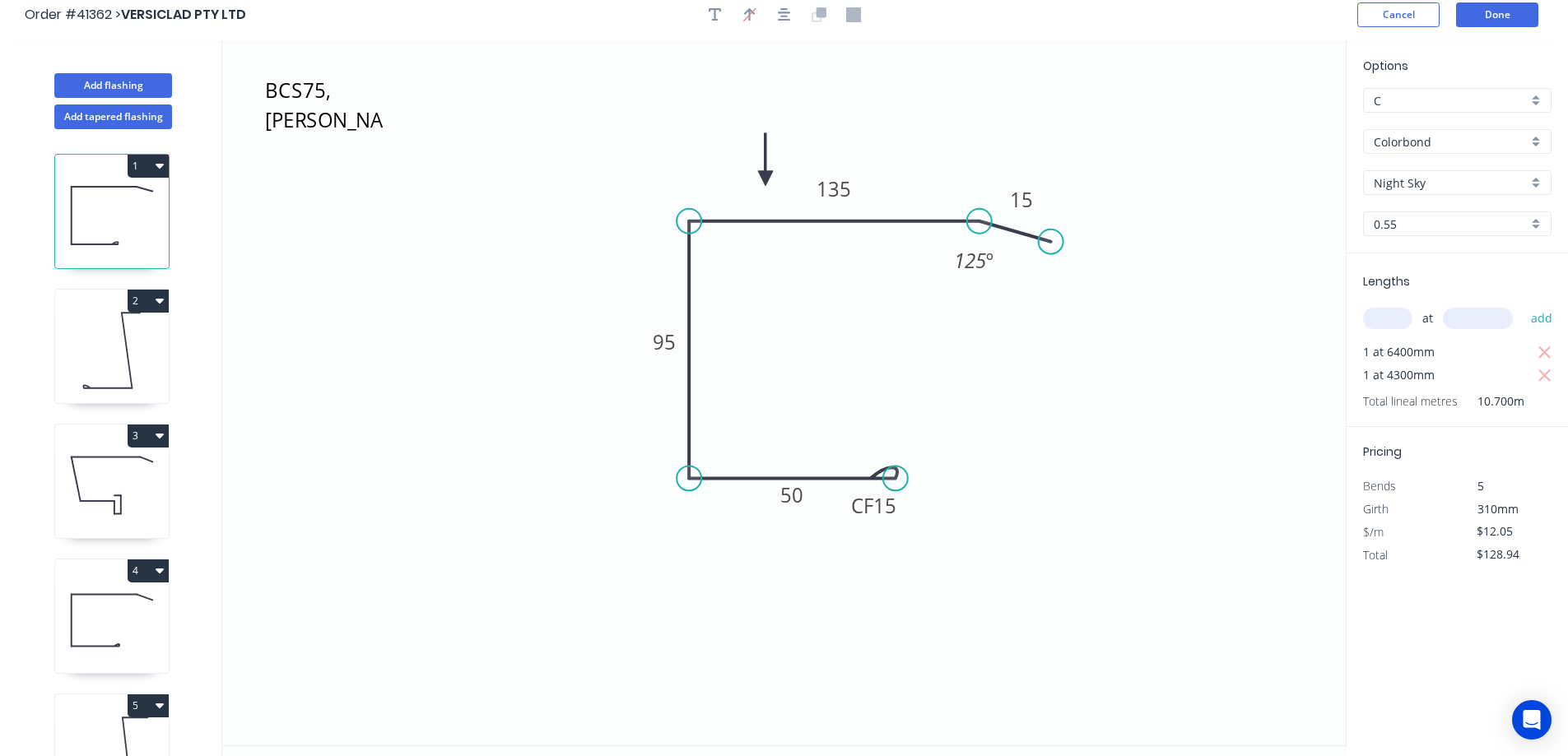
scroll to position [0, 0]
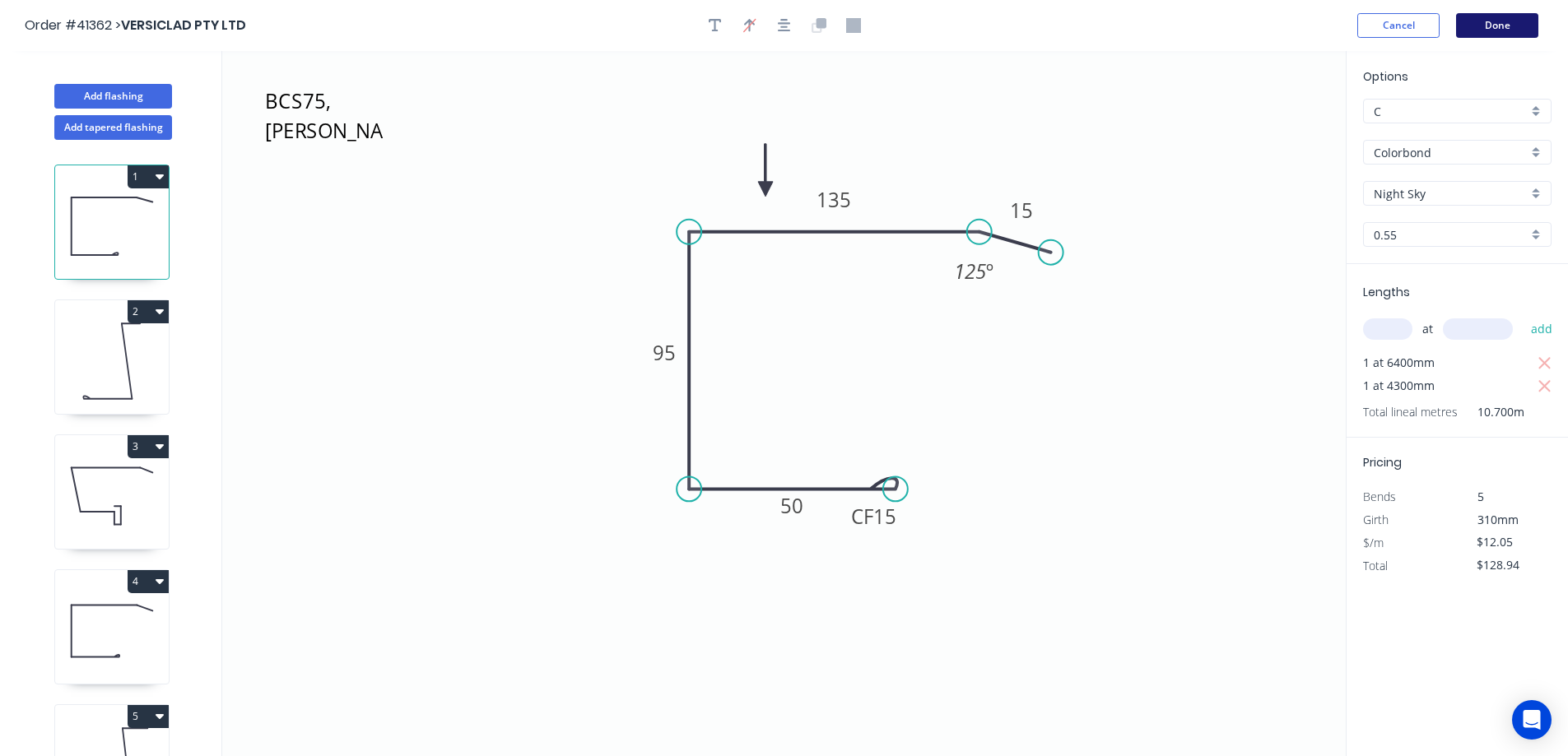
click at [1489, 23] on button "Done" at bounding box center [1497, 26] width 82 height 25
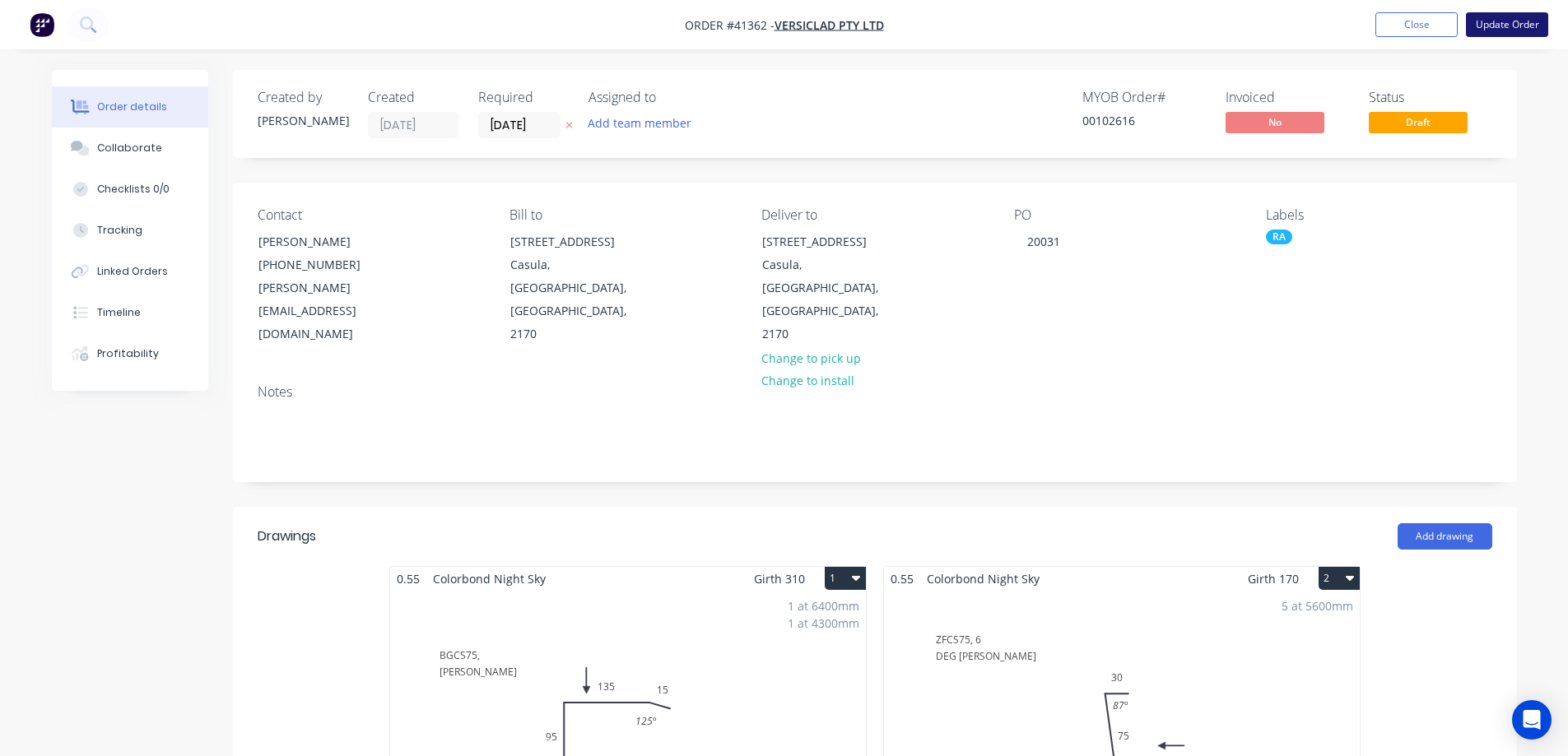
click at [1508, 23] on button "Update Order" at bounding box center [1507, 25] width 82 height 25
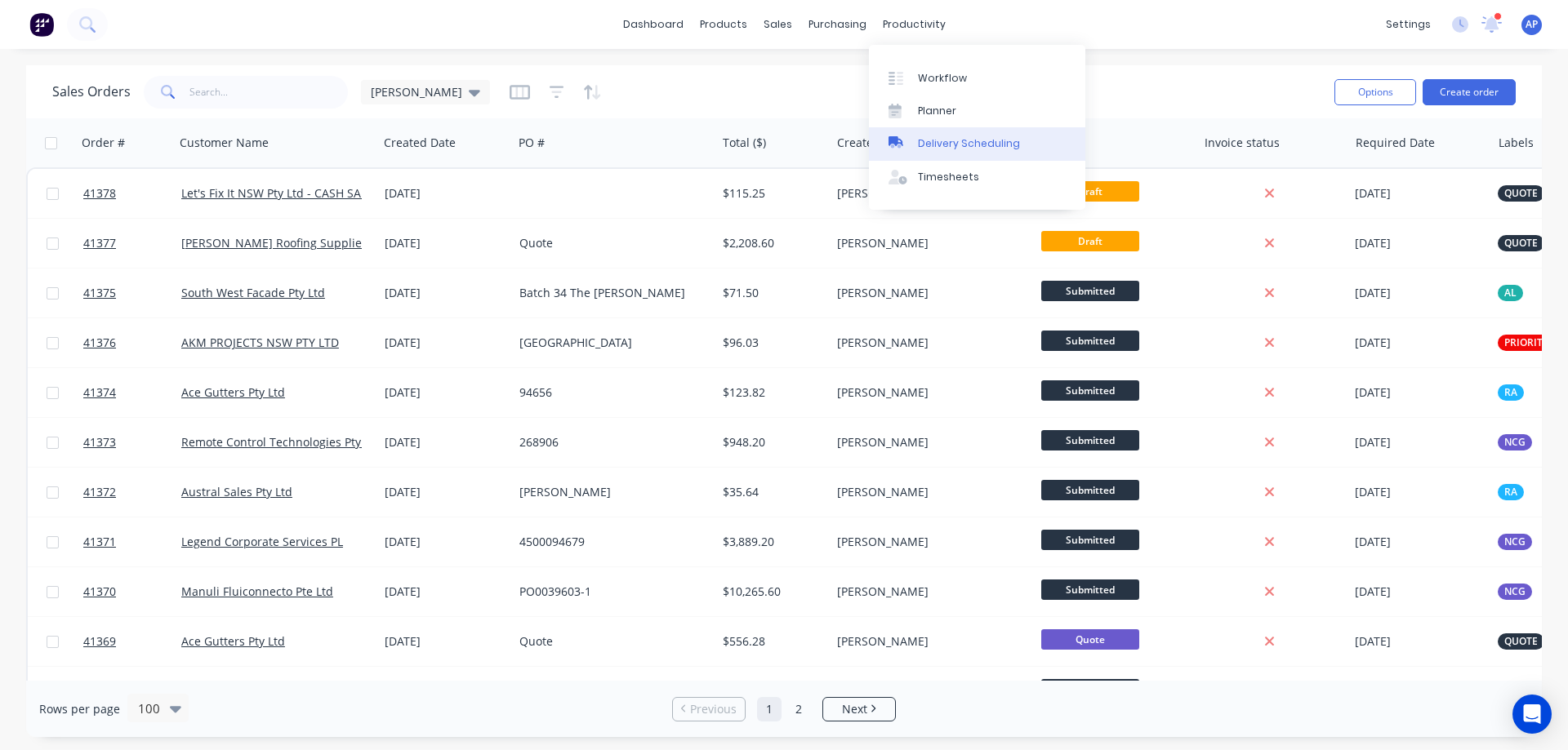
click at [1005, 140] on div "Delivery Scheduling" at bounding box center [969, 144] width 102 height 15
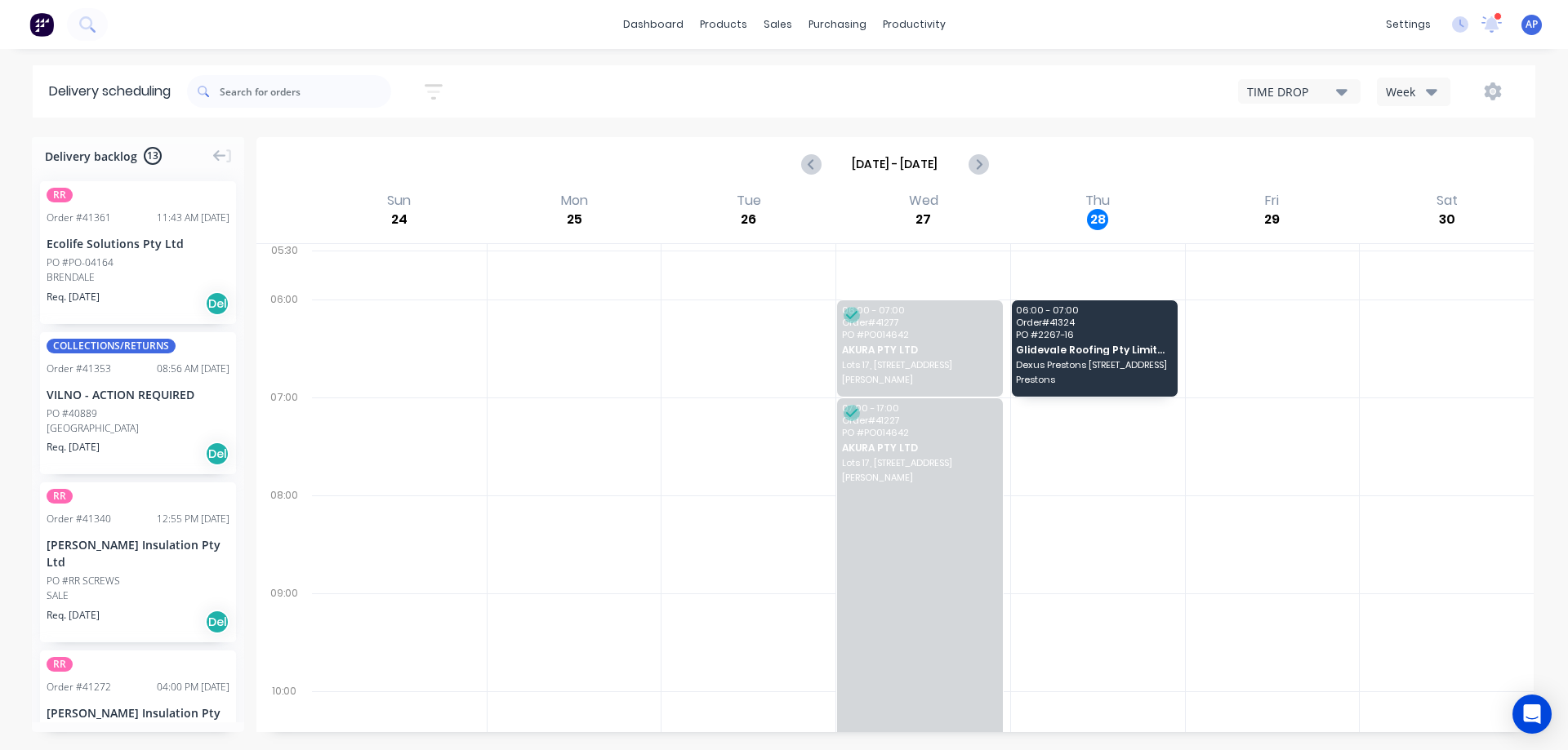
click at [1431, 90] on icon "button" at bounding box center [1432, 92] width 11 height 7
click at [1424, 165] on div "Vehicle" at bounding box center [1458, 167] width 162 height 33
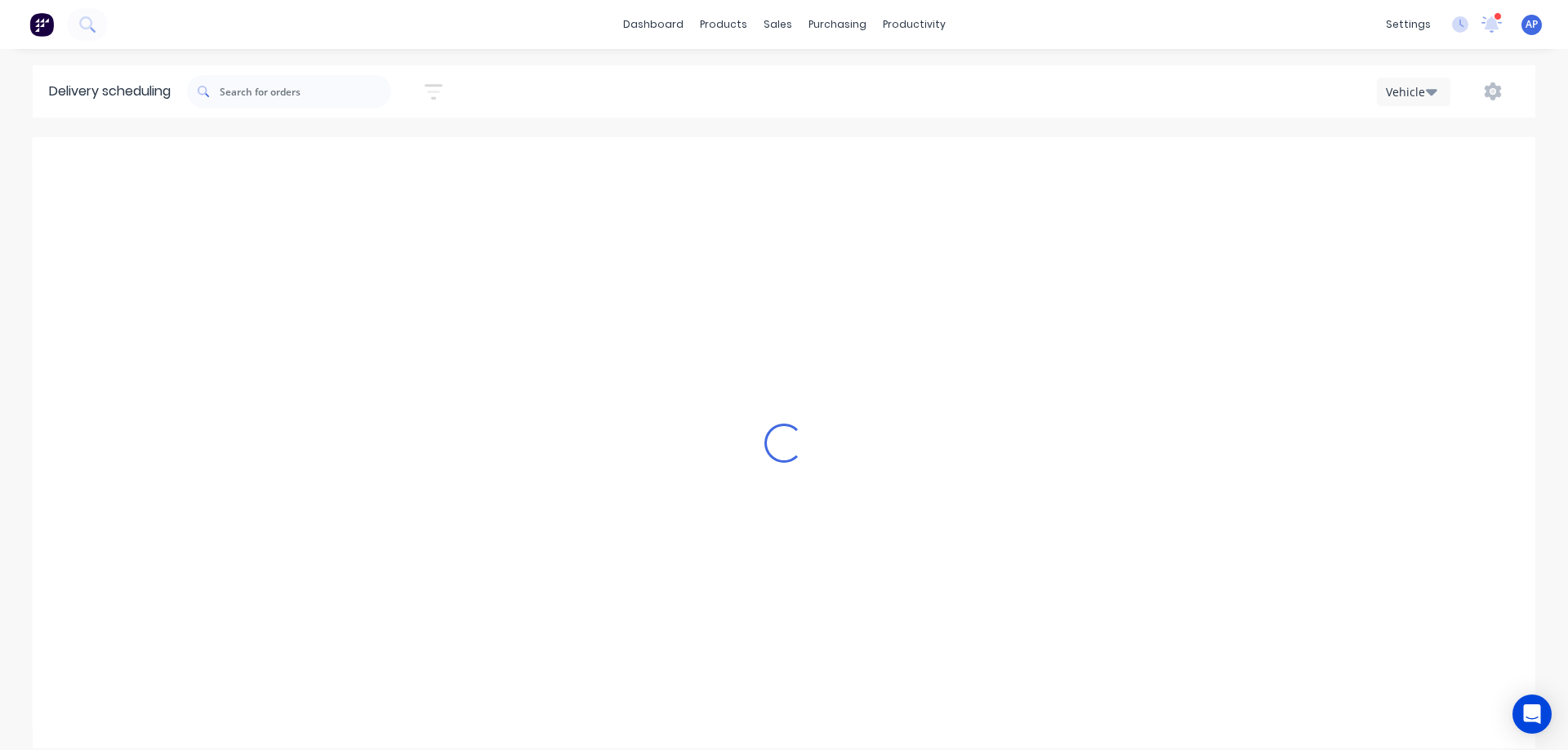
scroll to position [0, 1]
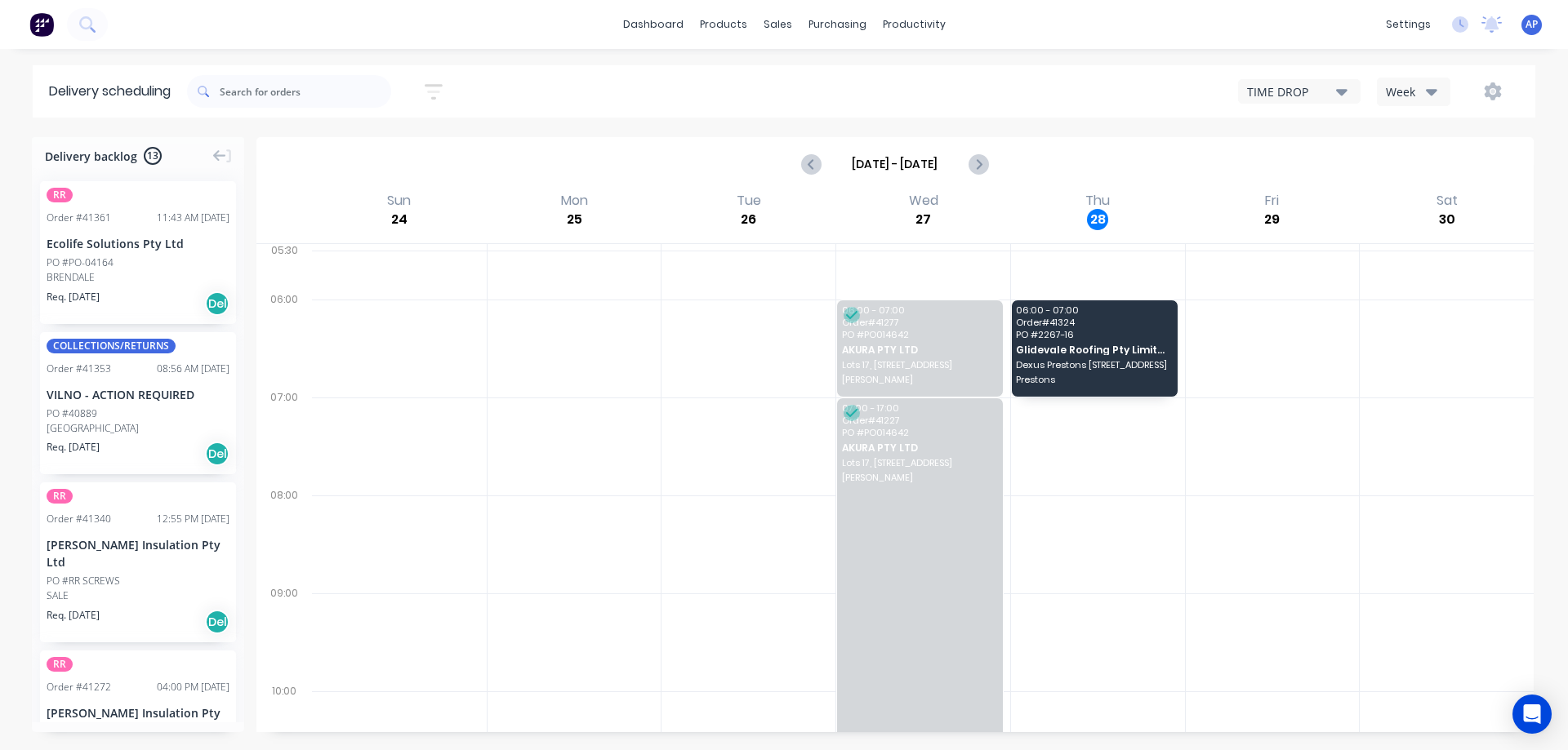
click at [1428, 91] on icon "button" at bounding box center [1432, 92] width 11 height 7
click at [1413, 160] on div "Vehicle" at bounding box center [1458, 167] width 162 height 33
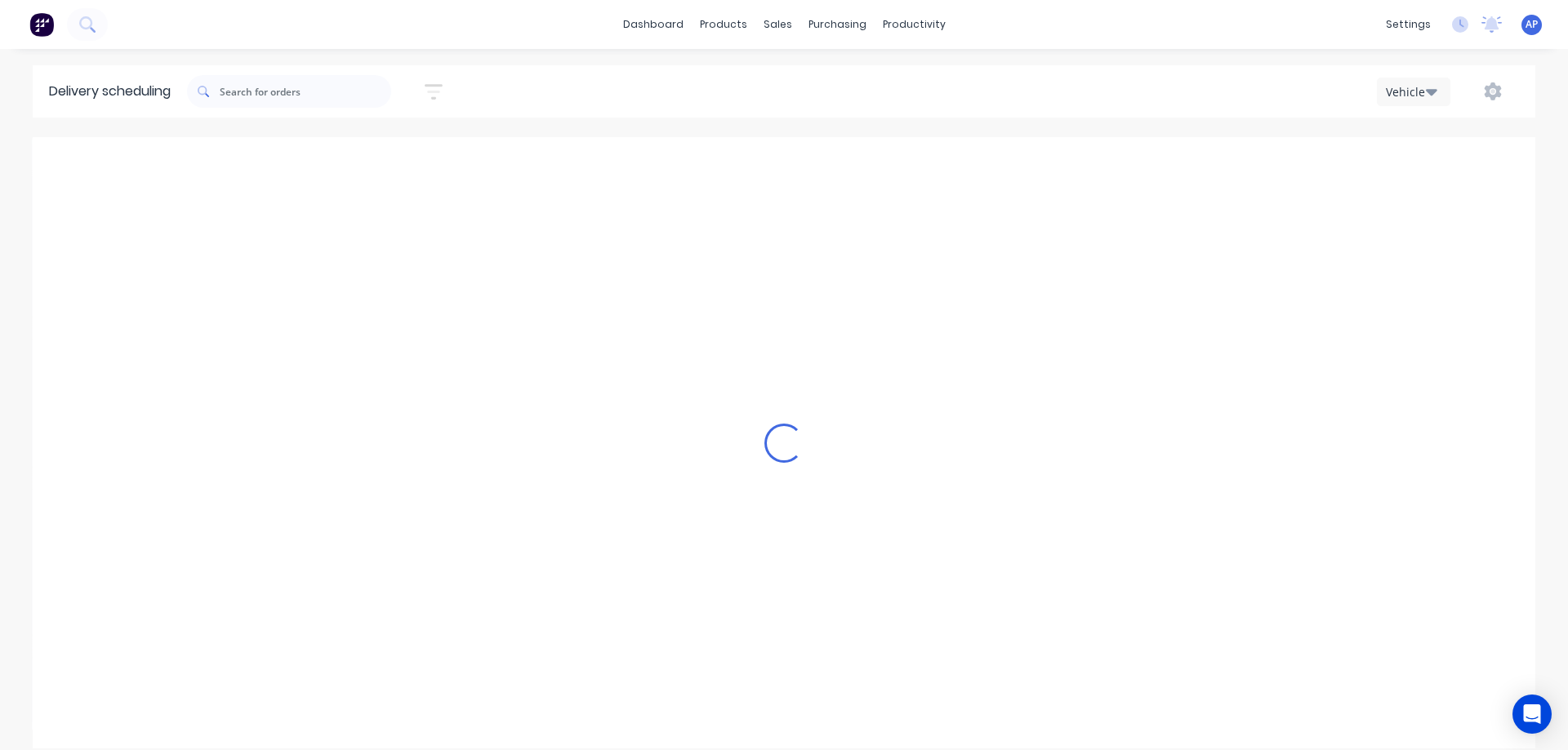
scroll to position [0, 1]
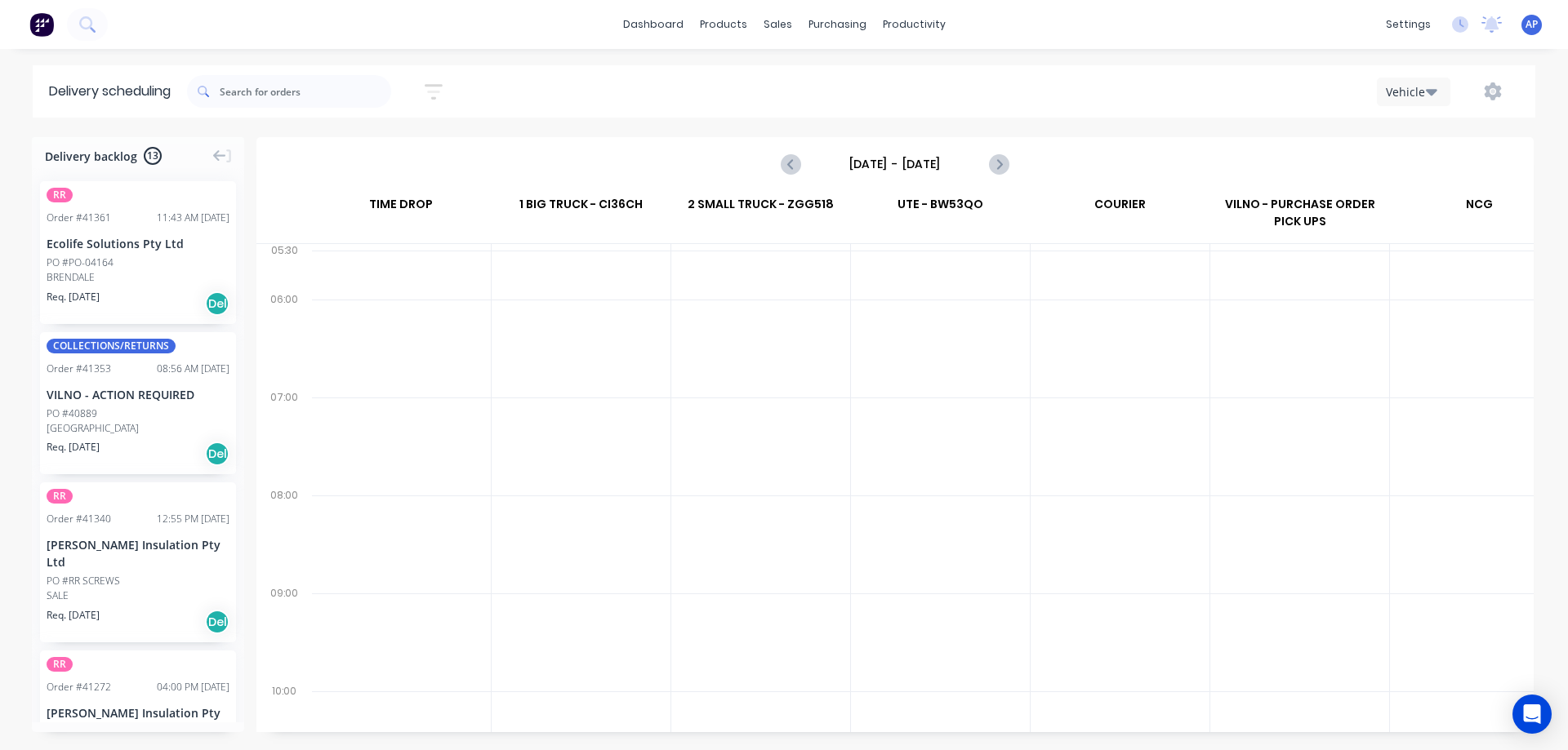
click at [925, 167] on input "Sunday - 24/08/25" at bounding box center [895, 165] width 162 height 25
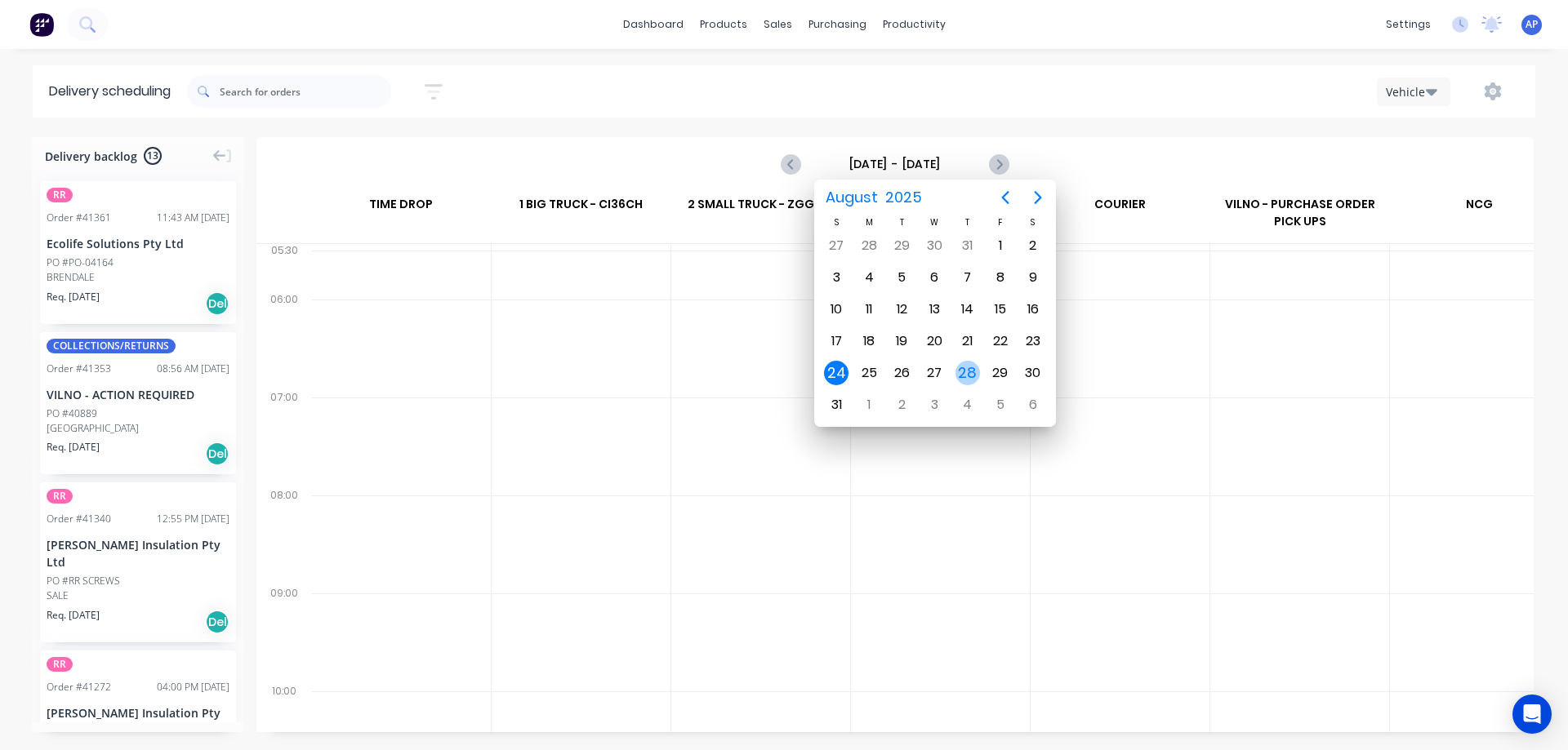
click at [971, 375] on div "28" at bounding box center [968, 374] width 25 height 25
type input "Thursday - 28/08/25"
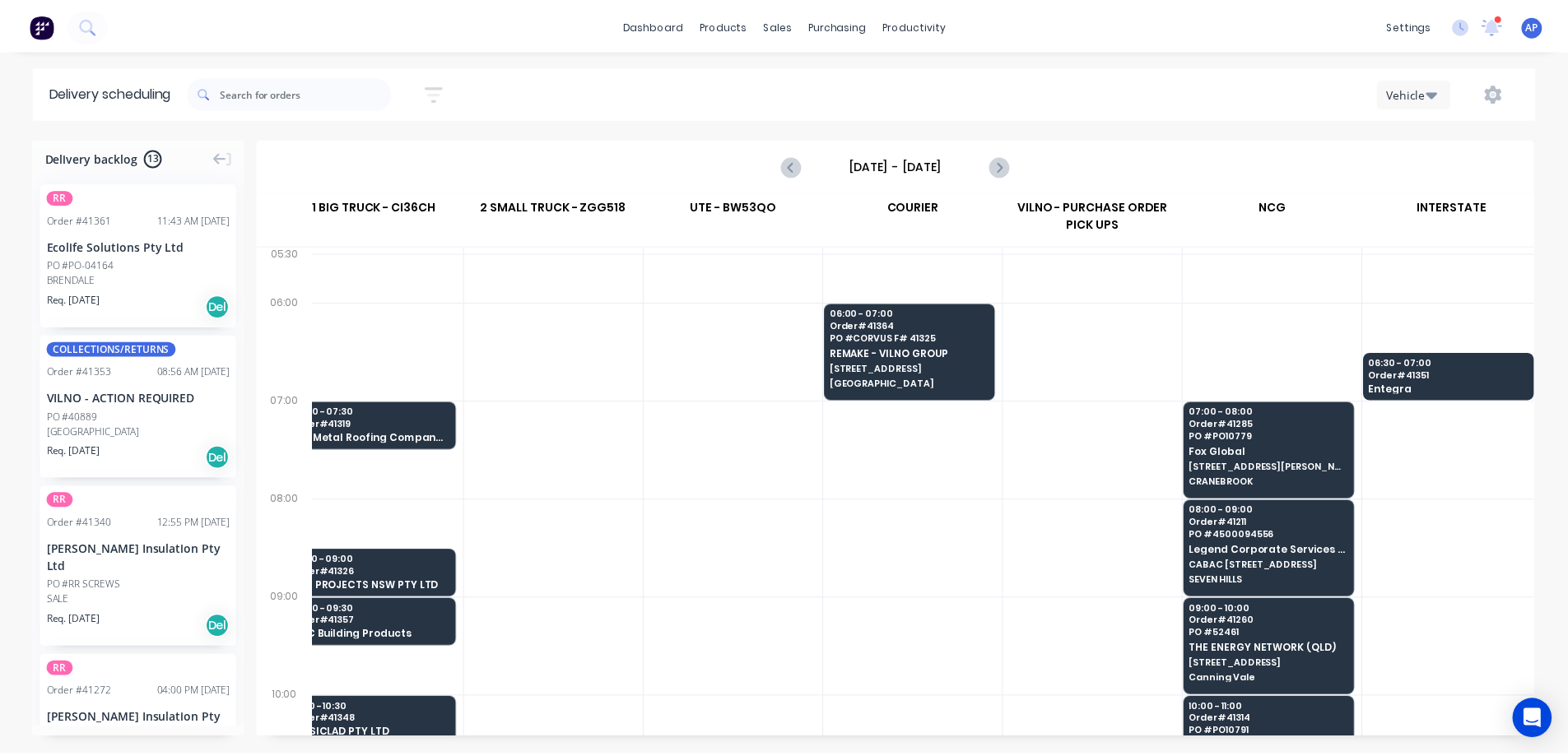
scroll to position [0, 211]
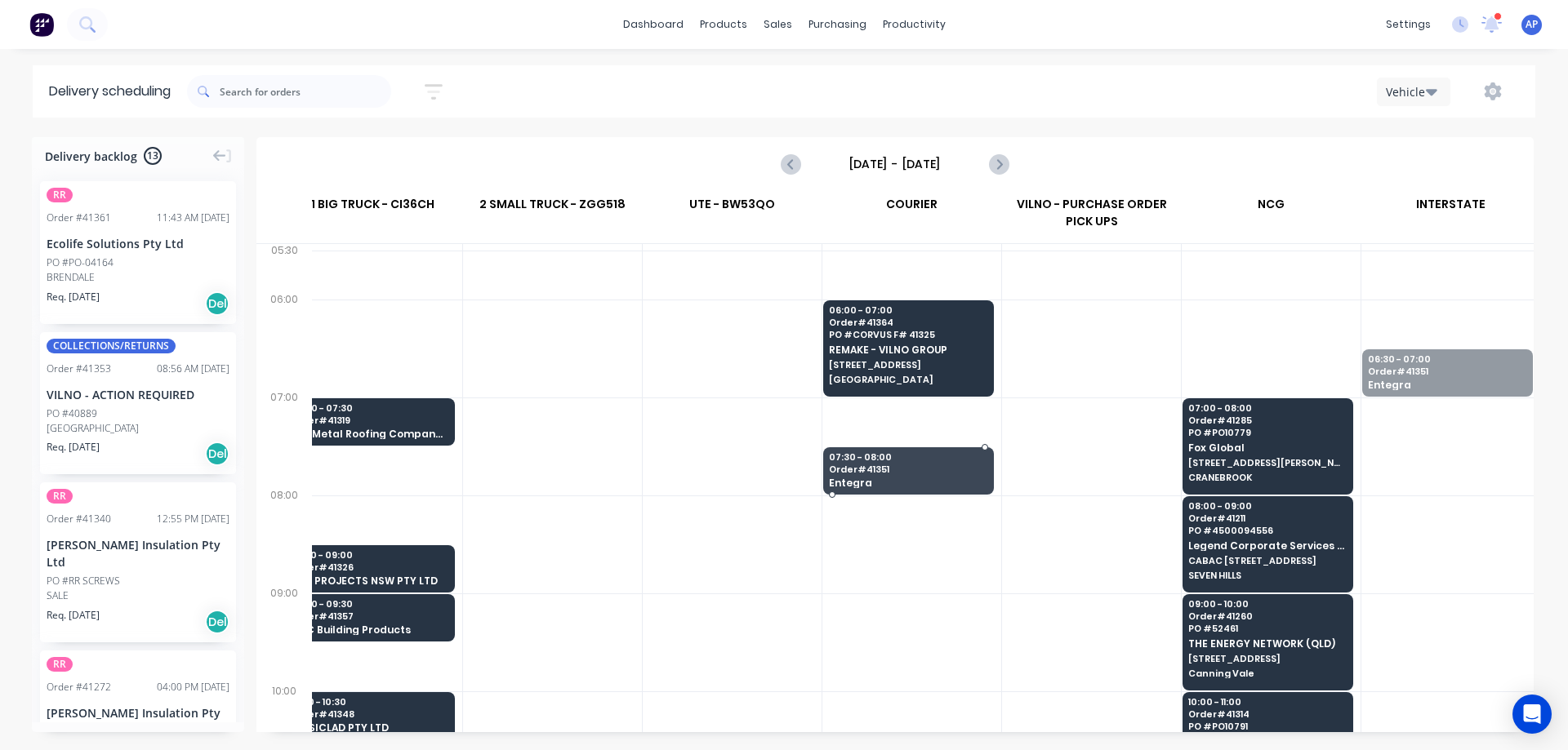
drag, startPoint x: 1433, startPoint y: 369, endPoint x: 910, endPoint y: 462, distance: 531.2
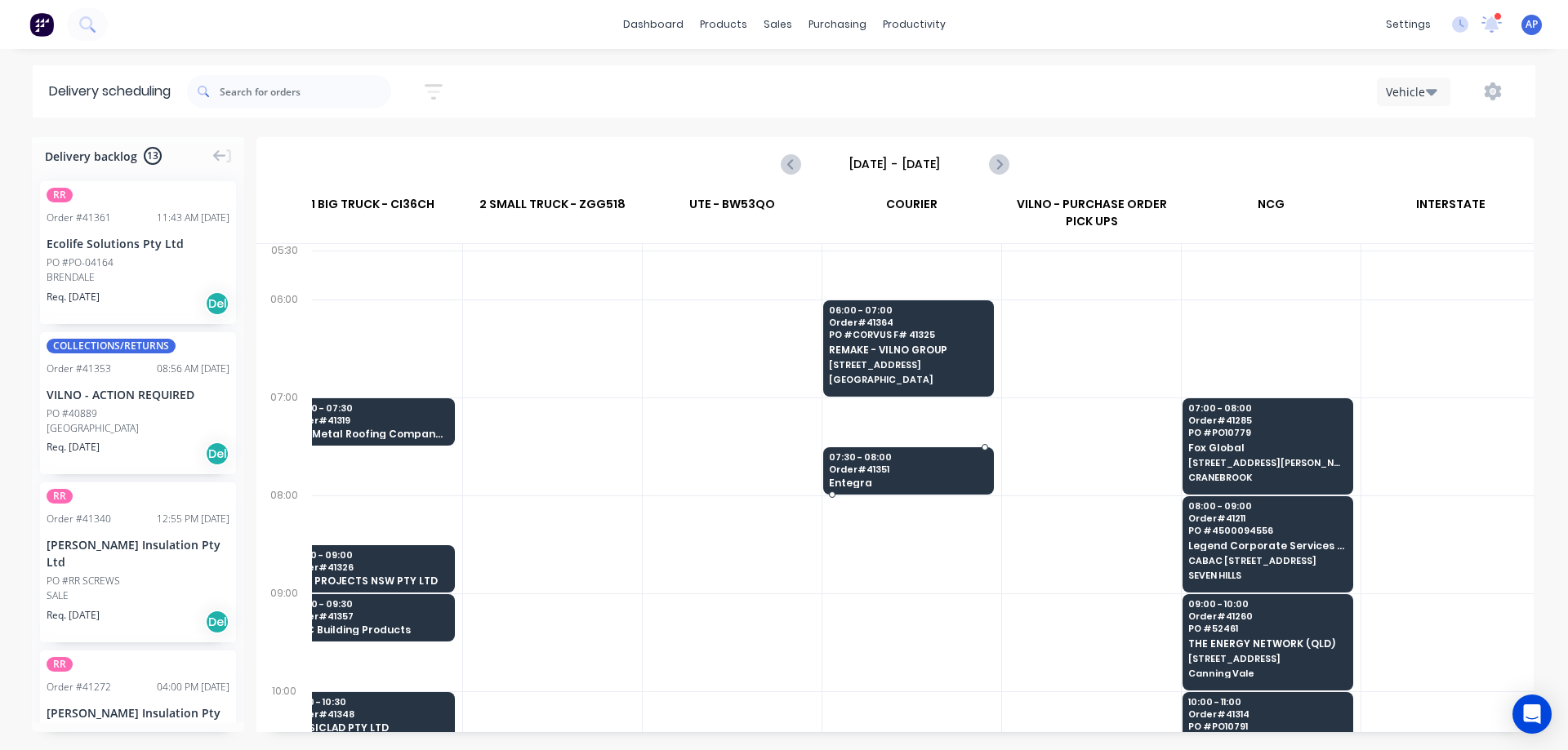
click at [946, 467] on span "Order # 41351" at bounding box center [907, 469] width 158 height 9
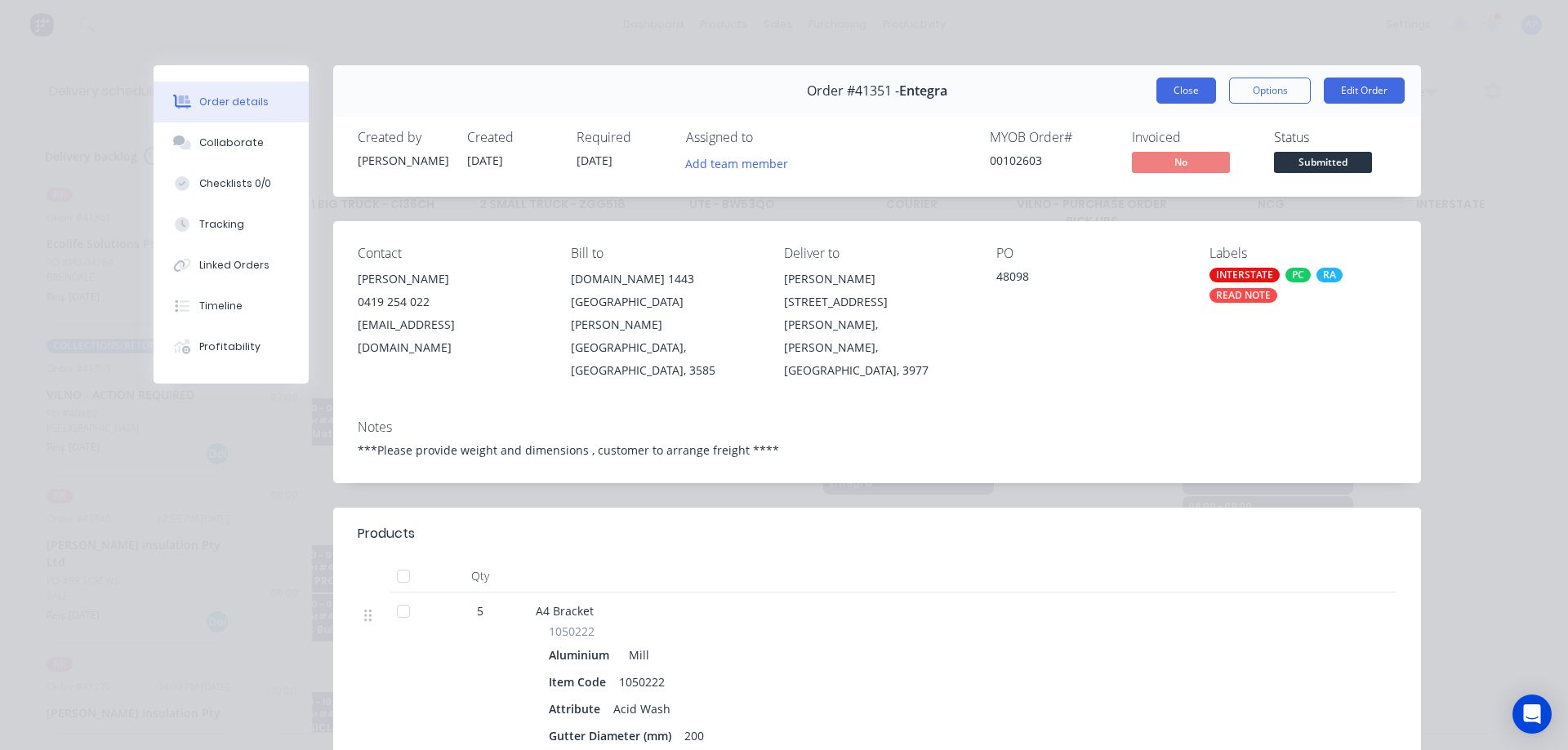
click at [1191, 87] on button "Close" at bounding box center [1186, 91] width 60 height 26
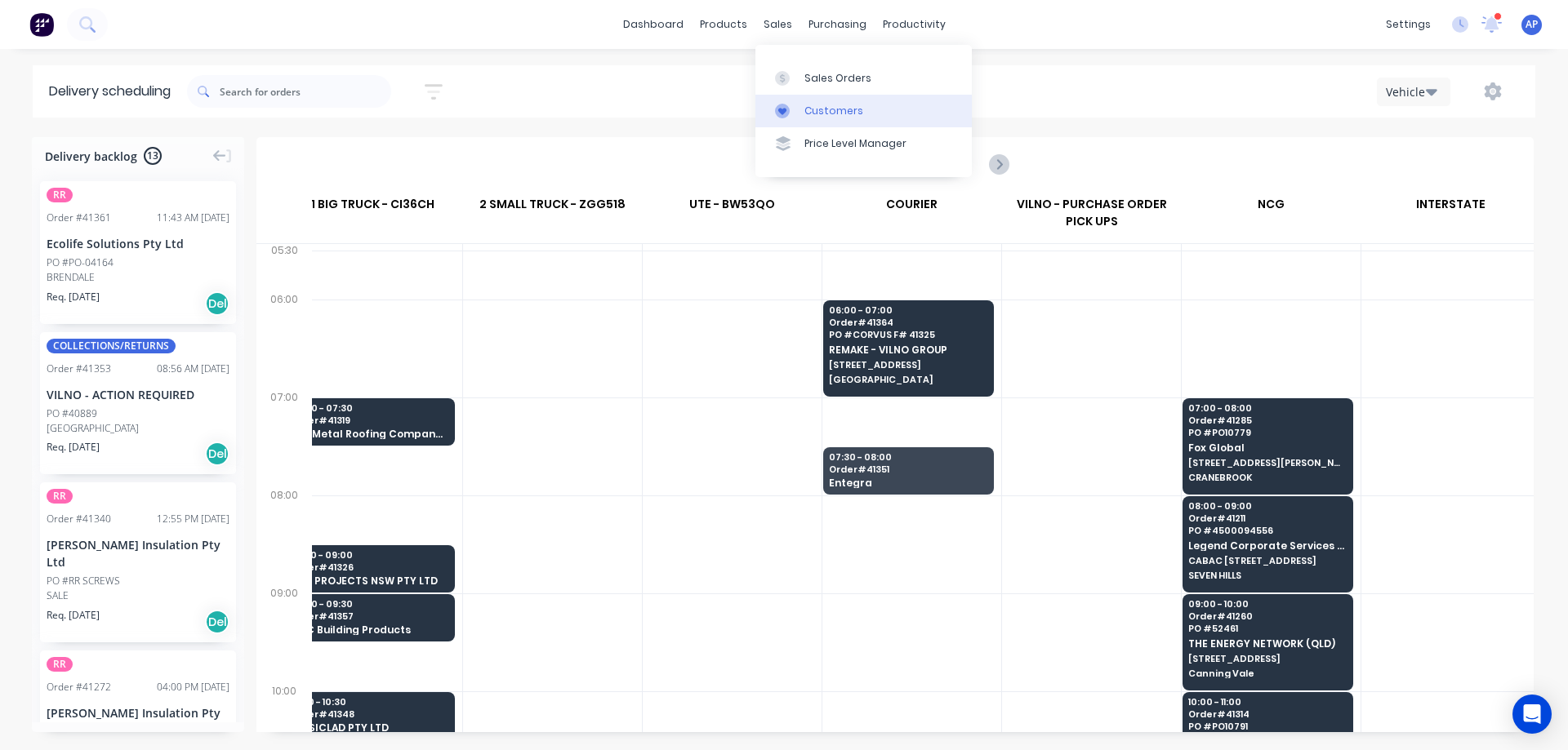
click at [841, 105] on div "Customers" at bounding box center [834, 112] width 59 height 15
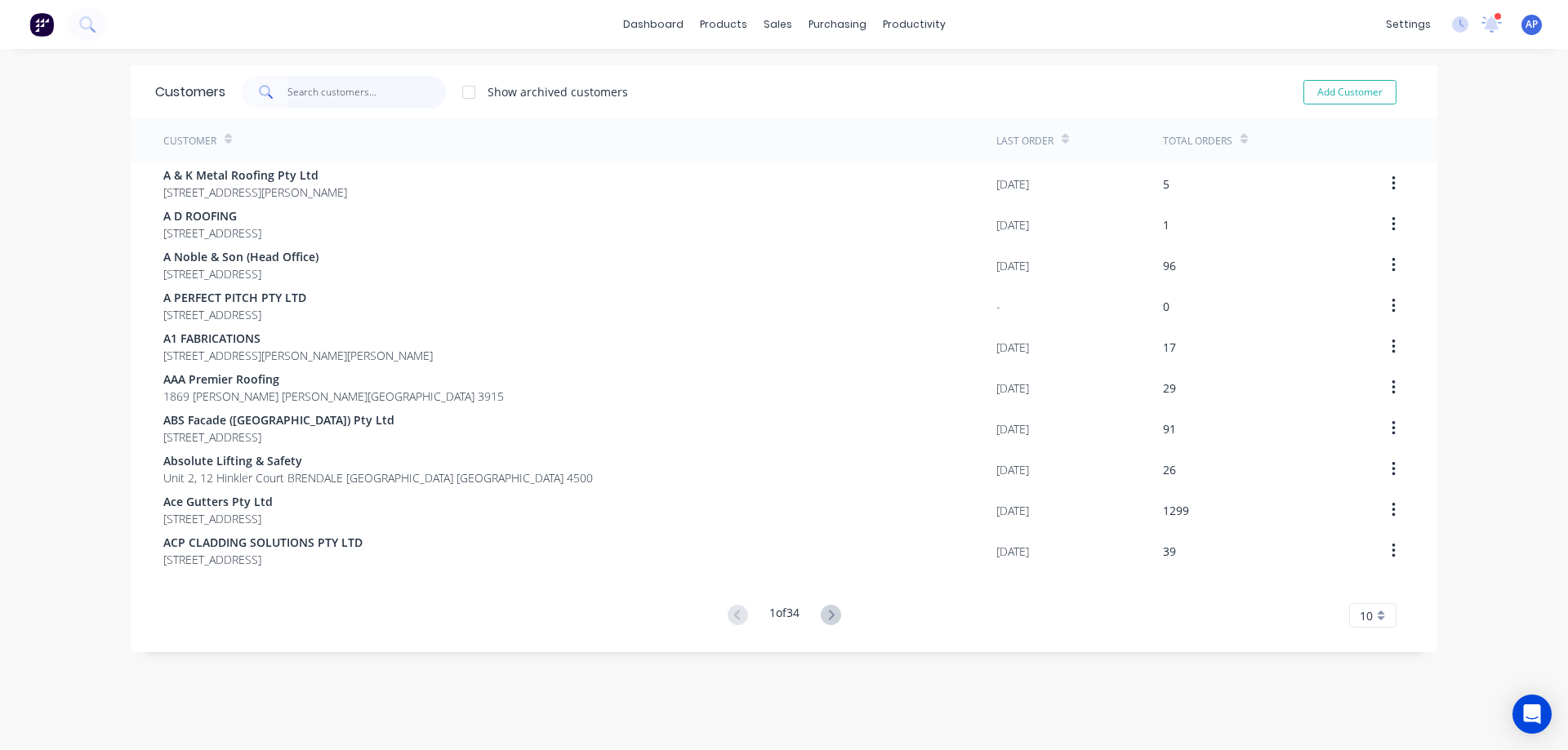
click at [372, 89] on input "text" at bounding box center [367, 92] width 159 height 33
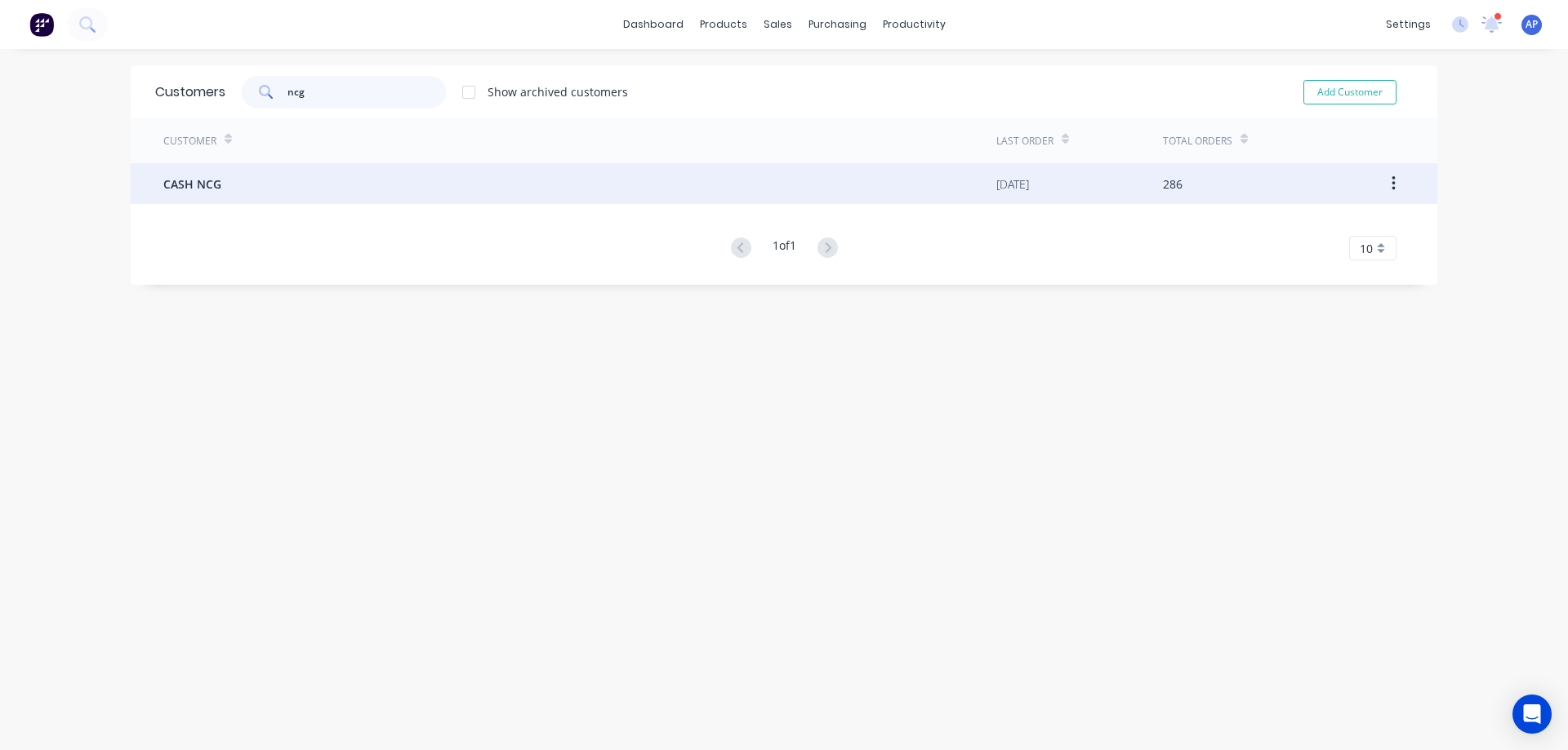
type input "ncg"
click at [236, 195] on div "CASH NCG" at bounding box center [580, 183] width 834 height 41
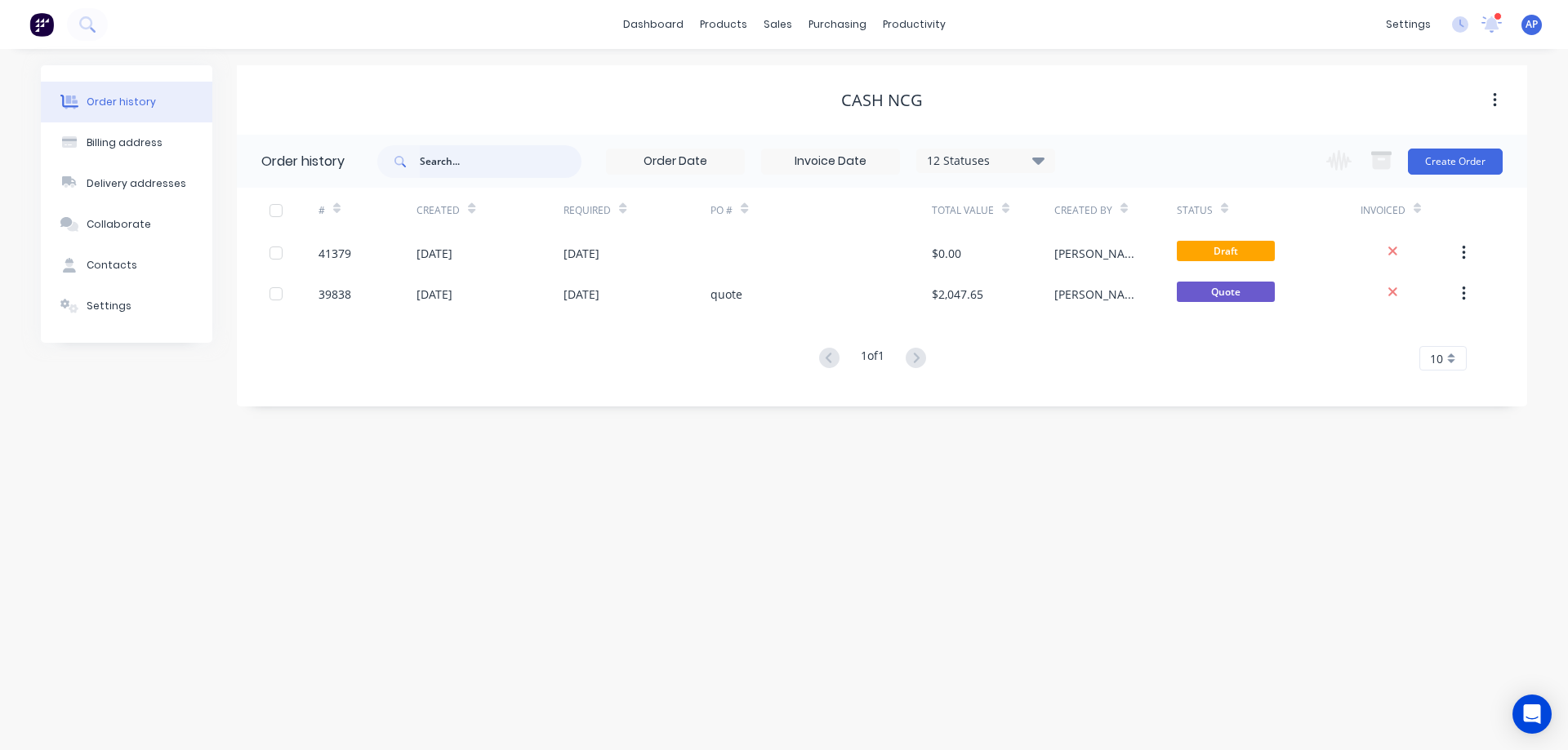
click at [481, 162] on input "text" at bounding box center [501, 162] width 162 height 33
type input "jason farrow"
click at [1040, 161] on icon at bounding box center [1038, 161] width 12 height 8
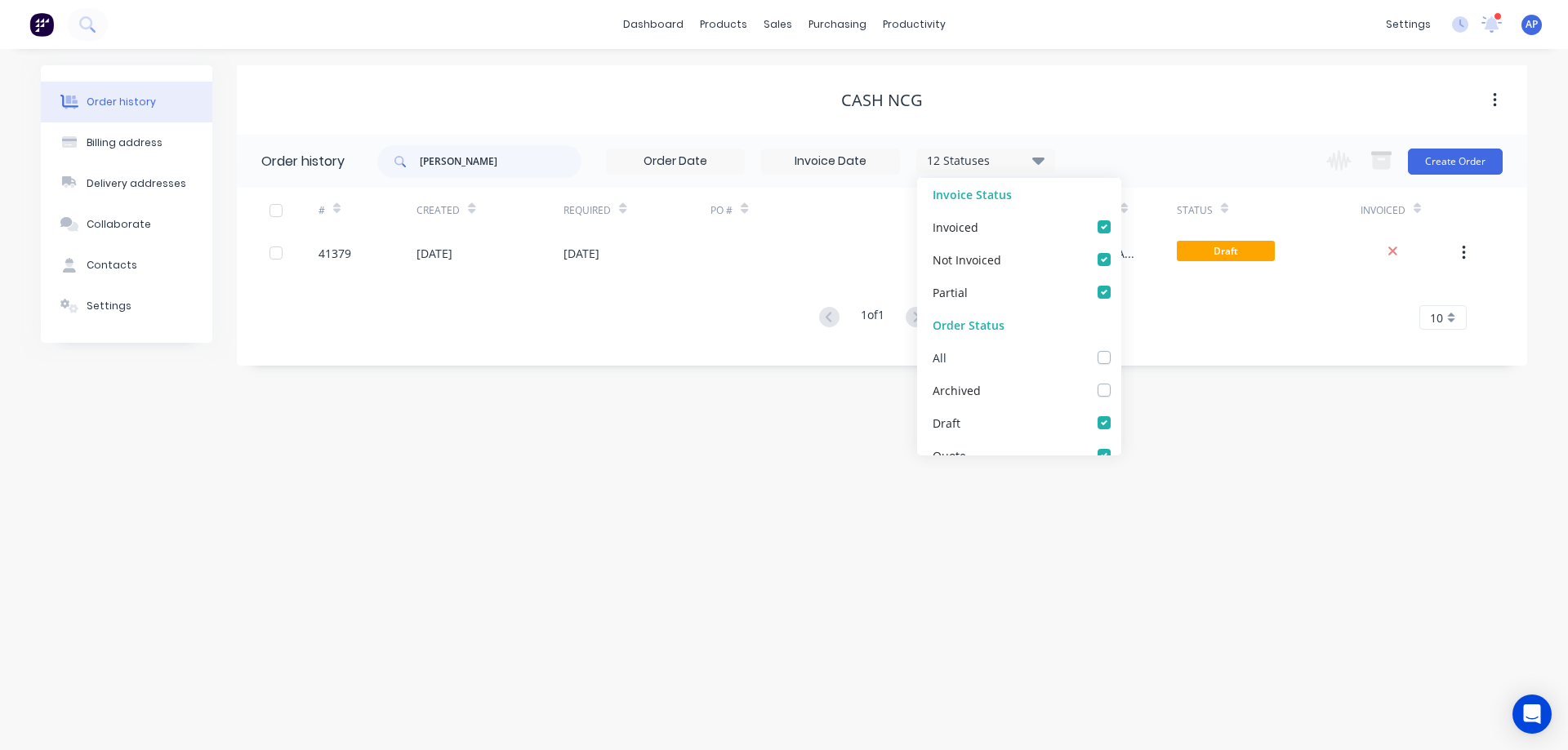
click at [1120, 349] on label at bounding box center [1120, 349] width 0 height 0
click at [1120, 358] on input "checkbox" at bounding box center [1127, 357] width 13 height 15
checkbox input "true"
click at [1177, 434] on div "Order history Billing address Delivery addresses Collaborate Contacts Settings …" at bounding box center [784, 400] width 1568 height 702
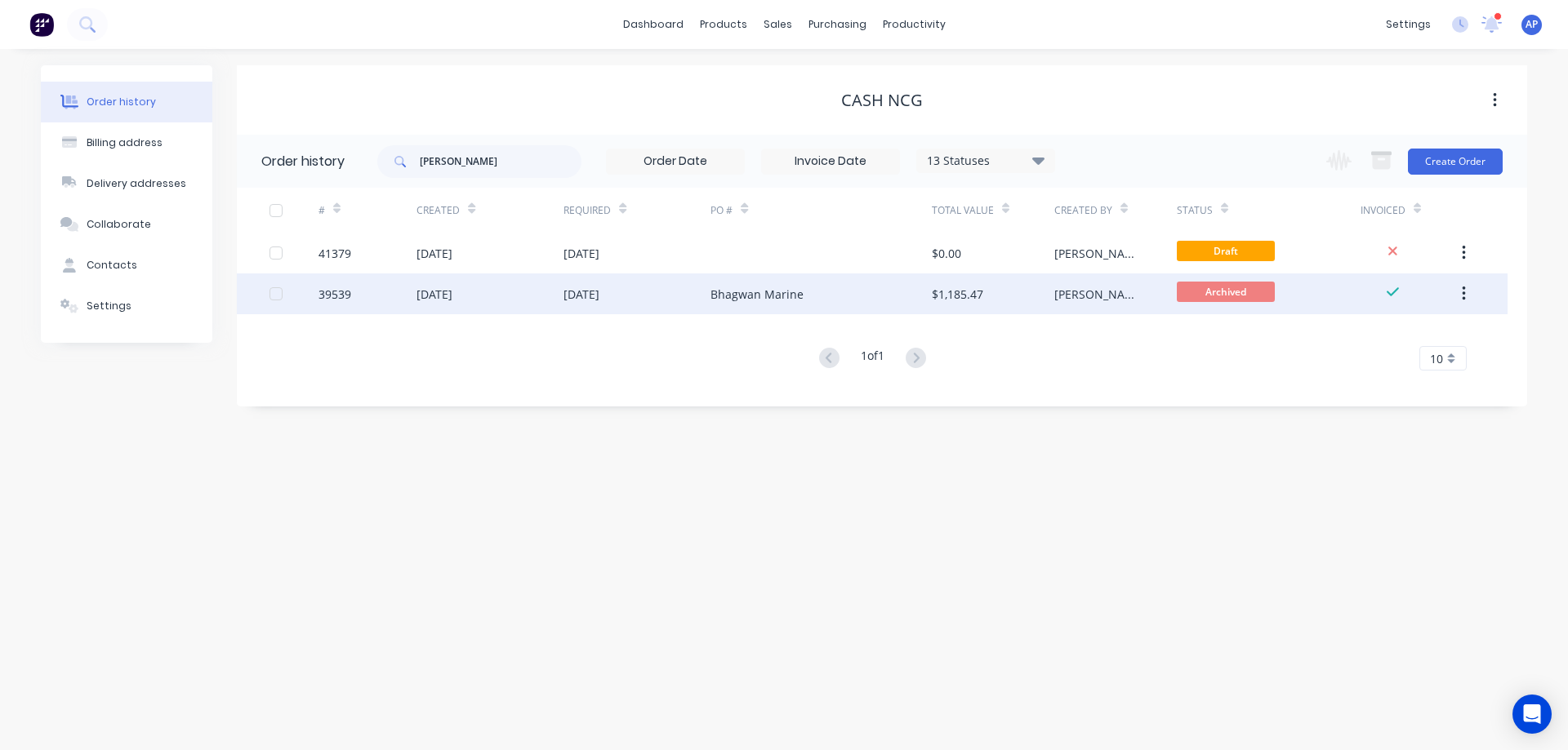
click at [836, 296] on div "Bhagwan Marine" at bounding box center [820, 293] width 220 height 41
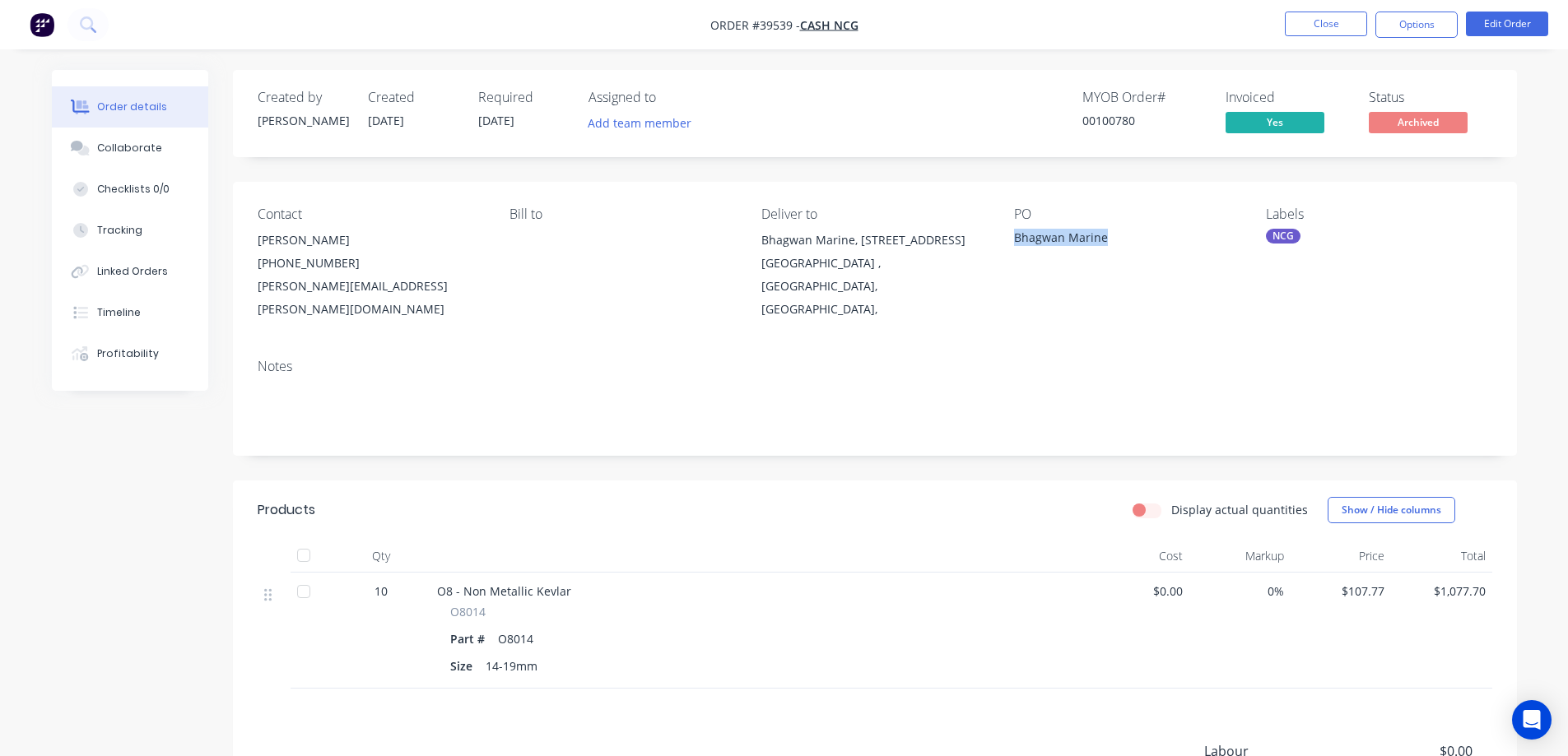
drag, startPoint x: 1111, startPoint y: 238, endPoint x: 1009, endPoint y: 247, distance: 102.4
click at [1009, 247] on div "Contact Jason Farrow (03) 7019 3300 jason.farrow@bhagwanmarine.com Bill to Deli…" at bounding box center [875, 264] width 1285 height 164
copy div "Bhagwan Marine"
click at [1295, 22] on button "Close" at bounding box center [1327, 24] width 82 height 25
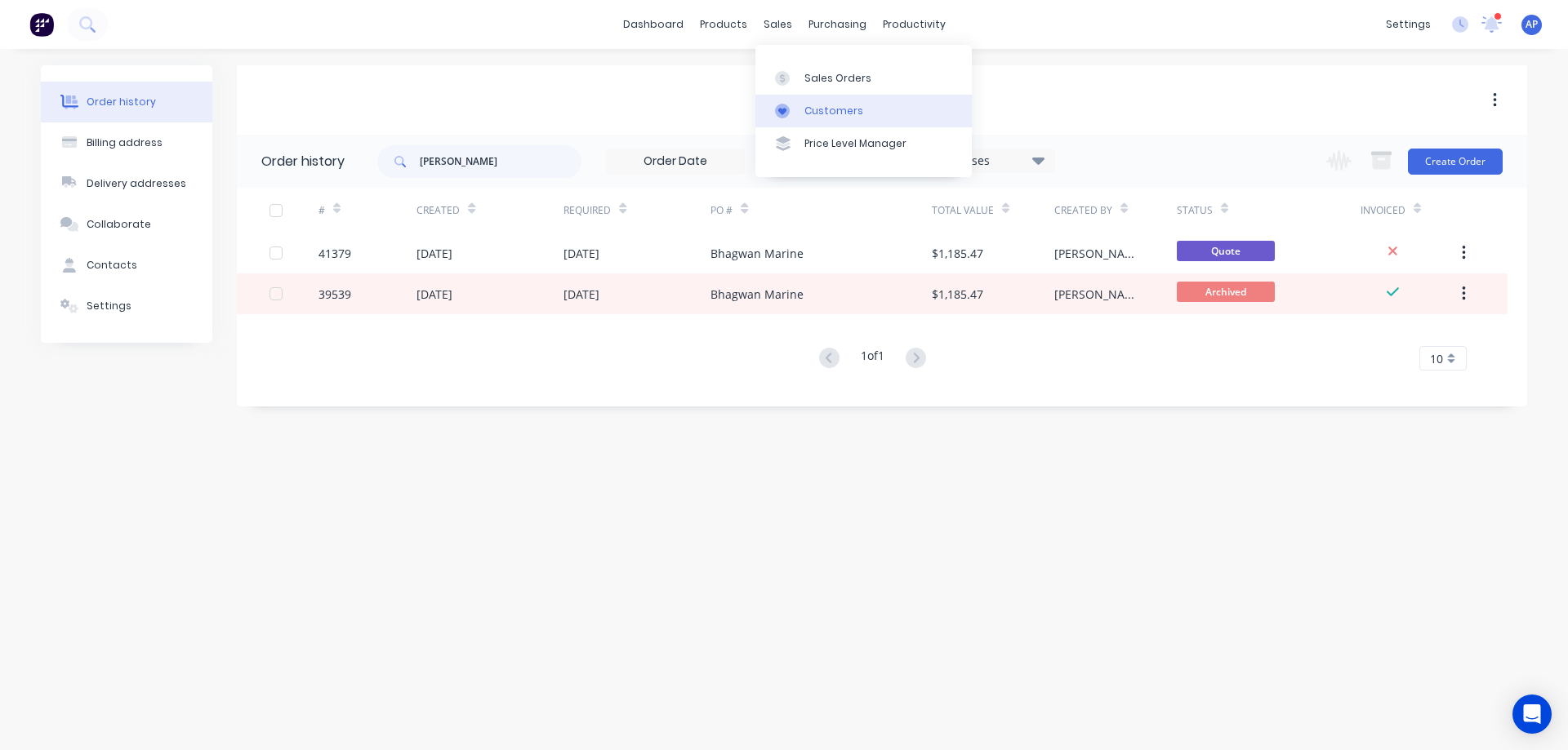
click at [839, 101] on link "Customers" at bounding box center [864, 111] width 217 height 33
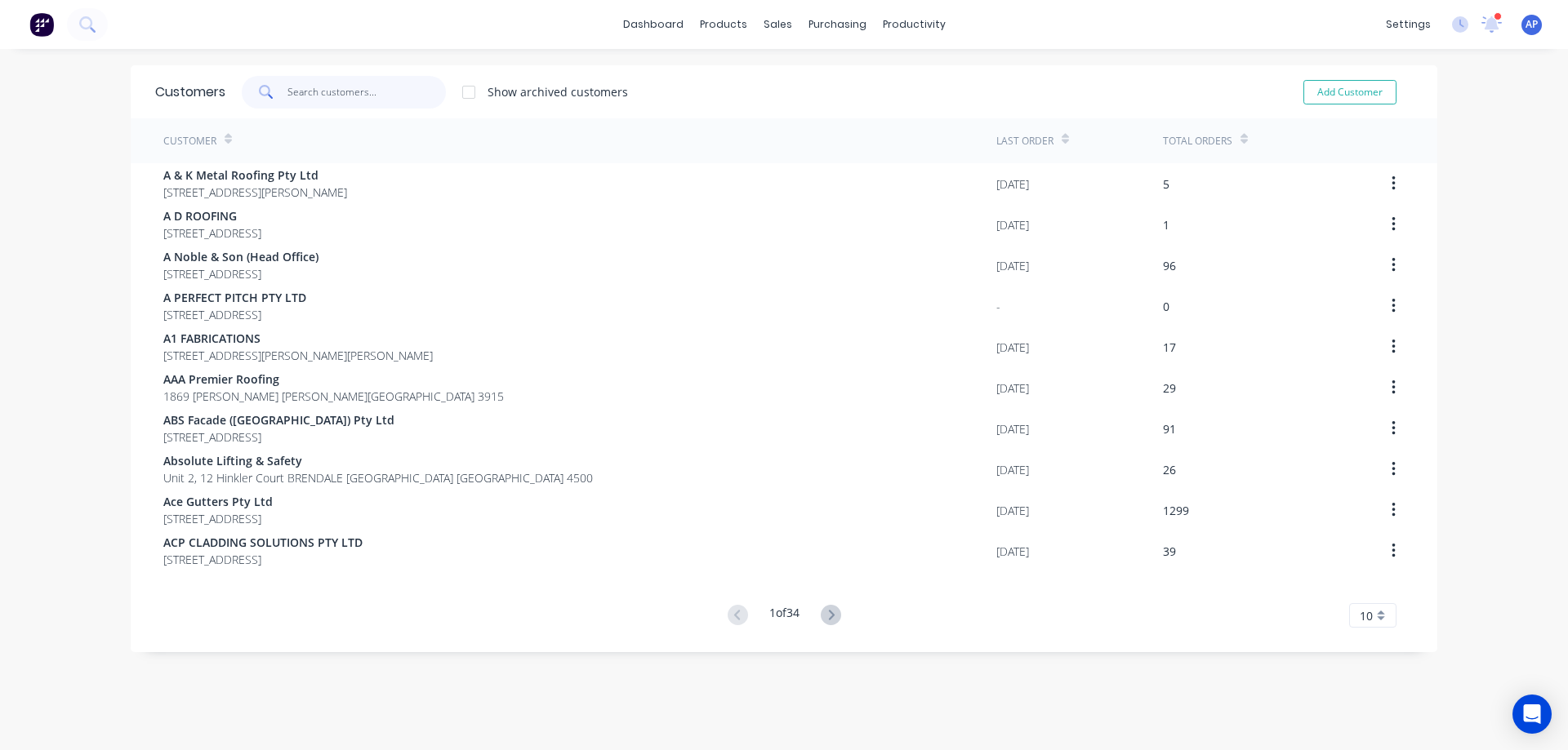
click at [310, 99] on input "text" at bounding box center [367, 92] width 159 height 33
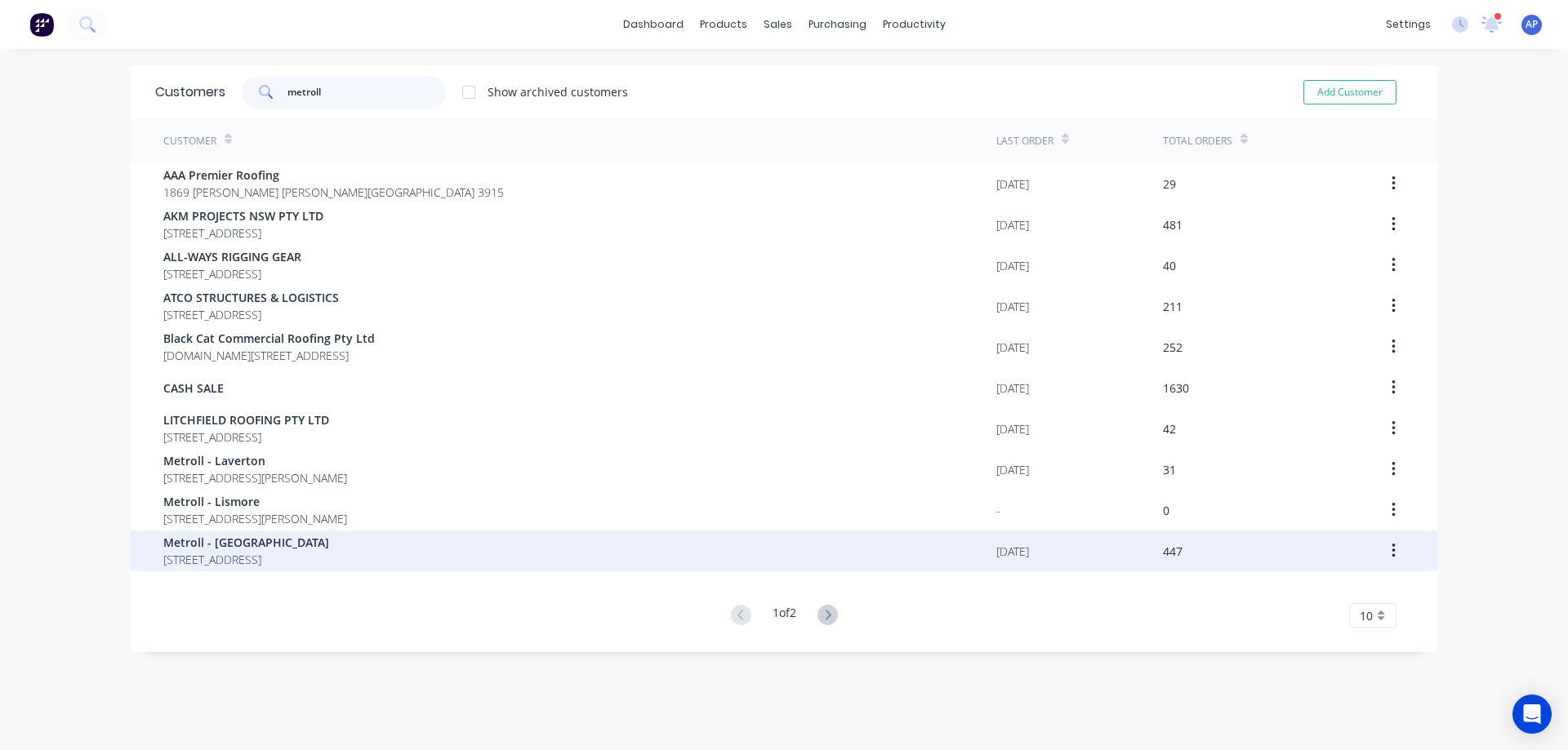
type input "metroll"
click at [257, 547] on span "Metroll - [GEOGRAPHIC_DATA]" at bounding box center [246, 543] width 166 height 17
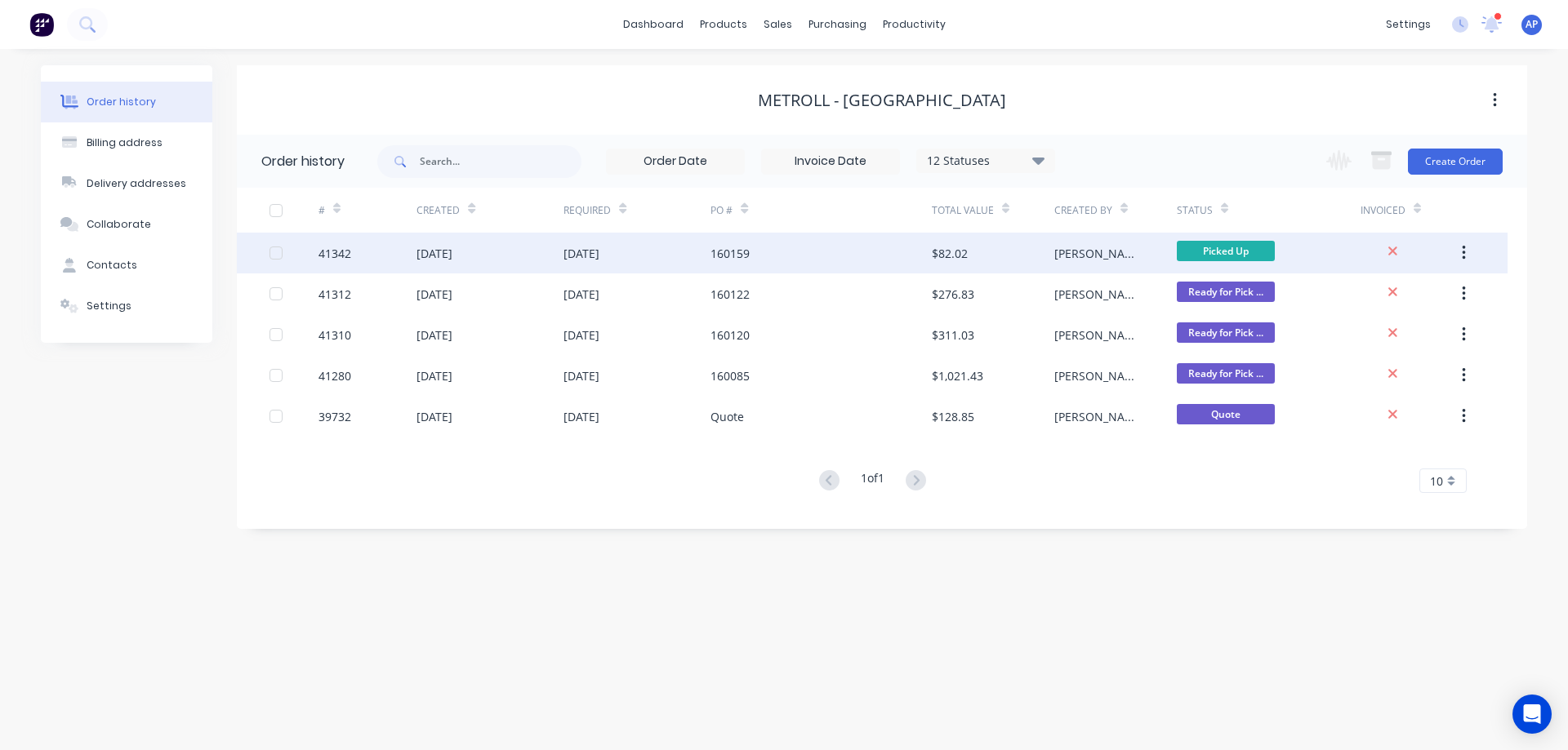
click at [769, 256] on div "160159" at bounding box center [820, 253] width 220 height 41
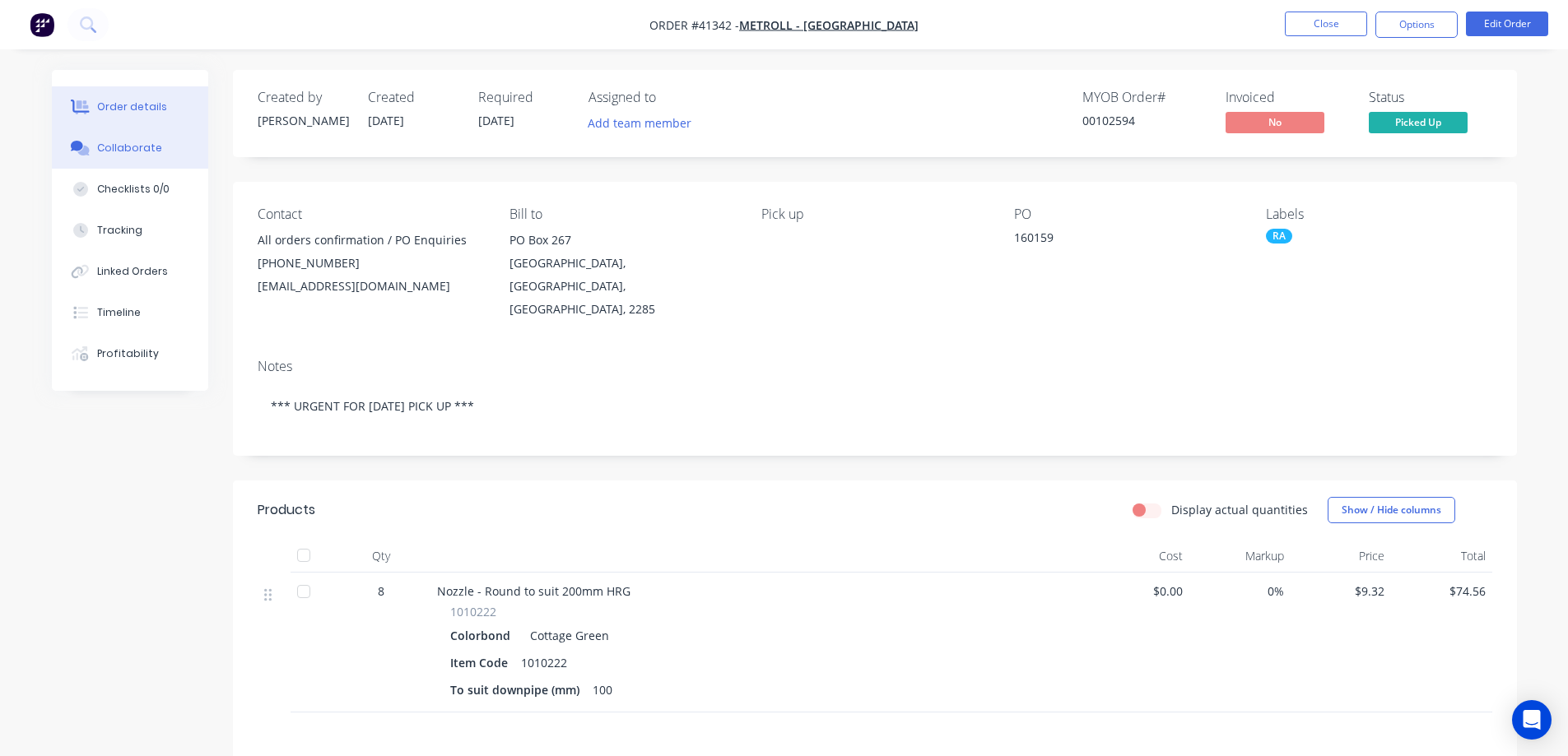
click at [154, 151] on div "Collaborate" at bounding box center [130, 149] width 65 height 15
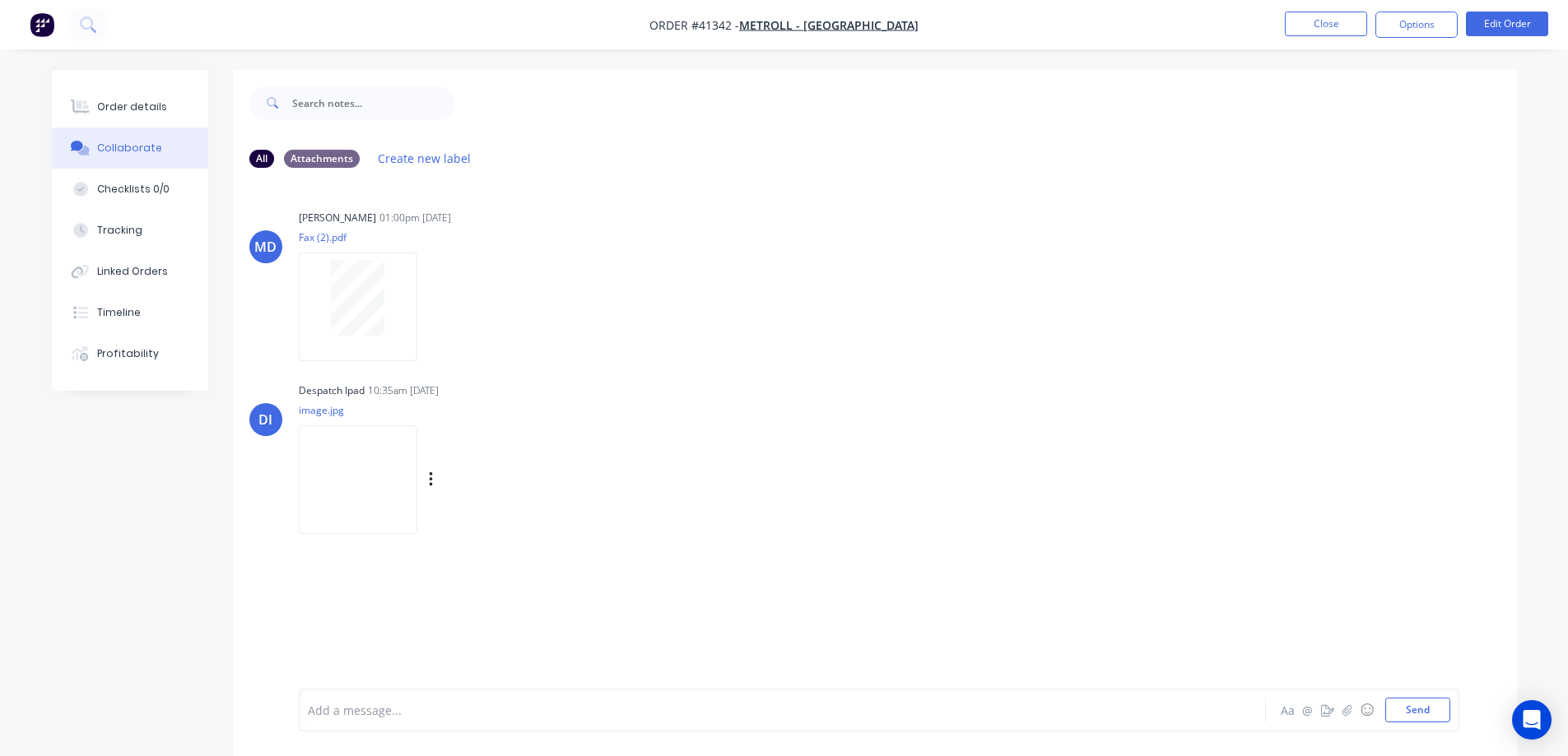
click at [379, 473] on img at bounding box center [358, 479] width 118 height 108
click at [120, 102] on div "Order details" at bounding box center [132, 107] width 70 height 15
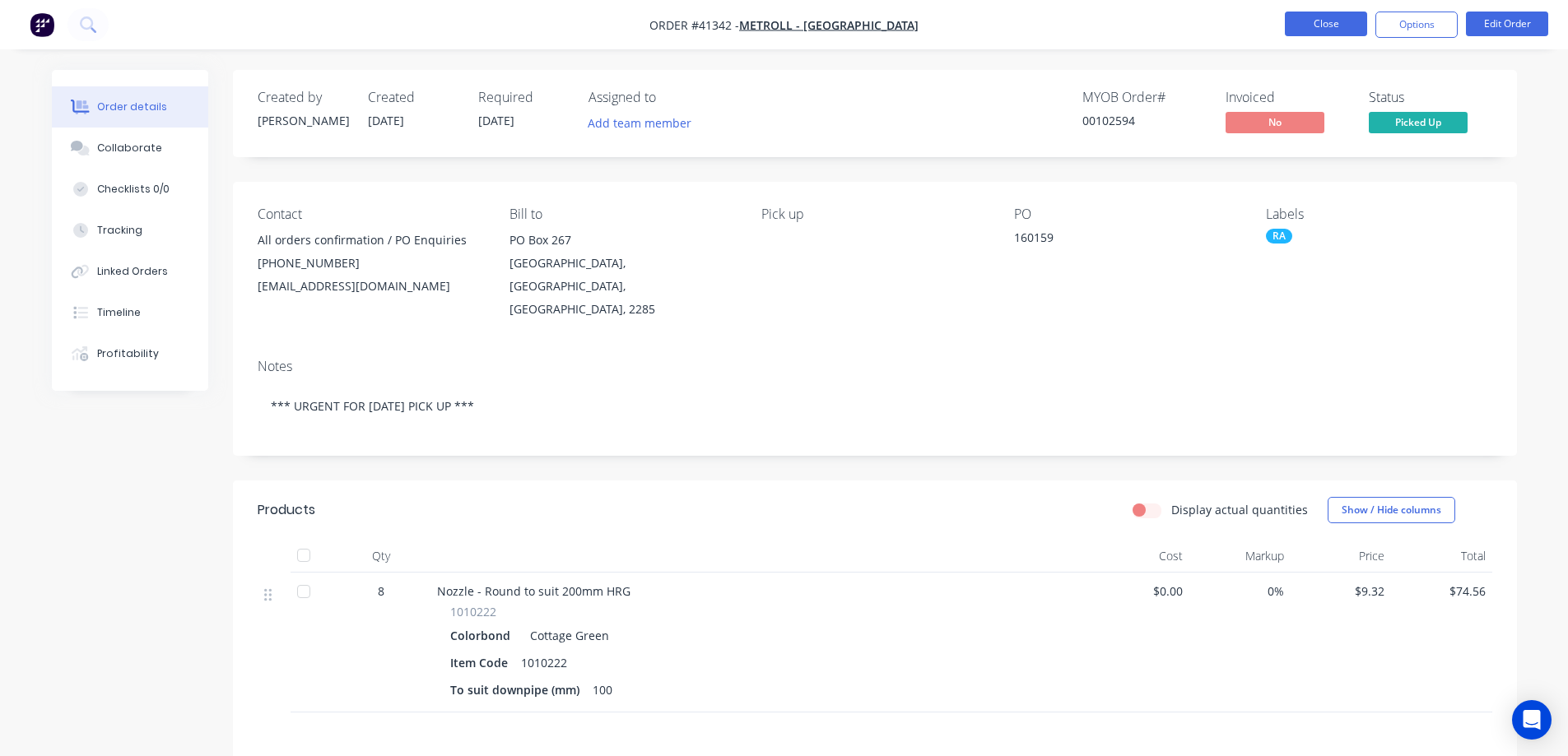
click at [1331, 22] on button "Close" at bounding box center [1327, 24] width 82 height 25
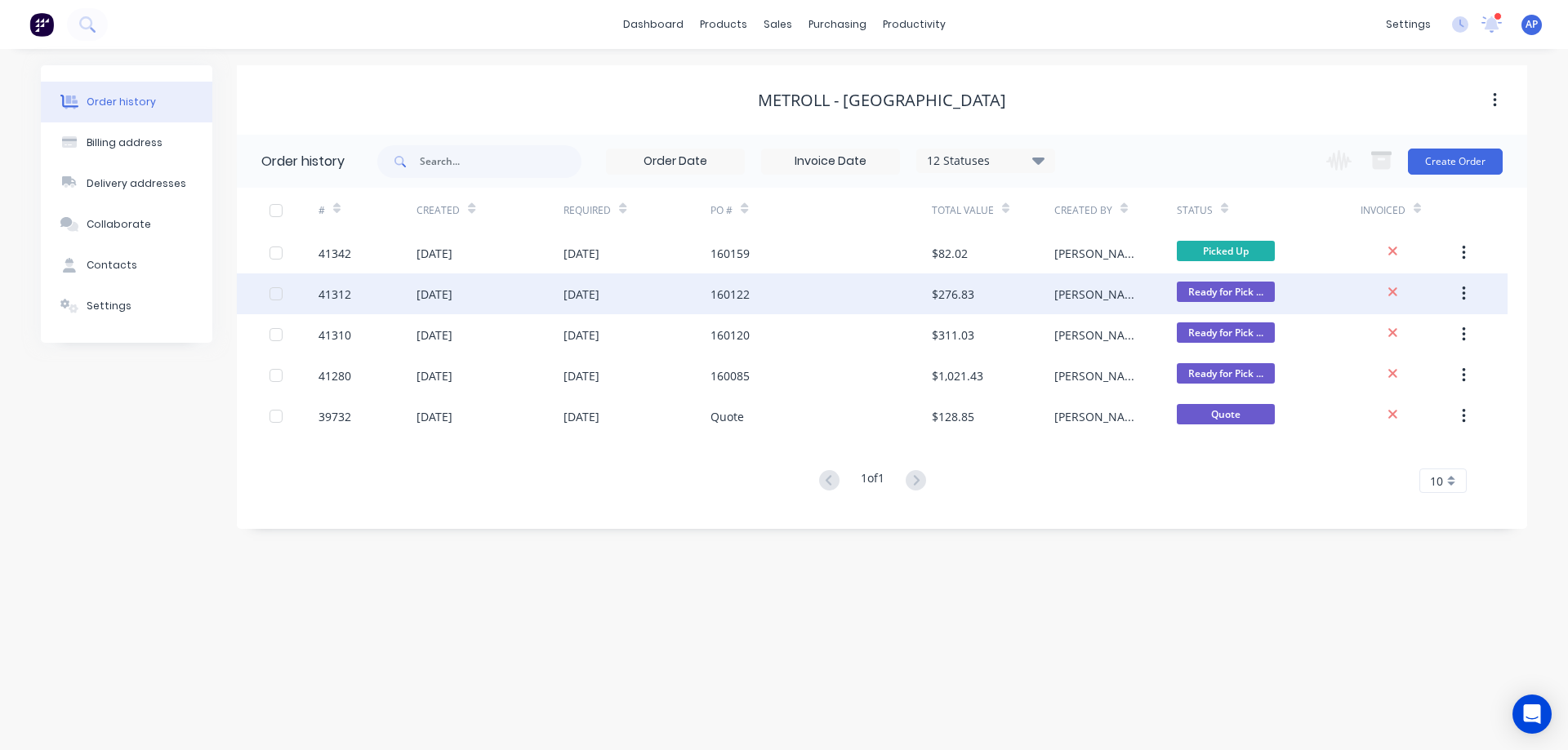
click at [738, 296] on div "160122" at bounding box center [730, 294] width 39 height 17
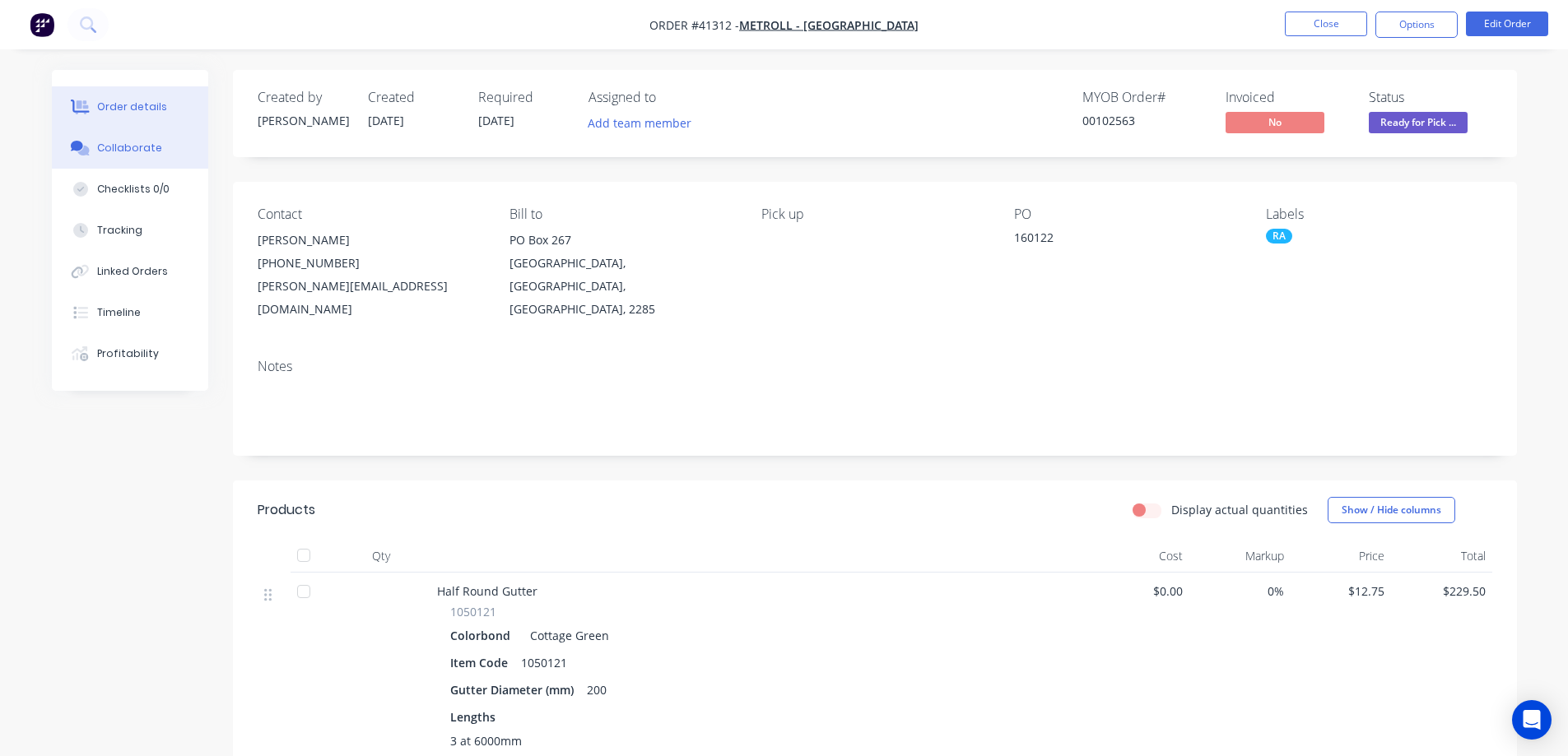
click at [141, 143] on div "Collaborate" at bounding box center [130, 149] width 65 height 15
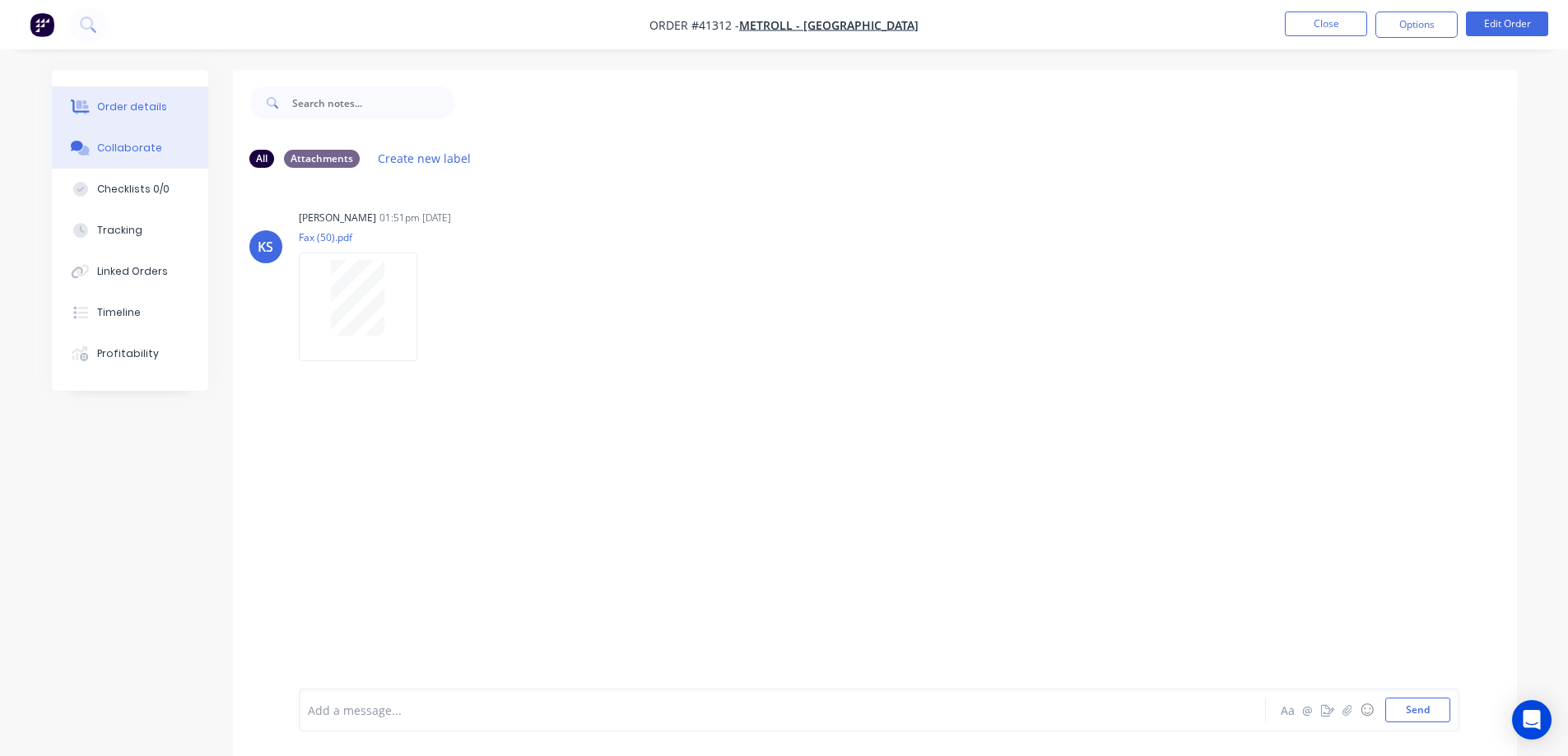
click at [122, 102] on div "Order details" at bounding box center [132, 107] width 70 height 15
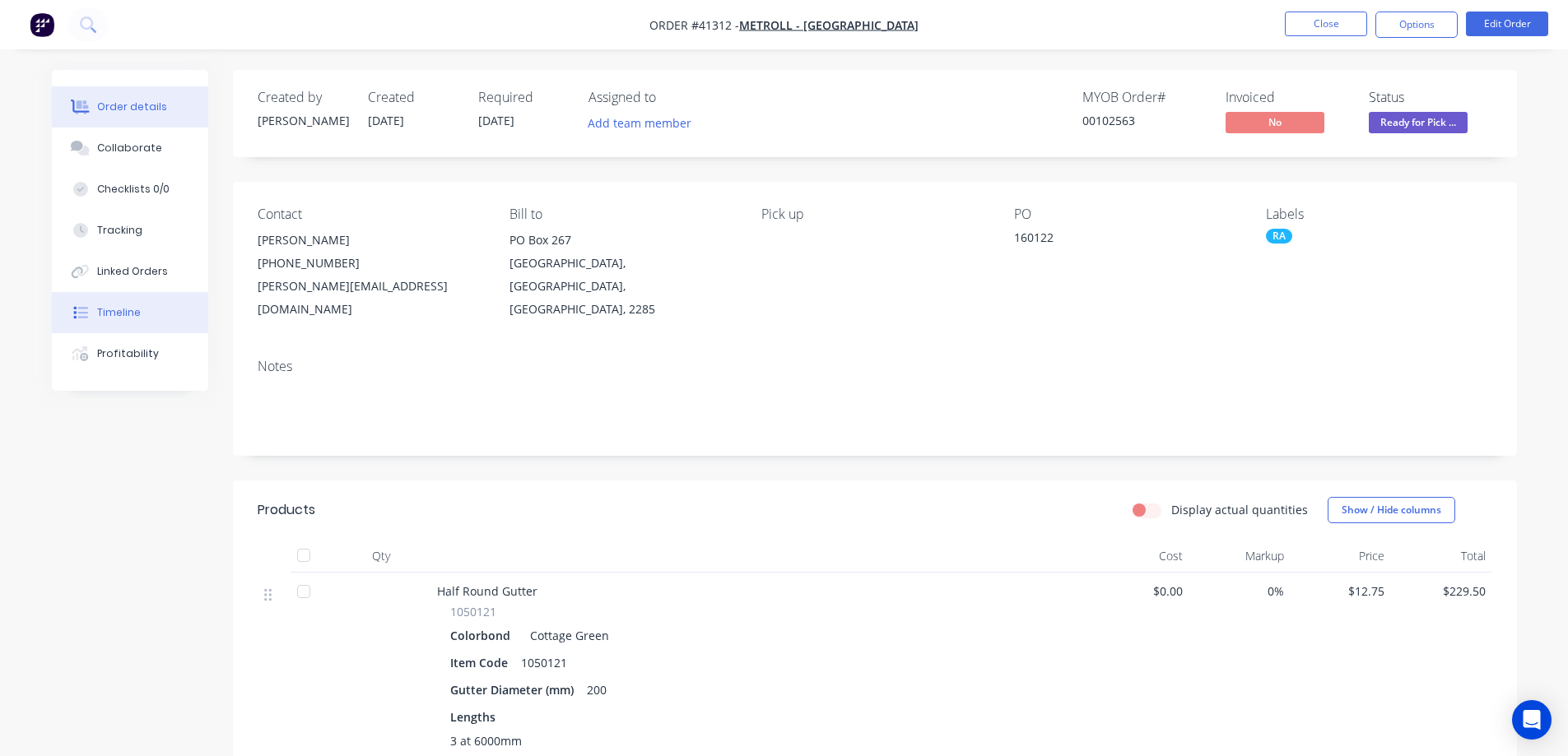
click at [119, 314] on div "Timeline" at bounding box center [119, 313] width 44 height 15
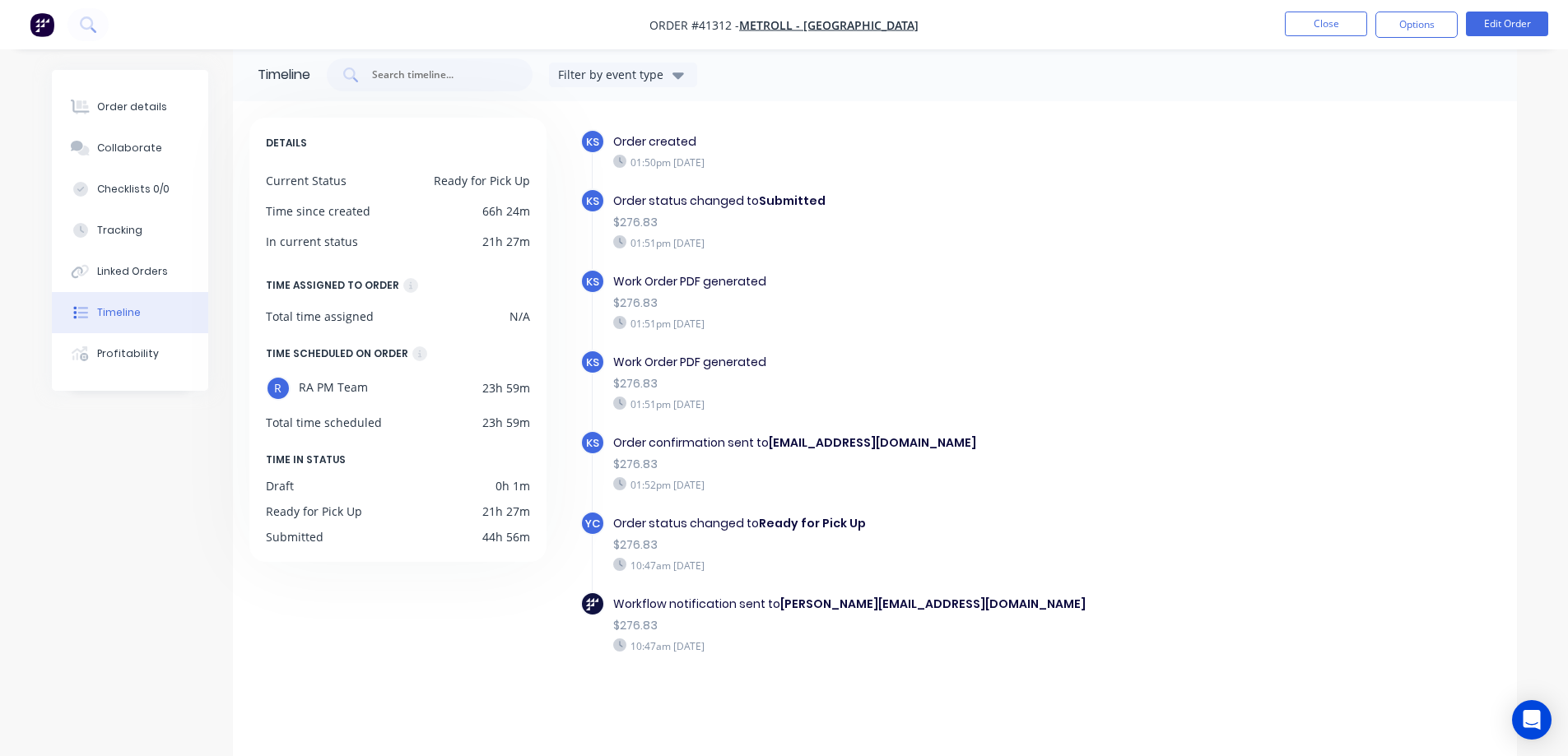
scroll to position [29, 0]
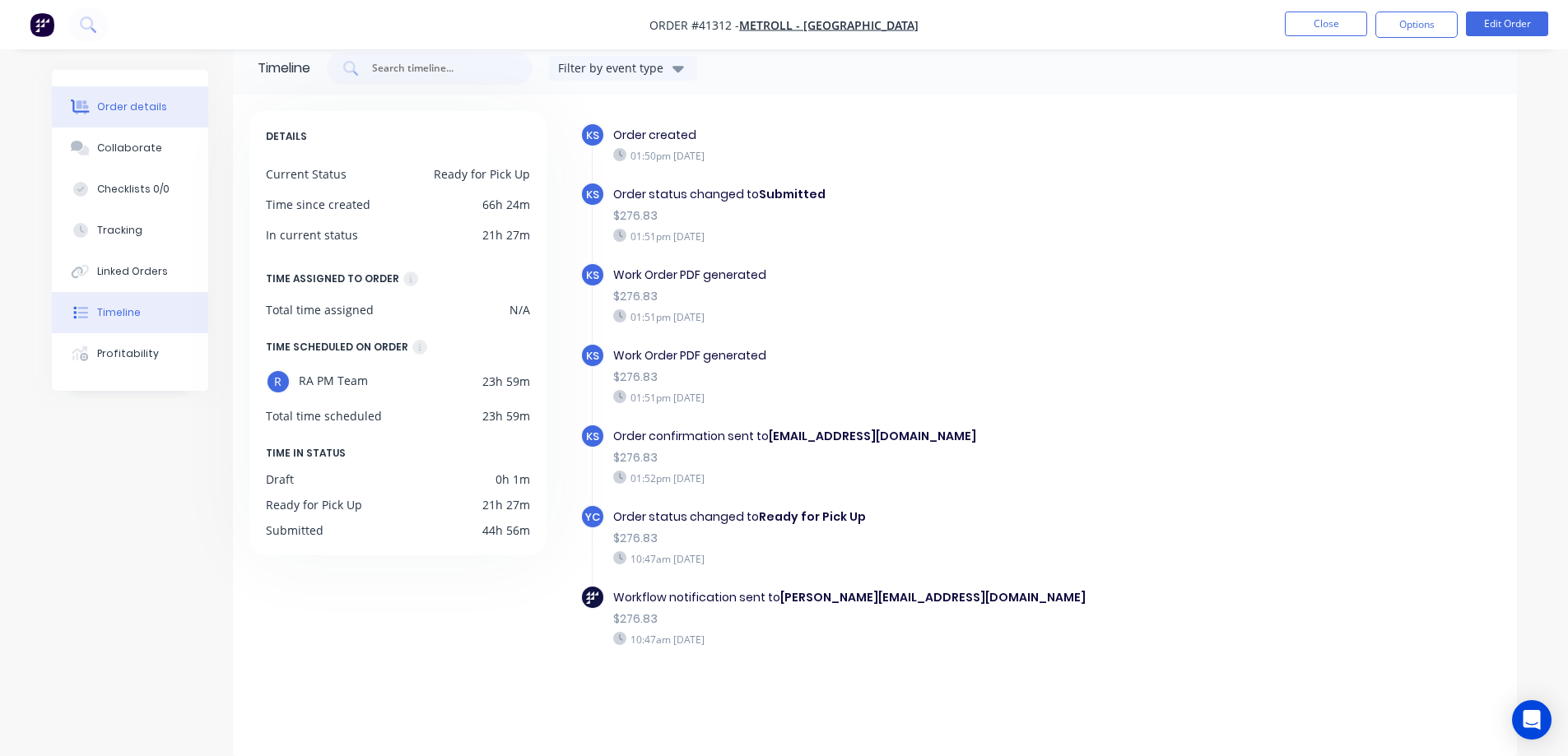
click at [117, 106] on div "Order details" at bounding box center [132, 107] width 70 height 15
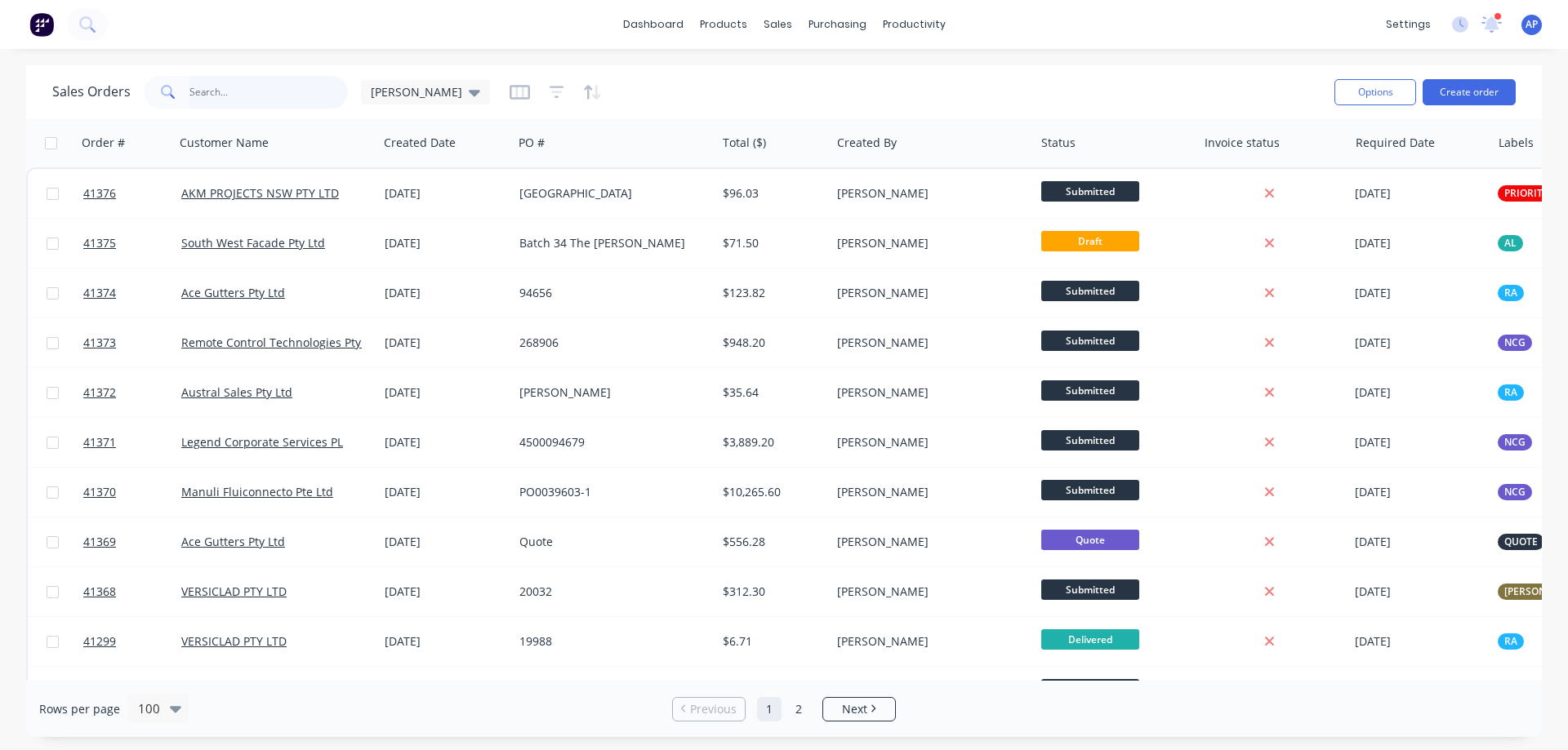
click at [244, 91] on input "text" at bounding box center [269, 92] width 159 height 33
type input "41197"
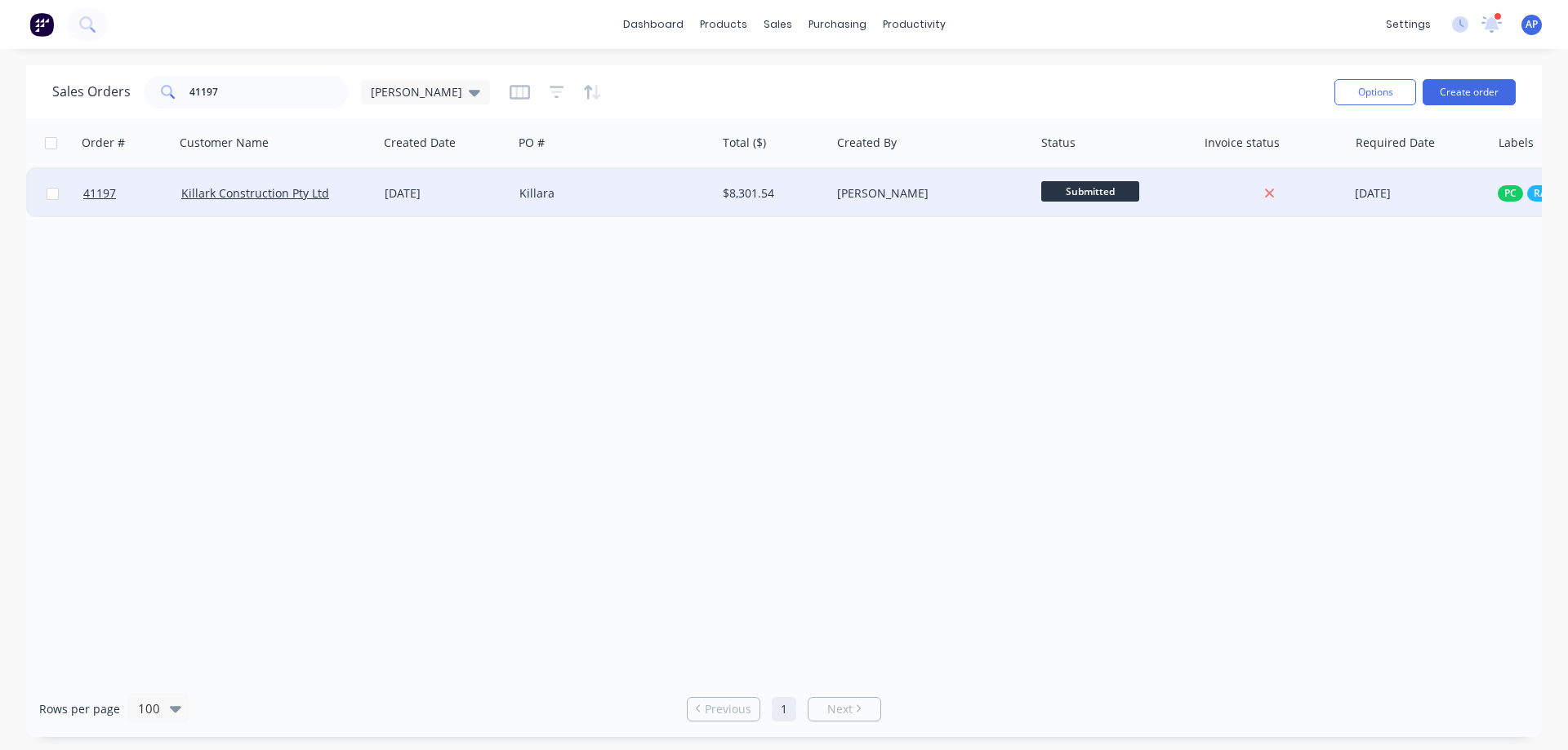
click at [615, 198] on div "Killara" at bounding box center [610, 193] width 182 height 16
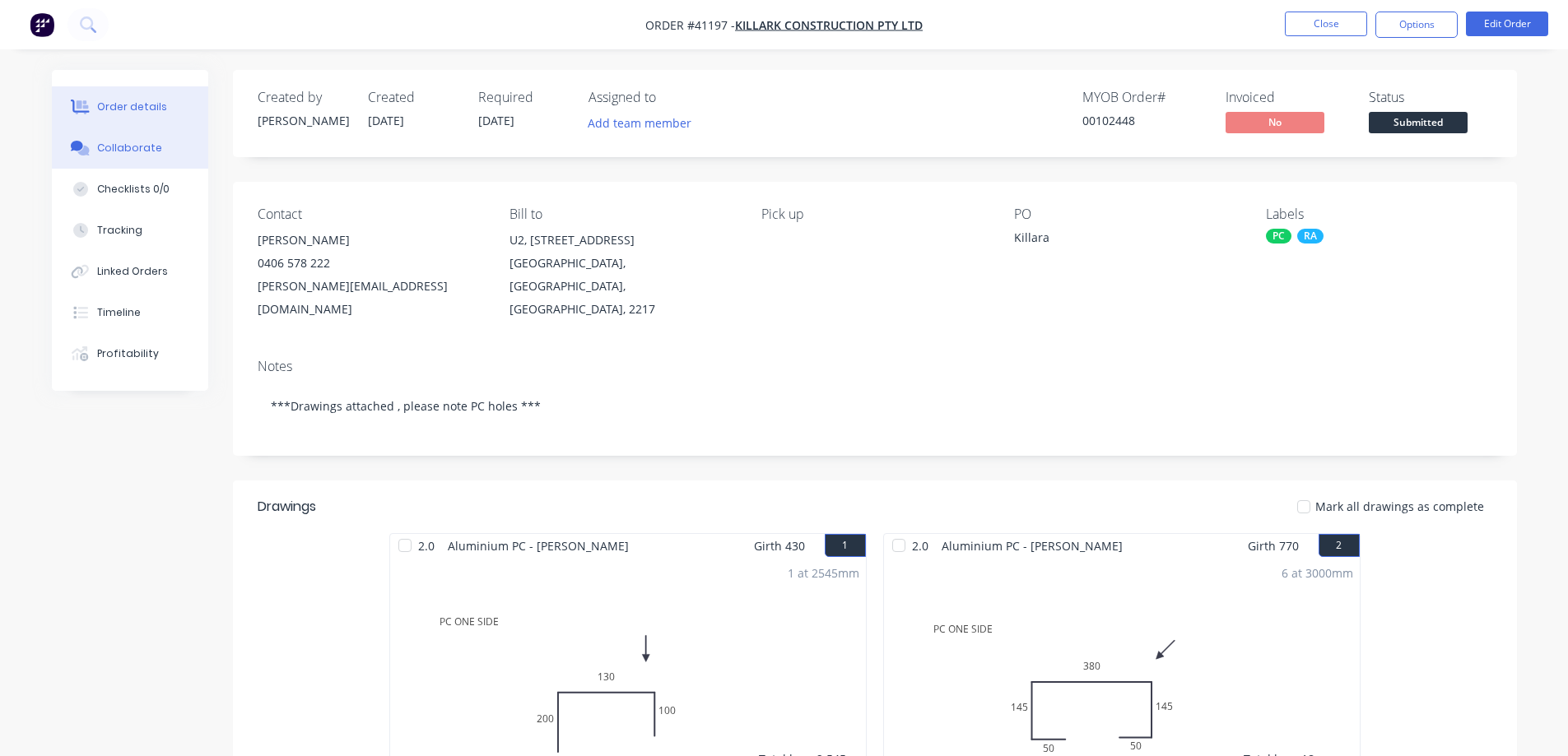
click at [150, 153] on div "Collaborate" at bounding box center [130, 149] width 65 height 15
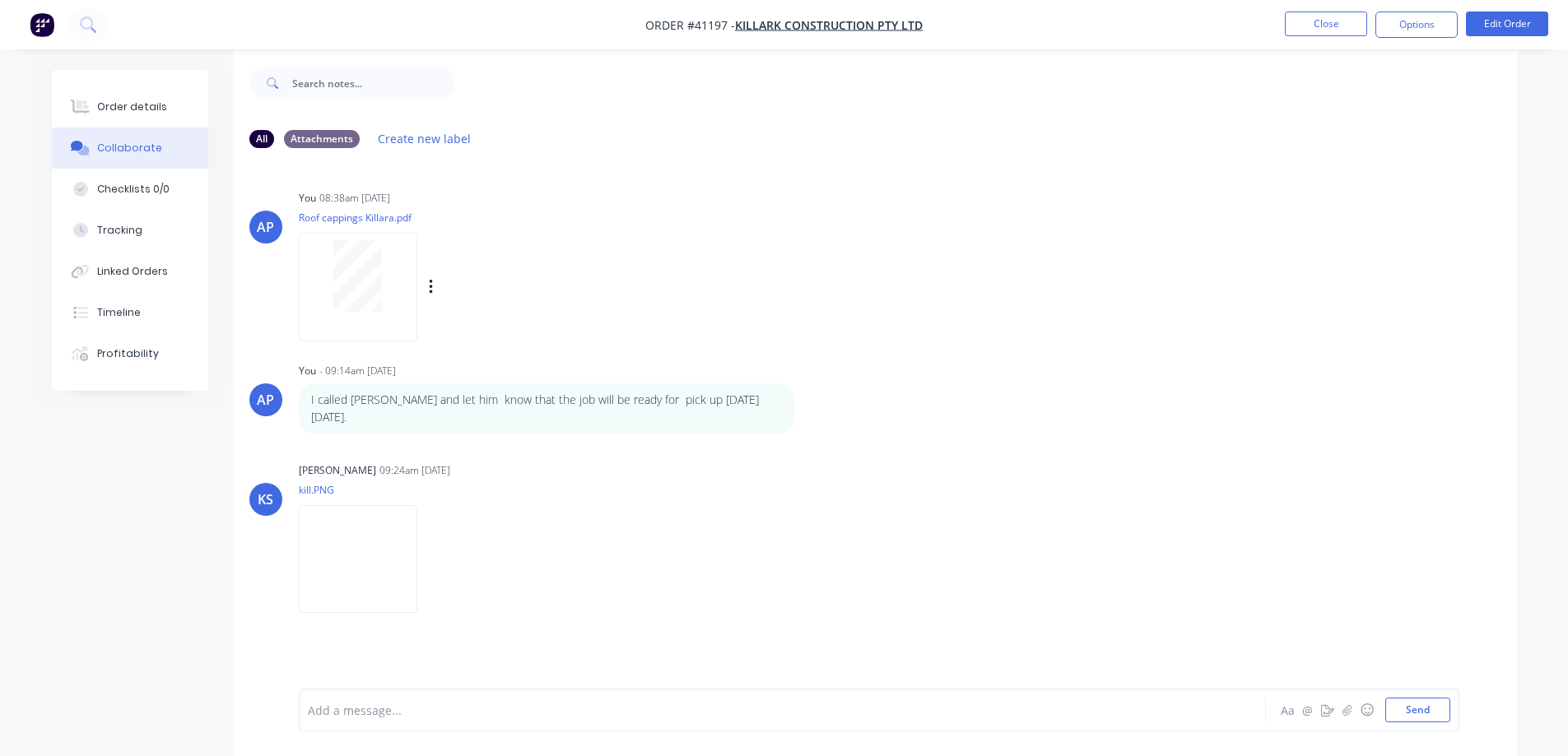
scroll to position [25, 0]
click at [1351, 712] on icon "button" at bounding box center [1347, 709] width 9 height 10
click at [1428, 713] on button "Send" at bounding box center [1418, 710] width 65 height 25
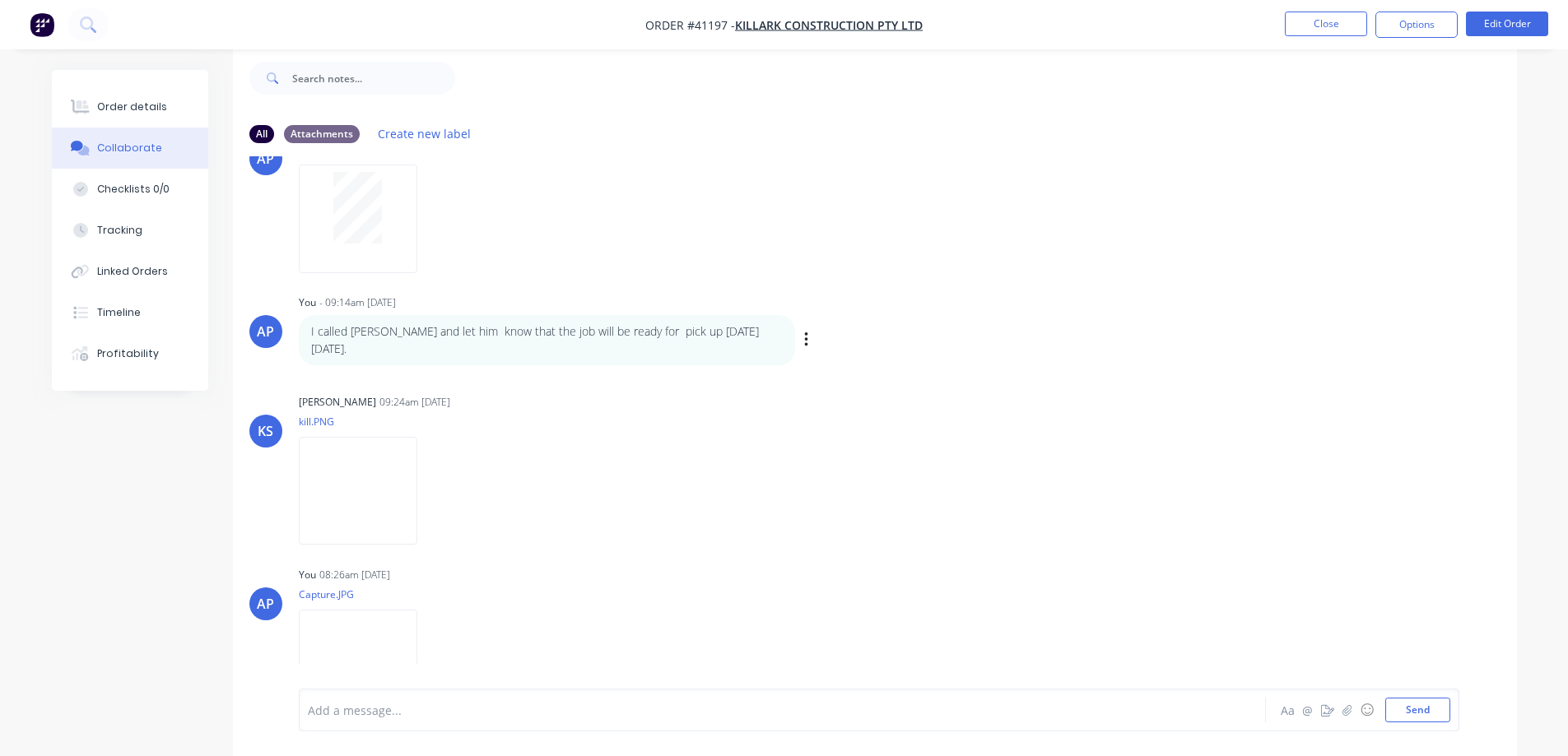
scroll to position [125, 0]
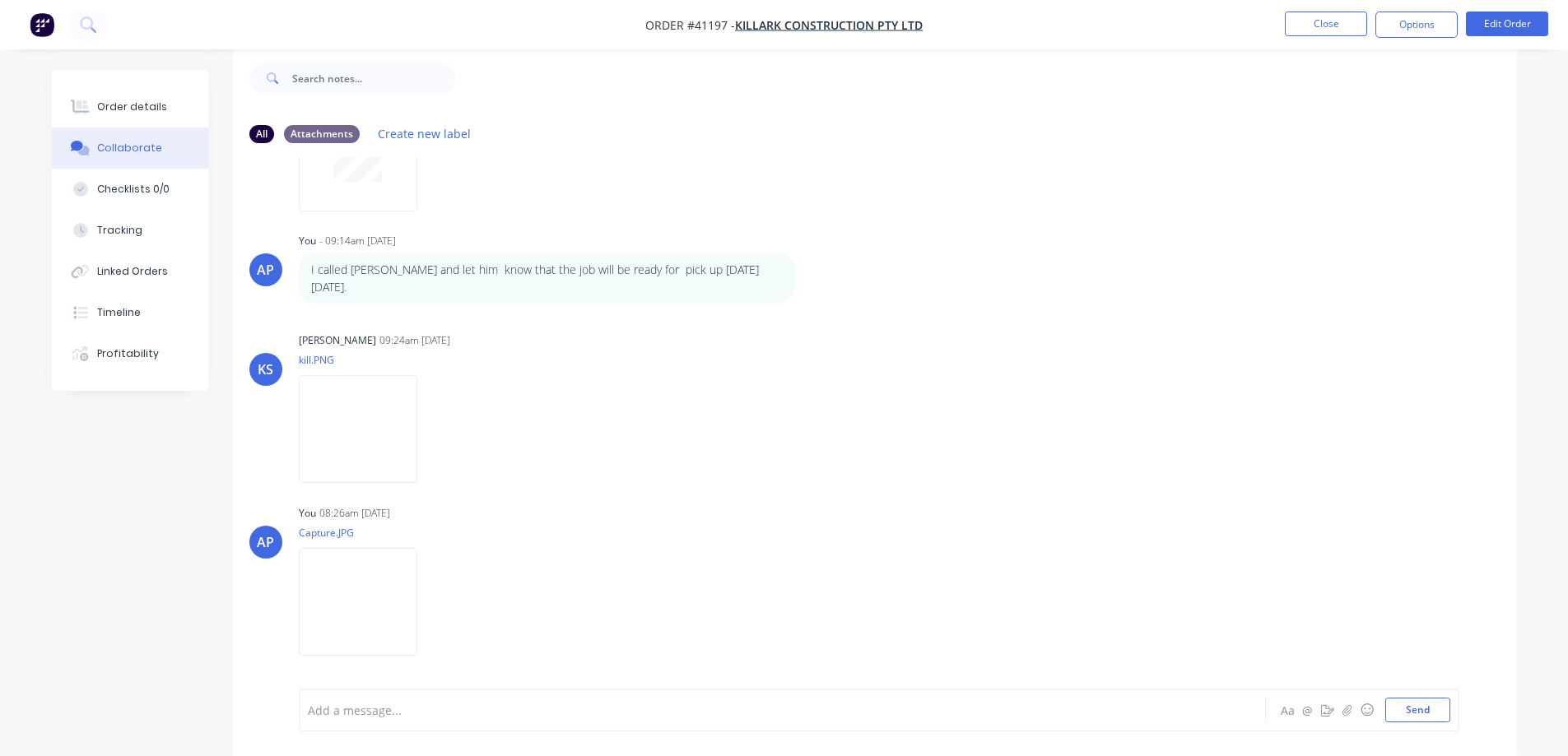
click at [144, 102] on div "Order details" at bounding box center [132, 107] width 70 height 15
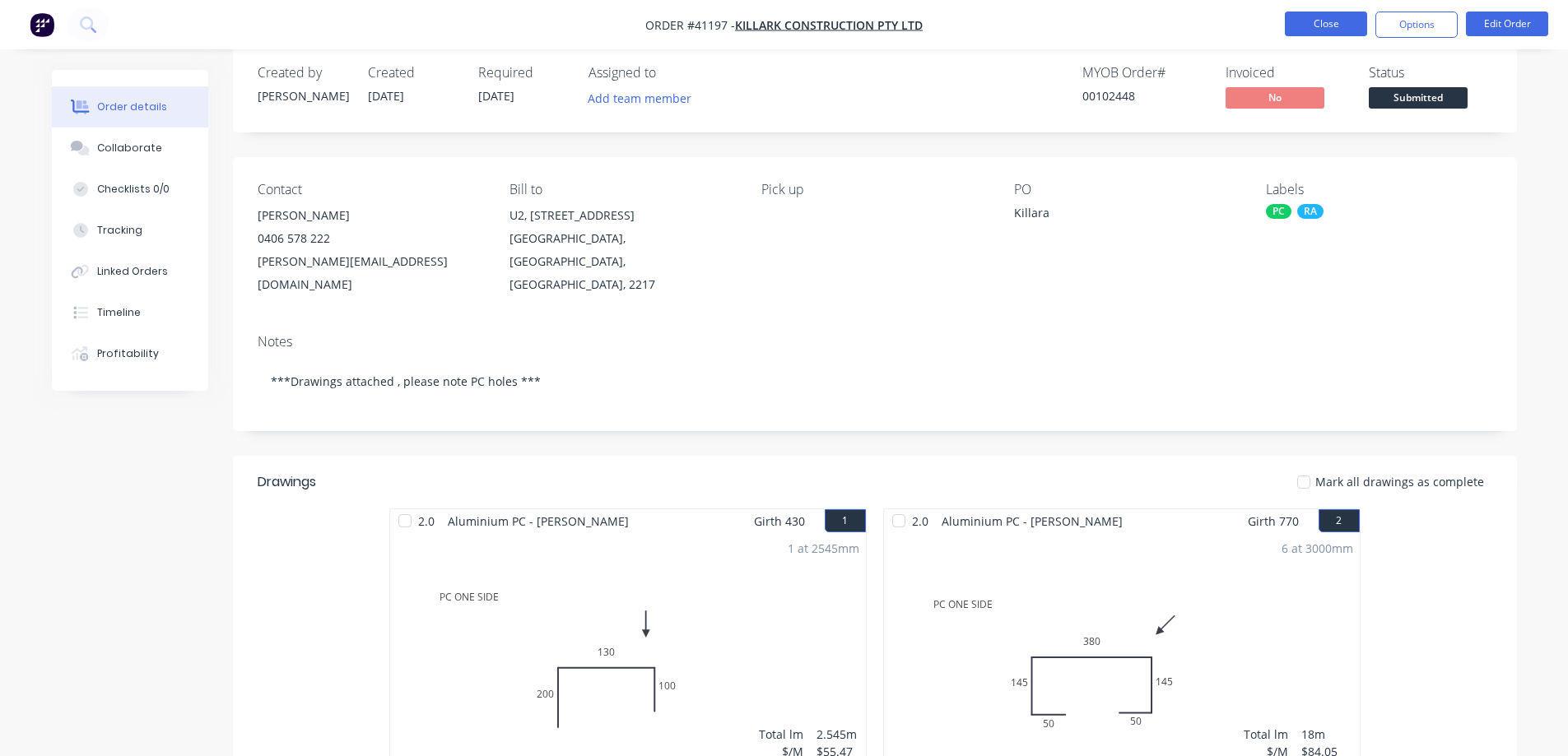
click at [1310, 23] on button "Close" at bounding box center [1327, 24] width 82 height 25
